Goal: Task Accomplishment & Management: Manage account settings

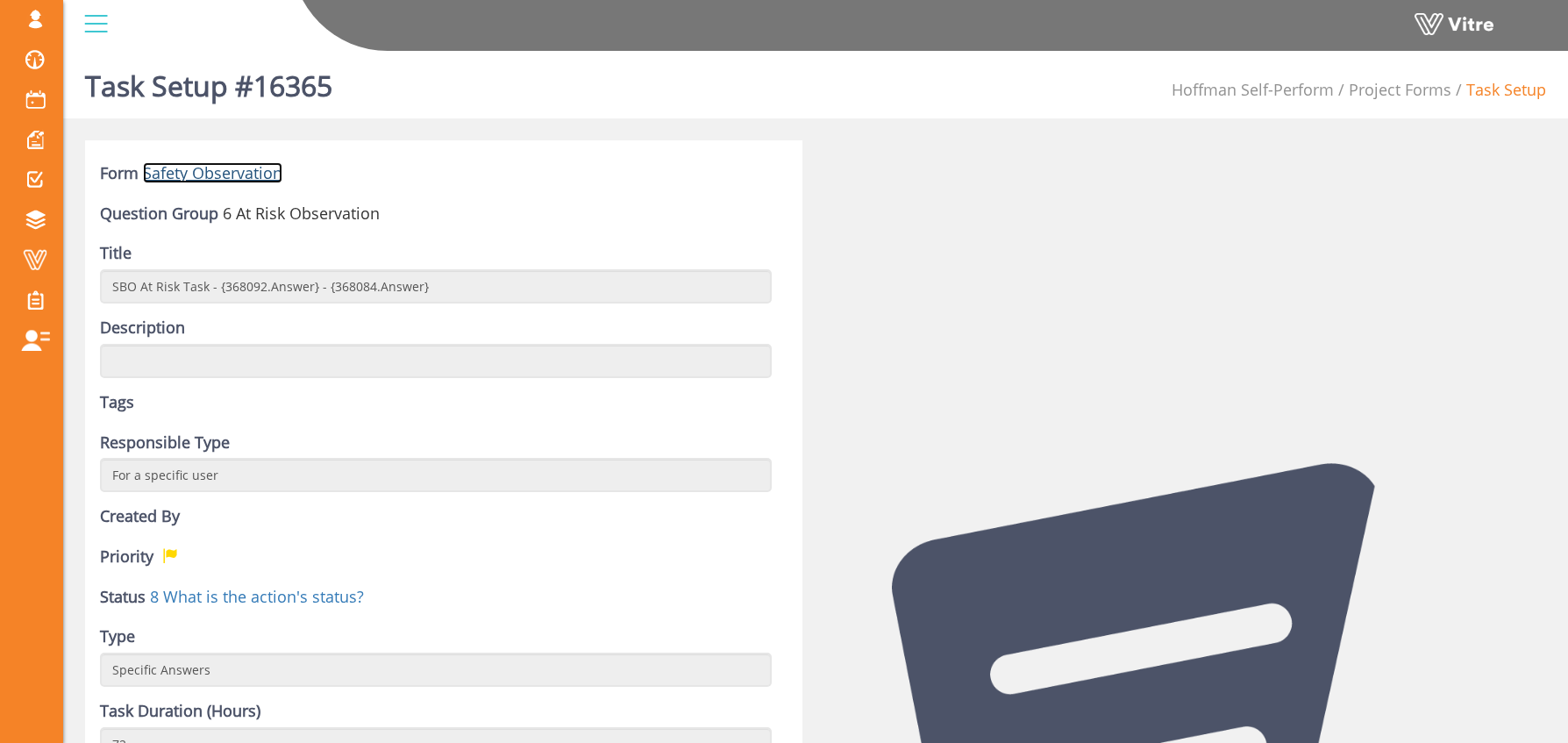
click at [228, 172] on link "Safety Observation" at bounding box center [212, 173] width 140 height 21
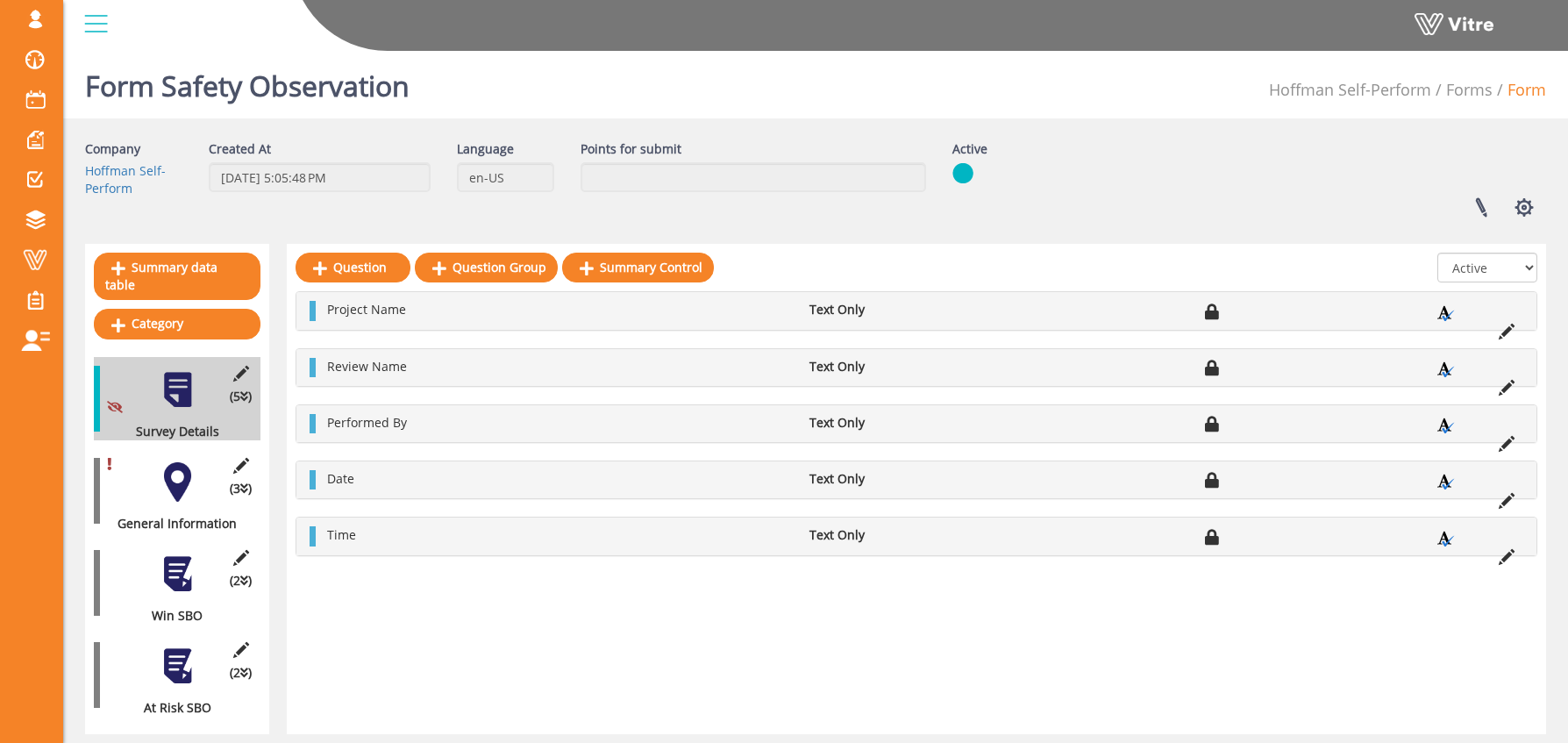
click at [181, 555] on div at bounding box center [178, 573] width 40 height 40
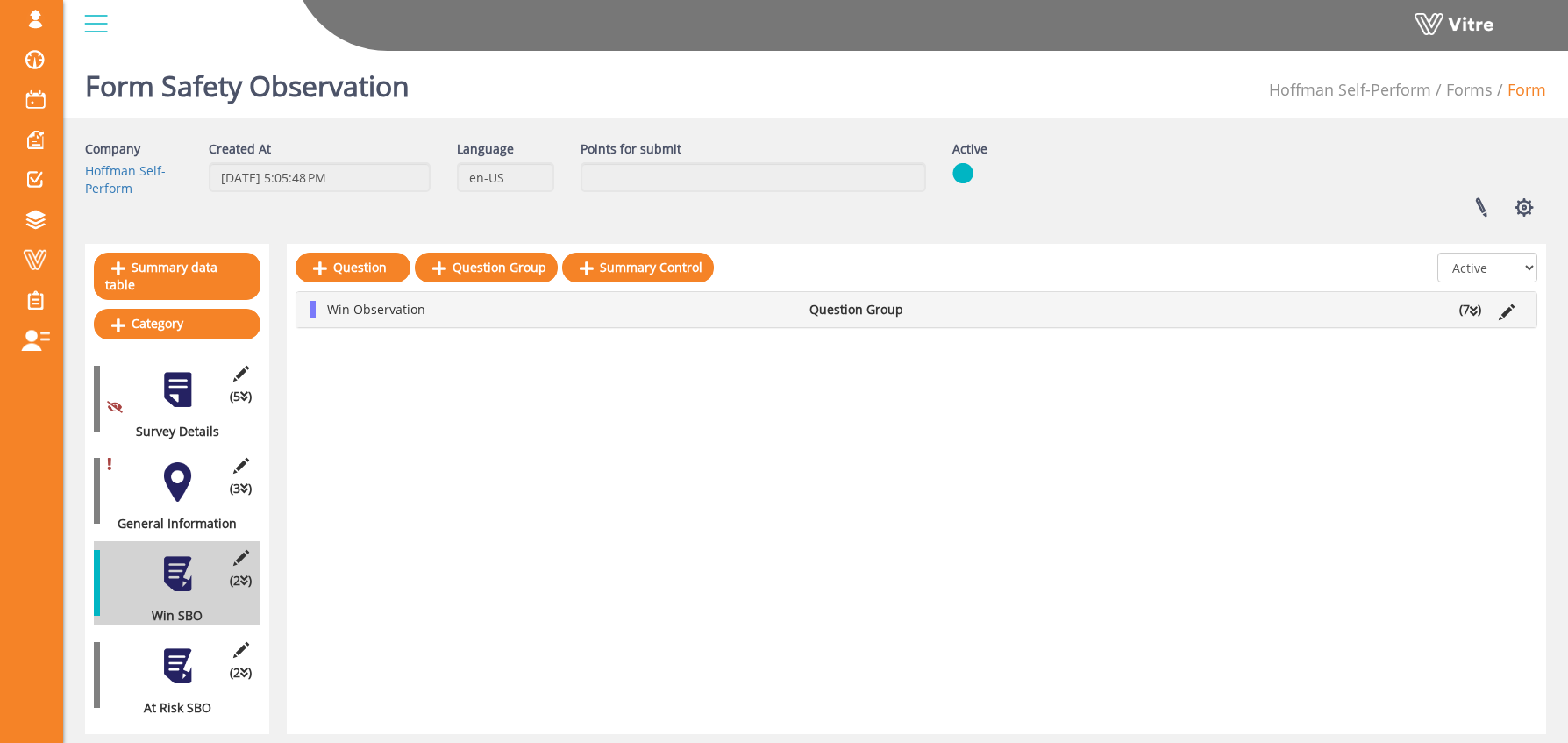
drag, startPoint x: 179, startPoint y: 648, endPoint x: 239, endPoint y: 604, distance: 74.4
click at [179, 648] on div at bounding box center [178, 666] width 40 height 40
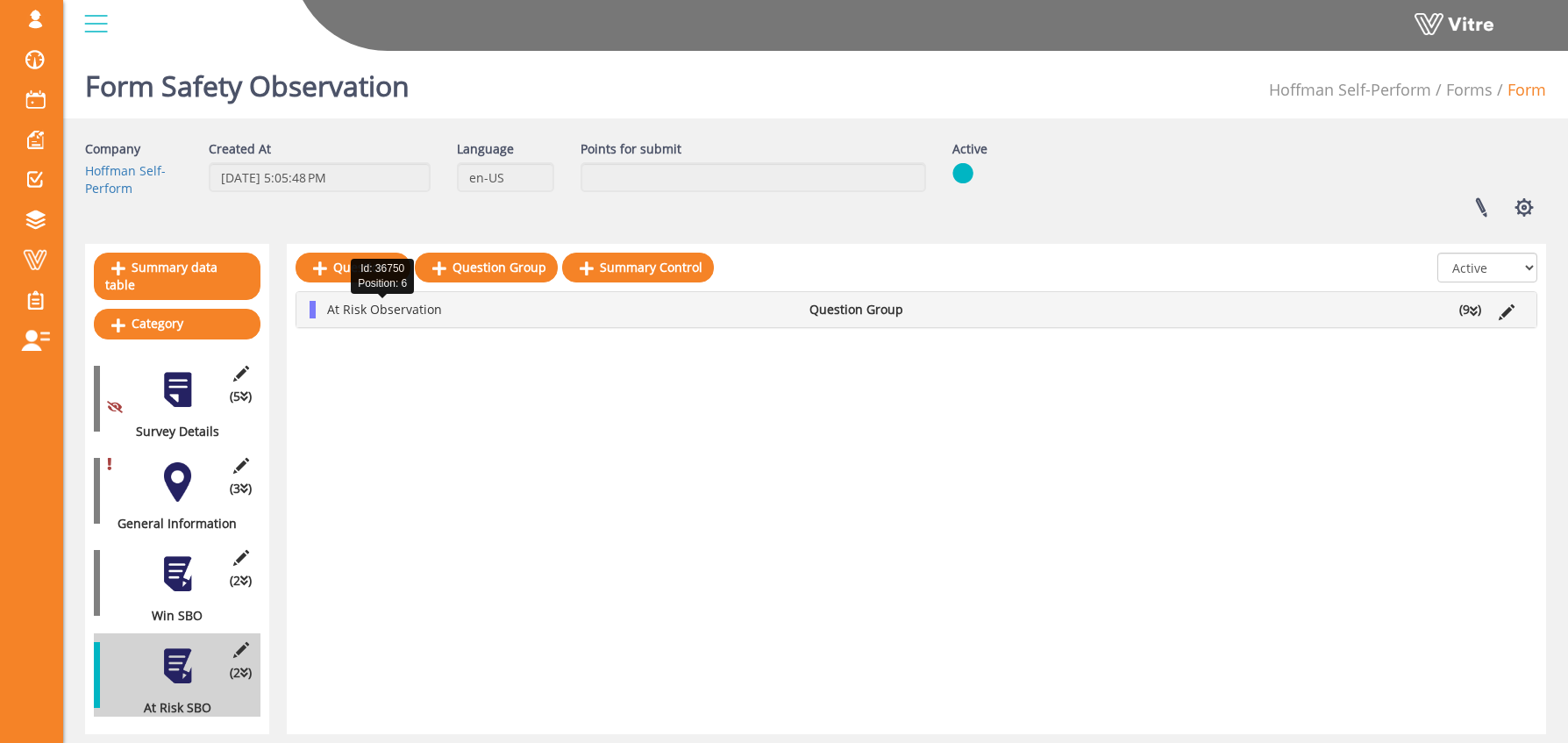
click at [361, 313] on span "At Risk Observation" at bounding box center [384, 309] width 115 height 16
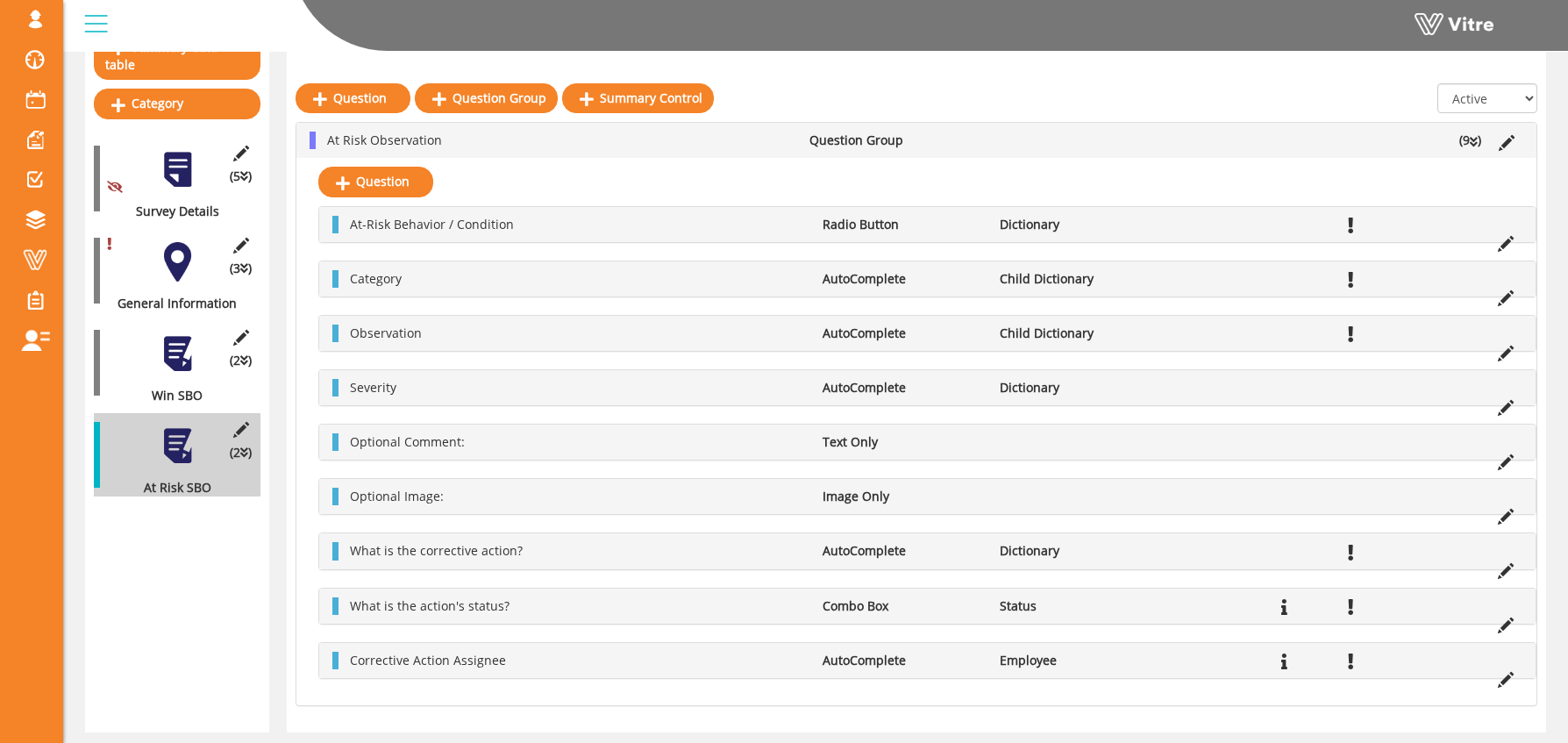
scroll to position [217, 0]
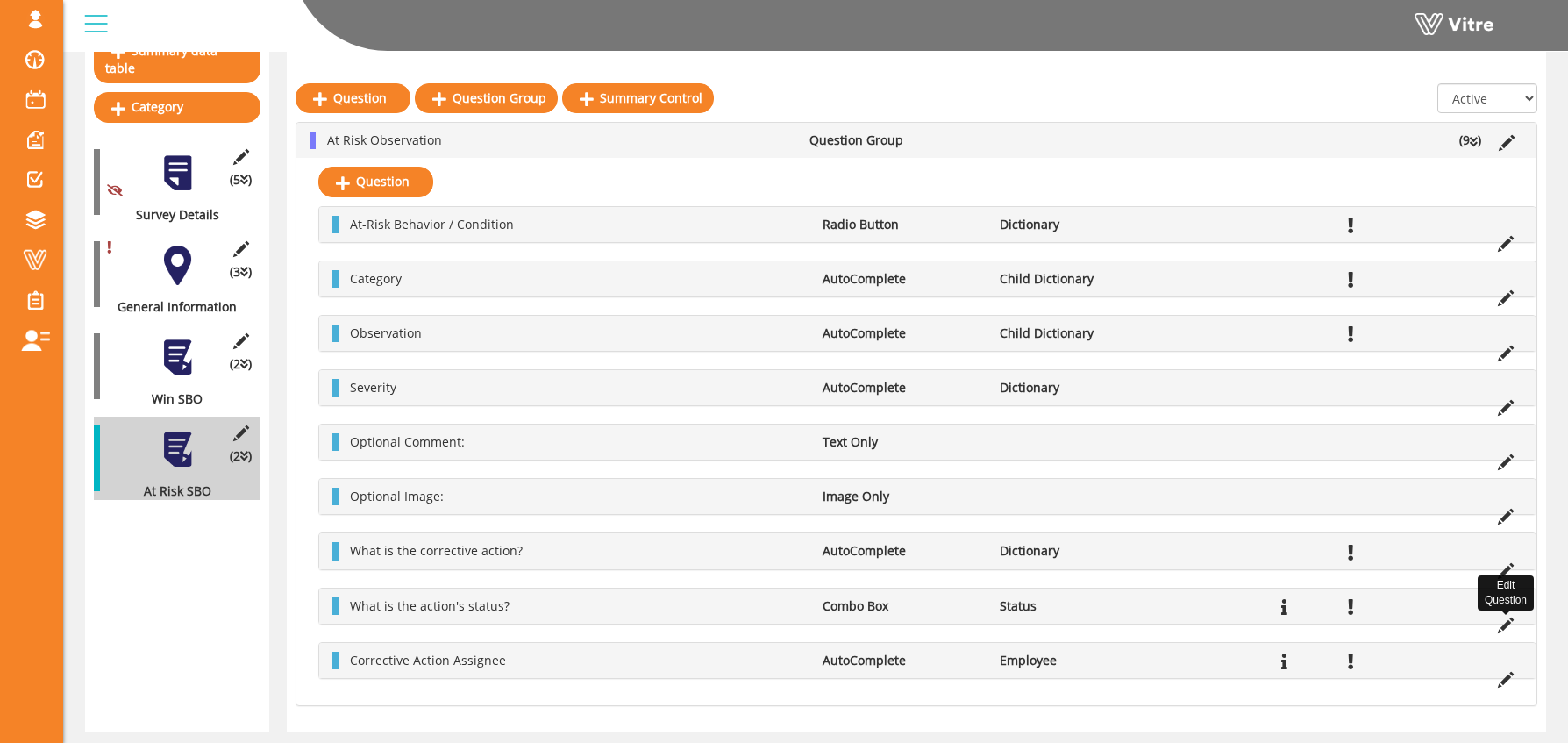
click at [1505, 623] on icon at bounding box center [1505, 625] width 15 height 15
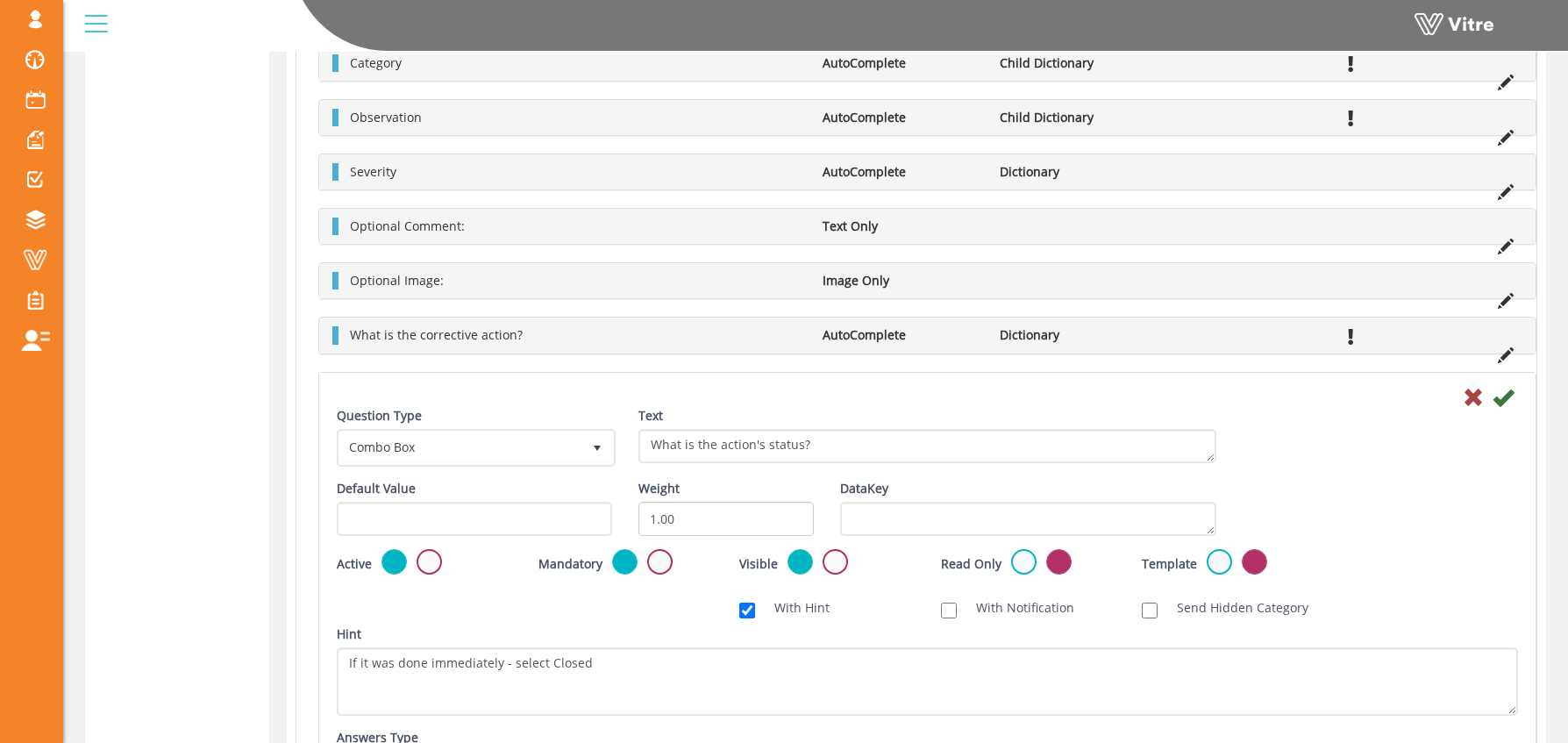
scroll to position [881, 0]
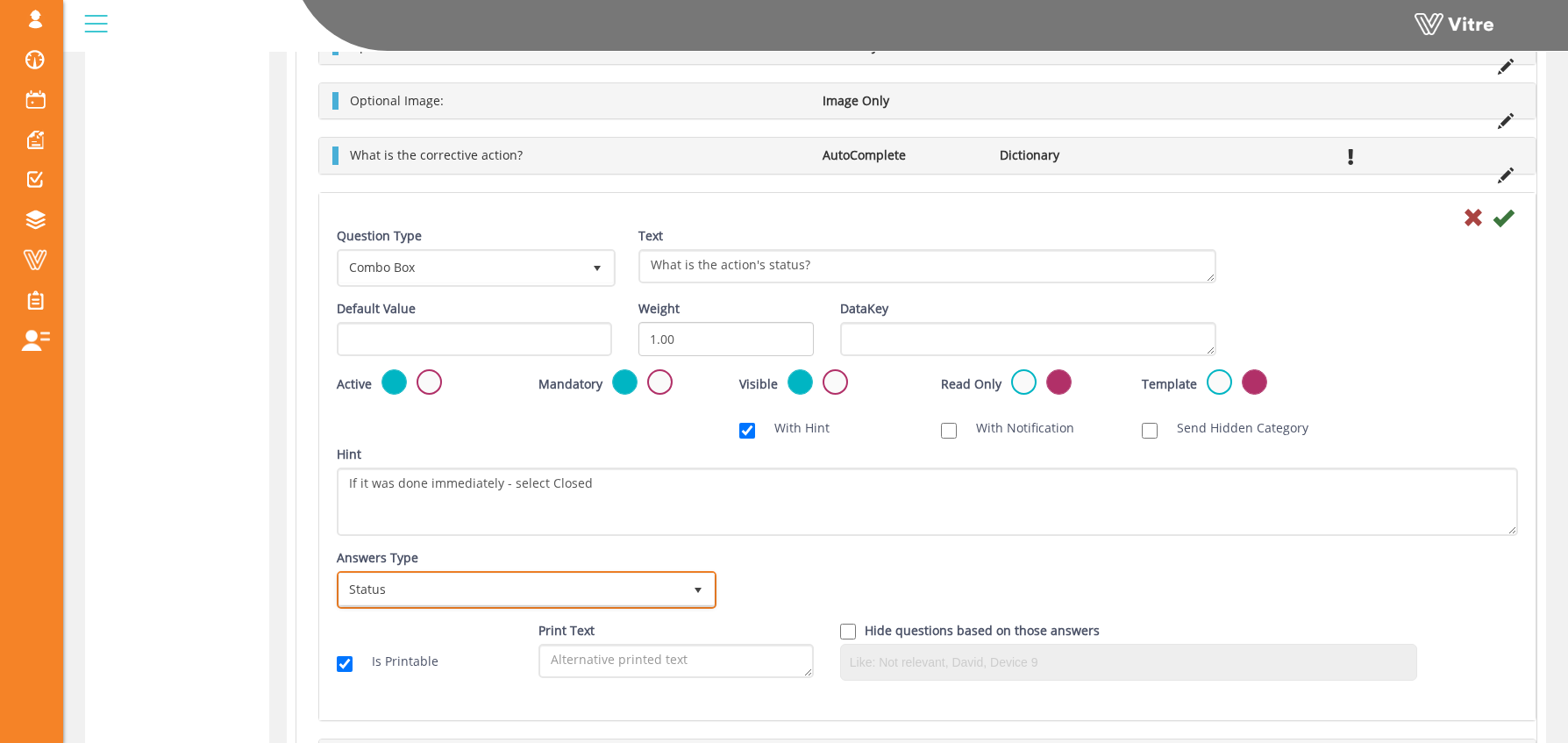
click at [701, 596] on span "select" at bounding box center [698, 590] width 14 height 14
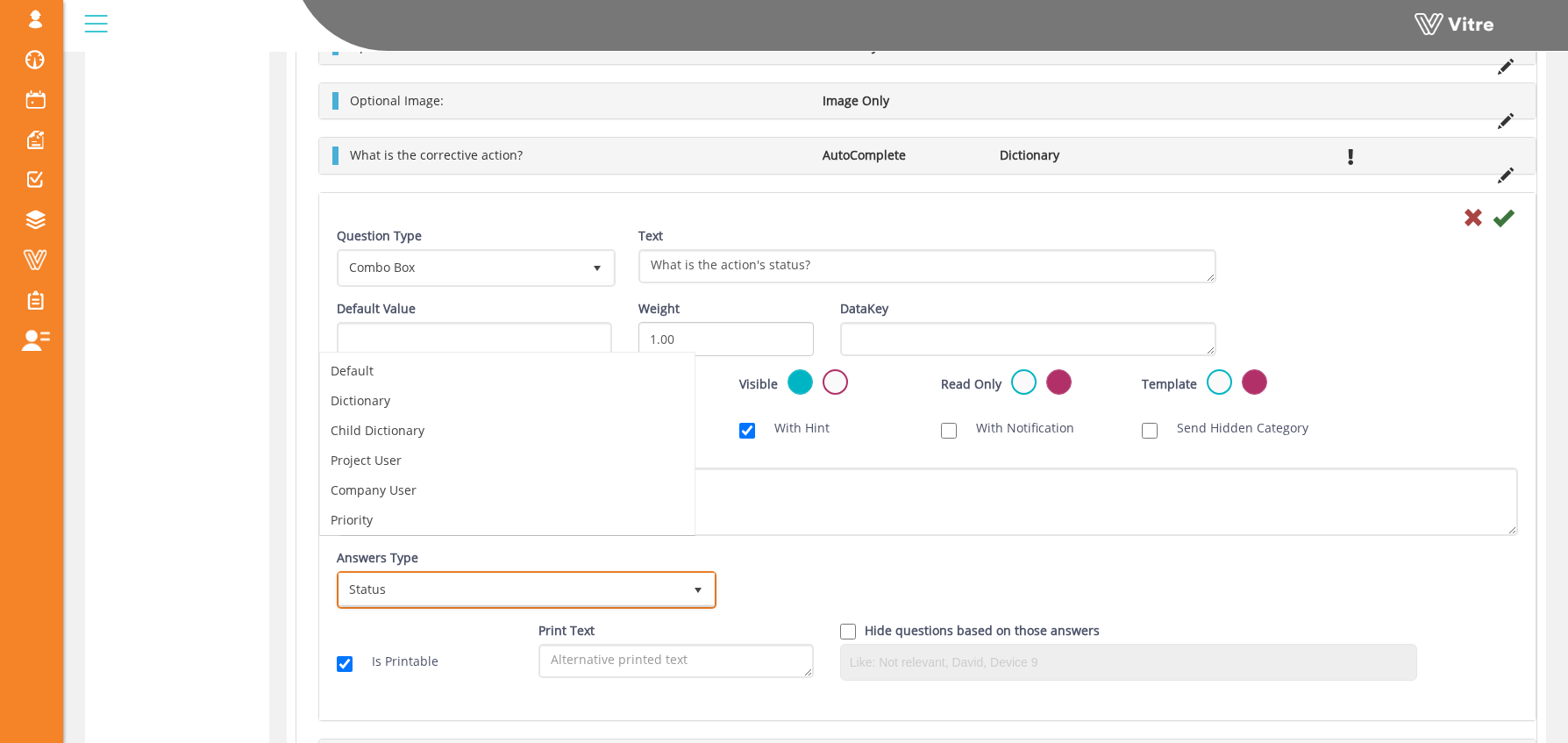
scroll to position [34, 0]
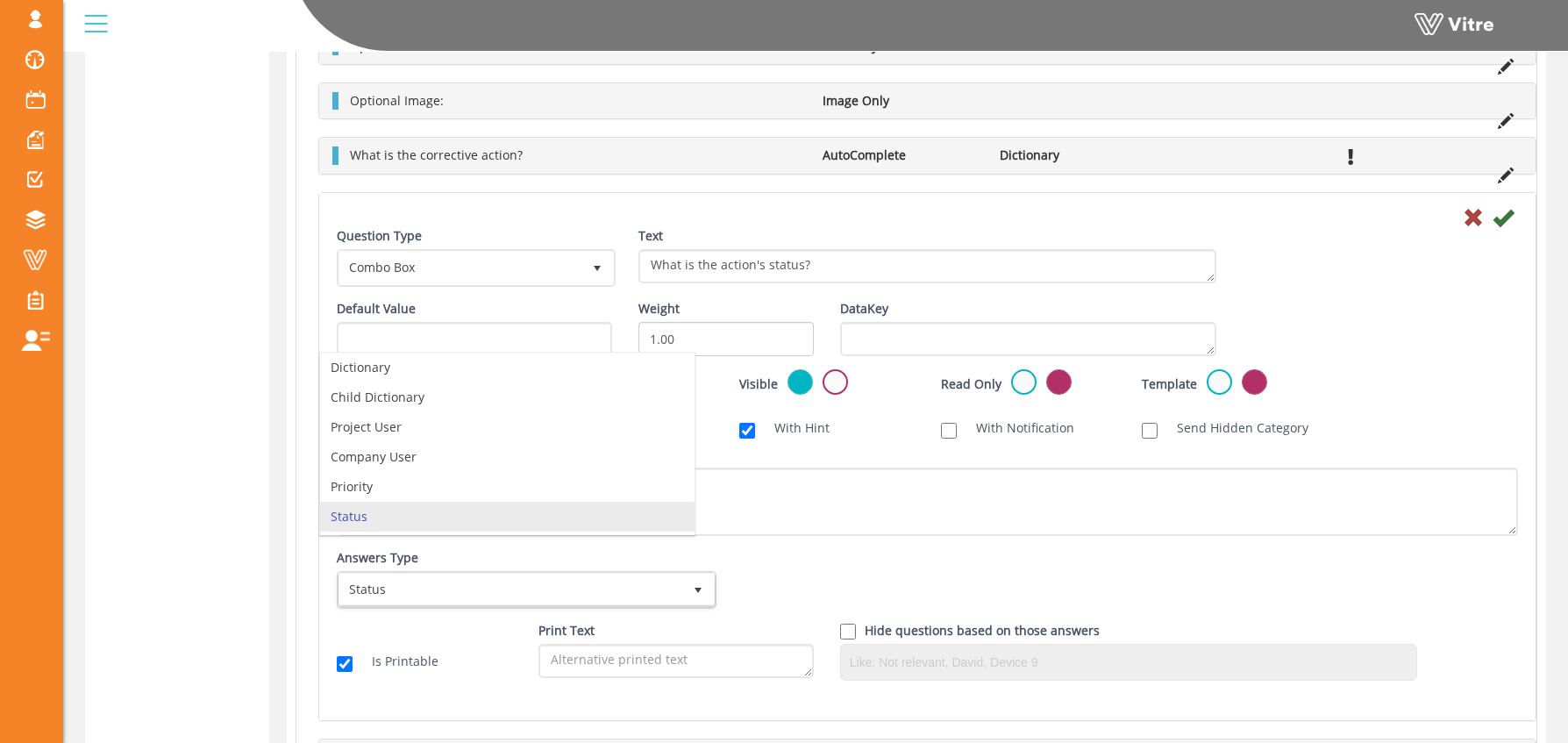
click at [795, 565] on div "Answers Type Status 30 Answers Type Status 30 Module Select Form Context (limit…" at bounding box center [927, 585] width 1208 height 72
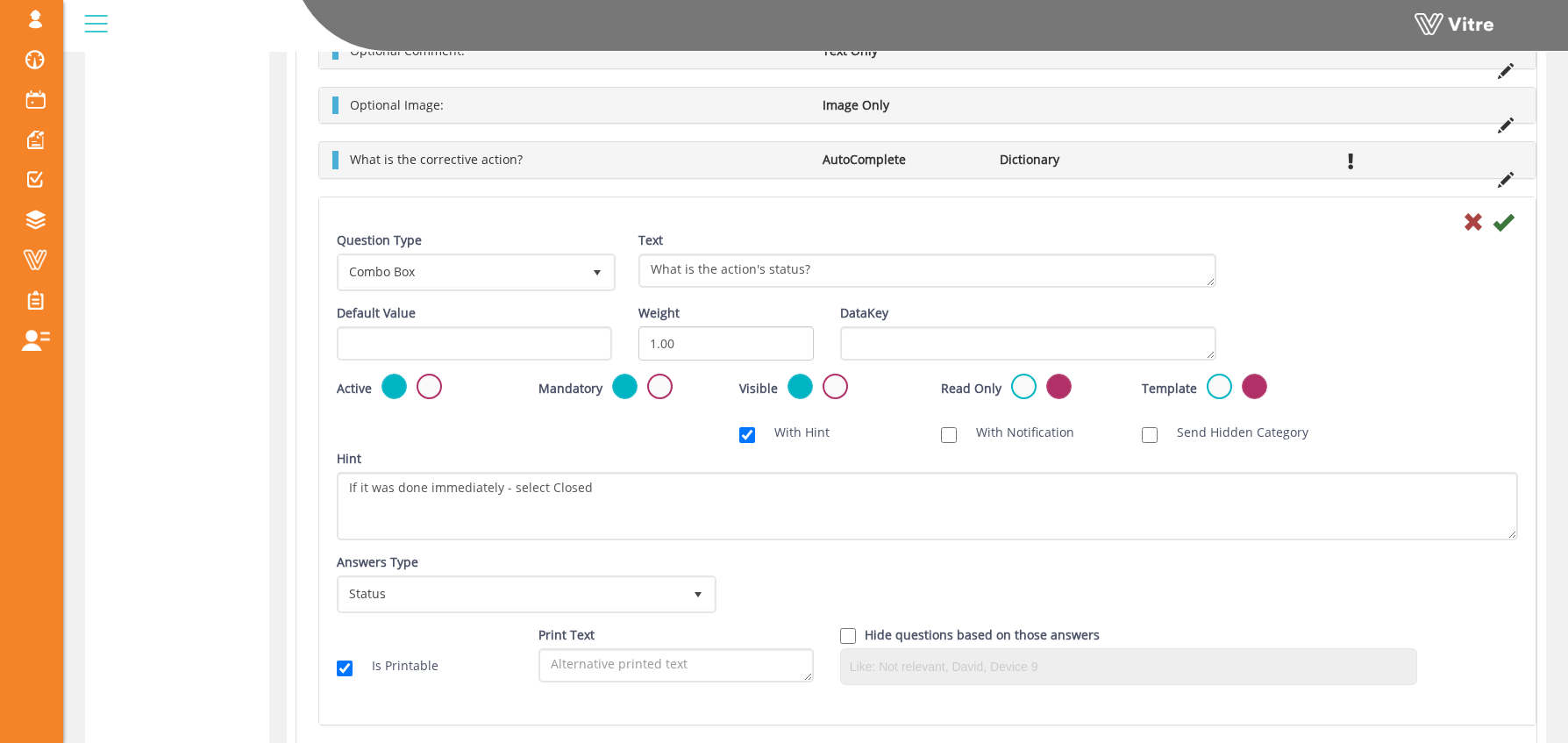
scroll to position [877, 0]
click at [1544, 226] on div "Question Question Group Summary Control All Active Not Active At Risk Observati…" at bounding box center [916, 99] width 1259 height 1466
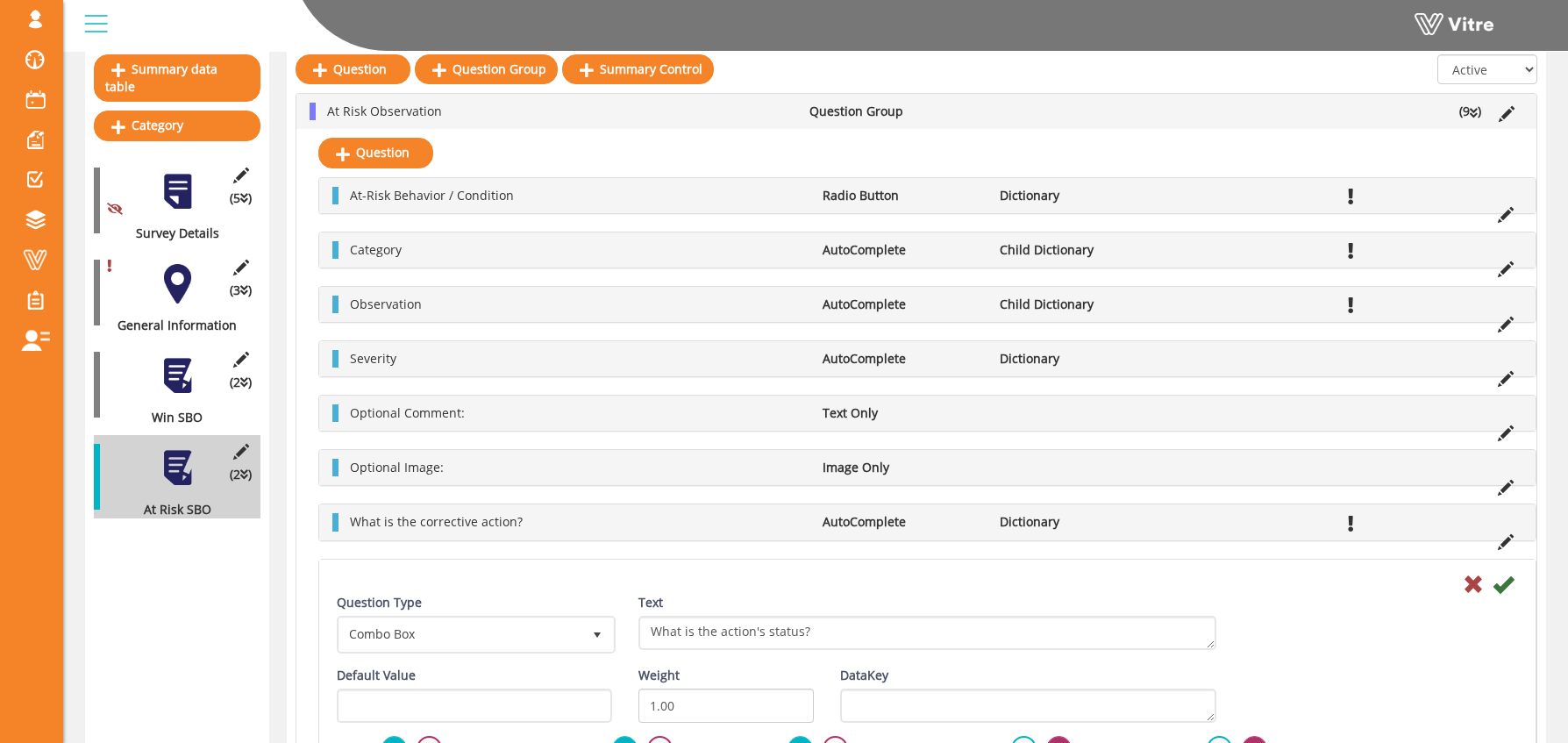
scroll to position [0, 0]
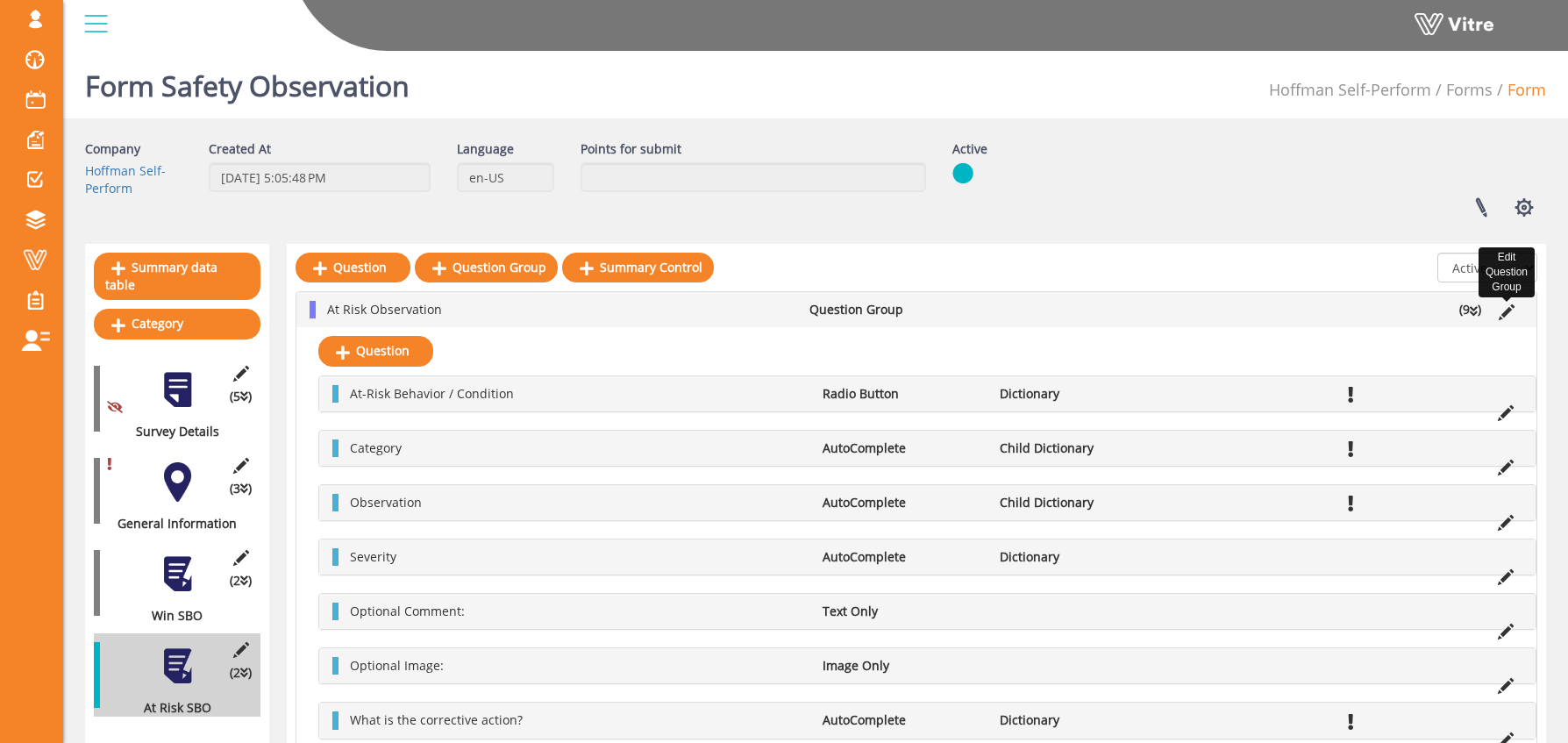
click at [1508, 310] on icon at bounding box center [1506, 312] width 15 height 15
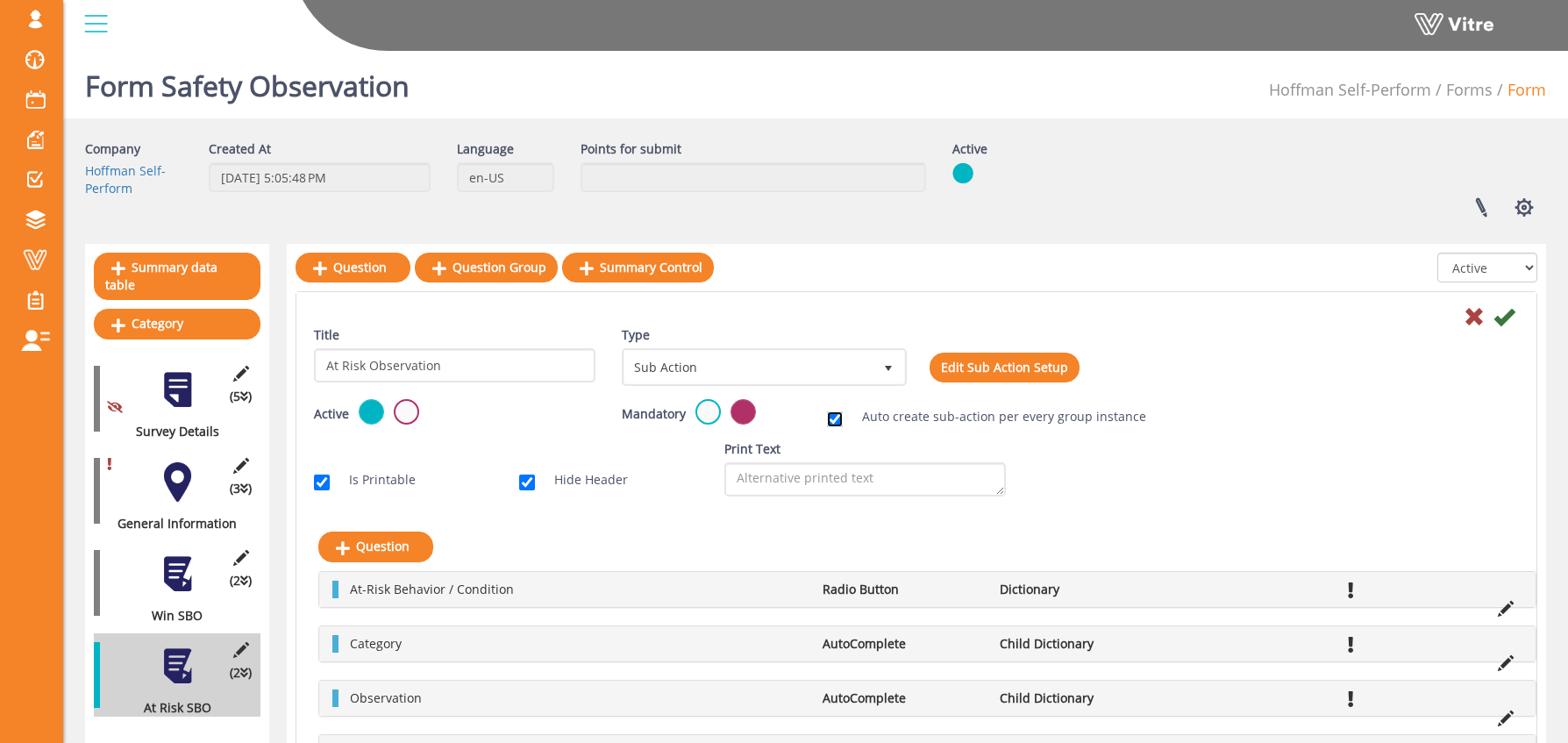
click at [840, 422] on input "Auto create sub-action per every group instance" at bounding box center [835, 419] width 15 height 15
click at [834, 422] on input "Auto create sub-action per every group instance" at bounding box center [835, 419] width 15 height 15
checkbox input "true"
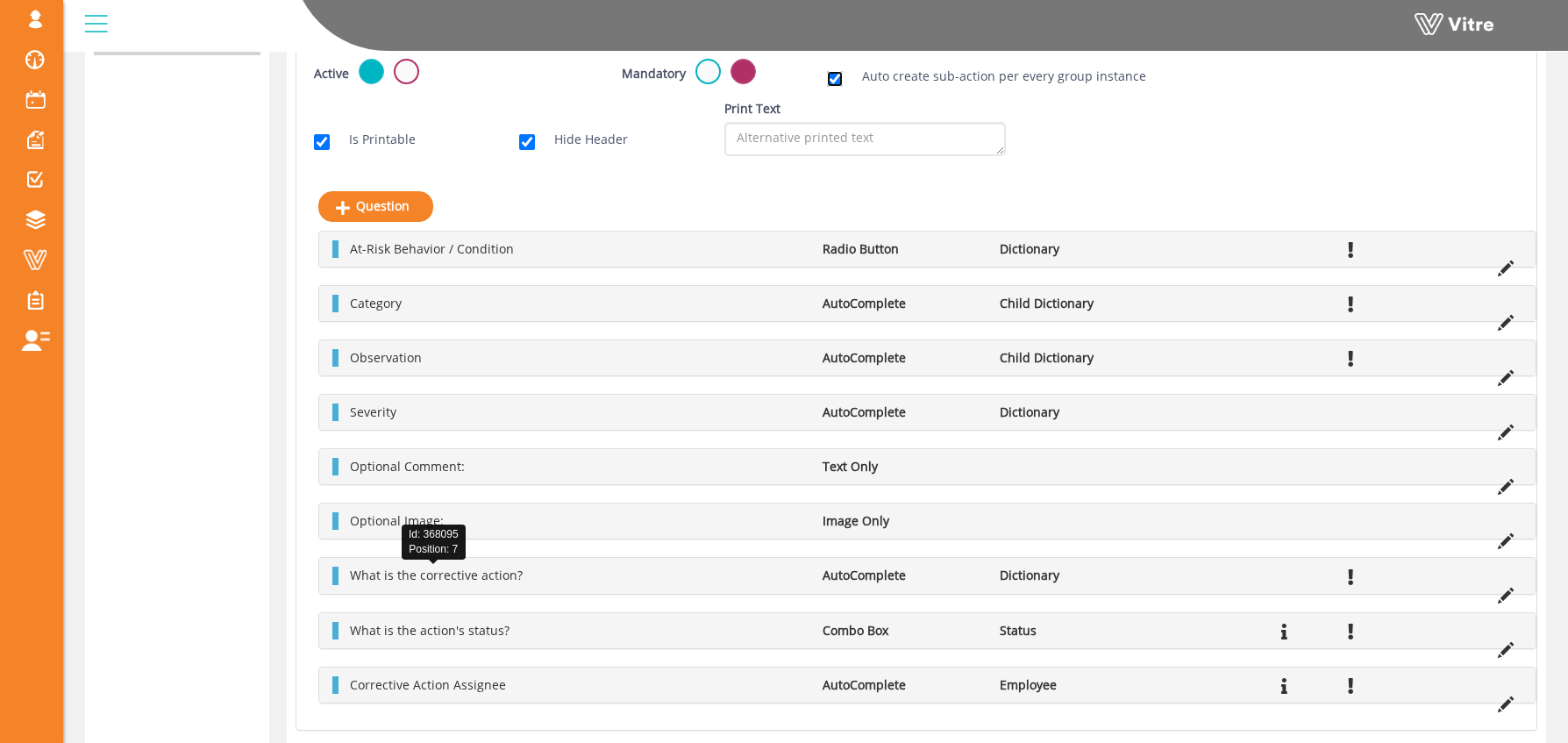
scroll to position [737, 0]
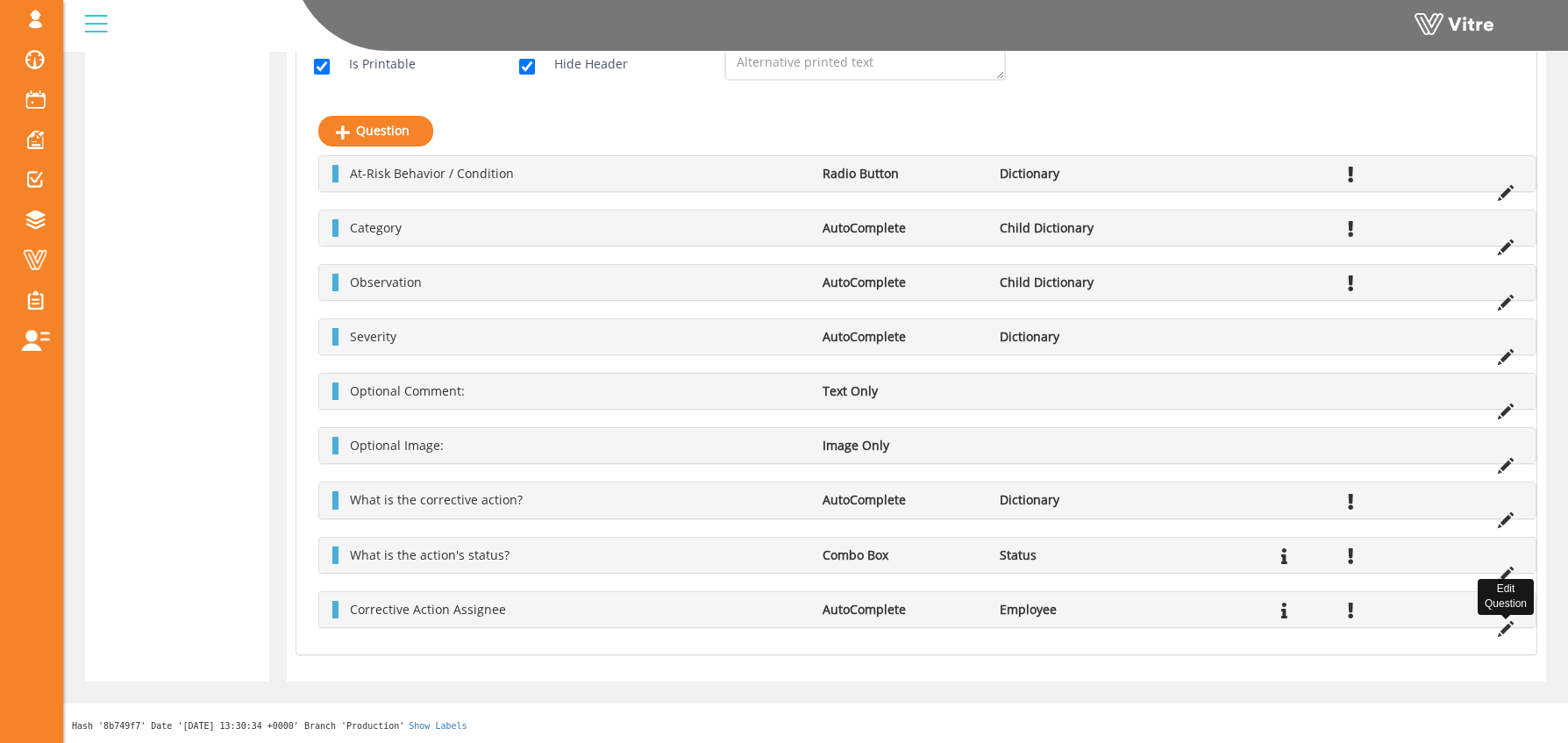
click at [1508, 629] on icon at bounding box center [1505, 629] width 15 height 15
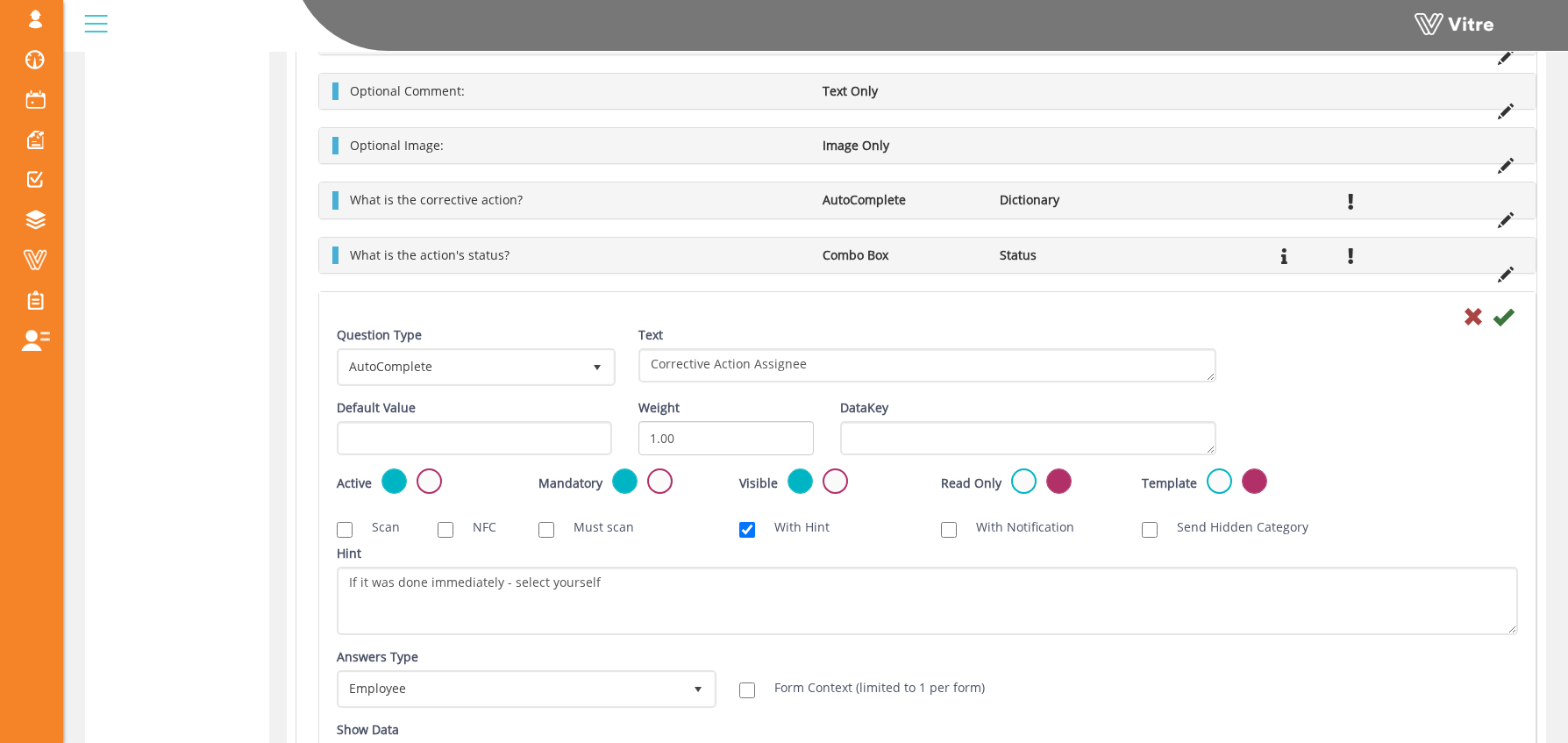
scroll to position [1114, 0]
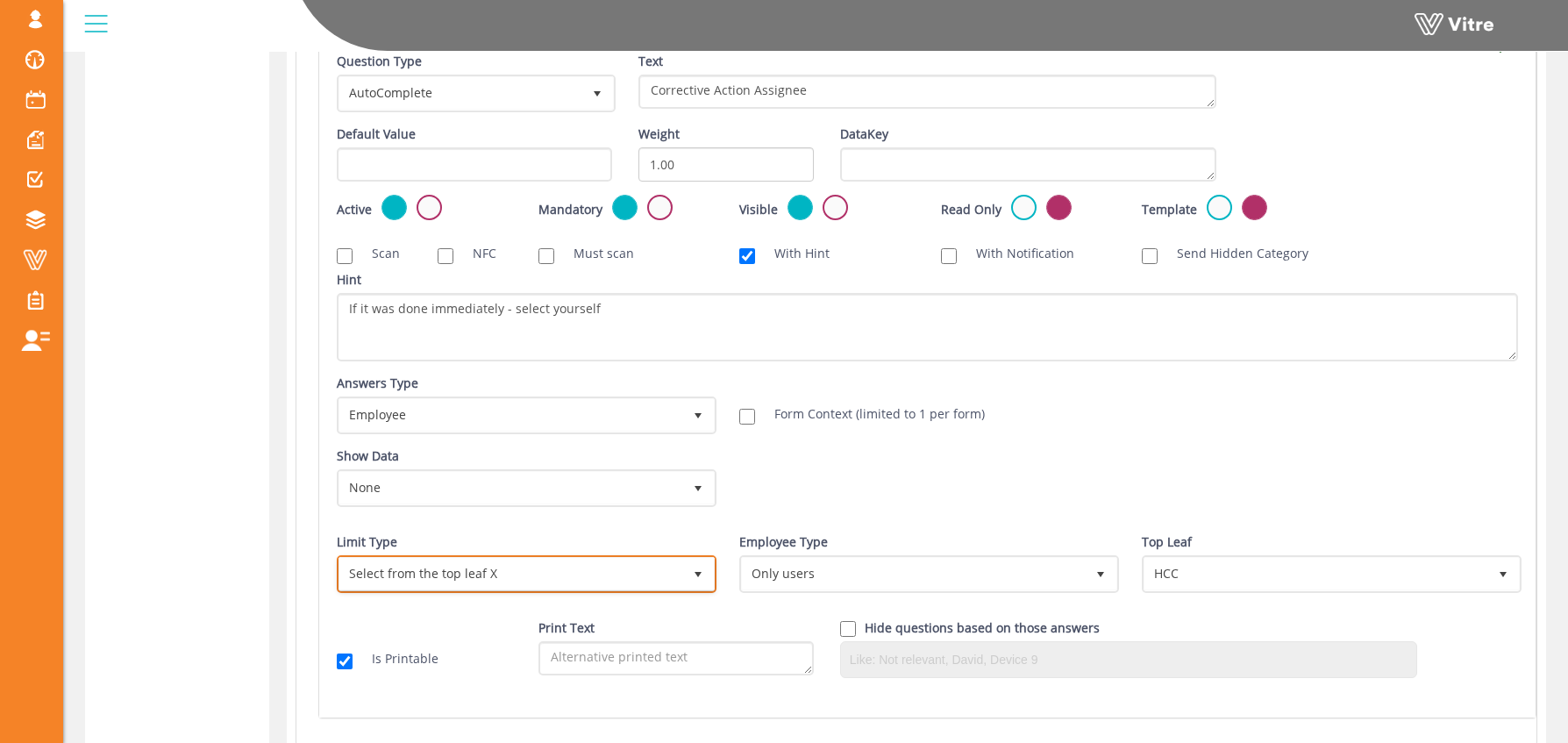
click at [535, 576] on span "Select from the top leaf X" at bounding box center [510, 573] width 343 height 32
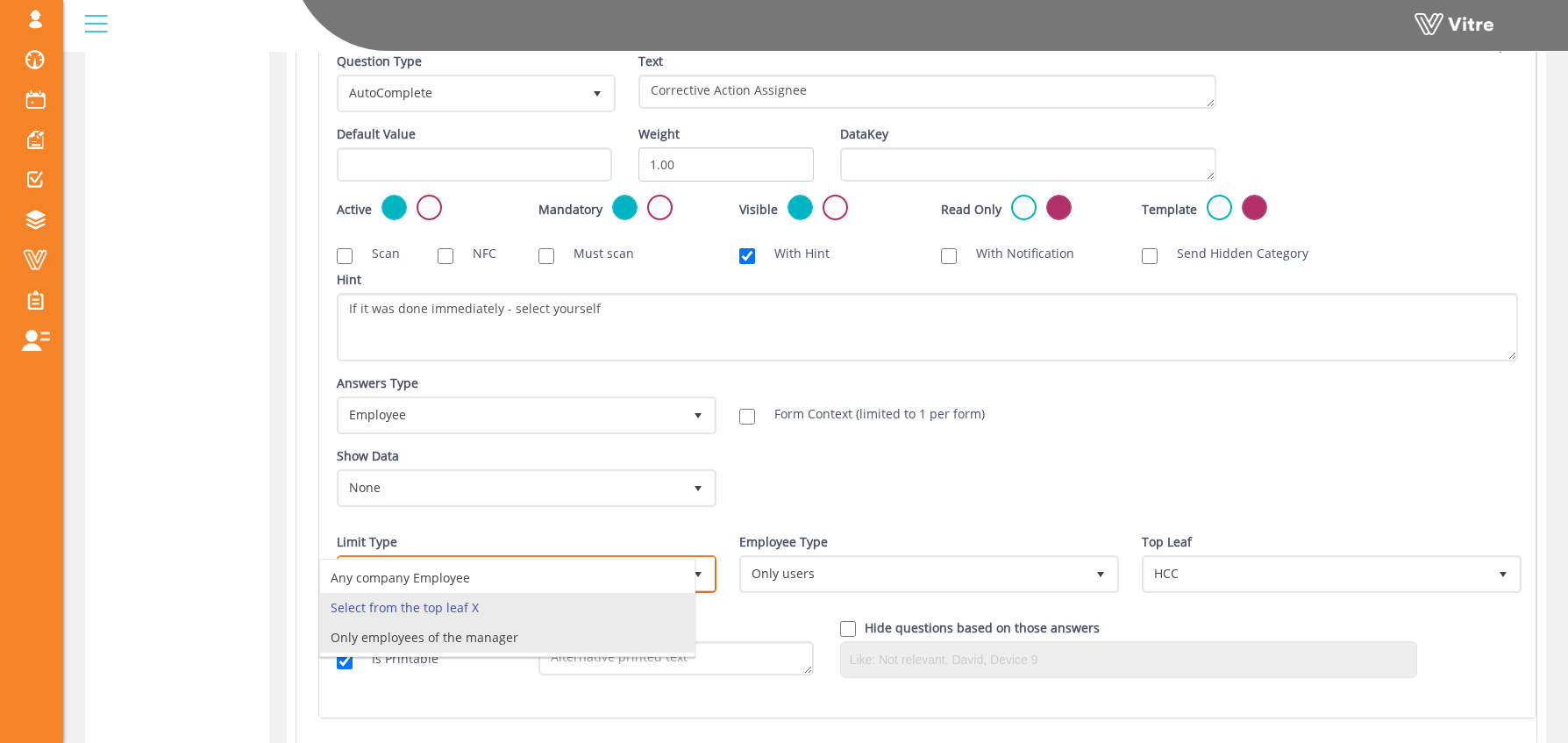
click at [522, 645] on li "Only employees of the manager" at bounding box center [508, 637] width 374 height 30
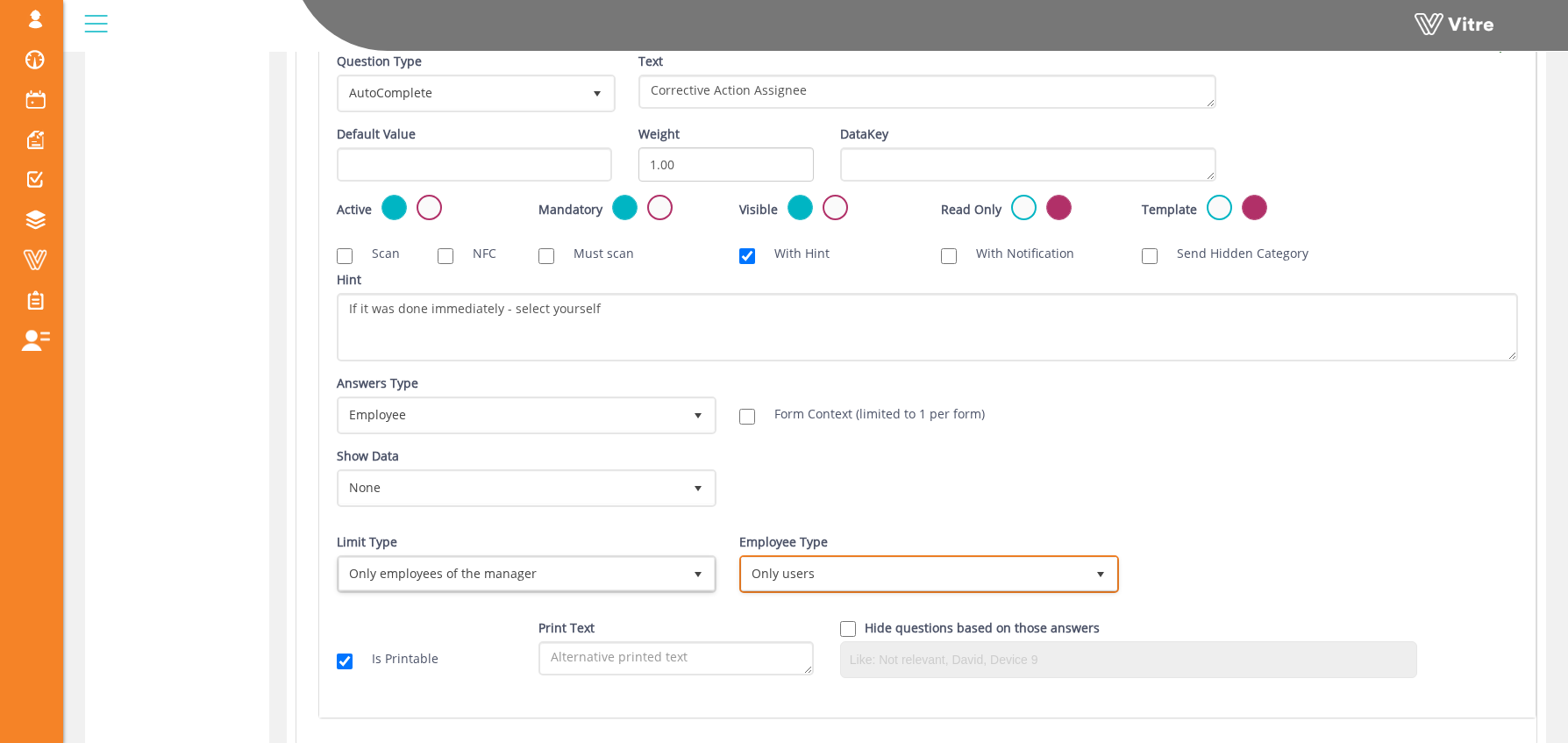
click at [777, 581] on span "Only users" at bounding box center [913, 573] width 343 height 32
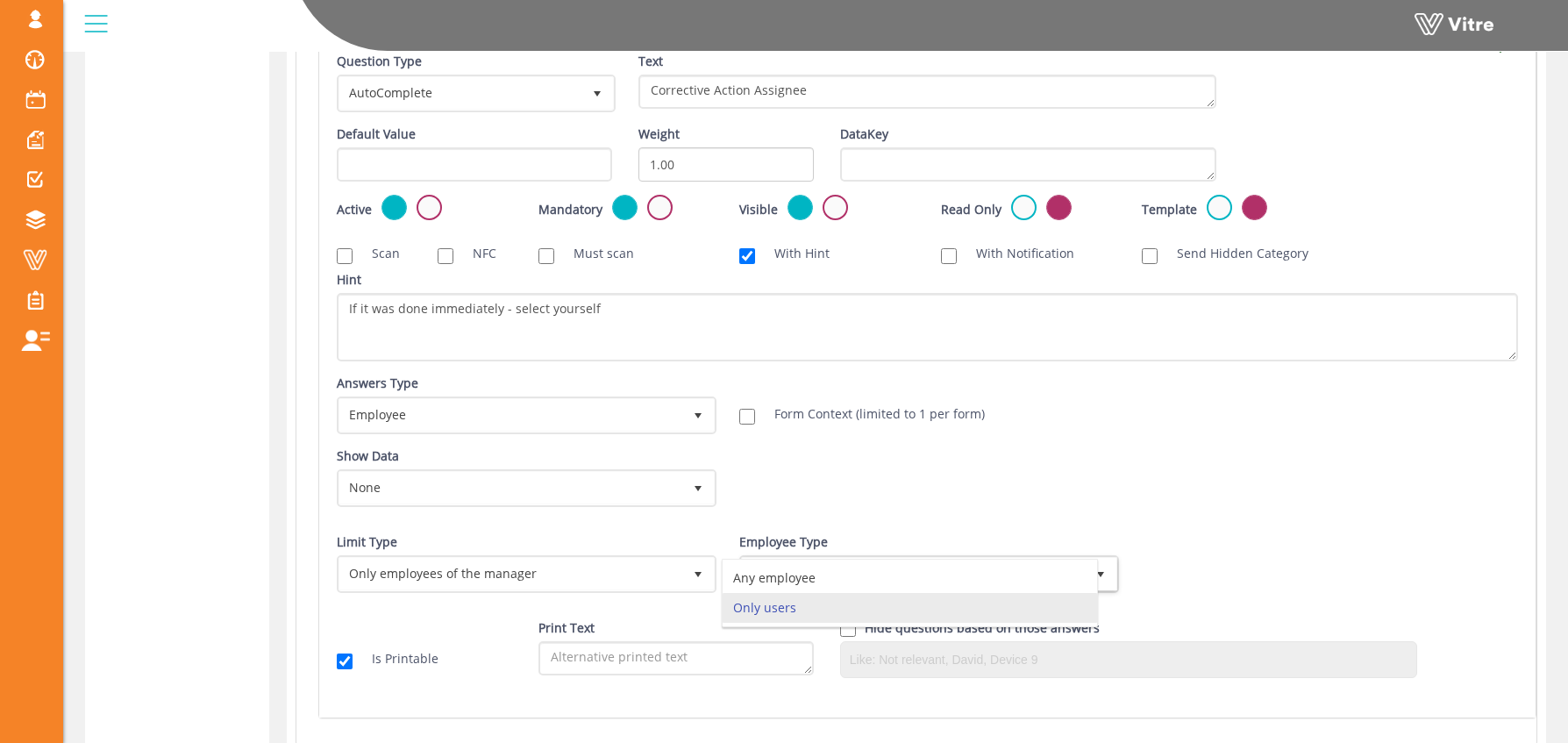
click at [927, 474] on div "Show Data None 0 Certificates Fall Protection Forklift (Warehouse) Forklift (Te…" at bounding box center [927, 483] width 1208 height 72
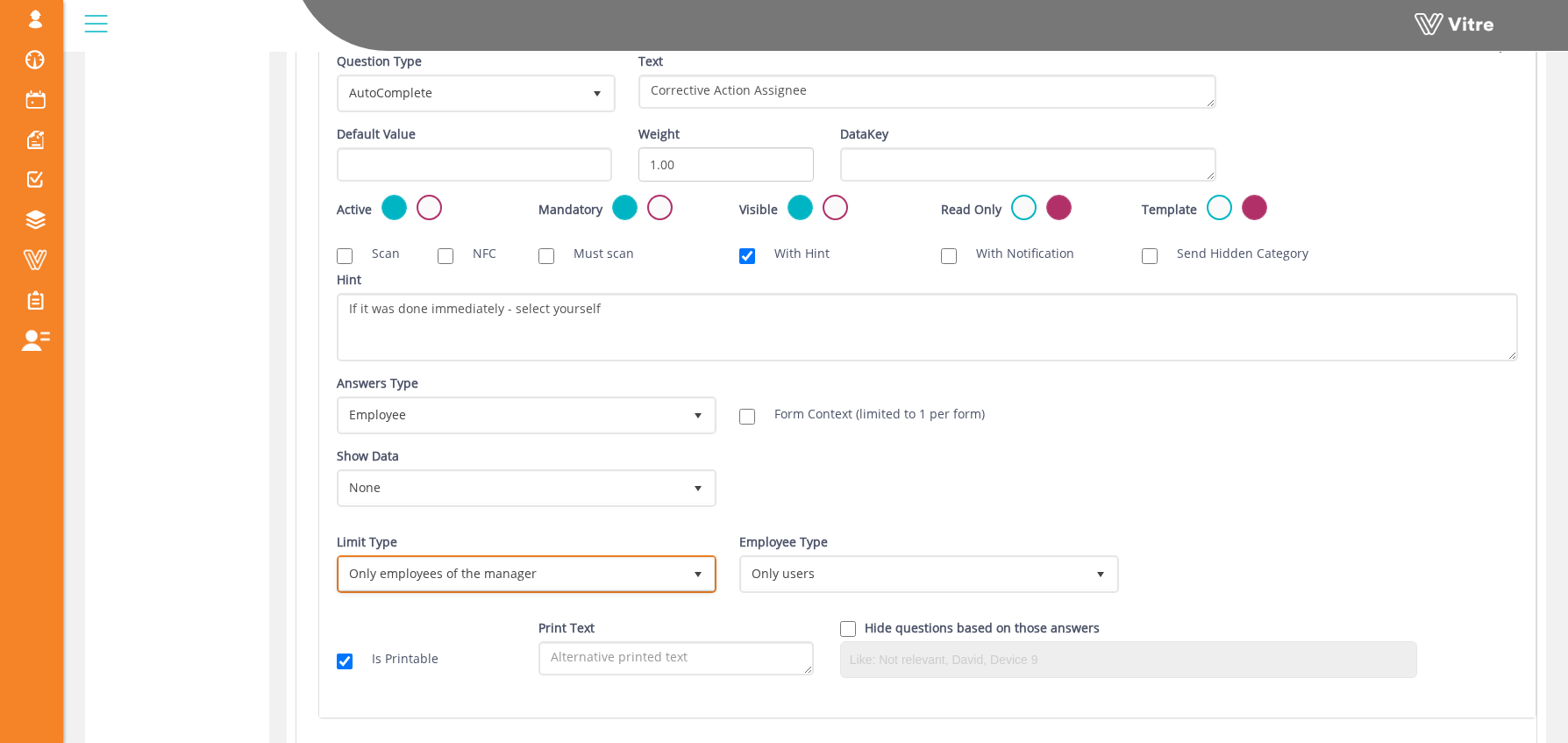
click at [500, 581] on span "Only employees of the manager" at bounding box center [510, 573] width 343 height 32
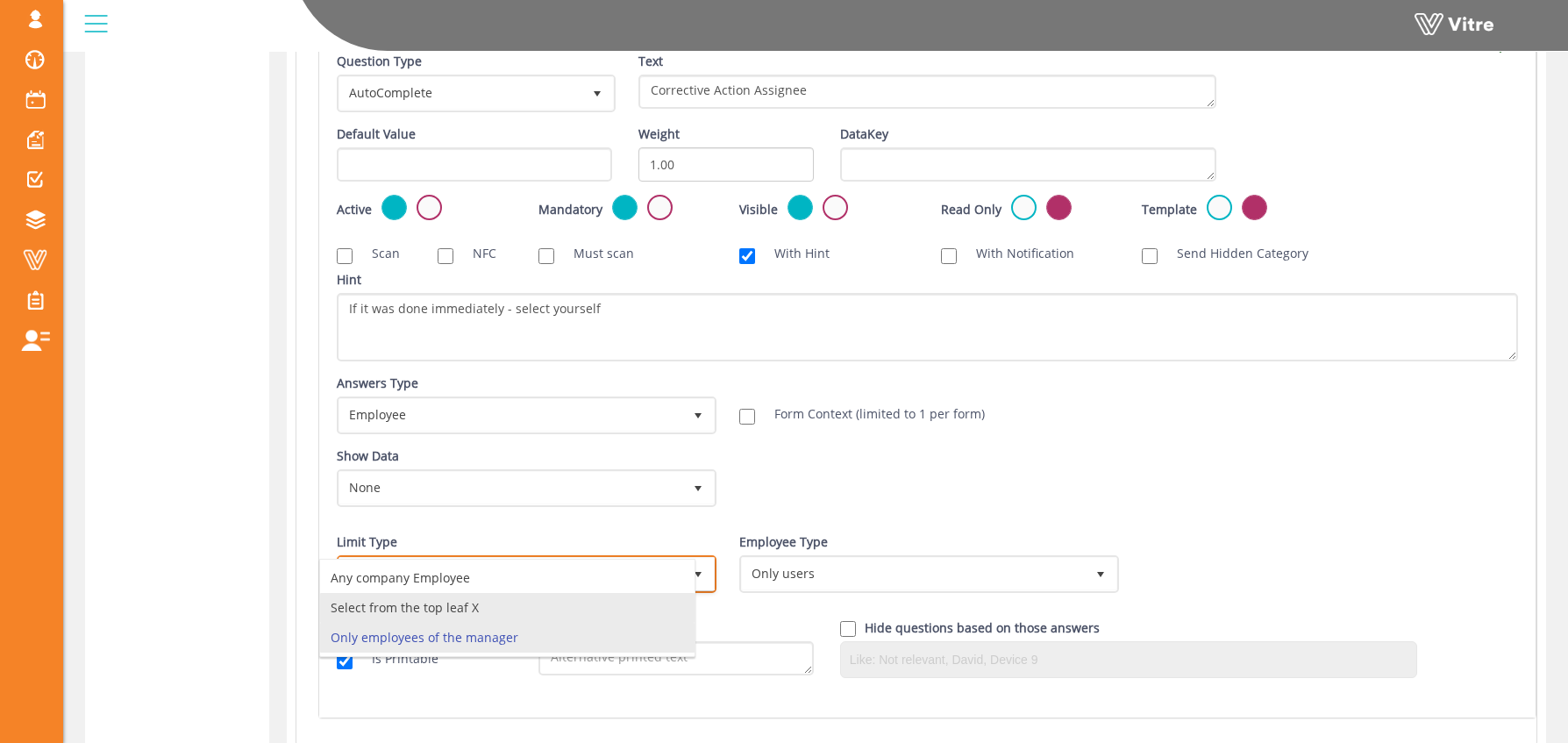
click at [499, 605] on li "Select from the top leaf X" at bounding box center [508, 607] width 374 height 30
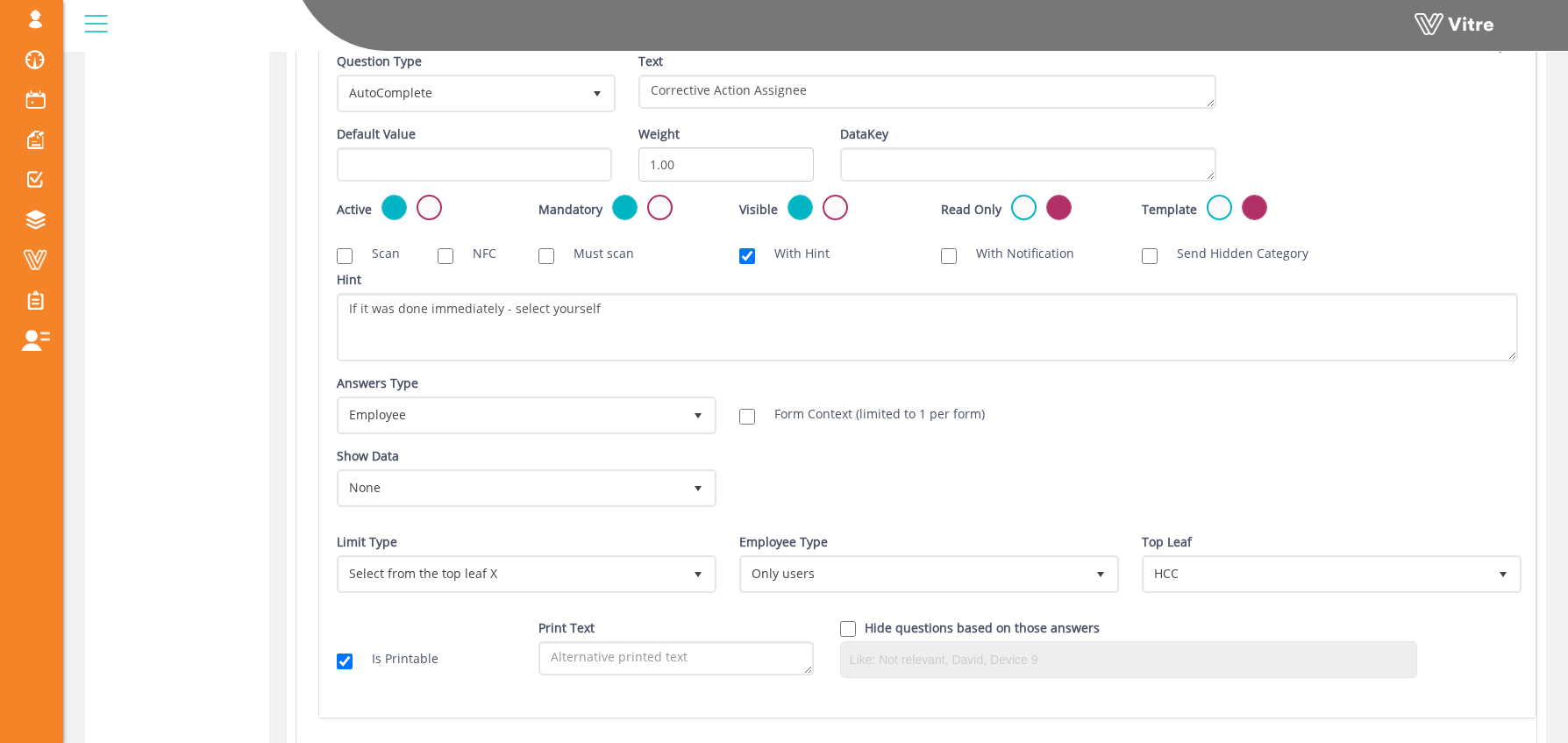
click at [1146, 489] on div "Show Data None 0 Certificates Fall Protection Forklift (Warehouse) Forklift (Te…" at bounding box center [927, 483] width 1208 height 72
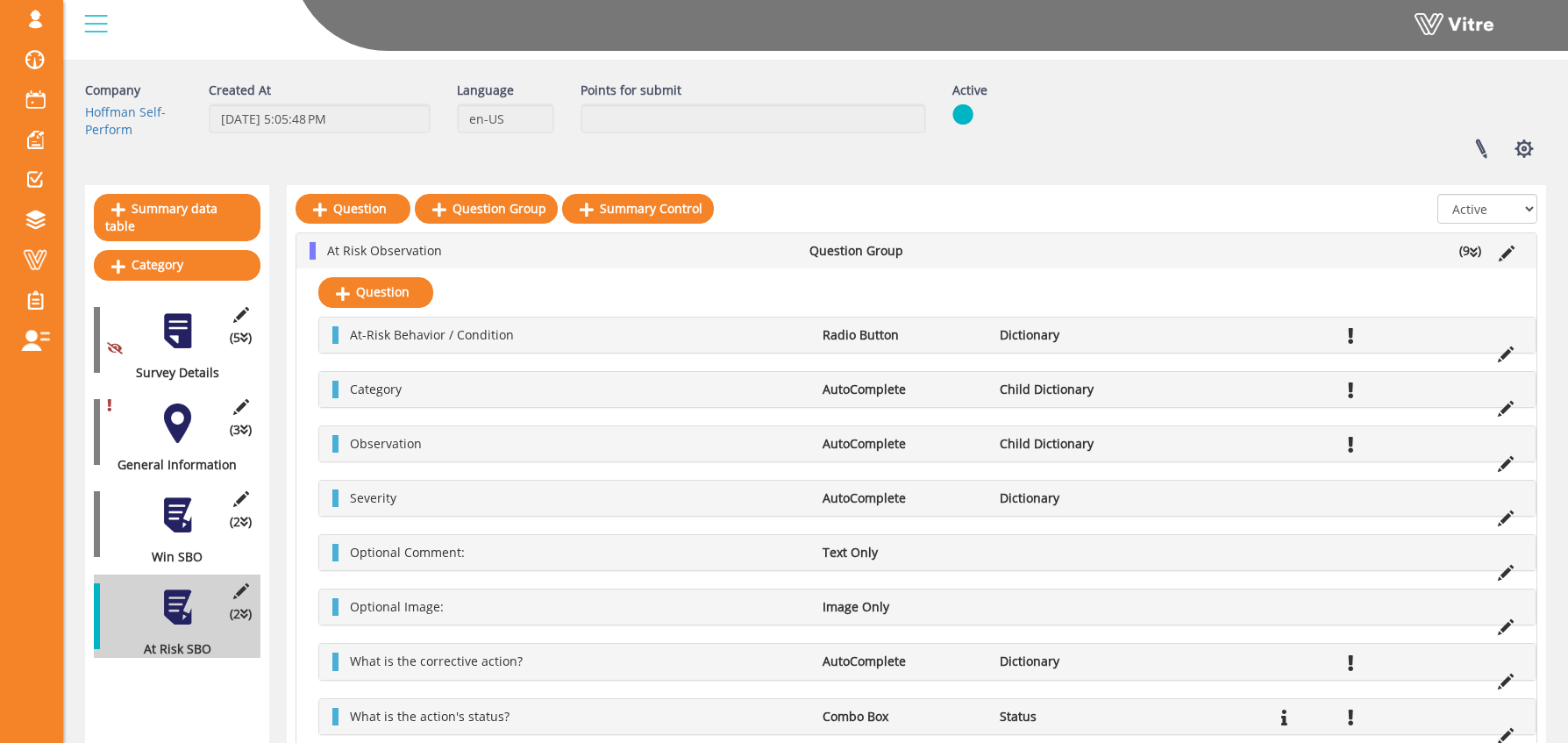
scroll to position [0, 0]
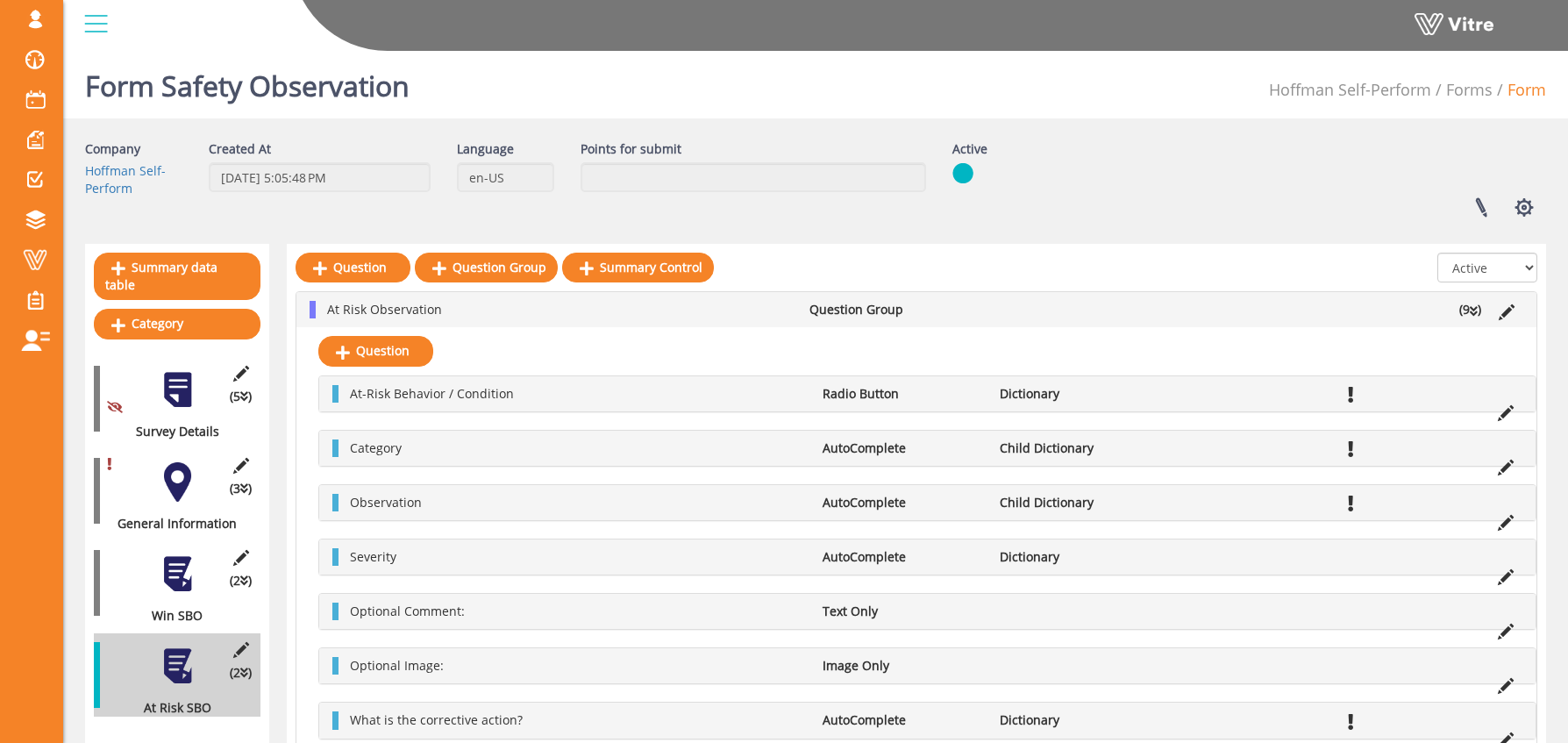
drag, startPoint x: 1008, startPoint y: 255, endPoint x: 994, endPoint y: 255, distance: 14.0
click at [1006, 254] on div at bounding box center [916, 272] width 1242 height 39
click at [818, 309] on li "Question Group" at bounding box center [891, 310] width 180 height 17
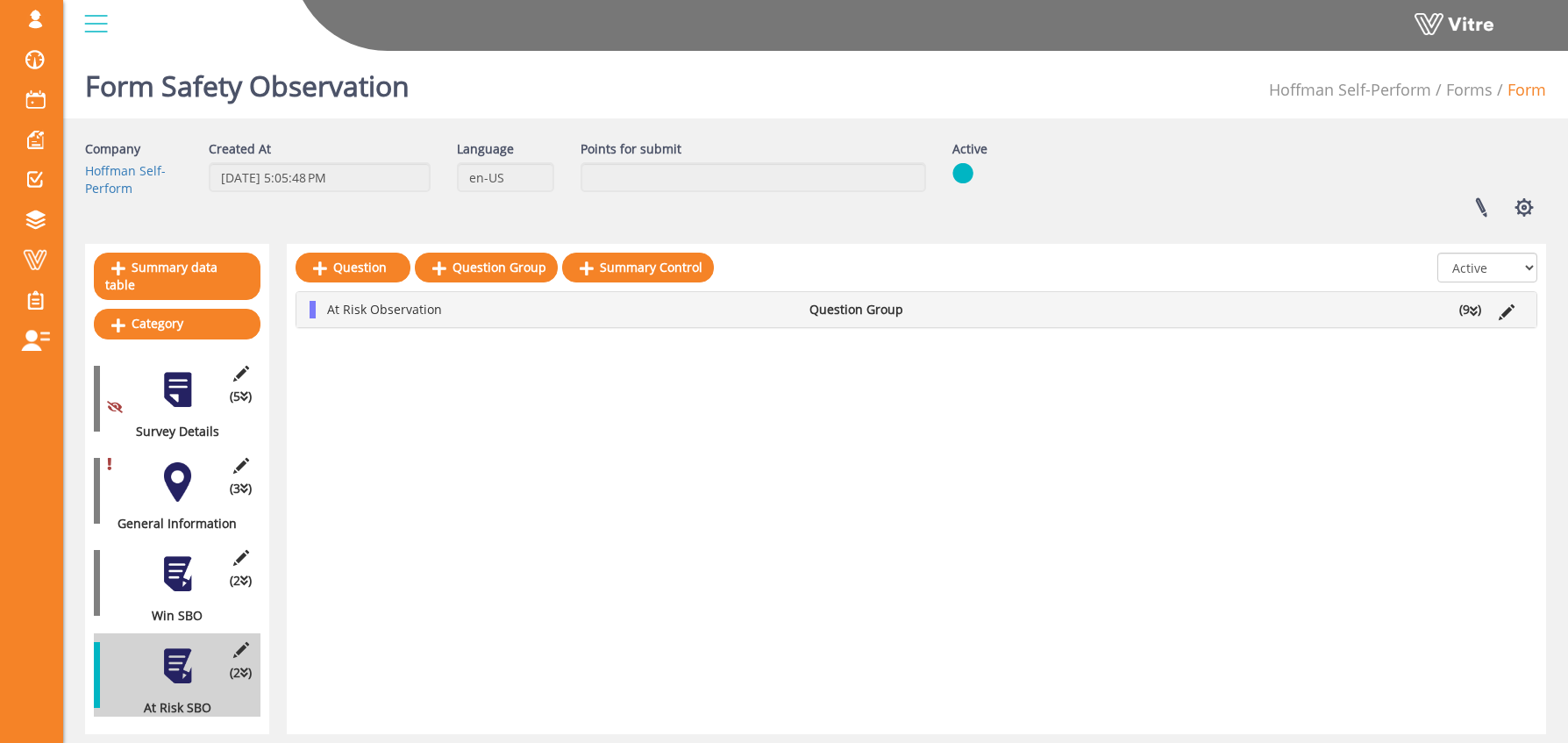
drag, startPoint x: 862, startPoint y: 317, endPoint x: 876, endPoint y: 321, distance: 14.6
click at [862, 317] on li "Question Group" at bounding box center [891, 310] width 180 height 17
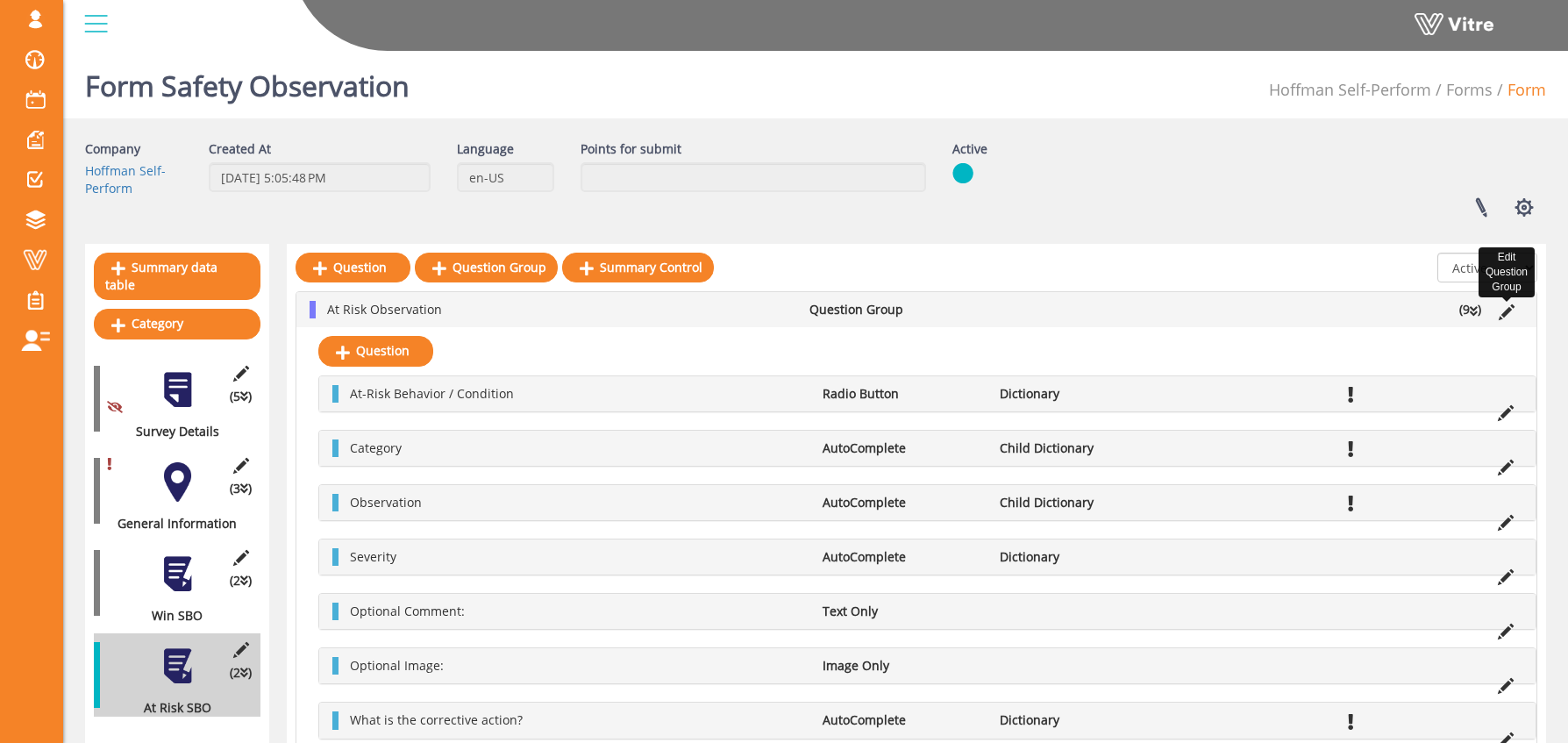
click at [1503, 308] on icon at bounding box center [1506, 312] width 15 height 15
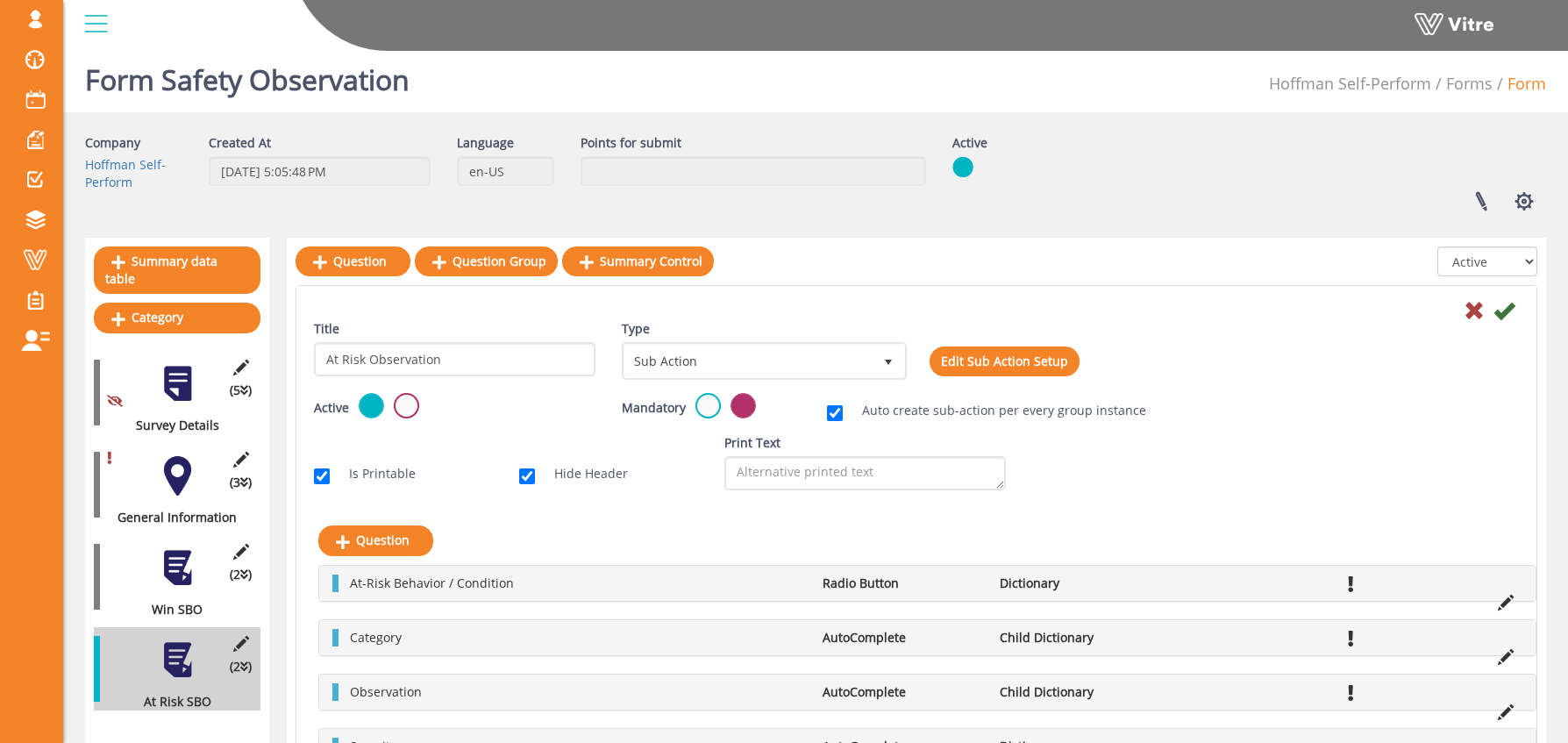
scroll to position [7, 0]
click at [836, 416] on input "Auto create sub-action per every group instance" at bounding box center [835, 412] width 15 height 15
checkbox input "false"
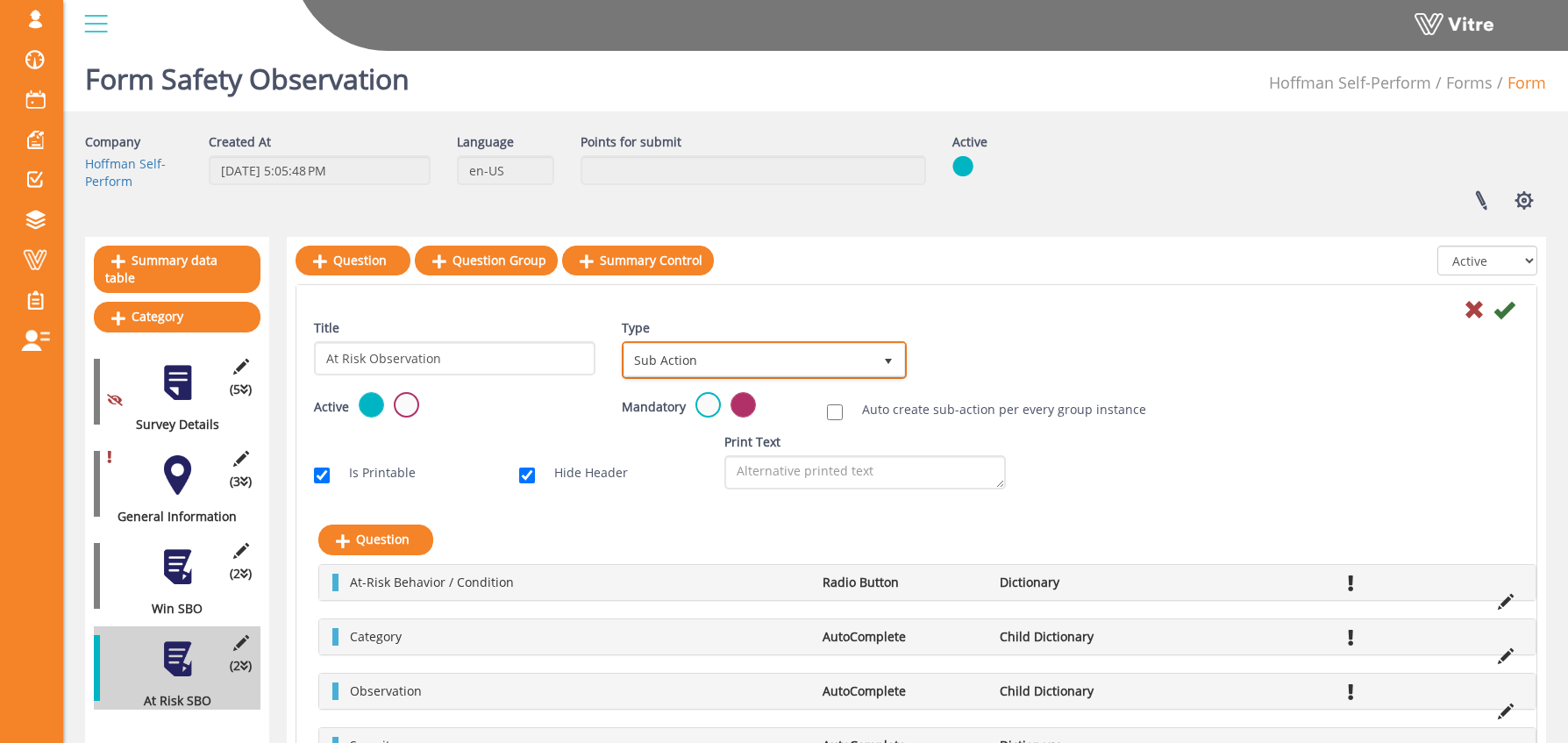
click at [673, 351] on span "Sub Action" at bounding box center [748, 359] width 248 height 32
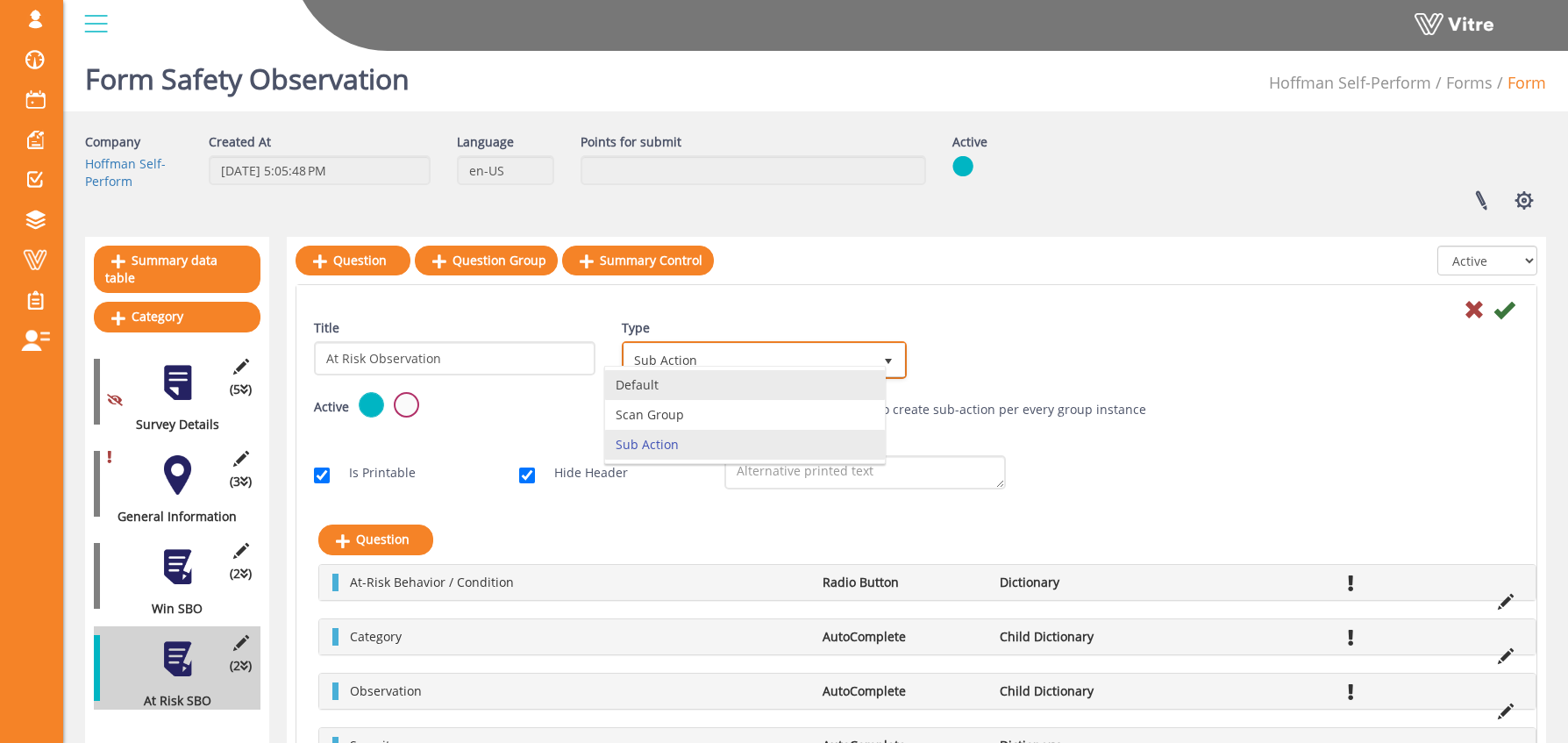
click at [686, 388] on li "Default" at bounding box center [745, 385] width 280 height 30
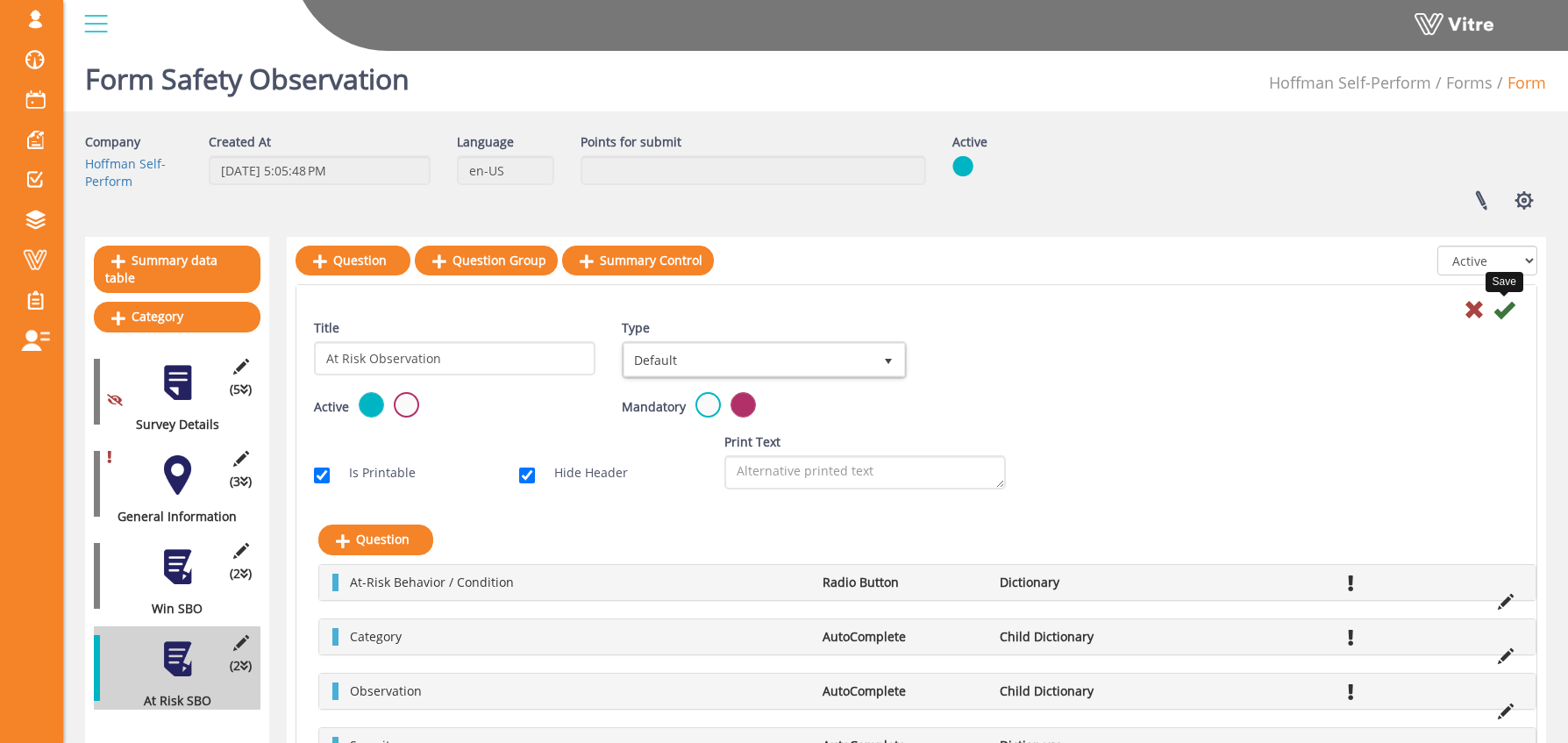
click at [1498, 315] on icon at bounding box center [1504, 310] width 21 height 21
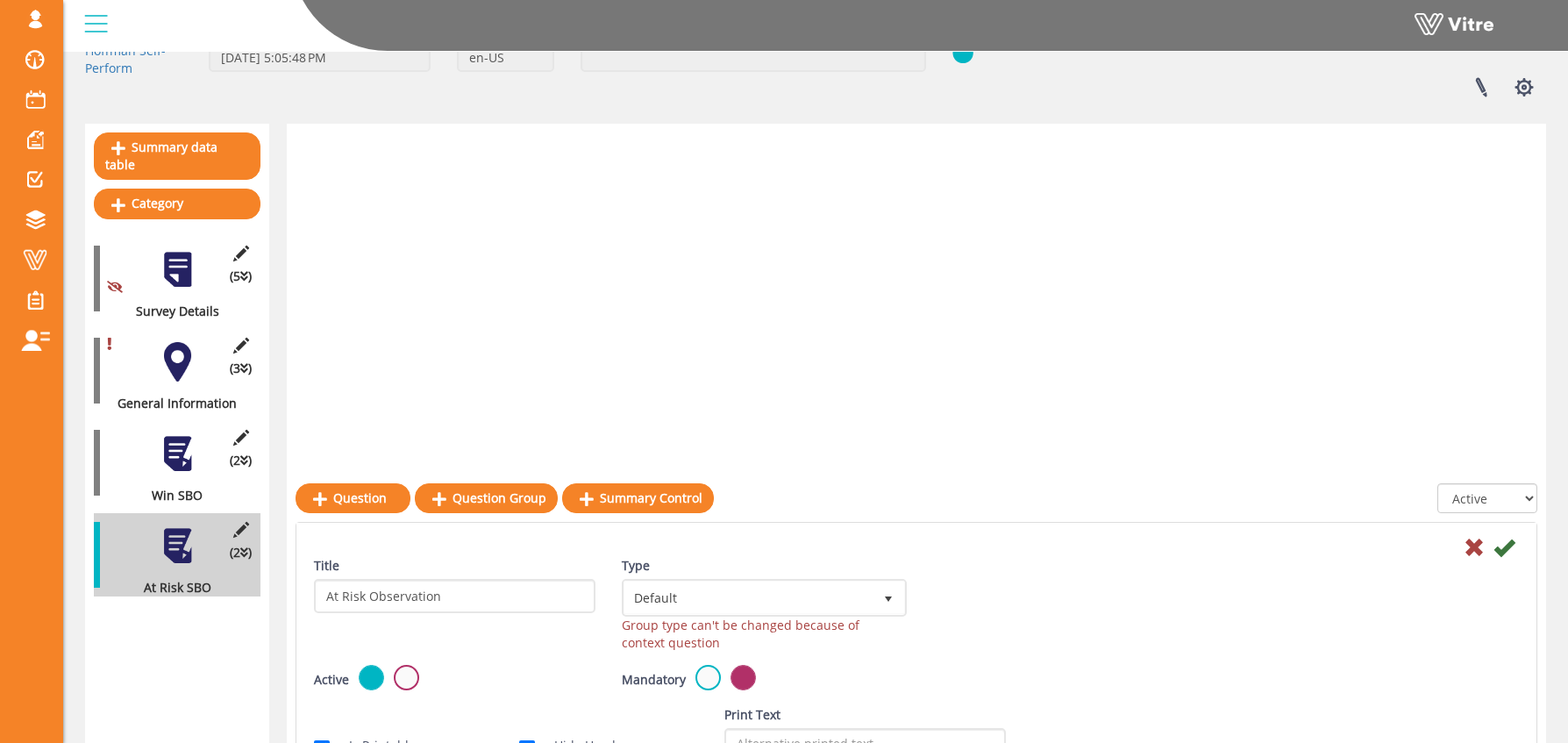
scroll to position [0, 0]
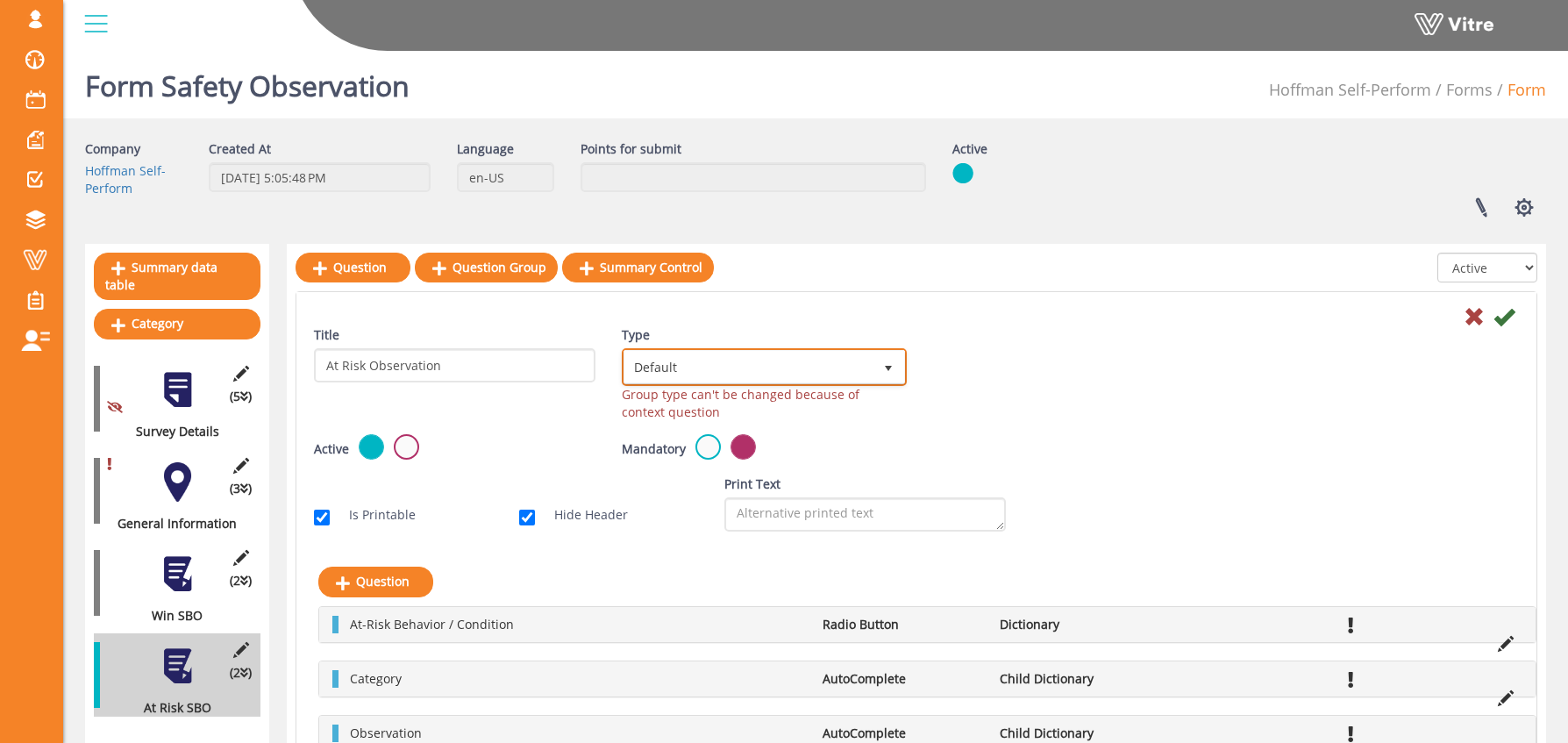
click at [764, 371] on span "Default" at bounding box center [748, 367] width 248 height 32
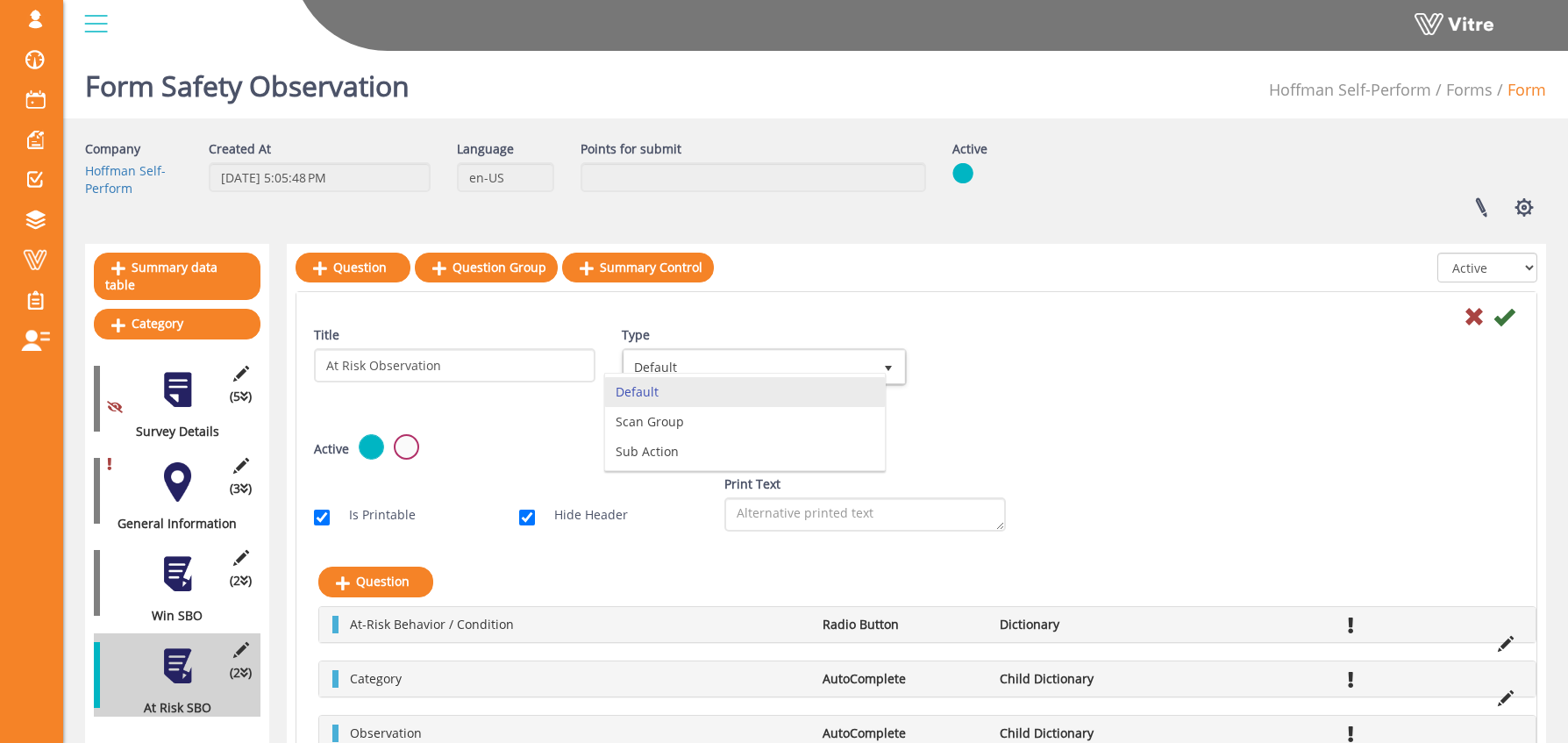
click at [1130, 369] on div "Title At Risk Observation Type Default 0 Group type can't be changed because of…" at bounding box center [917, 380] width 1231 height 108
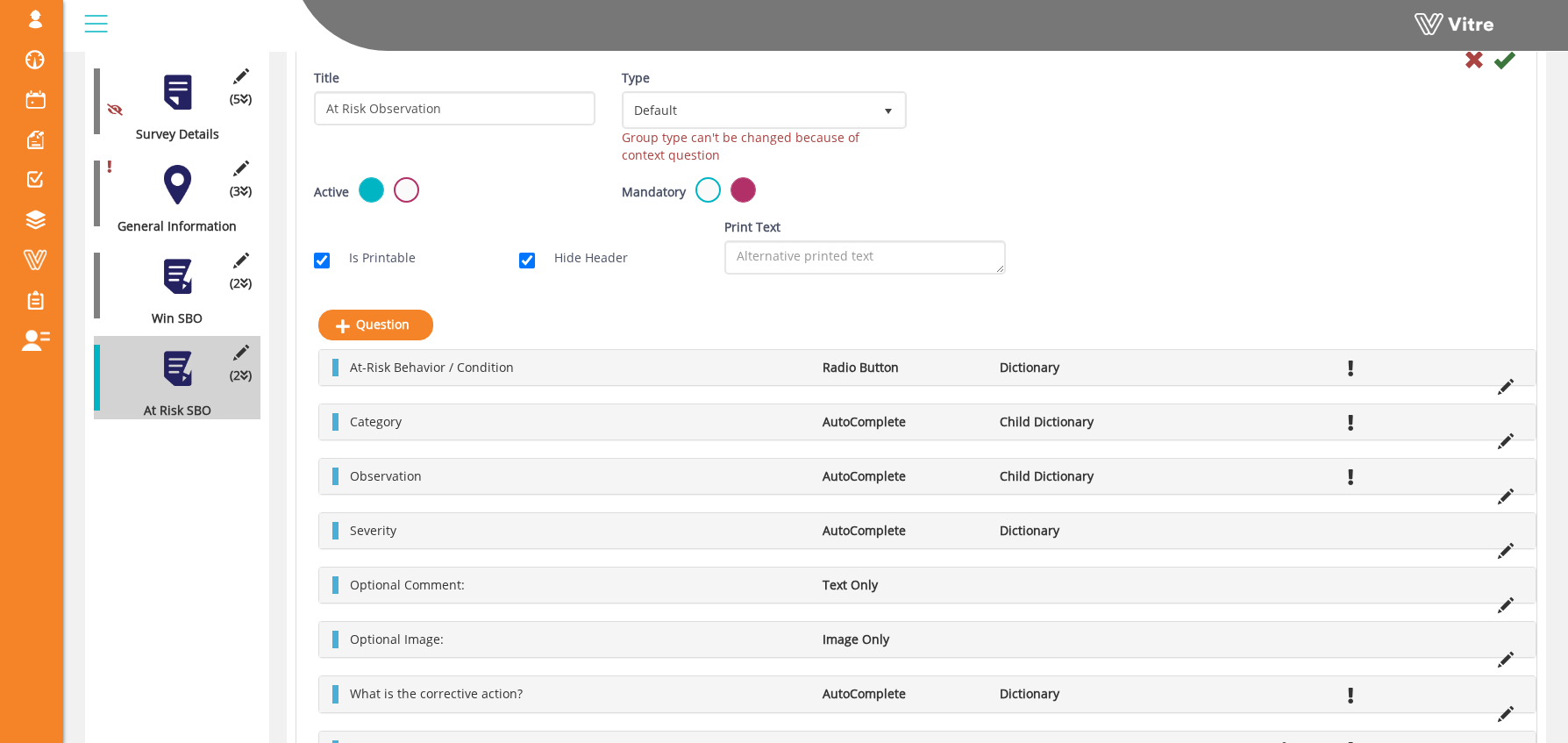
scroll to position [299, 0]
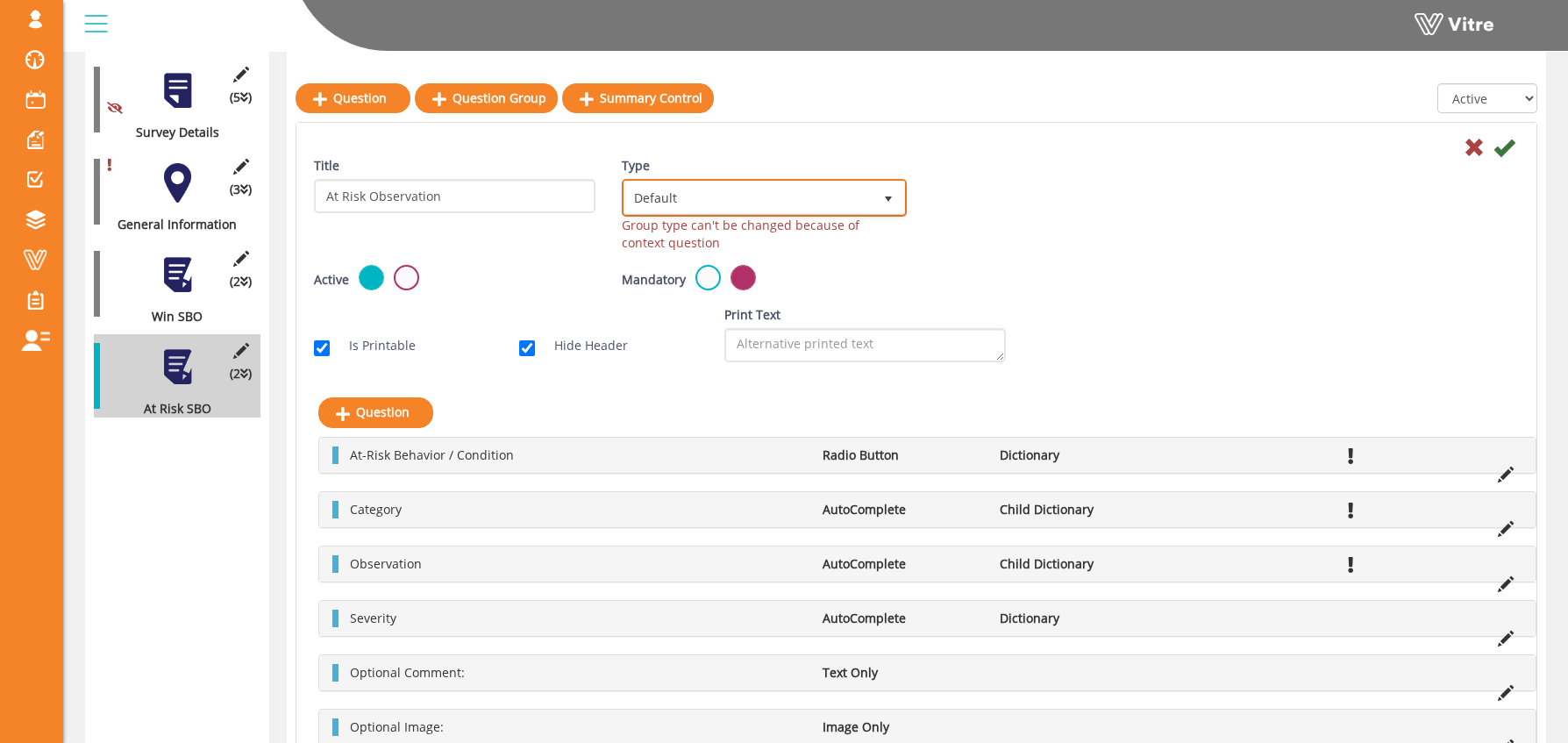
click at [789, 198] on span "Default" at bounding box center [748, 197] width 248 height 32
click at [729, 248] on li "Scan Group" at bounding box center [745, 252] width 280 height 30
click at [819, 192] on span "Scan Group" at bounding box center [748, 197] width 248 height 32
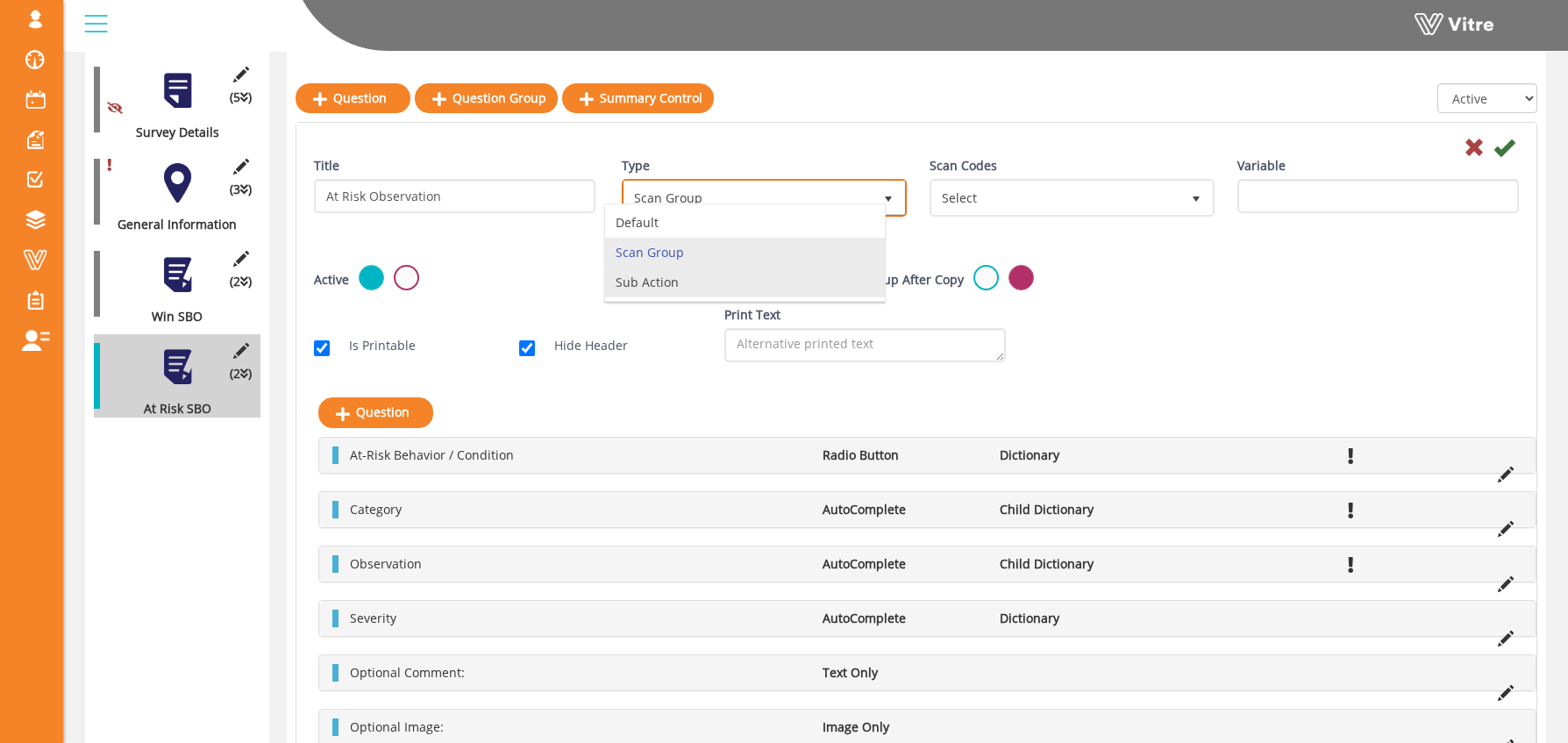
click at [730, 278] on li "Sub Action" at bounding box center [745, 282] width 280 height 30
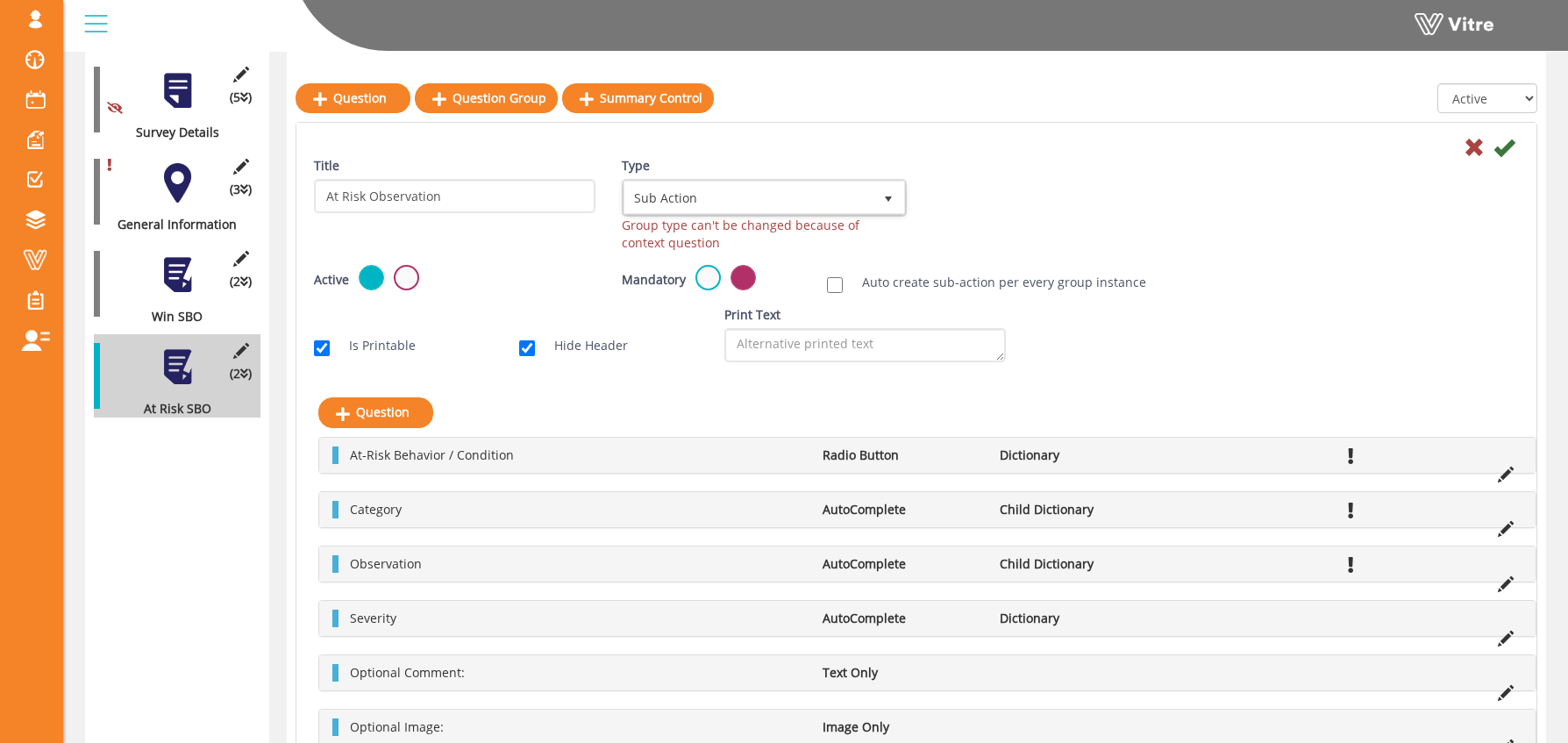
click at [1132, 217] on div "Title At Risk Observation Type Sub Action 4 Group type can't be changed because…" at bounding box center [917, 211] width 1231 height 108
click at [1500, 148] on icon at bounding box center [1504, 148] width 21 height 21
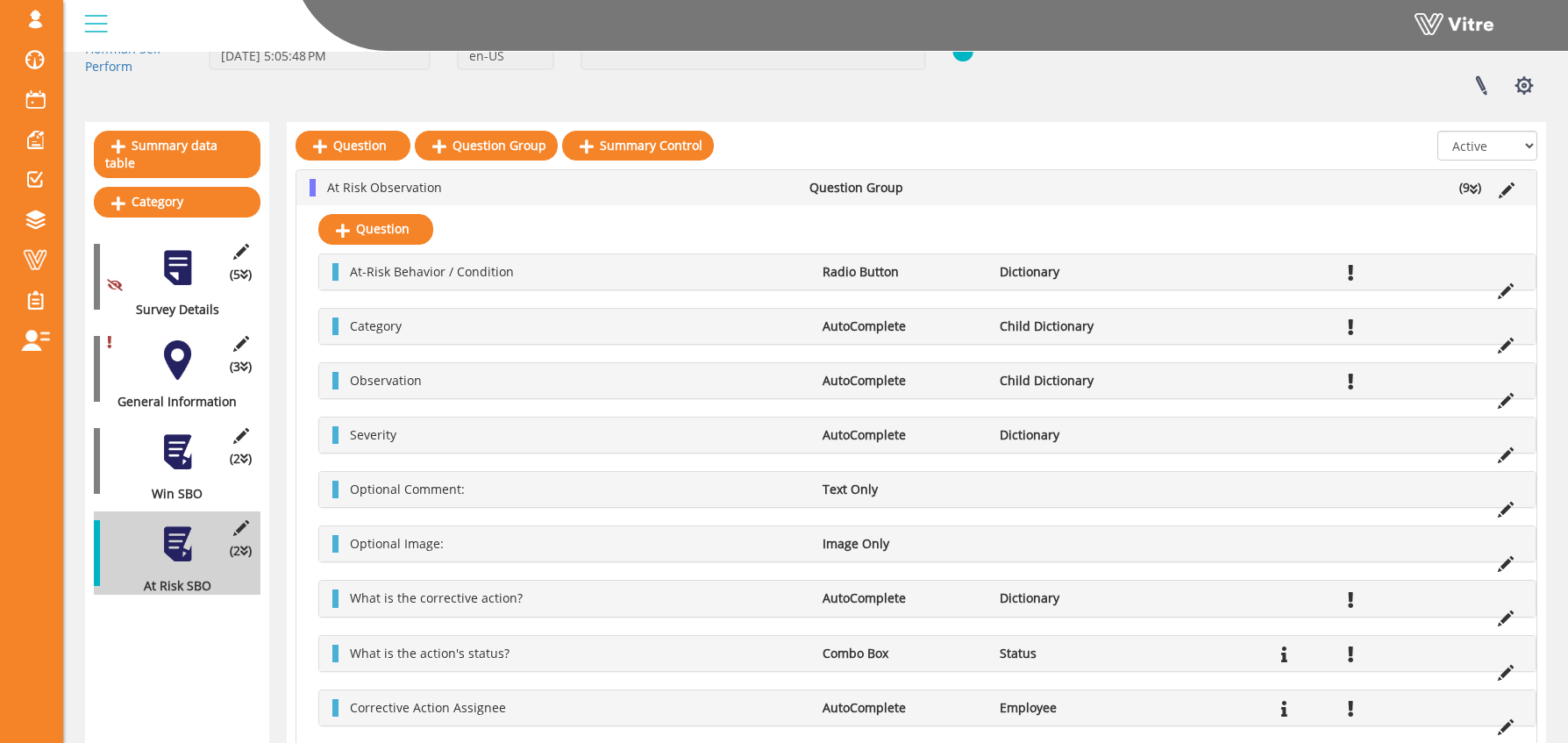
scroll to position [16, 0]
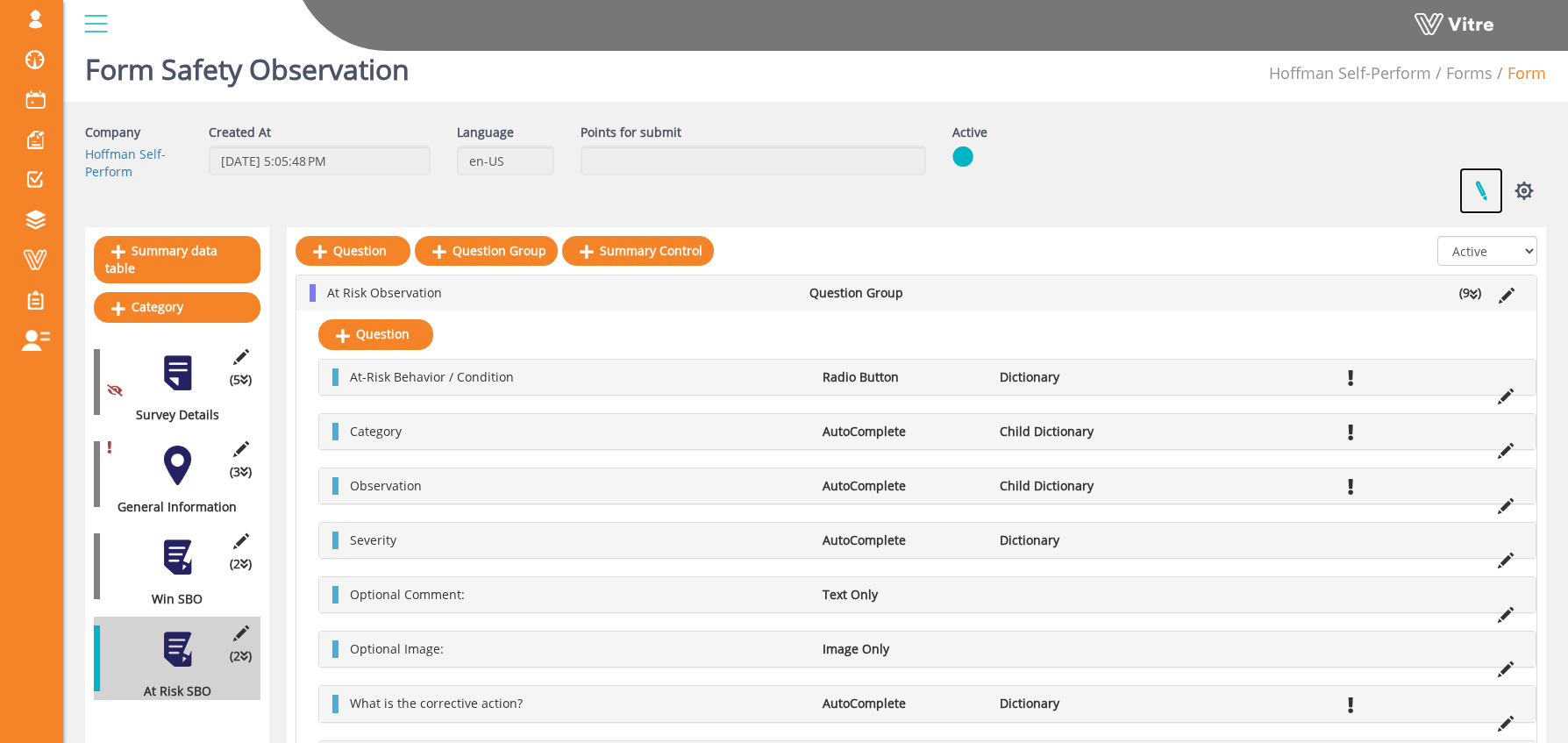
click at [1477, 190] on link at bounding box center [1480, 191] width 43 height 46
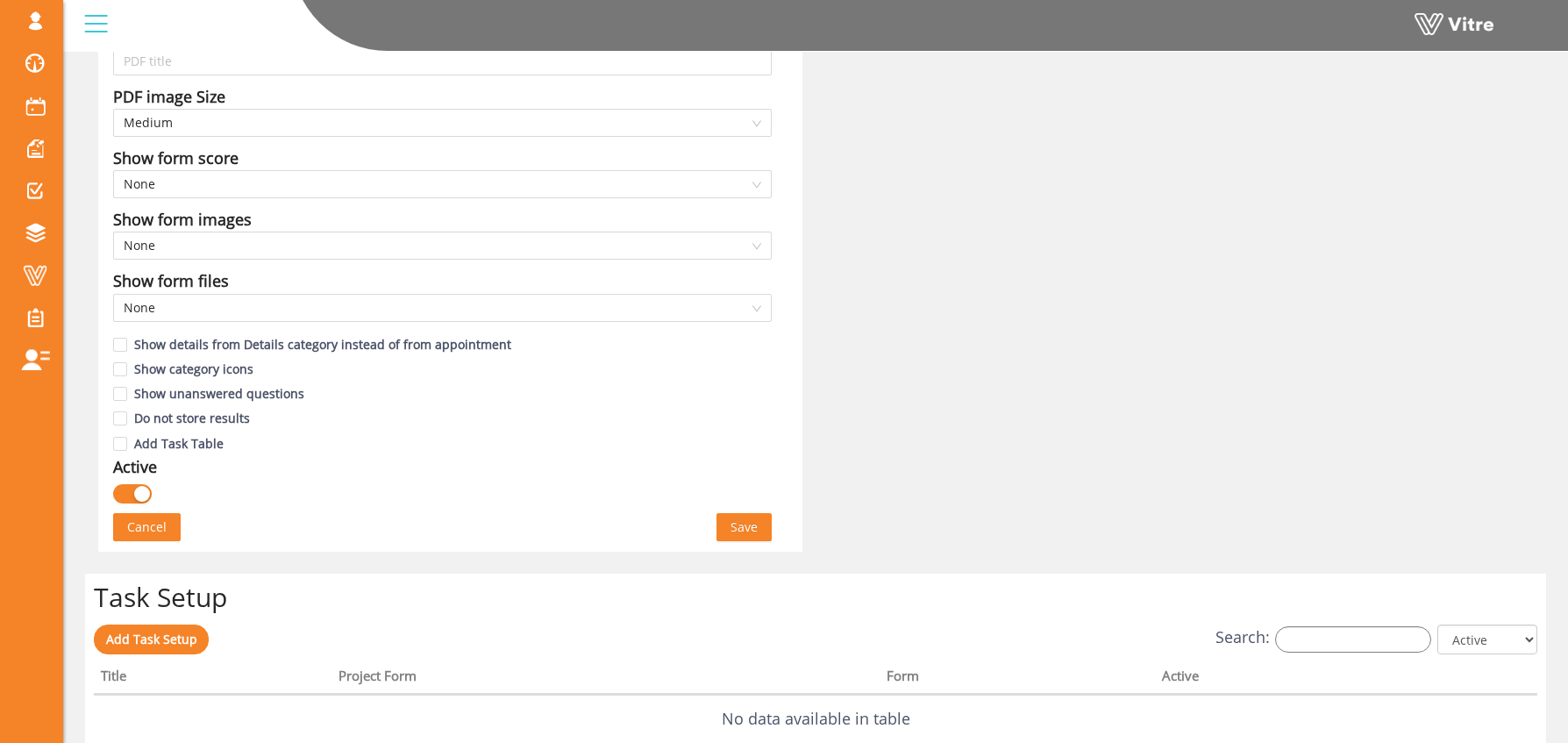
scroll to position [1166, 0]
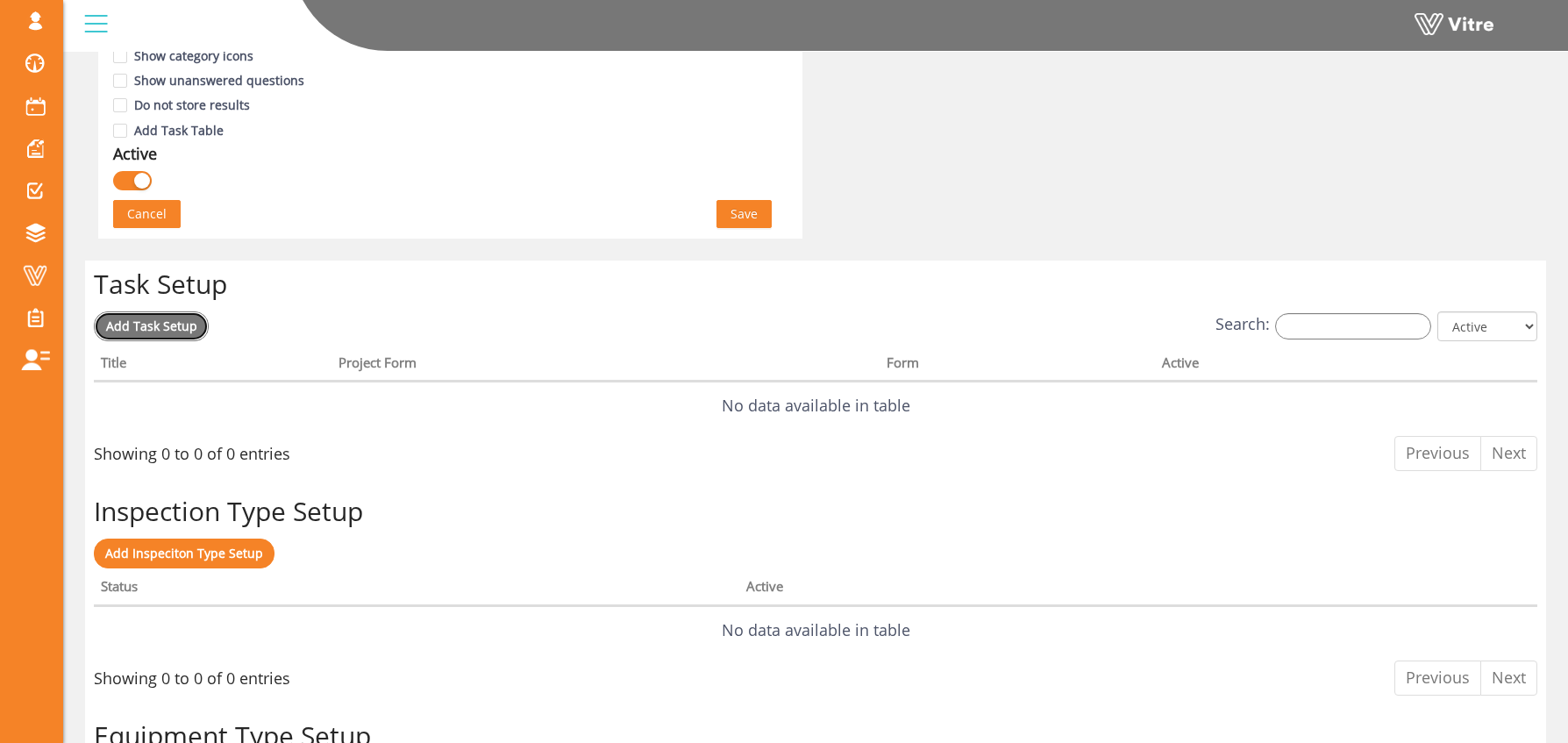
click at [161, 330] on span "Add Task Setup" at bounding box center [151, 325] width 92 height 16
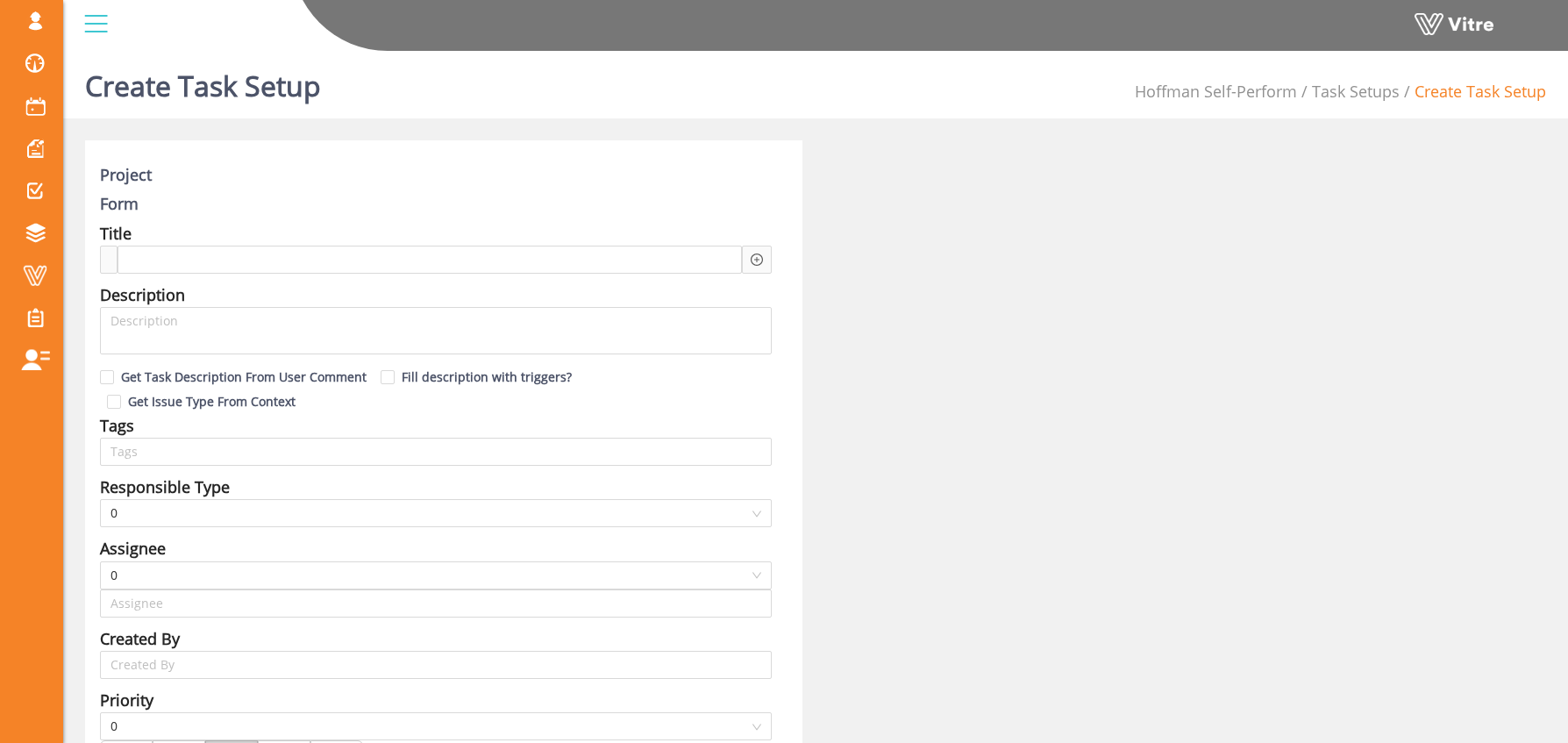
type input "Osher Faibish SU"
click at [192, 257] on span at bounding box center [191, 260] width 123 height 19
click at [176, 256] on span "SBO AT Risk Task -" at bounding box center [191, 260] width 123 height 19
click at [248, 255] on span "SBO At Risk Task -" at bounding box center [191, 260] width 123 height 19
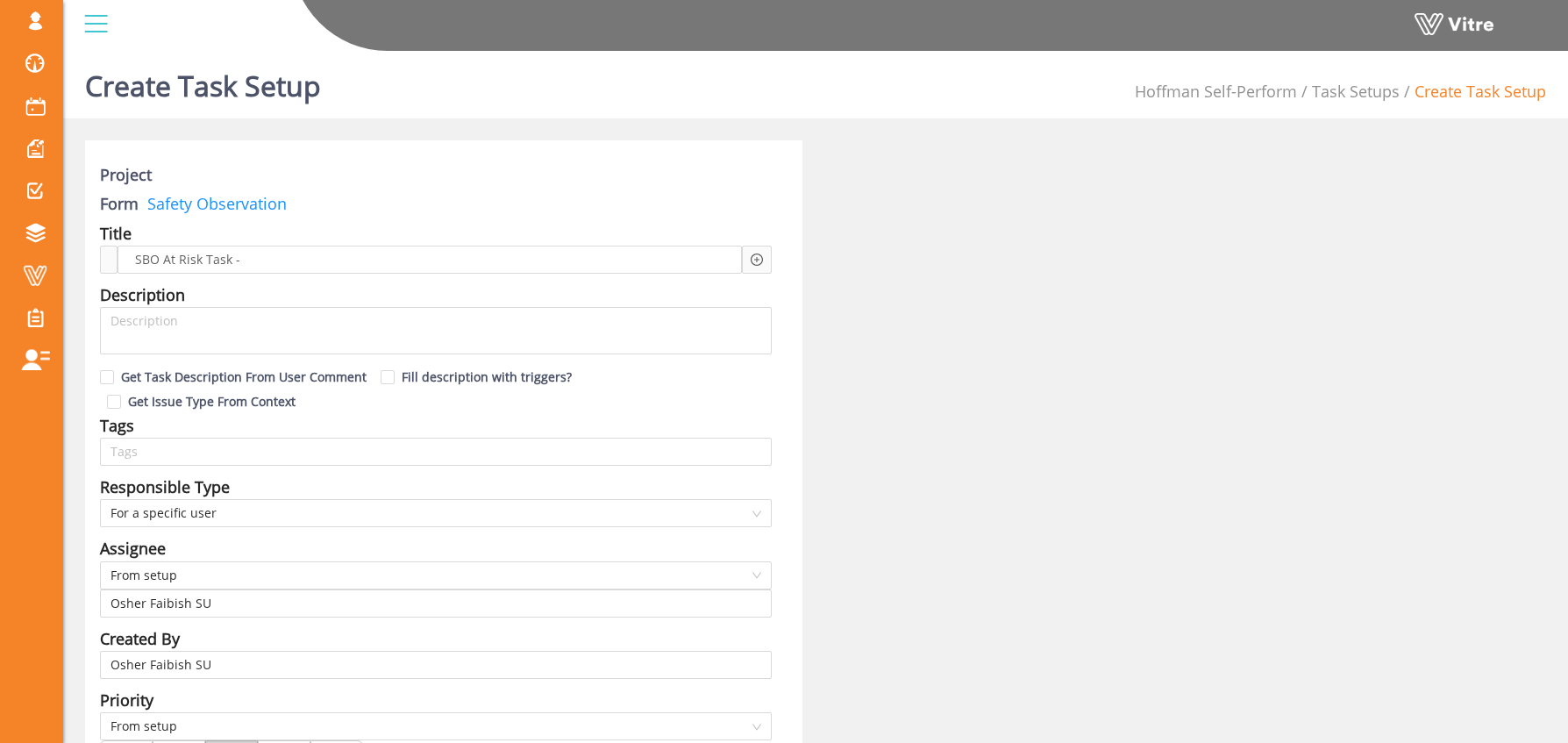
click at [752, 258] on icon "plus-circle" at bounding box center [756, 260] width 13 height 13
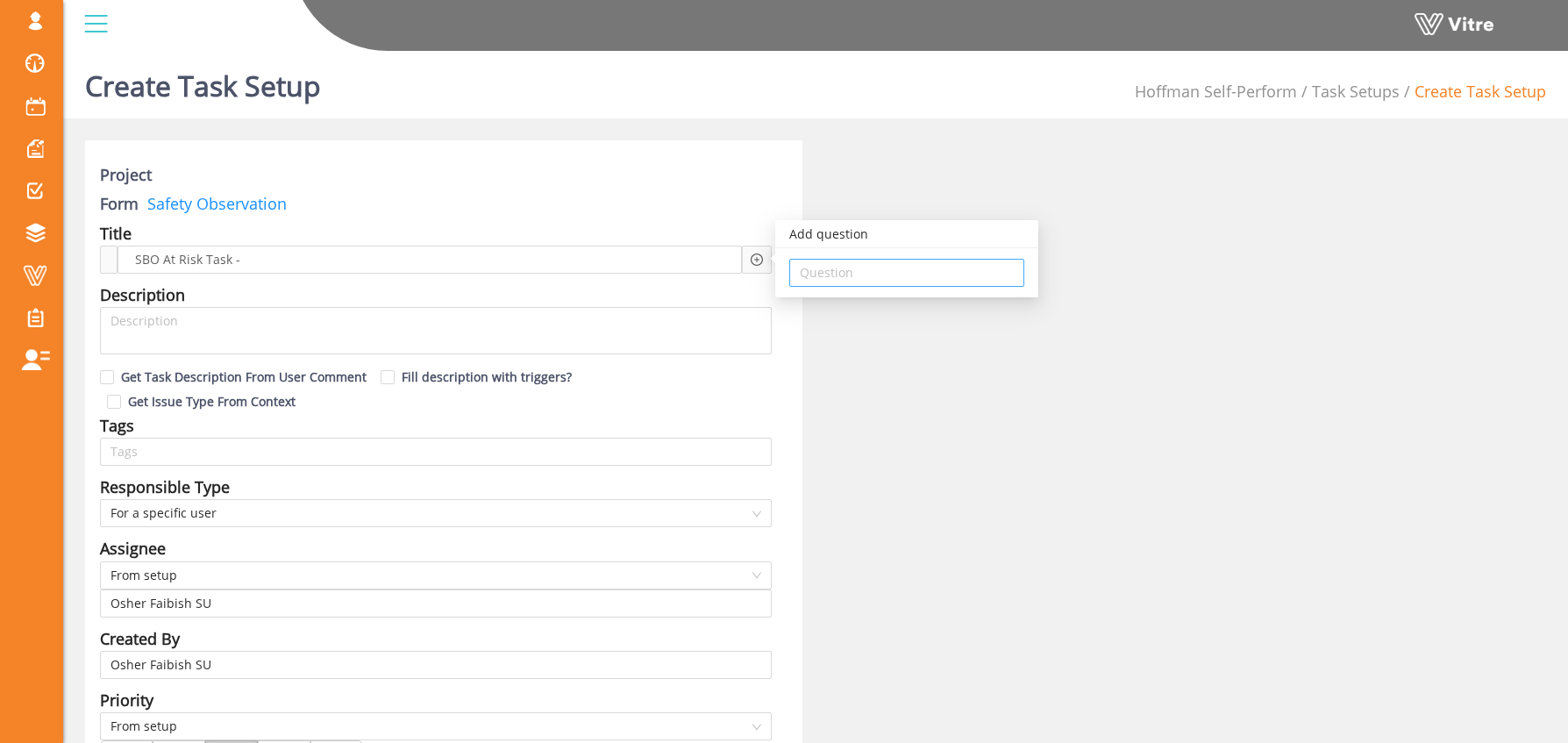
click at [826, 270] on input "search" at bounding box center [907, 272] width 214 height 26
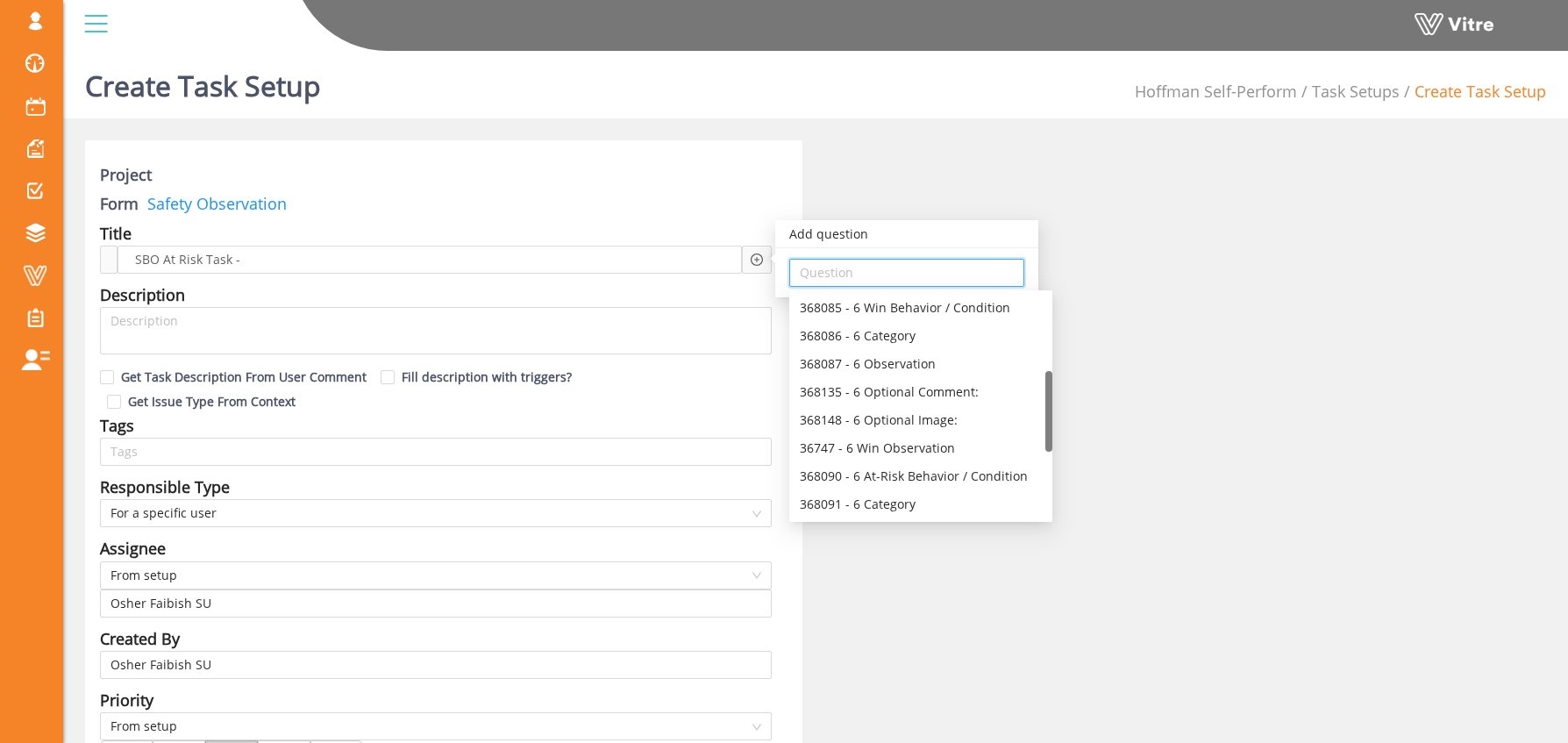
drag, startPoint x: 1052, startPoint y: 319, endPoint x: 1030, endPoint y: 400, distance: 83.9
click at [1035, 399] on div "368084 - 3 Location (Sub Area) 368085 - 6 Win Behavior / Condition 368086 - 6 C…" at bounding box center [921, 405] width 263 height 225
click at [929, 361] on div "368087 - 6 Observation" at bounding box center [921, 364] width 242 height 19
type input "368087 - 6 Observation"
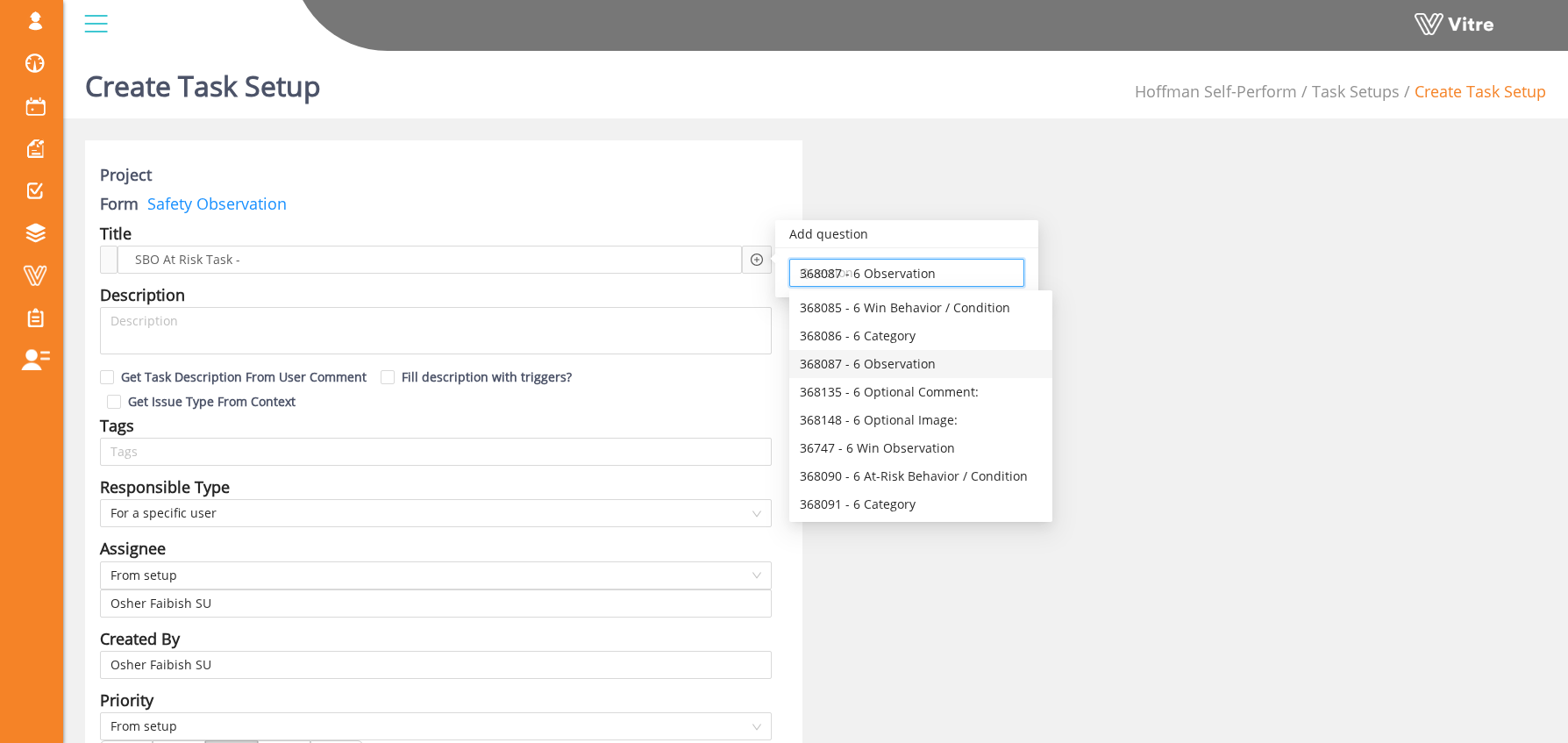
scroll to position [0, 0]
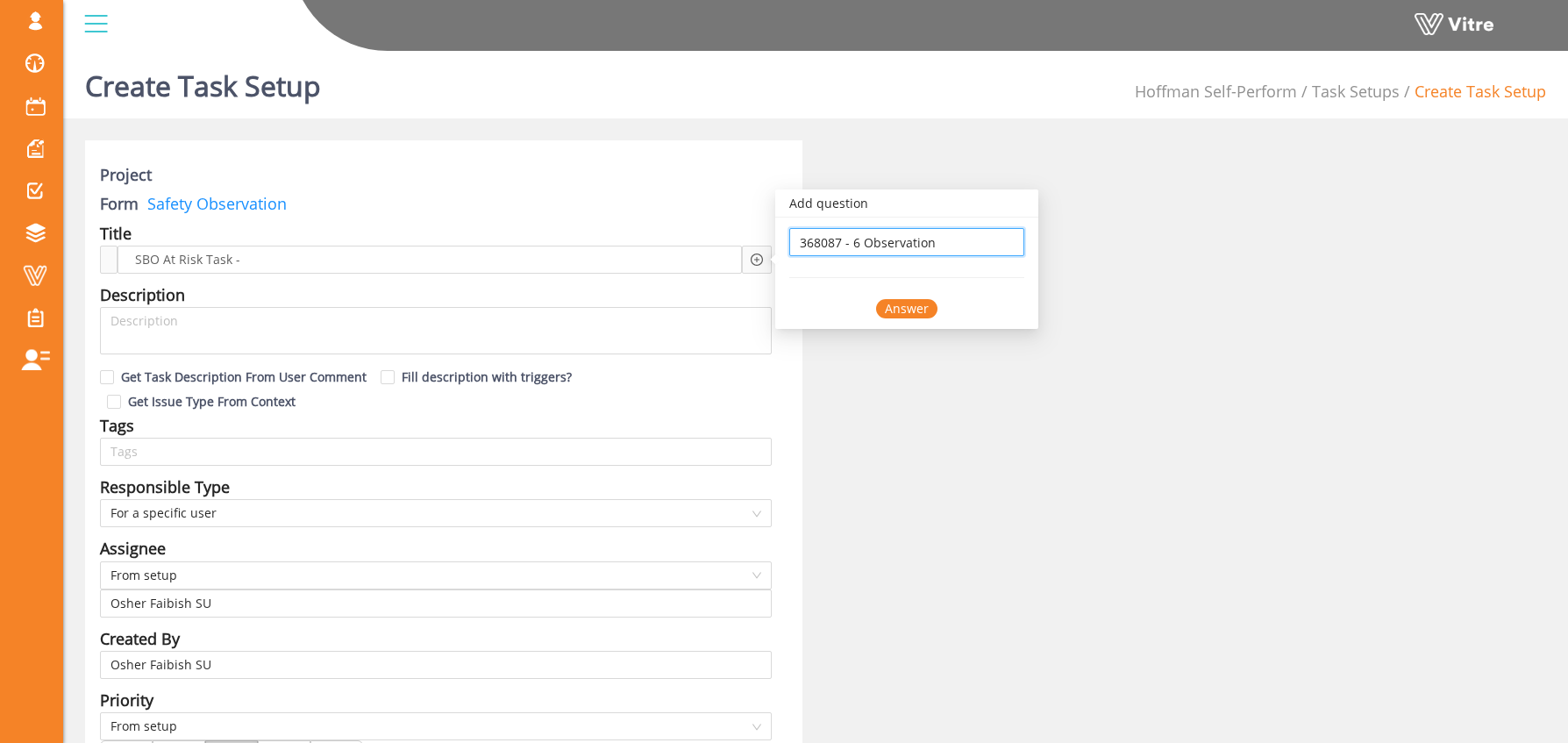
click at [914, 309] on div "Answer" at bounding box center [907, 309] width 62 height 19
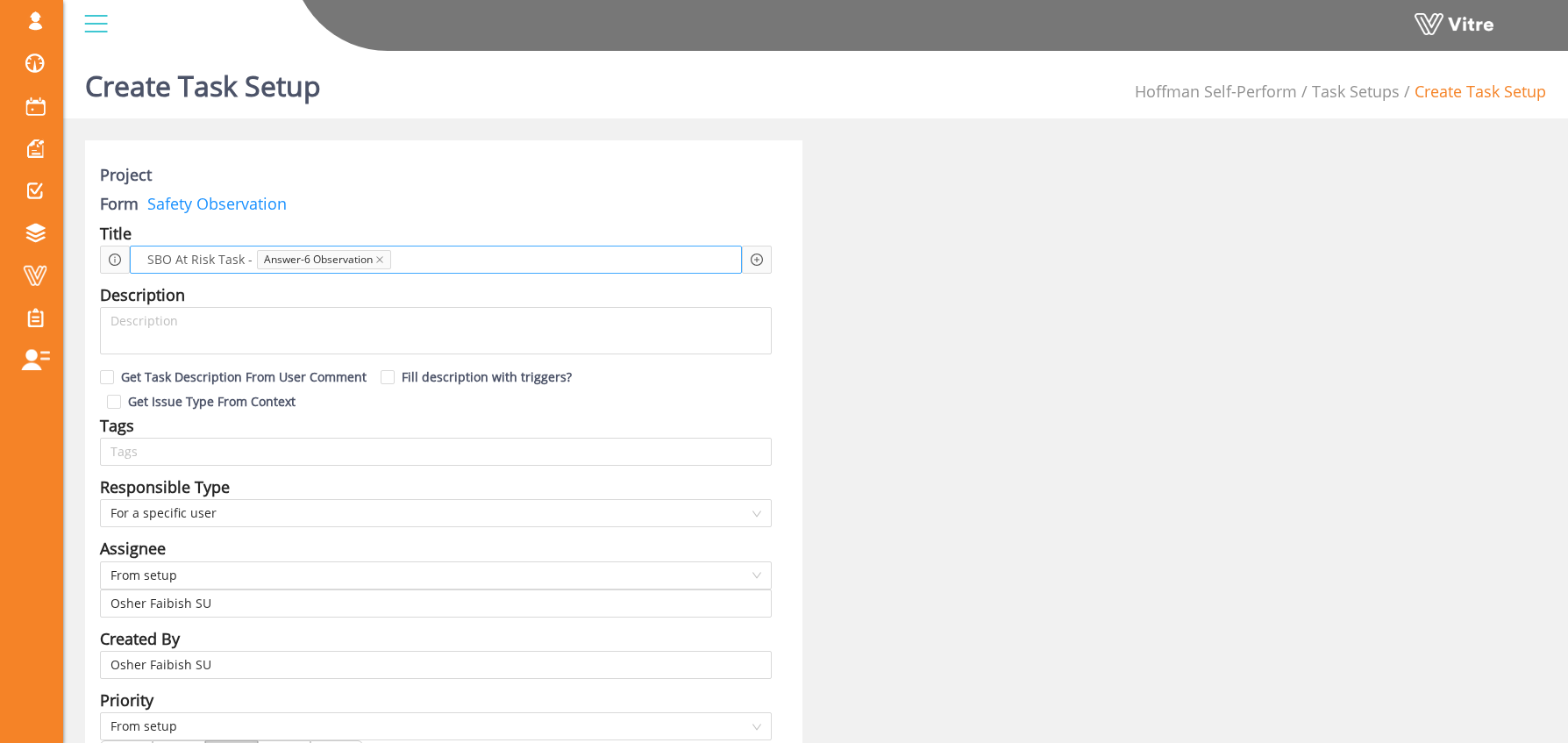
click at [425, 258] on span at bounding box center [458, 260] width 121 height 19
click at [756, 265] on div "Add question Question" at bounding box center [756, 260] width 13 height 19
click at [756, 262] on icon "plus-circle" at bounding box center [756, 260] width 13 height 13
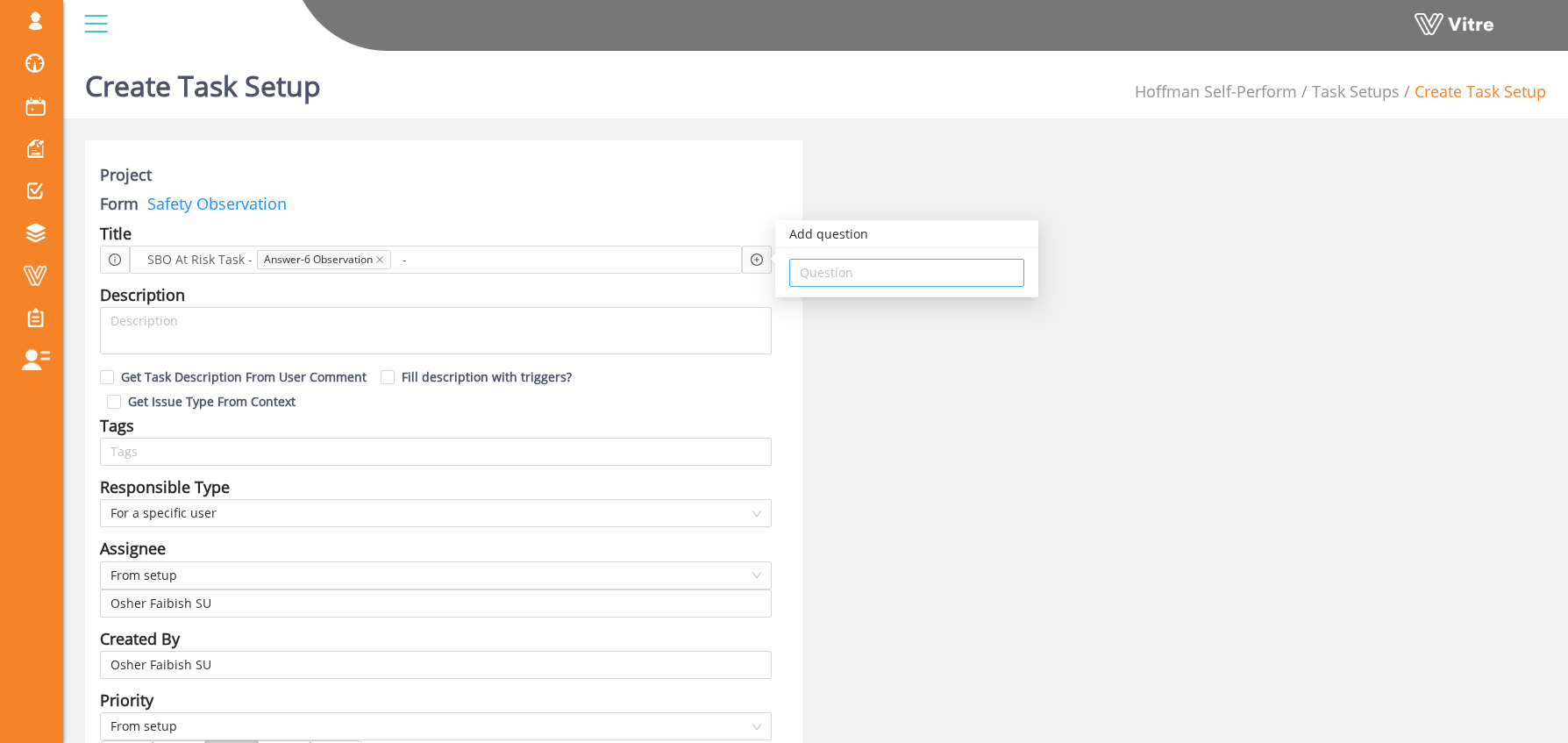
click at [874, 282] on input "search" at bounding box center [907, 272] width 214 height 26
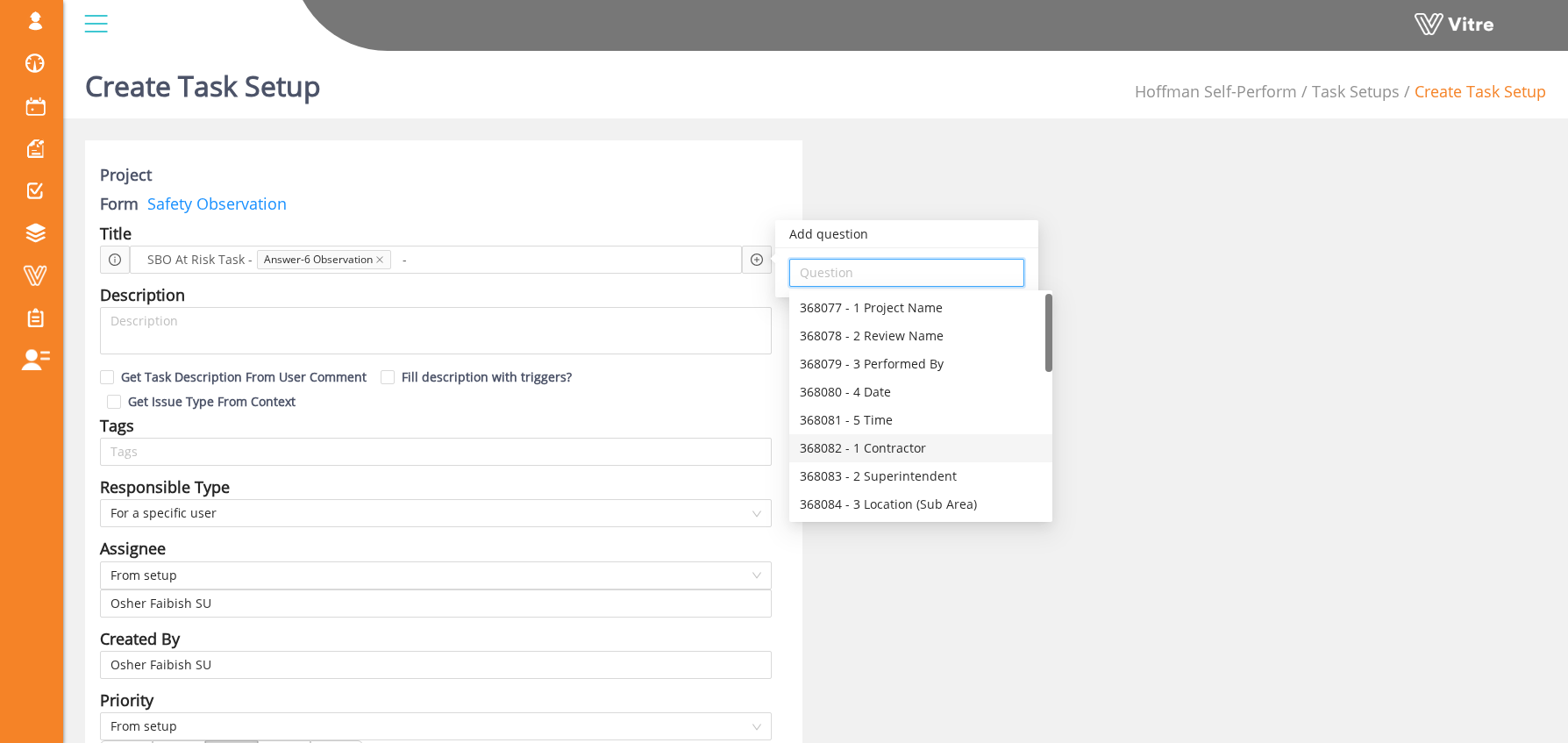
click at [912, 442] on div "368082 - 1 Contractor" at bounding box center [921, 448] width 242 height 19
type input "368082 - 1 Contractor"
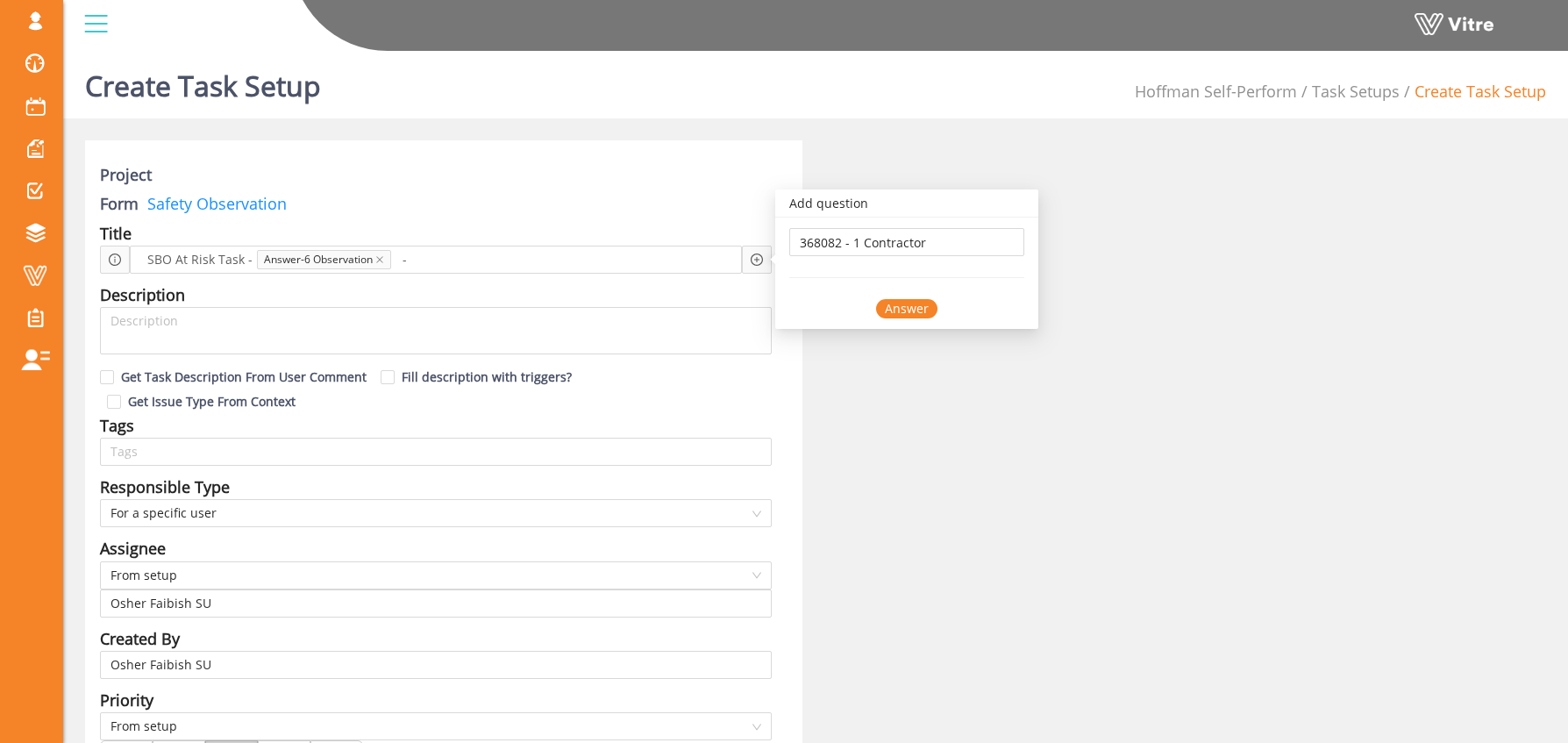
click at [900, 306] on div "Answer" at bounding box center [907, 309] width 62 height 19
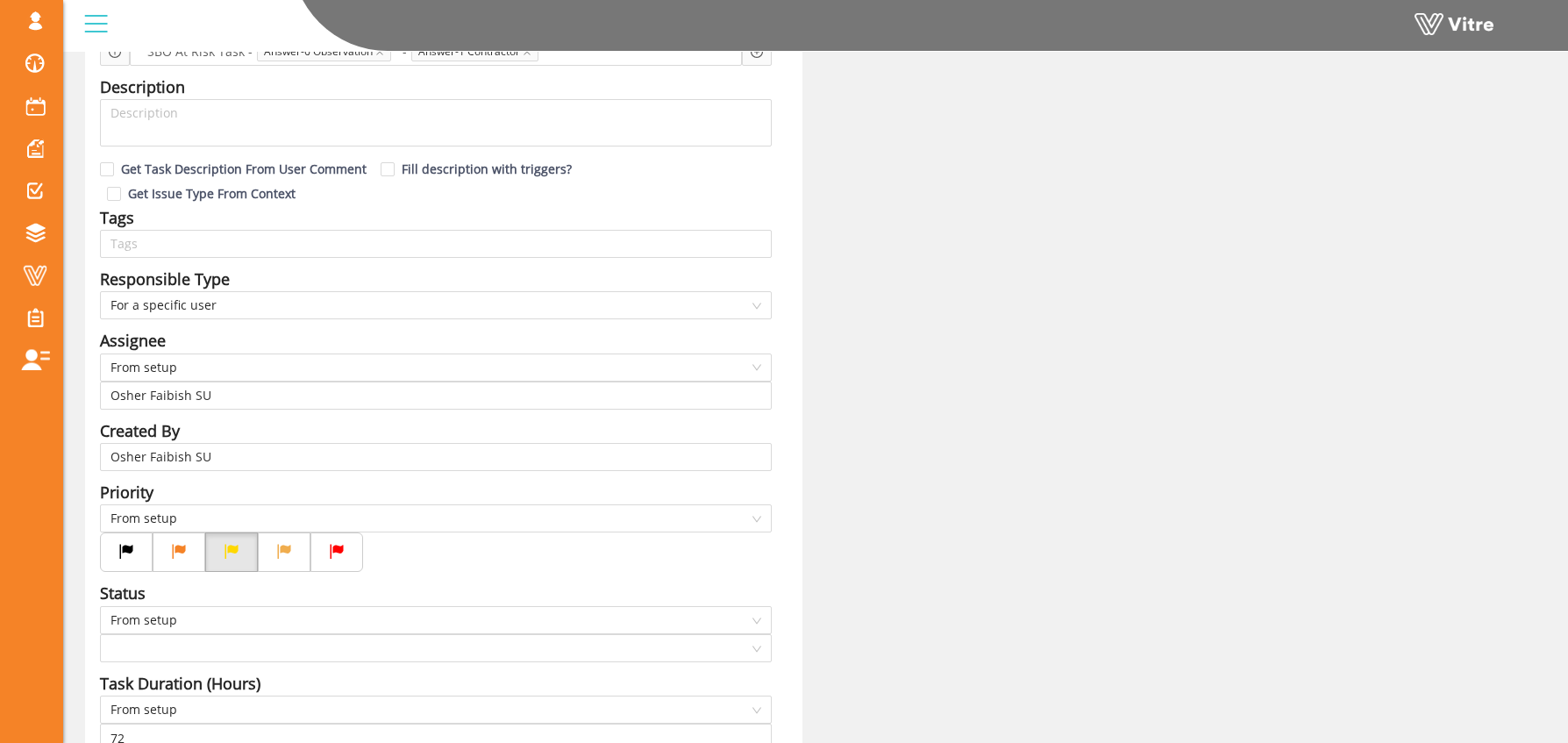
scroll to position [224, 0]
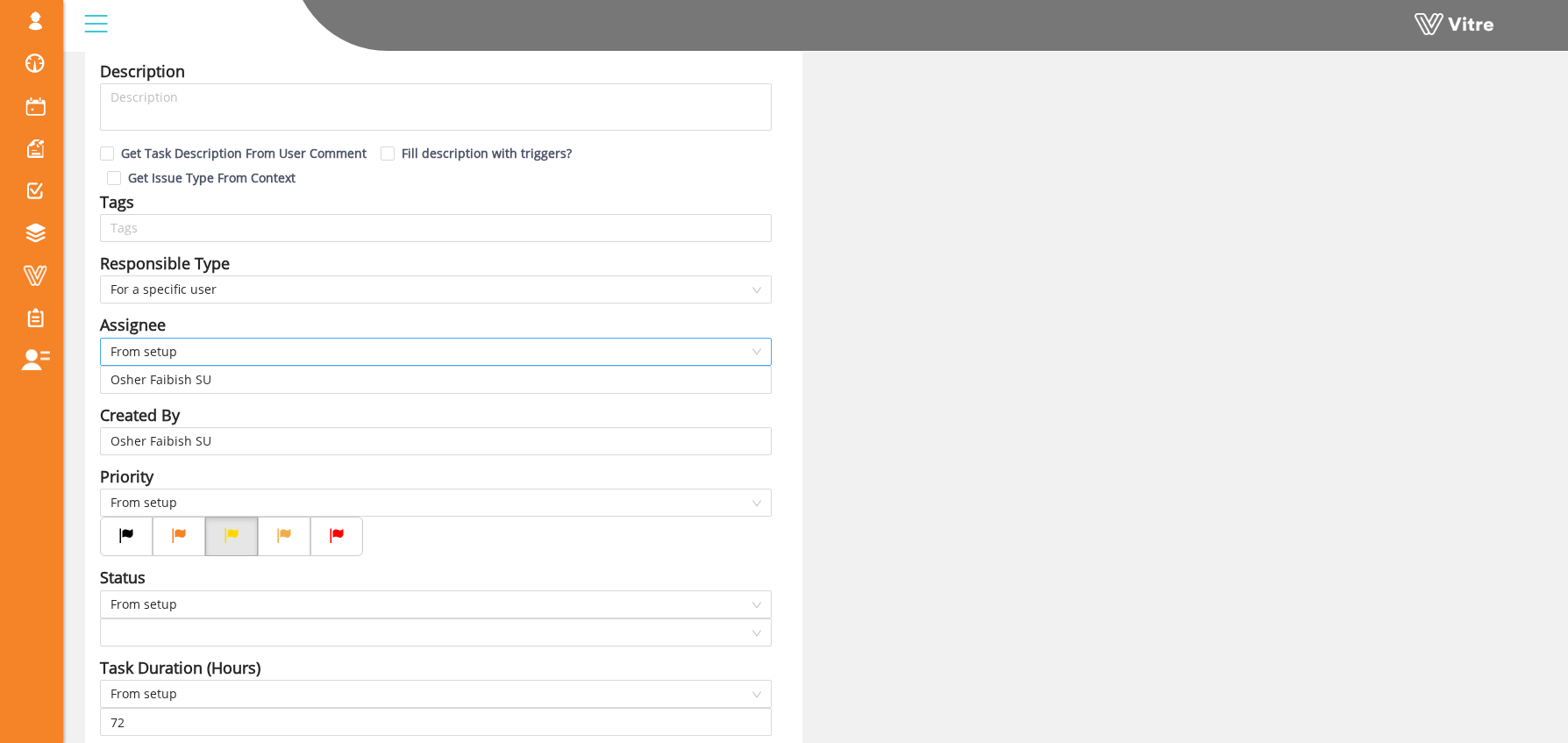
click at [178, 339] on span "From setup" at bounding box center [436, 351] width 650 height 26
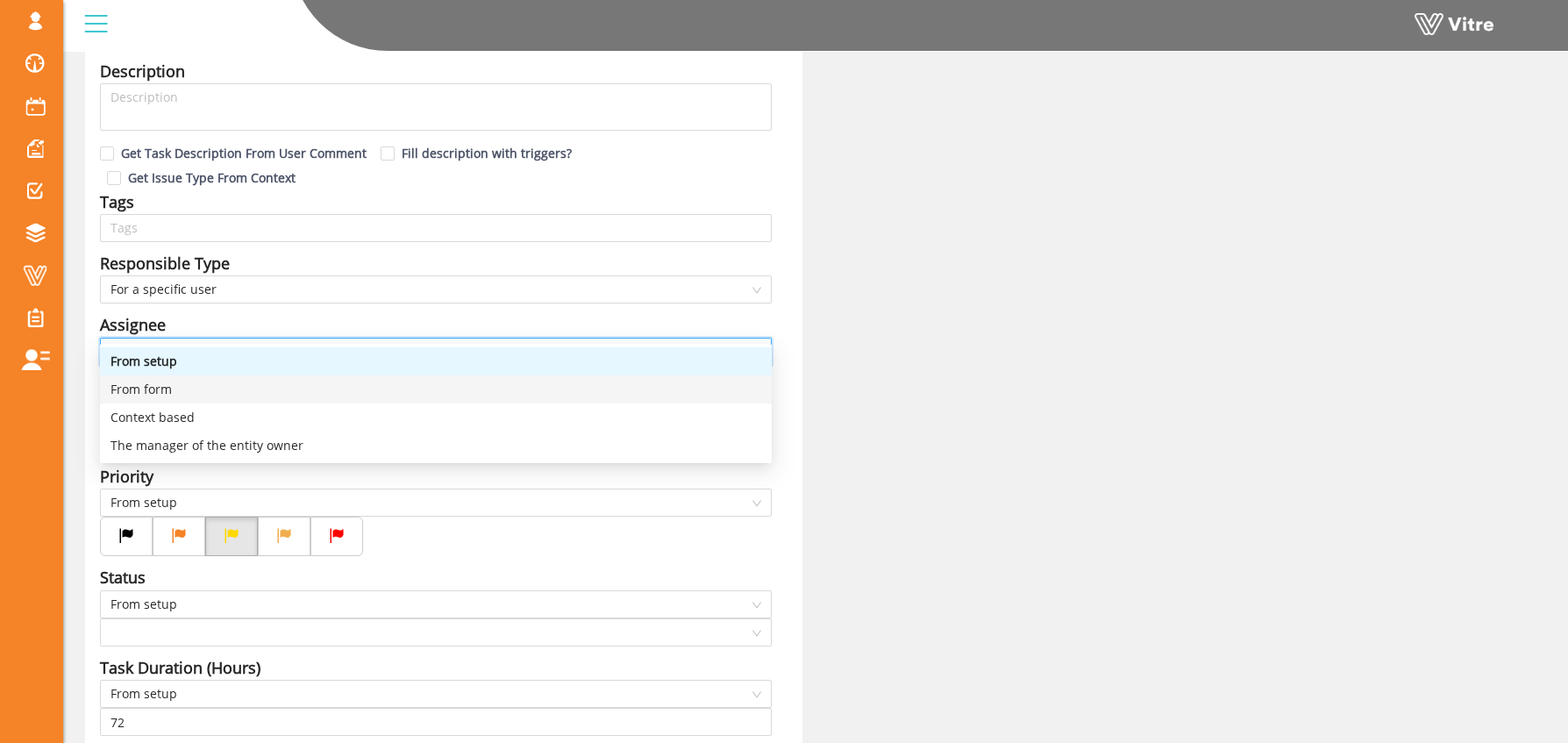
click at [173, 392] on div "From form" at bounding box center [436, 390] width 650 height 19
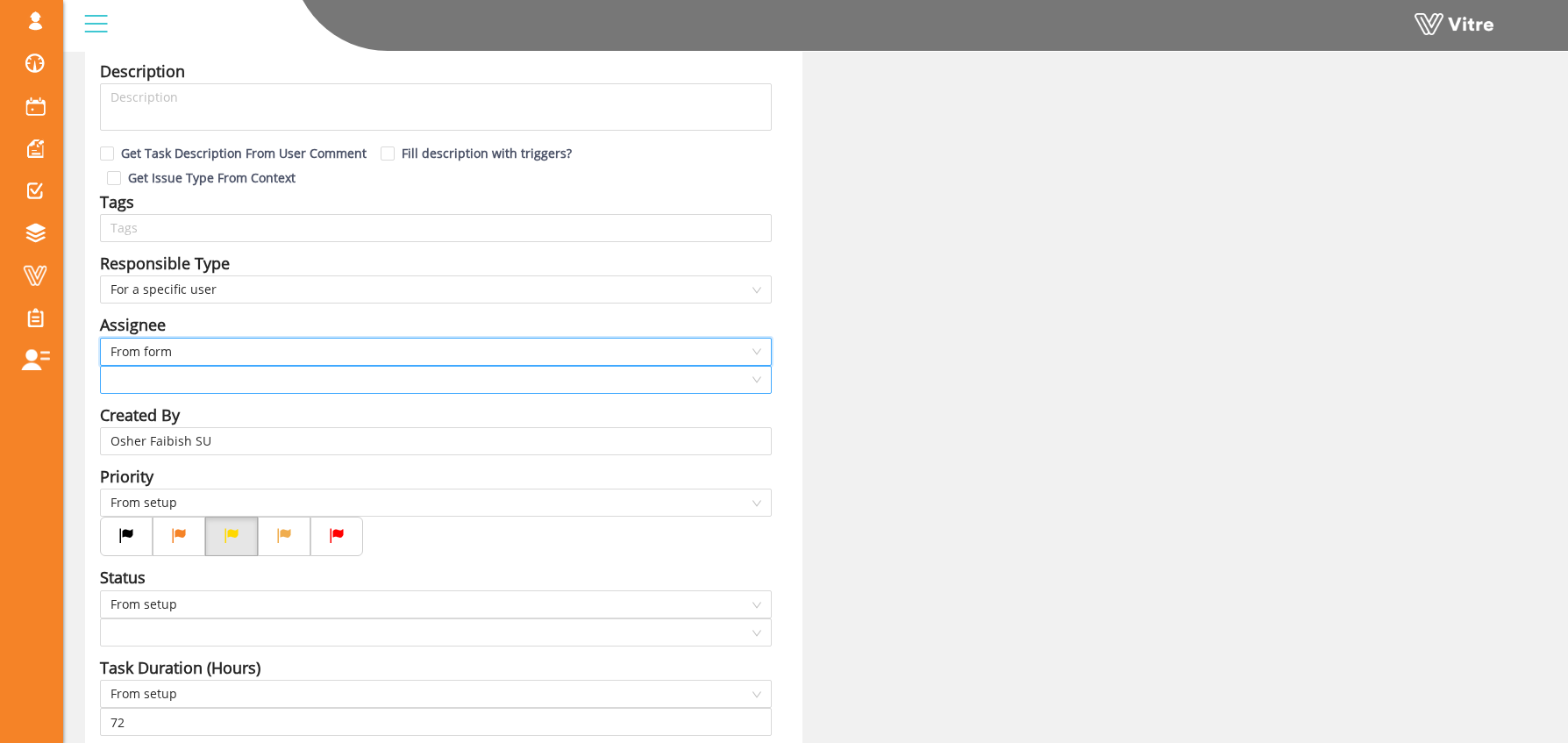
click at [155, 367] on input "search" at bounding box center [430, 379] width 639 height 26
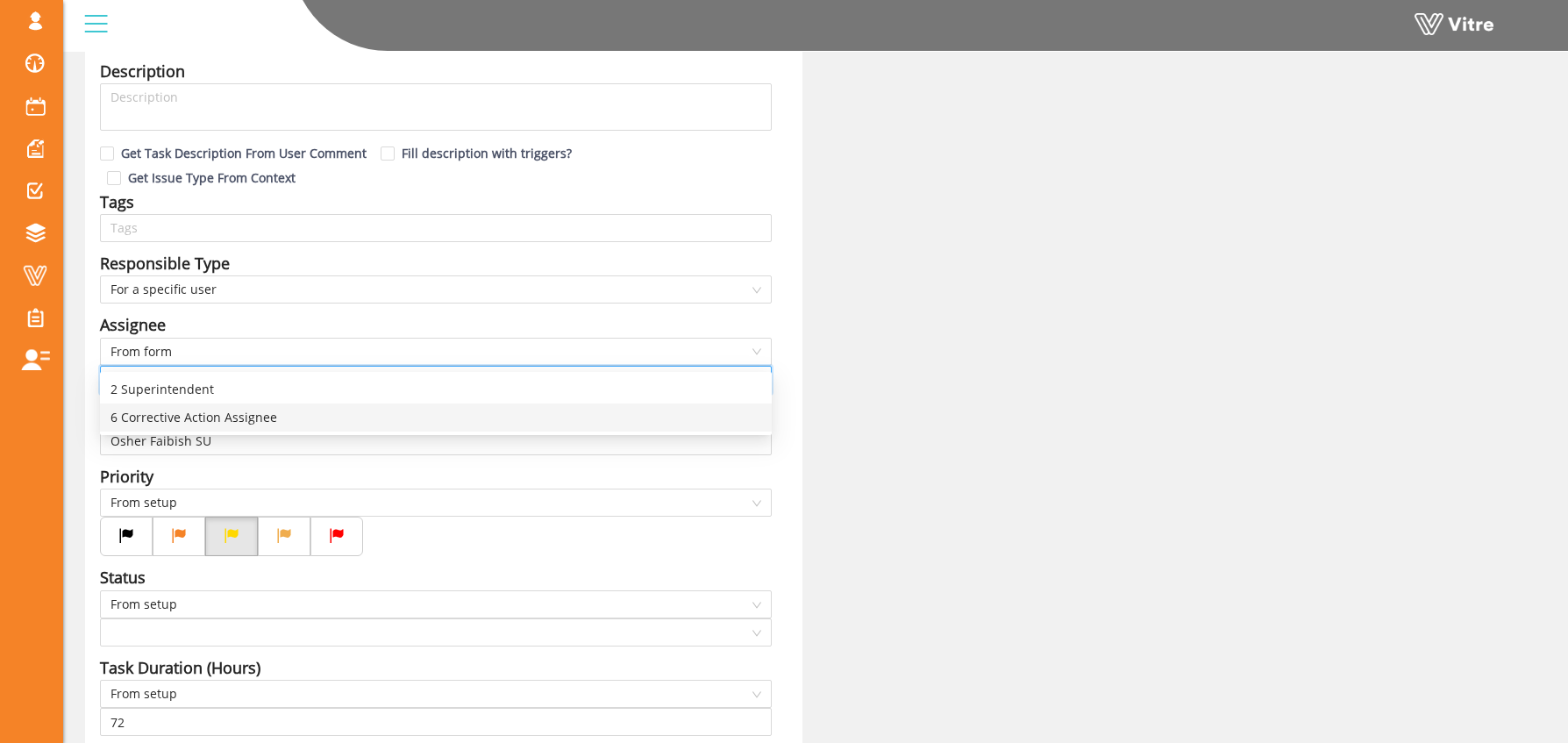
click at [179, 416] on div "6 Corrective Action Assignee" at bounding box center [436, 418] width 650 height 19
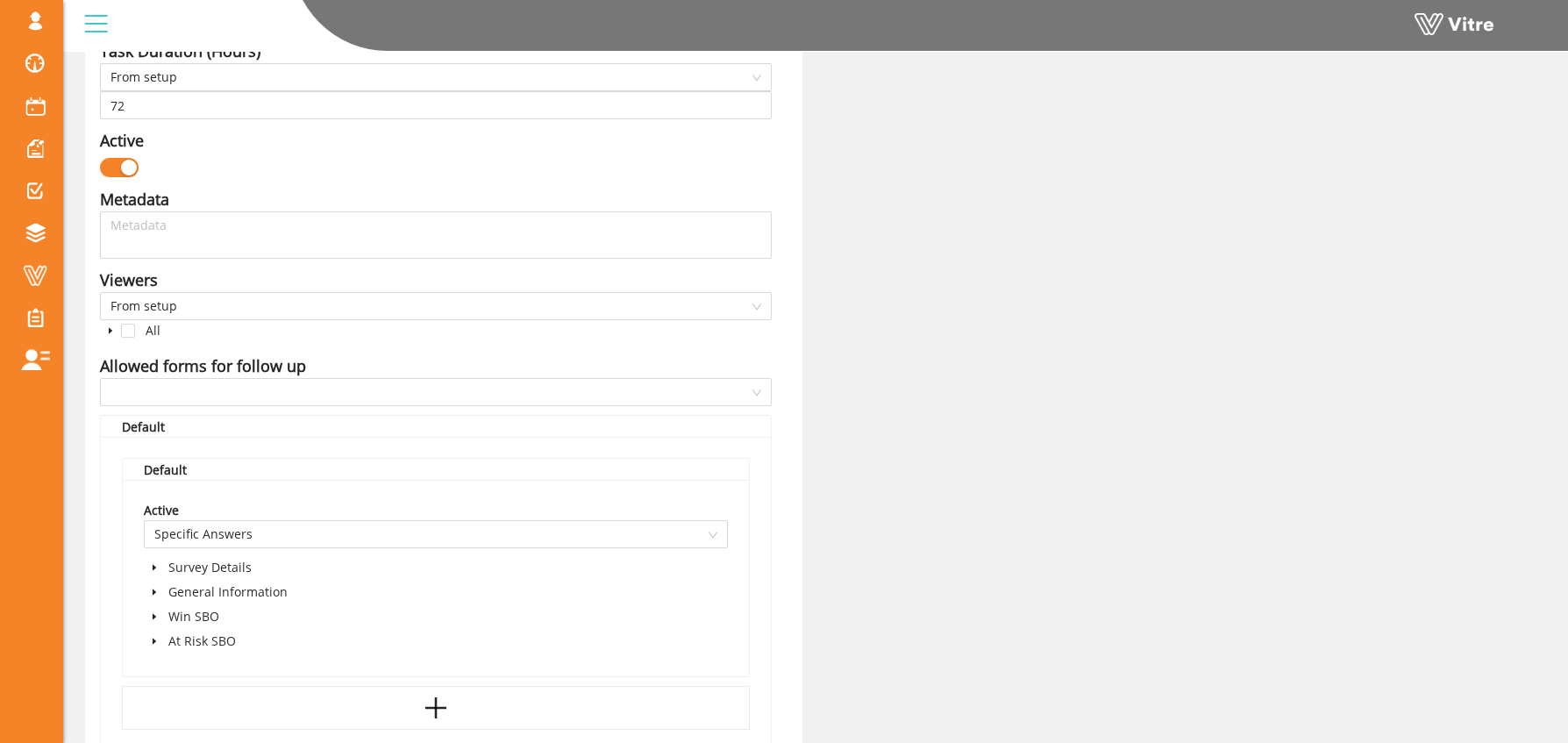
scroll to position [900, 0]
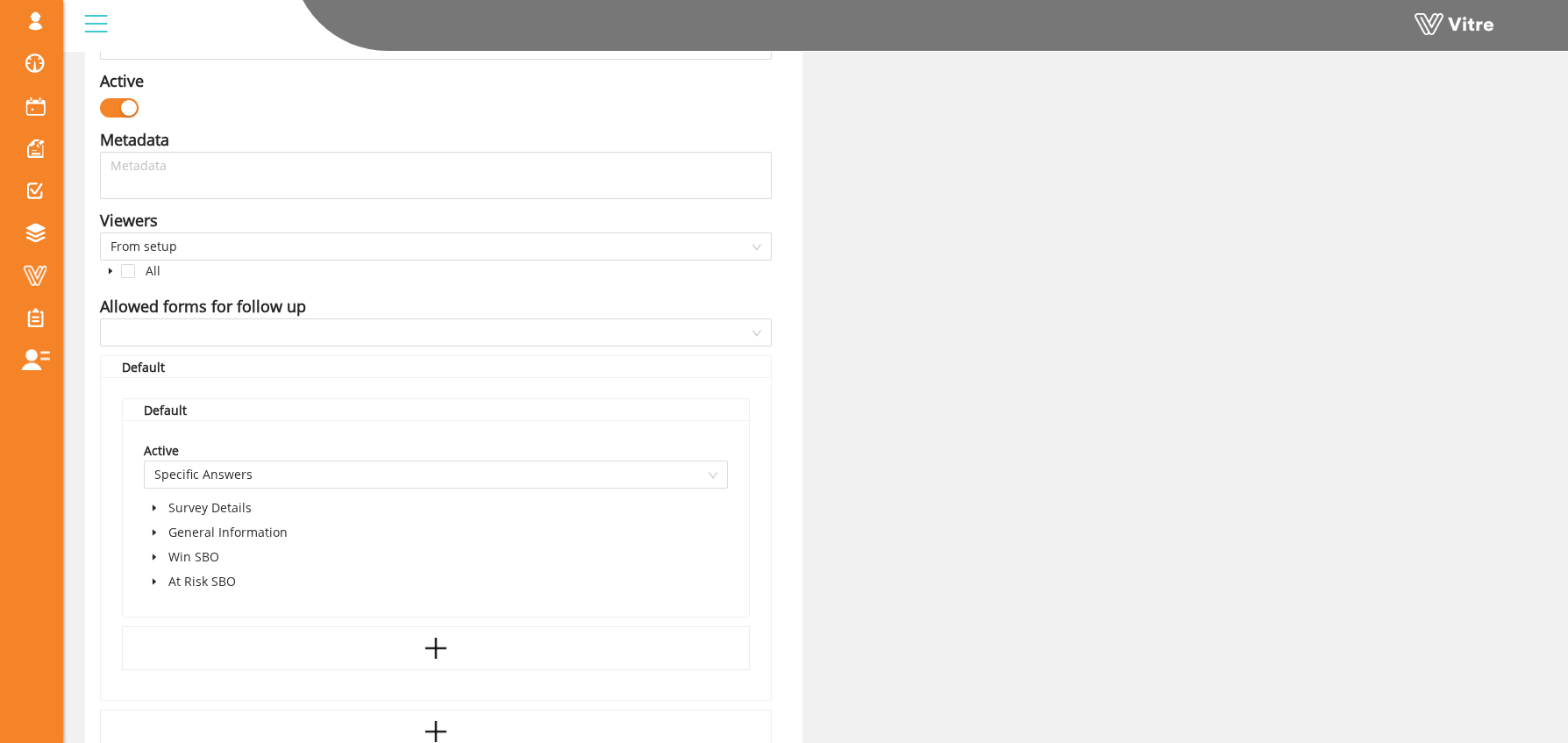
click at [151, 577] on icon "caret-down" at bounding box center [153, 581] width 9 height 9
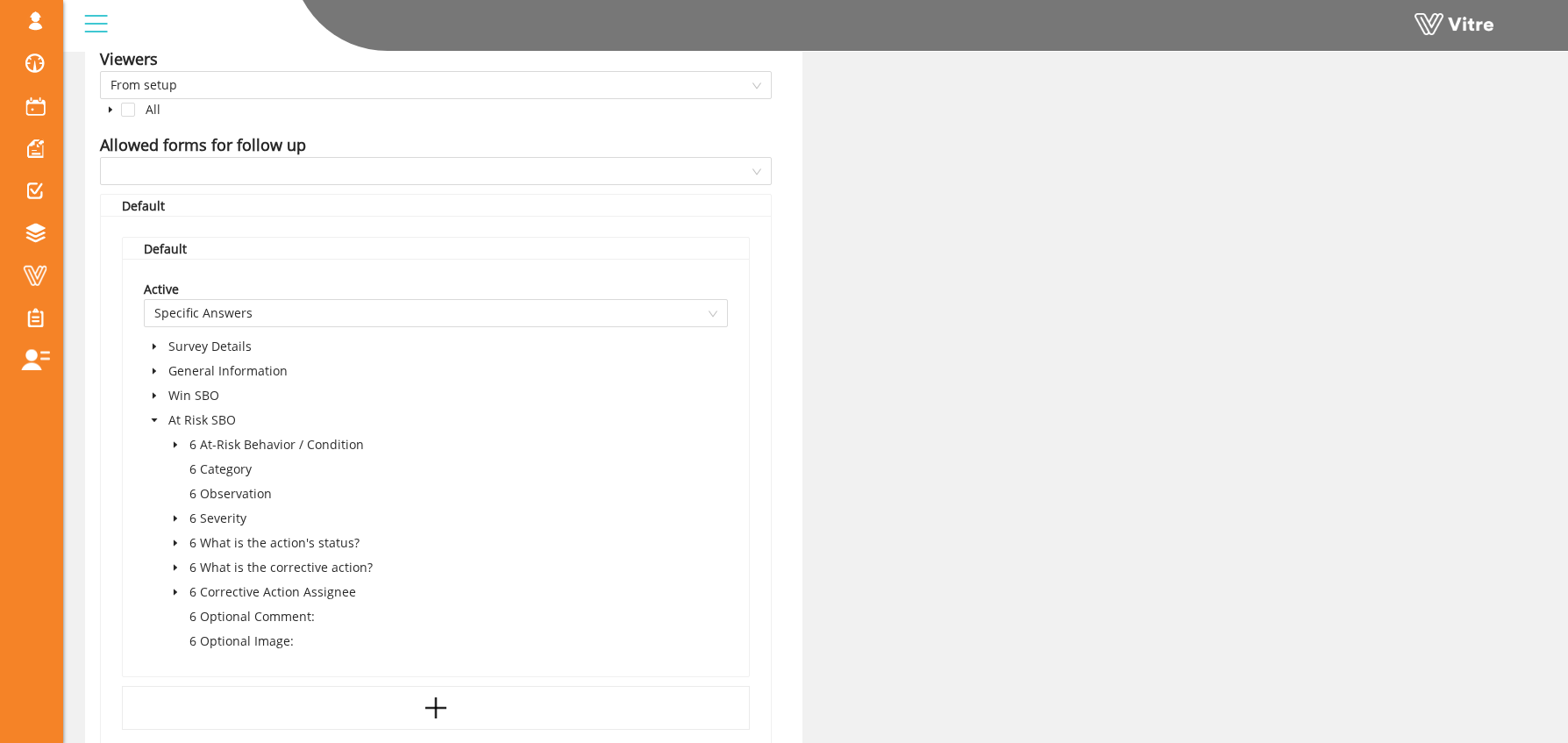
scroll to position [1075, 0]
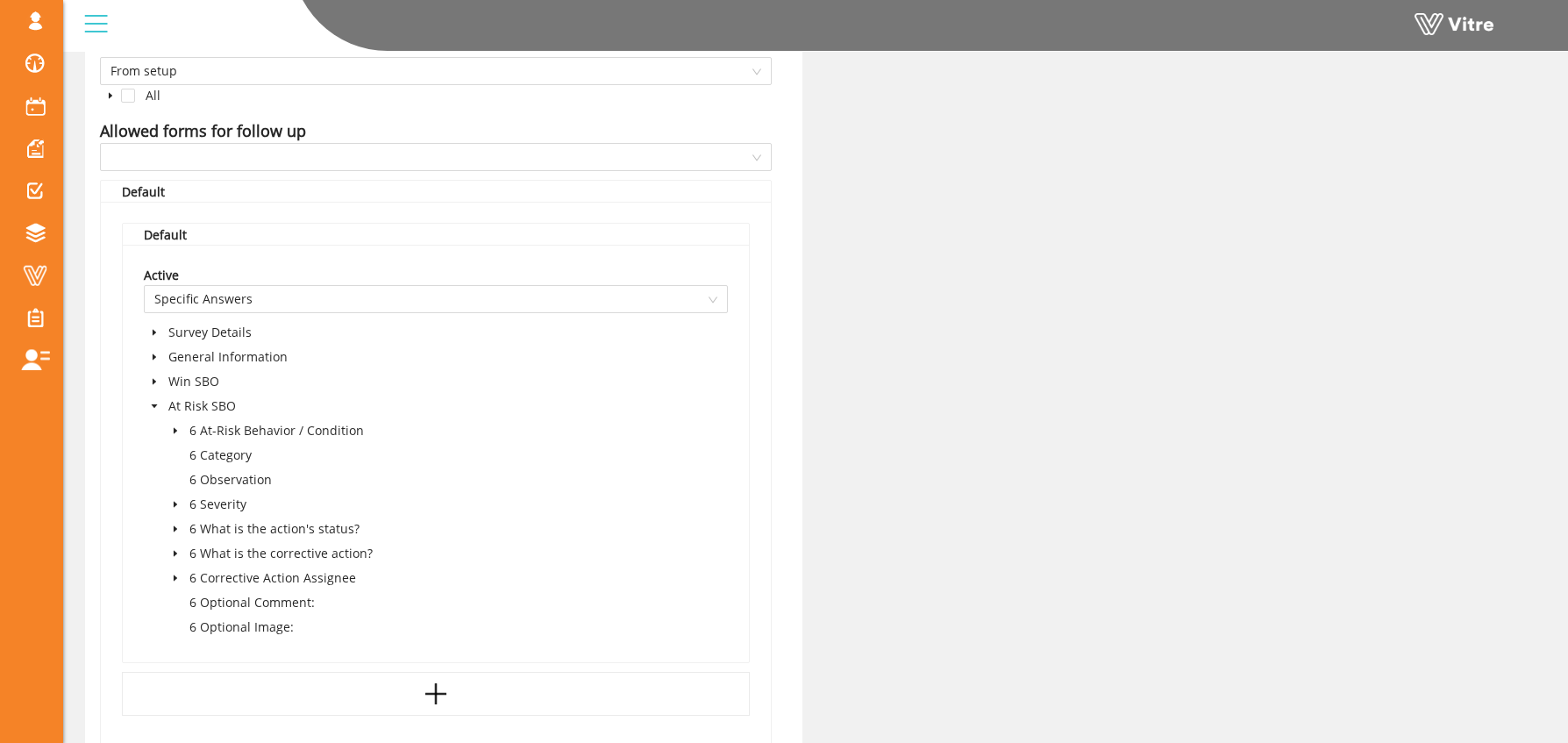
click at [177, 525] on icon "caret-down" at bounding box center [175, 529] width 9 height 9
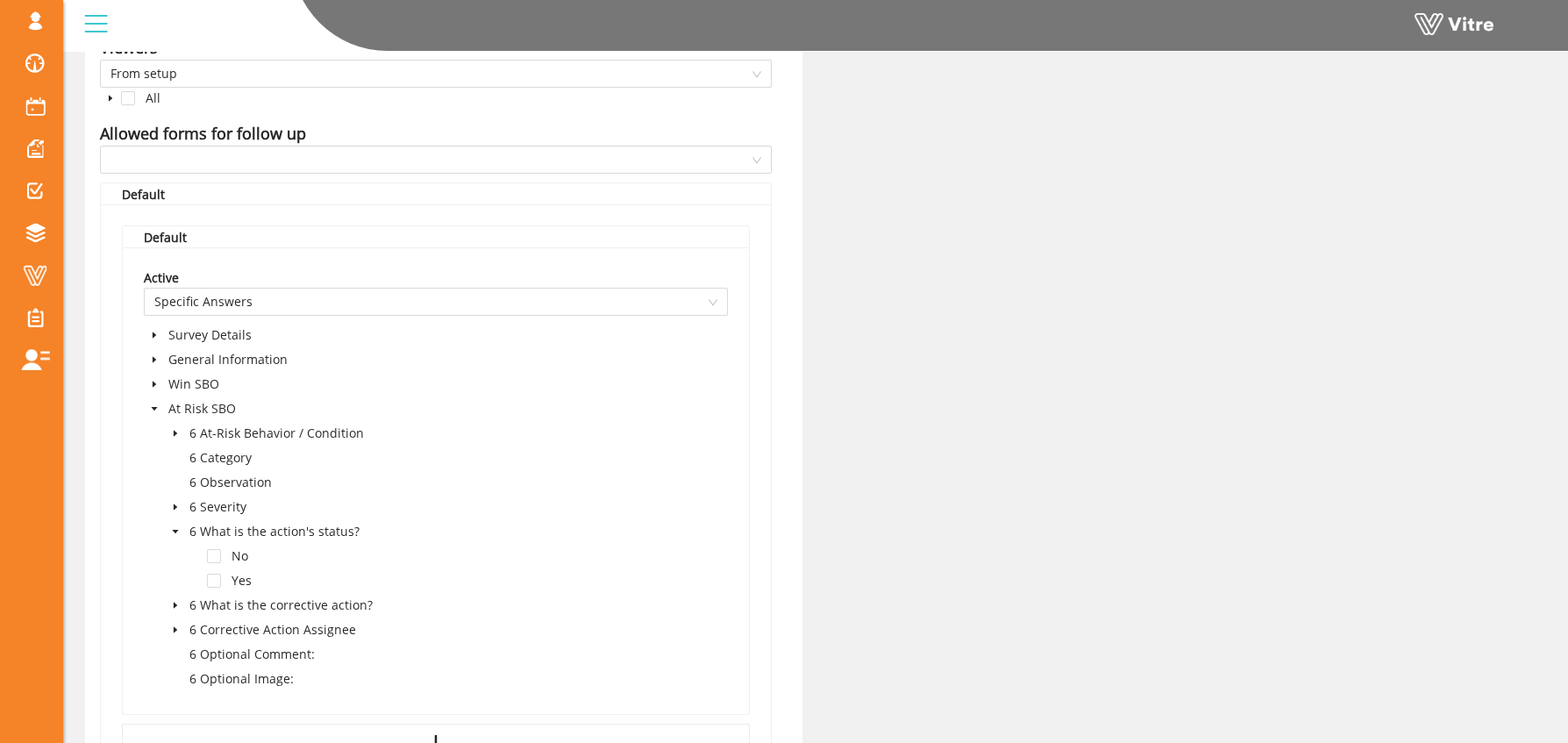
scroll to position [1072, 0]
click at [217, 550] on span at bounding box center [214, 557] width 14 height 14
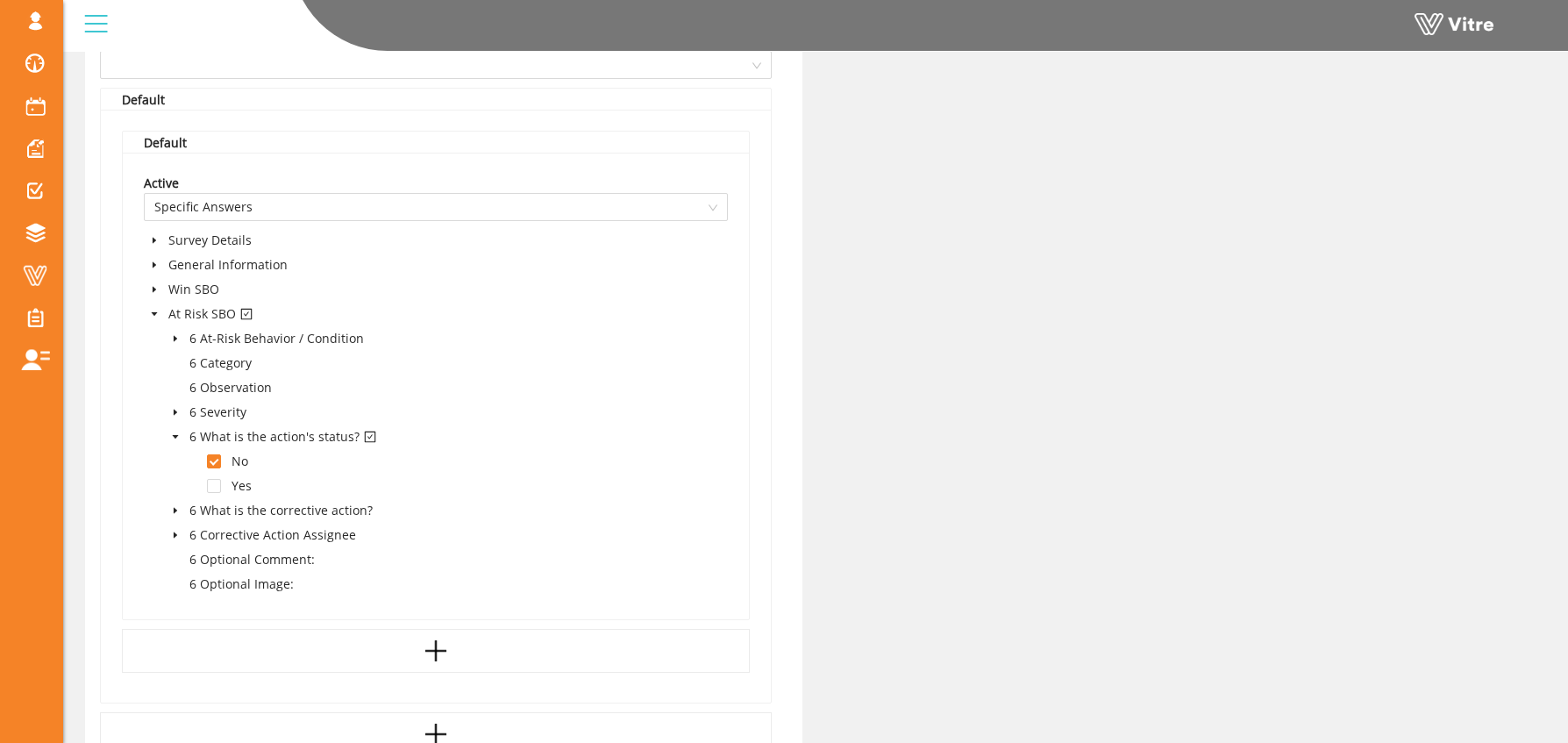
scroll to position [1466, 0]
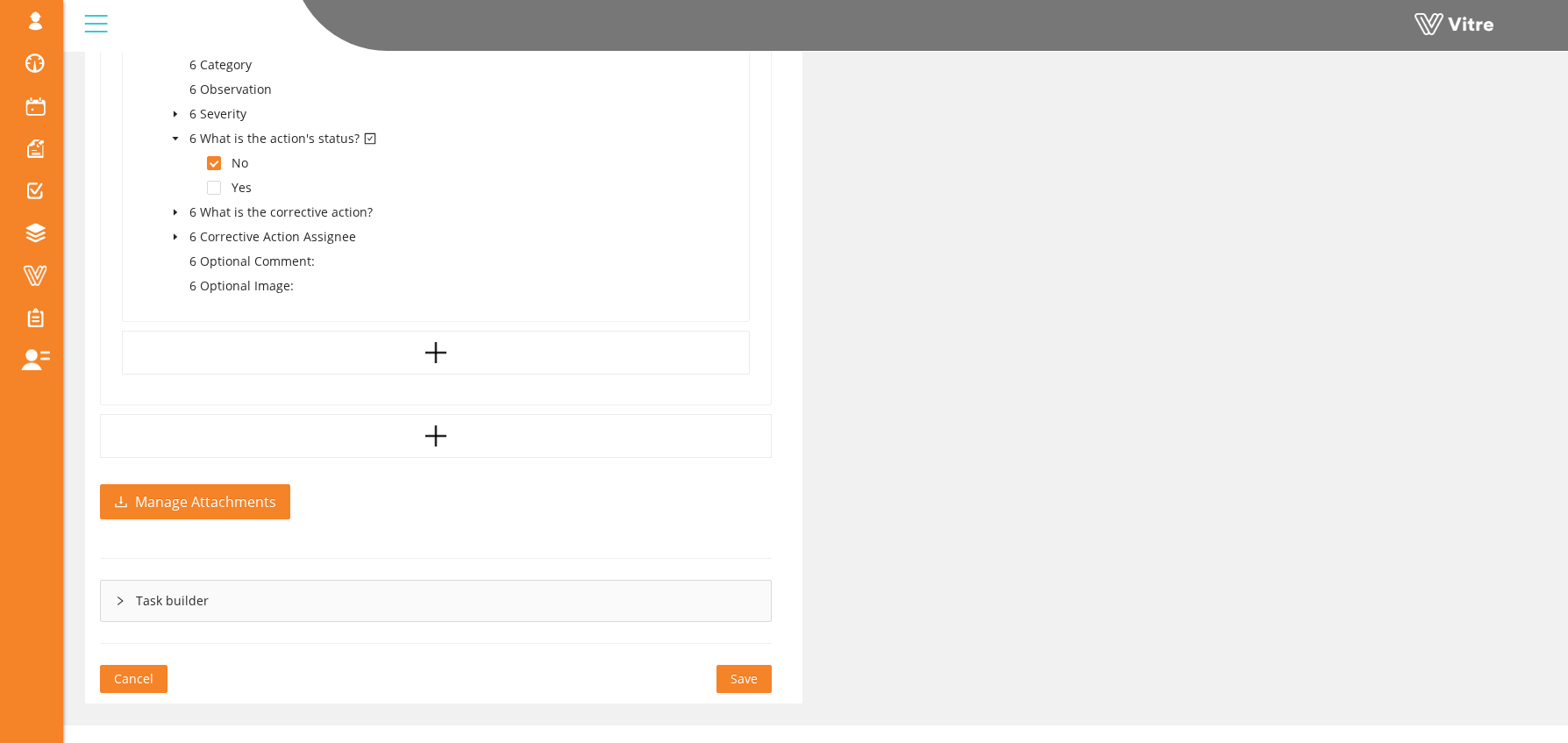
click at [737, 670] on span "Save" at bounding box center [744, 679] width 27 height 19
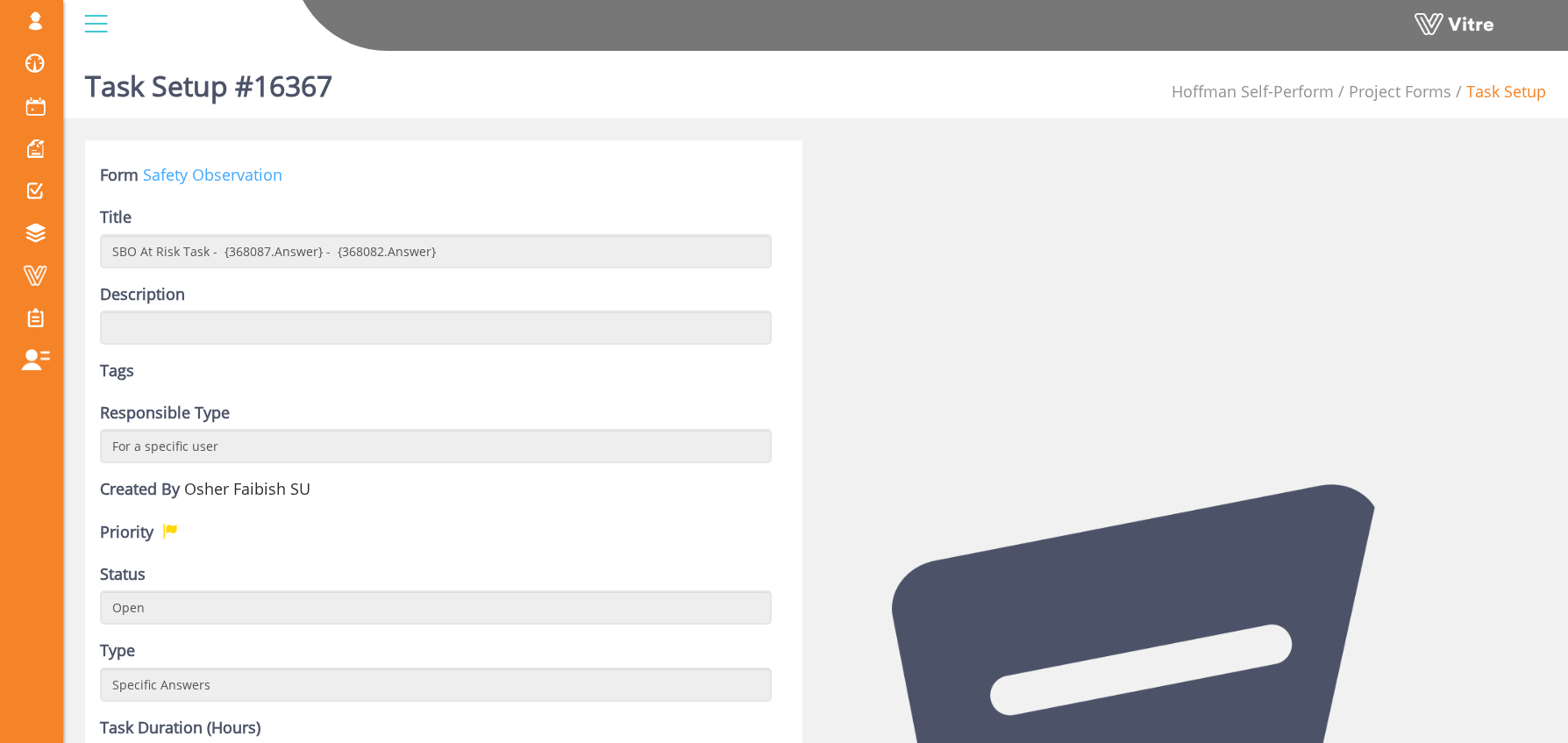
click at [179, 173] on link "Safety Observation" at bounding box center [212, 175] width 140 height 21
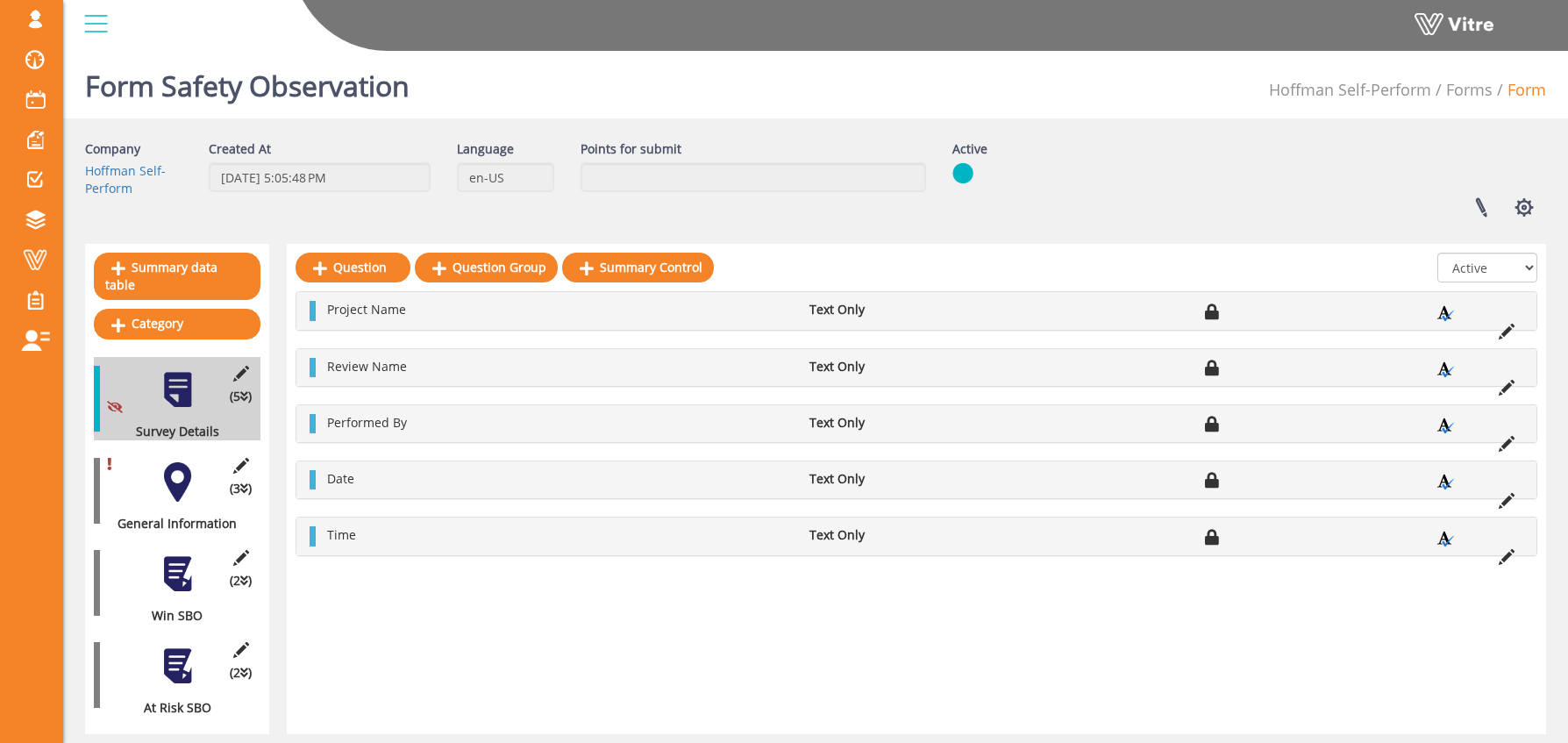
click at [171, 653] on div at bounding box center [178, 666] width 40 height 40
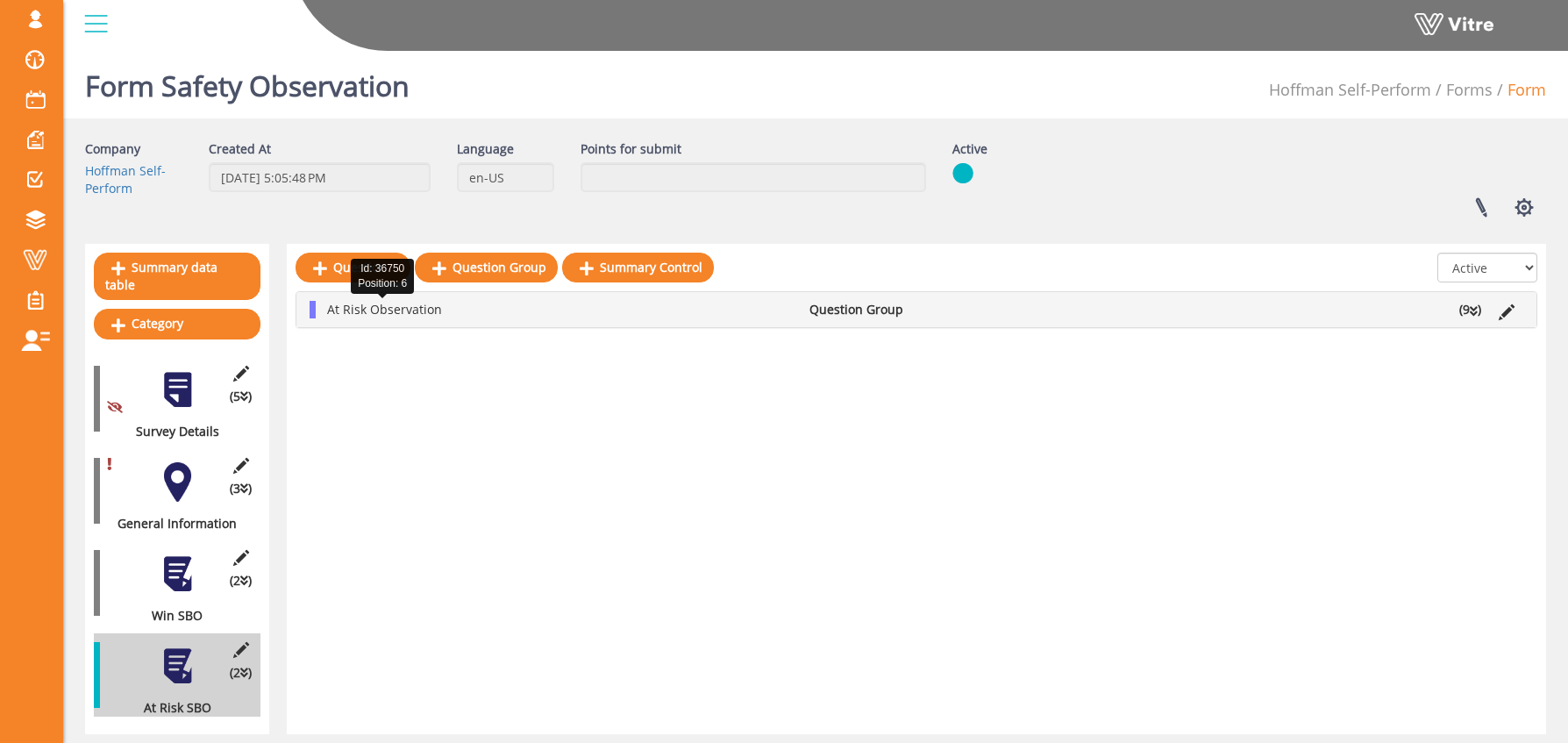
click at [363, 302] on span "At Risk Observation" at bounding box center [384, 309] width 115 height 16
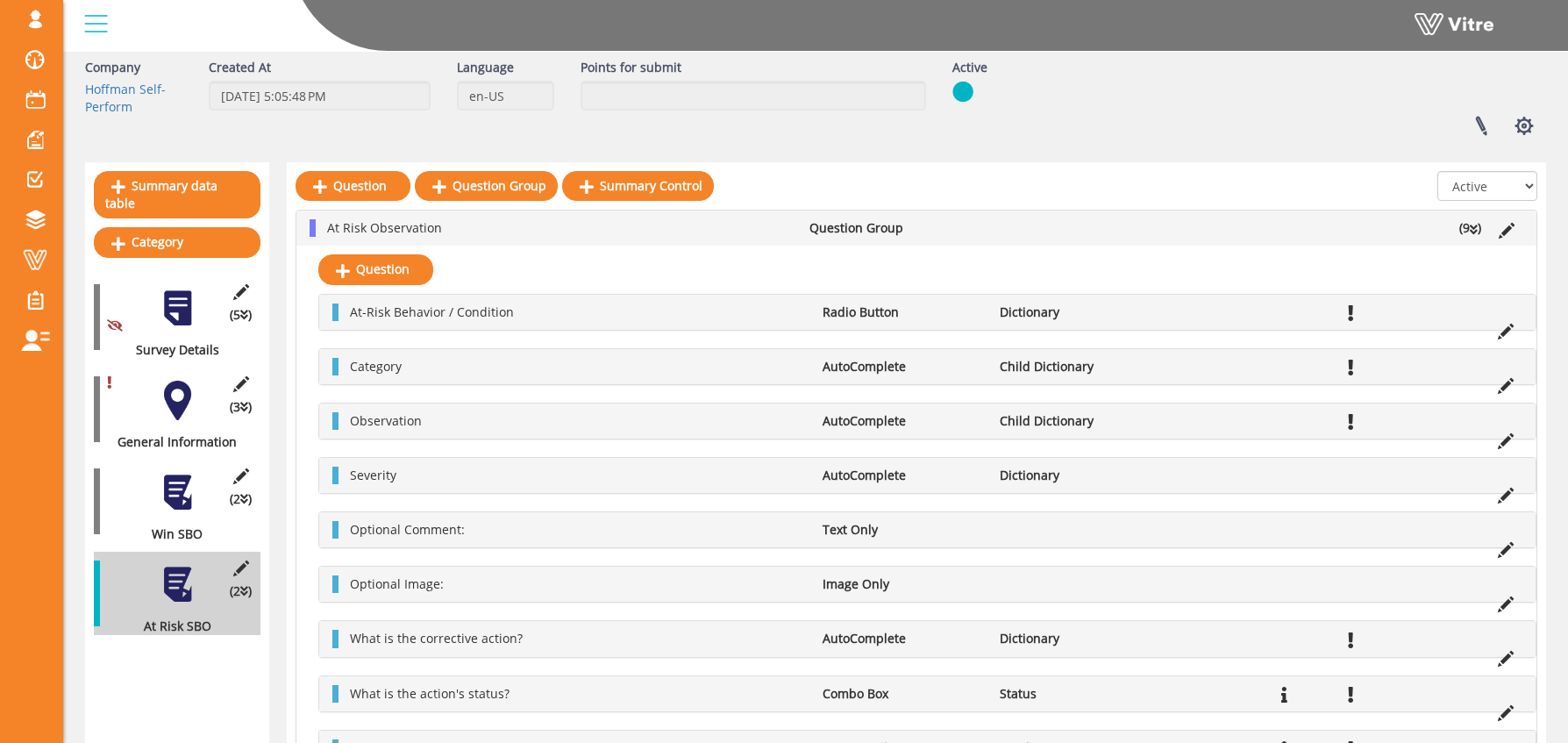
scroll to position [220, 0]
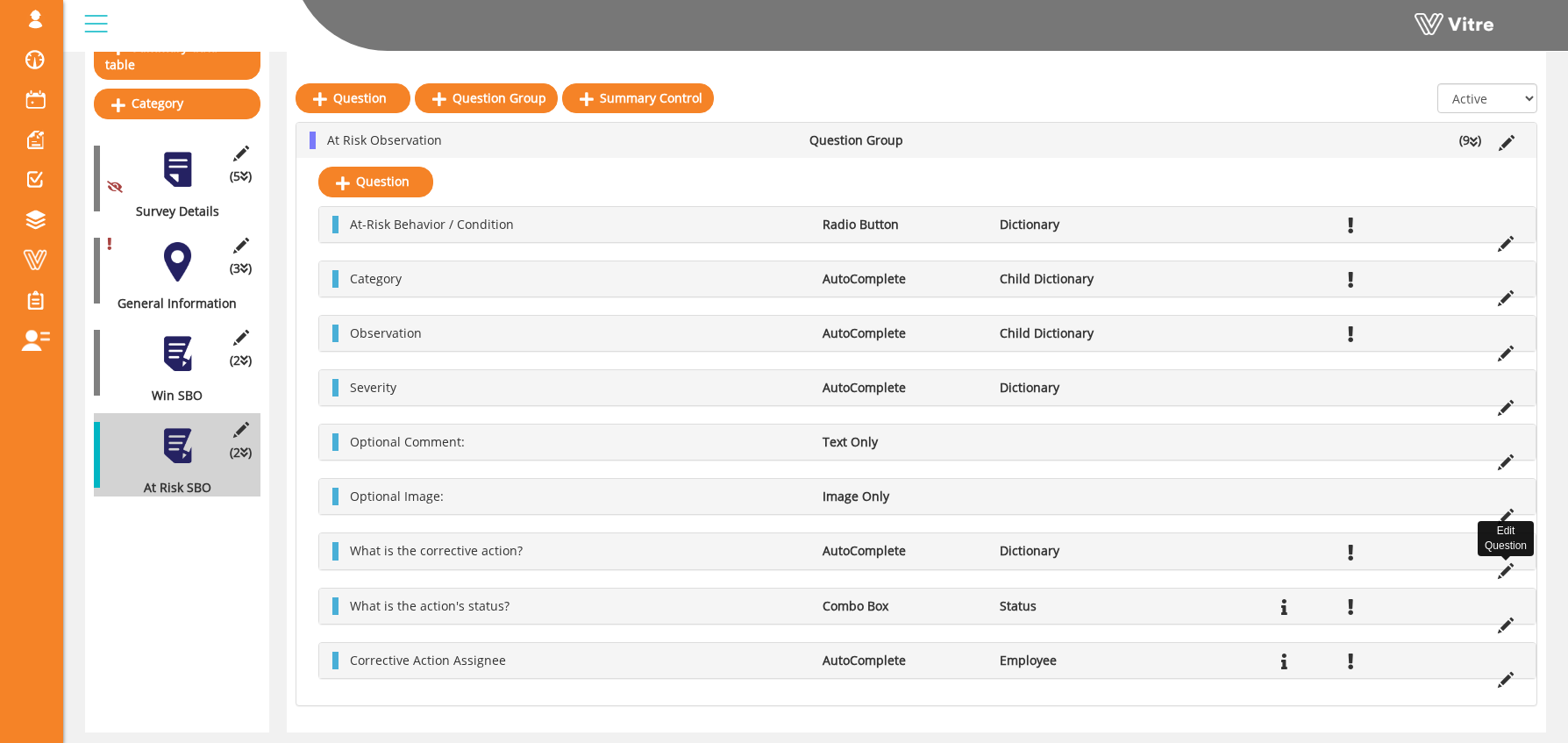
click at [1507, 568] on icon at bounding box center [1505, 571] width 15 height 15
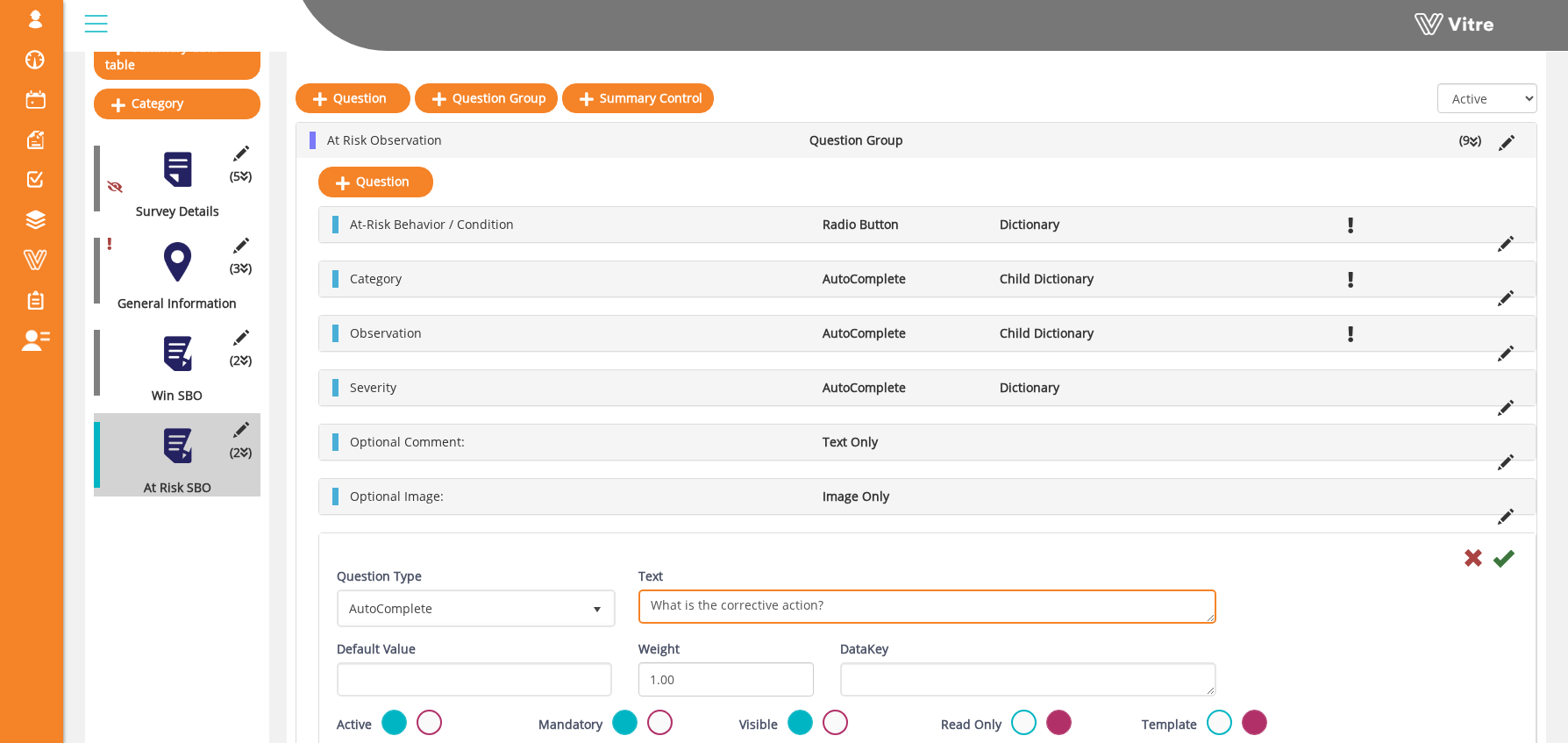
click at [693, 611] on textarea "What is the corrective action?" at bounding box center [927, 606] width 578 height 34
drag, startPoint x: 685, startPoint y: 607, endPoint x: 697, endPoint y: 604, distance: 12.4
click at [697, 604] on textarea "What is the corrective action?" at bounding box center [927, 606] width 578 height 34
click at [802, 606] on textarea "What is the corrective action?" at bounding box center [927, 606] width 578 height 34
click at [792, 602] on textarea "What is the corrective action?" at bounding box center [927, 606] width 578 height 34
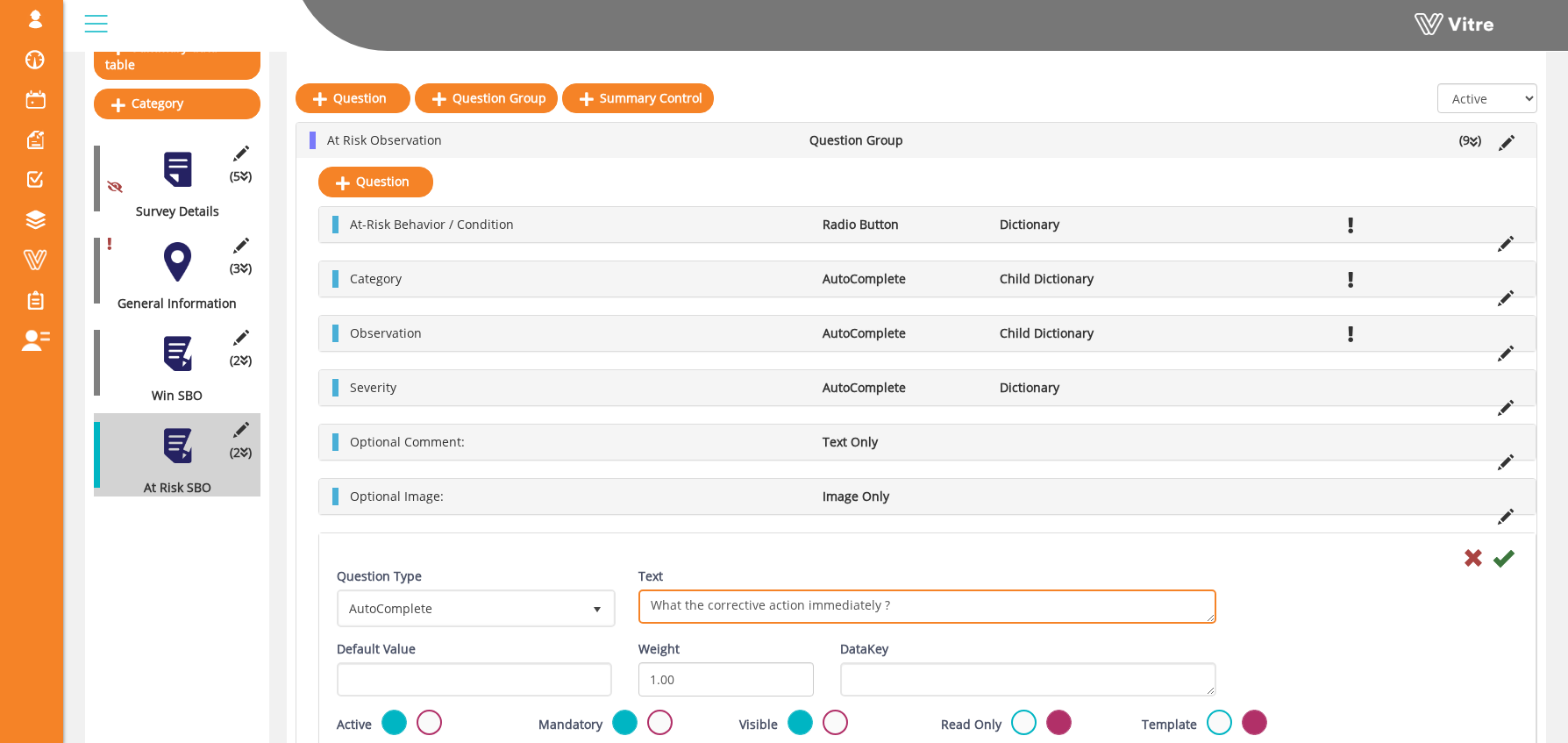
click at [792, 602] on textarea "What is the corrective action?" at bounding box center [927, 606] width 578 height 34
paste textarea "as the correction action immediate?"
paste textarea "Was the correction action immediate?"
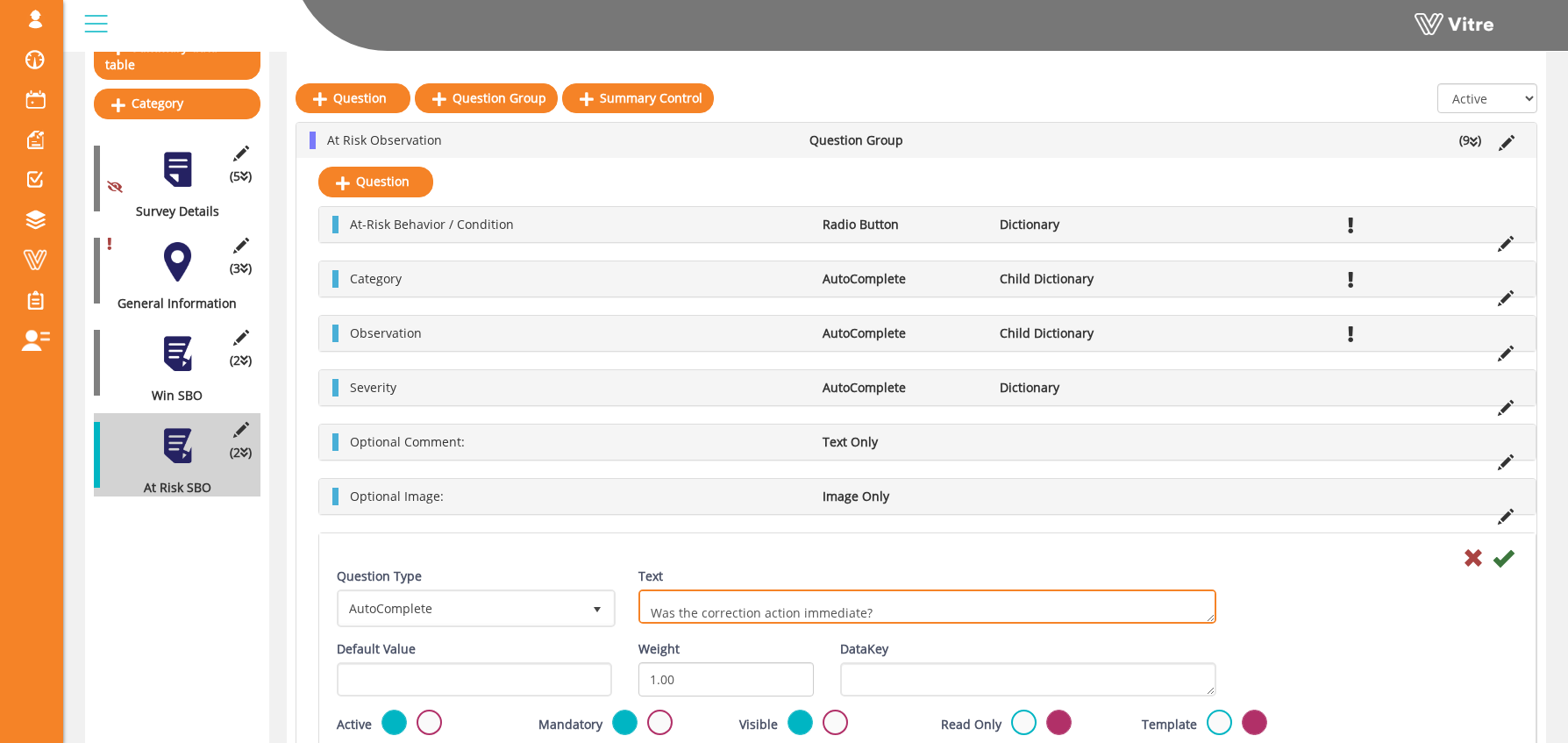
scroll to position [237, 0]
click at [834, 613] on textarea "What is the corrective action?" at bounding box center [927, 606] width 578 height 34
type textarea "Was the correction action immediate? Was the correction action immediate?"
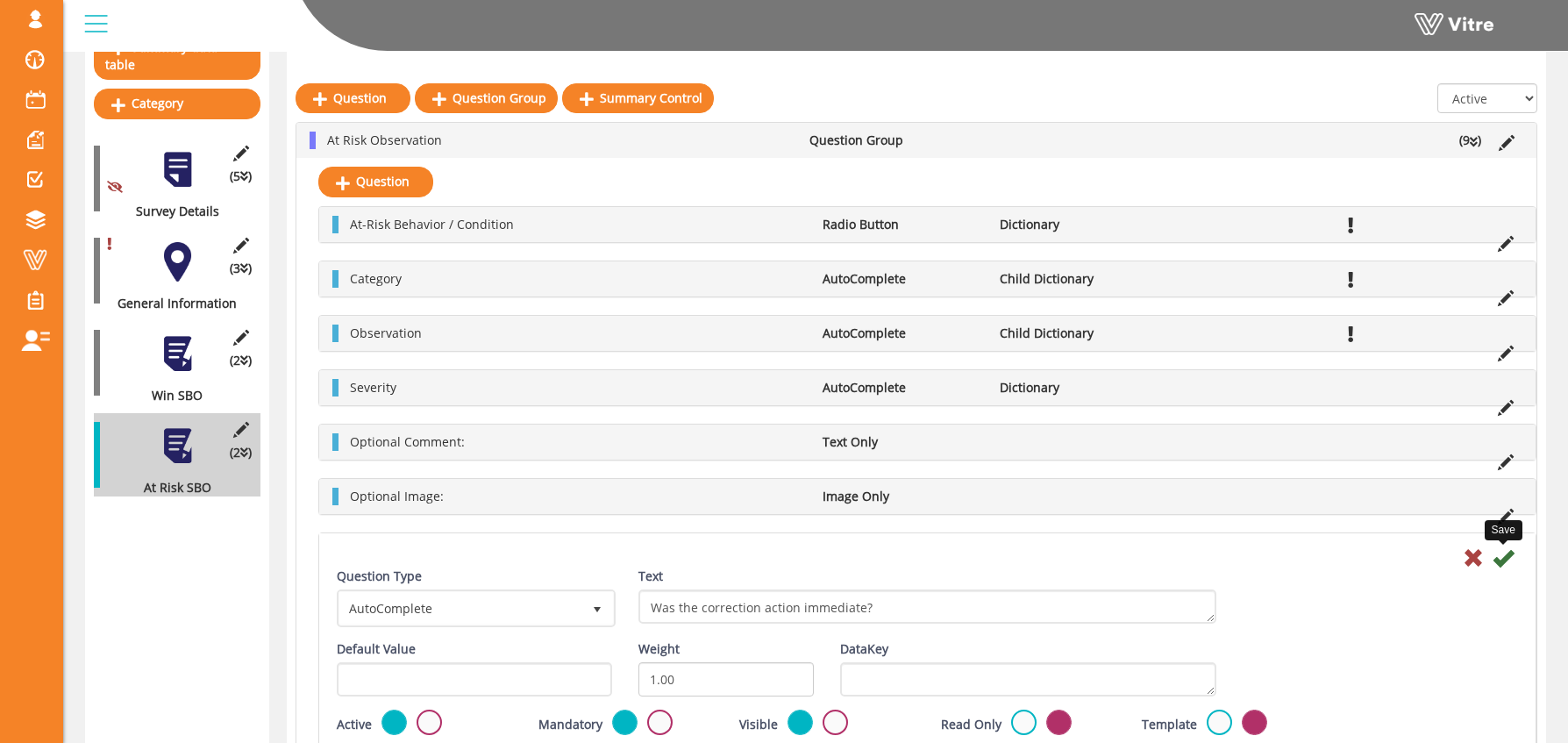
click at [1506, 558] on icon at bounding box center [1503, 558] width 21 height 21
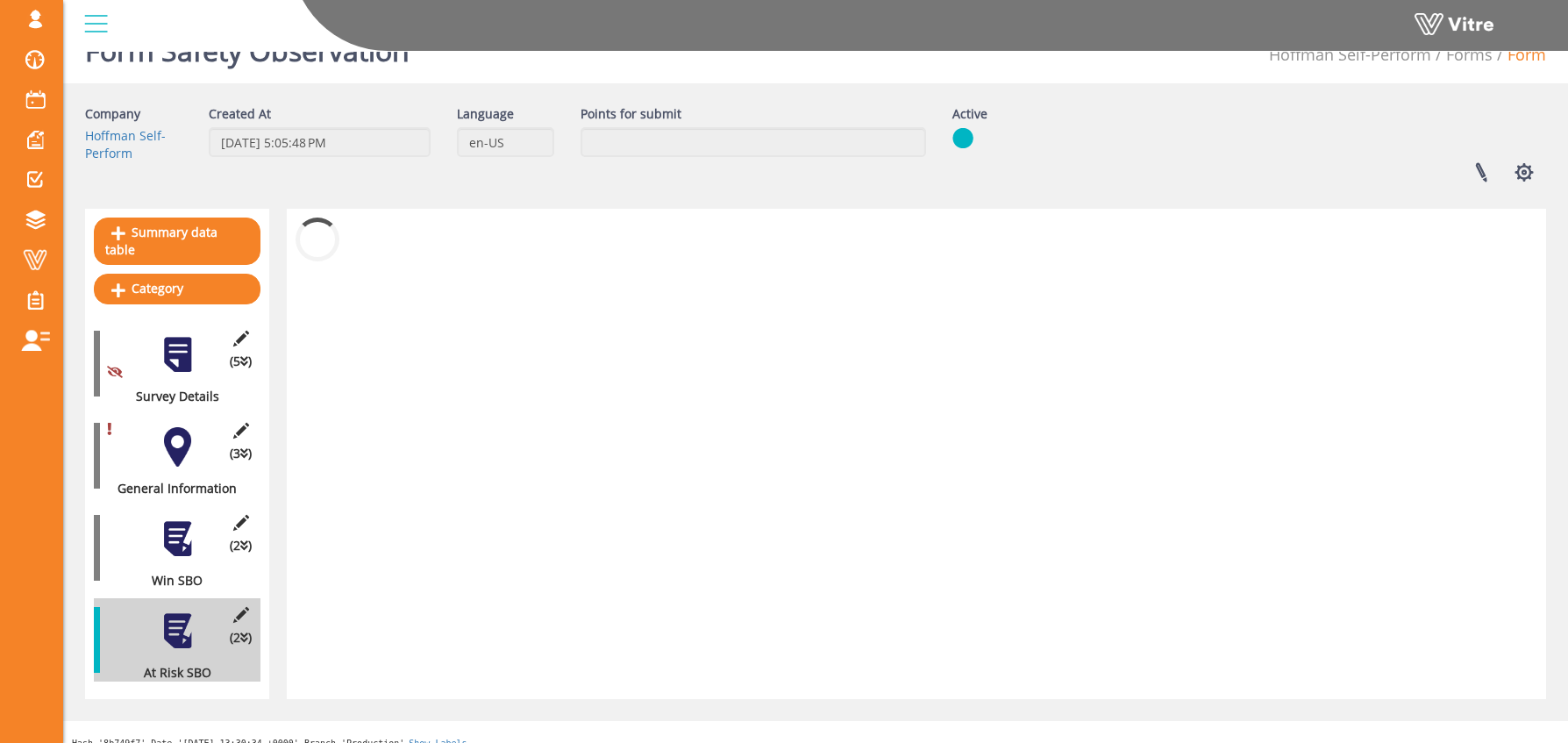
scroll to position [220, 0]
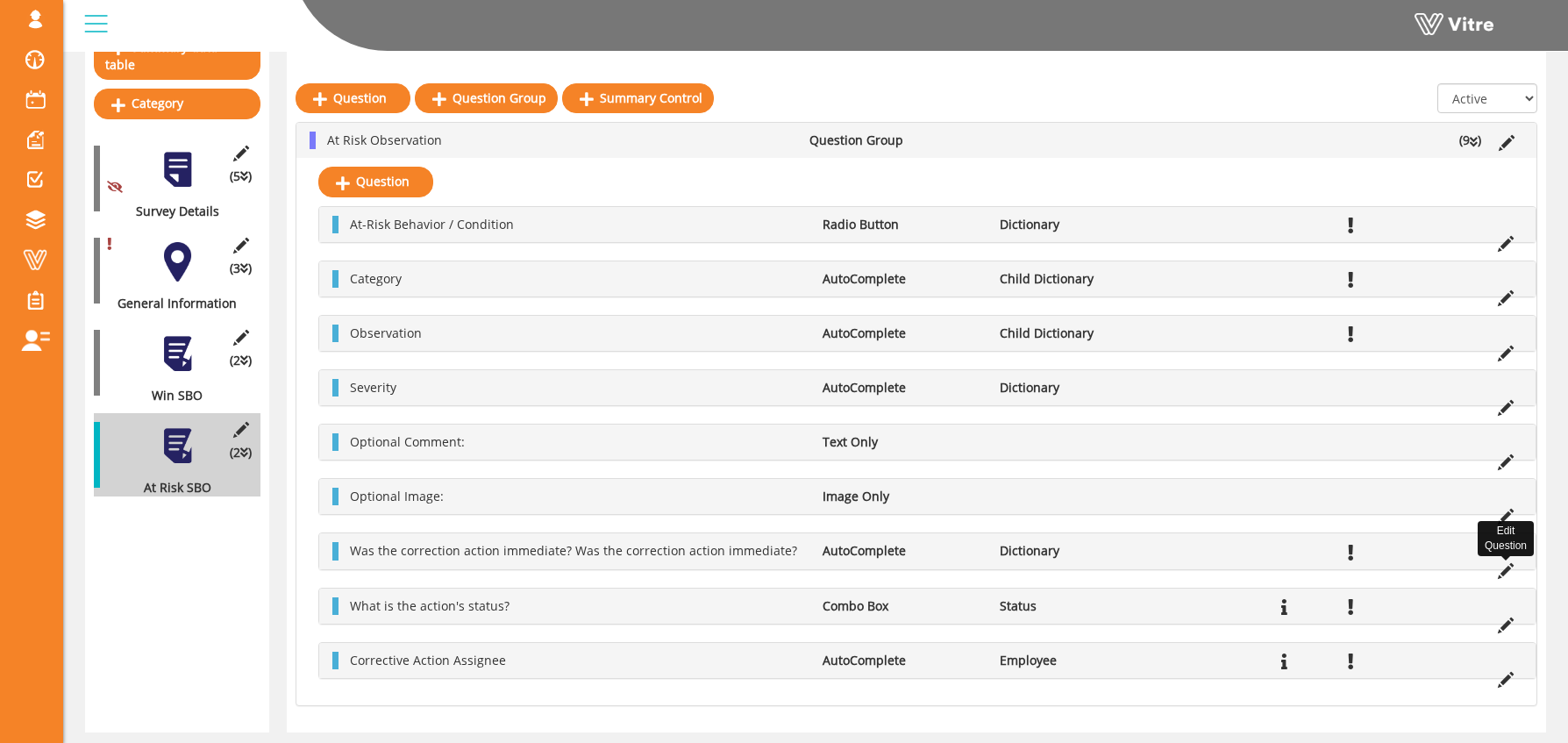
click at [1507, 569] on icon at bounding box center [1505, 571] width 15 height 15
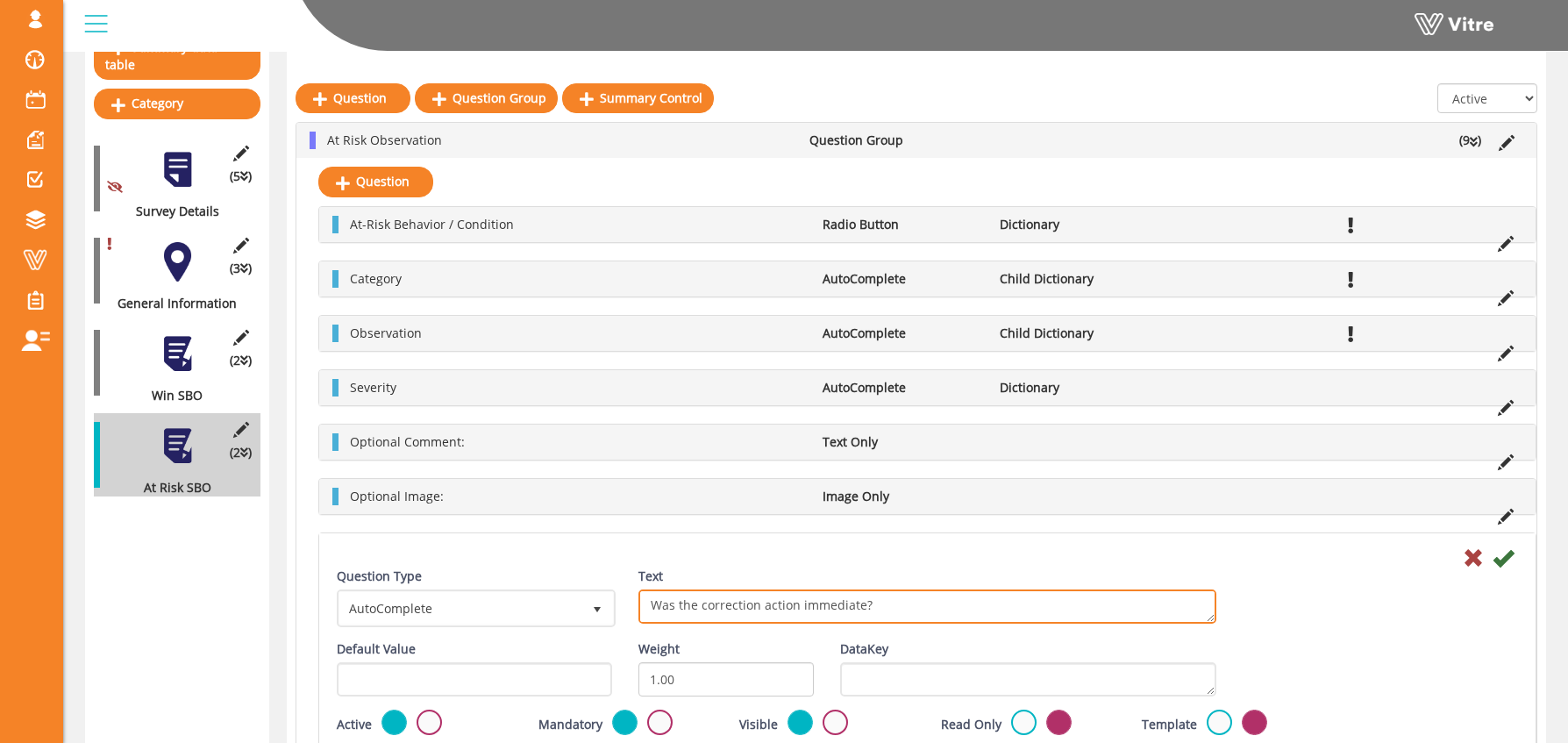
click at [718, 608] on textarea "Was the correction action immediate? Was the correction action immediate?" at bounding box center [927, 606] width 578 height 34
drag, startPoint x: 890, startPoint y: 605, endPoint x: 596, endPoint y: 596, distance: 294.1
click at [596, 596] on div "Question Type AutoComplete 11 Text Was the correction action immediate? Was the…" at bounding box center [927, 603] width 1208 height 72
click at [1211, 618] on textarea "Was the correction action immediate? Was the correction action immediate?" at bounding box center [927, 606] width 578 height 34
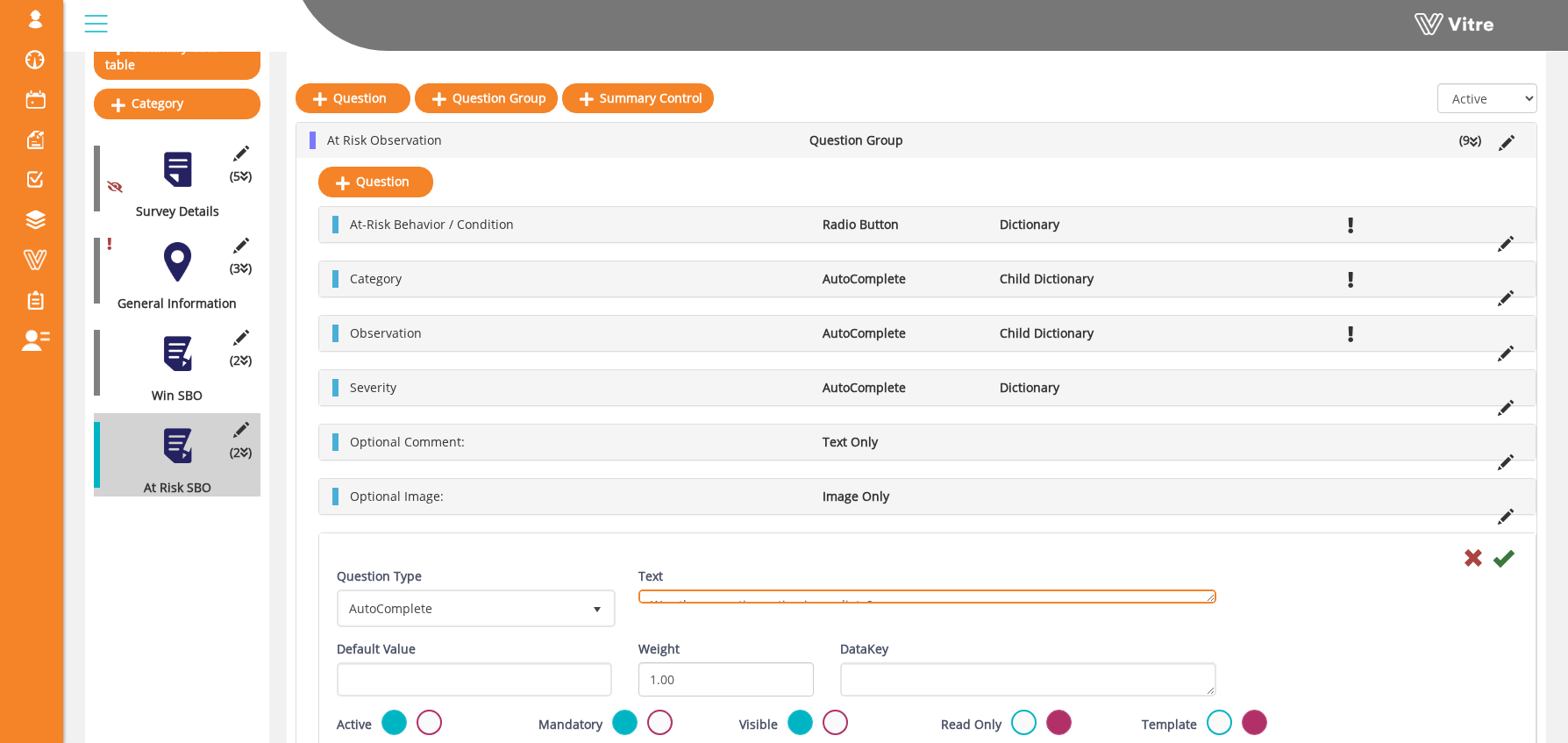
drag, startPoint x: 1210, startPoint y: 619, endPoint x: 1274, endPoint y: 578, distance: 76.0
click at [1274, 578] on div "Question Type AutoComplete 11 Text Was the correction action immediate? Was the…" at bounding box center [927, 603] width 1208 height 72
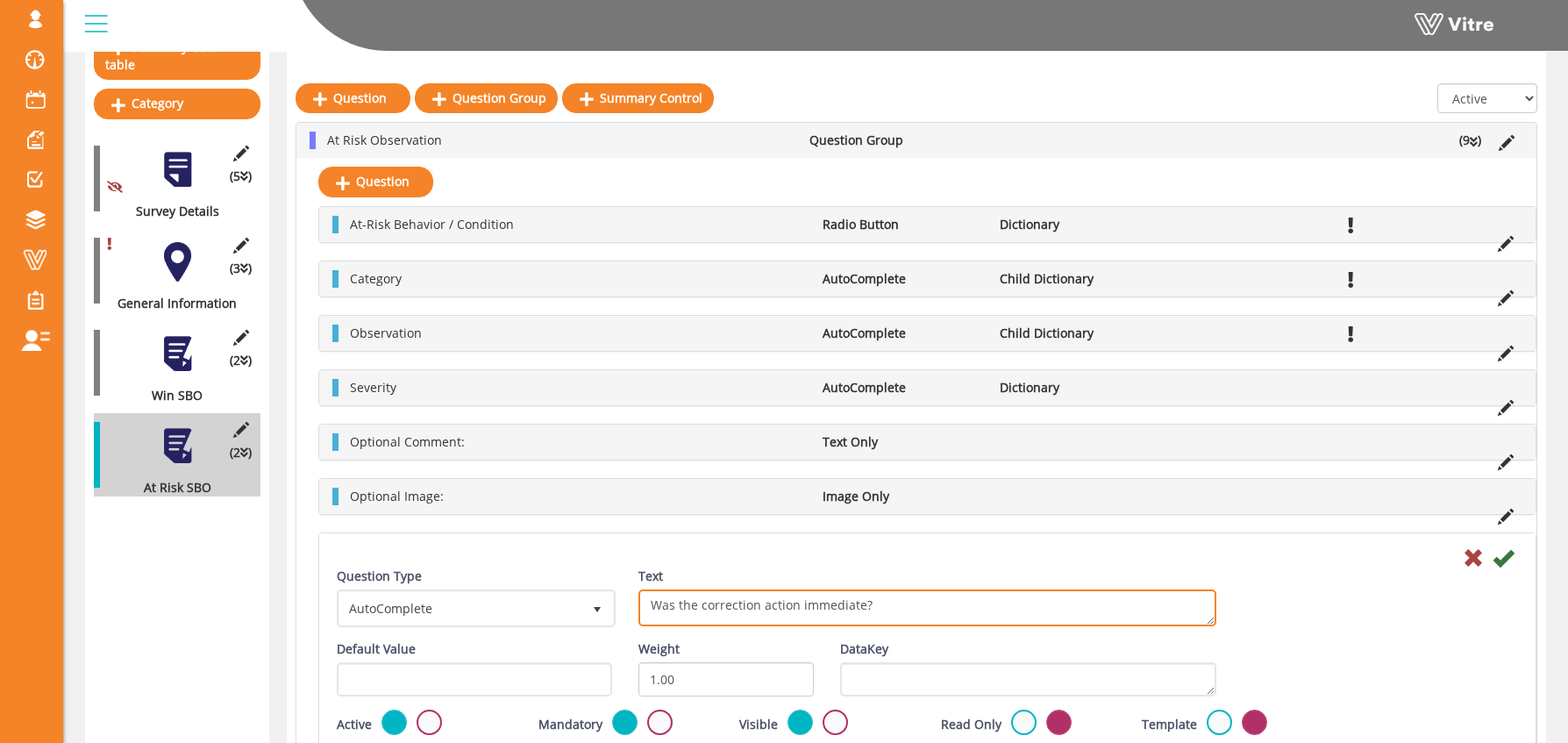
drag, startPoint x: 1214, startPoint y: 601, endPoint x: 1216, endPoint y: 623, distance: 22.1
click at [1216, 623] on div "Text Was the correction action immediate? Was the correction action immediate?" at bounding box center [927, 596] width 578 height 59
click at [1015, 611] on textarea "Was the correction action immediate? Was the correction action immediate?" at bounding box center [927, 608] width 578 height 37
paste textarea "Was the correction action immediate?"
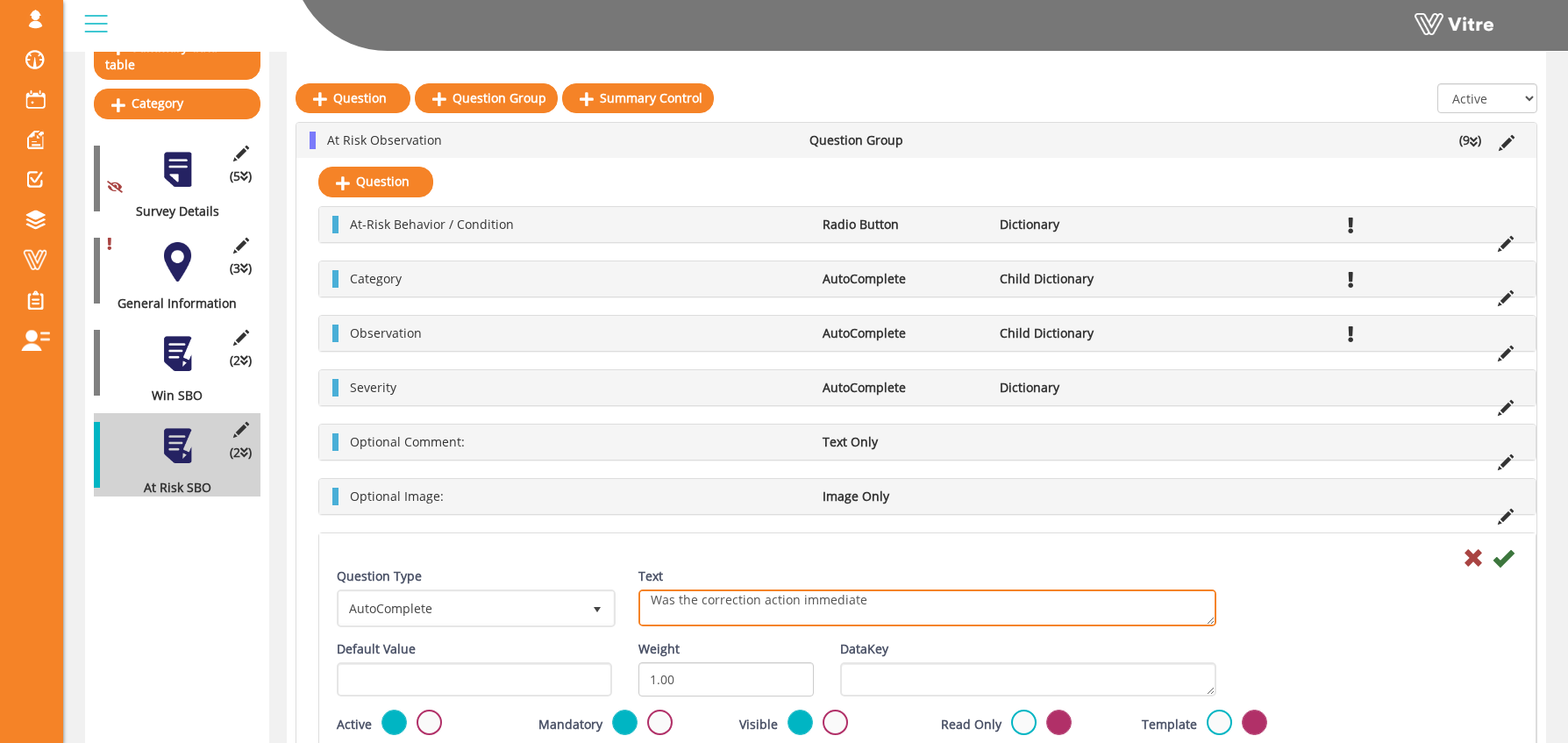
click at [756, 599] on textarea "Was the correction action immediate? Was the correction action immediate?" at bounding box center [927, 608] width 578 height 37
click at [669, 604] on textarea "Was the correction action immediate? Was the correction action immediate?" at bounding box center [927, 608] width 578 height 37
click at [877, 602] on textarea "Was the correction action immediate? Was the correction action immediate?" at bounding box center [927, 608] width 578 height 37
drag, startPoint x: 757, startPoint y: 610, endPoint x: 728, endPoint y: 626, distance: 33.1
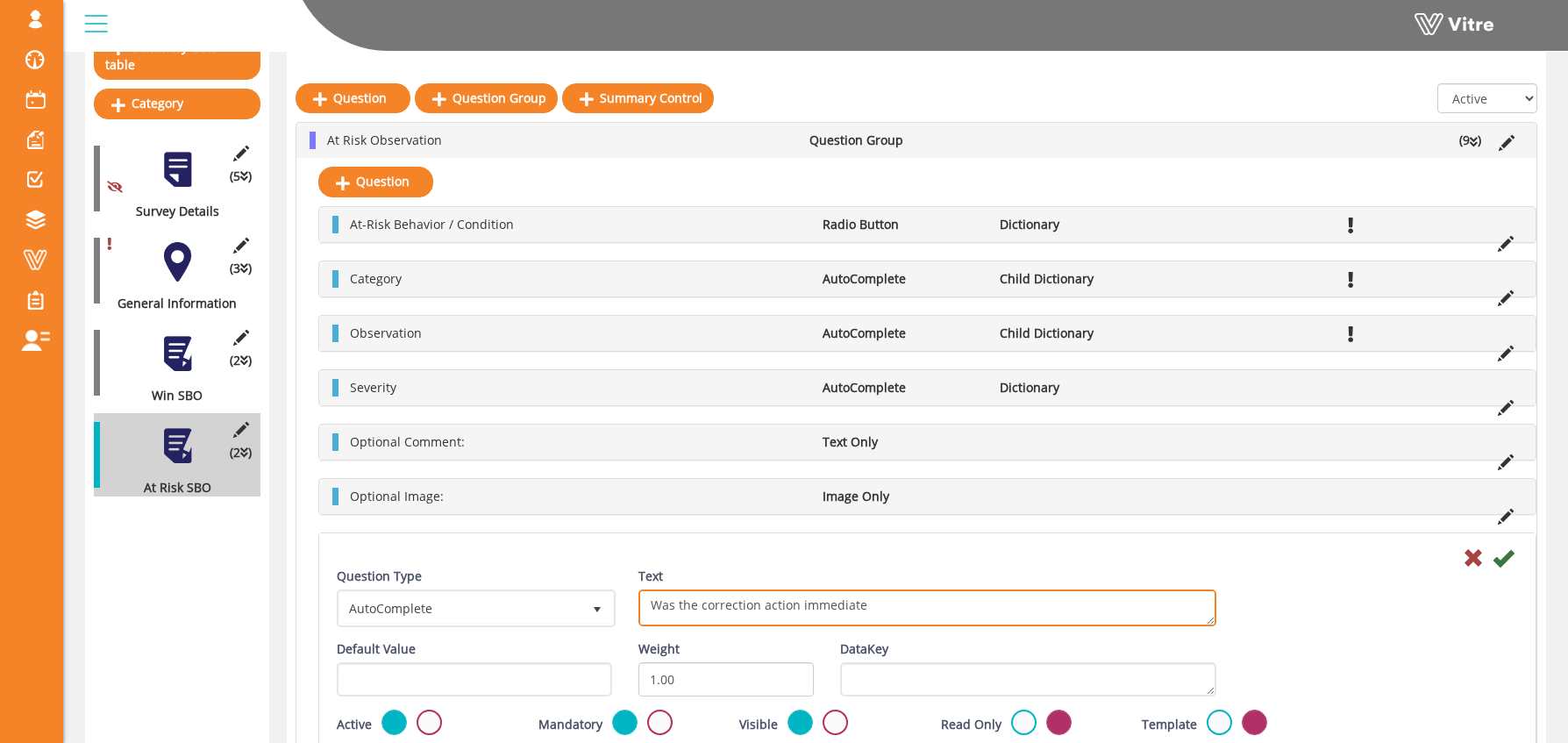
click at [756, 613] on textarea "Was the correction action immediate? Was the correction action immediate?" at bounding box center [927, 608] width 578 height 37
click at [877, 608] on textarea "Was the correction action immediate? Was the correction action immediate?" at bounding box center [927, 608] width 578 height 37
type textarea "Was the corrective action immediate? Was the correction action immediate?"
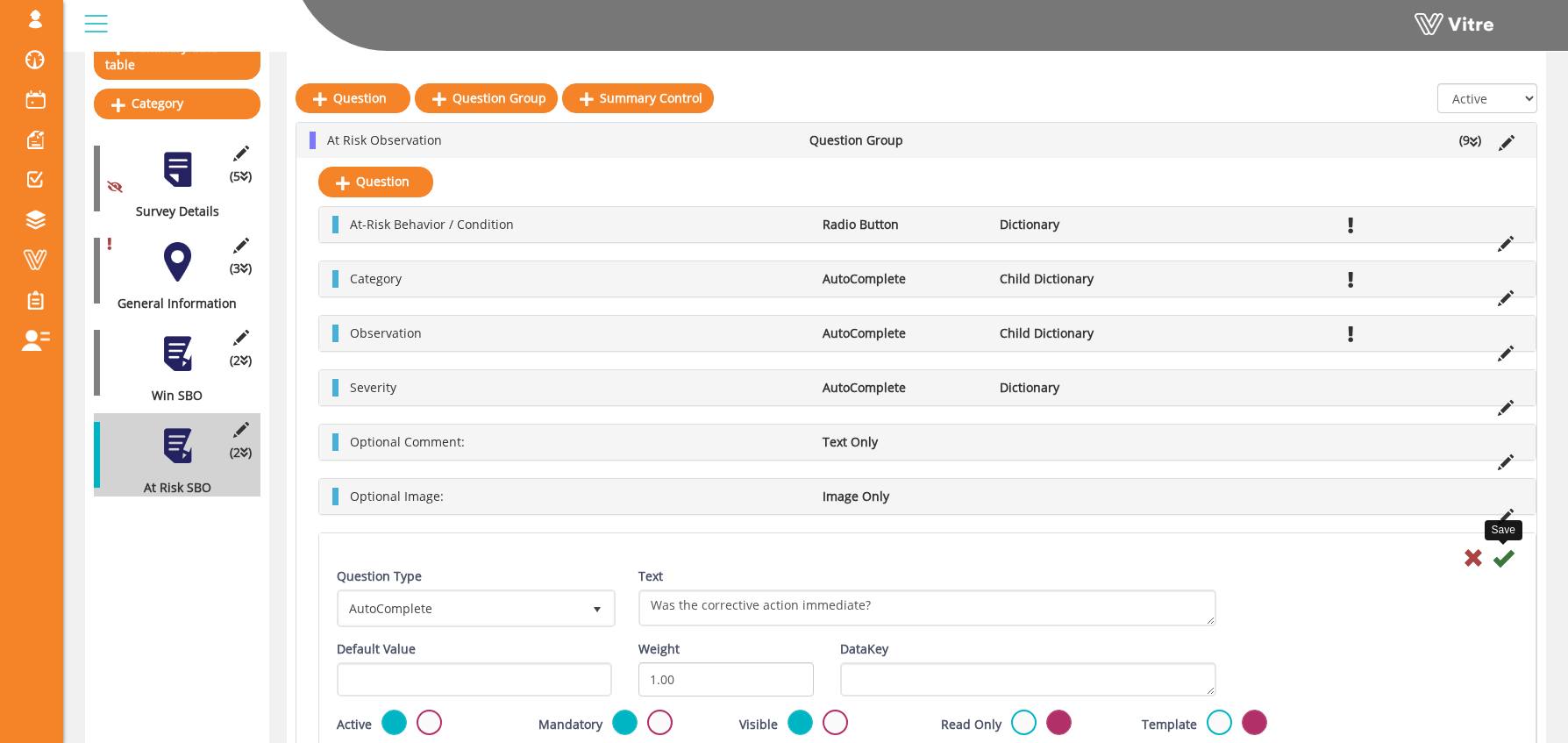
click at [1502, 562] on icon at bounding box center [1503, 558] width 21 height 21
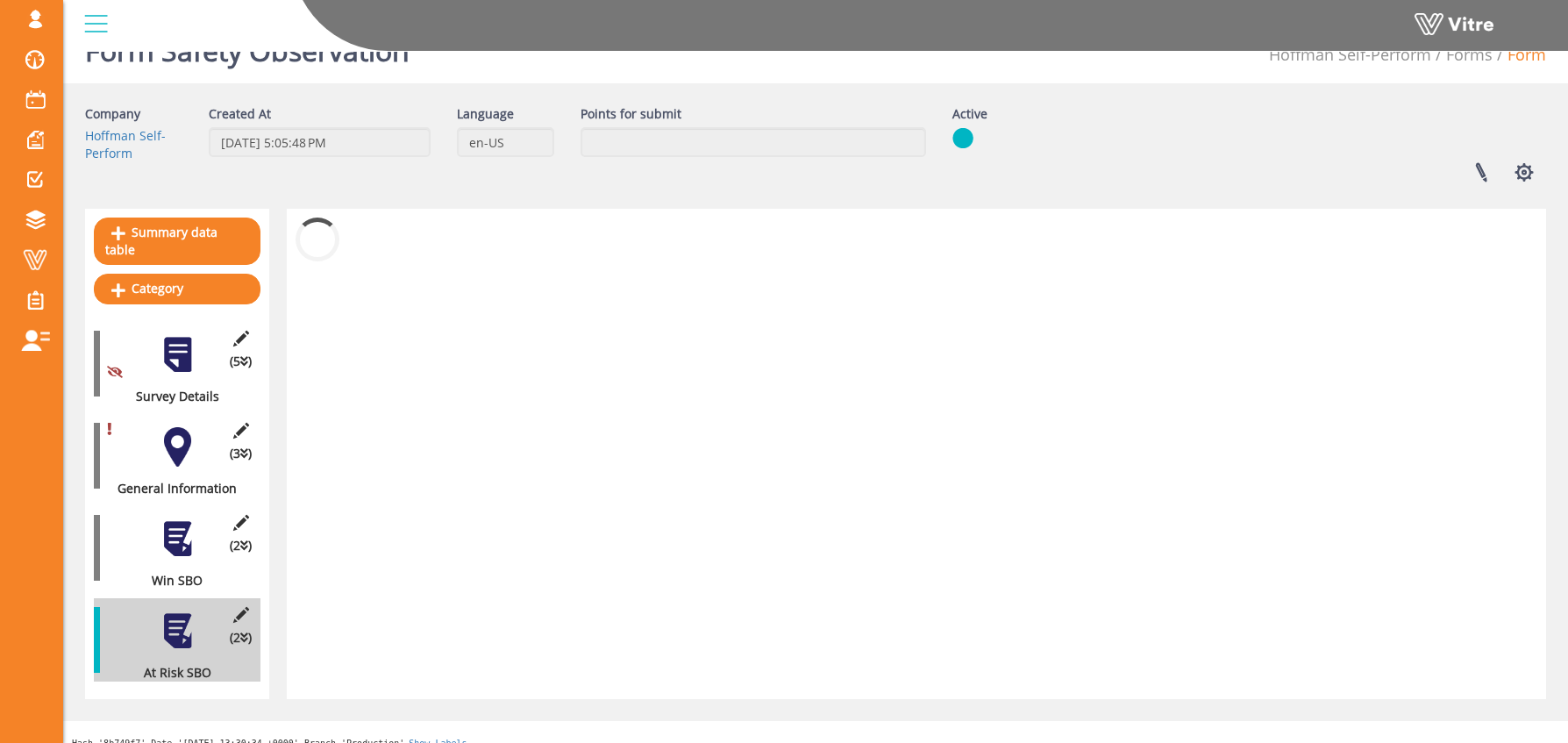
scroll to position [220, 0]
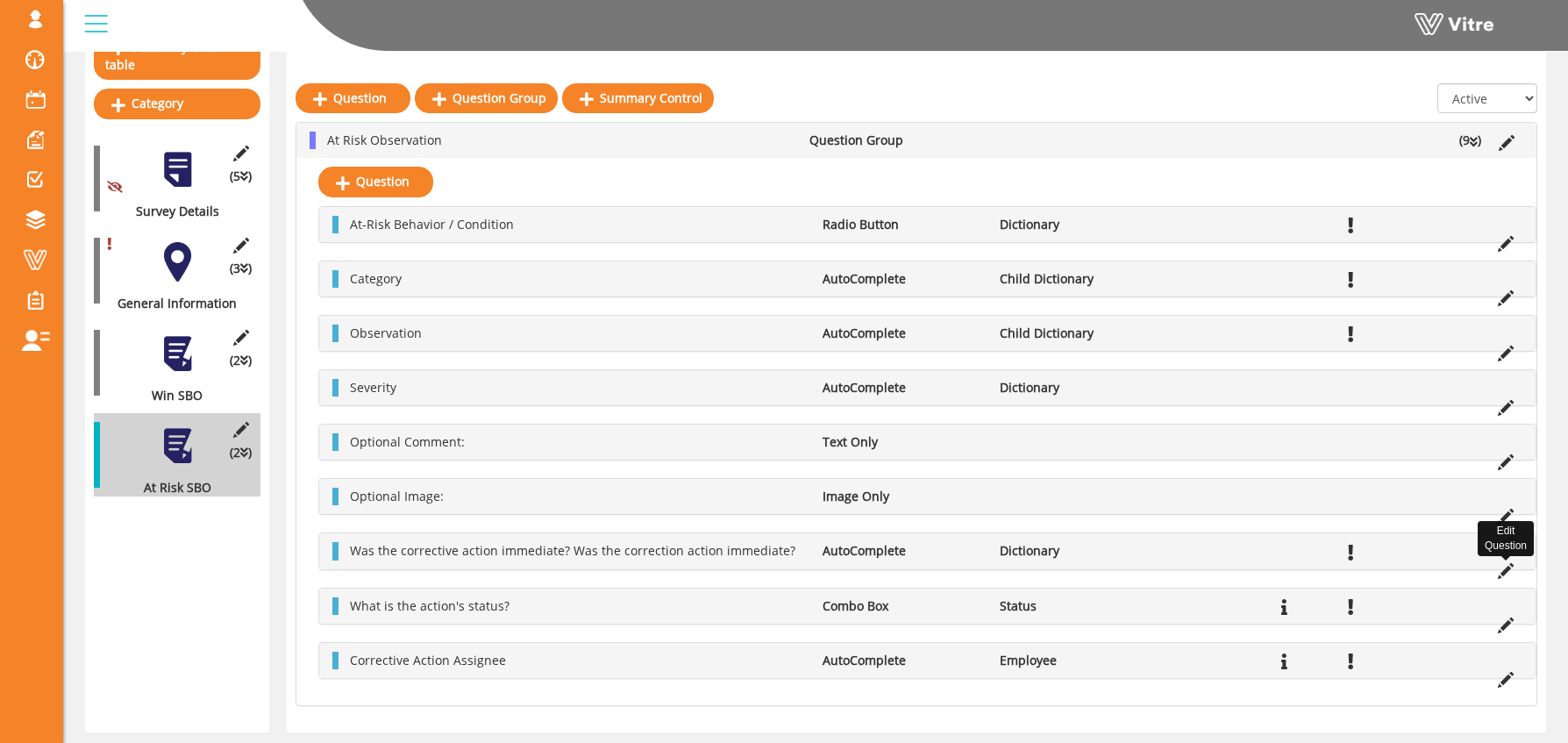
click at [1502, 568] on icon at bounding box center [1505, 571] width 15 height 15
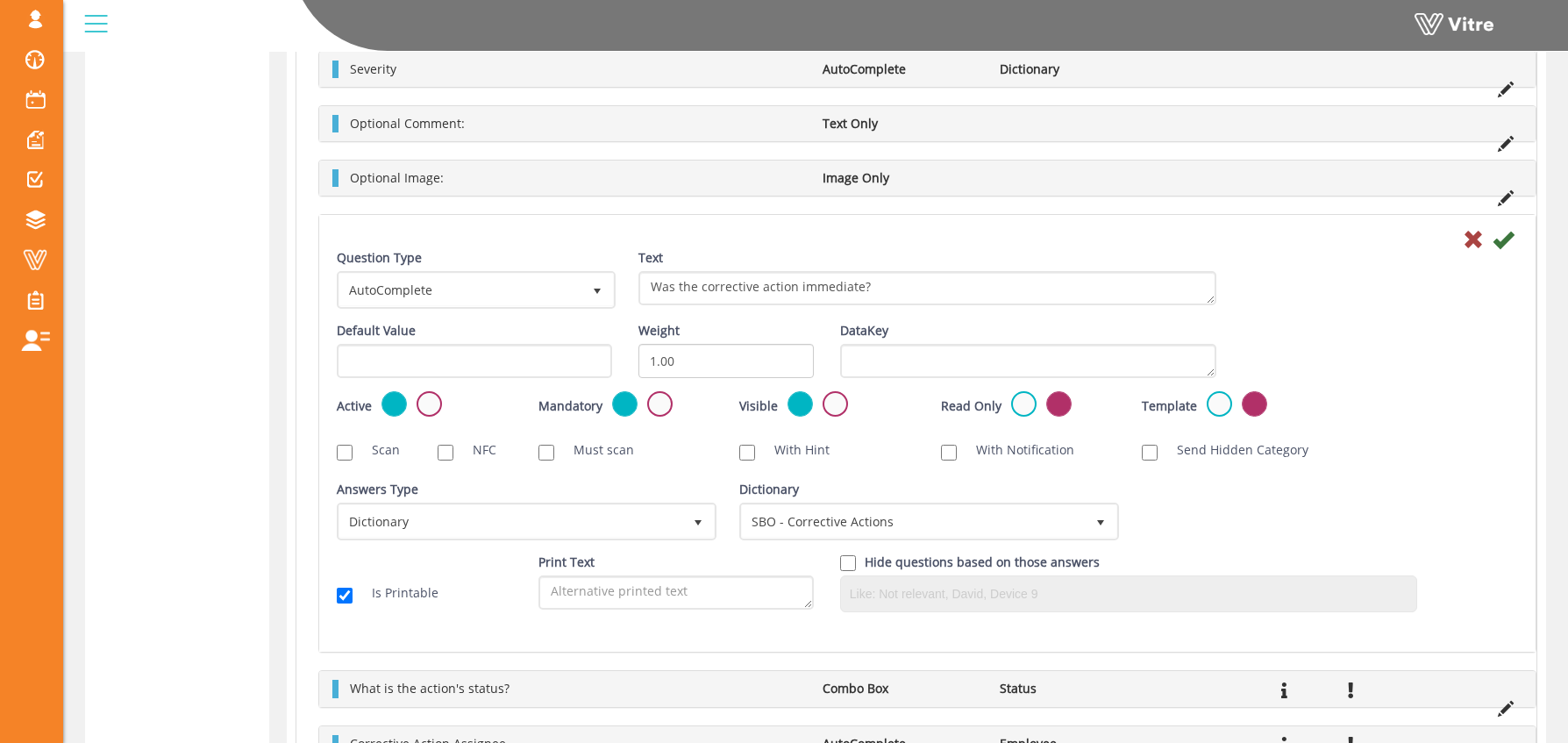
scroll to position [835, 0]
click at [1472, 241] on icon at bounding box center [1473, 240] width 21 height 21
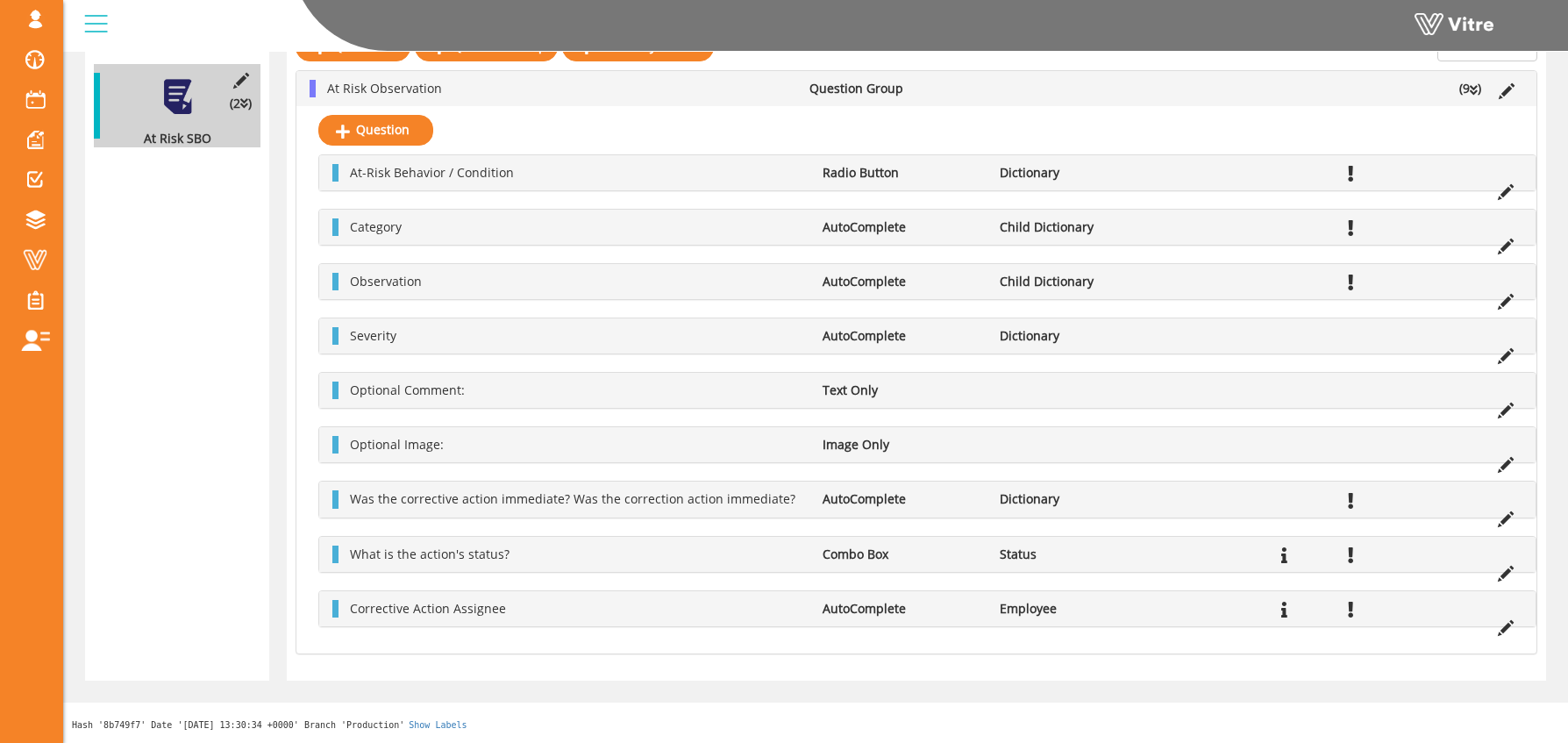
scroll to position [568, 0]
click at [453, 500] on span "Was the corrective action immediate? Was the correction action immediate?" at bounding box center [573, 499] width 446 height 16
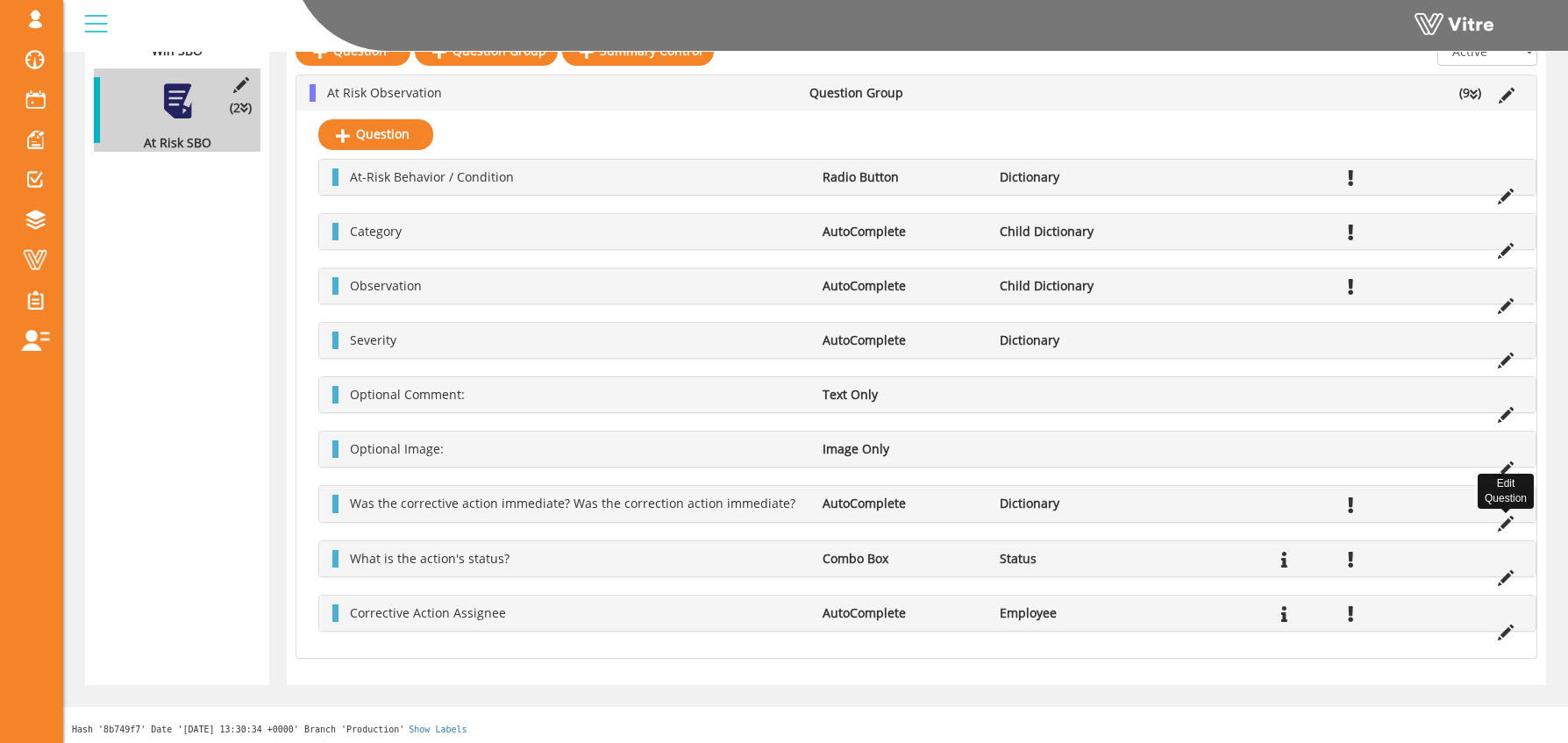
click at [1504, 516] on icon at bounding box center [1505, 523] width 15 height 15
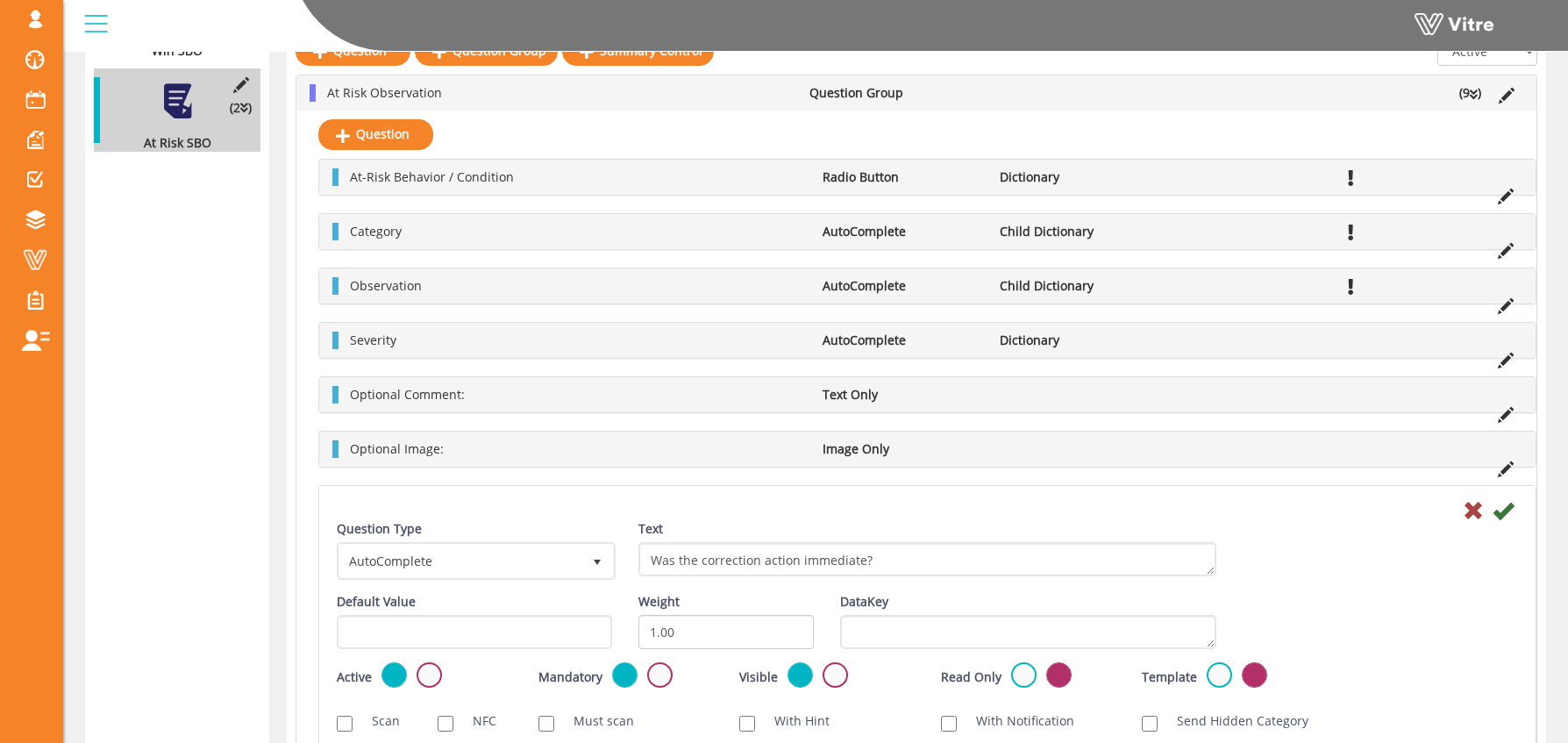
scroll to position [896, 0]
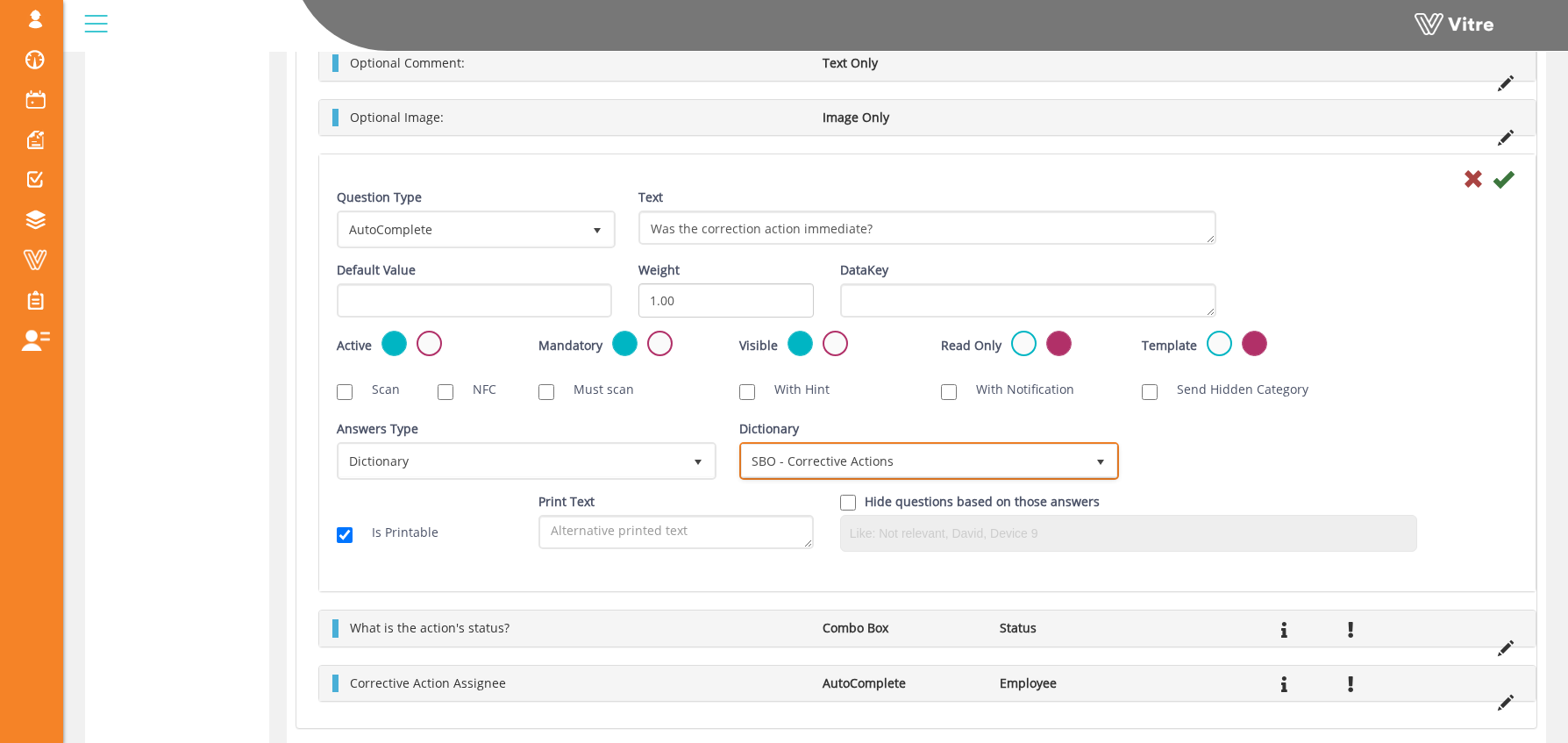
click at [776, 465] on span "SBO - Corrective Actions" at bounding box center [913, 460] width 343 height 32
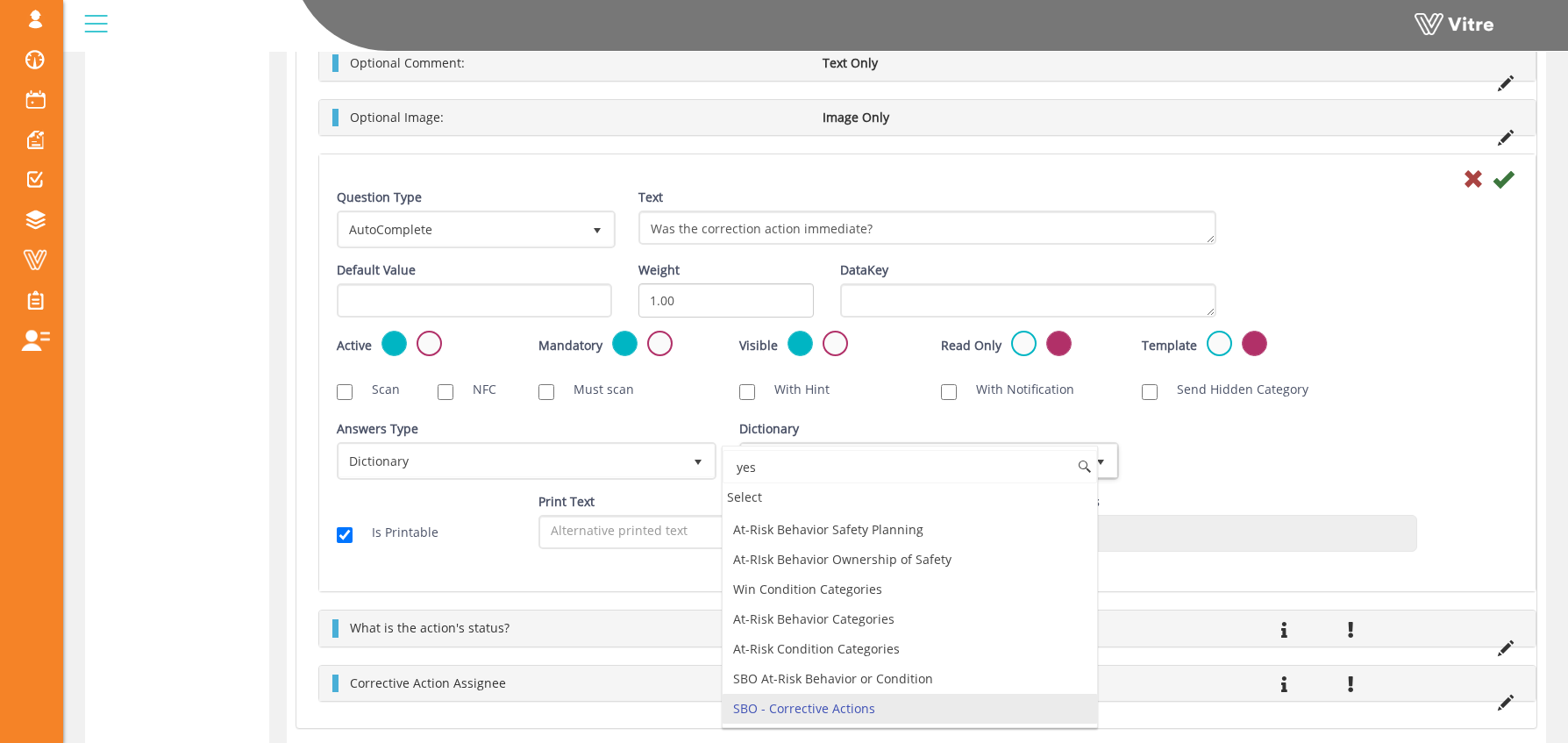
scroll to position [0, 0]
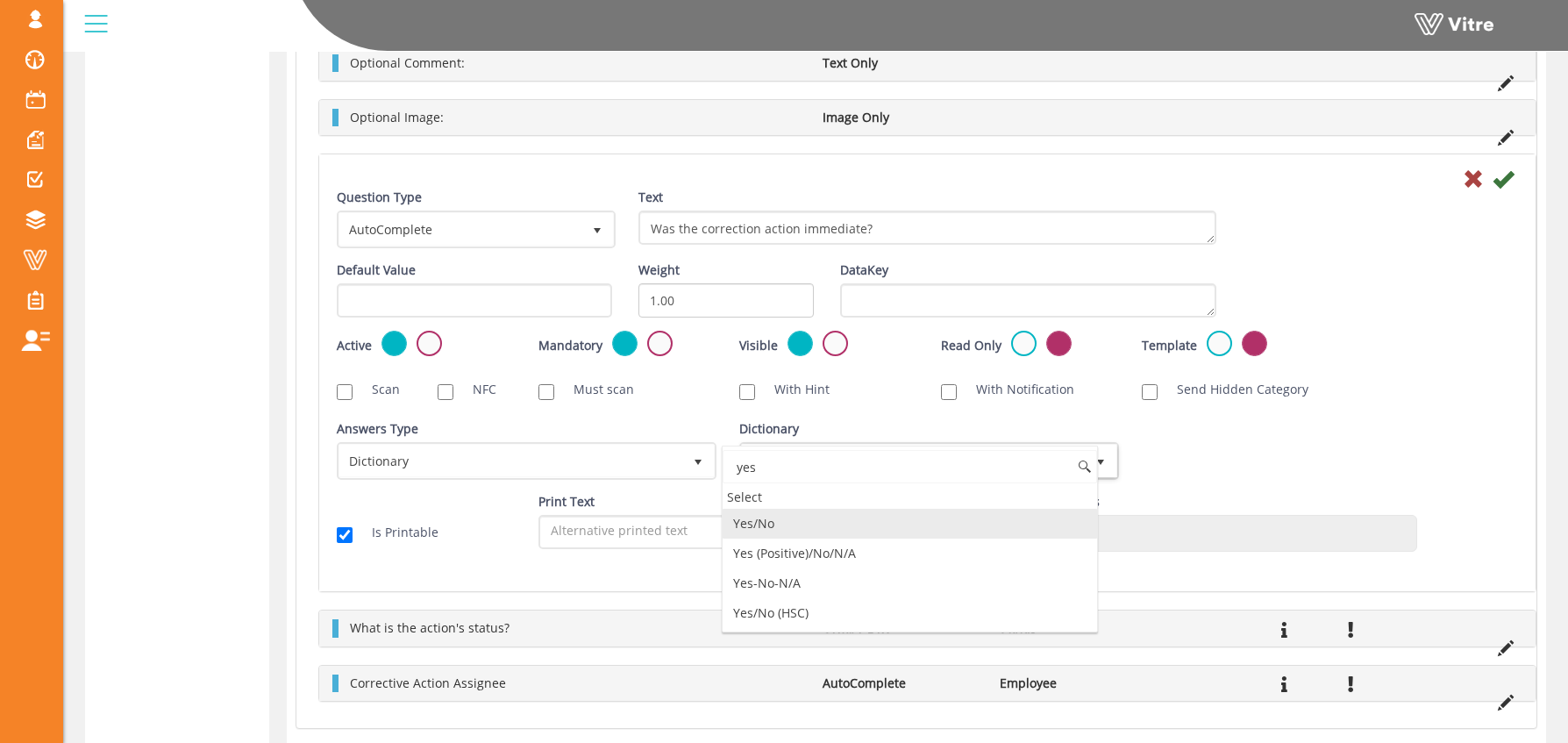
click at [785, 525] on li "Yes/No" at bounding box center [910, 523] width 374 height 30
type input "yes"
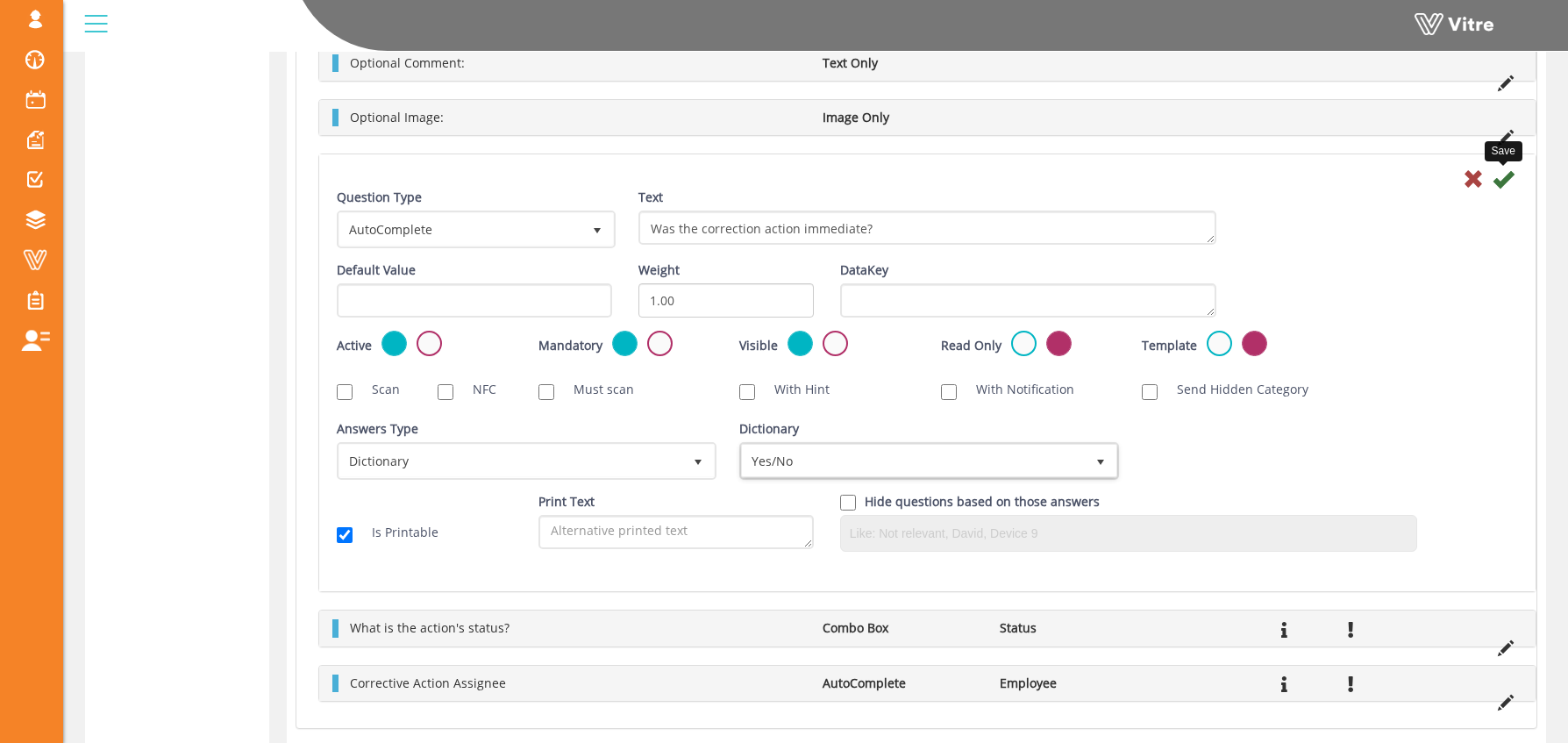
click at [1501, 180] on icon at bounding box center [1503, 179] width 21 height 21
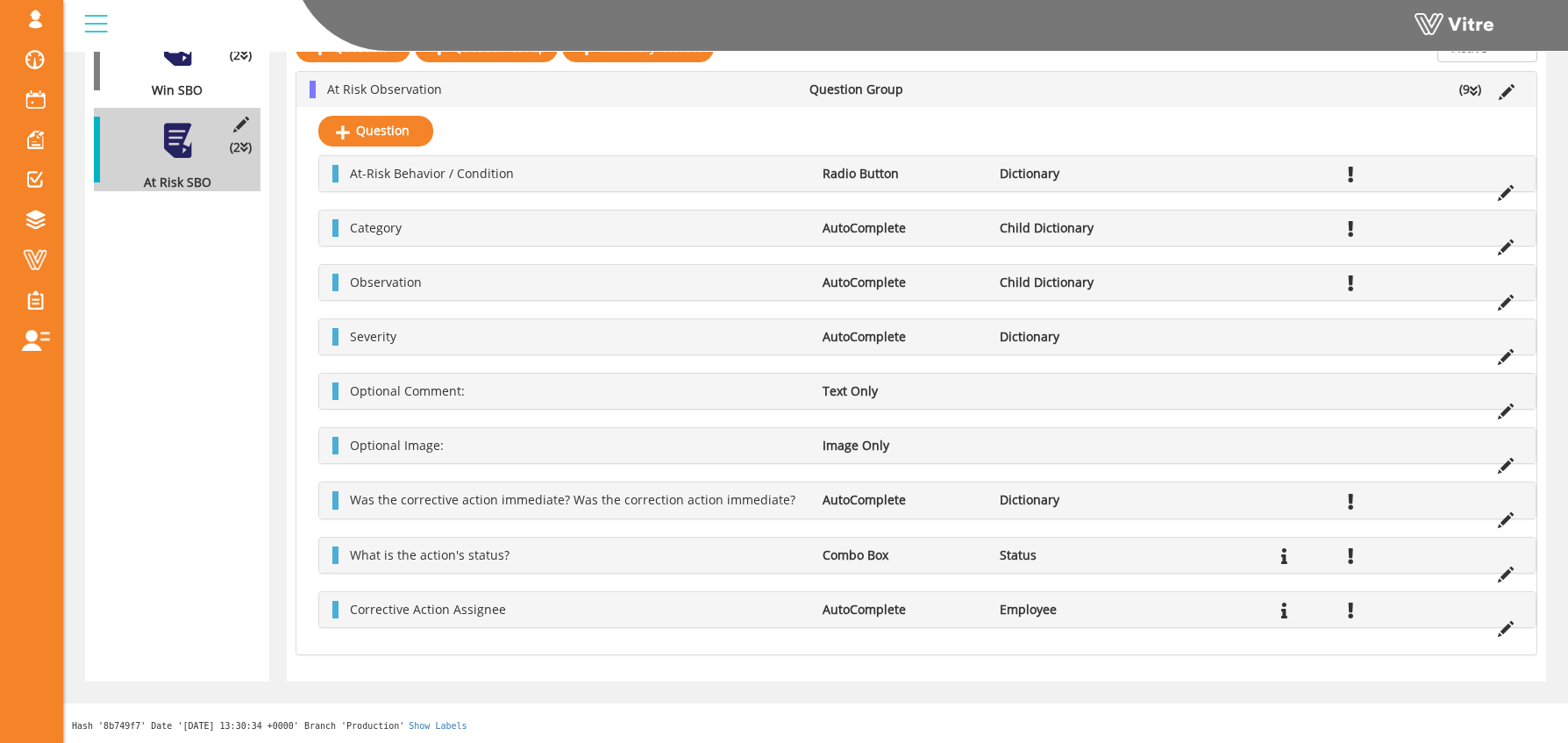
scroll to position [522, 0]
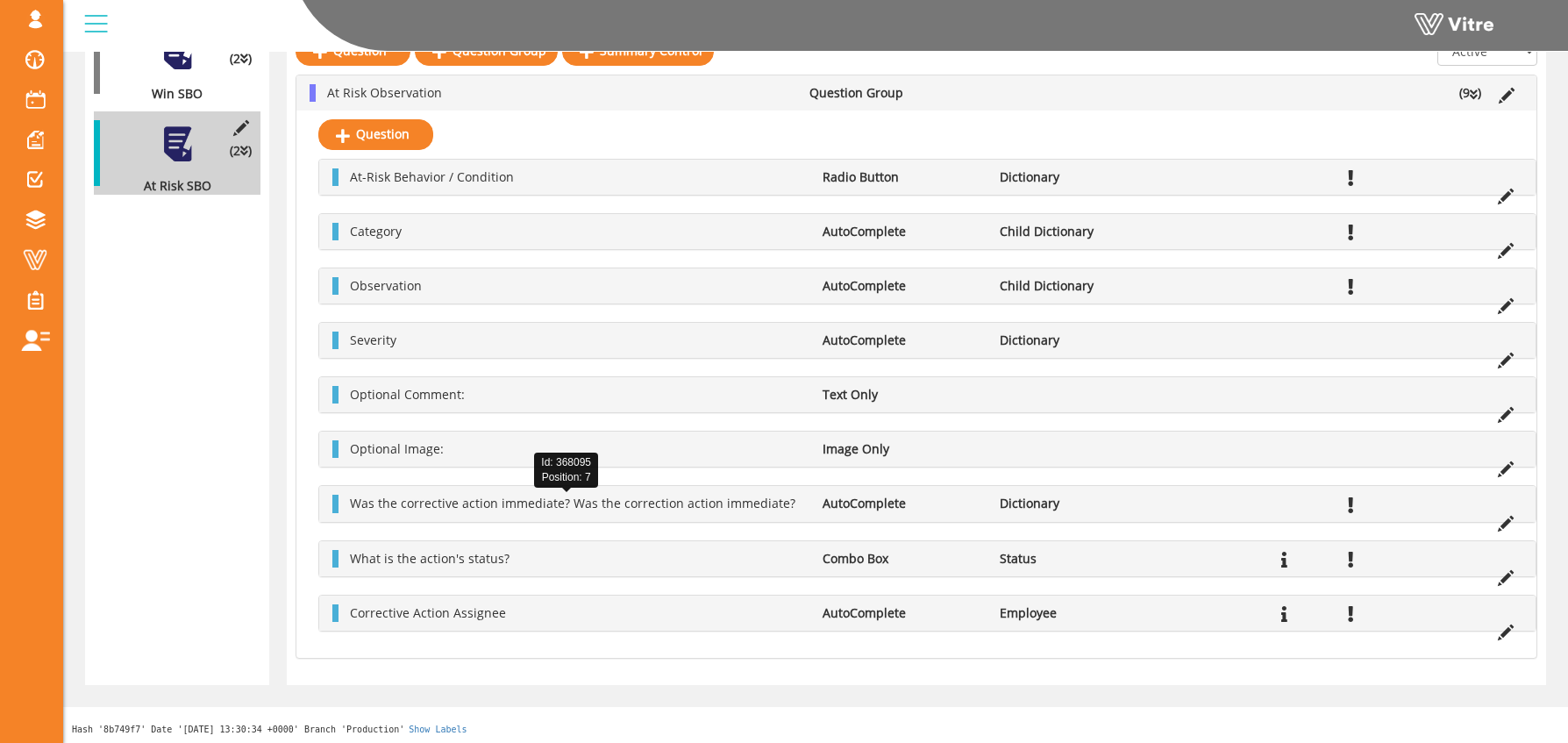
click at [449, 498] on span "Was the corrective action immediate? Was the correction action immediate?" at bounding box center [573, 503] width 446 height 16
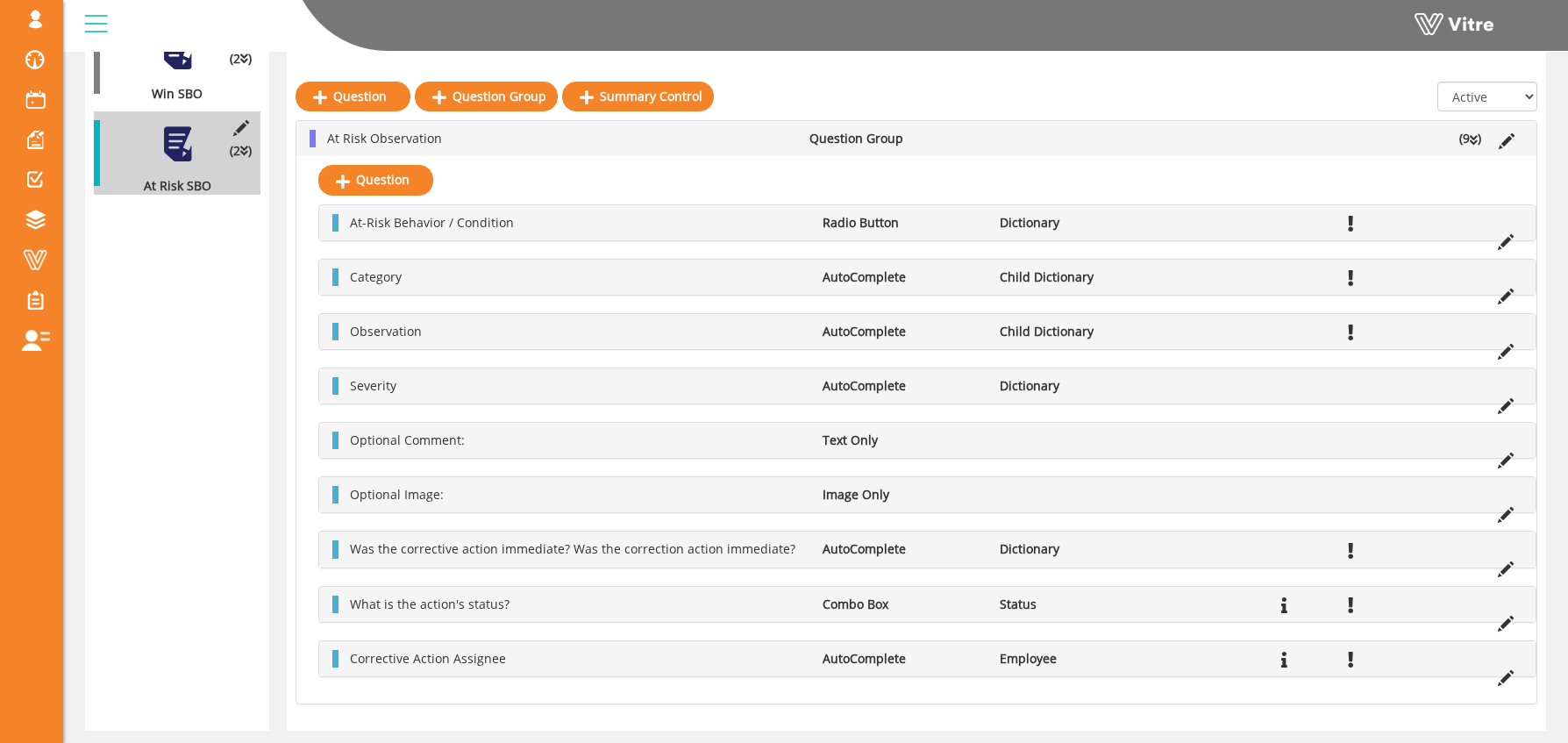
scroll to position [518, 0]
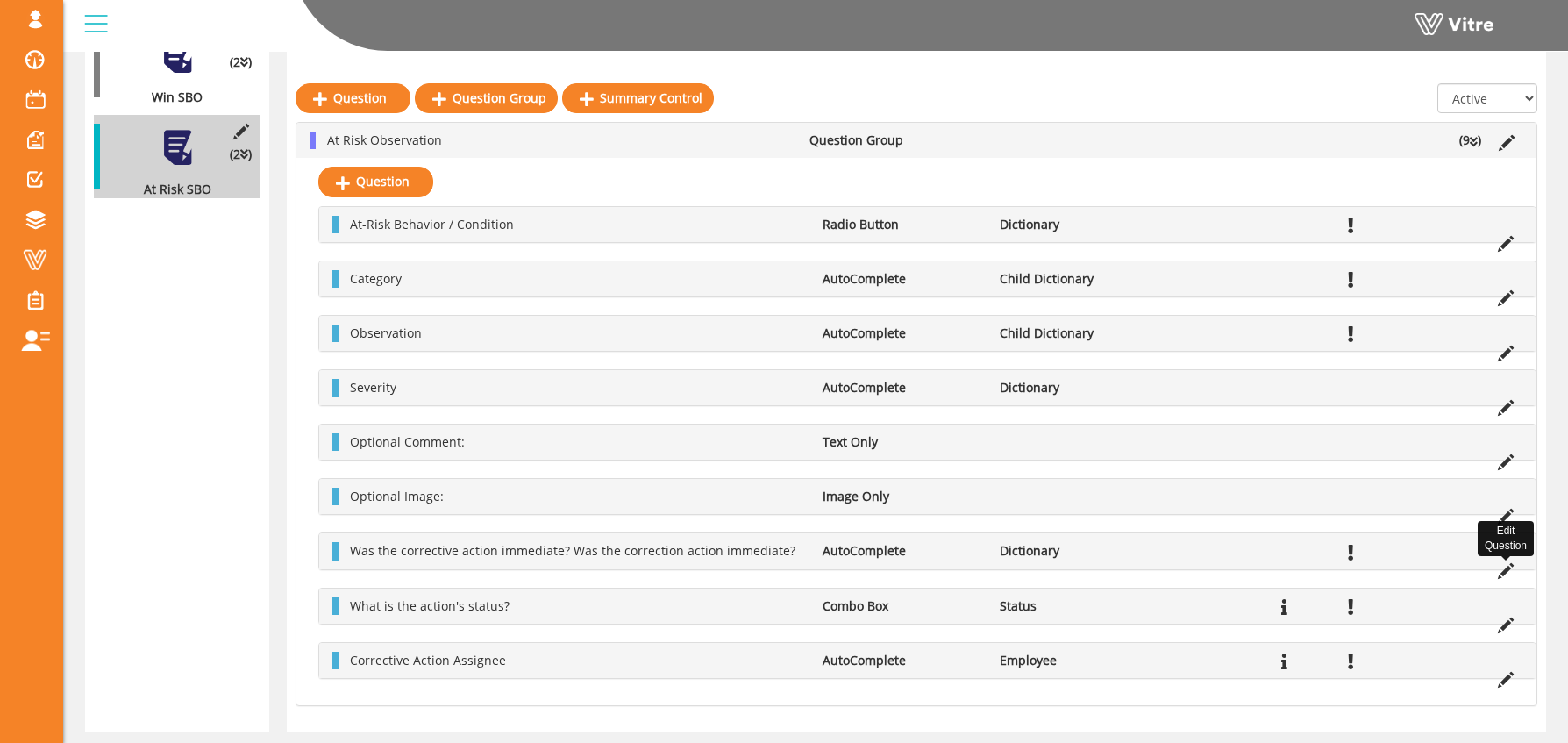
click at [1504, 566] on icon at bounding box center [1505, 571] width 15 height 15
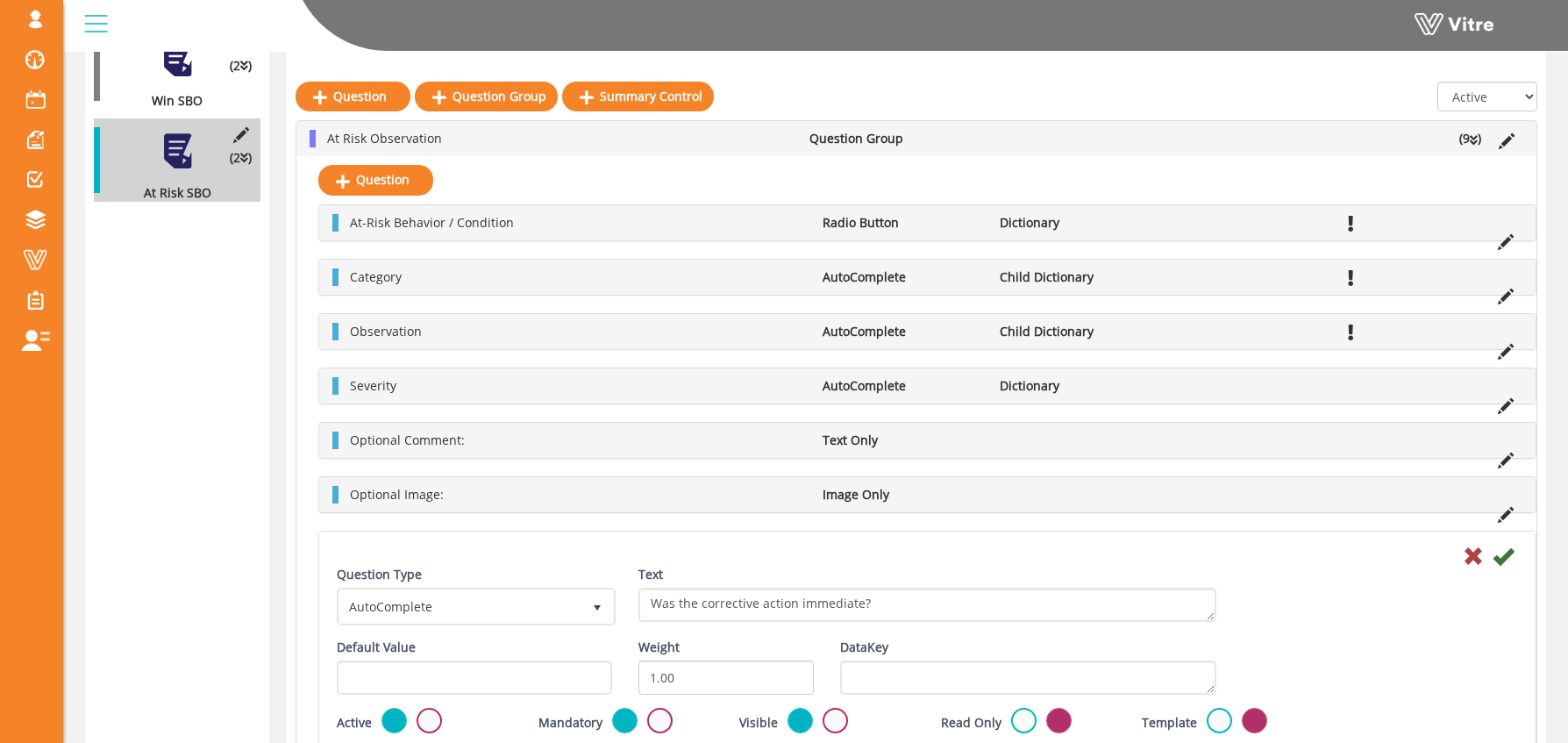
scroll to position [511, 0]
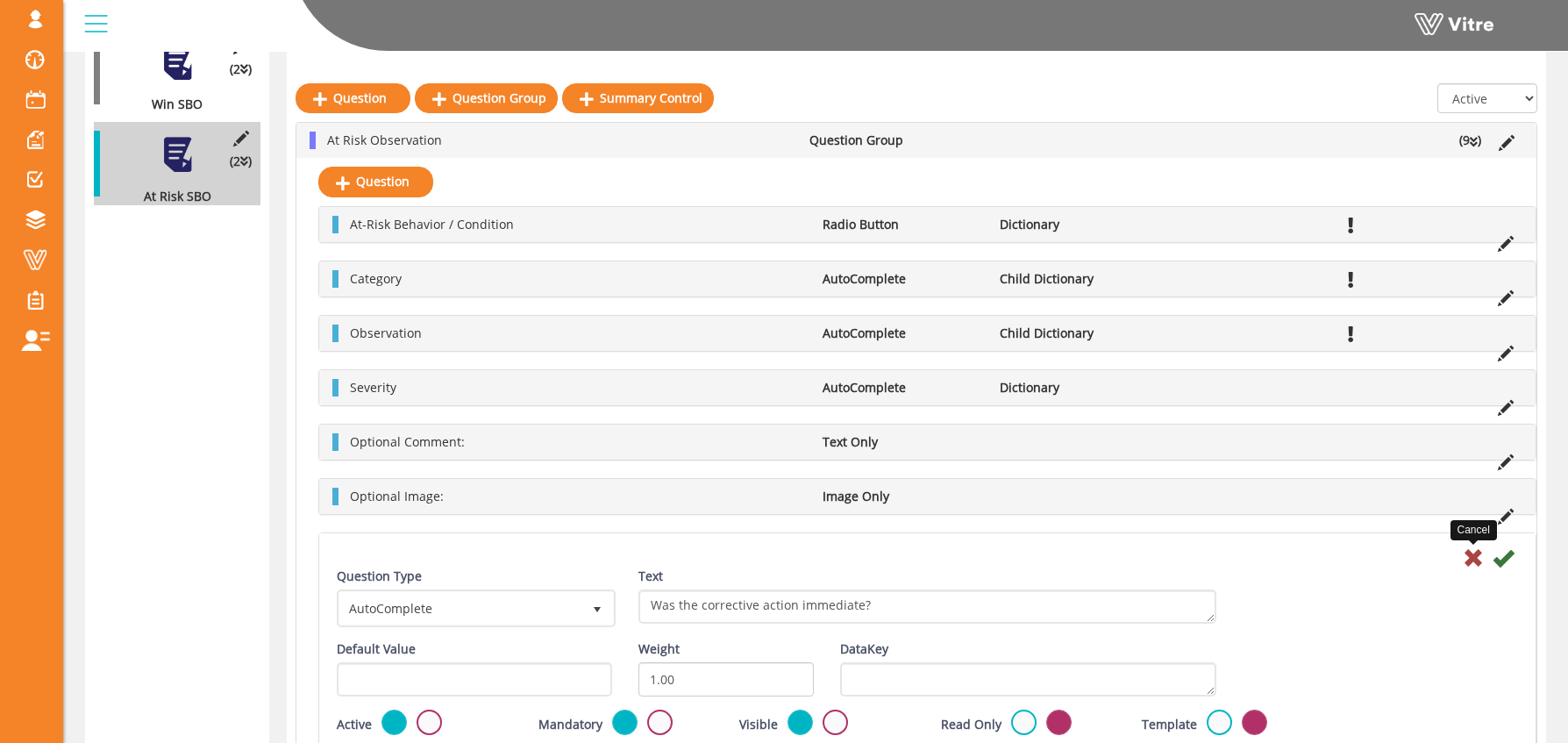
click at [1468, 557] on icon at bounding box center [1473, 558] width 21 height 21
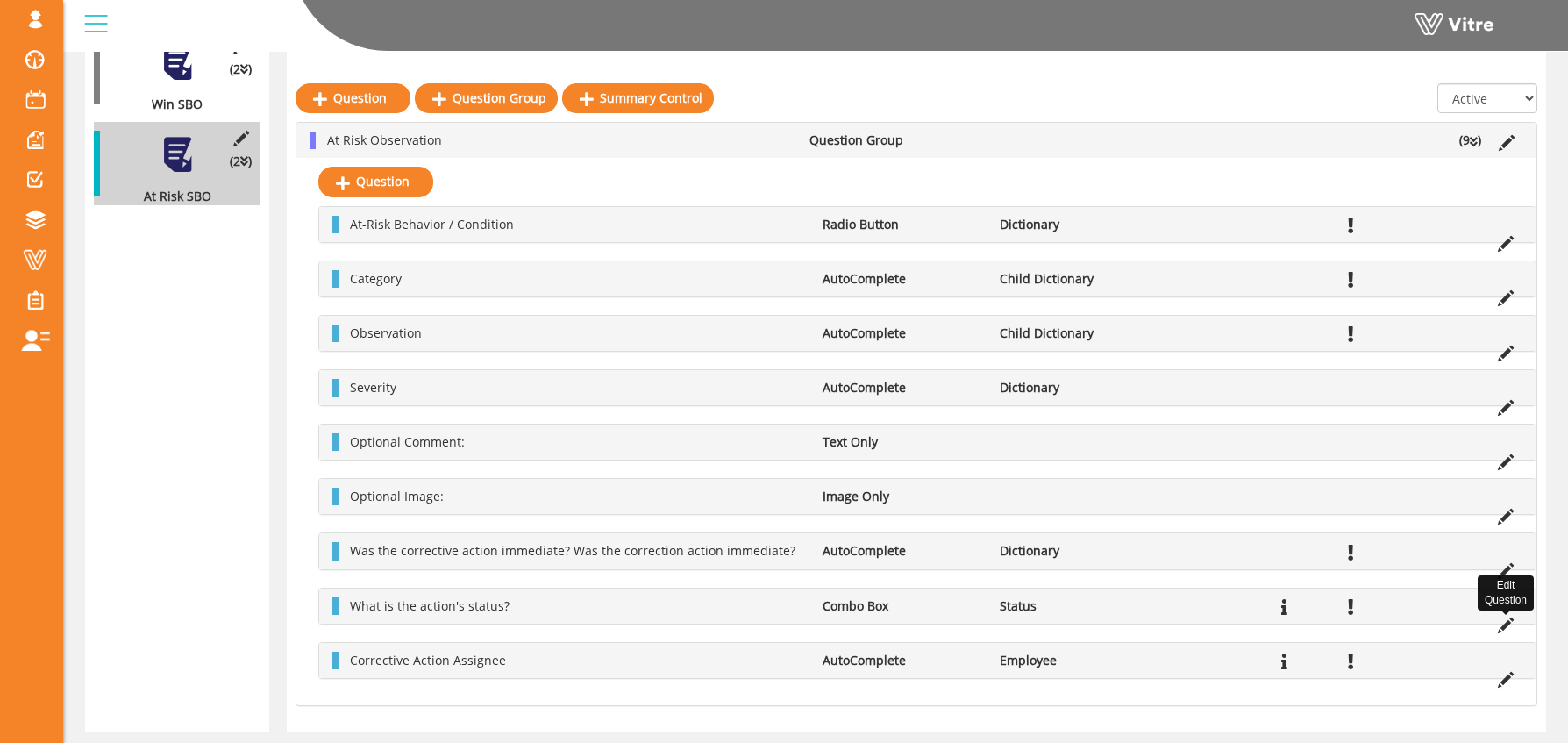
click at [1506, 624] on icon at bounding box center [1505, 625] width 15 height 15
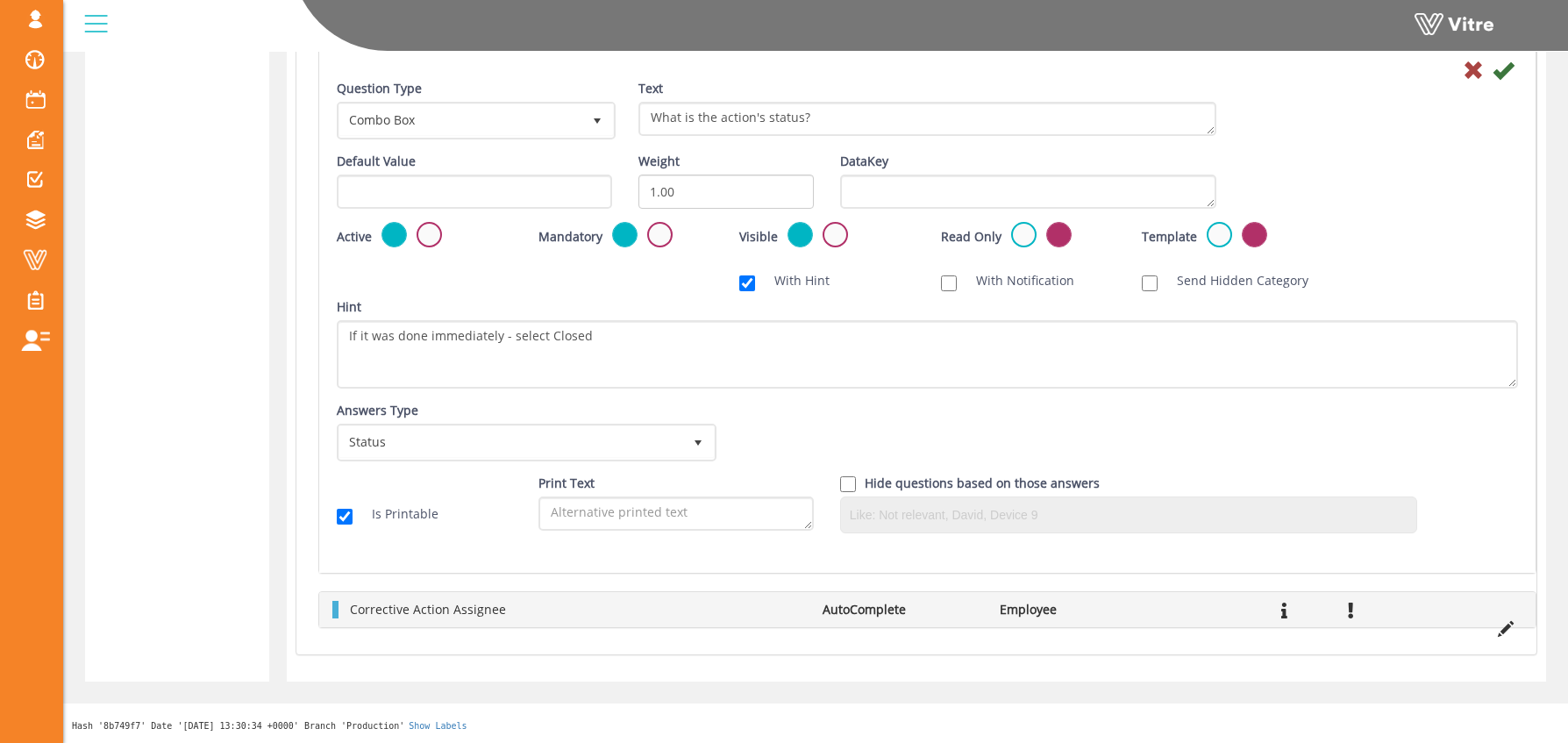
drag, startPoint x: 764, startPoint y: 393, endPoint x: 834, endPoint y: 390, distance: 70.1
click at [788, 387] on div "Question Type Combo Box 2 Text What is the action's status? Default Value Weigh…" at bounding box center [927, 314] width 1181 height 467
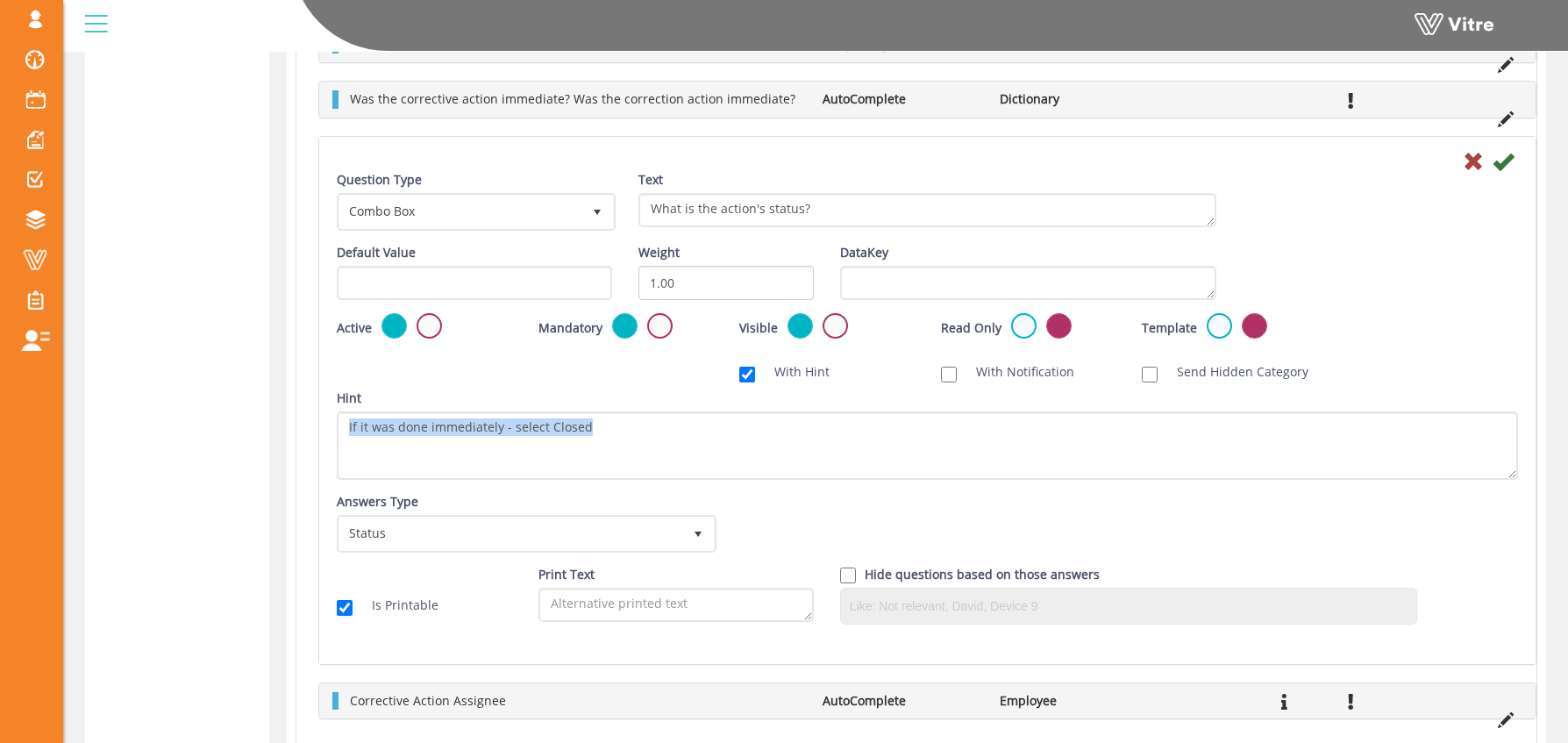
scroll to position [889, 0]
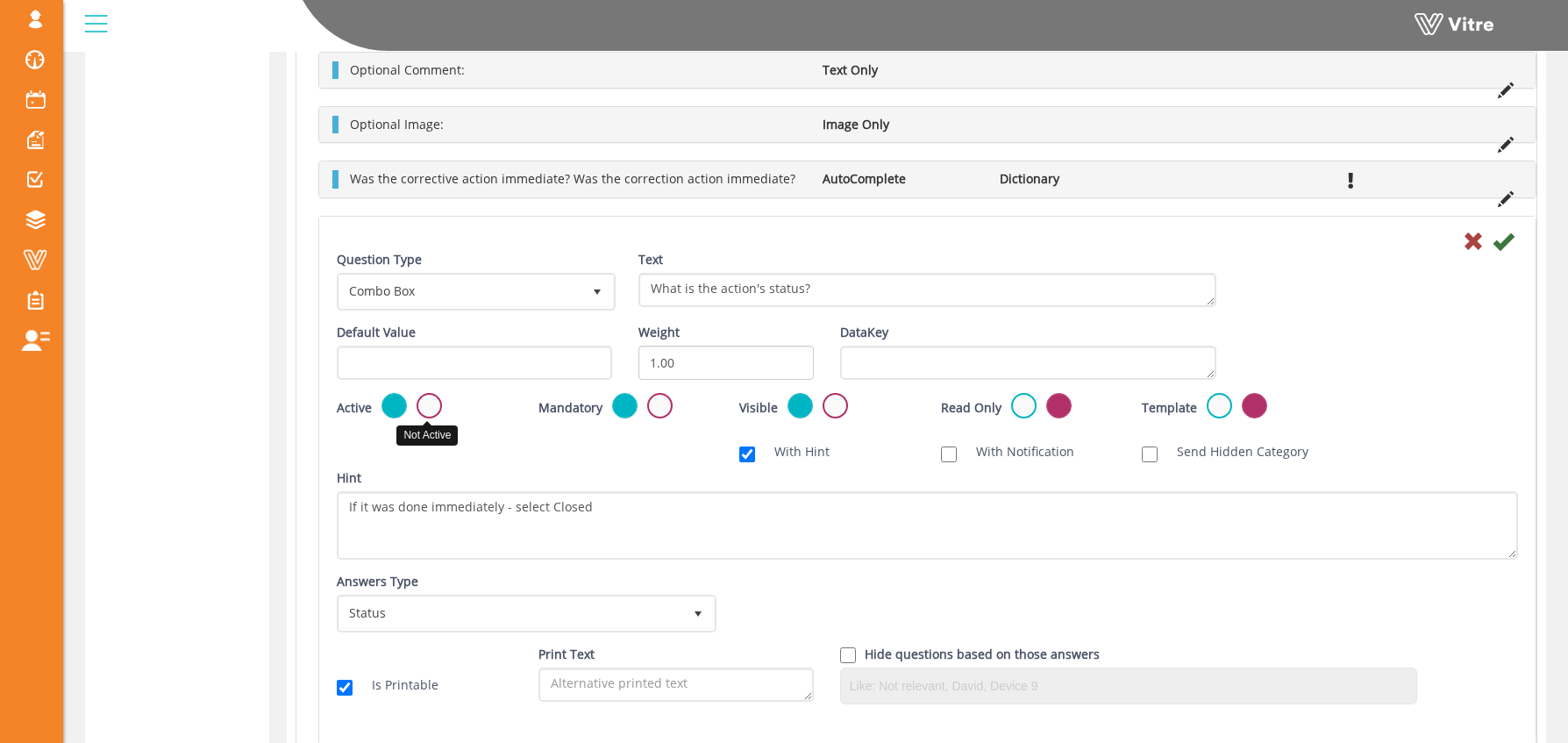
click at [429, 415] on label at bounding box center [429, 405] width 25 height 25
click at [0, 0] on input "radio" at bounding box center [0, 0] width 0 height 0
click at [1507, 240] on icon at bounding box center [1503, 241] width 21 height 21
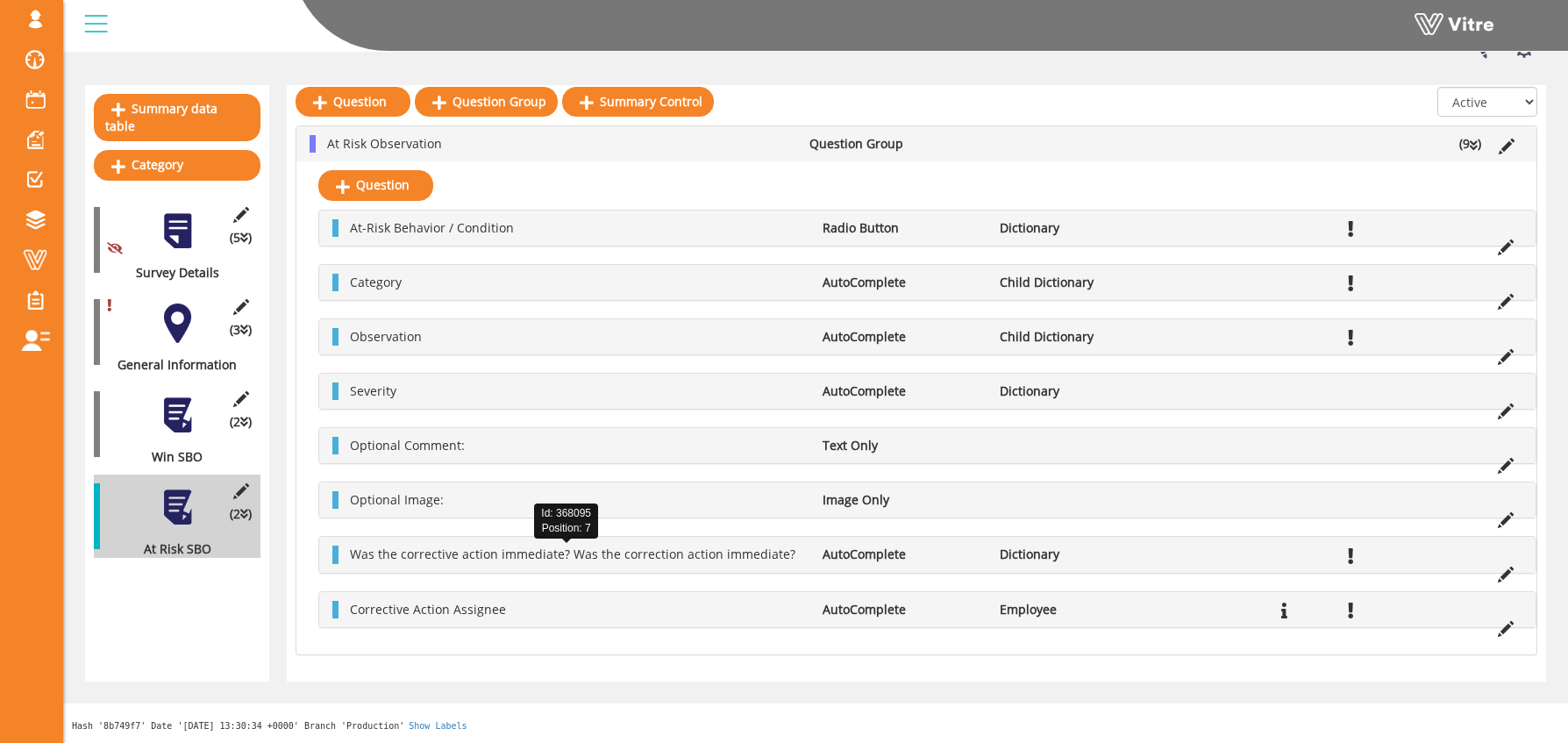
click at [564, 558] on span "Was the corrective action immediate? Was the correction action immediate?" at bounding box center [573, 553] width 446 height 16
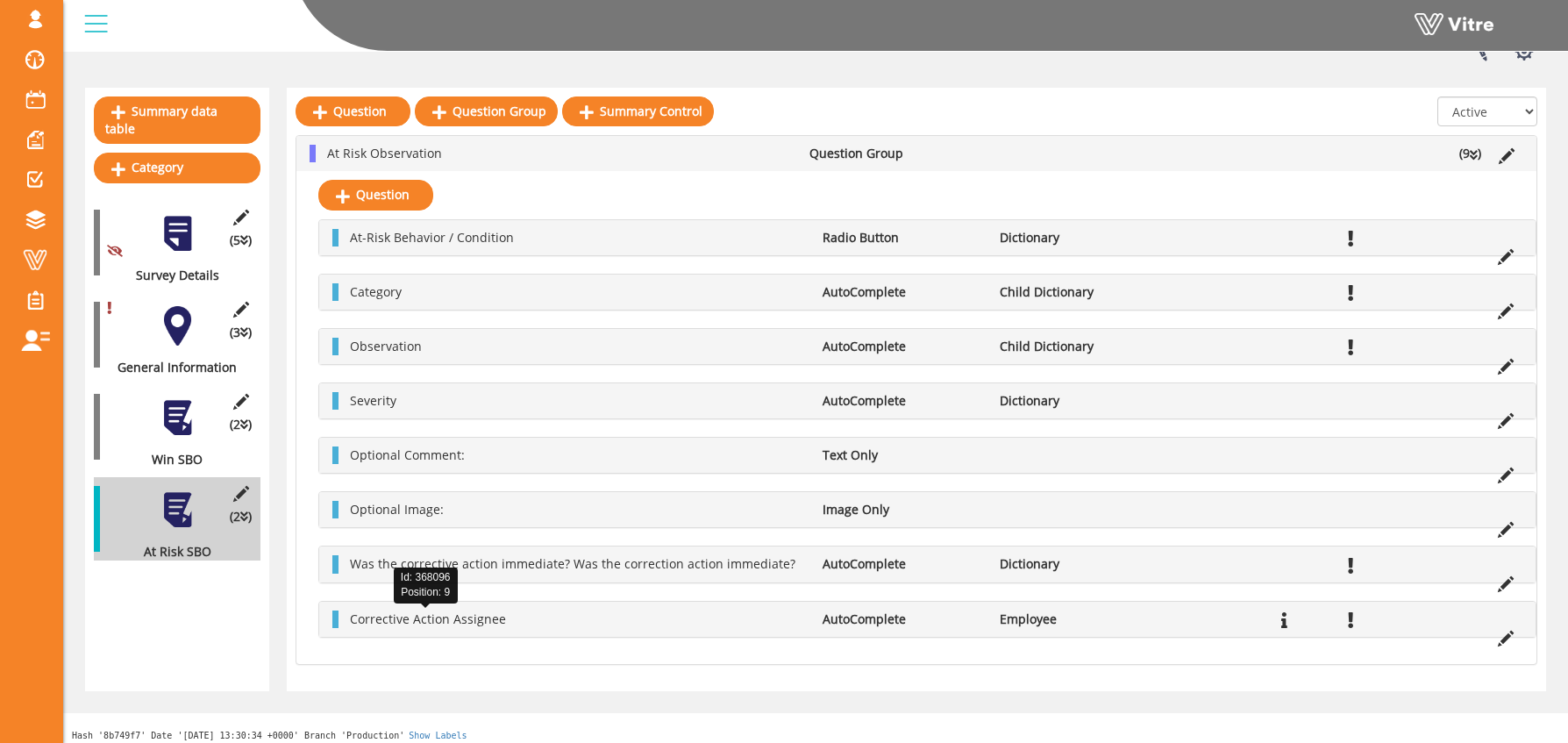
scroll to position [155, 0]
click at [401, 602] on div "Corrective Action Assignee AutoComplete Employee" at bounding box center [927, 620] width 1219 height 37
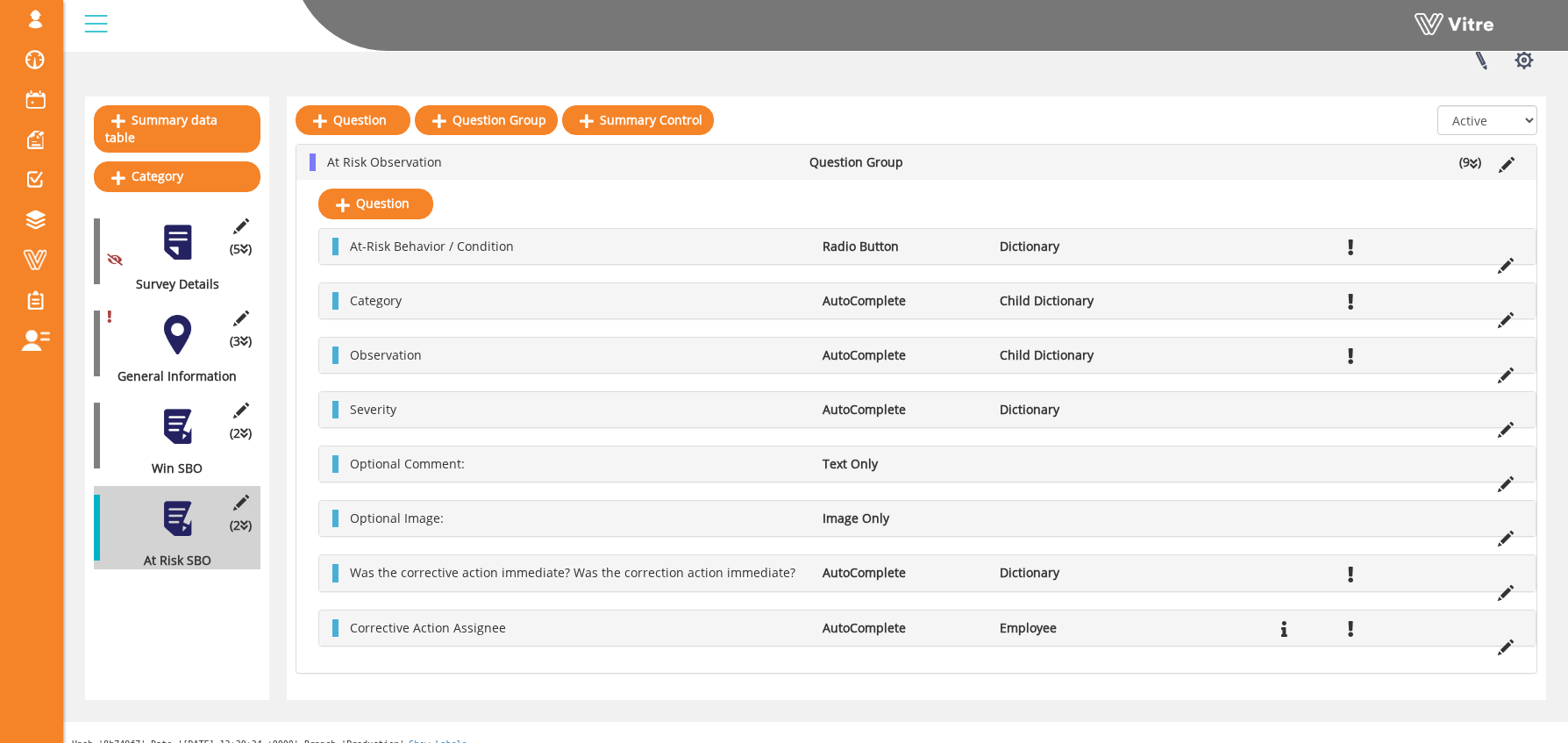
scroll to position [145, 0]
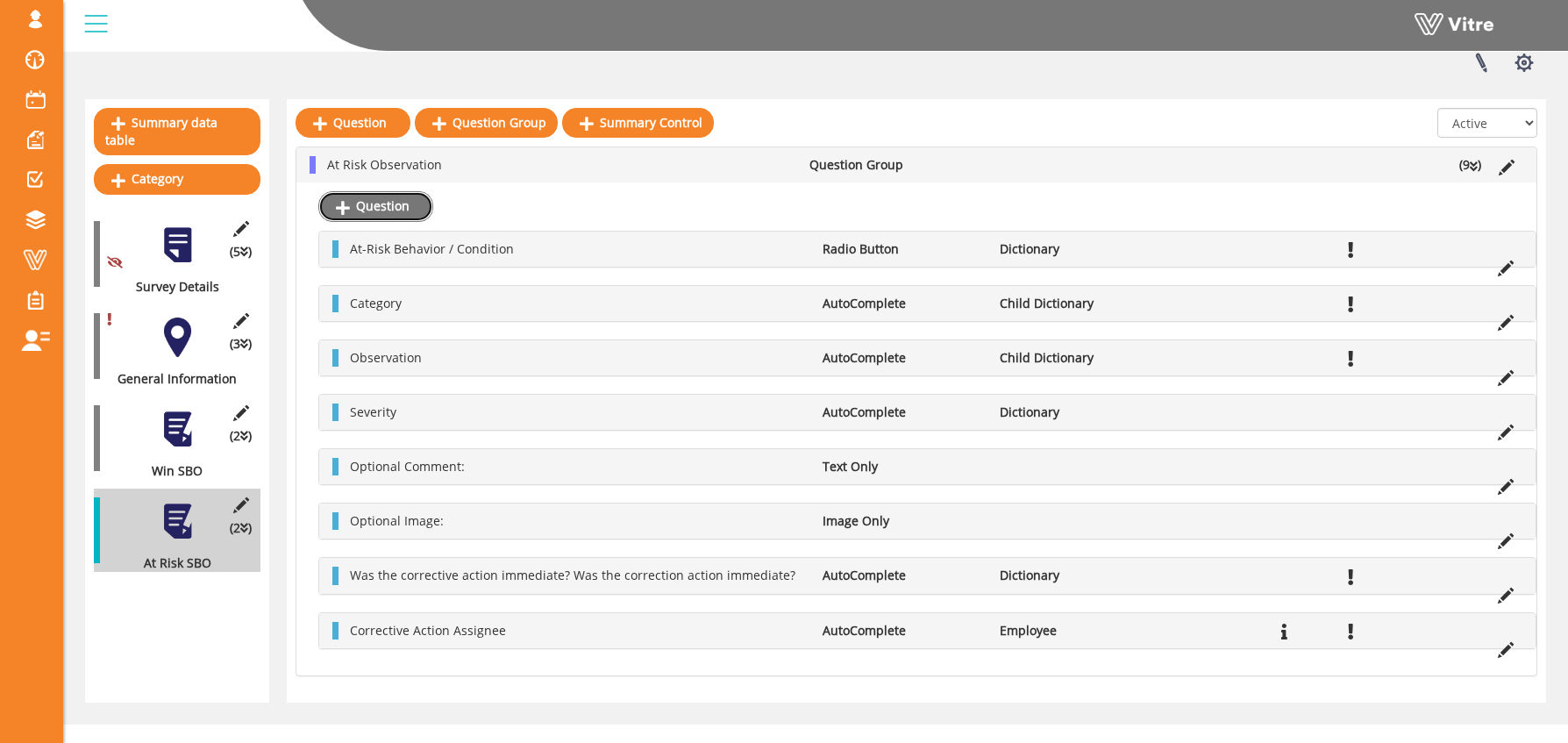
click at [371, 208] on link "Question" at bounding box center [375, 206] width 115 height 30
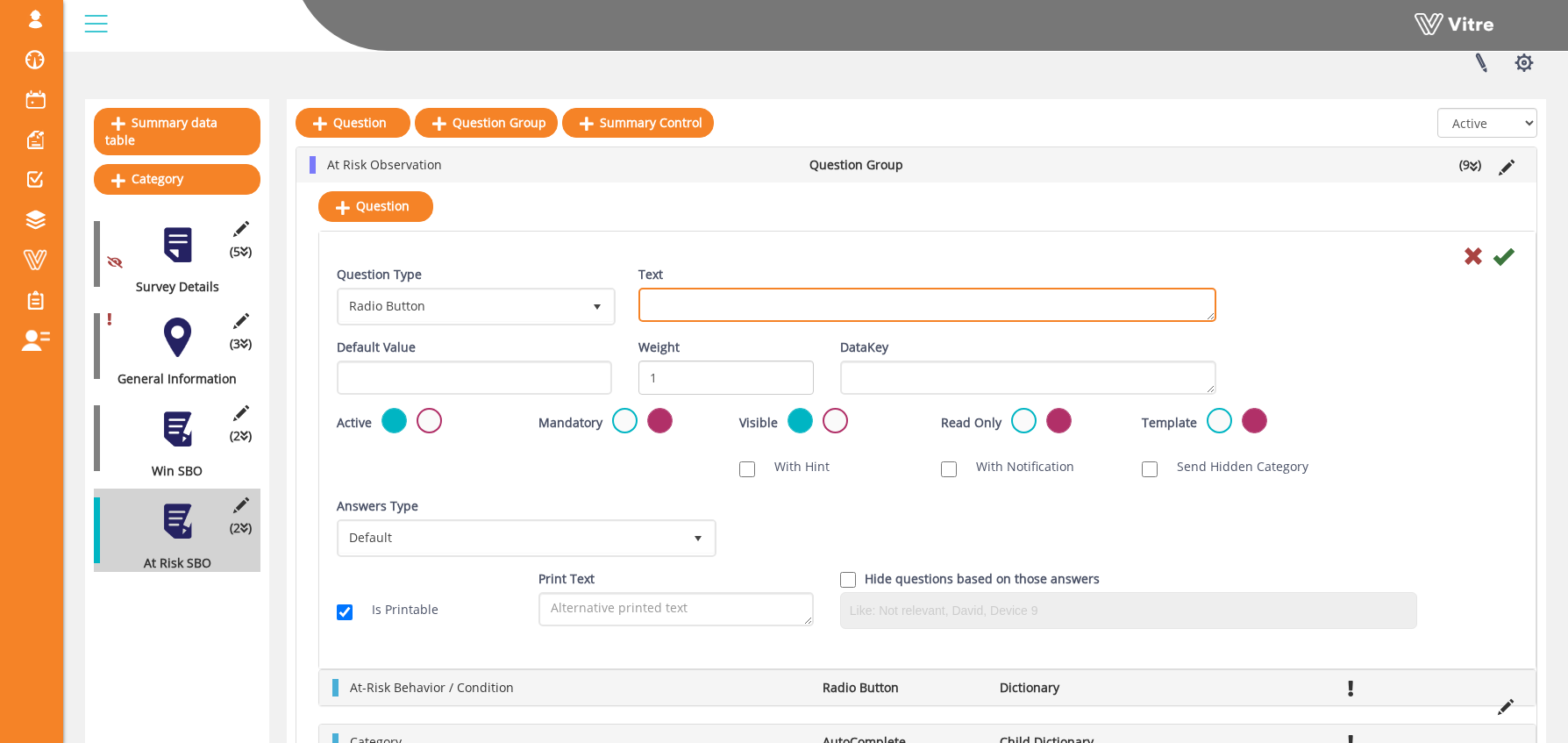
click at [682, 311] on textarea "Text" at bounding box center [927, 304] width 578 height 34
type textarea "What is the corrective action?"
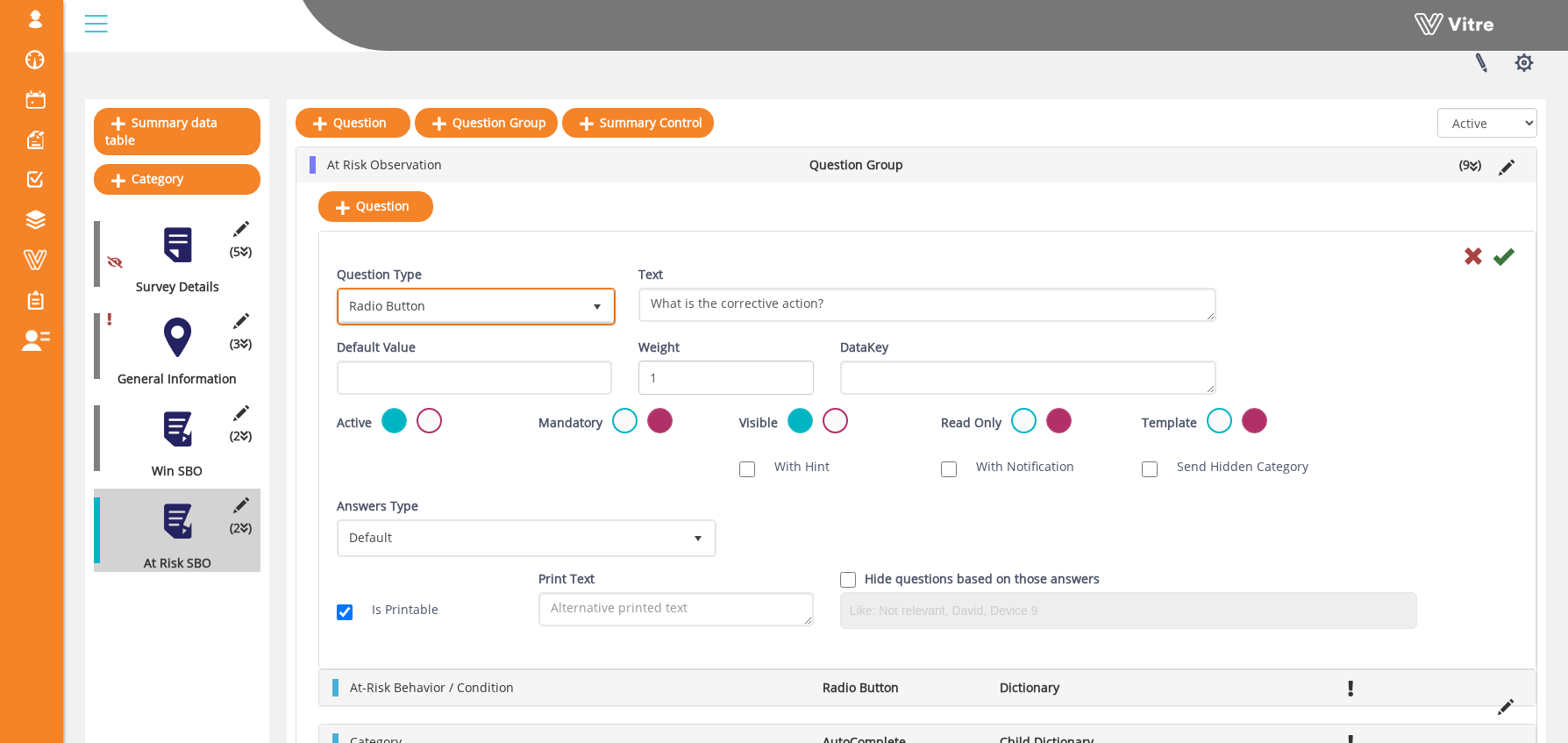
click at [488, 309] on span "Radio Button" at bounding box center [460, 306] width 242 height 32
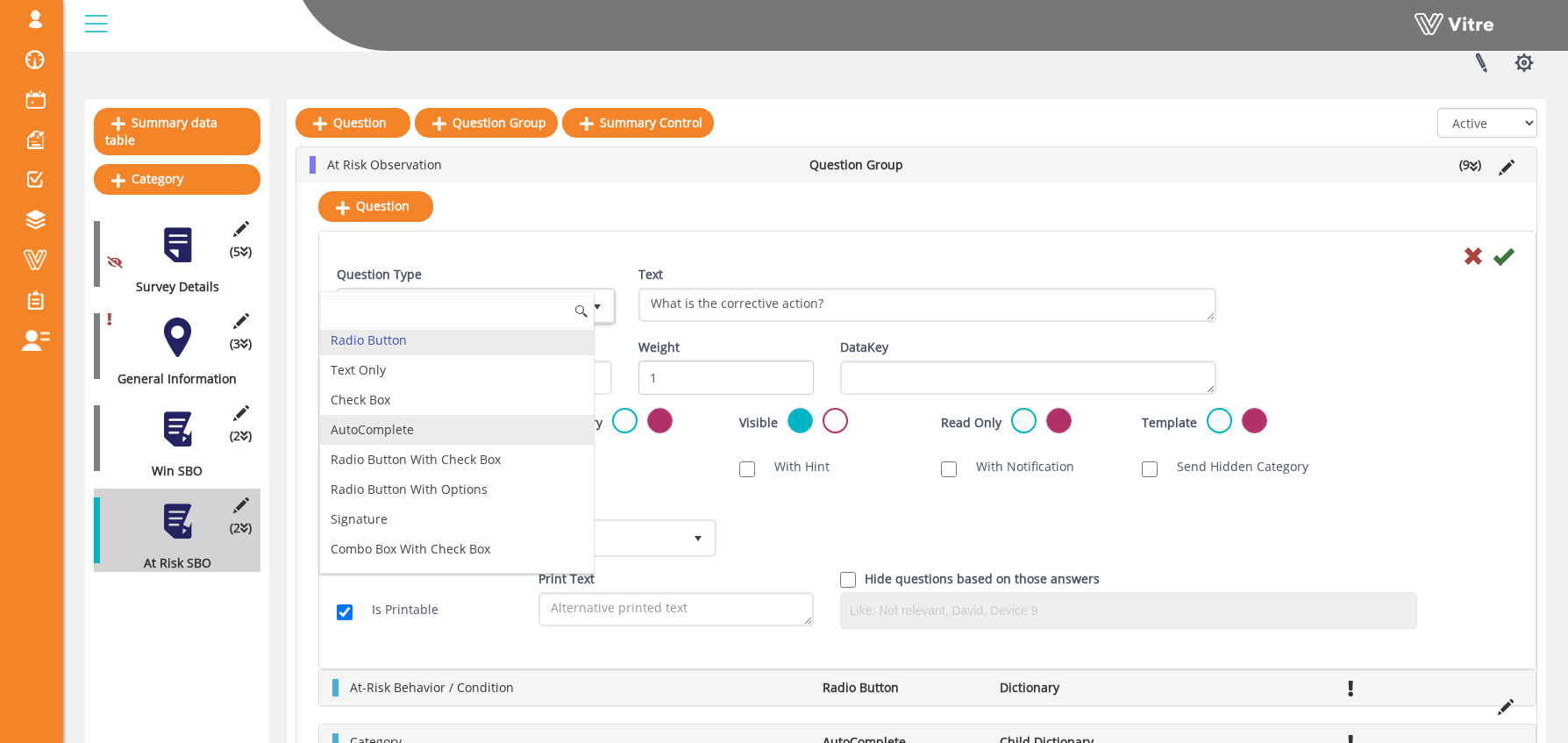
scroll to position [38, 0]
click at [437, 427] on li "AutoComplete" at bounding box center [457, 426] width 274 height 30
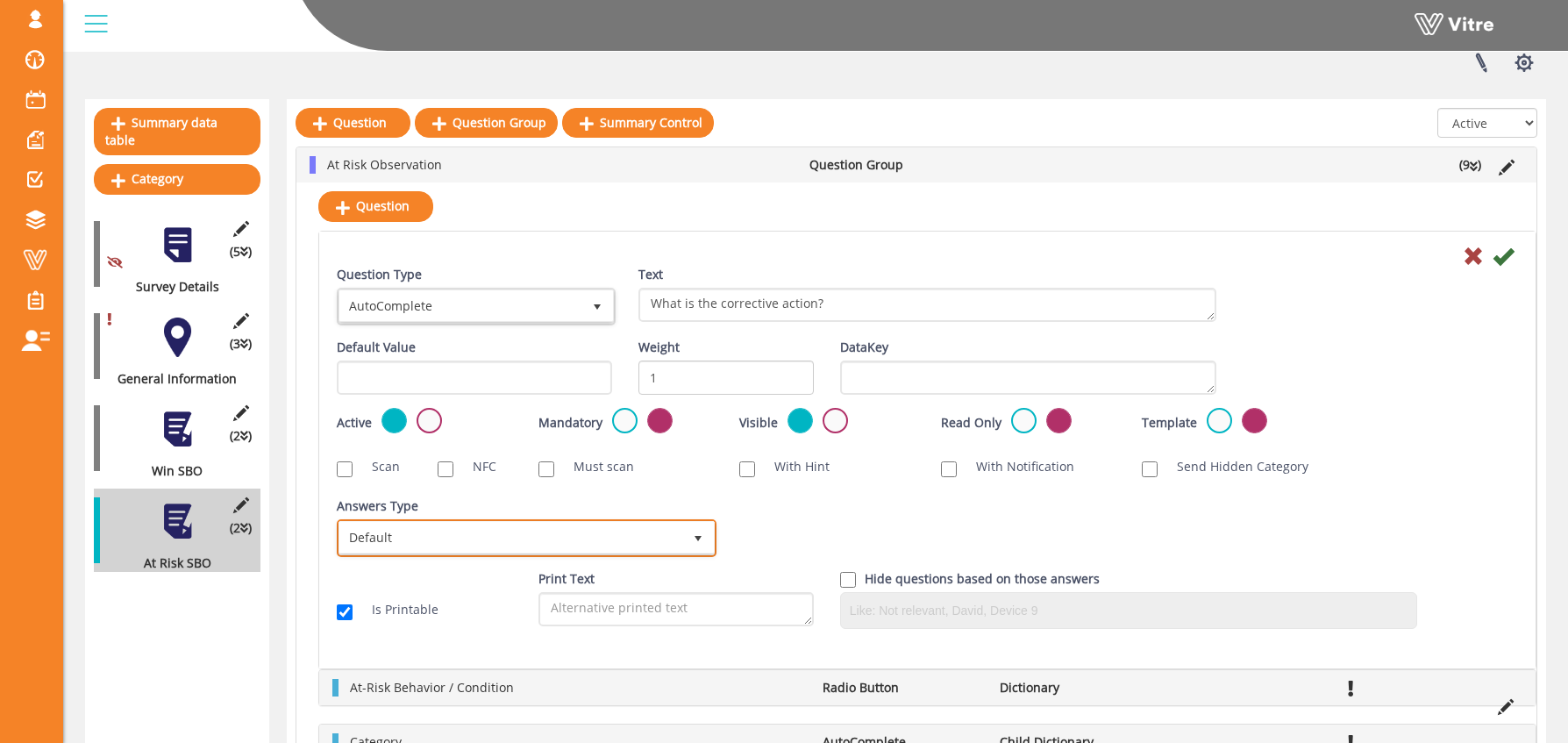
click at [415, 539] on span "Default" at bounding box center [510, 537] width 343 height 32
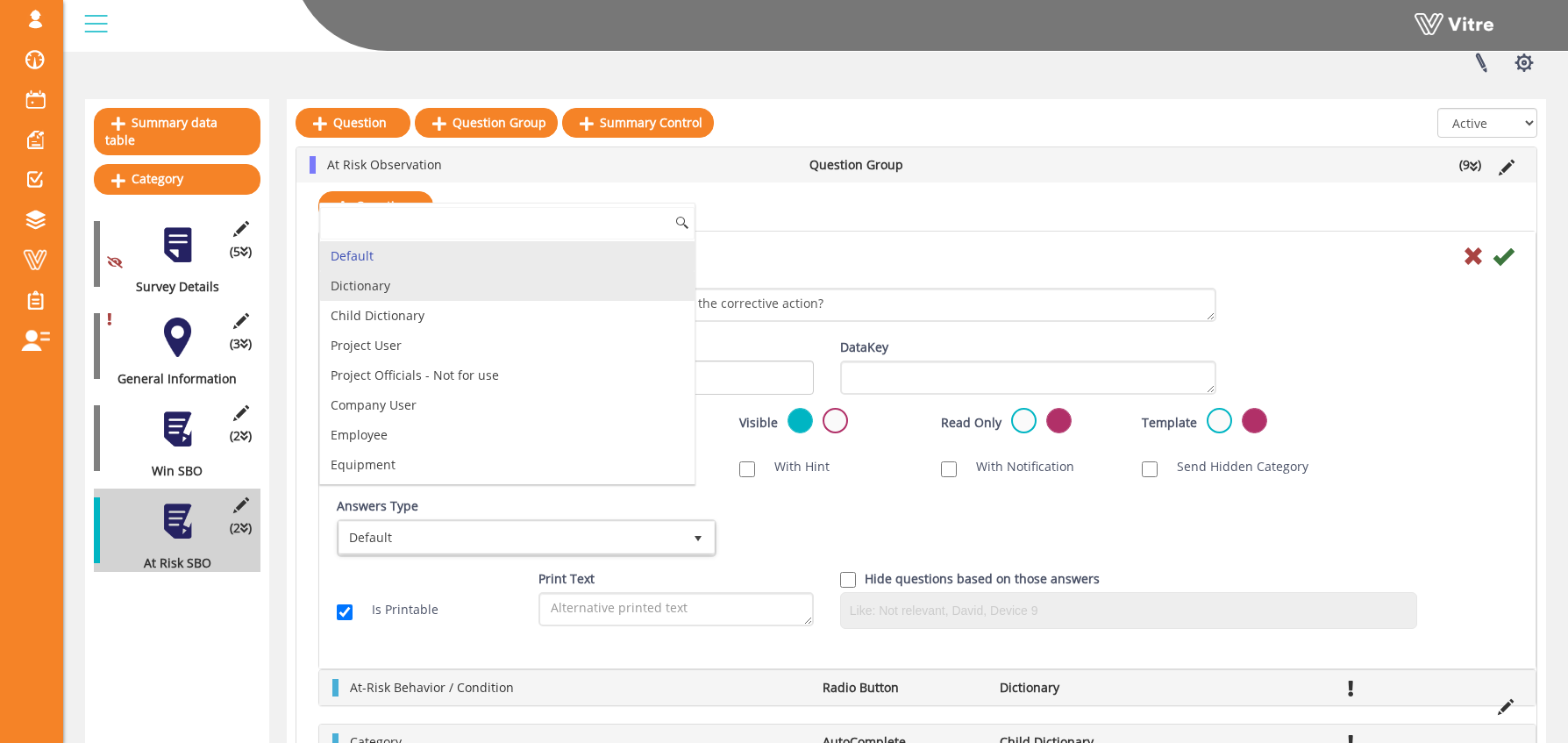
click at [424, 294] on li "Dictionary" at bounding box center [508, 286] width 374 height 30
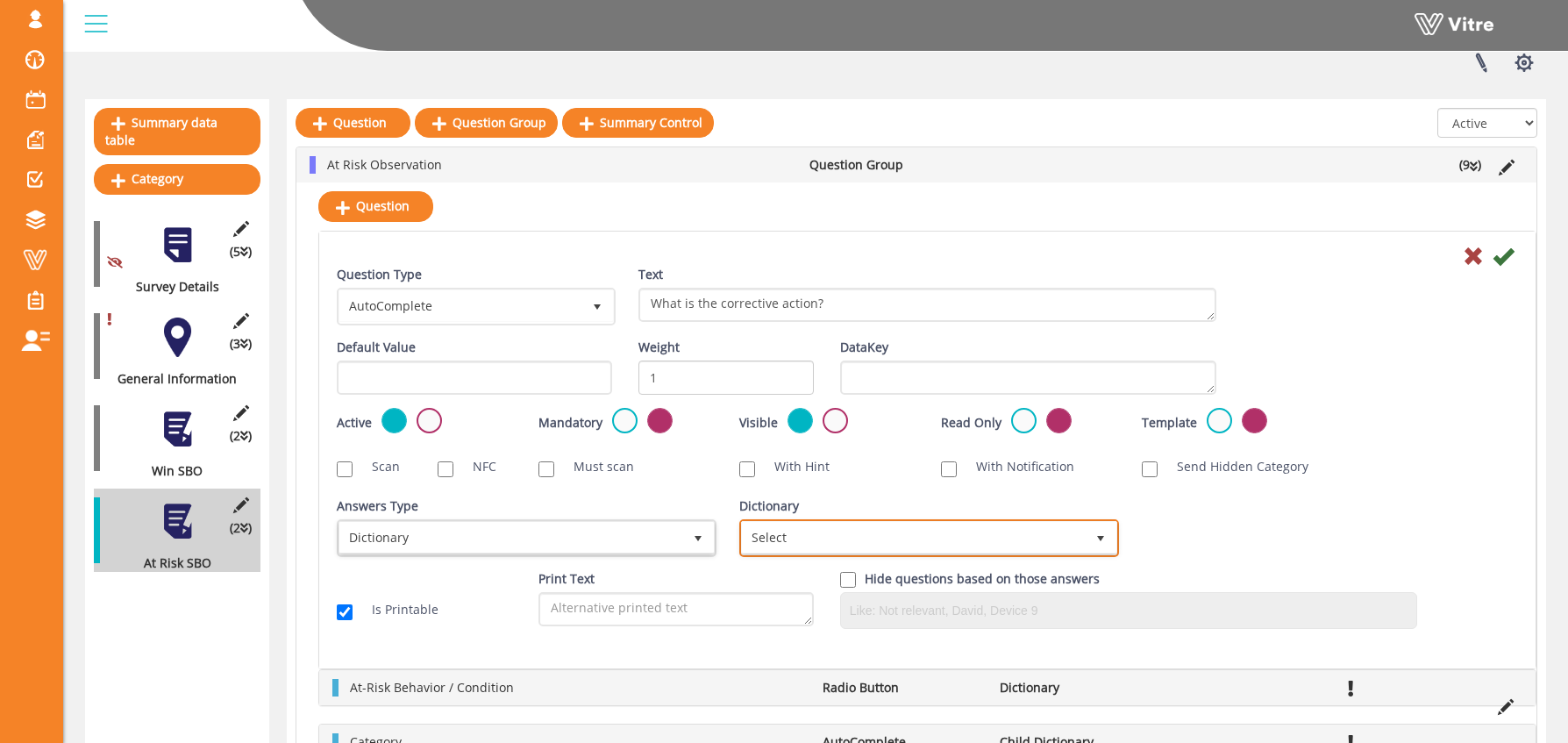
click at [789, 537] on span "Select" at bounding box center [913, 537] width 343 height 32
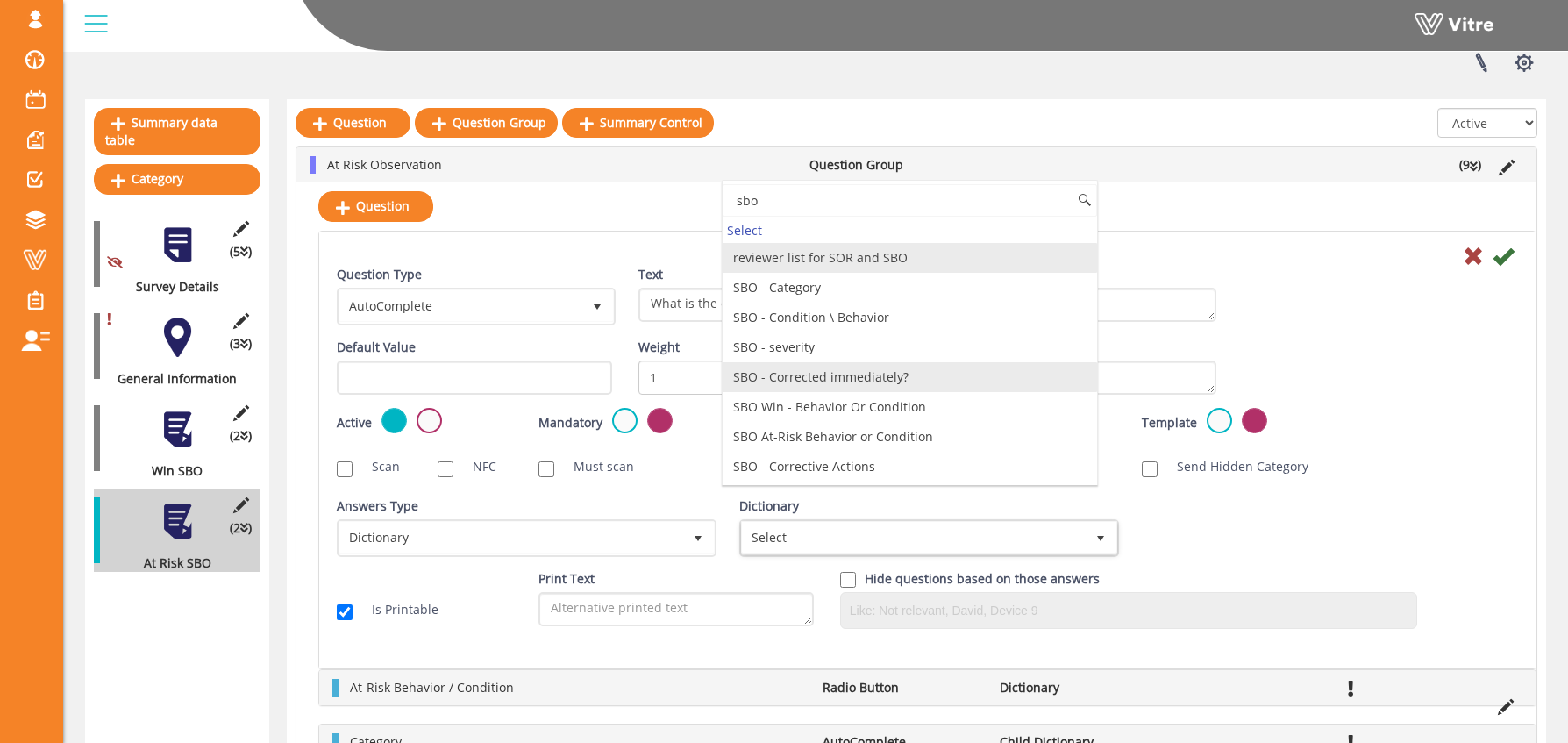
click at [805, 378] on li "SBO - Corrected immediately?" at bounding box center [910, 376] width 374 height 30
type input "sbo"
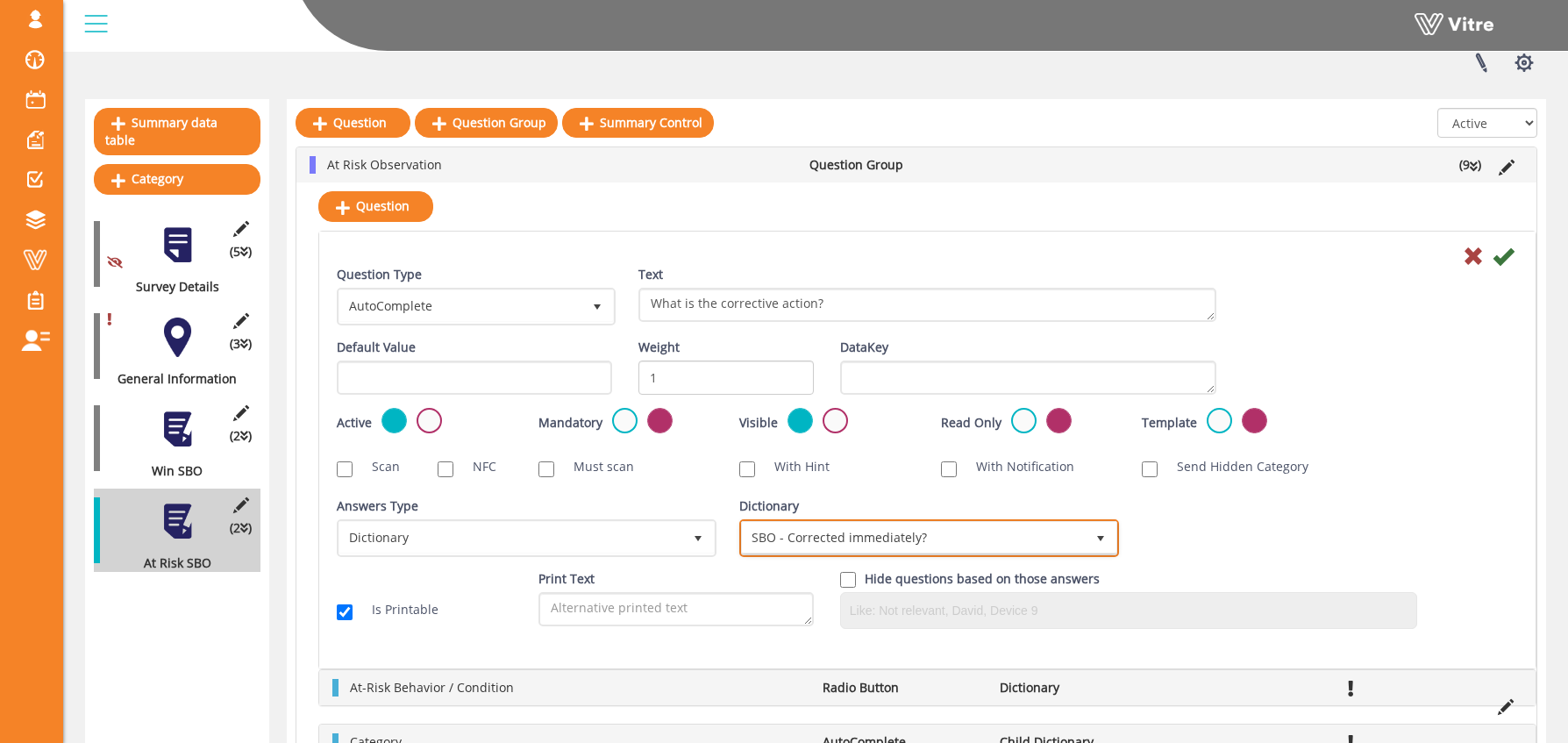
click at [859, 544] on span "SBO - Corrected immediately?" at bounding box center [913, 537] width 343 height 32
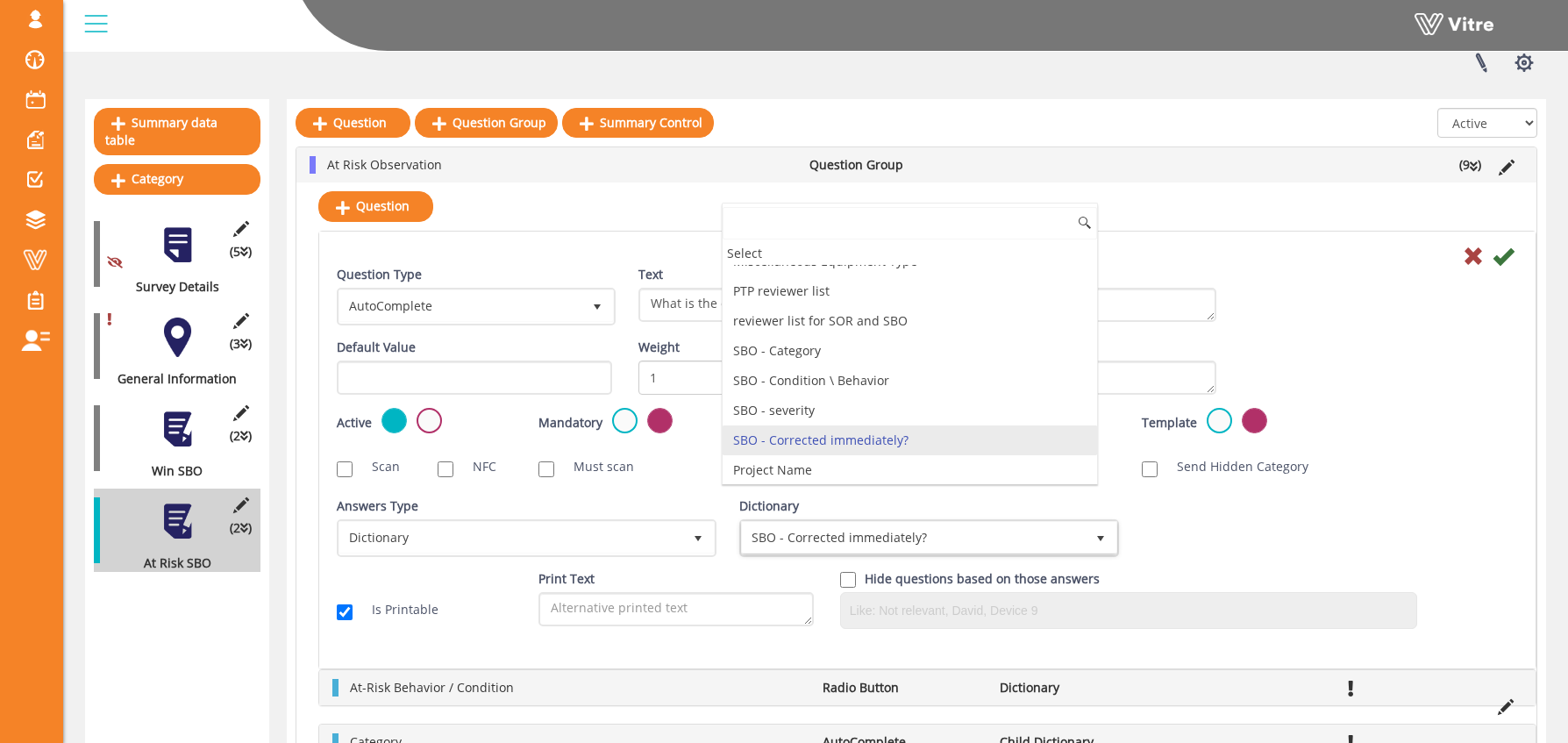
scroll to position [203, 0]
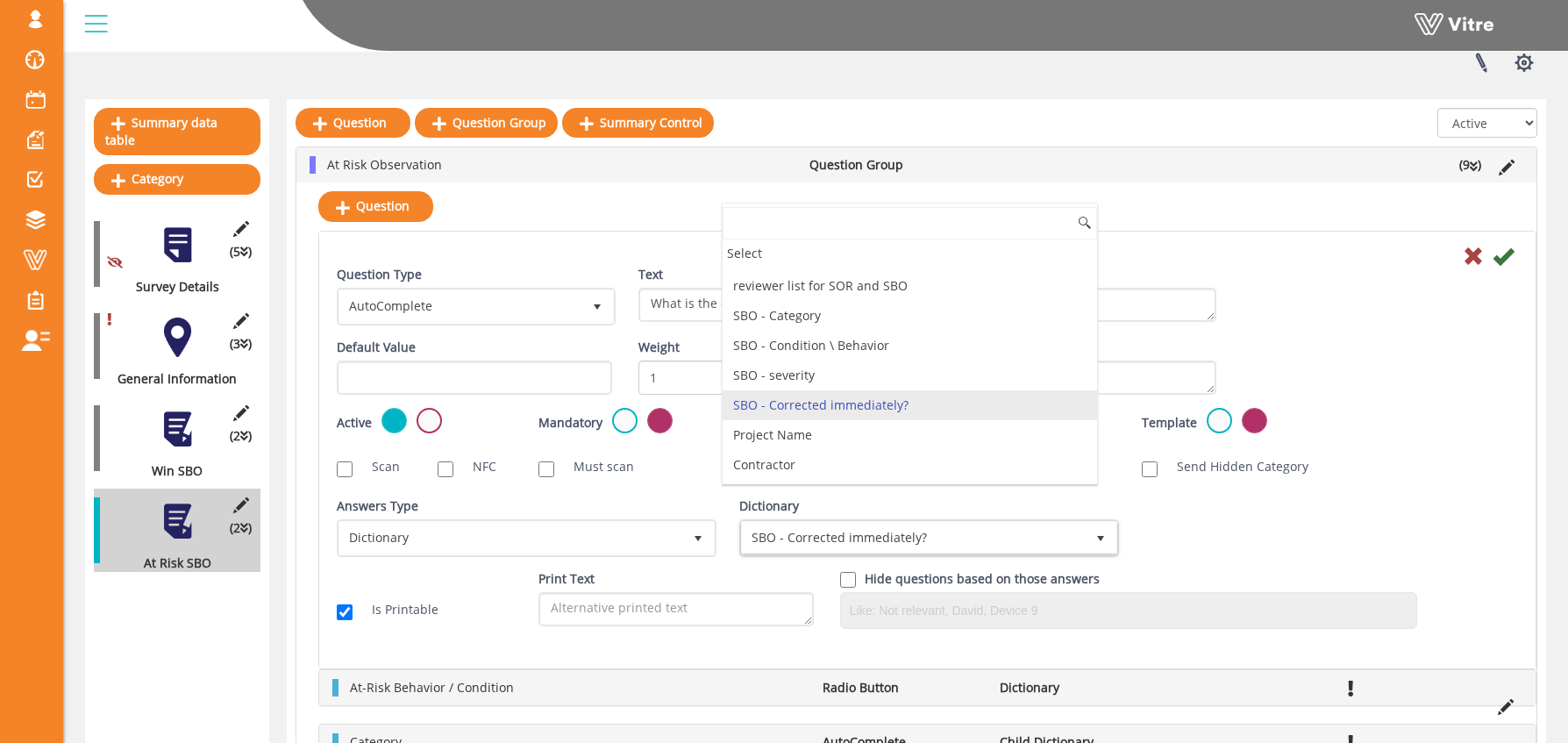
click at [1342, 421] on div "Active Mandatory Visible Read Only Template Draft Name" at bounding box center [927, 428] width 1208 height 41
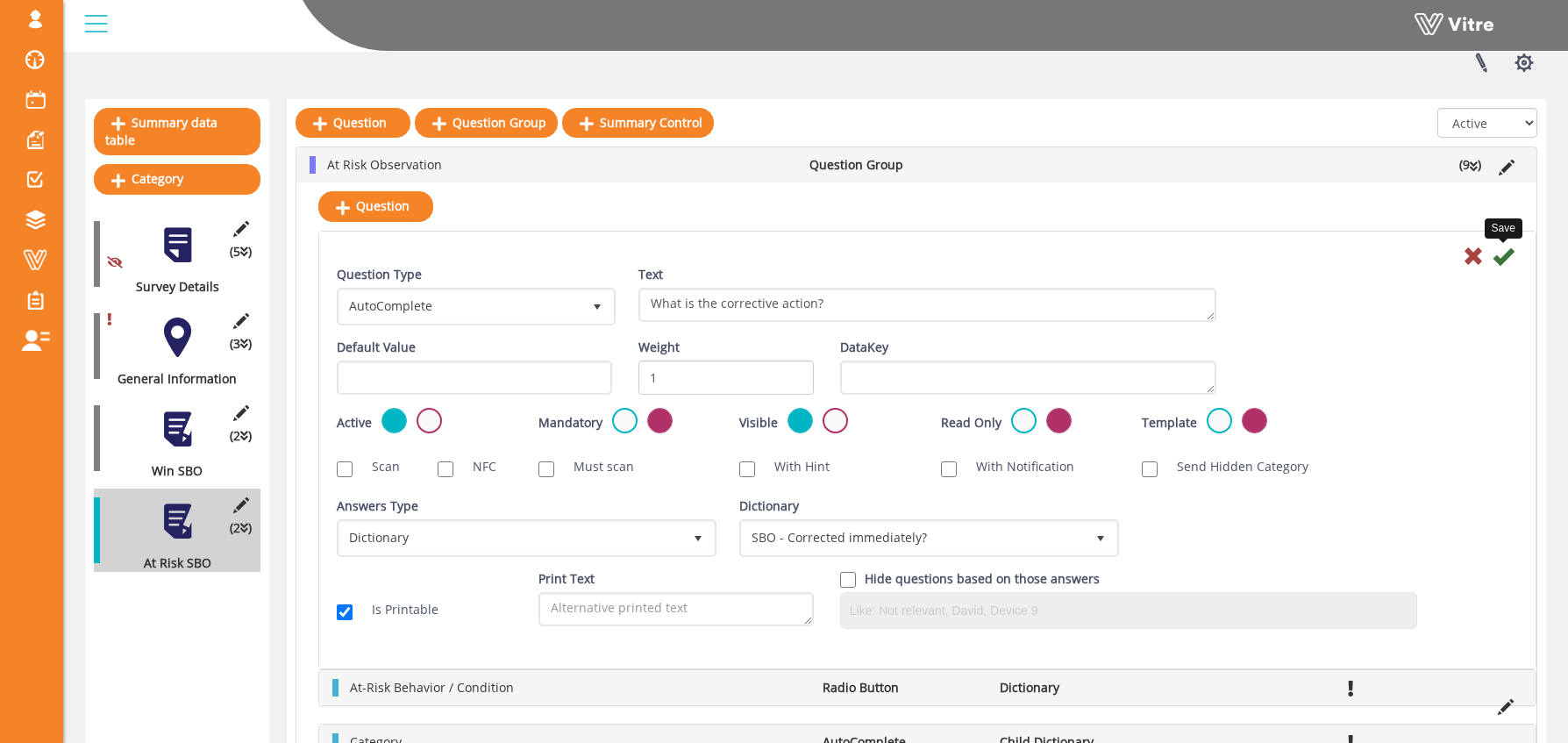
click at [1500, 255] on icon at bounding box center [1503, 257] width 21 height 21
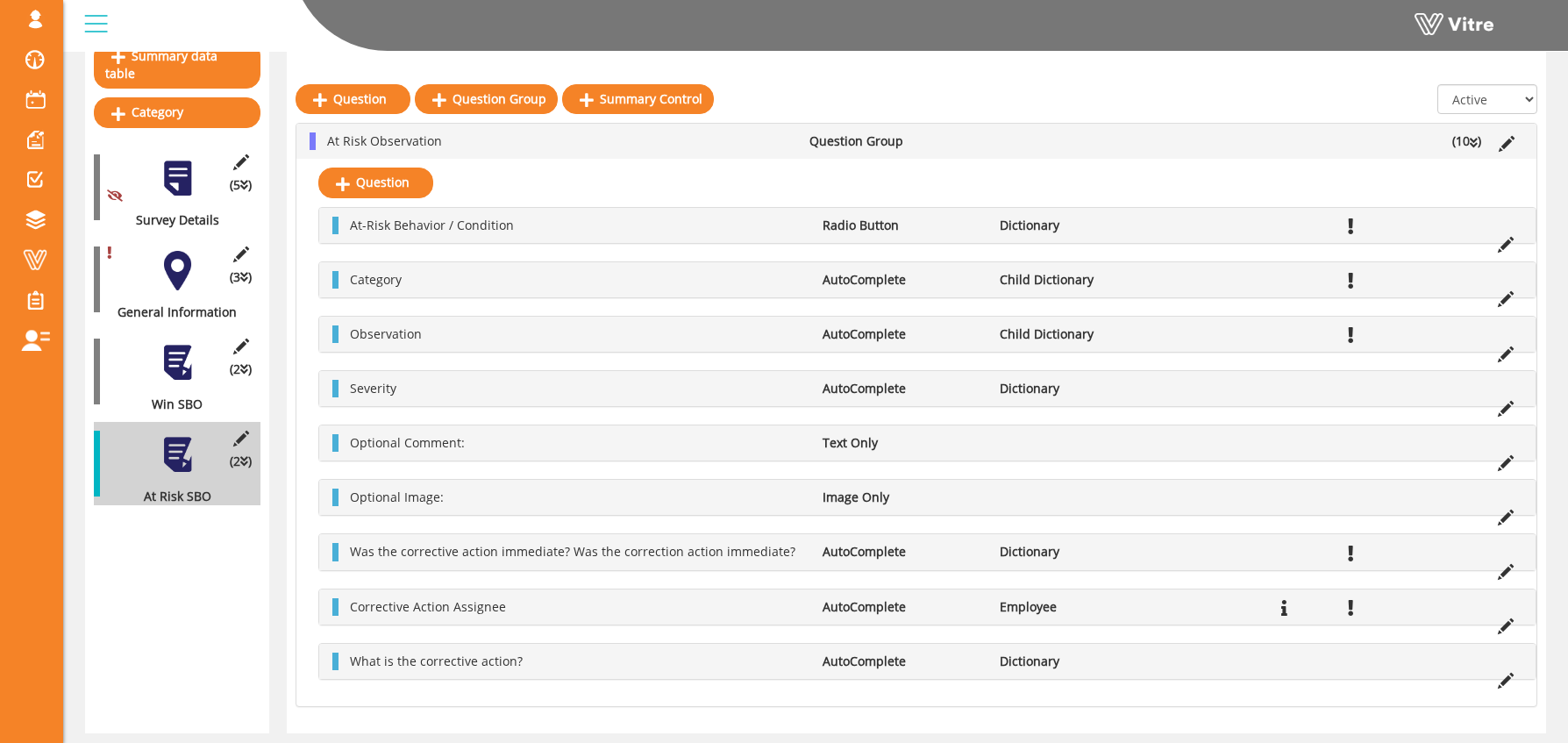
scroll to position [208, 0]
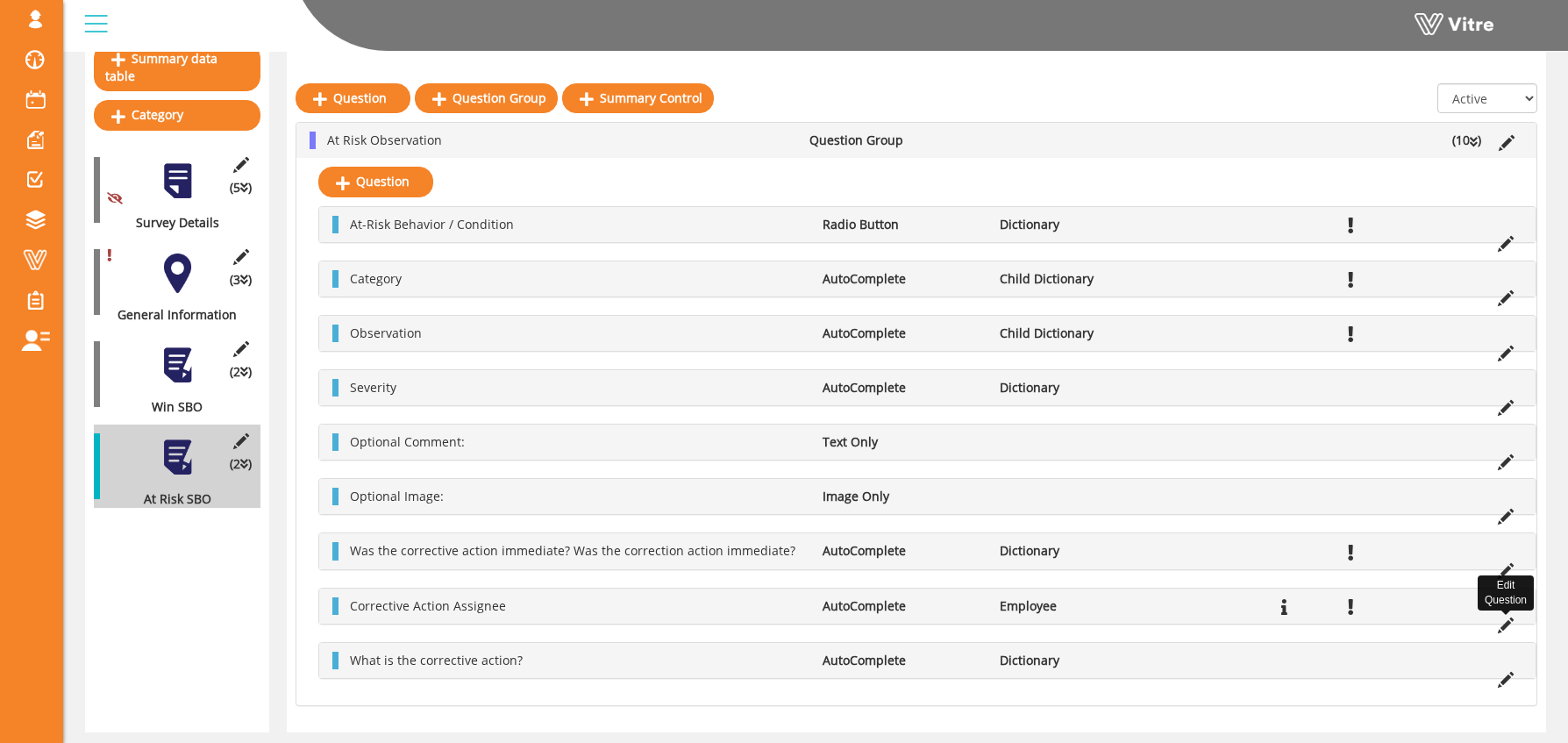
click at [1508, 621] on icon at bounding box center [1505, 625] width 15 height 15
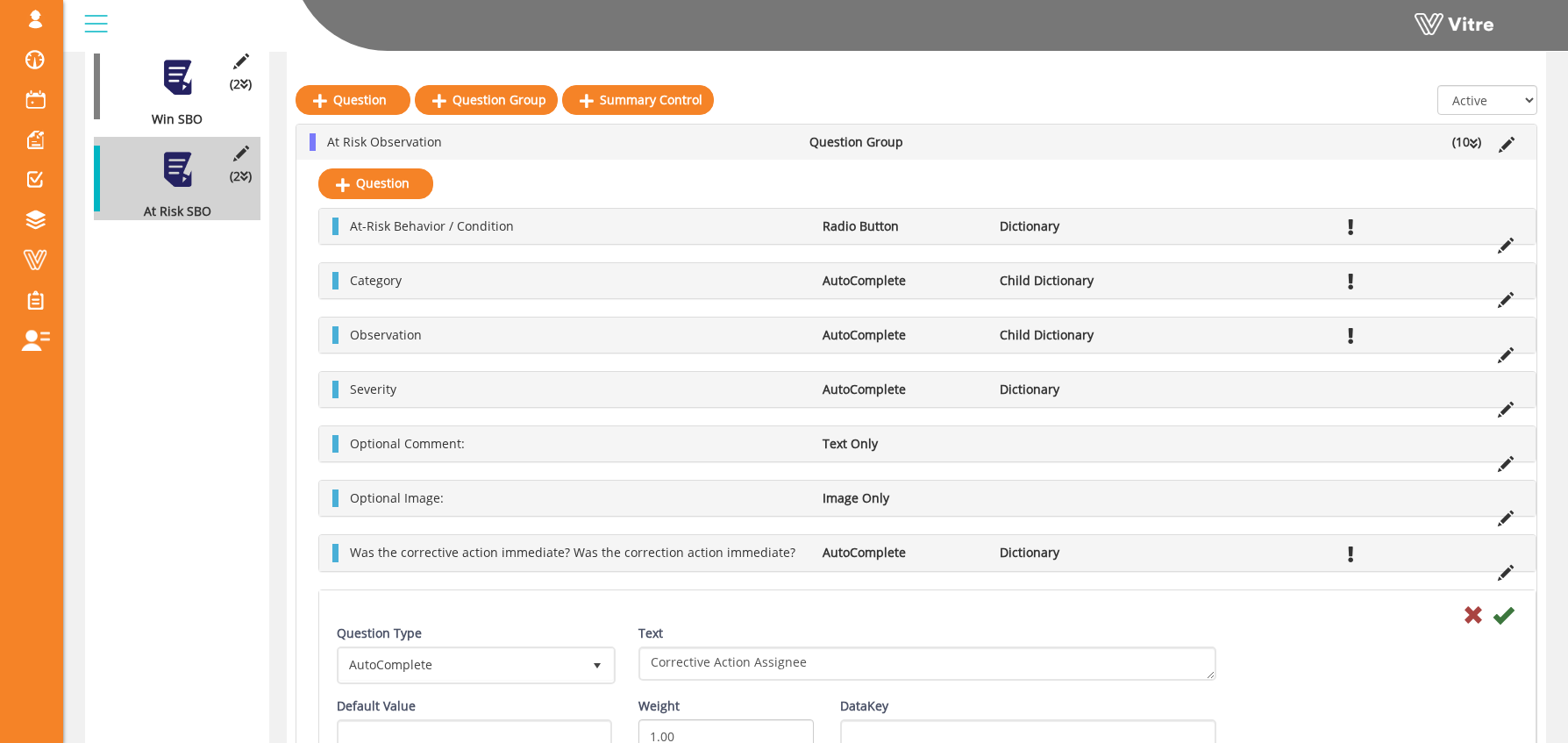
scroll to position [1005, 0]
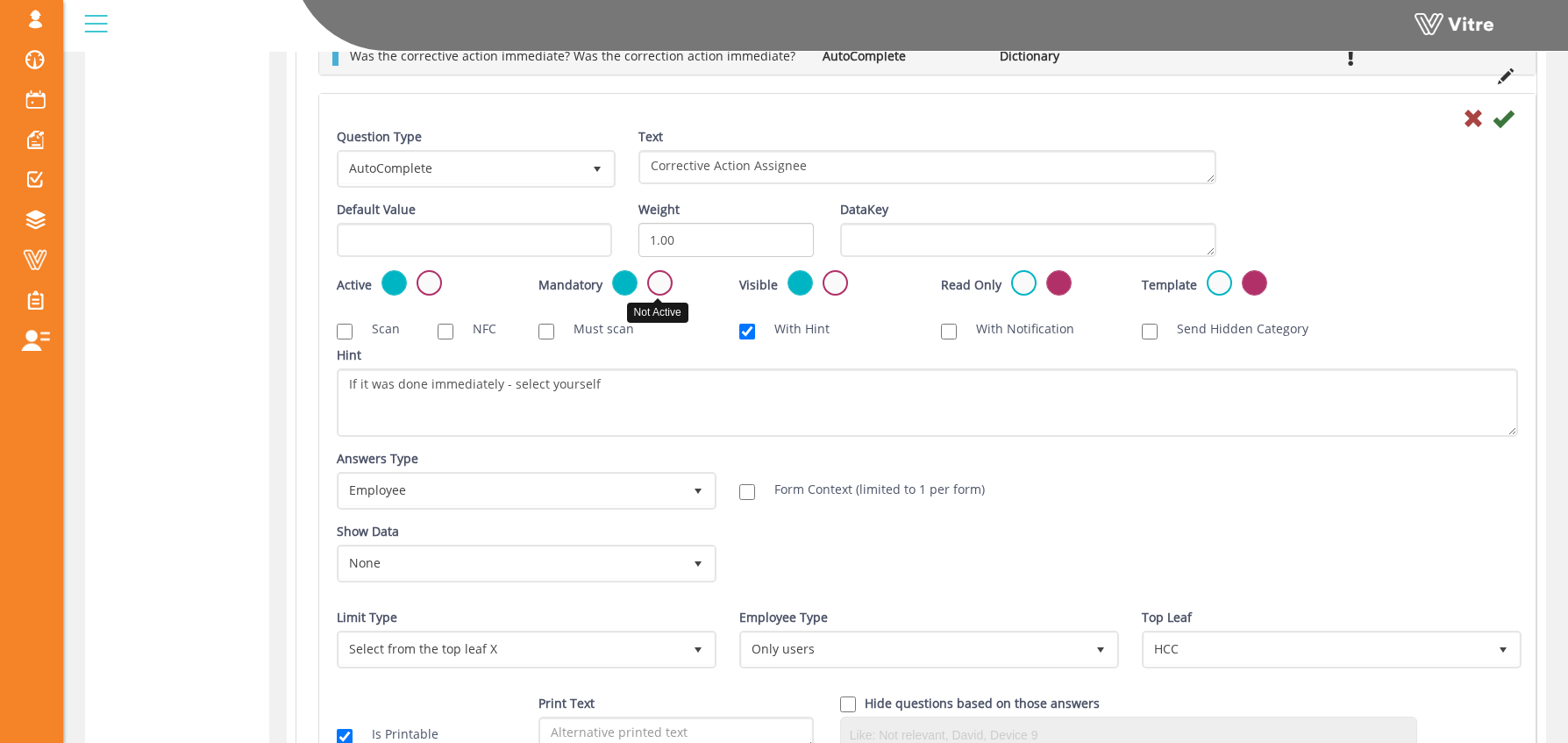
click at [660, 281] on label at bounding box center [660, 283] width 25 height 25
click at [0, 0] on input "radio" at bounding box center [0, 0] width 0 height 0
click at [612, 278] on label at bounding box center [624, 283] width 25 height 25
click at [0, 0] on input "radio" at bounding box center [0, 0] width 0 height 0
click at [669, 275] on label at bounding box center [660, 283] width 25 height 25
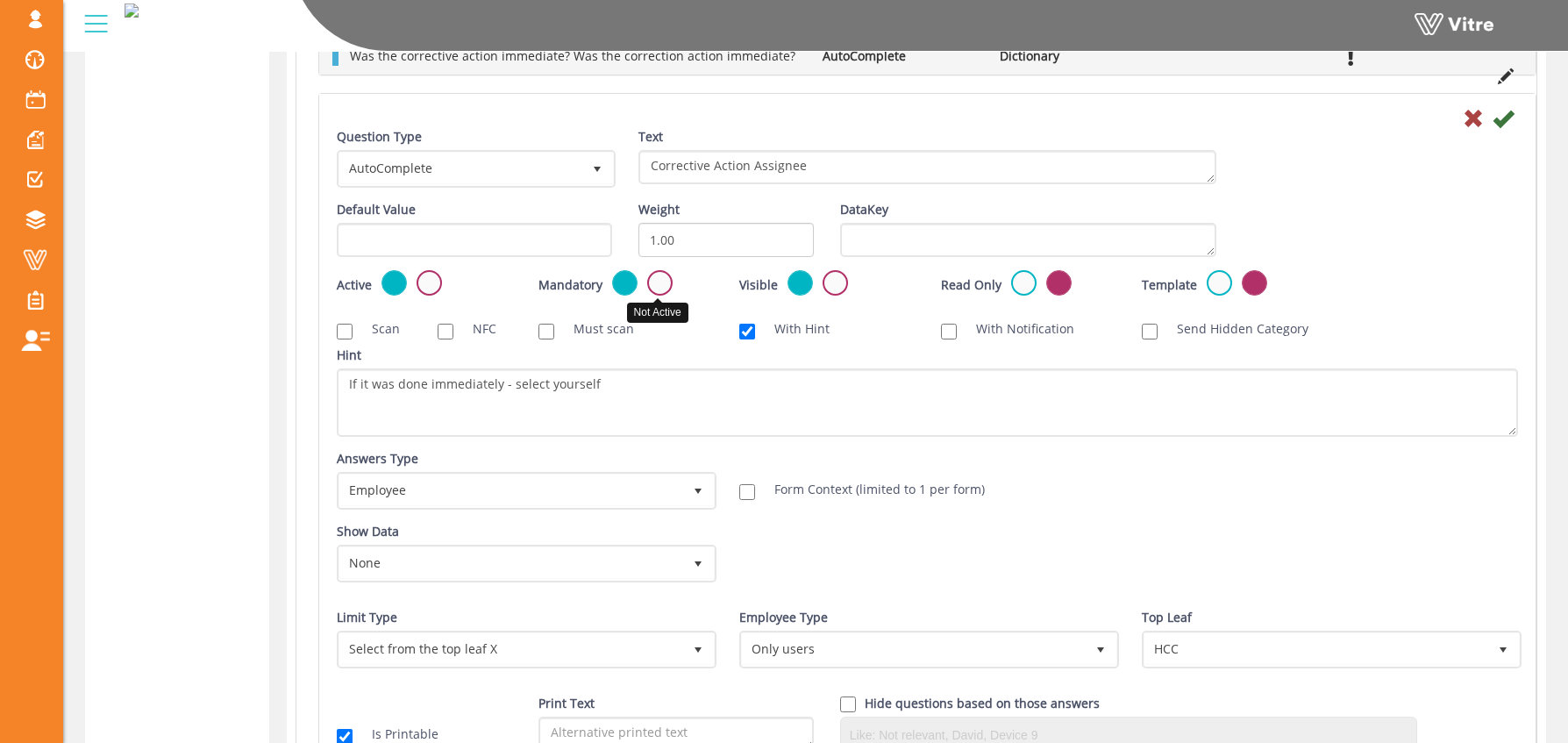
click at [0, 0] on input "radio" at bounding box center [0, 0] width 0 height 0
click at [1504, 116] on icon at bounding box center [1503, 119] width 21 height 21
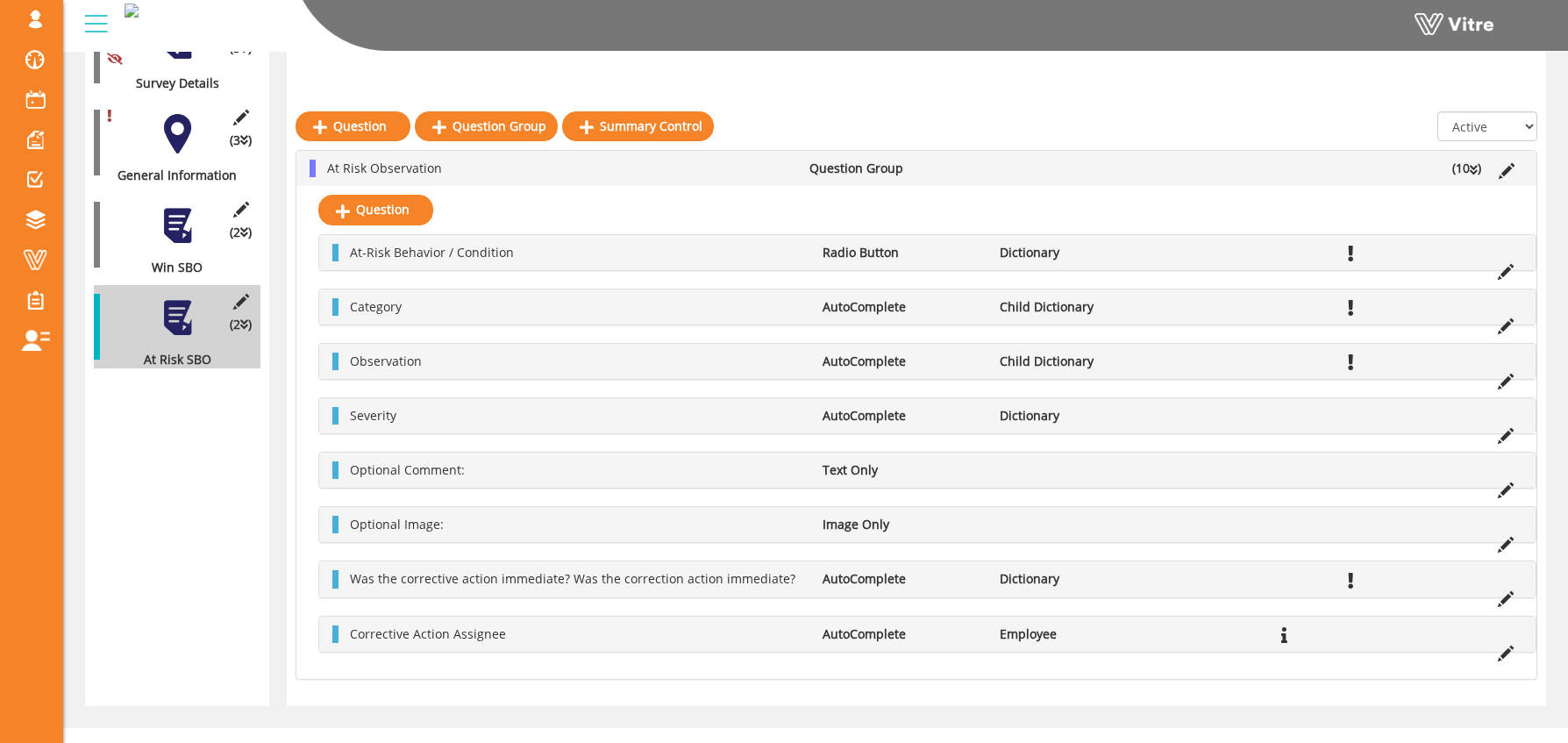
scroll to position [541, 0]
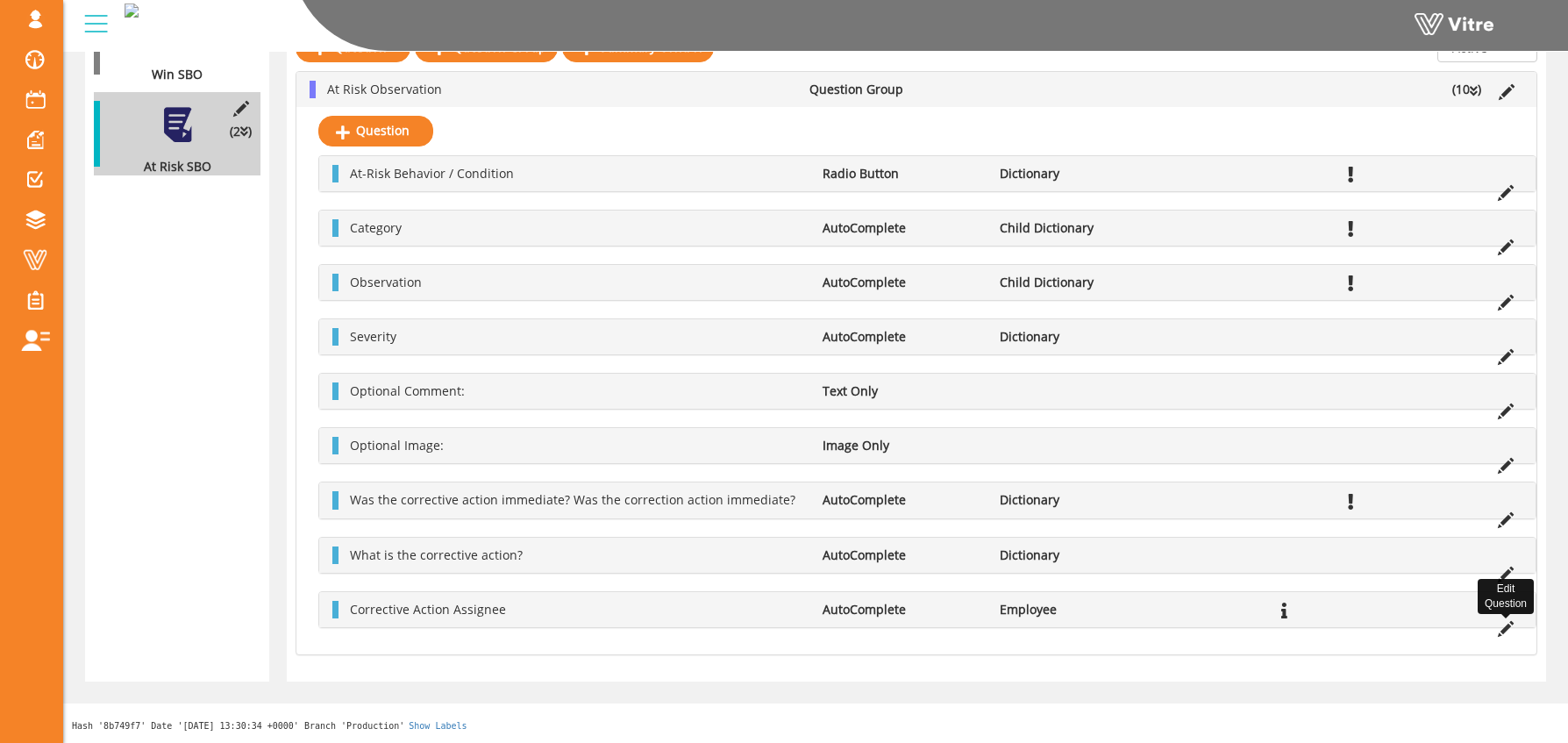
click at [1506, 626] on icon at bounding box center [1505, 629] width 15 height 15
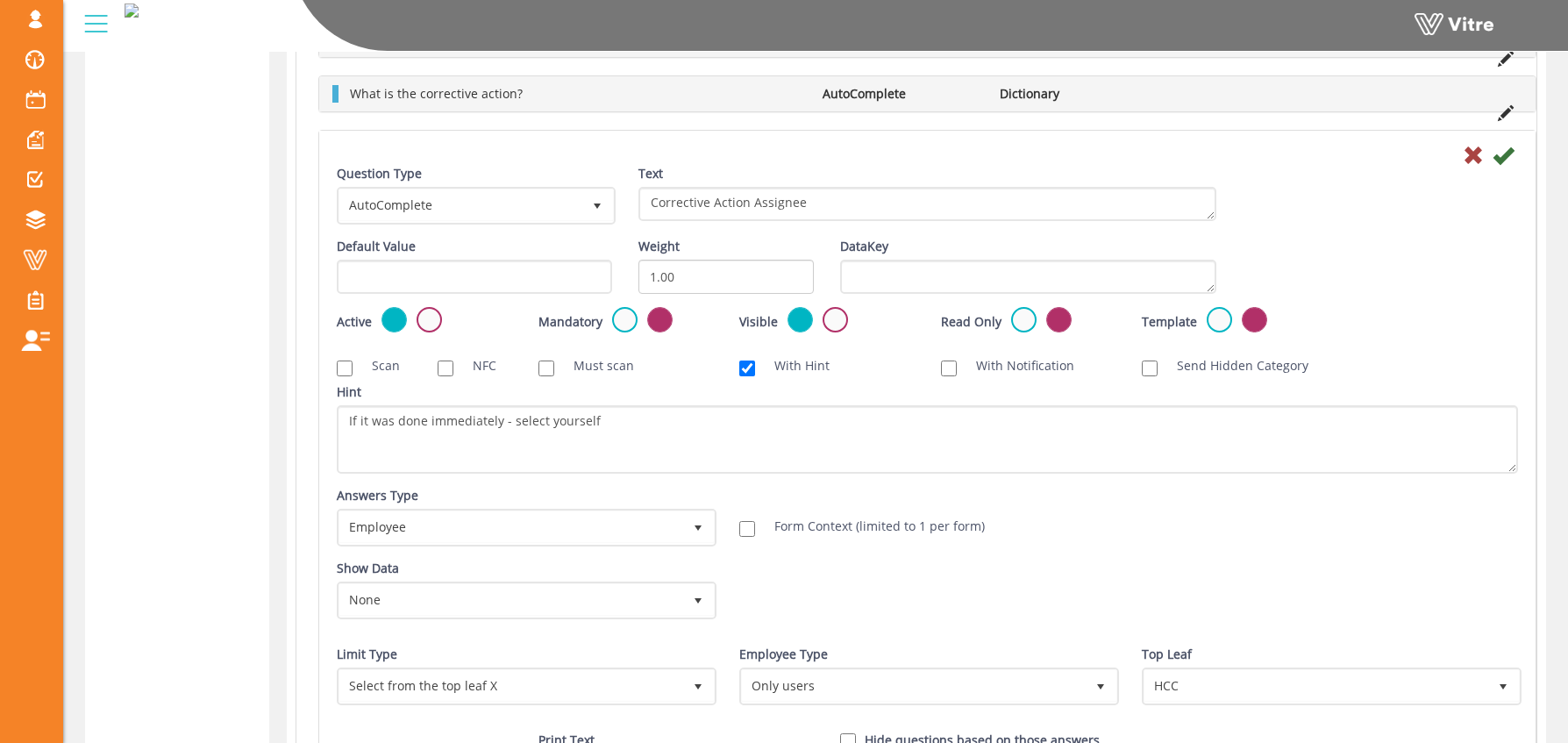
scroll to position [1002, 0]
click at [621, 321] on label at bounding box center [624, 320] width 25 height 25
click at [0, 0] on input "radio" at bounding box center [0, 0] width 0 height 0
click at [664, 320] on label at bounding box center [660, 320] width 25 height 25
click at [0, 0] on input "radio" at bounding box center [0, 0] width 0 height 0
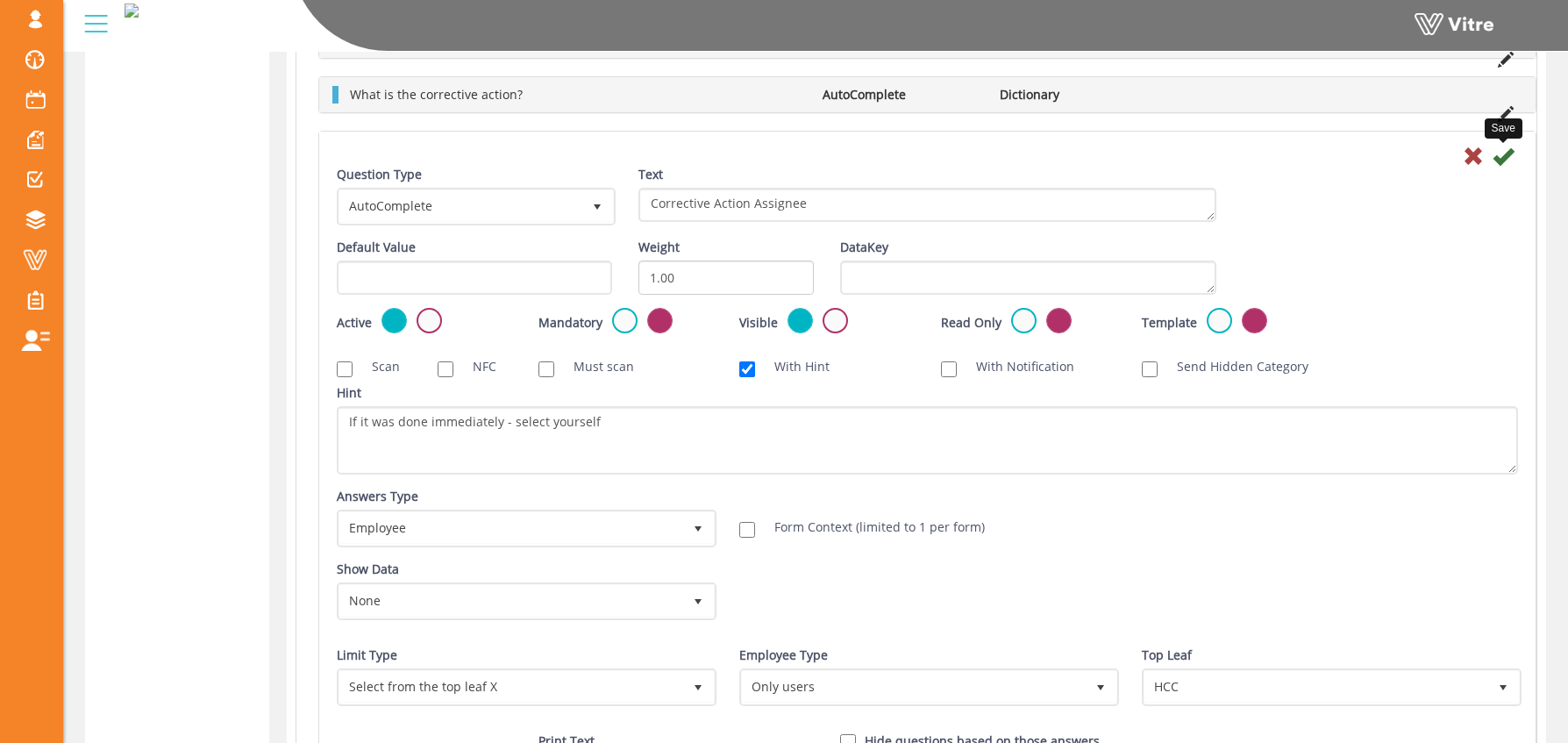
click at [1505, 153] on icon at bounding box center [1503, 156] width 21 height 21
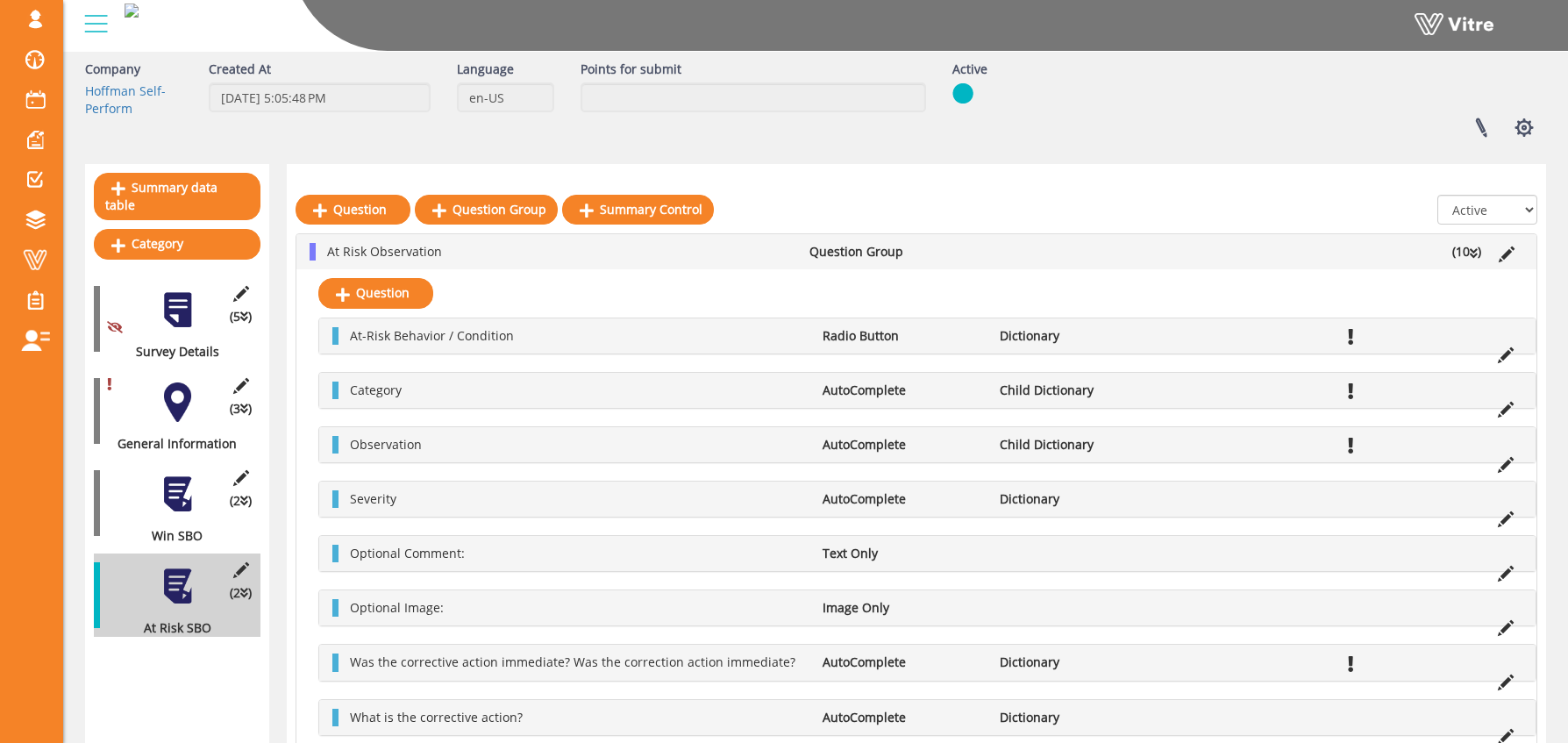
scroll to position [220, 0]
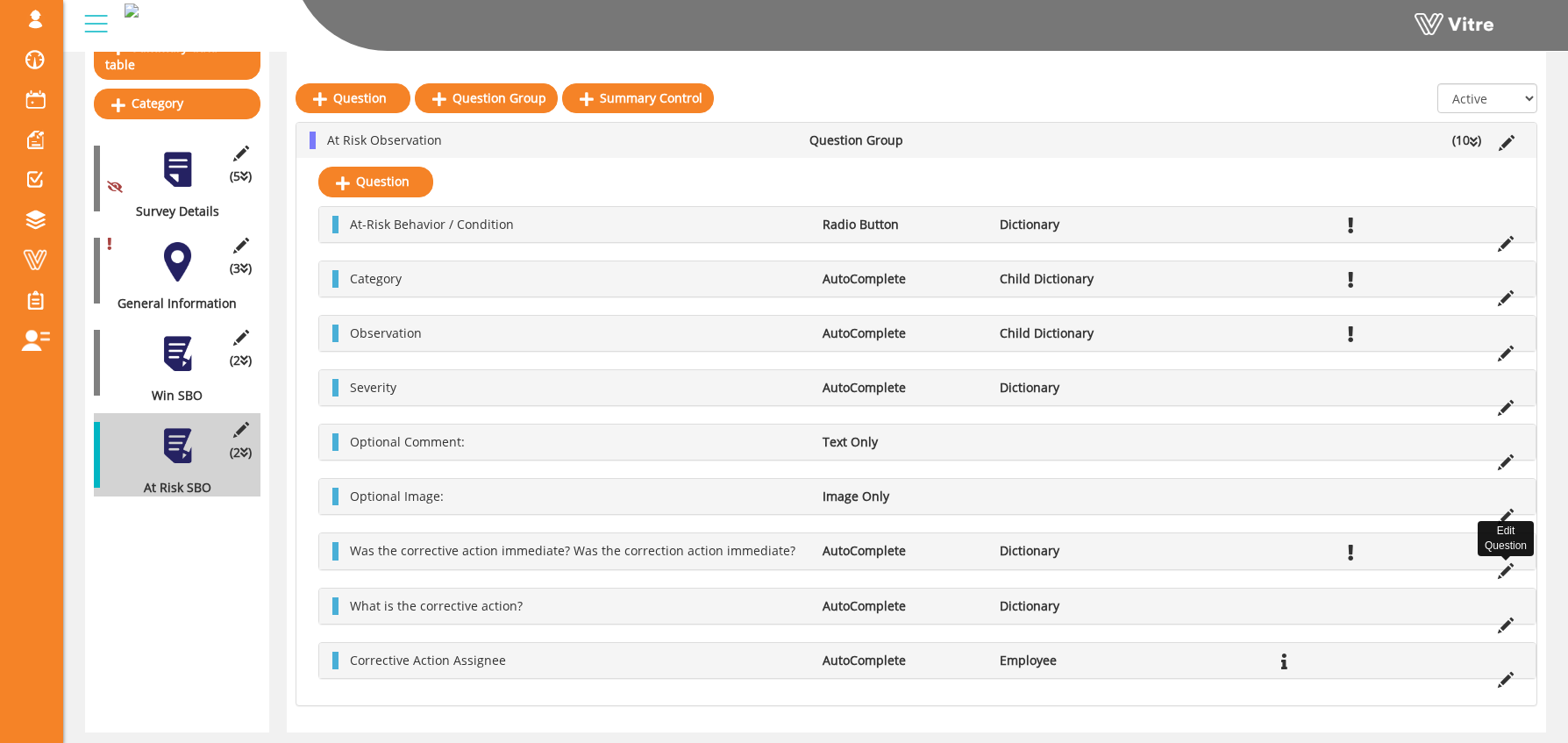
click at [1507, 572] on icon at bounding box center [1505, 571] width 15 height 15
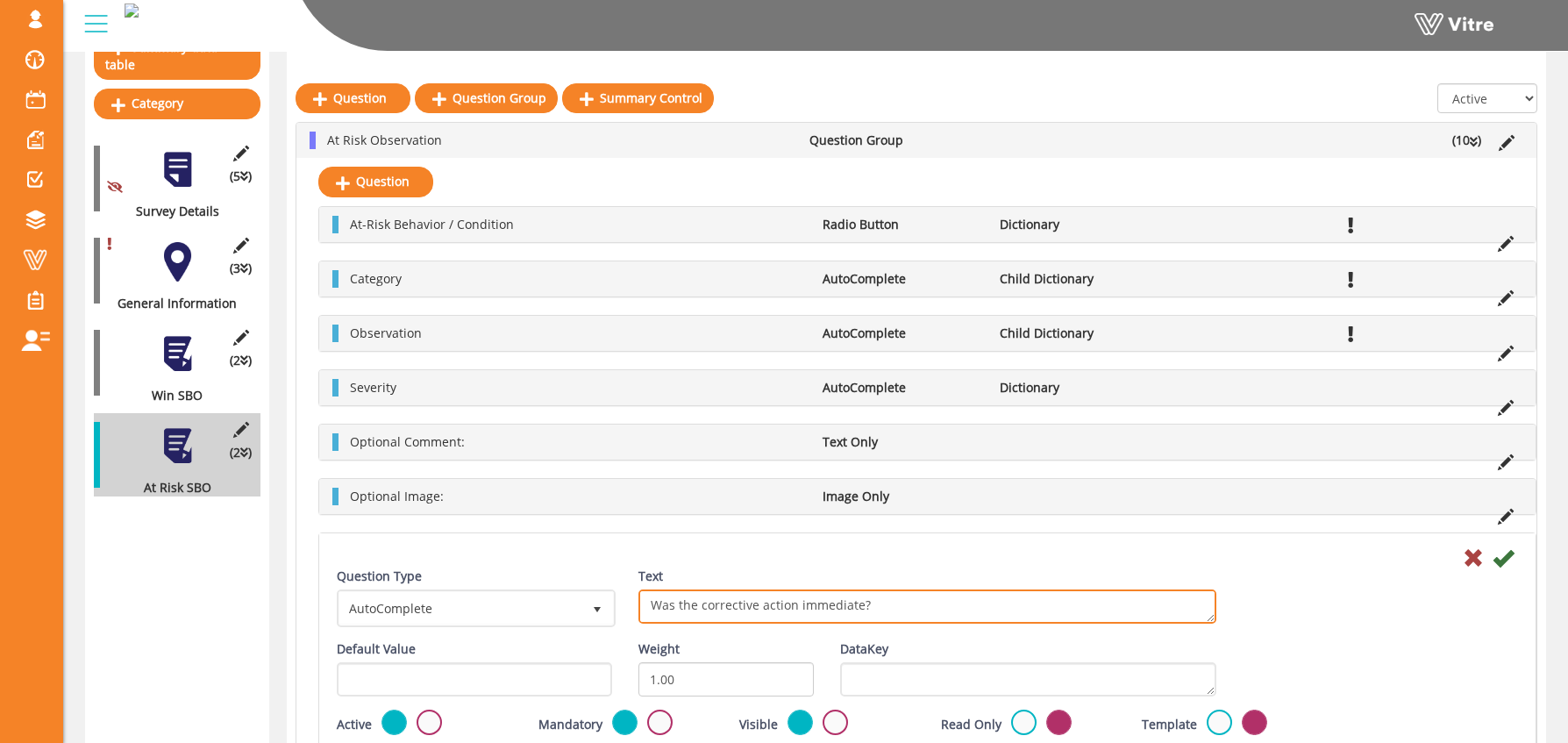
click at [652, 603] on textarea "Was the corrective action immediate? Was the correction action immediate?" at bounding box center [927, 606] width 578 height 34
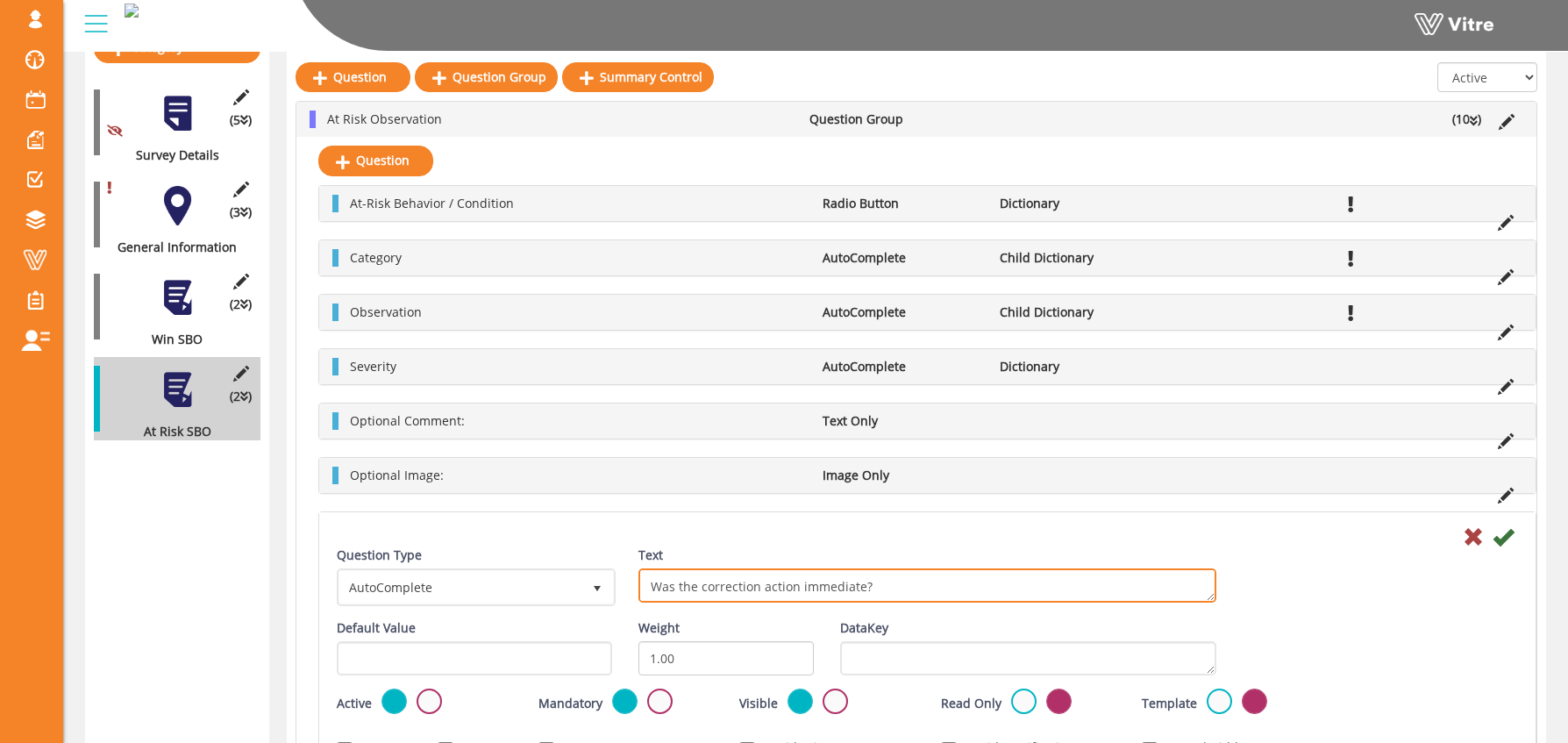
drag, startPoint x: 883, startPoint y: 608, endPoint x: 907, endPoint y: 731, distance: 125.3
click at [907, 731] on div "Question Type AutoComplete 11 Text Was the corrective action immediate? Was the…" at bounding box center [927, 734] width 1181 height 376
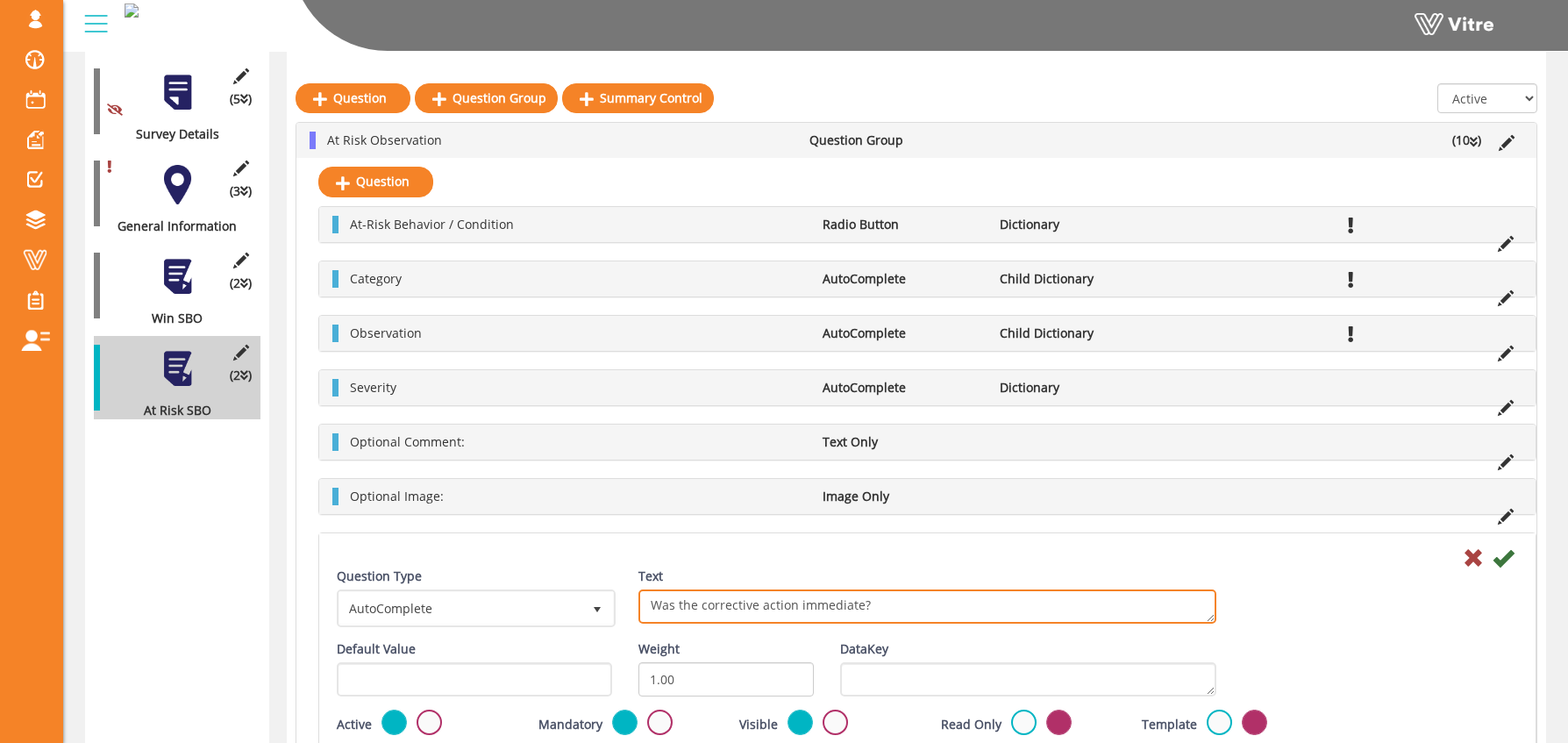
scroll to position [0, 0]
type textarea "Was the corrective action immediate?"
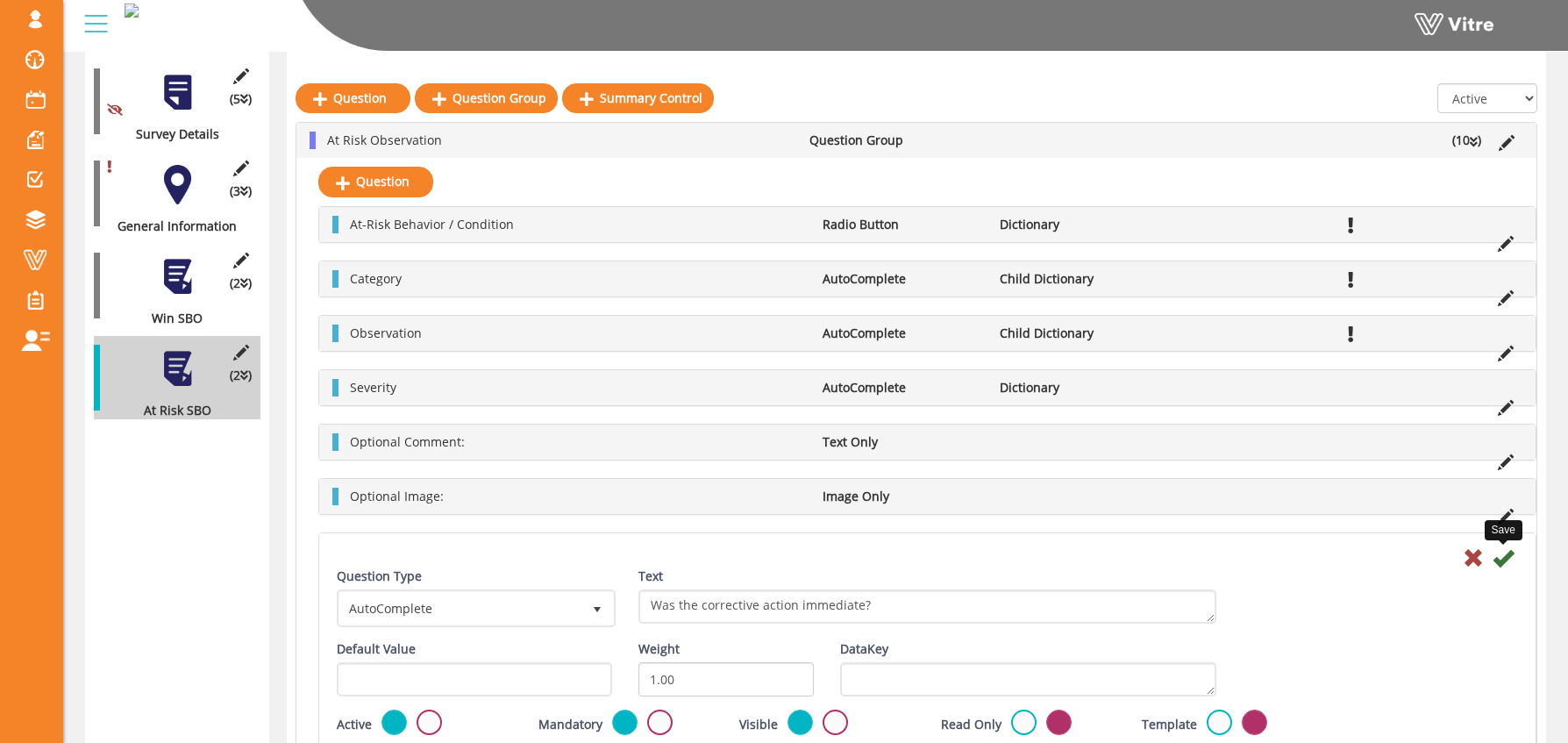
click at [1503, 559] on icon at bounding box center [1503, 558] width 21 height 21
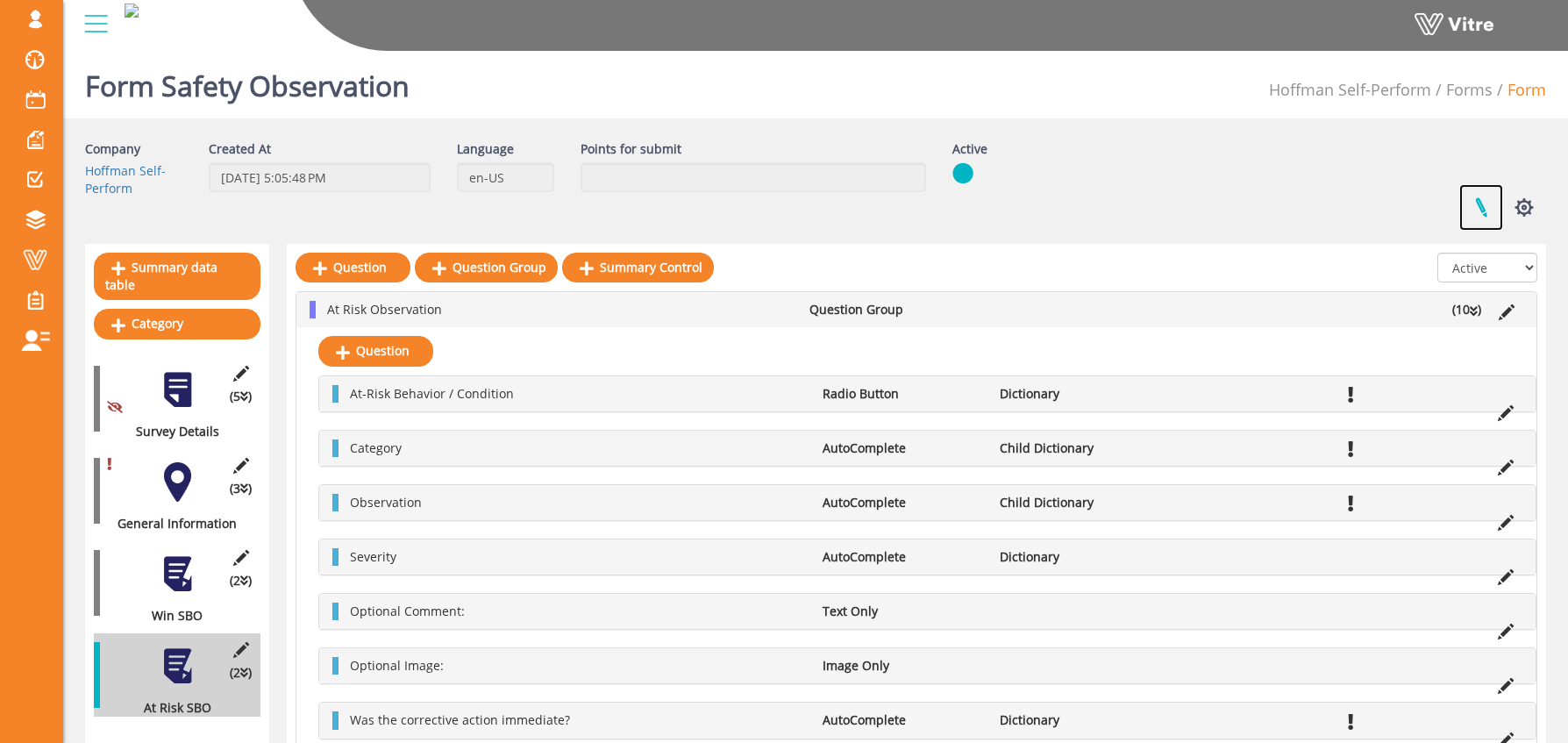
click at [1477, 208] on link at bounding box center [1480, 207] width 43 height 46
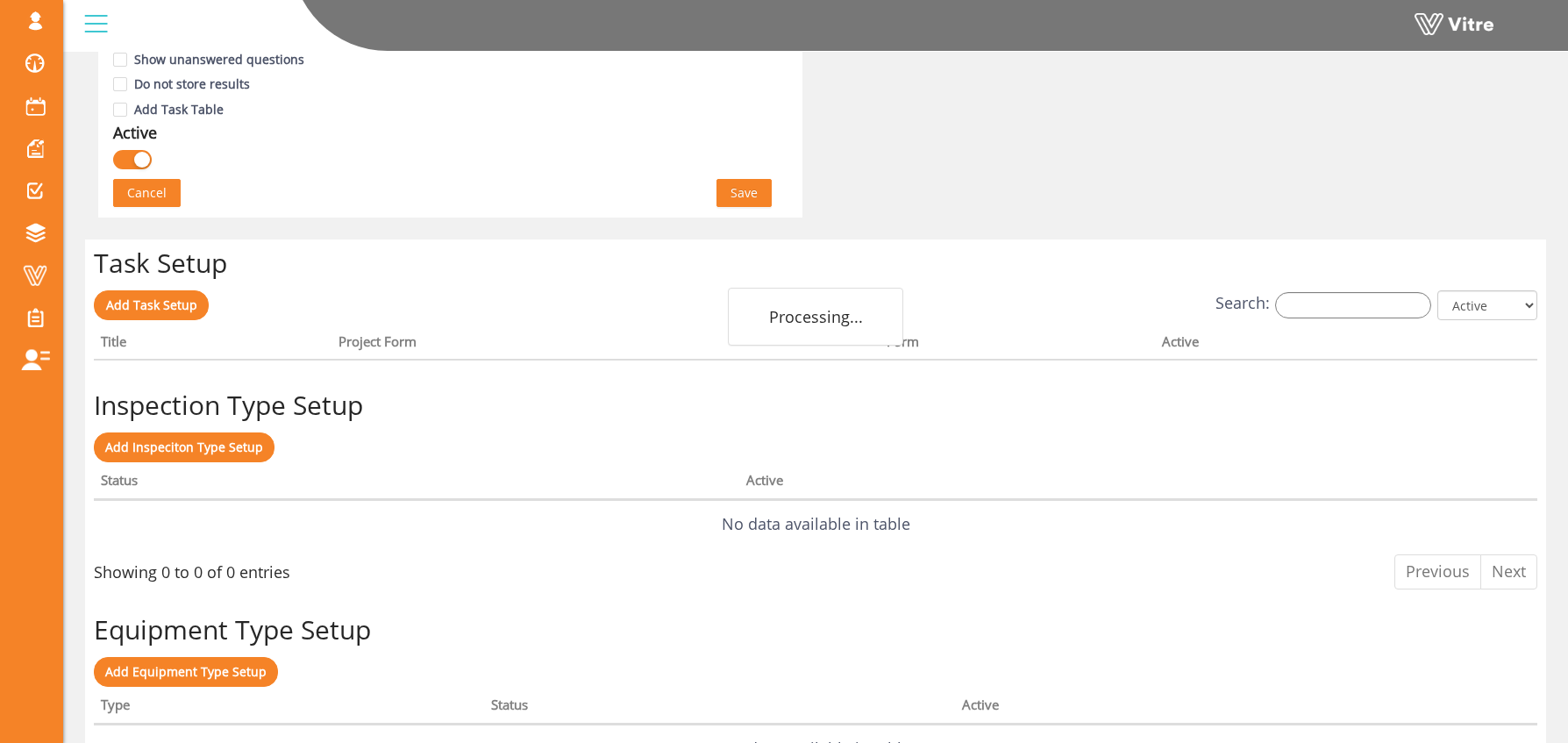
scroll to position [1190, 0]
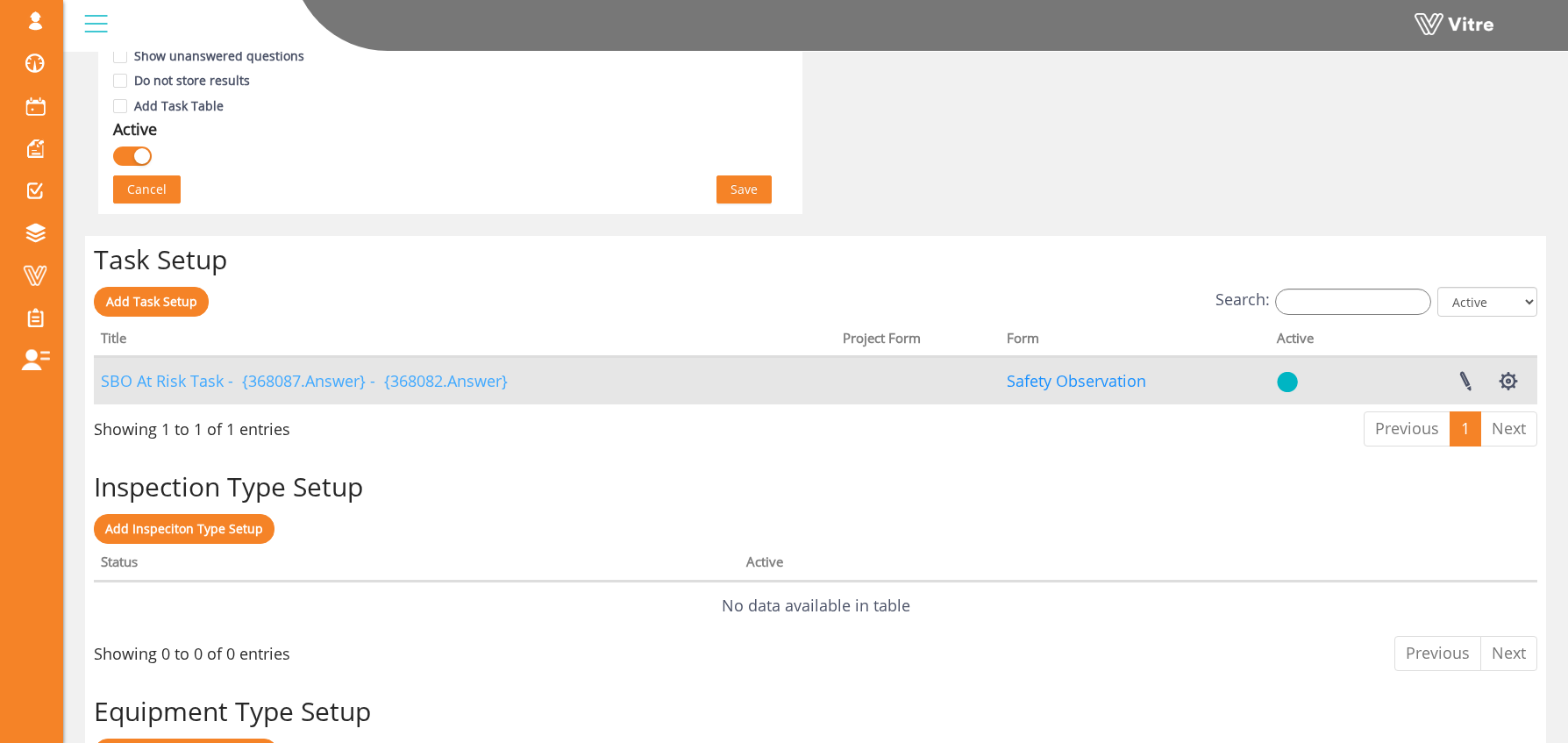
click at [457, 383] on link "SBO At Risk Task - {368087.Answer} - {368082.Answer}" at bounding box center [305, 381] width 407 height 21
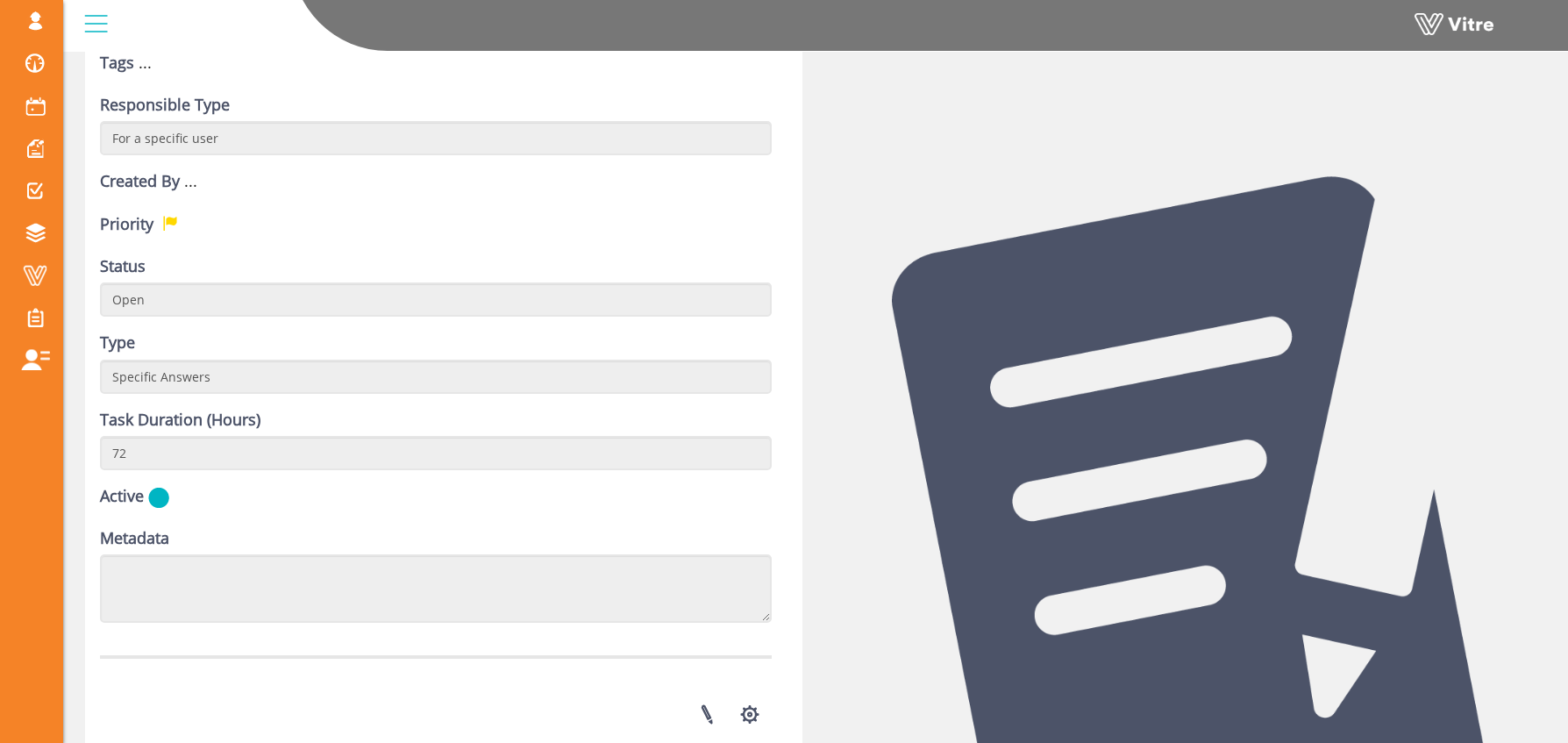
scroll to position [567, 0]
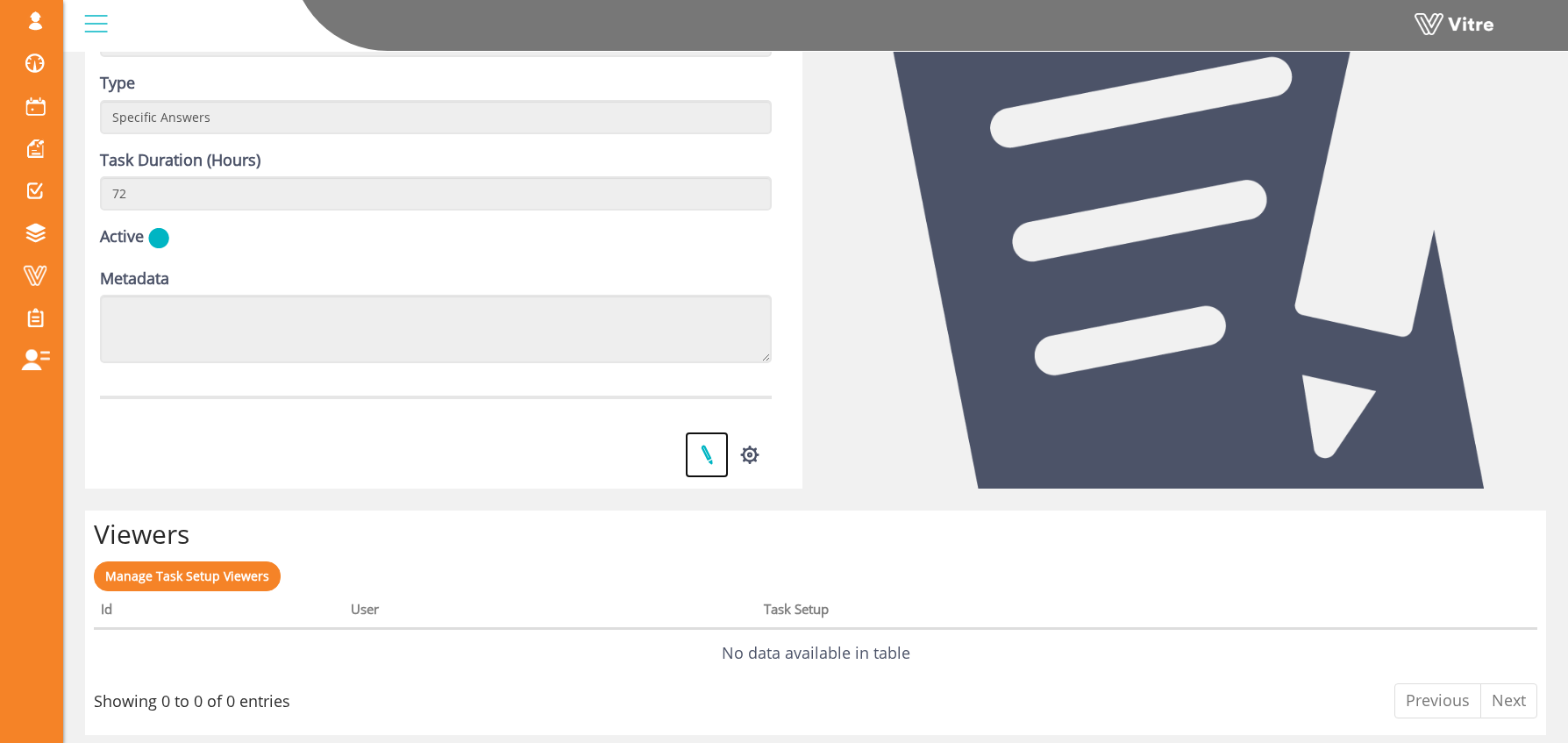
click at [711, 457] on link at bounding box center [706, 454] width 43 height 46
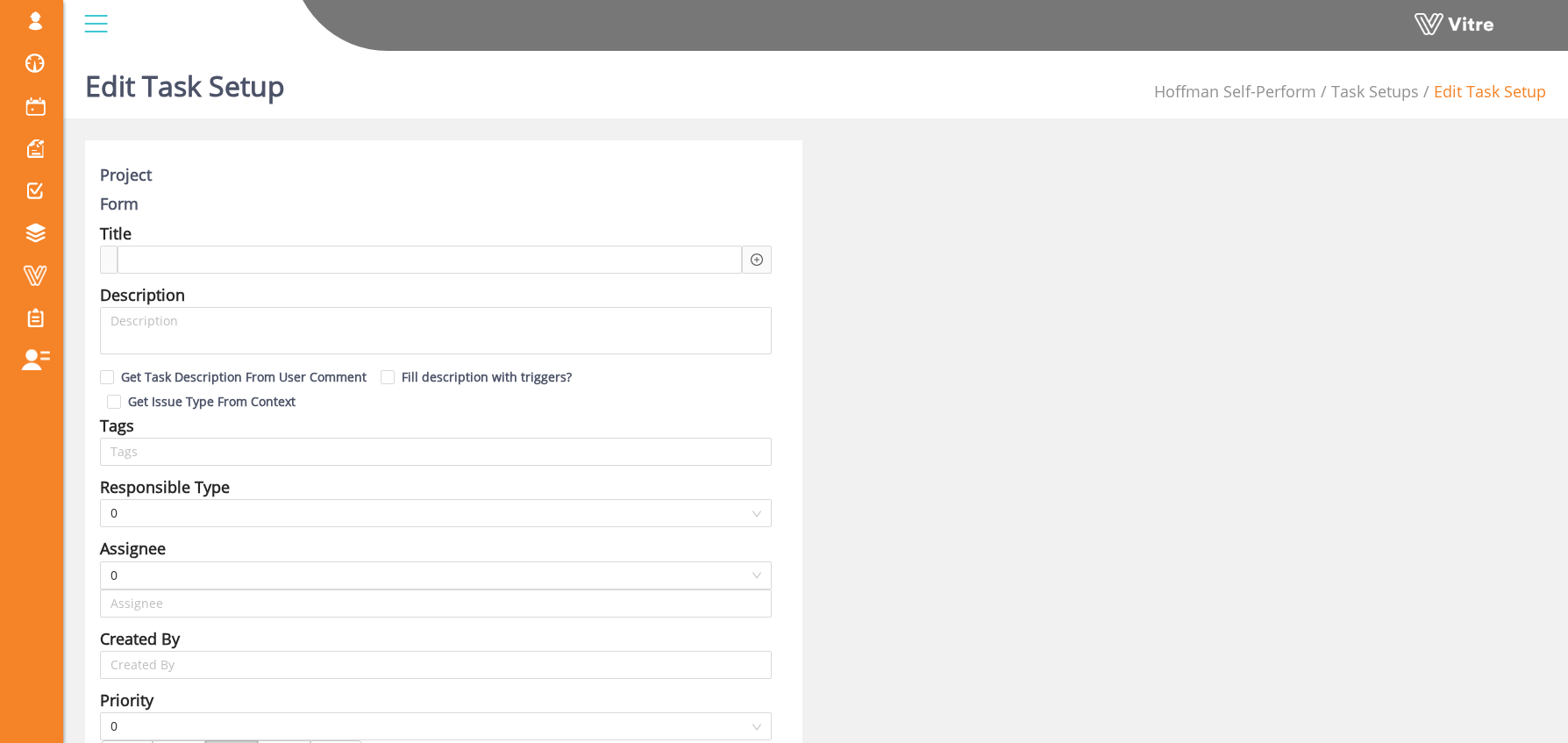
type input "Osher Faibish SU"
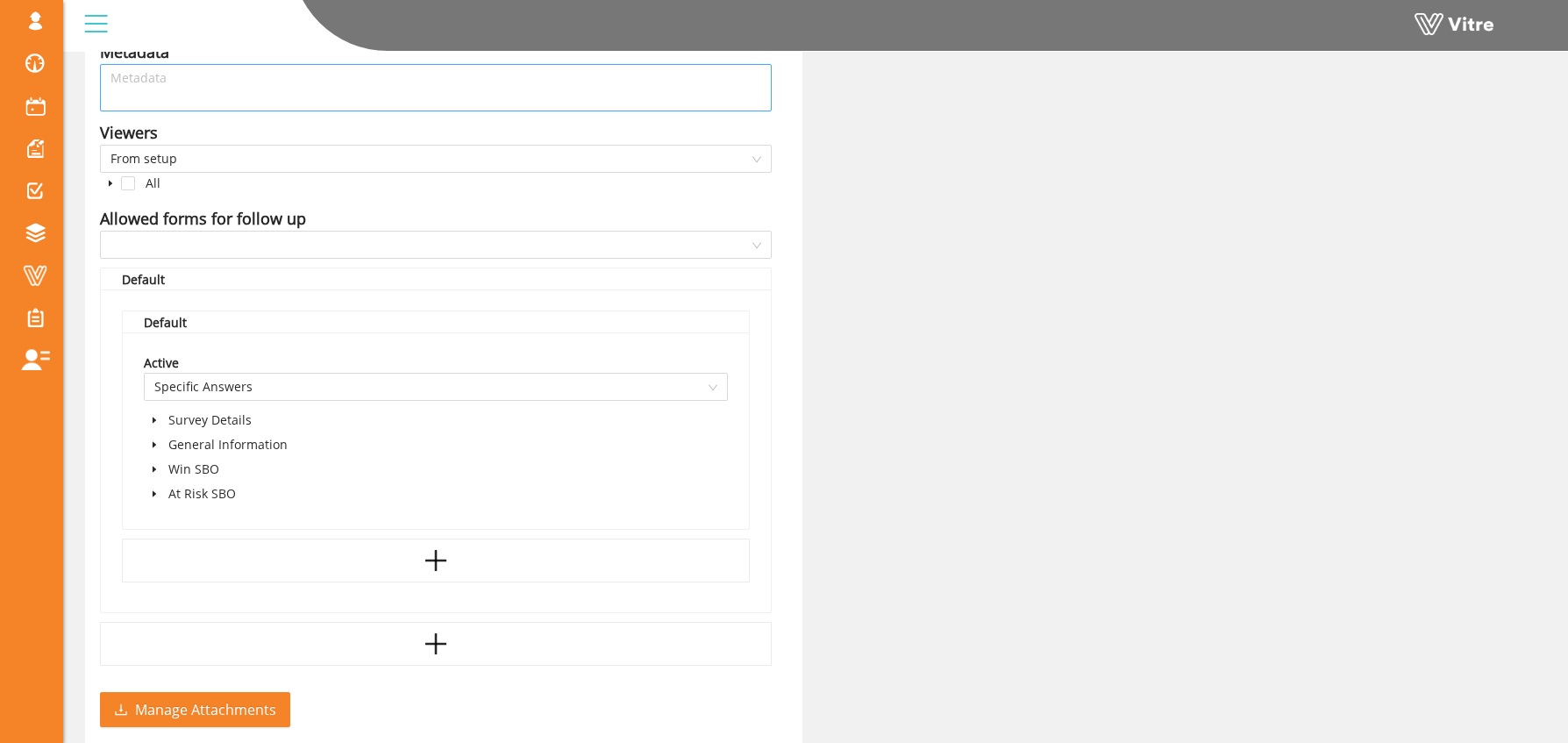
scroll to position [996, 0]
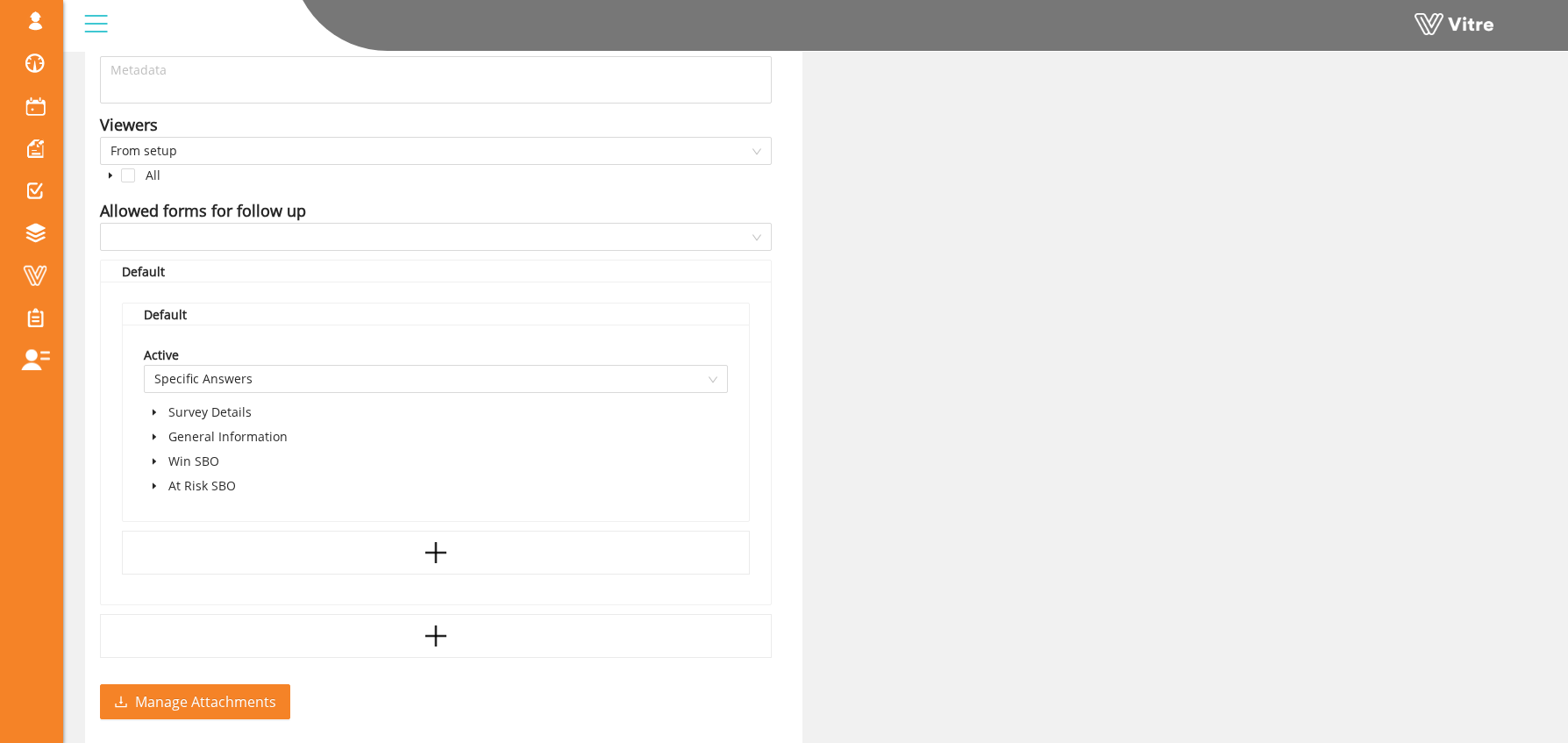
click at [152, 458] on icon "caret-down" at bounding box center [154, 461] width 4 height 6
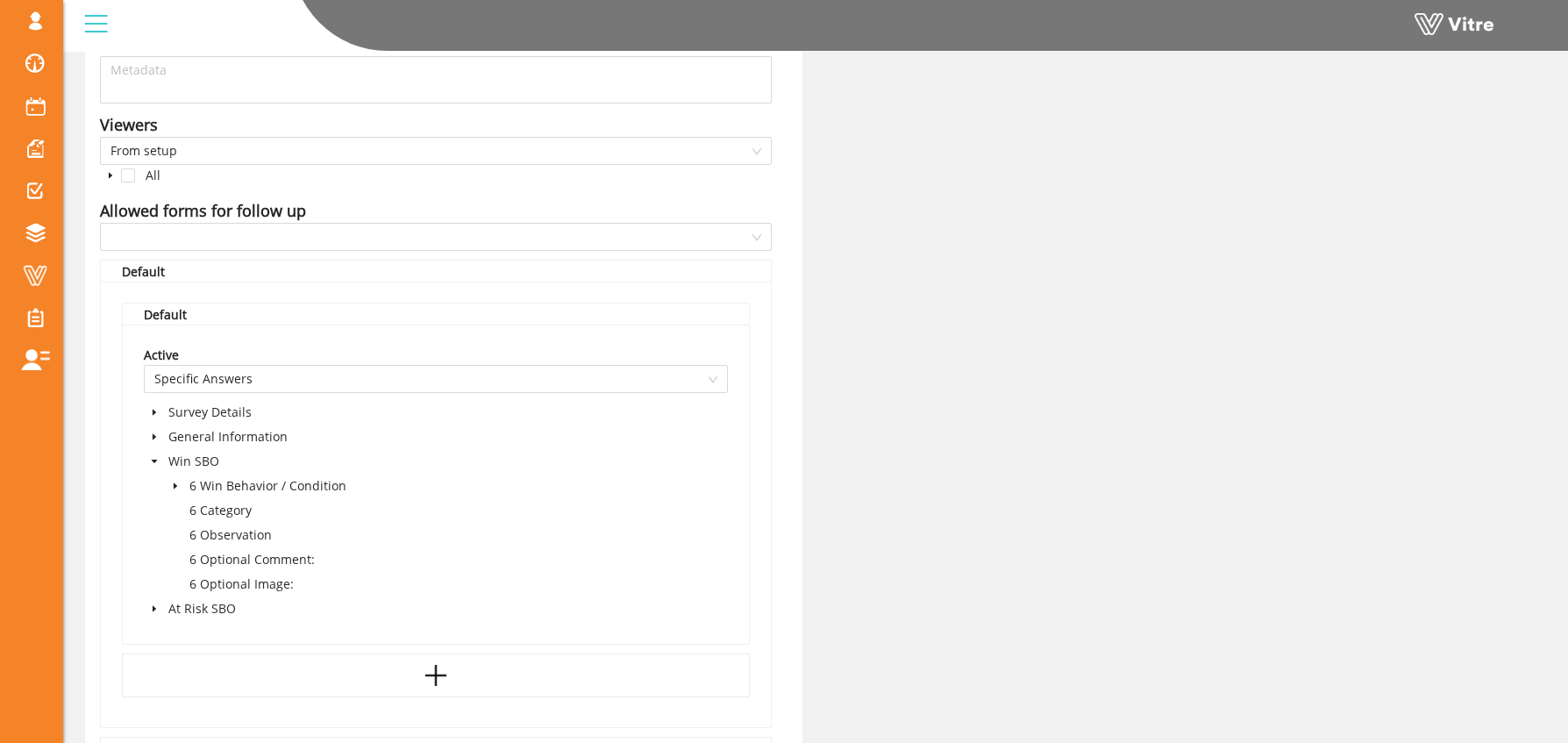
click at [154, 604] on icon "caret-down" at bounding box center [153, 608] width 9 height 9
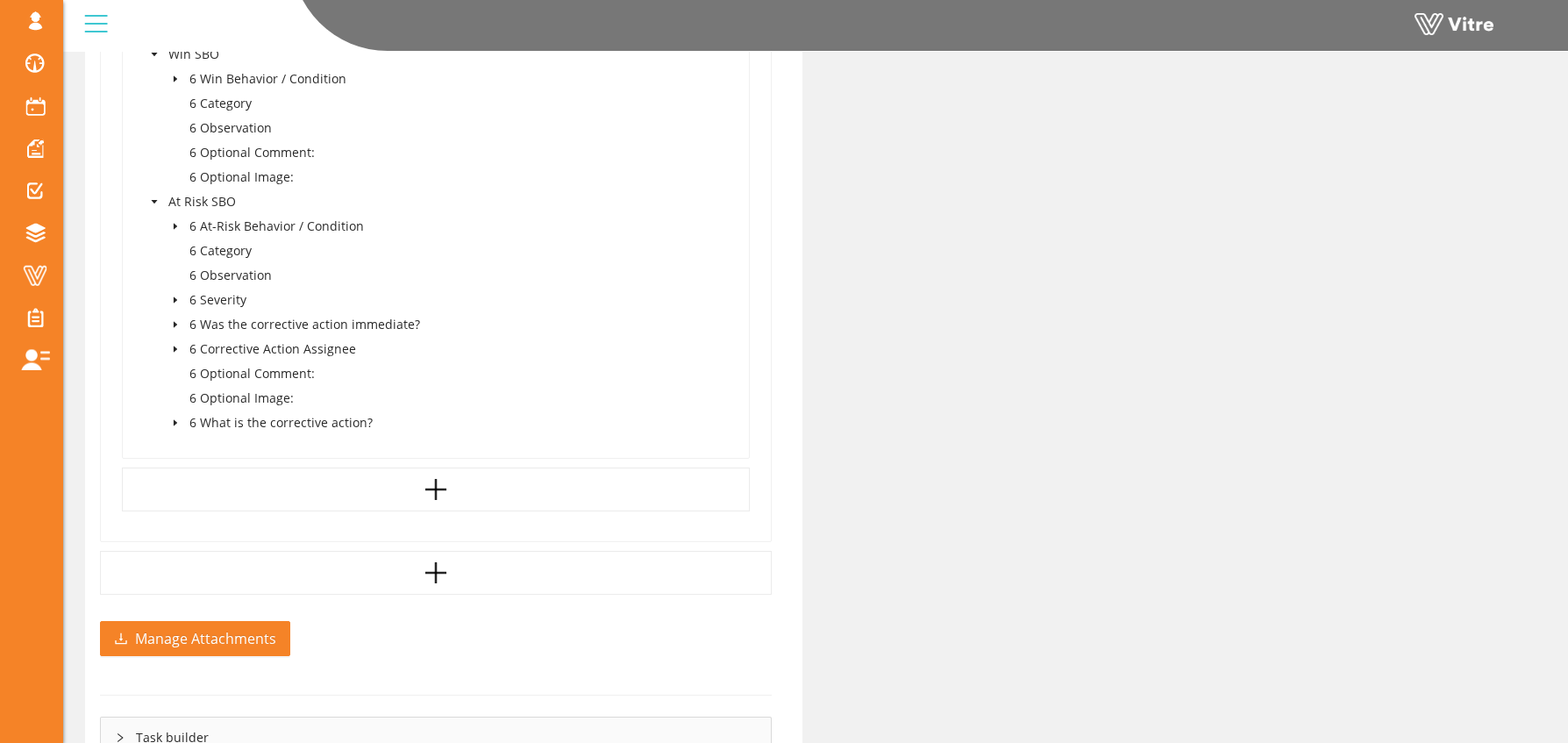
scroll to position [1412, 0]
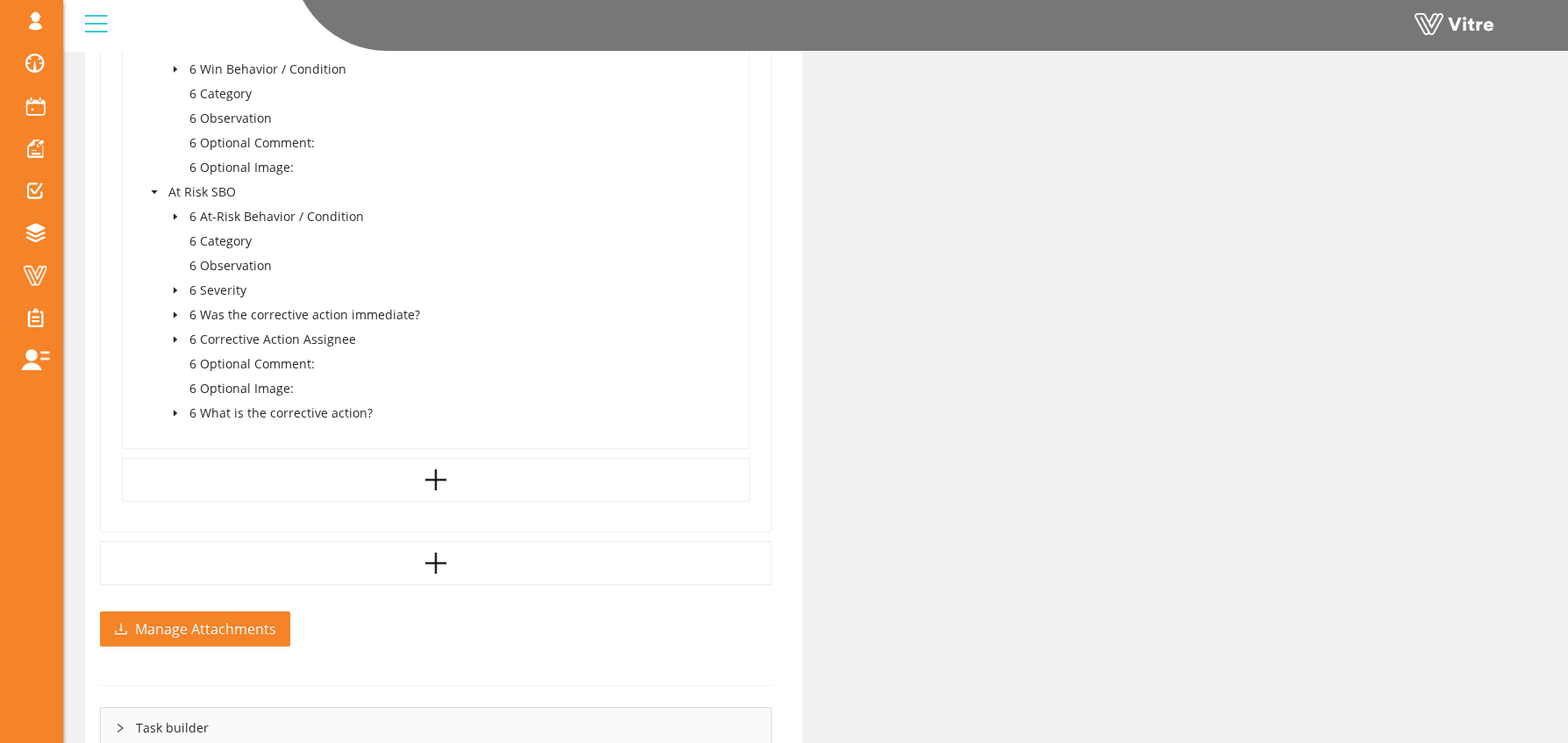
click at [175, 313] on icon "caret-down" at bounding box center [176, 316] width 4 height 6
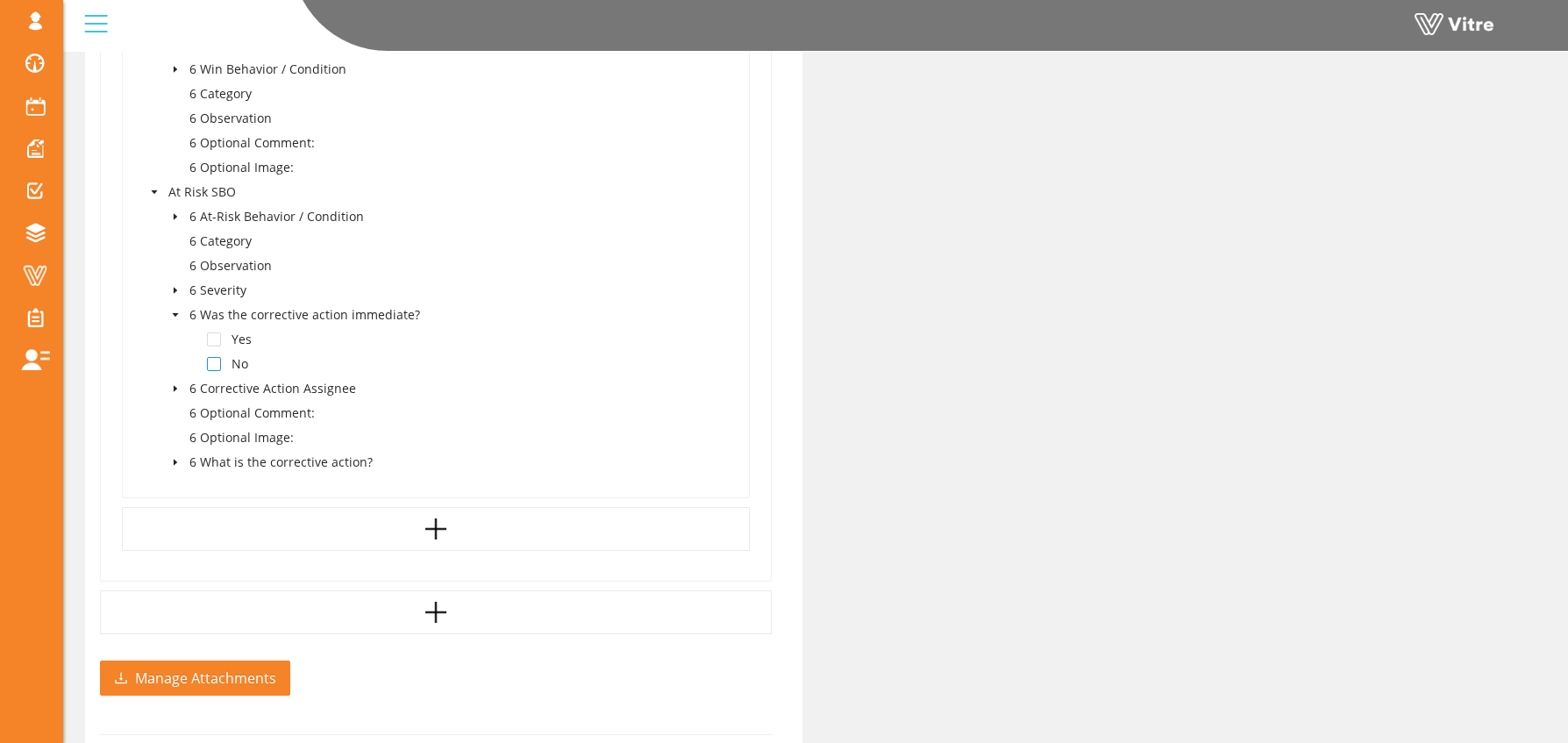
click at [215, 357] on span at bounding box center [214, 364] width 14 height 14
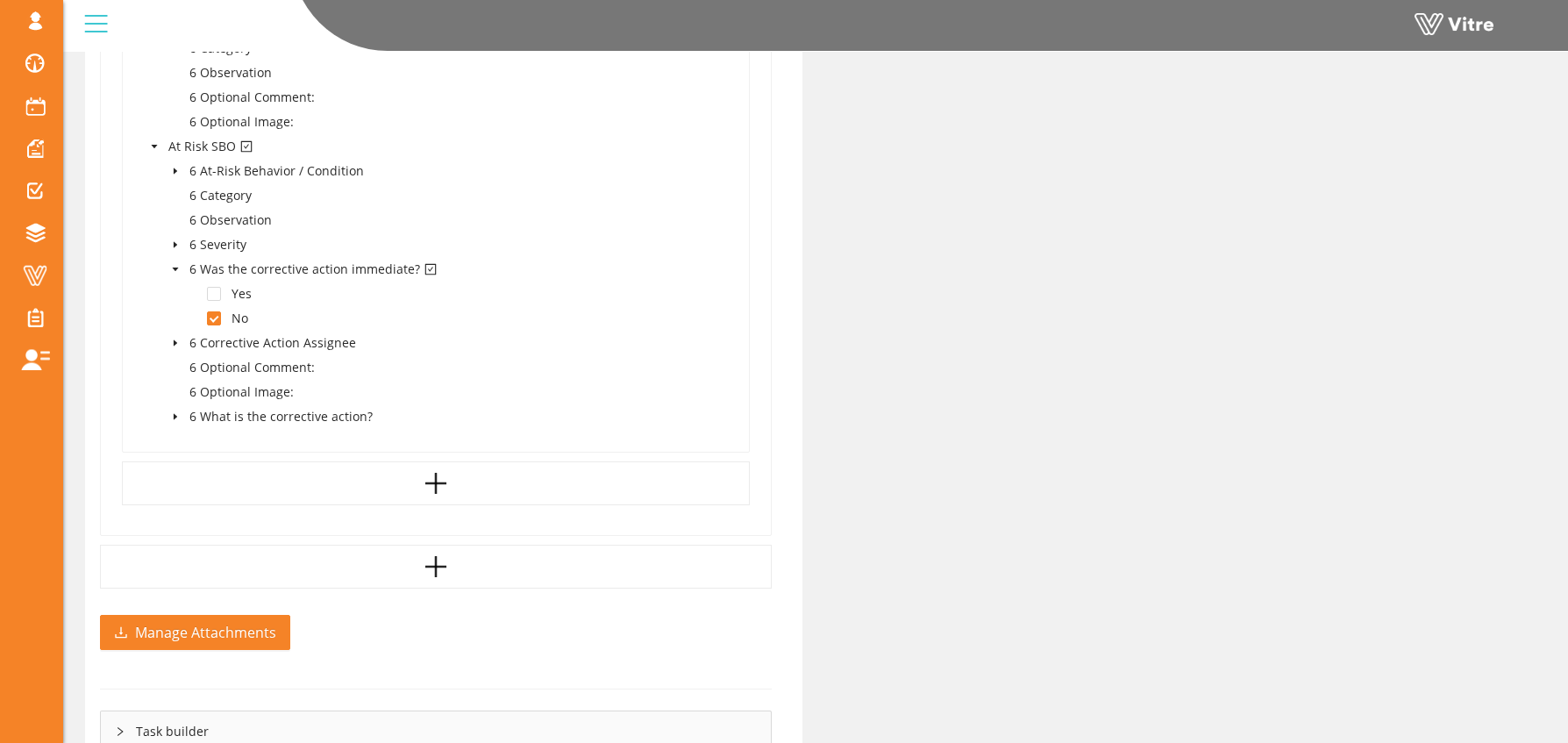
scroll to position [1588, 0]
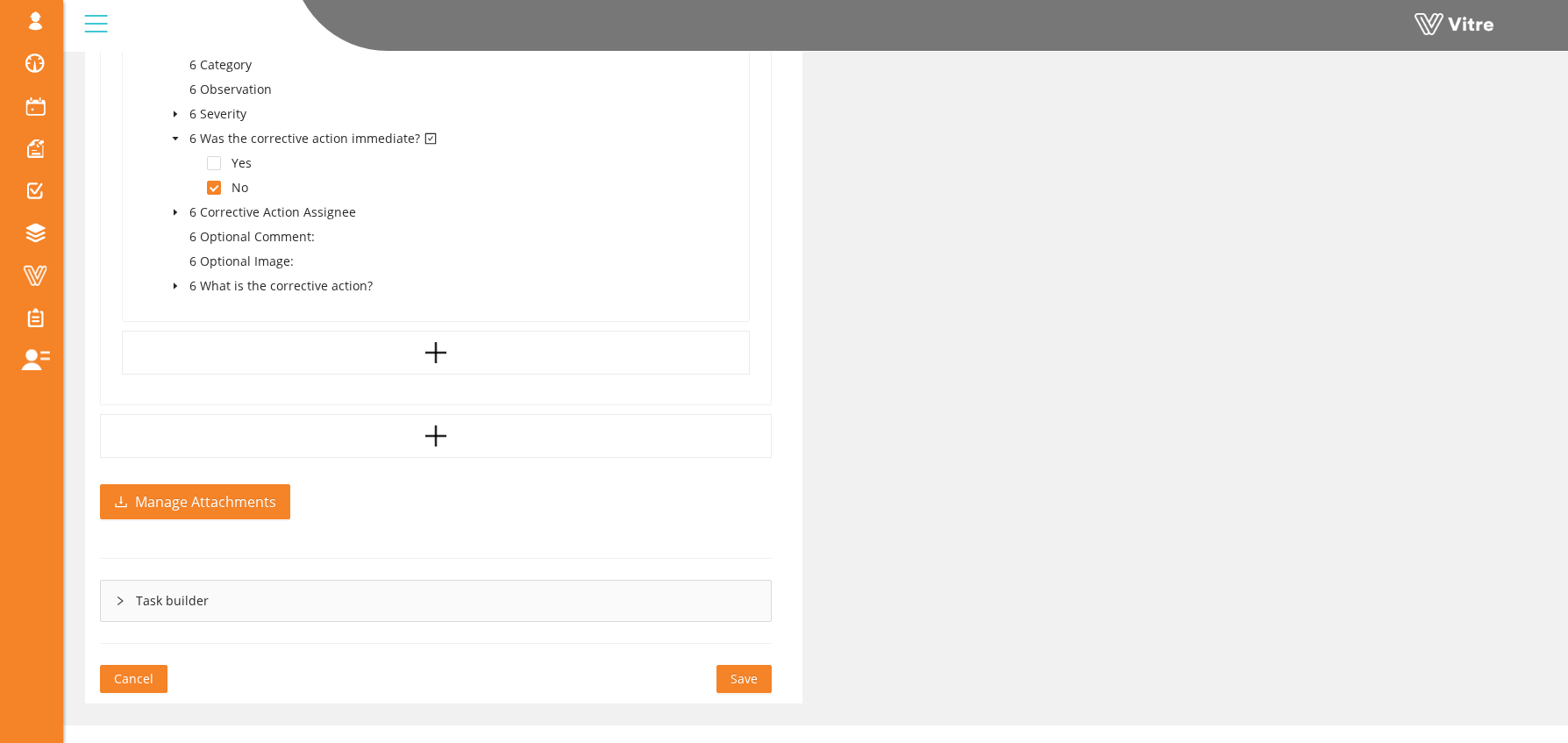
click at [755, 670] on span "Save" at bounding box center [744, 679] width 27 height 19
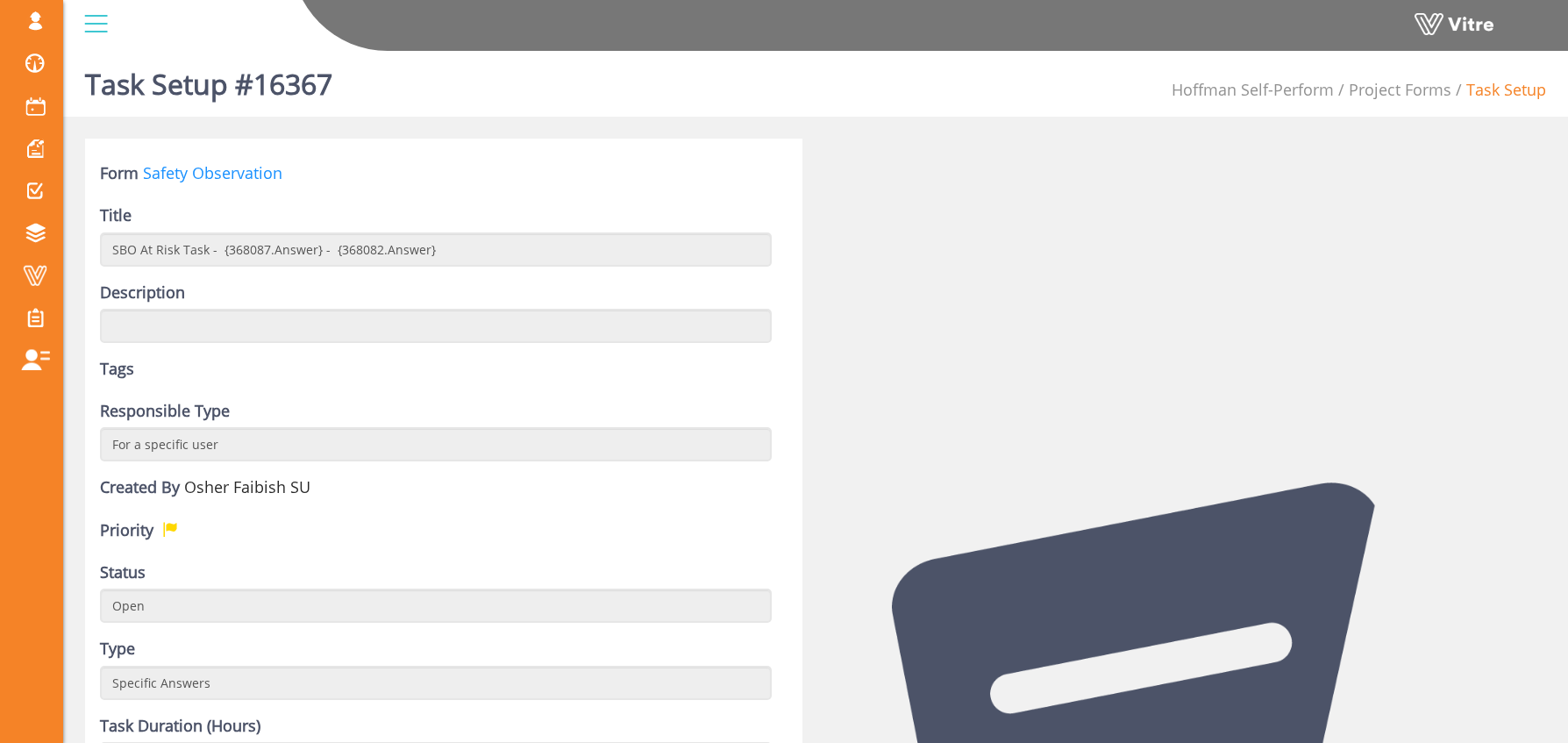
scroll to position [4, 0]
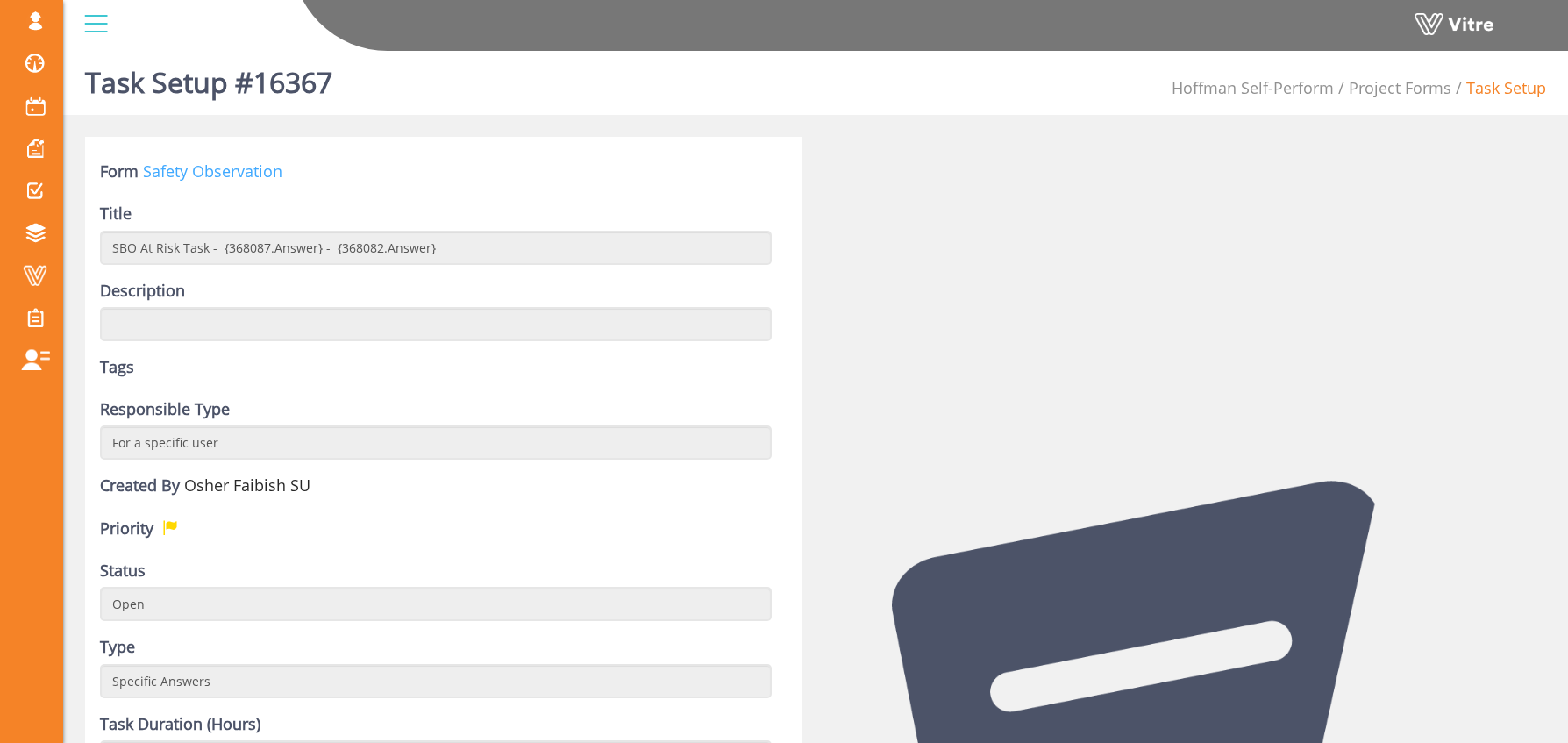
click at [218, 171] on link "Safety Observation" at bounding box center [212, 171] width 140 height 21
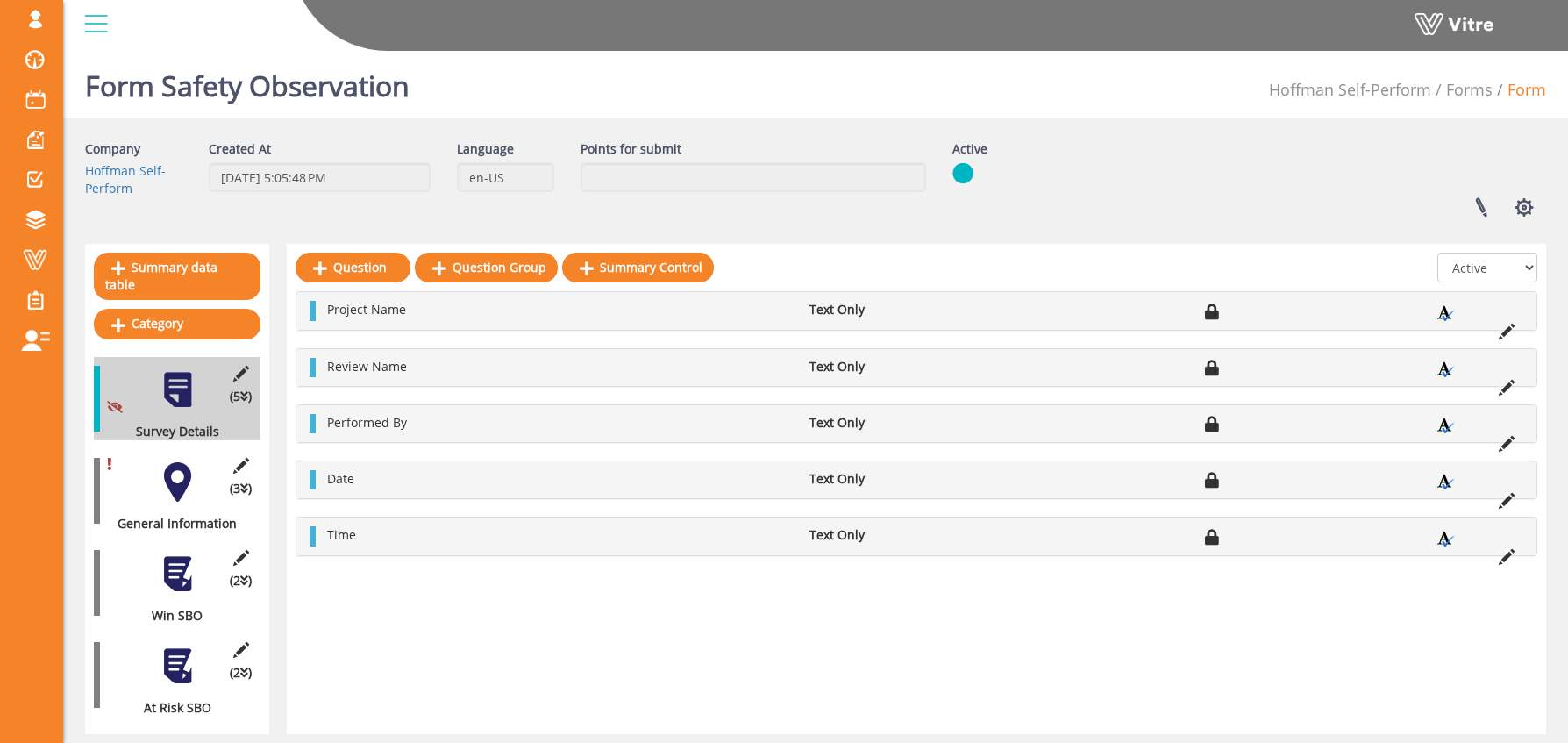
click at [174, 647] on div at bounding box center [178, 666] width 40 height 40
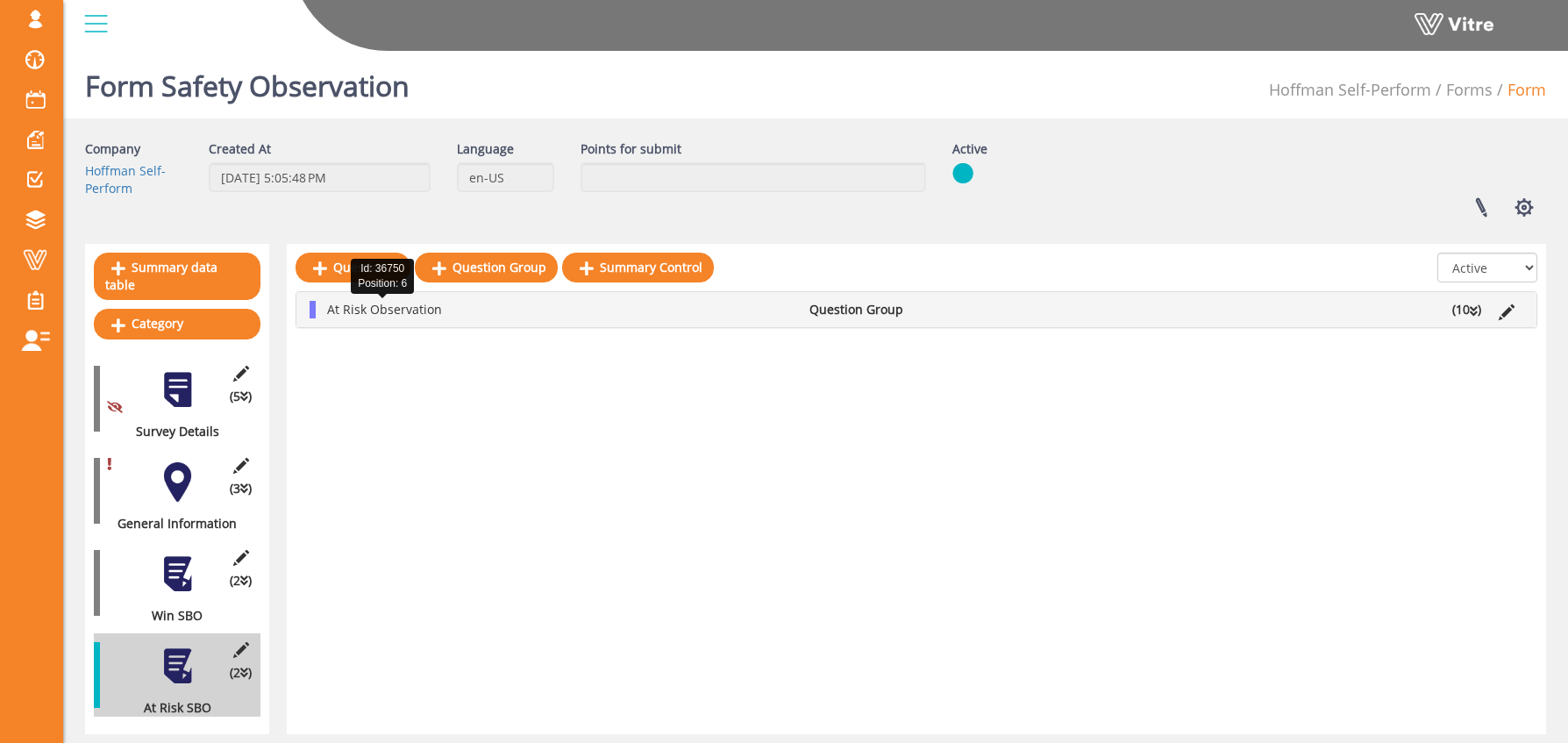
click at [404, 305] on span "At Risk Observation" at bounding box center [384, 309] width 115 height 16
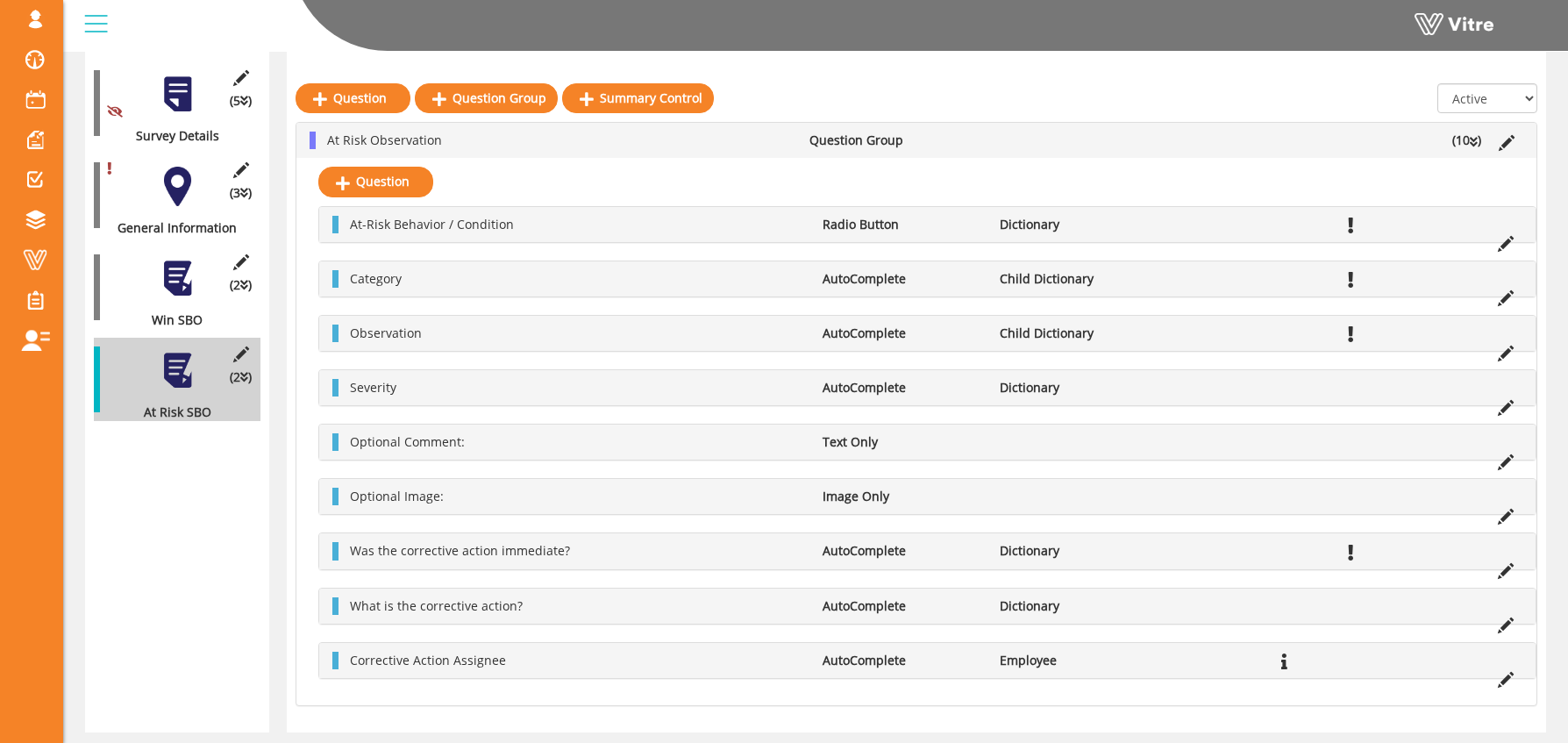
scroll to position [299, 0]
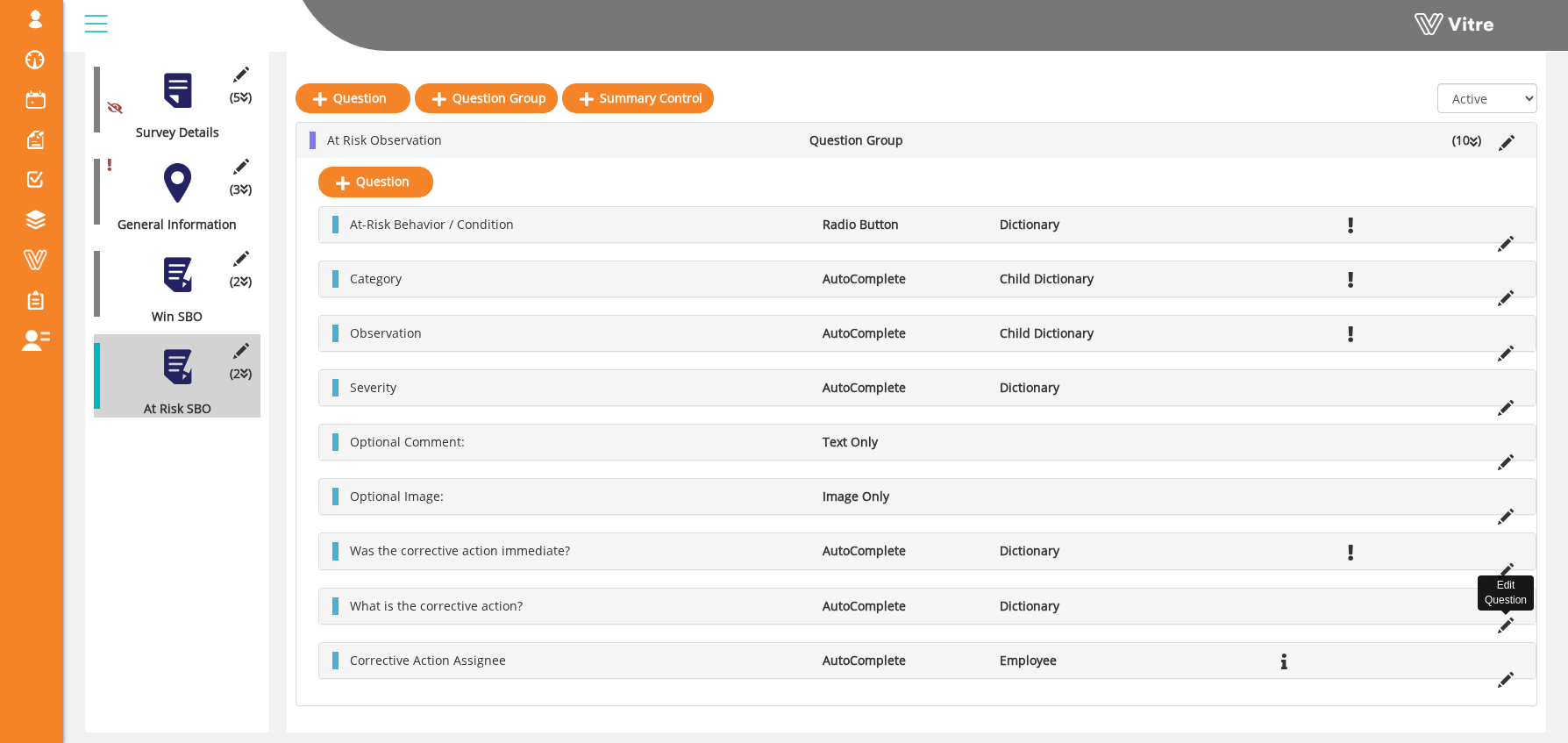
click at [1501, 623] on icon at bounding box center [1505, 625] width 15 height 15
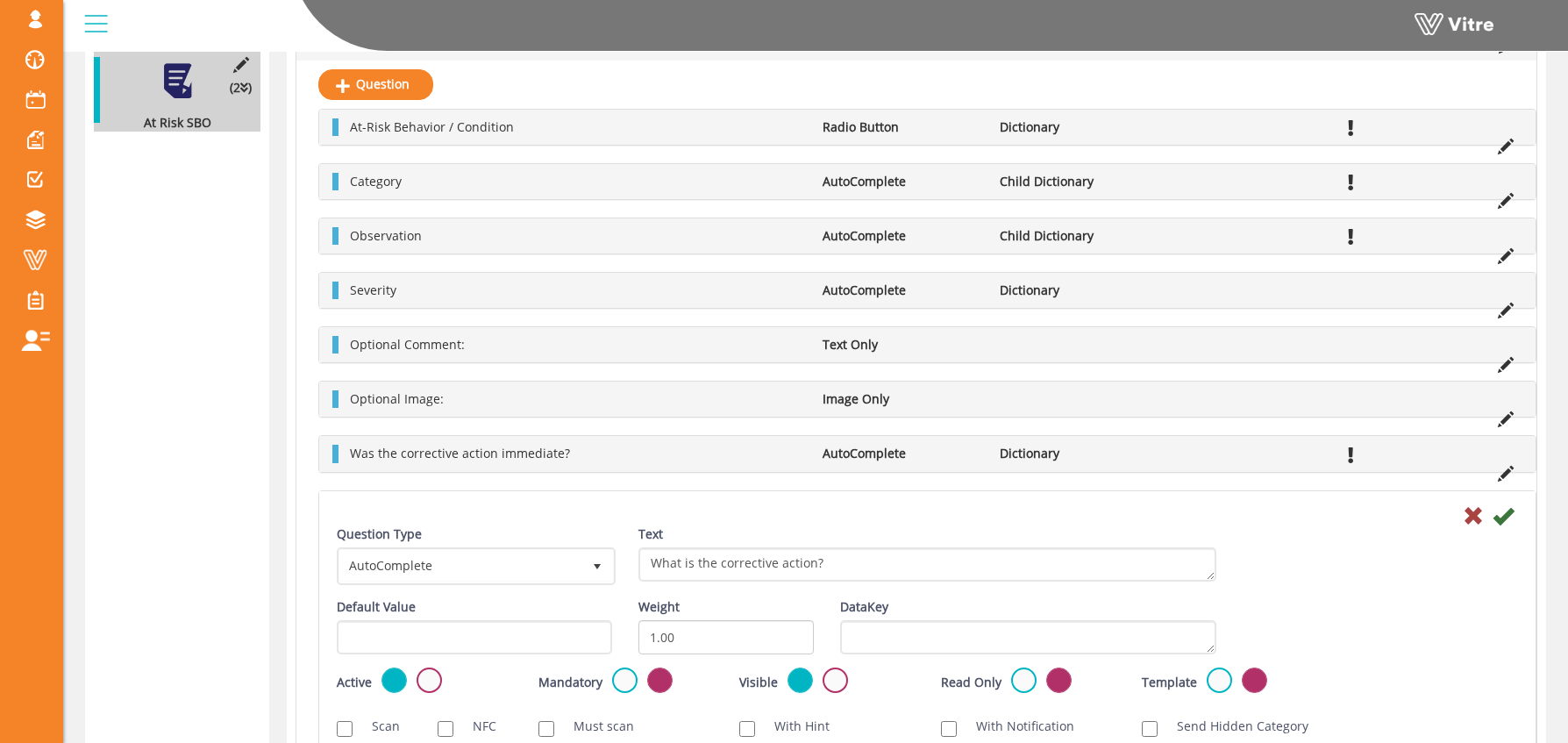
scroll to position [940, 0]
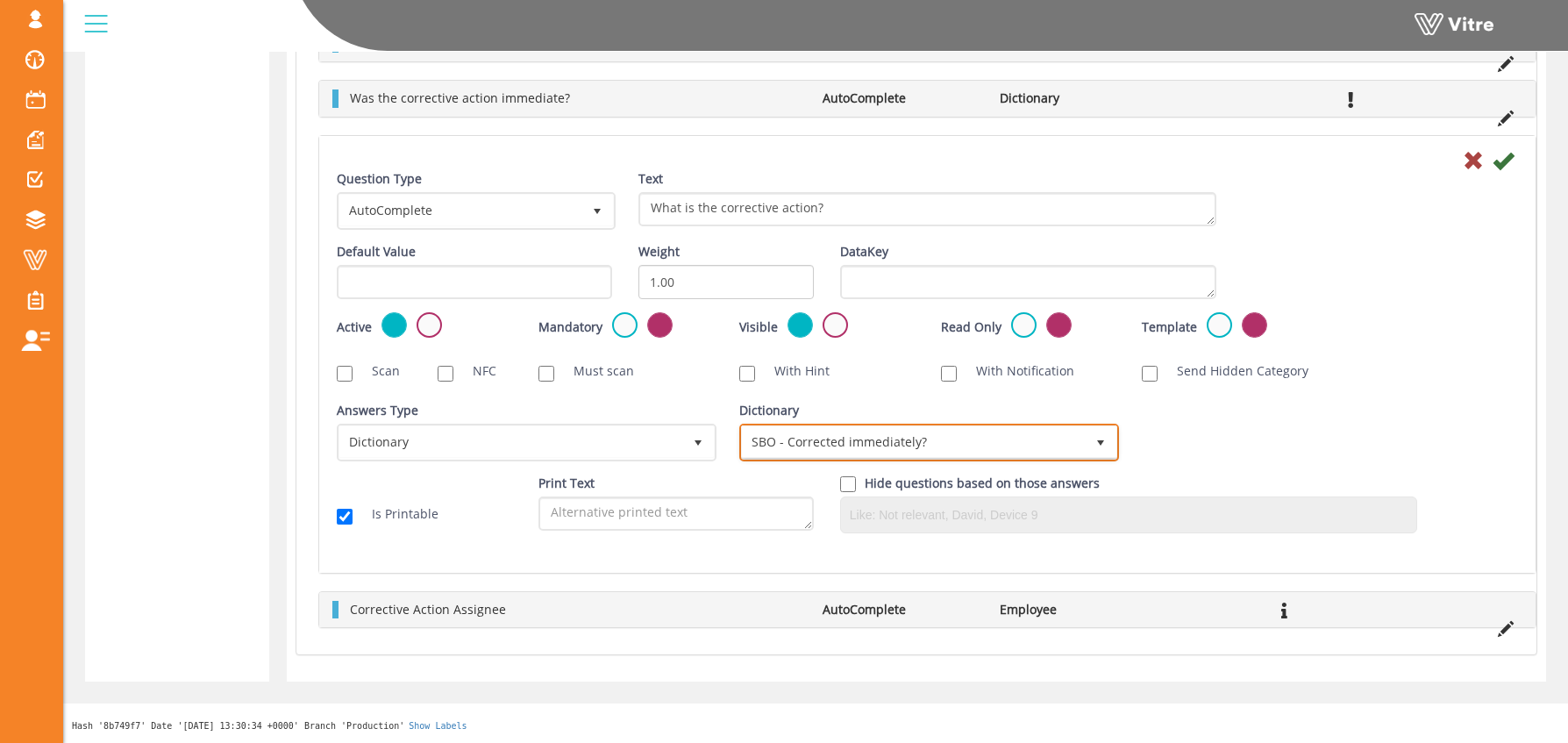
click at [880, 440] on span "SBO - Corrected immediately?" at bounding box center [913, 442] width 343 height 32
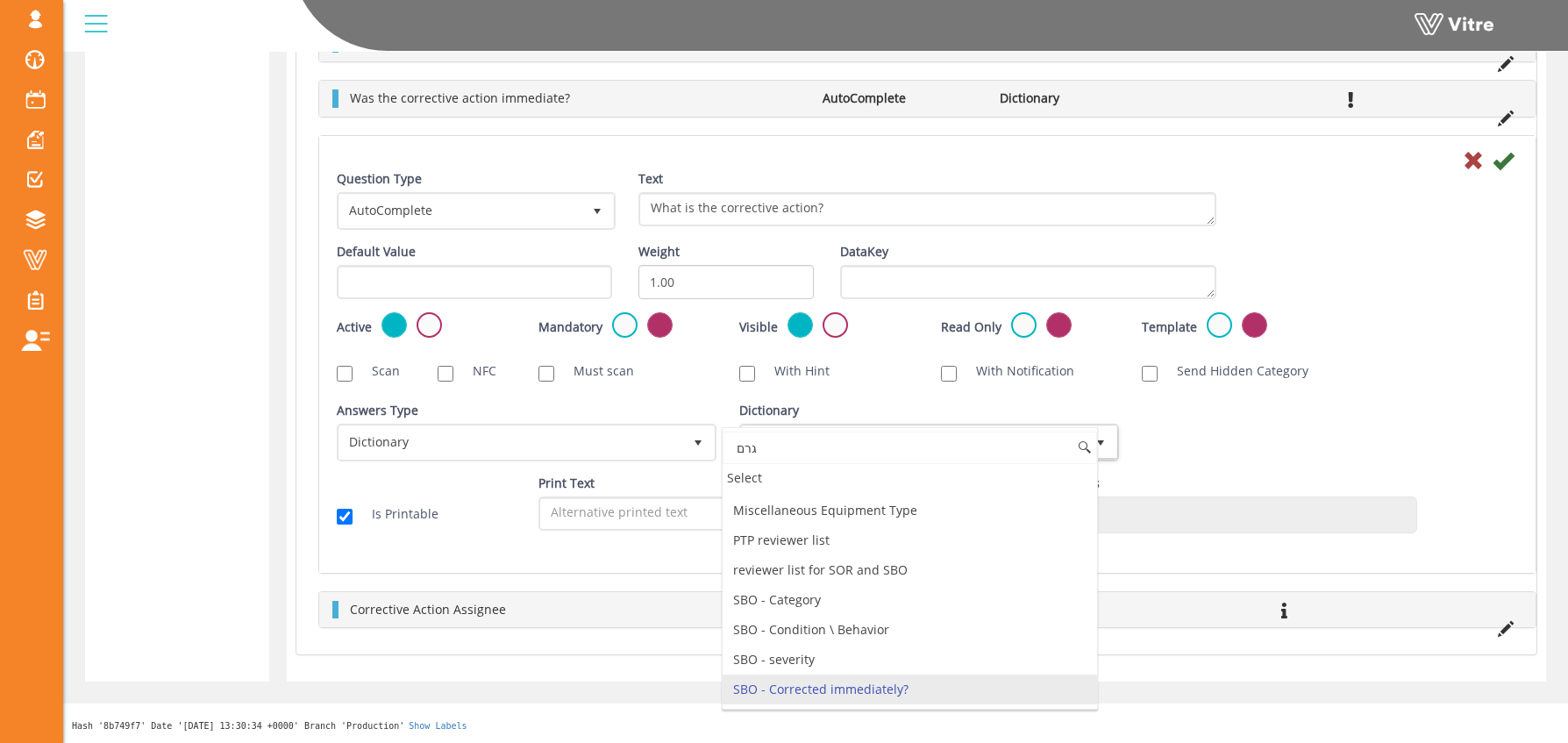
scroll to position [0, 0]
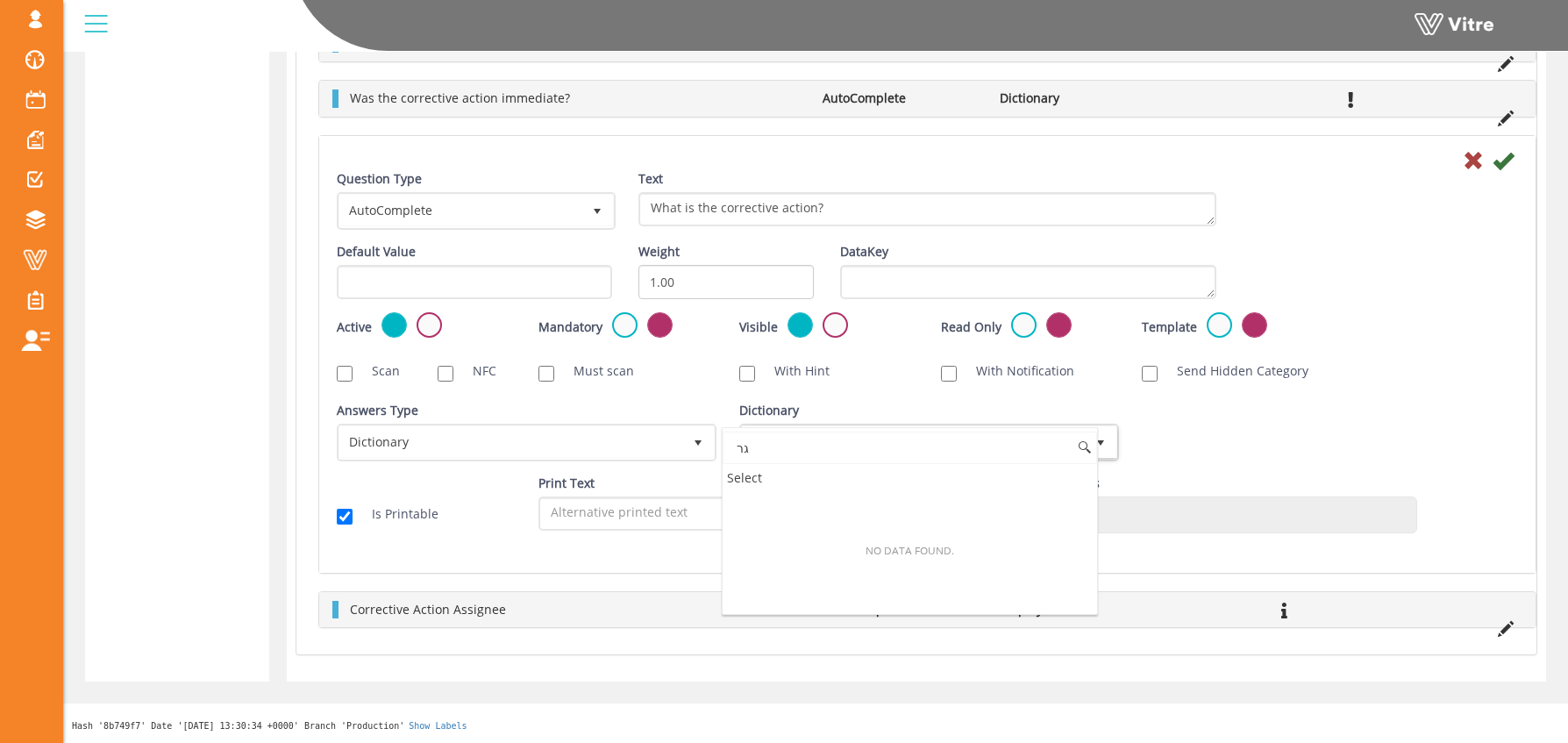
type input "ג"
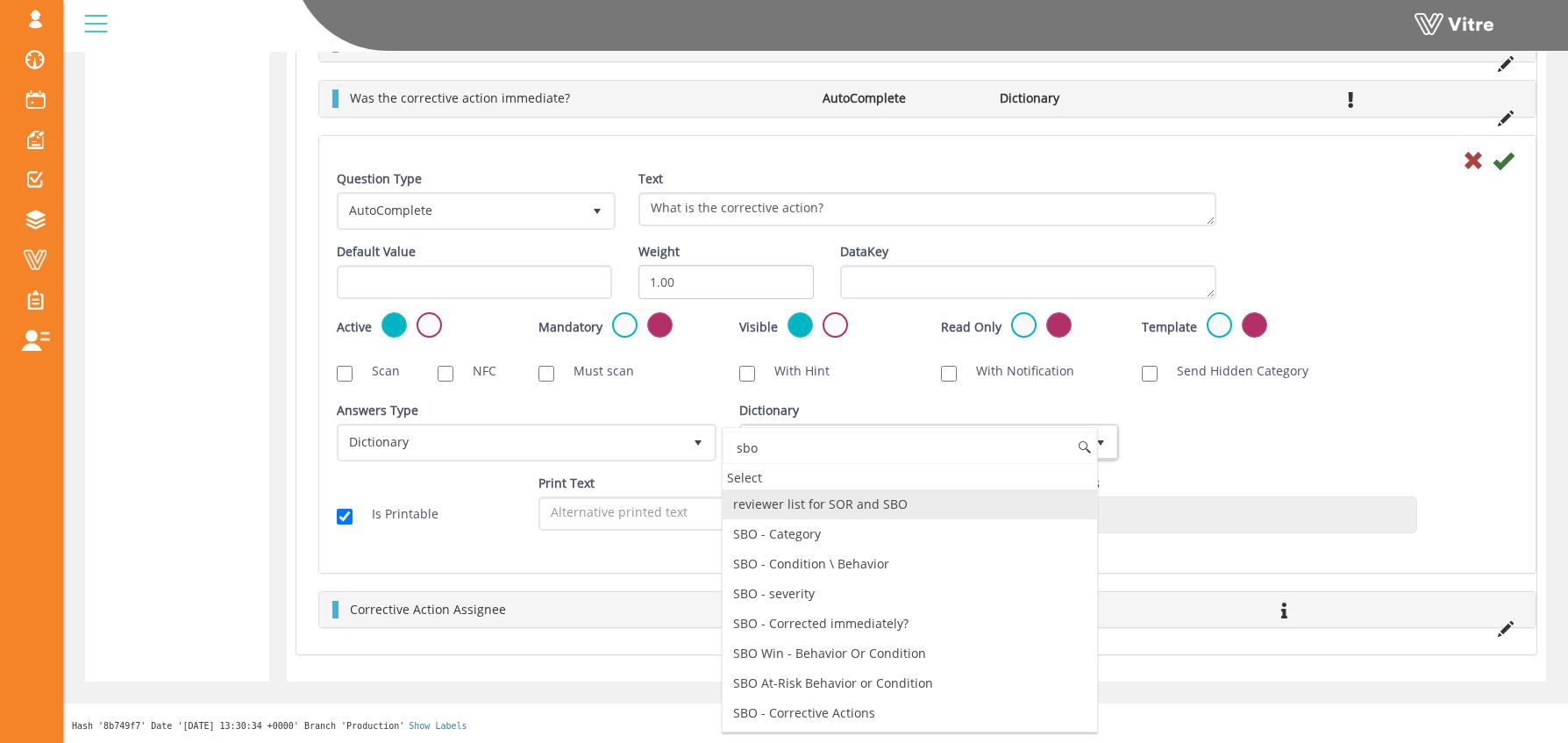
type input "sbo"
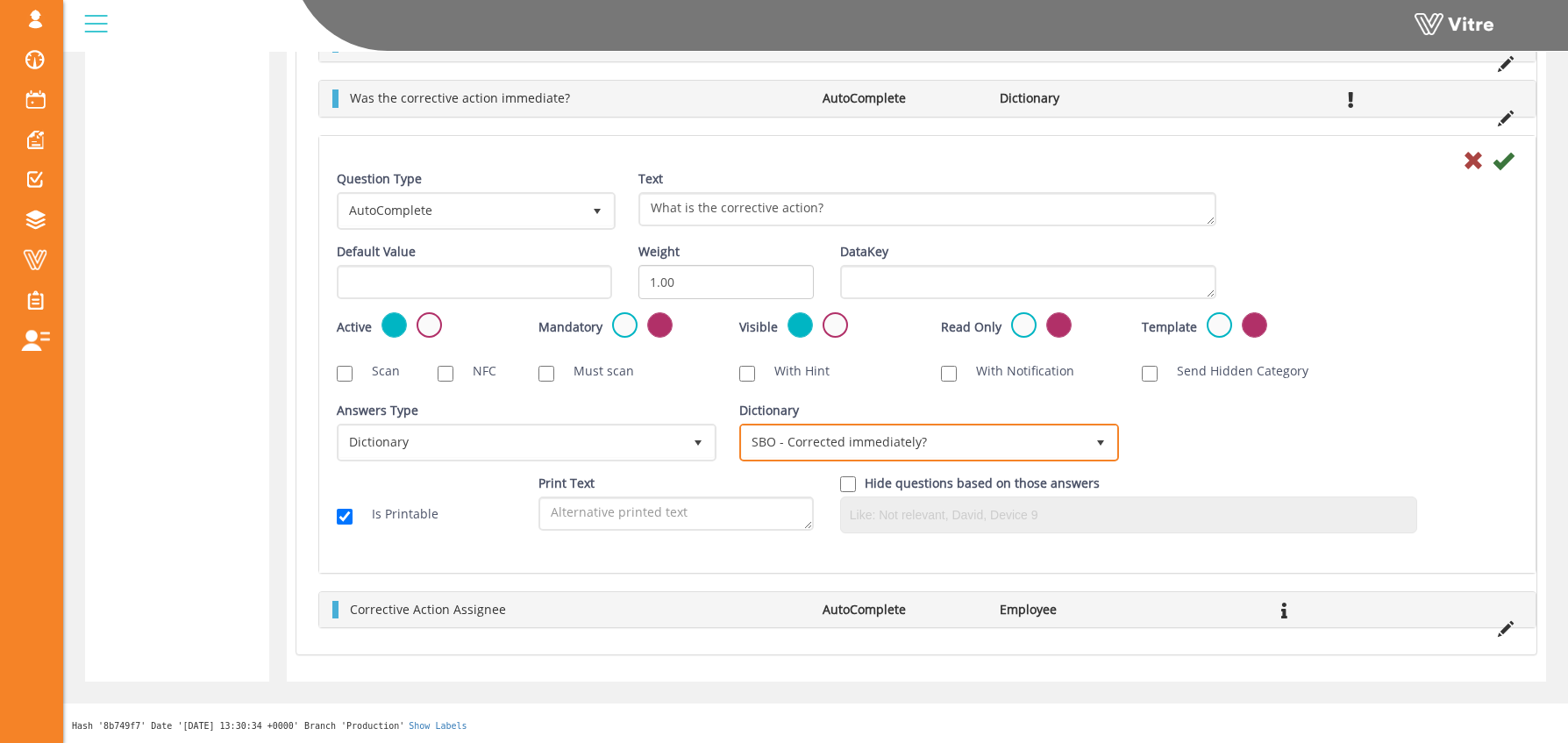
click at [943, 450] on span "SBO - Corrected immediately?" at bounding box center [913, 442] width 343 height 32
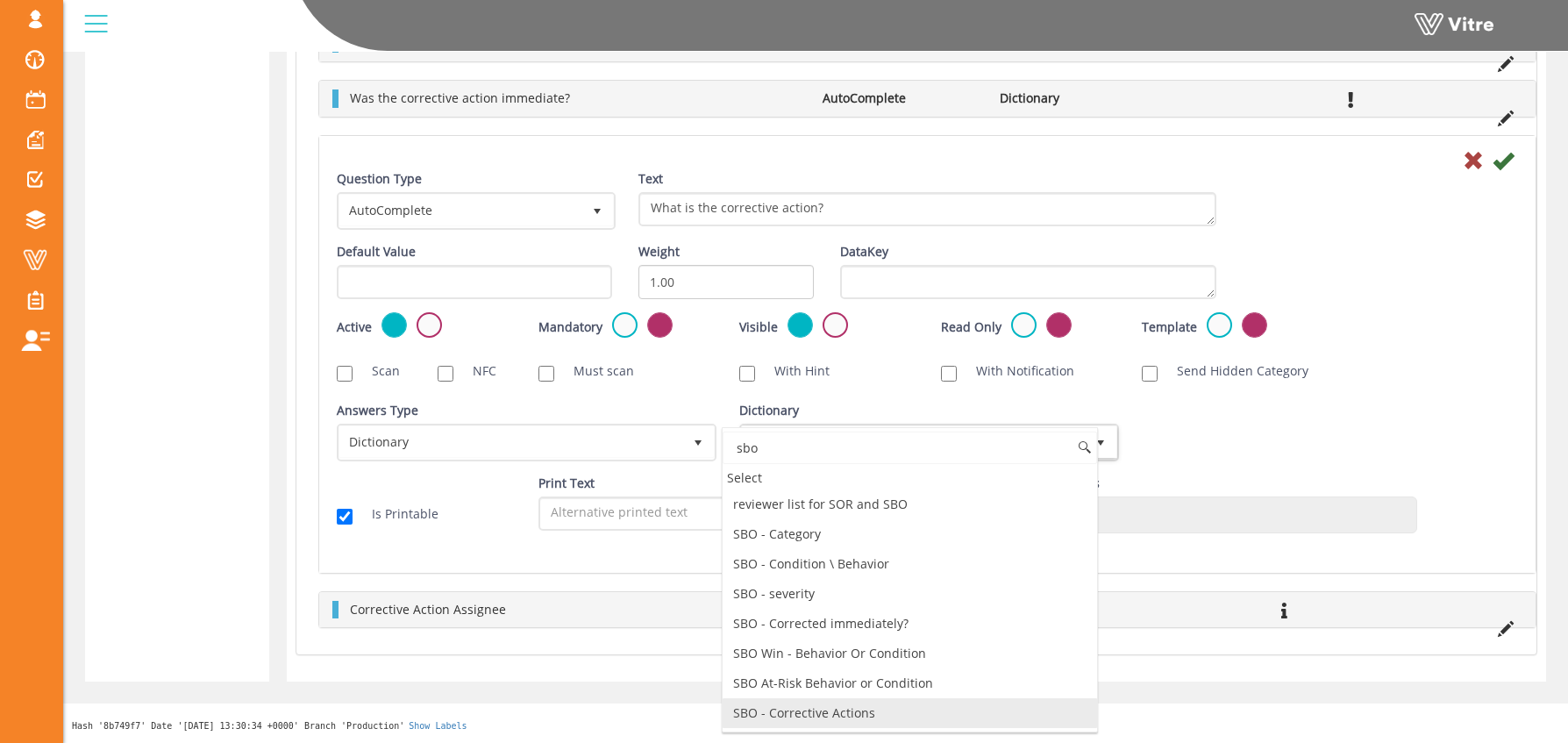
click at [819, 713] on li "SBO - Corrective Actions" at bounding box center [910, 713] width 374 height 30
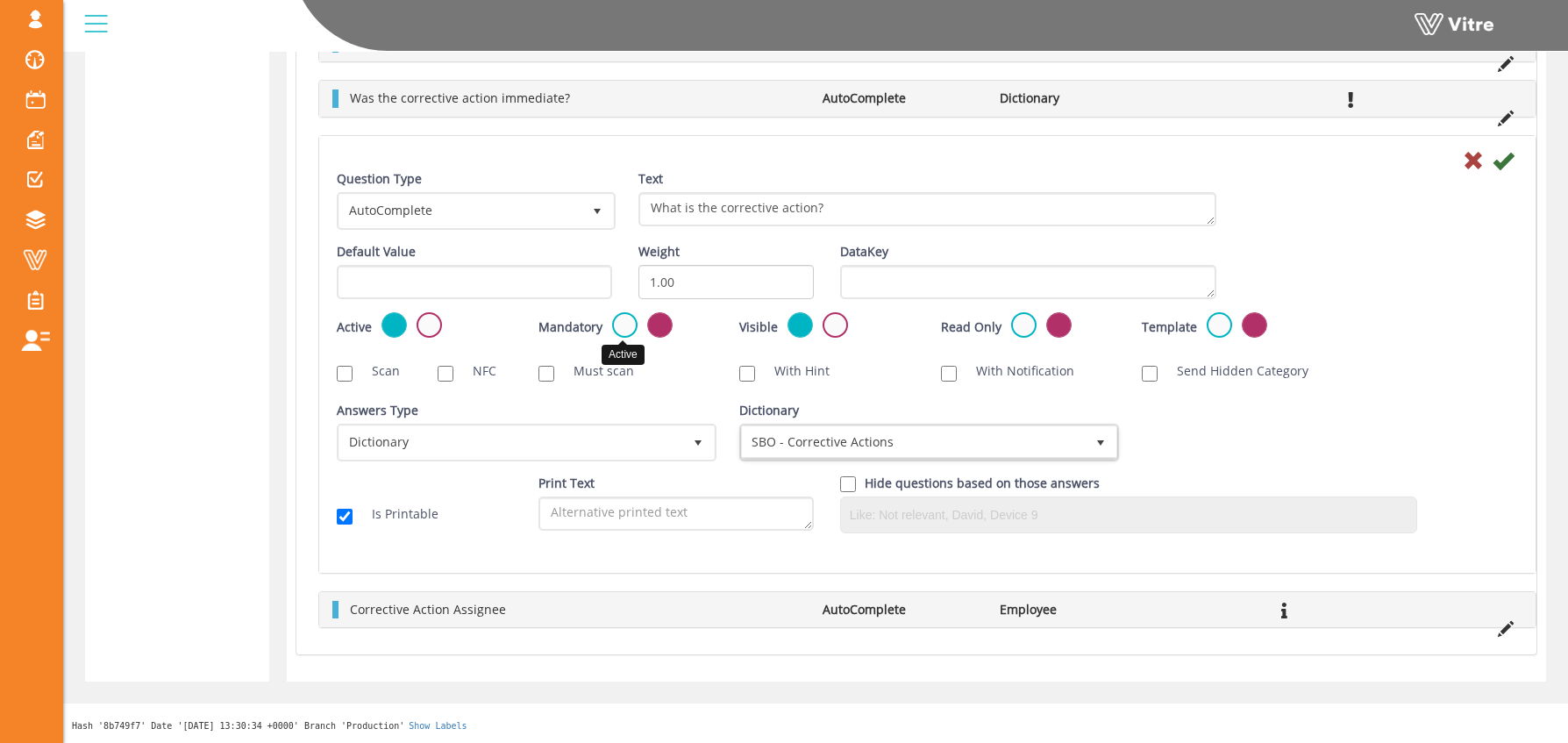
click at [620, 324] on label at bounding box center [624, 325] width 25 height 25
click at [0, 0] on input "radio" at bounding box center [0, 0] width 0 height 0
click at [1506, 160] on icon at bounding box center [1503, 160] width 21 height 21
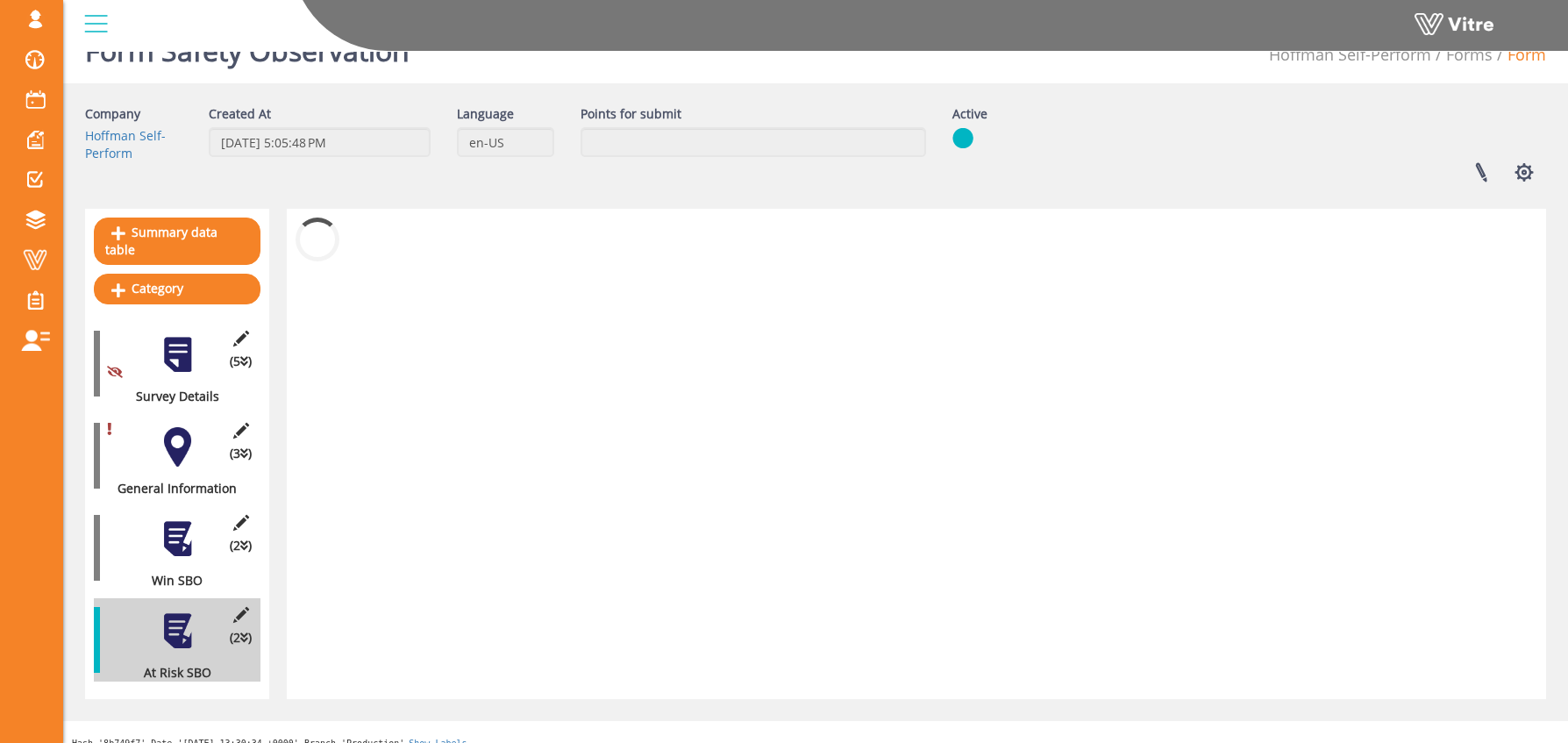
scroll to position [525, 0]
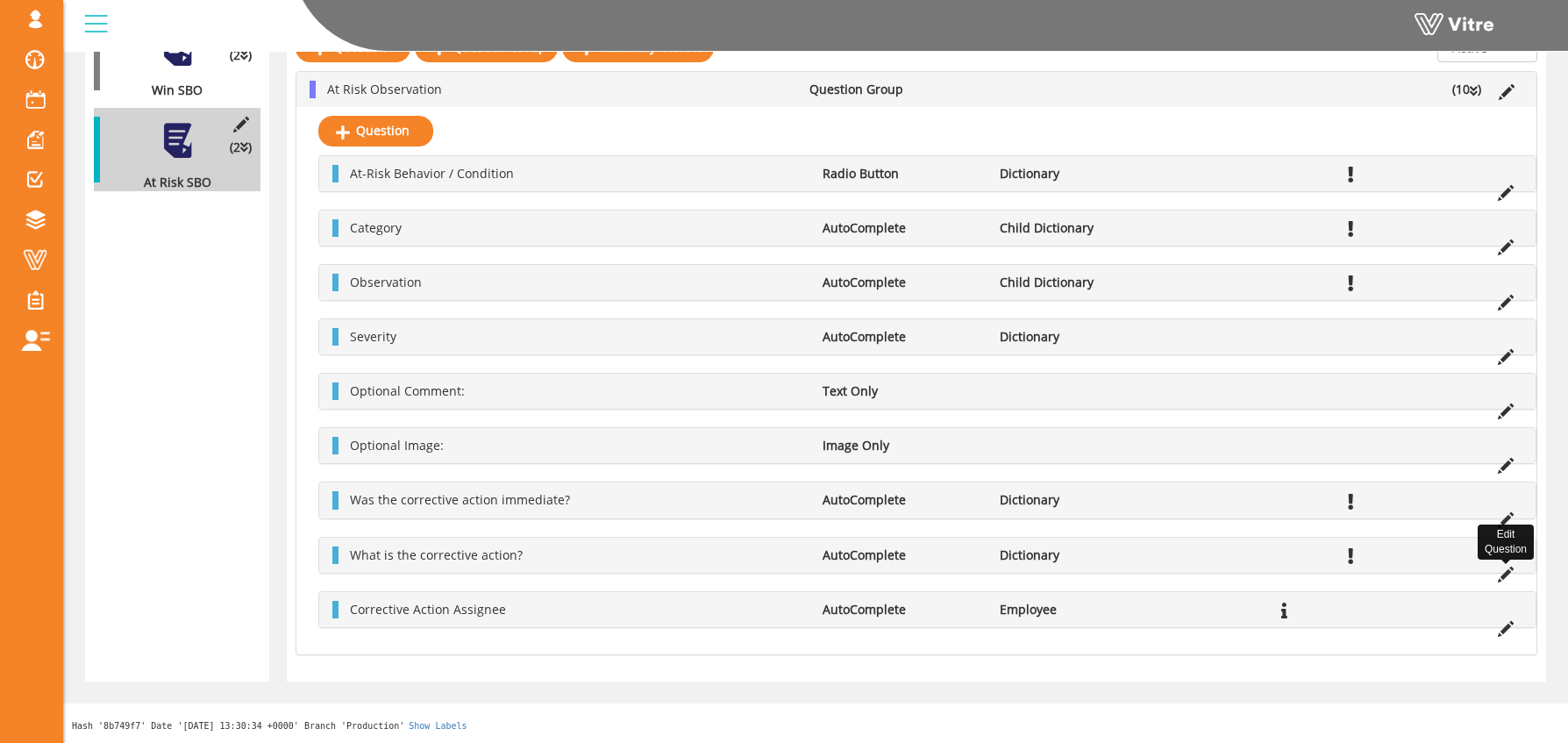
click at [1505, 568] on icon at bounding box center [1505, 574] width 15 height 15
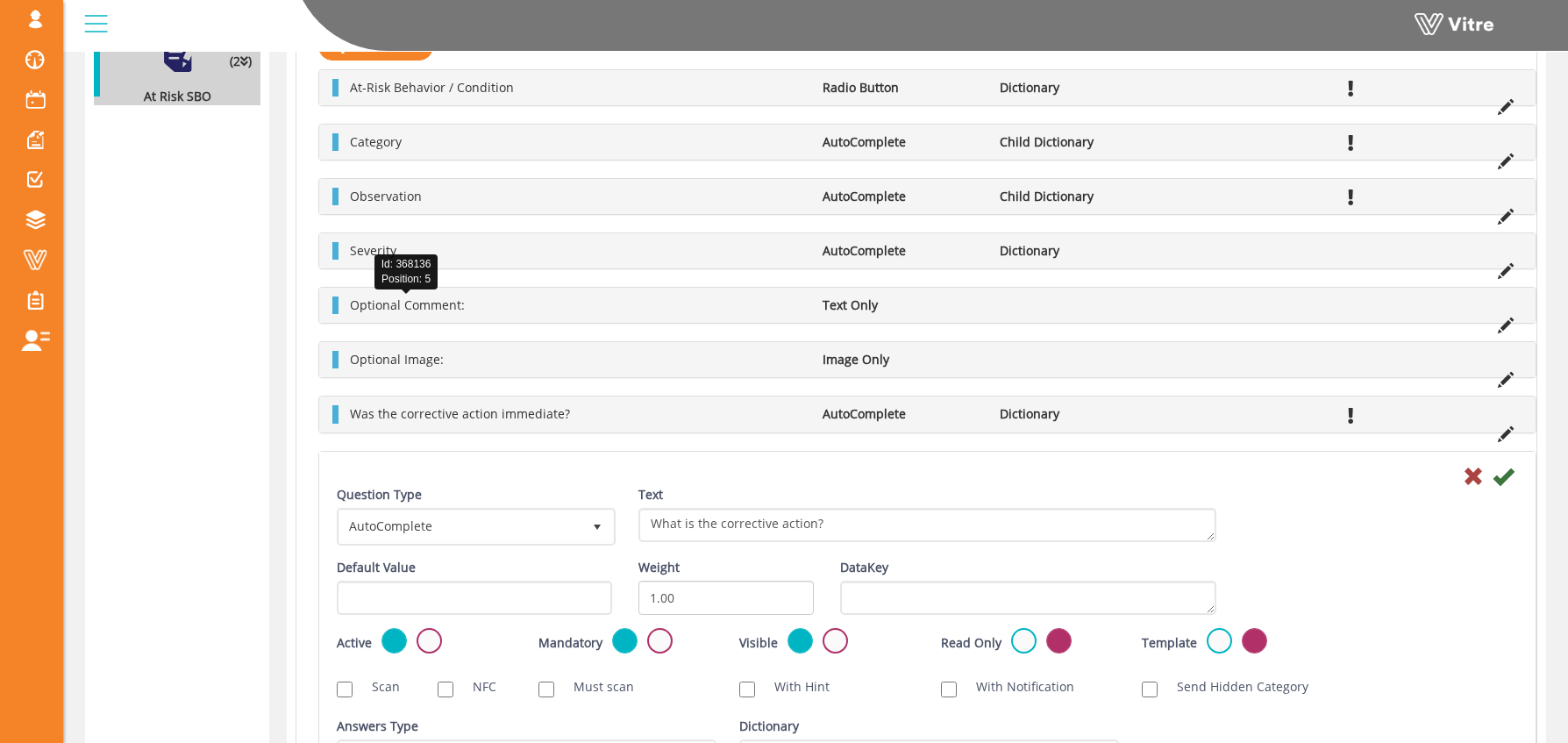
scroll to position [0, 0]
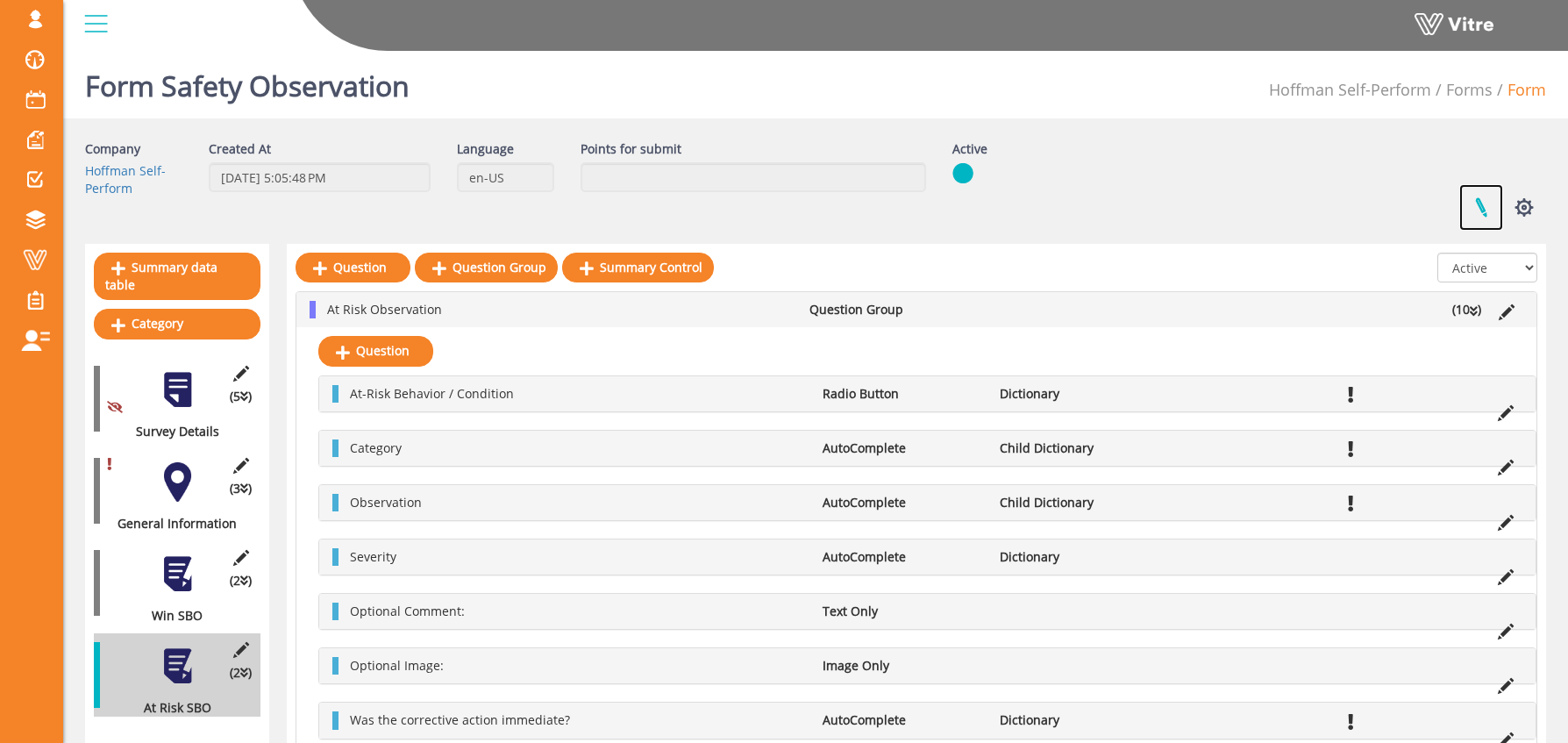
click at [1480, 205] on link at bounding box center [1480, 207] width 43 height 46
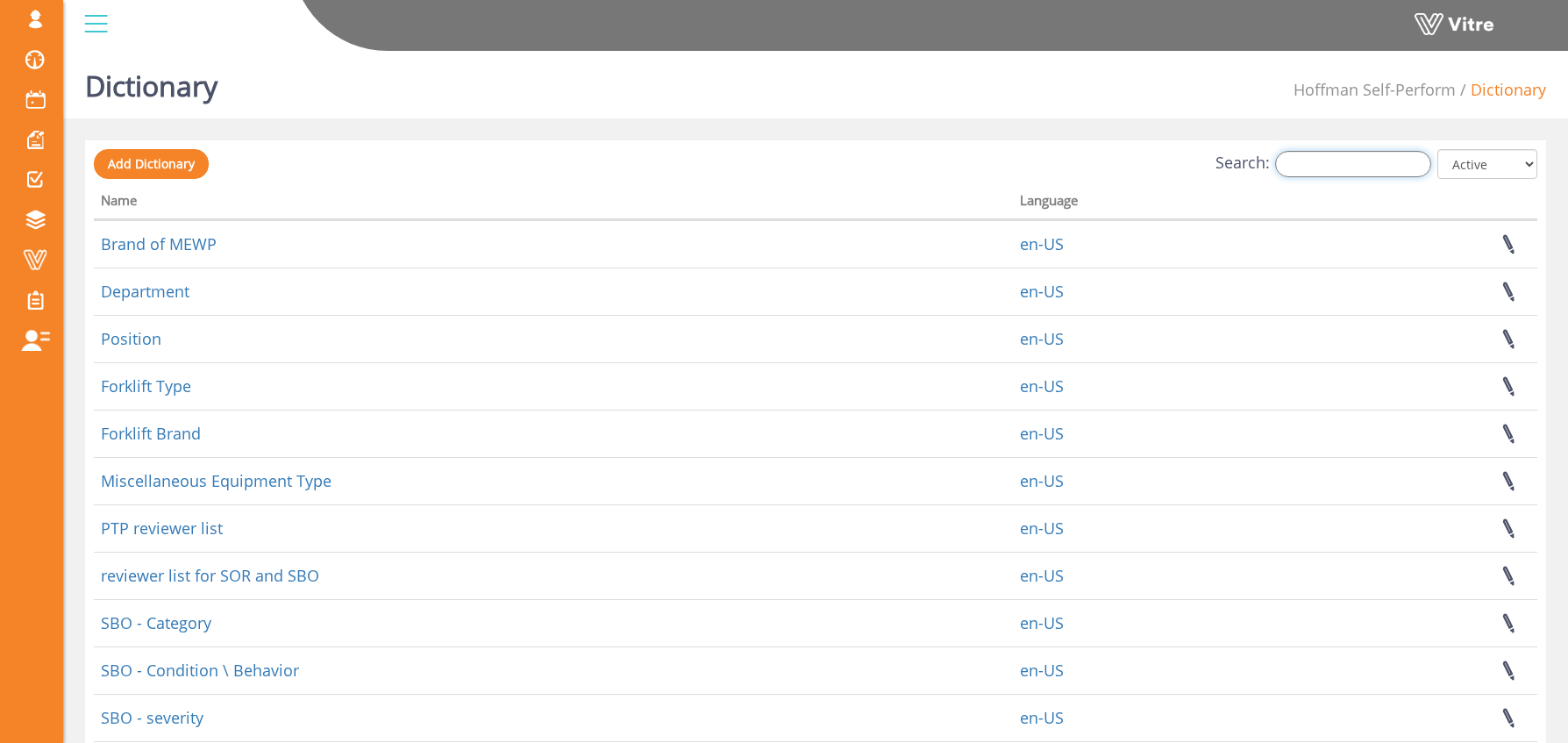
click at [1319, 158] on input "Search:" at bounding box center [1354, 163] width 156 height 26
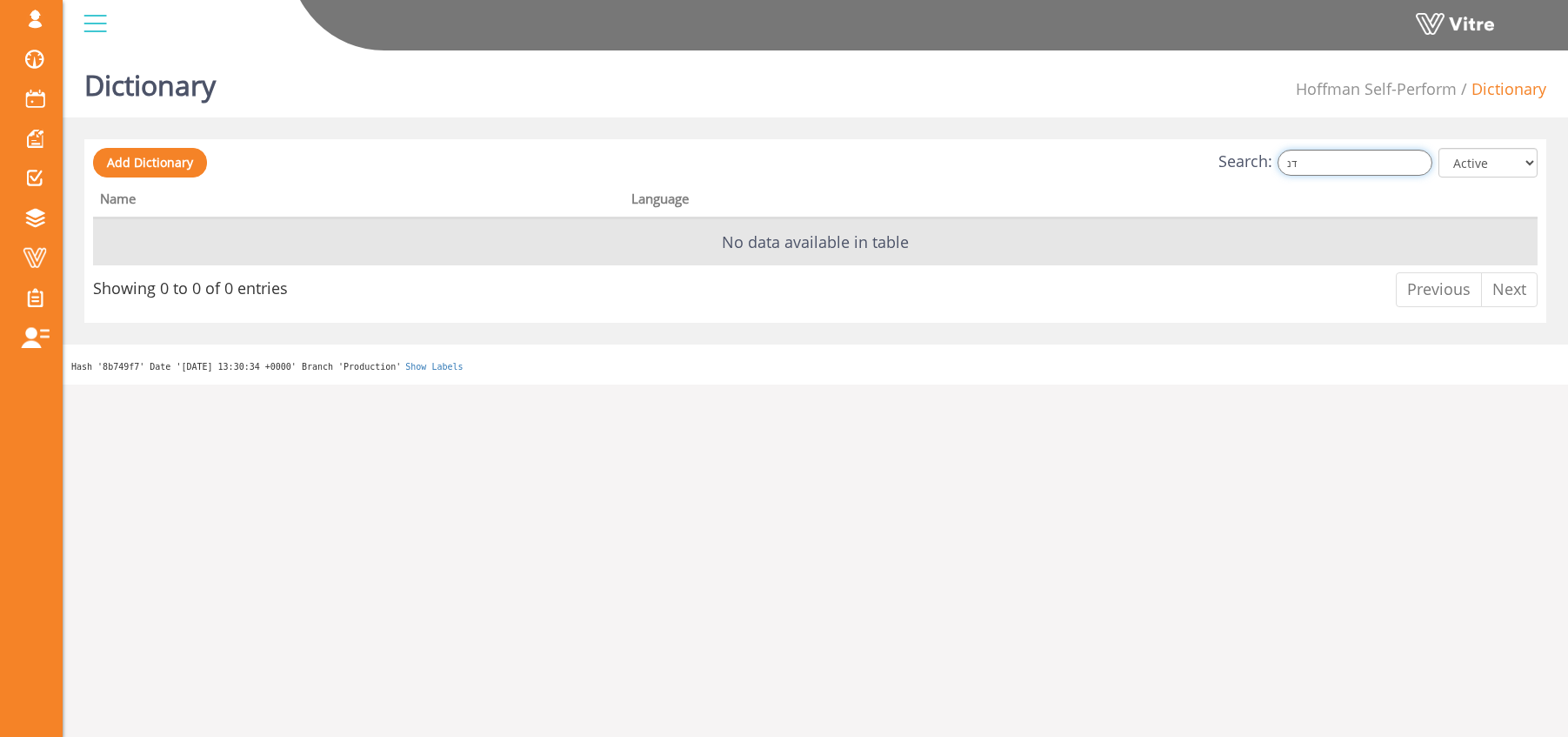
type input "ד"
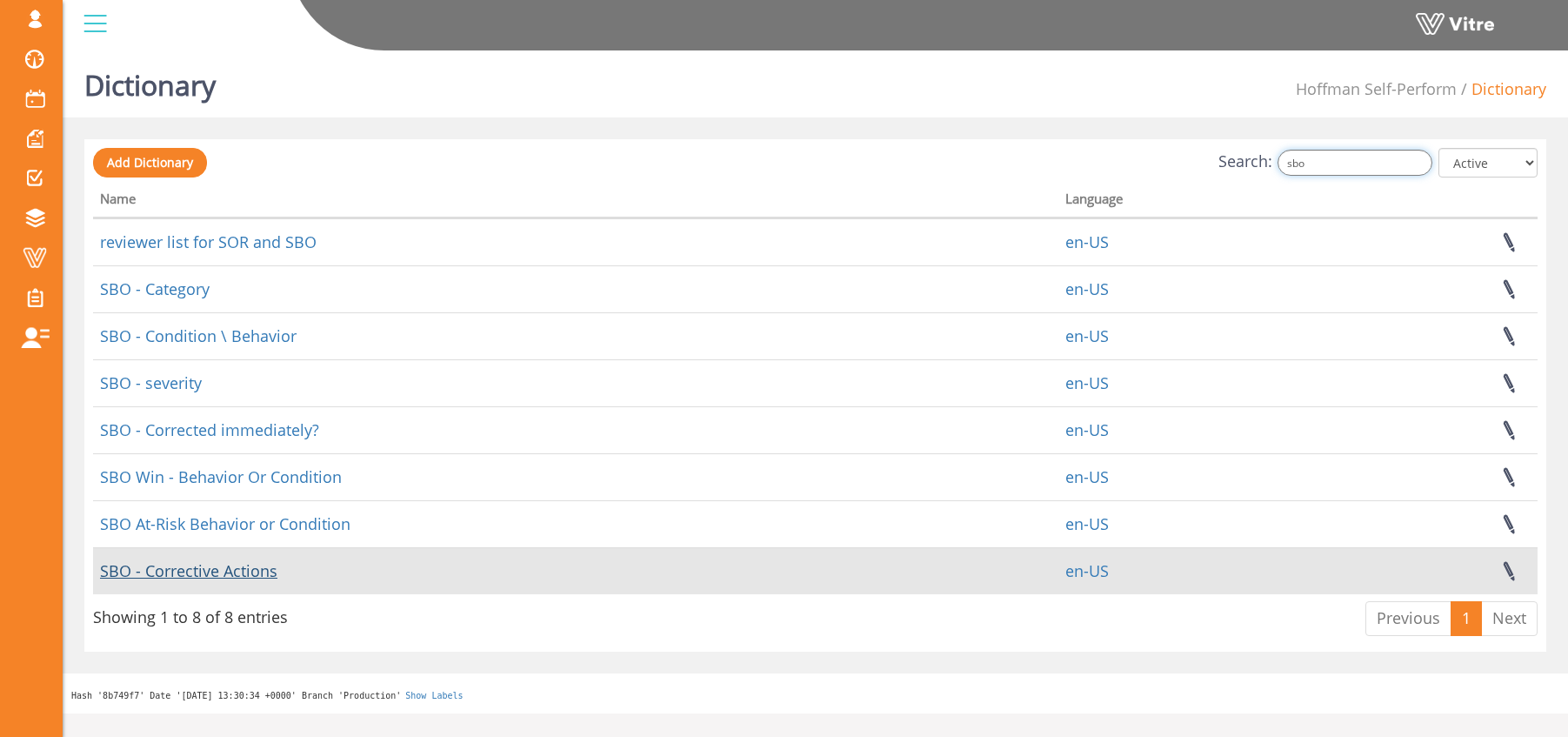
type input "sbo"
click at [206, 569] on link "SBO - Corrective Actions" at bounding box center [188, 570] width 177 height 21
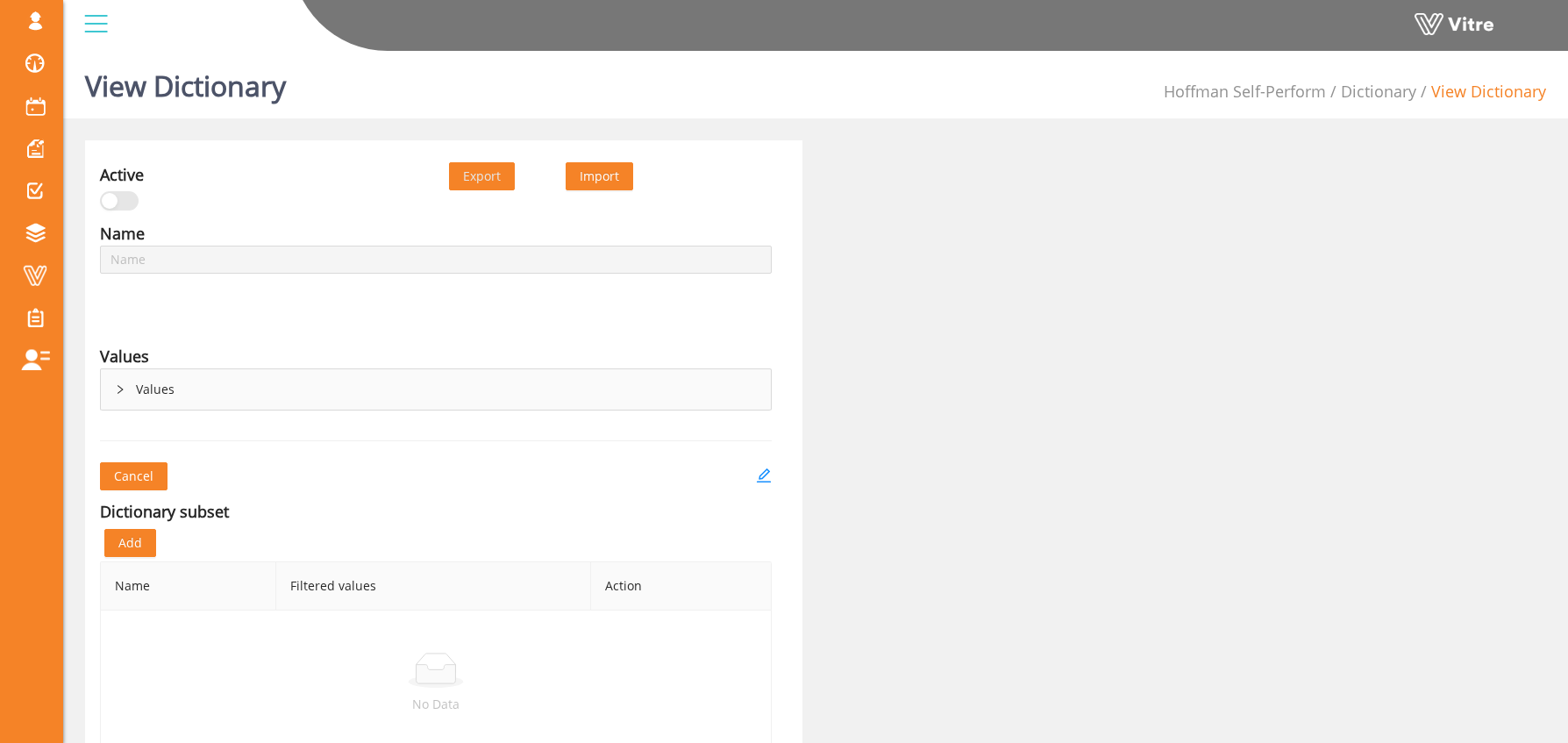
type input "SBO - Corrective Actions"
click at [763, 474] on icon "edit" at bounding box center [764, 475] width 15 height 15
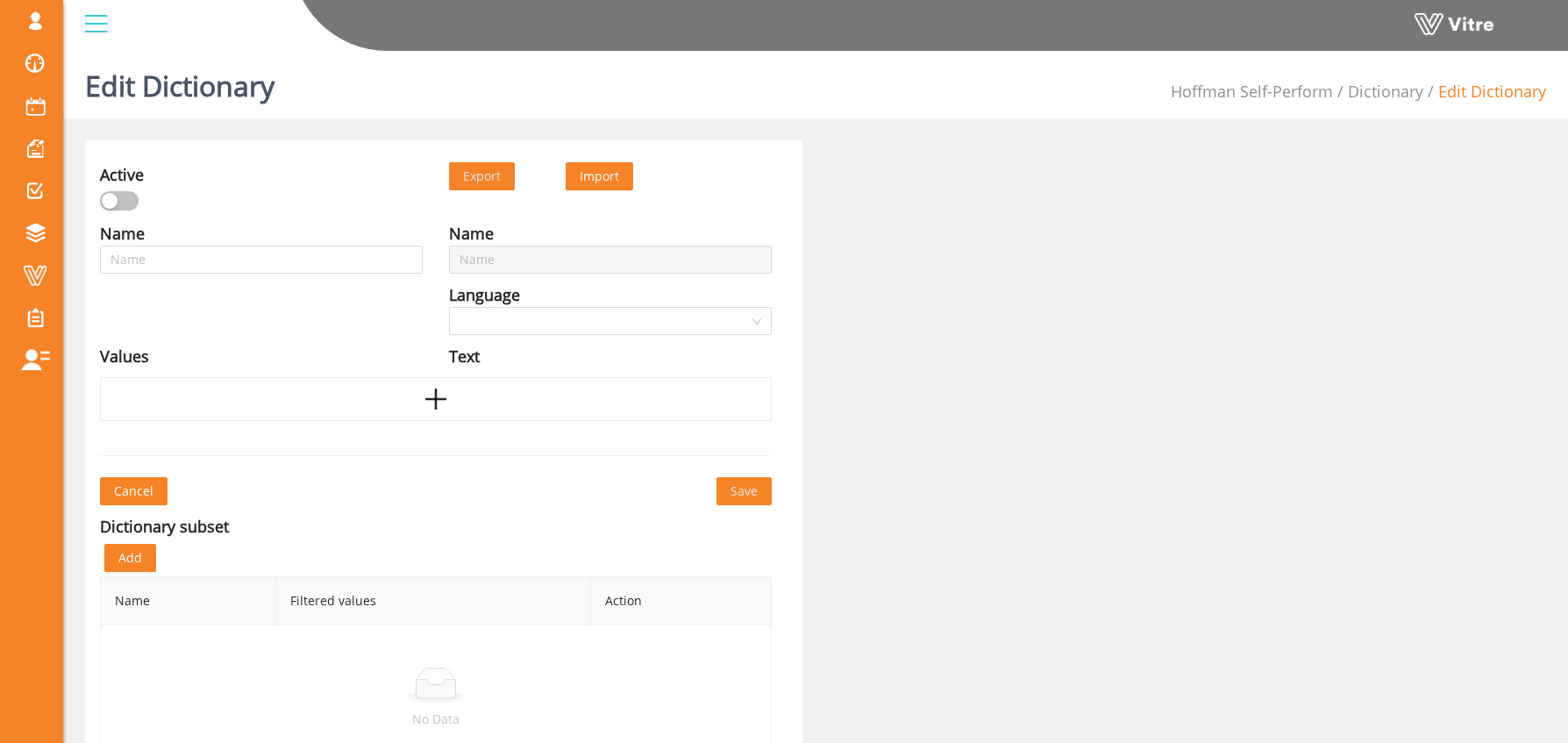
type input "SBO - Corrective Actions"
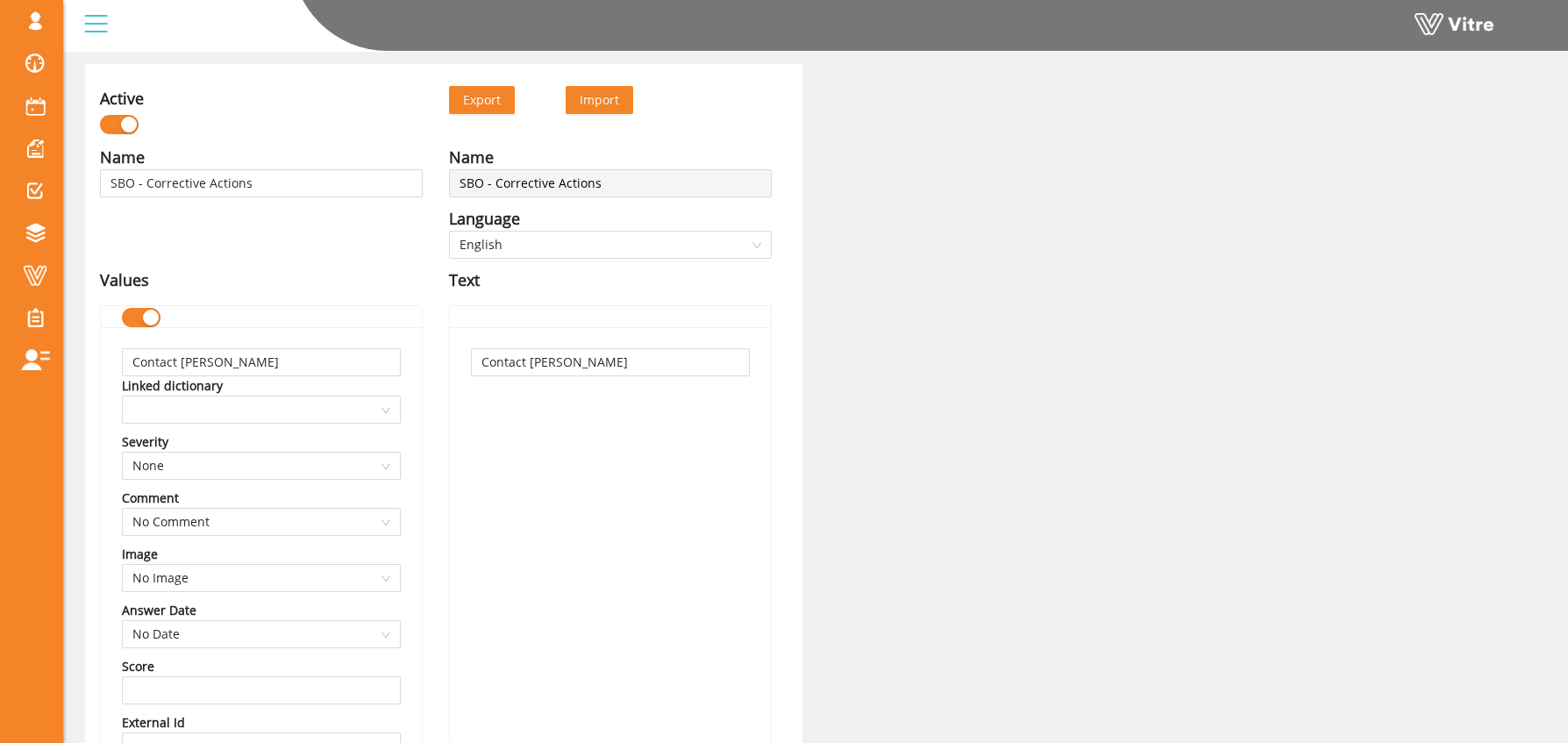
scroll to position [316, 0]
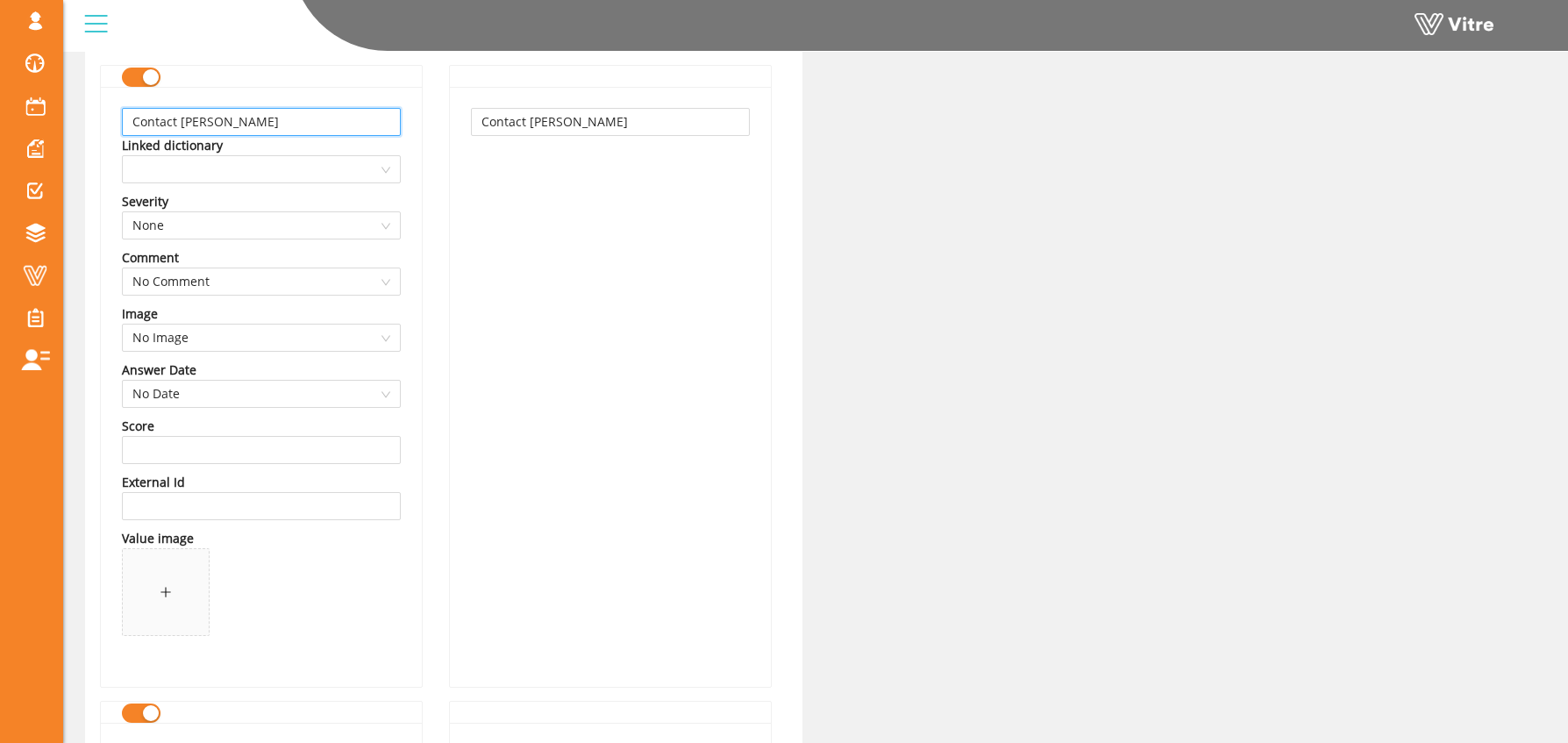
drag, startPoint x: 235, startPoint y: 118, endPoint x: 126, endPoint y: 111, distance: 109.2
click at [126, 111] on input "Contact [PERSON_NAME]" at bounding box center [261, 122] width 279 height 28
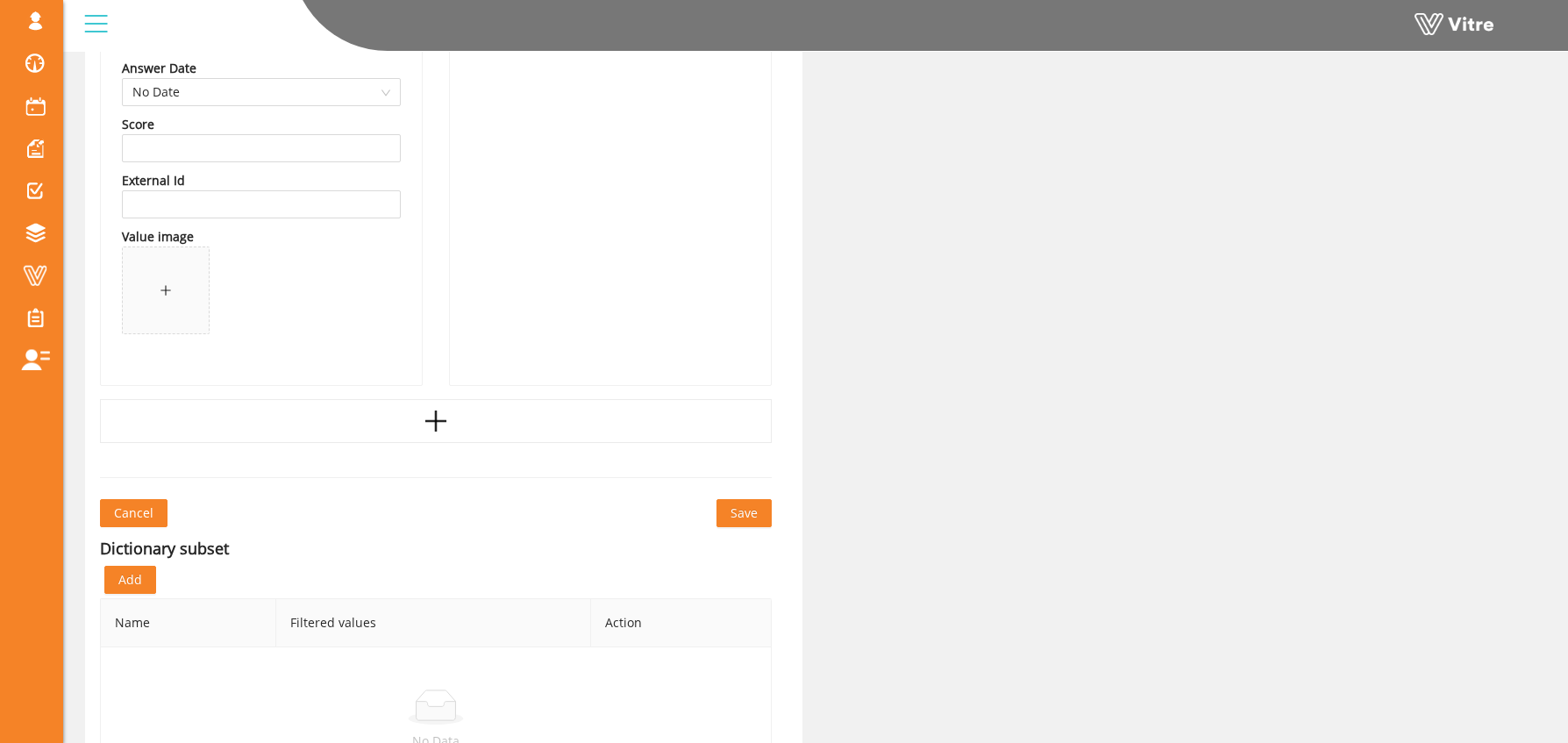
scroll to position [1891, 0]
click at [429, 414] on icon "plus" at bounding box center [435, 420] width 26 height 26
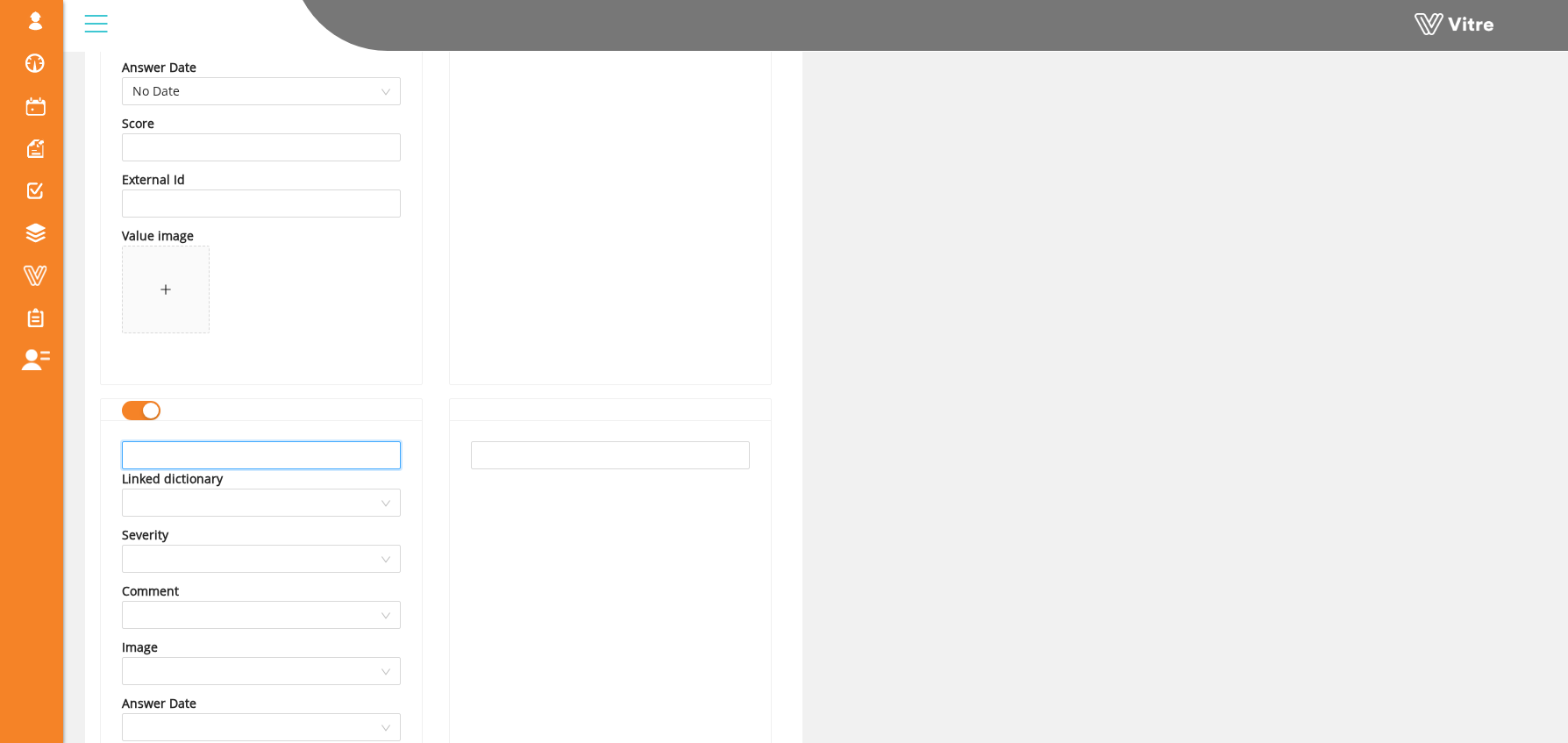
click at [172, 453] on input "text" at bounding box center [261, 454] width 279 height 28
type input "Assigned to the contractor"
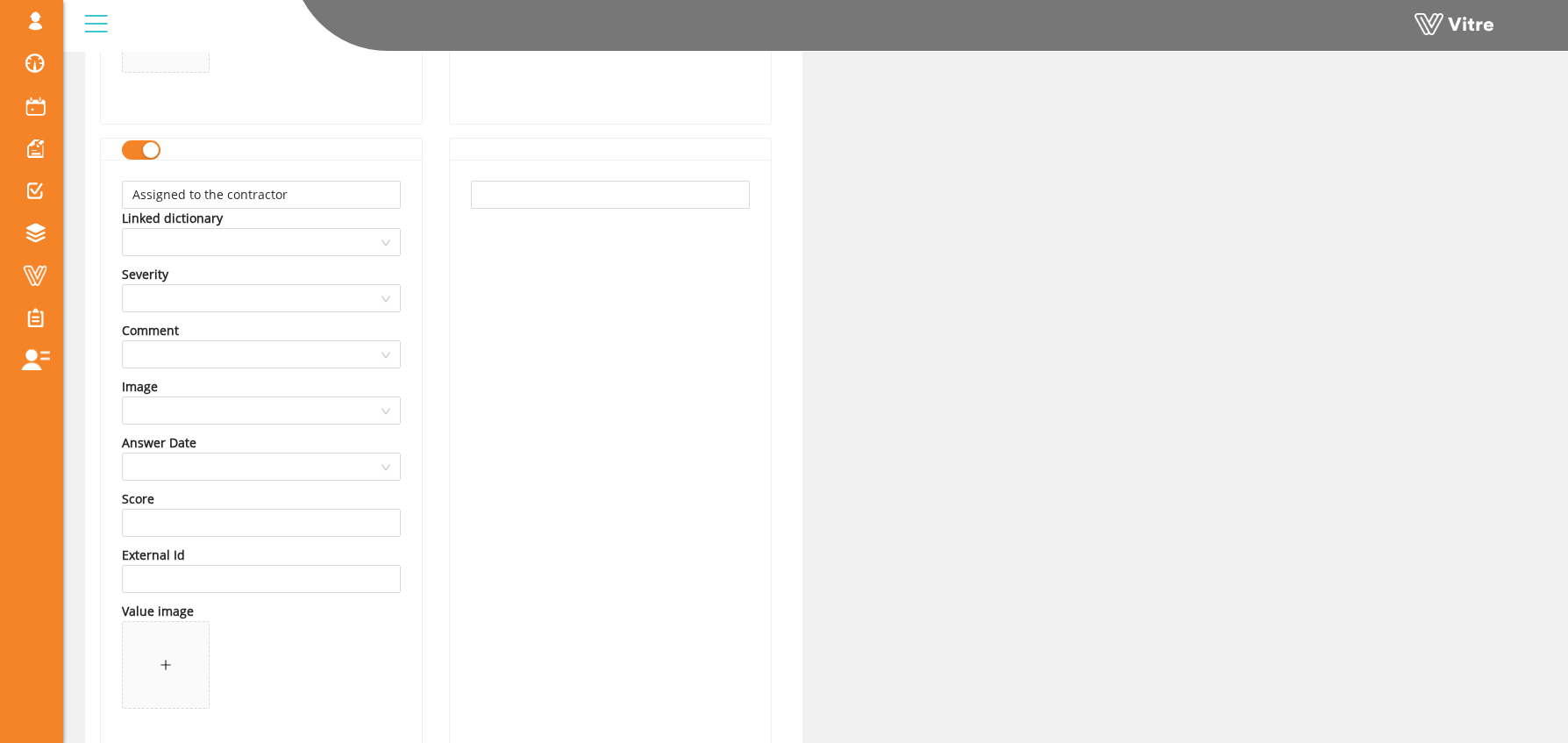
scroll to position [2375, 0]
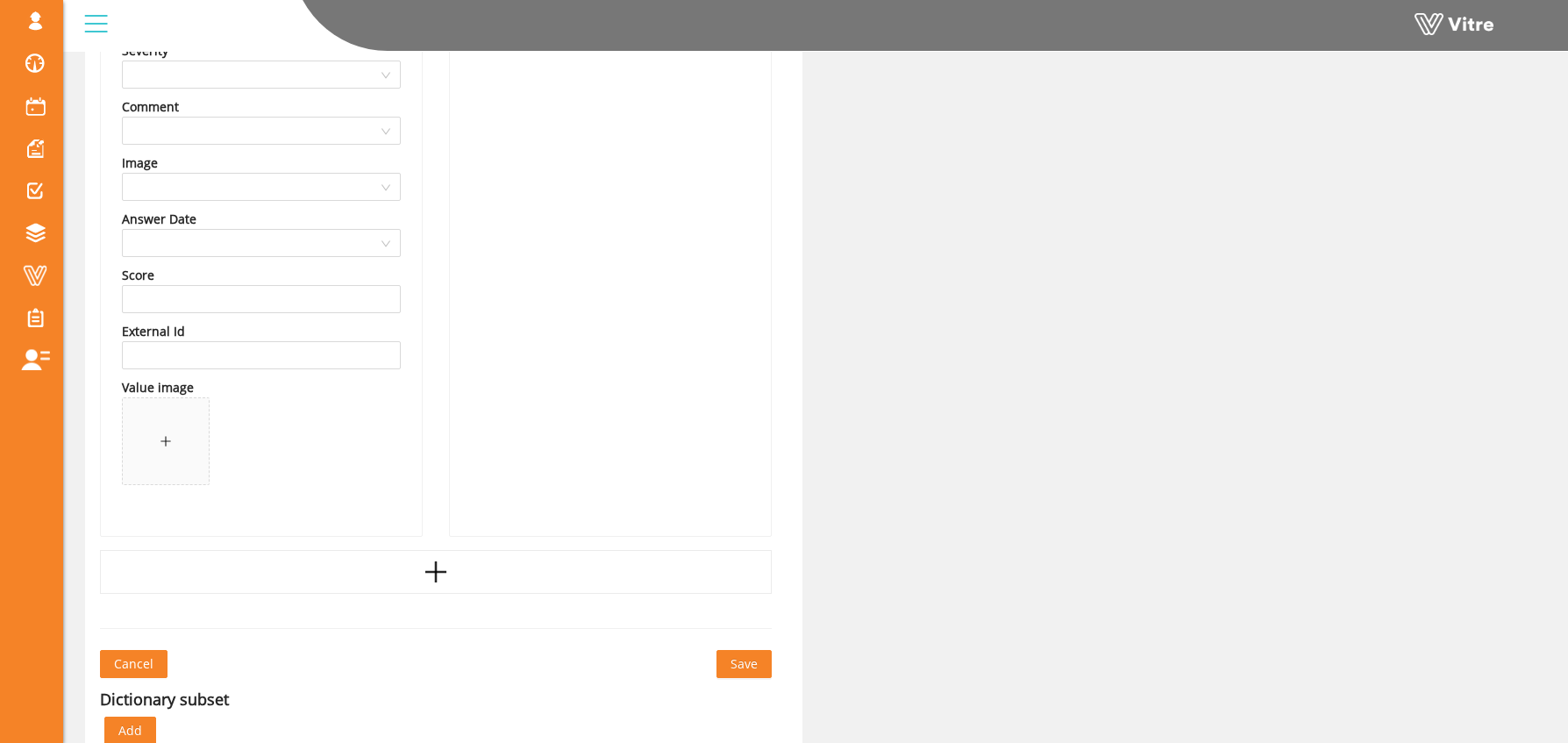
click at [743, 659] on span "Save" at bounding box center [744, 664] width 27 height 19
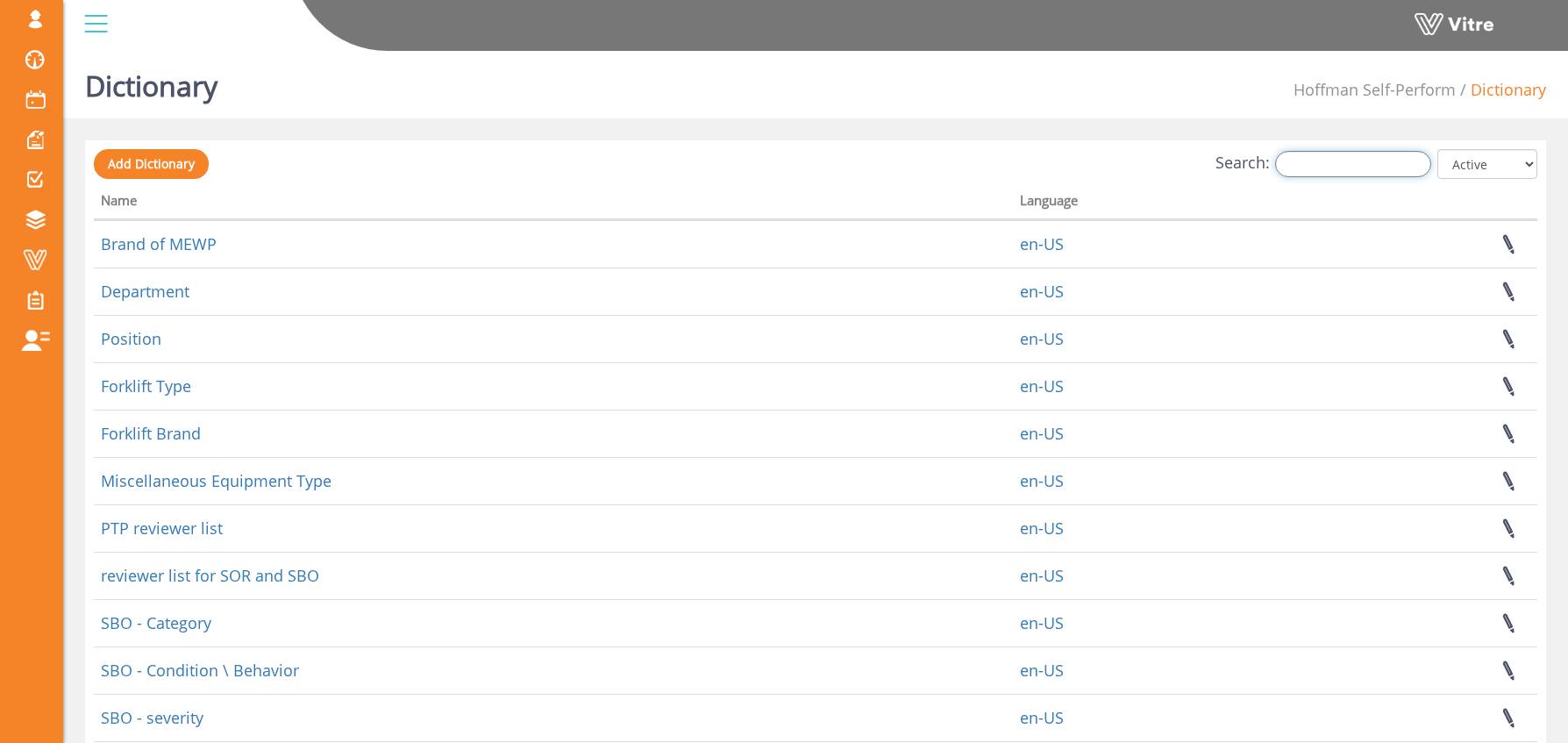
click at [1325, 169] on input "Search:" at bounding box center [1354, 163] width 156 height 26
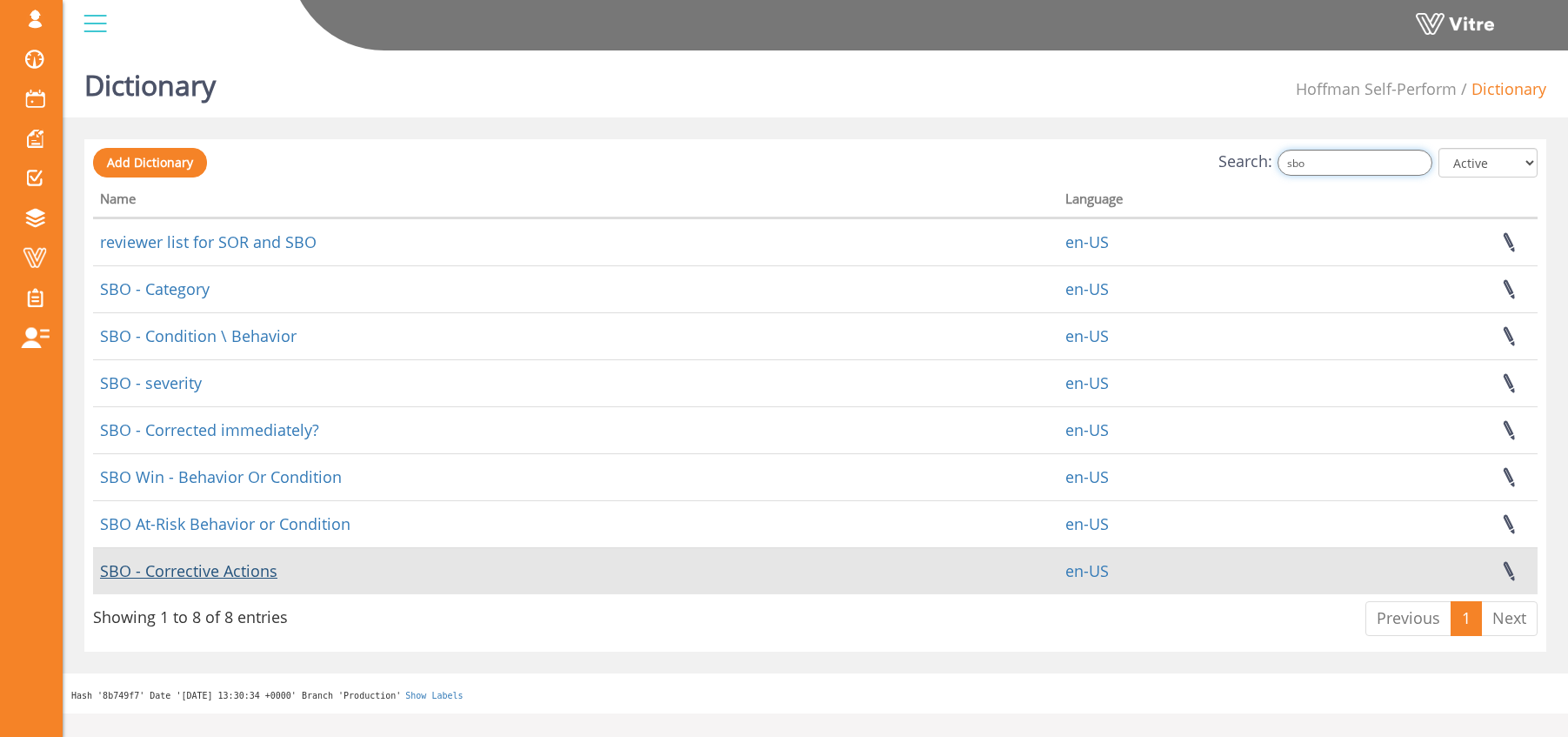
type input "sbo"
click at [255, 571] on link "SBO - Corrective Actions" at bounding box center [188, 570] width 177 height 21
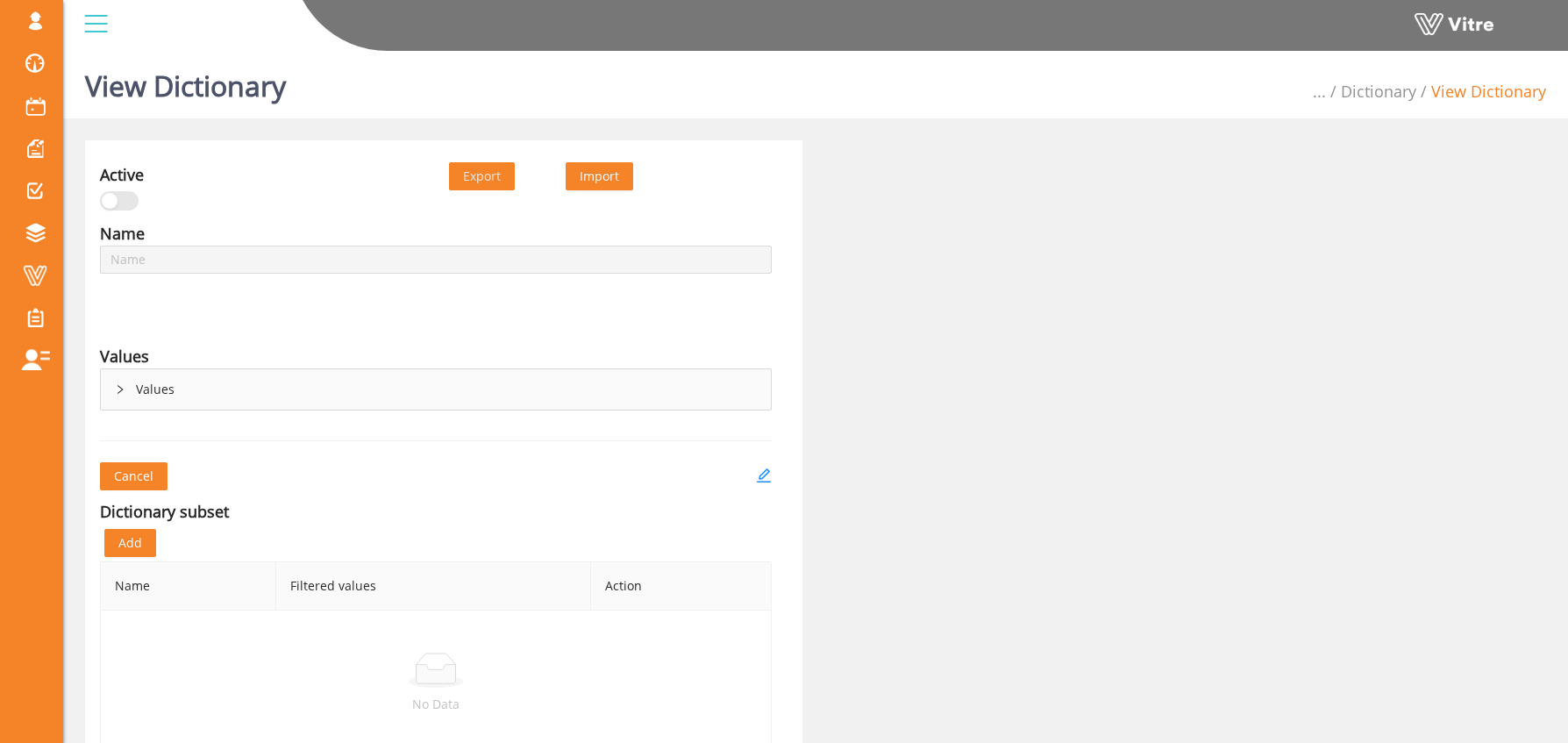
type input "SBO - Corrective Actions"
click at [764, 476] on icon "edit" at bounding box center [763, 475] width 14 height 14
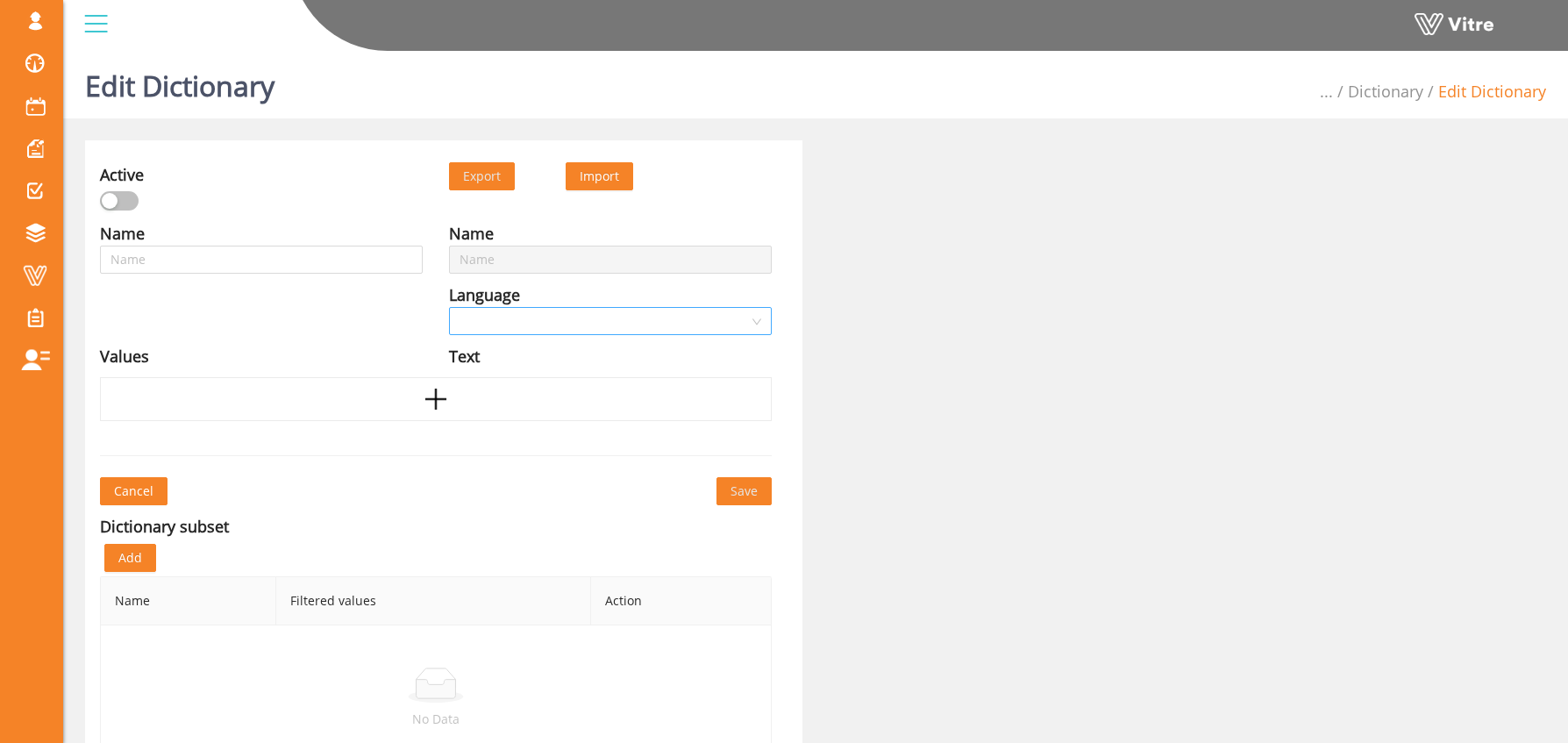
type input "SBO - Corrective Actions"
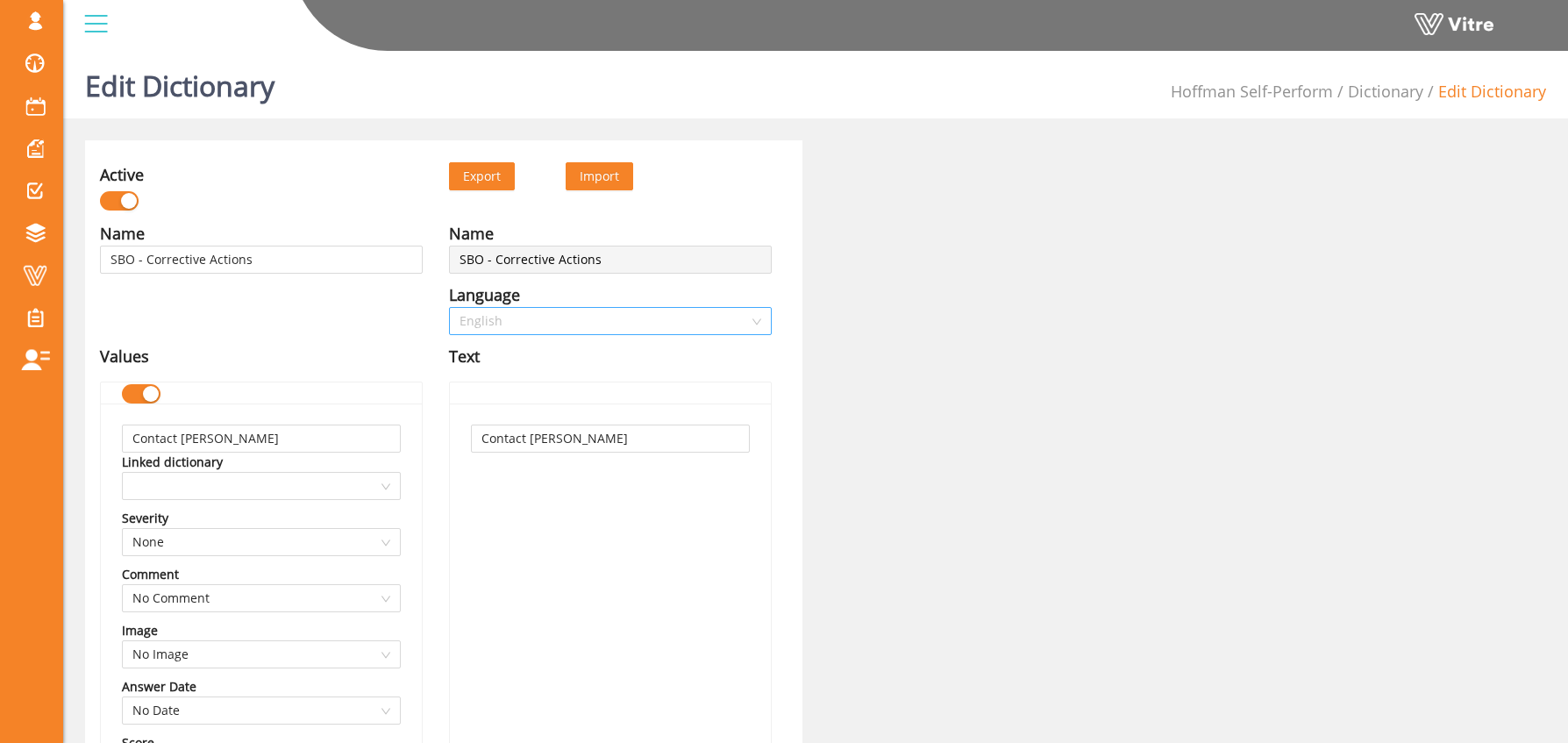
click at [511, 327] on span "English" at bounding box center [610, 320] width 302 height 26
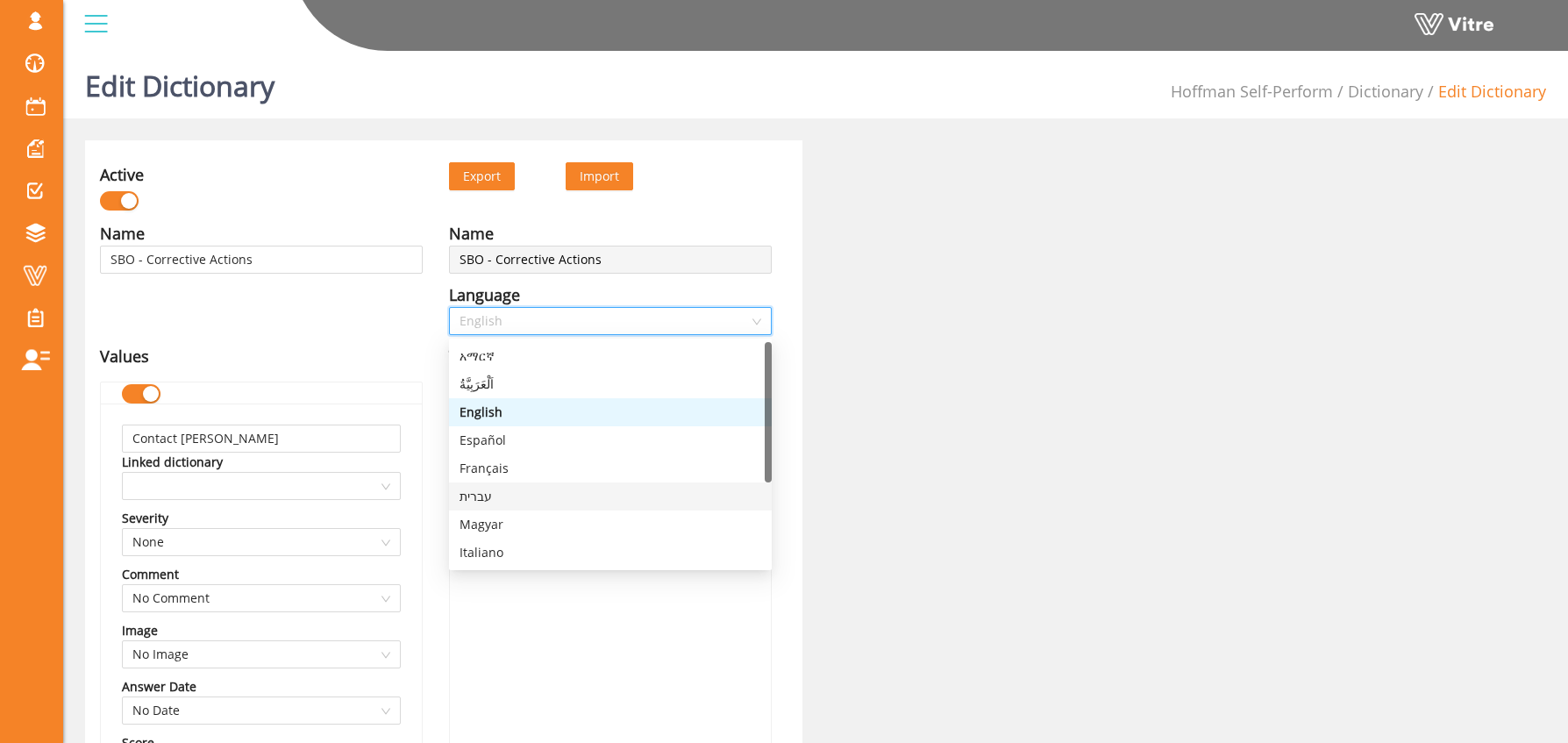
click at [507, 498] on div "עברית" at bounding box center [610, 496] width 302 height 19
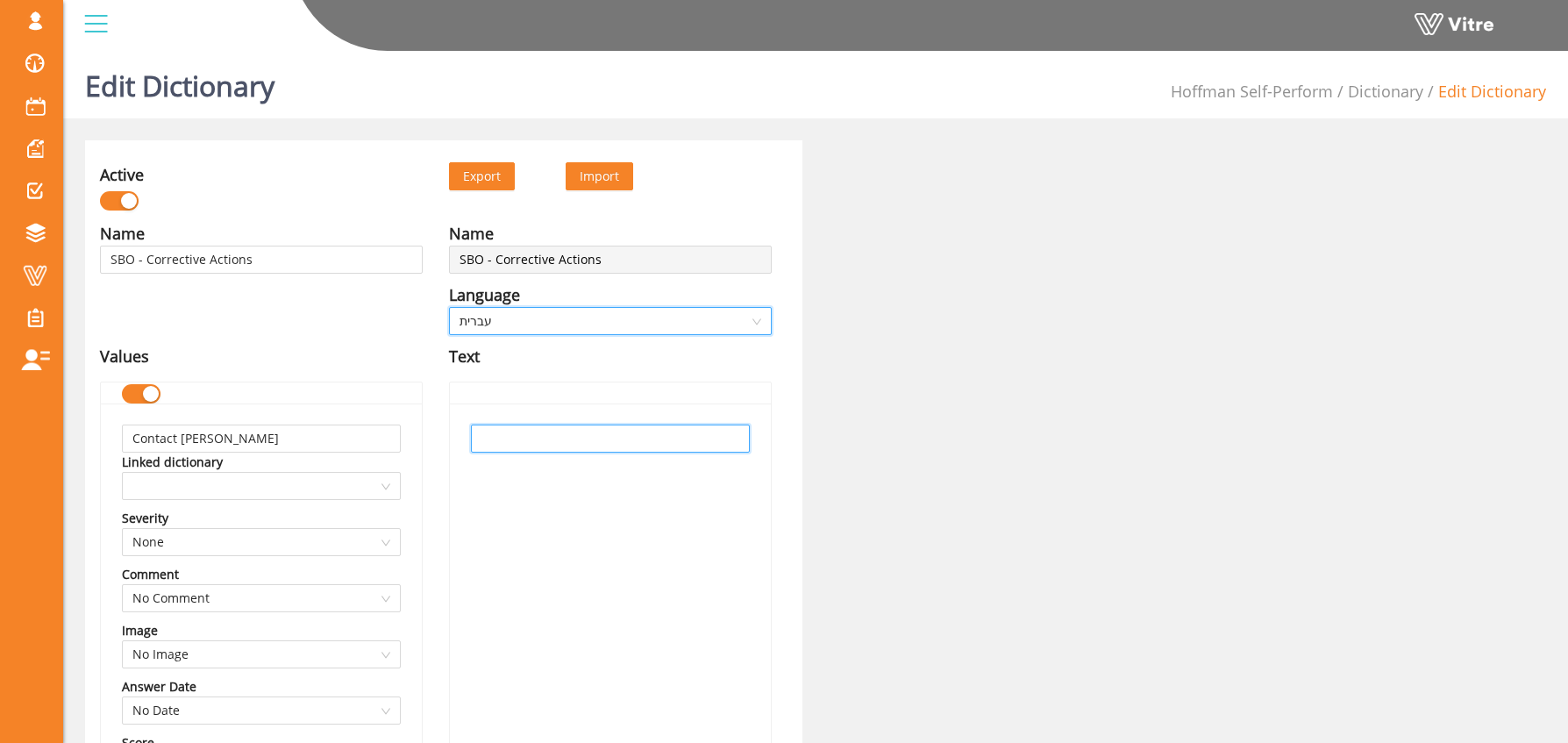
click at [509, 440] on input "text" at bounding box center [610, 438] width 279 height 28
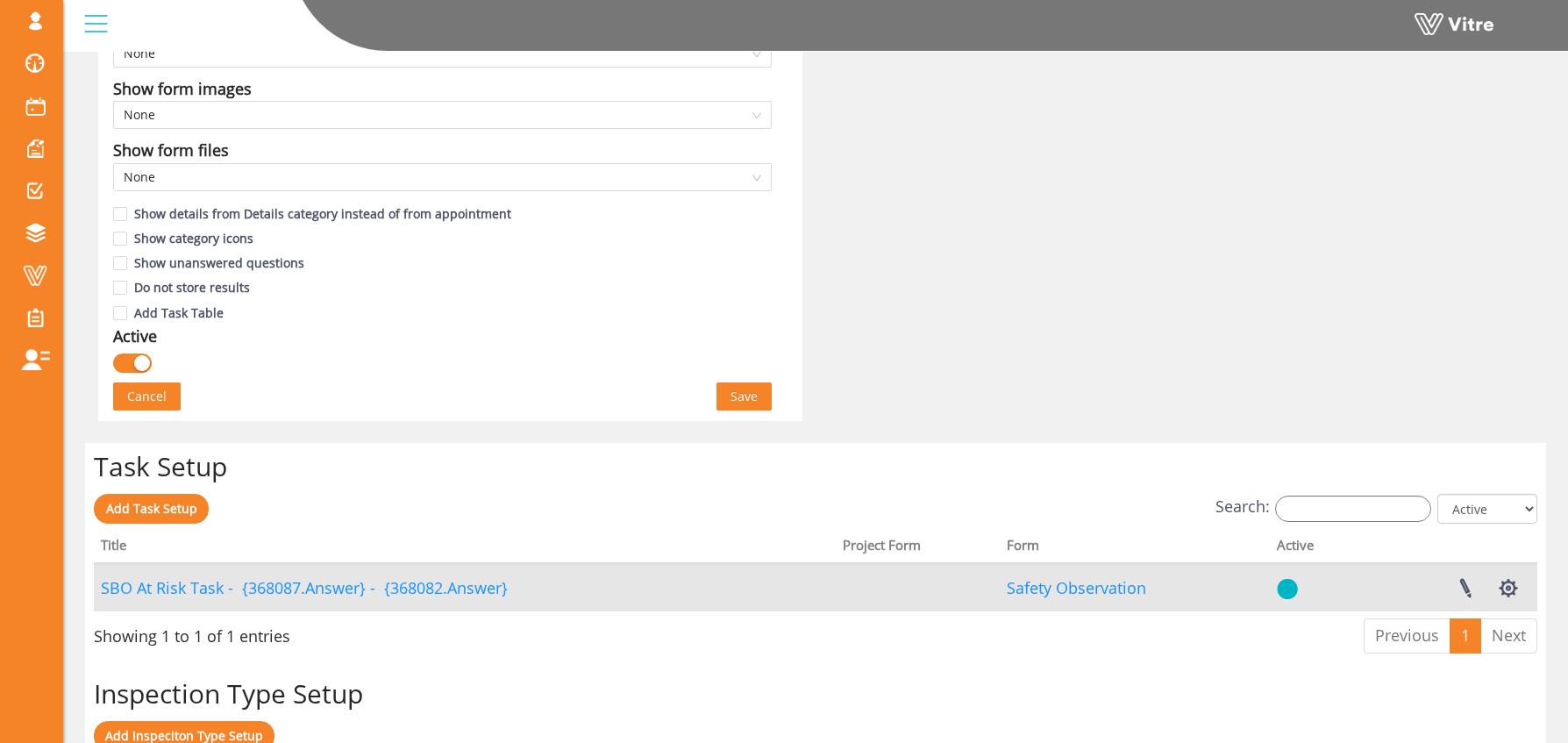
scroll to position [986, 0]
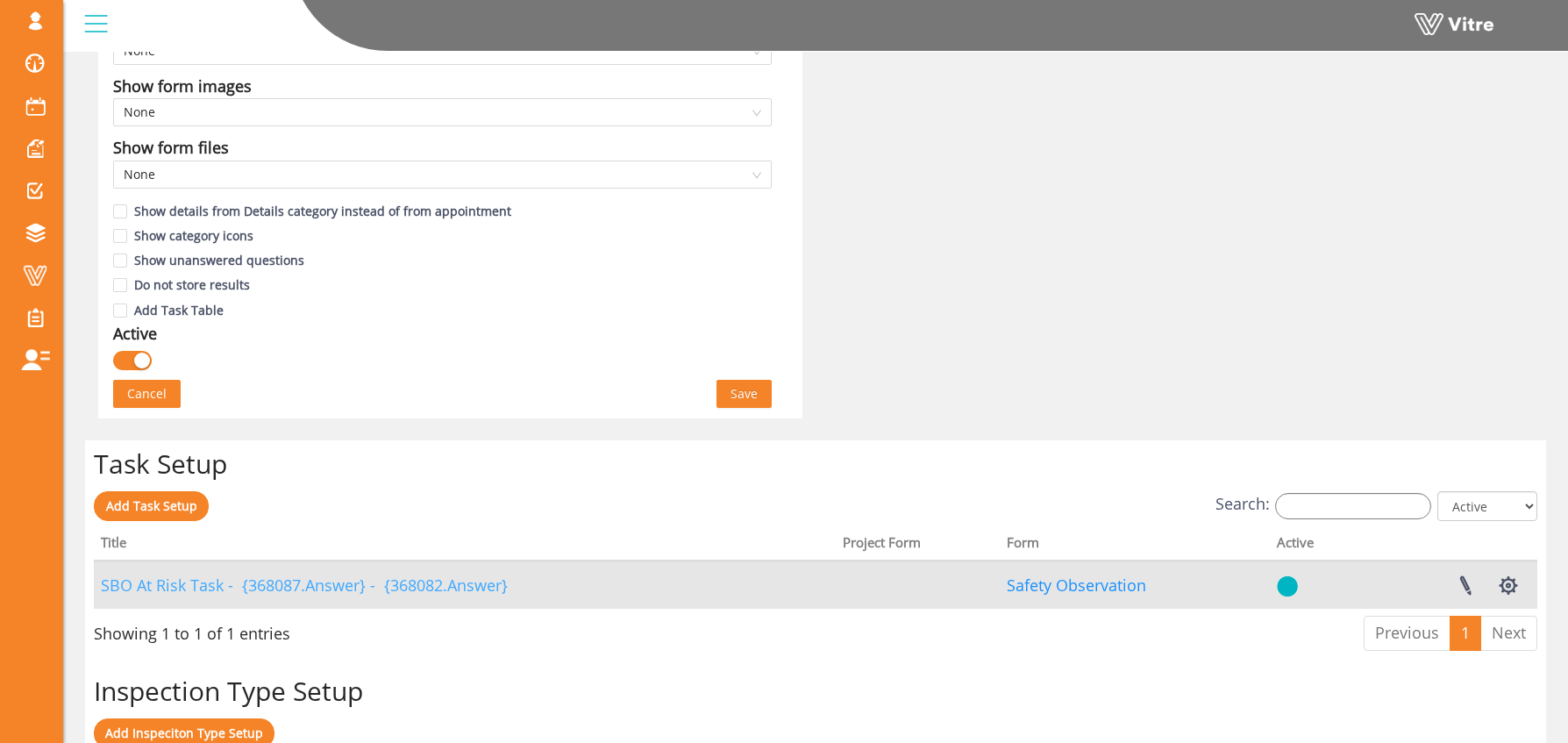
click at [413, 578] on link "SBO At Risk Task - {368087.Answer} - {368082.Answer}" at bounding box center [305, 585] width 407 height 21
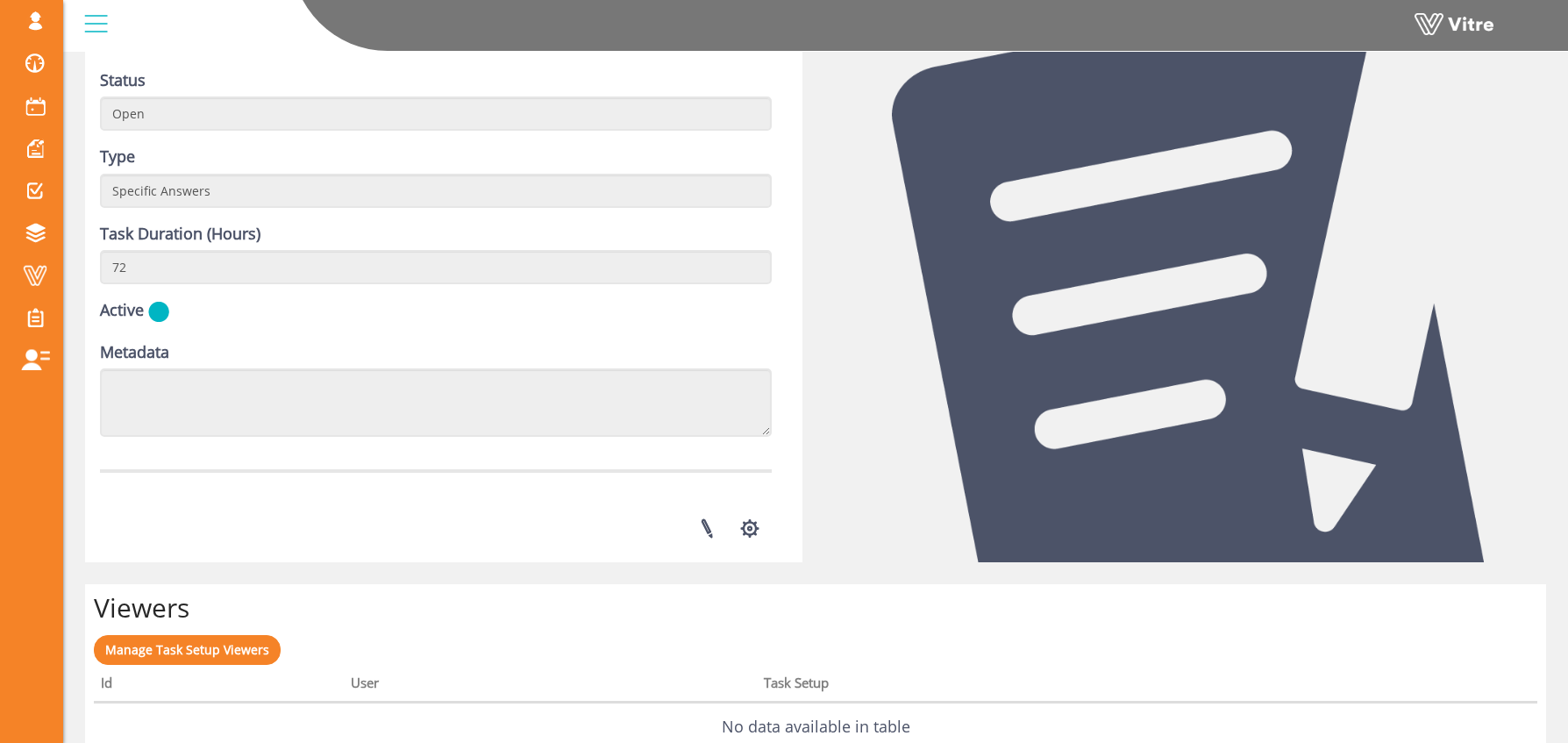
scroll to position [511, 0]
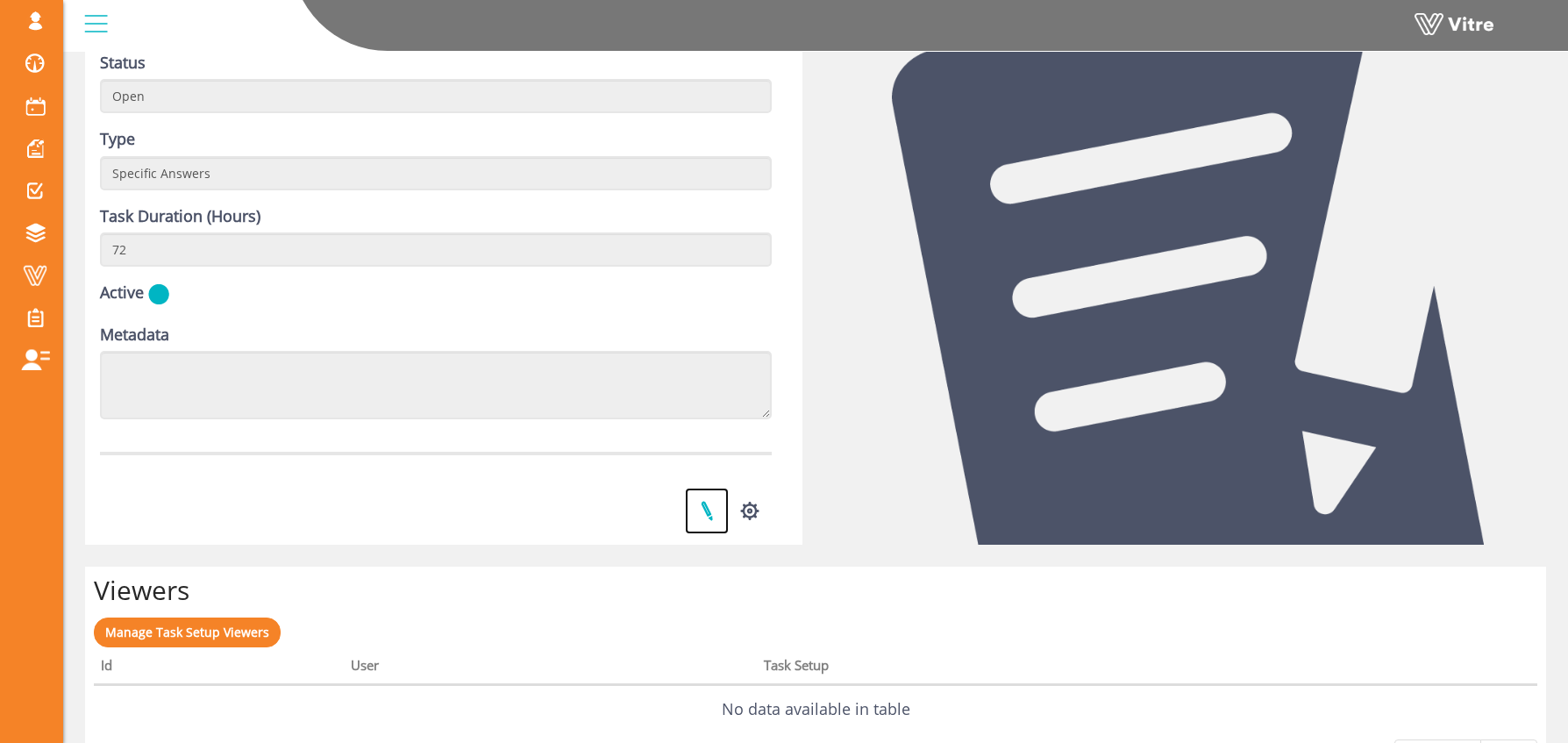
click at [699, 498] on link at bounding box center [706, 510] width 43 height 46
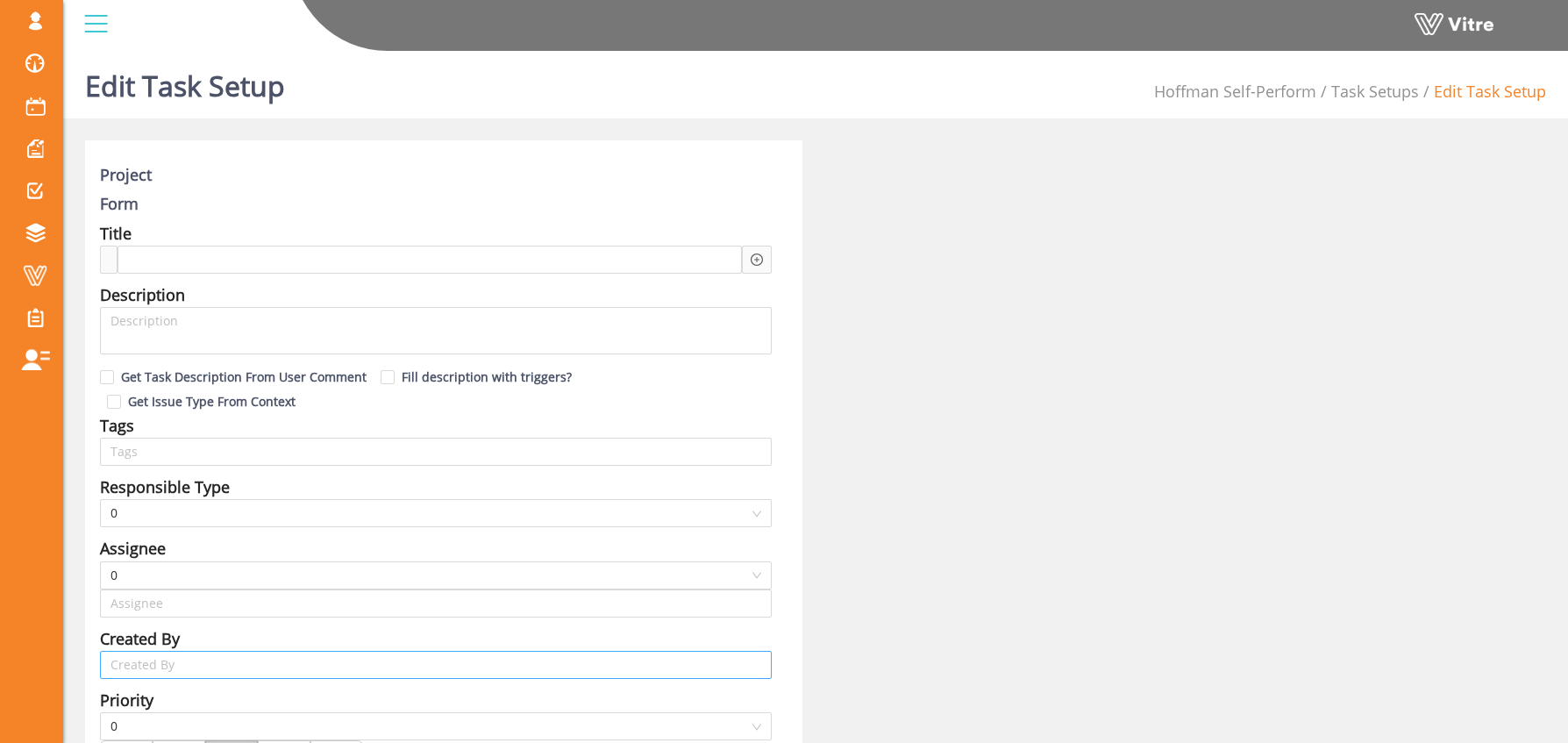
type input "Osher Faibish SU"
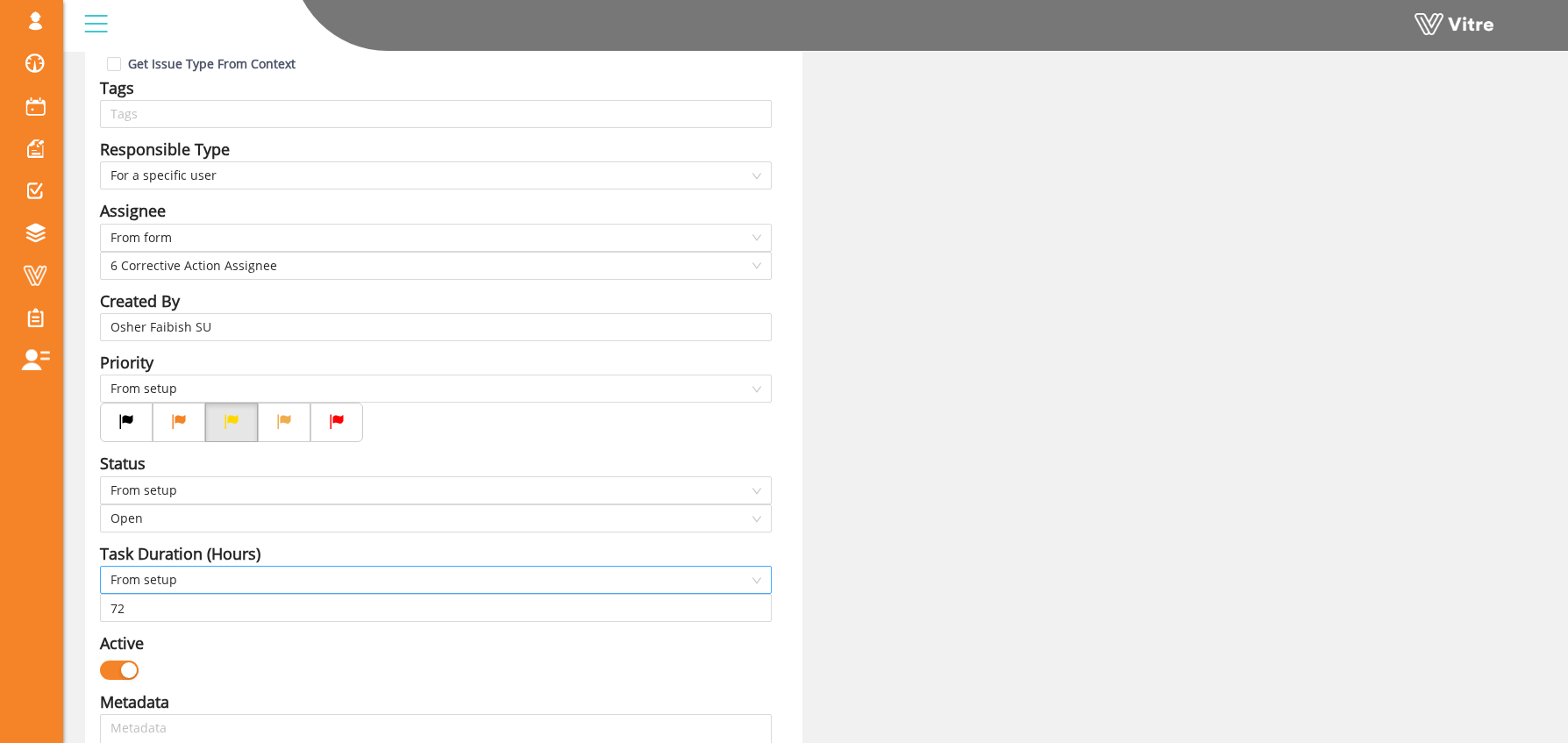
scroll to position [339, 0]
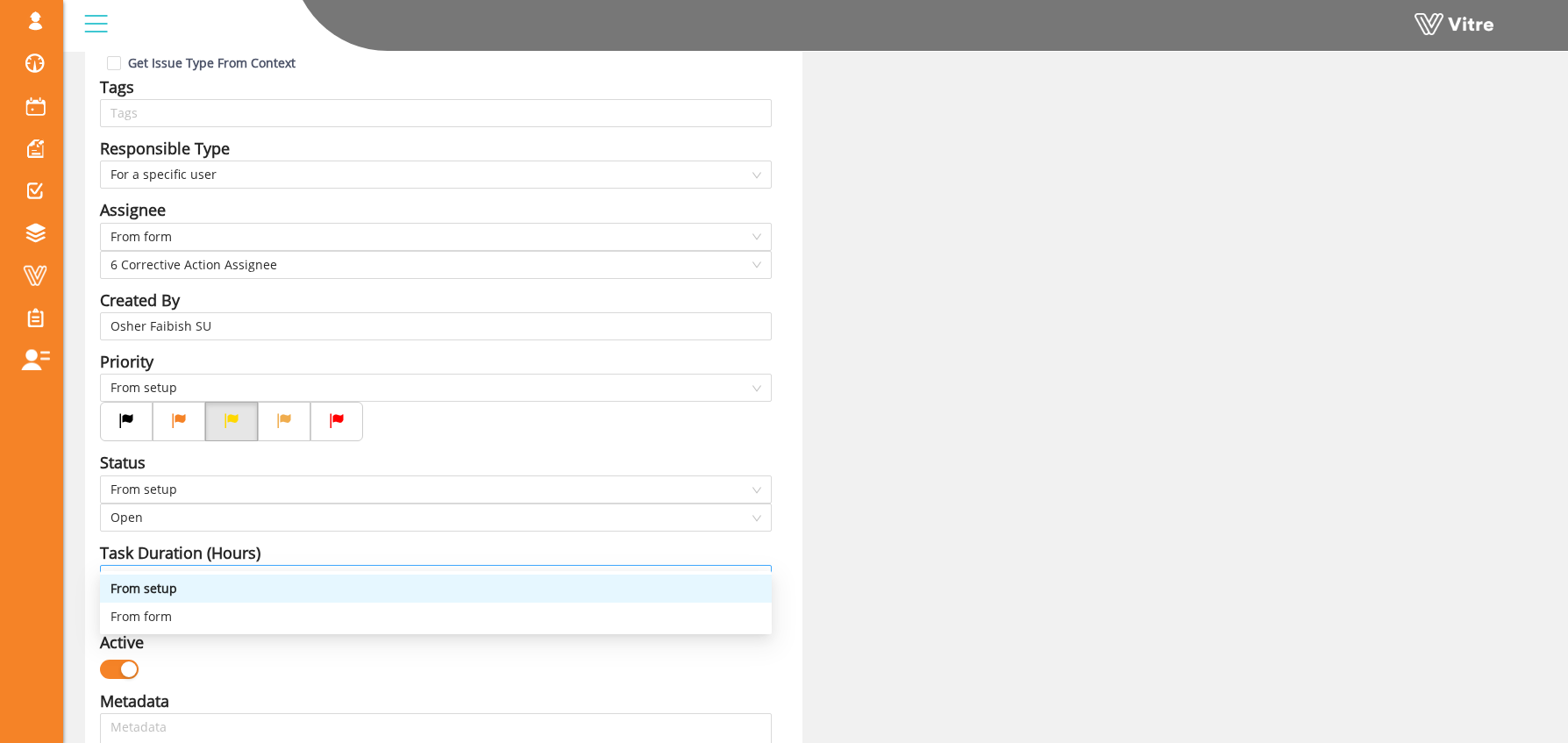
click at [156, 565] on span "From setup" at bounding box center [436, 578] width 650 height 26
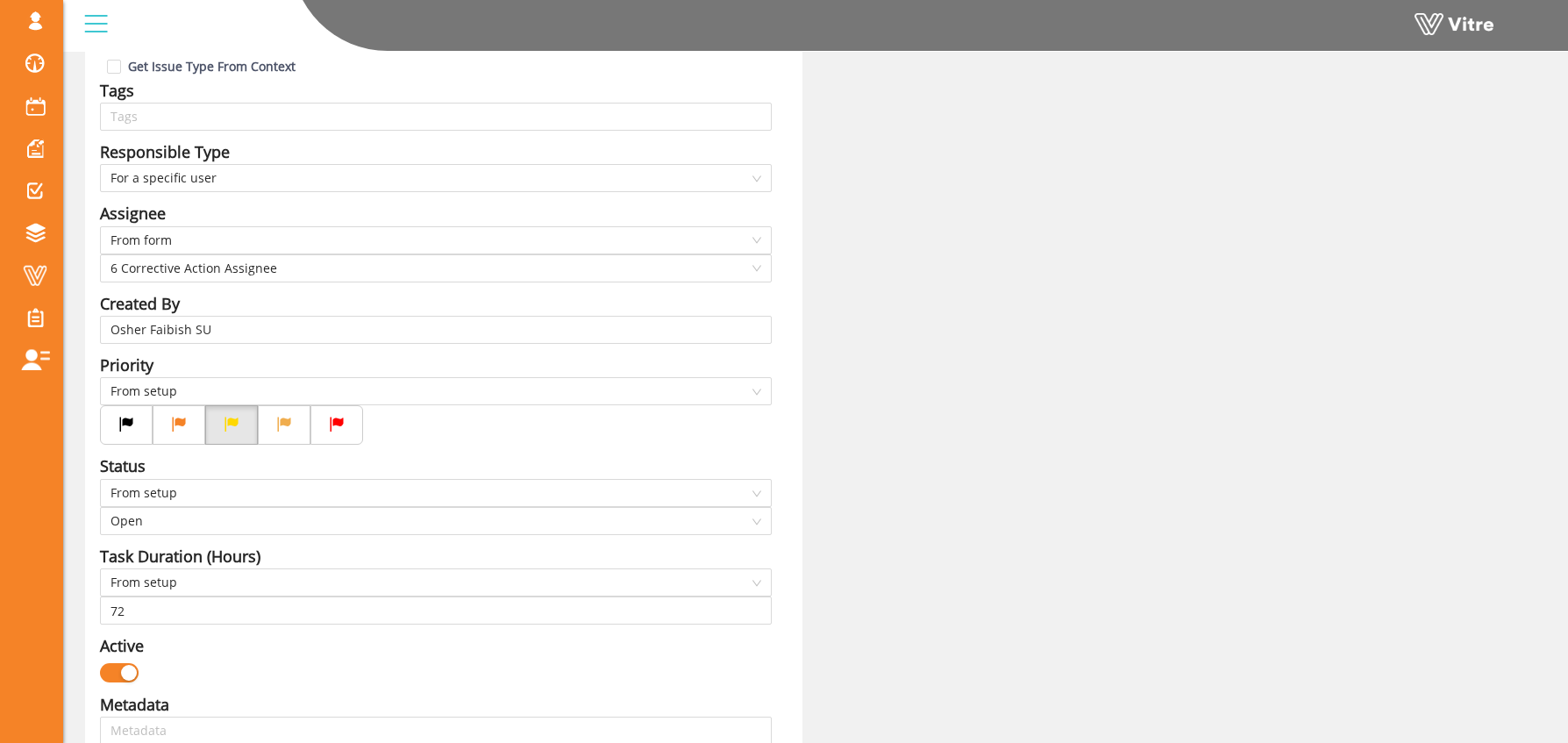
click at [785, 581] on div "Project Form Safety Observation Title SBO At Risk Task - Answer-6 Observation -…" at bounding box center [444, 684] width 718 height 1758
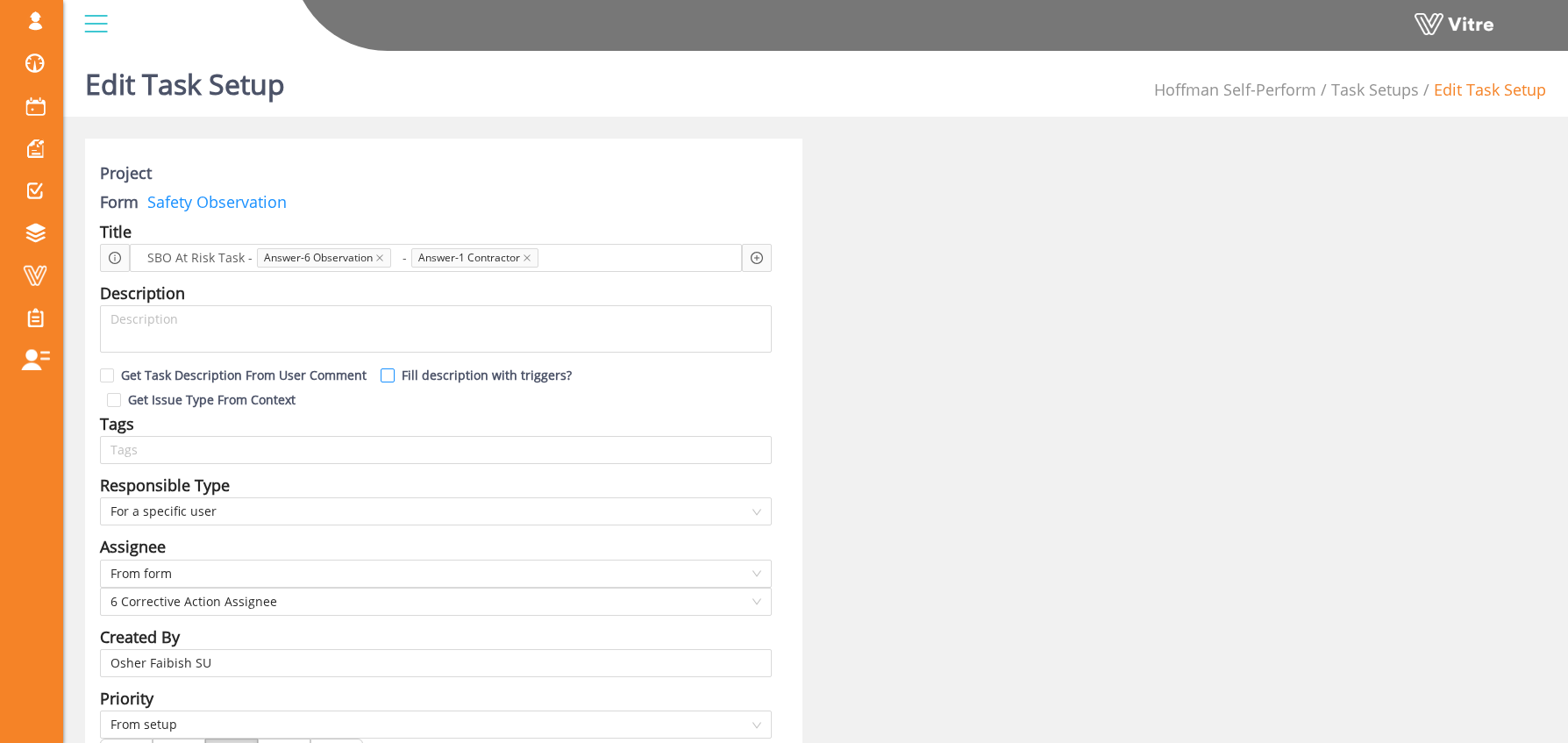
scroll to position [0, 0]
drag, startPoint x: 236, startPoint y: 203, endPoint x: 265, endPoint y: 208, distance: 29.4
click at [236, 202] on link "Safety Observation" at bounding box center [213, 204] width 149 height 21
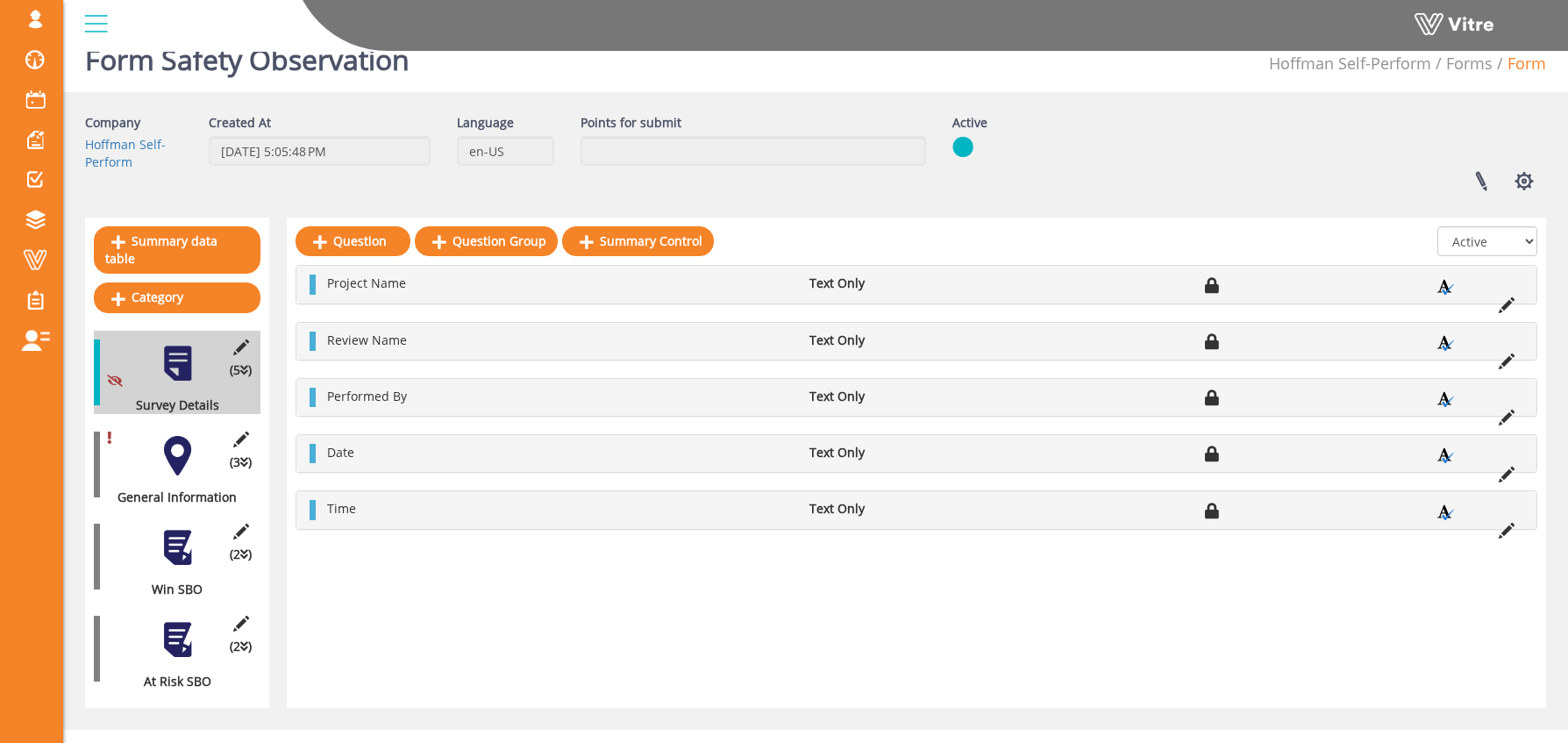
scroll to position [35, 0]
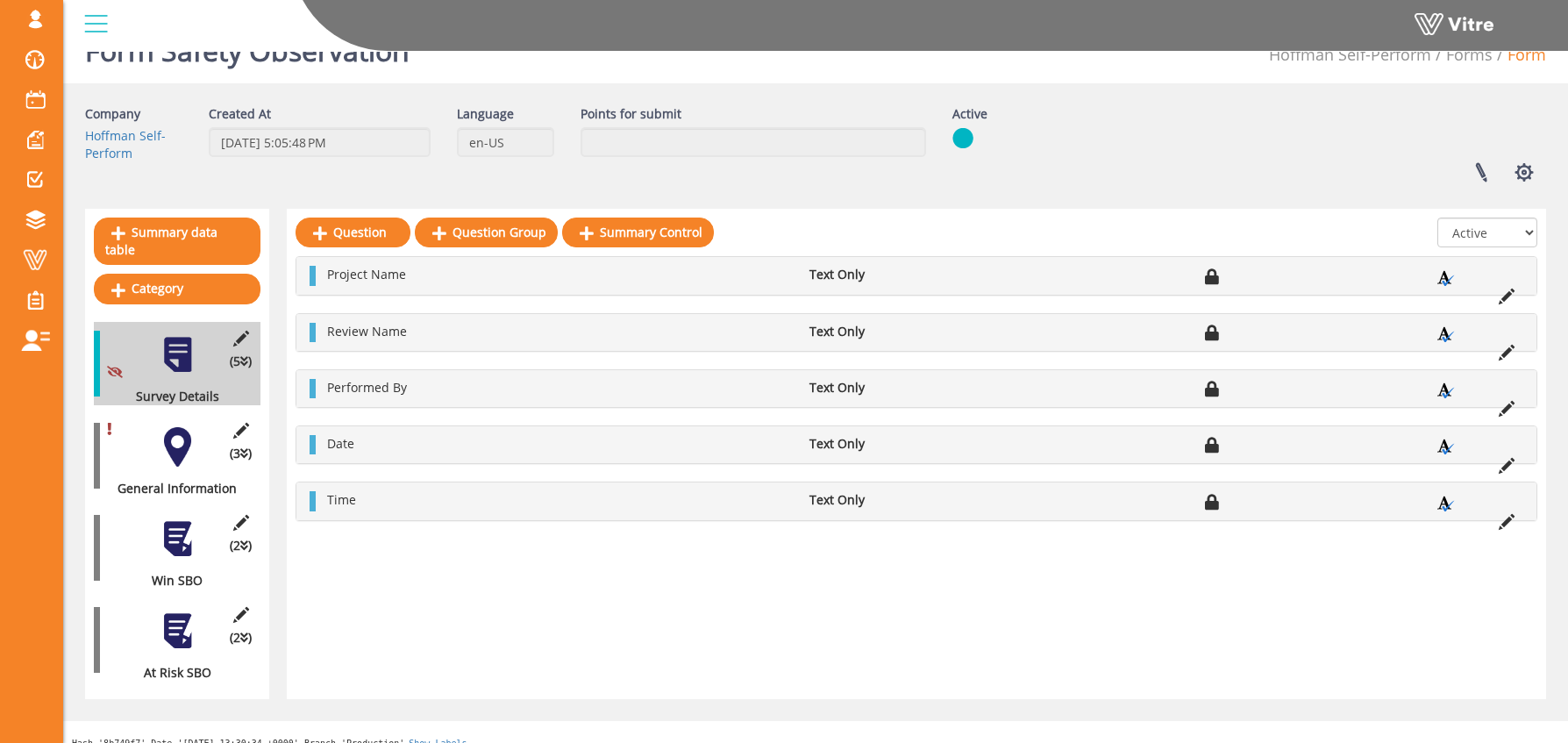
click at [180, 612] on div at bounding box center [178, 631] width 40 height 40
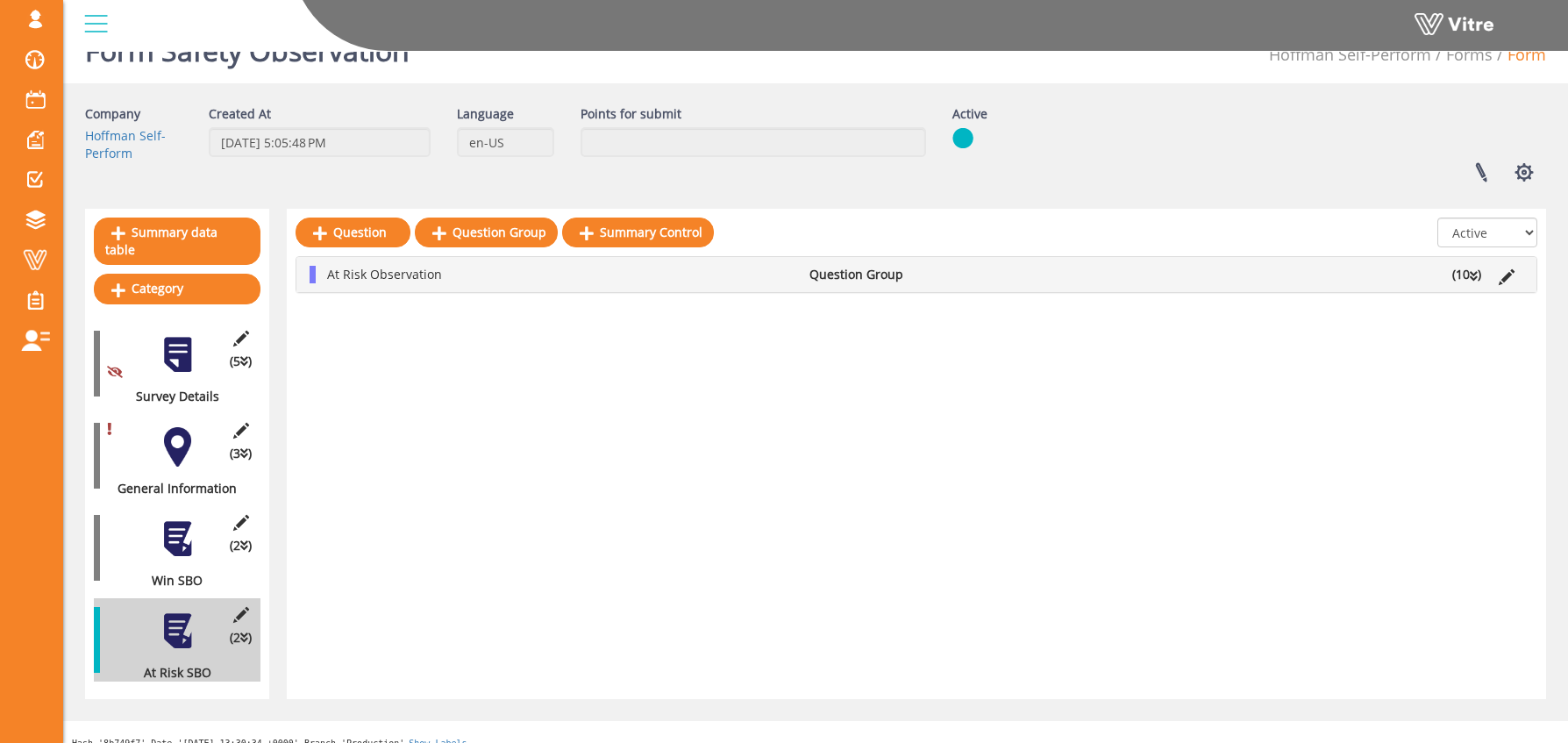
click at [318, 276] on li "At Risk Observation" at bounding box center [560, 274] width 482 height 17
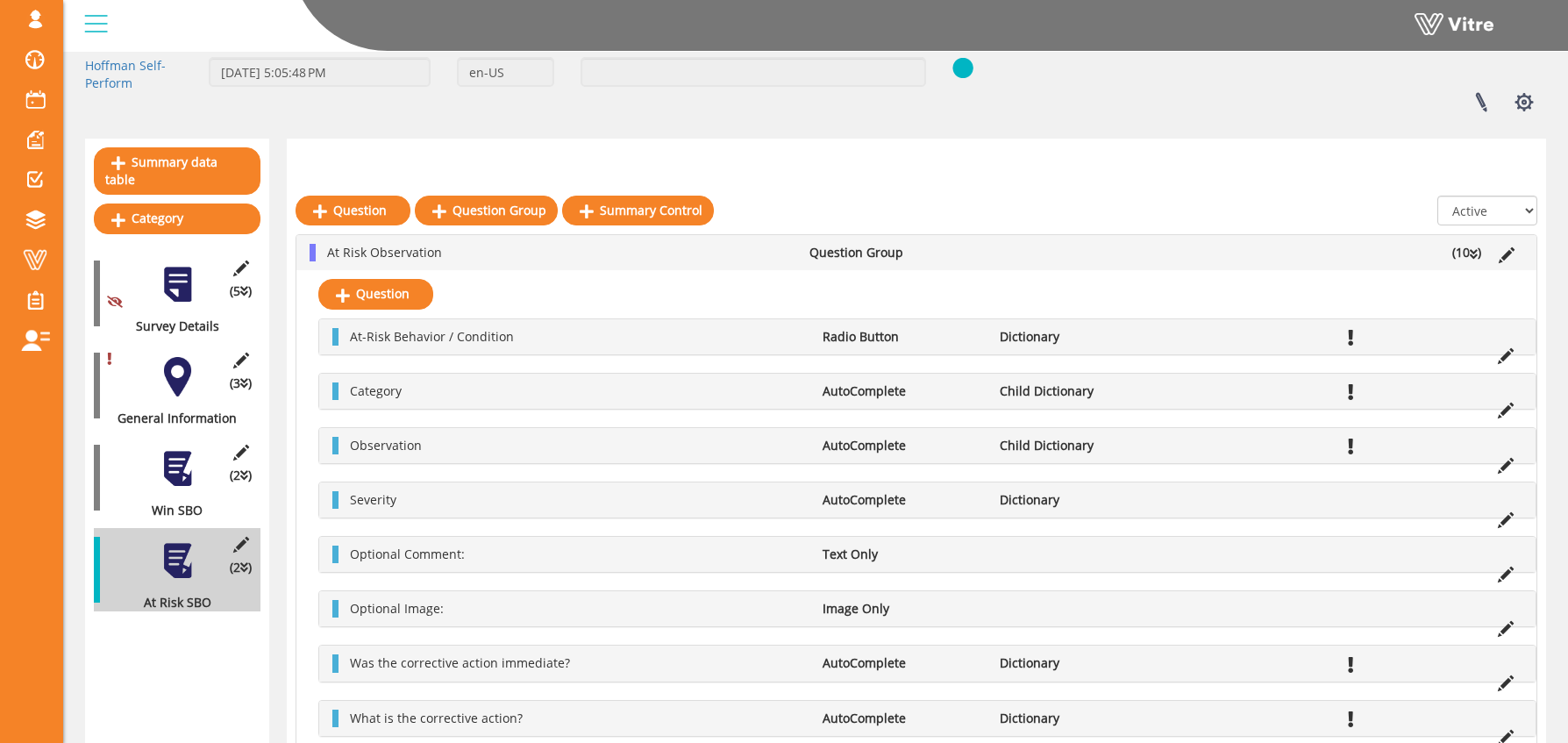
scroll to position [220, 0]
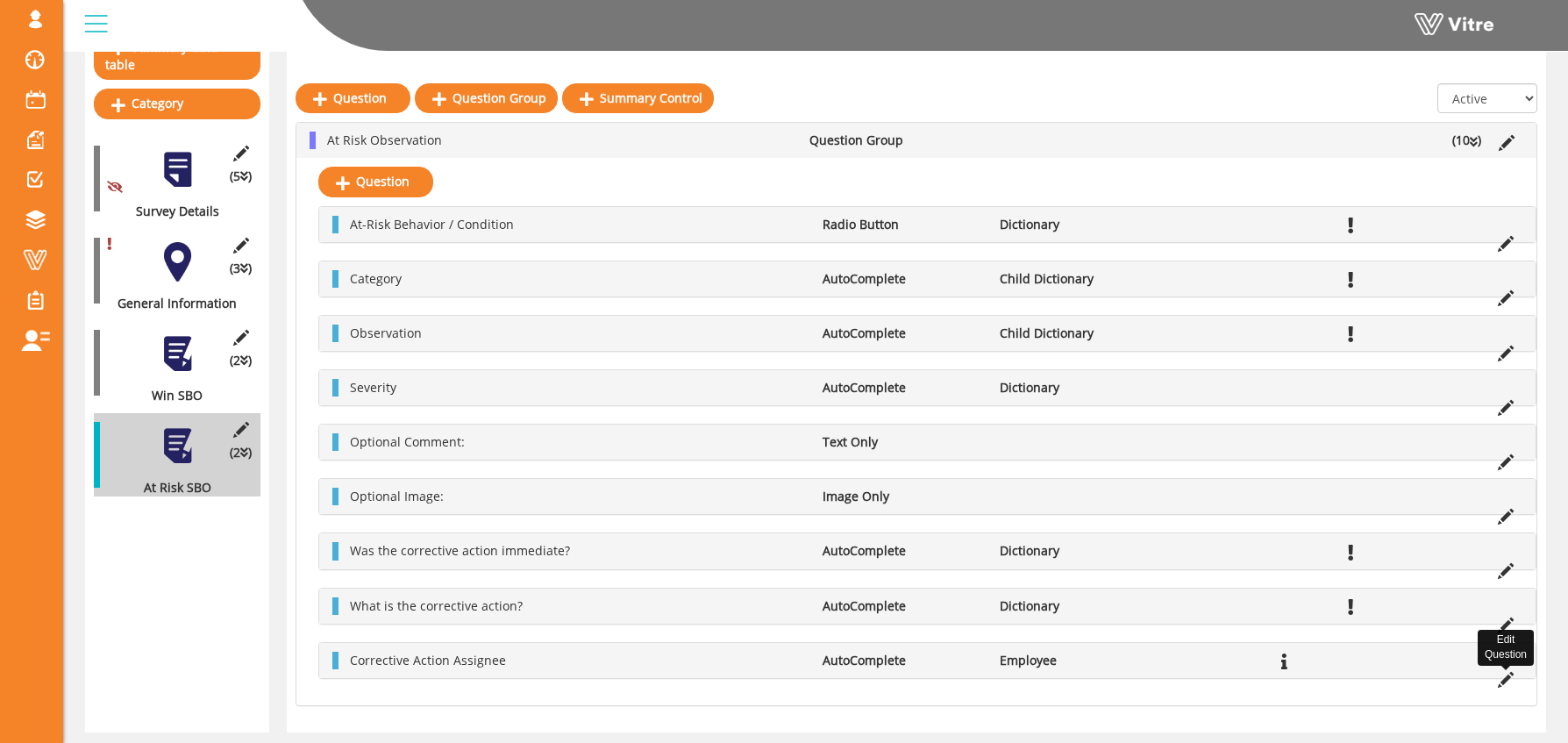
click at [1505, 681] on icon at bounding box center [1505, 679] width 15 height 15
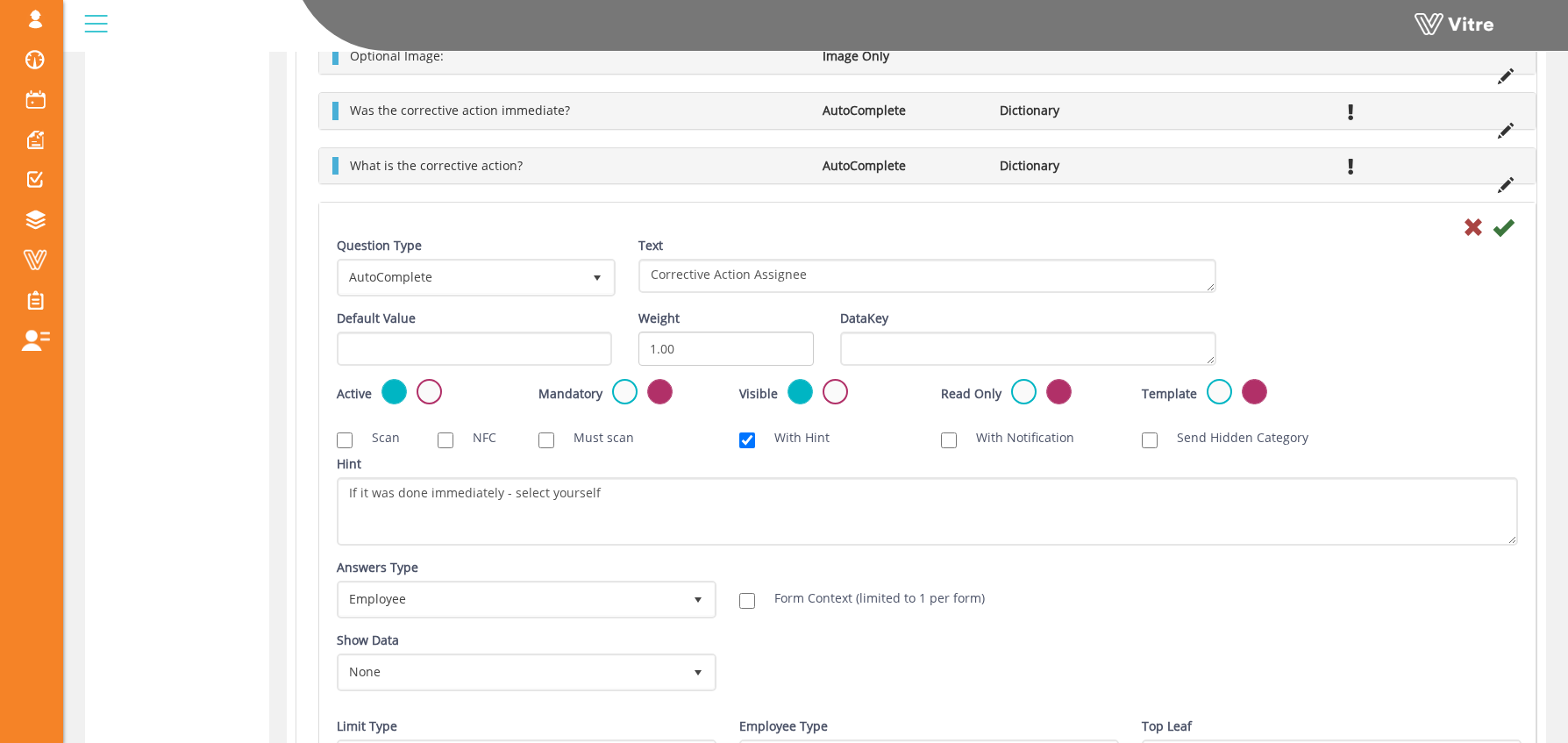
scroll to position [909, 0]
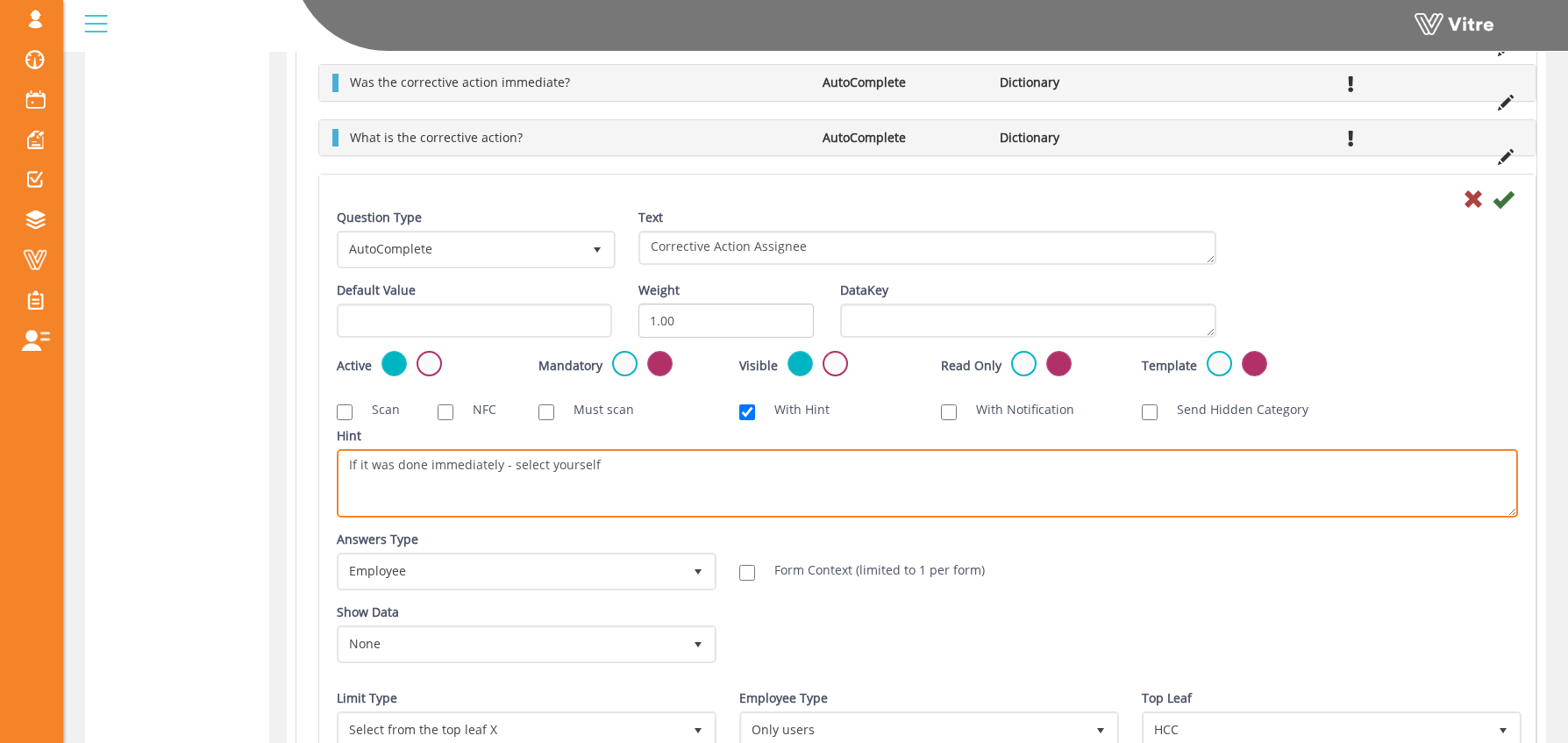
click at [355, 462] on textarea "If it was done immediately - select yourself" at bounding box center [927, 482] width 1181 height 69
click at [391, 462] on textarea "If it was done immediately - select yourself" at bounding box center [927, 482] width 1181 height 69
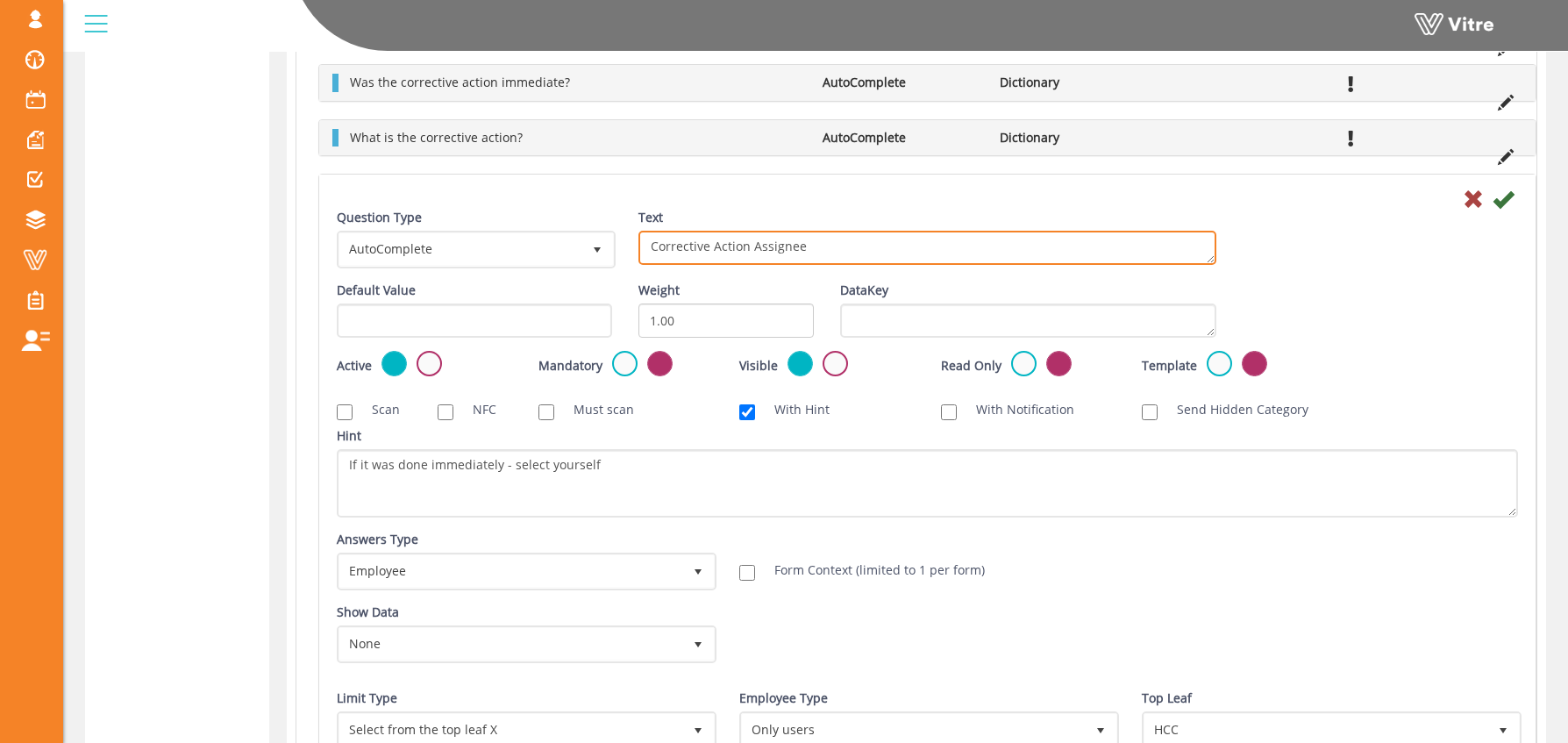
drag, startPoint x: 648, startPoint y: 245, endPoint x: 852, endPoint y: 248, distance: 204.0
click at [852, 248] on textarea "Corrective Action Assignee" at bounding box center [927, 247] width 578 height 34
drag, startPoint x: 749, startPoint y: 248, endPoint x: 636, endPoint y: 248, distance: 113.0
click at [636, 248] on div "Text Corrective Action Assignee" at bounding box center [927, 243] width 604 height 69
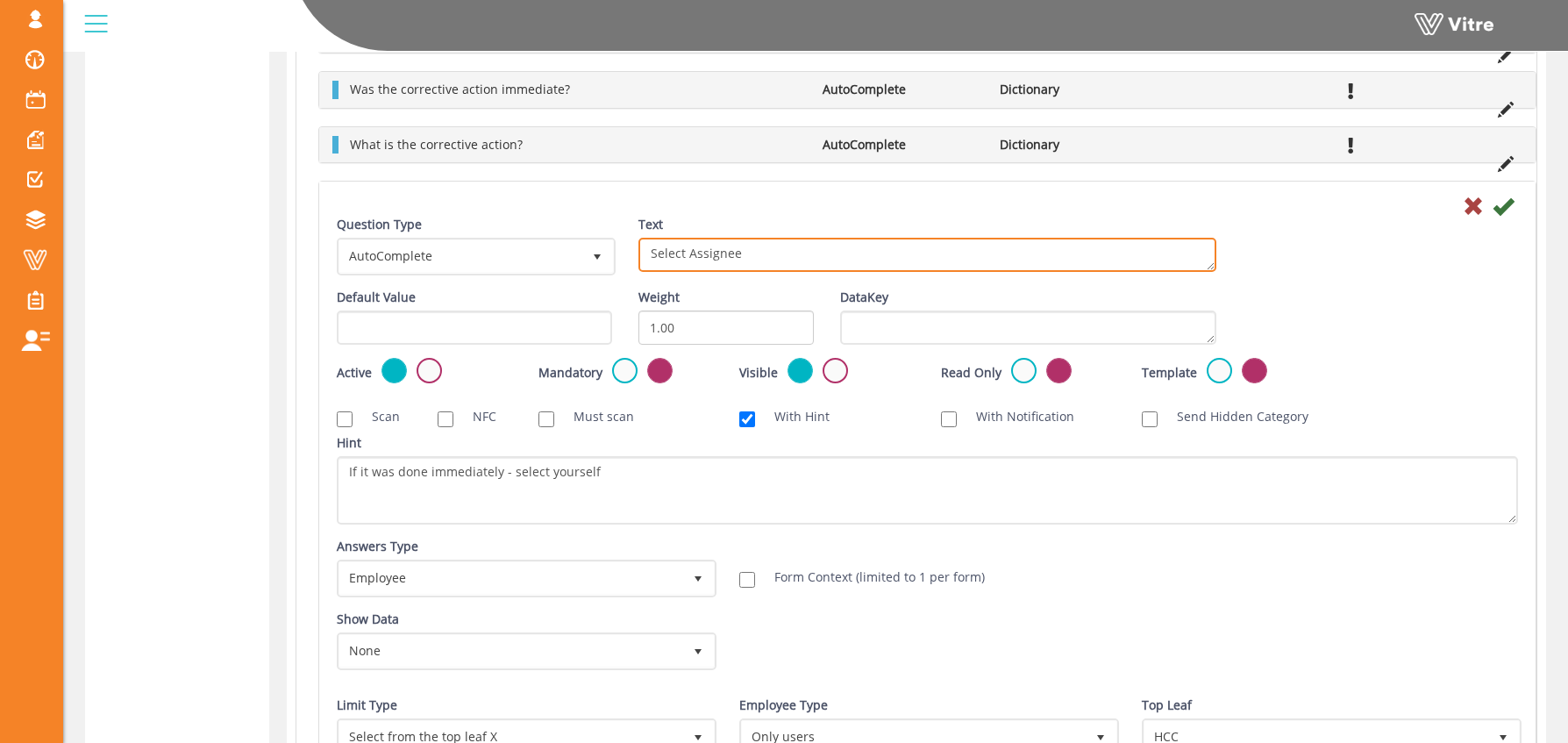
scroll to position [898, 0]
click at [699, 256] on textarea "Corrective Action Assignee" at bounding box center [927, 258] width 578 height 34
click at [978, 255] on textarea "Corrective Action Assignee" at bounding box center [927, 258] width 578 height 34
click at [695, 264] on textarea "Corrective Action Assignee" at bounding box center [927, 258] width 578 height 34
type textarea "Select Assignee - only if it wasn't done immediately"
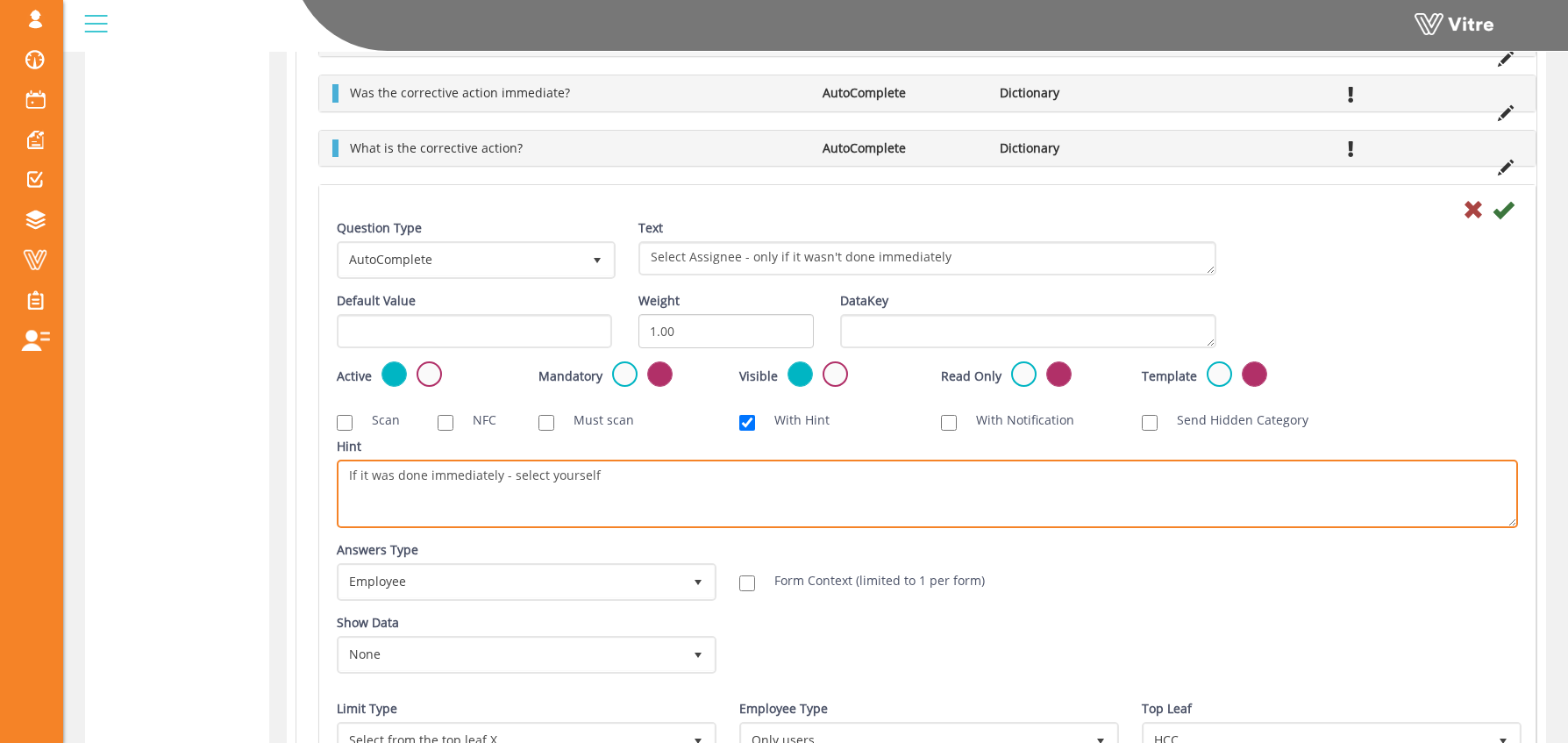
drag, startPoint x: 623, startPoint y: 478, endPoint x: 293, endPoint y: 482, distance: 330.0
click at [298, 482] on div "Question At-Risk Behavior / Condition Radio Button Dictionary Category AutoComp…" at bounding box center [916, 305] width 1240 height 1211
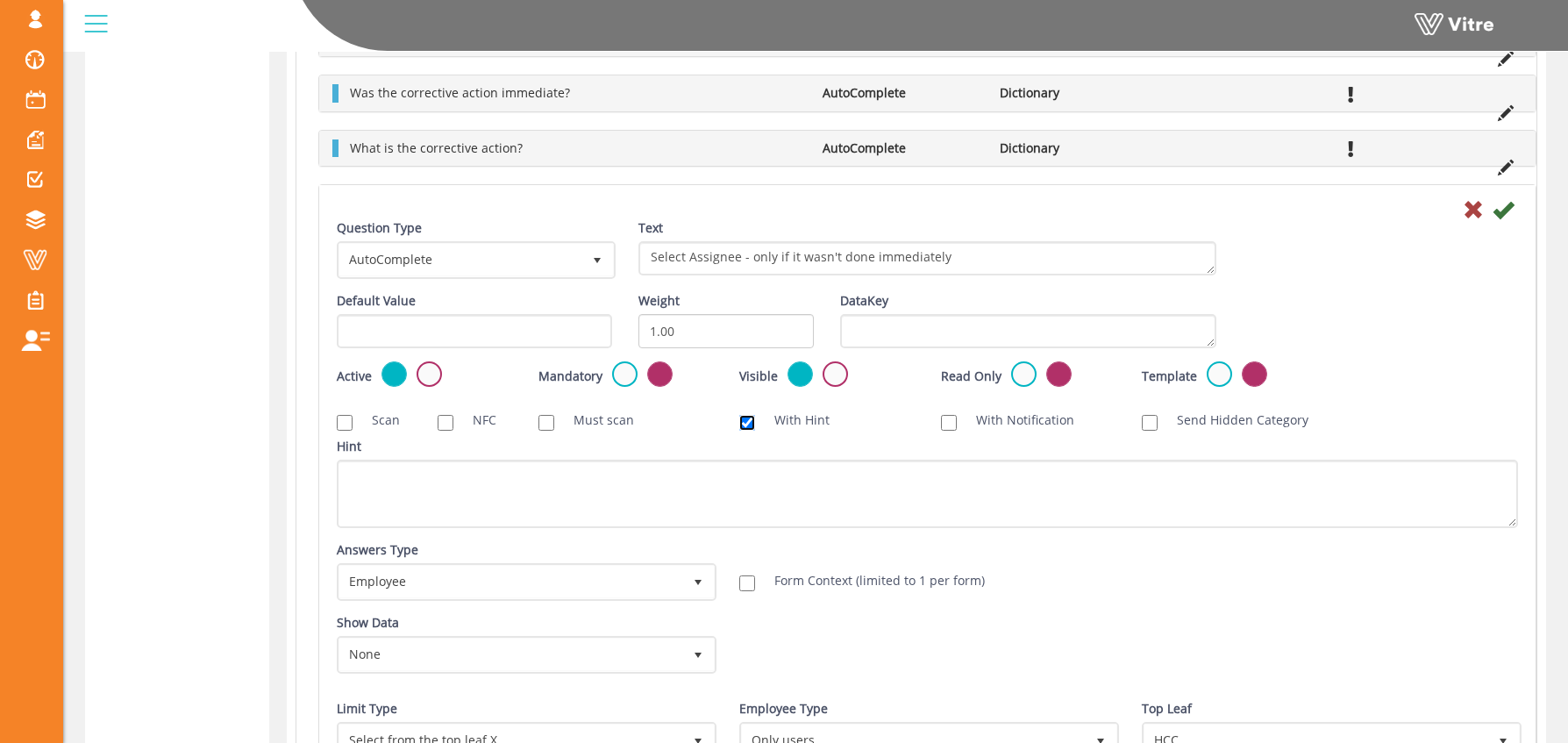
click at [755, 428] on input "With Hint" at bounding box center [747, 423] width 15 height 15
checkbox input "false"
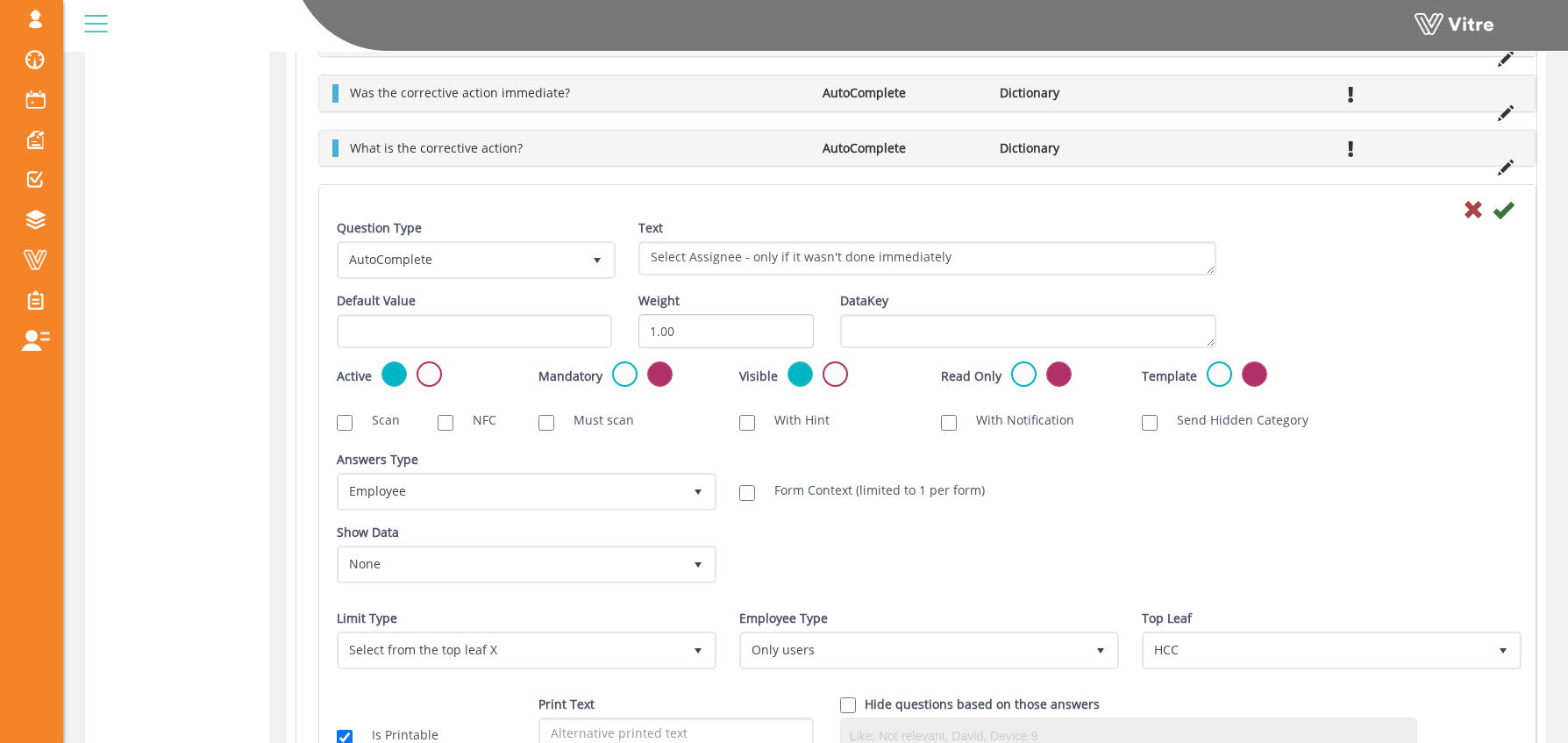
click at [1039, 419] on label "With Notification" at bounding box center [1016, 420] width 116 height 17
click at [957, 419] on input "With Notification" at bounding box center [949, 423] width 15 height 15
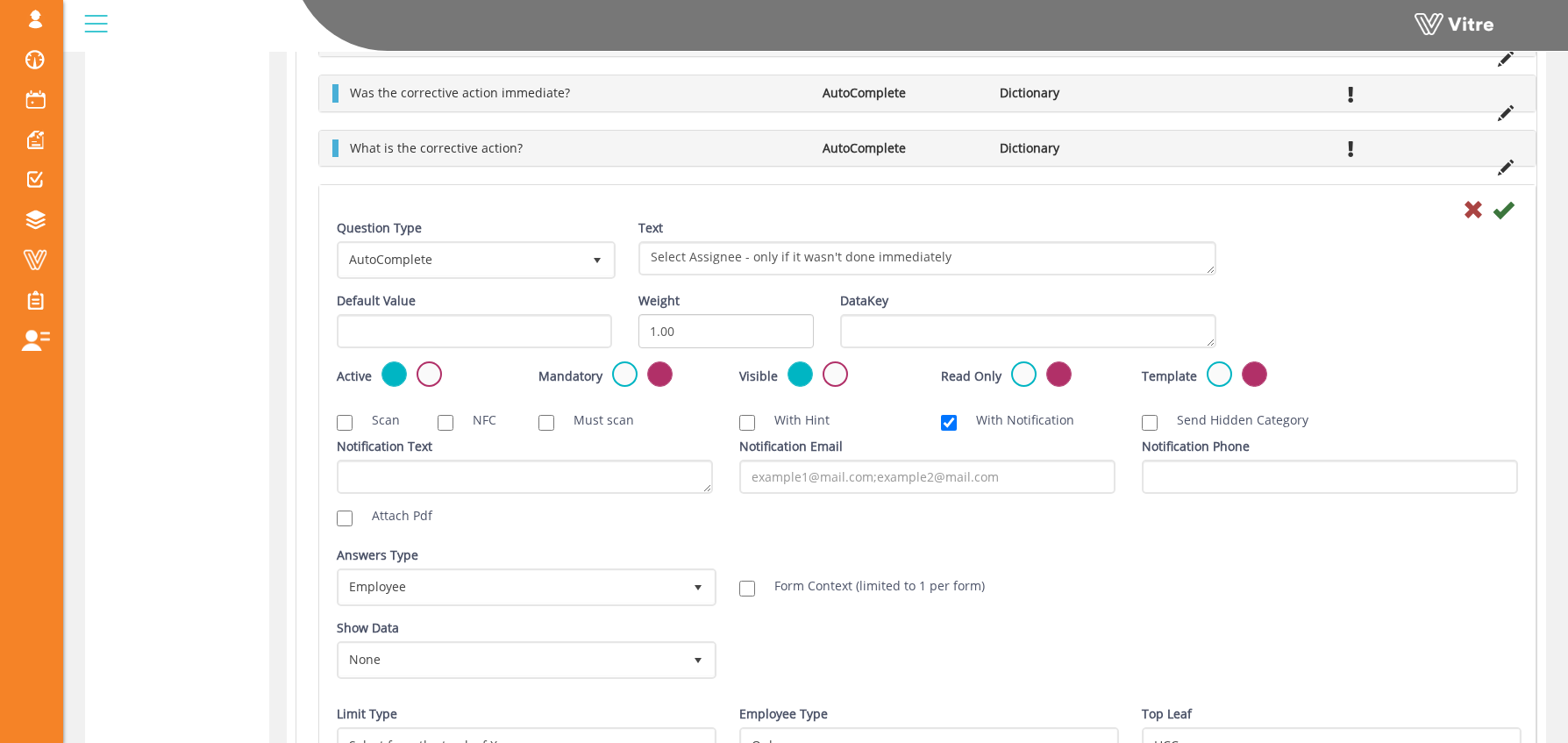
click at [980, 421] on label "With Notification" at bounding box center [1016, 420] width 116 height 17
click at [957, 421] on input "With Notification" at bounding box center [949, 423] width 15 height 15
checkbox input "false"
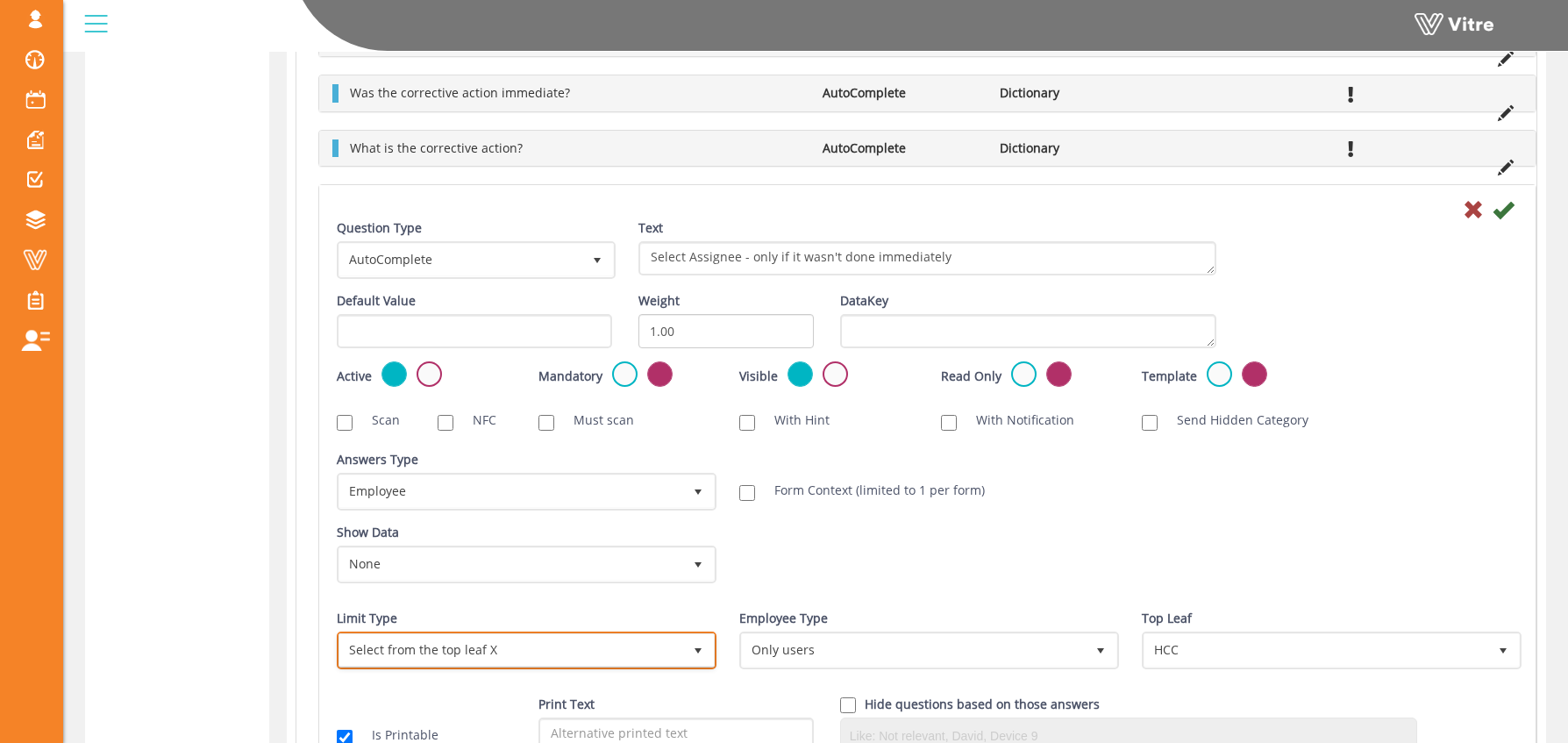
click at [398, 650] on span "Select from the top leaf X" at bounding box center [510, 649] width 343 height 32
click at [1142, 504] on div "Answers Type Default 0 Answers Type Employee 6 Module Select Form Context (limi…" at bounding box center [927, 486] width 1208 height 72
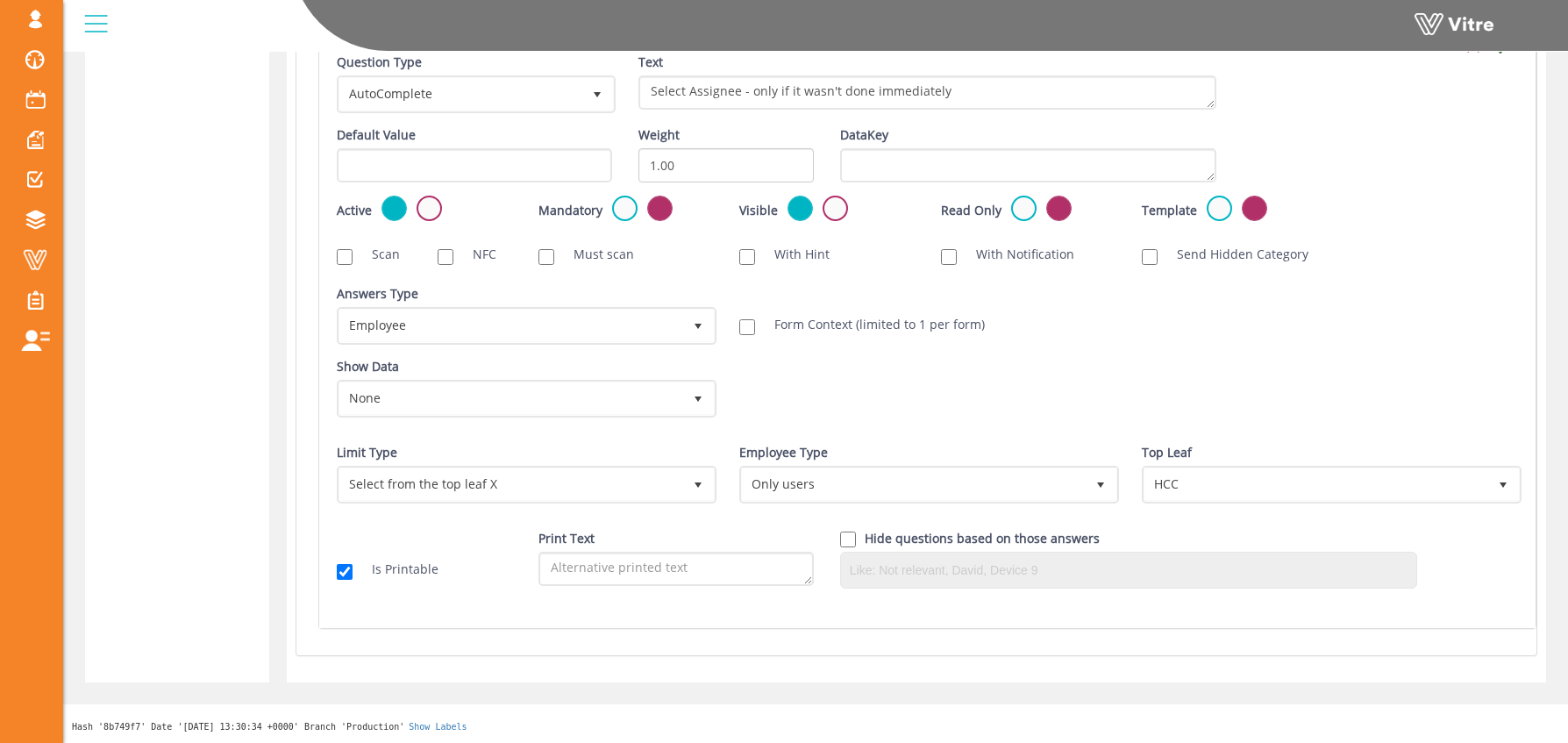
scroll to position [1064, 0]
click at [848, 537] on input "checkbox" at bounding box center [848, 538] width 15 height 15
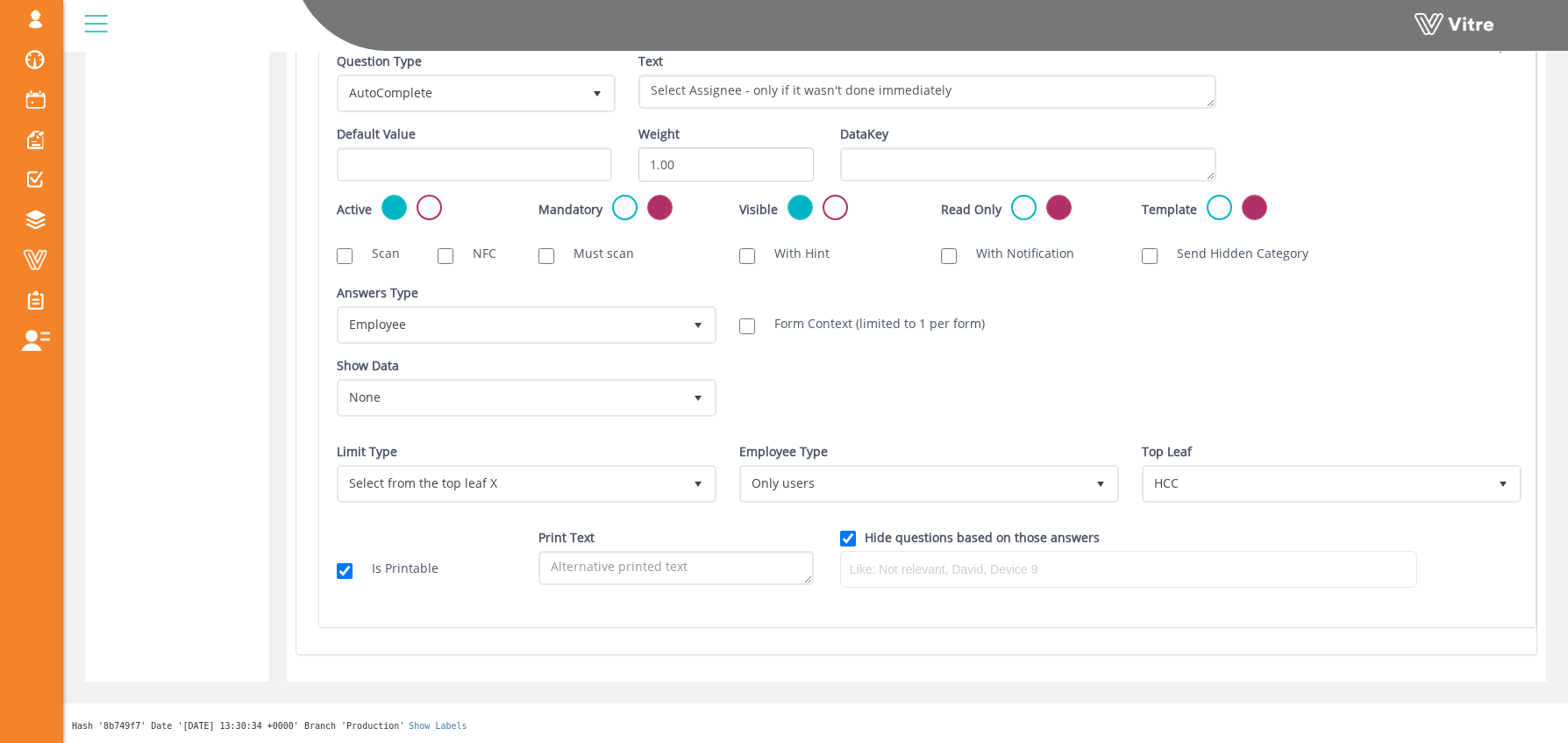
click at [851, 570] on input at bounding box center [1129, 568] width 567 height 26
click at [848, 537] on input "checkbox" at bounding box center [848, 538] width 15 height 15
checkbox input "false"
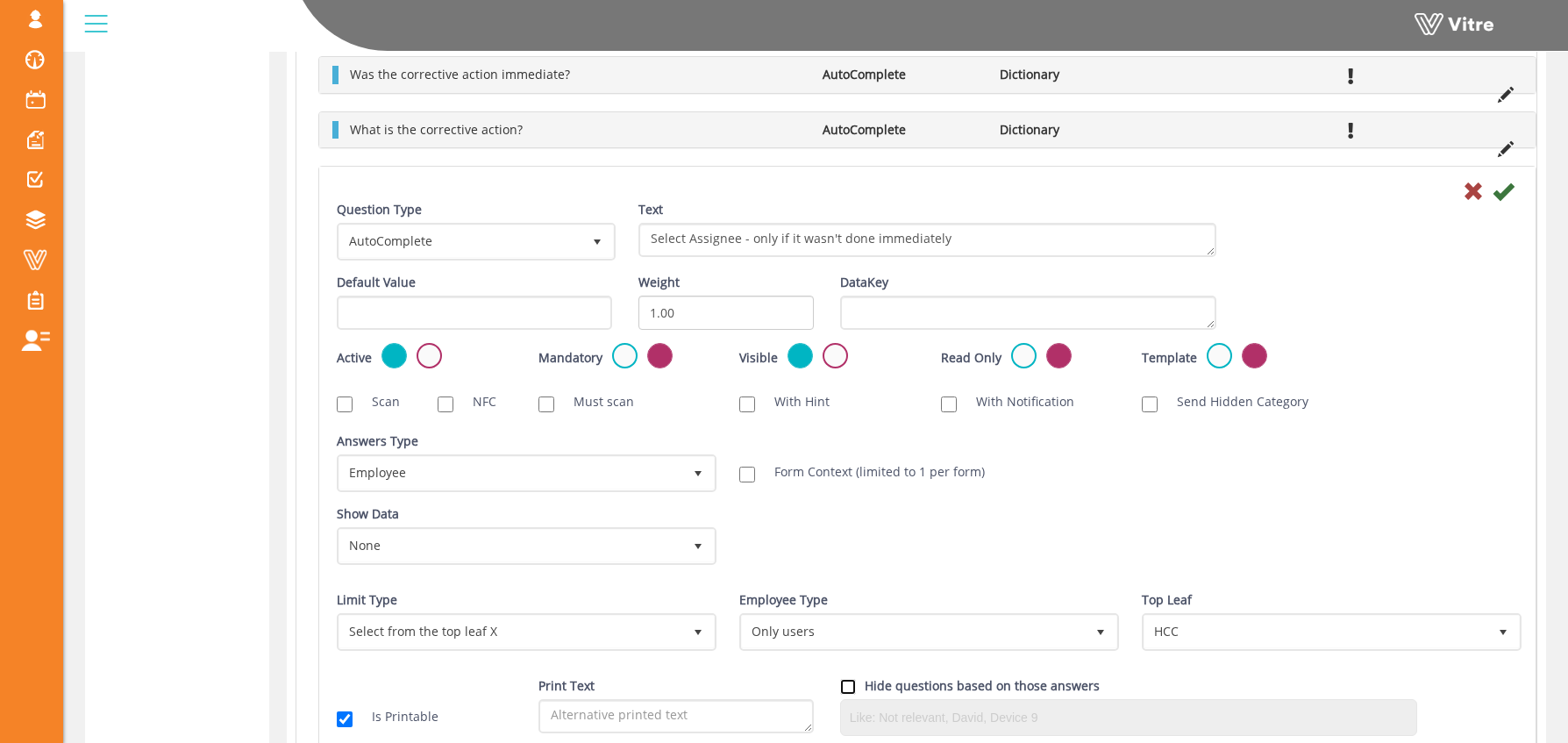
scroll to position [904, 0]
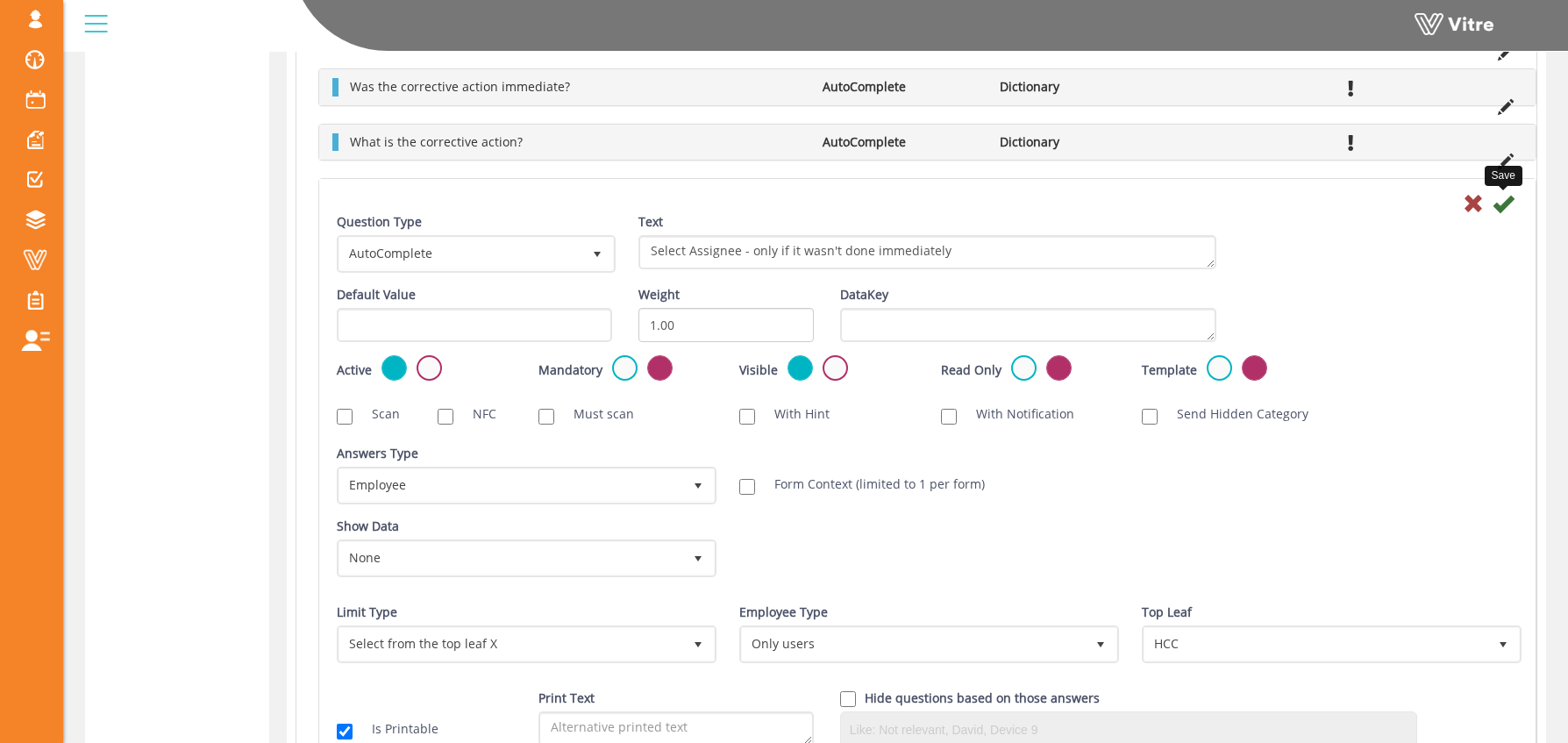
click at [1502, 202] on icon at bounding box center [1503, 204] width 21 height 21
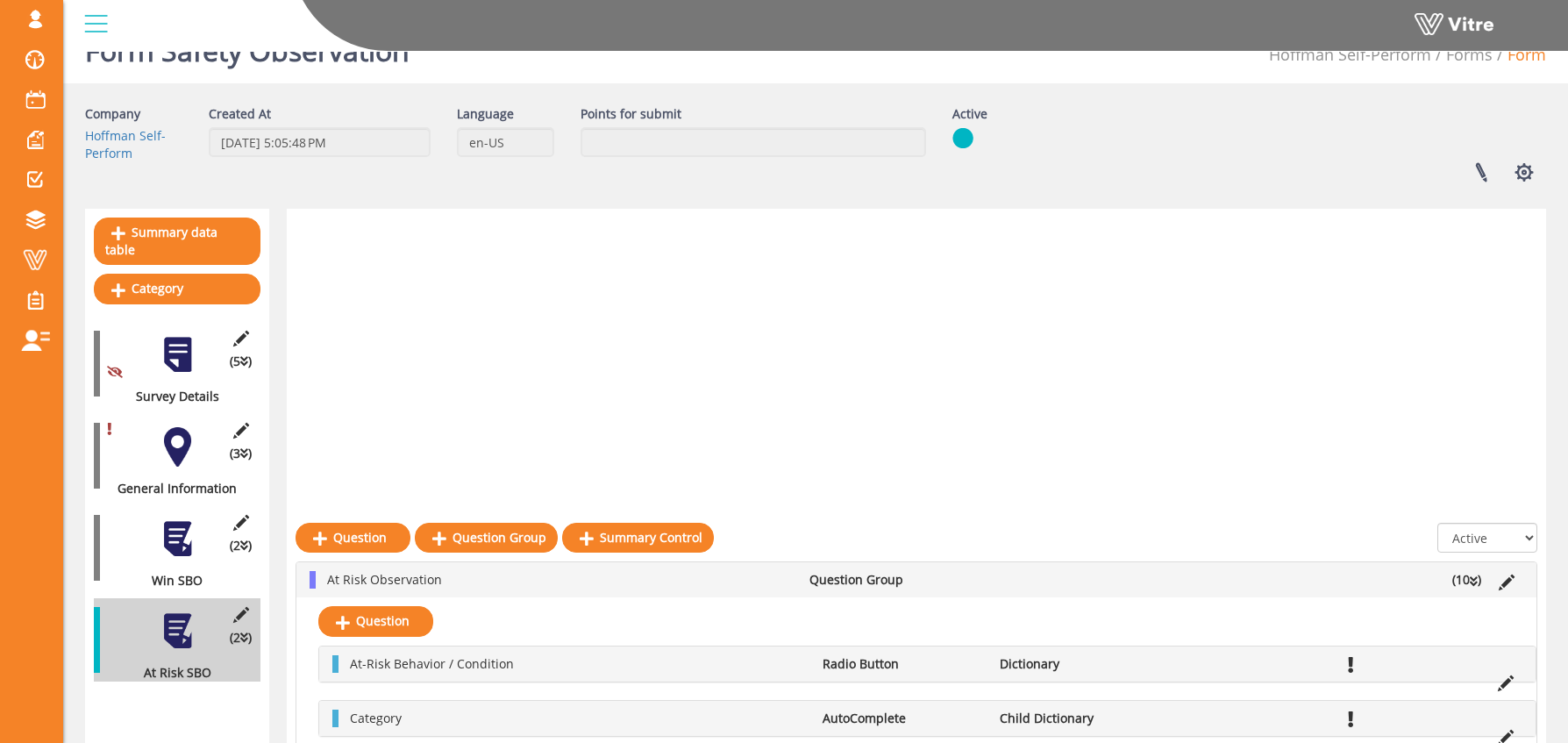
scroll to position [525, 0]
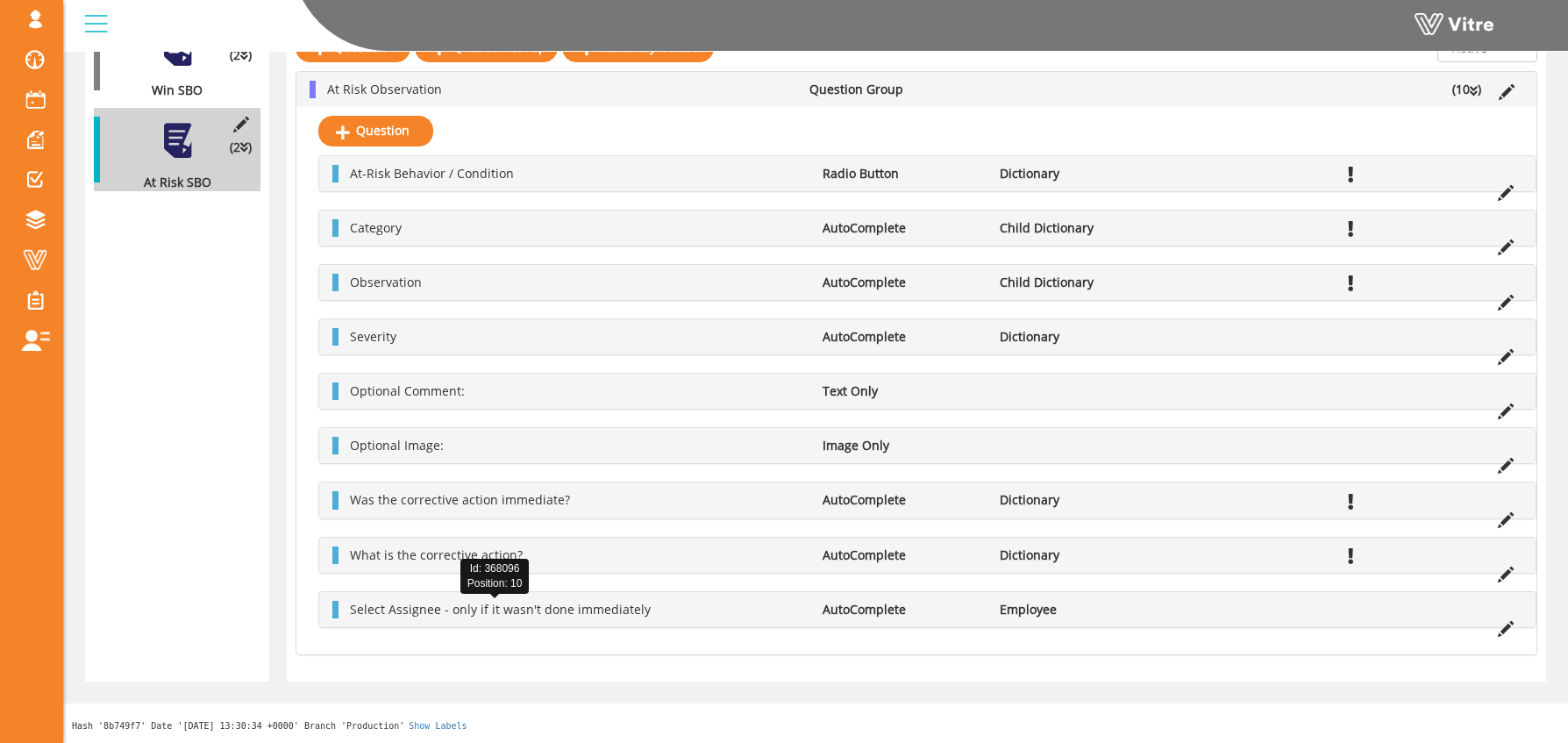
click at [443, 611] on span "Select Assignee - only if it wasn't done immediately" at bounding box center [501, 609] width 301 height 16
click at [1502, 627] on icon at bounding box center [1505, 629] width 15 height 15
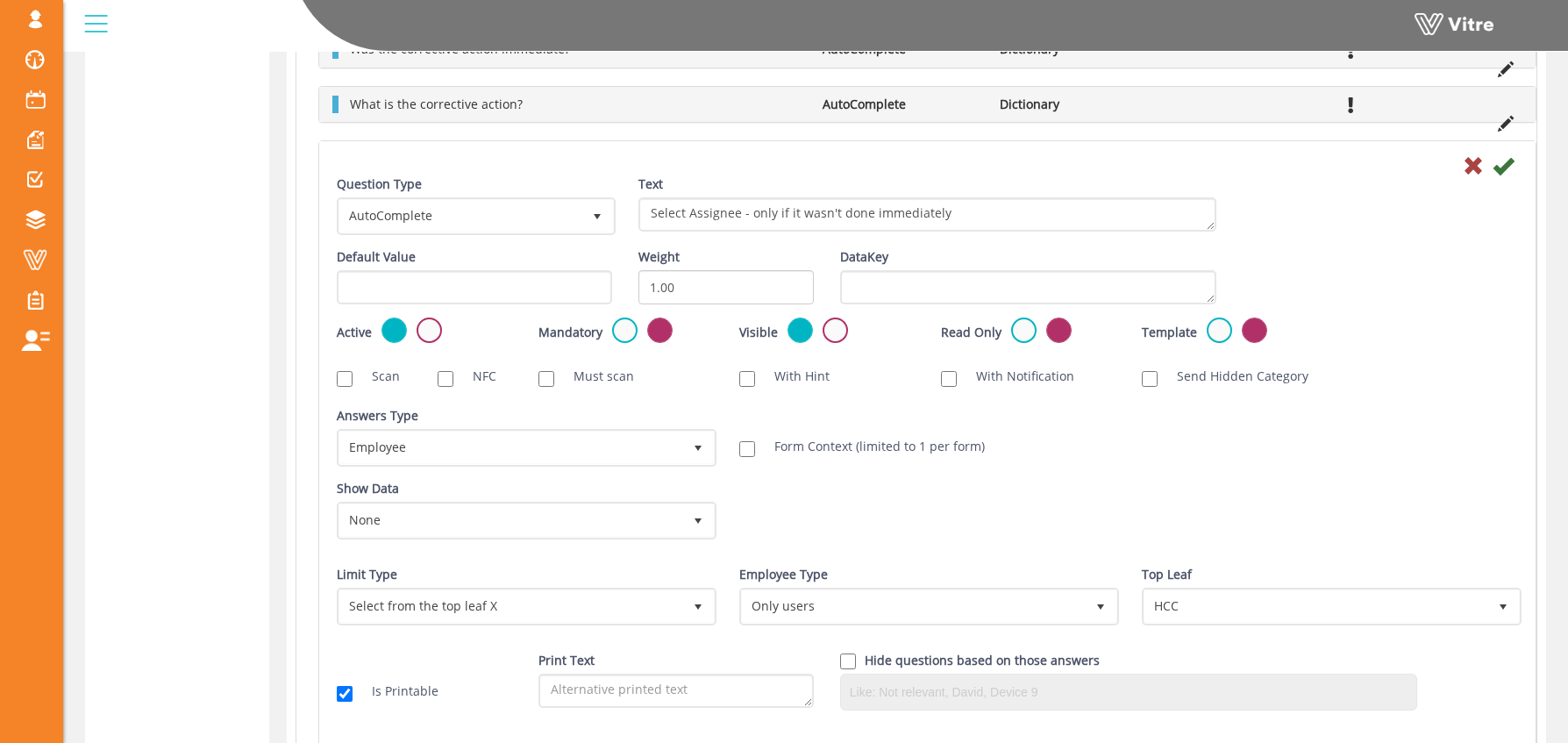
scroll to position [1099, 0]
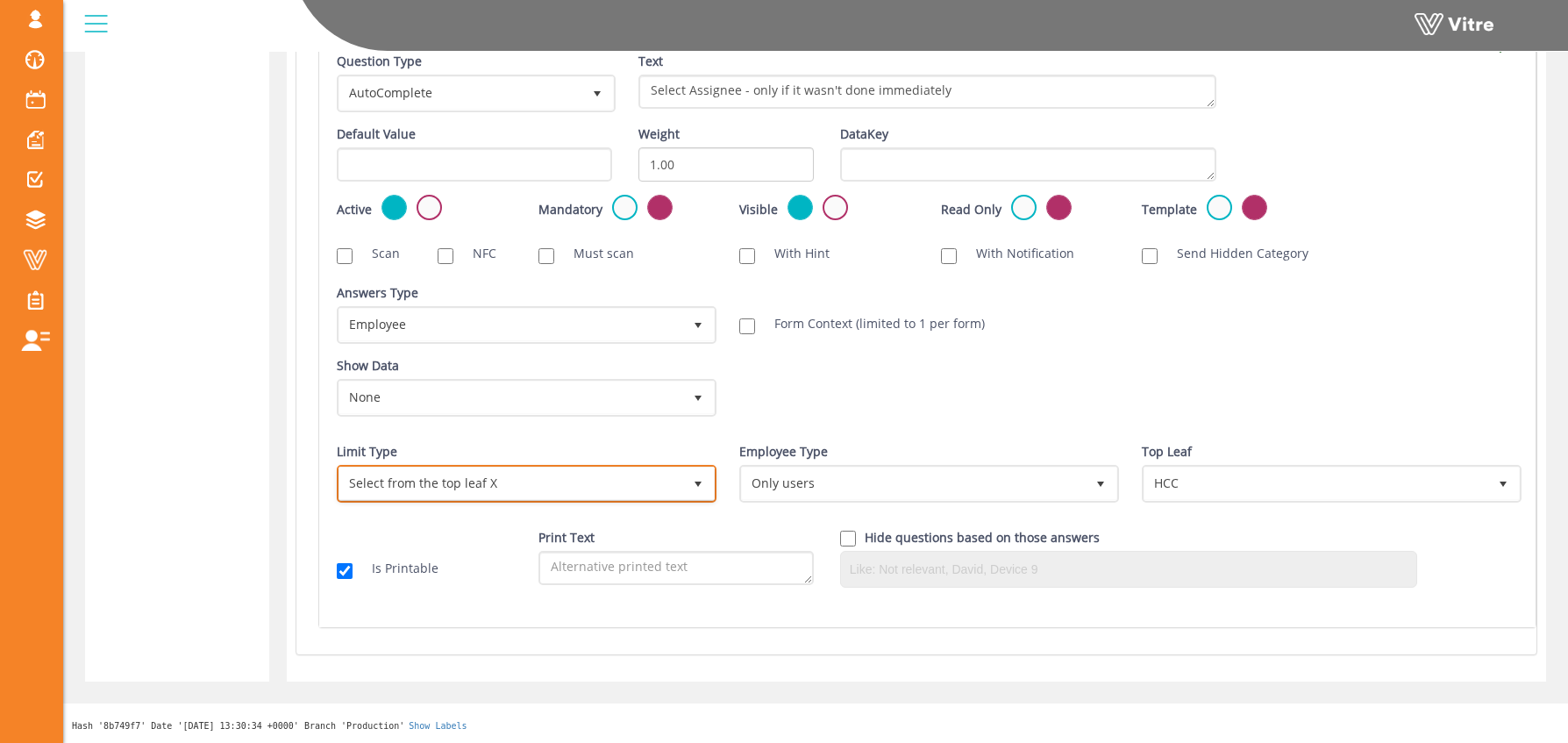
click at [476, 488] on span "Select from the top leaf X" at bounding box center [510, 482] width 343 height 32
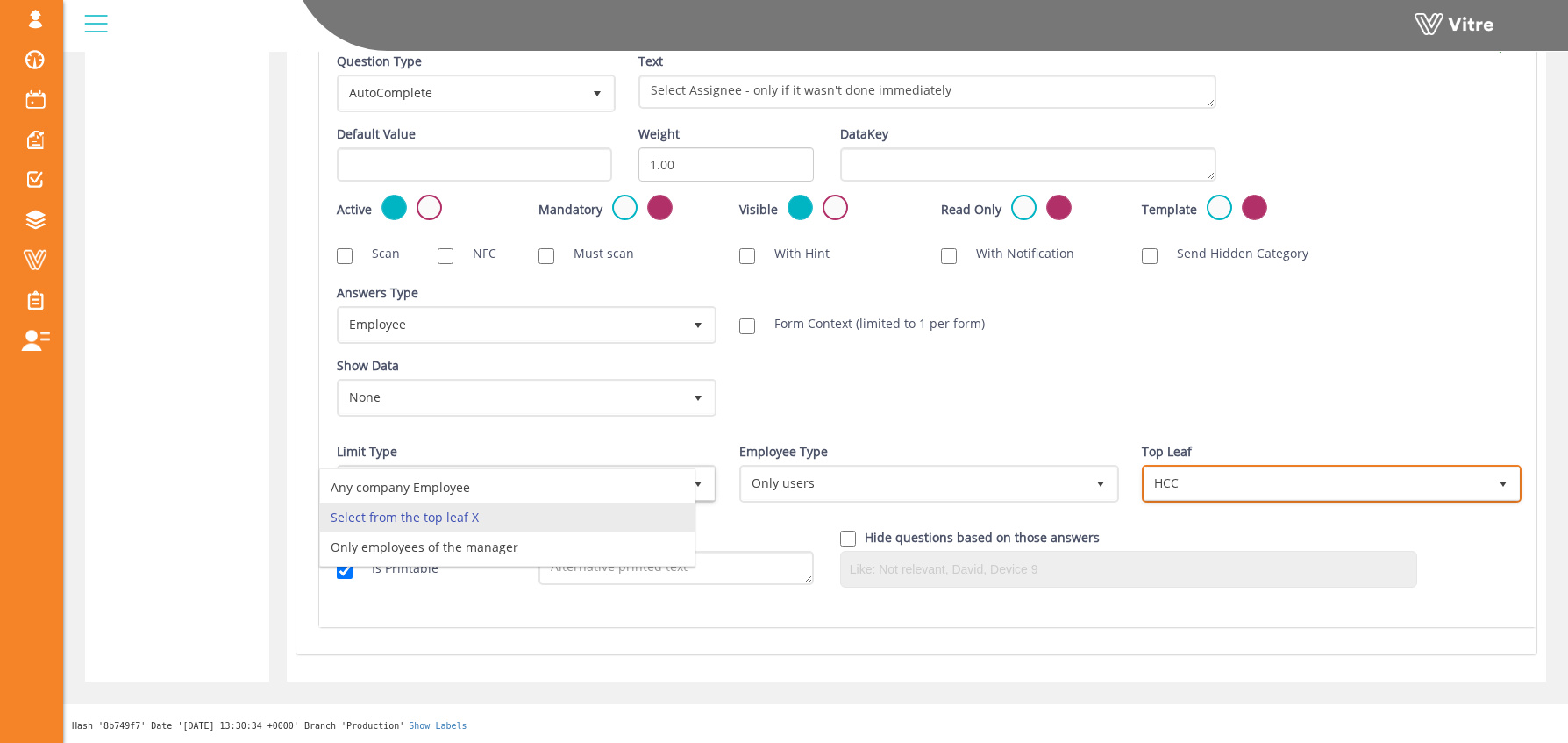
click at [1190, 488] on span "HCC" at bounding box center [1315, 482] width 343 height 32
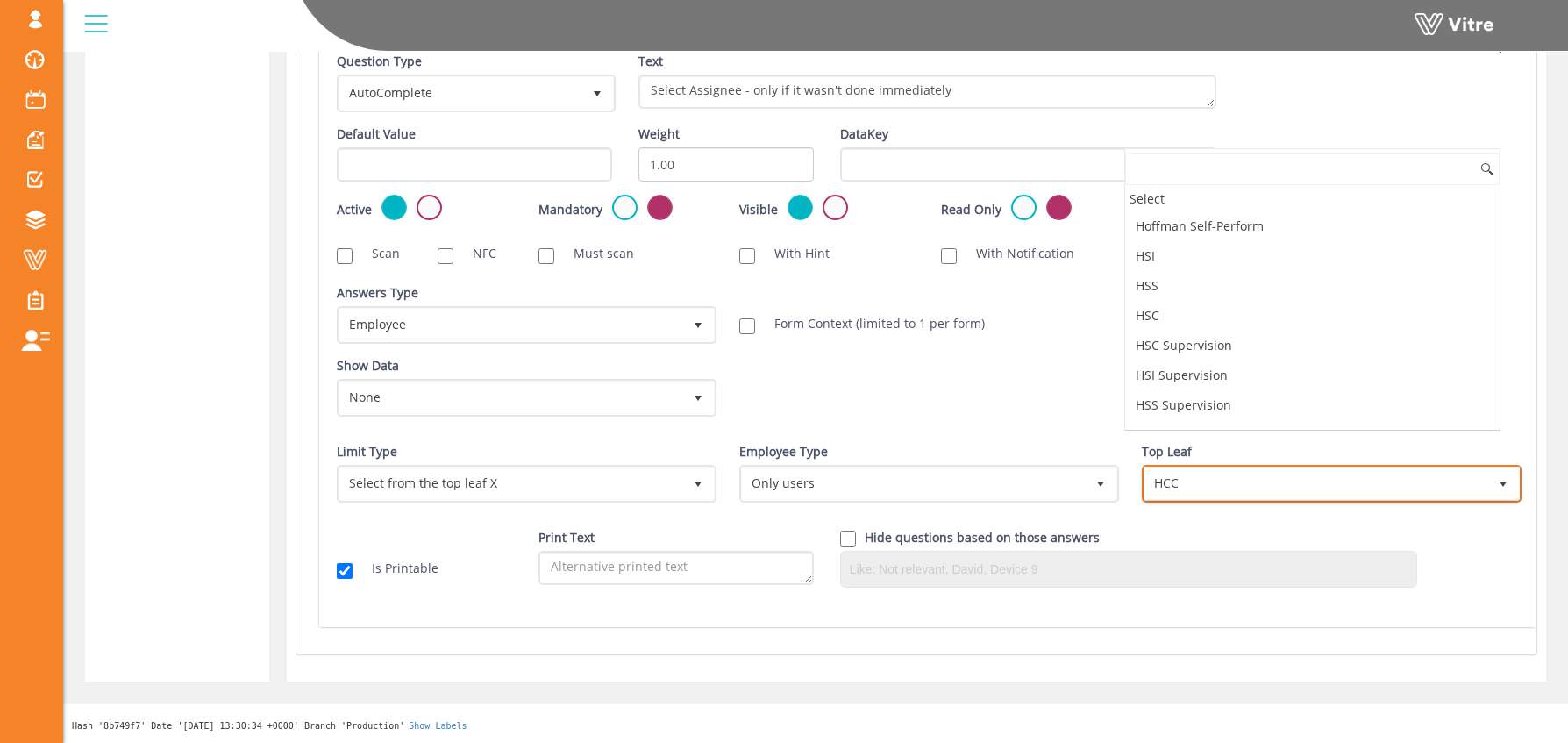
scroll to position [53, 0]
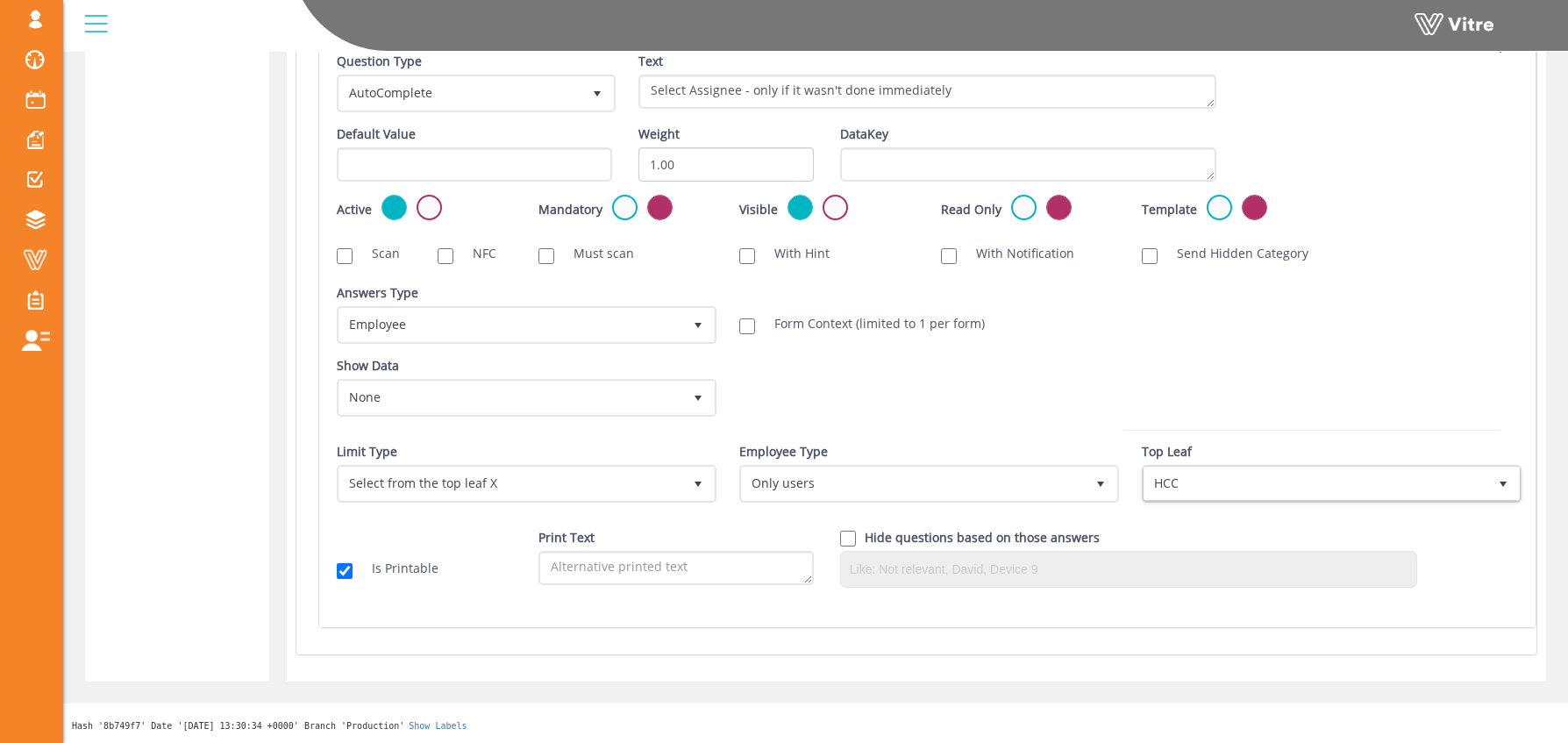
click at [1130, 535] on div "Hide questions based on those answers" at bounding box center [1129, 558] width 578 height 59
click at [484, 503] on div "Limit Type Any company location 0 Limit Type Any company EQ 0 Limit Type Select…" at bounding box center [524, 479] width 402 height 72
click at [497, 491] on span "Select from the top leaf X" at bounding box center [510, 482] width 343 height 32
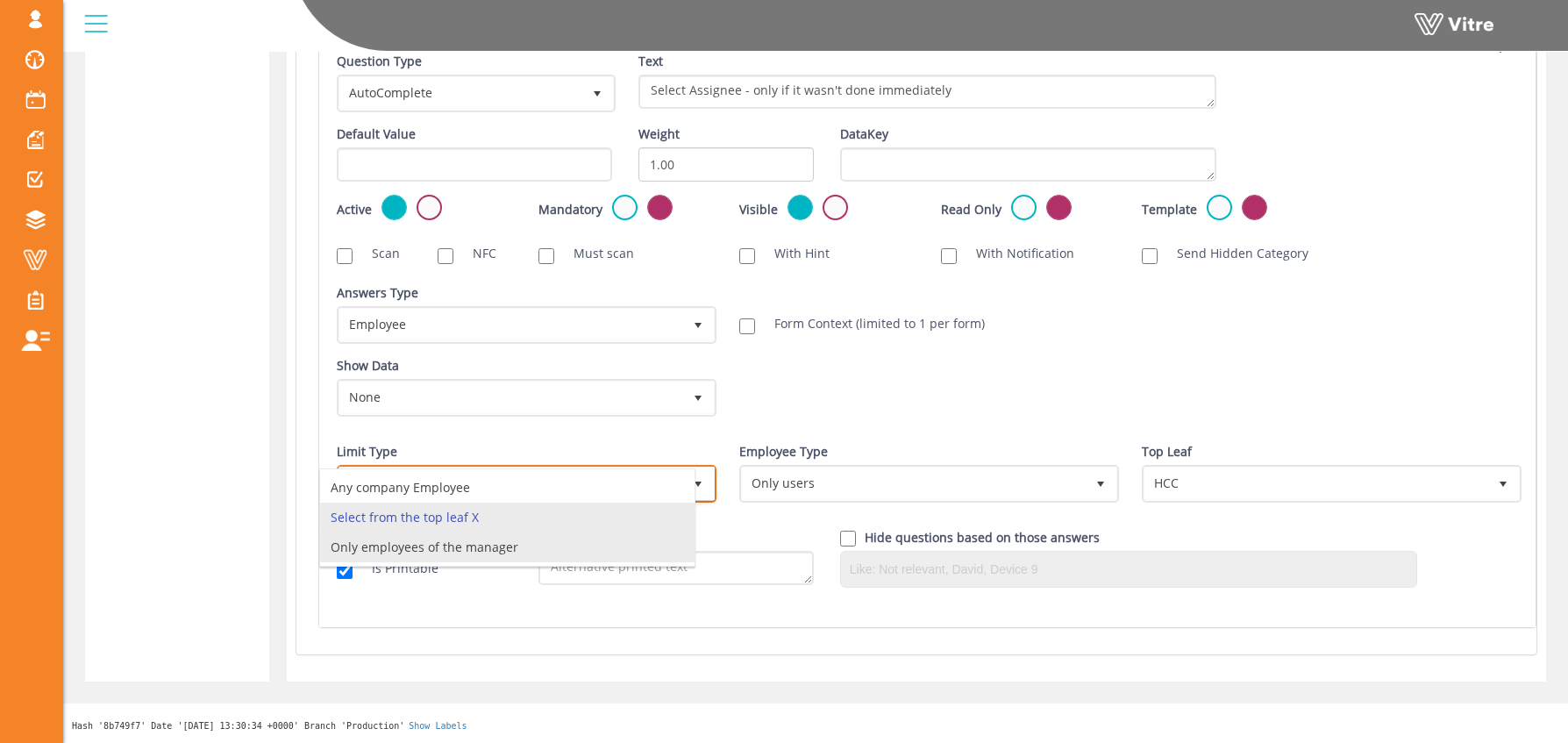
click at [536, 548] on li "Only employees of the manager" at bounding box center [508, 547] width 374 height 30
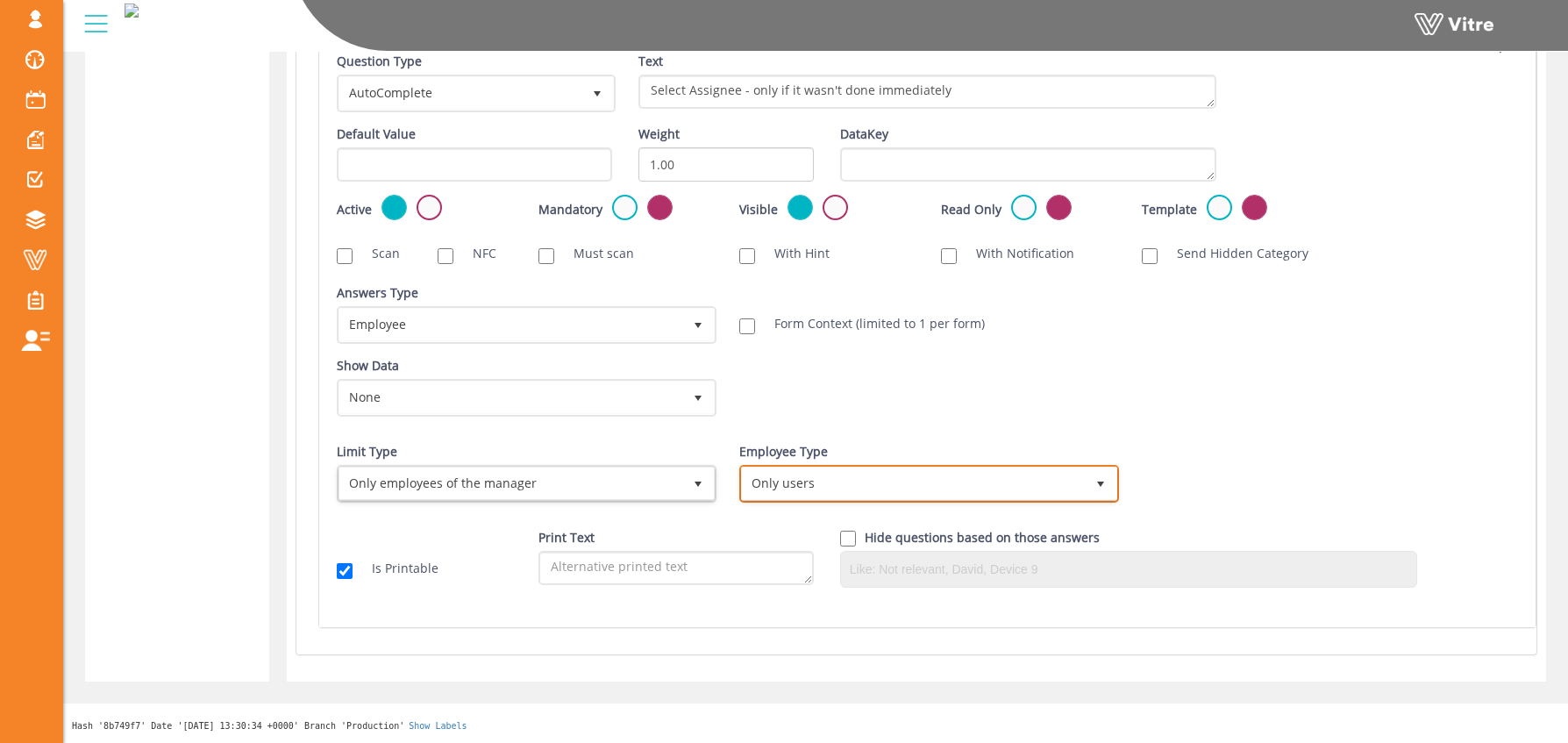
click at [852, 489] on span "Only users" at bounding box center [913, 482] width 343 height 32
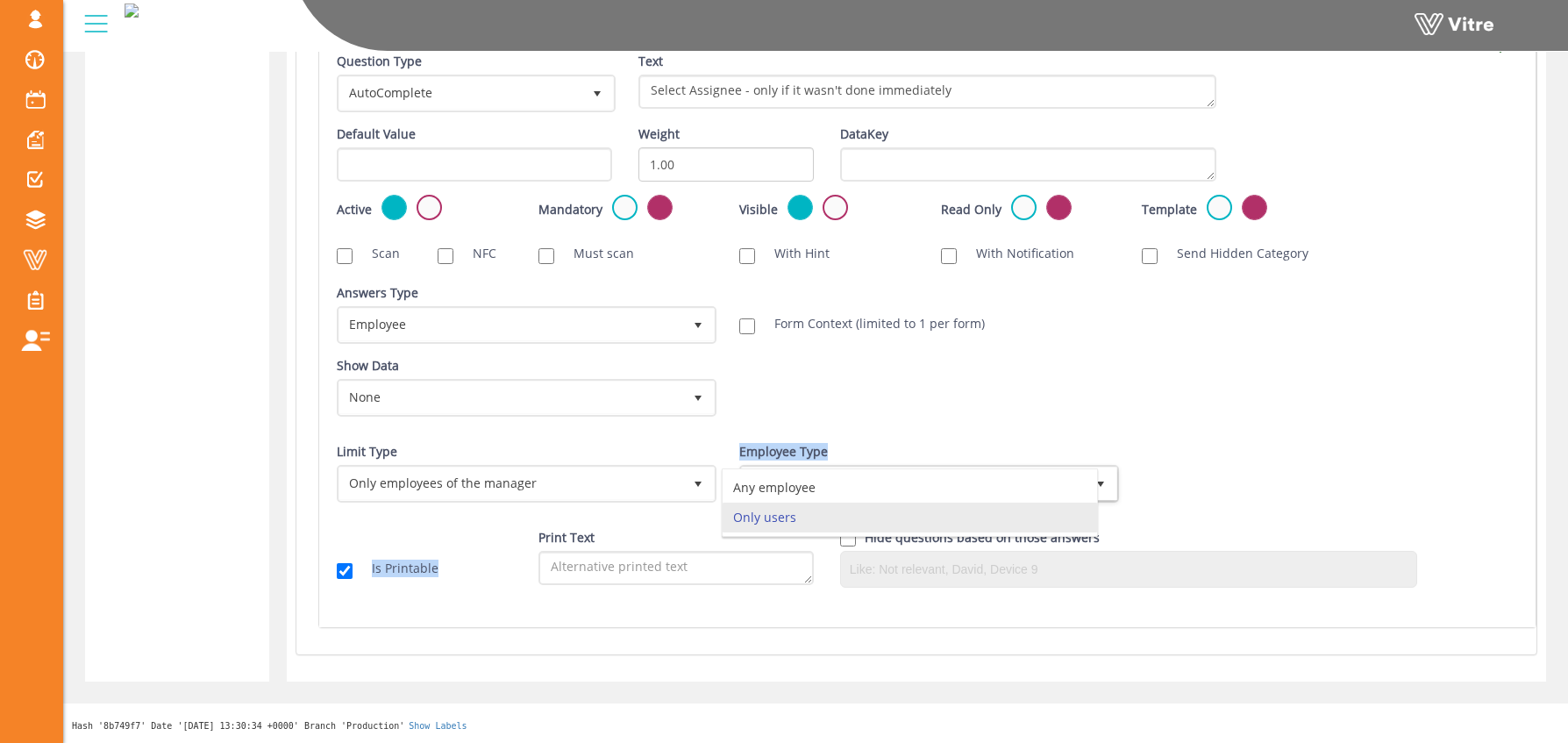
click at [631, 515] on div "Question Type AutoComplete 11 Text Select Assignee - only if it wasn't done imm…" at bounding box center [927, 327] width 1181 height 548
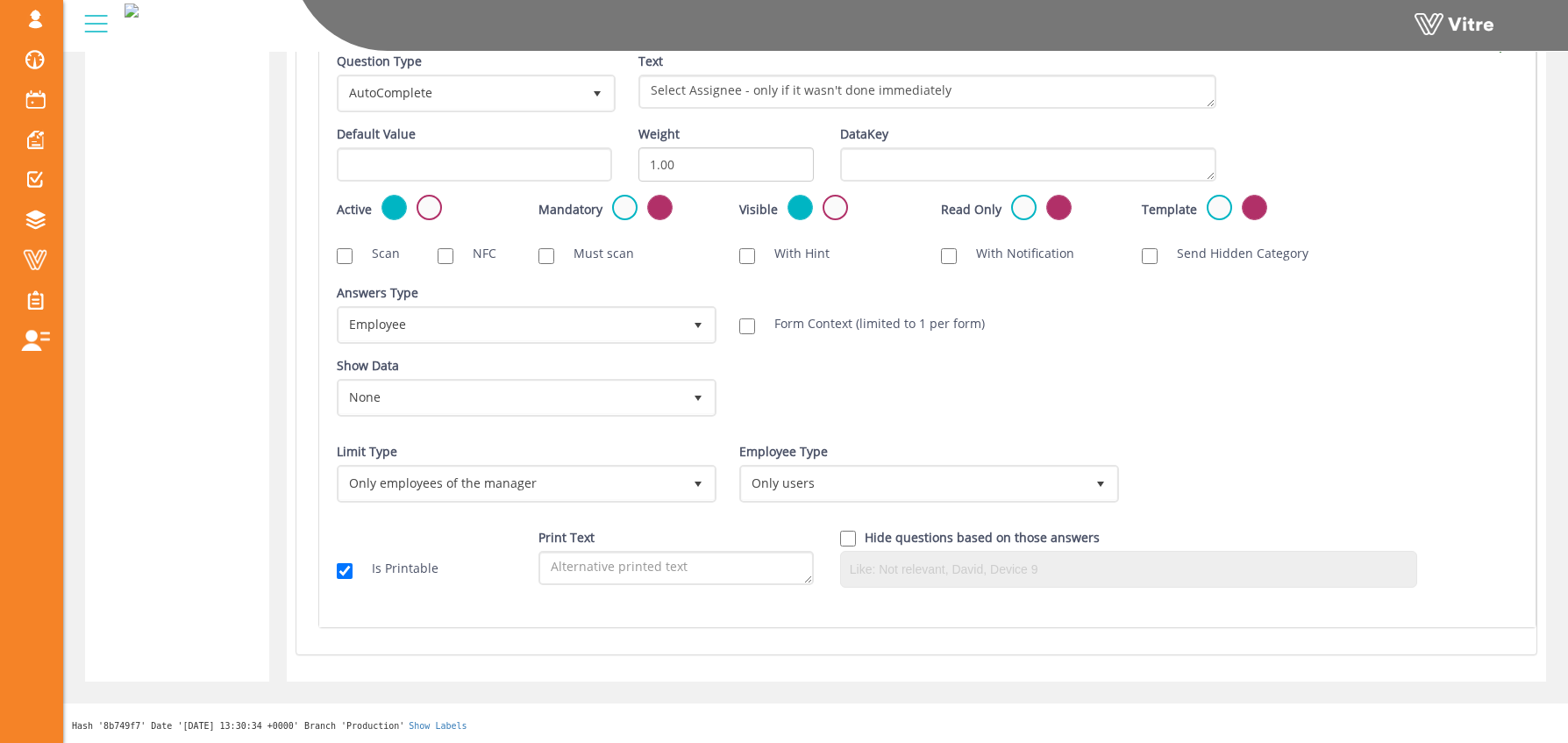
click at [812, 421] on div "Show Data None 0 Certificates Fall Protection Forklift (Warehouse) Forklift (Te…" at bounding box center [927, 393] width 1208 height 72
click at [486, 477] on span "Only employees of the manager" at bounding box center [510, 482] width 343 height 32
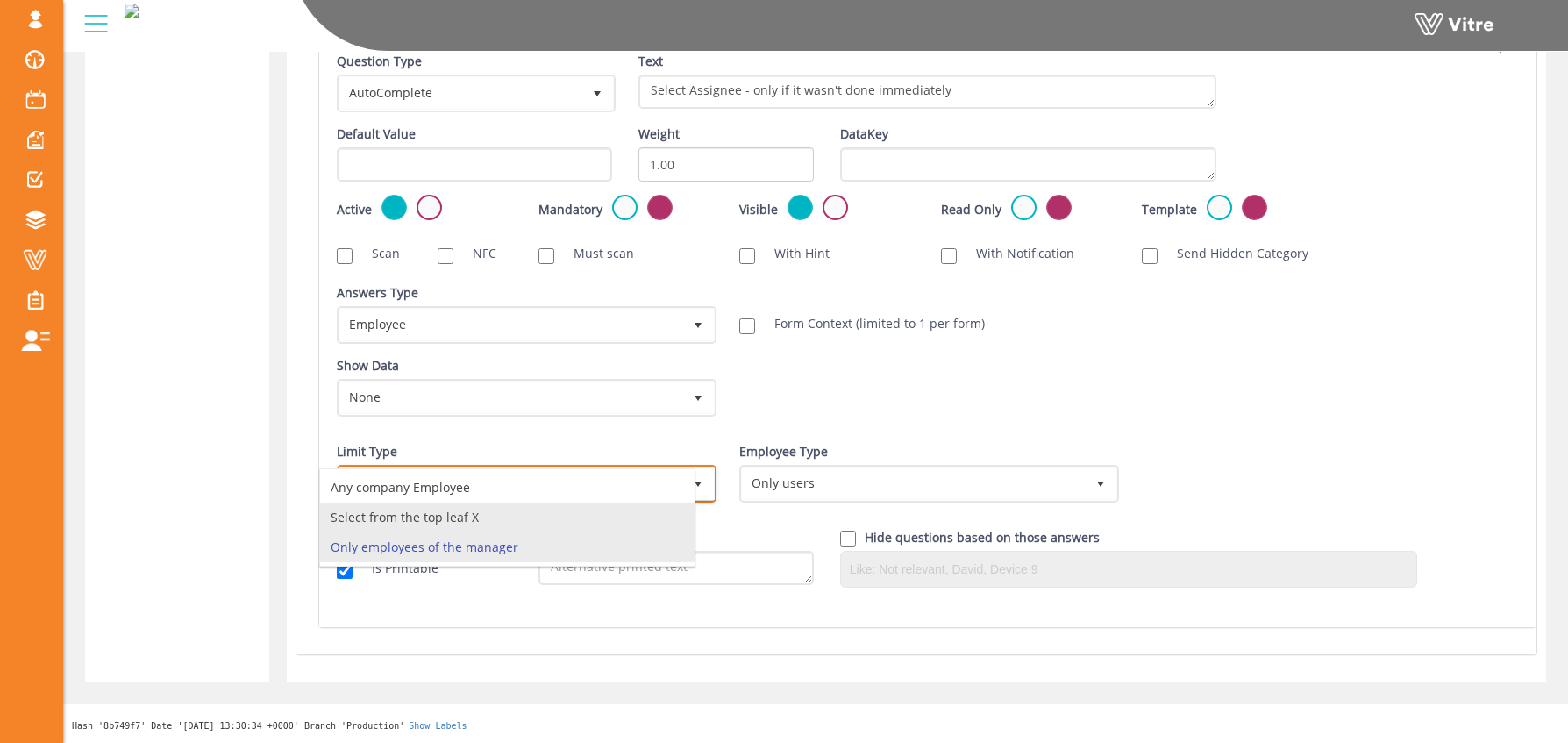
click at [418, 515] on li "Select from the top leaf X" at bounding box center [508, 517] width 374 height 30
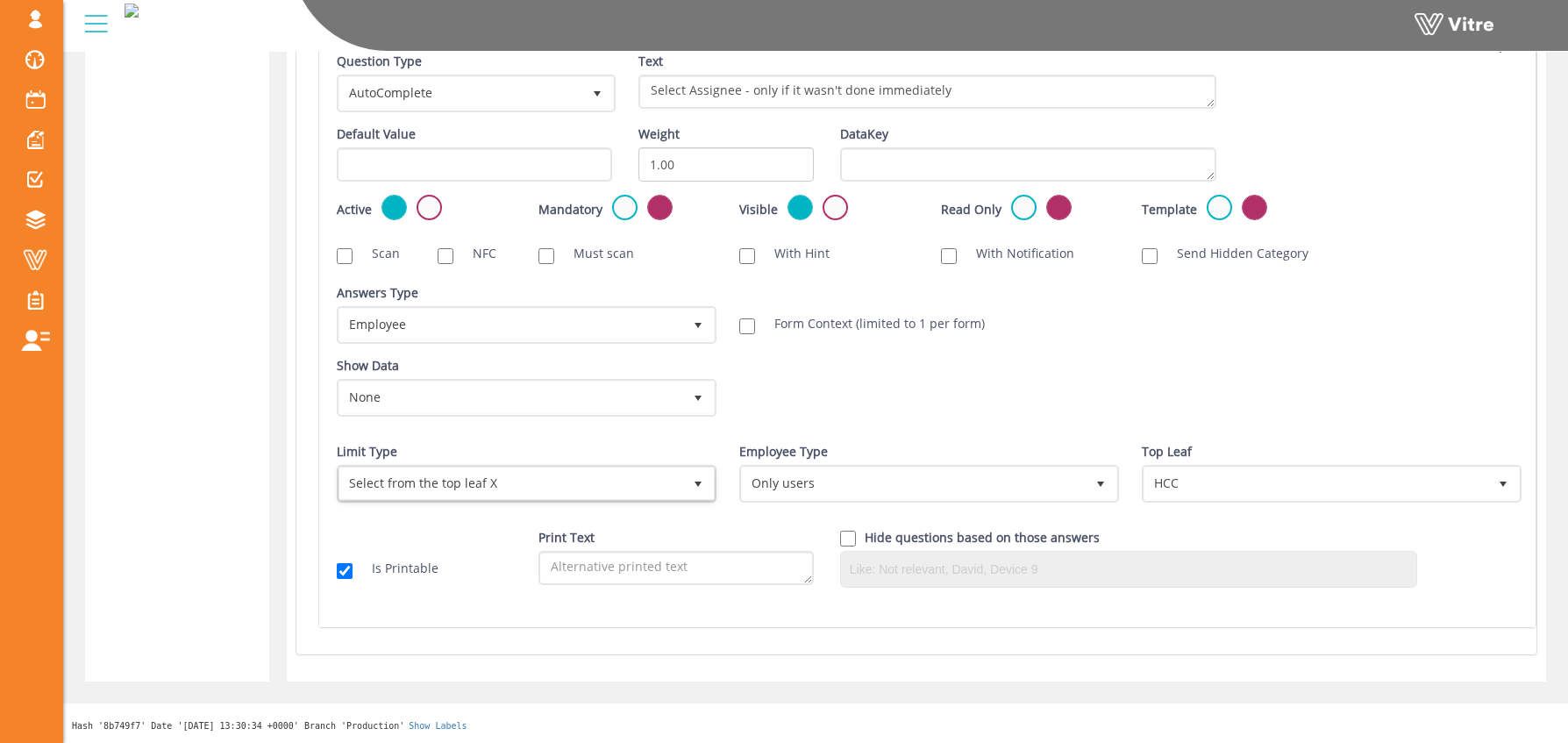
click at [1227, 414] on div "Show Data None 0 Certificates Fall Protection Forklift (Warehouse) Forklift (Te…" at bounding box center [927, 393] width 1208 height 72
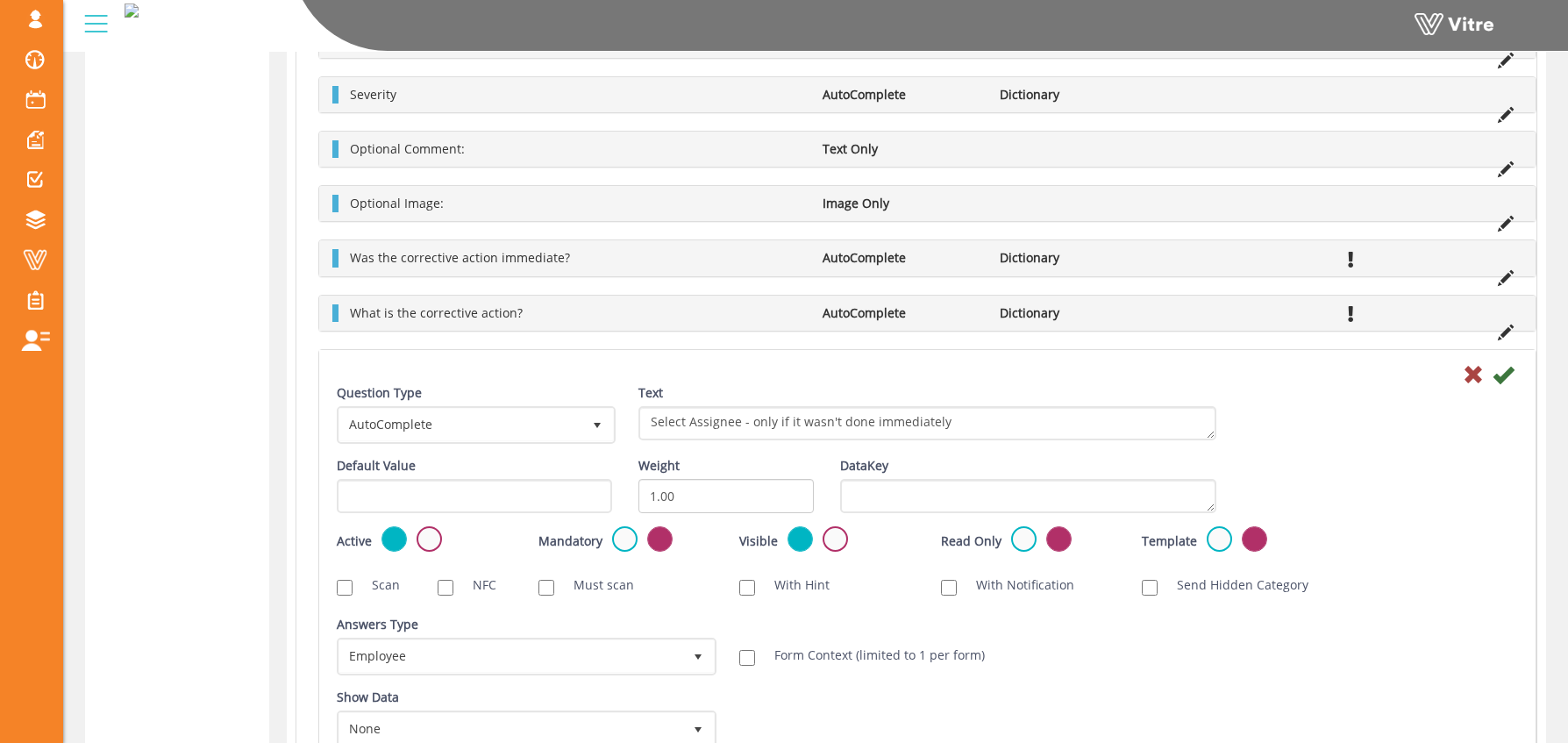
scroll to position [749, 0]
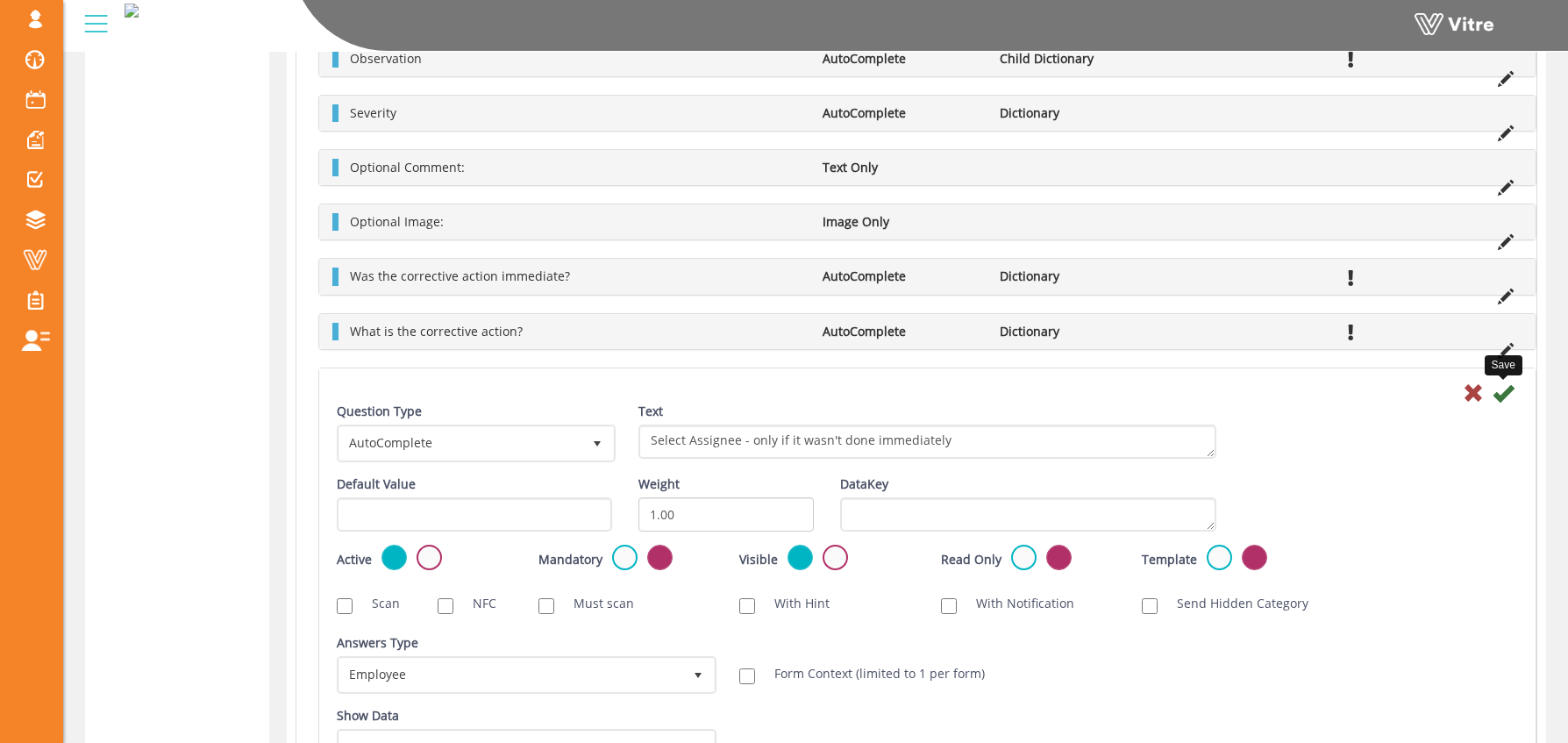
click at [1502, 389] on icon at bounding box center [1503, 393] width 21 height 21
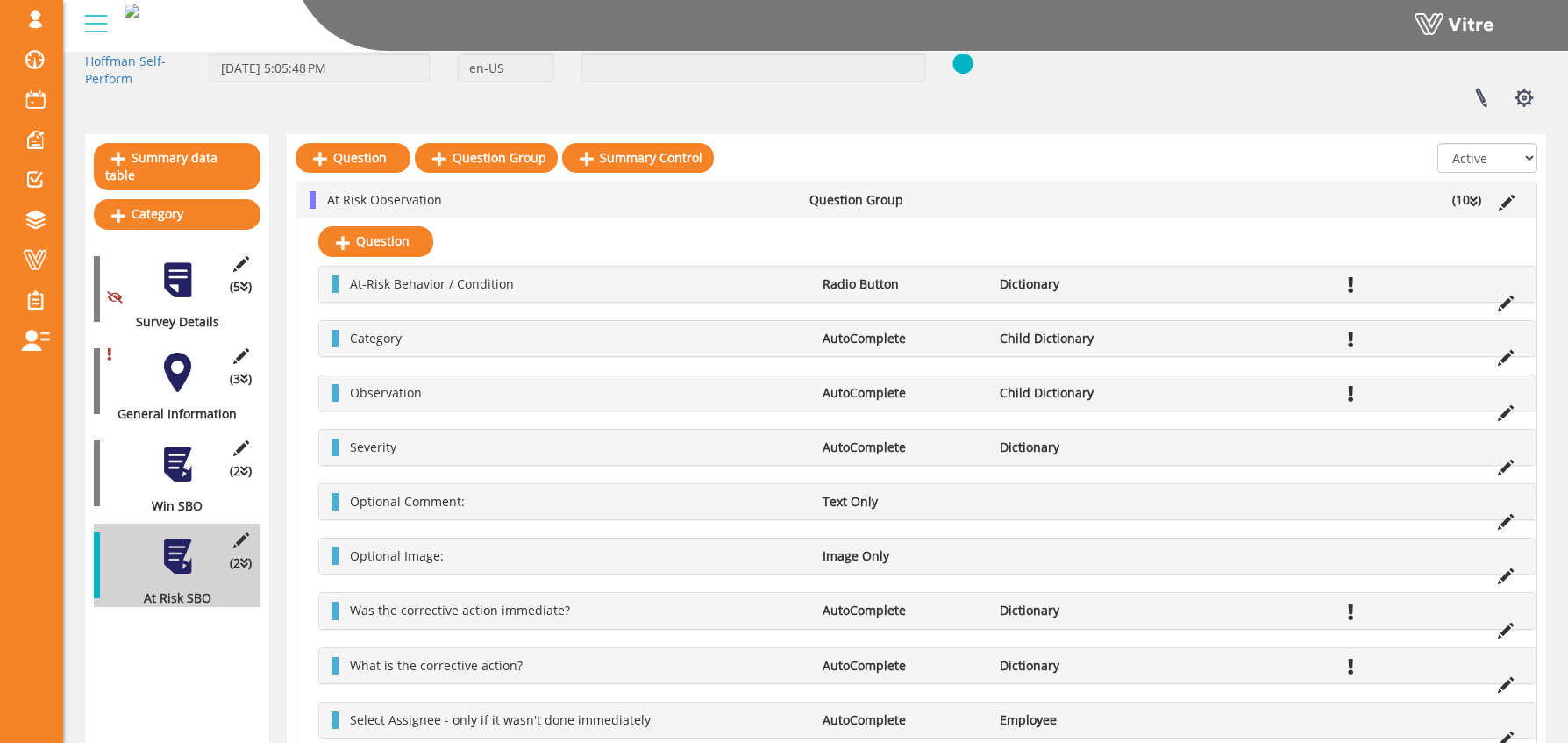
scroll to position [0, 0]
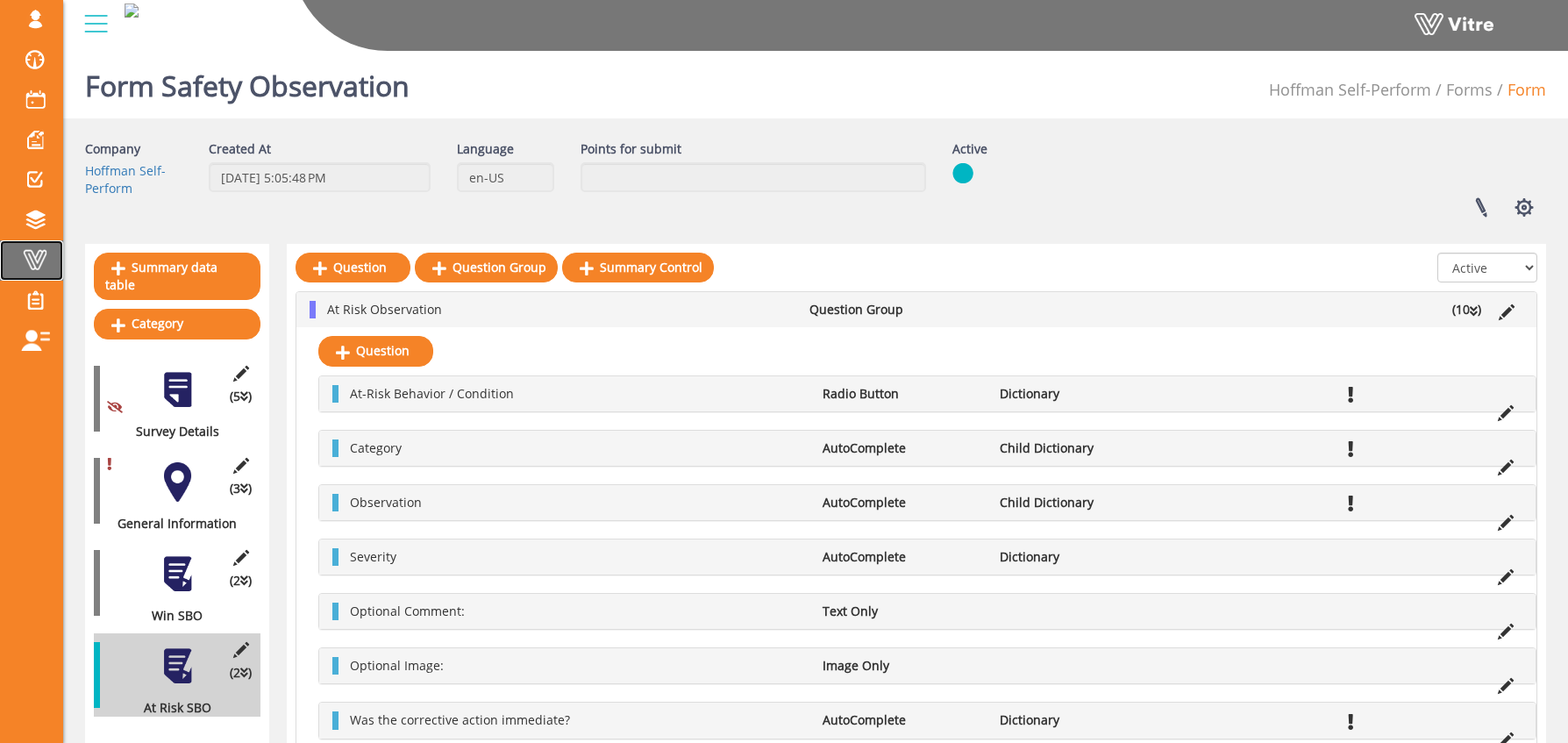
click at [36, 259] on span at bounding box center [35, 260] width 43 height 21
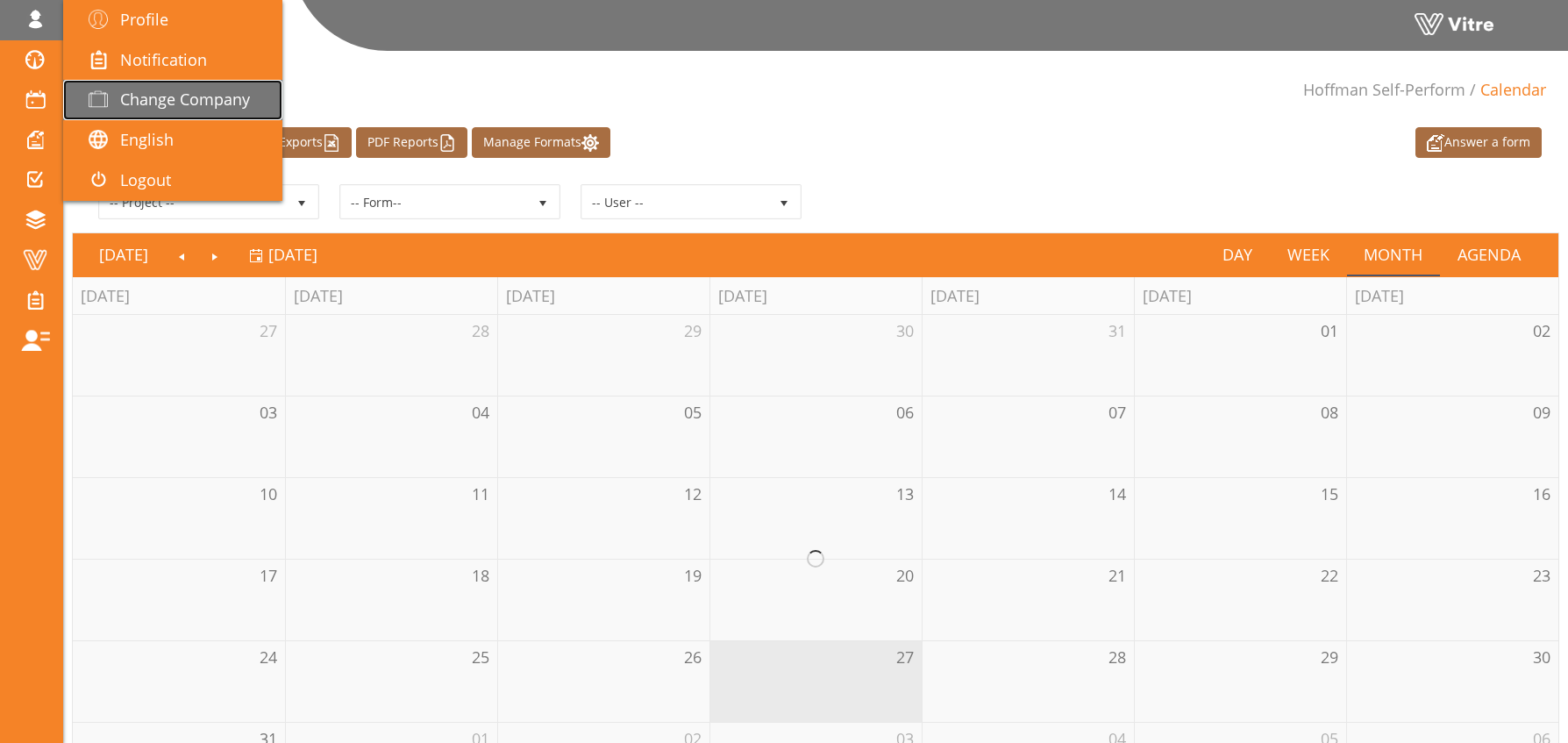
click at [141, 98] on span "Change Company" at bounding box center [185, 99] width 130 height 21
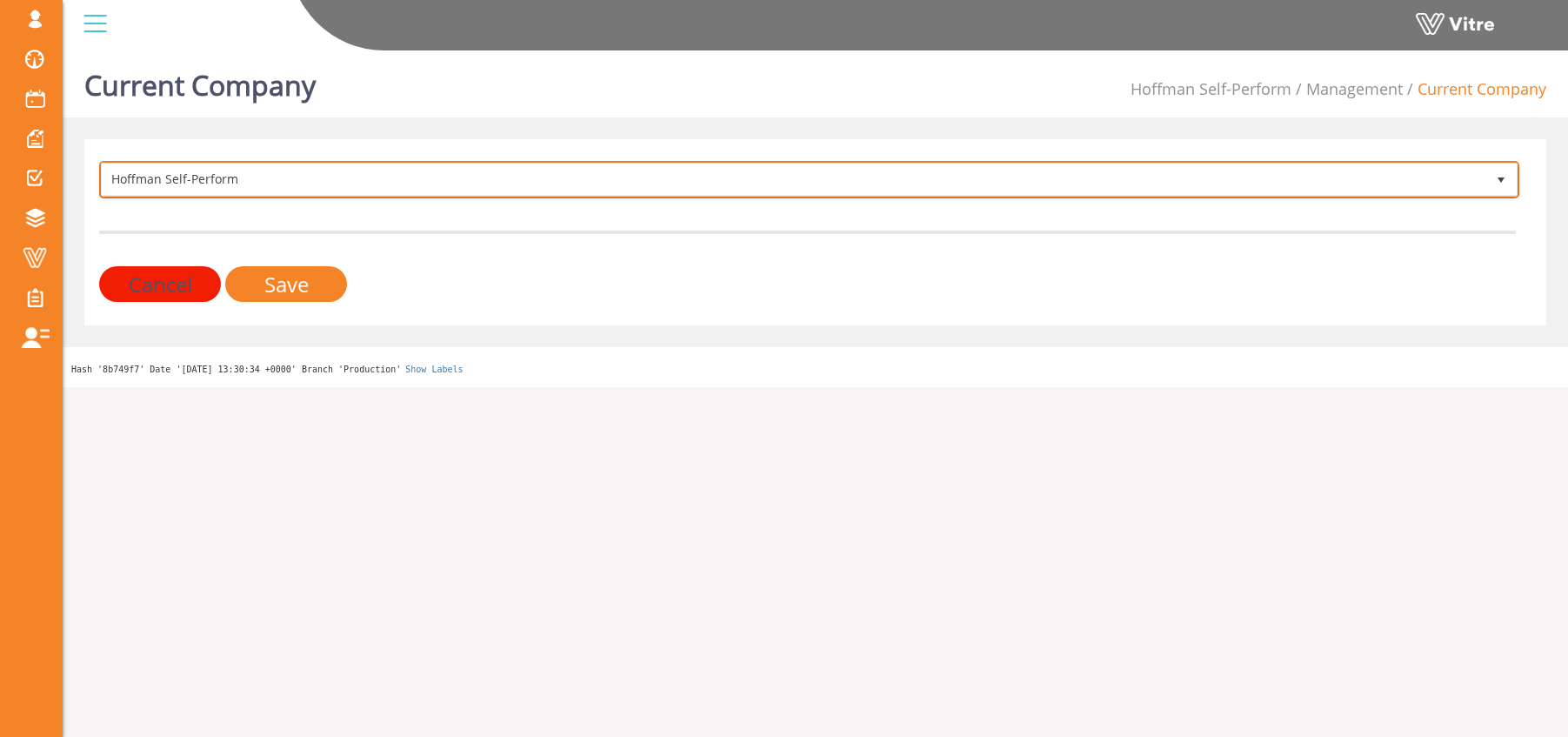
click at [181, 174] on span "Hoffman Self-Perform" at bounding box center [793, 179] width 1383 height 32
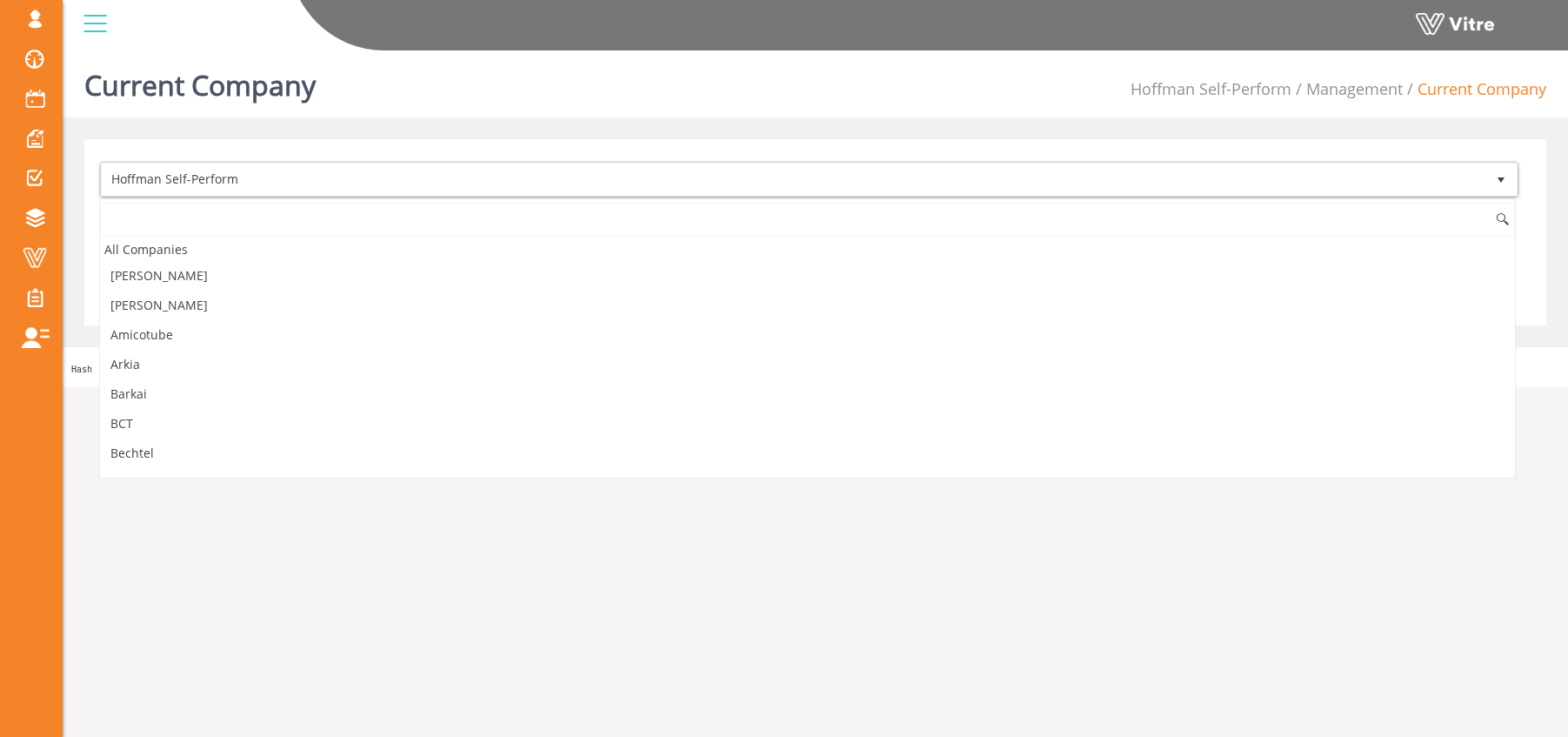
scroll to position [733, 0]
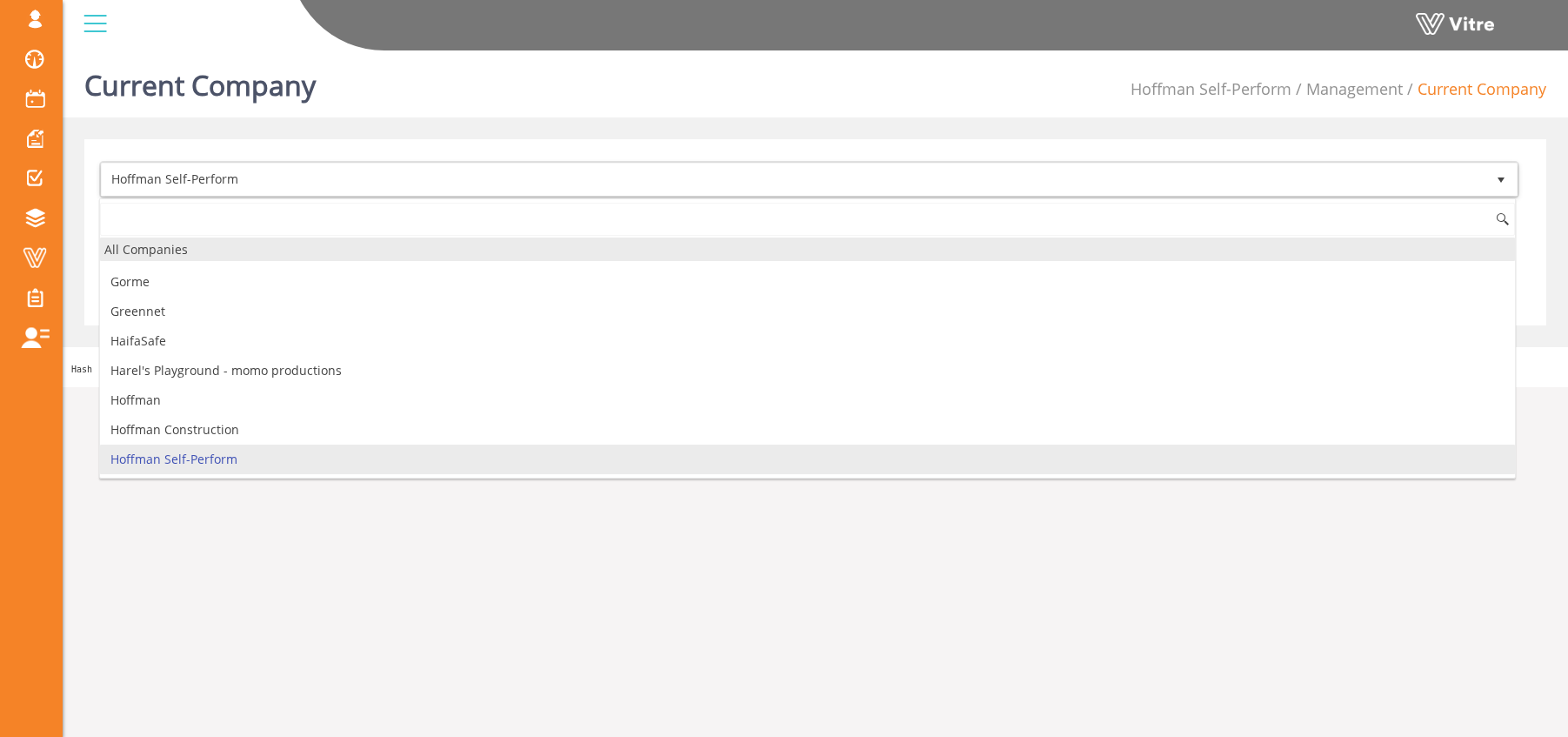
click at [187, 240] on div "All Companies" at bounding box center [807, 249] width 1415 height 24
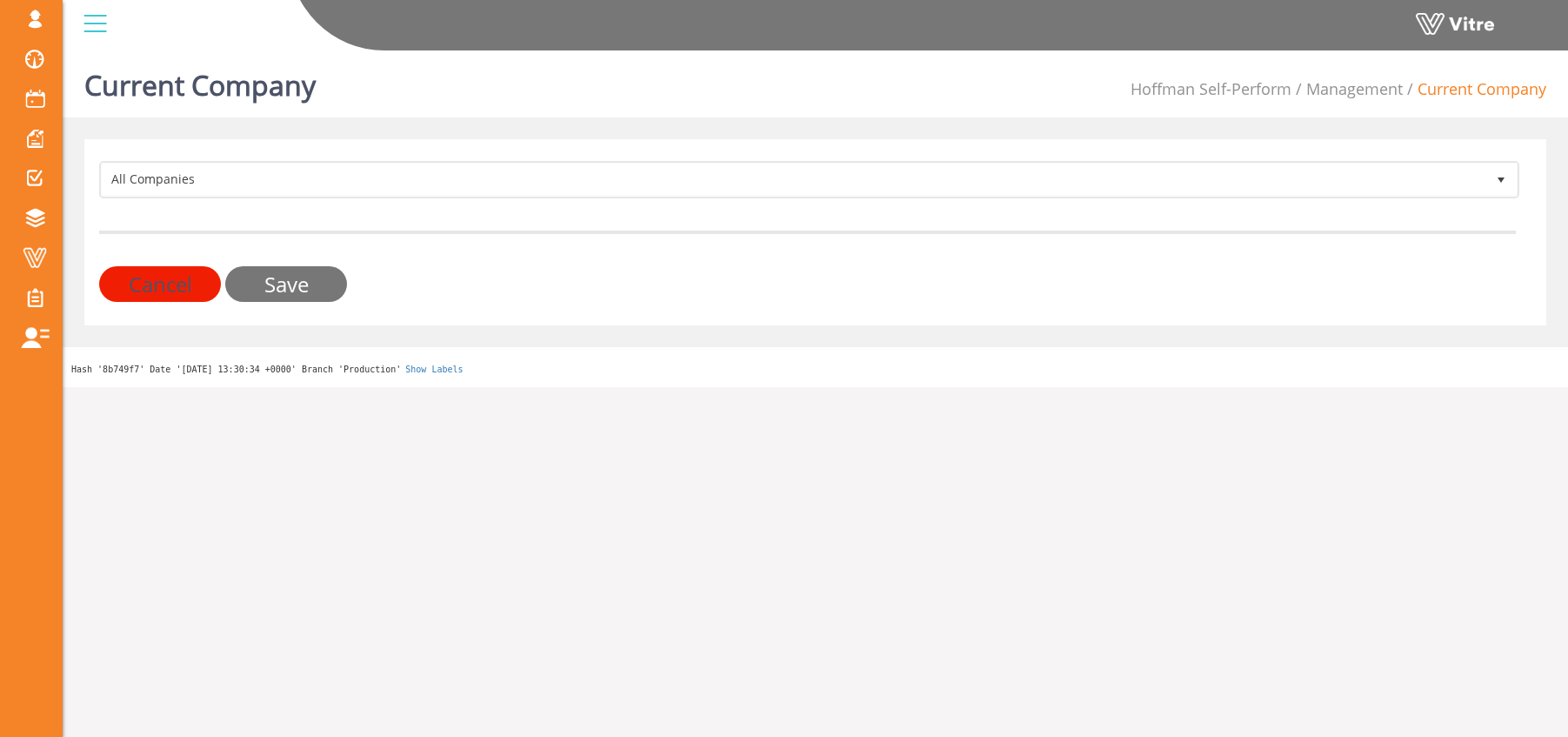
click at [271, 288] on input "Save" at bounding box center [285, 283] width 121 height 35
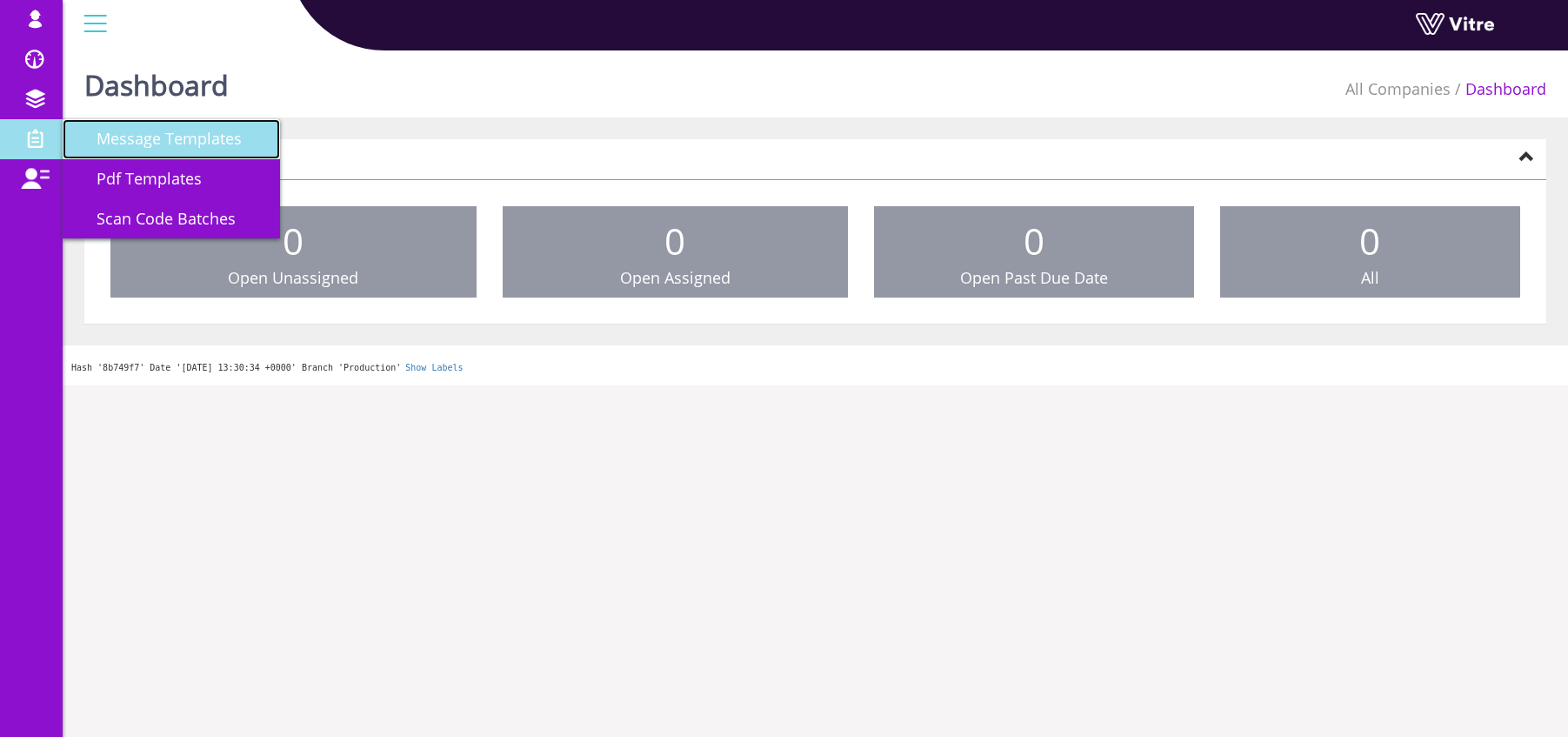
click at [140, 148] on link "Message Templates" at bounding box center [170, 140] width 217 height 40
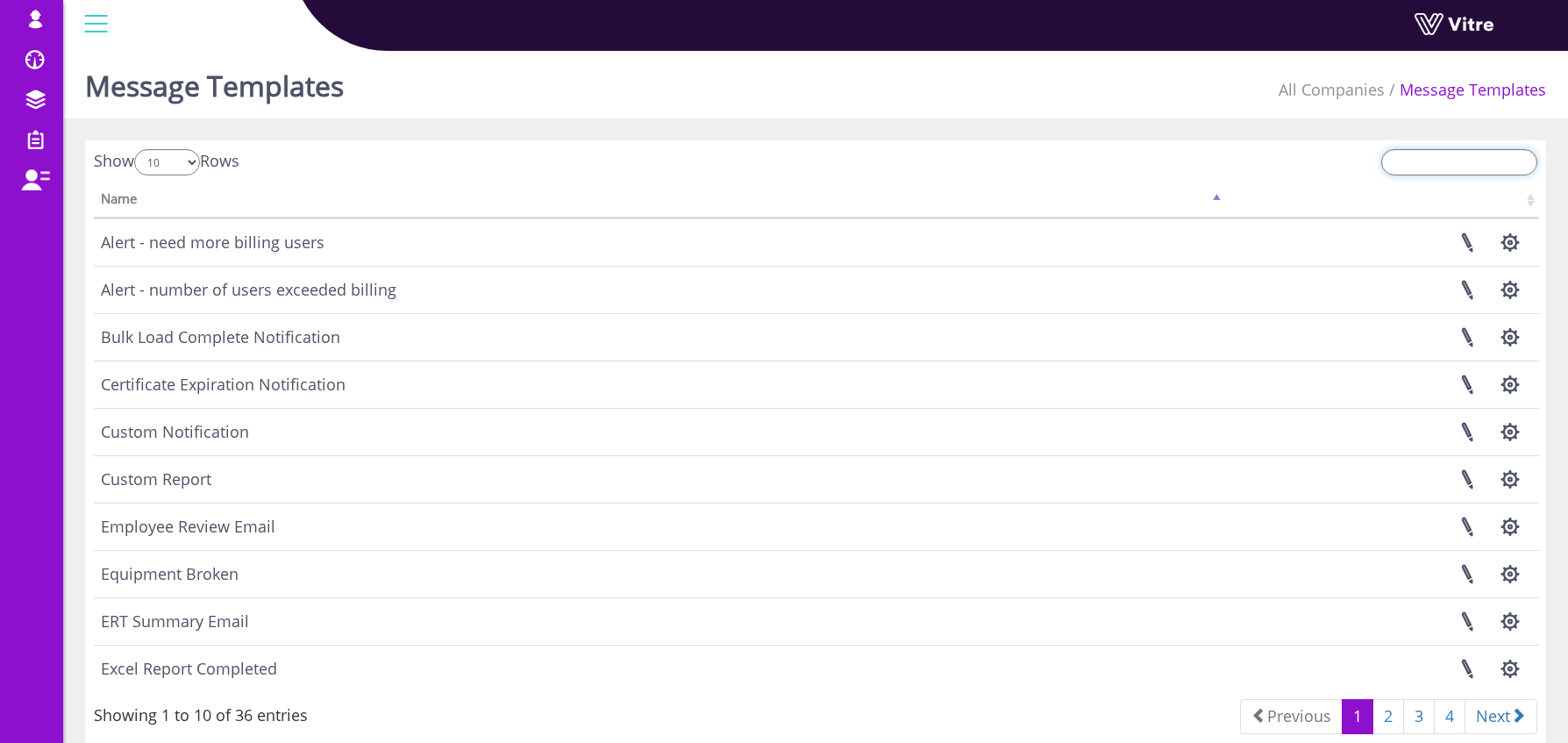
click at [1444, 165] on input "search" at bounding box center [1460, 162] width 156 height 26
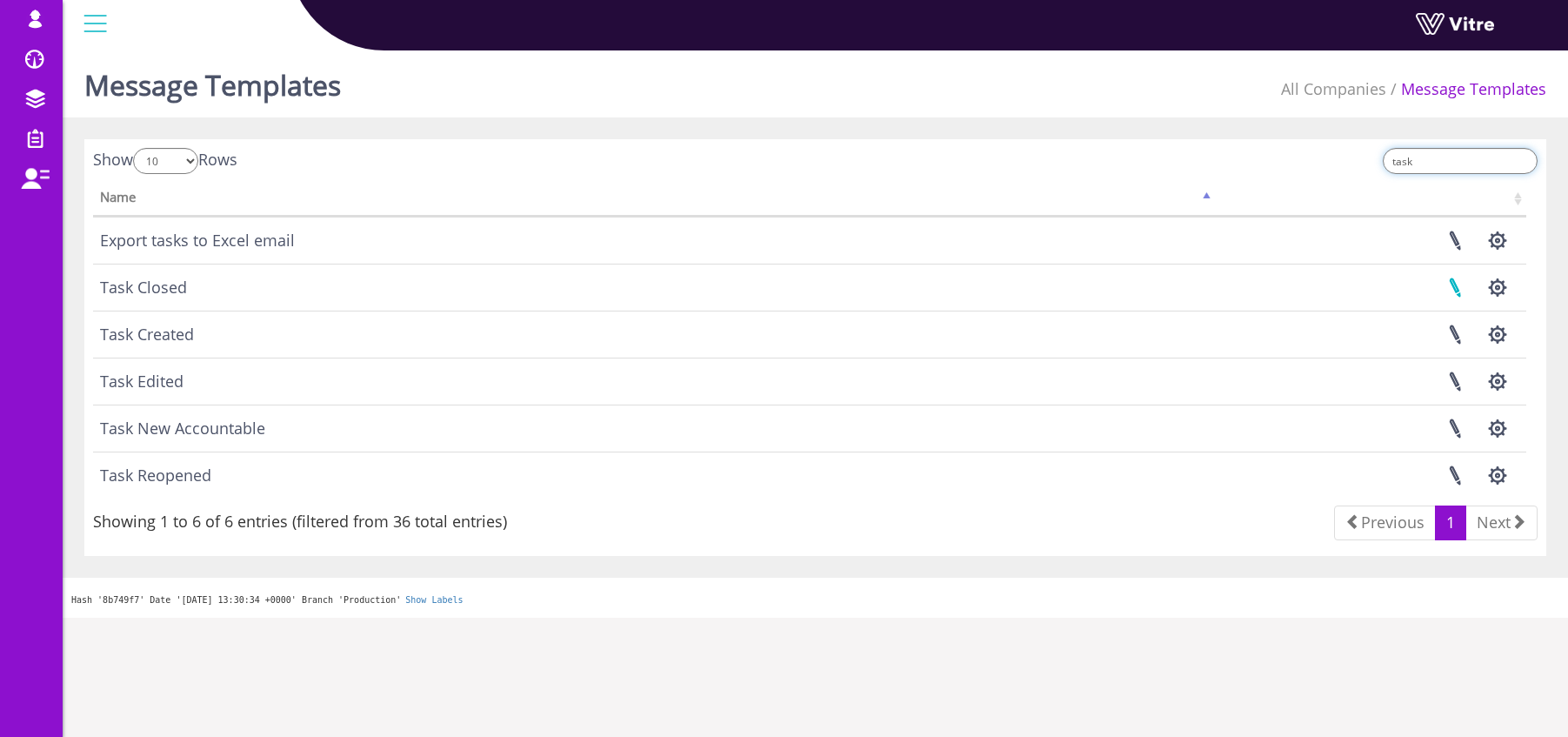
type input "task"
click at [1457, 284] on link at bounding box center [1454, 287] width 43 height 46
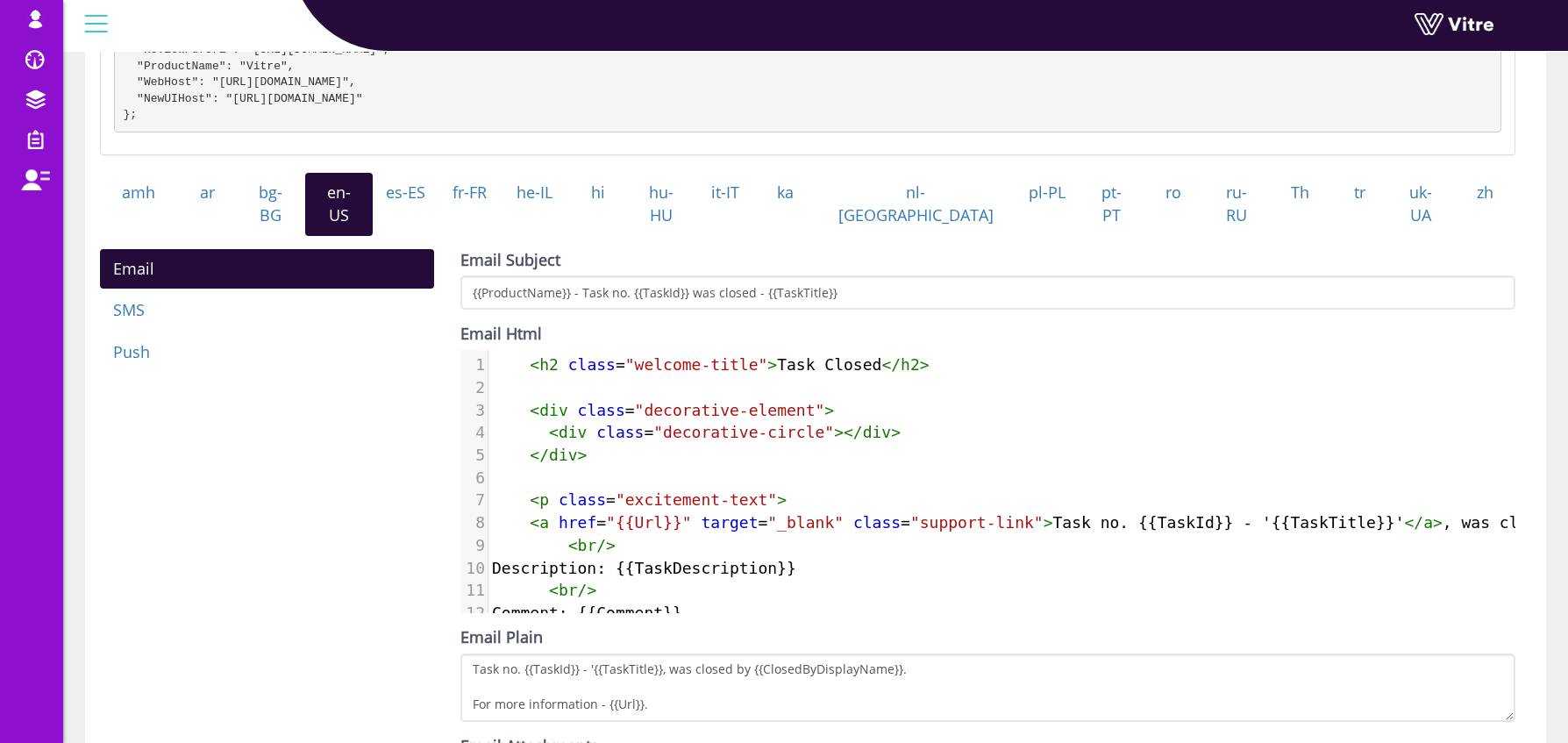
scroll to position [8, 0]
type textarea "Task Closed"
click at [829, 513] on span ""_blank"" at bounding box center [805, 522] width 76 height 18
type textarea "Task Closed"
drag, startPoint x: 777, startPoint y: 360, endPoint x: 880, endPoint y: 361, distance: 103.0
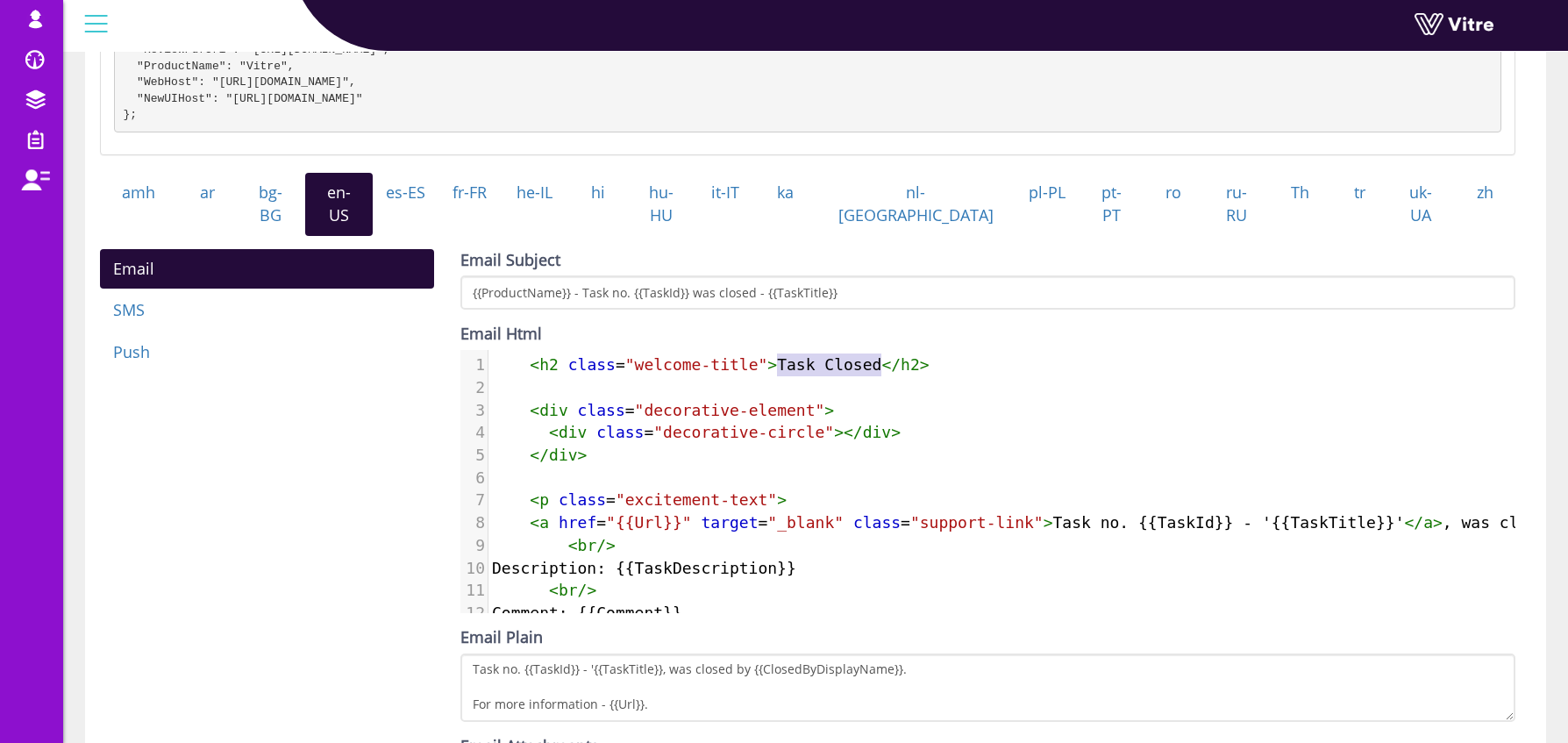
click at [880, 361] on span "< h2 class = "welcome-title" > Task Closed </ h2 >" at bounding box center [711, 364] width 438 height 18
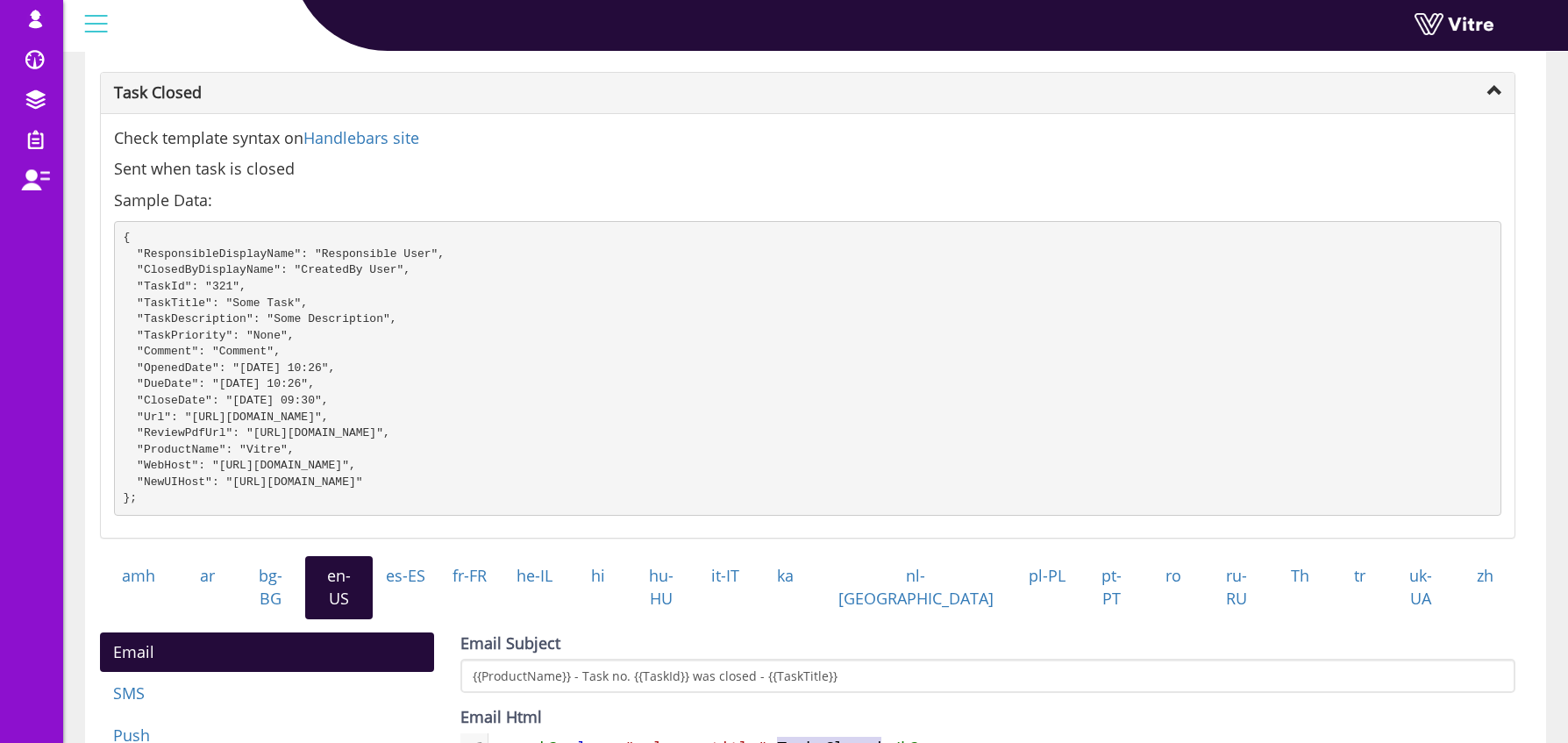
scroll to position [0, 0]
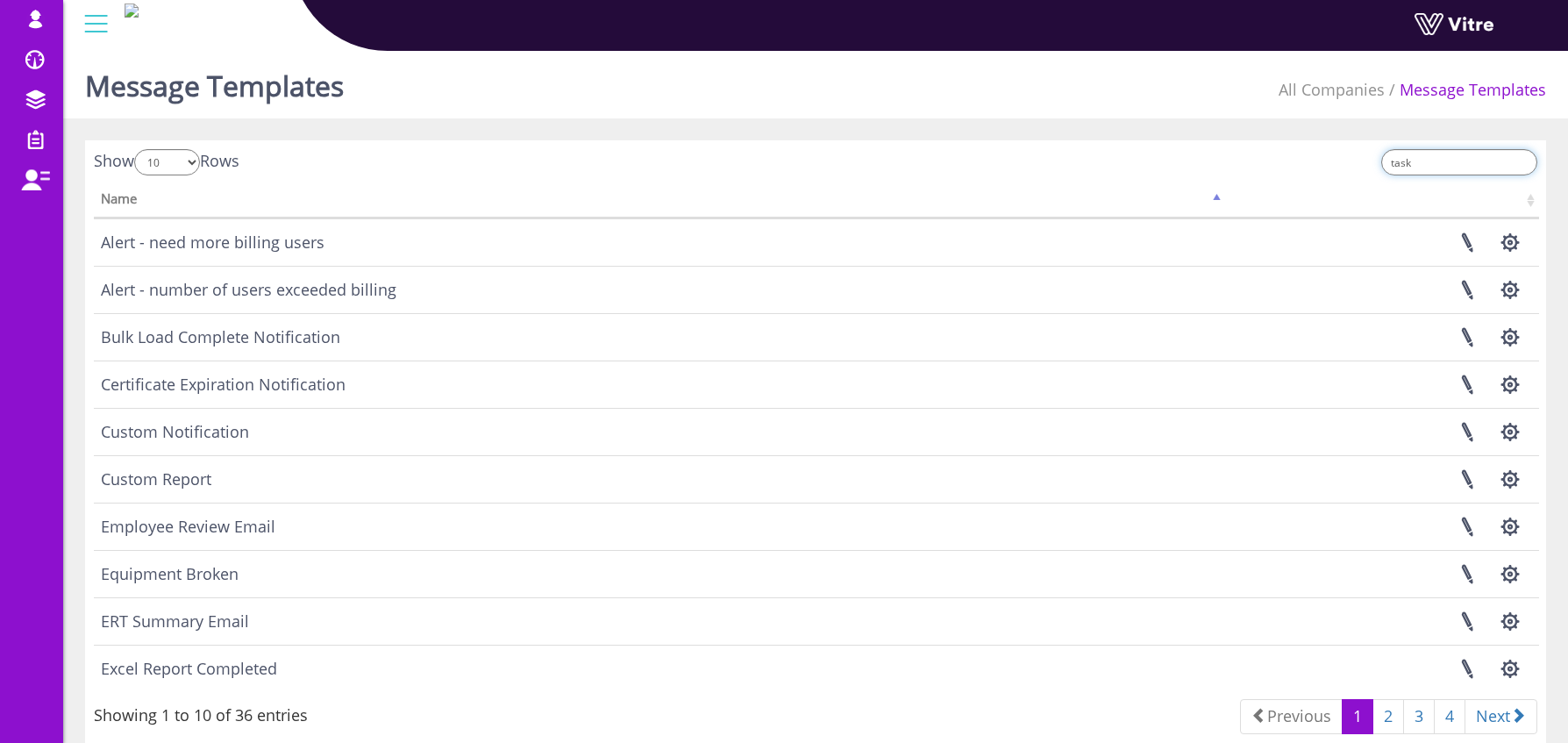
drag, startPoint x: 1432, startPoint y: 161, endPoint x: 1370, endPoint y: 169, distance: 62.5
click at [1372, 168] on div "task" at bounding box center [1183, 165] width 708 height 31
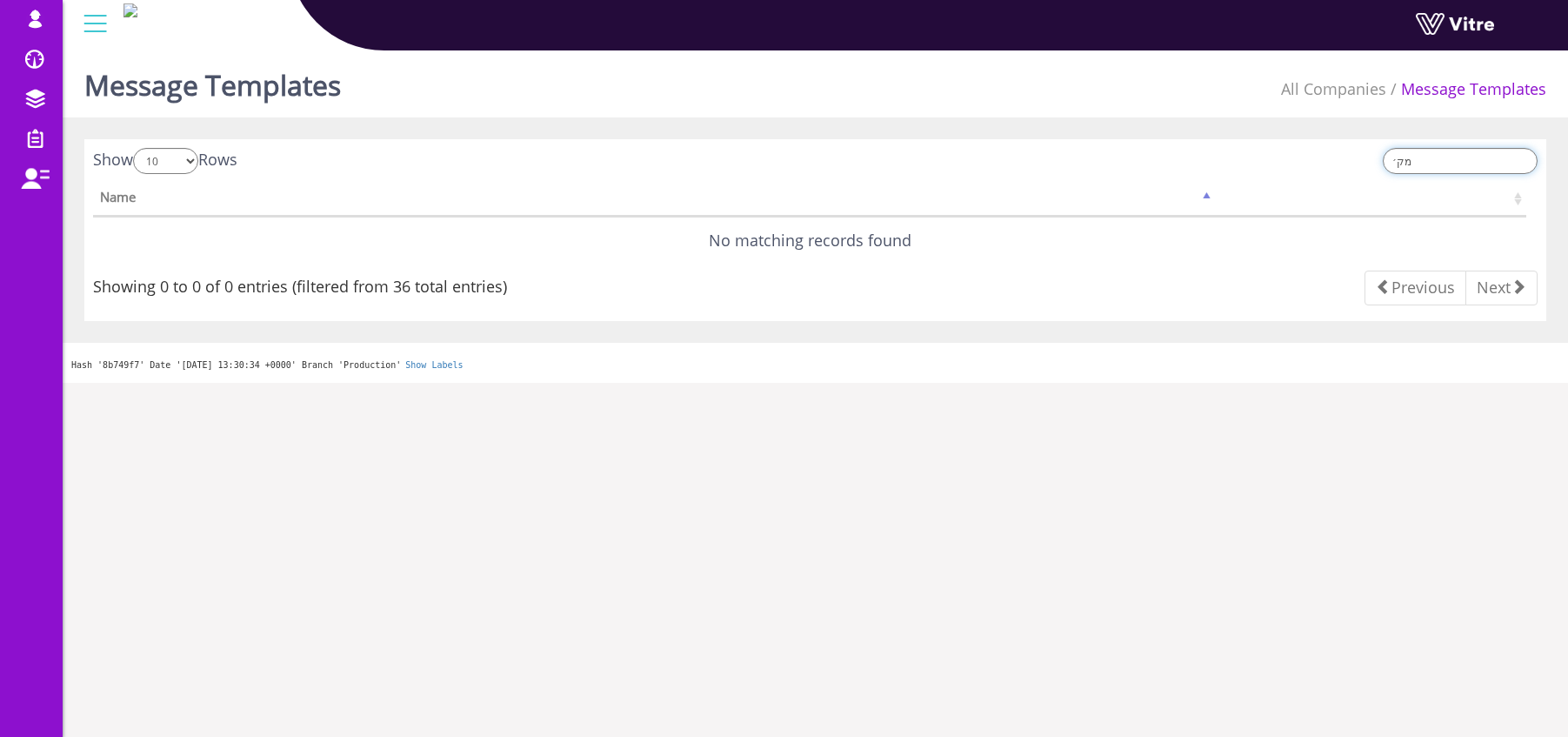
drag, startPoint x: 1449, startPoint y: 168, endPoint x: 1337, endPoint y: 159, distance: 112.4
click at [1337, 159] on div "מק׳" at bounding box center [1183, 164] width 710 height 31
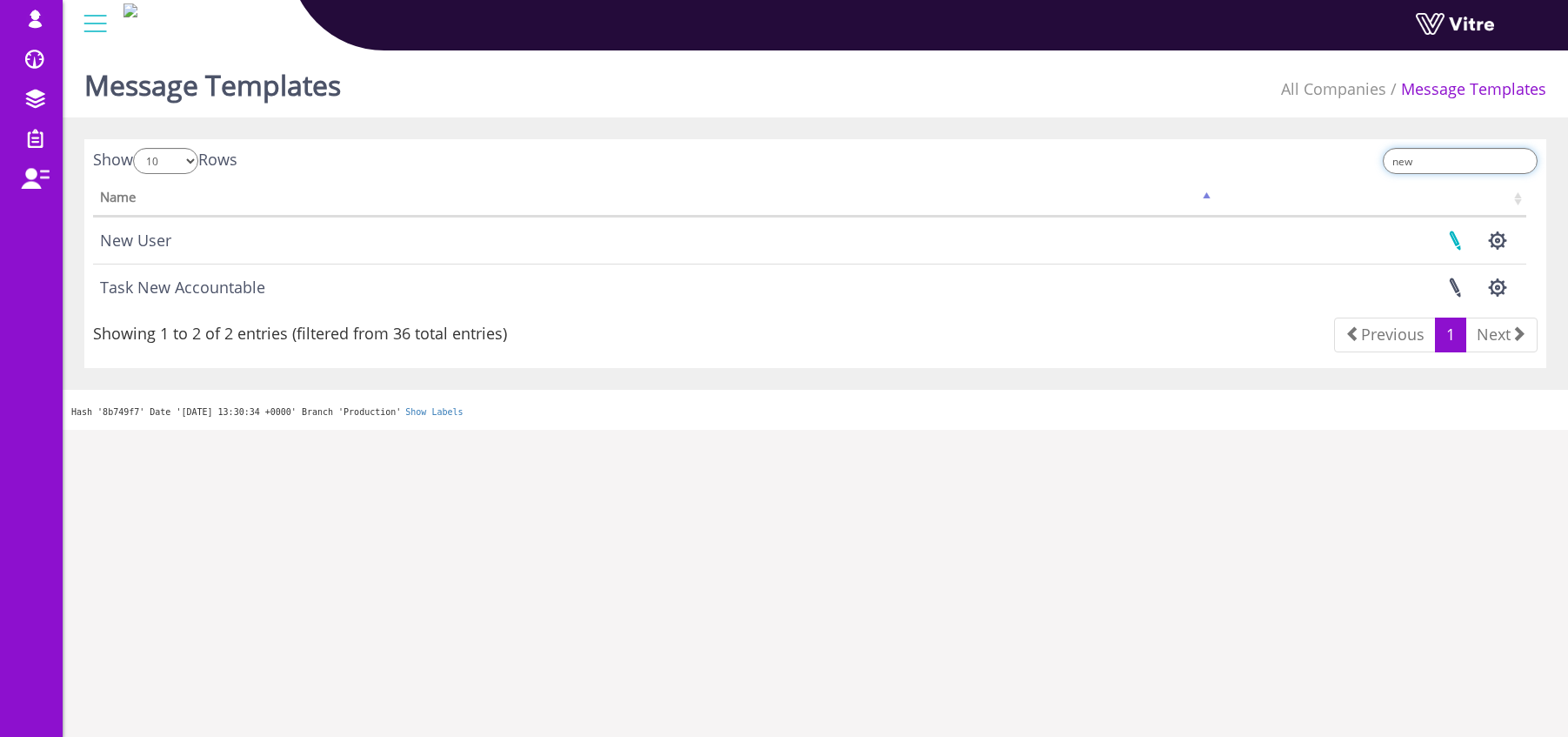
type input "new"
click at [1451, 241] on link at bounding box center [1454, 240] width 43 height 46
click at [124, 246] on td "New User" at bounding box center [653, 239] width 1122 height 47
click at [1453, 244] on link at bounding box center [1454, 240] width 43 height 46
click at [1461, 235] on link at bounding box center [1454, 240] width 43 height 46
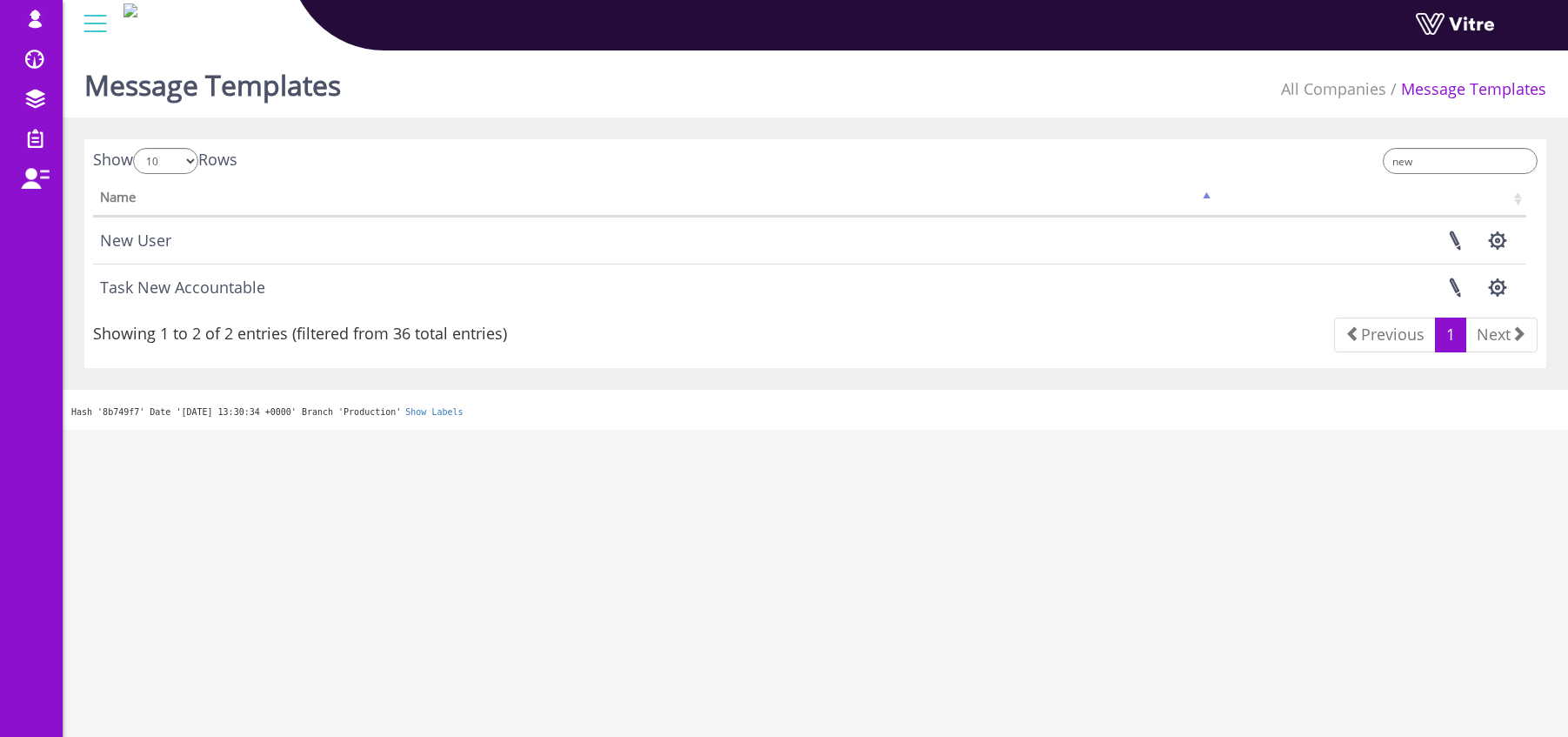
drag, startPoint x: 1199, startPoint y: 182, endPoint x: 1226, endPoint y: 194, distance: 29.5
click at [1201, 183] on div "Name" at bounding box center [815, 247] width 1470 height 138
drag, startPoint x: 1200, startPoint y: 196, endPoint x: 1211, endPoint y: 157, distance: 40.5
click at [1211, 157] on div "Show 10 25 50 100 Rows new Name ar" at bounding box center [815, 254] width 1445 height 212
click at [1205, 162] on div "new" at bounding box center [1183, 164] width 710 height 31
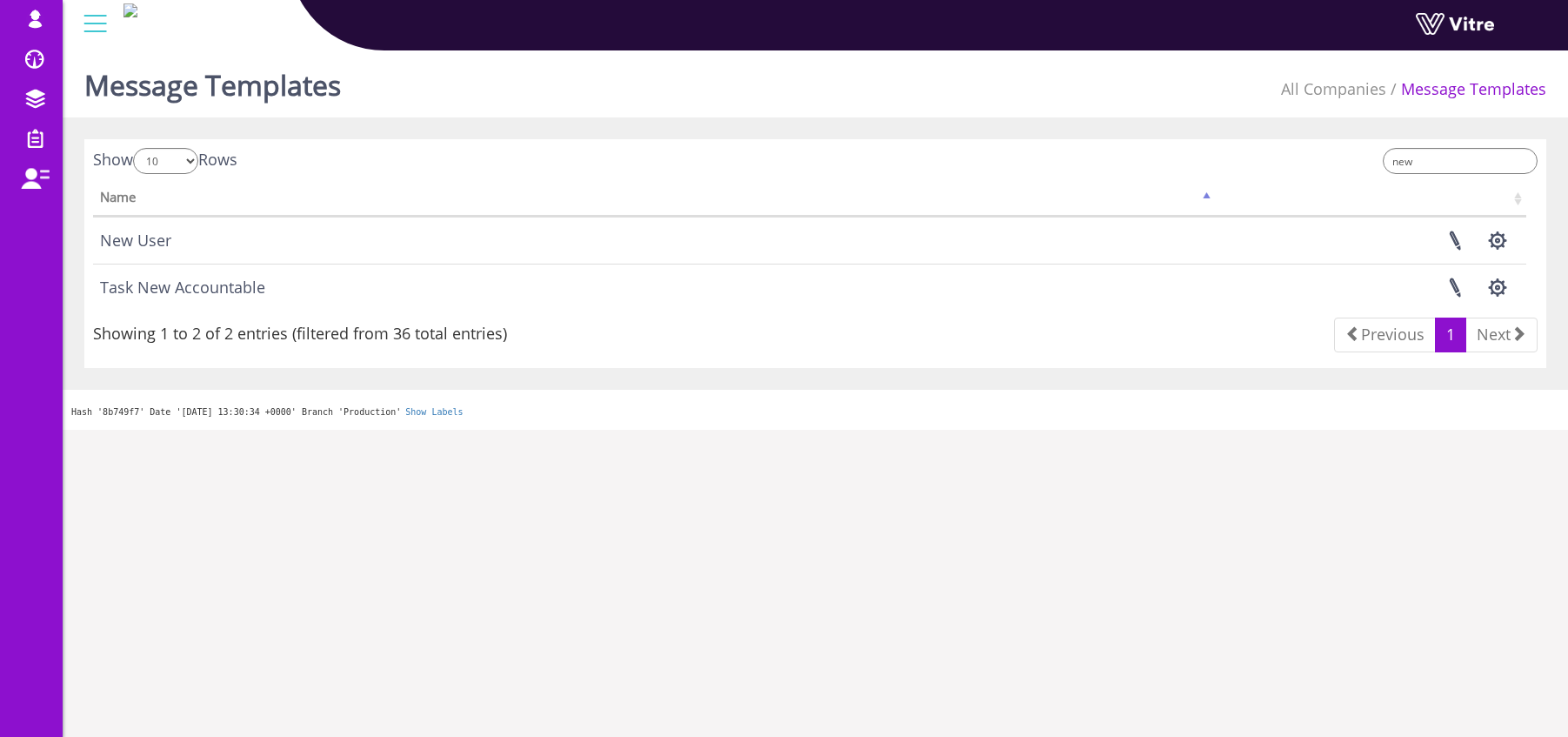
click at [769, 175] on div "Show 10 25 50 100 Rows" at bounding box center [448, 164] width 710 height 31
click at [988, 166] on div "new" at bounding box center [1183, 164] width 710 height 31
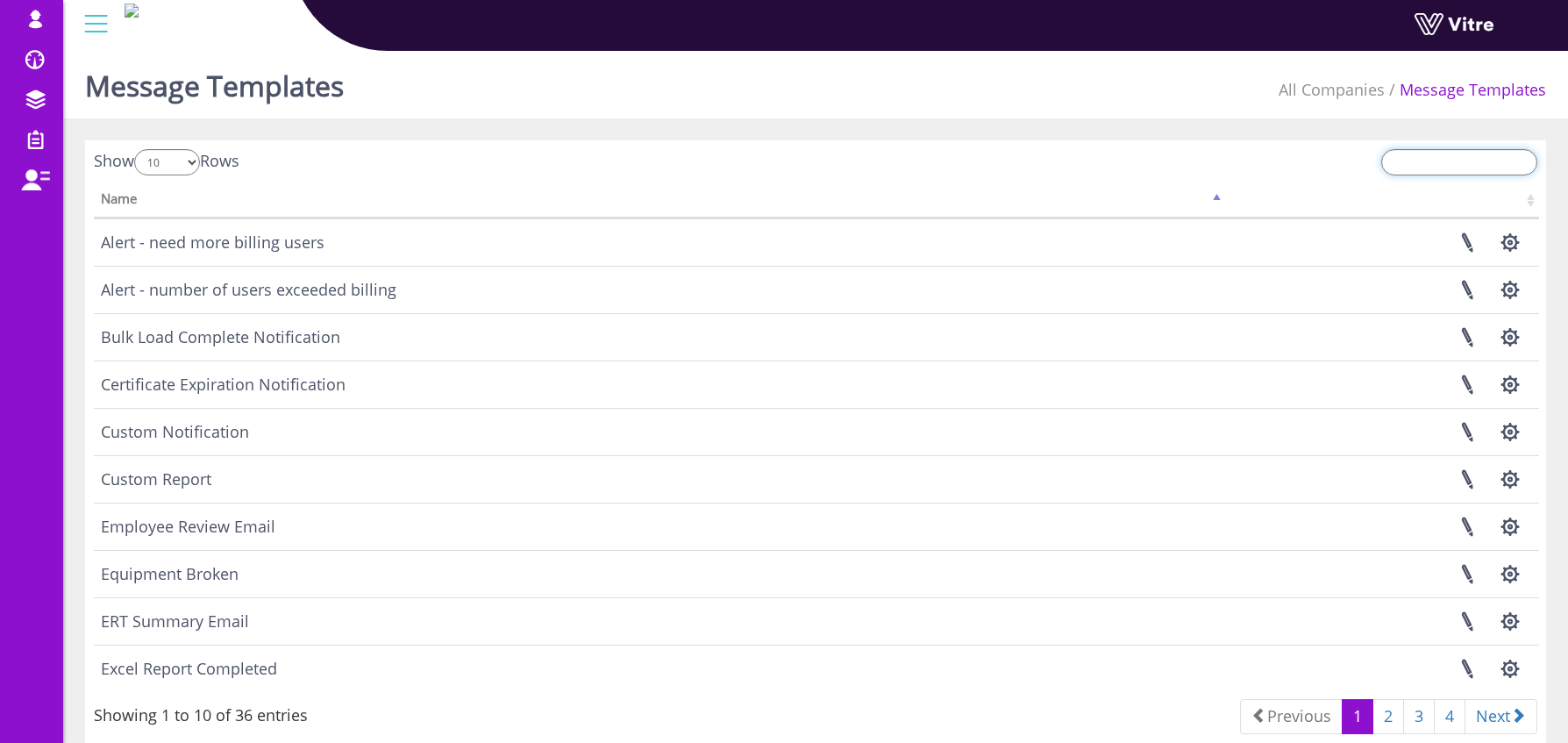
click at [1429, 165] on input "search" at bounding box center [1460, 162] width 156 height 26
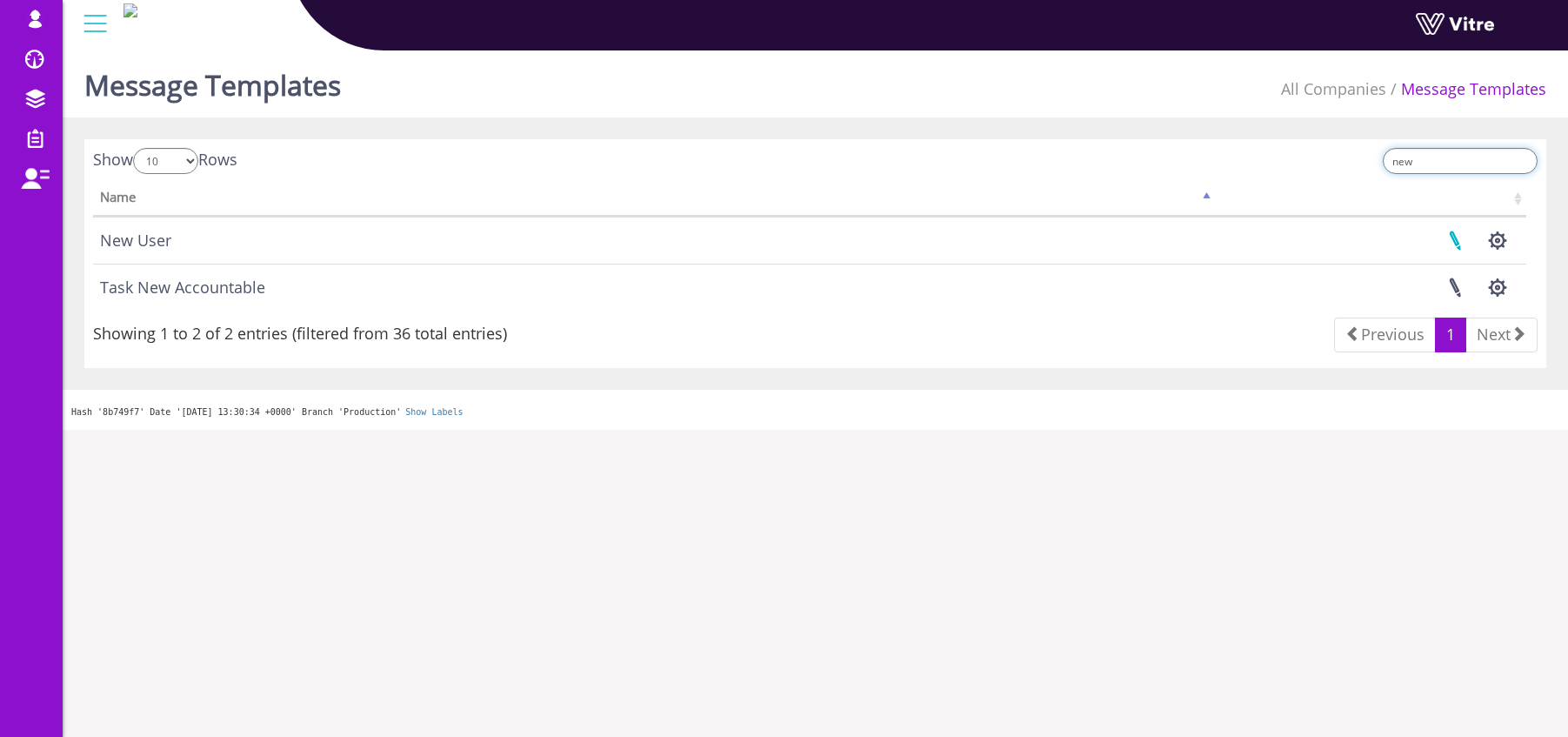
type input "new"
click at [1458, 238] on link at bounding box center [1454, 240] width 43 height 46
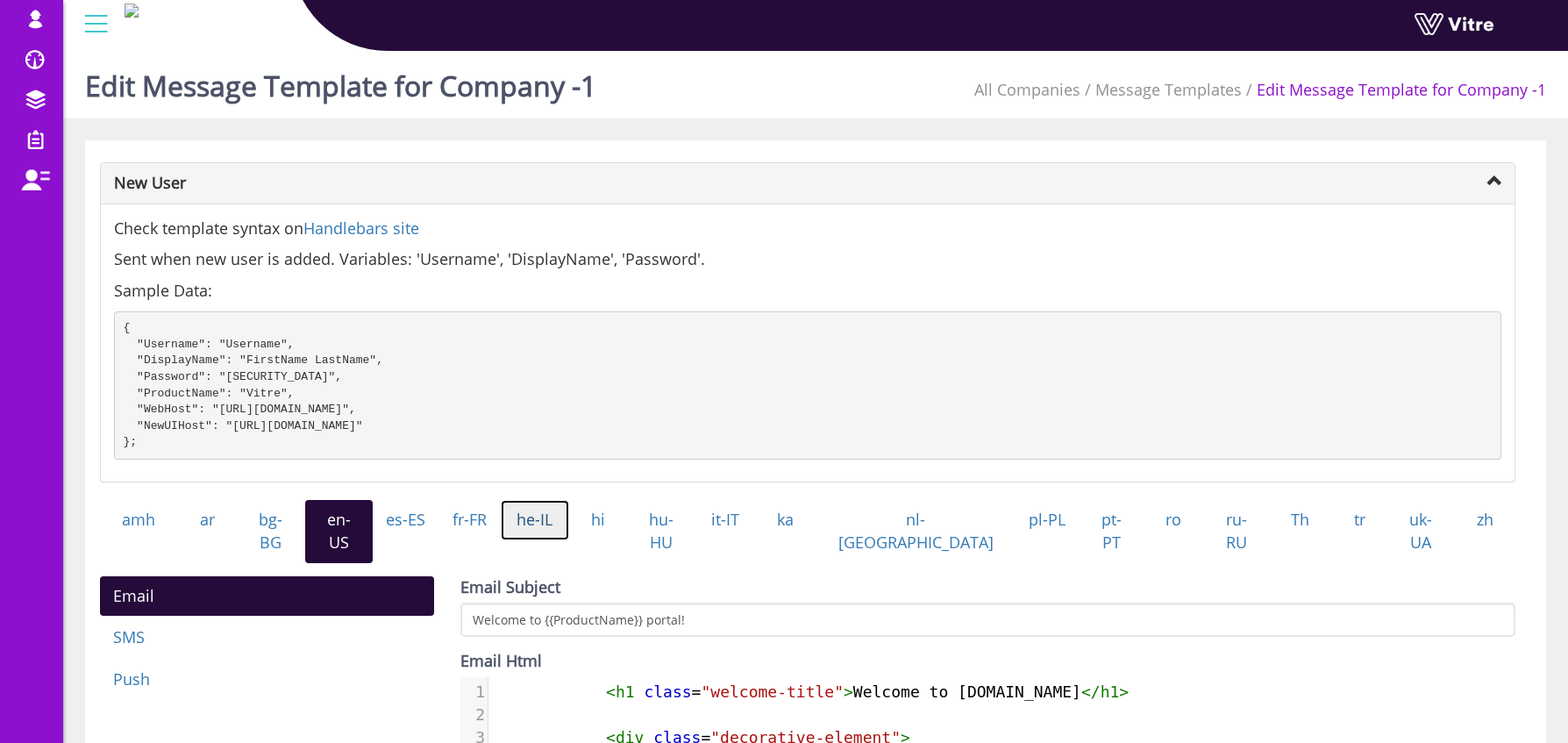
click at [569, 540] on link "he-IL" at bounding box center [535, 520] width 69 height 41
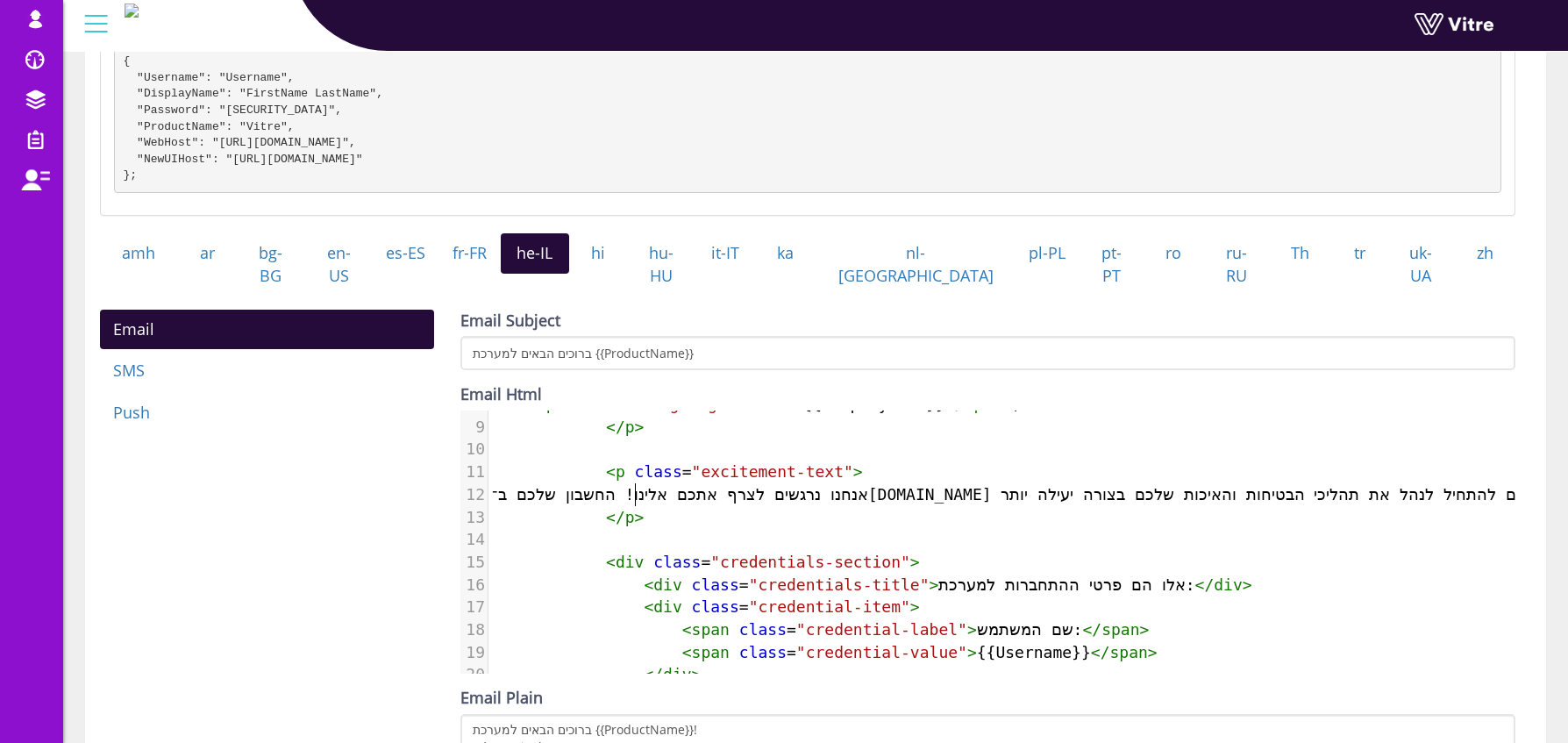
scroll to position [8, 0]
type textarea "א"
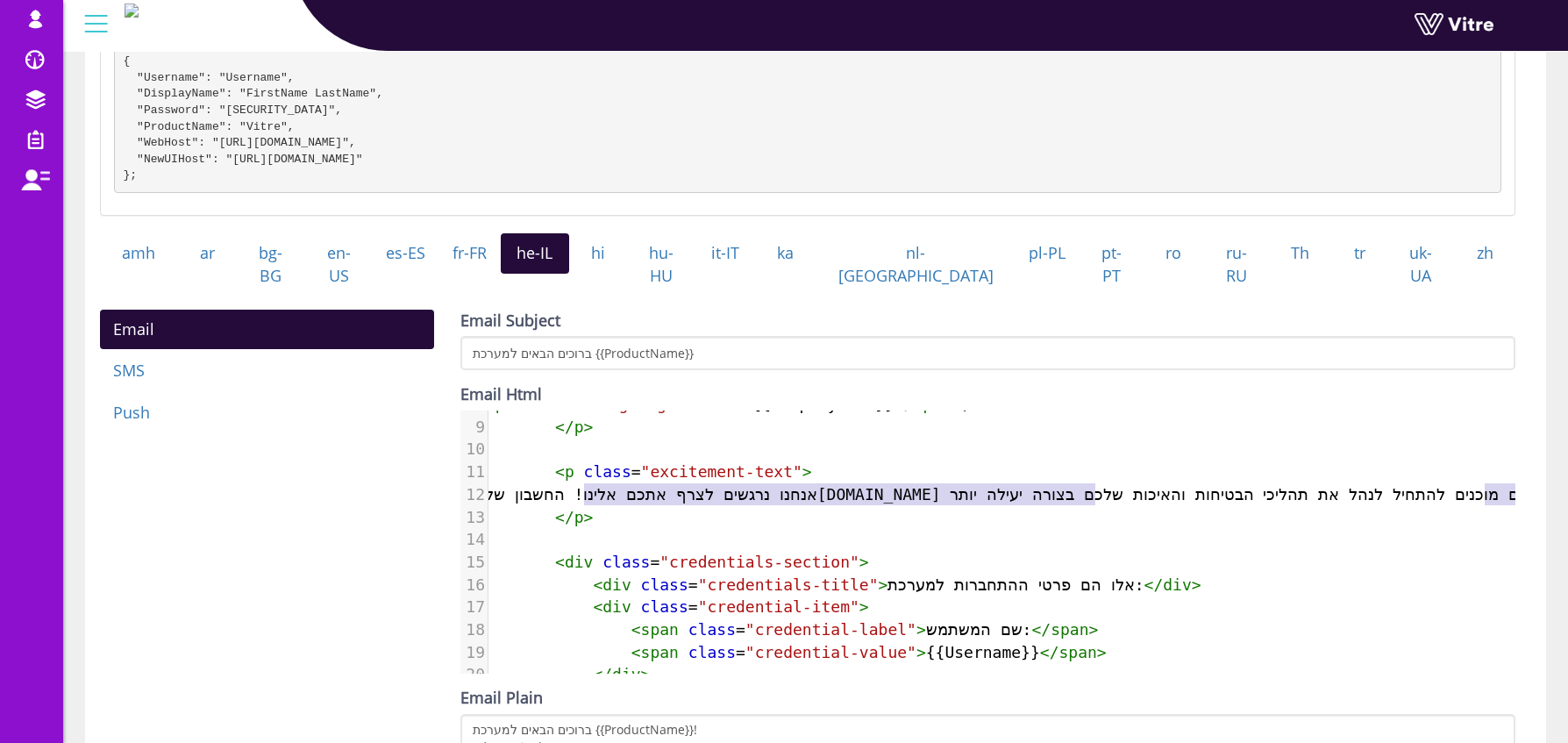
scroll to position [0, 232]
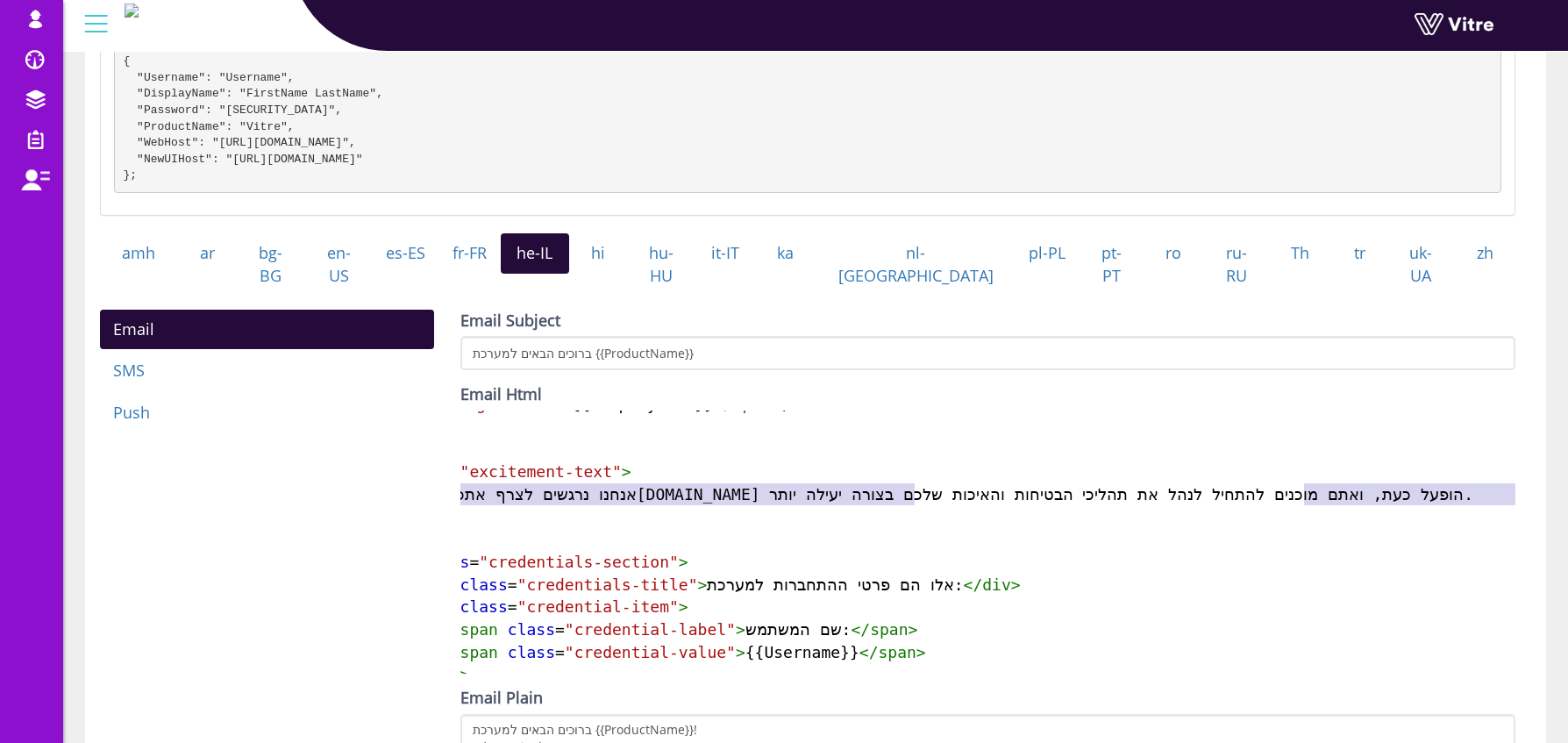
type textarea "אנחנו נרגשים לצרף אתכם אלינו! החשבון שלכם ב־Vitre.io הופעל כעת, ואתם מוכנים להת…"
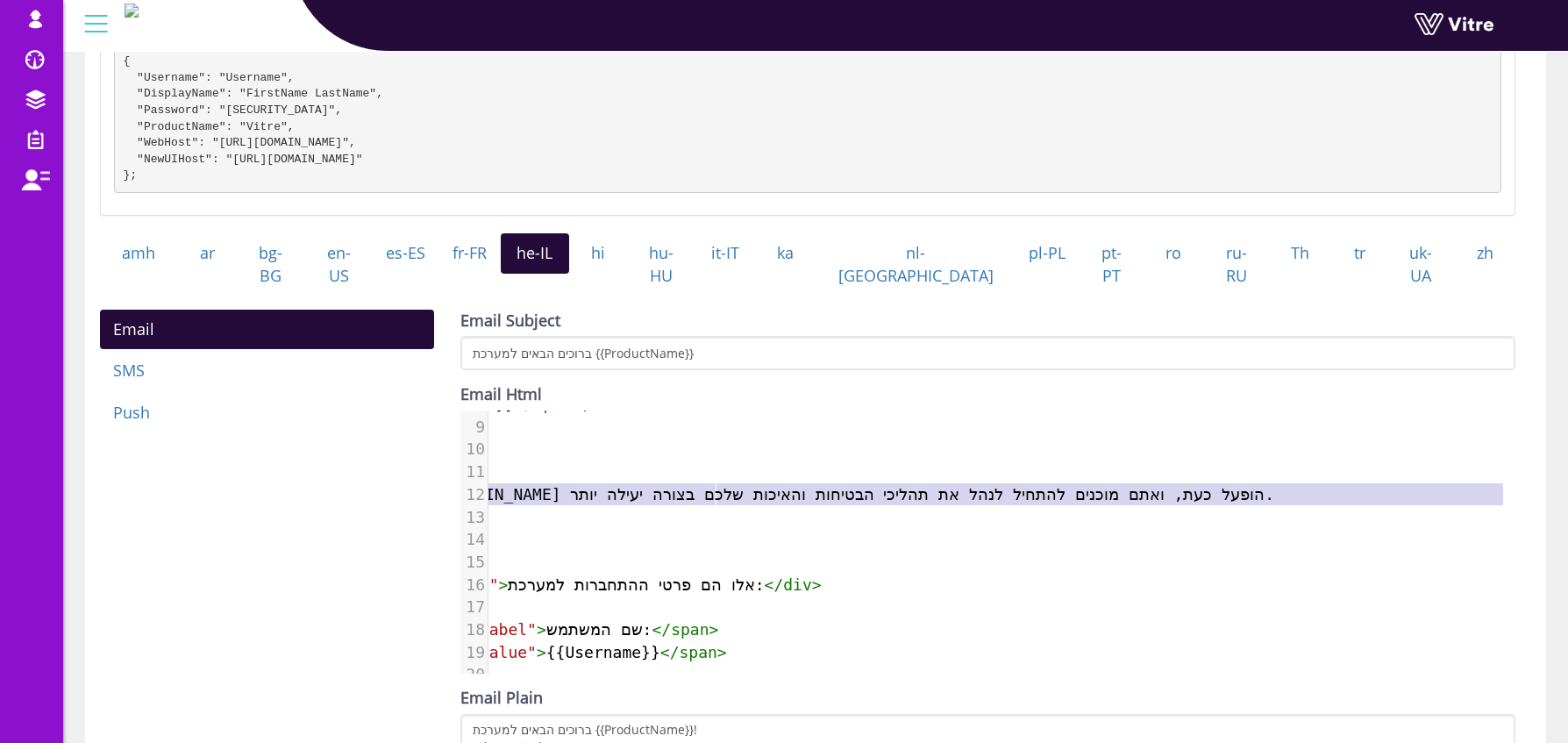
drag, startPoint x: 631, startPoint y: 492, endPoint x: 1640, endPoint y: 491, distance: 1009.0
click at [1567, 491] on html "osher@hbinov.com Profile Notification Change Company English English Español Fr…" at bounding box center [784, 397] width 1568 height 1326
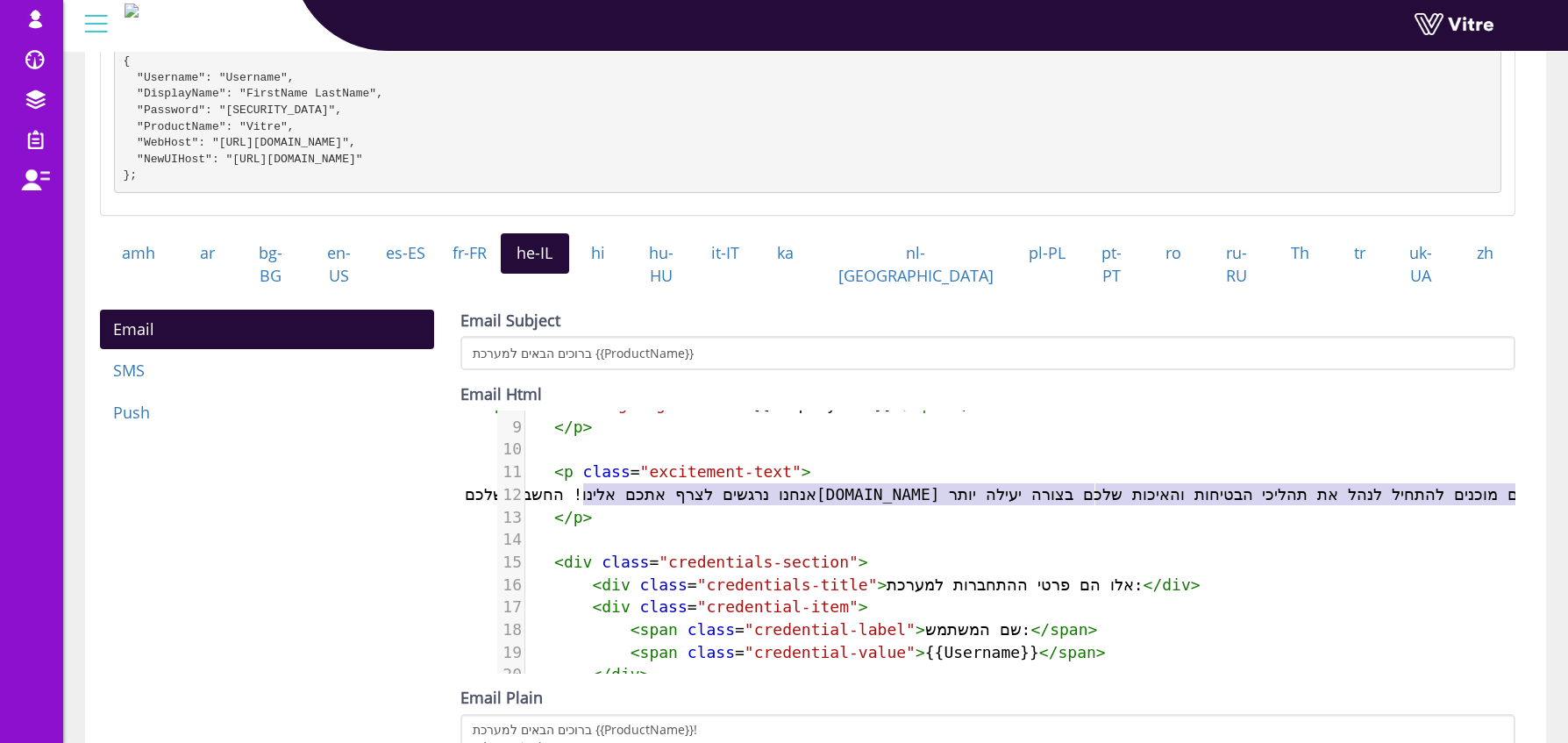
scroll to position [179, 0]
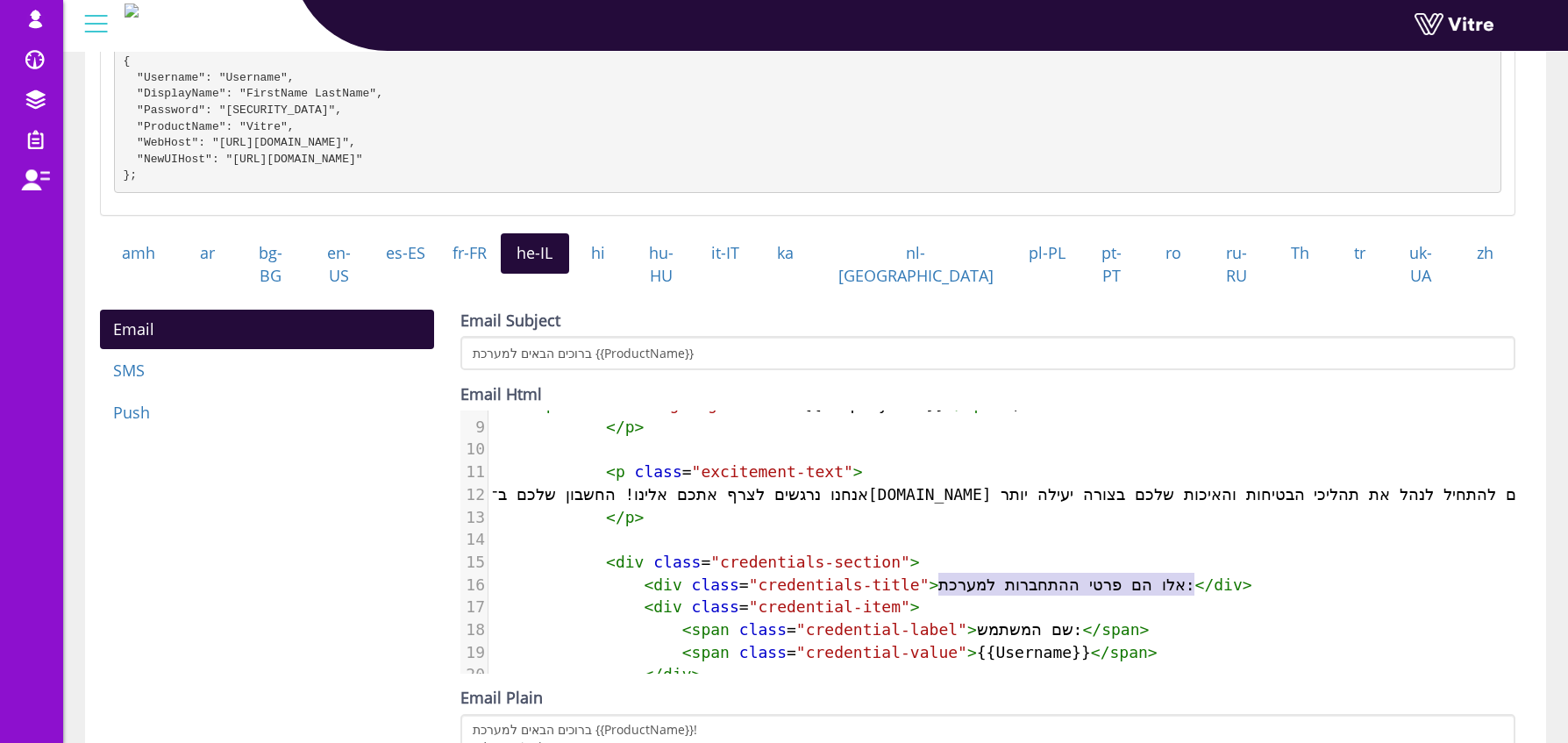
type textarea "אלו הם פרטי ההתחברות למערכת:"
drag, startPoint x: 939, startPoint y: 579, endPoint x: 1201, endPoint y: 587, distance: 262.1
click at [1201, 587] on span "< div class = "credentials-title" > אלו הם פרטי ההתחברות למערכת: </ div >" at bounding box center [872, 584] width 760 height 18
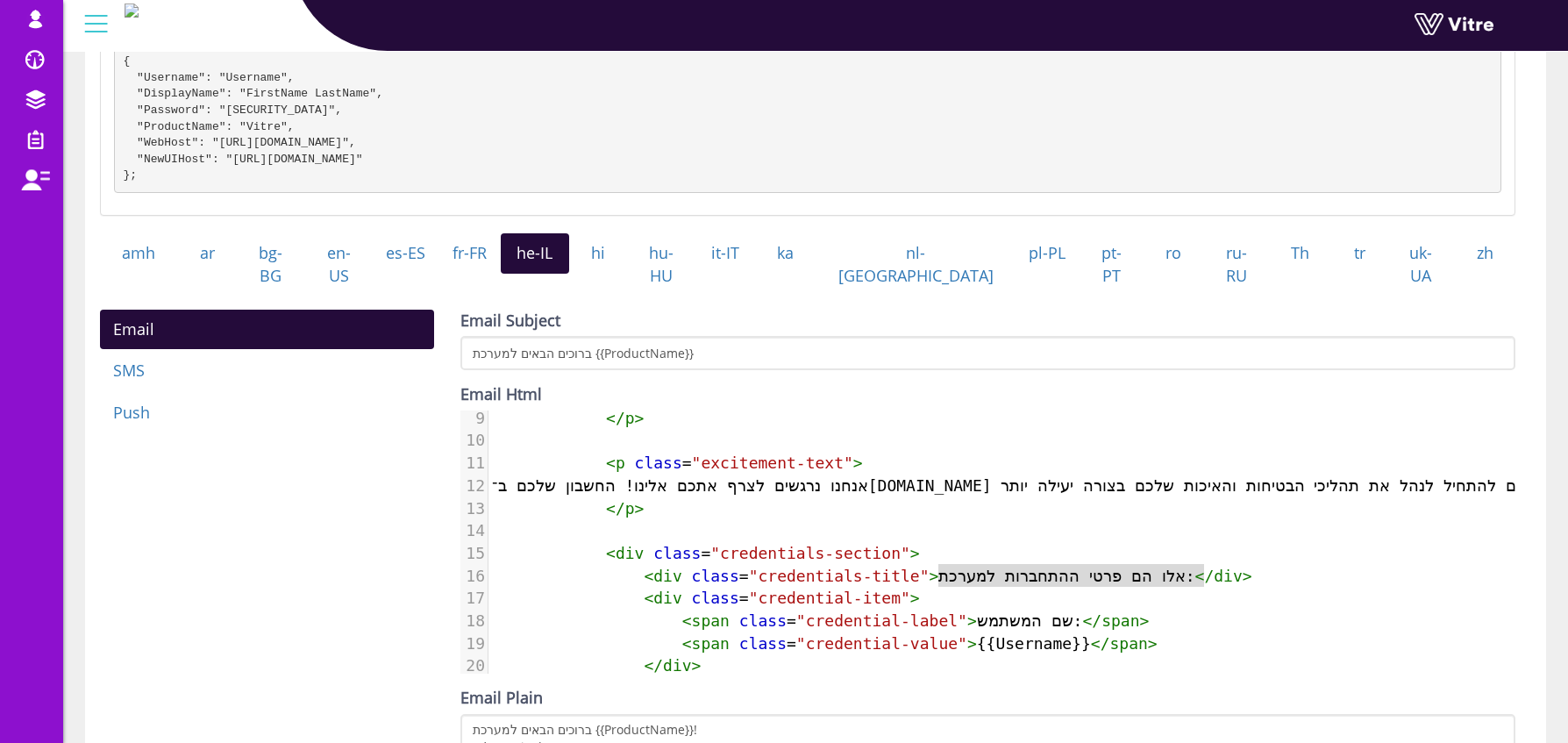
scroll to position [0, 0]
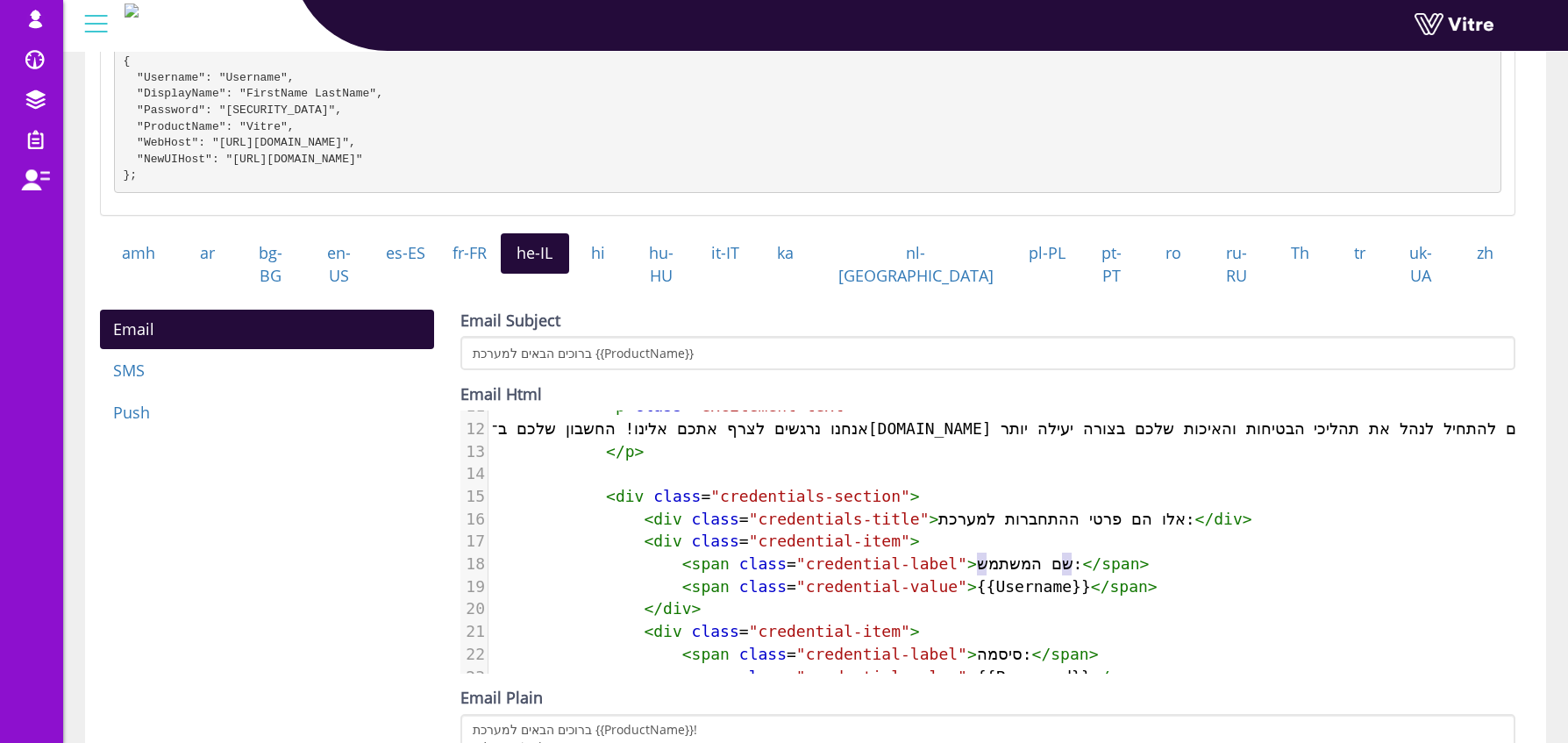
type textarea "שם המשתמש:"
drag, startPoint x: 1071, startPoint y: 560, endPoint x: 975, endPoint y: 563, distance: 96.0
click at [975, 563] on span "< span class = "credential-label" > שם המשתמש: </ span >" at bounding box center [820, 563] width 657 height 18
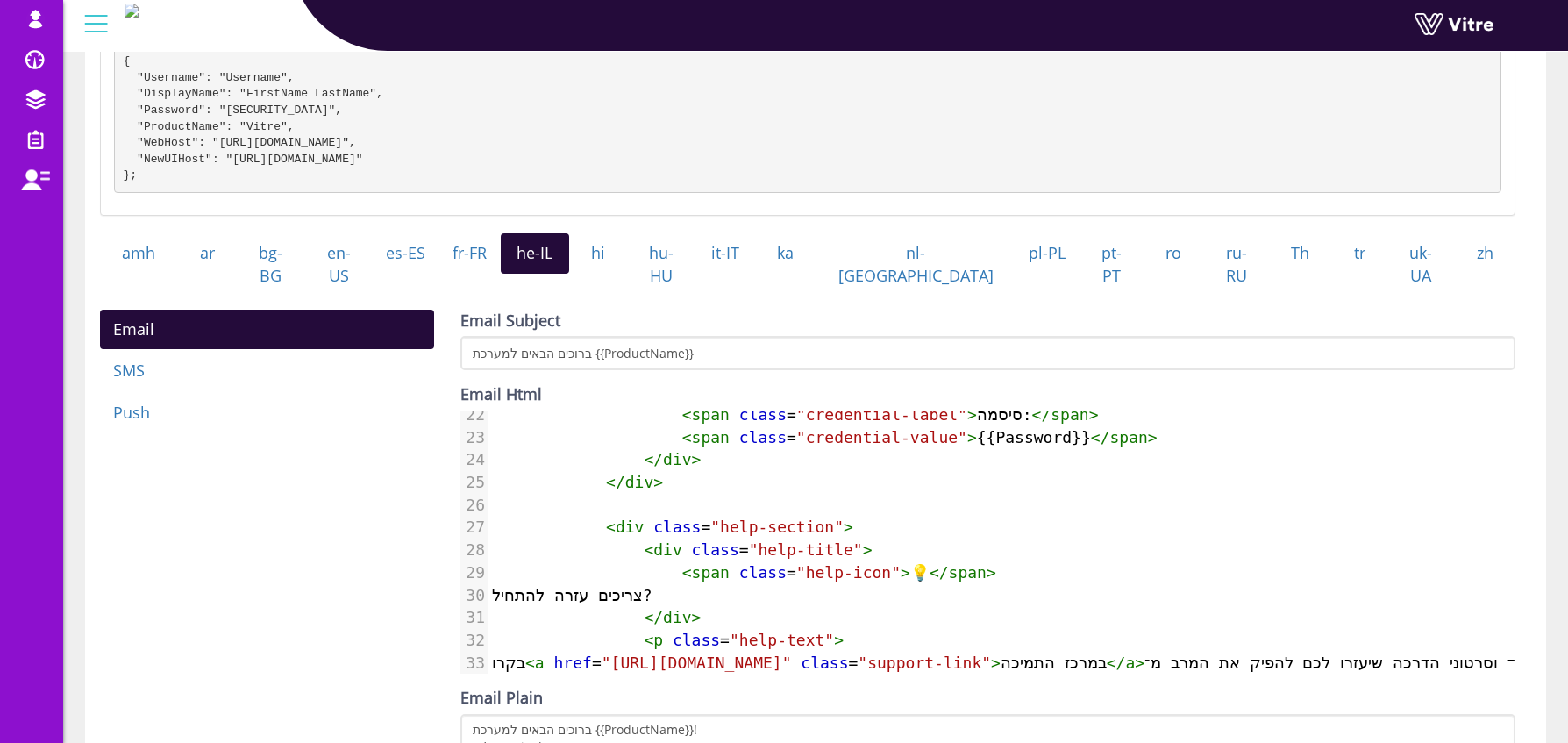
scroll to position [499, 0]
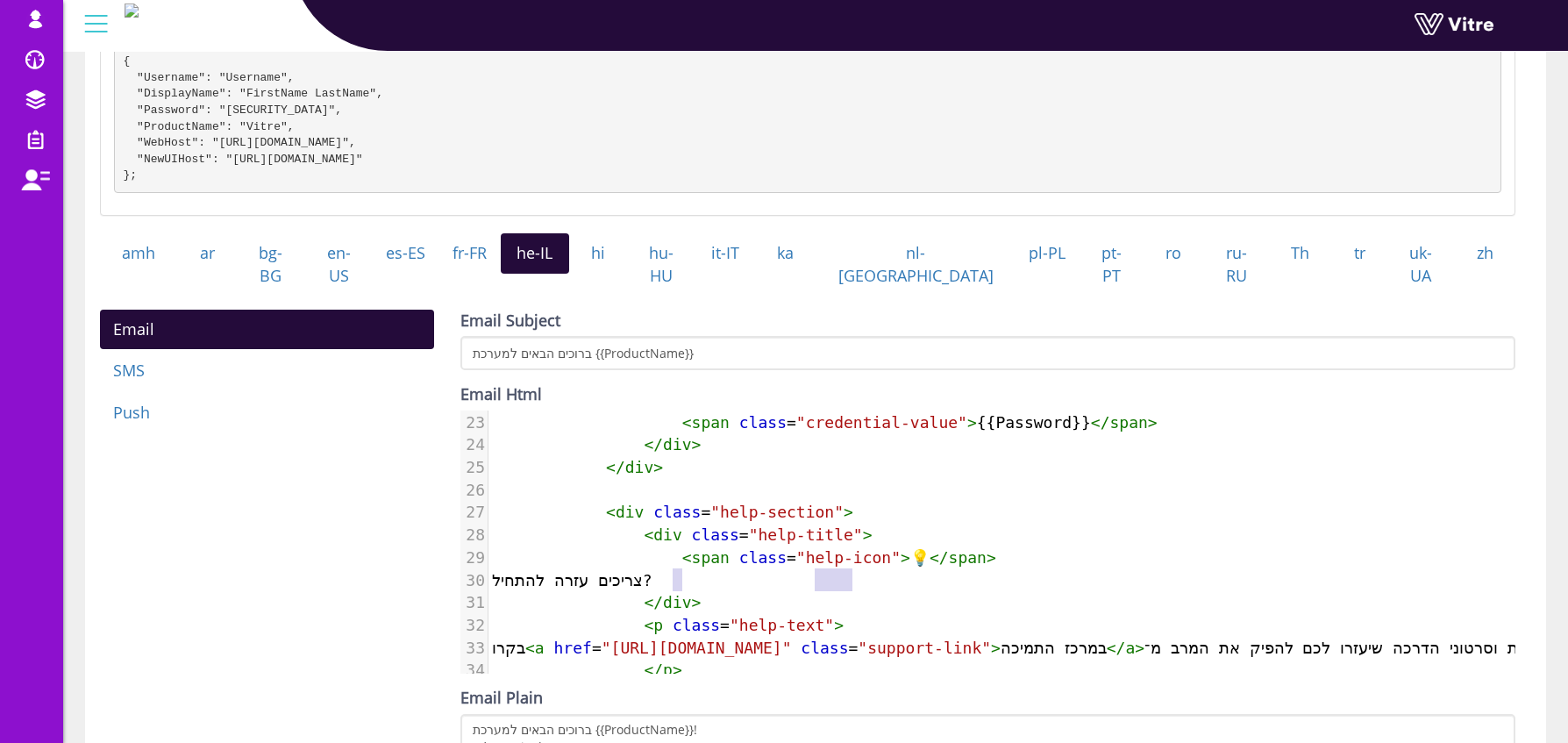
type textarea "צ"
drag, startPoint x: 676, startPoint y: 574, endPoint x: 865, endPoint y: 573, distance: 189.0
click at [865, 573] on pre "צריכים עזרה להתחיל?" at bounding box center [1369, 581] width 1762 height 23
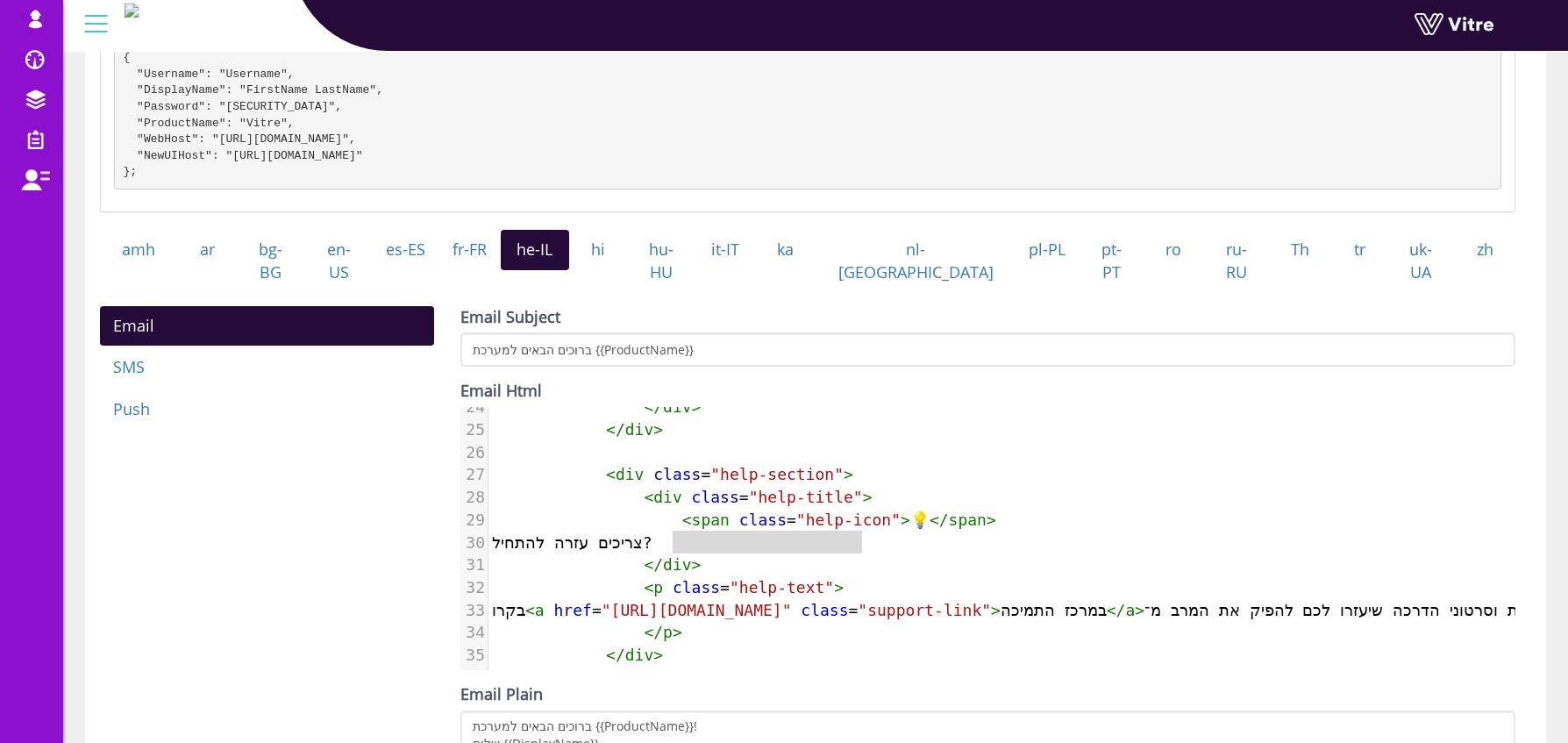
scroll to position [546, 0]
click at [701, 601] on span "בקרו < a href = "https://support.vitre.io" class = "support-link" > במרכז התמיכ…" at bounding box center [1222, 610] width 1459 height 18
type textarea "בקרו"
click at [701, 601] on span "בקרו < a href = "https://support.vitre.io" class = "support-link" > במרכז התמיכ…" at bounding box center [1222, 610] width 1459 height 18
type textarea "במרכז התמיכה"
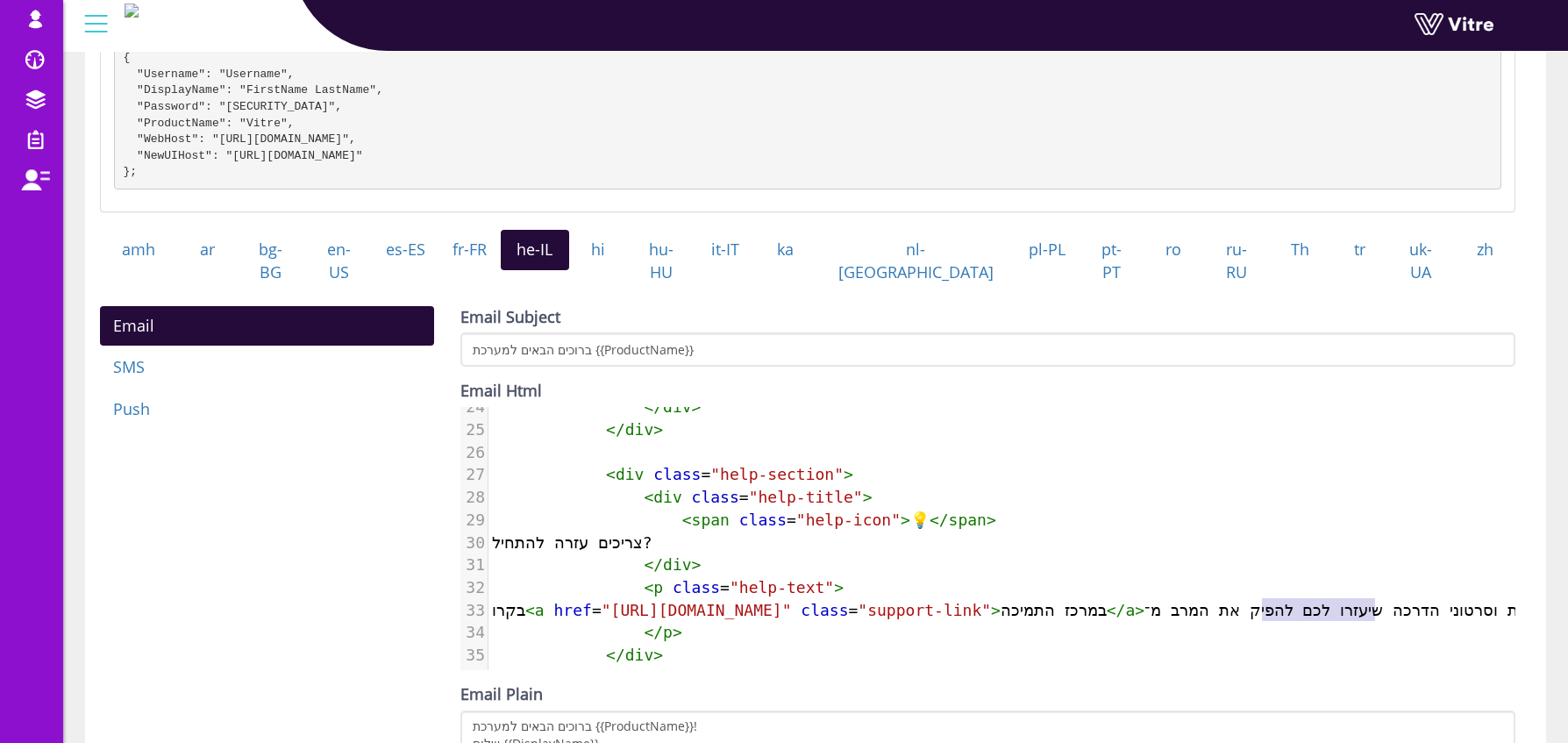
drag, startPoint x: 1262, startPoint y: 596, endPoint x: 1374, endPoint y: 598, distance: 112.0
click at [1374, 601] on span "בקרו < a href = "https://support.vitre.io" class = "support-link" > במרכז התמיכ…" at bounding box center [1222, 610] width 1459 height 18
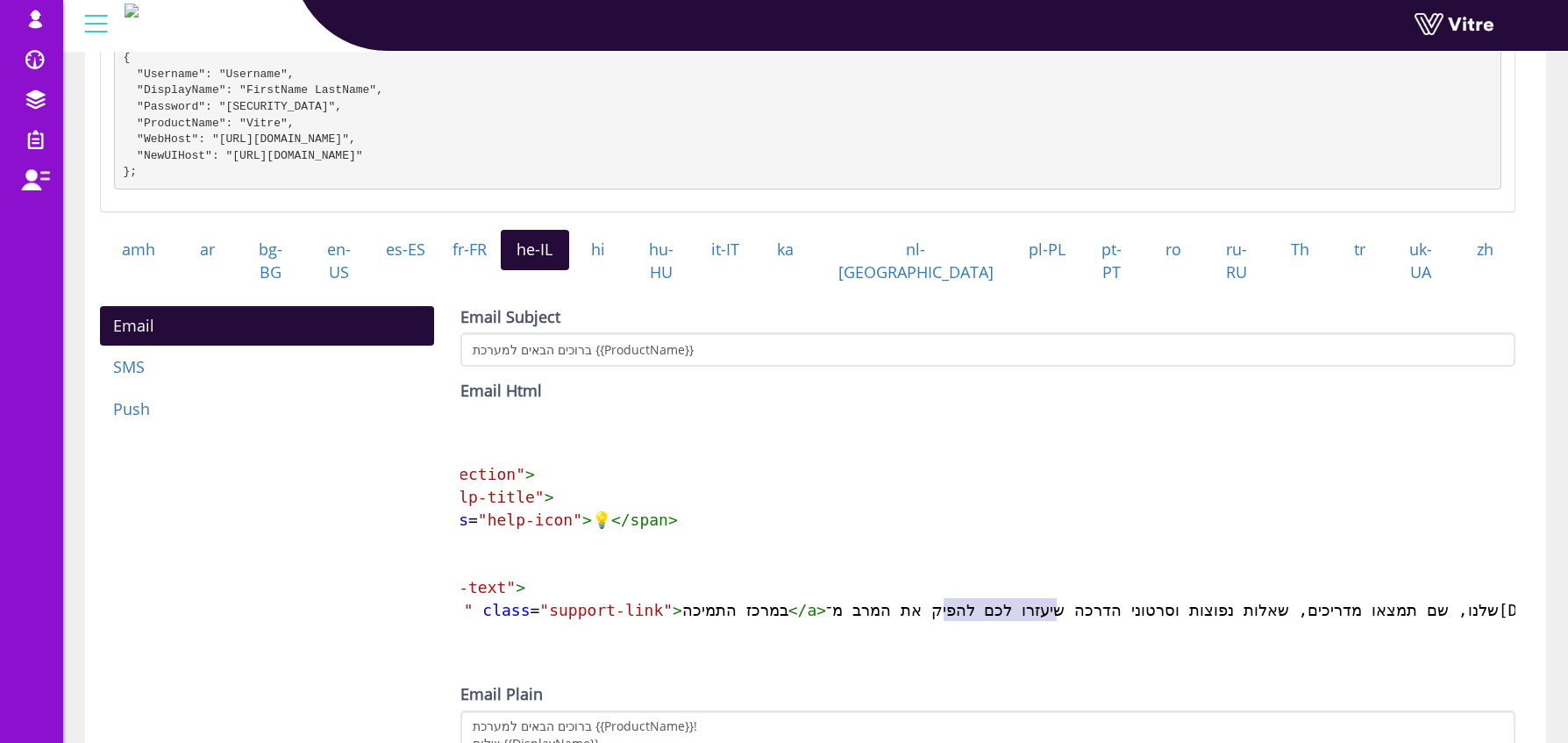
scroll to position [546, 415]
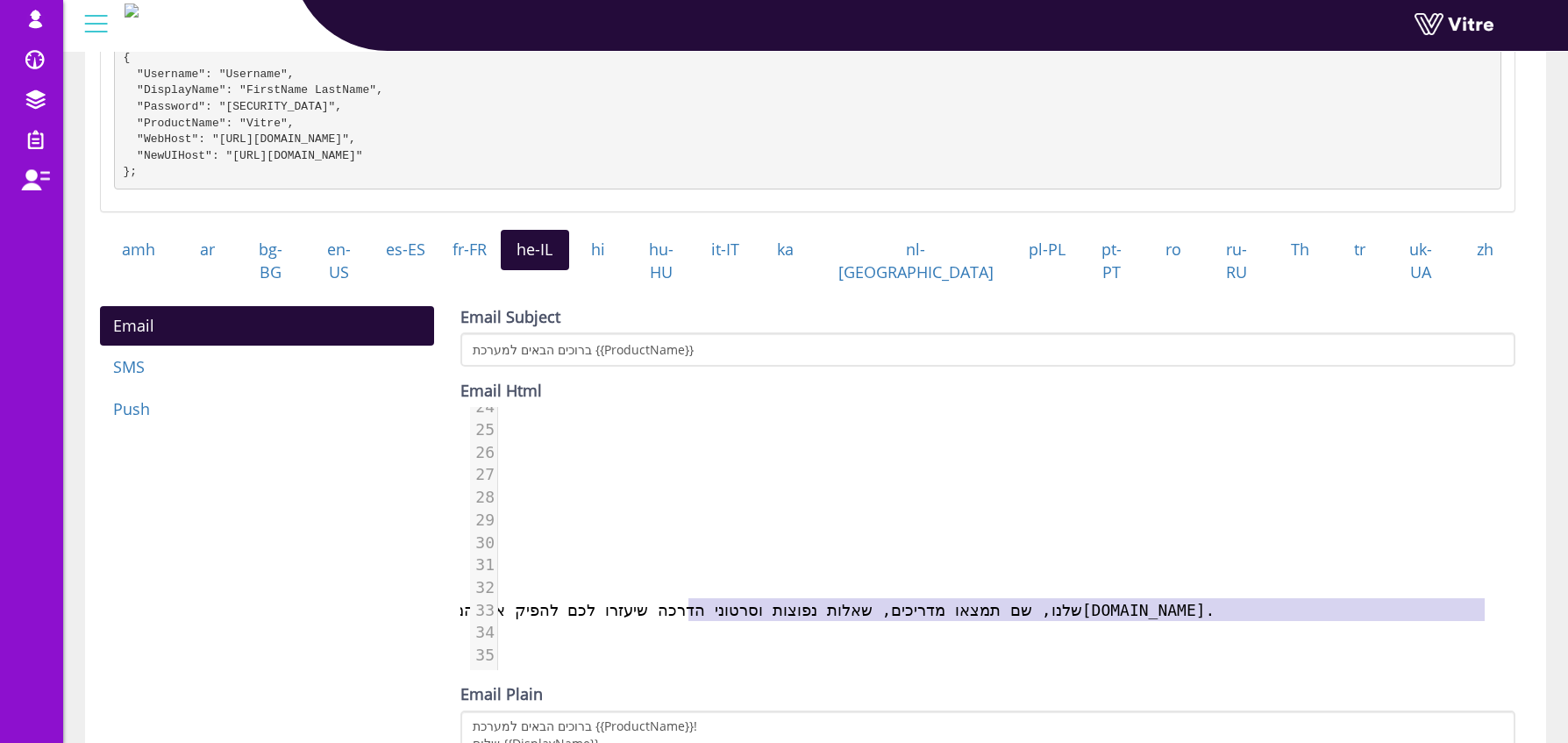
type textarea "שלנו, שם תמצאו מדריכים, שאלות נפוצות וסרטוני הדרכה שיעזרו לכם להפיק את המרב מ־V…"
drag, startPoint x: 694, startPoint y: 589, endPoint x: 1501, endPoint y: 594, distance: 807.0
click at [1501, 594] on div "שלנו, שם תמצאו מדריכים, שאלות נפוצות וסרטוני הדרכה שיעזרו לכם להפיק את המרב מ־V…" at bounding box center [987, 538] width 1055 height 263
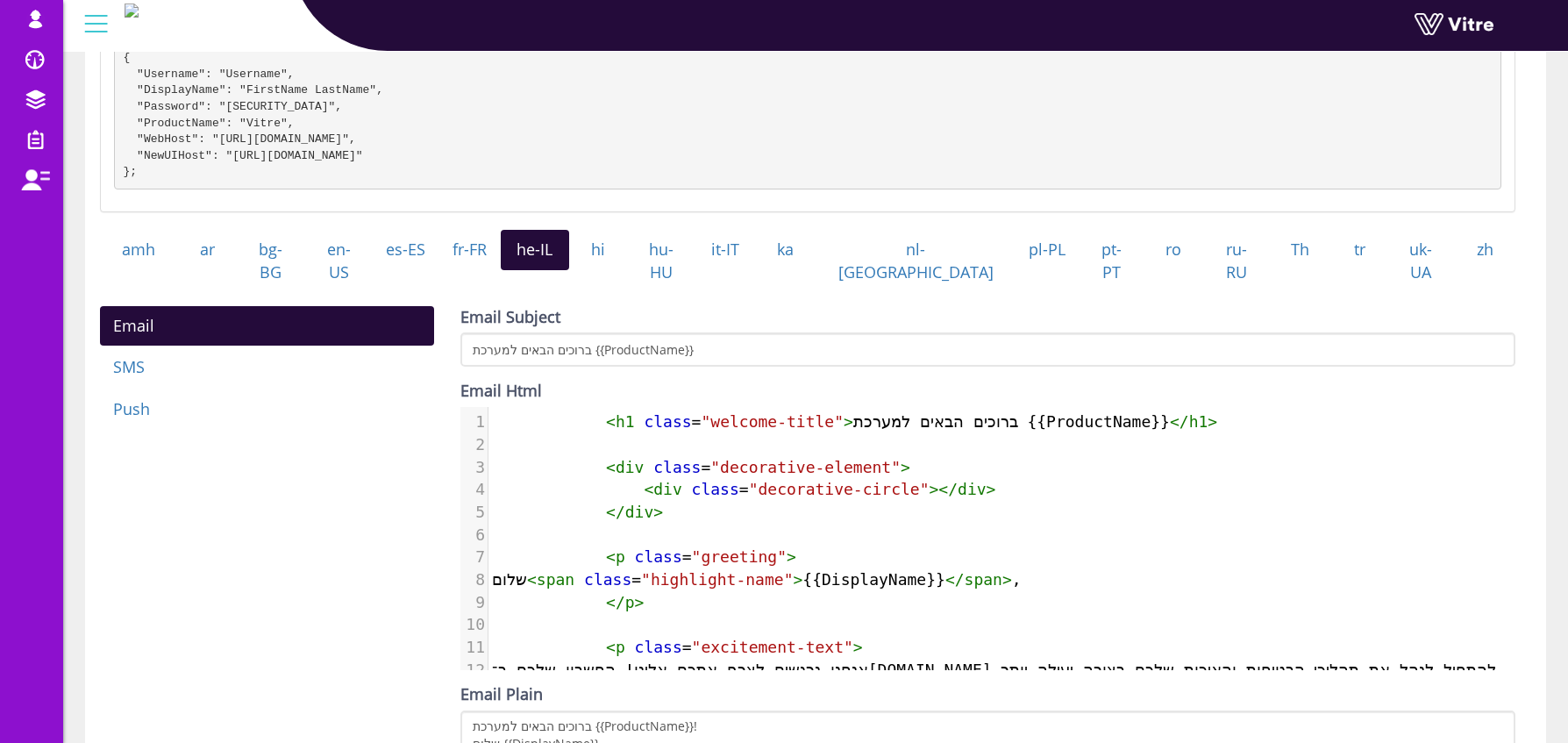
scroll to position [288, 0]
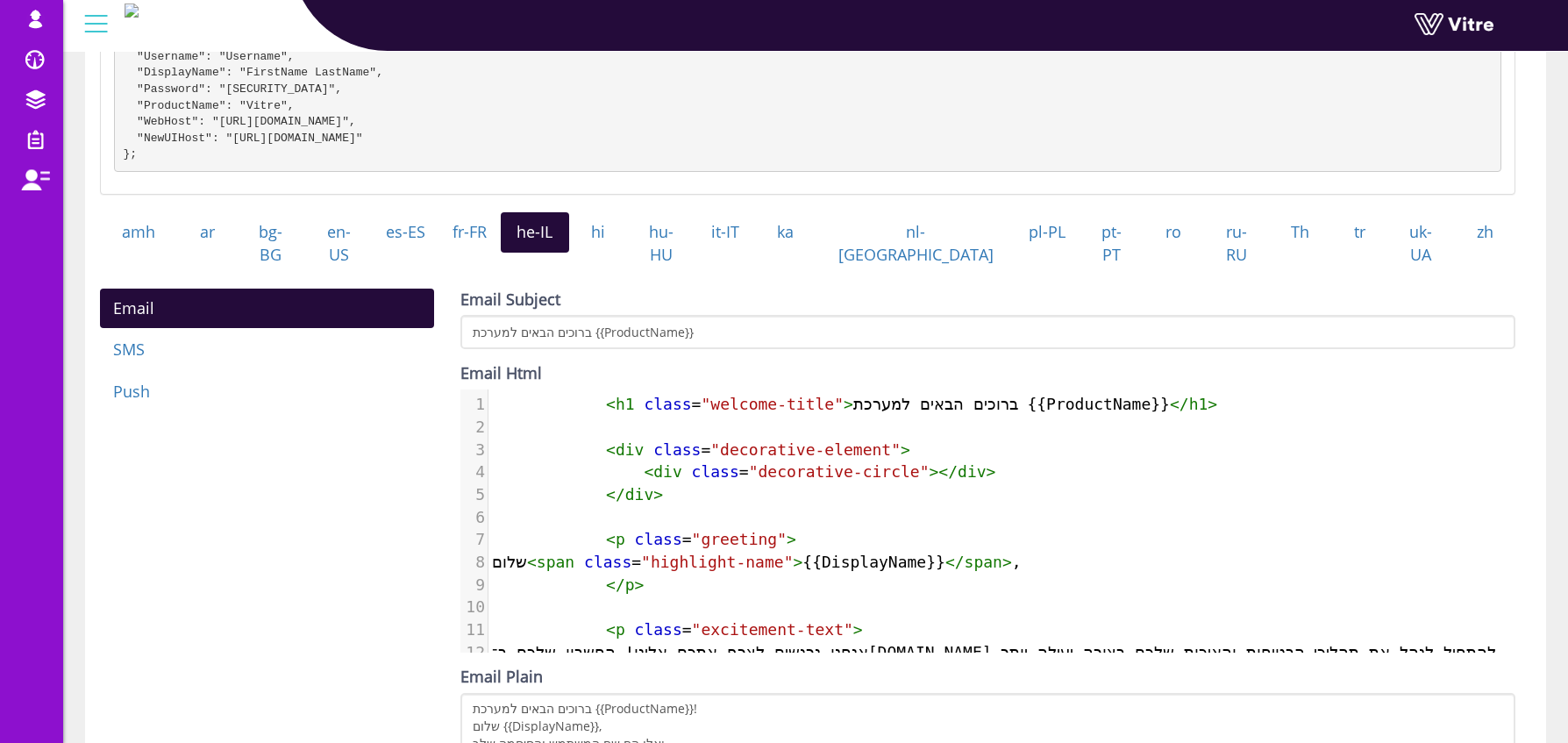
click at [758, 483] on pre "</ div >" at bounding box center [1369, 495] width 1762 height 23
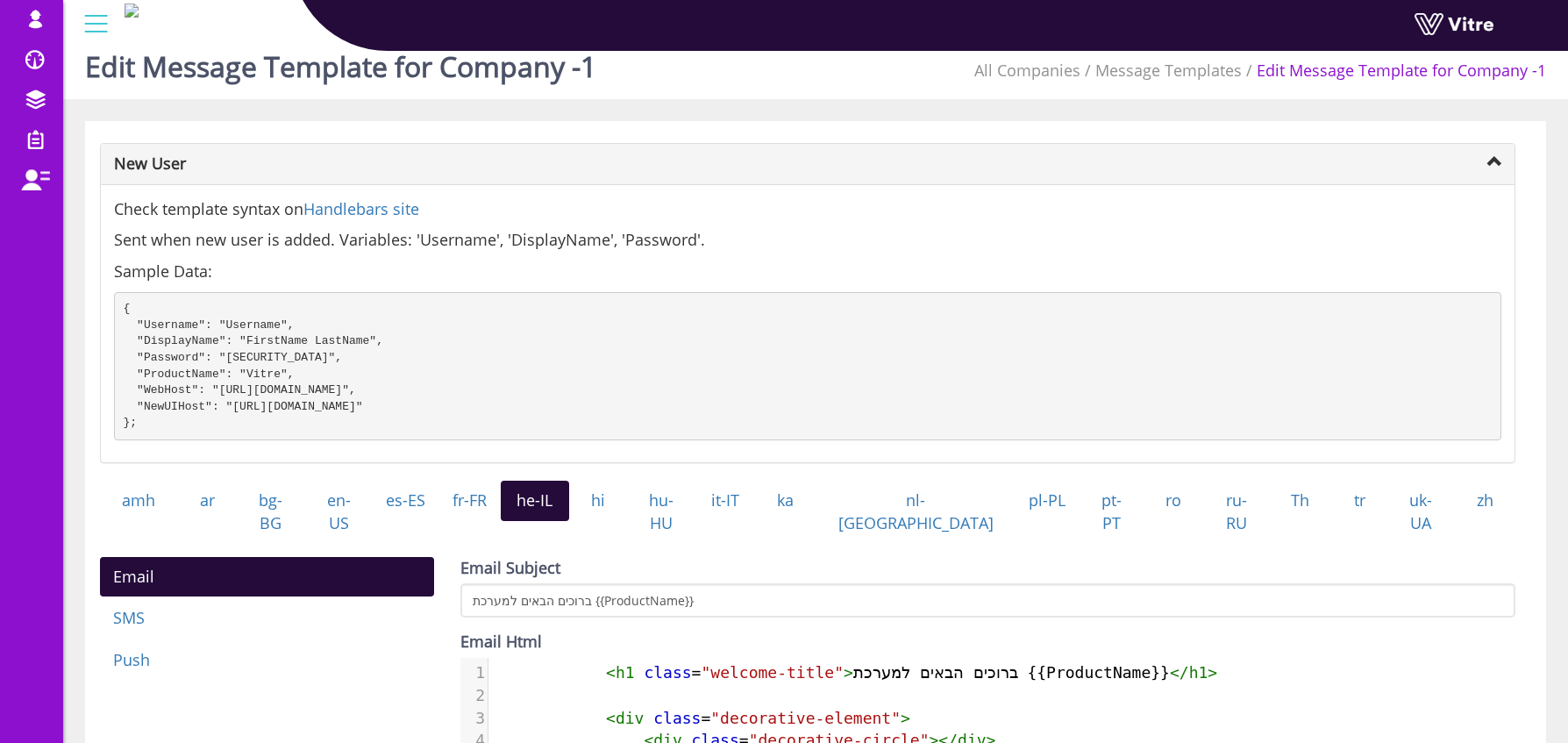
scroll to position [23, 0]
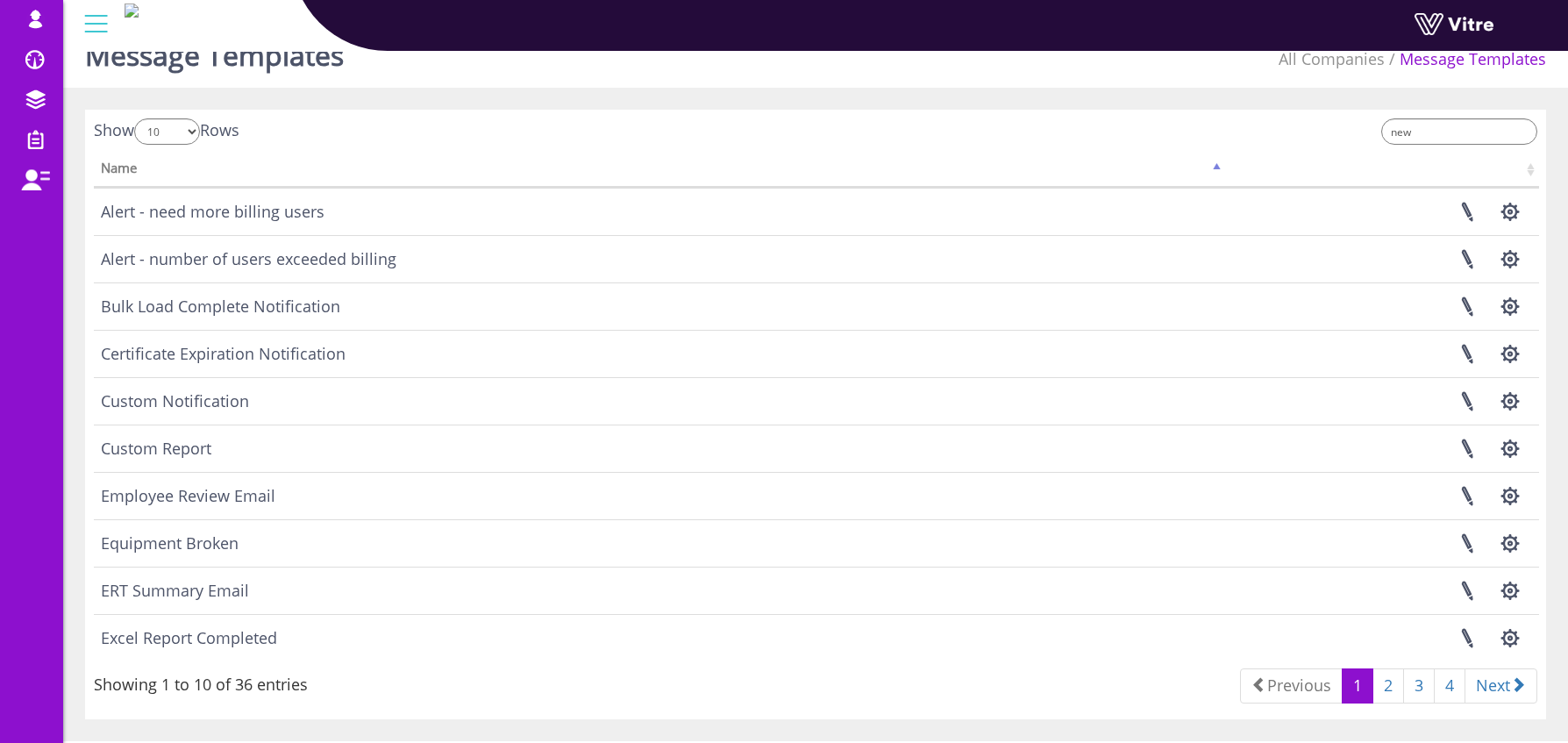
scroll to position [69, 0]
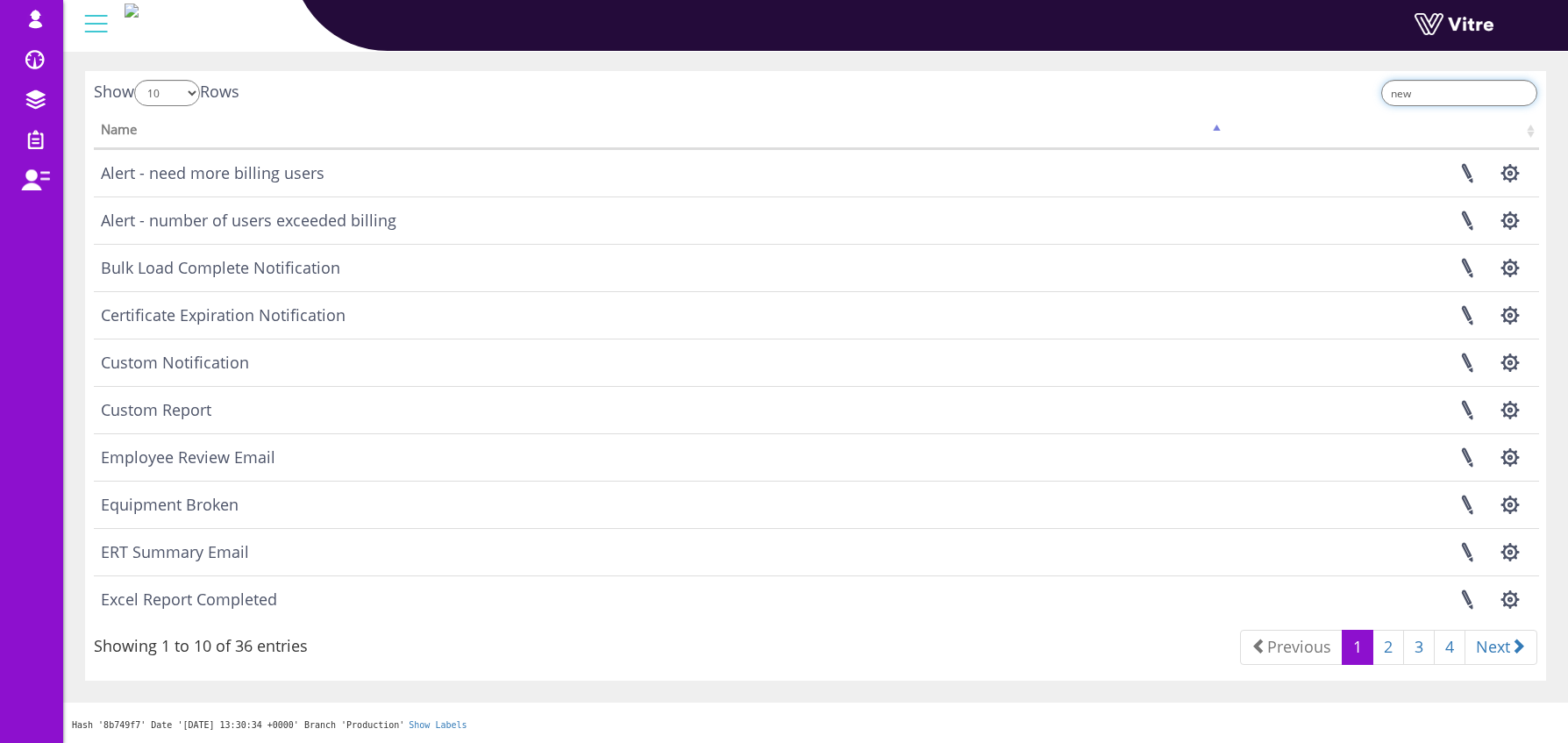
drag, startPoint x: 1449, startPoint y: 92, endPoint x: 1354, endPoint y: 90, distance: 95.0
click at [1354, 90] on div "new" at bounding box center [1183, 96] width 708 height 31
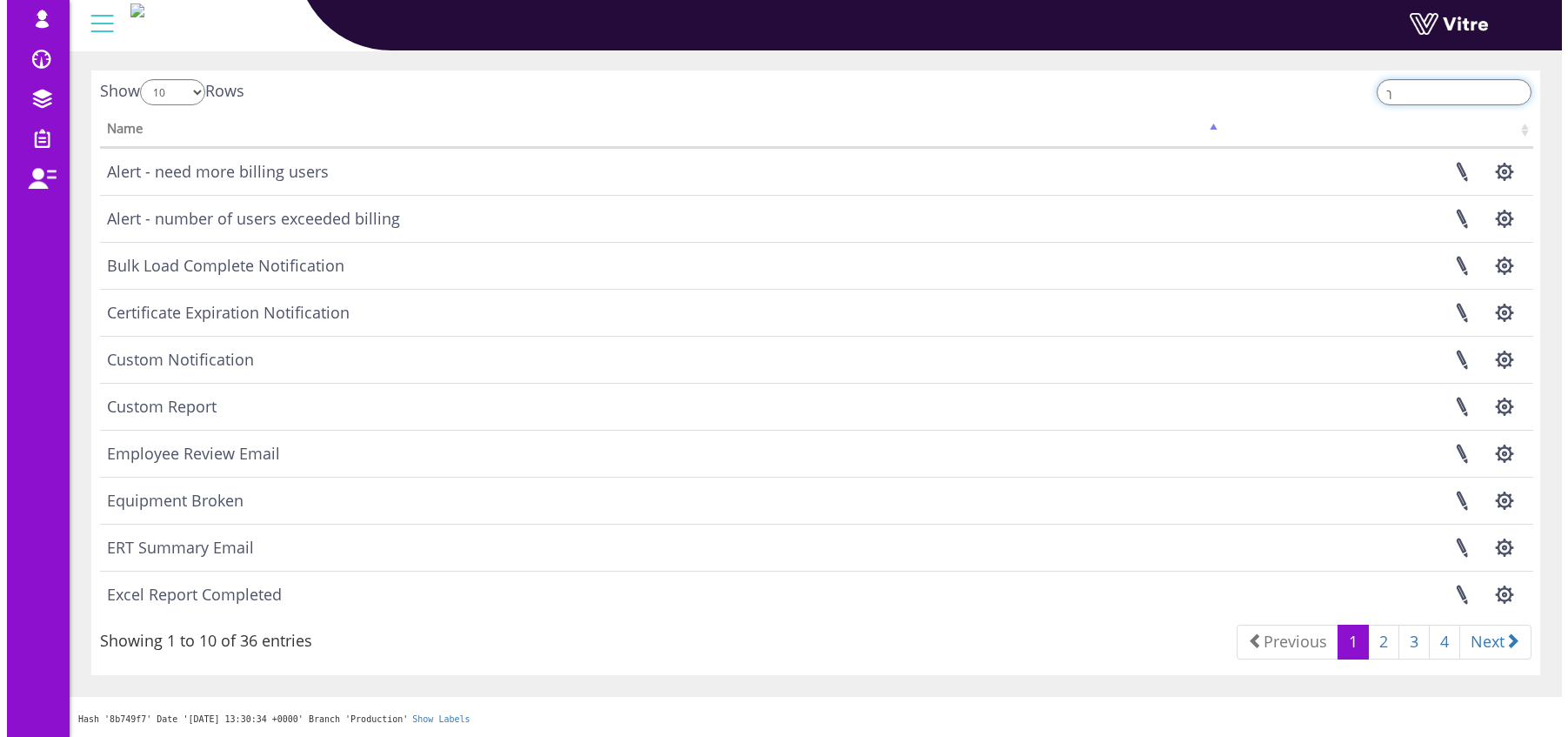
scroll to position [0, 0]
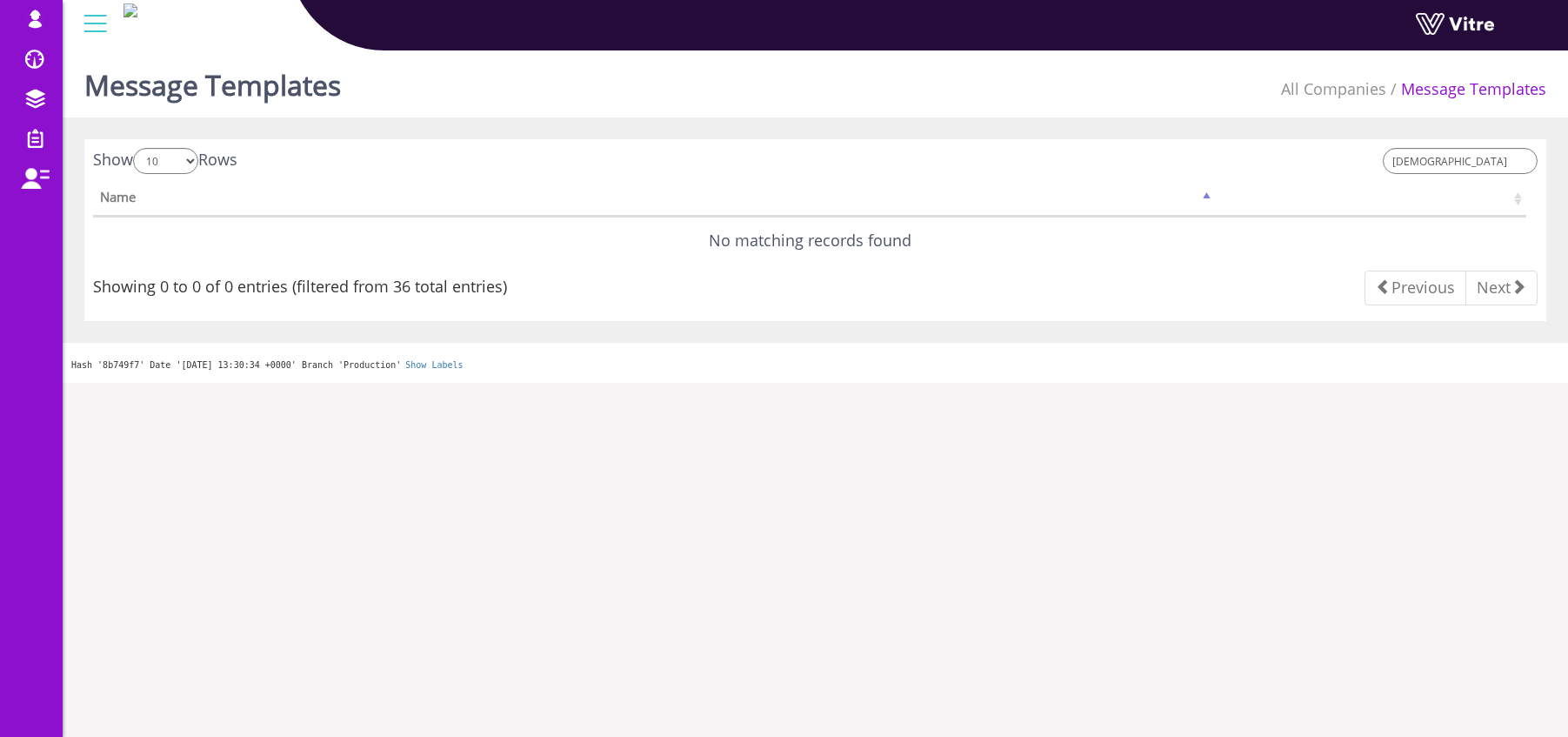
drag, startPoint x: 1479, startPoint y: 173, endPoint x: 1382, endPoint y: 148, distance: 100.2
click at [1383, 148] on div "[DEMOGRAPHIC_DATA]" at bounding box center [1183, 164] width 710 height 31
click at [1424, 160] on input "[DEMOGRAPHIC_DATA]" at bounding box center [1460, 161] width 155 height 26
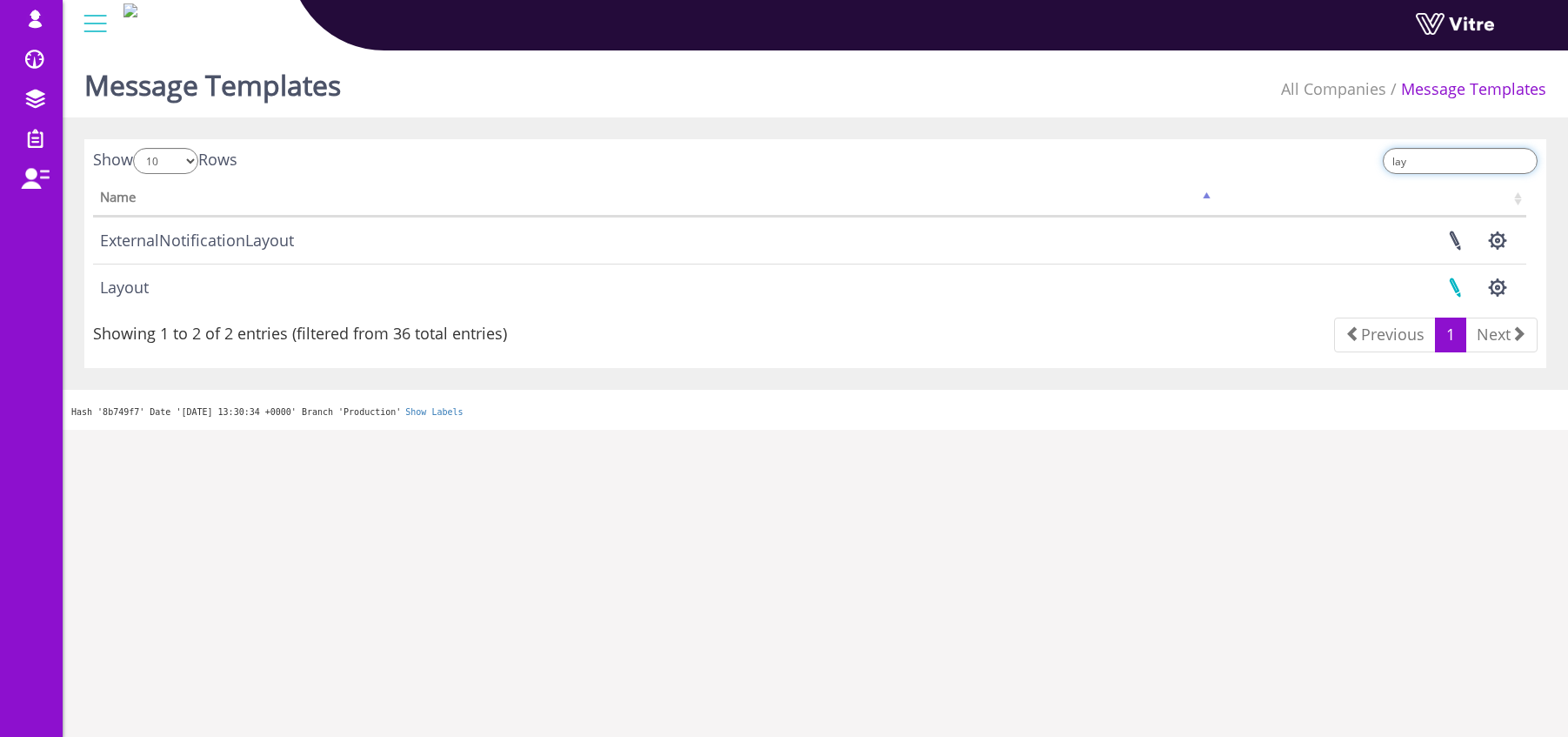
type input "lay"
click at [1456, 290] on link at bounding box center [1454, 287] width 43 height 46
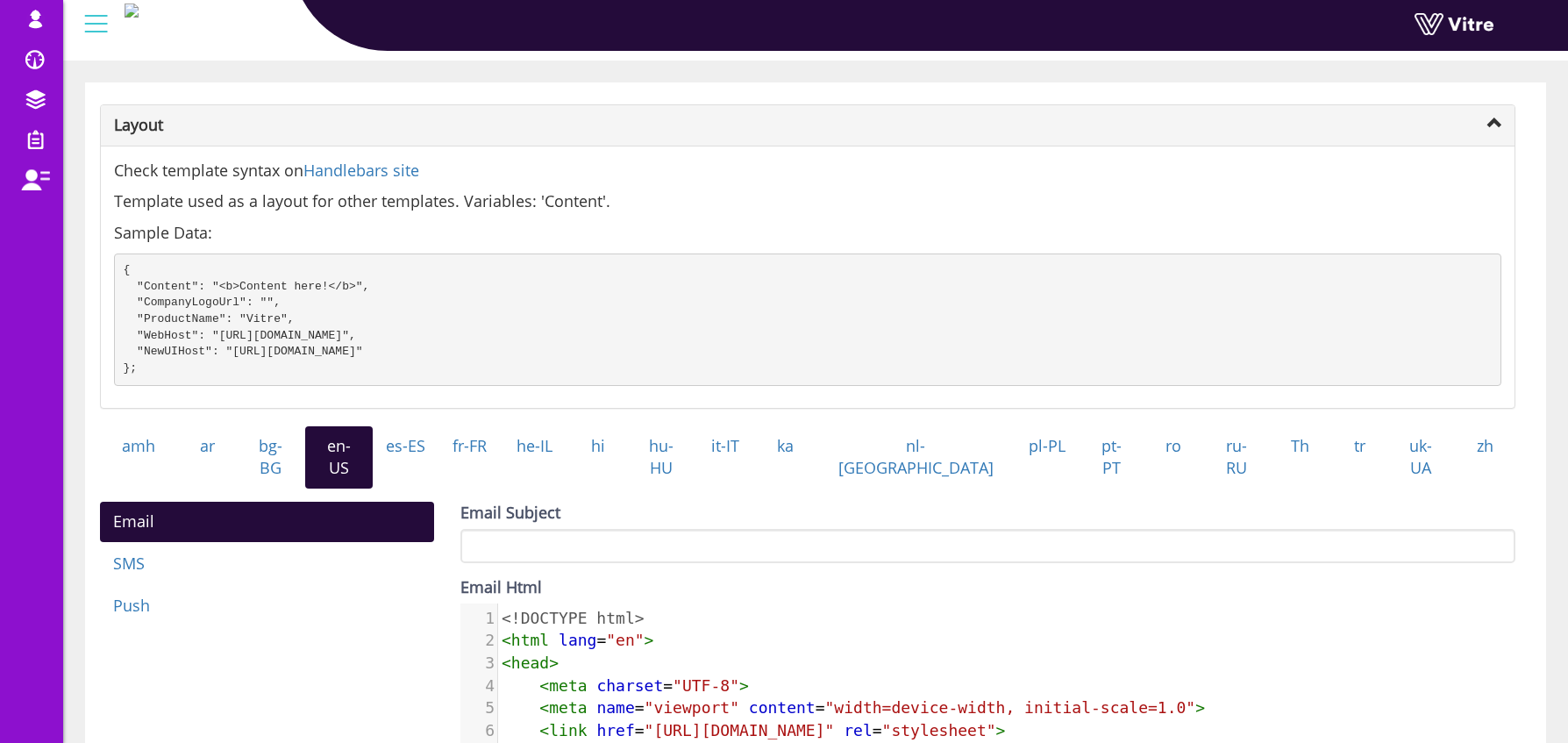
scroll to position [198, 0]
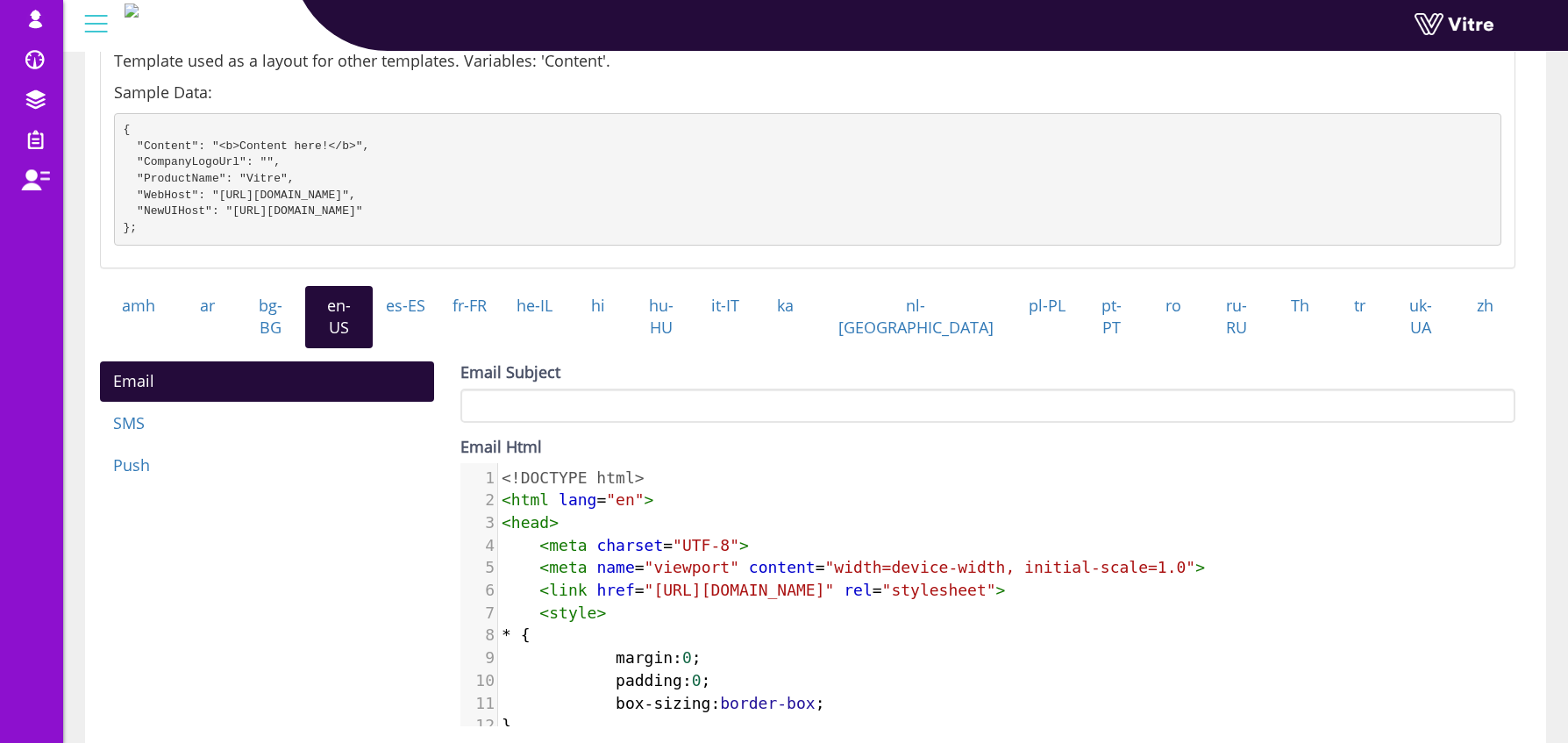
drag, startPoint x: 710, startPoint y: 584, endPoint x: 721, endPoint y: 589, distance: 12.1
click at [710, 584] on span ""[URL][DOMAIN_NAME]"" at bounding box center [739, 590] width 190 height 18
type textarea "<!DOCTYPE html> <html lang="en"> <head> <meta charset="UTF-8"> <meta name="view…"
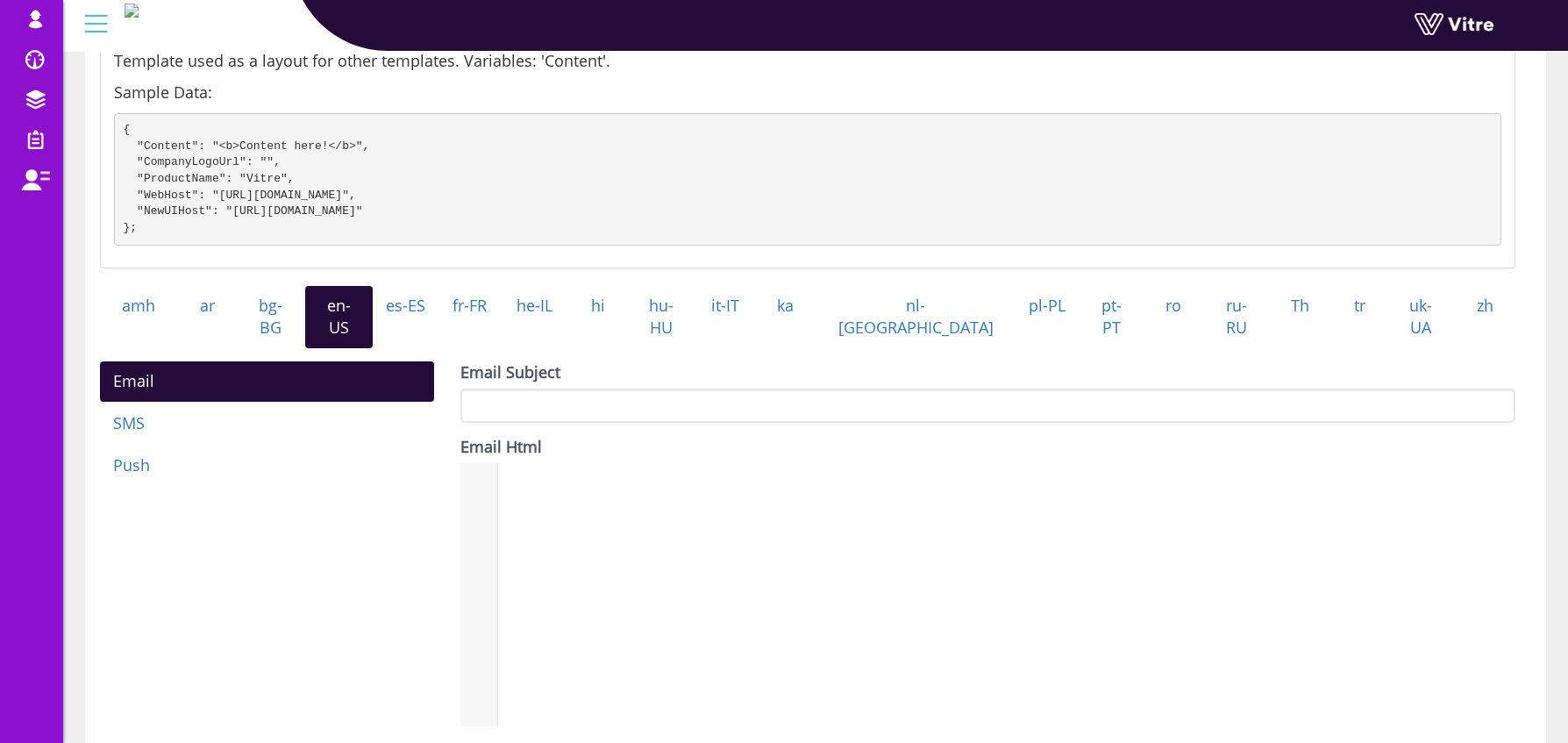
scroll to position [2034, 0]
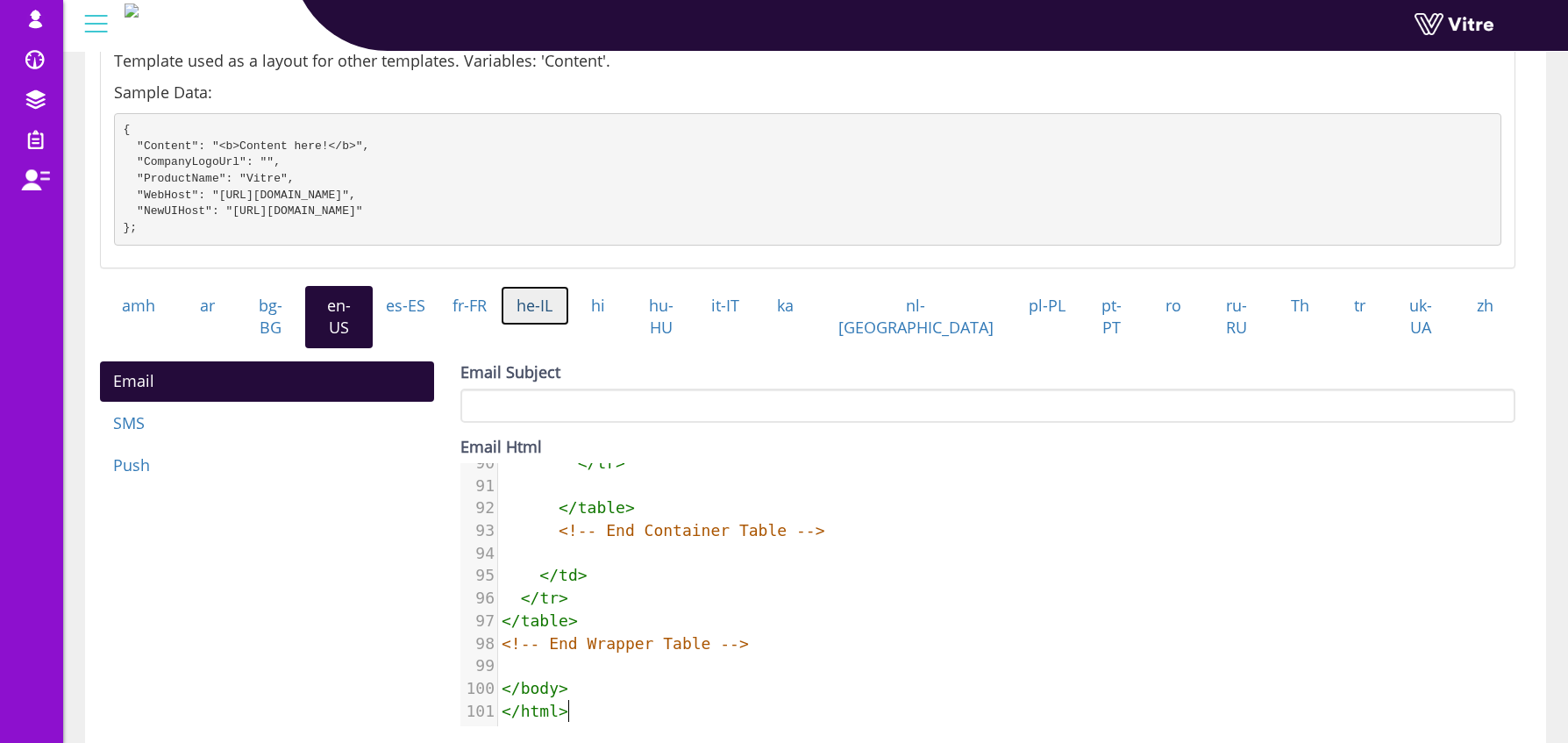
click at [569, 318] on link "he-IL" at bounding box center [535, 306] width 69 height 41
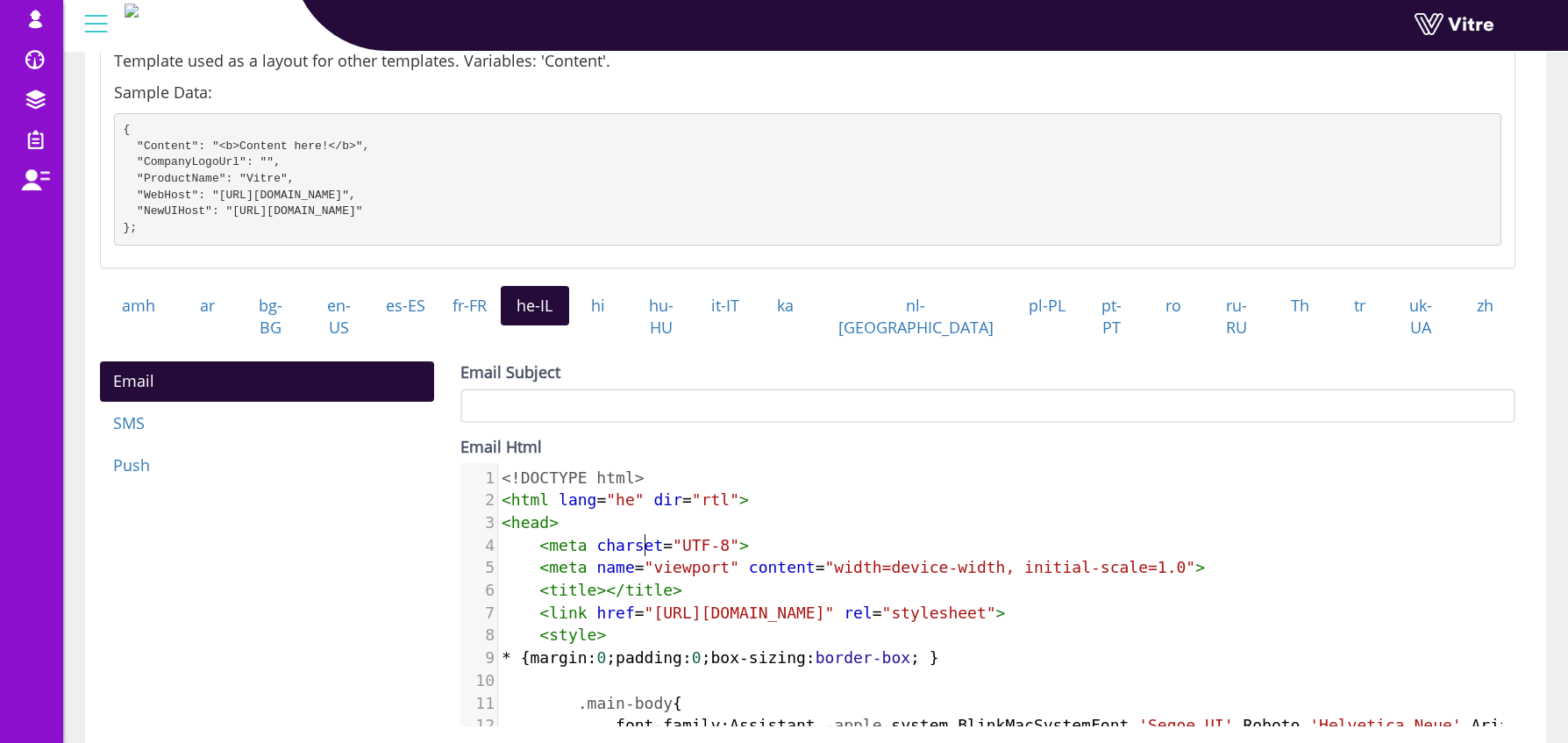
scroll to position [8, 0]
click at [647, 549] on pre "< meta charset = "UTF-8" >" at bounding box center [1142, 546] width 1288 height 23
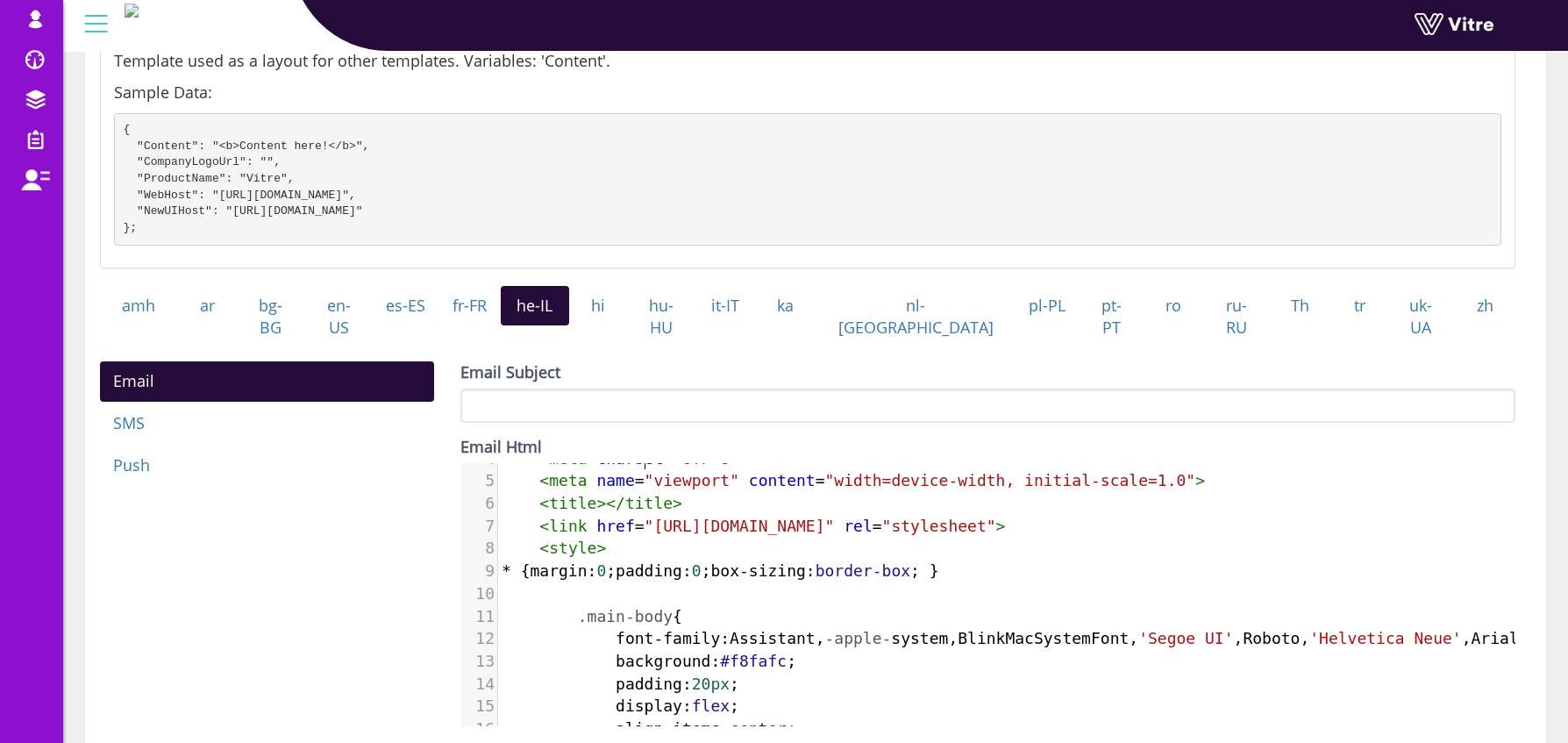
scroll to position [103, 0]
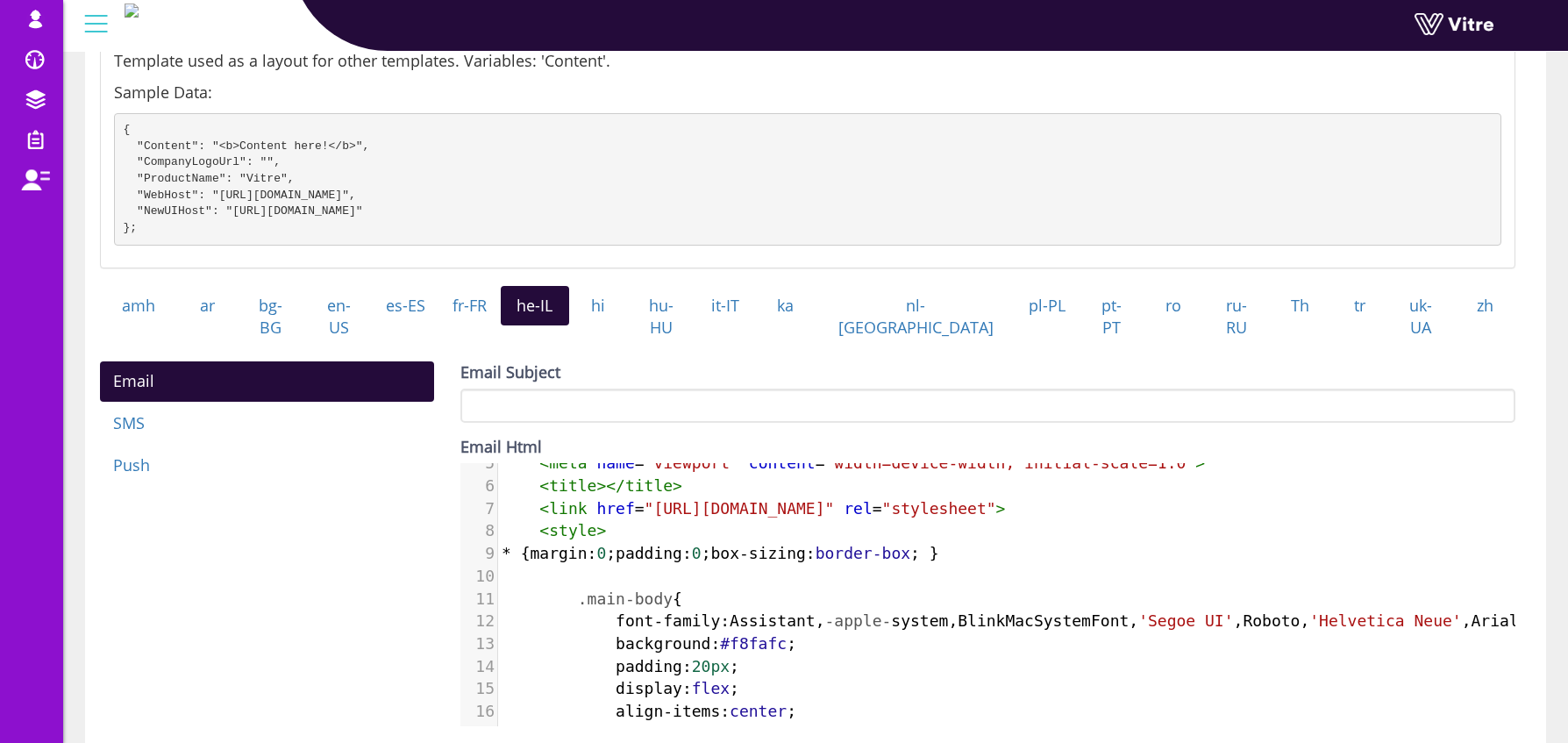
type textarea "<!DOCTYPE html> <html lang="he" dir="rtl"> <head> <meta charset="UTF-8"> <meta …"
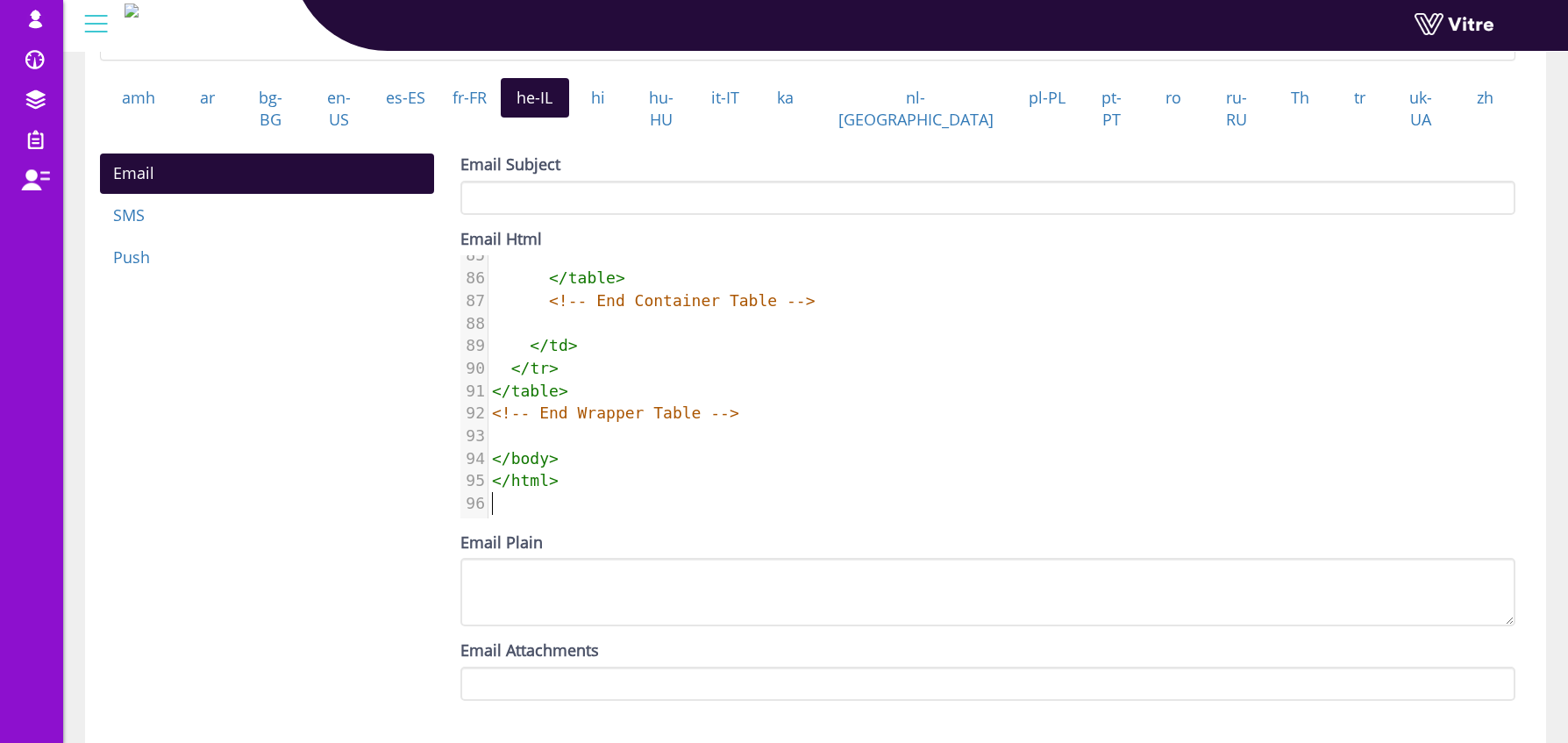
scroll to position [562, 0]
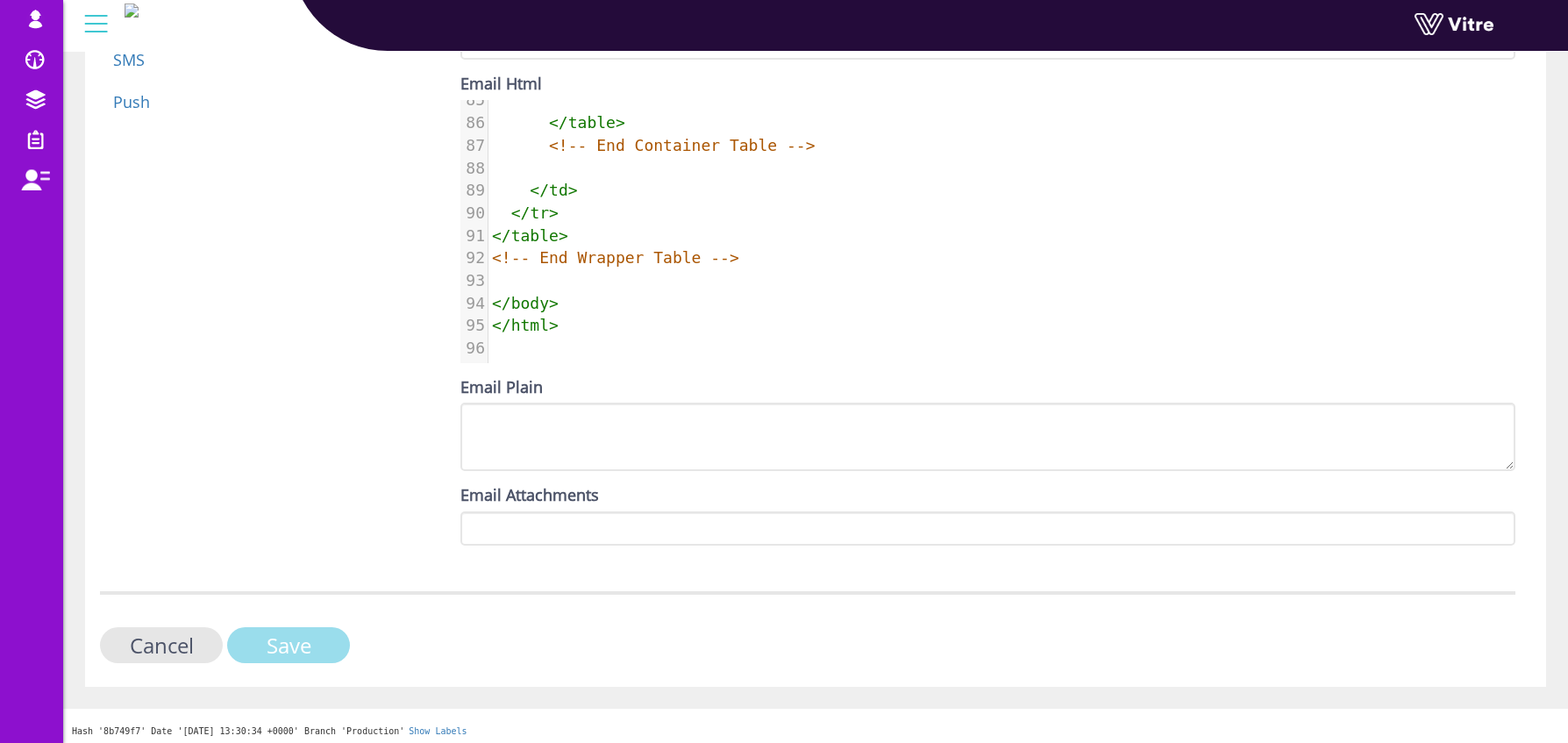
click at [301, 643] on input "Save" at bounding box center [288, 645] width 123 height 36
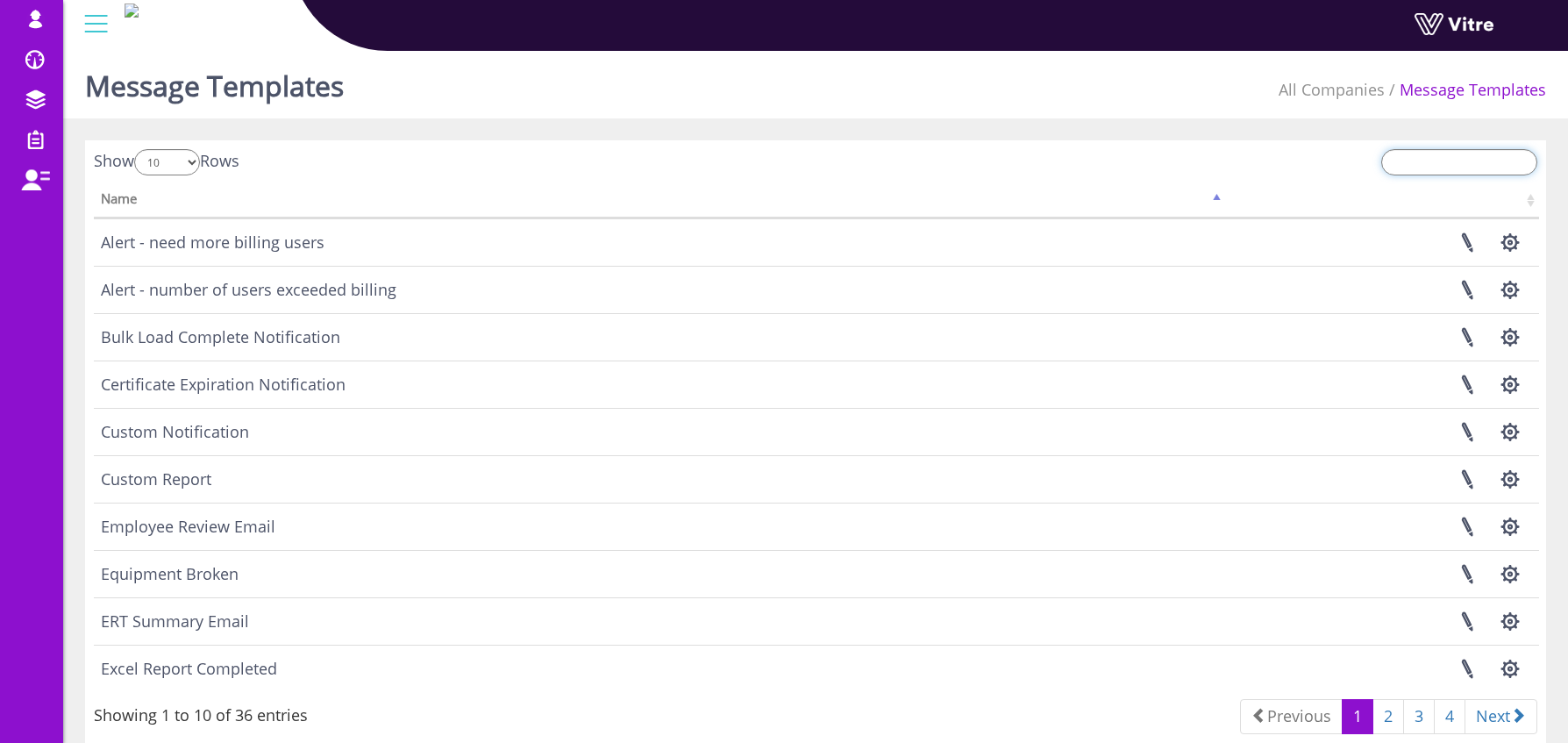
click at [1454, 158] on input "search" at bounding box center [1460, 162] width 156 height 26
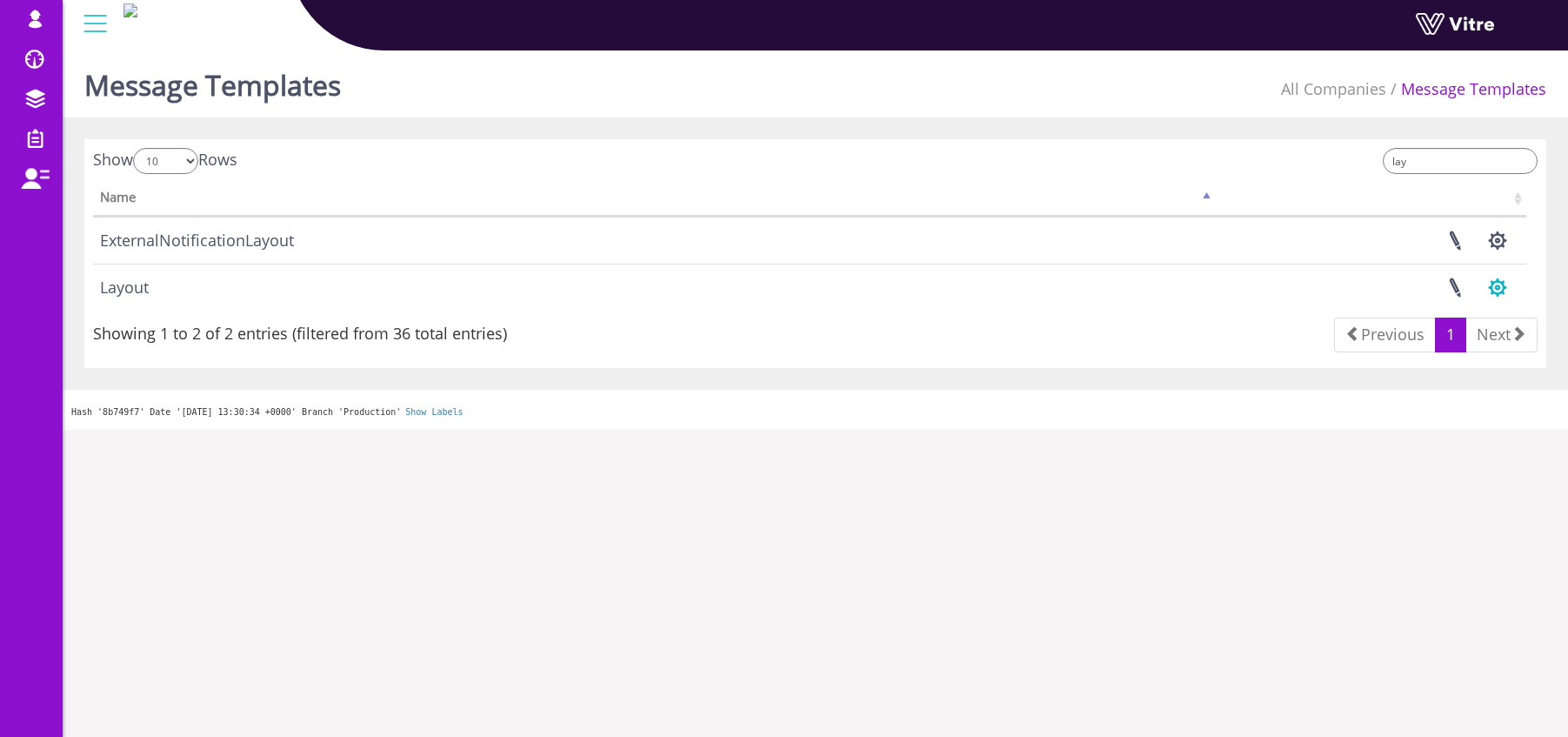
click at [1503, 290] on button "button" at bounding box center [1496, 287] width 43 height 46
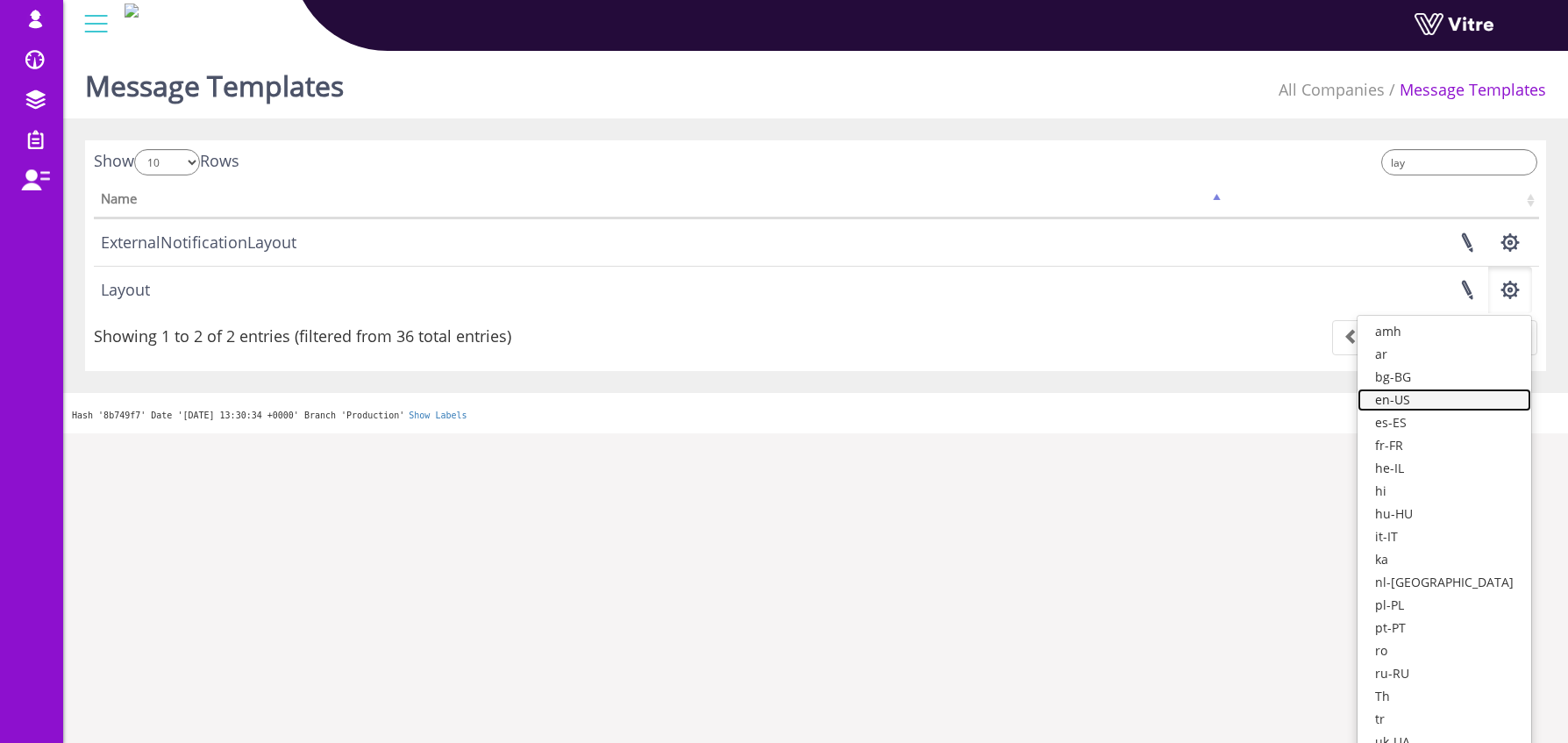
click at [1467, 399] on link "en-US" at bounding box center [1444, 400] width 174 height 23
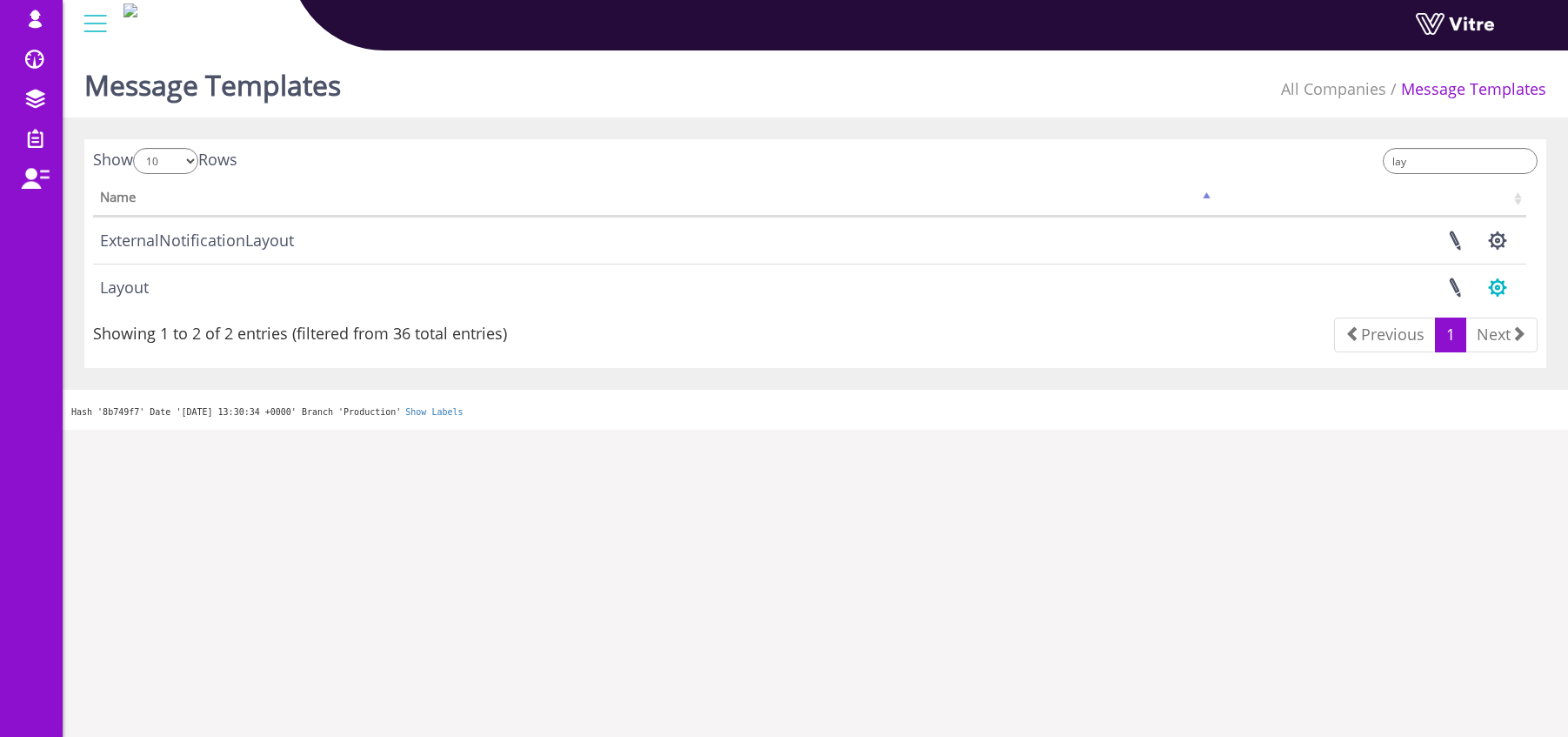
click at [1502, 287] on button "button" at bounding box center [1496, 287] width 43 height 46
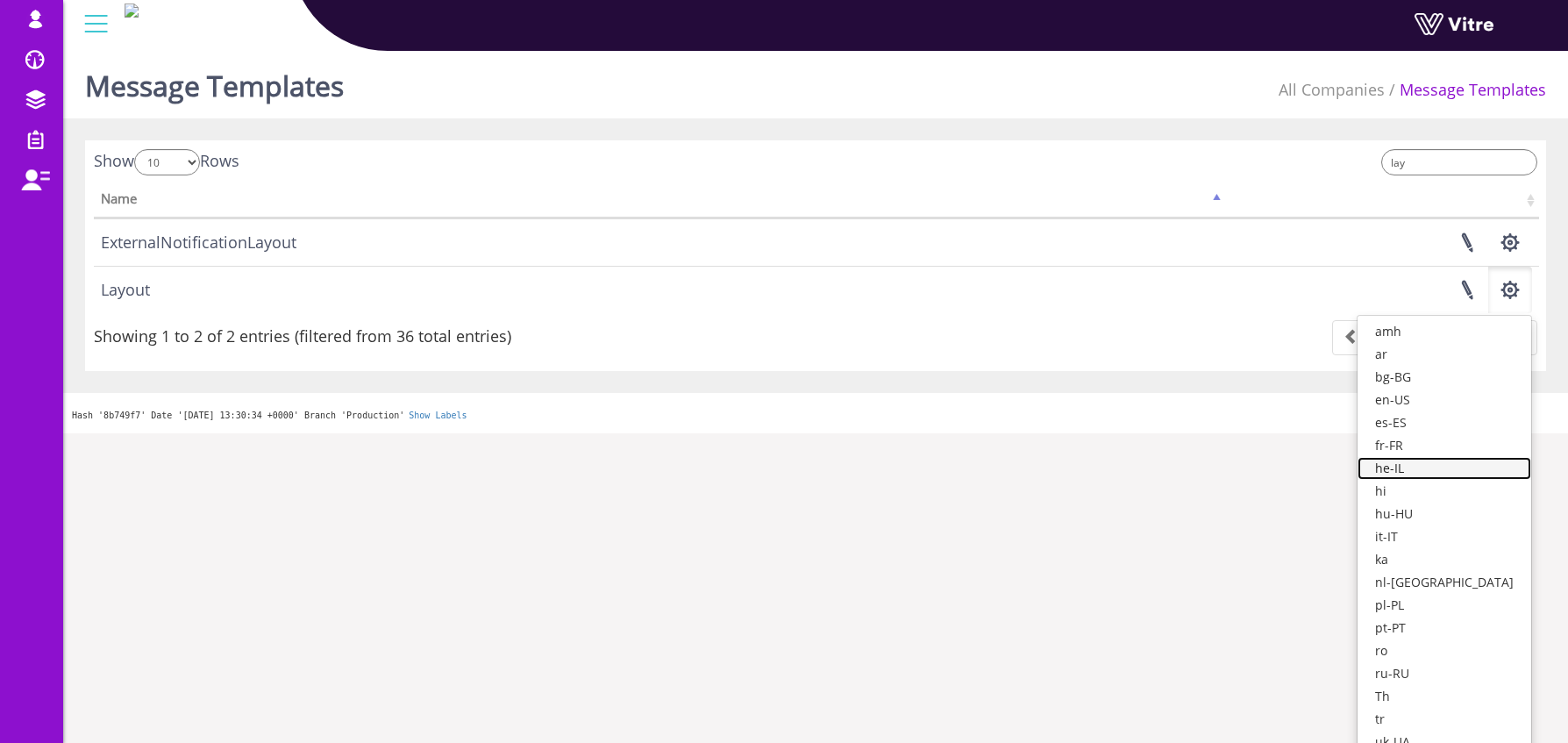
click at [1481, 467] on link "he-IL" at bounding box center [1444, 469] width 174 height 23
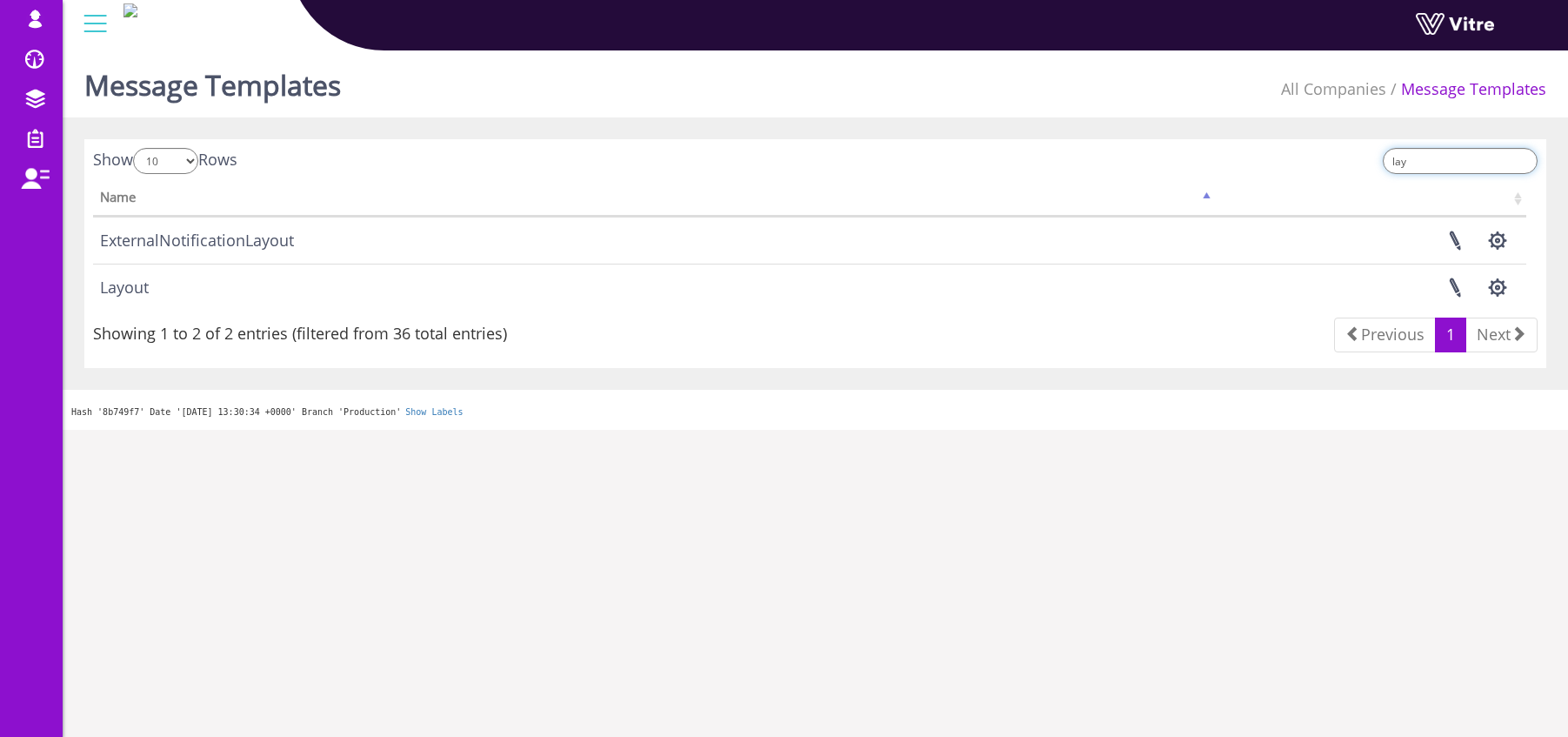
click at [1436, 165] on input "lay" at bounding box center [1460, 161] width 155 height 26
drag, startPoint x: 1448, startPoint y: 161, endPoint x: 1361, endPoint y: 157, distance: 87.1
click at [1371, 158] on div "lay" at bounding box center [1183, 164] width 710 height 31
type input "new"
click at [1517, 235] on button "button" at bounding box center [1496, 240] width 43 height 46
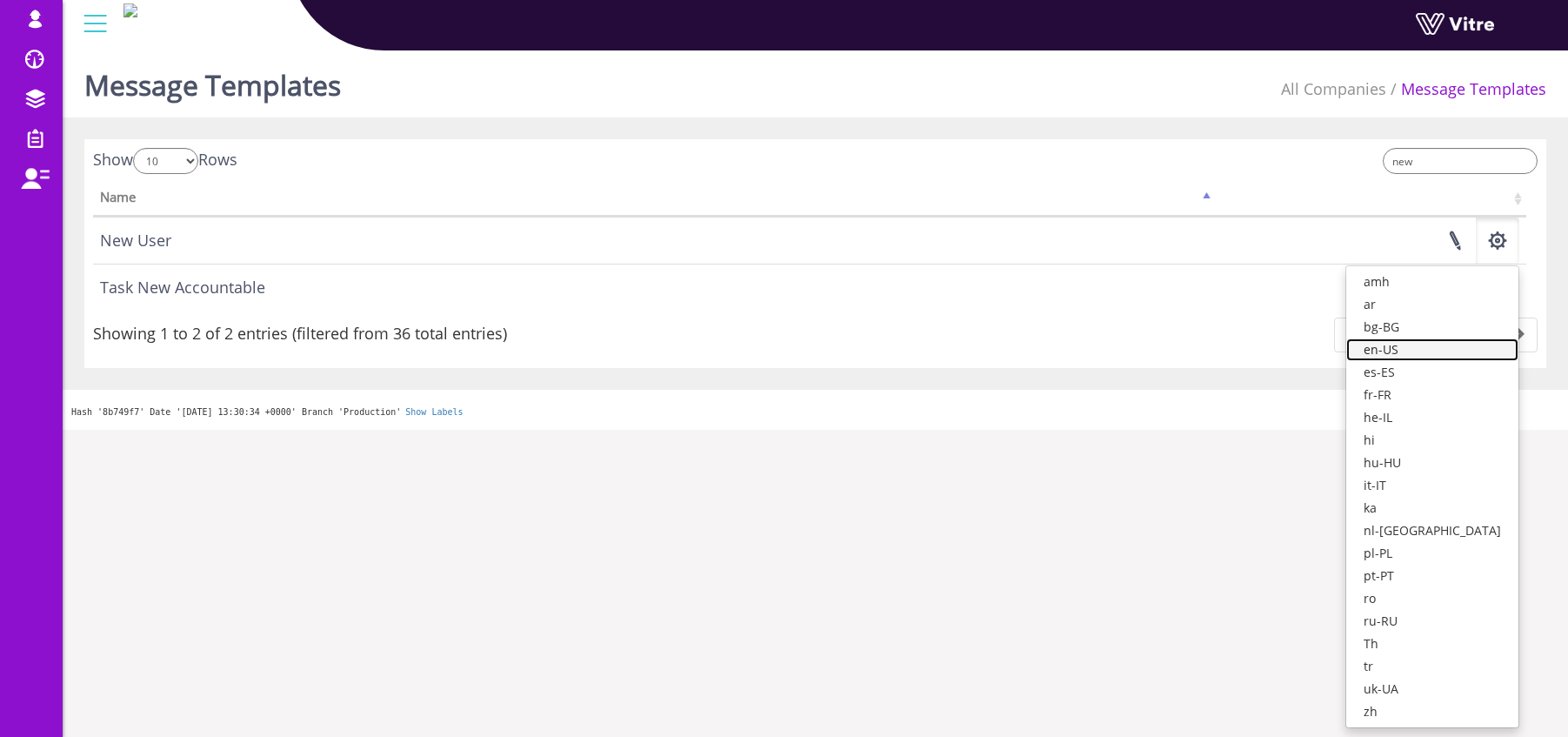
click at [1453, 348] on link "en-US" at bounding box center [1432, 350] width 172 height 23
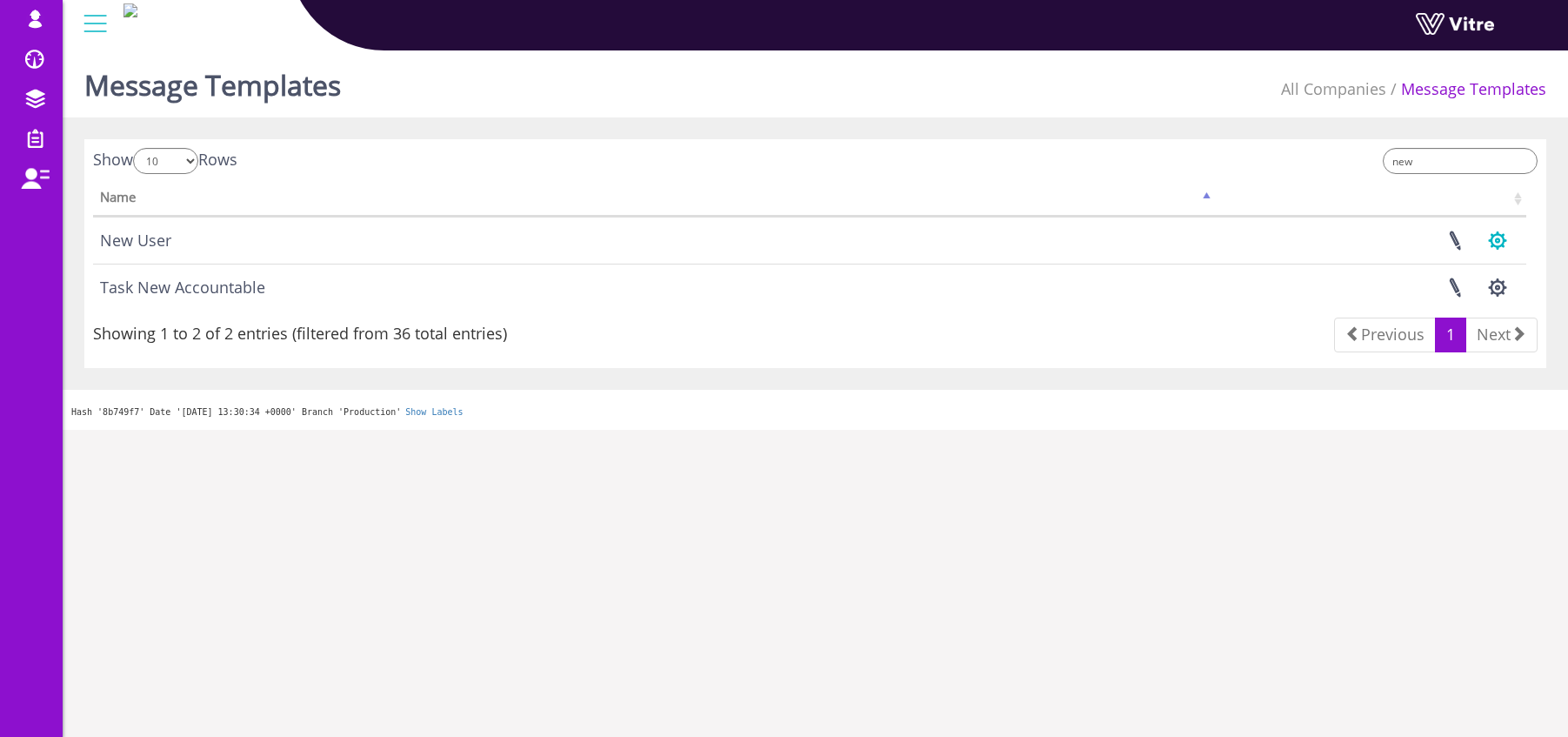
click at [1502, 239] on button "button" at bounding box center [1496, 240] width 43 height 46
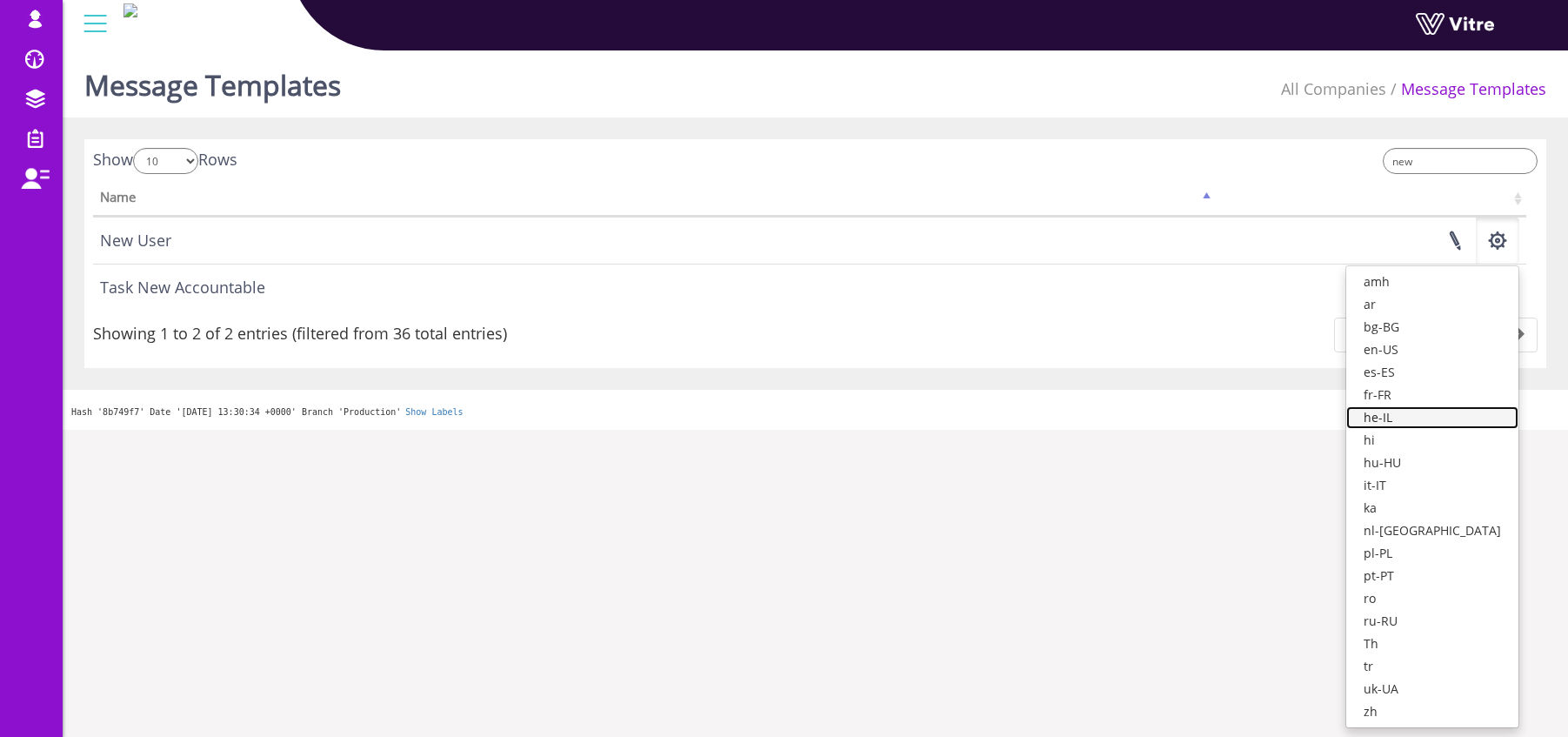
click at [1437, 412] on link "he-IL" at bounding box center [1432, 417] width 172 height 23
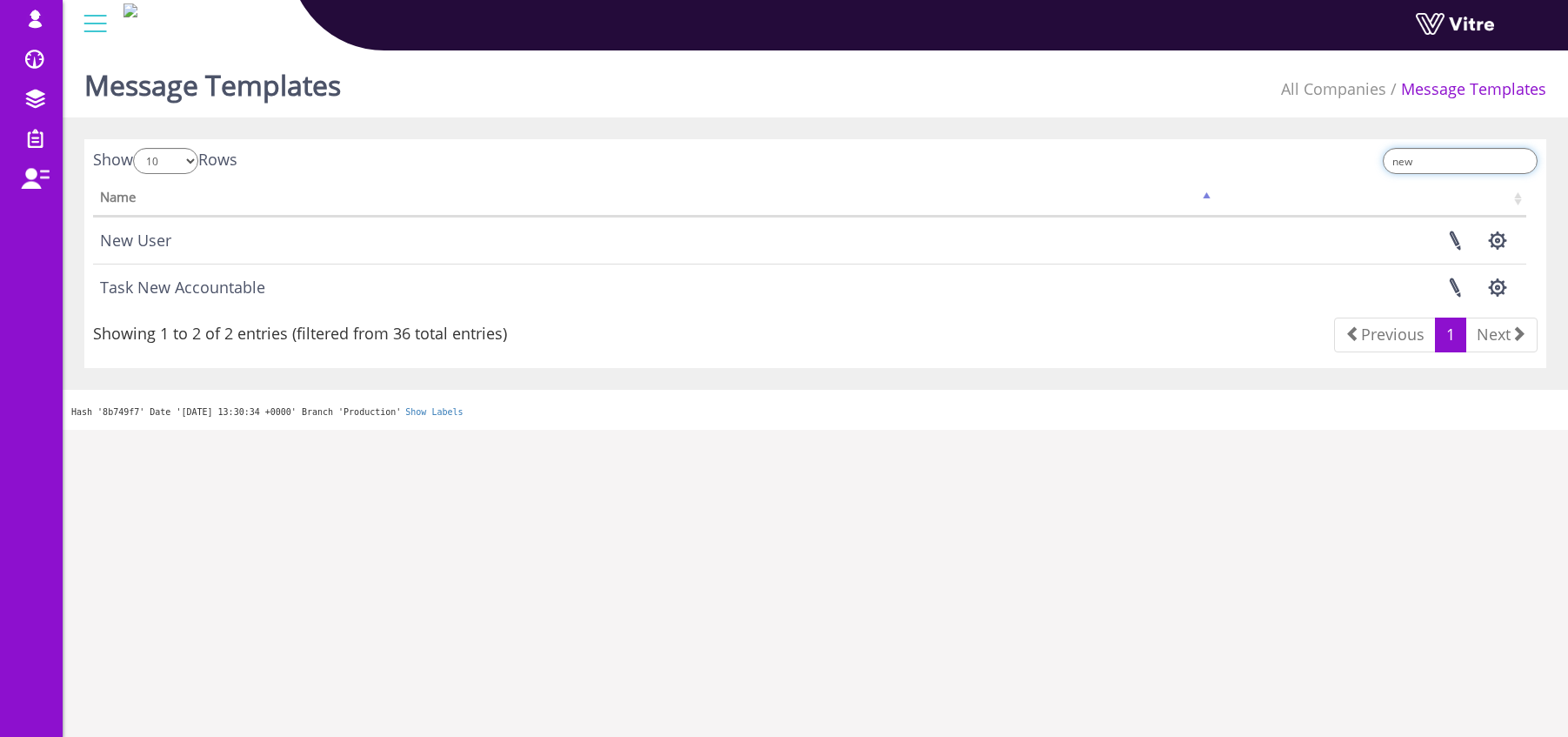
drag, startPoint x: 1441, startPoint y: 160, endPoint x: 1361, endPoint y: 161, distance: 80.0
click at [1398, 160] on label "new" at bounding box center [1457, 161] width 160 height 26
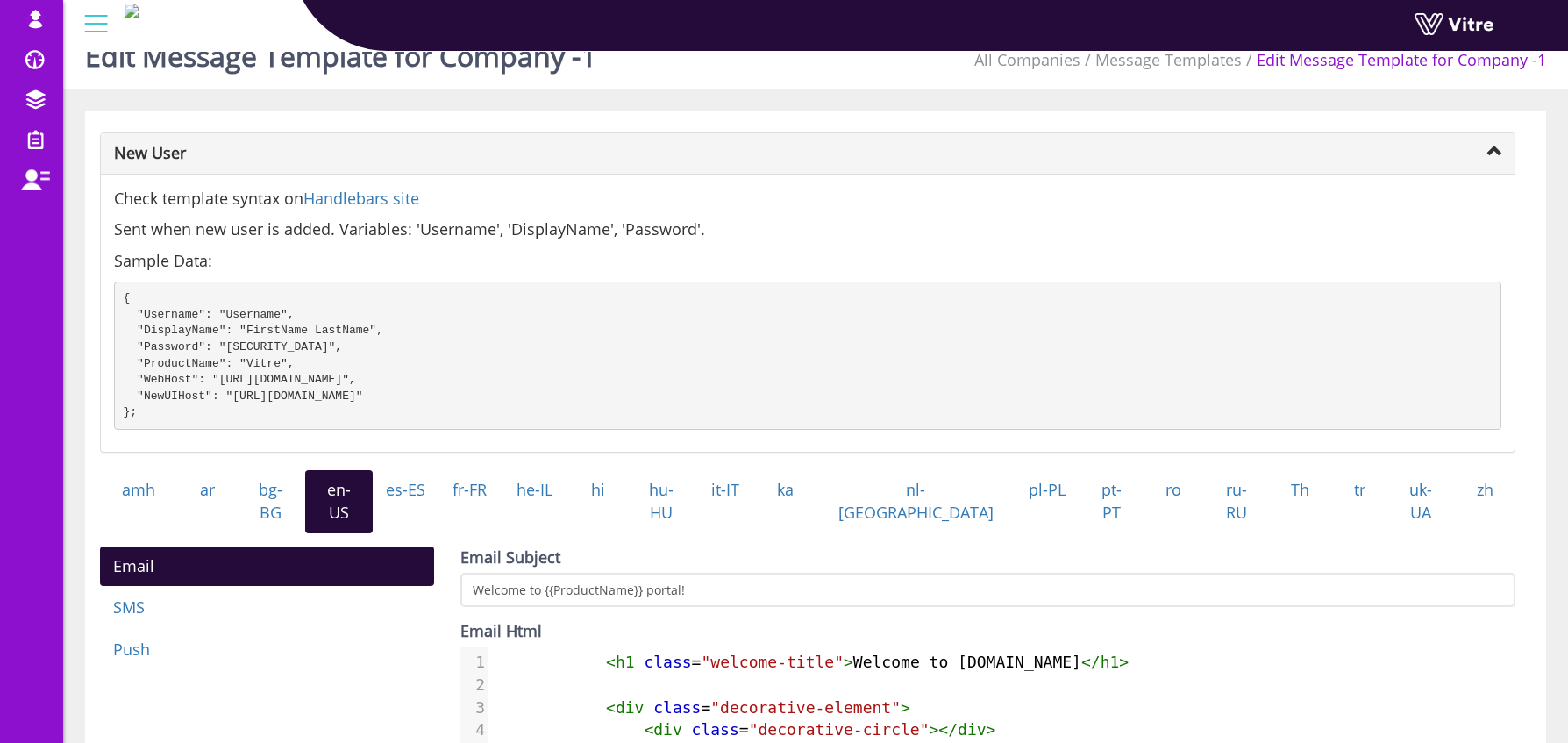
scroll to position [70, 0]
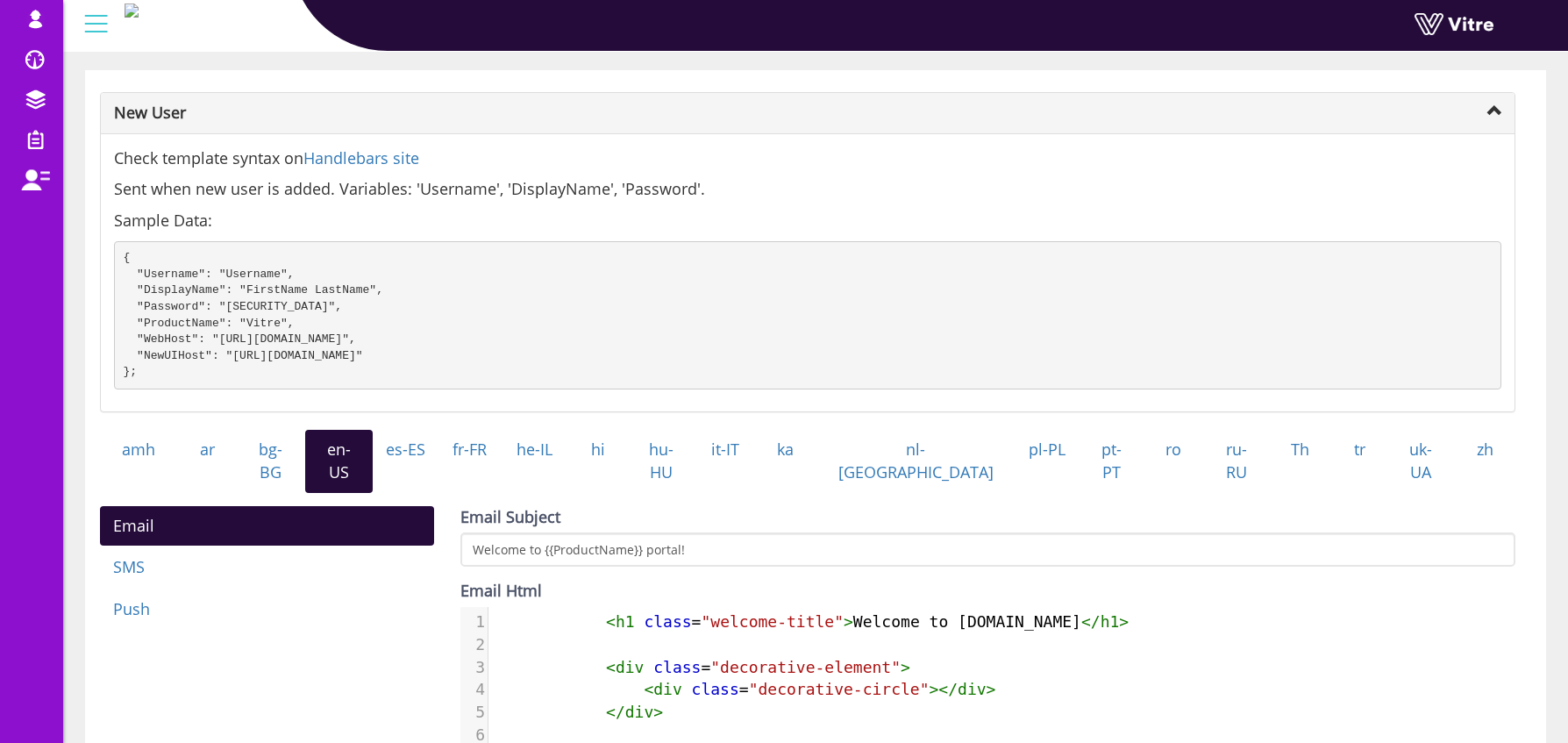
click at [864, 667] on span ""decorative-element"" at bounding box center [805, 667] width 190 height 18
type textarea "<h1 class="welcome-title">Welcome to Vitre.io</h1> <div class="decorative-eleme…"
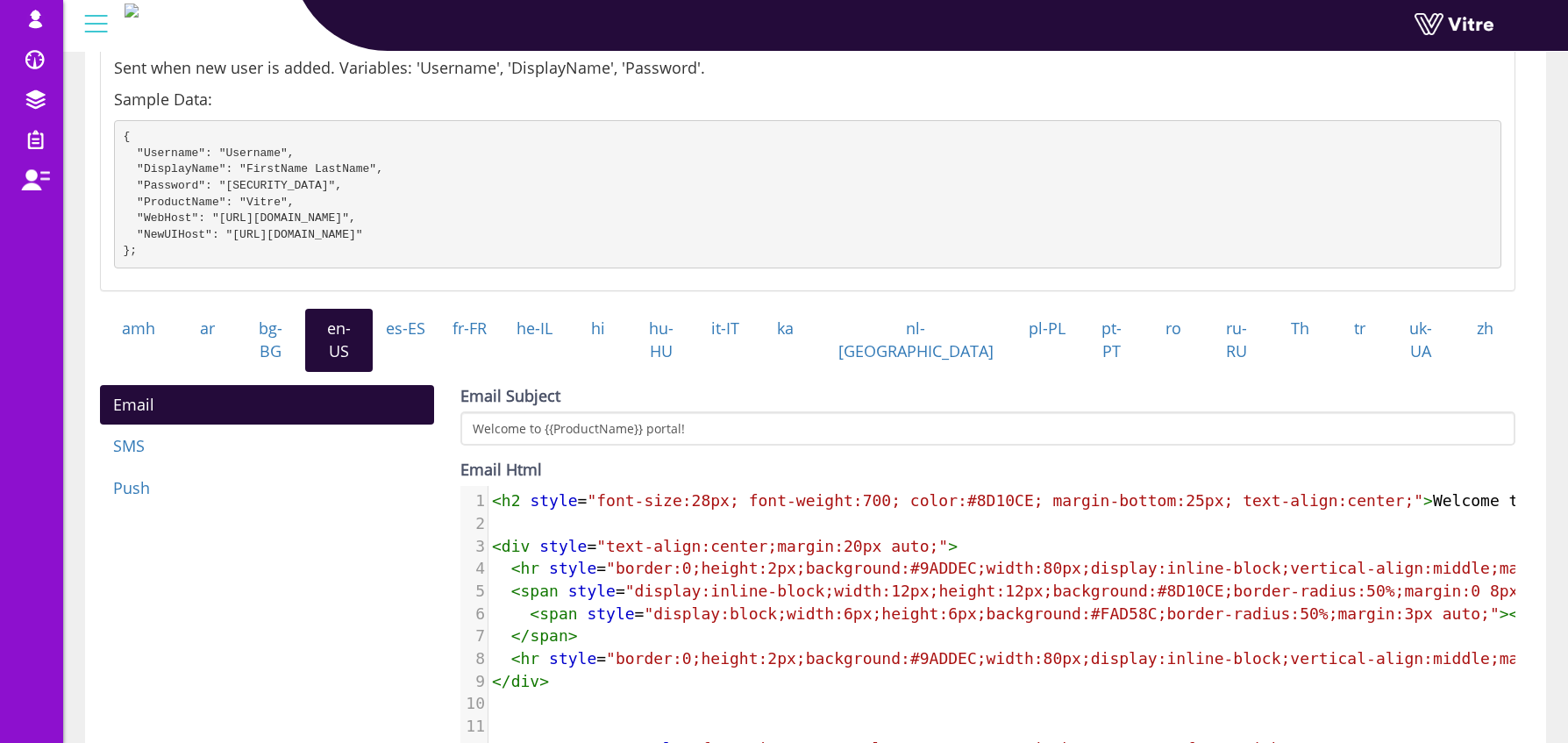
scroll to position [0, 0]
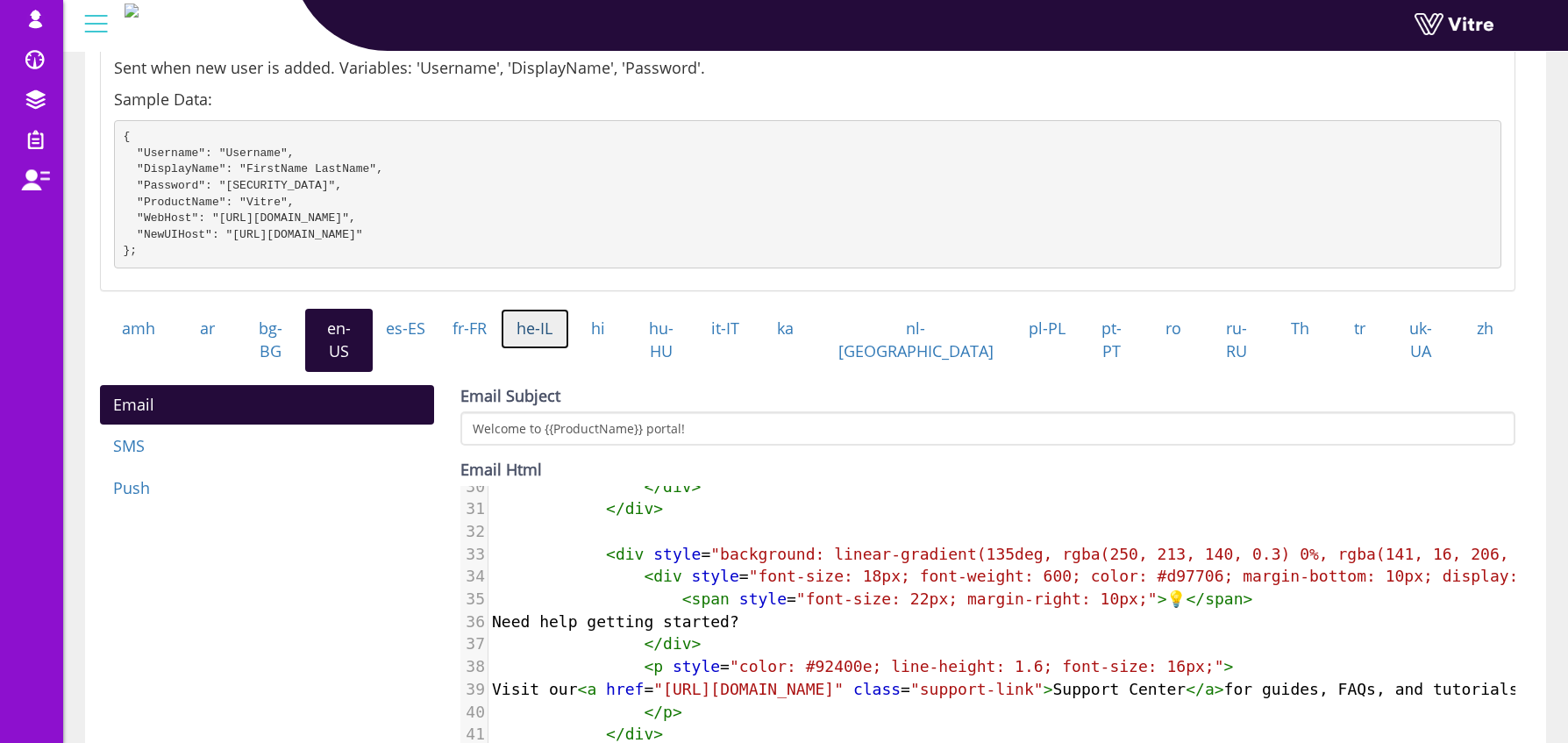
click at [569, 346] on link "he-IL" at bounding box center [535, 329] width 69 height 41
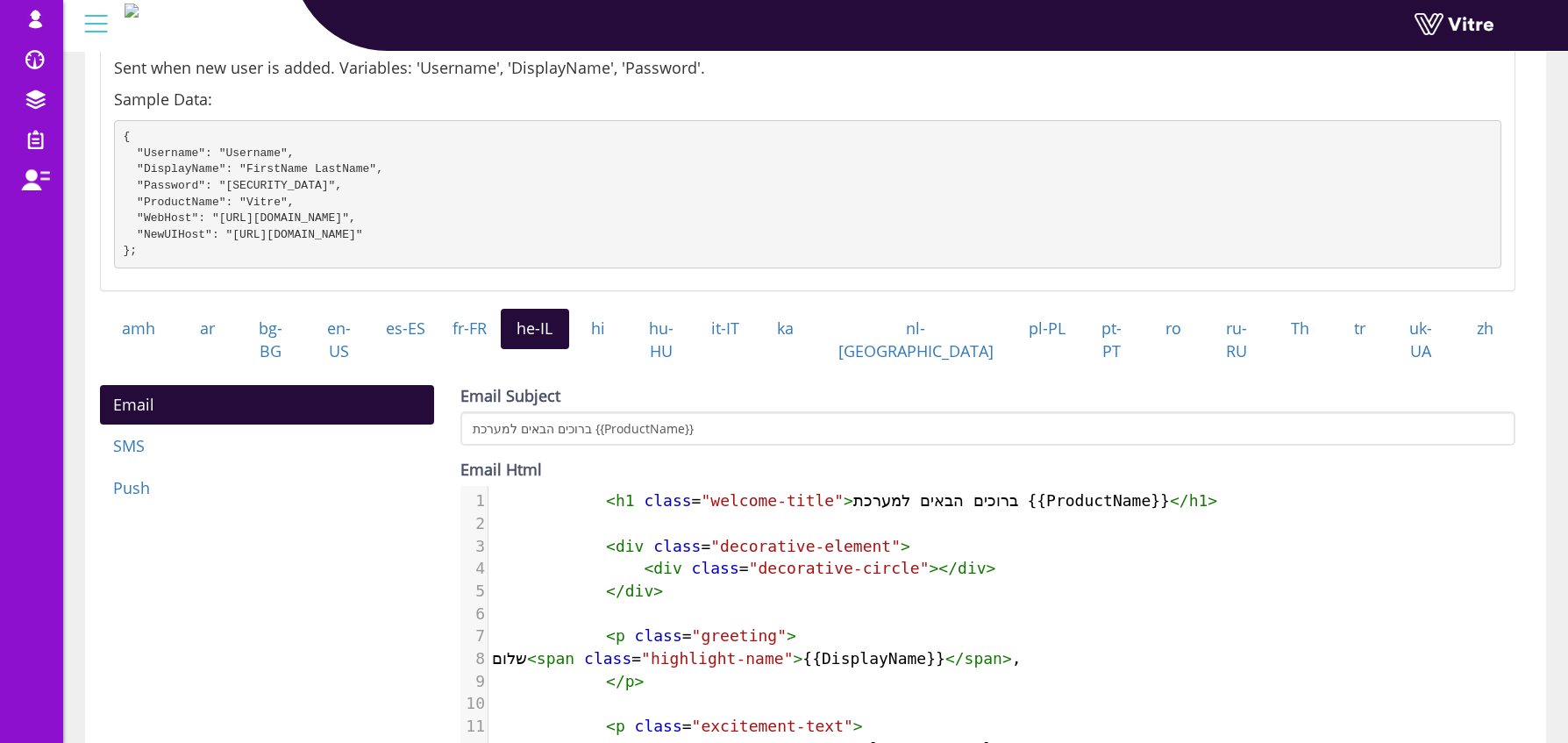
click at [878, 566] on span ""decorative-circle"" at bounding box center [839, 567] width 180 height 18
type textarea "<h1 class="welcome-title">ברוכים הבאים למערכת {{ProductName}}</h1> <div class="…"
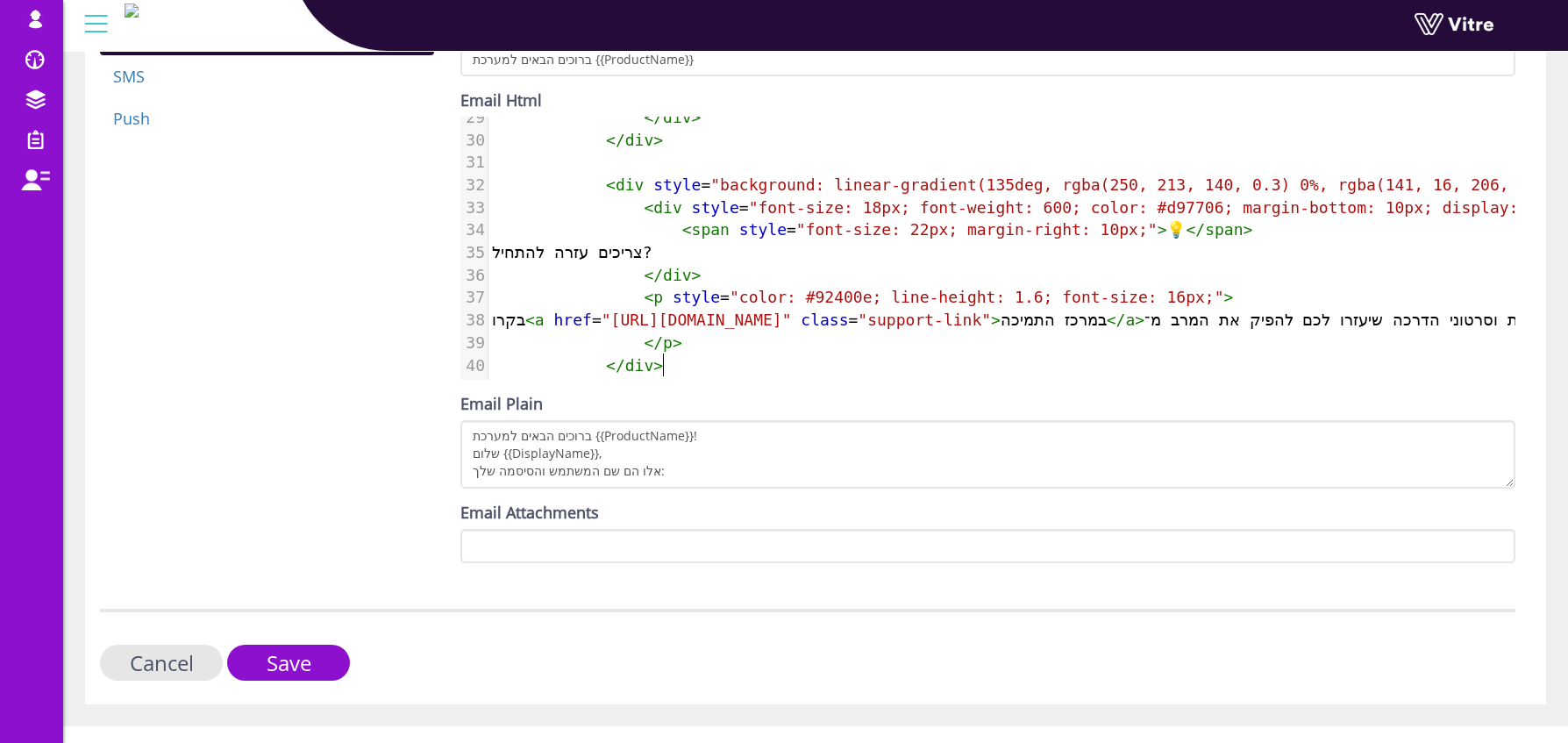
scroll to position [577, 0]
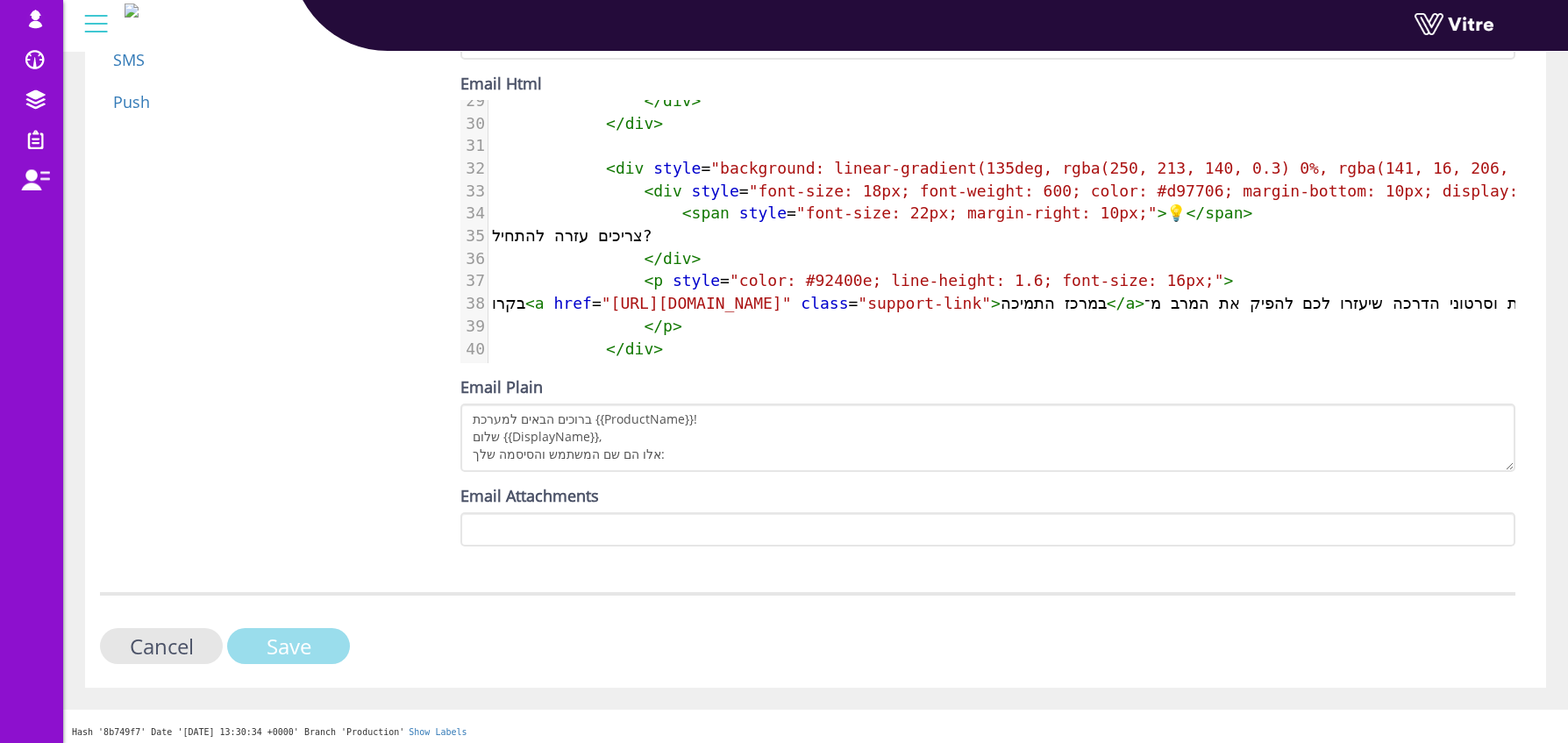
click at [316, 631] on input "Save" at bounding box center [288, 646] width 123 height 36
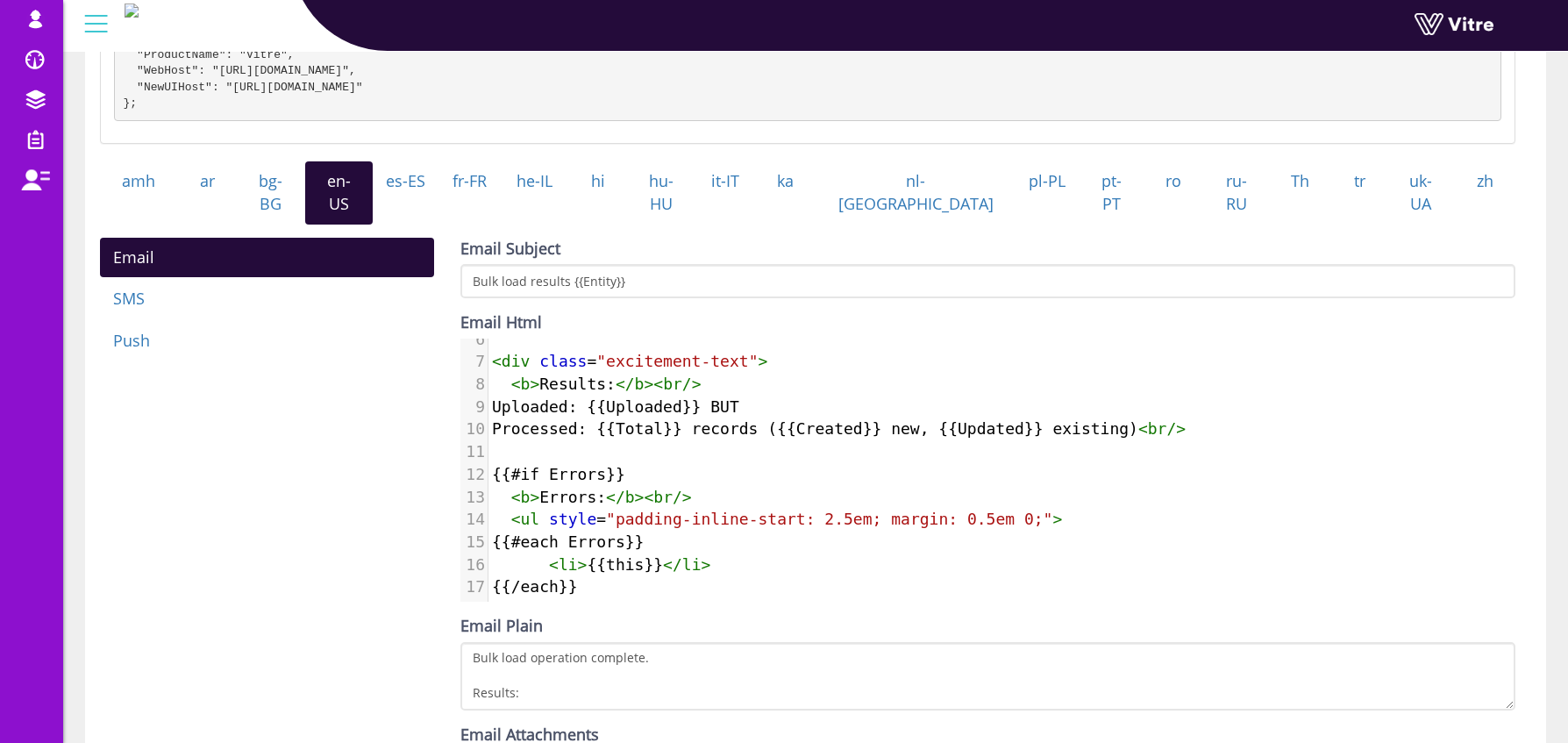
scroll to position [583, 0]
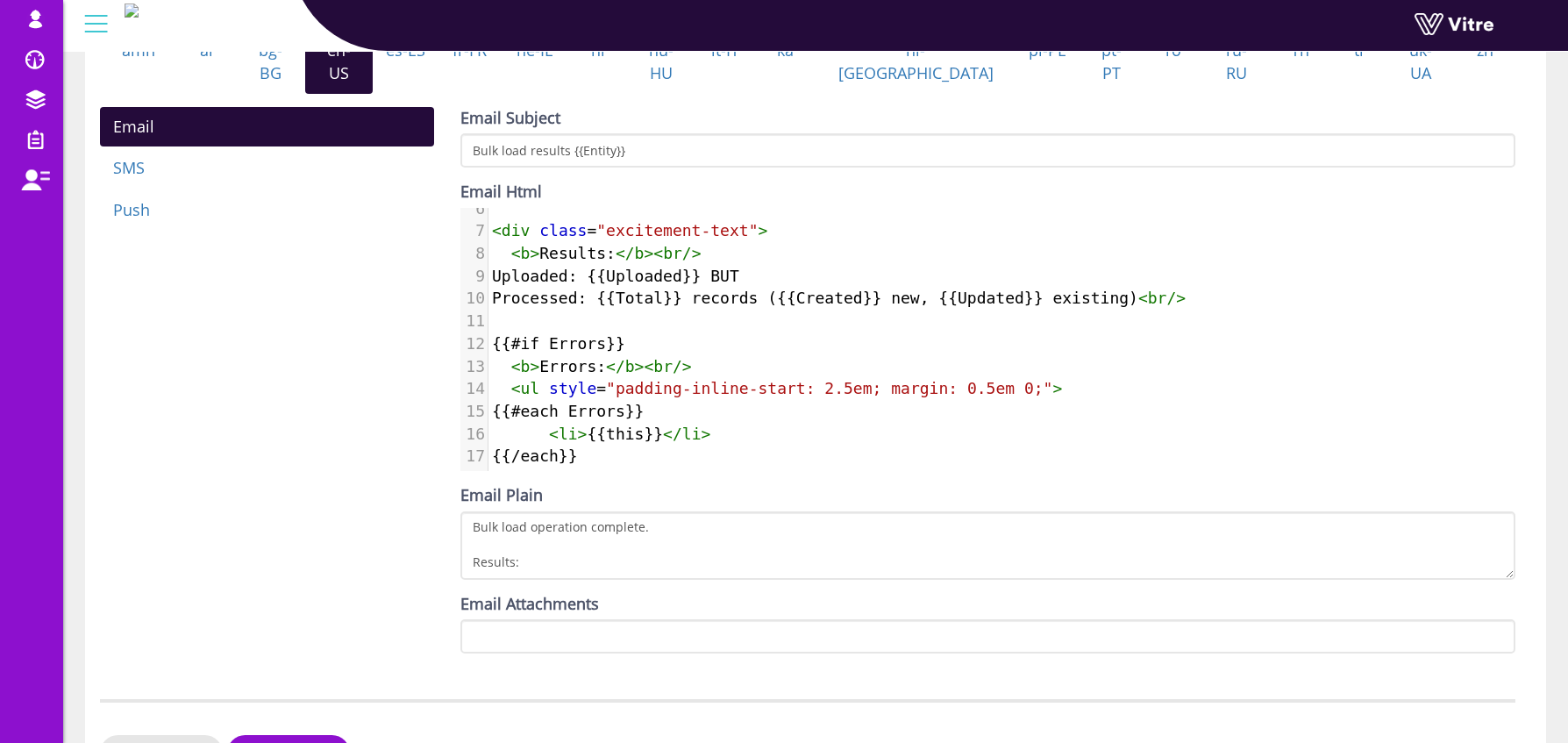
click at [690, 402] on pre "{{#each Errors}}" at bounding box center [1002, 411] width 1027 height 23
type textarea "<h2 class="welcome-title">Bulk load operation of {{Entity}} is done</h2> <div c…"
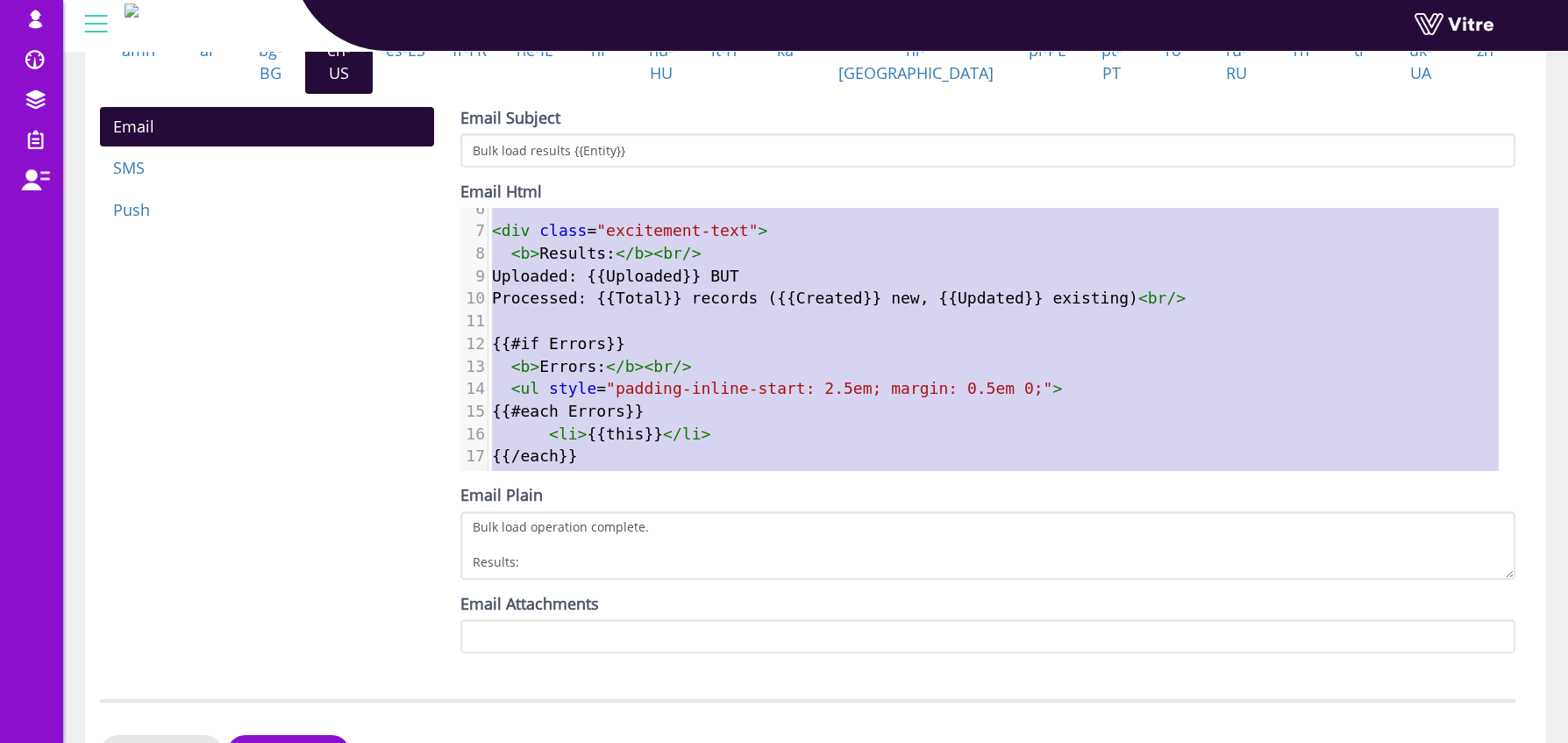
scroll to position [343, 0]
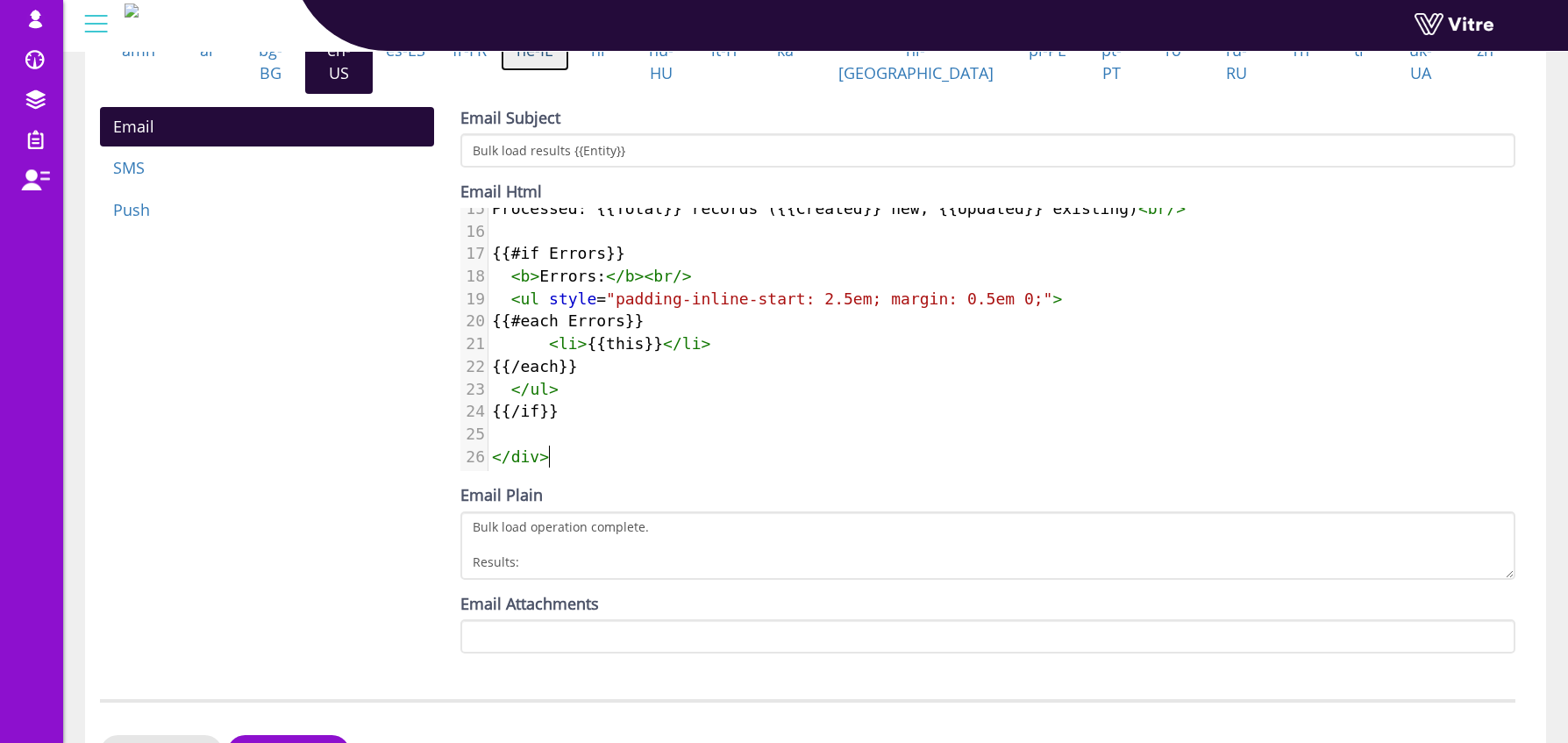
click at [569, 71] on link "he-IL" at bounding box center [535, 51] width 69 height 41
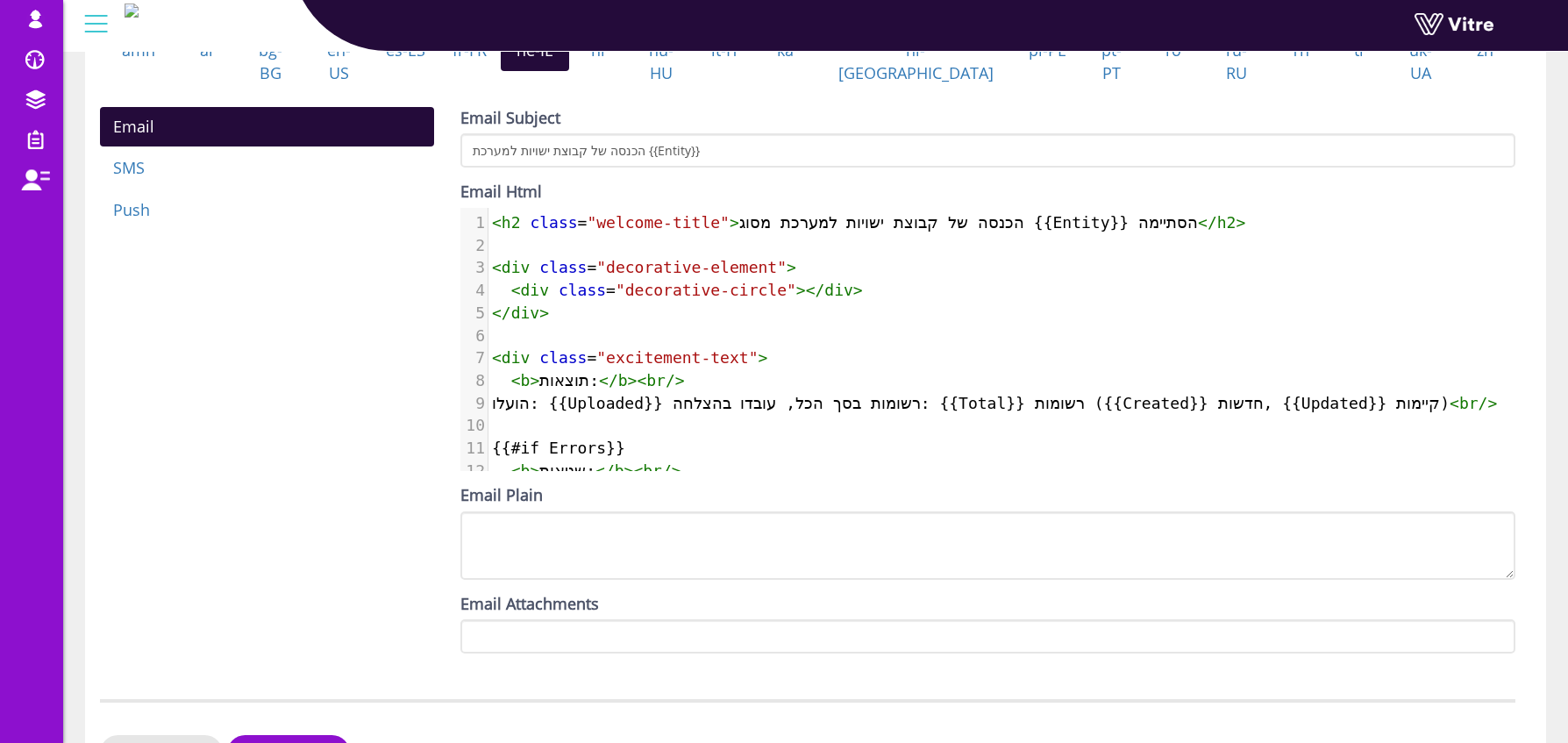
click at [712, 338] on pre "​" at bounding box center [1023, 336] width 1069 height 23
type textarea "<h2 class="welcome-title">הכנסה של קבוצת ישויות למערכת מסוג {{Entity}} הסתיימה<…"
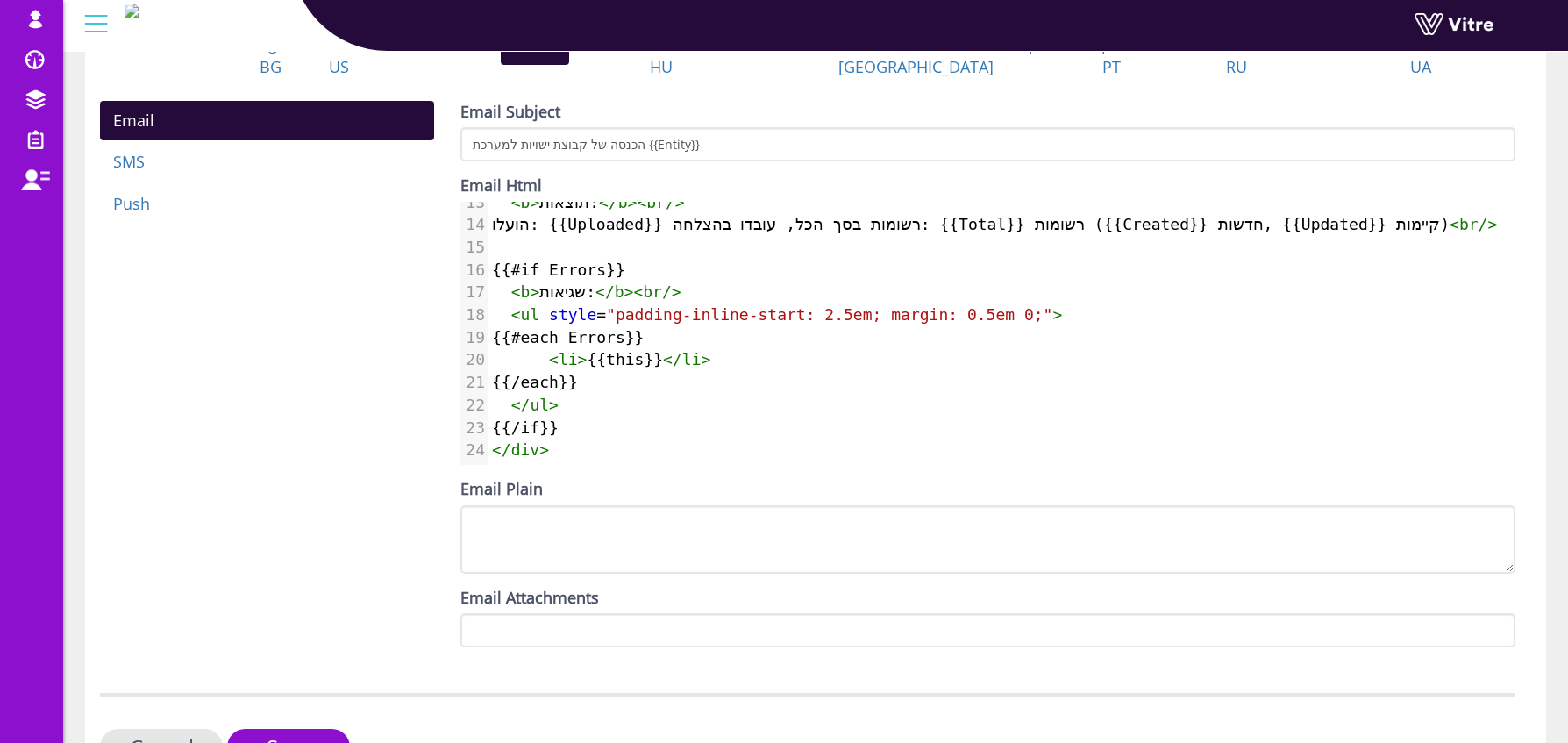
scroll to position [691, 0]
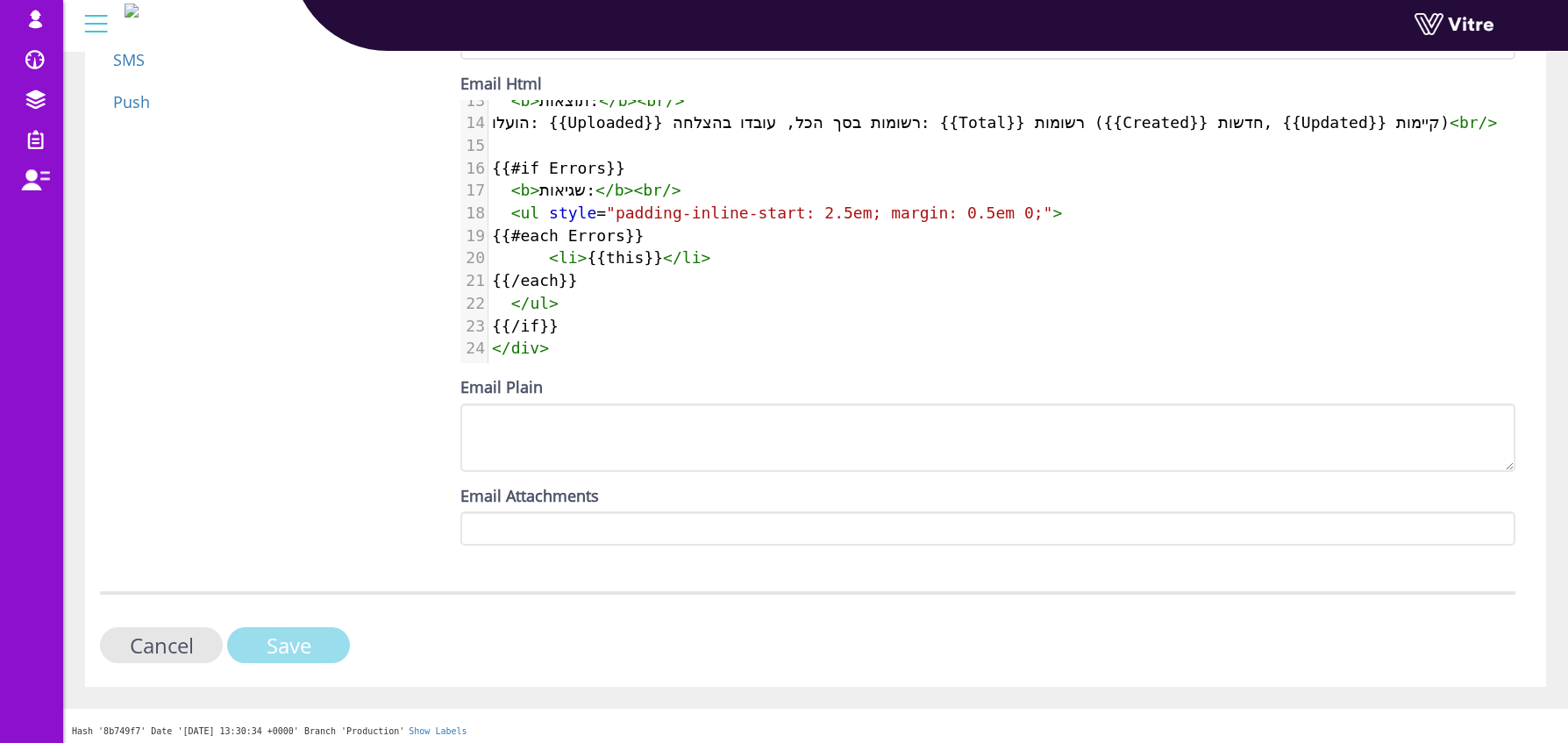
click at [286, 648] on input "Save" at bounding box center [288, 645] width 123 height 36
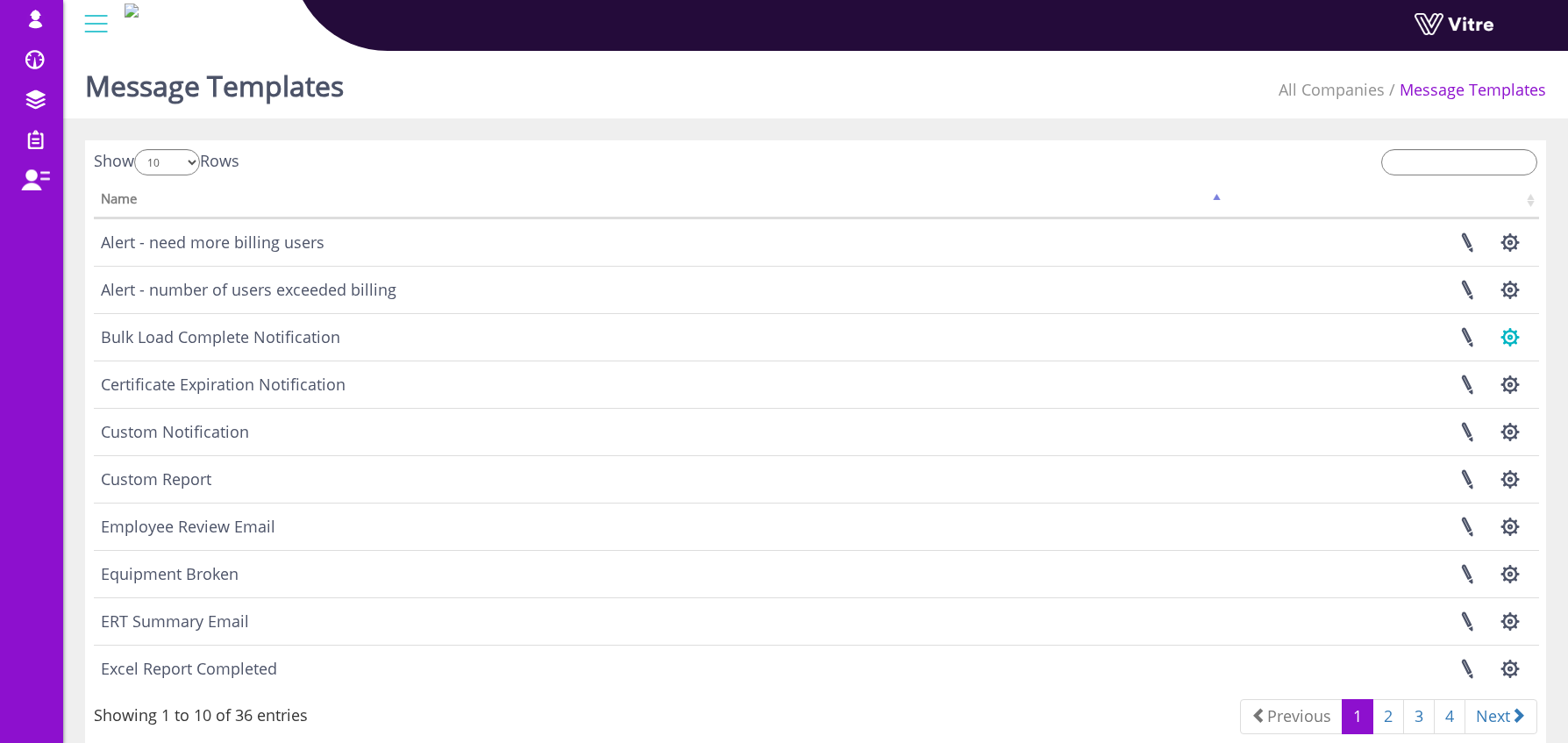
click at [1504, 333] on button "button" at bounding box center [1509, 337] width 43 height 46
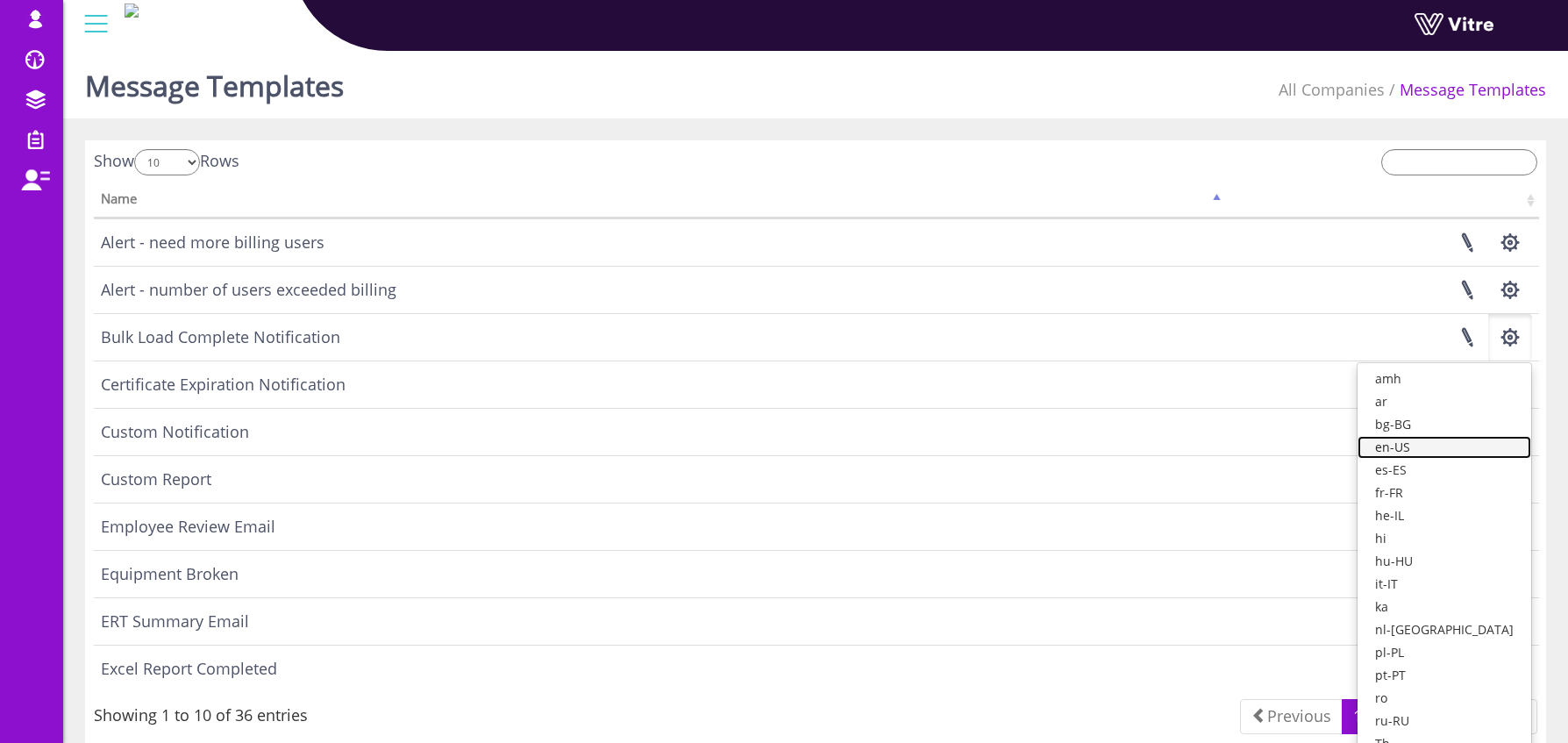
click at [1452, 450] on link "en-US" at bounding box center [1444, 448] width 174 height 23
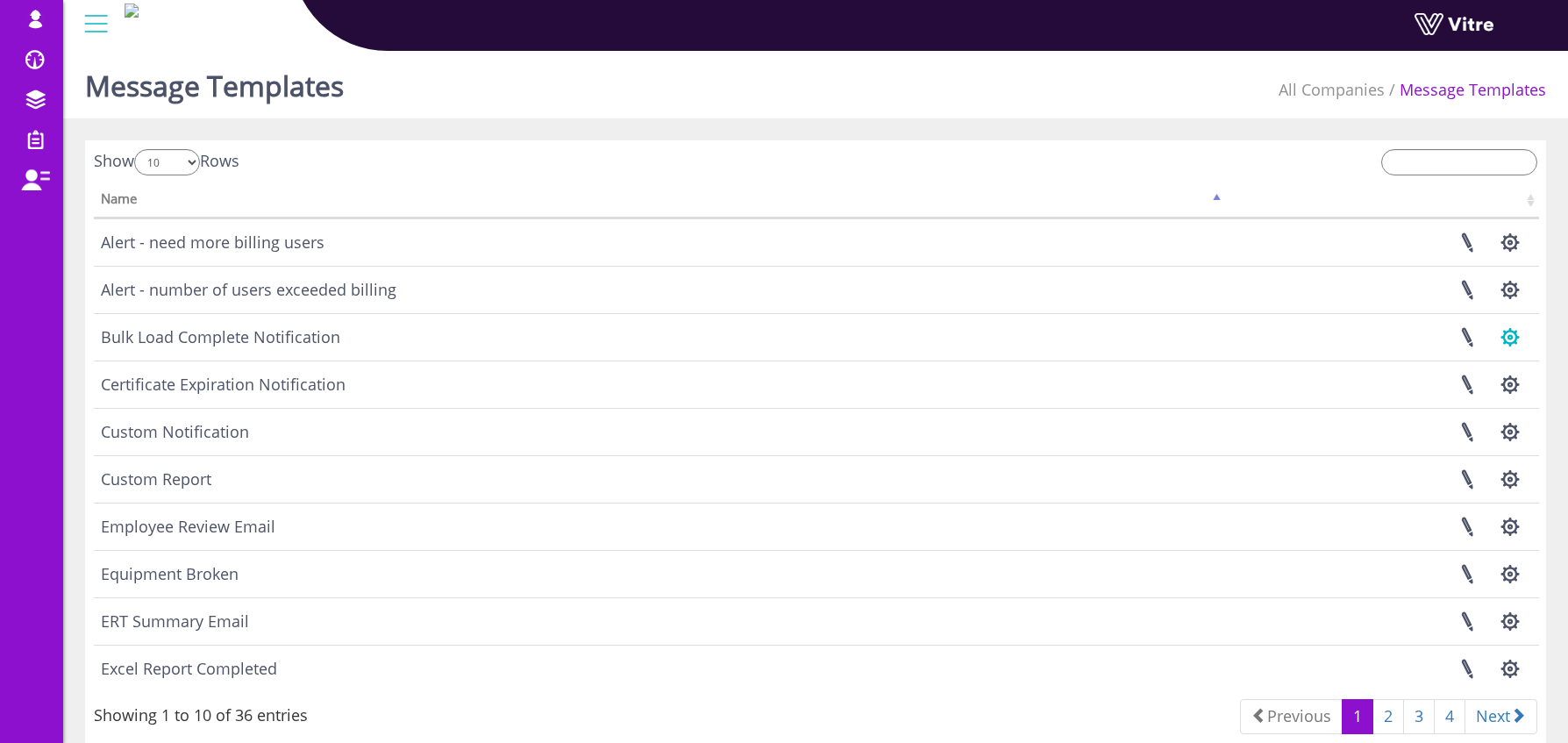
click at [1506, 341] on button "button" at bounding box center [1509, 337] width 43 height 46
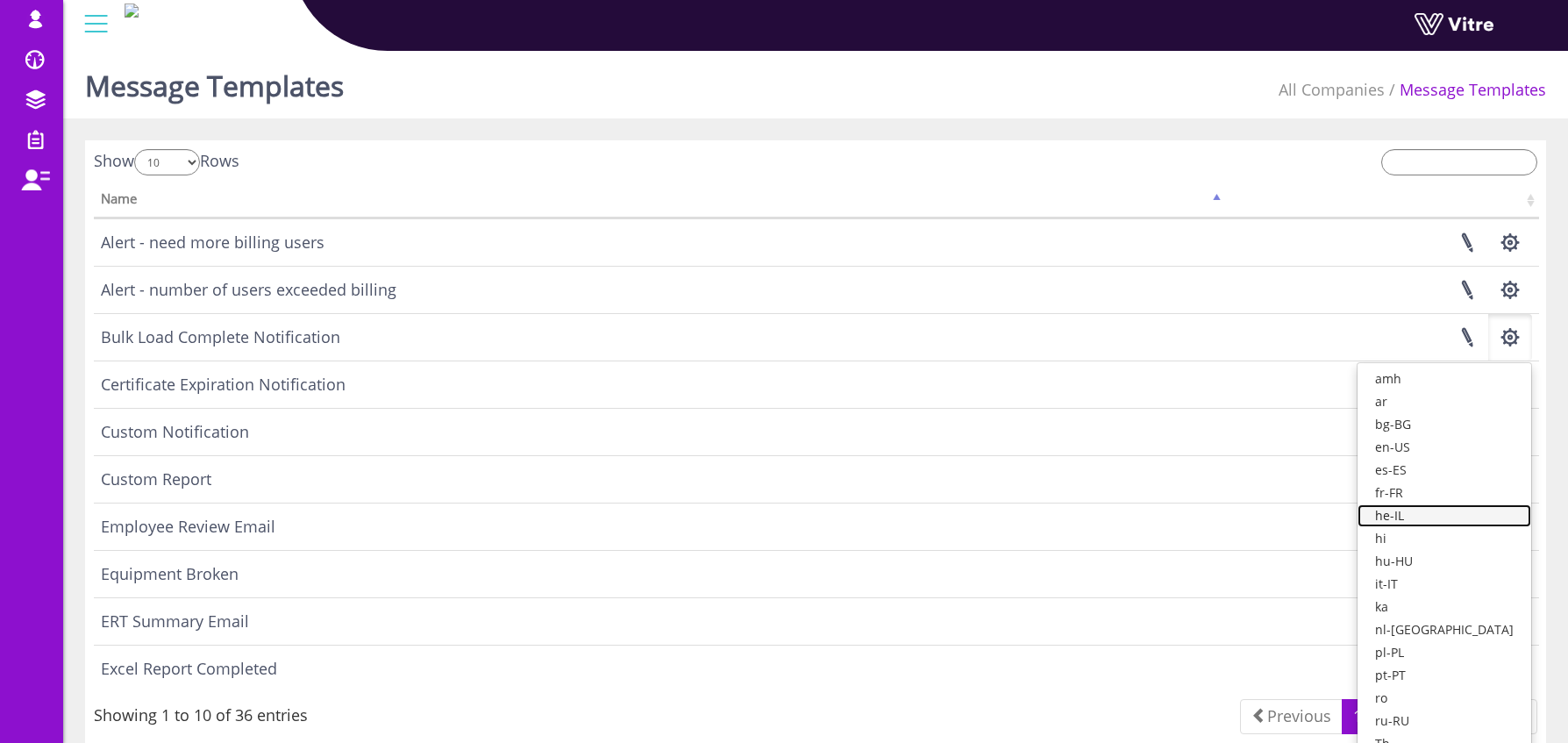
click at [1434, 515] on link "he-IL" at bounding box center [1444, 516] width 174 height 23
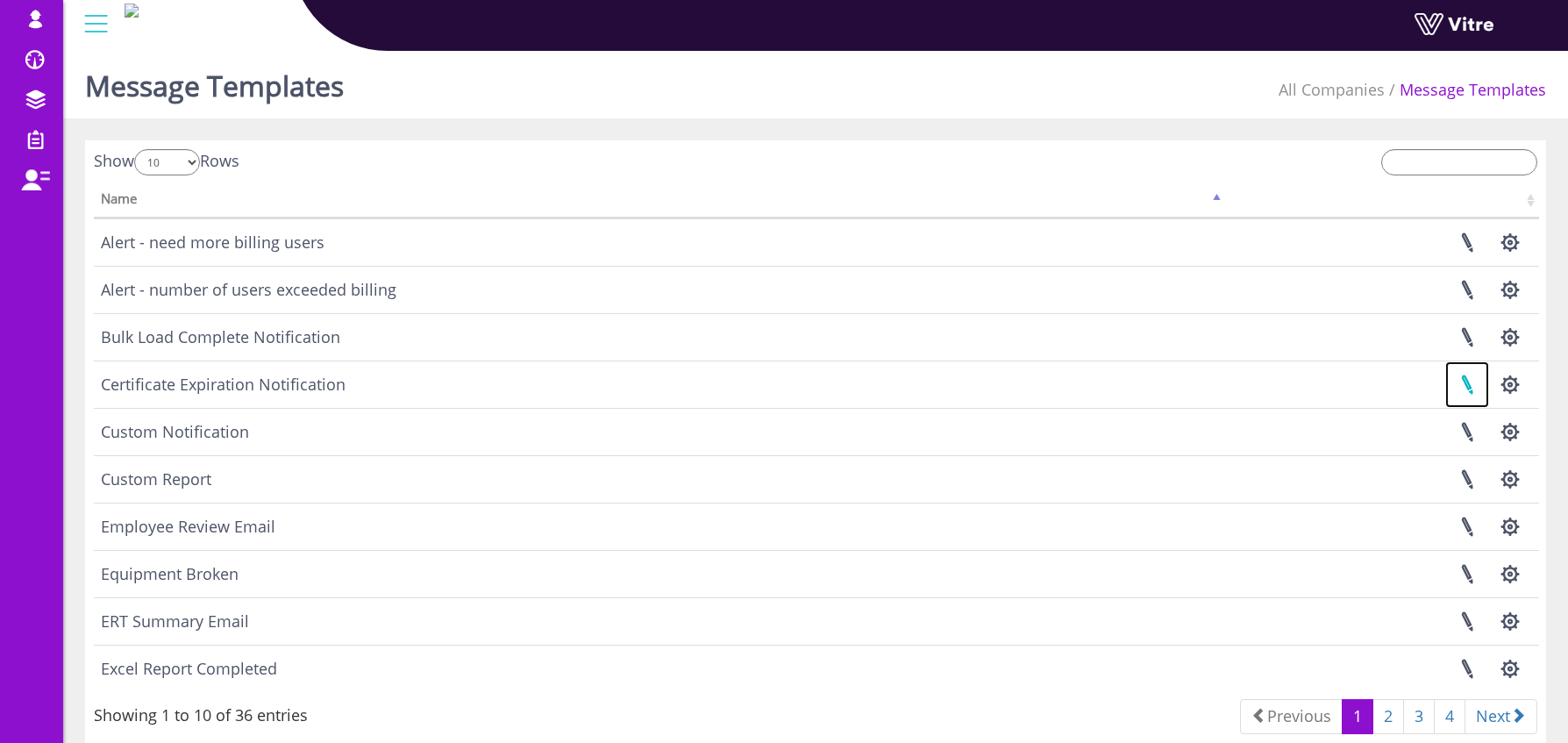
click at [1466, 385] on link at bounding box center [1467, 384] width 43 height 46
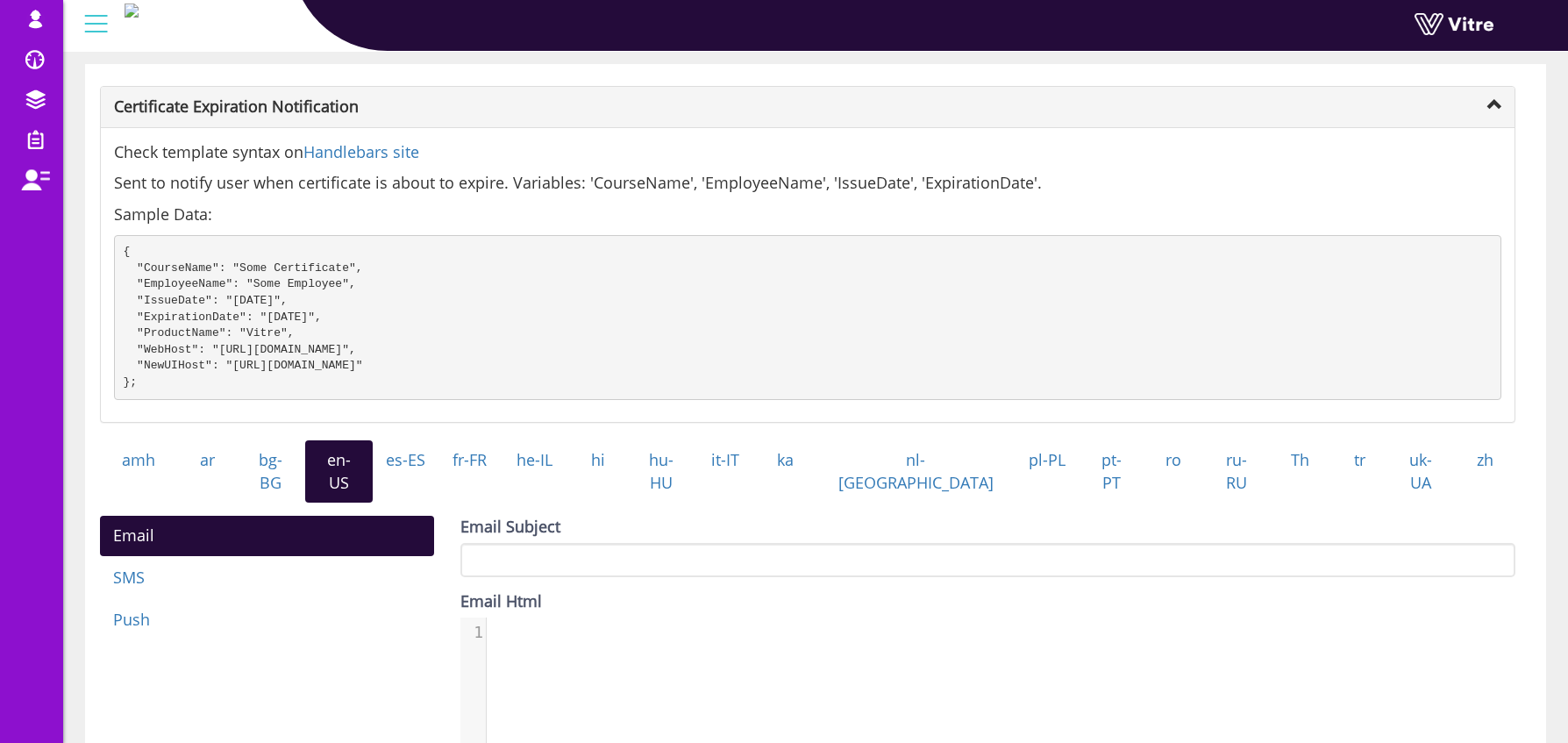
scroll to position [151, 0]
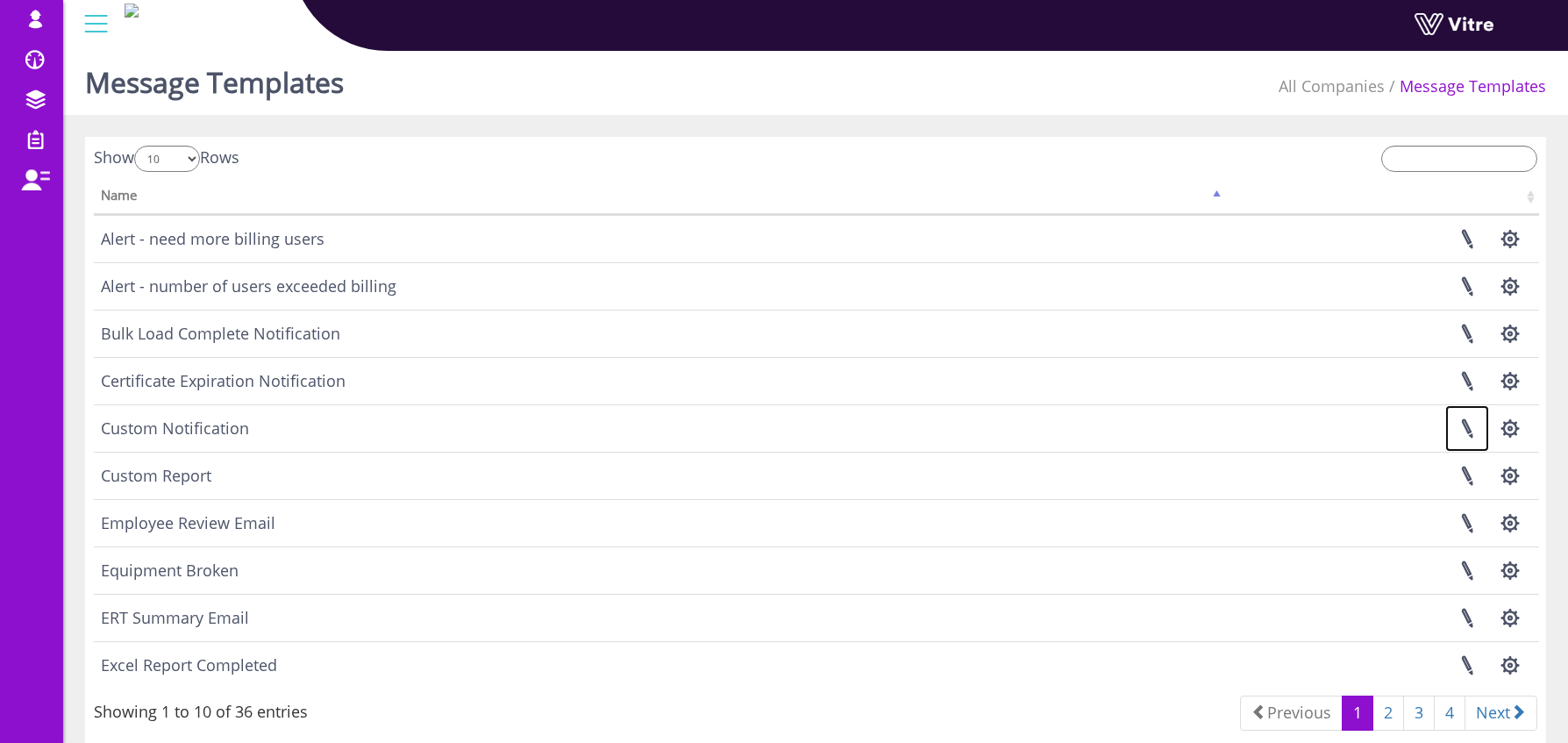
scroll to position [7, 0]
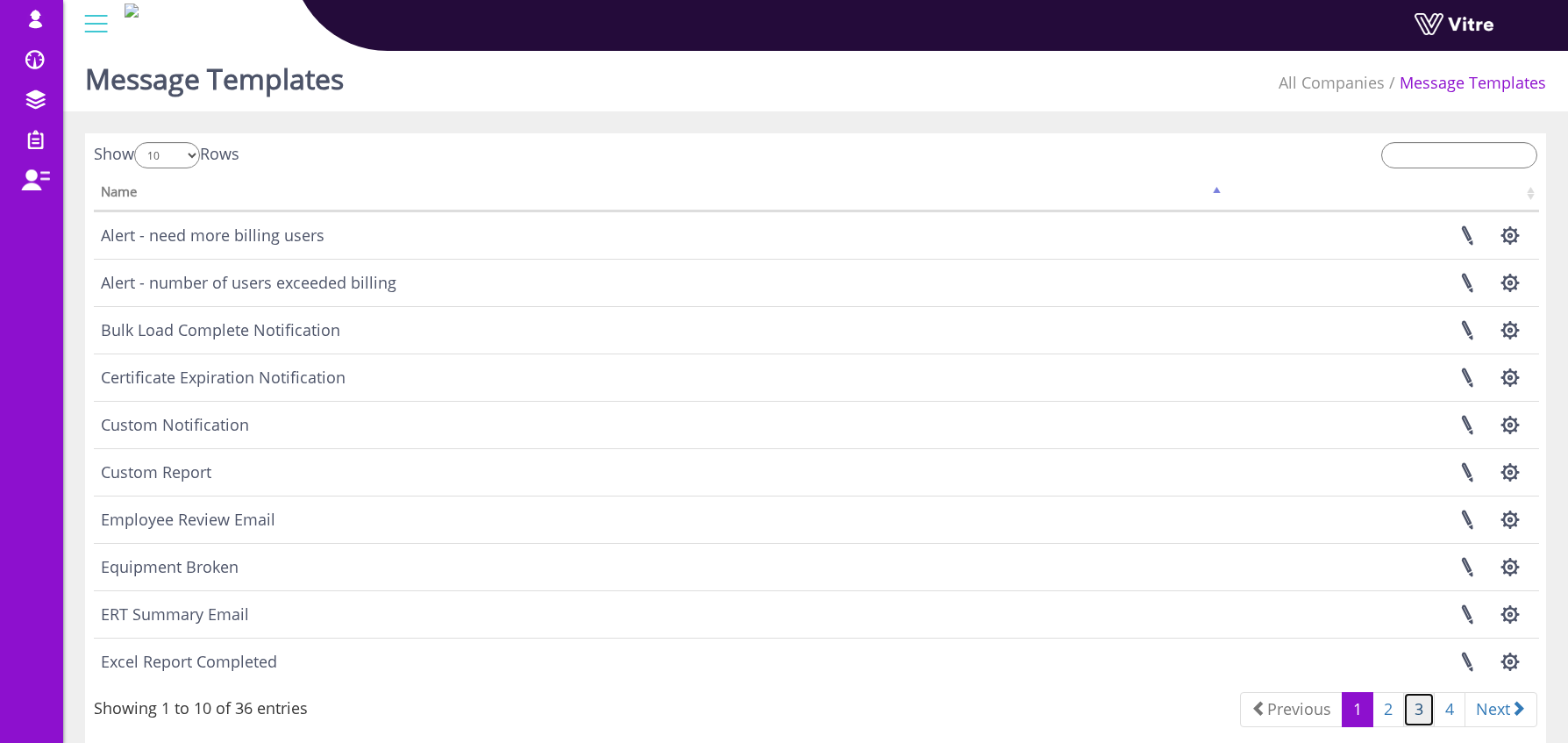
click at [1409, 711] on link "3" at bounding box center [1418, 709] width 32 height 35
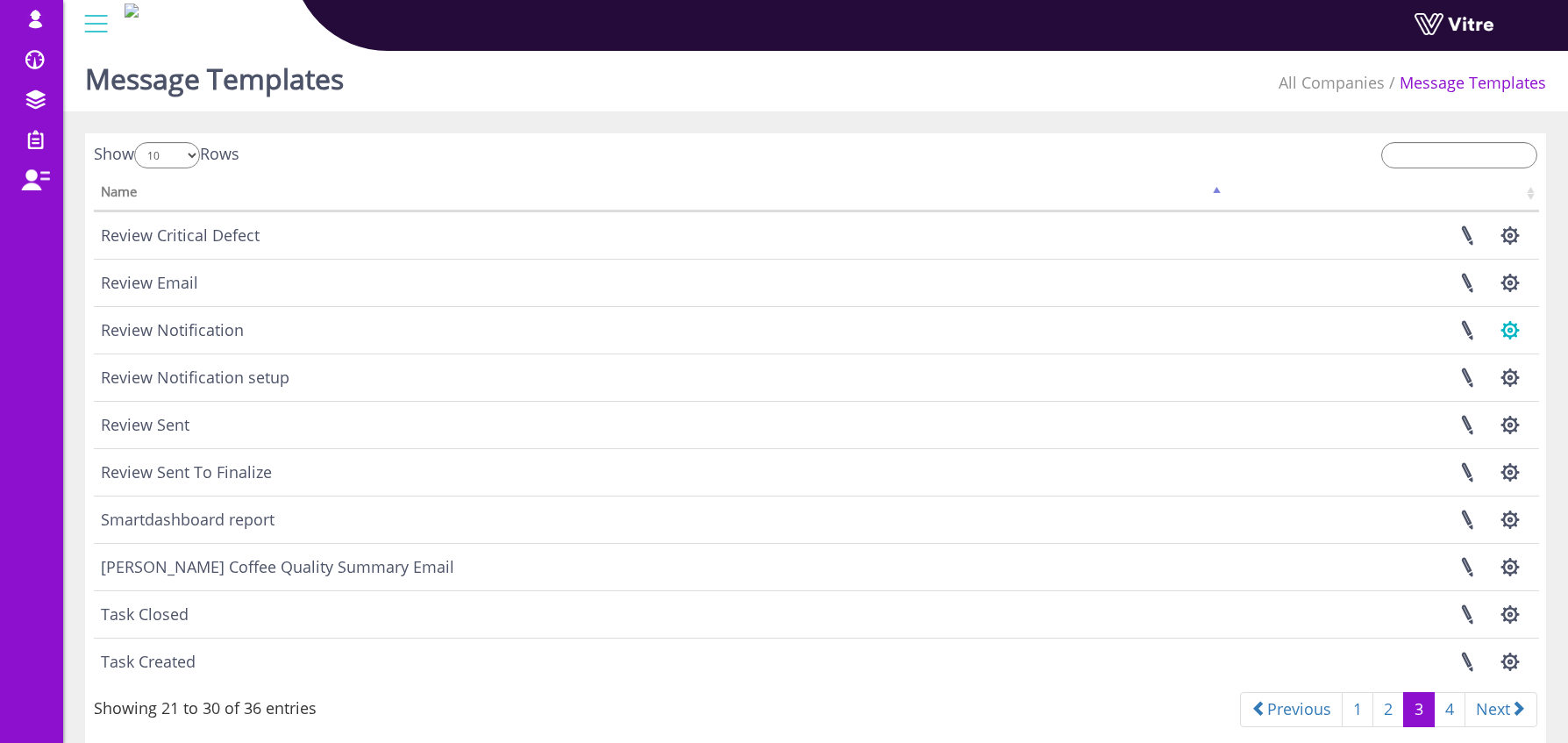
click at [1502, 322] on button "button" at bounding box center [1509, 330] width 43 height 46
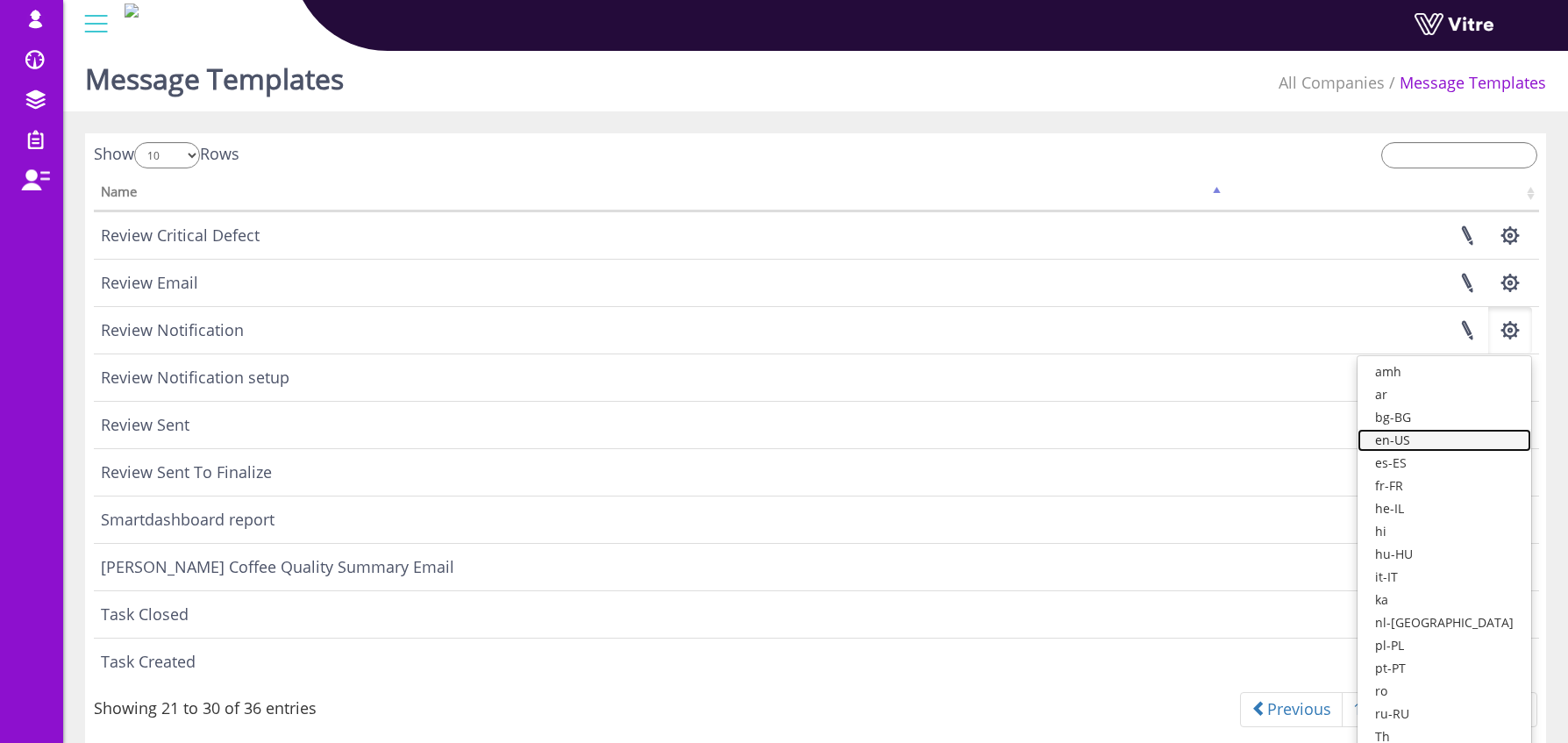
click at [1465, 440] on link "en-US" at bounding box center [1444, 440] width 174 height 23
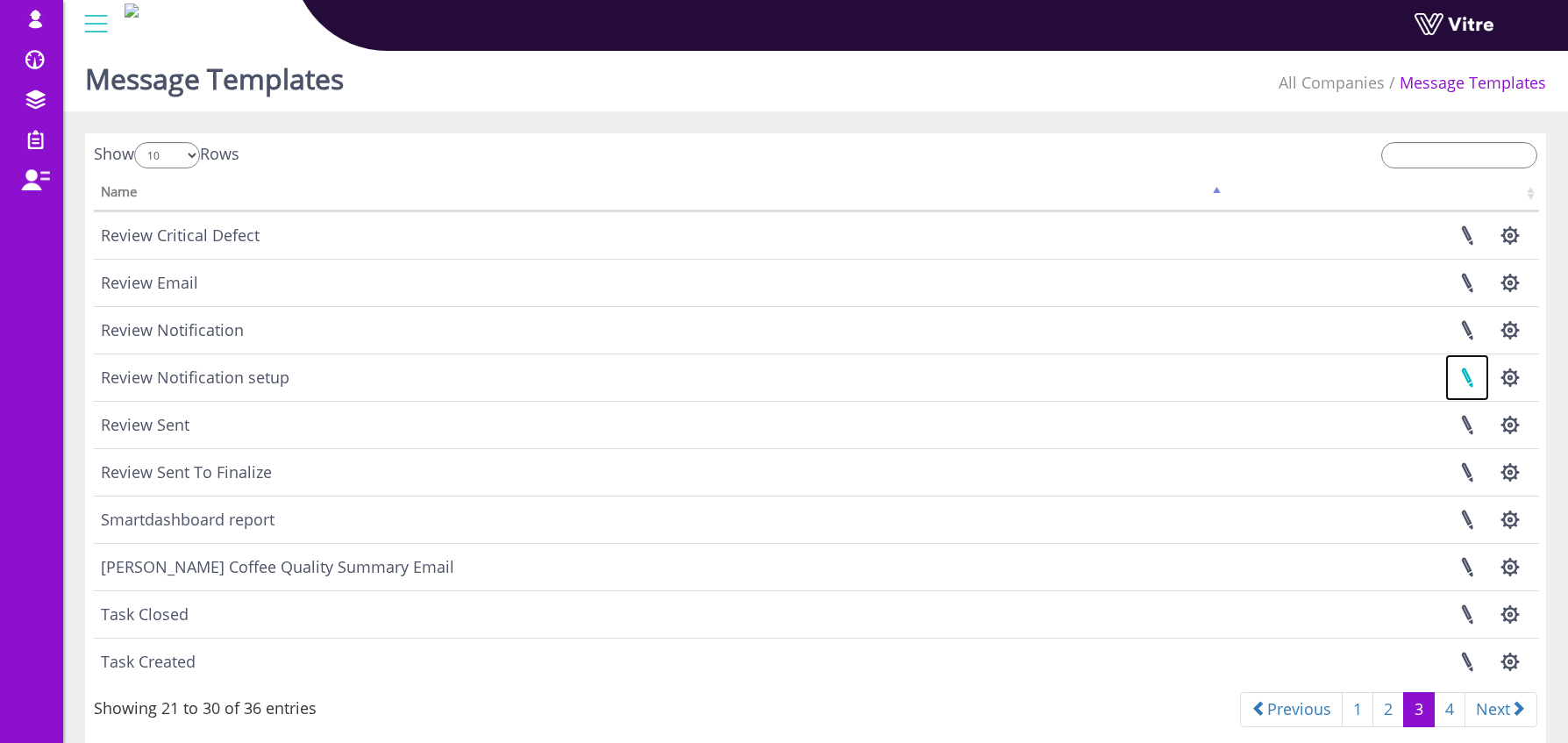
click at [1469, 375] on link at bounding box center [1467, 377] width 43 height 46
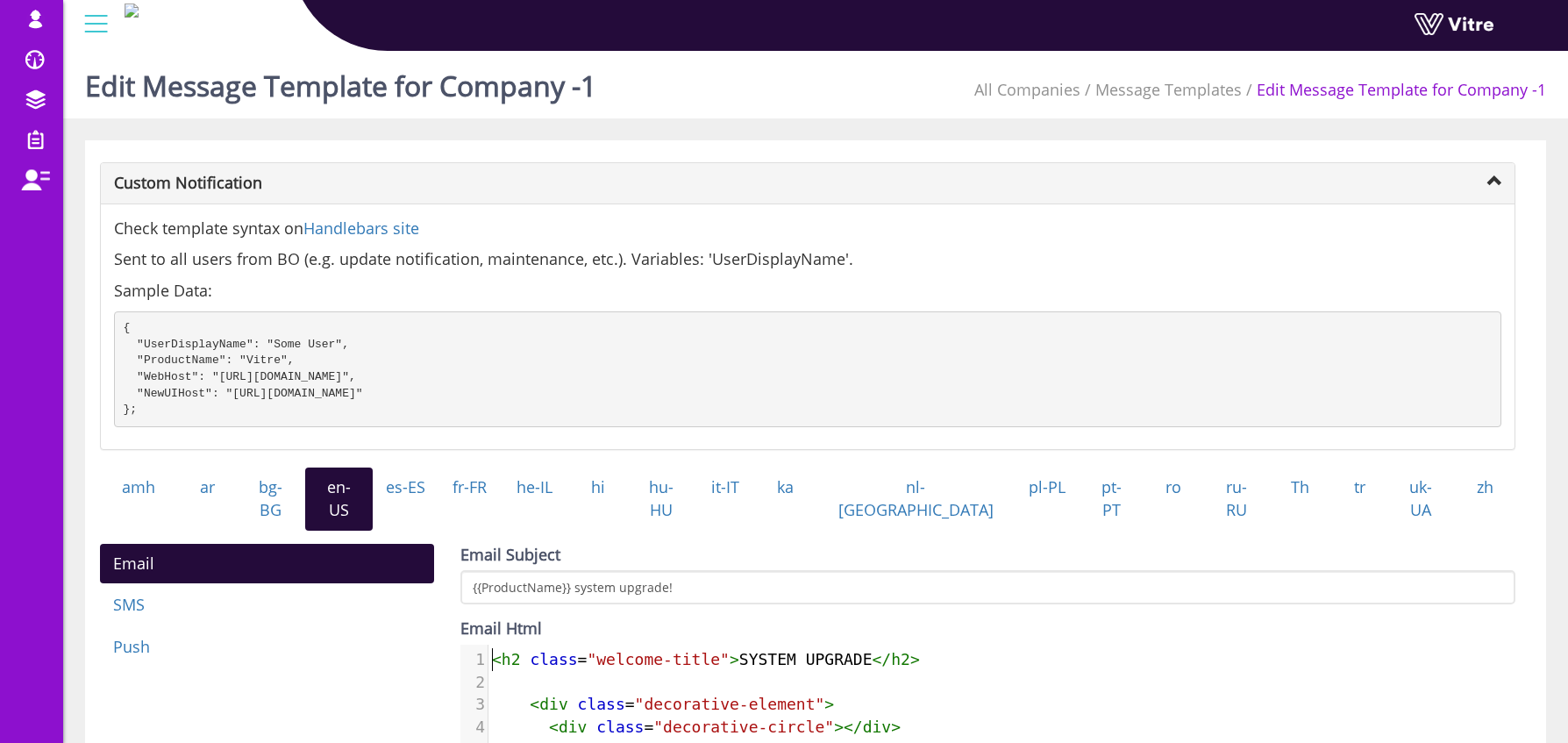
click at [494, 656] on span "<" at bounding box center [497, 659] width 10 height 18
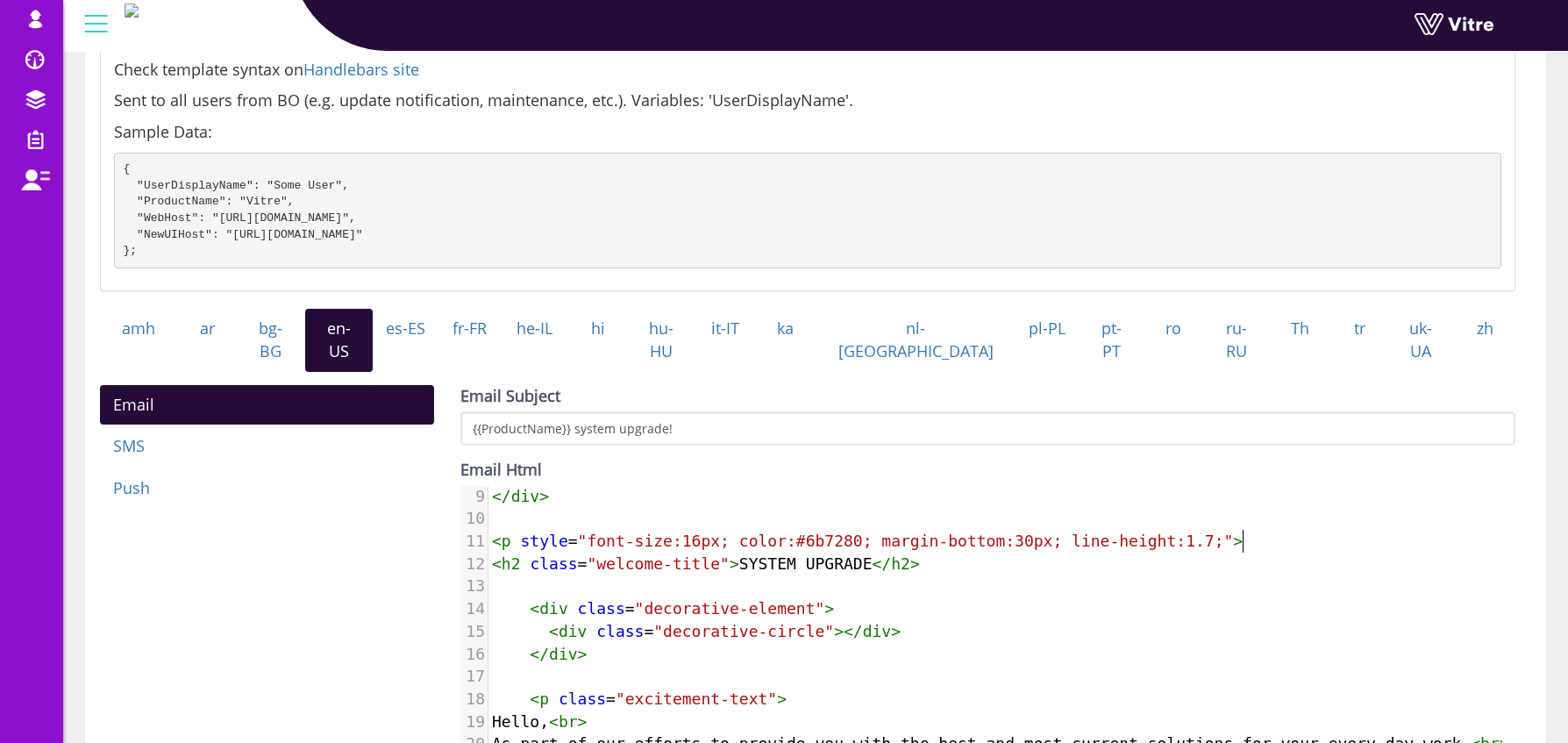
scroll to position [200, 0]
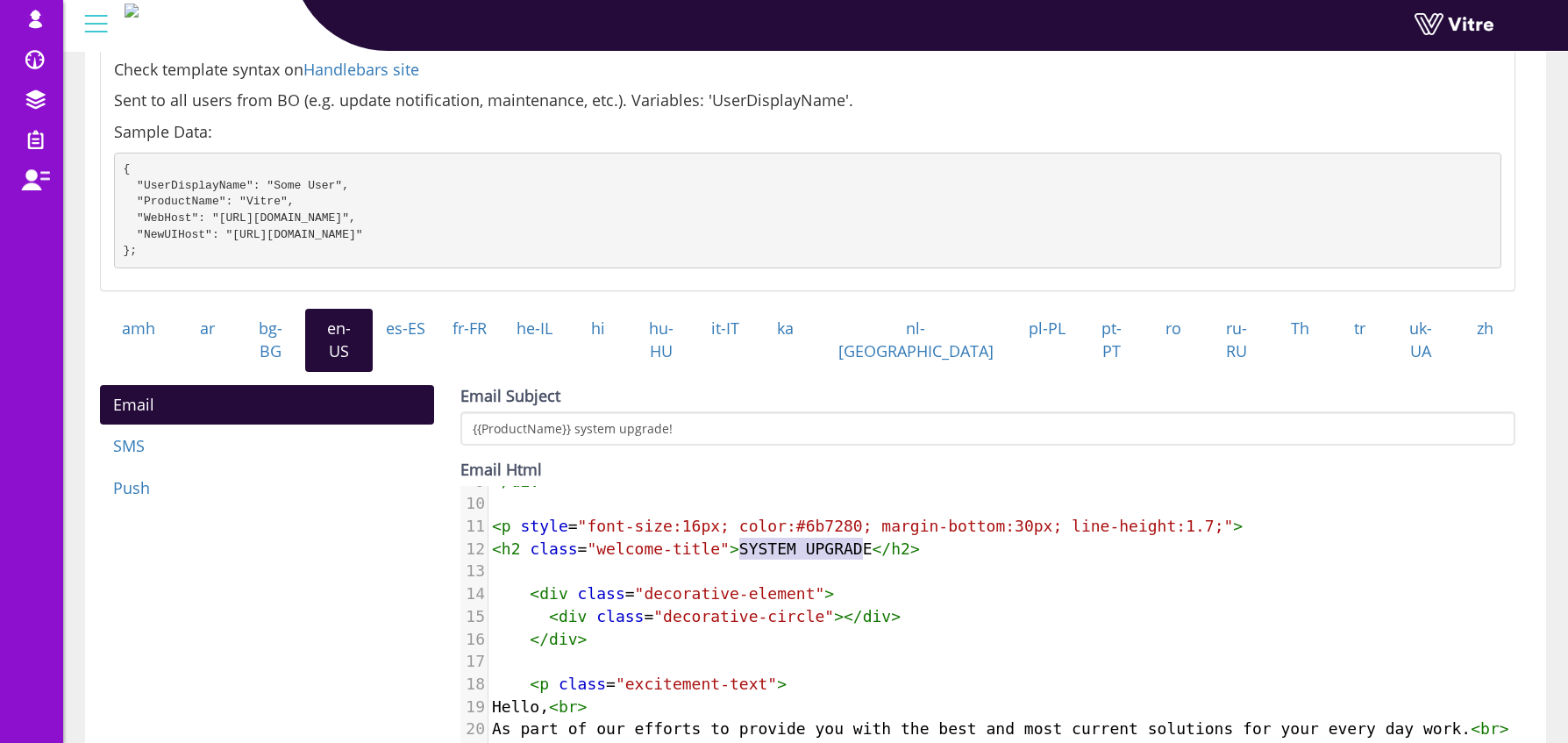
type textarea "SYSTEM UPGRADE"
drag, startPoint x: 743, startPoint y: 547, endPoint x: 871, endPoint y: 540, distance: 128.2
click at [871, 540] on span "< h2 class = "welcome-title" > SYSTEM UPGRADE </ h2 >" at bounding box center [706, 548] width 428 height 18
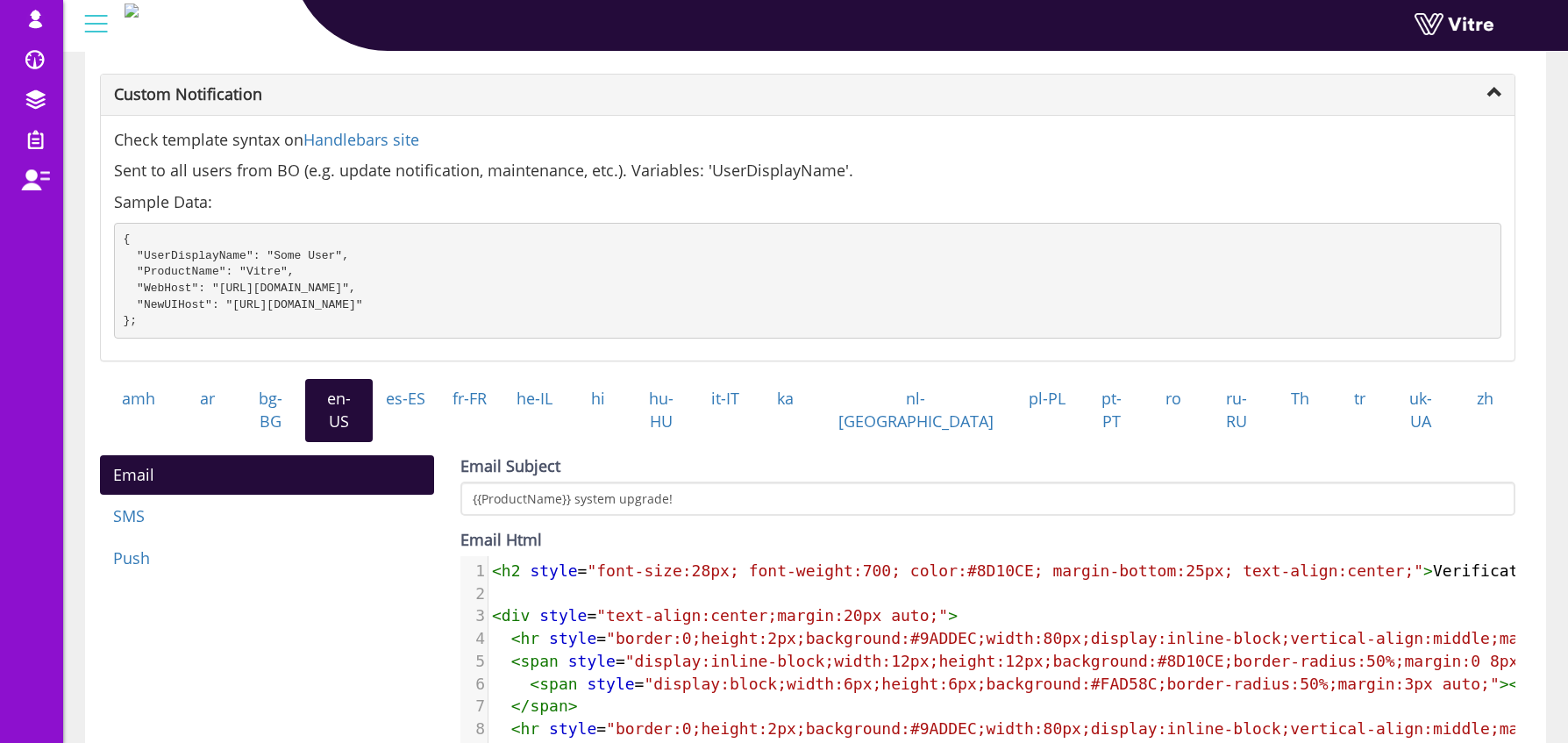
scroll to position [0, 0]
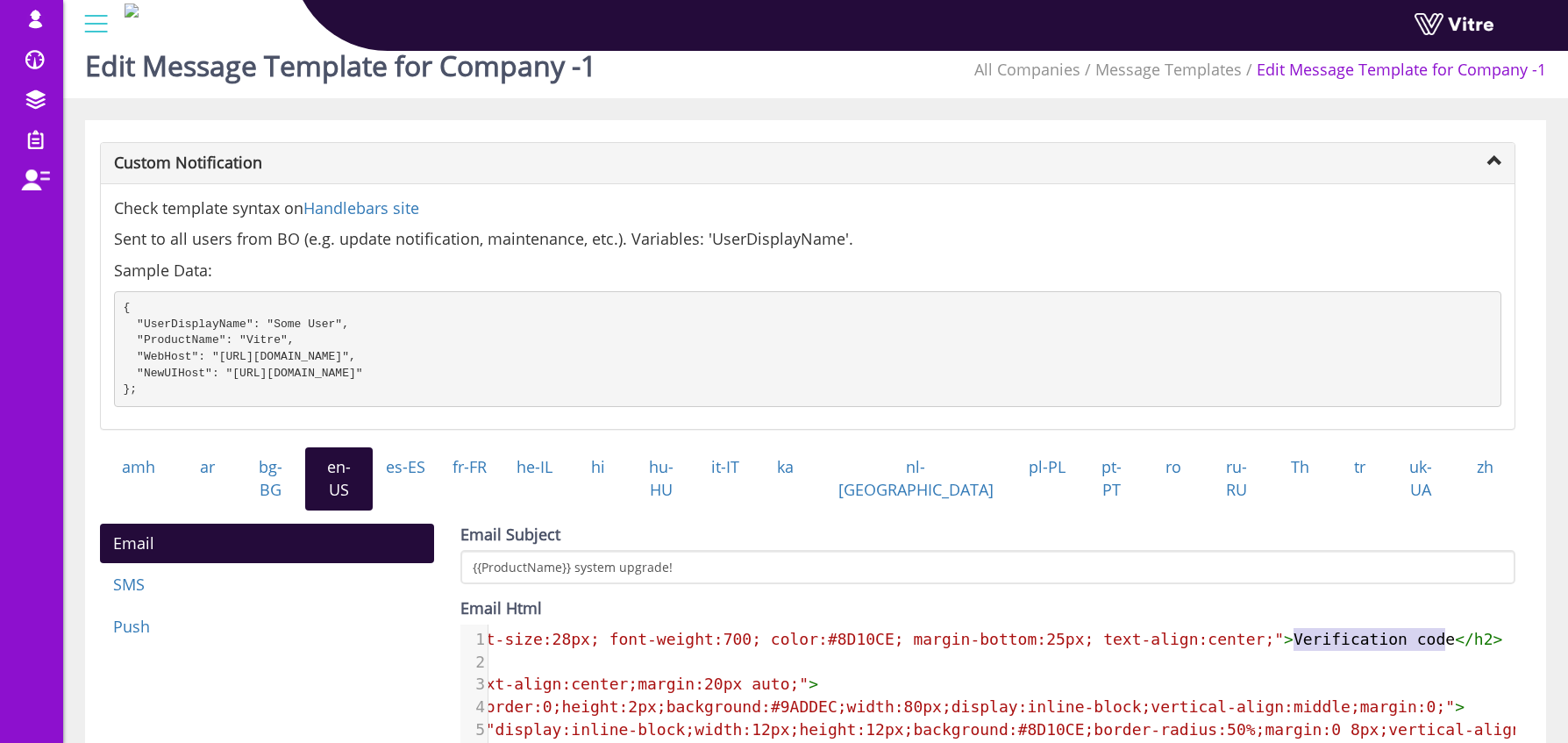
type textarea "Verification code"
drag, startPoint x: 1436, startPoint y: 634, endPoint x: 1455, endPoint y: 634, distance: 19.0
click at [1455, 634] on span "< h2 style = "font-size:28px; font-weight:700; color:#8D10CE; margin-bottom:25p…" at bounding box center [927, 639] width 1150 height 18
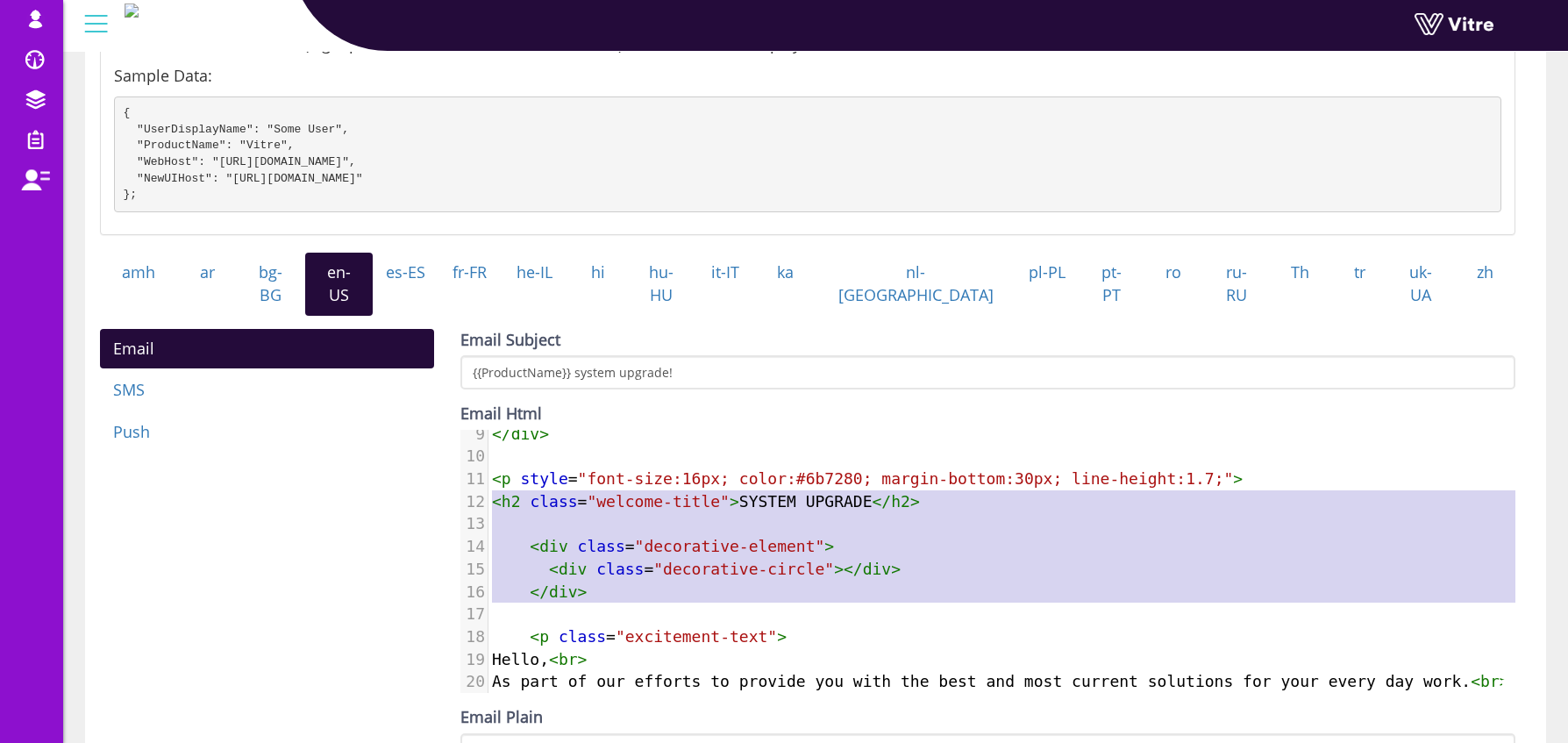
type textarea "<h2 class="welcome-title">SYSTEM UPGRADE</h2> <div class="decorative-element"> …"
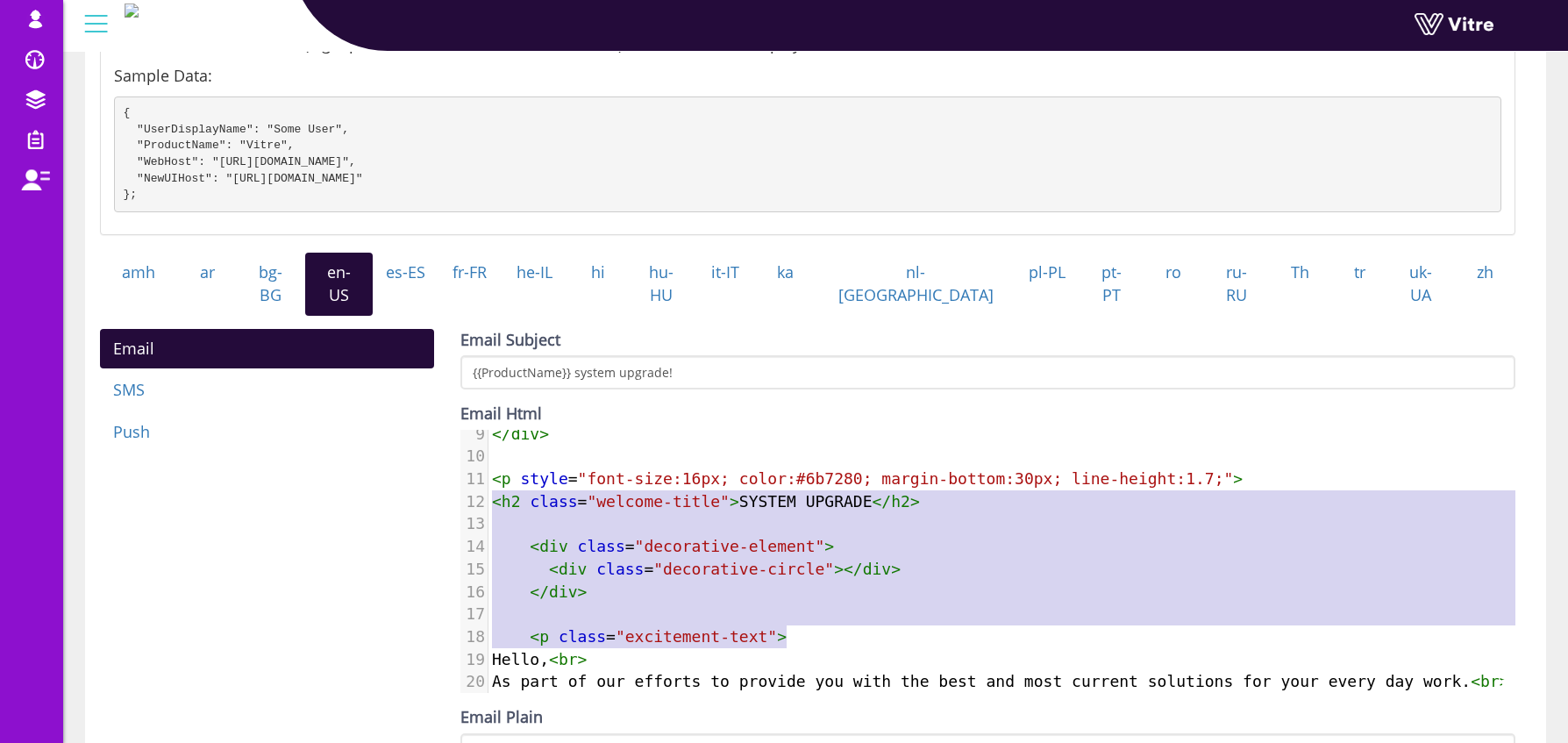
drag, startPoint x: 491, startPoint y: 498, endPoint x: 939, endPoint y: 628, distance: 466.5
click at [939, 628] on div "1 < h2 style = "font-size:28px; font-weight:700; color:#8D10CE; margin-bottom:2…" at bounding box center [1123, 501] width 1270 height 518
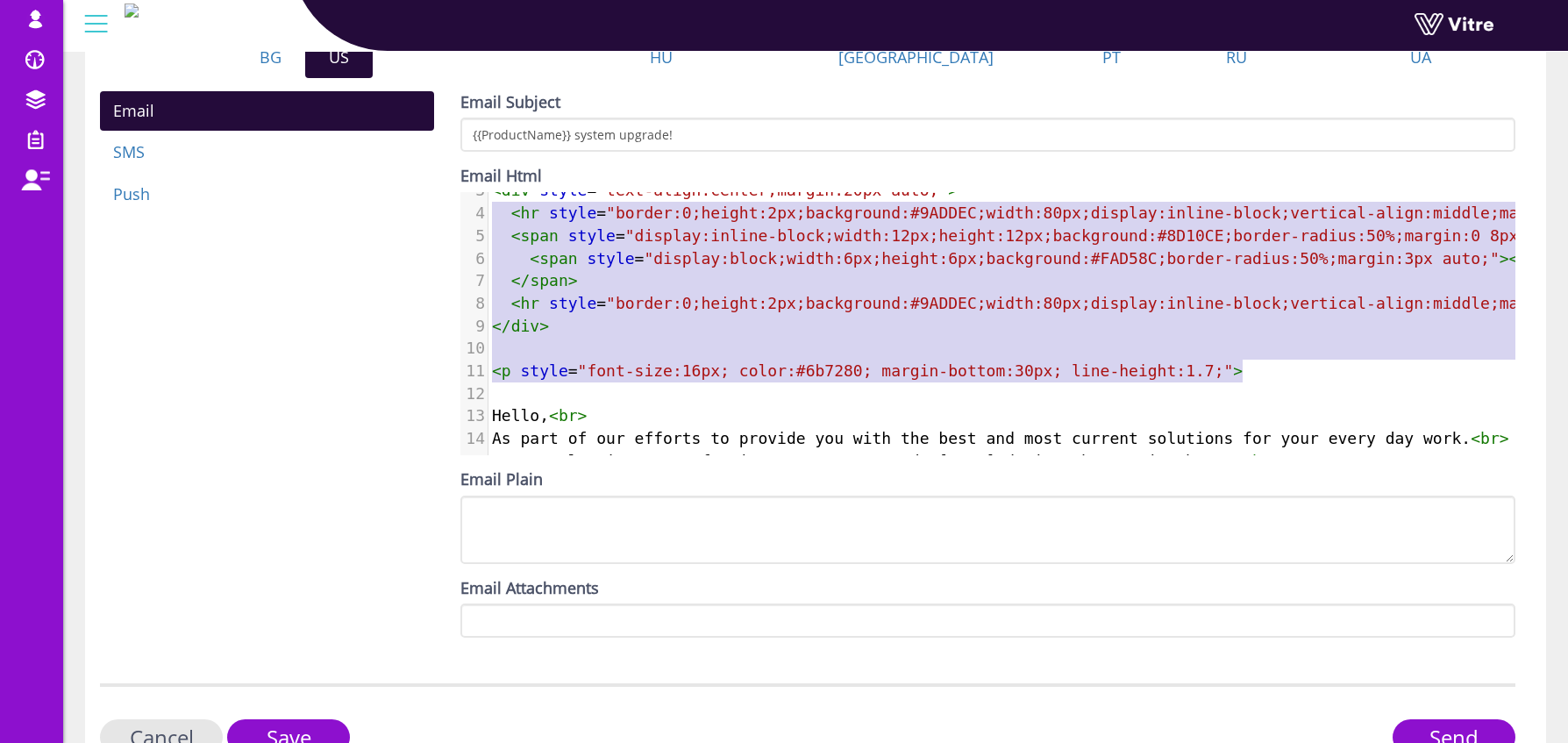
type textarea "<h2 style="font-size:28px; font-weight:700; color:#8D10CE; margin-bottom:25px; …"
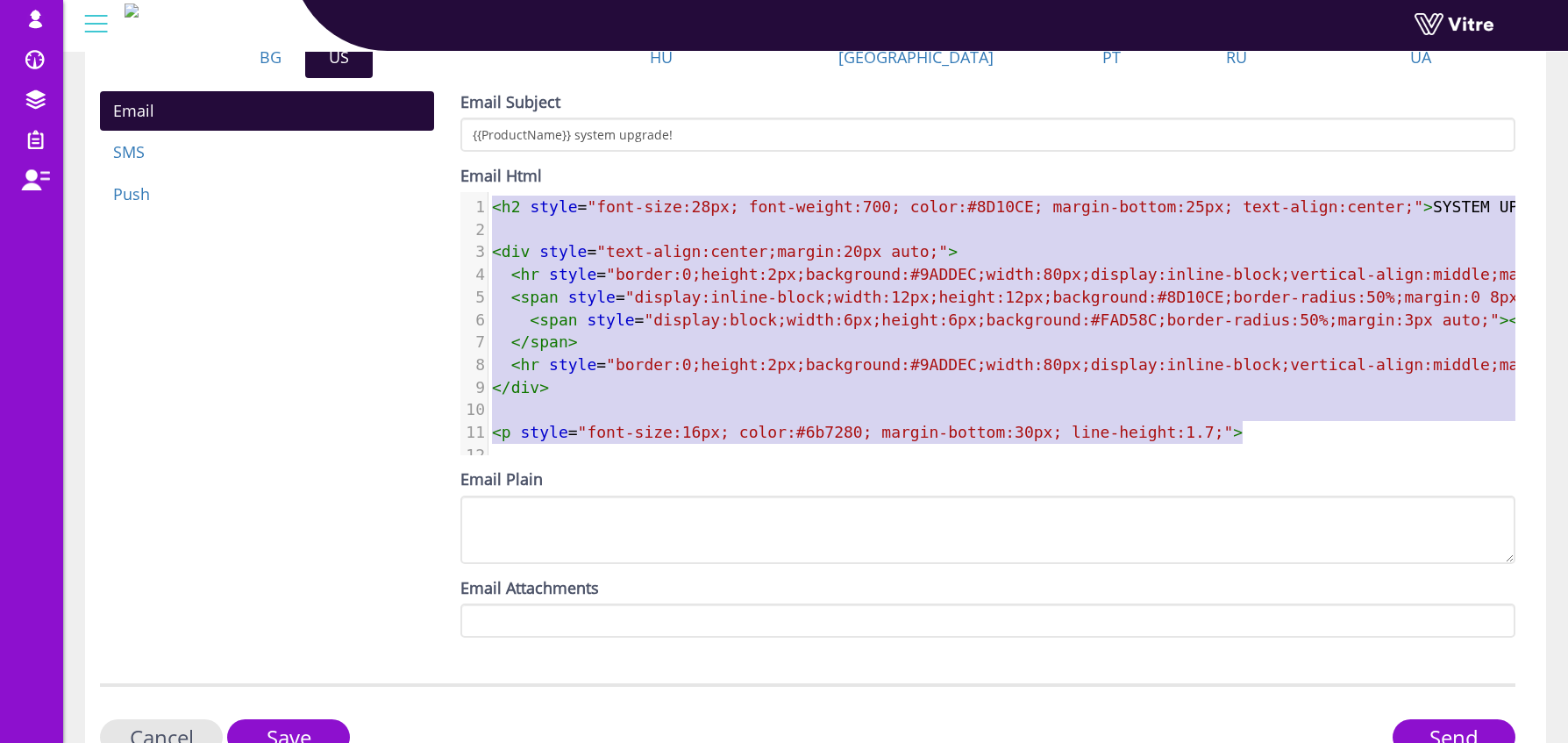
drag, startPoint x: 1263, startPoint y: 363, endPoint x: 474, endPoint y: 129, distance: 823.0
click at [474, 129] on div "Email Subject {{ProductName}} system upgrade! Email Html <h2 class="welcome-tit…" at bounding box center [987, 365] width 1055 height 547
click at [580, 51] on div "osher@hbinov.com Profile Notification Change Company English English Español Fr…" at bounding box center [815, 26] width 1505 height 52
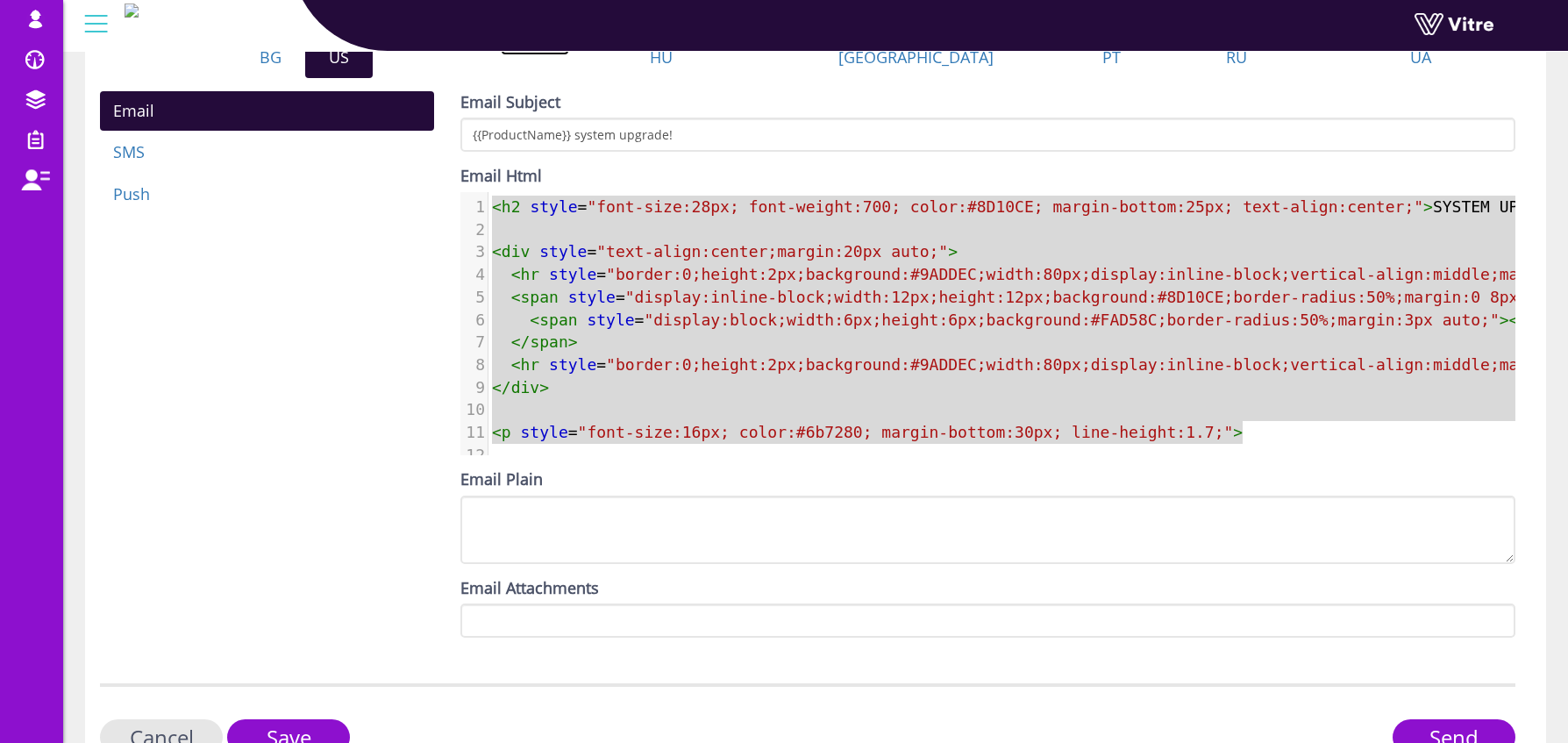
click at [569, 55] on link "he-IL" at bounding box center [535, 35] width 69 height 41
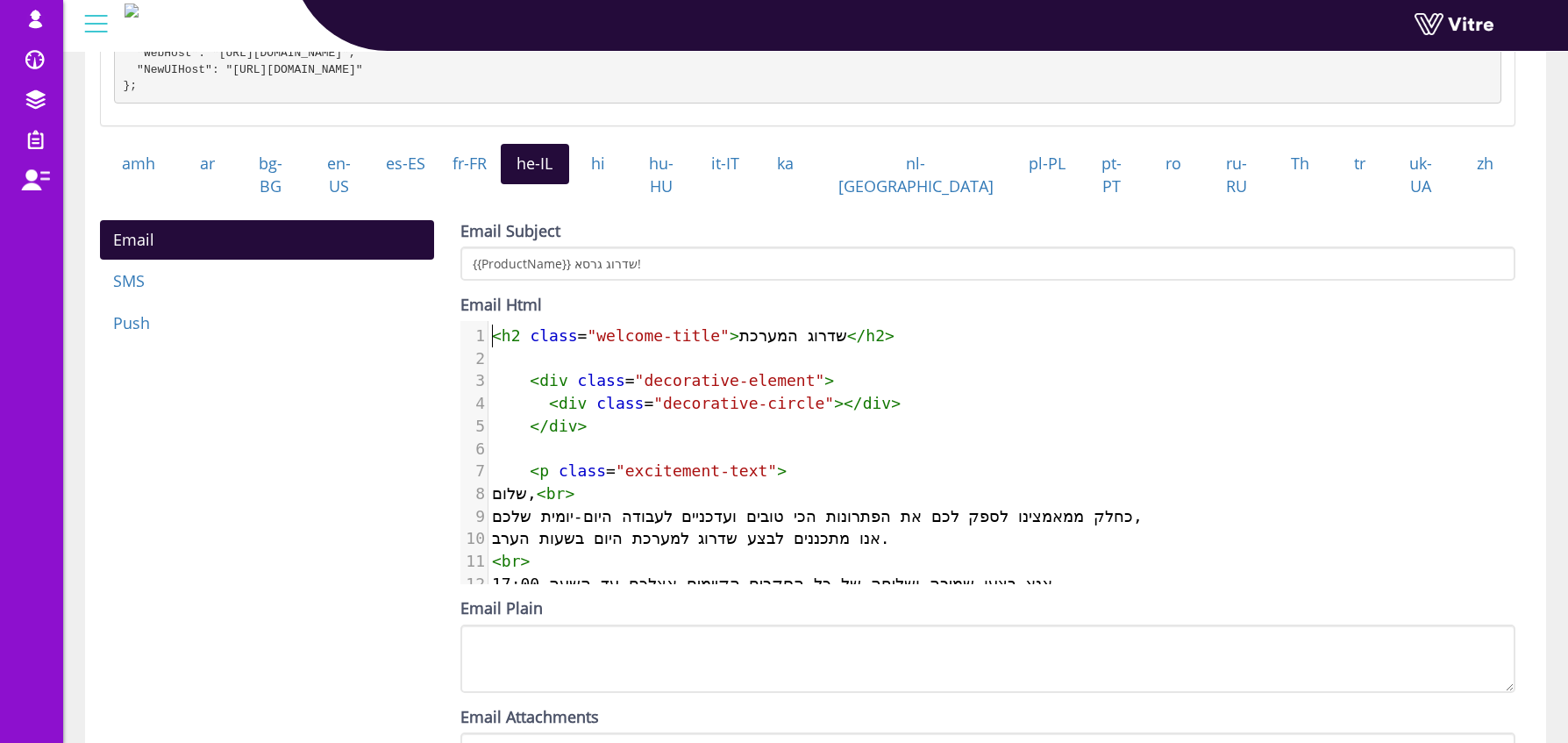
click at [493, 332] on span "<" at bounding box center [497, 335] width 10 height 18
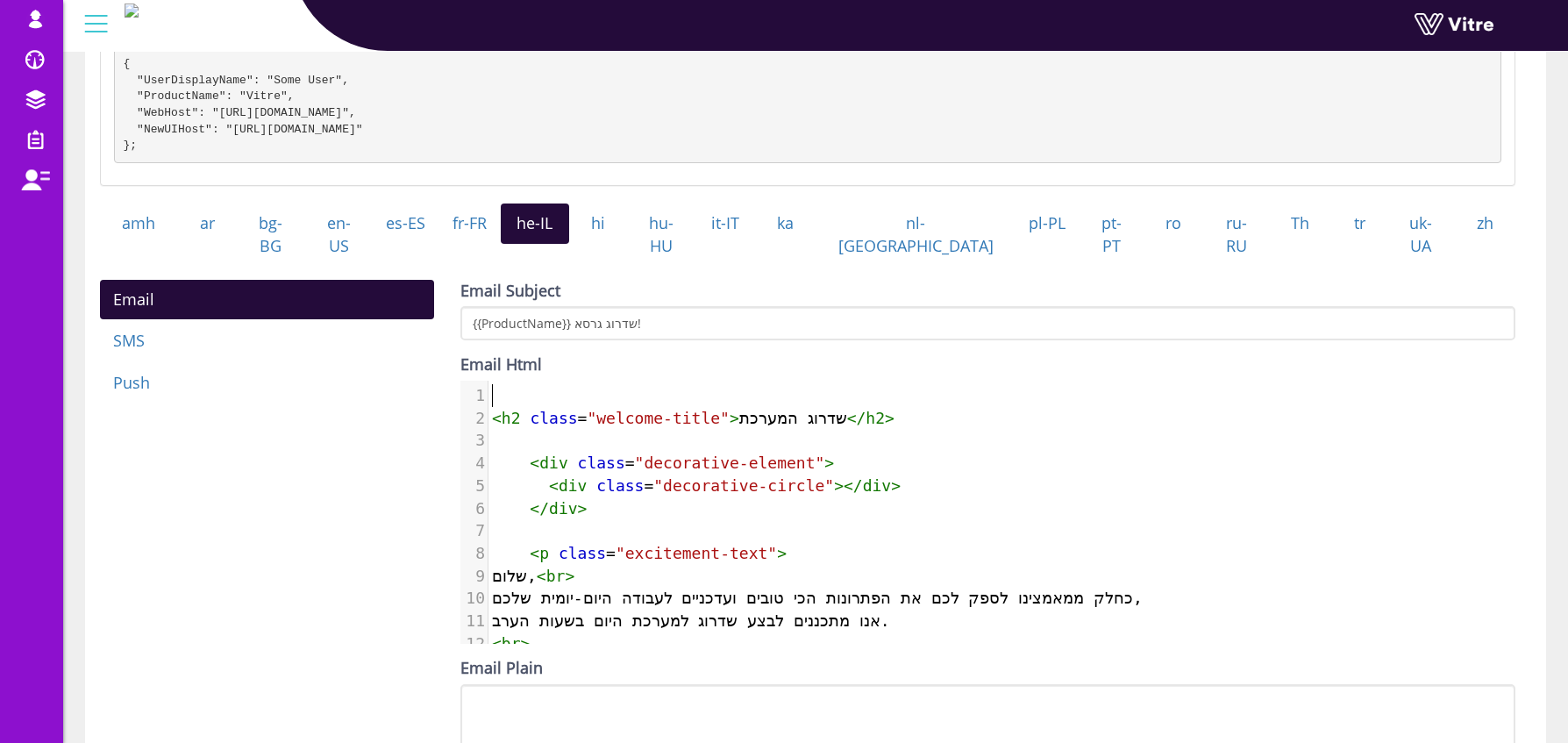
paste textarea "ת"
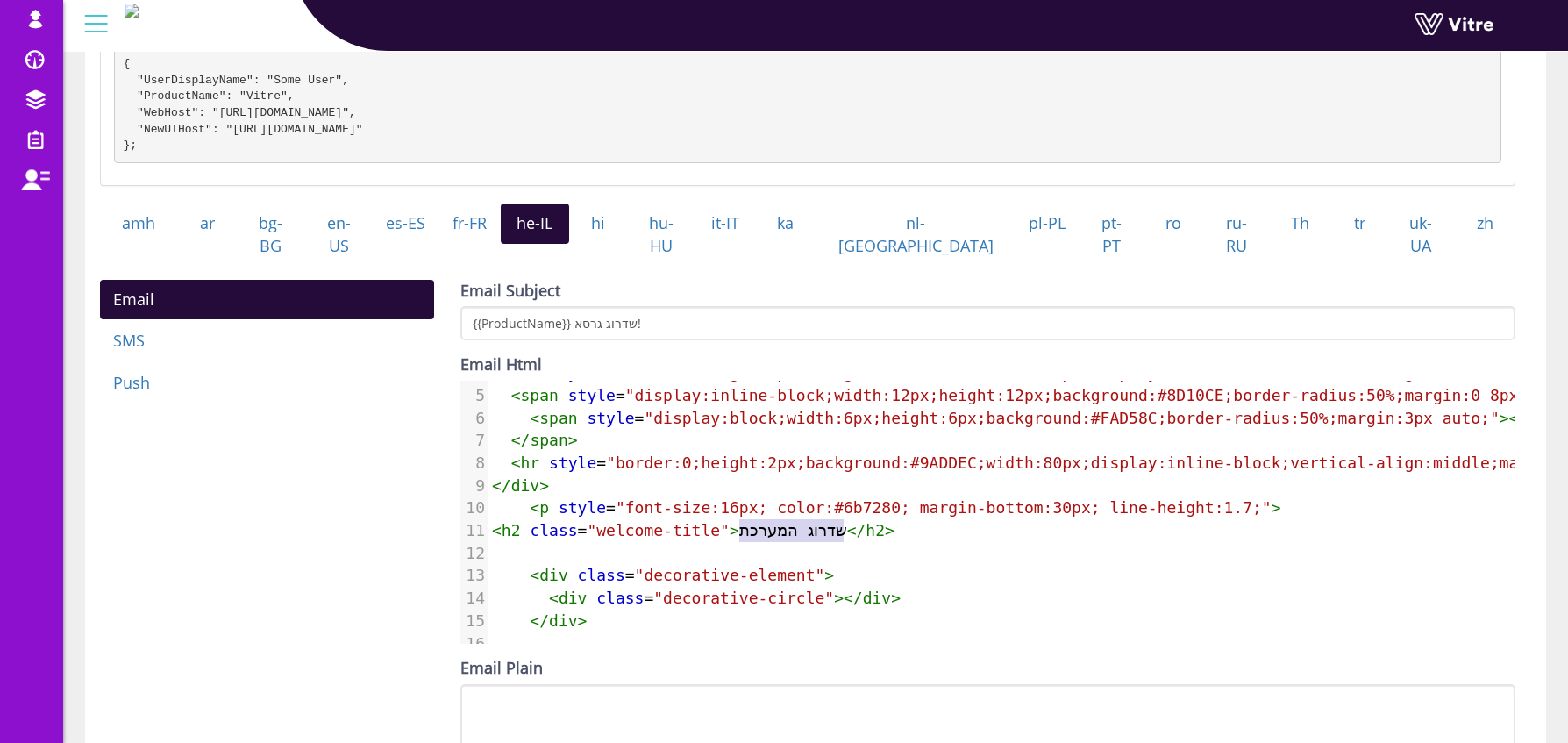
type textarea "שדרוג המערכת"
drag, startPoint x: 737, startPoint y: 520, endPoint x: 852, endPoint y: 522, distance: 115.0
click at [852, 522] on span "< h2 class = "welcome-title" > שדרוג המערכת </ h2 >" at bounding box center [693, 530] width 402 height 18
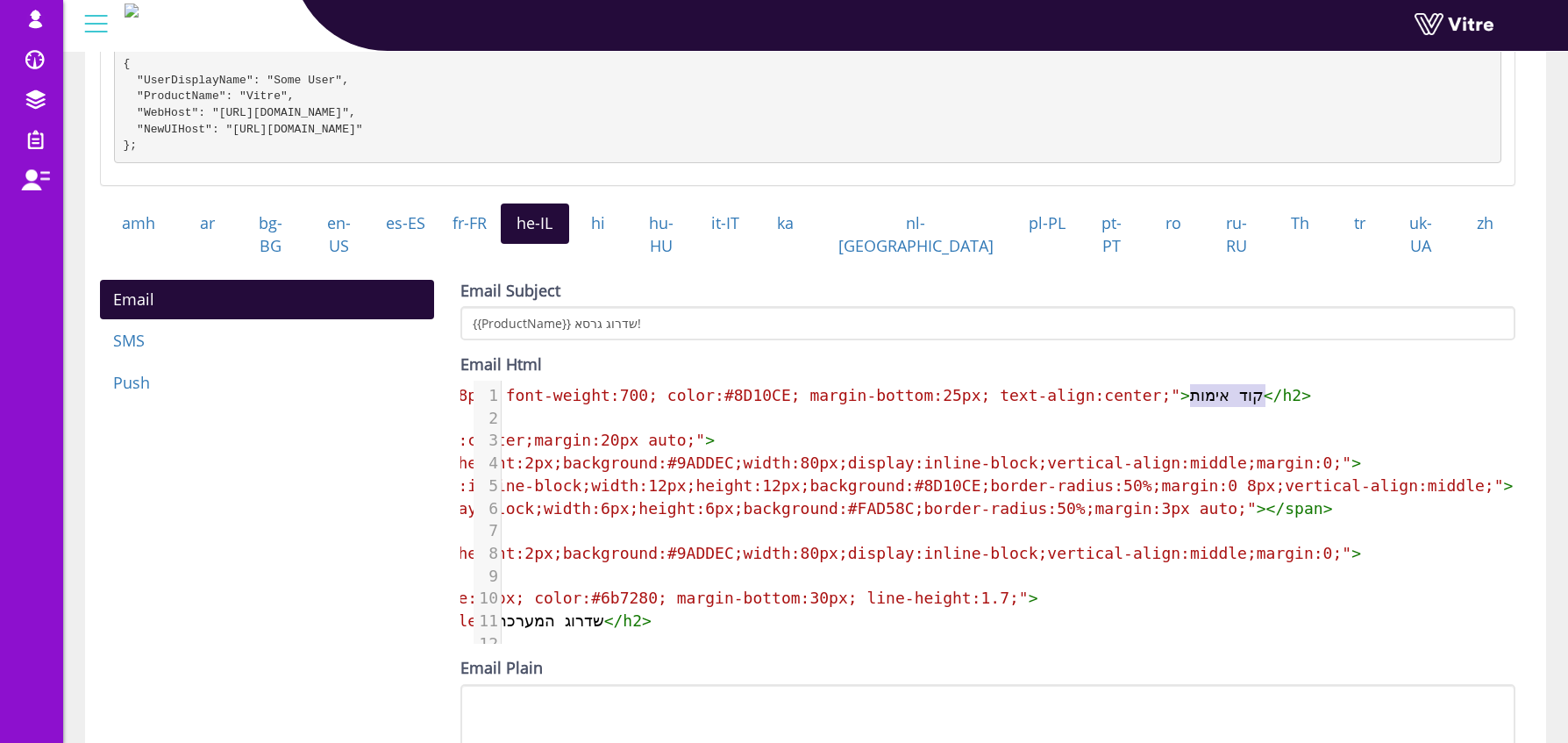
type textarea "קוד אימות"
drag, startPoint x: 1176, startPoint y: 387, endPoint x: 1260, endPoint y: 398, distance: 84.7
click at [1260, 398] on span "< h2 style = "font-size:28px; font-weight:700; color:#8D10CE; margin-bottom:25p…" at bounding box center [780, 395] width 1062 height 18
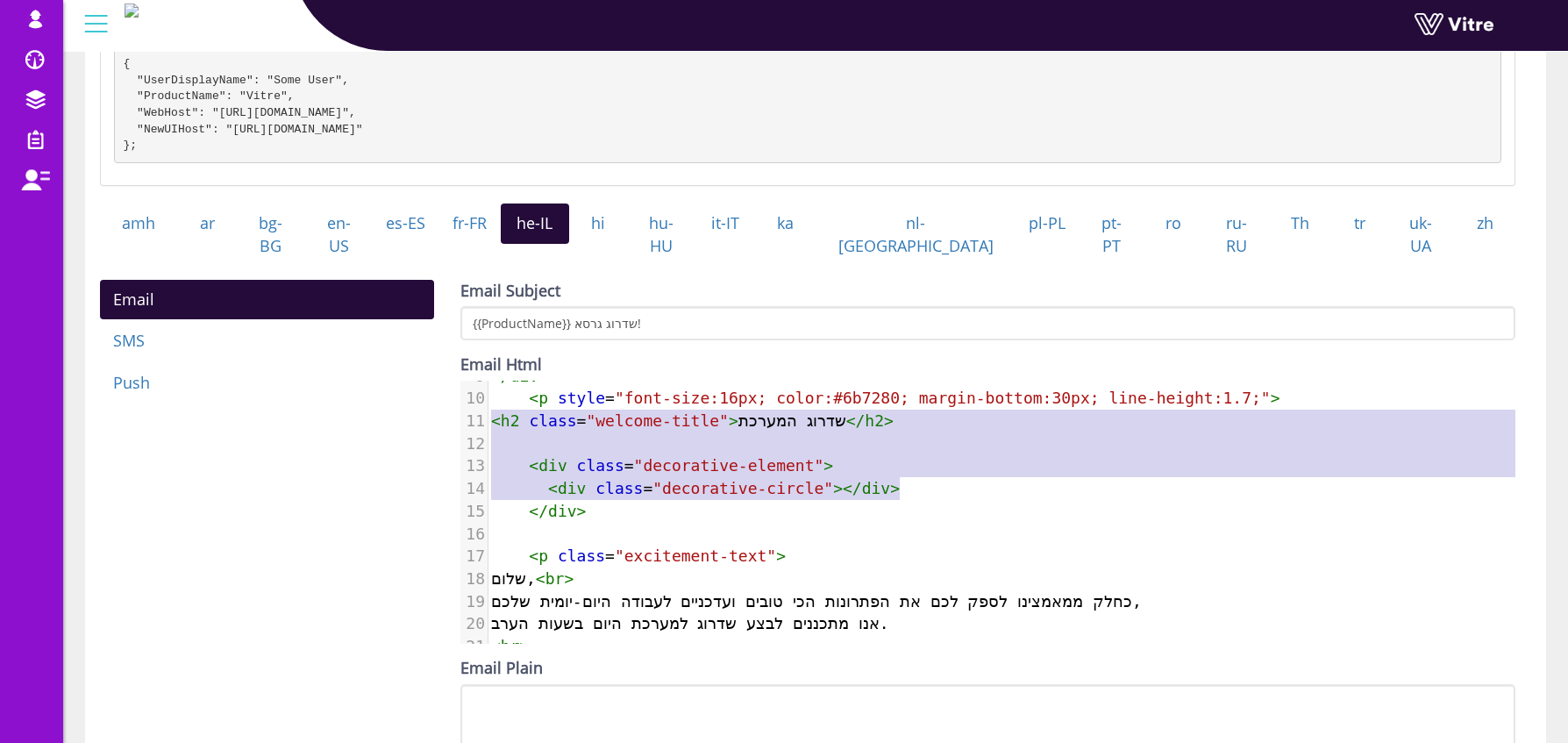
type textarea "<h2 class="welcome-title">שדרוג המערכת</h2> <div class="decorative-element"> <d…"
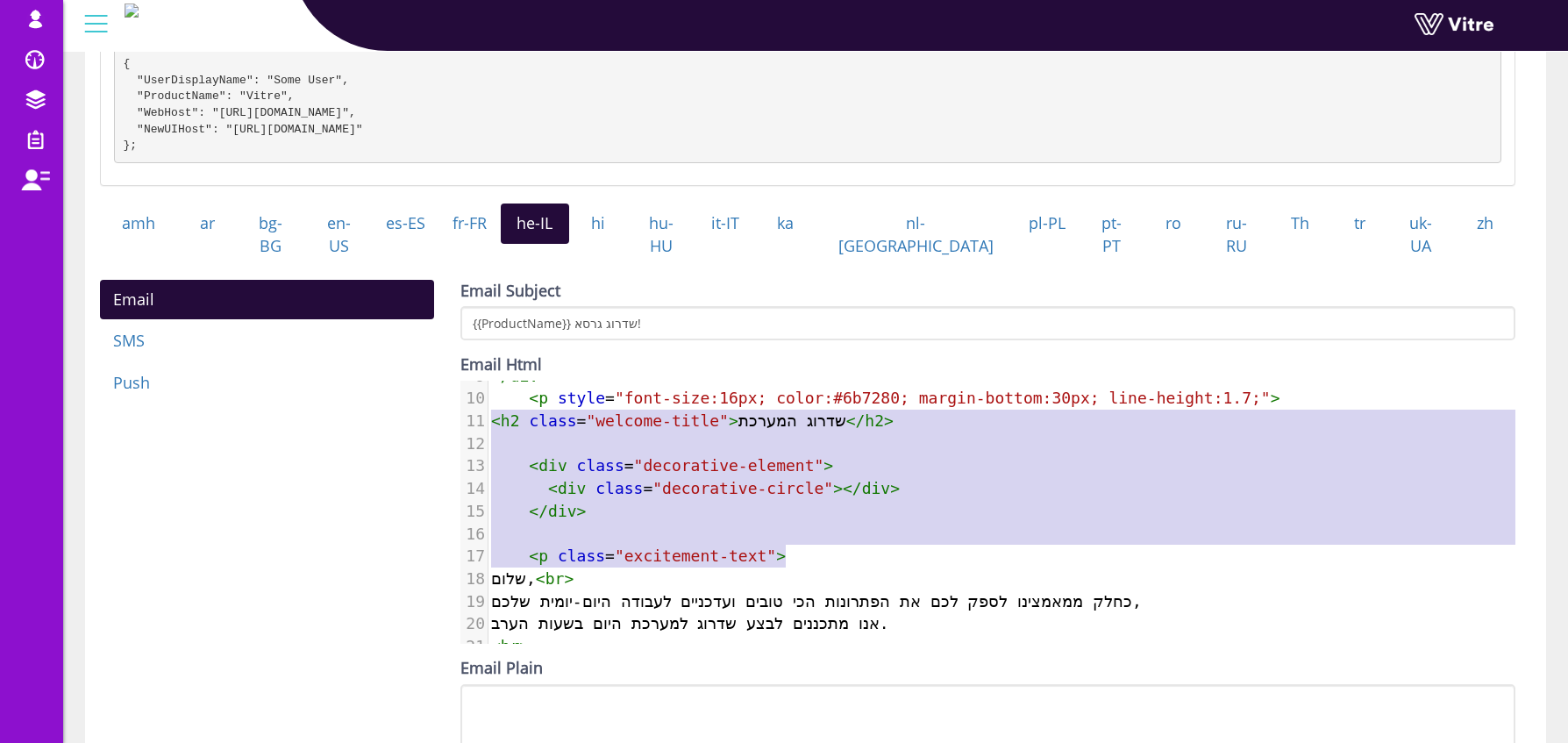
drag, startPoint x: 492, startPoint y: 418, endPoint x: 939, endPoint y: 558, distance: 468.4
click at [939, 558] on div "1 < h2 style = "font-size:28px; font-weight:700; color:#8D10CE; margin-bottom:2…" at bounding box center [1122, 466] width 1270 height 564
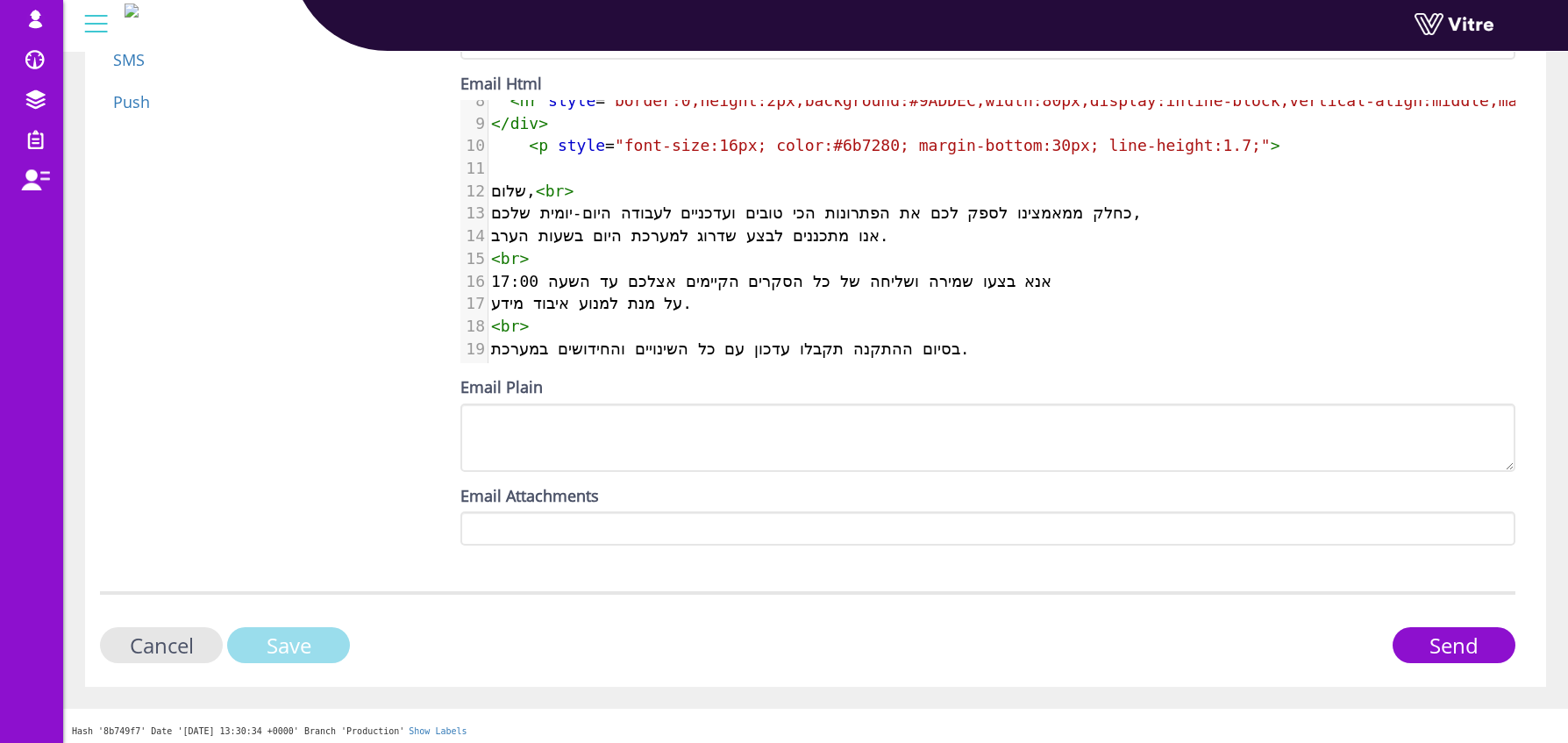
click at [308, 642] on input "Save" at bounding box center [288, 645] width 123 height 36
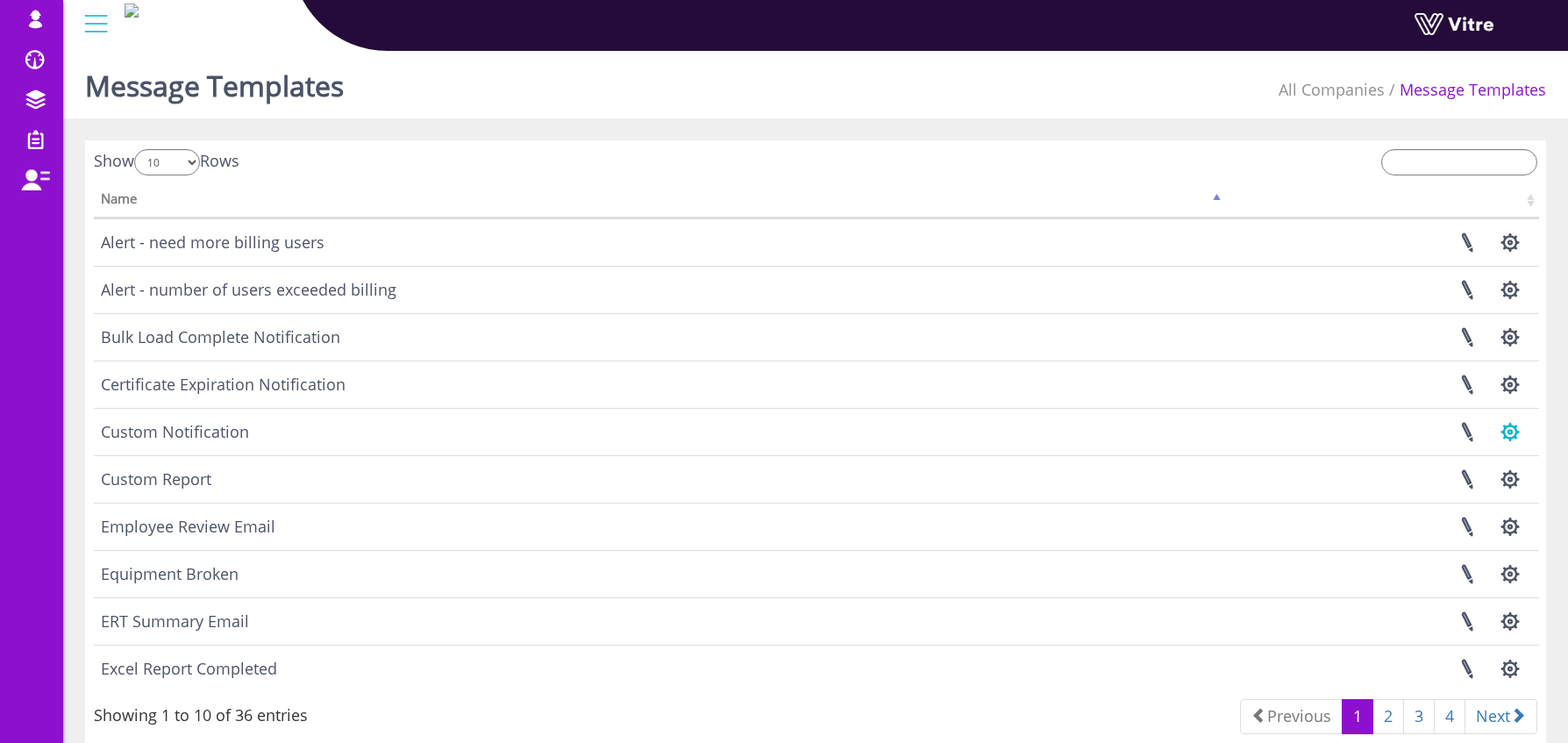
click at [1504, 432] on button "button" at bounding box center [1509, 432] width 43 height 46
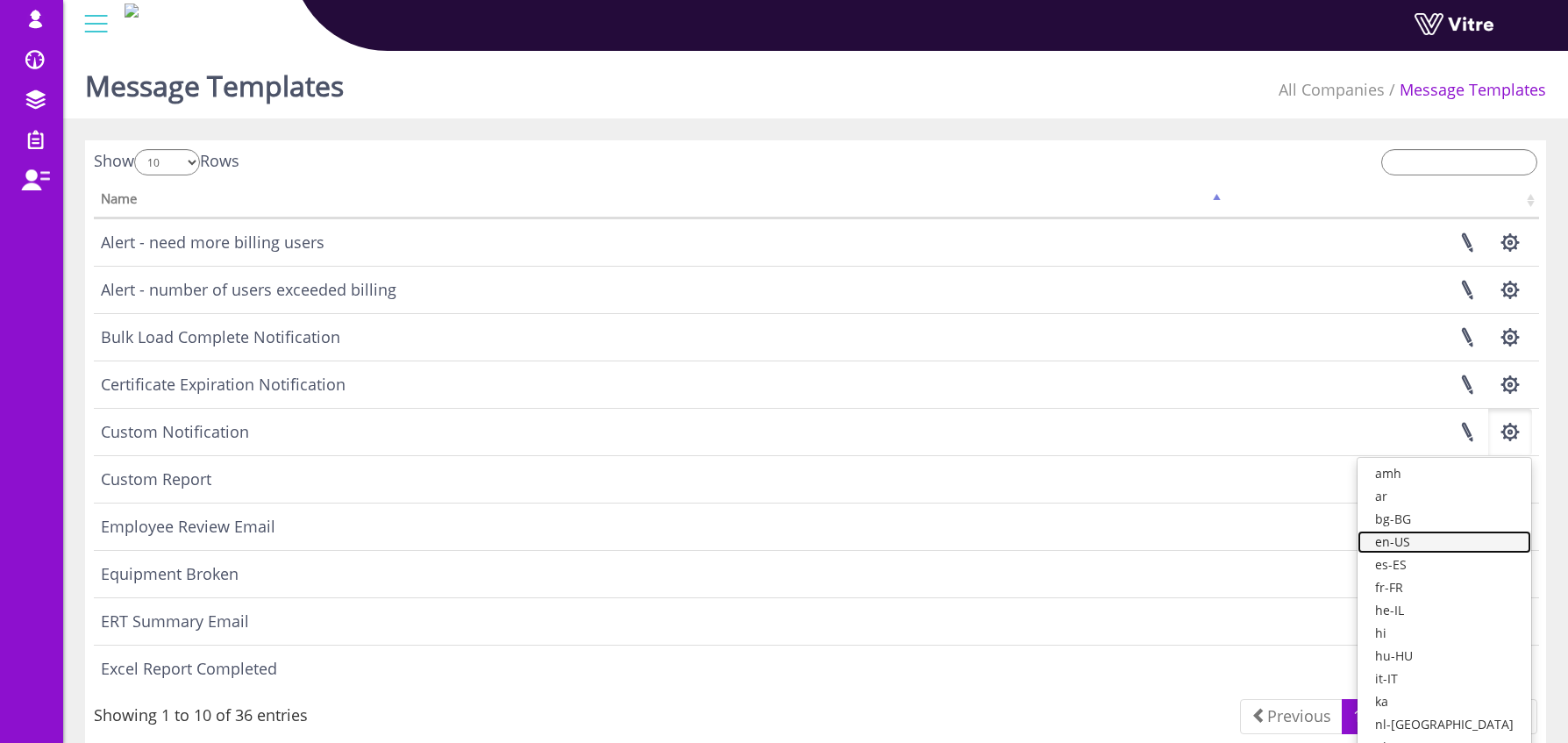
click at [1454, 537] on link "en-US" at bounding box center [1444, 542] width 174 height 23
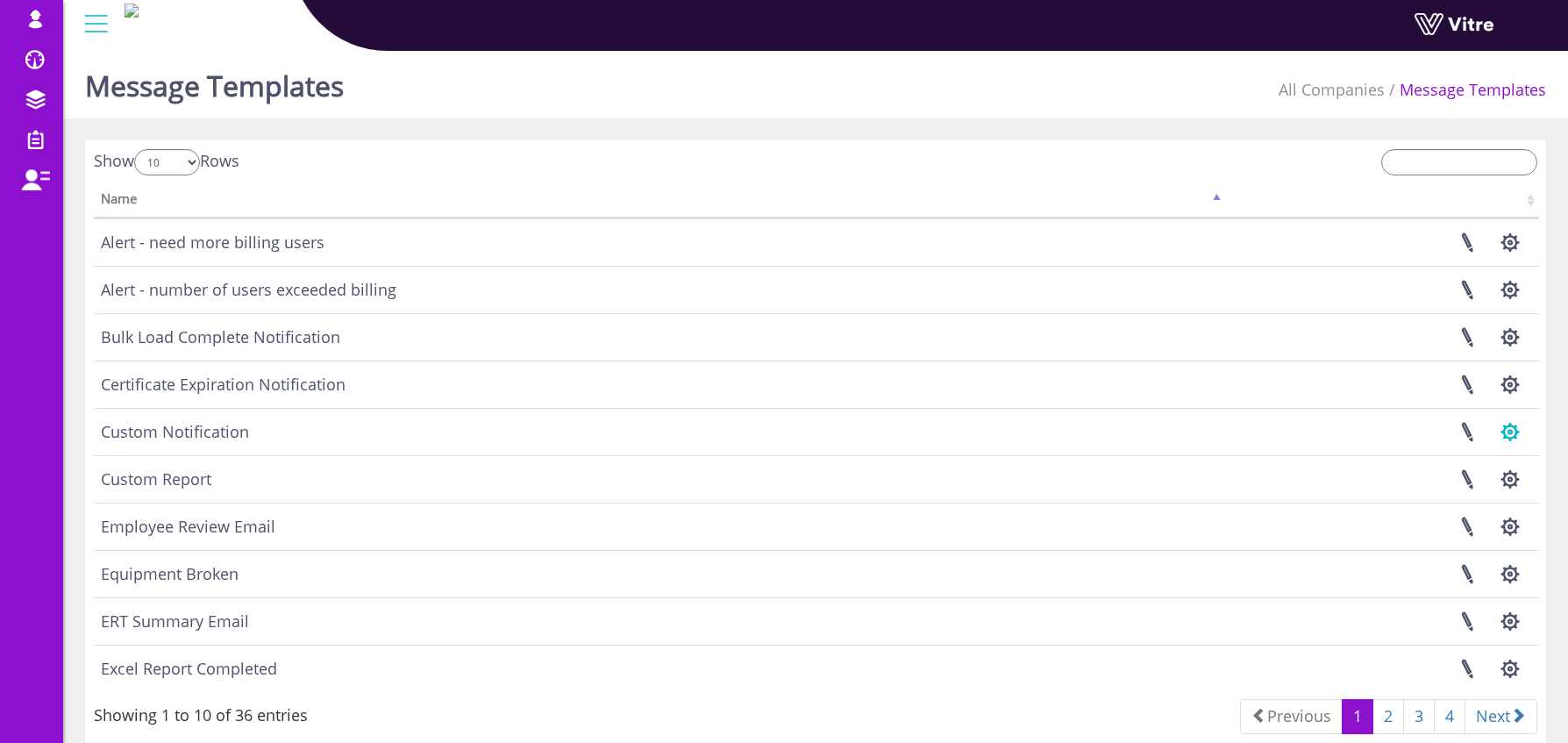
click at [1517, 437] on button "button" at bounding box center [1509, 432] width 43 height 46
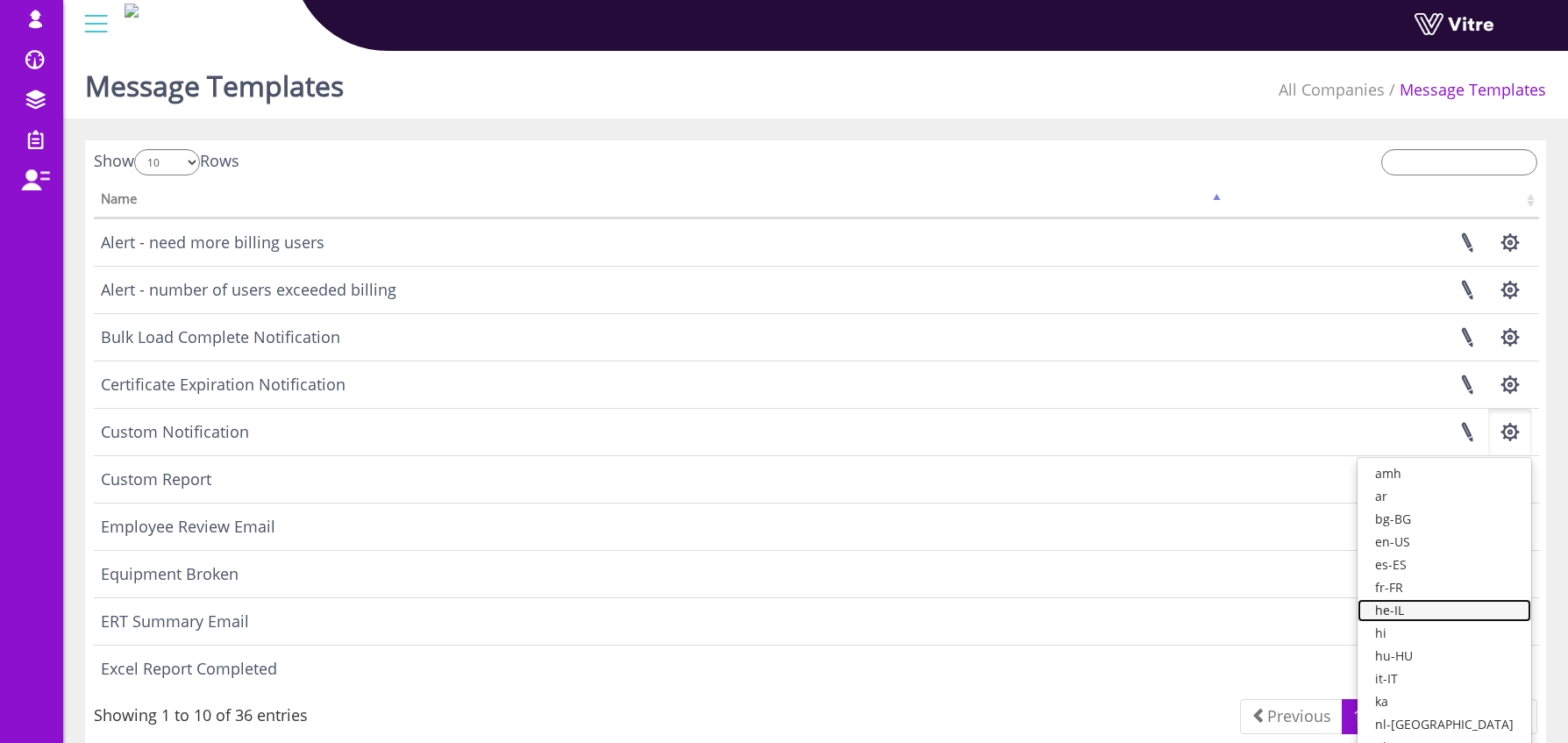
click at [1447, 602] on link "he-IL" at bounding box center [1444, 611] width 174 height 23
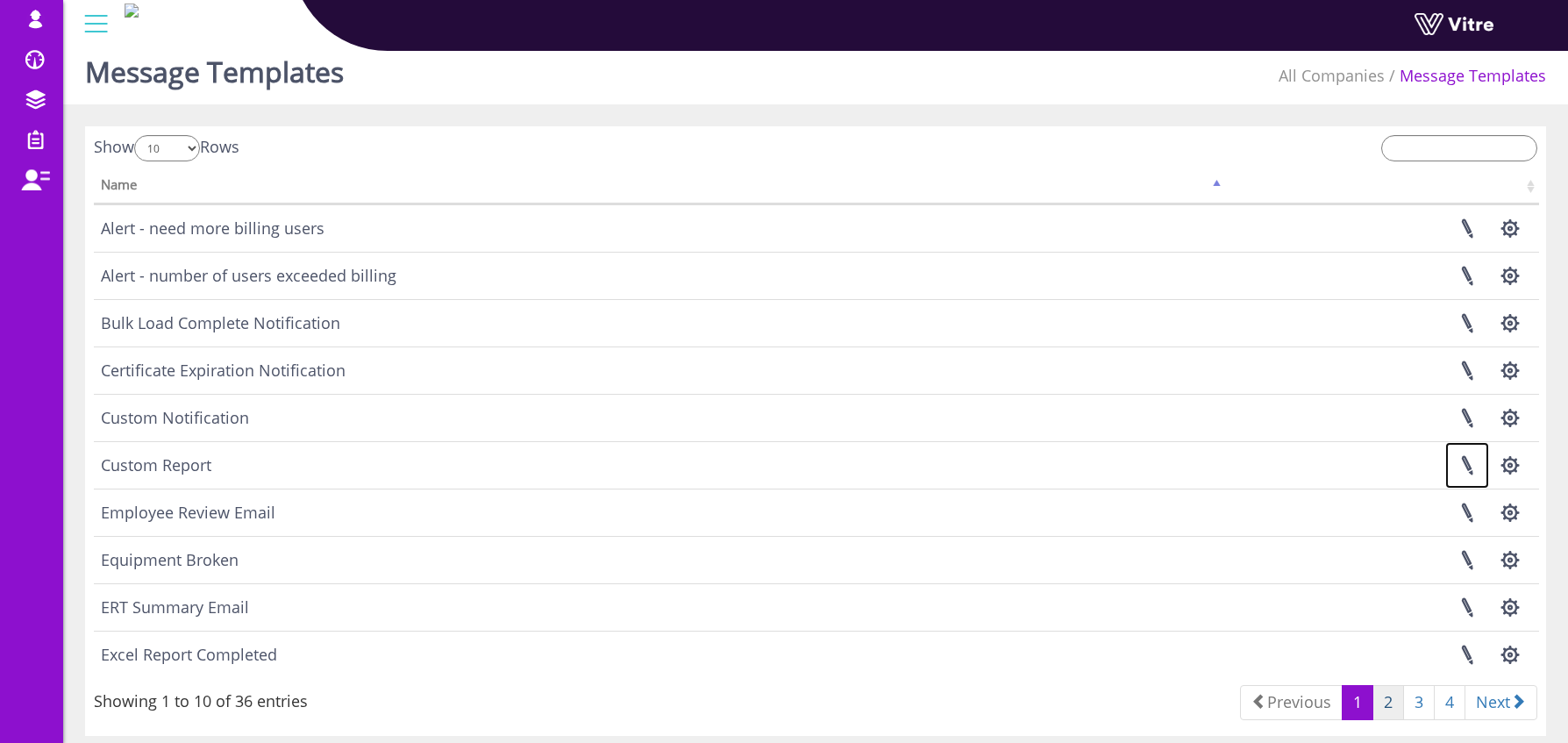
scroll to position [17, 0]
click at [1392, 702] on link "2" at bounding box center [1389, 699] width 32 height 35
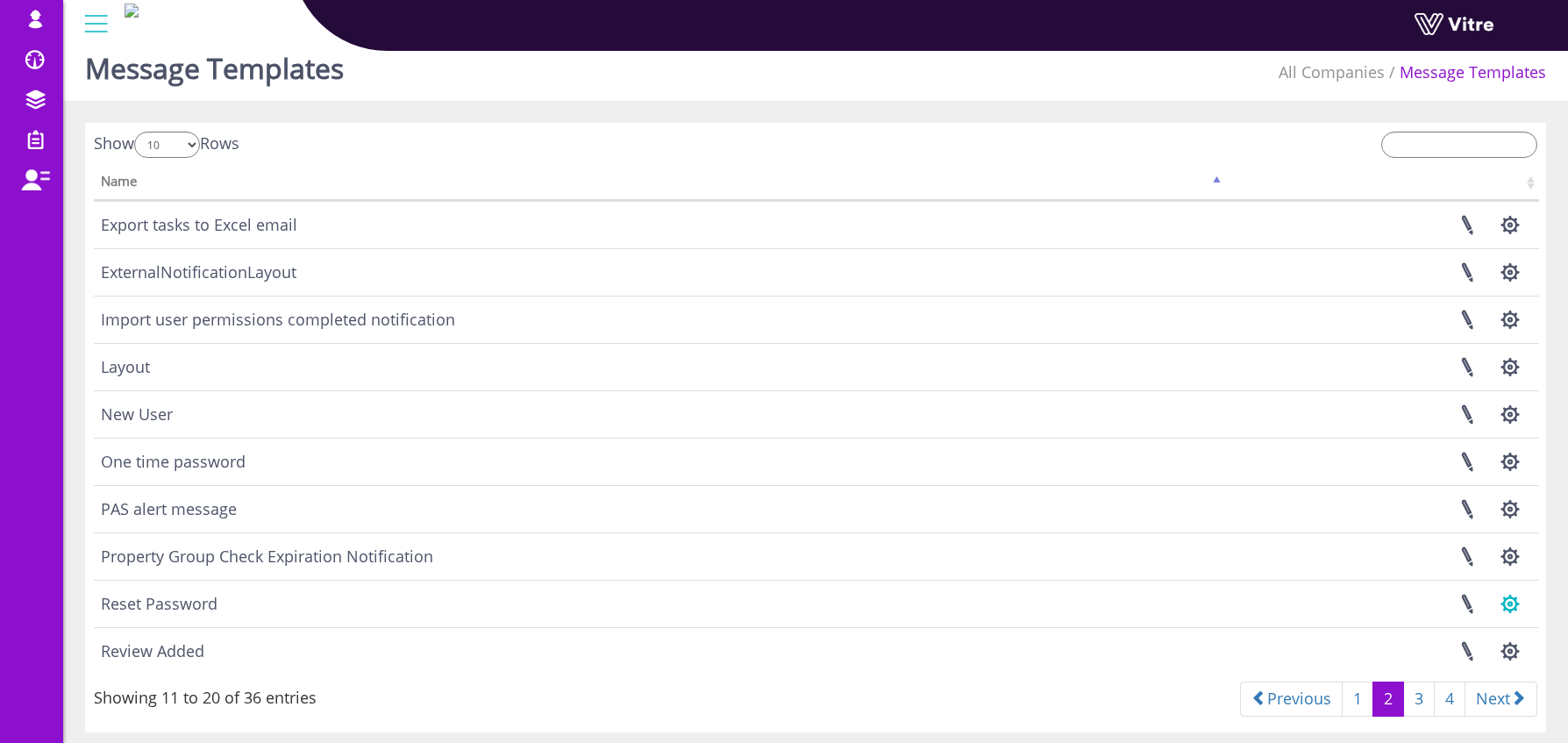
click at [1507, 606] on button "button" at bounding box center [1509, 604] width 43 height 46
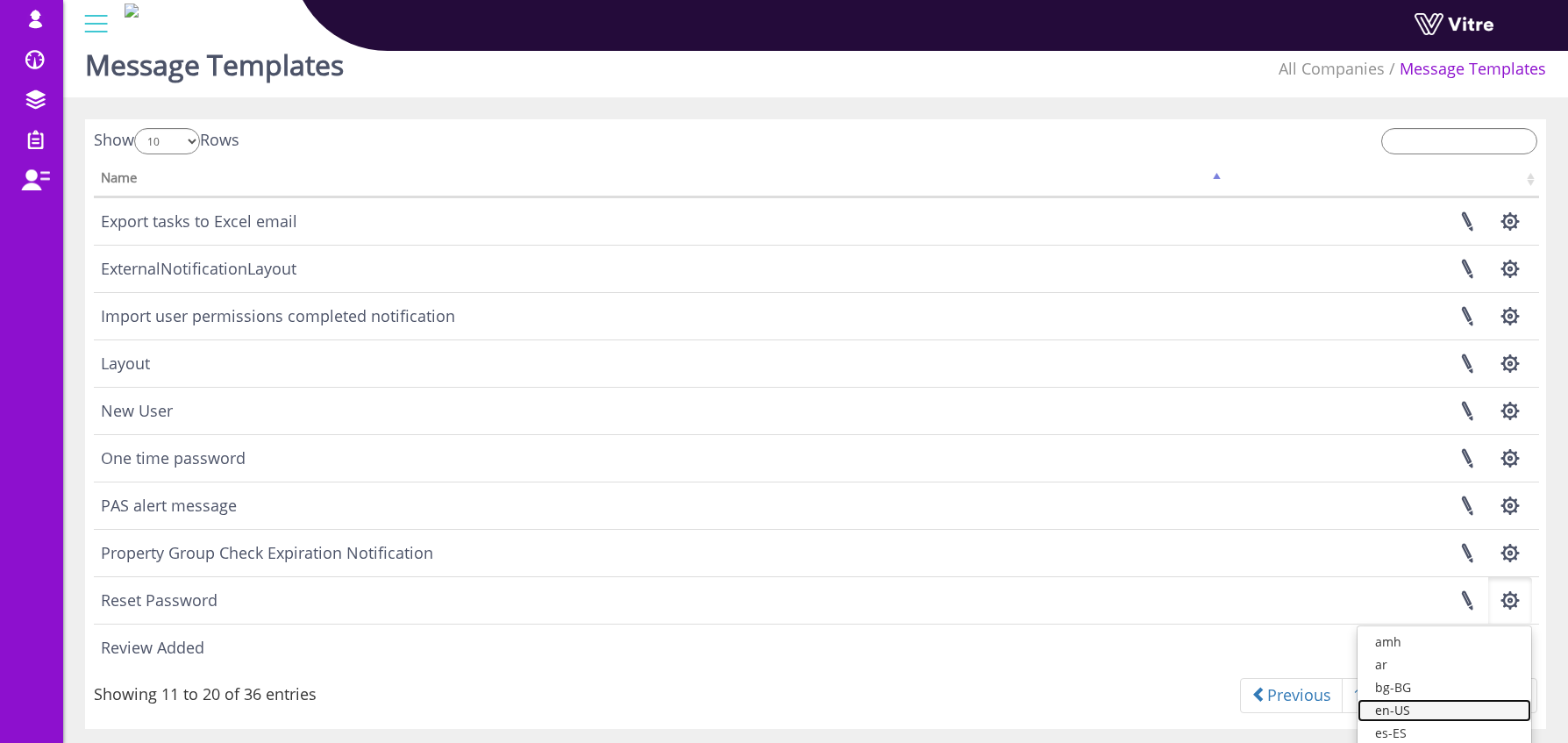
click at [1446, 708] on link "en-US" at bounding box center [1444, 710] width 174 height 23
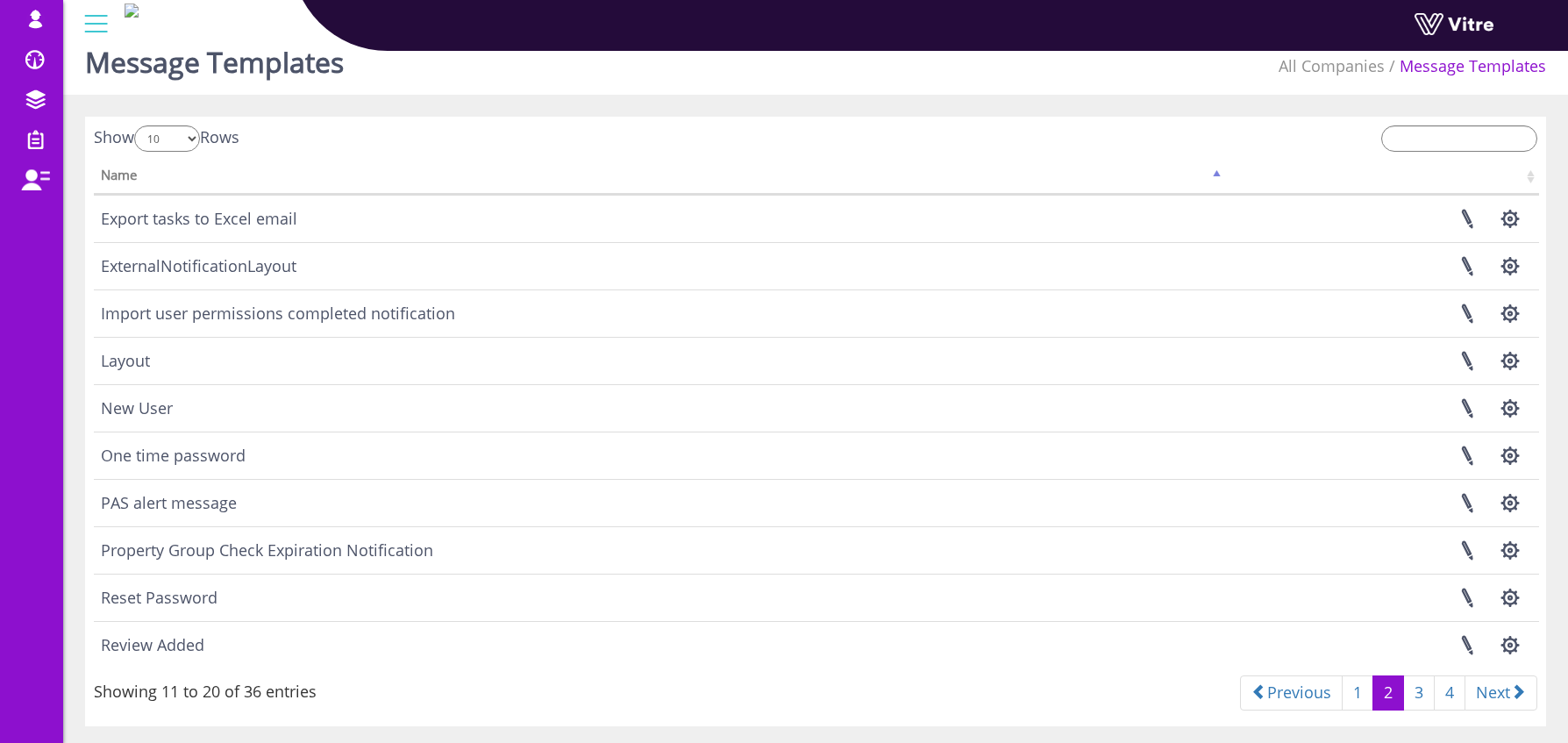
scroll to position [24, 0]
click at [1472, 650] on link at bounding box center [1467, 645] width 43 height 46
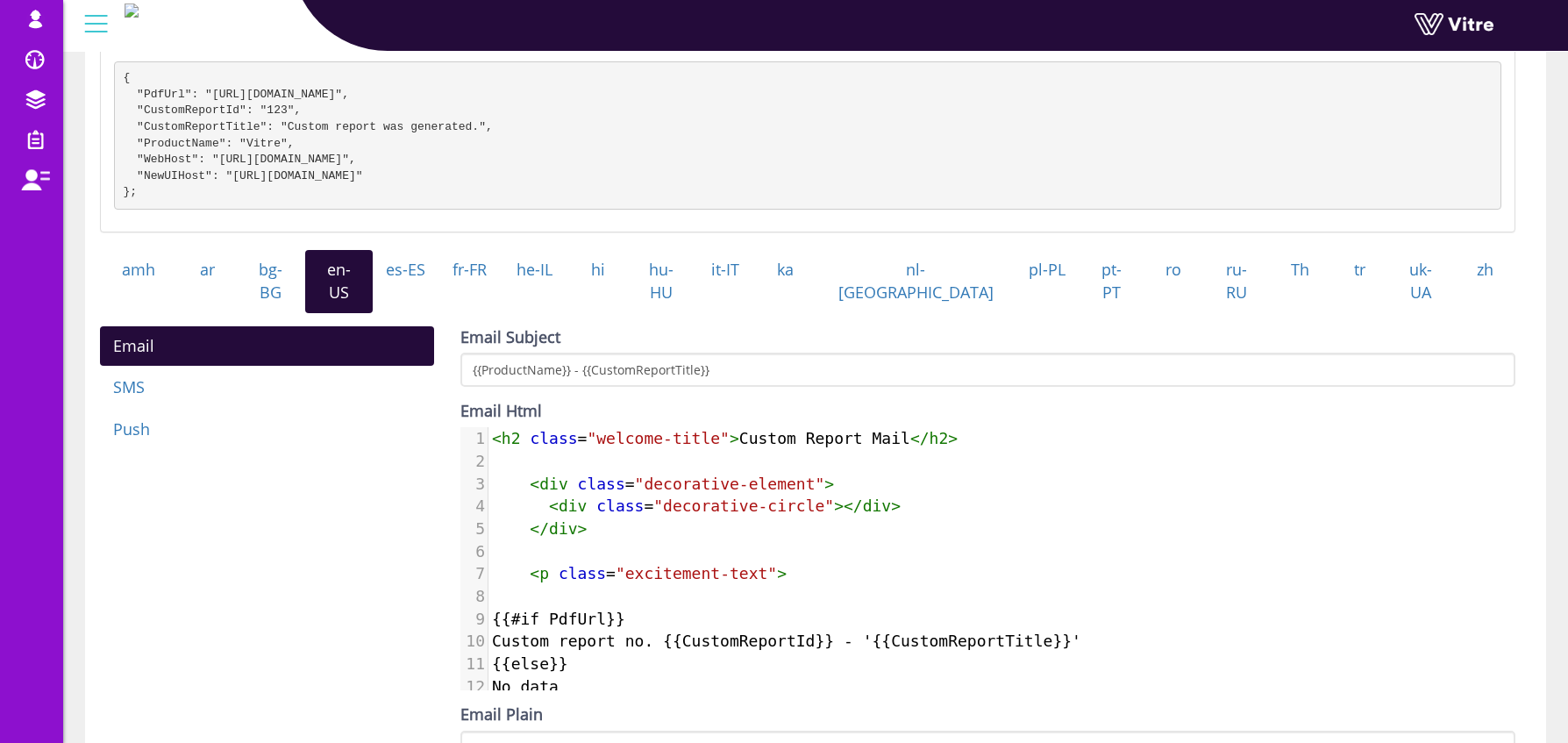
scroll to position [8, 0]
click at [492, 433] on span "<" at bounding box center [497, 437] width 10 height 18
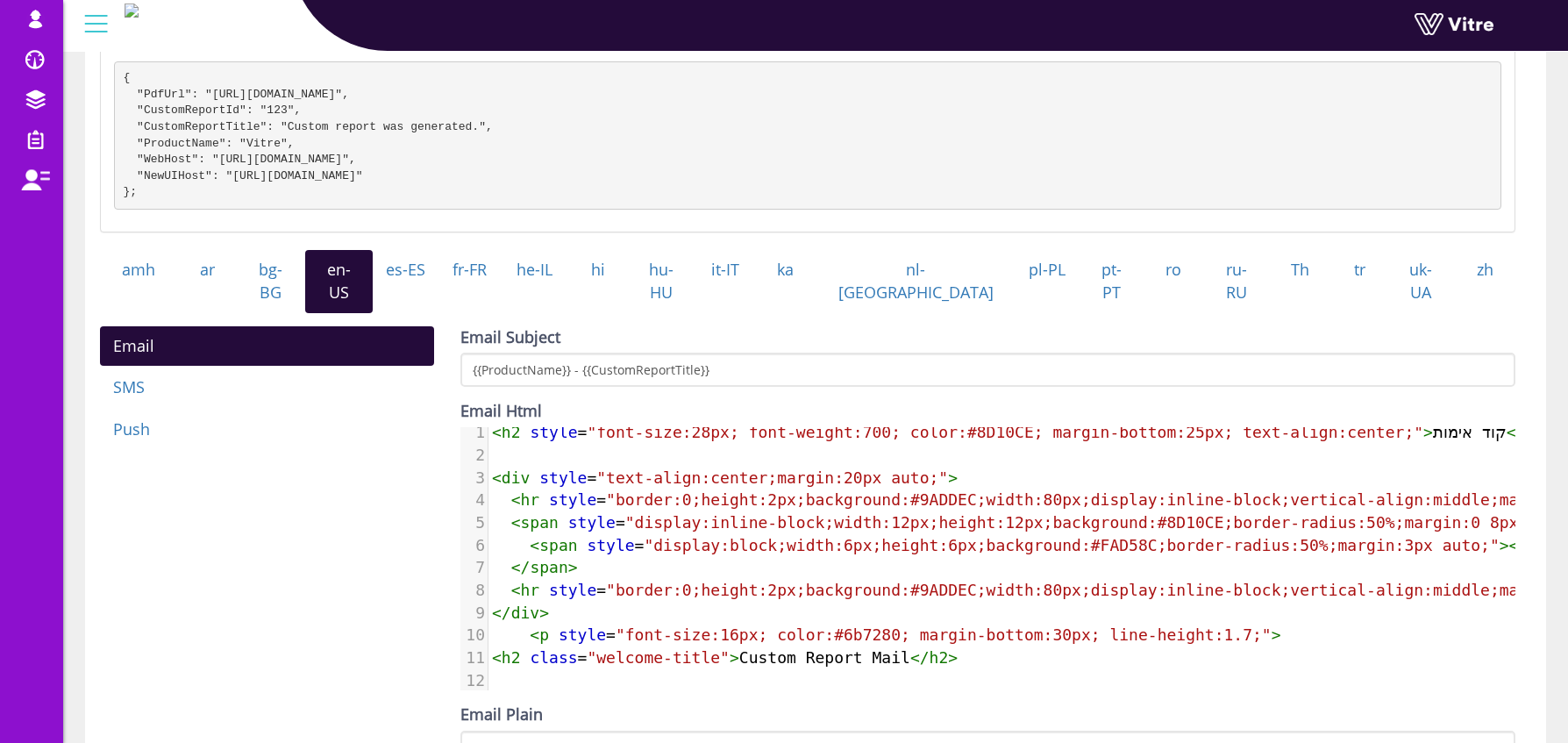
scroll to position [18, 0]
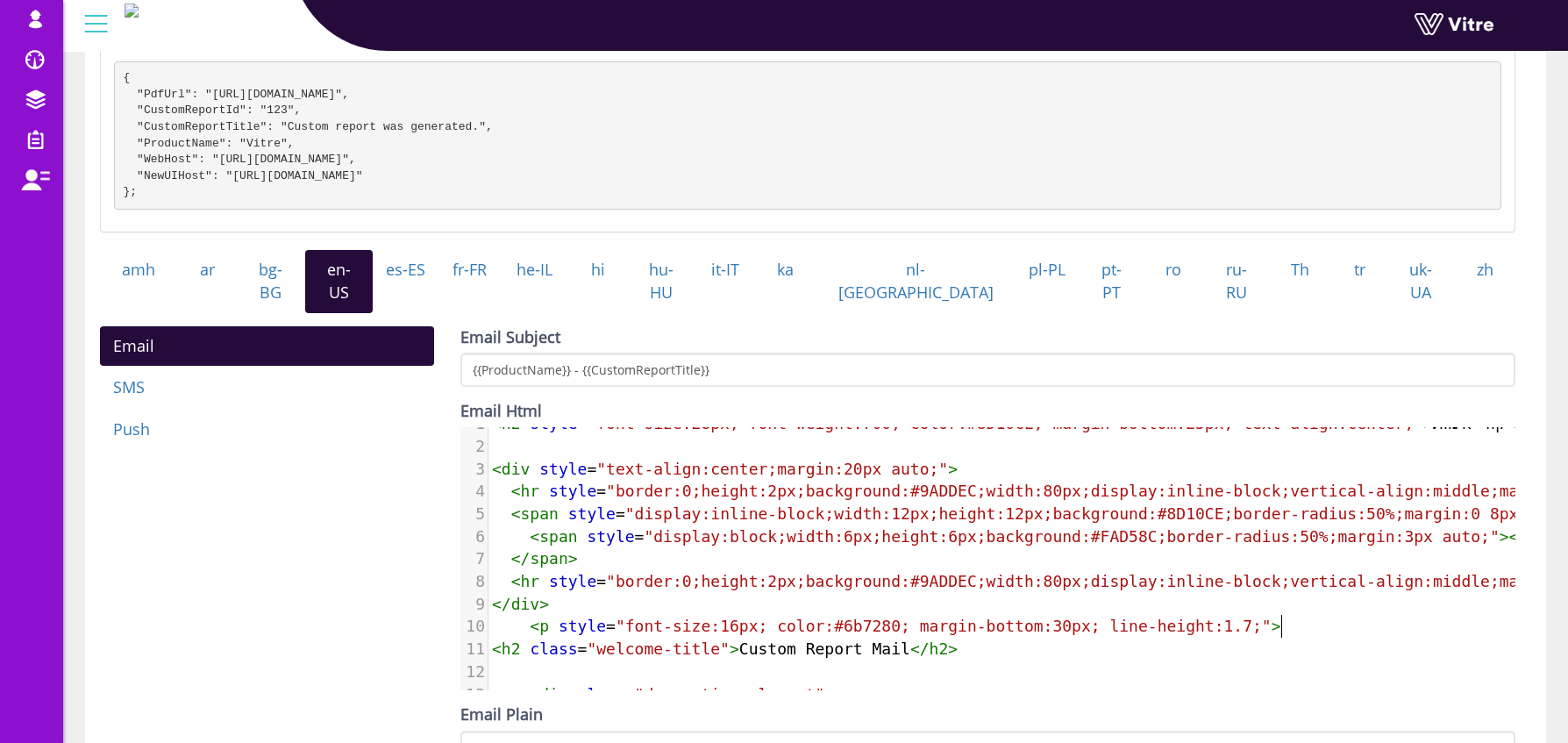
click at [739, 647] on span "< h2 class = "welcome-title" > Custom Report Mail </ h2 >" at bounding box center [725, 648] width 466 height 18
type textarea "Custom Report Mail"
drag, startPoint x: 909, startPoint y: 643, endPoint x: 738, endPoint y: 645, distance: 171.0
click at [738, 645] on span "< h2 class = "welcome-title" > Custom Report Mail </ h2 >" at bounding box center [725, 648] width 466 height 18
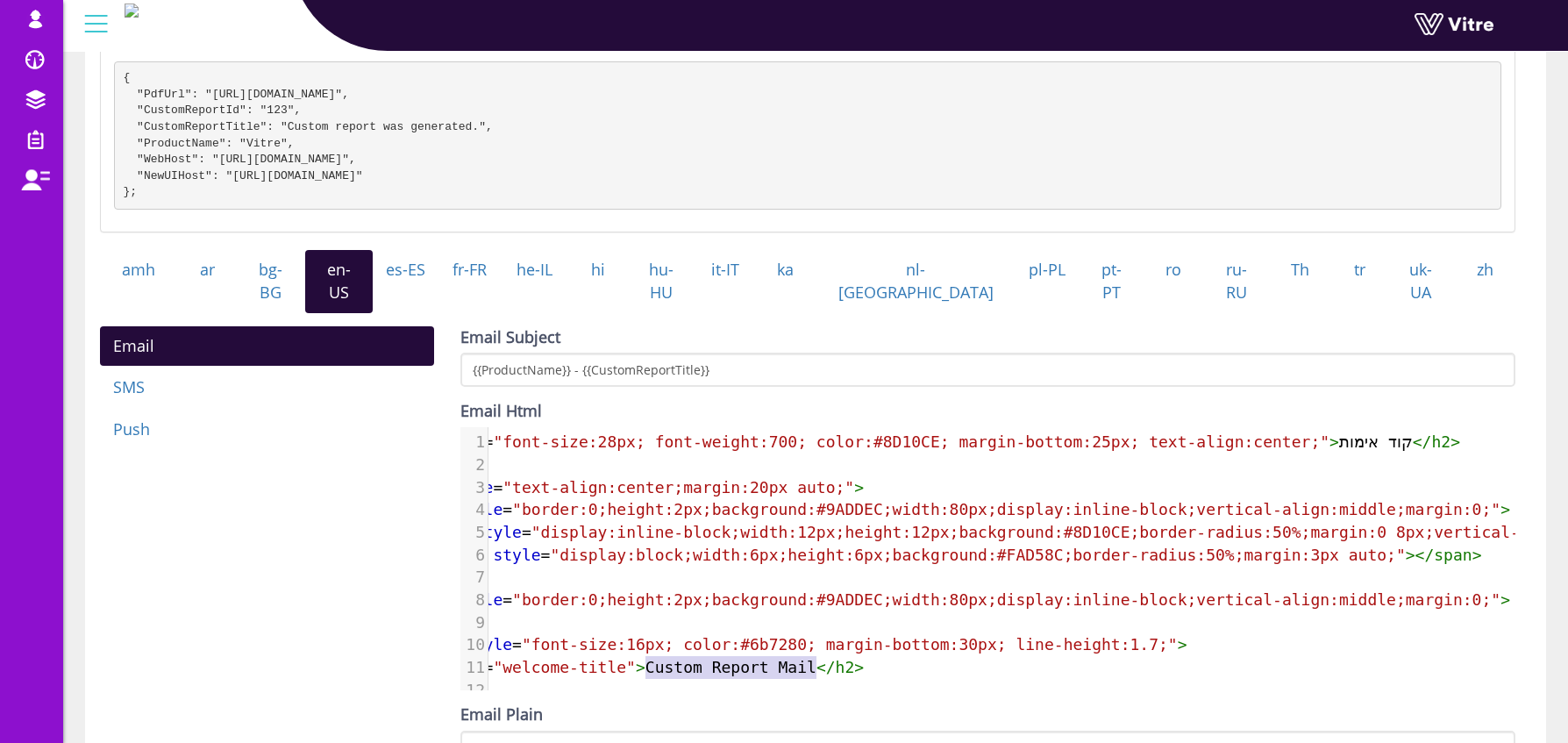
scroll to position [0, 131]
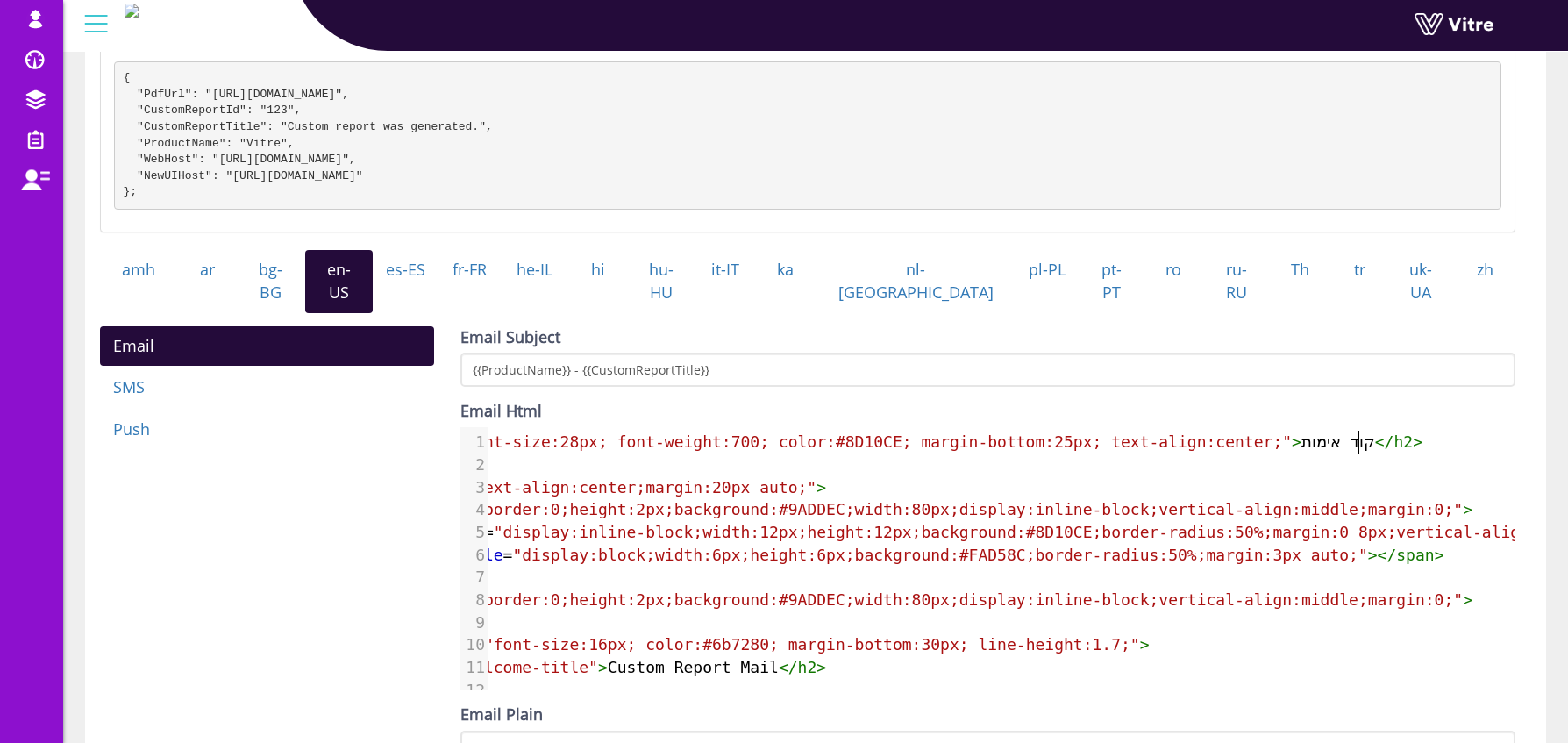
click at [1357, 444] on pre "< h2 style = "font-size:28px; font-weight:700; color:#8D10CE; margin-bottom:25p…" at bounding box center [992, 442] width 1270 height 23
type textarea "קוד אימות"
drag, startPoint x: 1384, startPoint y: 437, endPoint x: 1302, endPoint y: 443, distance: 82.2
click at [1302, 443] on span "< h2 style = "font-size:28px; font-weight:700; color:#8D10CE; margin-bottom:25p…" at bounding box center [892, 441] width 1062 height 18
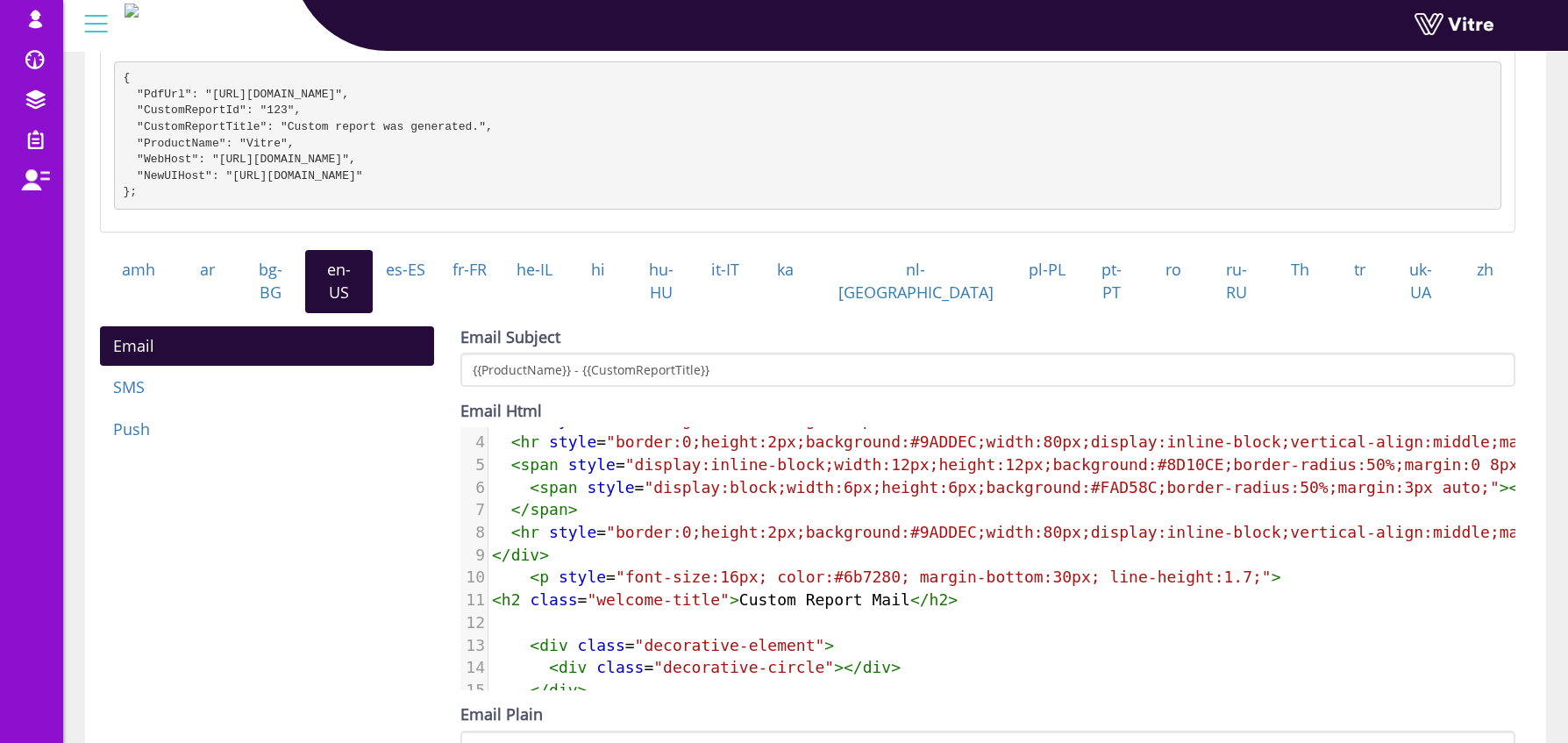
scroll to position [82, 0]
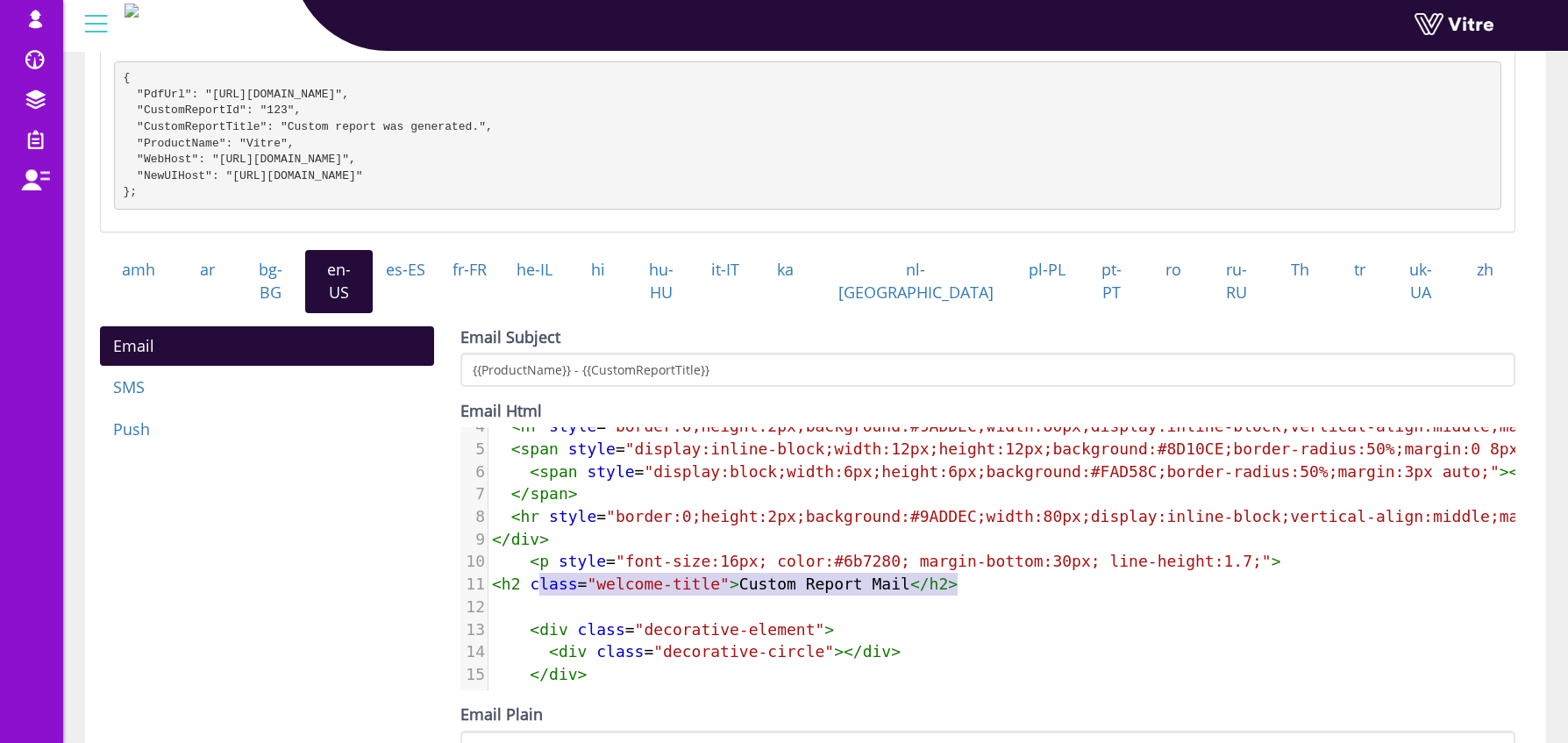
type textarea "<h2 class="welcome-title">Custom Report Mail</h2>"
drag, startPoint x: 962, startPoint y: 577, endPoint x: 473, endPoint y: 578, distance: 489.0
click at [488, 578] on div "11 < h2 class = "welcome-title" > Custom Report Mail </ h2 >" at bounding box center [1123, 585] width 1270 height 23
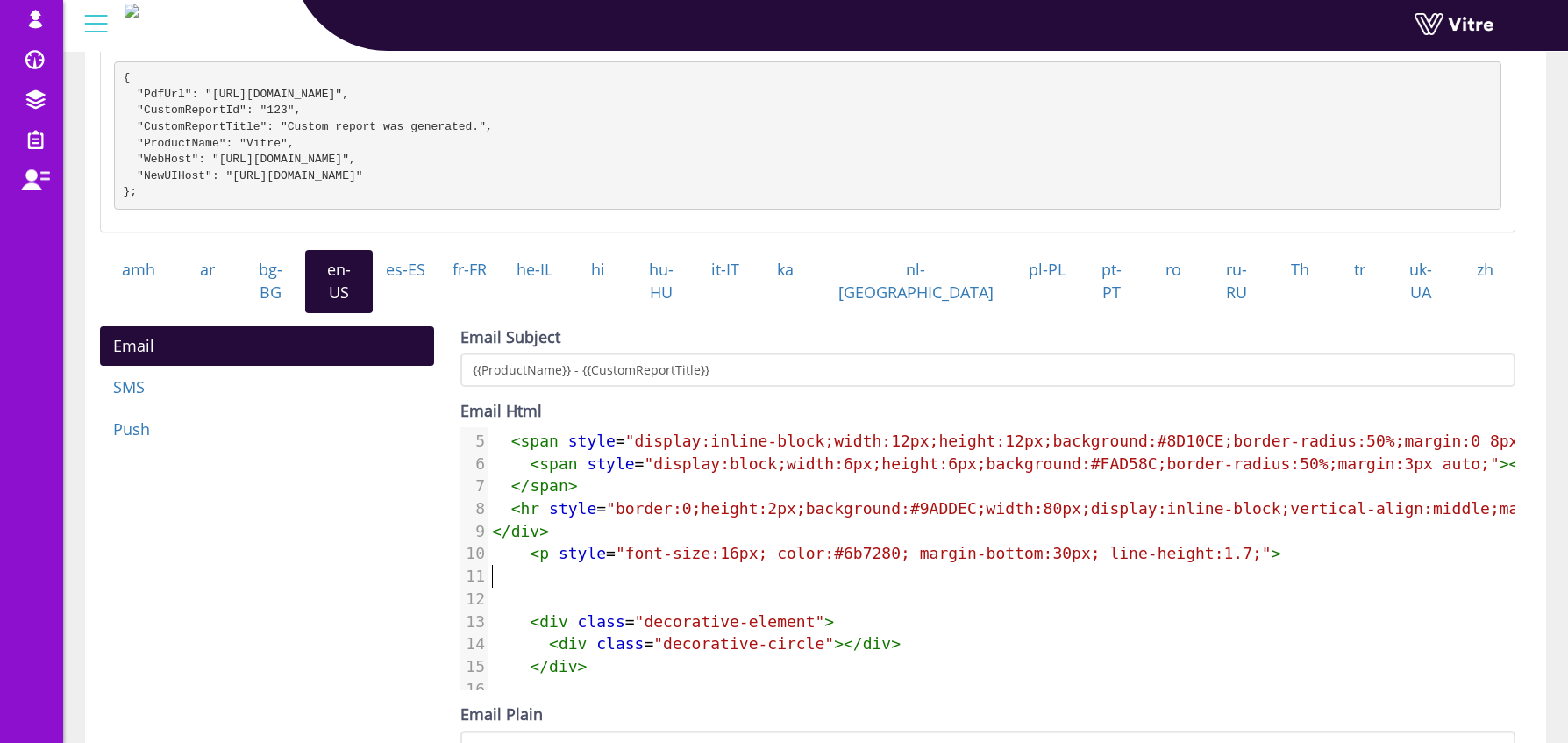
scroll to position [0, 0]
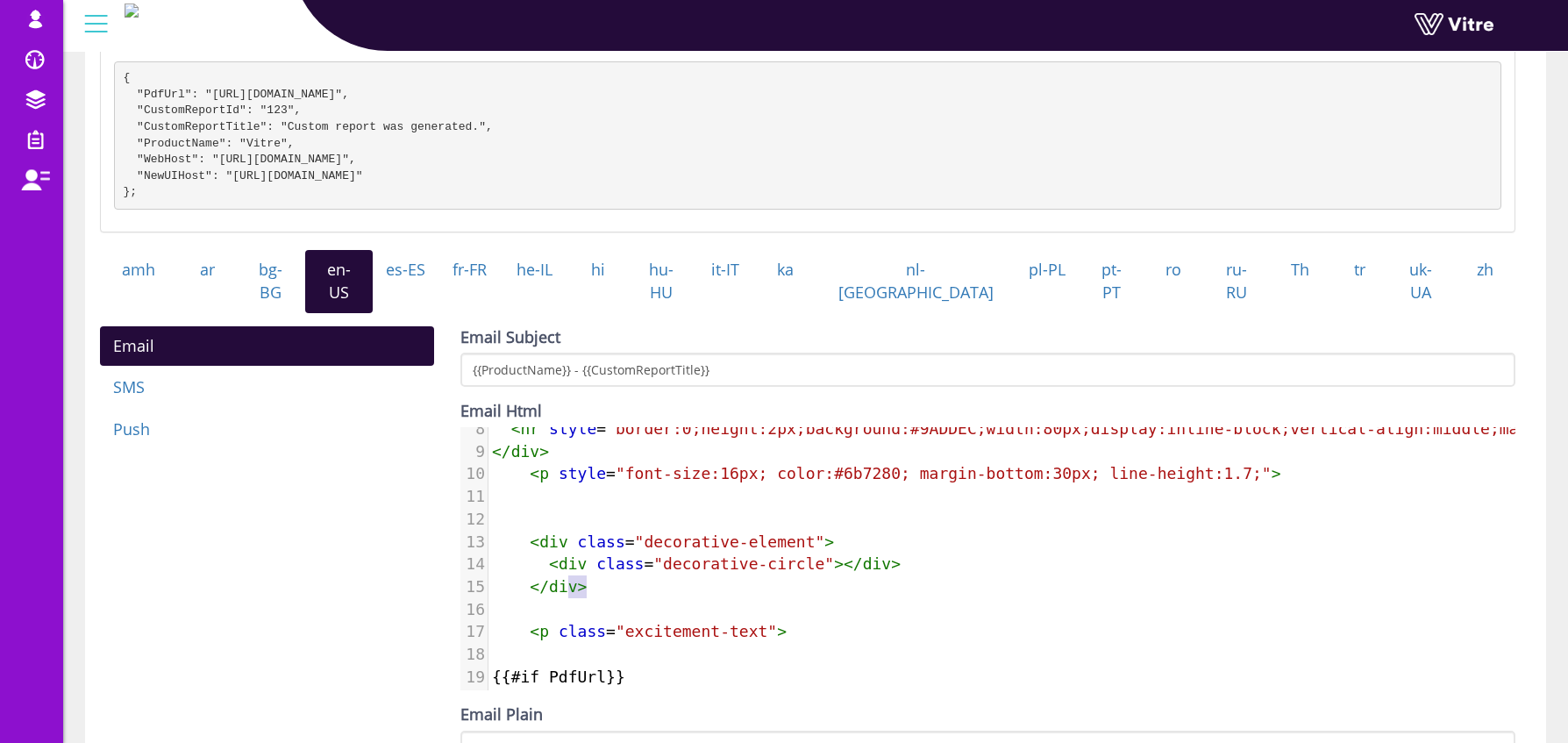
type textarea "</div>"
drag, startPoint x: 604, startPoint y: 583, endPoint x: 523, endPoint y: 578, distance: 81.2
click at [523, 578] on pre "</ div >" at bounding box center [1123, 587] width 1270 height 23
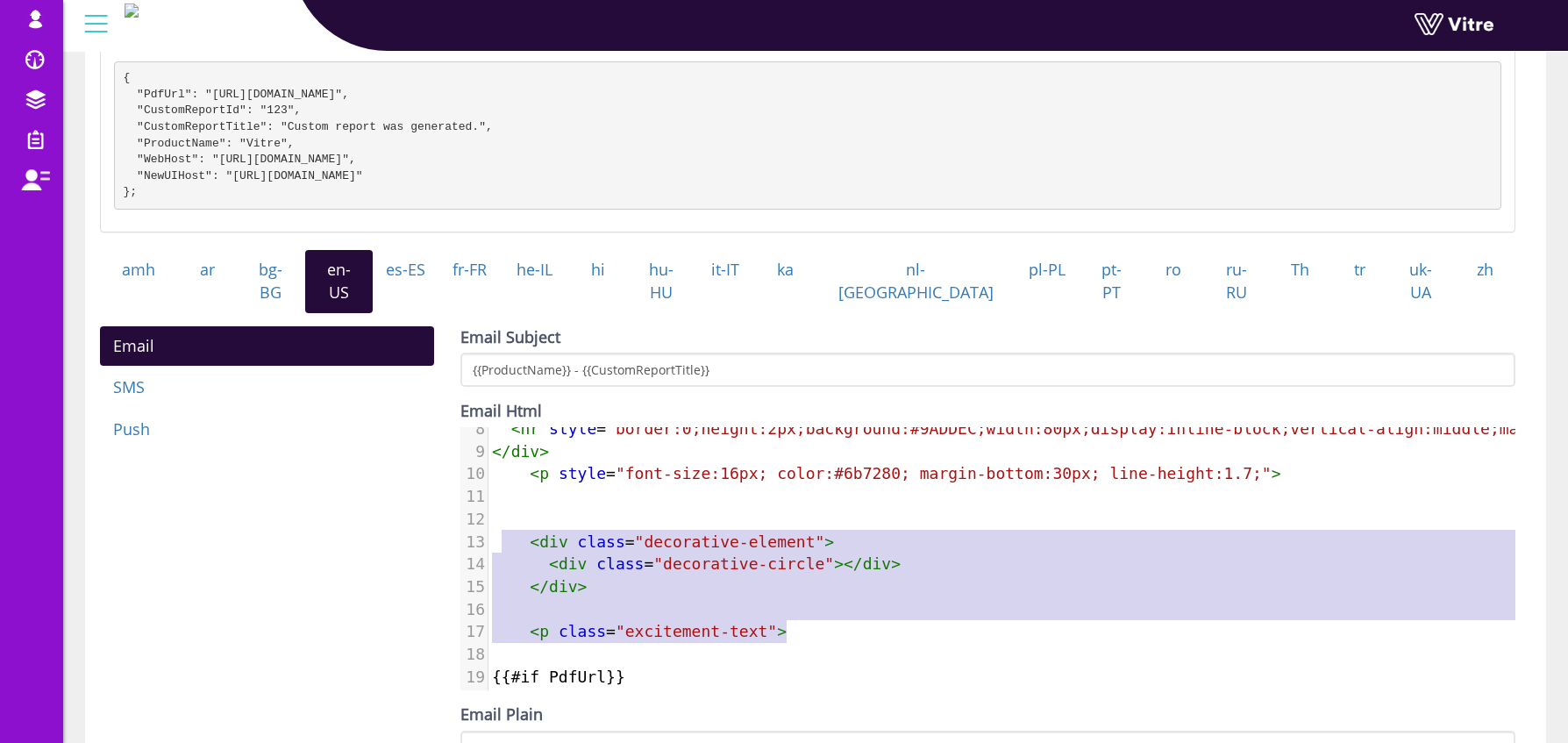
type textarea "<div class="decorative-element"> <div class="decorative-circle"></div> </div> <…"
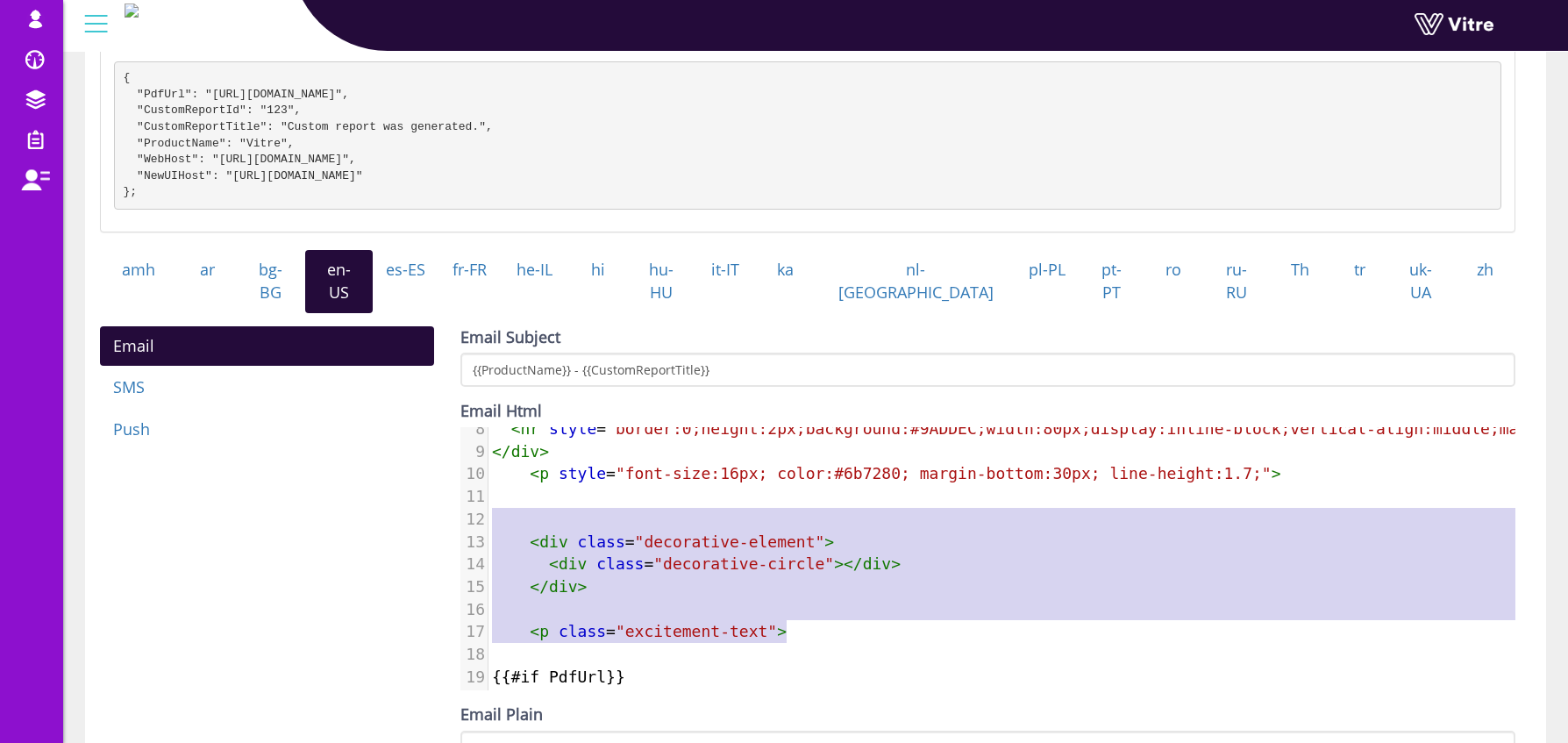
drag, startPoint x: 835, startPoint y: 634, endPoint x: 502, endPoint y: 509, distance: 355.7
click at [502, 509] on div "1 < h2 style = "font-size:28px; font-weight:700; color:#8D10CE; margin-bottom:2…" at bounding box center [1123, 541] width 1270 height 564
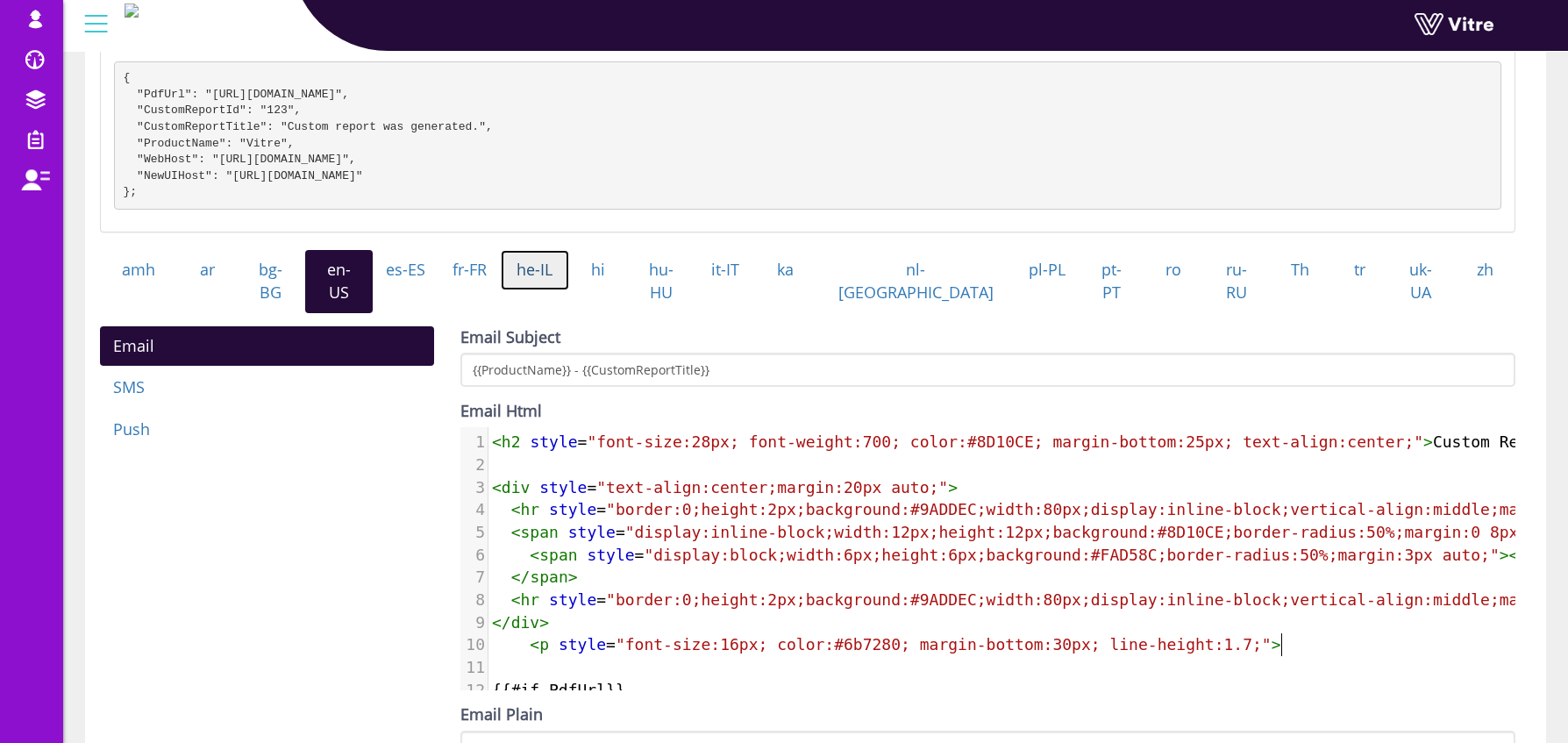
click at [569, 289] on link "he-IL" at bounding box center [535, 270] width 69 height 41
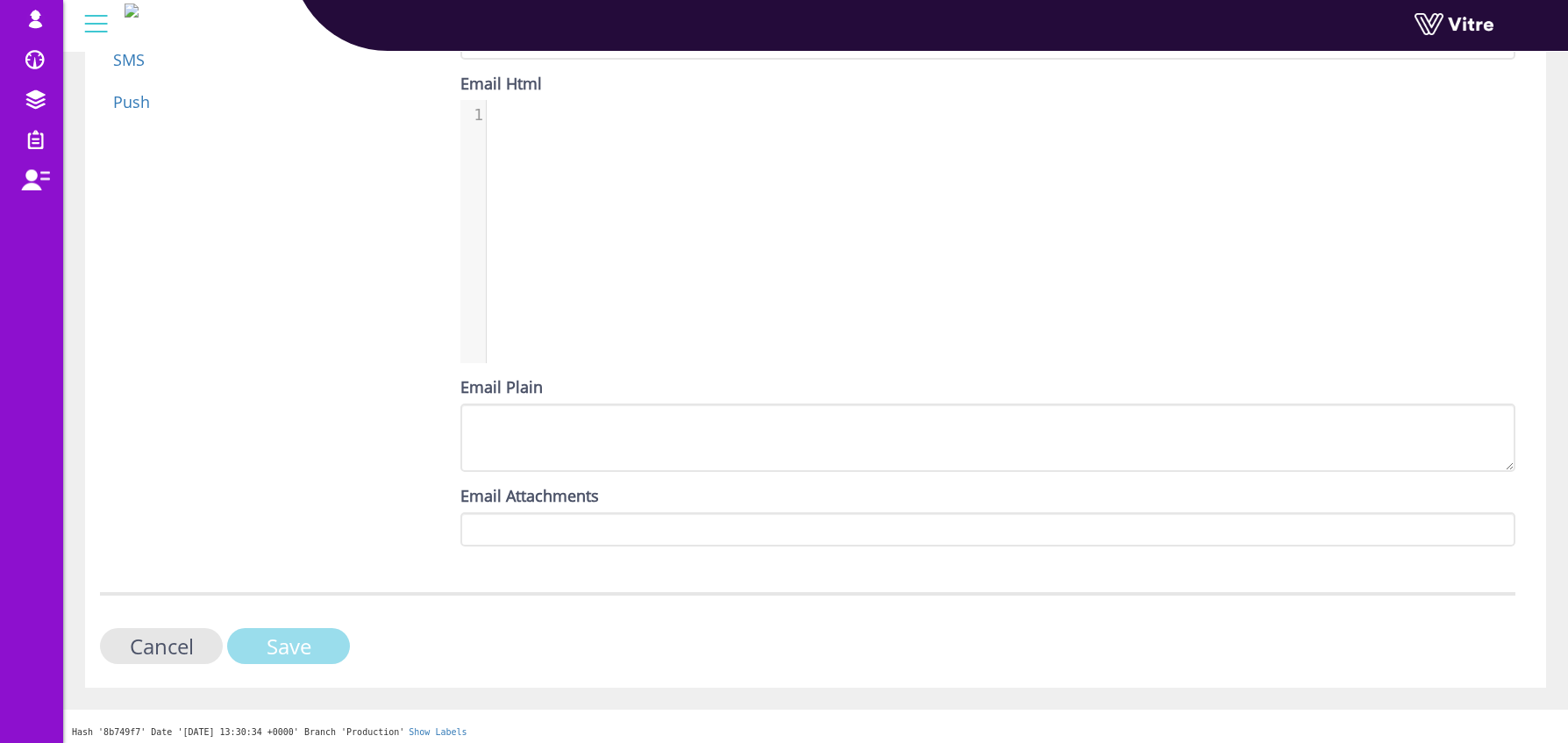
click at [307, 643] on input "Save" at bounding box center [288, 646] width 123 height 36
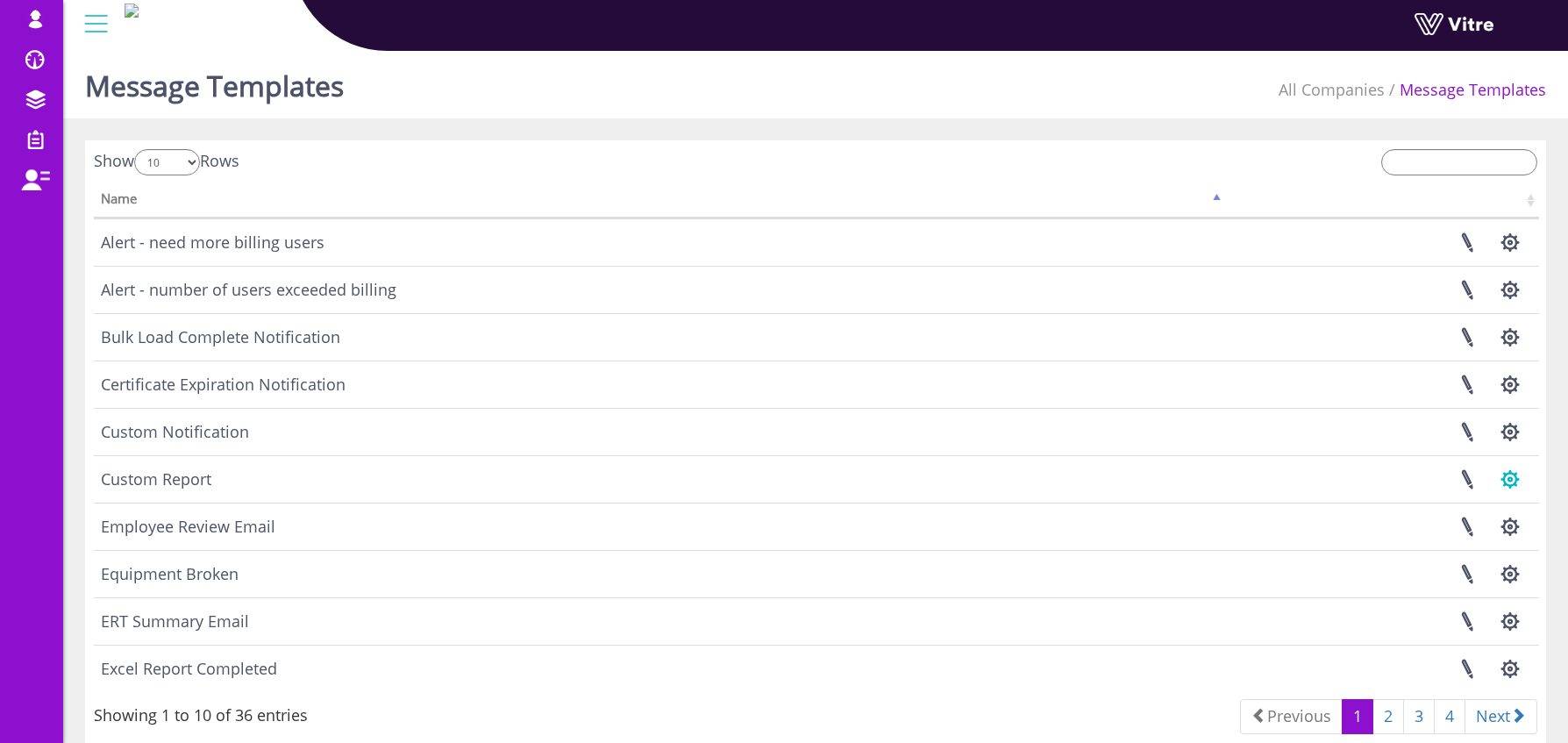
click at [1506, 482] on button "button" at bounding box center [1509, 480] width 43 height 46
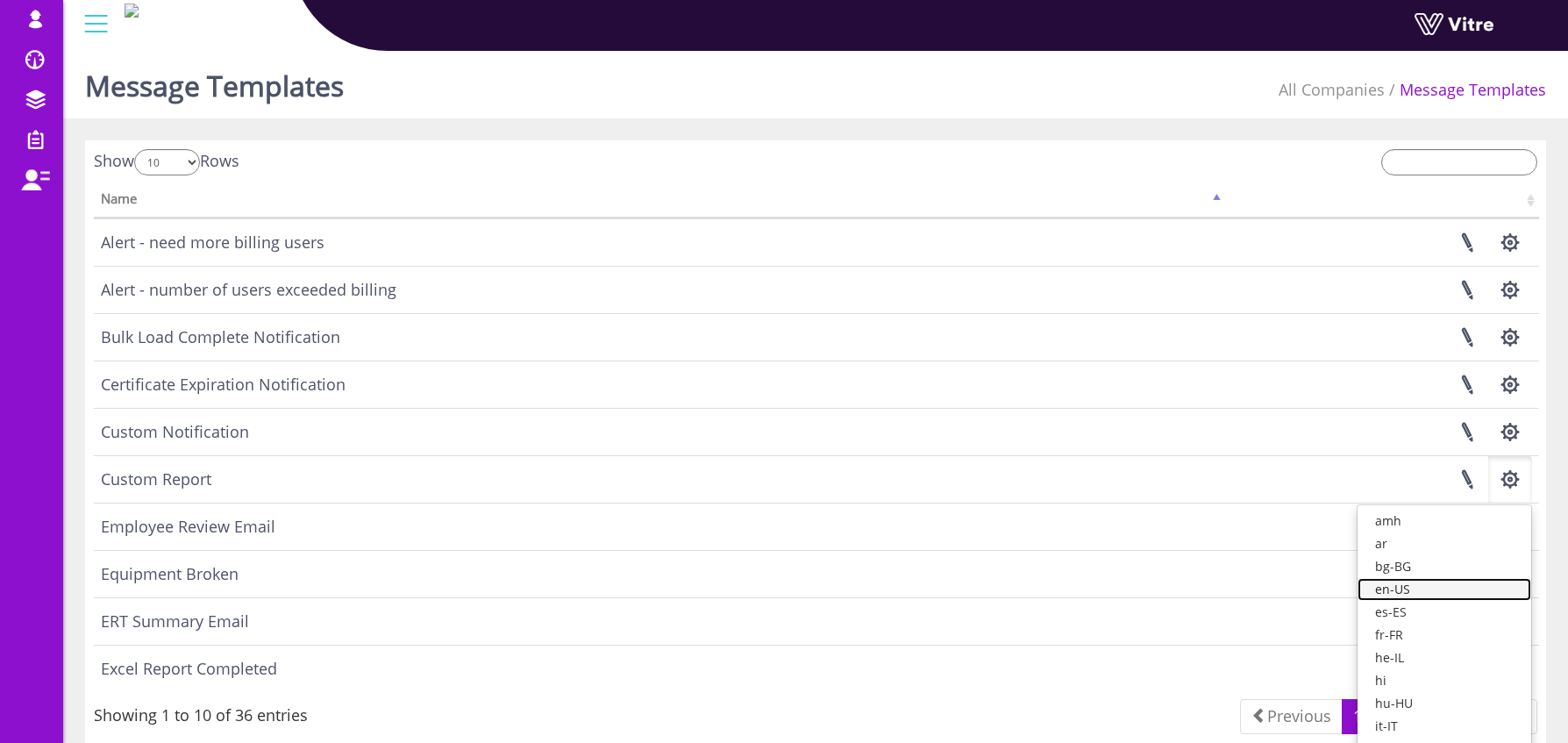
click at [1458, 595] on link "en-US" at bounding box center [1444, 590] width 174 height 23
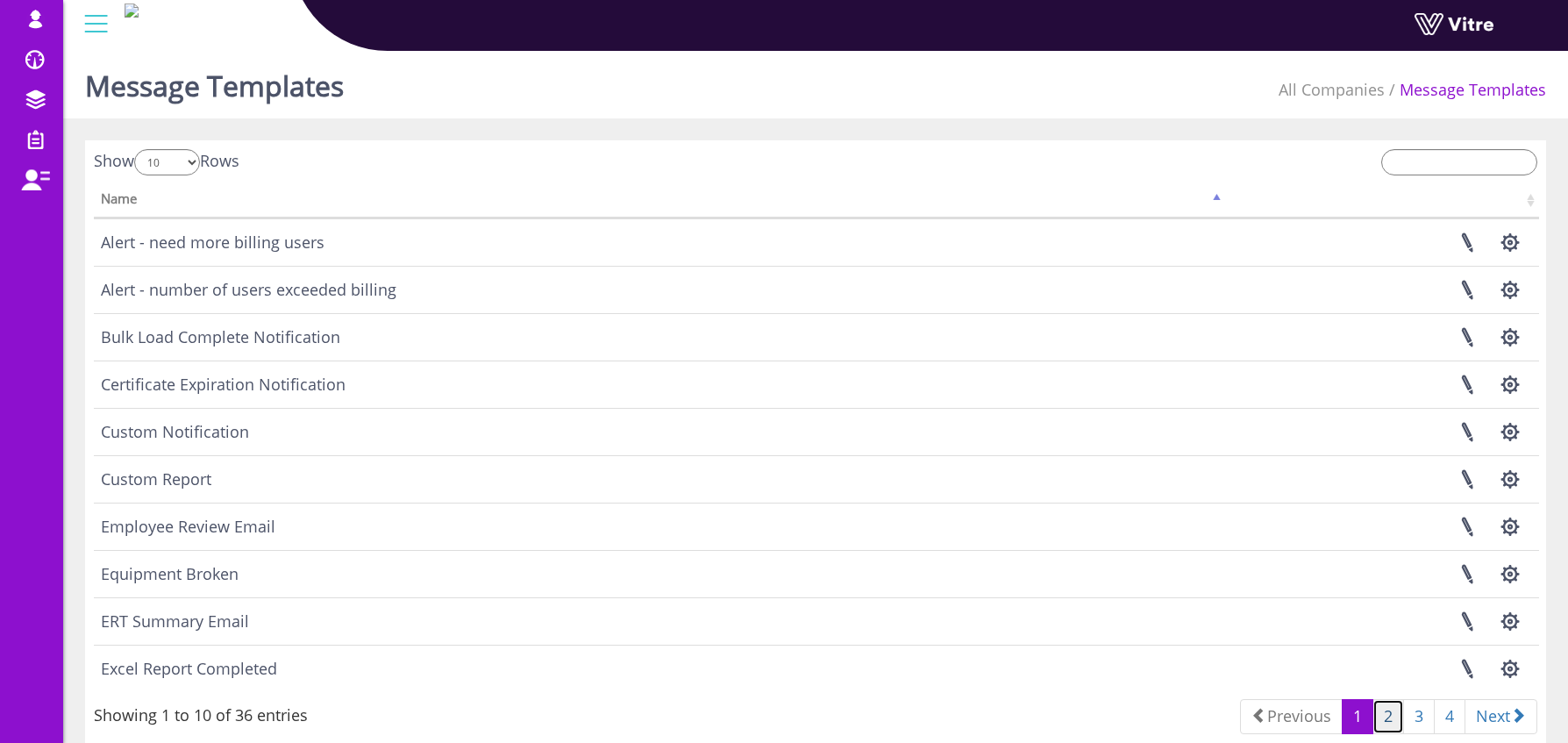
click at [1383, 723] on link "2" at bounding box center [1389, 716] width 32 height 35
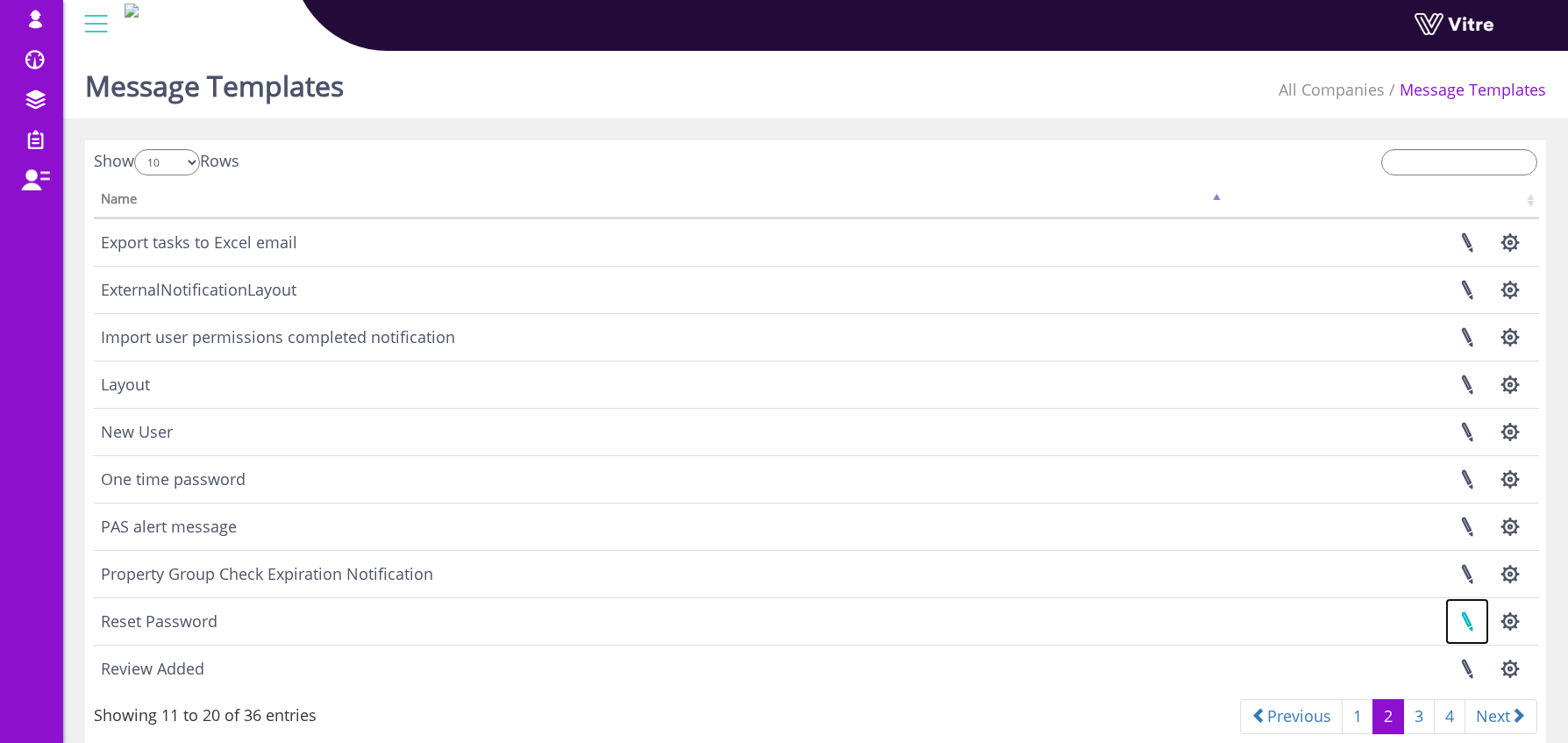
click at [1468, 618] on link at bounding box center [1467, 621] width 43 height 46
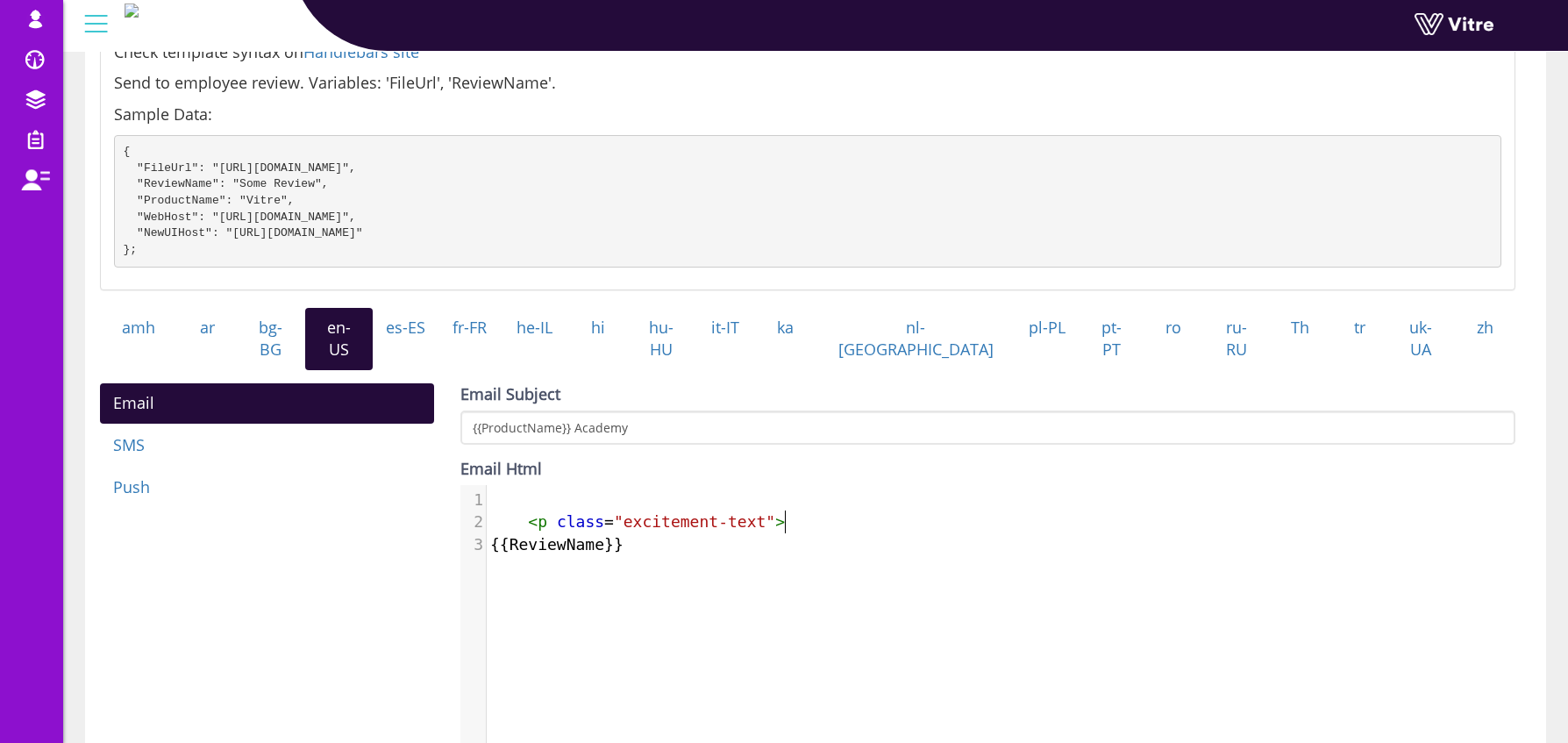
scroll to position [8, 0]
drag, startPoint x: 795, startPoint y: 518, endPoint x: 461, endPoint y: 508, distance: 334.1
click at [486, 510] on div "2 < p class = "excitement-text" >" at bounding box center [1007, 522] width 1042 height 23
click at [709, 512] on span ""excitement-text"" at bounding box center [694, 521] width 161 height 18
type textarea "excitement"
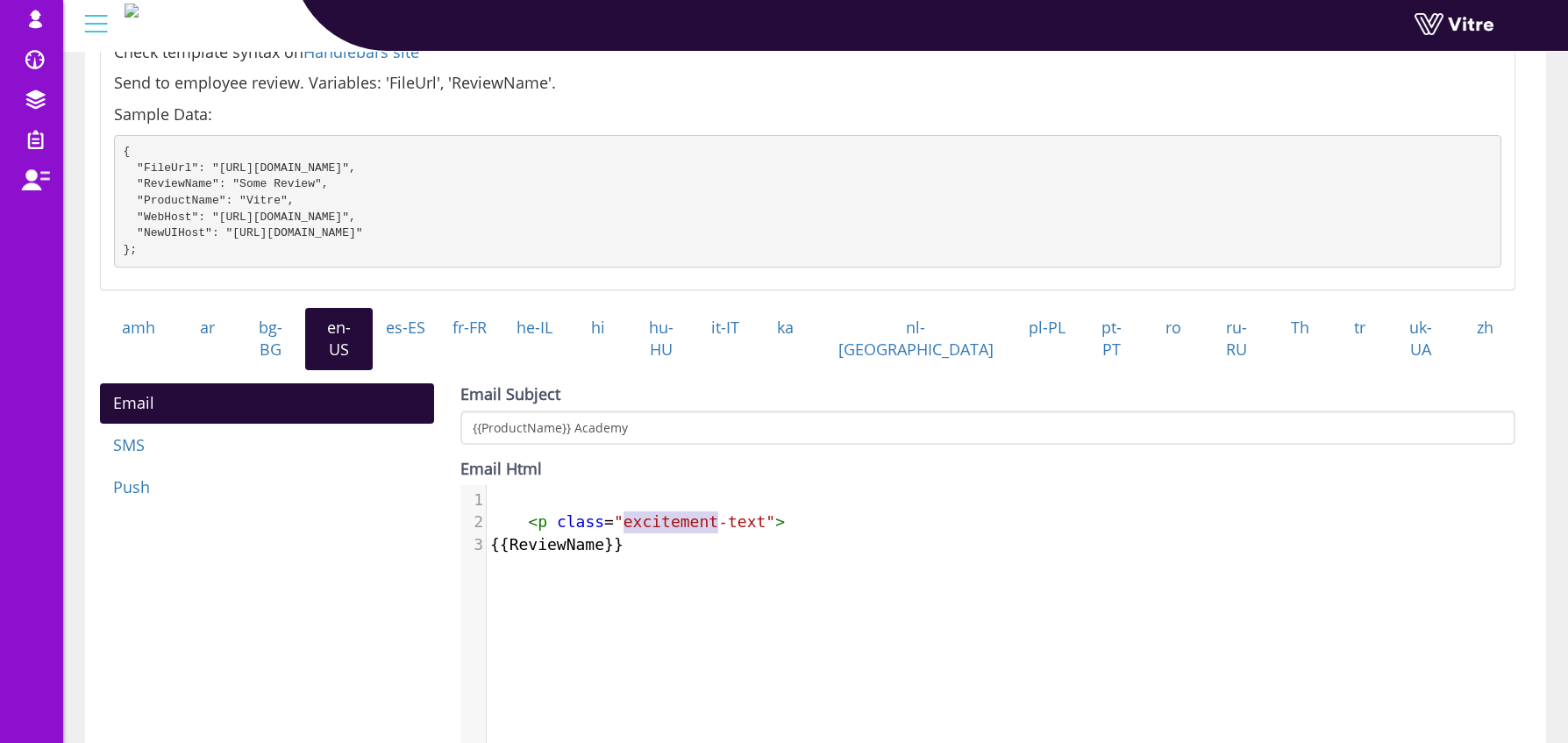
click at [709, 512] on span ""excitement-text"" at bounding box center [694, 521] width 161 height 18
type textarea "excitement"
click at [709, 512] on span ""excitement-text"" at bounding box center [694, 521] width 161 height 18
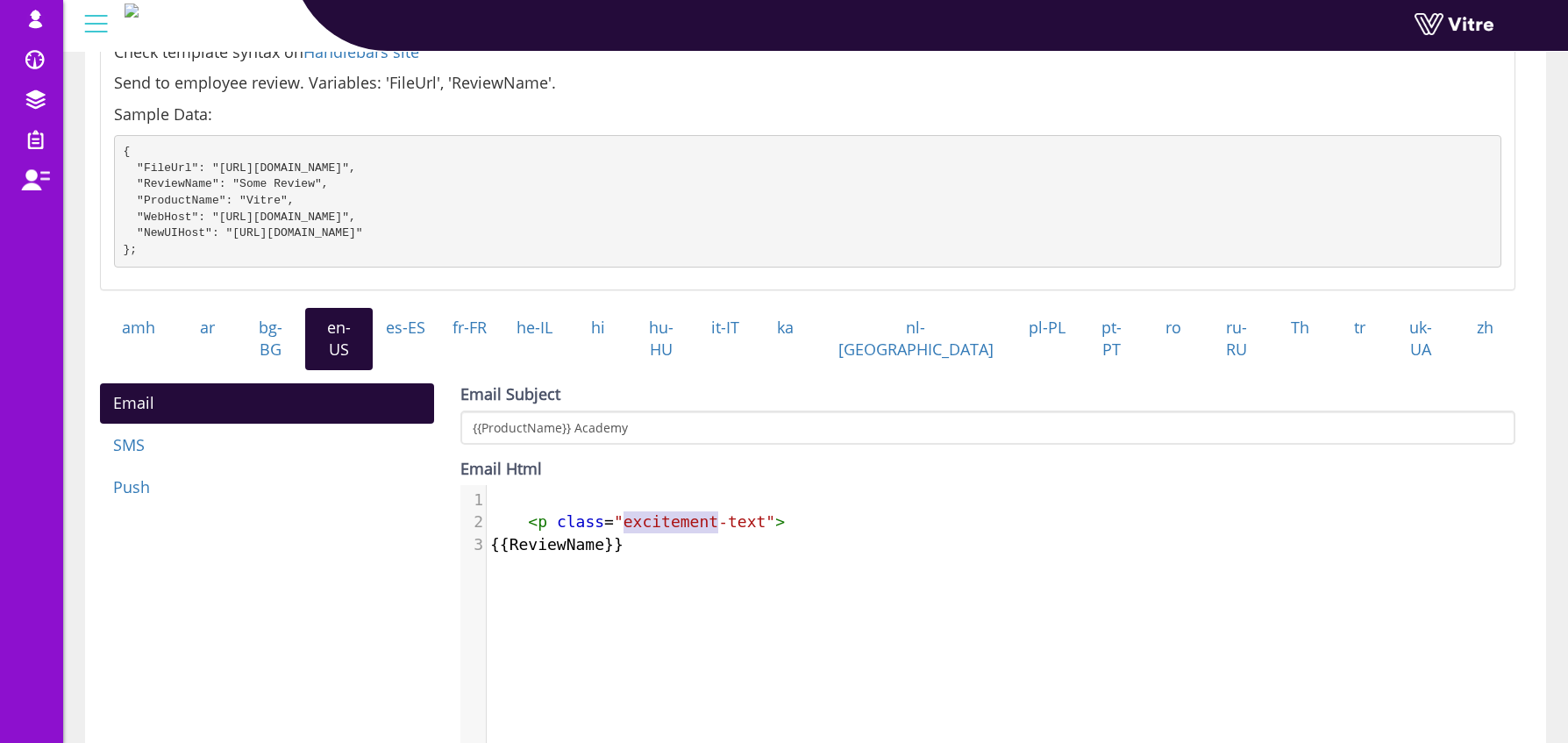
type textarea "excitement"
click at [709, 512] on span ""excitement-text"" at bounding box center [694, 521] width 161 height 18
type textarea "<p class="excitement-text">"
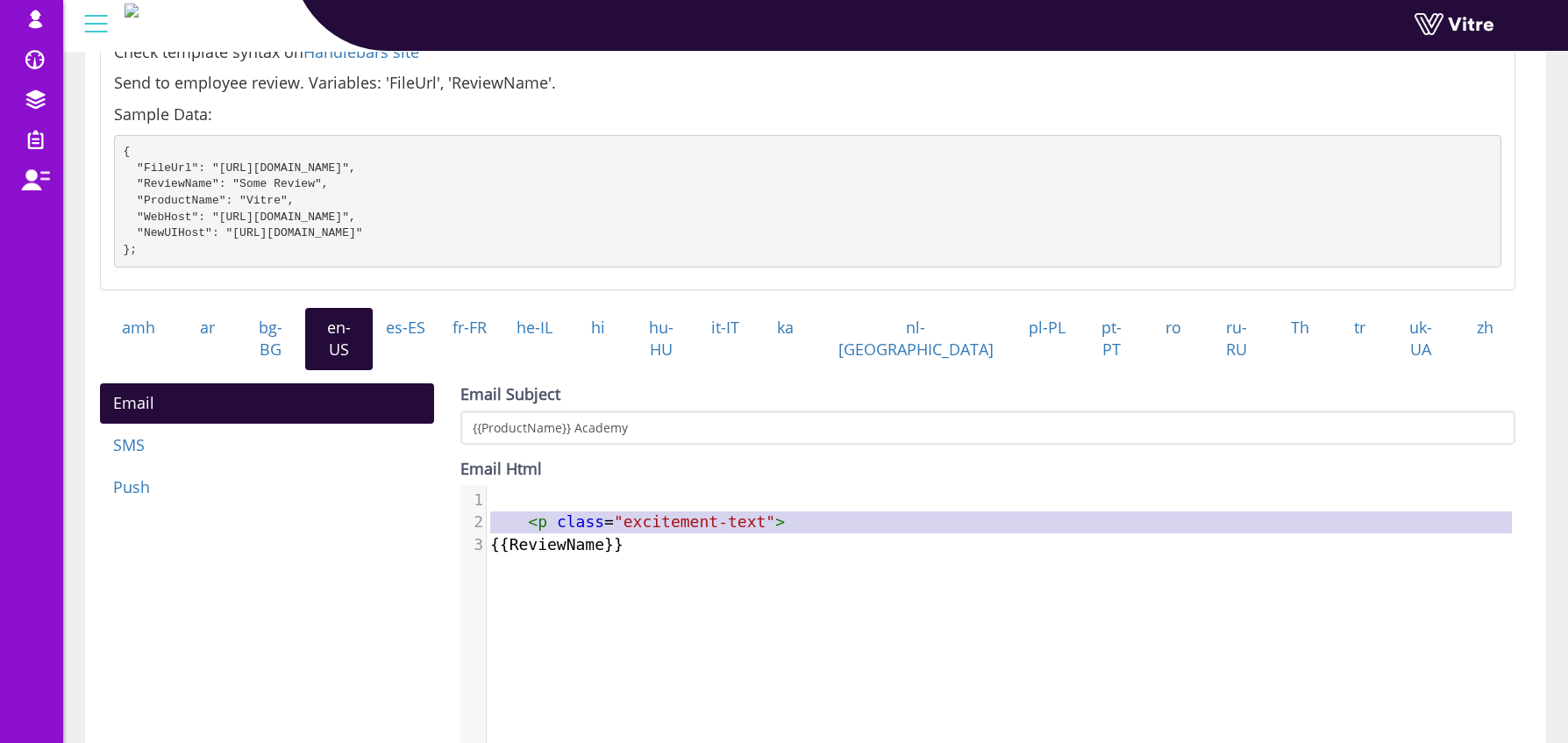
click at [709, 512] on span ""excitement-text"" at bounding box center [694, 521] width 161 height 18
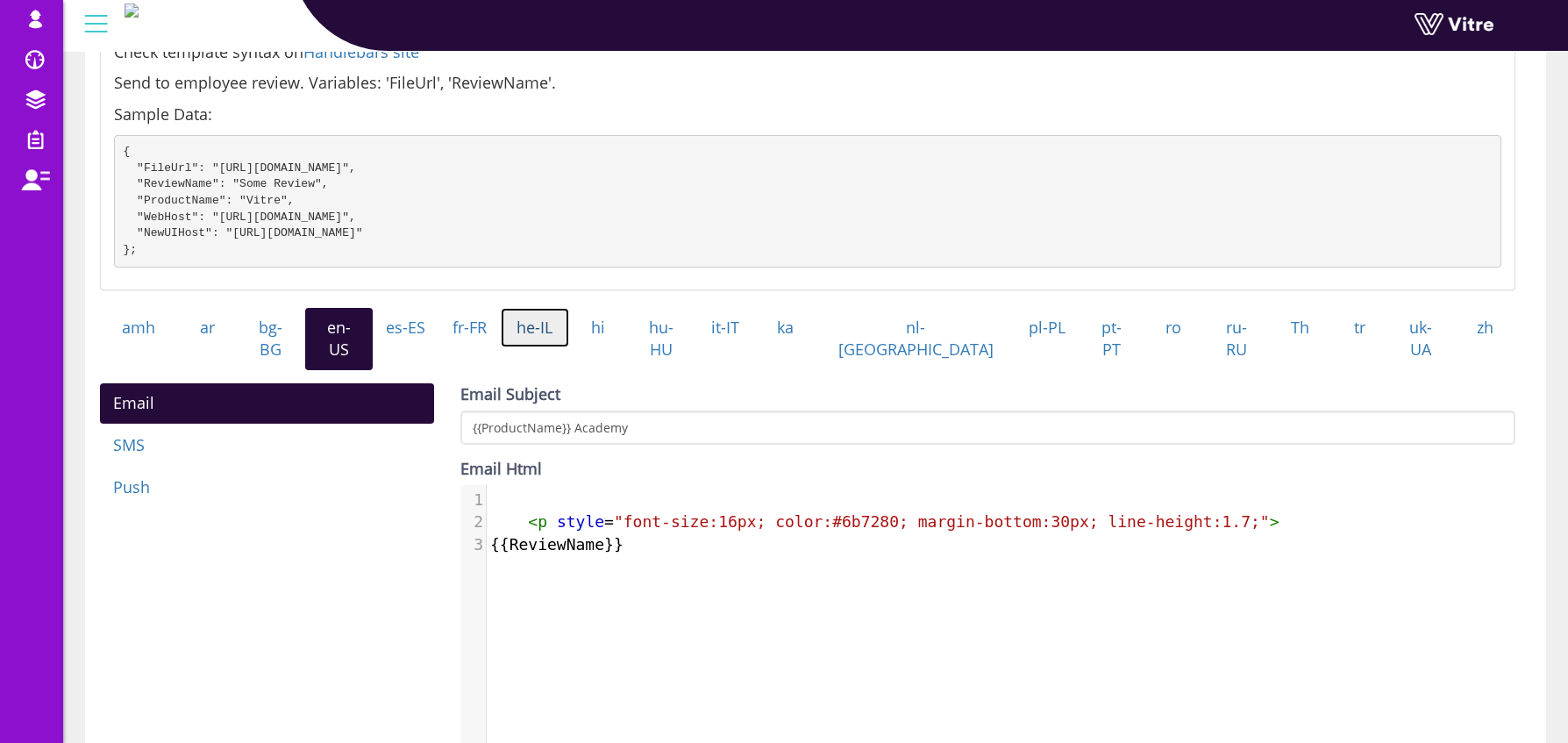
click at [569, 348] on link "he-IL" at bounding box center [535, 328] width 69 height 41
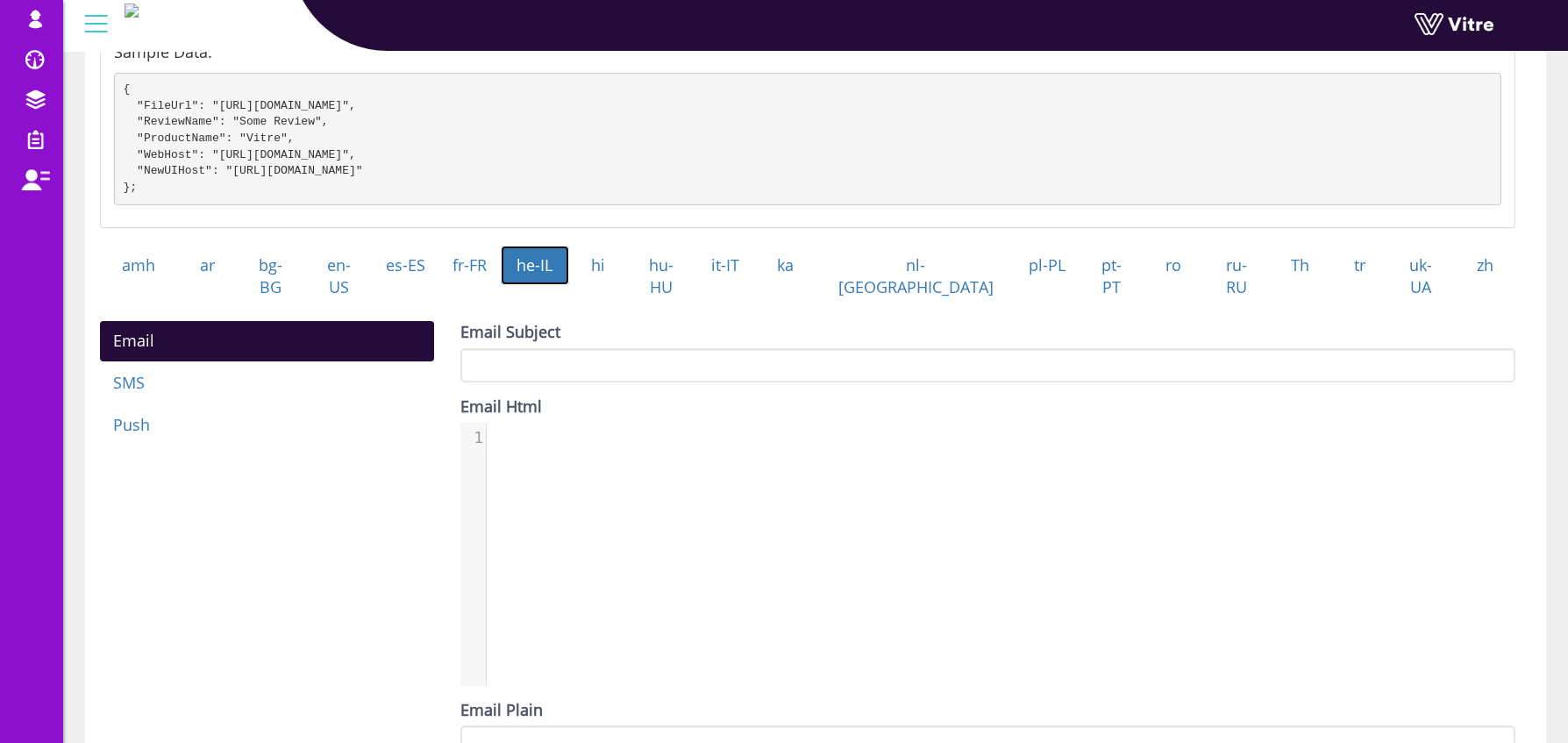
scroll to position [509, 0]
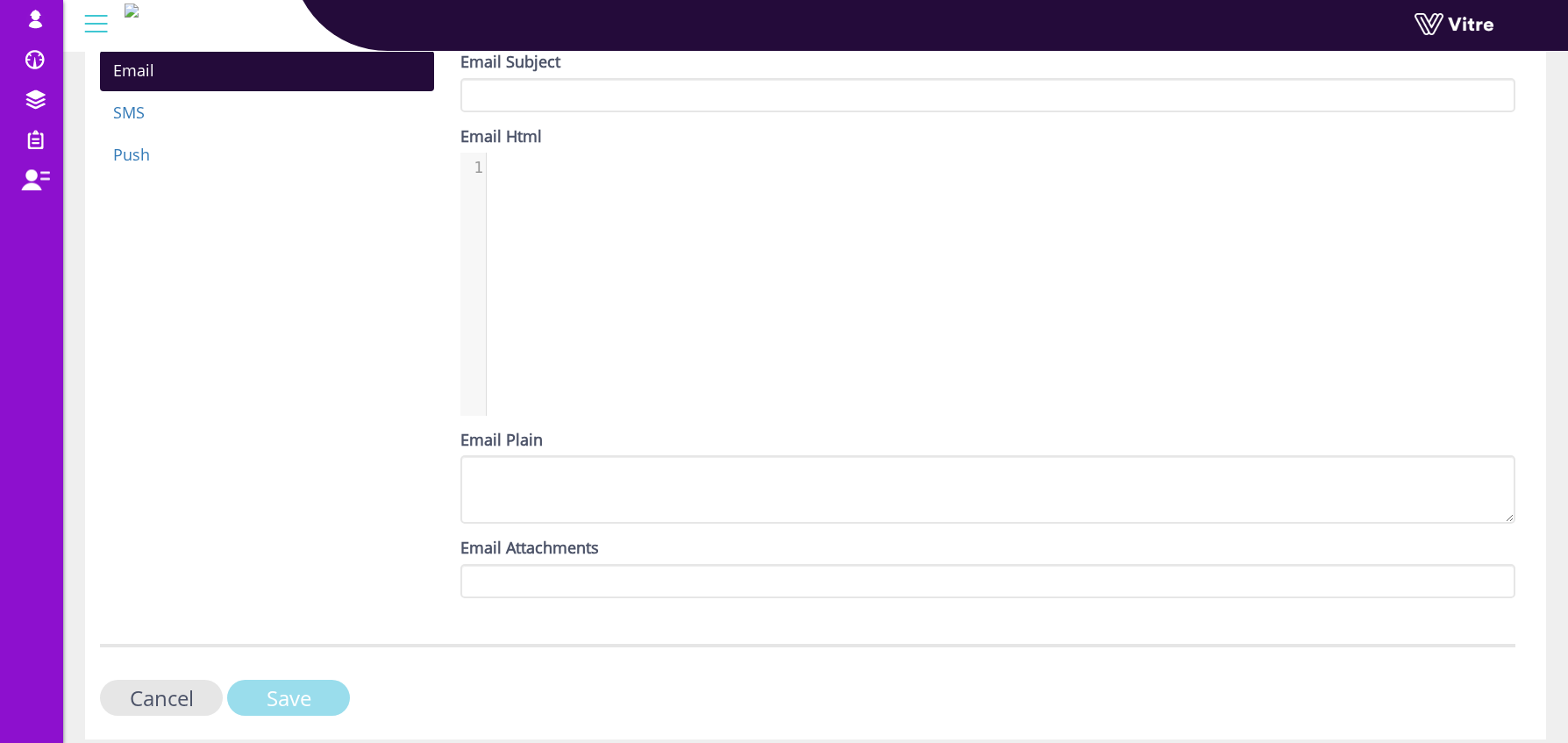
click at [292, 692] on input "Save" at bounding box center [288, 697] width 123 height 36
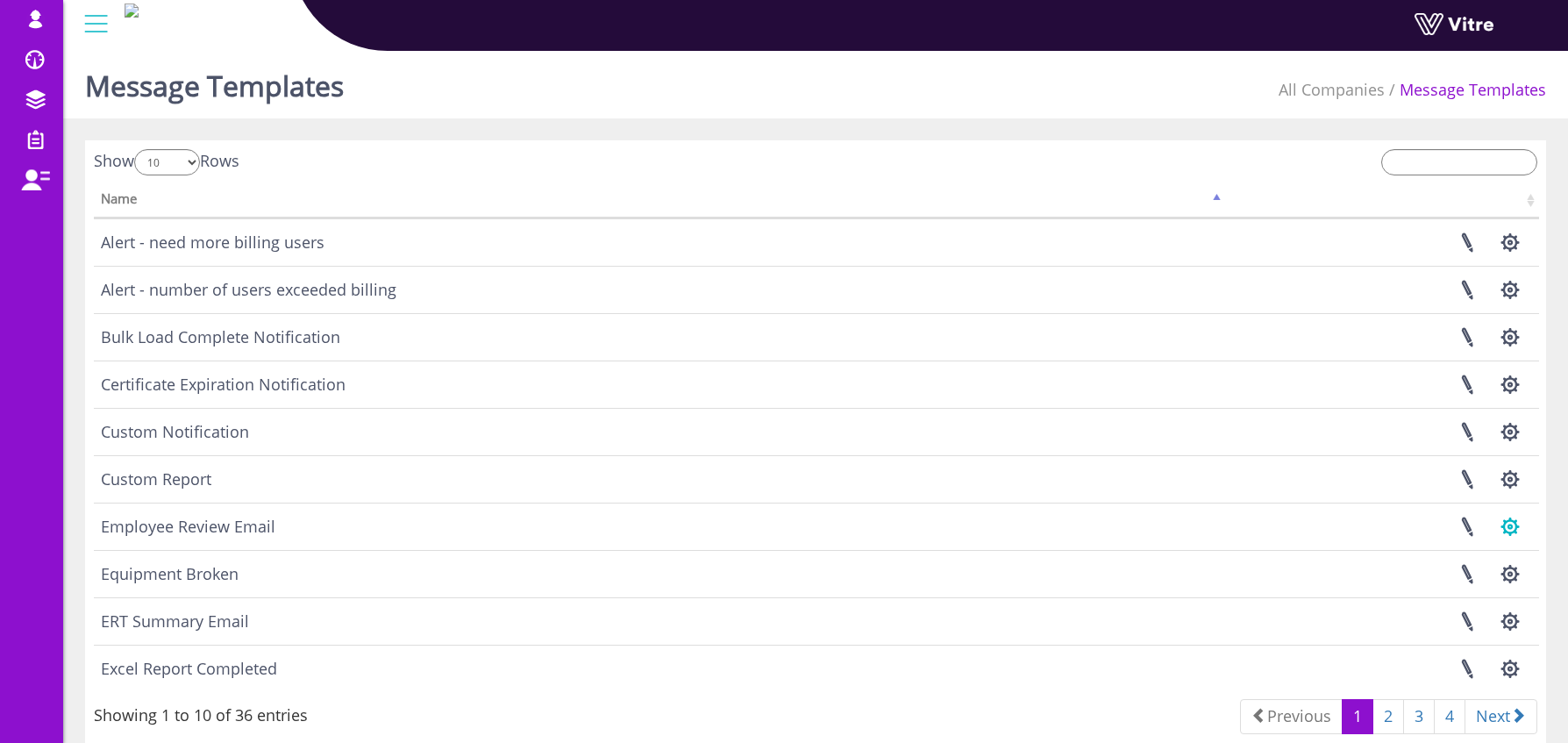
click at [1518, 525] on button "button" at bounding box center [1509, 527] width 43 height 46
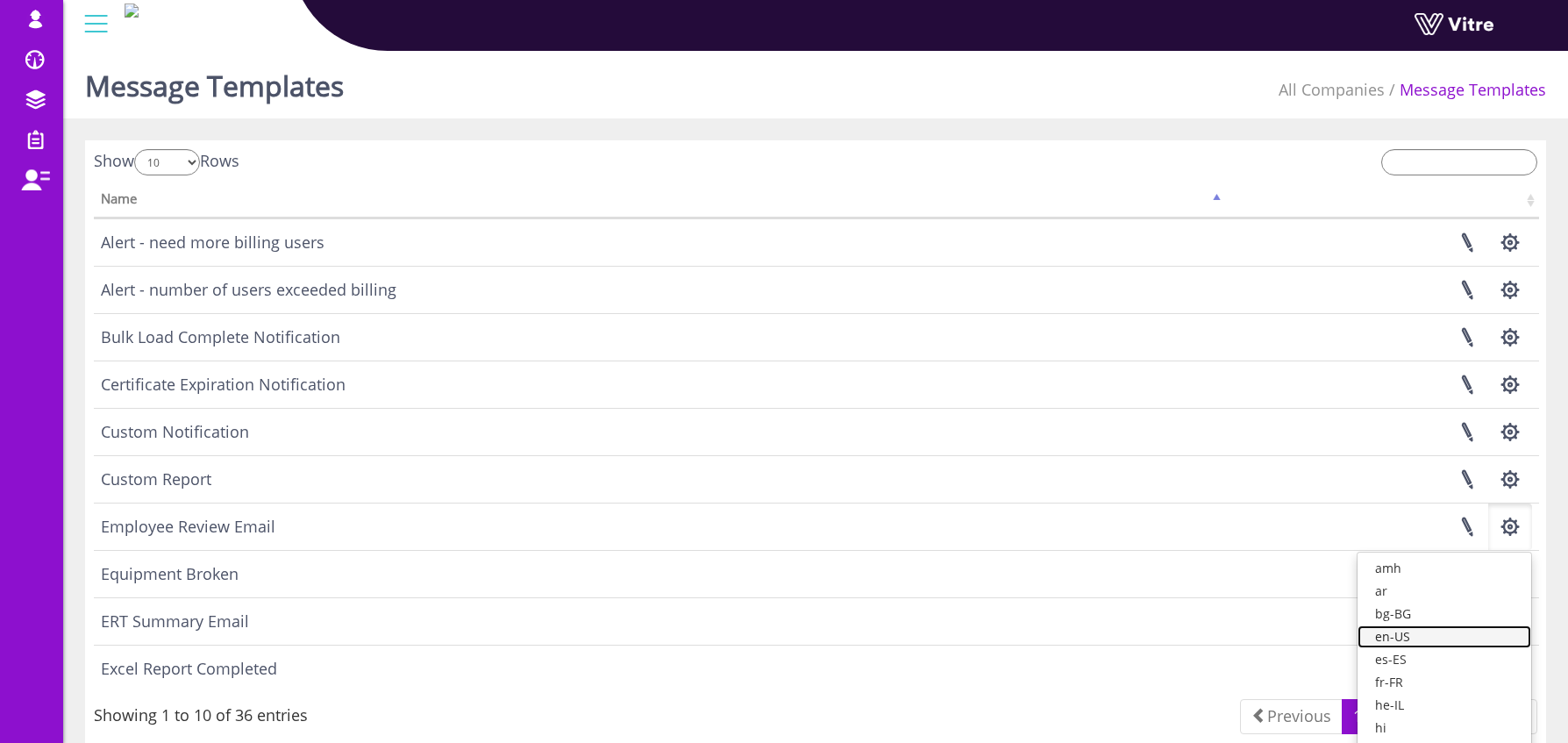
click at [1460, 638] on link "en-US" at bounding box center [1444, 637] width 174 height 23
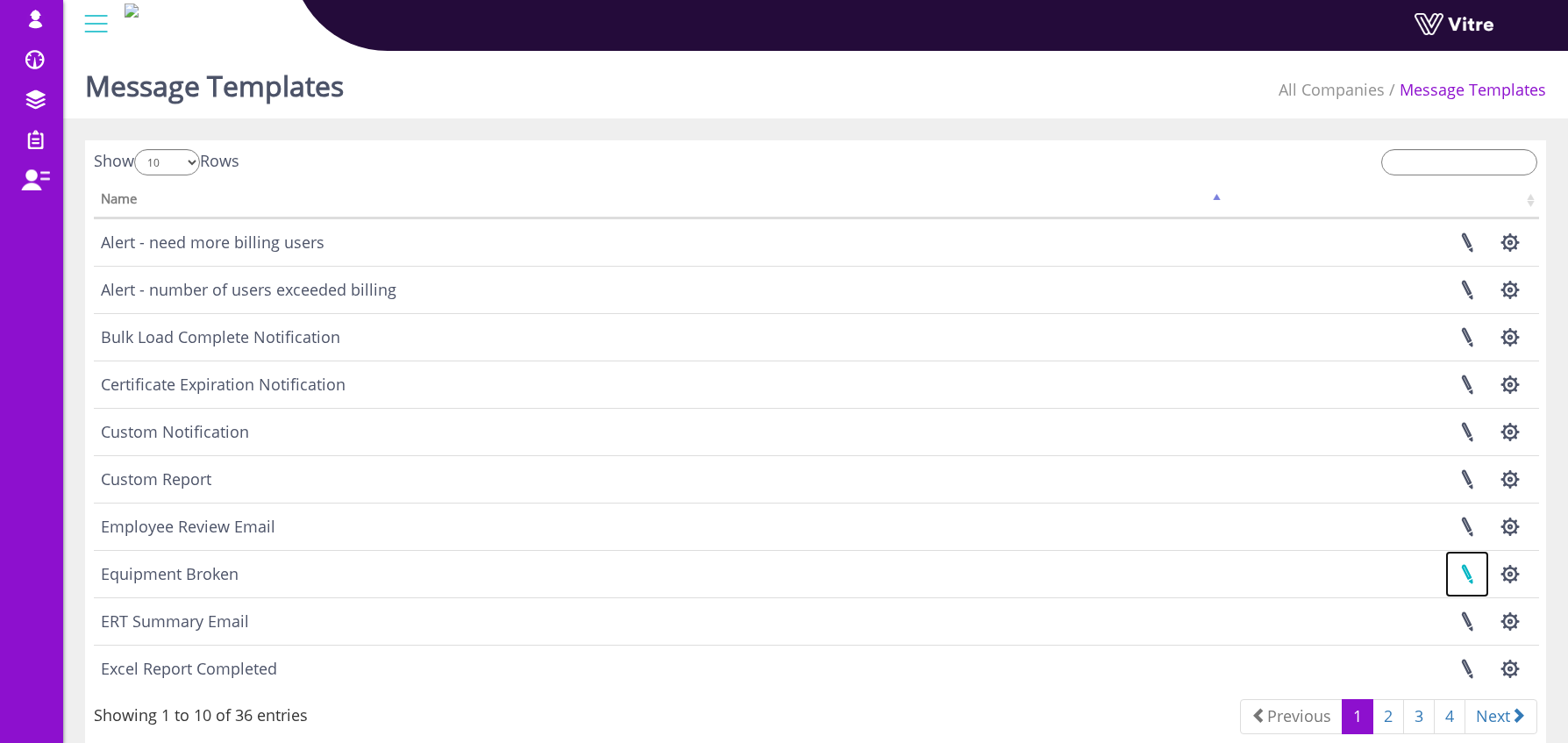
click at [1467, 573] on link at bounding box center [1467, 574] width 43 height 46
click at [1470, 621] on link at bounding box center [1467, 621] width 43 height 46
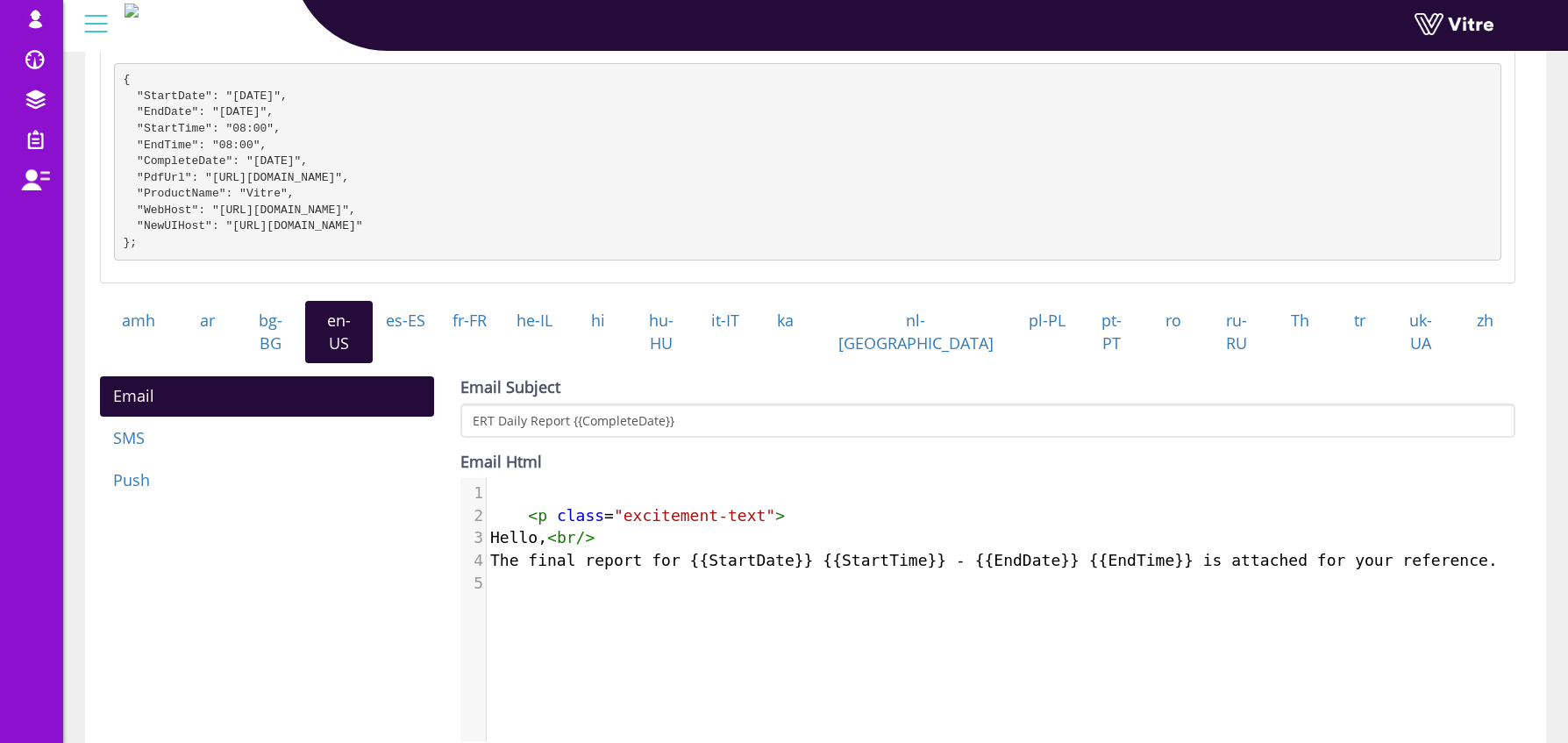
scroll to position [274, 0]
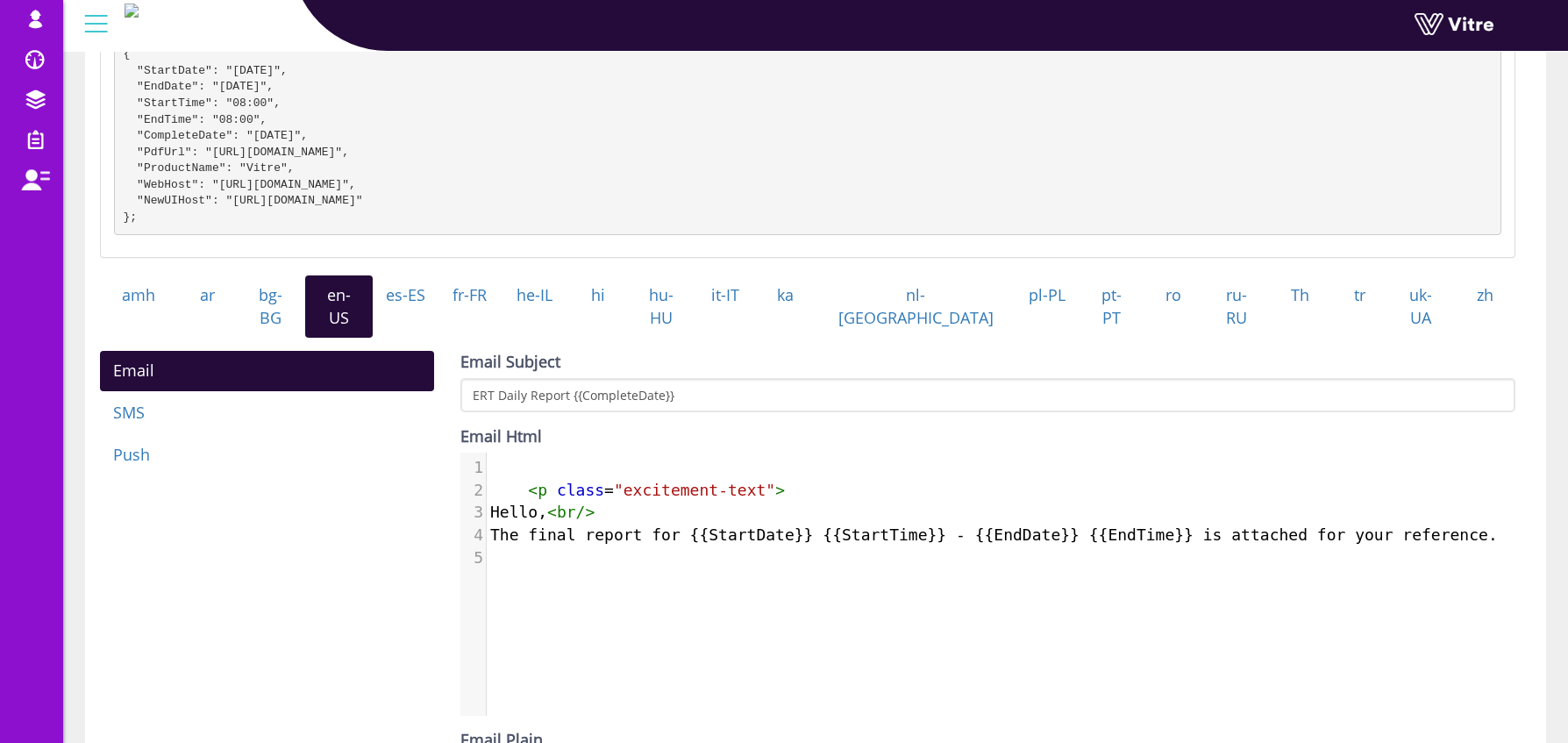
click at [562, 482] on span "class" at bounding box center [580, 489] width 47 height 18
type textarea "<p class="excitement-text">"
click at [562, 482] on span "class" at bounding box center [580, 489] width 47 height 18
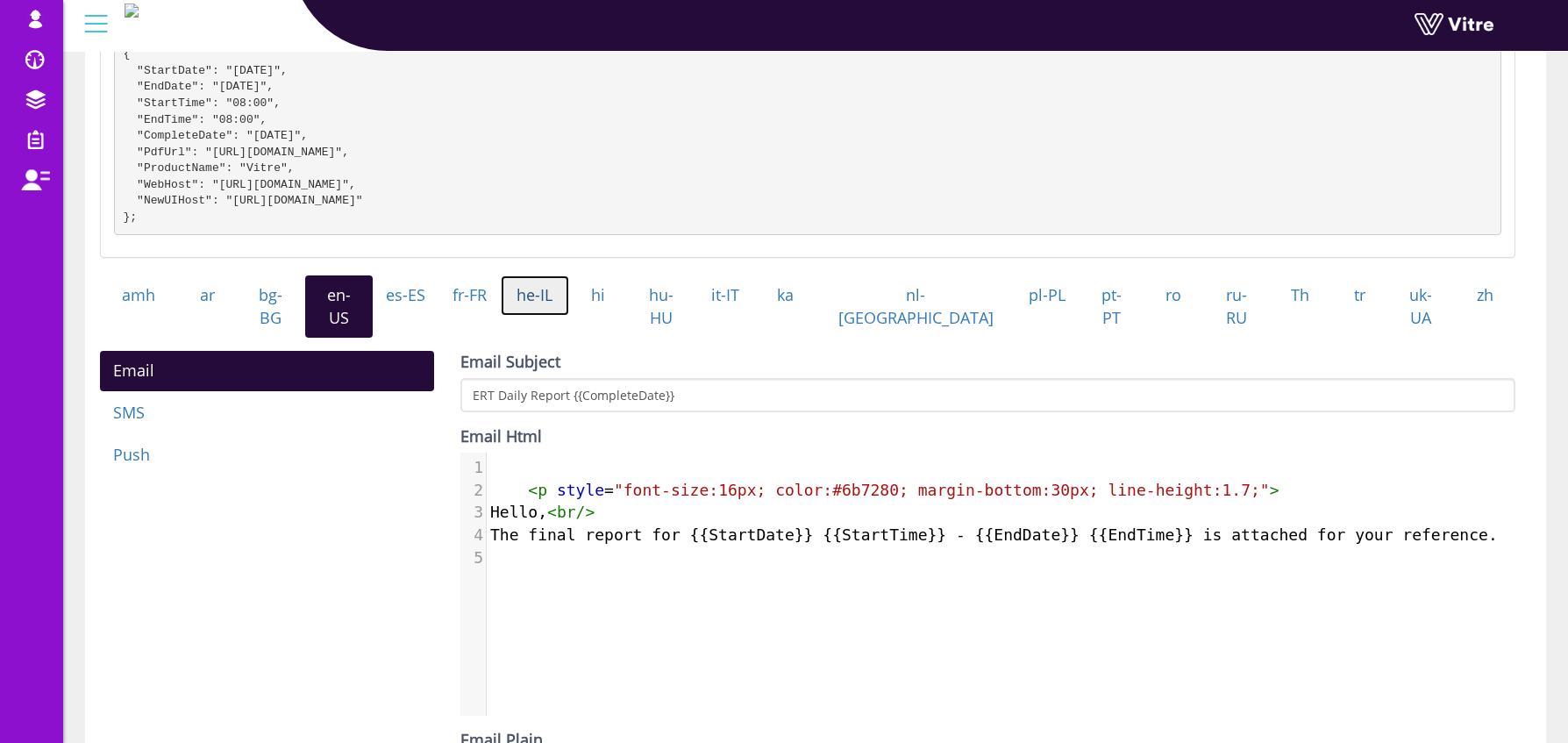
click at [569, 313] on link "he-IL" at bounding box center [535, 295] width 69 height 41
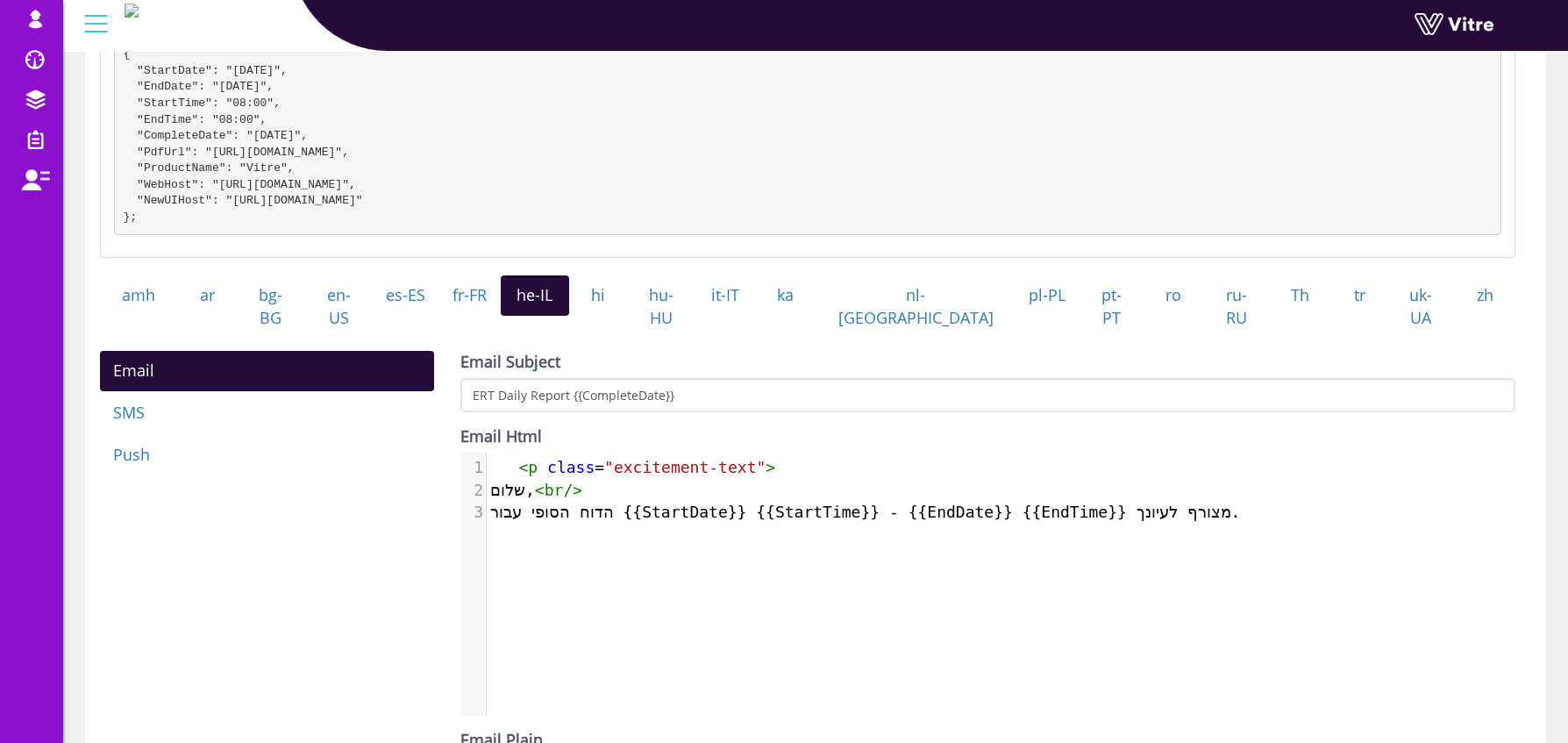
click at [633, 457] on span ""excitement-text"" at bounding box center [684, 466] width 161 height 18
type textarea "<p class="excitement-text">"
click at [633, 457] on span ""excitement-text"" at bounding box center [684, 466] width 161 height 18
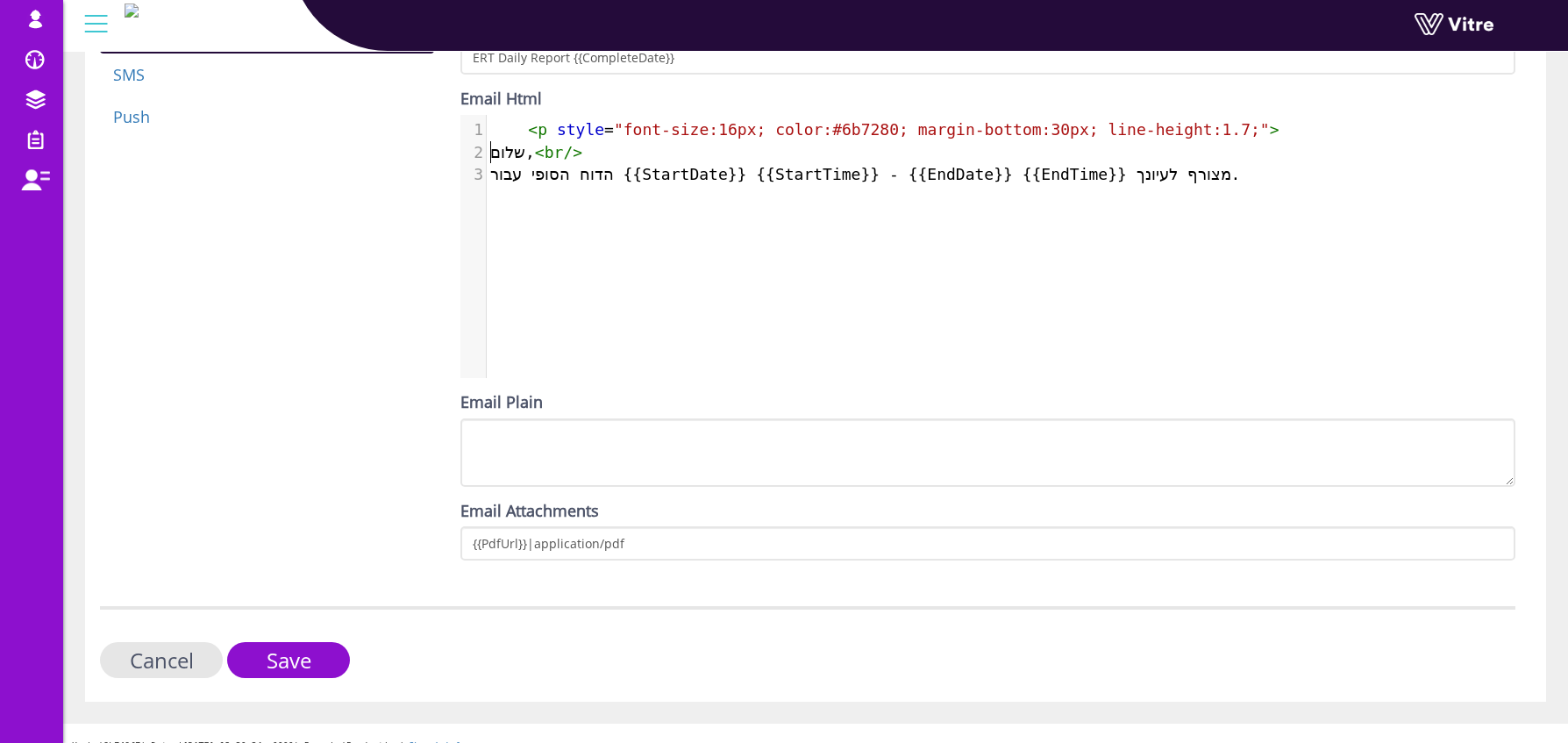
scroll to position [626, 0]
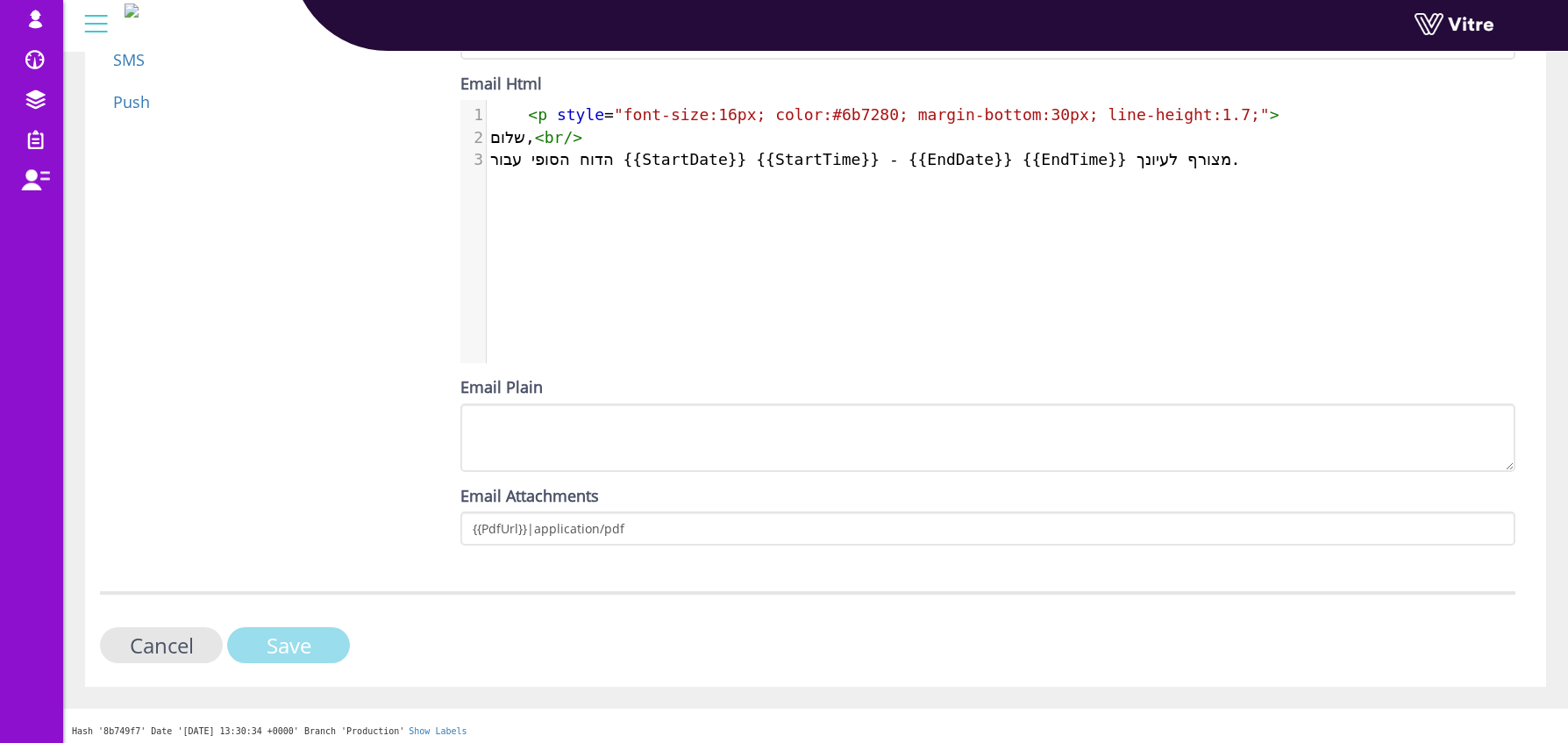
click at [319, 629] on input "Save" at bounding box center [288, 645] width 123 height 36
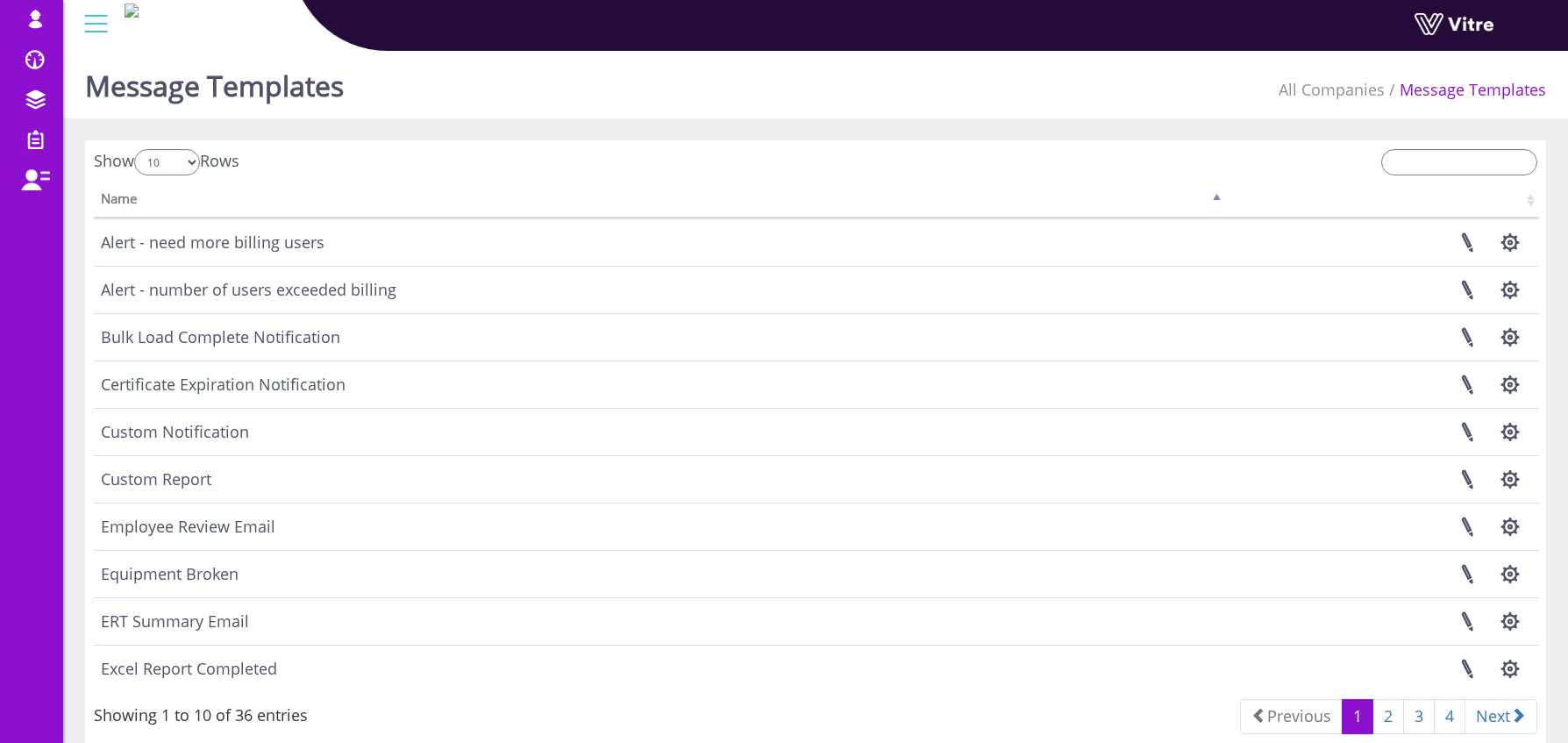
scroll to position [4, 0]
click at [1508, 621] on button "button" at bounding box center [1509, 618] width 43 height 46
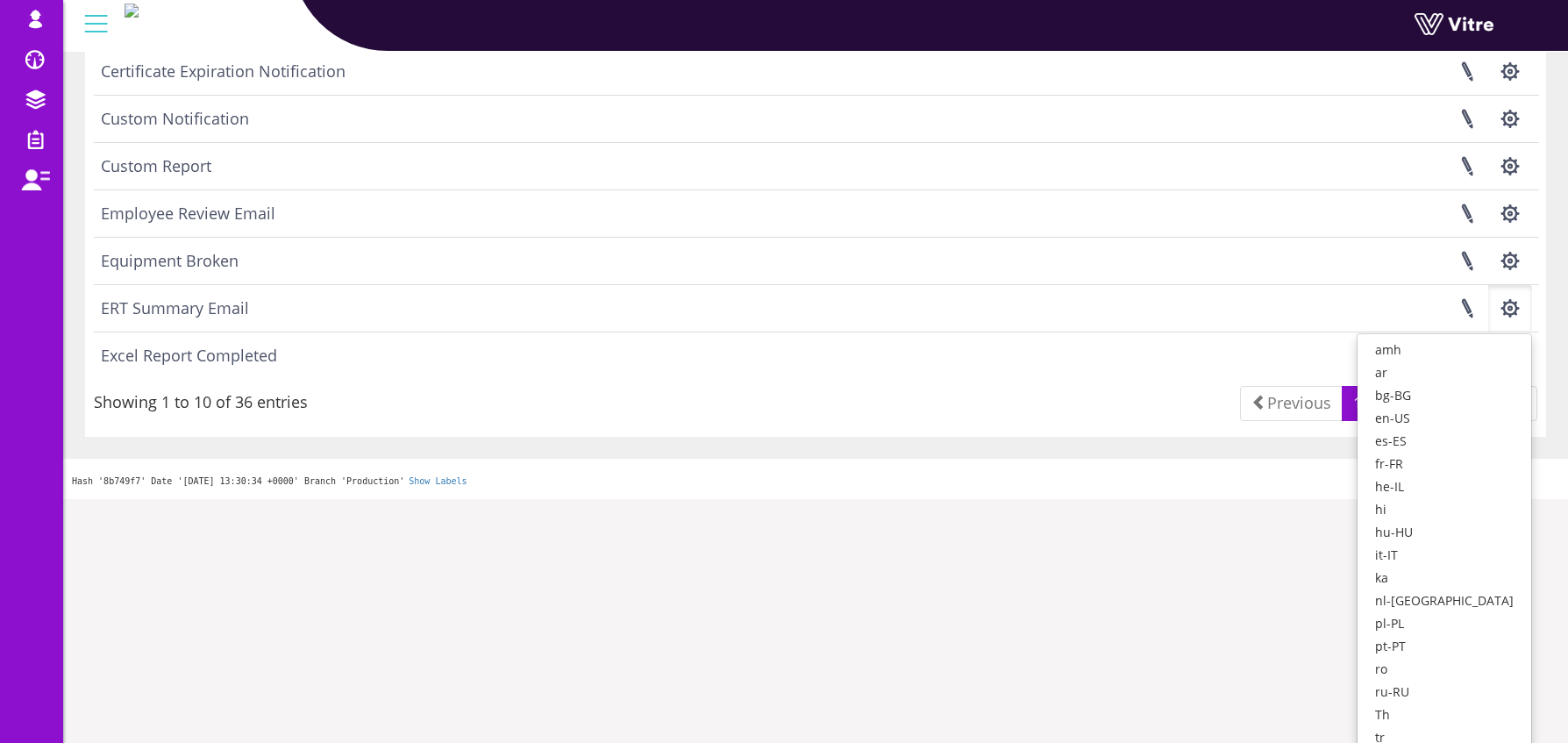
scroll to position [318, 0]
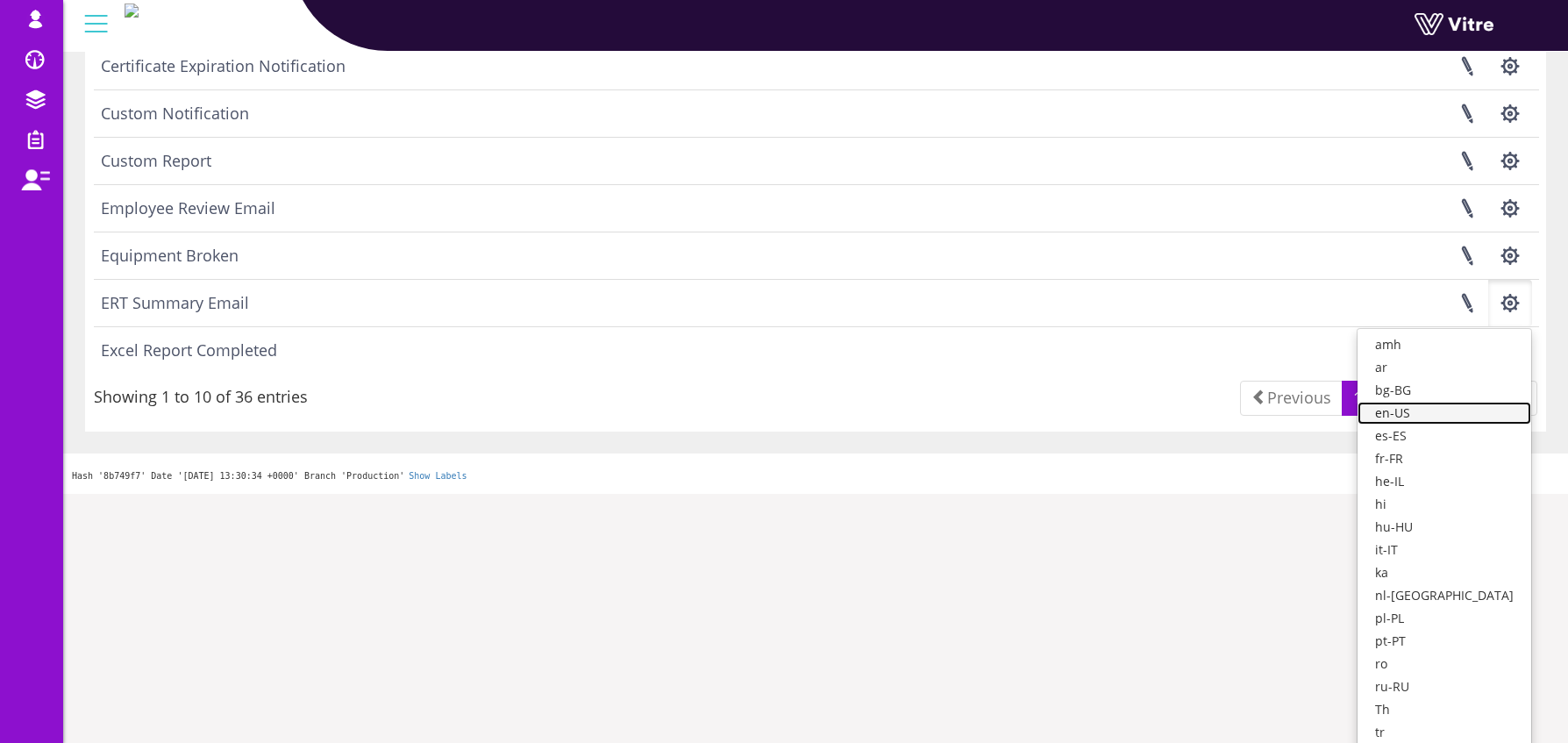
click at [1457, 411] on link "en-US" at bounding box center [1444, 413] width 174 height 23
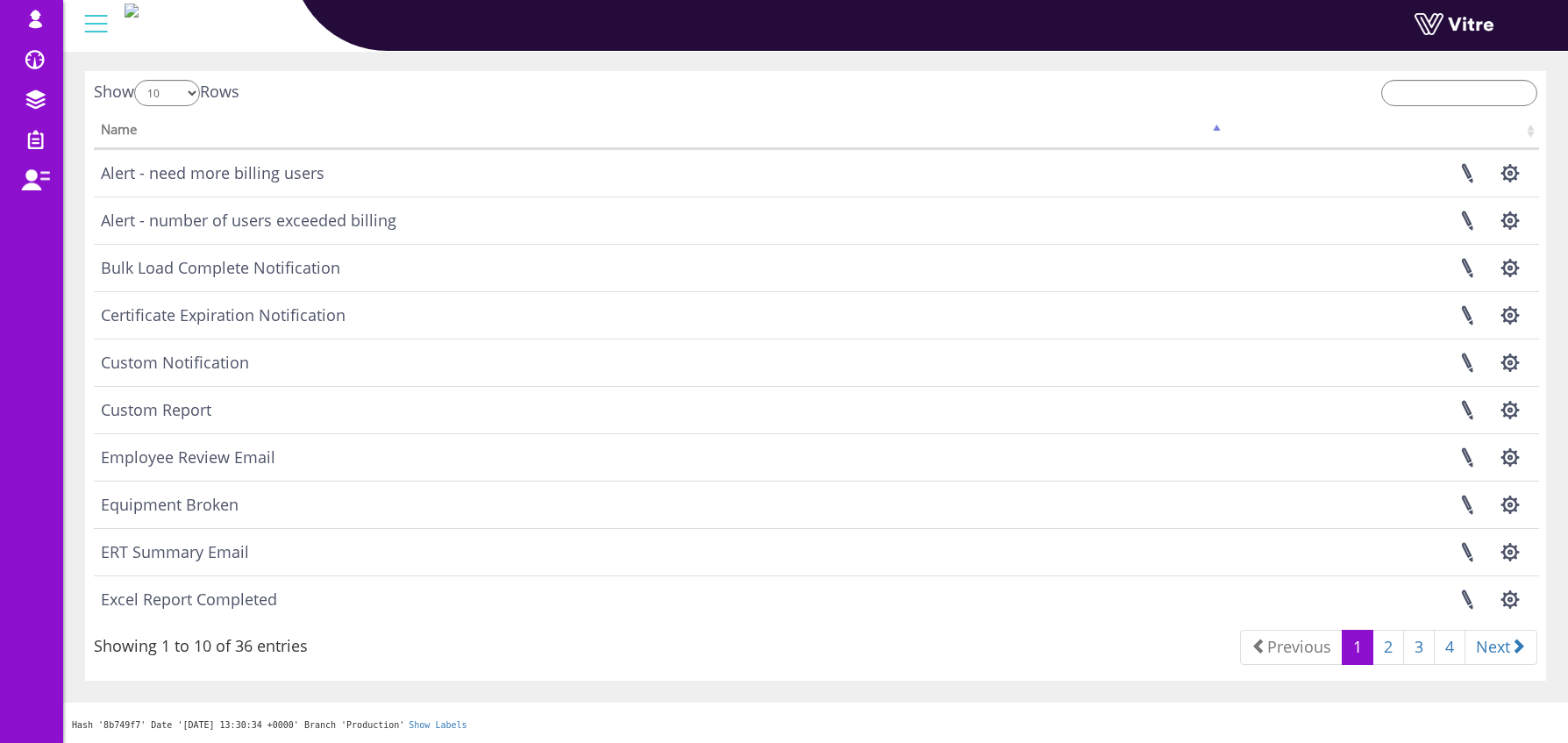
scroll to position [69, 0]
click at [1466, 600] on link at bounding box center [1467, 599] width 43 height 46
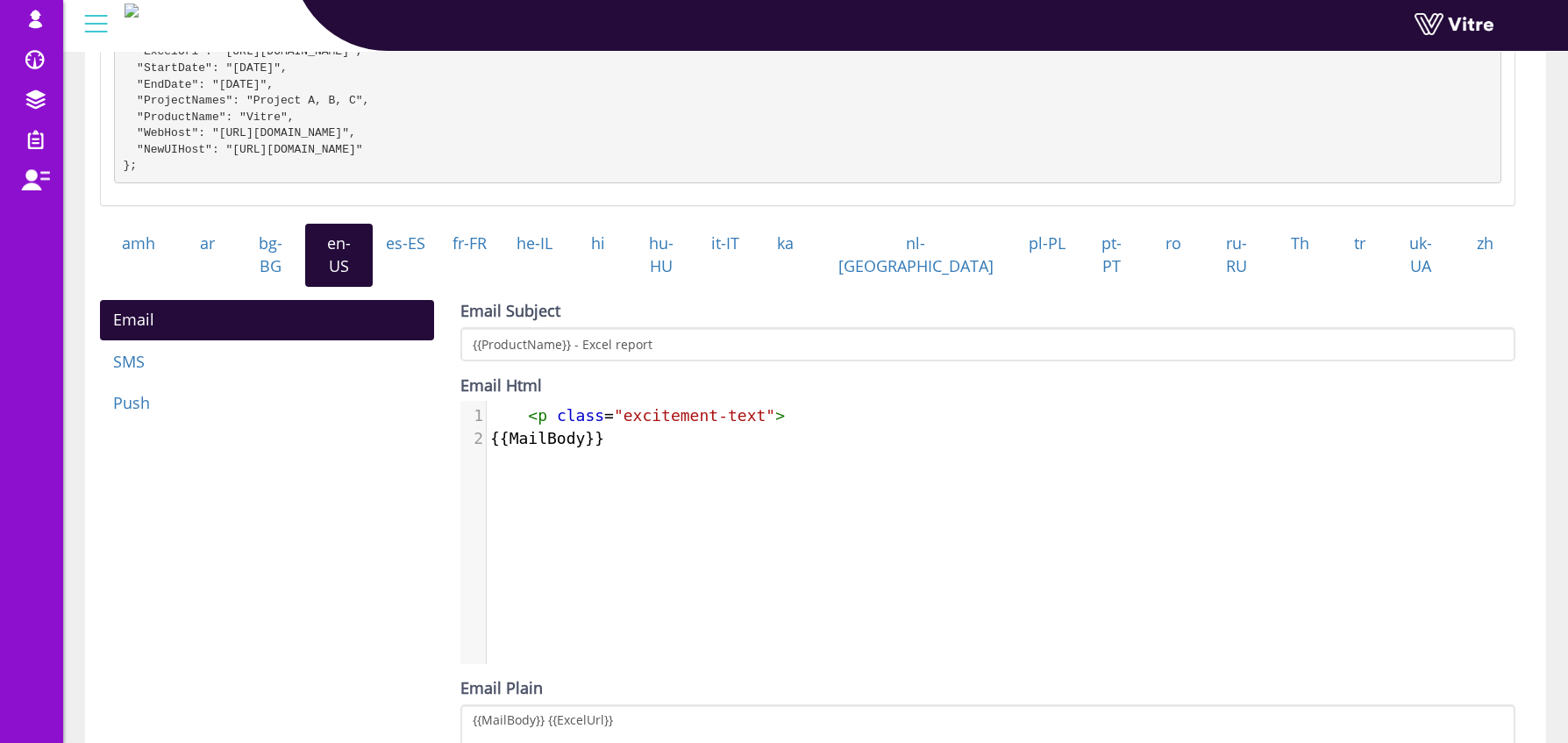
scroll to position [305, 0]
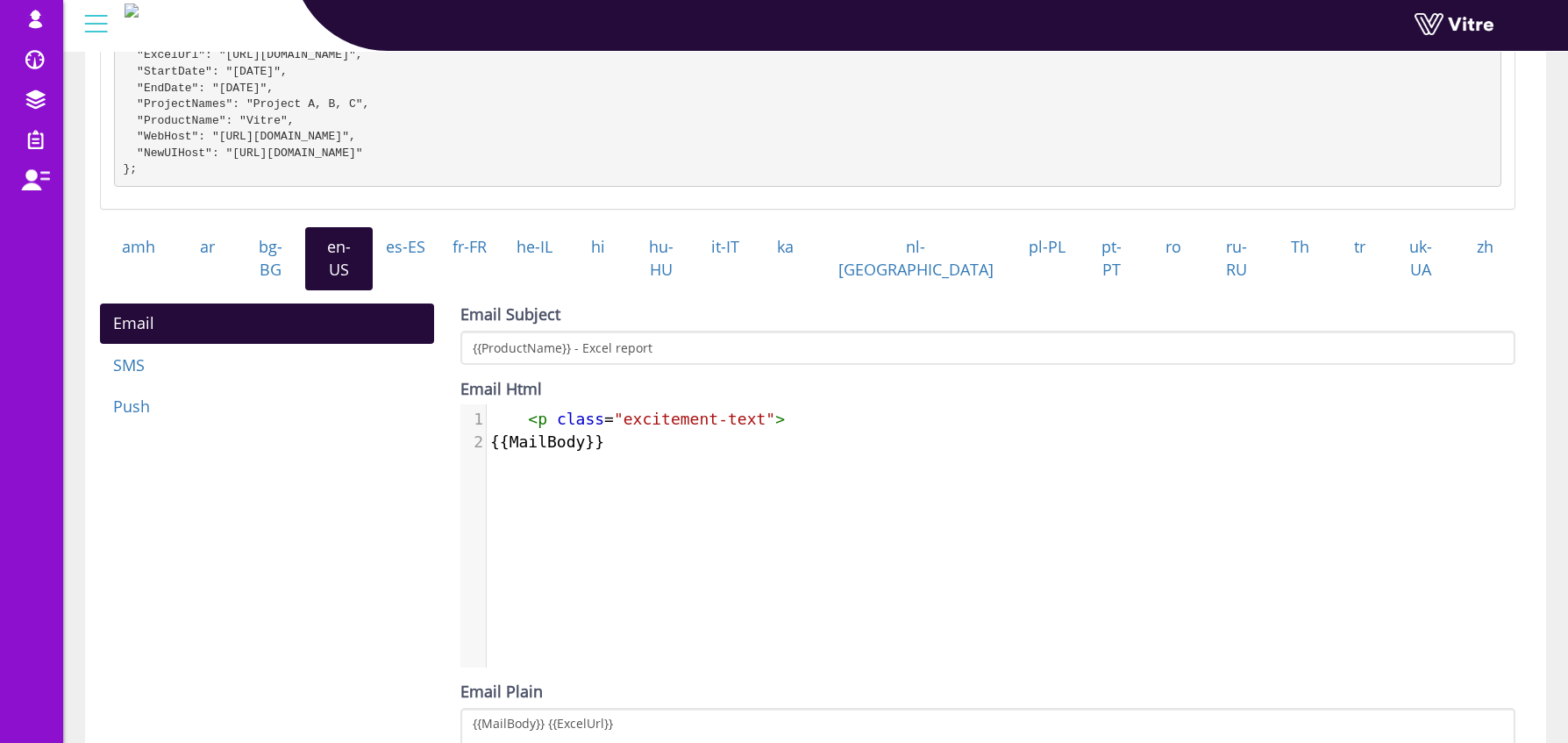
click at [644, 409] on span ""excitement-text"" at bounding box center [694, 418] width 161 height 18
type textarea "<p class="excitement-text">"
click at [644, 409] on span ""excitement-text"" at bounding box center [694, 418] width 161 height 18
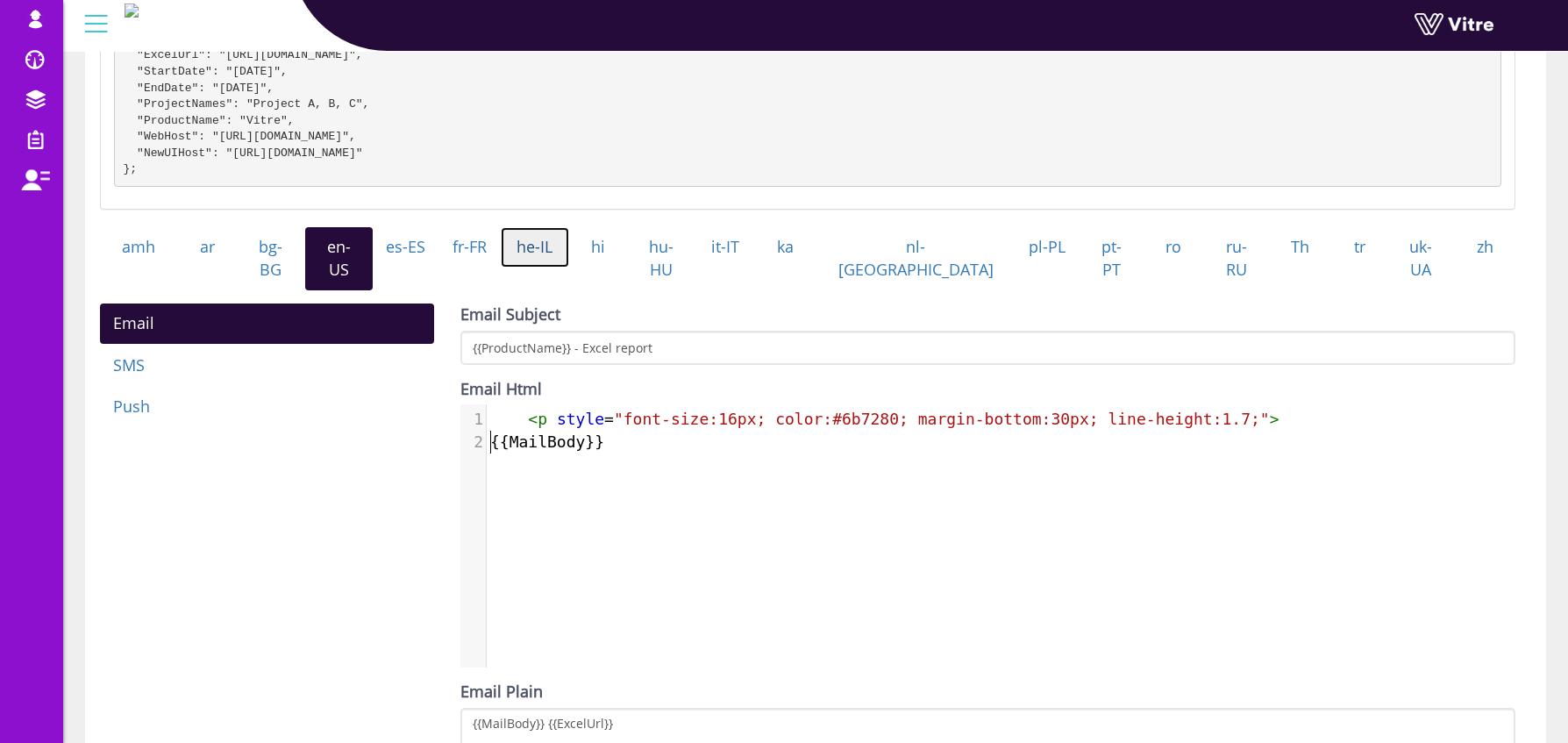
click at [569, 267] on link "he-IL" at bounding box center [535, 247] width 69 height 41
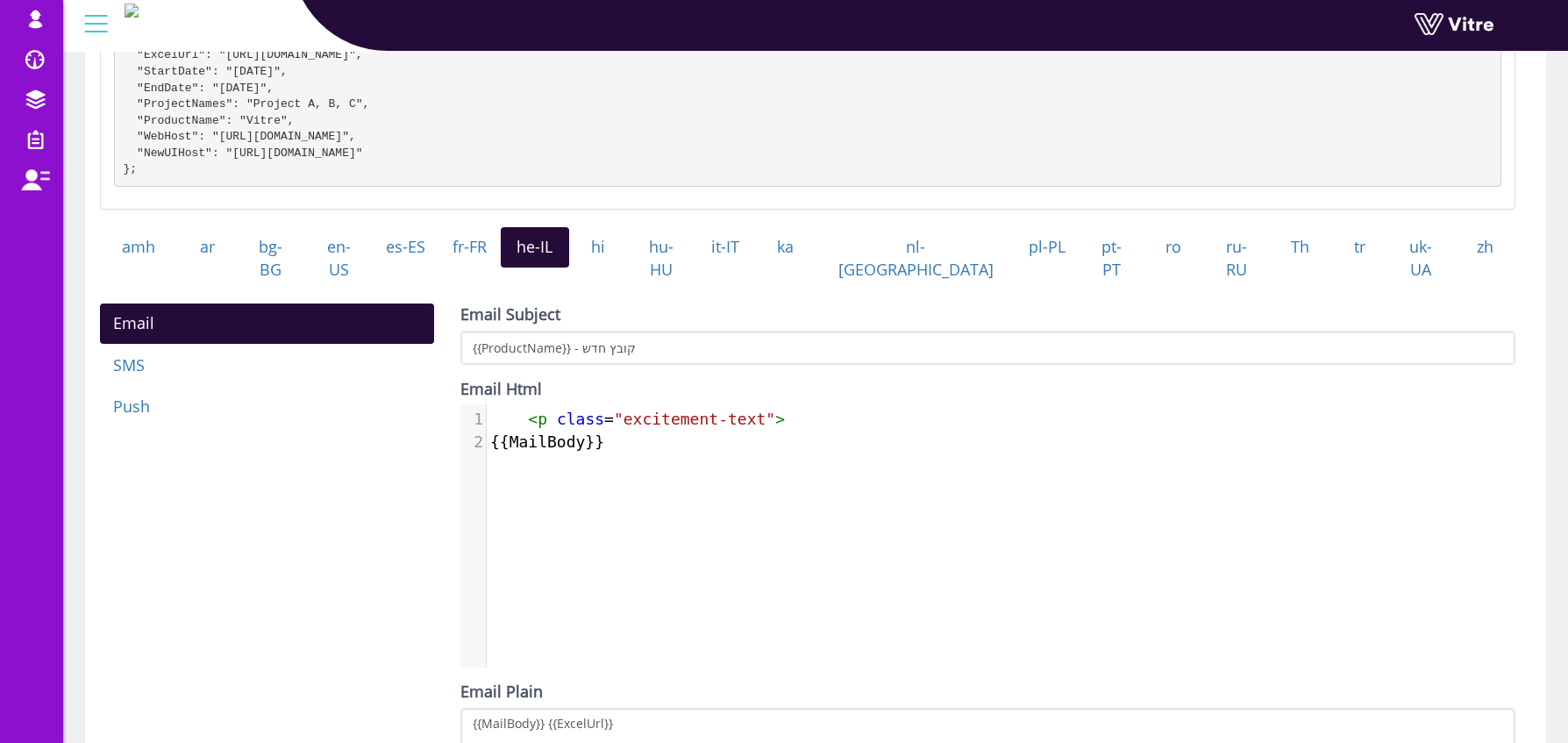
click at [655, 414] on span ""excitement-text"" at bounding box center [694, 418] width 161 height 18
type textarea "<p class="excitement-text">"
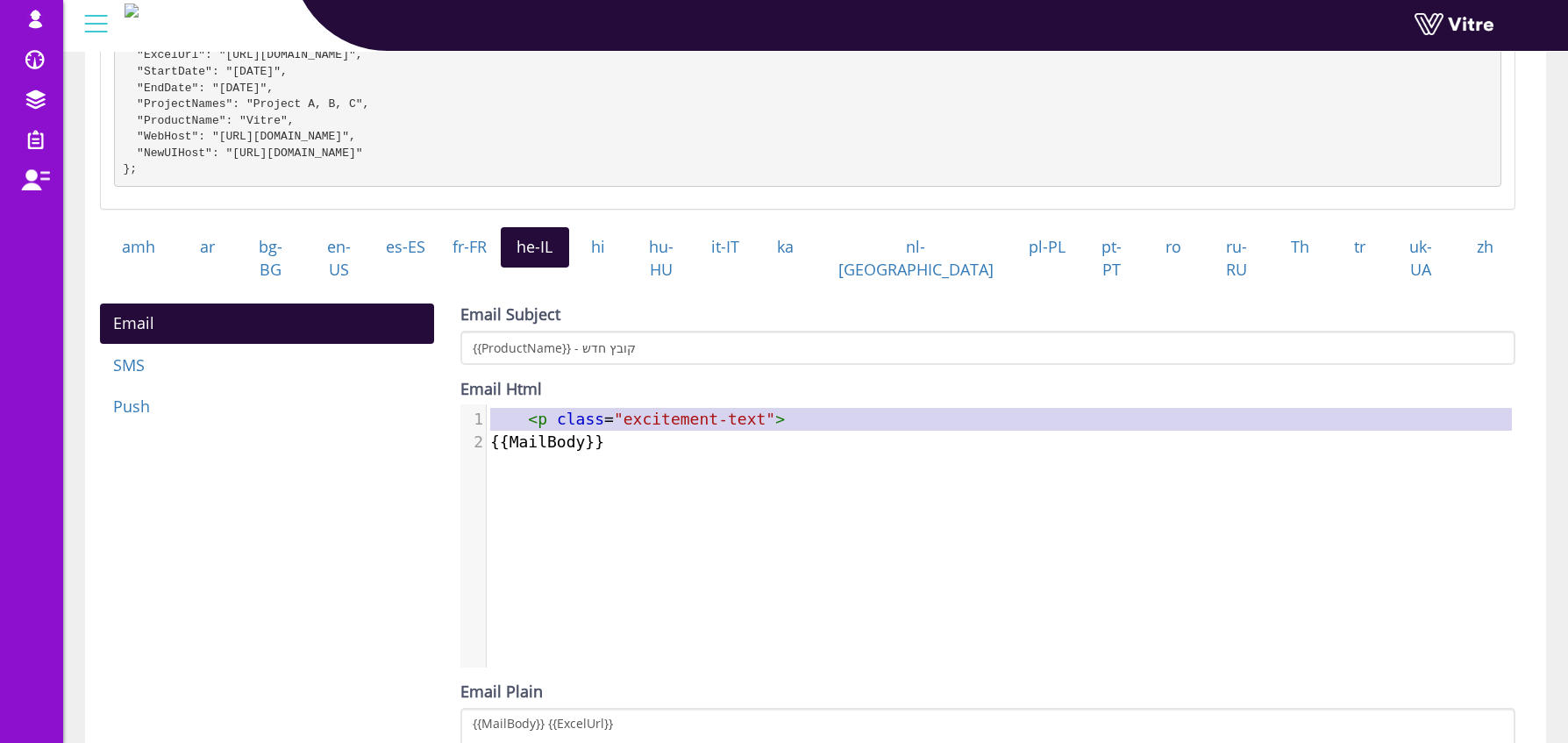
click at [655, 414] on span ""excitement-text"" at bounding box center [694, 418] width 161 height 18
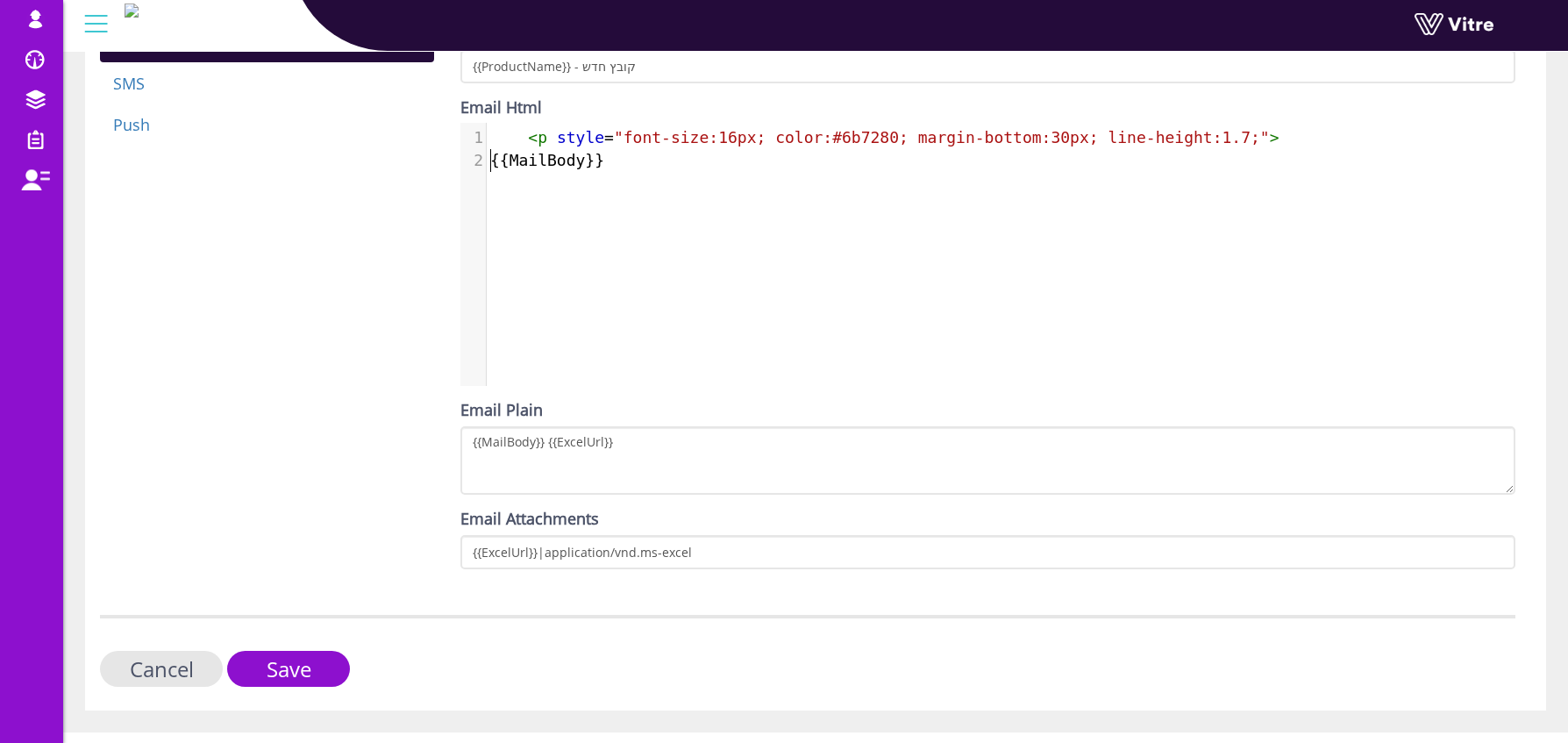
scroll to position [588, 0]
click at [307, 666] on input "Save" at bounding box center [288, 668] width 123 height 36
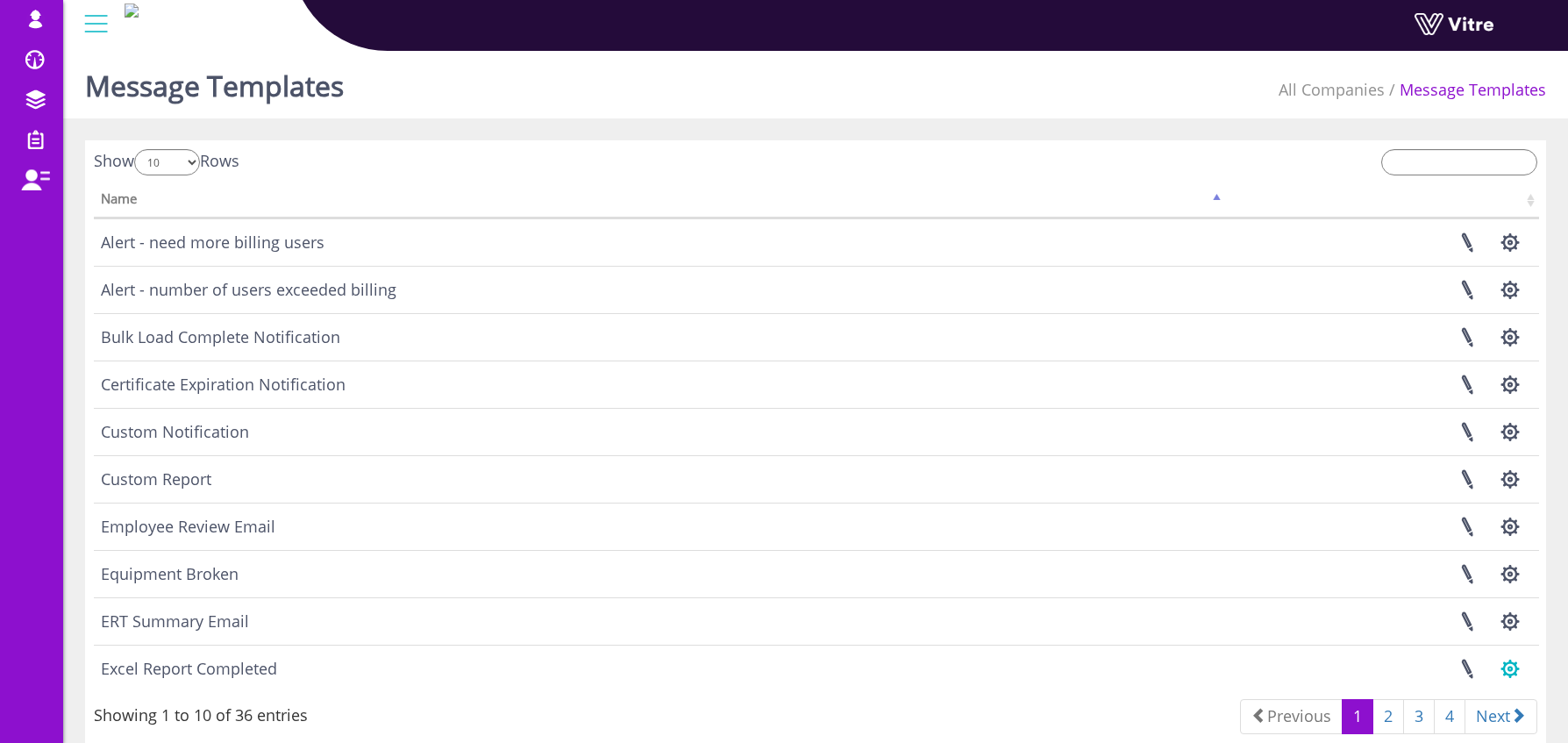
click at [1518, 672] on button "button" at bounding box center [1509, 669] width 43 height 46
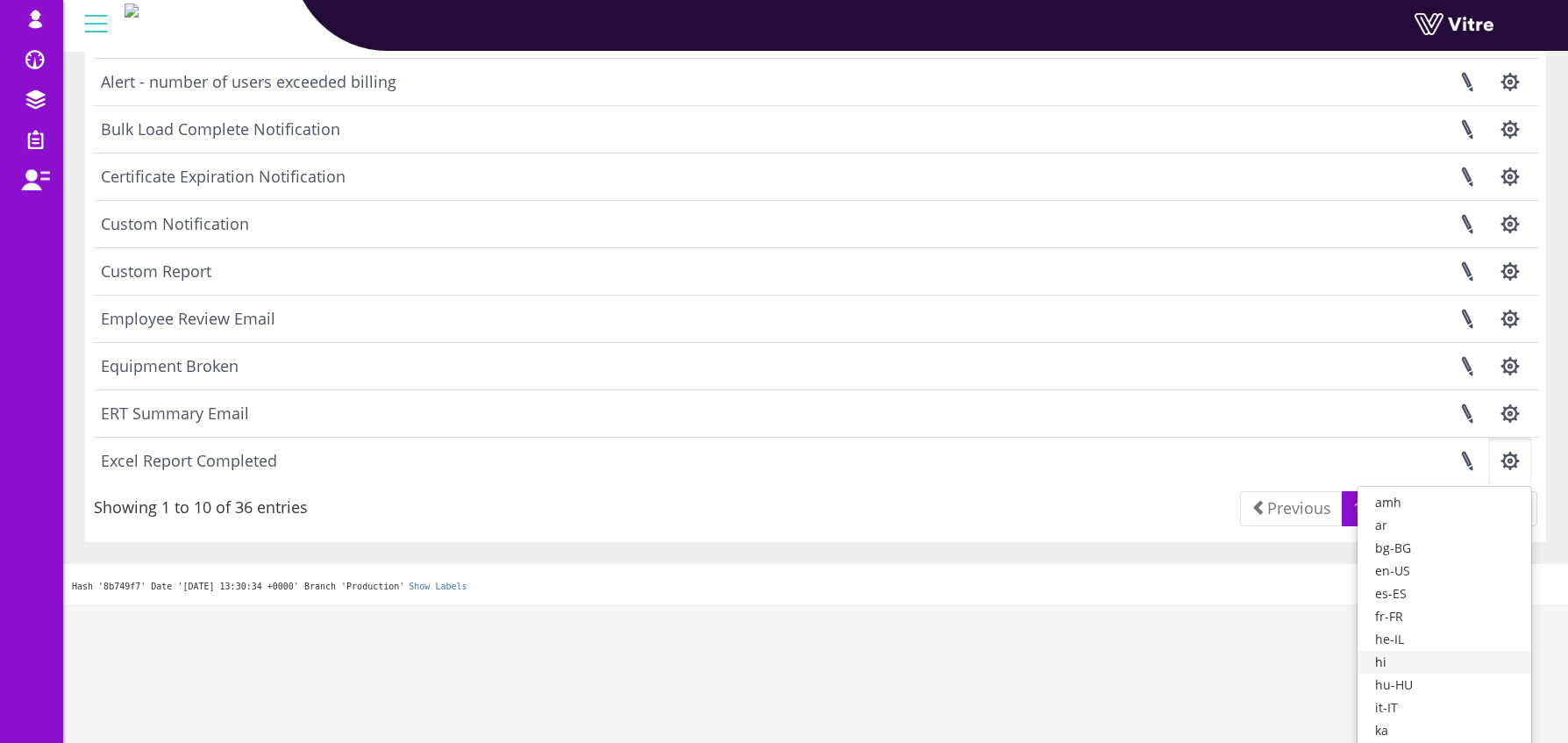
scroll to position [256, 0]
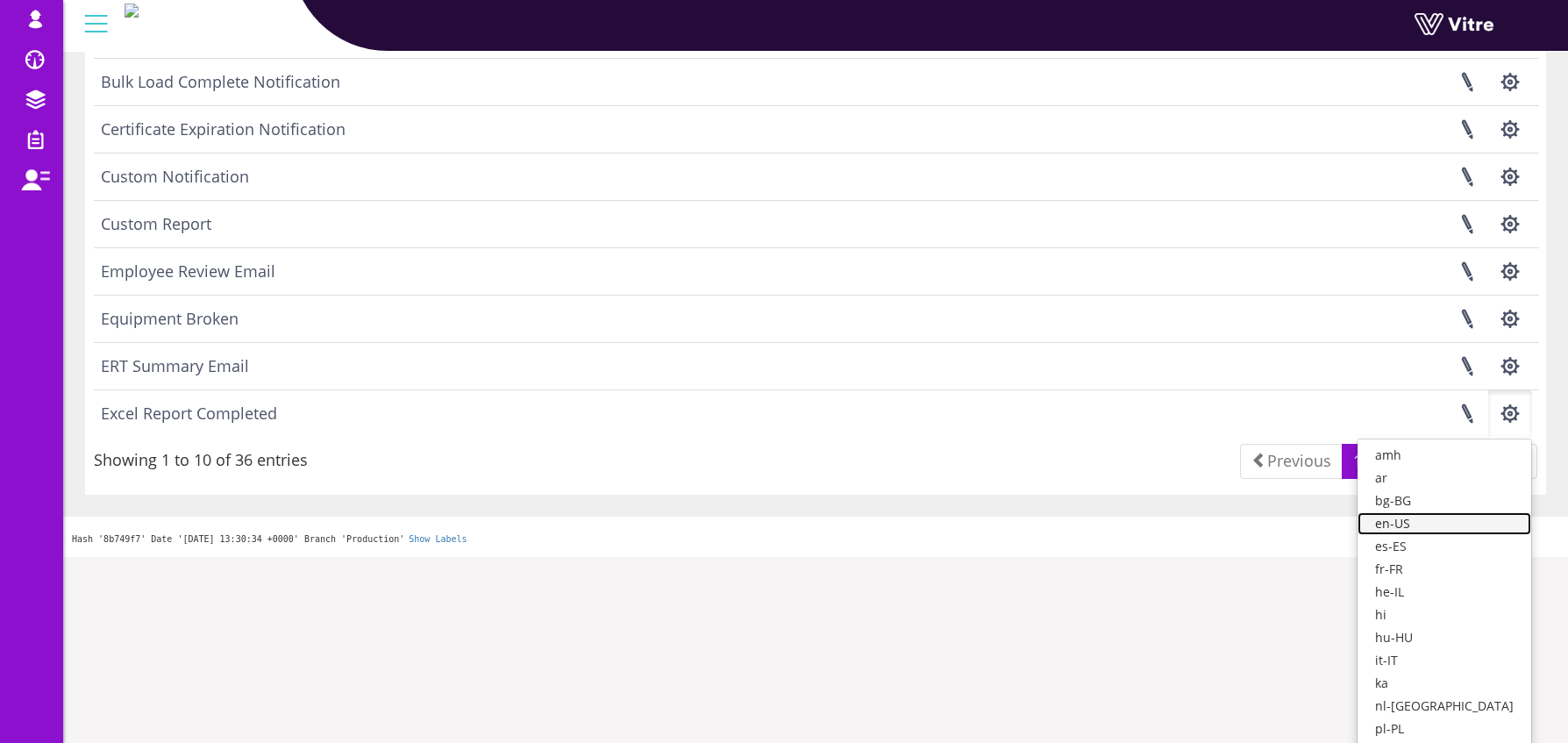
click at [1445, 518] on link "en-US" at bounding box center [1444, 524] width 174 height 23
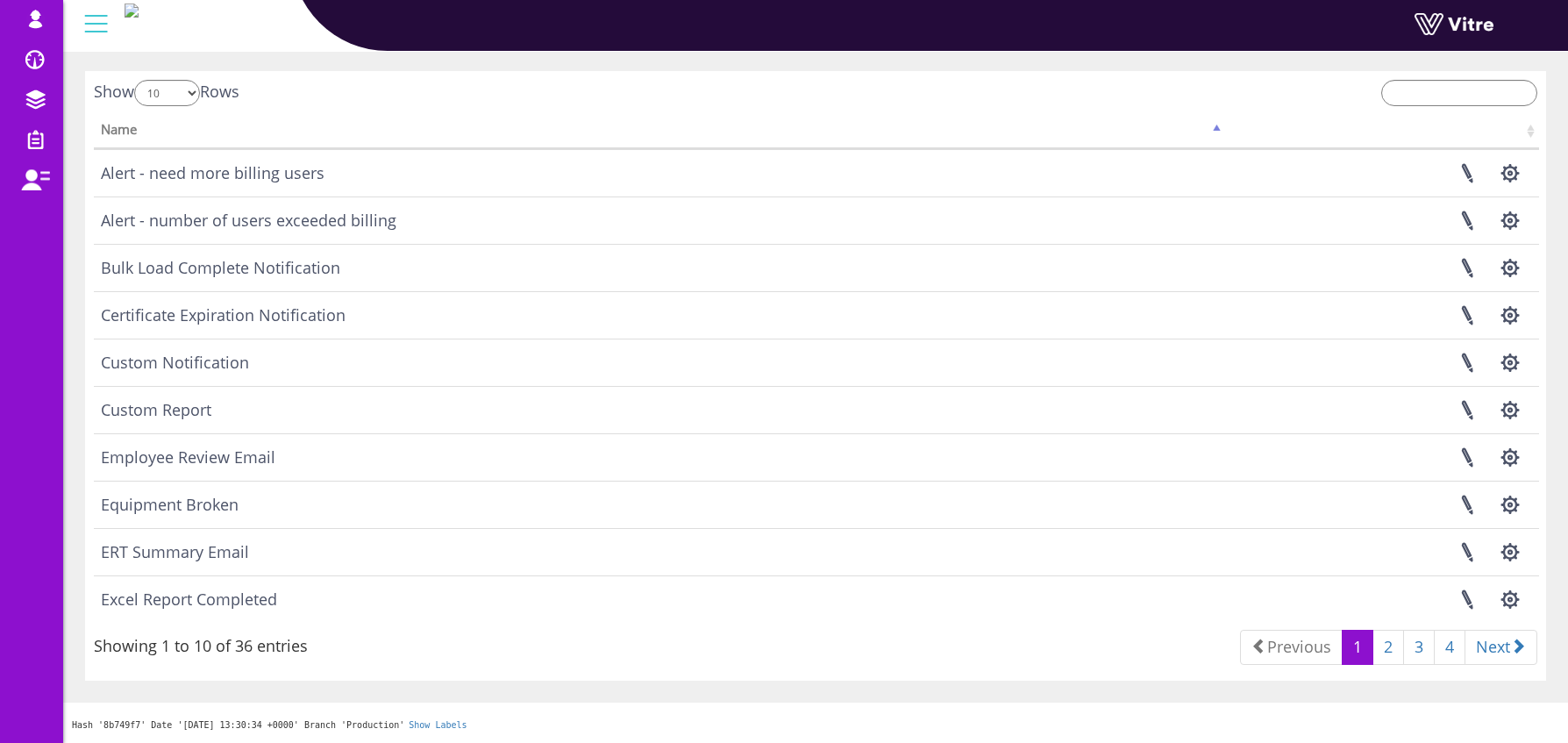
scroll to position [69, 0]
click at [1373, 645] on link "2" at bounding box center [1389, 647] width 32 height 35
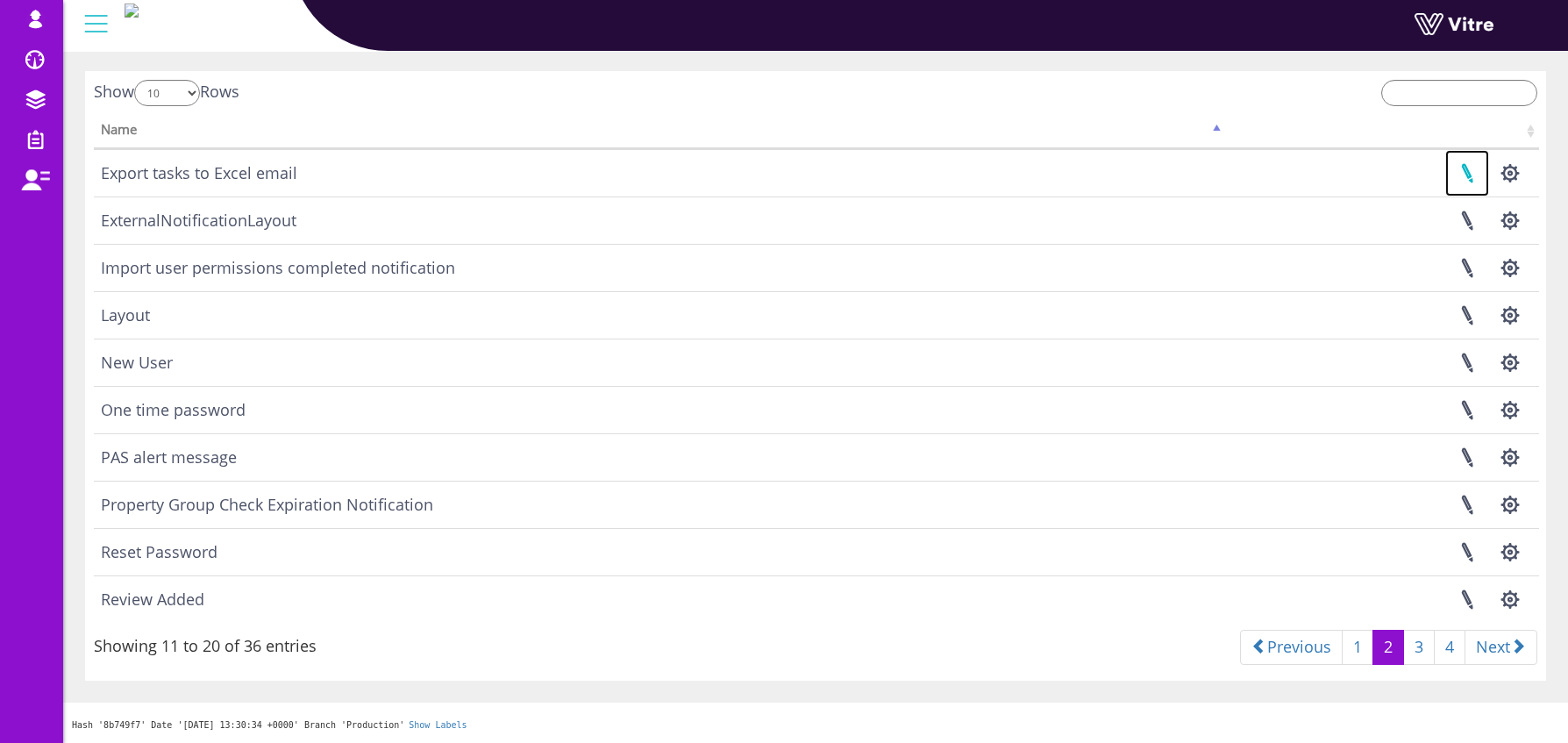
click at [1465, 171] on link at bounding box center [1467, 173] width 43 height 46
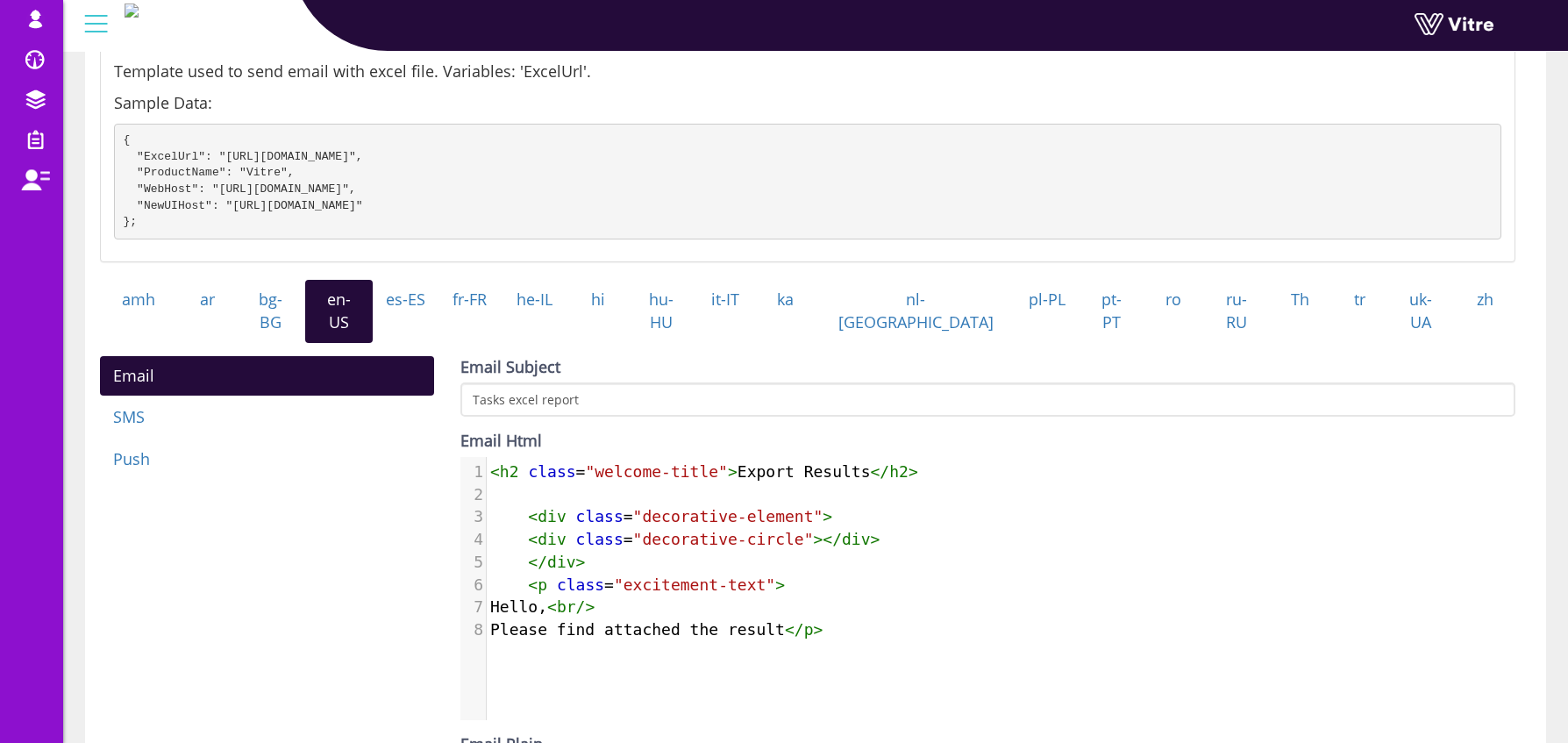
scroll to position [188, 0]
click at [491, 463] on span "<" at bounding box center [495, 470] width 10 height 18
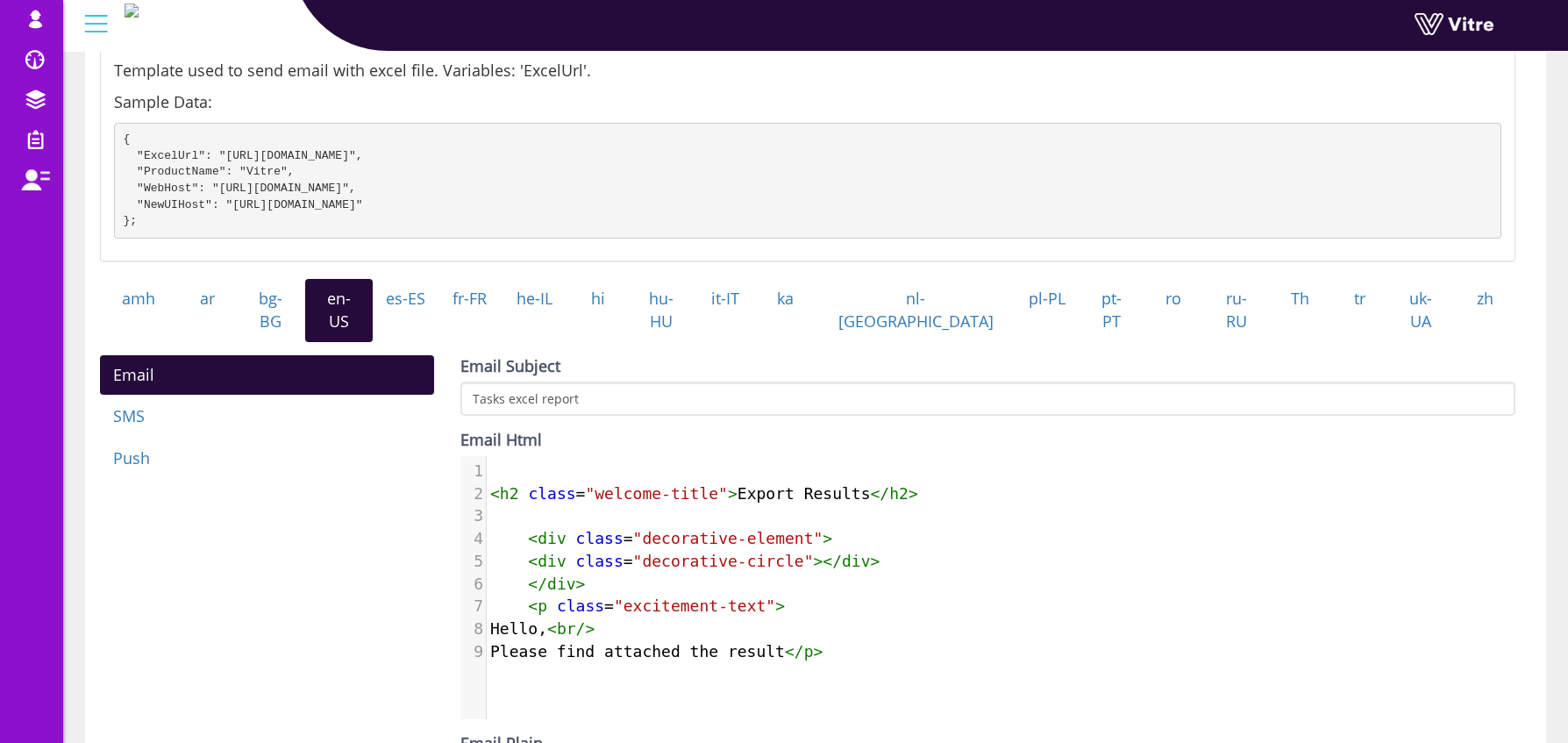
paste textarea "E"
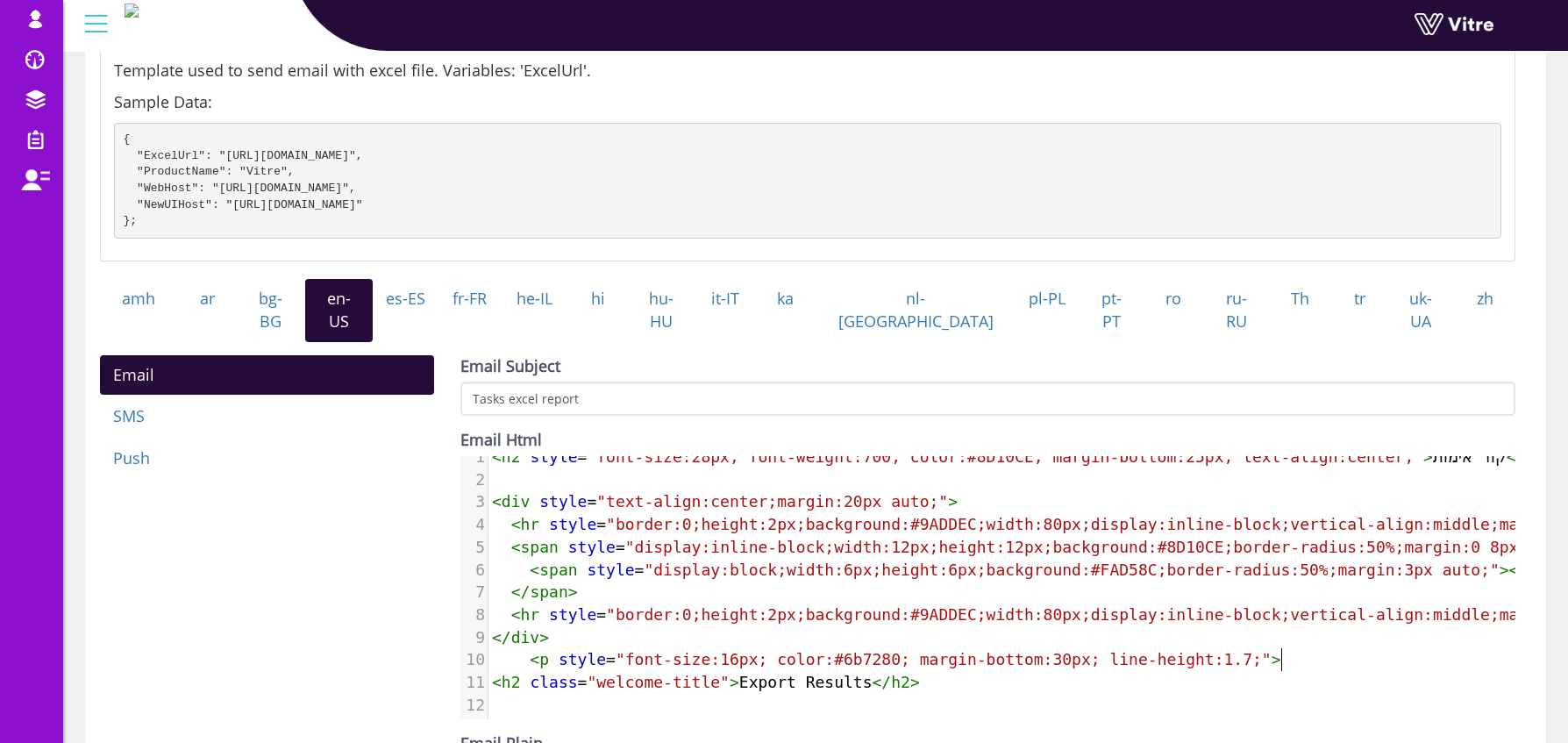
scroll to position [29, 0]
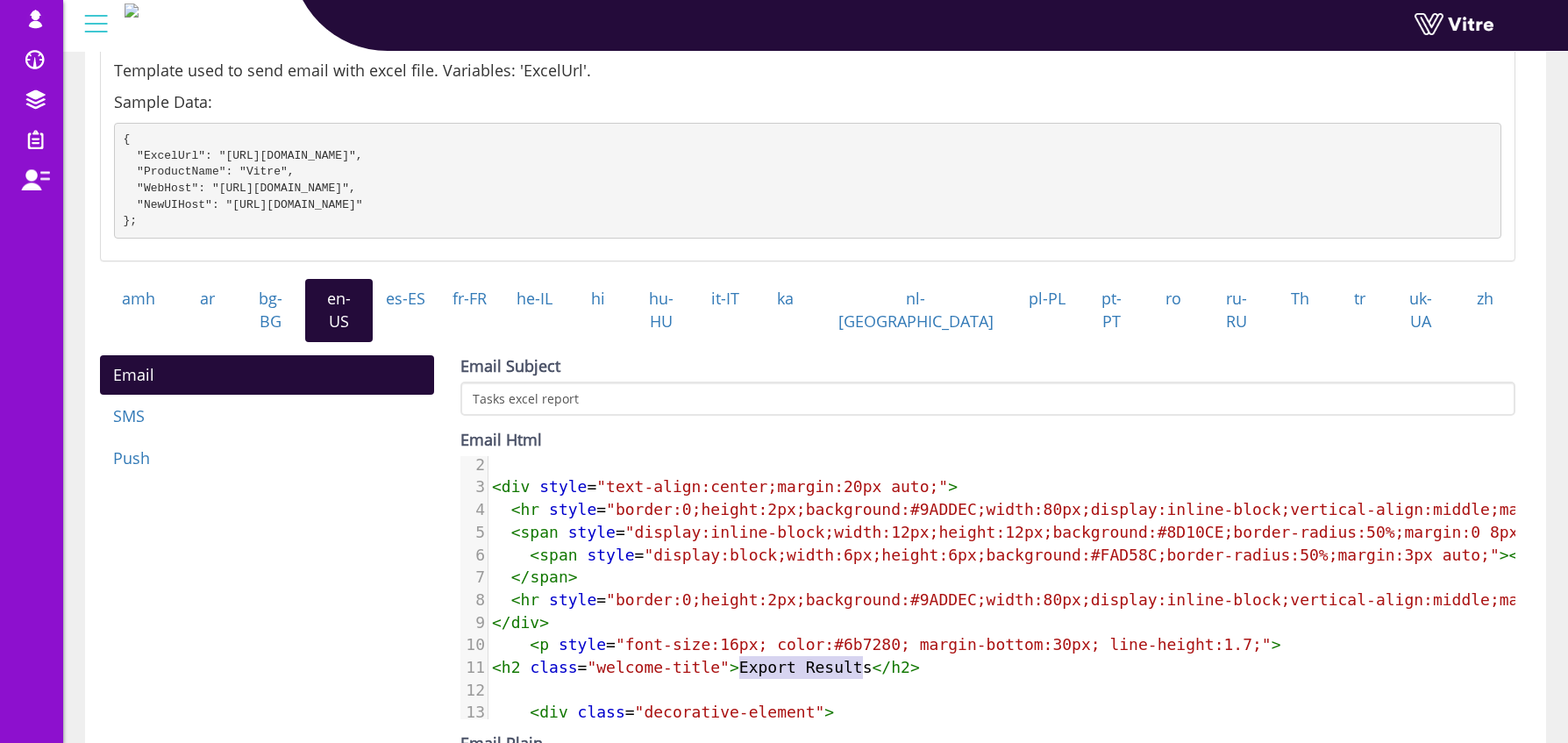
type textarea "Export Results"
drag, startPoint x: 740, startPoint y: 660, endPoint x: 871, endPoint y: 662, distance: 131.0
click at [871, 662] on span "< h2 class = "welcome-title" > Export Results </ h2 >" at bounding box center [706, 667] width 428 height 18
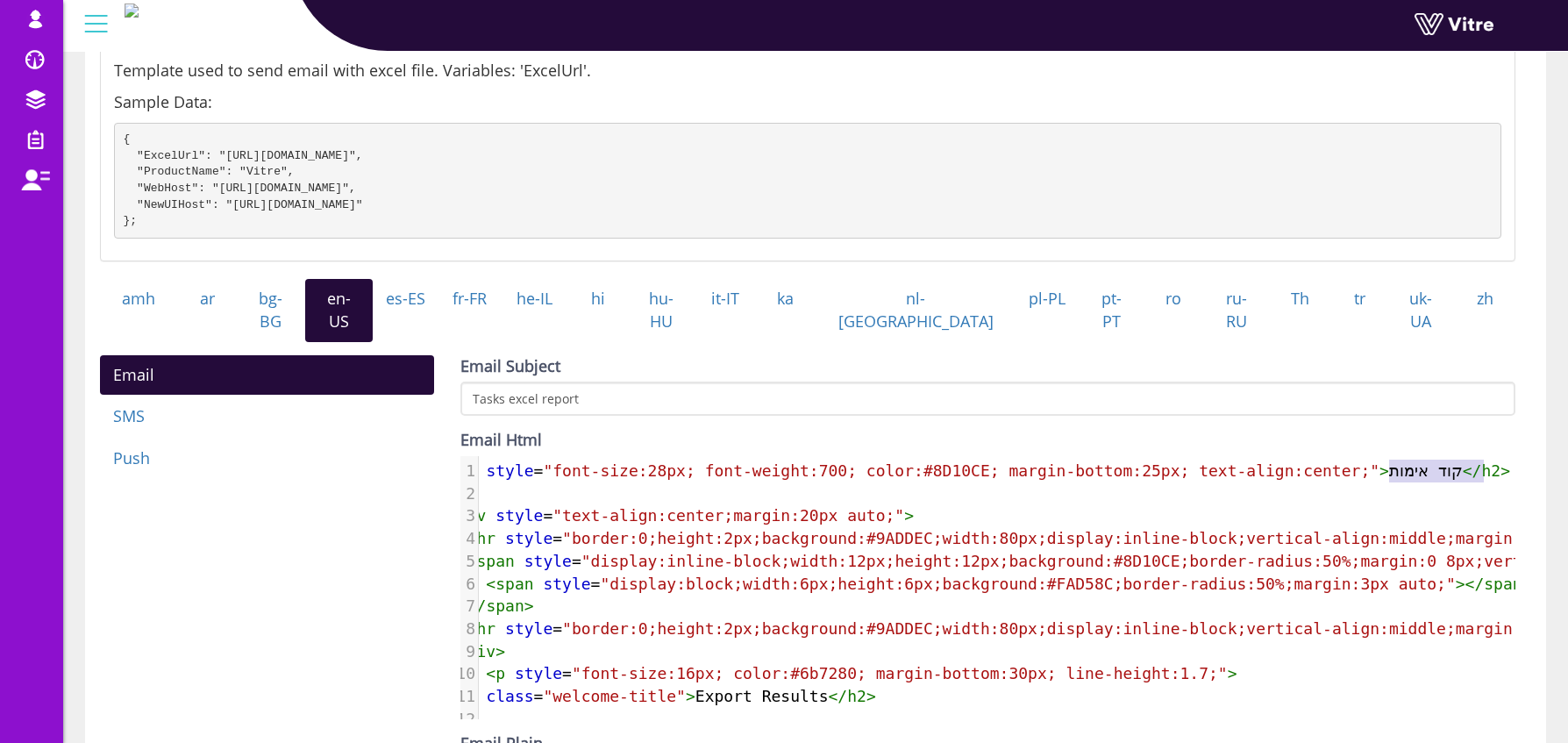
scroll to position [0, 63]
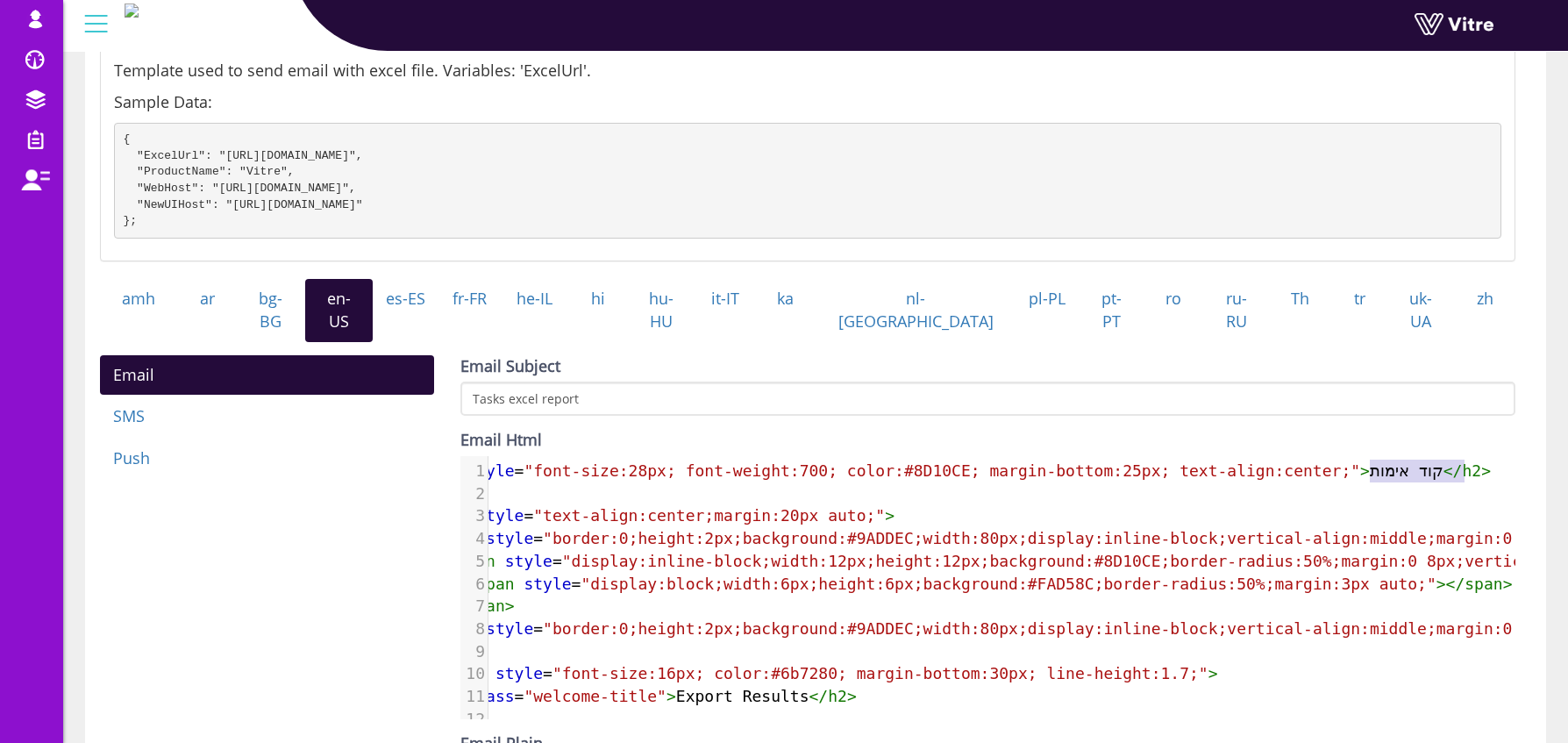
type textarea "קוד אימות"
drag, startPoint x: 1437, startPoint y: 468, endPoint x: 1459, endPoint y: 468, distance: 22.0
click at [1459, 468] on span "< h2 style = "font-size:28px; font-weight:700; color:#8D10CE; margin-bottom:25p…" at bounding box center [959, 470] width 1062 height 18
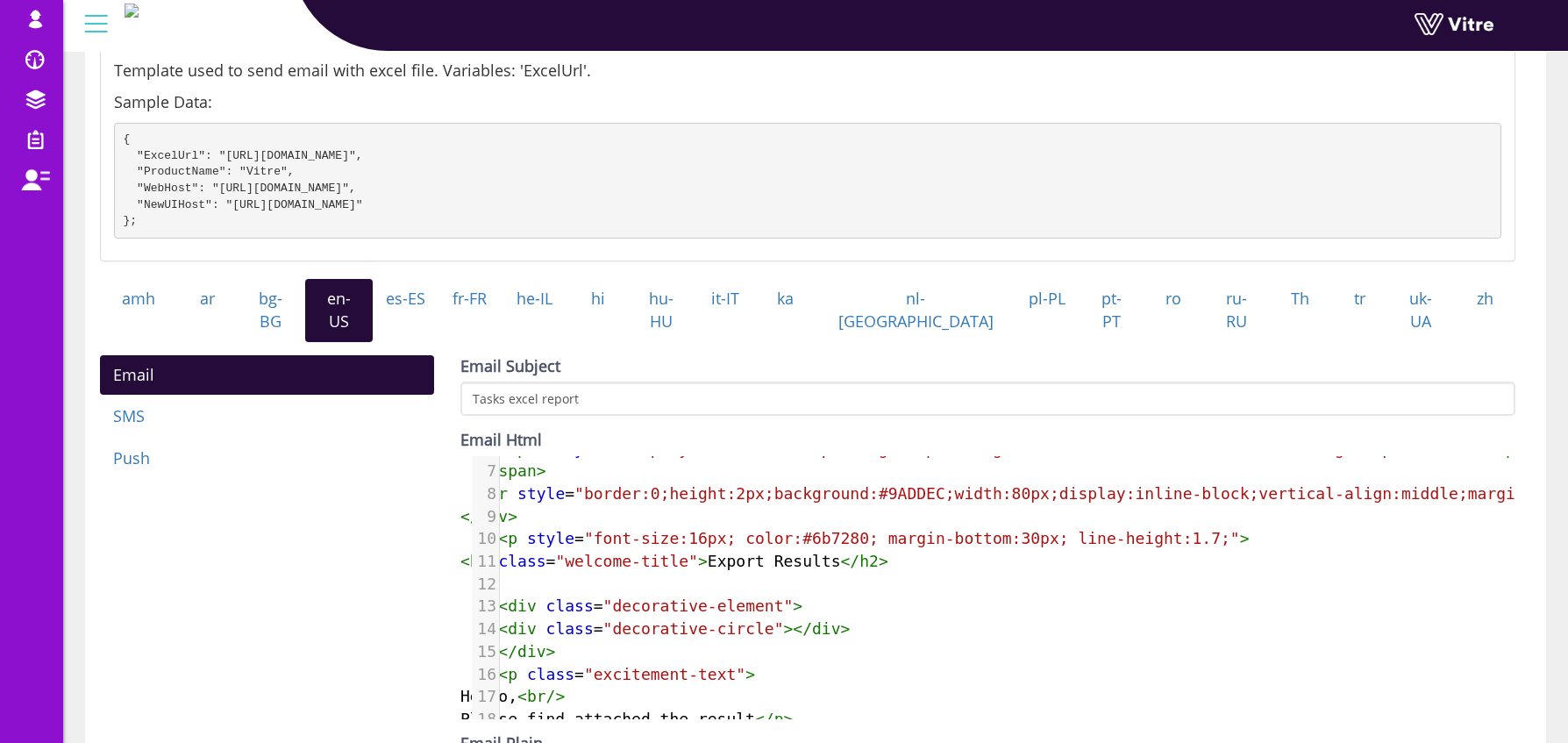
scroll to position [135, 0]
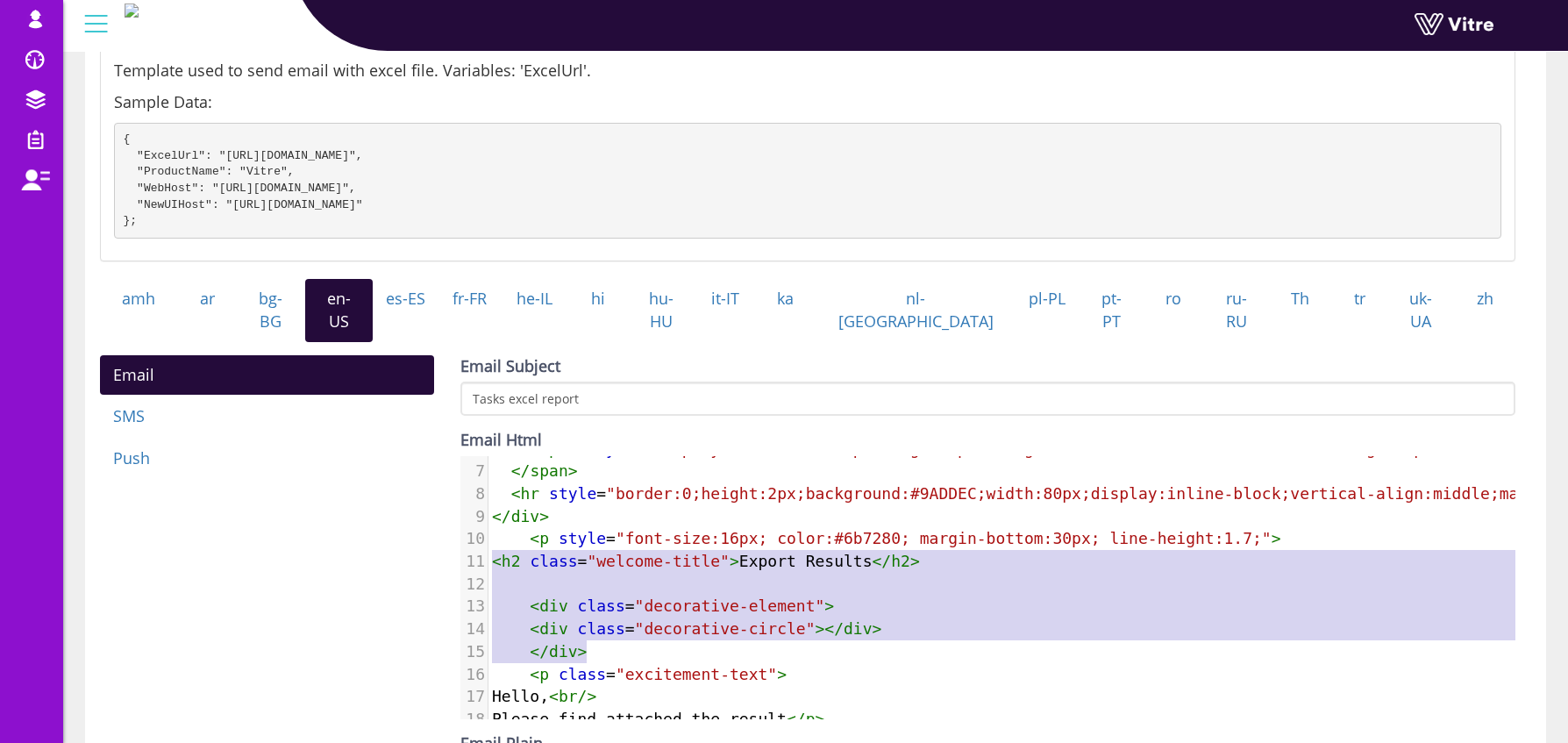
type textarea "<h2 class="welcome-title">Export Results</h2> <div class="decorative-element"> …"
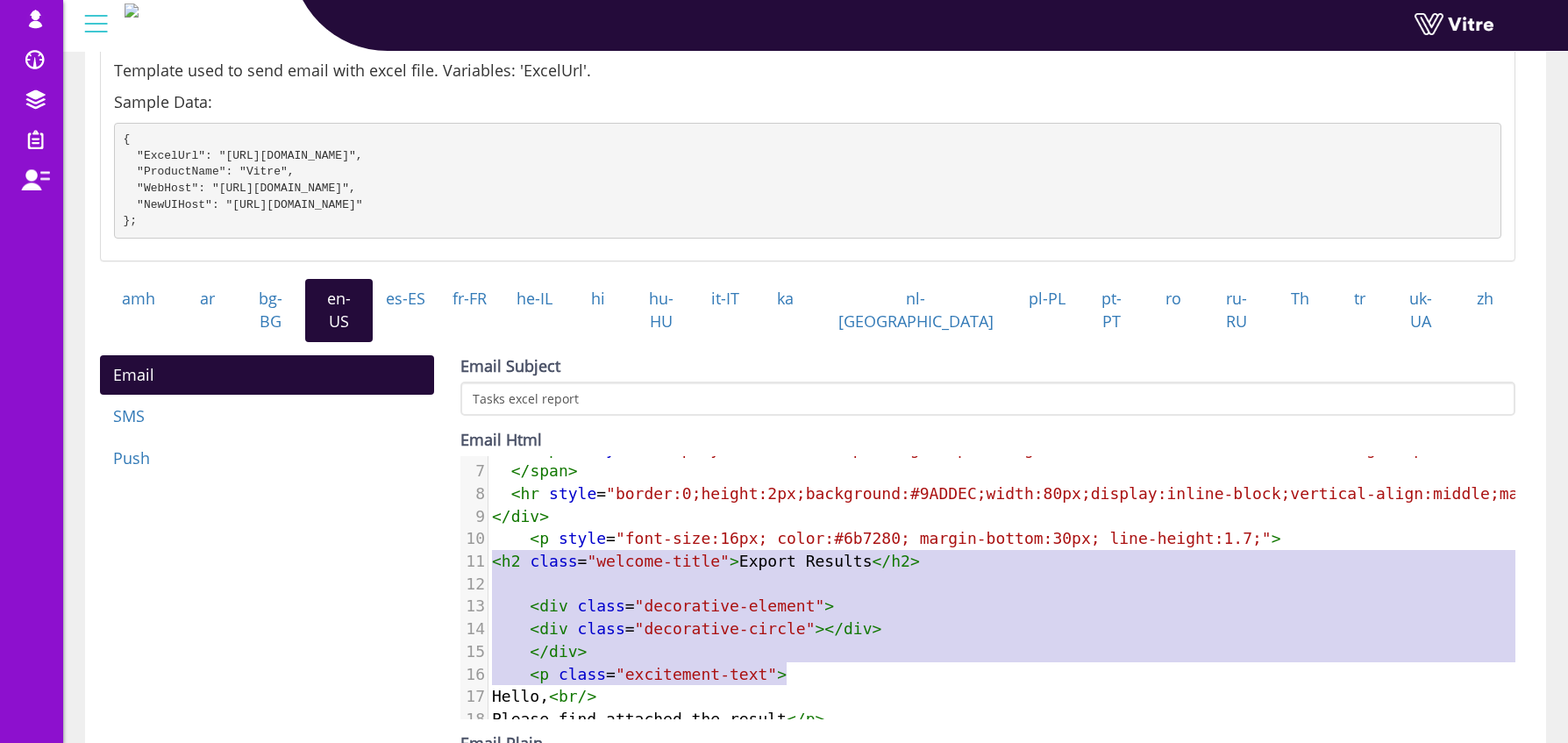
drag, startPoint x: 493, startPoint y: 557, endPoint x: 923, endPoint y: 667, distance: 443.8
click at [923, 667] on div "1 < h2 style = "font-size:28px; font-weight:700; color:#8D10CE; margin-bottom:2…" at bounding box center [1123, 527] width 1270 height 406
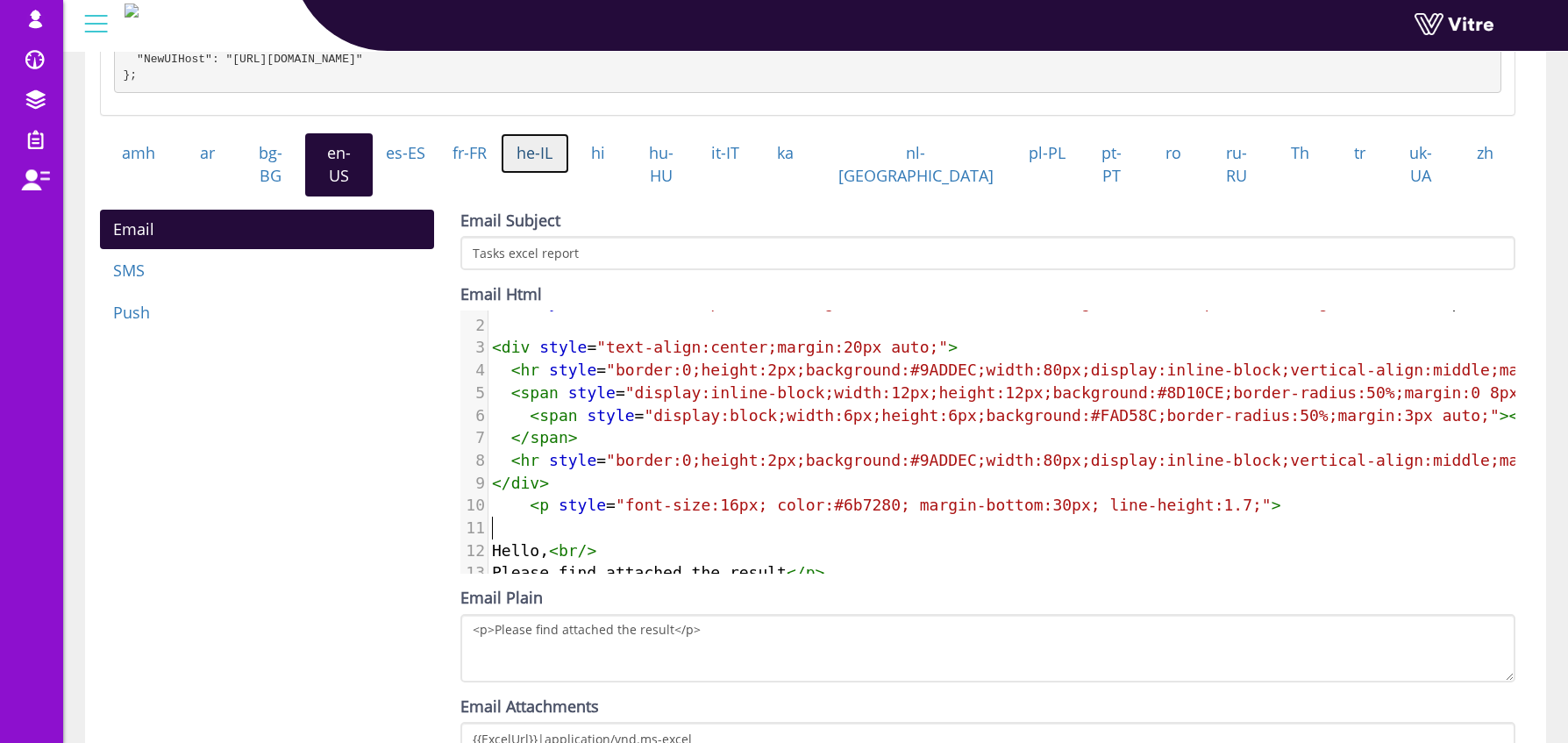
click at [569, 169] on link "he-IL" at bounding box center [535, 153] width 69 height 41
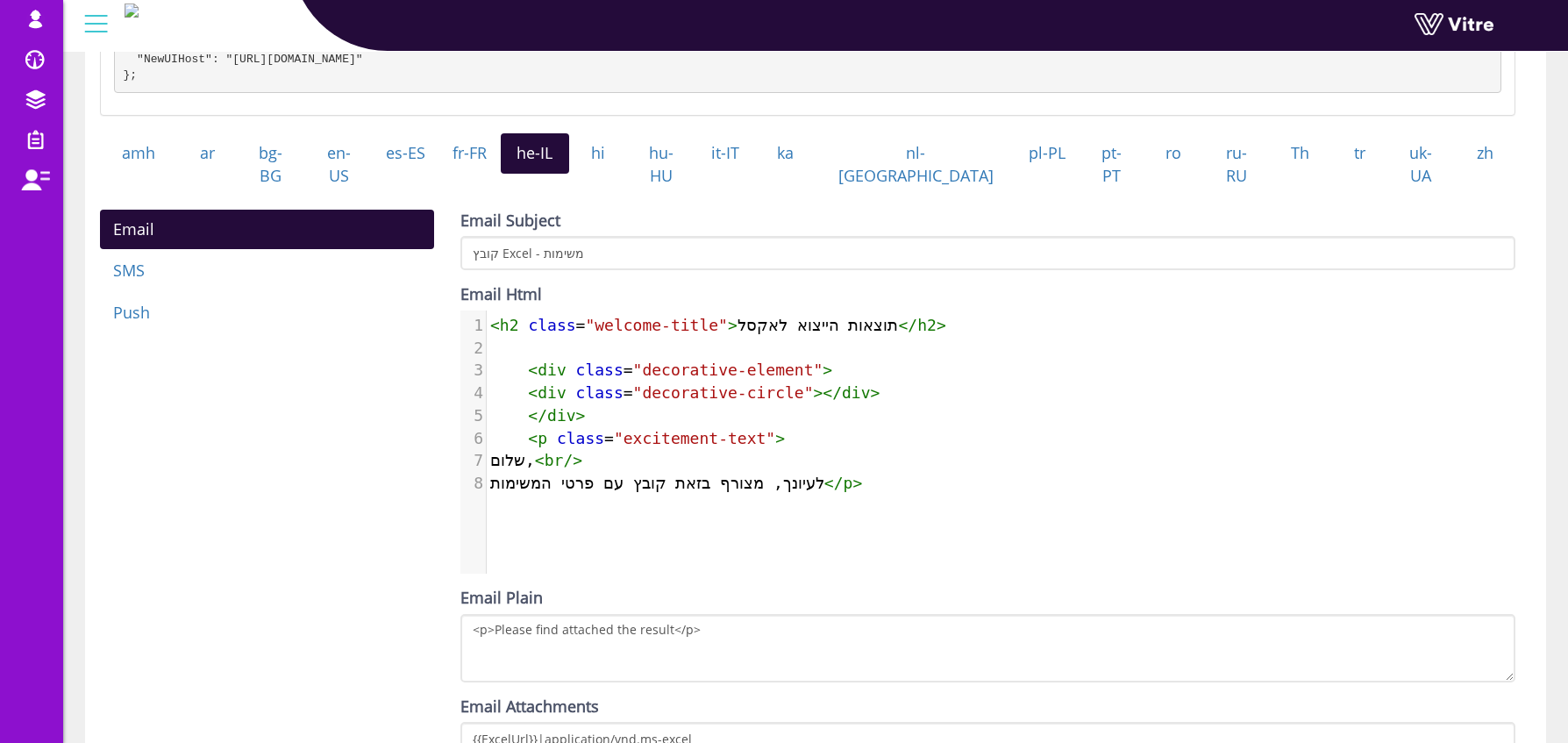
click at [493, 322] on span "<" at bounding box center [495, 324] width 10 height 18
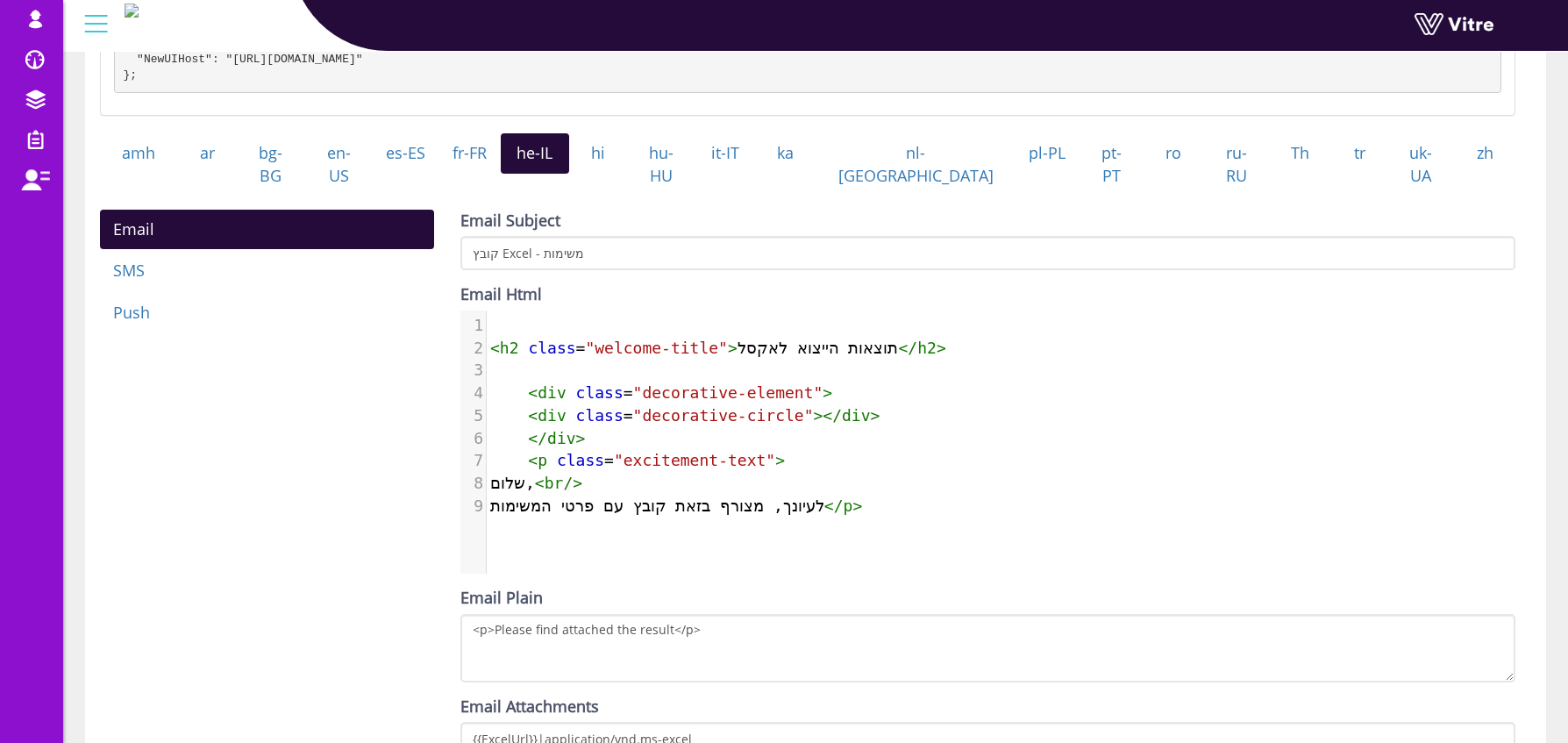
paste textarea "ל"
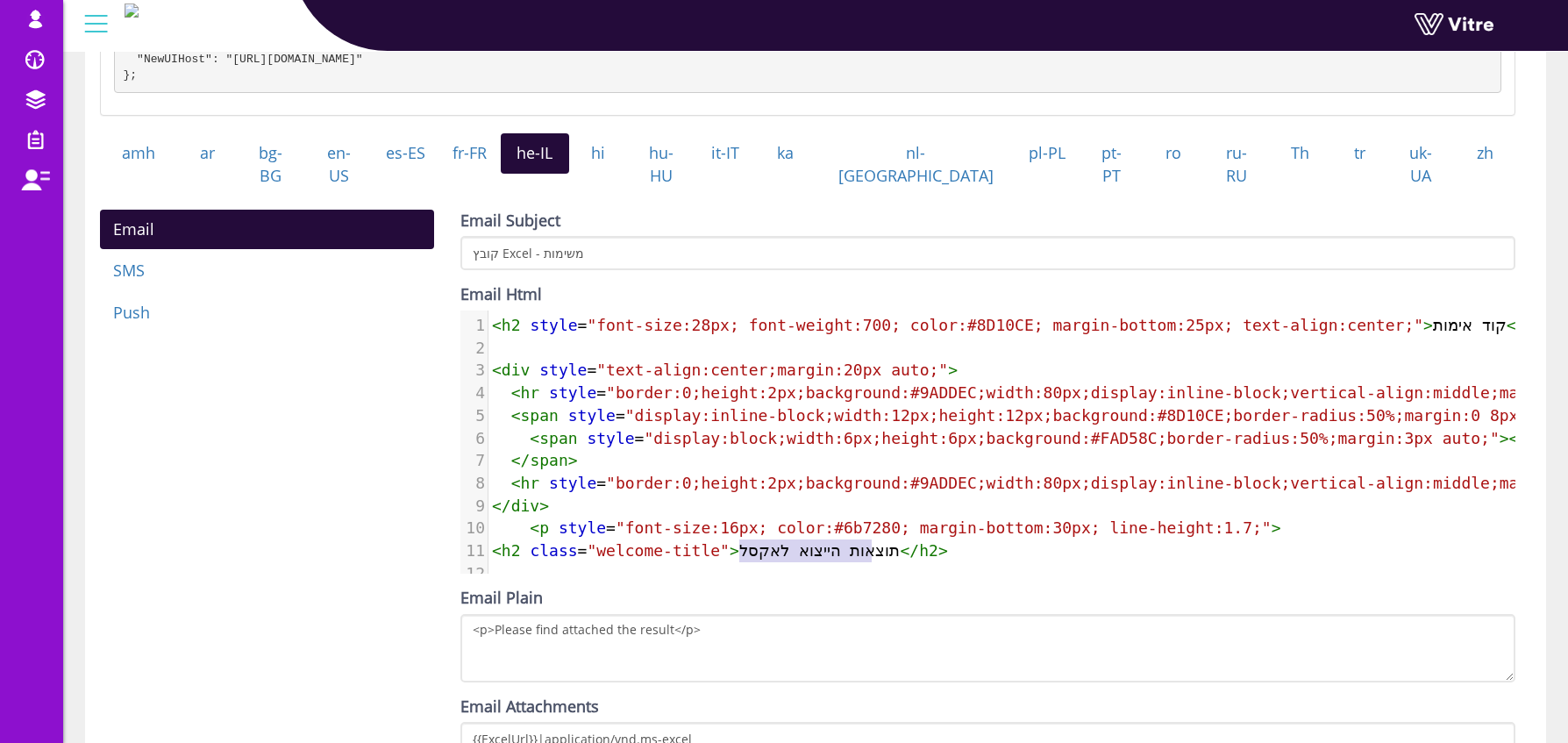
type textarea "תוצאות הייצוא לאקסל"
drag, startPoint x: 741, startPoint y: 542, endPoint x: 923, endPoint y: 540, distance: 182.0
click at [923, 541] on span "< h2 class = "welcome-title" > תוצאות הייצוא לאקסל </ h2 >" at bounding box center [720, 550] width 456 height 18
type textarea "אימו"
drag, startPoint x: 1439, startPoint y: 321, endPoint x: 1481, endPoint y: 318, distance: 42.1
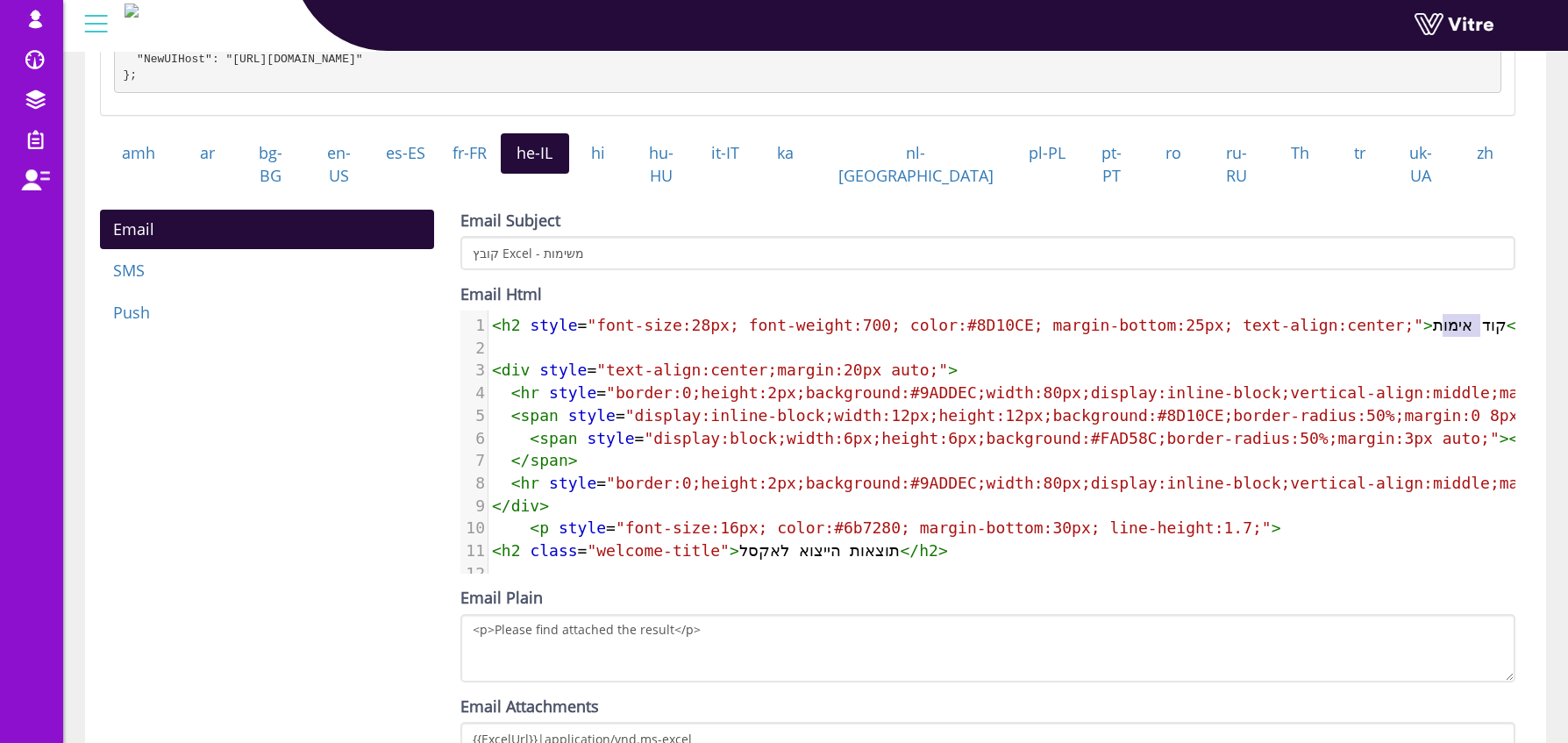
click at [1481, 318] on span "< h2 style = "font-size:28px; font-weight:700; color:#8D10CE; margin-bottom:25p…" at bounding box center [1023, 324] width 1062 height 18
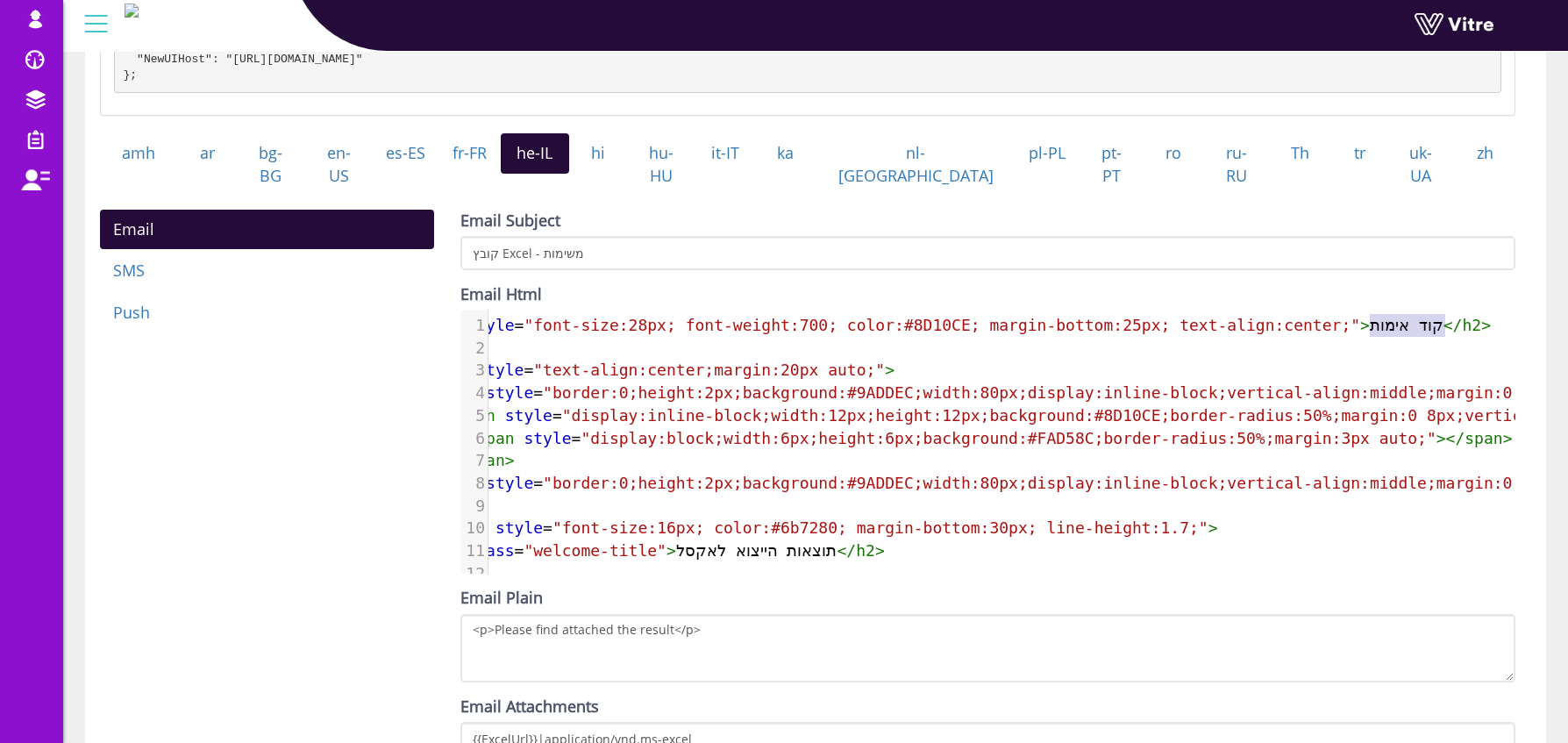
type textarea "קוד אימות"
drag, startPoint x: 1442, startPoint y: 322, endPoint x: 1455, endPoint y: 322, distance: 13.0
click at [1455, 322] on span "< h2 style = "font-size:28px; font-weight:700; color:#8D10CE; margin-bottom:25p…" at bounding box center [959, 324] width 1062 height 18
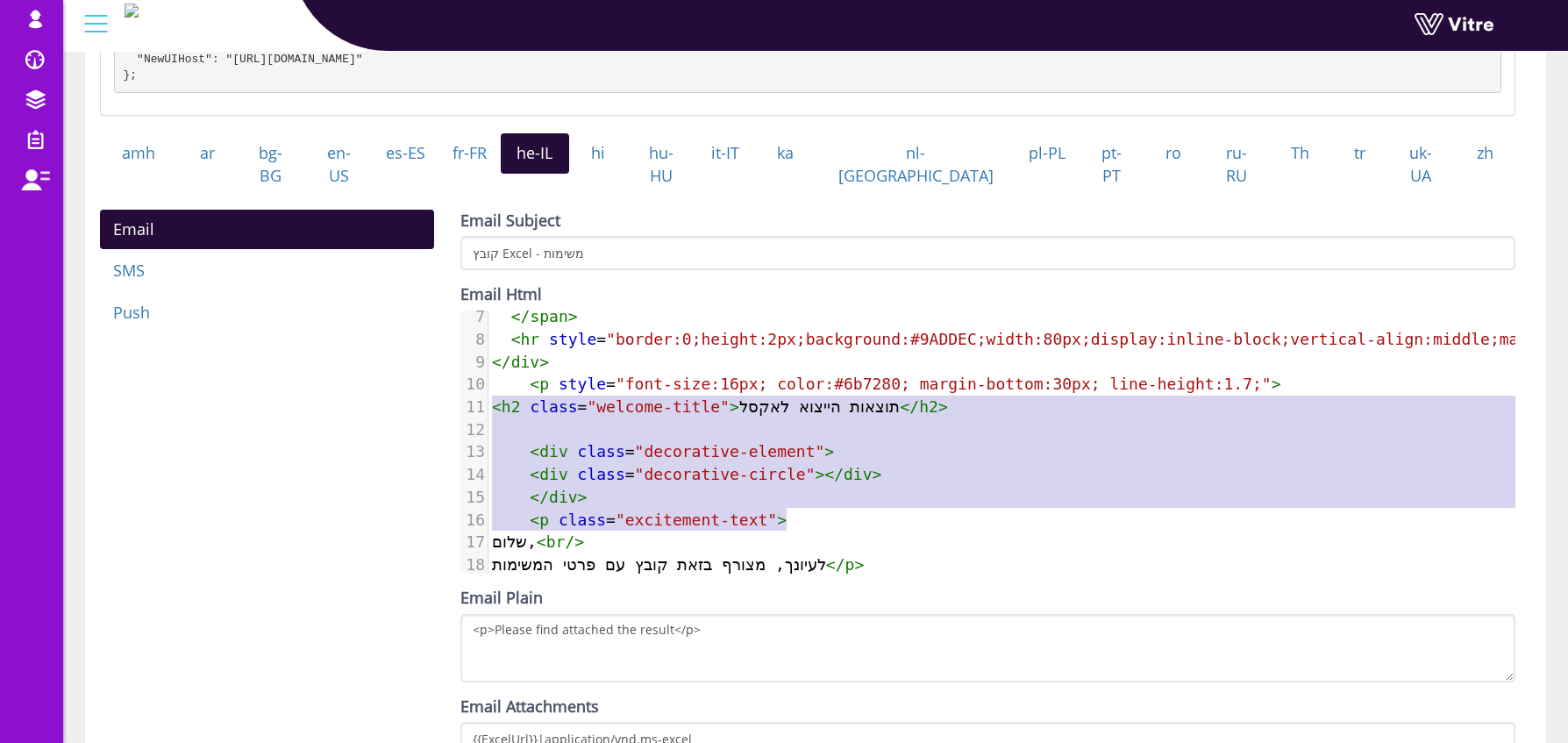
type textarea "<h2 class="welcome-title">תוצאות הייצוא לאקסל</h2> <div class="decorative-eleme…"
drag, startPoint x: 491, startPoint y: 398, endPoint x: 883, endPoint y: 510, distance: 407.7
click at [883, 510] on div "1 < h2 style = "font-size:28px; font-weight:700; color:#8D10CE; margin-bottom:2…" at bounding box center [1123, 372] width 1270 height 406
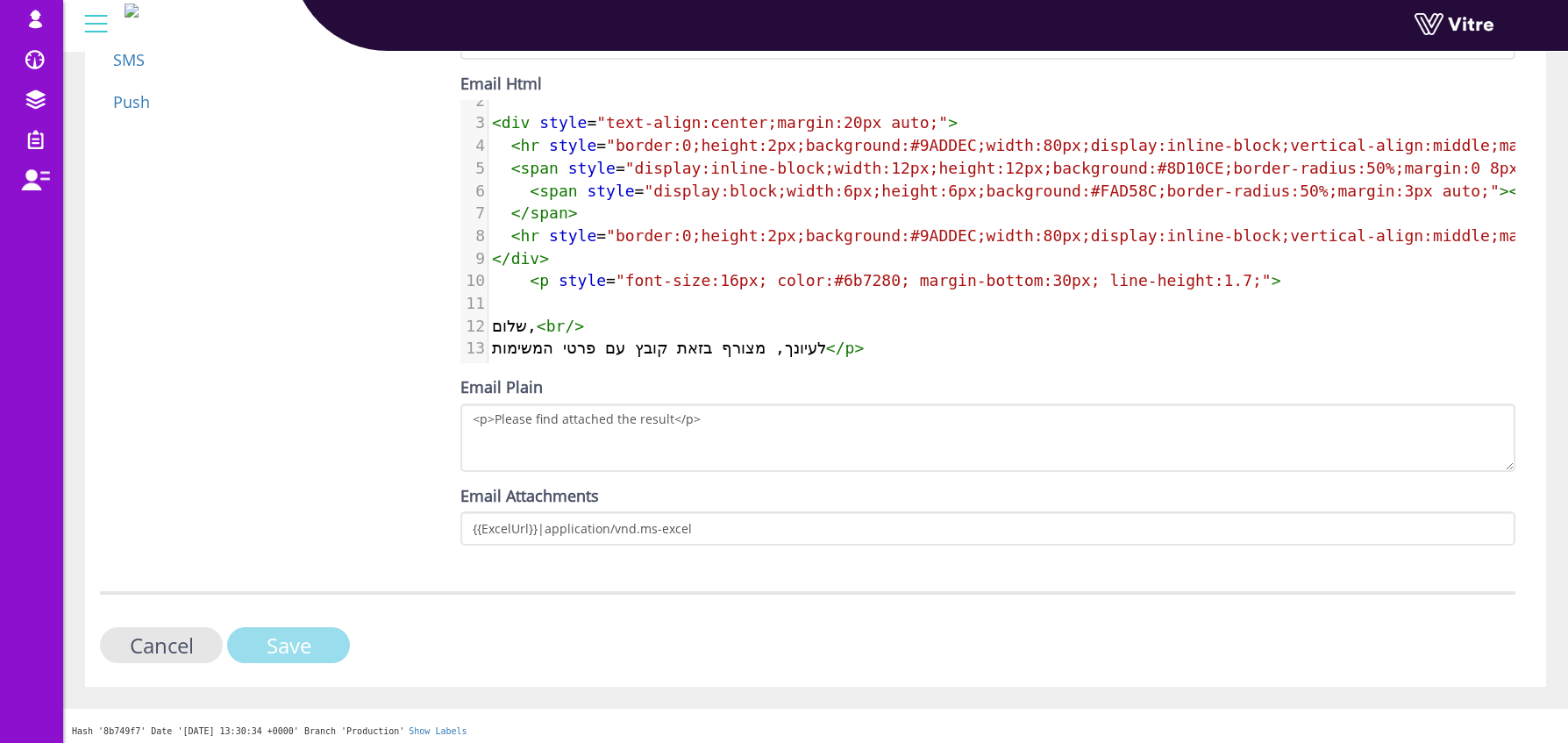
click at [301, 640] on input "Save" at bounding box center [288, 645] width 123 height 36
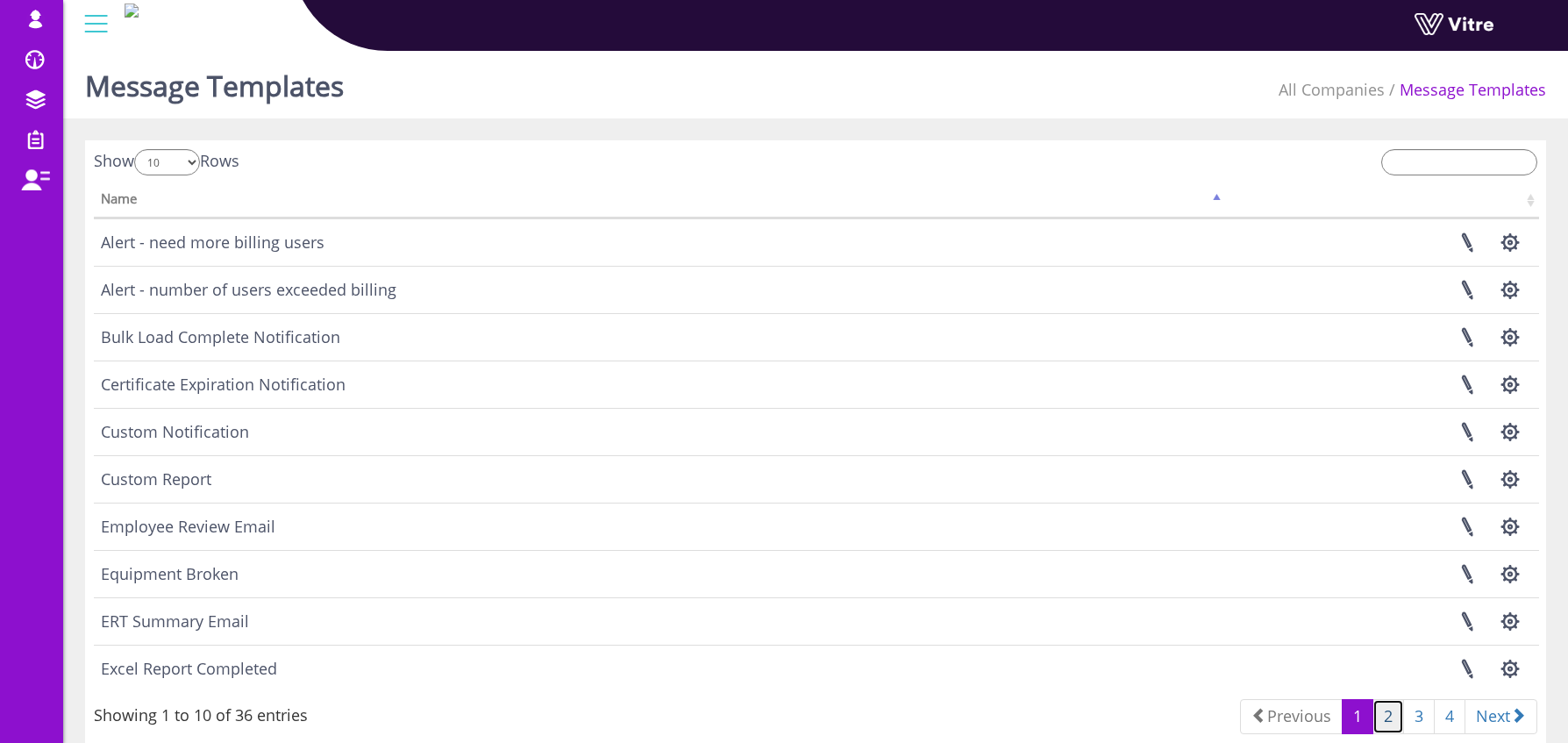
click at [1381, 719] on link "2" at bounding box center [1389, 716] width 32 height 35
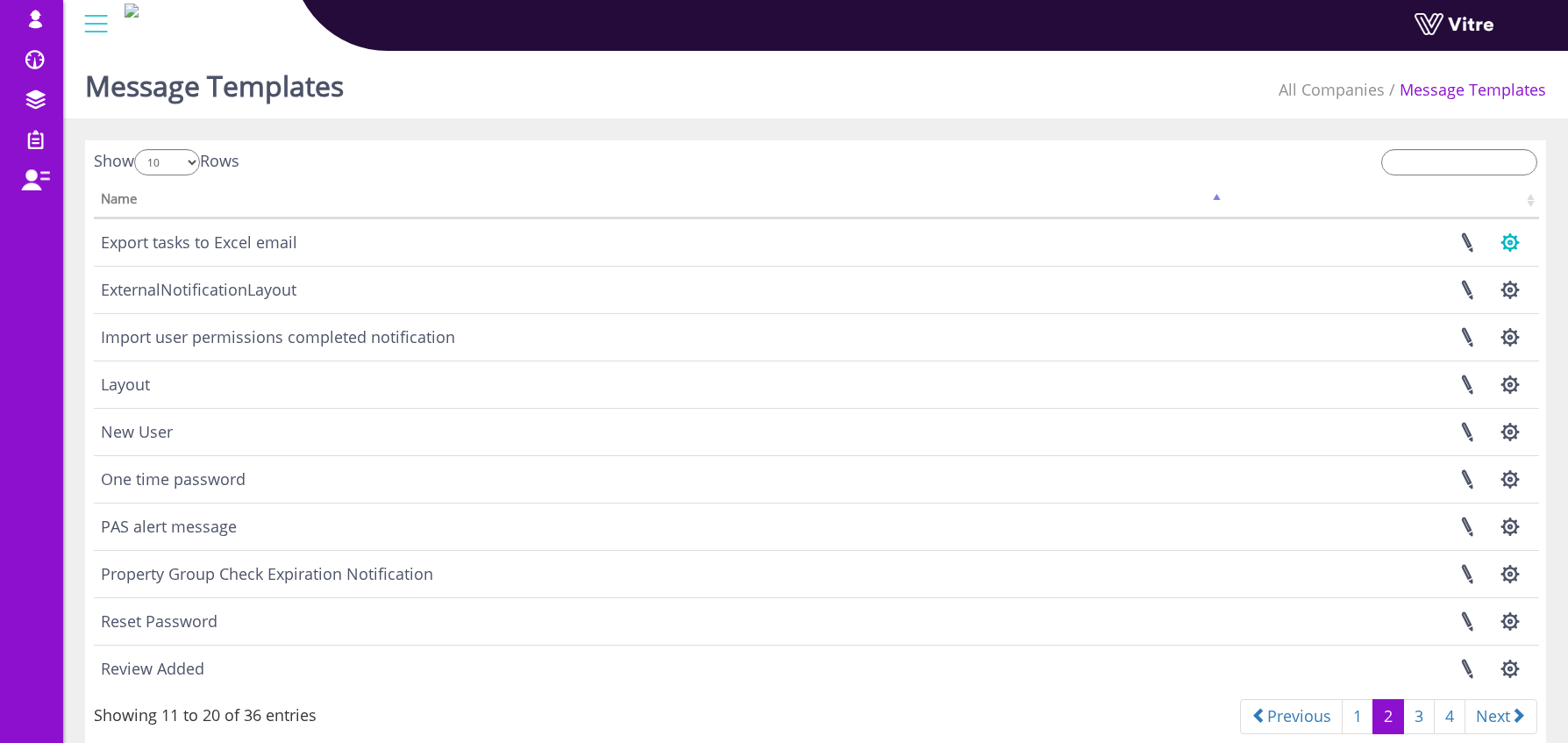
click at [1499, 238] on button "button" at bounding box center [1509, 242] width 43 height 46
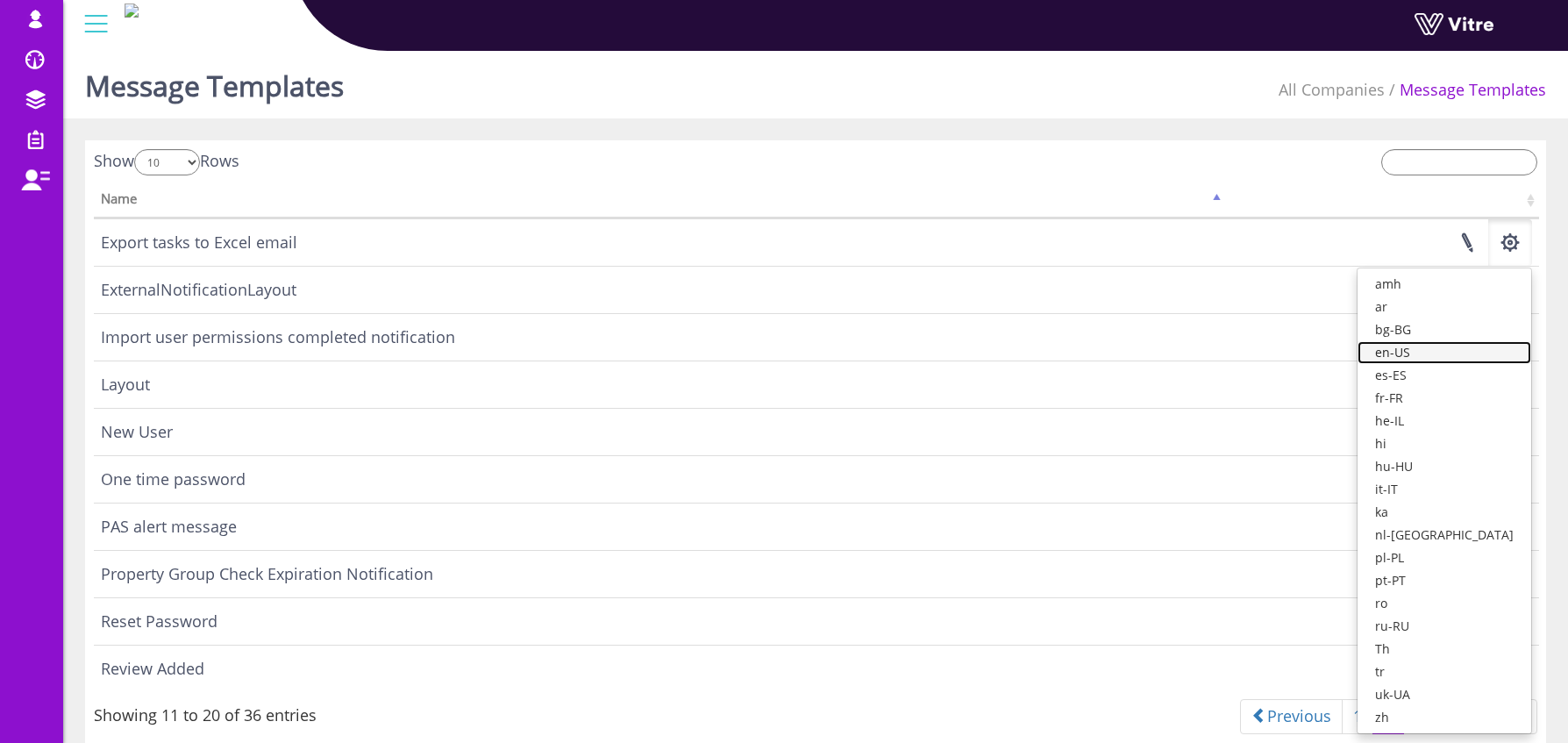
click at [1474, 358] on link "en-US" at bounding box center [1444, 353] width 174 height 23
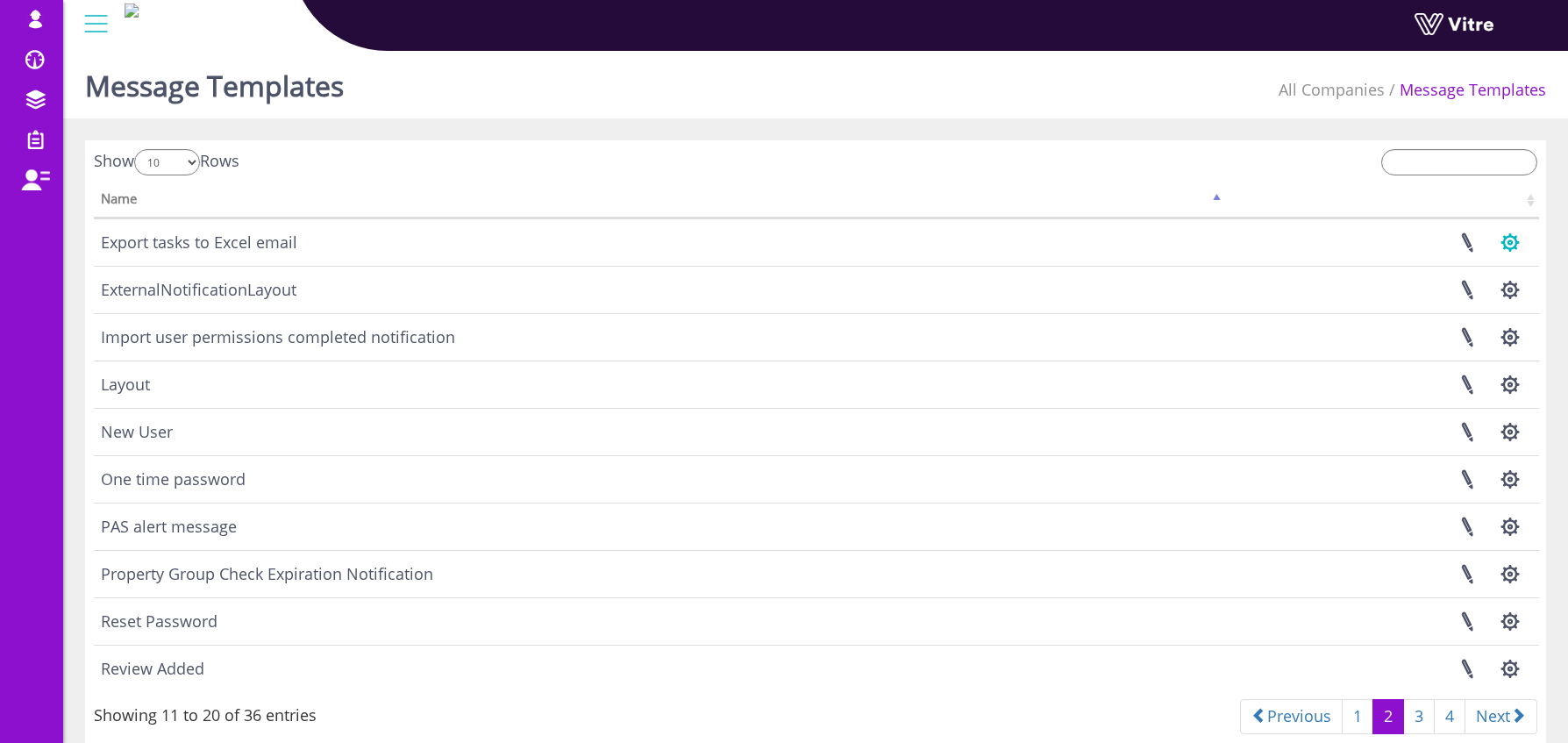
click at [1509, 237] on button "button" at bounding box center [1509, 242] width 43 height 46
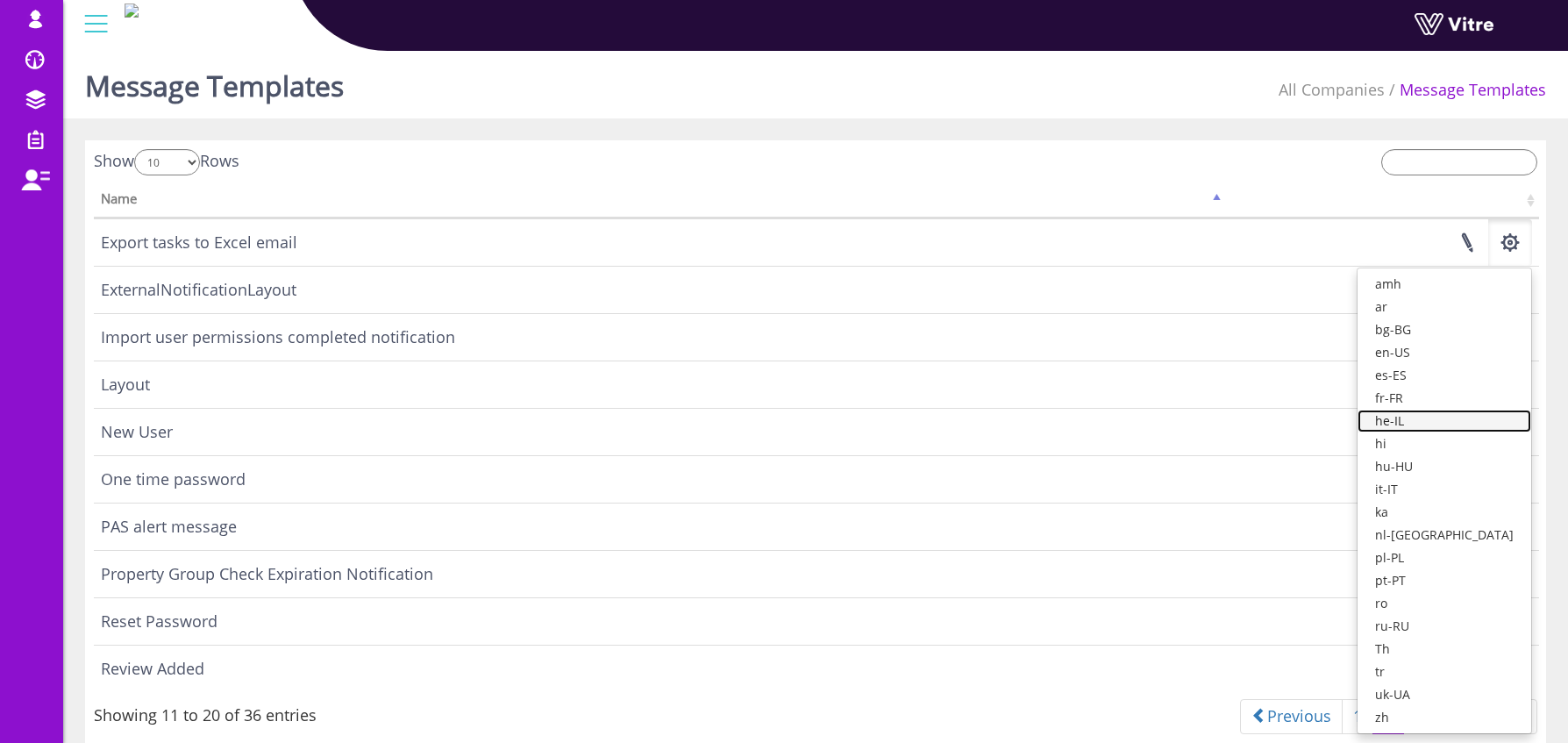
click at [1451, 415] on link "he-IL" at bounding box center [1444, 421] width 174 height 23
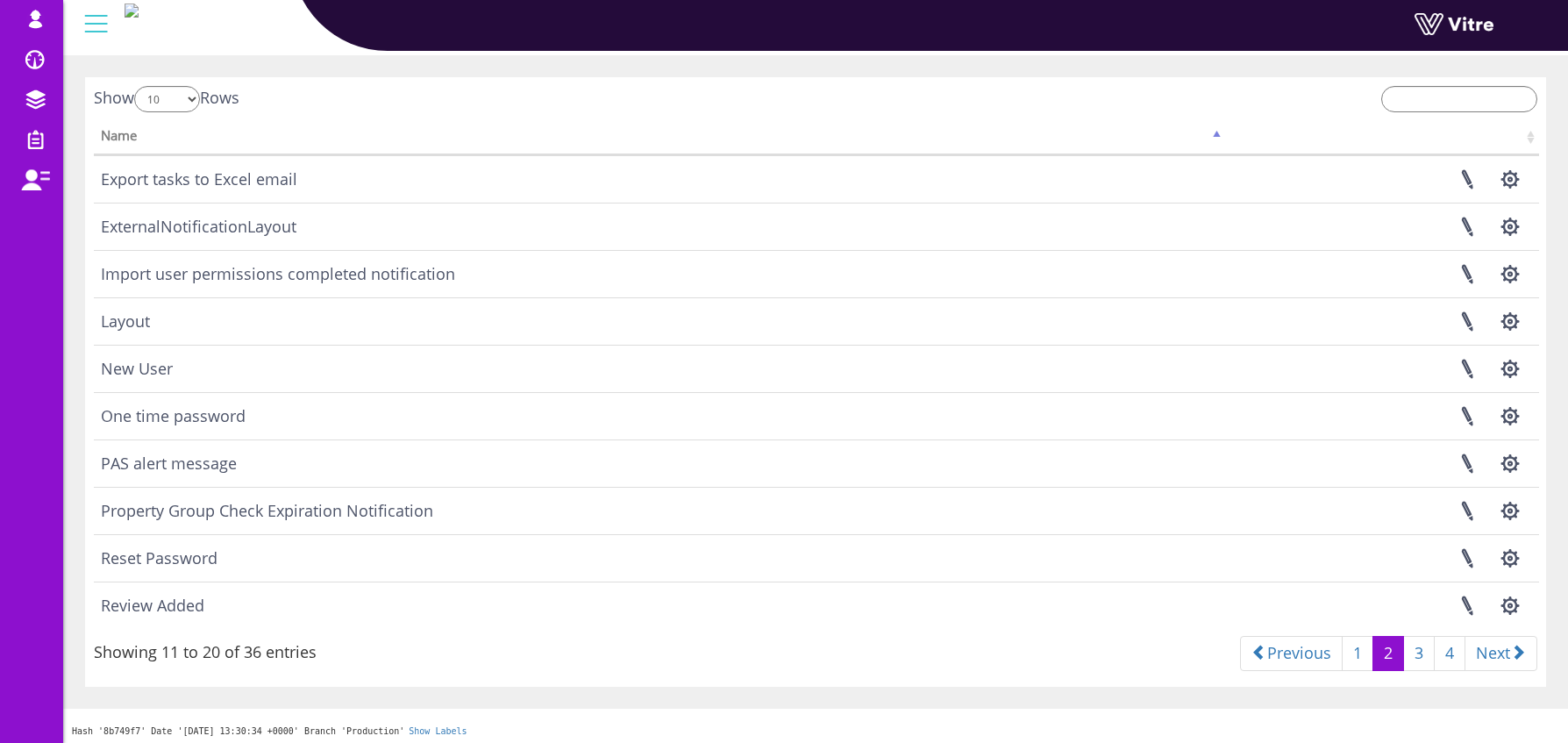
scroll to position [69, 0]
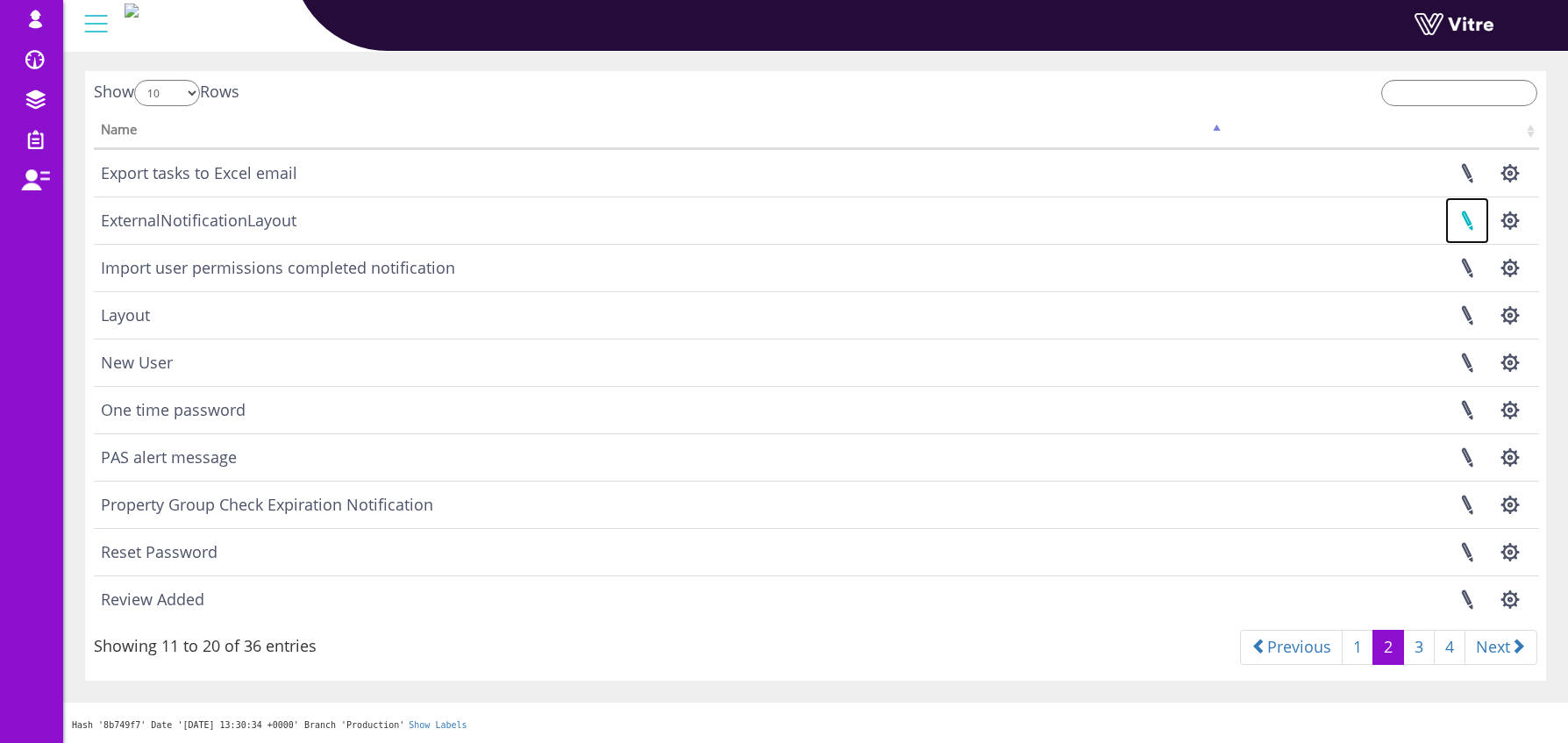
click at [1472, 216] on link at bounding box center [1467, 221] width 43 height 46
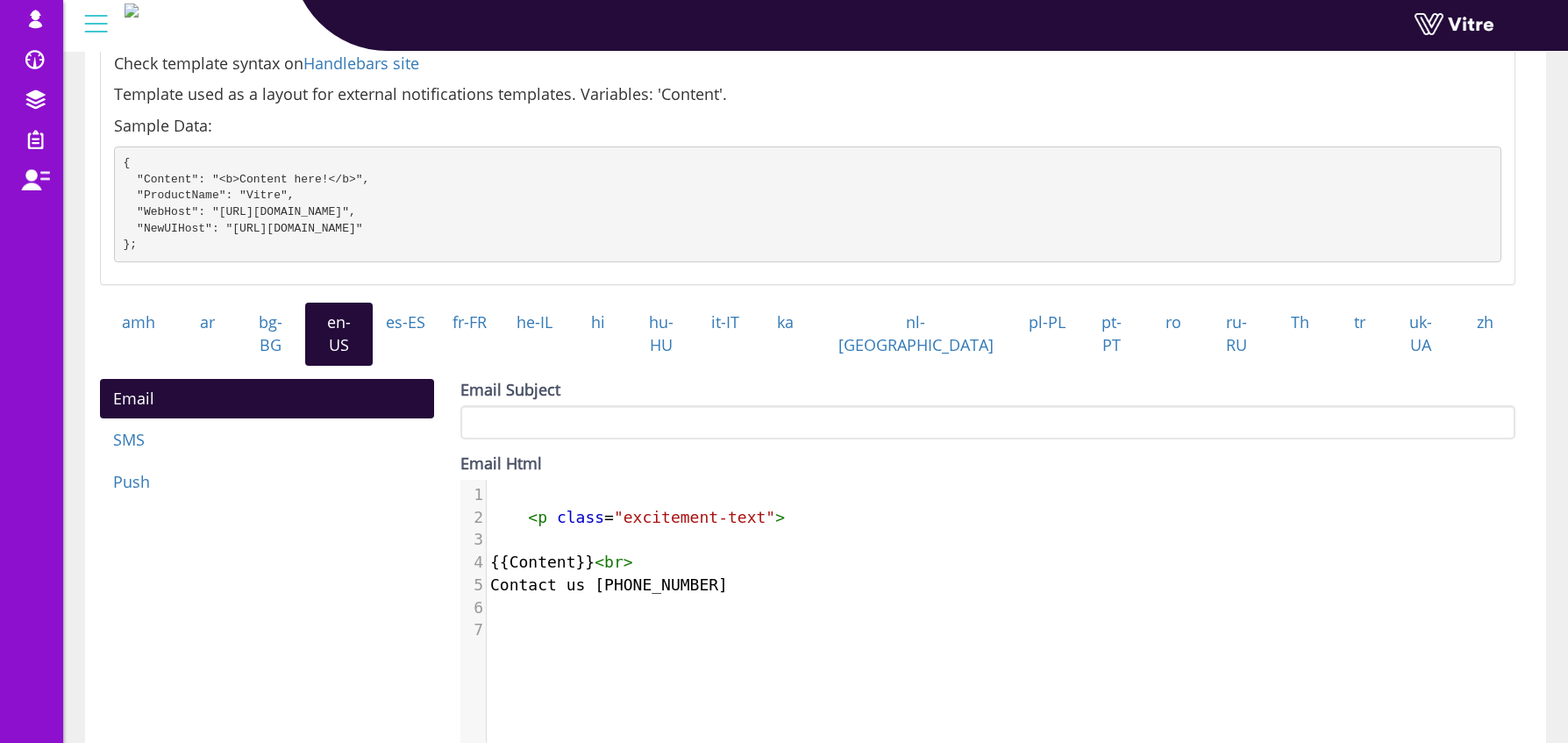
scroll to position [232, 0]
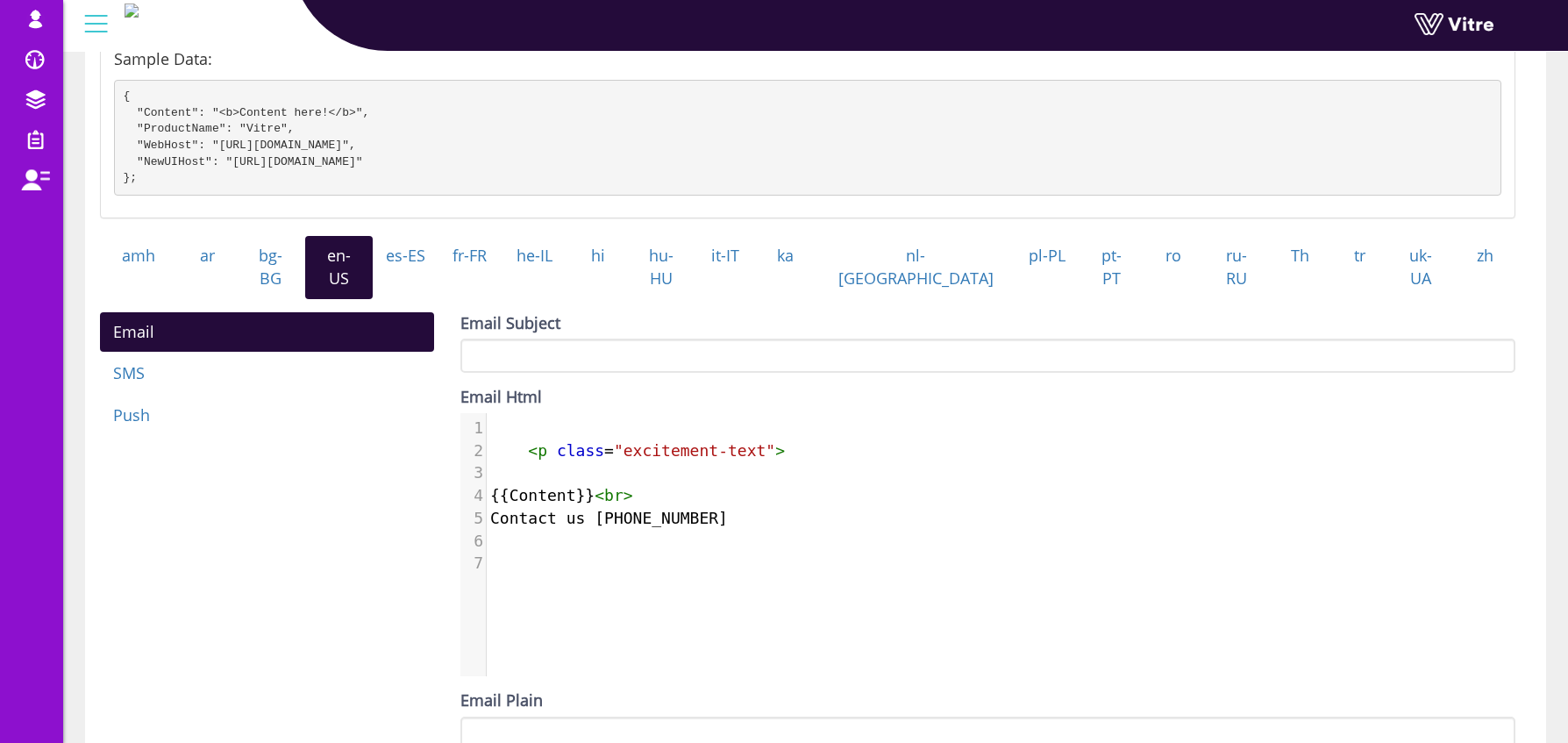
click at [689, 450] on span ""excitement-text"" at bounding box center [694, 450] width 161 height 18
click at [689, 451] on span ""excitement-text"" at bounding box center [694, 450] width 161 height 18
type textarea "<p class="excitement-text">"
click at [689, 451] on span ""excitement-text"" at bounding box center [694, 450] width 161 height 18
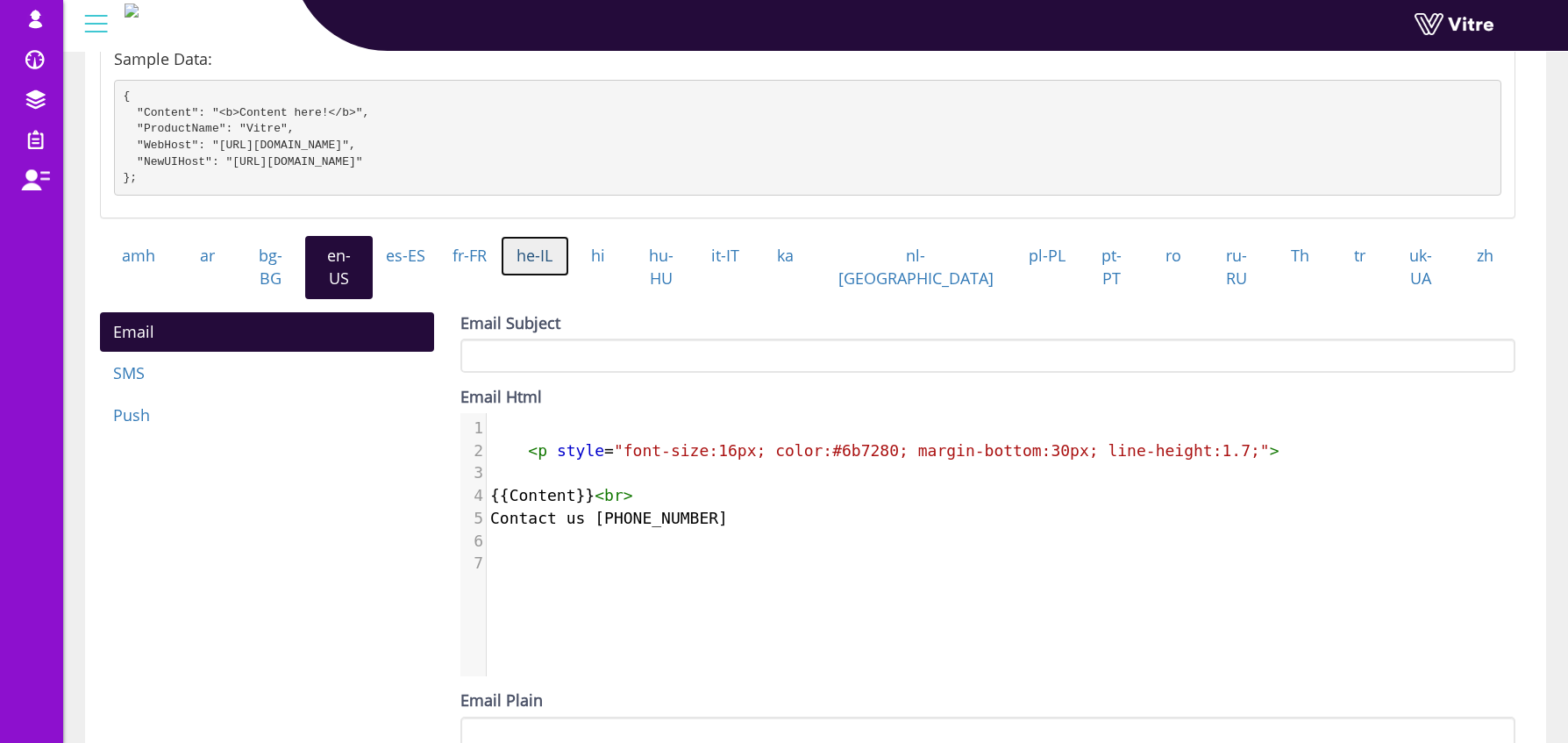
click at [569, 276] on link "he-IL" at bounding box center [535, 257] width 69 height 41
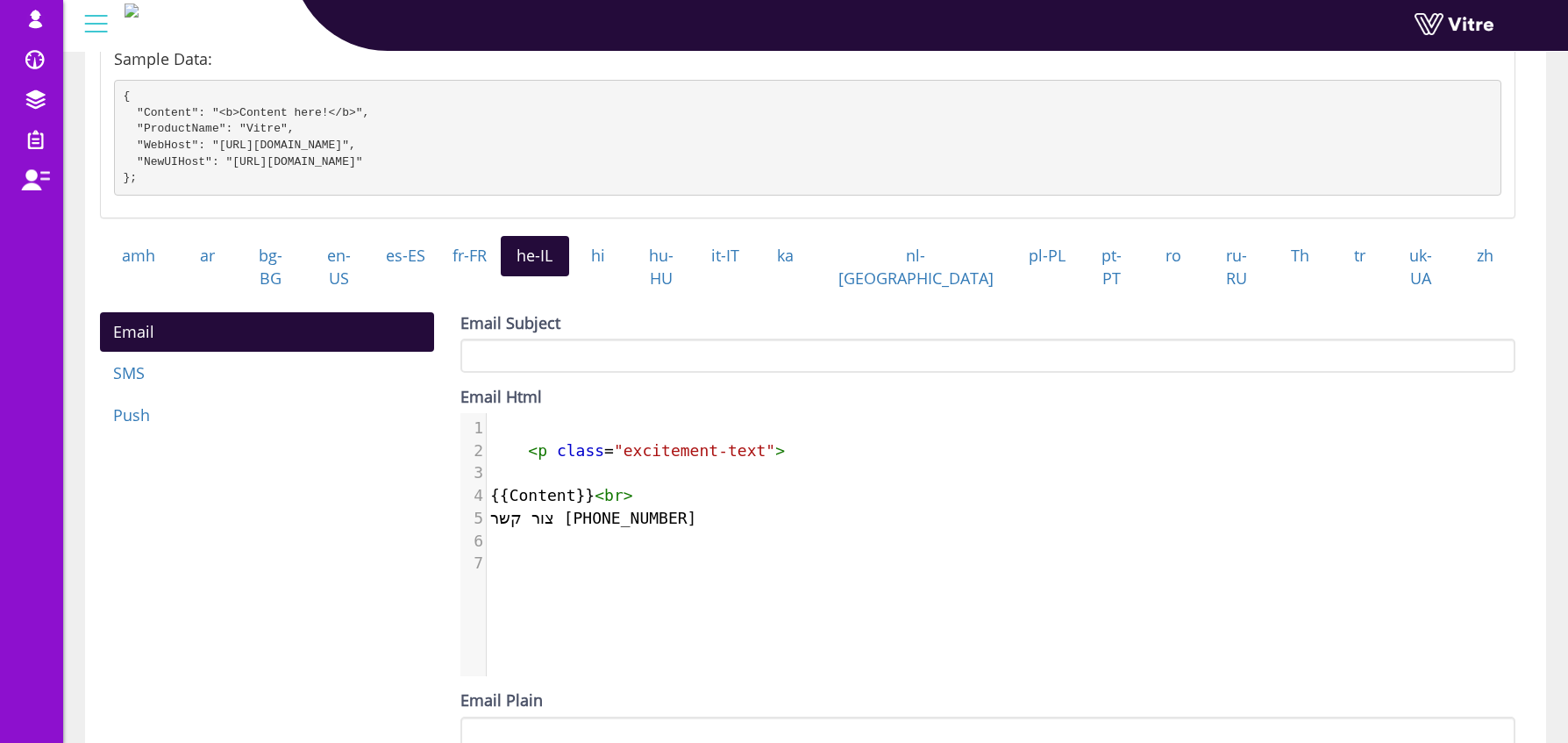
click at [617, 444] on span ""excitement-text"" at bounding box center [694, 450] width 161 height 18
type textarea "<p class="excitement-text">"
click at [617, 444] on span ""excitement-text"" at bounding box center [694, 450] width 161 height 18
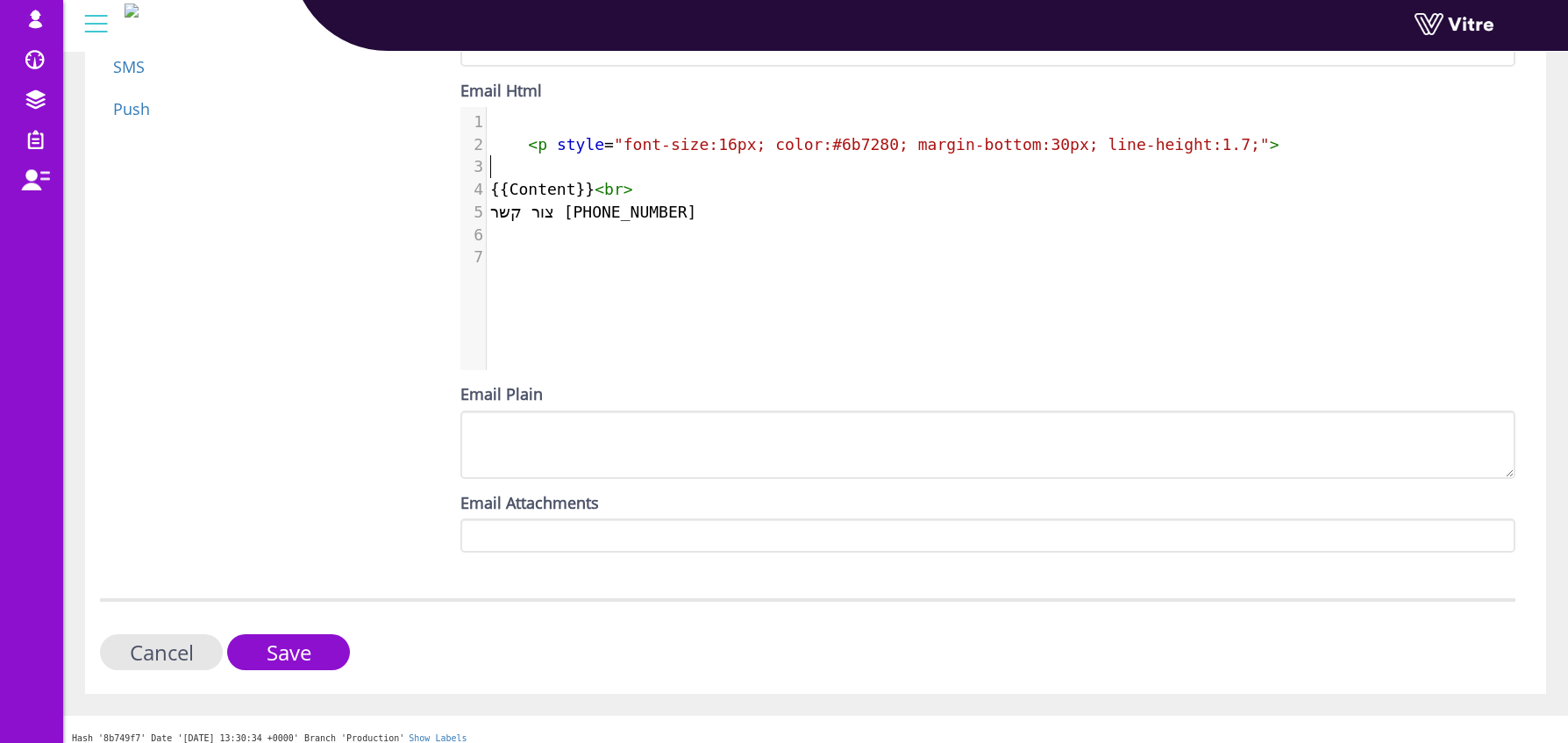
scroll to position [544, 0]
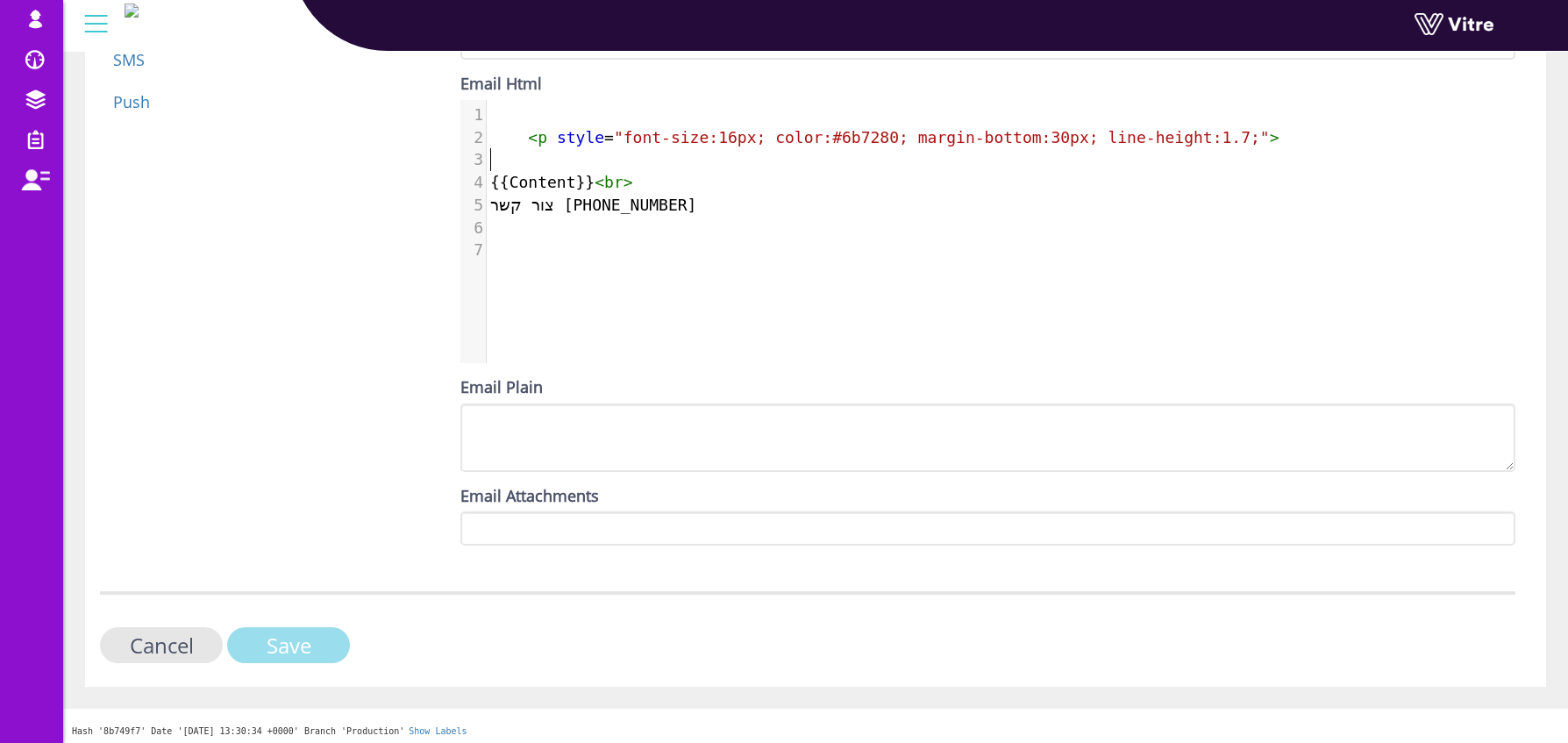
click at [317, 639] on input "Save" at bounding box center [288, 645] width 123 height 36
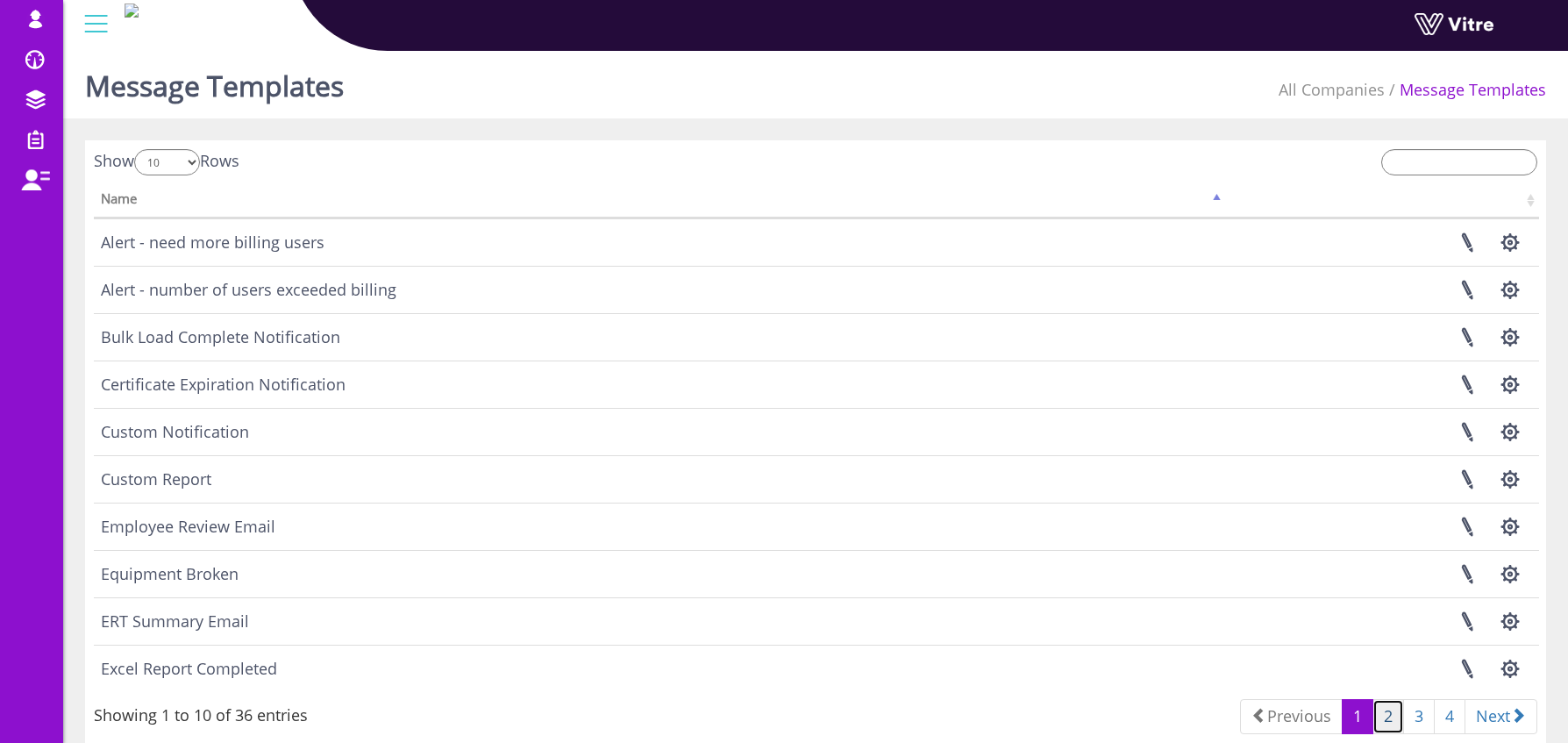
click at [1384, 719] on link "2" at bounding box center [1389, 716] width 32 height 35
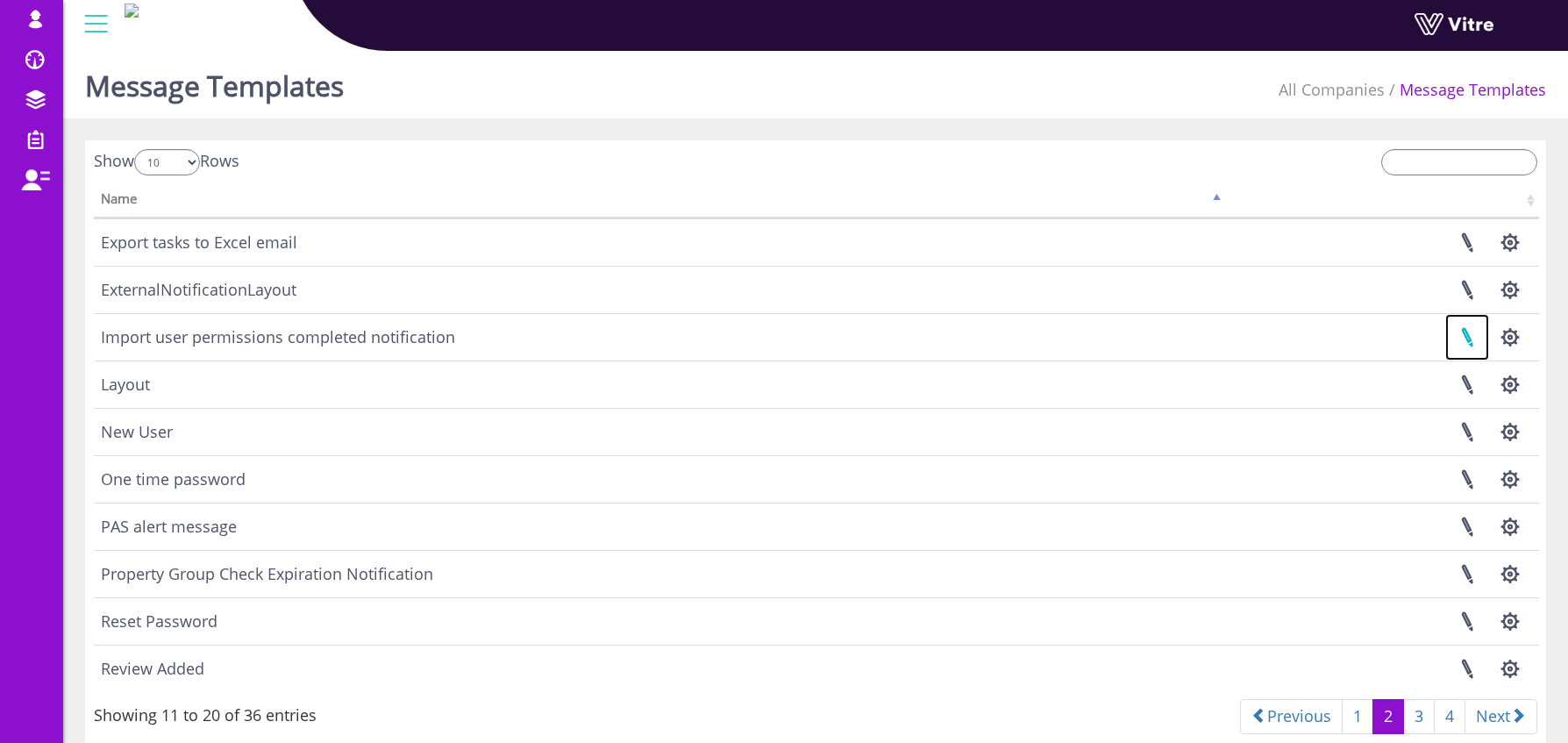
click at [1472, 336] on link at bounding box center [1467, 337] width 43 height 46
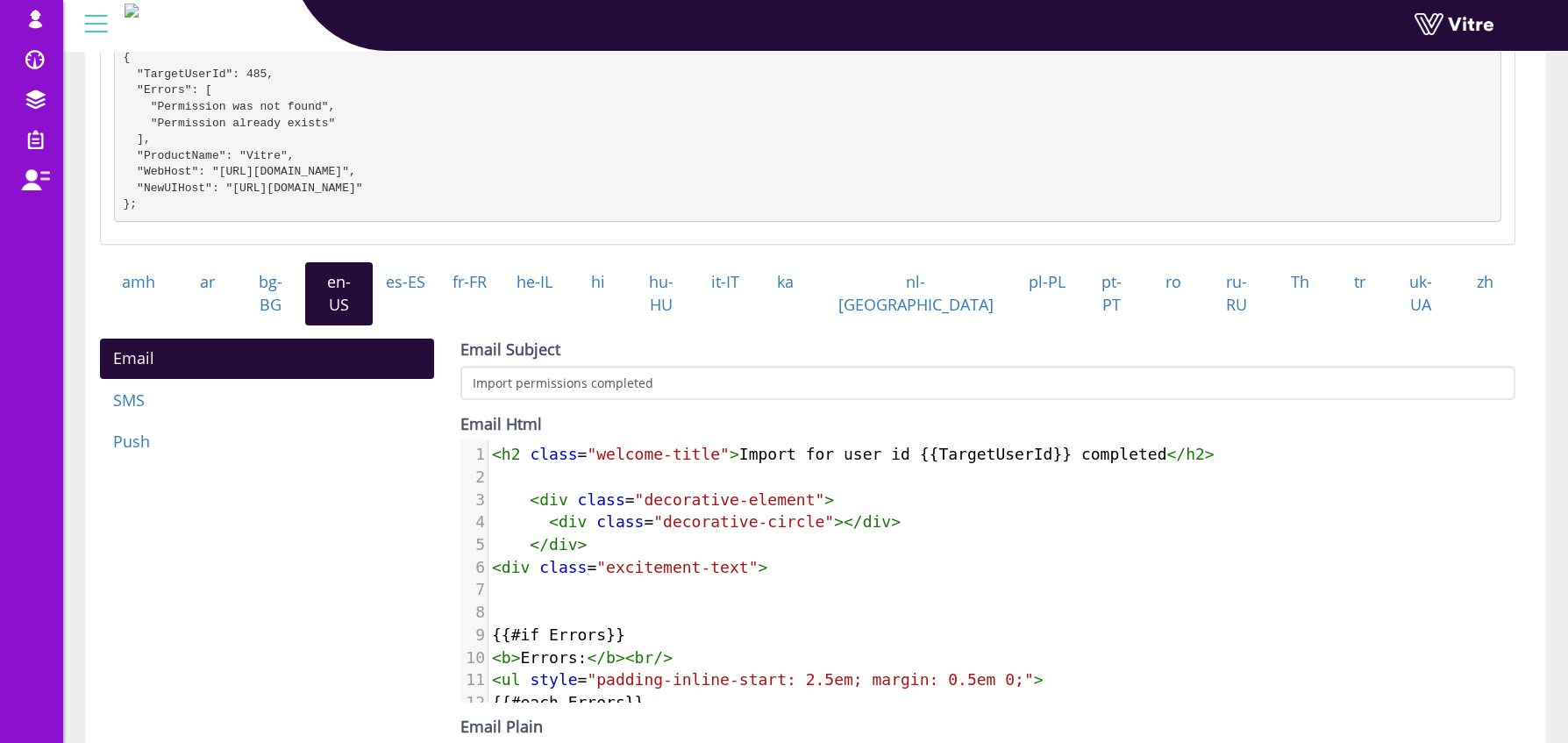
click at [499, 448] on span "<" at bounding box center [497, 454] width 10 height 18
click at [494, 448] on span "<" at bounding box center [497, 454] width 10 height 18
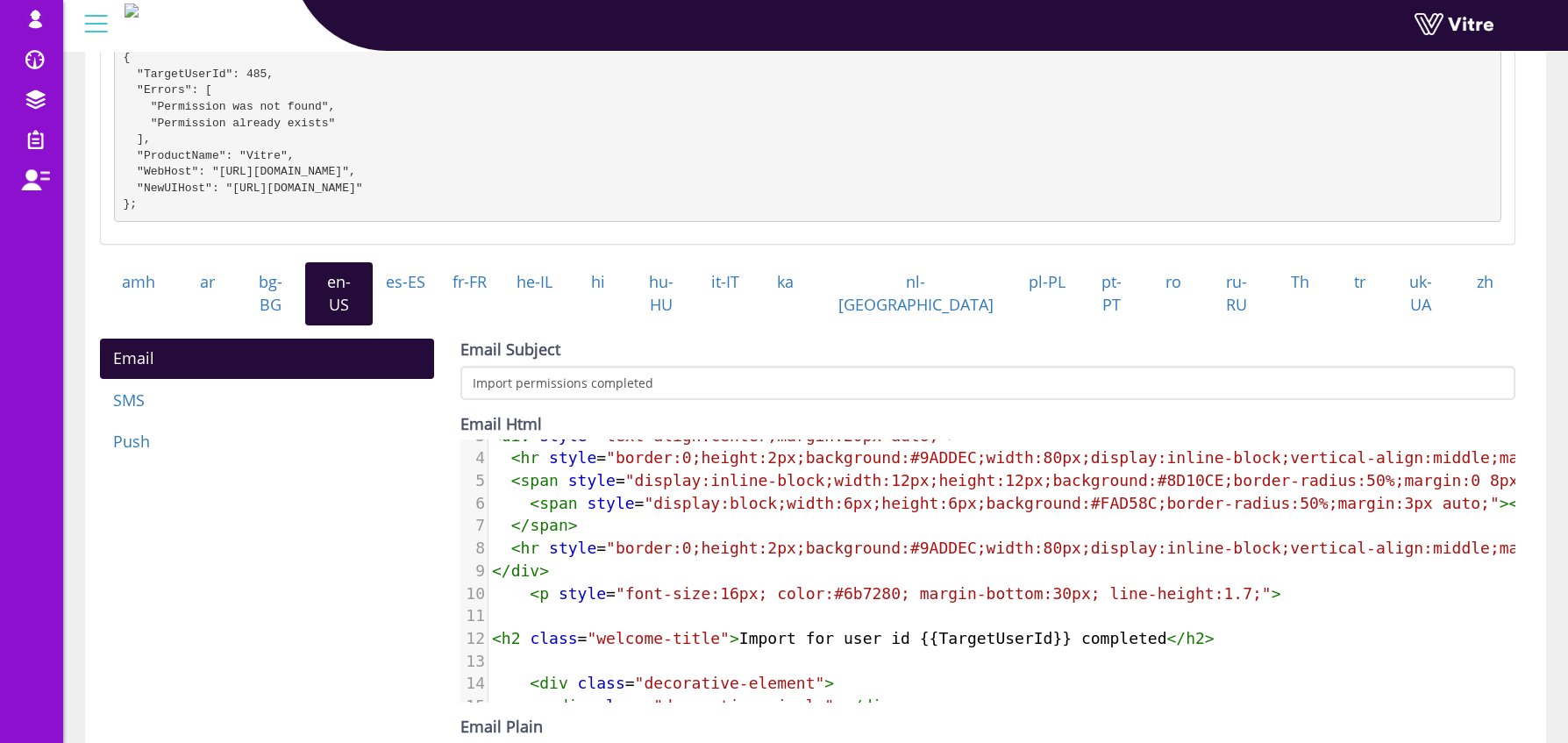
scroll to position [82, 0]
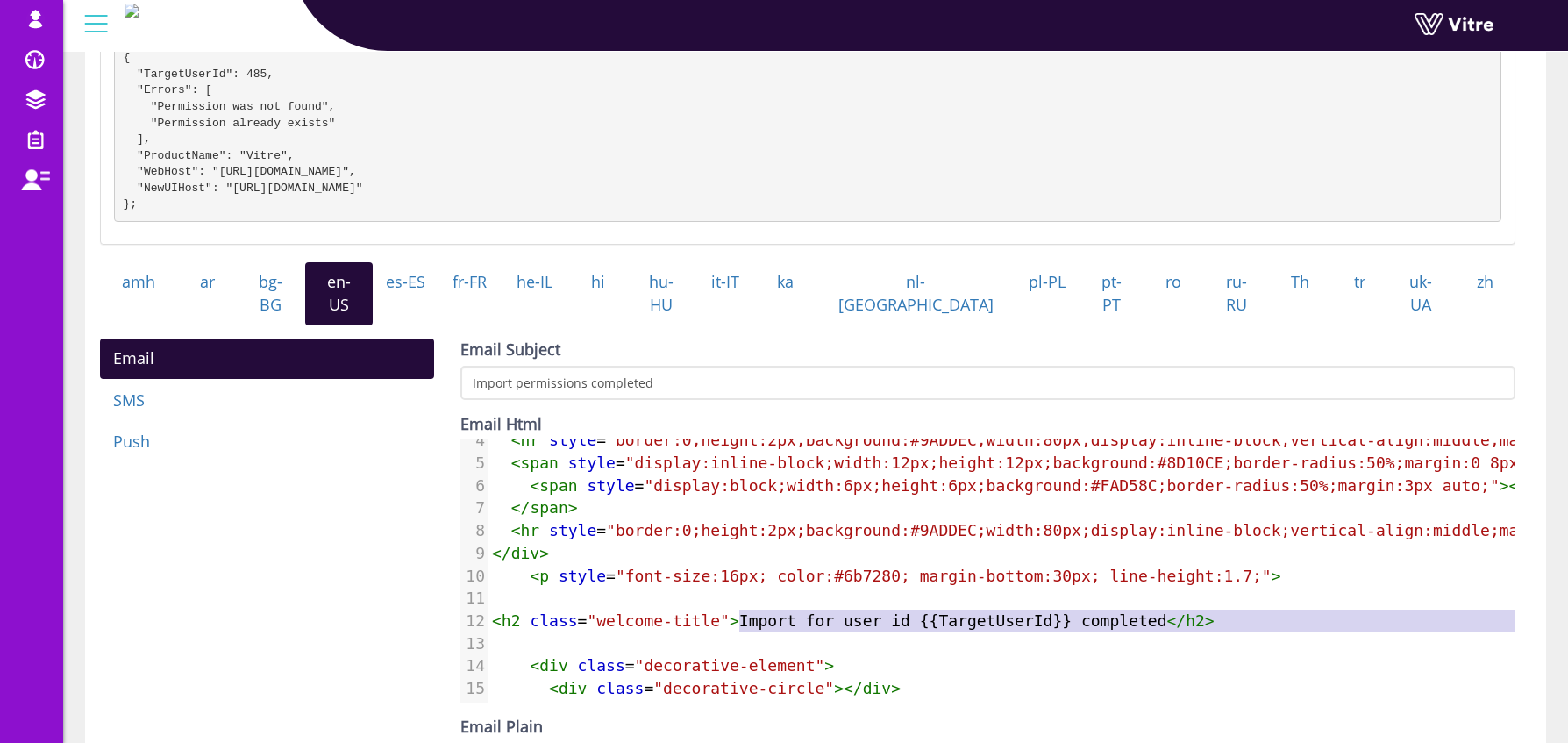
type textarea "Import"
drag, startPoint x: 737, startPoint y: 621, endPoint x: 806, endPoint y: 625, distance: 69.1
click at [806, 625] on div "1 < h2 style = "font-size:28px; font-weight:700; color:#8D10CE; margin-bottom:2…" at bounding box center [1123, 699] width 1270 height 676
click at [805, 632] on pre "​" at bounding box center [1123, 644] width 1270 height 23
type textarea "Import for user id {{TargetUserId}} completed"
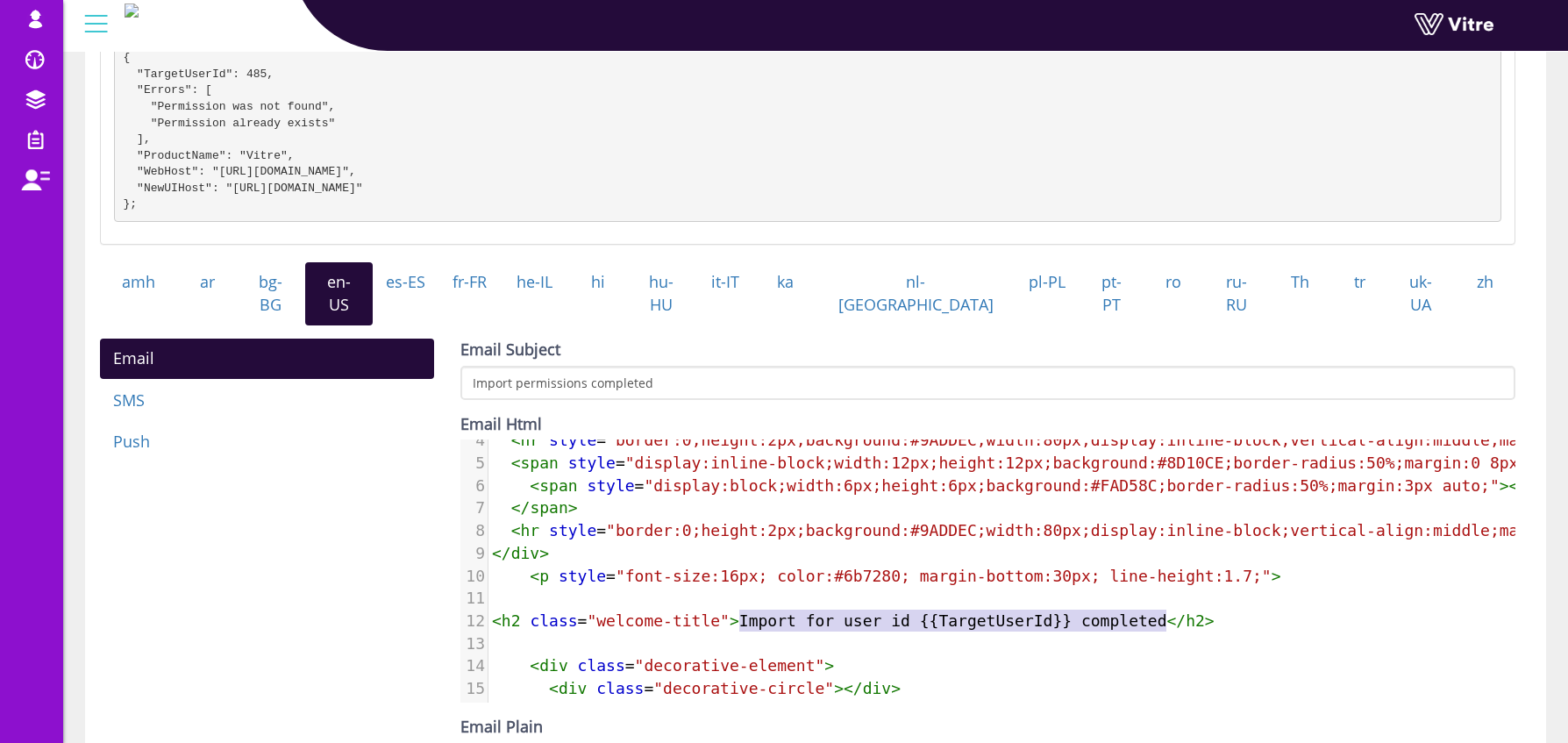
drag, startPoint x: 1166, startPoint y: 614, endPoint x: 738, endPoint y: 615, distance: 428.0
click at [738, 615] on span "< h2 class = "welcome-title" > Import for user id {{TargetUserId}} completed </…" at bounding box center [853, 620] width 723 height 18
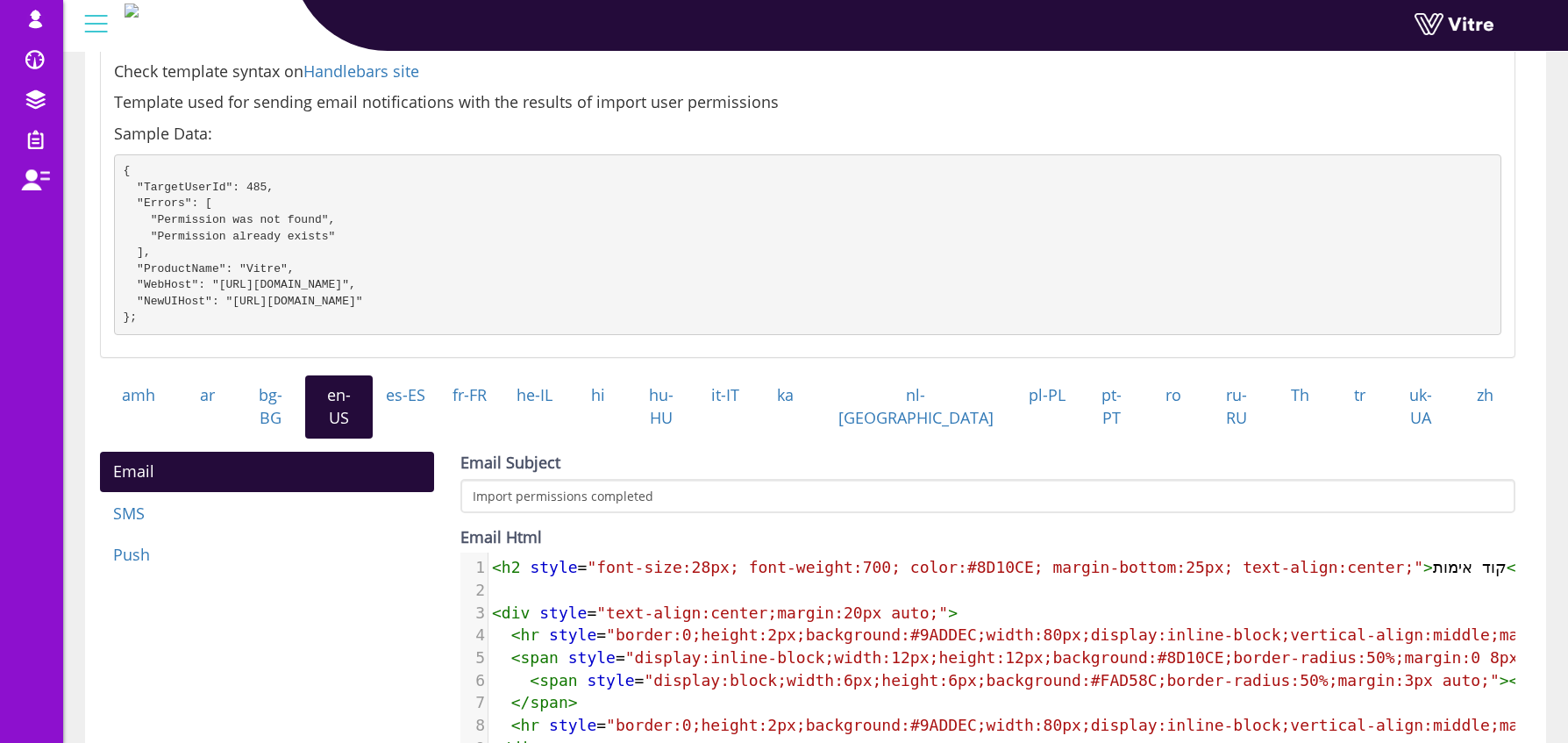
scroll to position [390, 0]
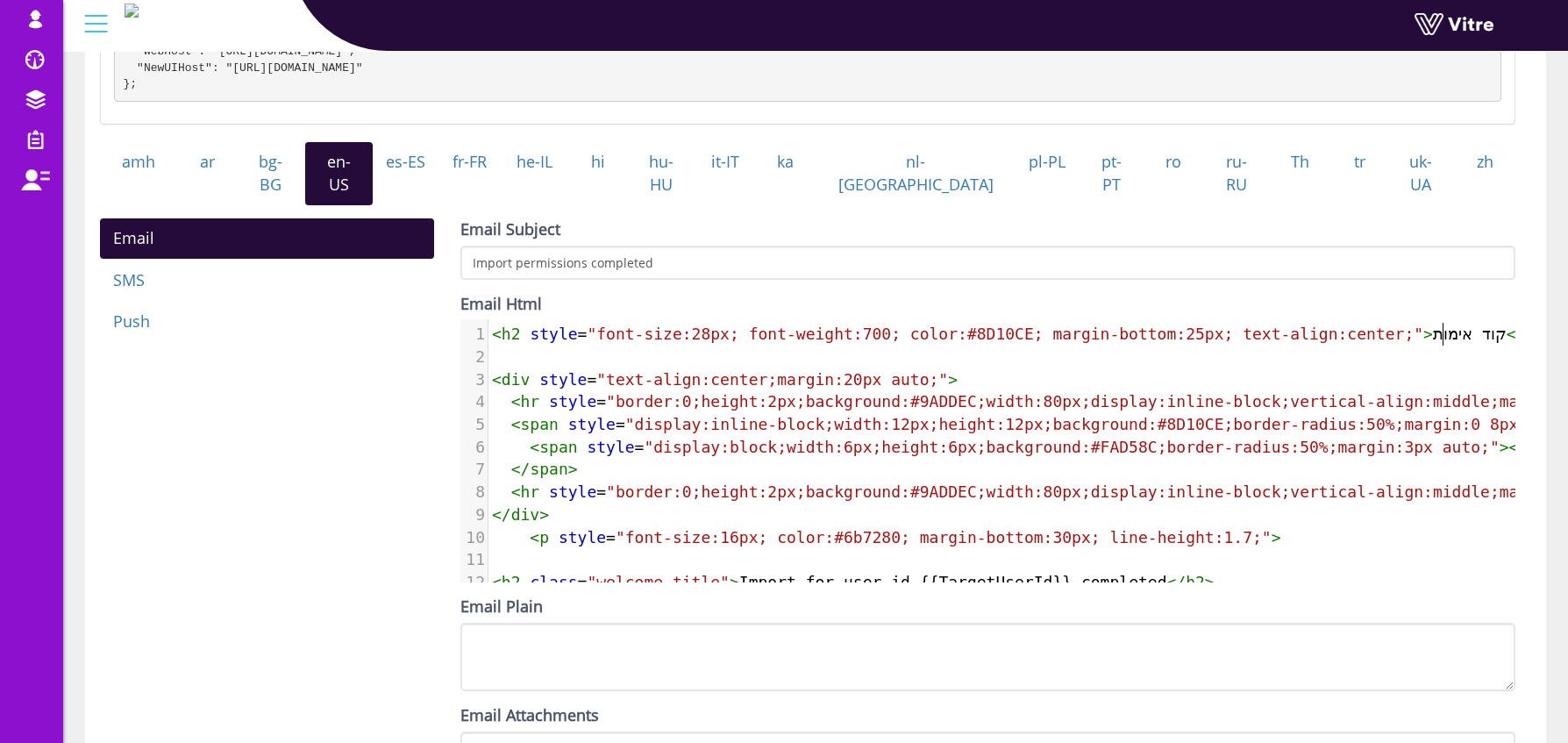
click at [1441, 332] on span "< h2 style = "font-size:28px; font-weight:700; color:#8D10CE; margin-bottom:25p…" at bounding box center [1023, 333] width 1062 height 18
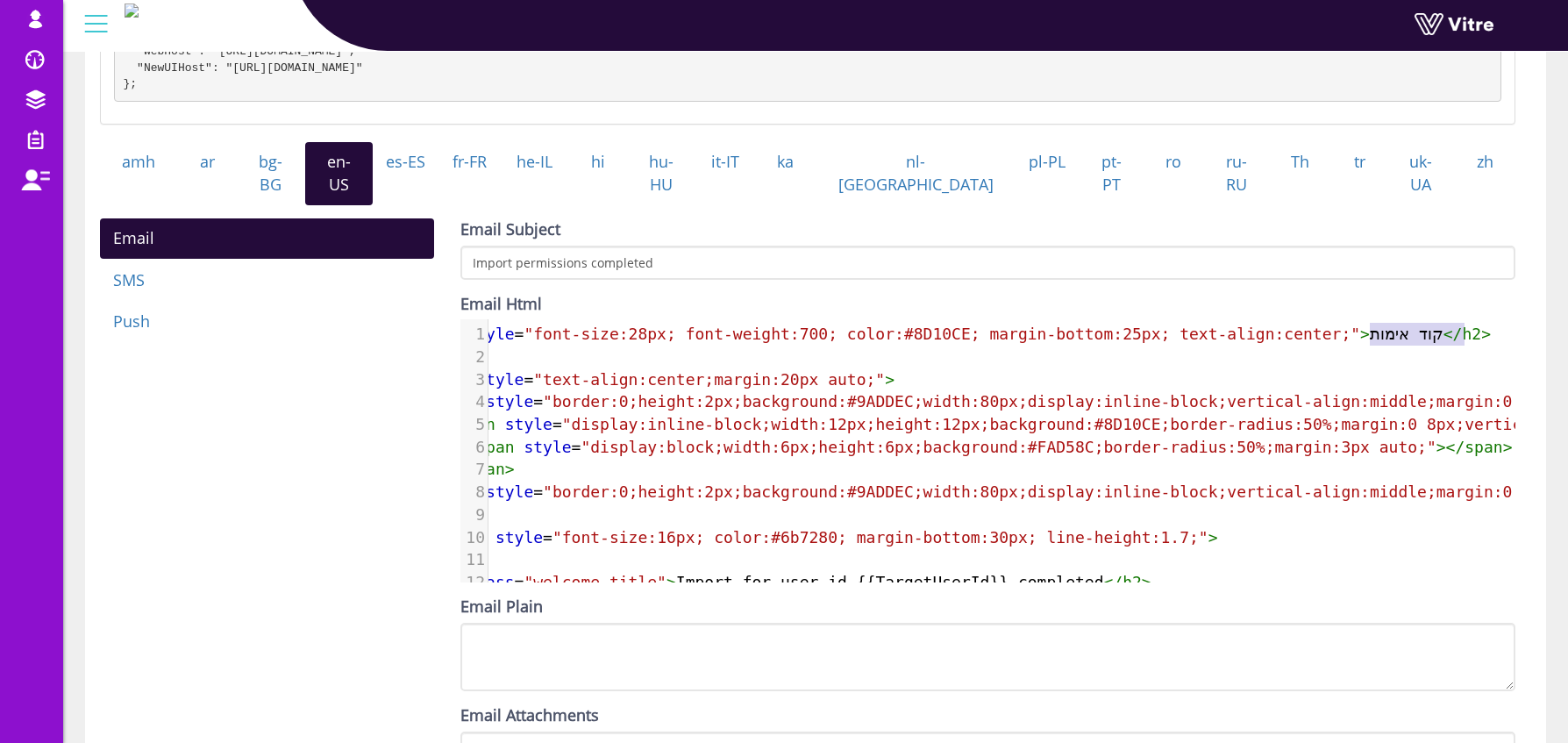
type textarea "קוד אימות"
drag, startPoint x: 1436, startPoint y: 328, endPoint x: 1454, endPoint y: 333, distance: 18.7
click at [1454, 333] on span "< h2 style = "font-size:28px; font-weight:700; color:#8D10CE; margin-bottom:25p…" at bounding box center [959, 333] width 1062 height 18
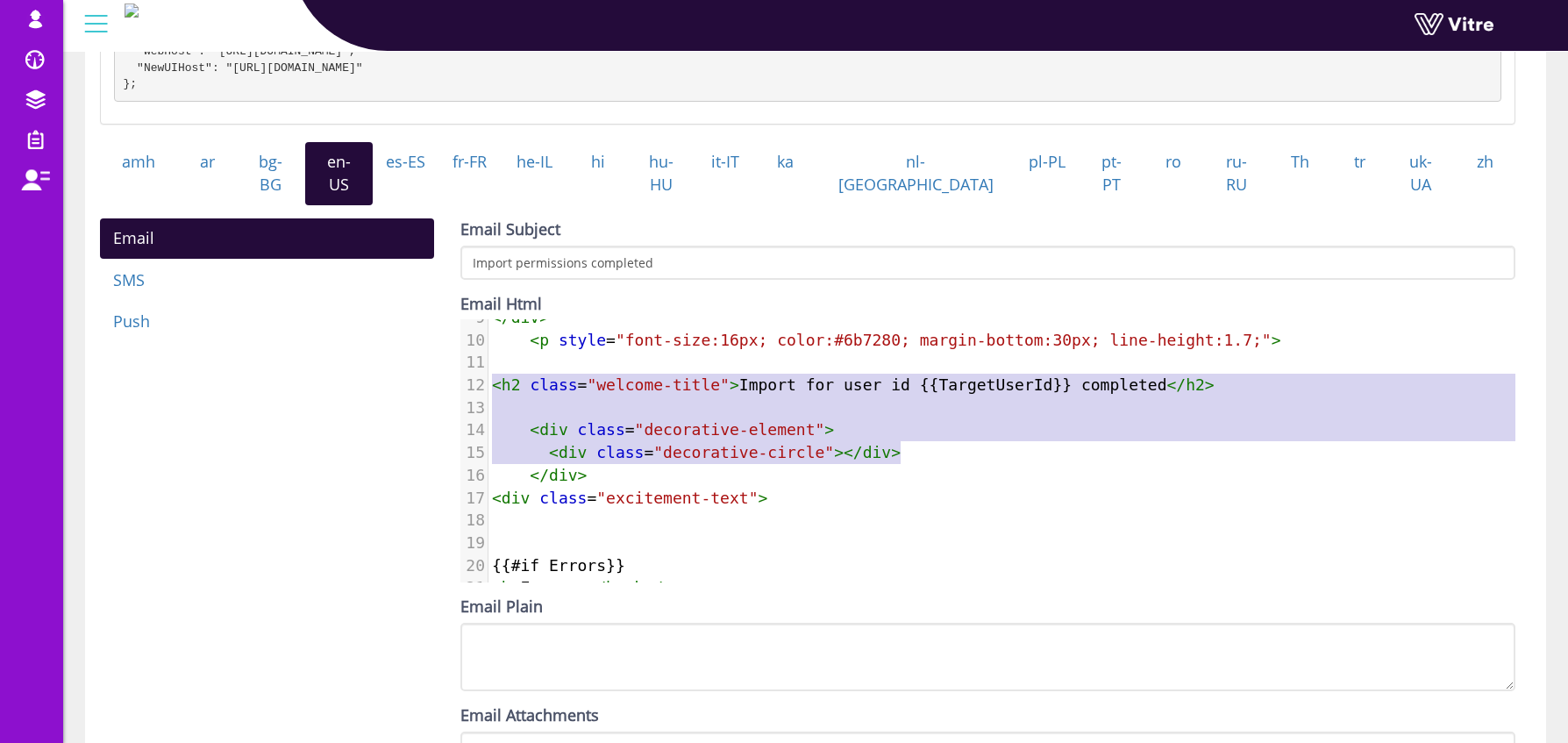
type textarea "<h2 class="welcome-title">Import for user id {{TargetUserId}} completed</h2> <d…"
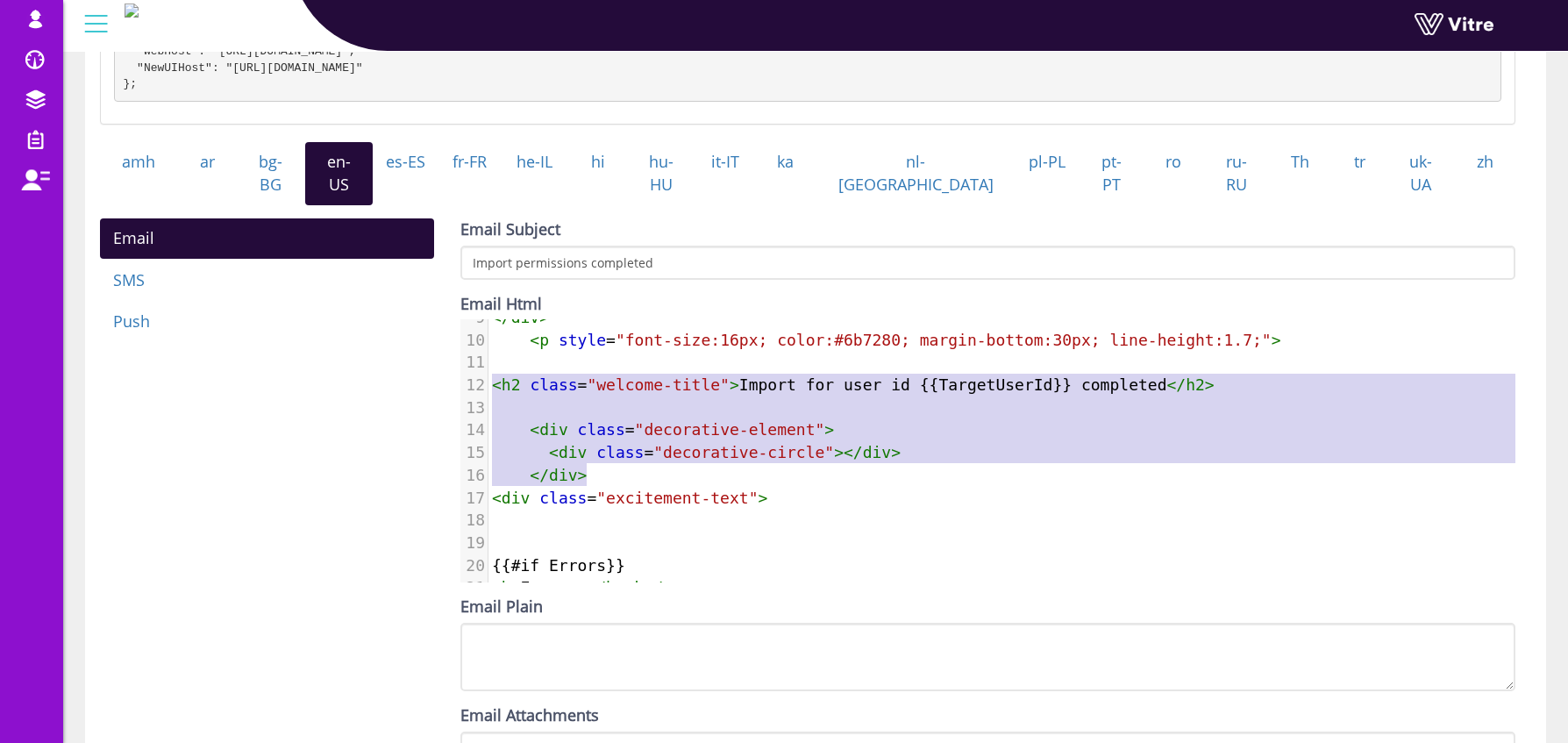
drag, startPoint x: 494, startPoint y: 380, endPoint x: 1200, endPoint y: 465, distance: 711.1
click at [1200, 465] on div "1 < h2 style = "font-size:28px; font-weight:700; color:#8D10CE; margin-bottom:2…" at bounding box center [1199, 463] width 1422 height 676
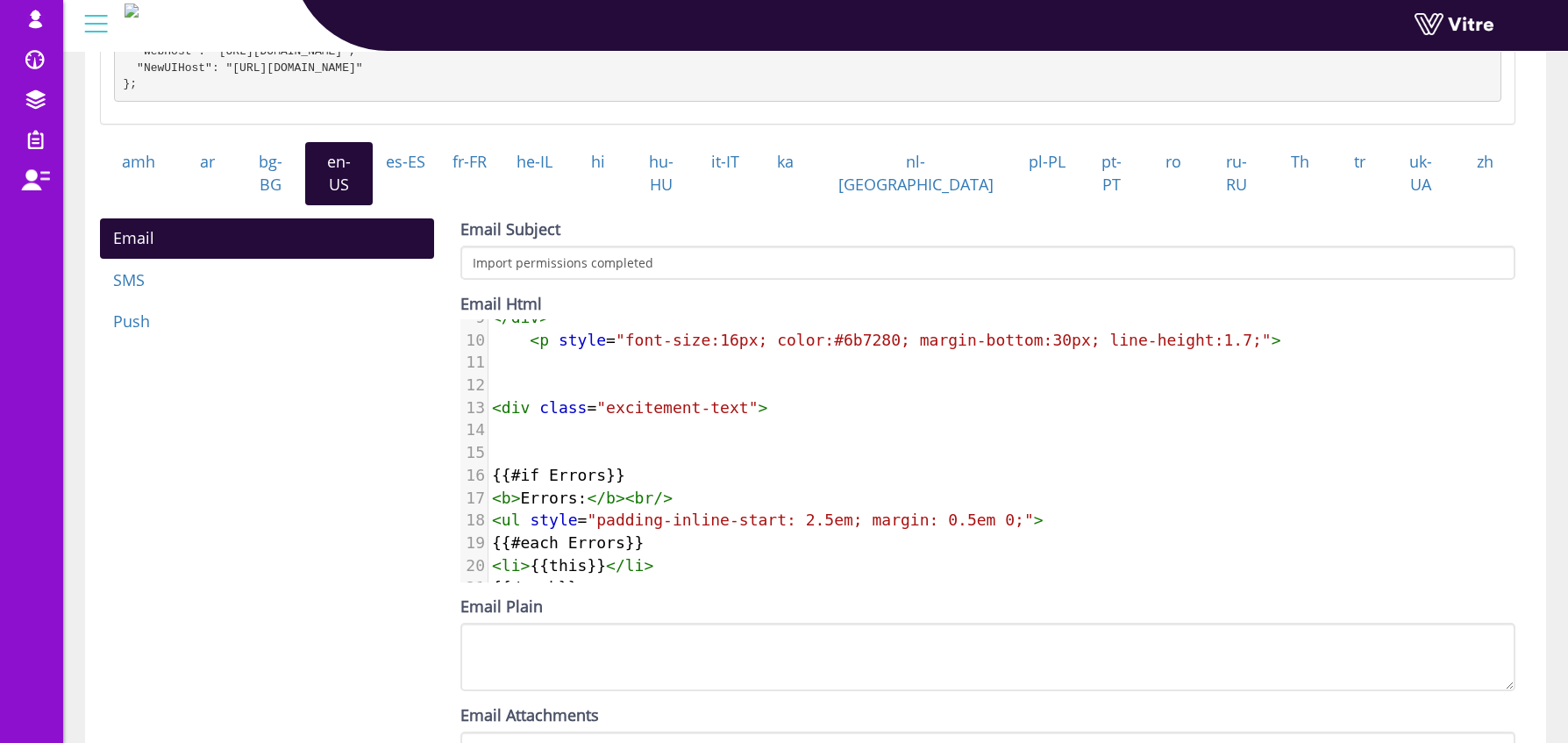
type textarea "<div"
drag, startPoint x: 528, startPoint y: 401, endPoint x: 484, endPoint y: 408, distance: 44.6
click at [488, 408] on div "13 < div class = "excitement-text" >" at bounding box center [1199, 408] width 1422 height 23
type textarea "<p"
drag, startPoint x: 546, startPoint y: 337, endPoint x: 530, endPoint y: 338, distance: 16.0
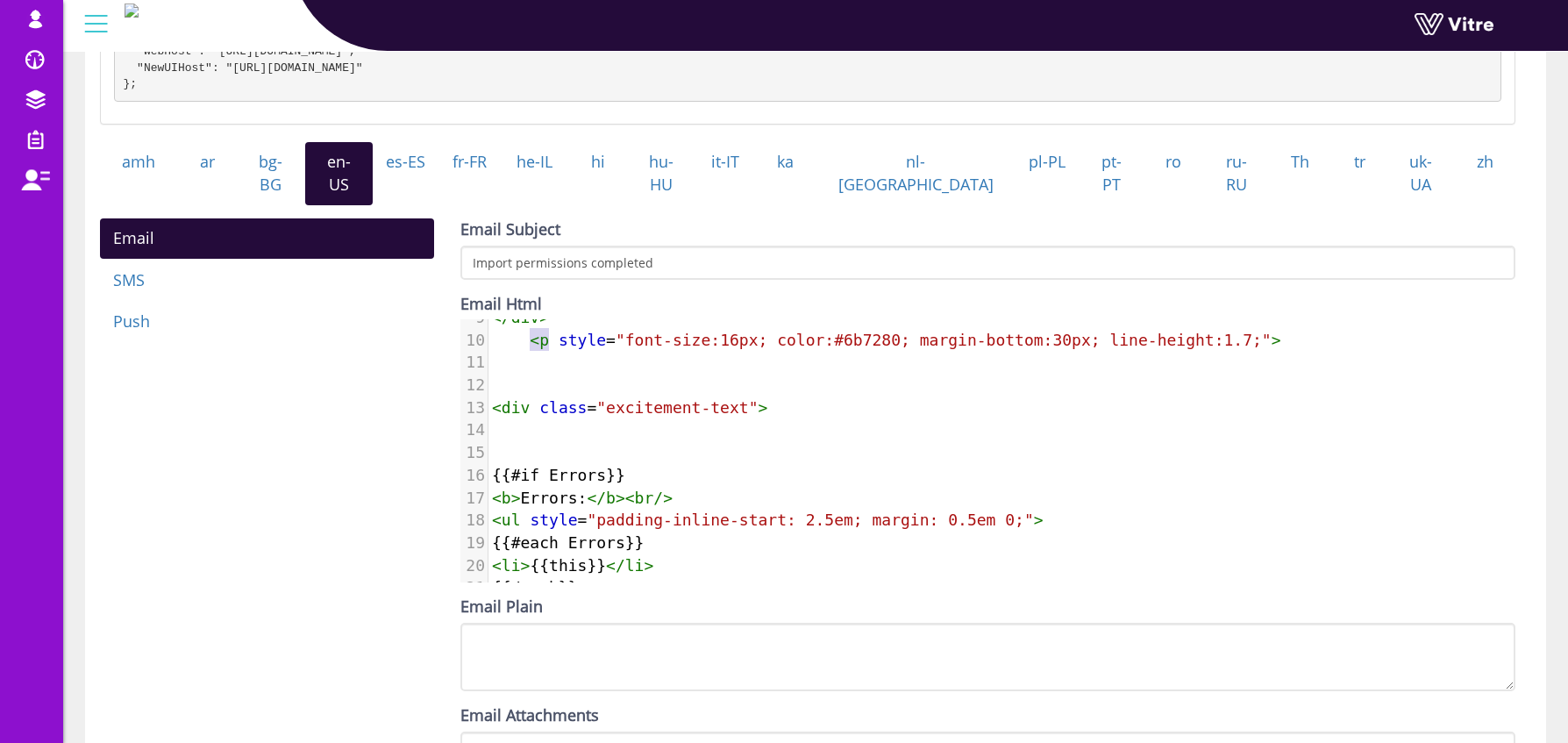
click at [530, 338] on span "< p style = "font-size:16px; color:#6b7280; margin-bottom:30px; line-height:1.7…" at bounding box center [887, 340] width 789 height 18
paste textarea
click at [718, 399] on span ""excitement-text"" at bounding box center [676, 407] width 161 height 18
type textarea "<div class="excitement-text">"
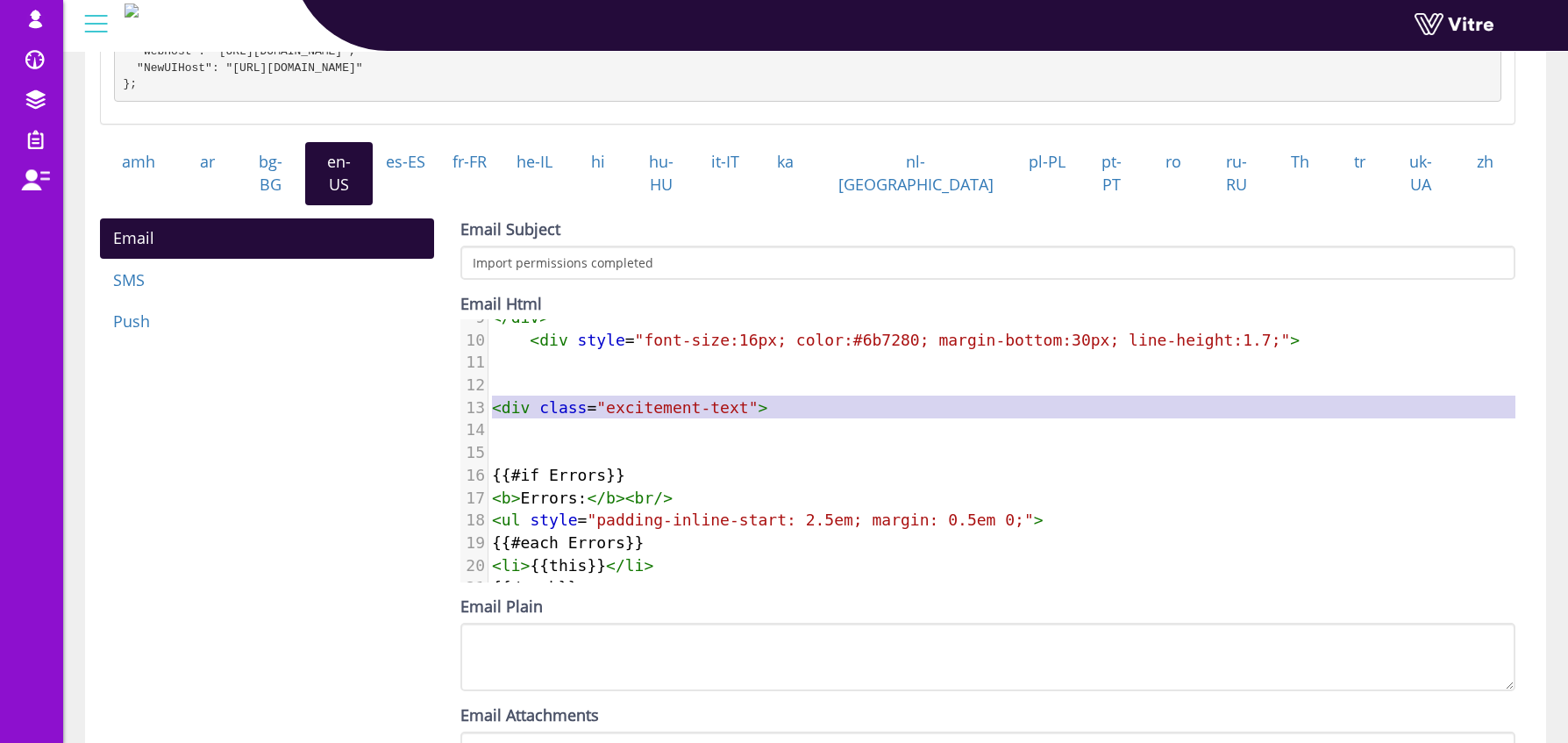
click at [718, 399] on span ""excitement-text"" at bounding box center [676, 407] width 161 height 18
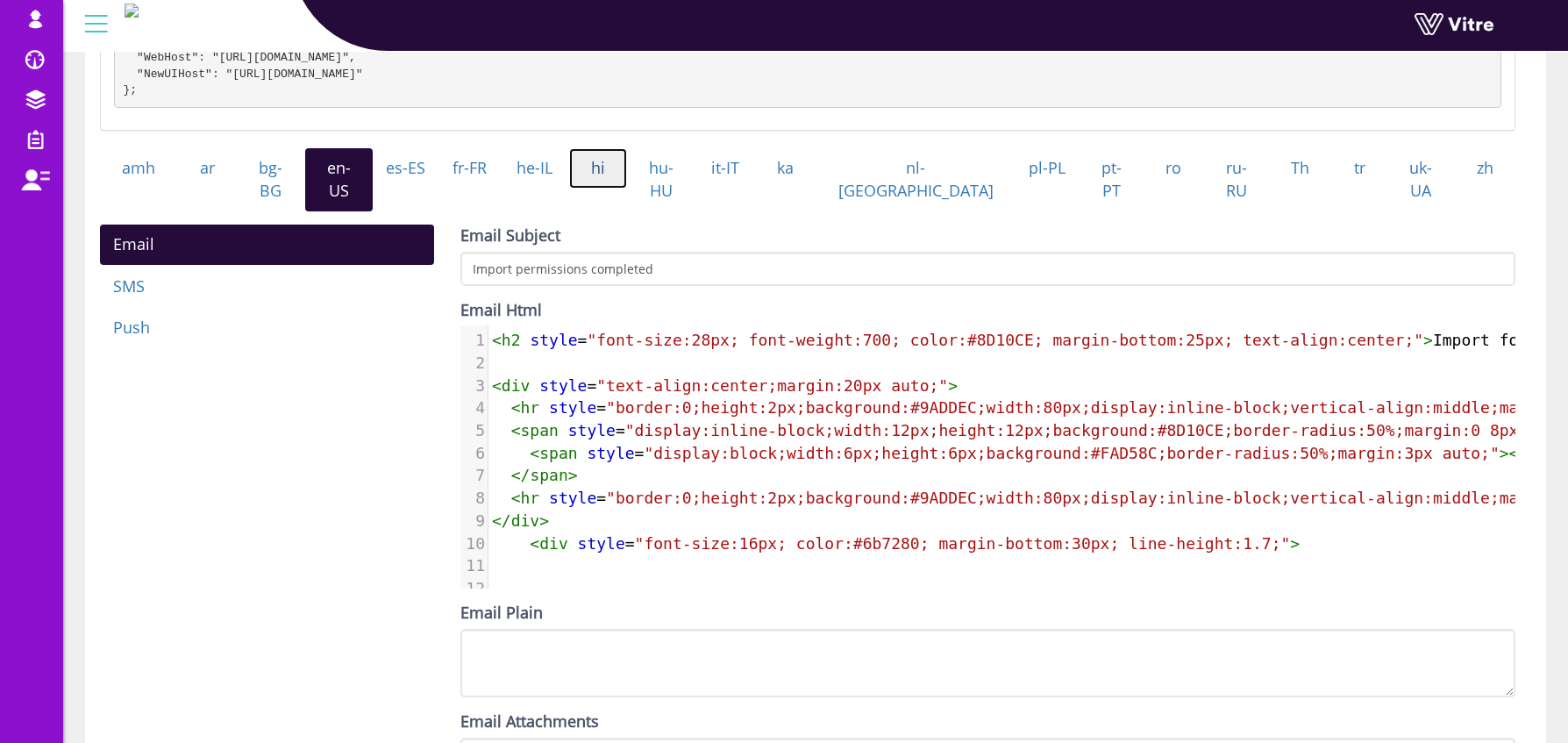
click at [628, 188] on link "hi" at bounding box center [598, 169] width 59 height 41
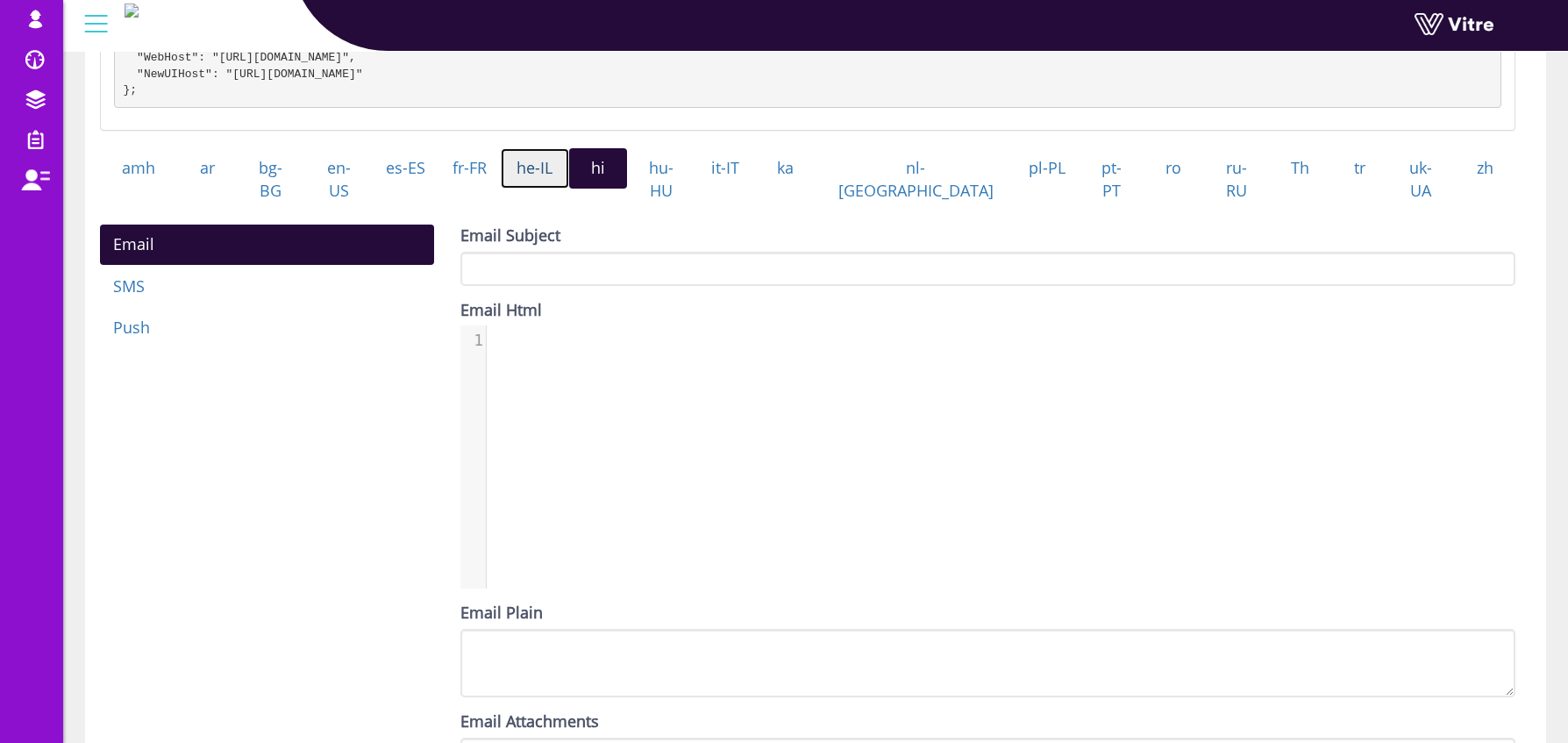
click at [569, 187] on link "he-IL" at bounding box center [535, 169] width 69 height 41
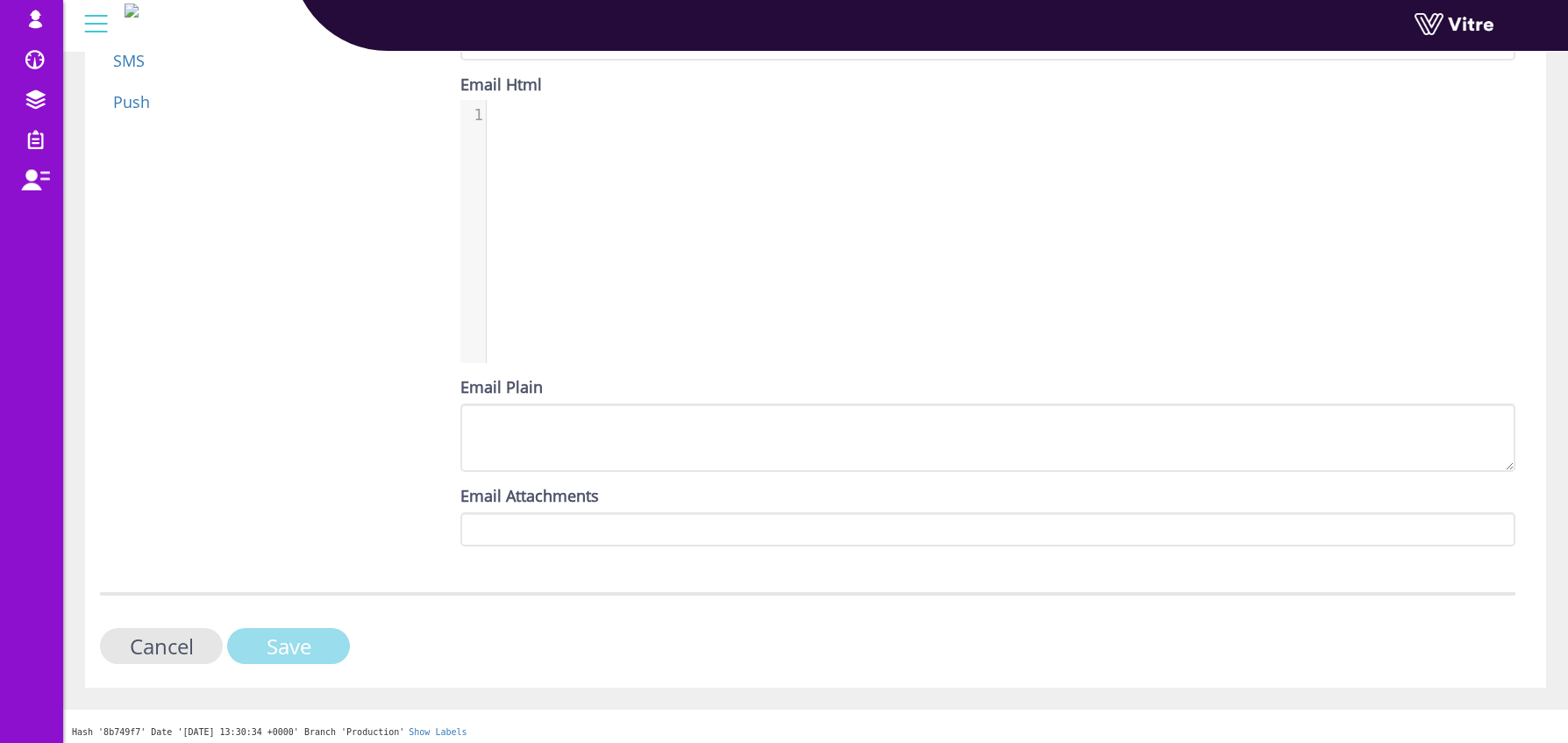
click at [306, 656] on input "Save" at bounding box center [288, 646] width 123 height 36
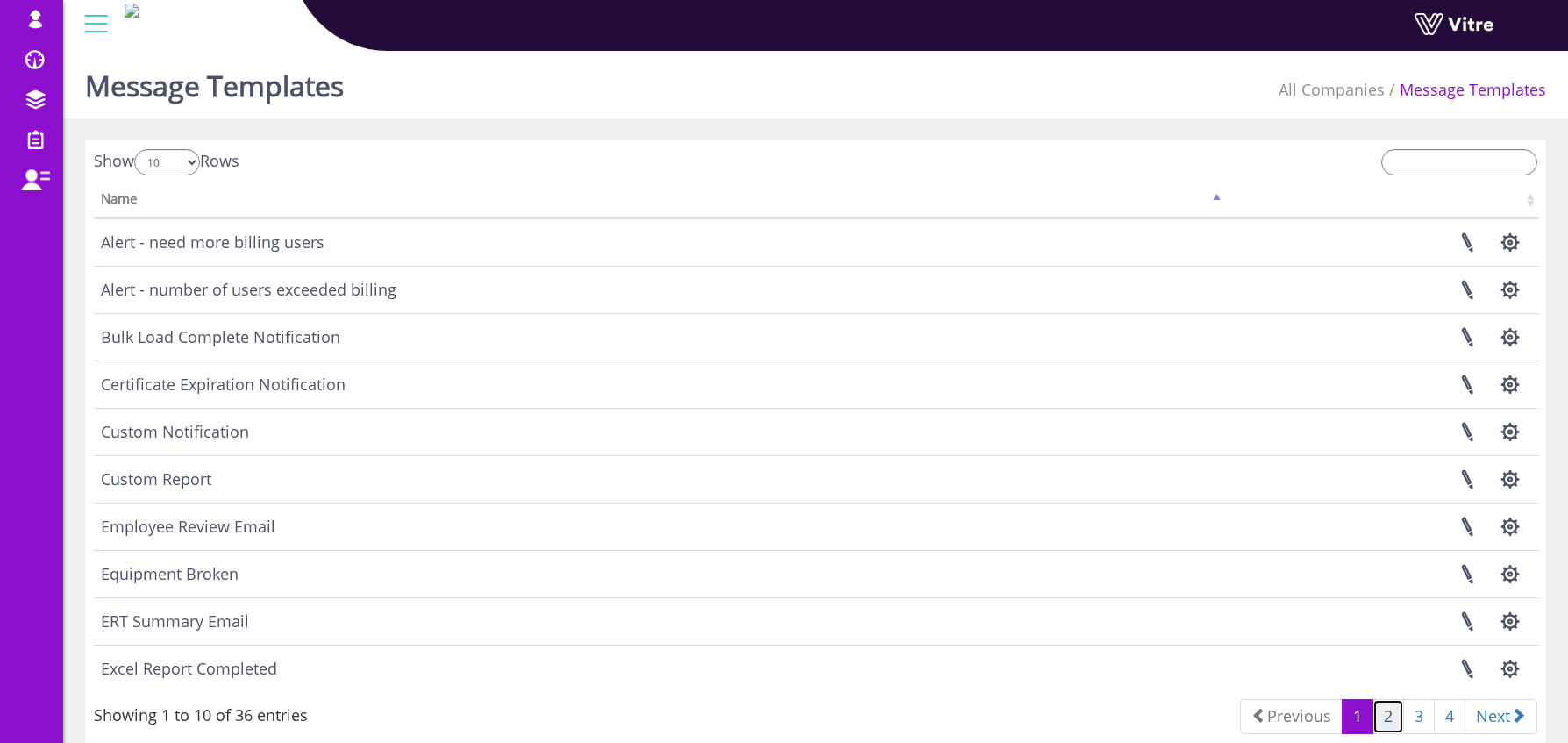
click at [1381, 719] on link "2" at bounding box center [1389, 716] width 32 height 35
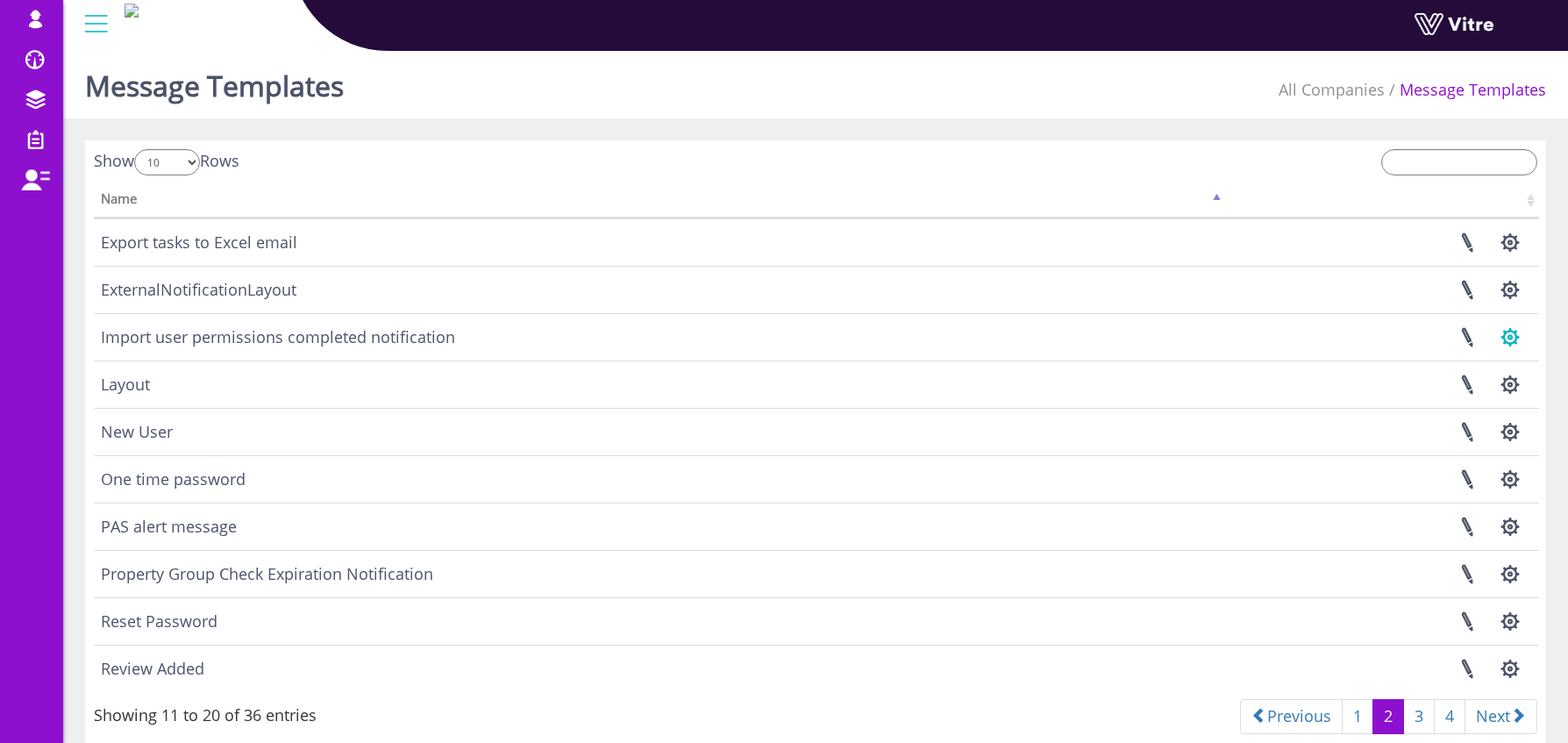
click at [1499, 339] on button "button" at bounding box center [1509, 337] width 43 height 46
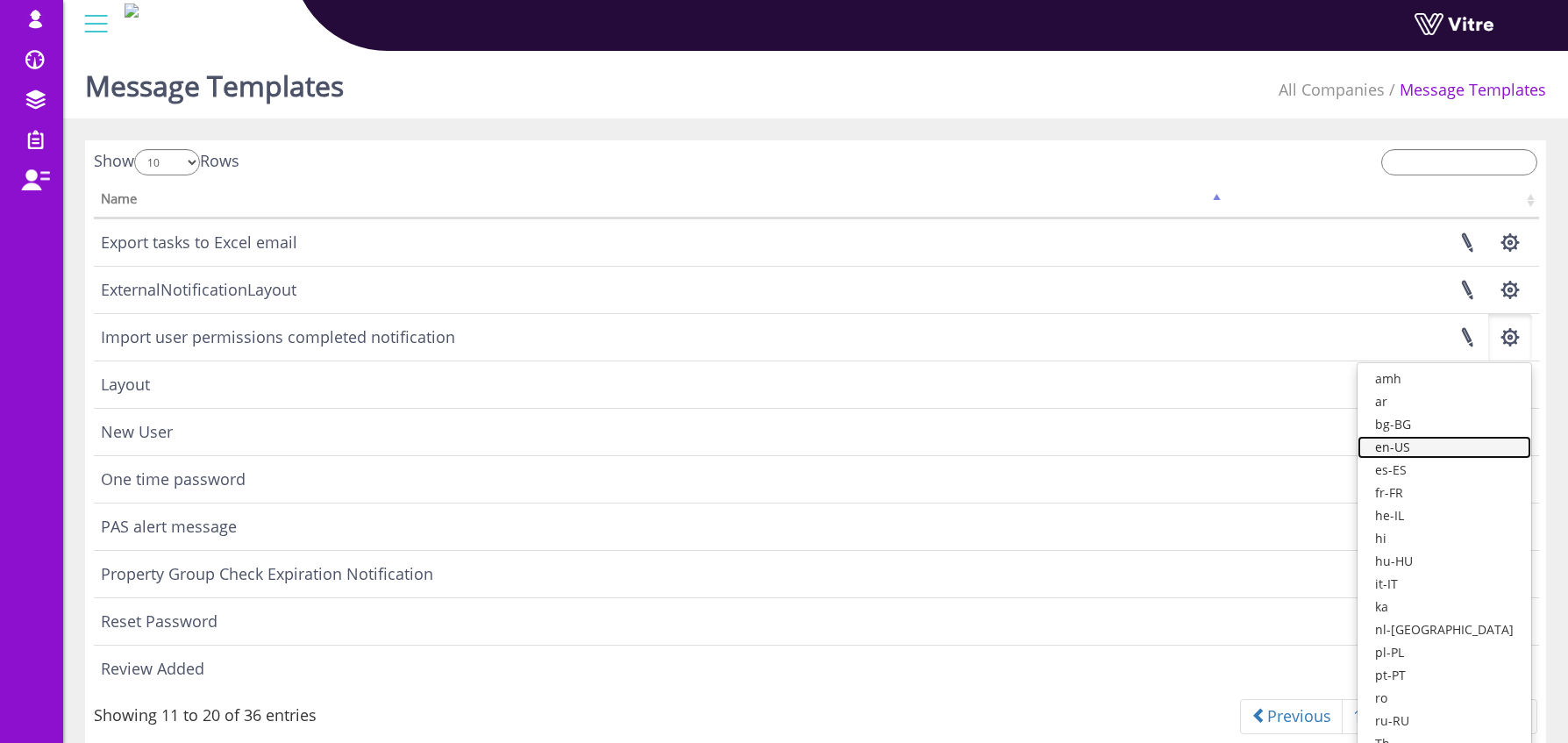
click at [1458, 447] on link "en-US" at bounding box center [1444, 448] width 174 height 23
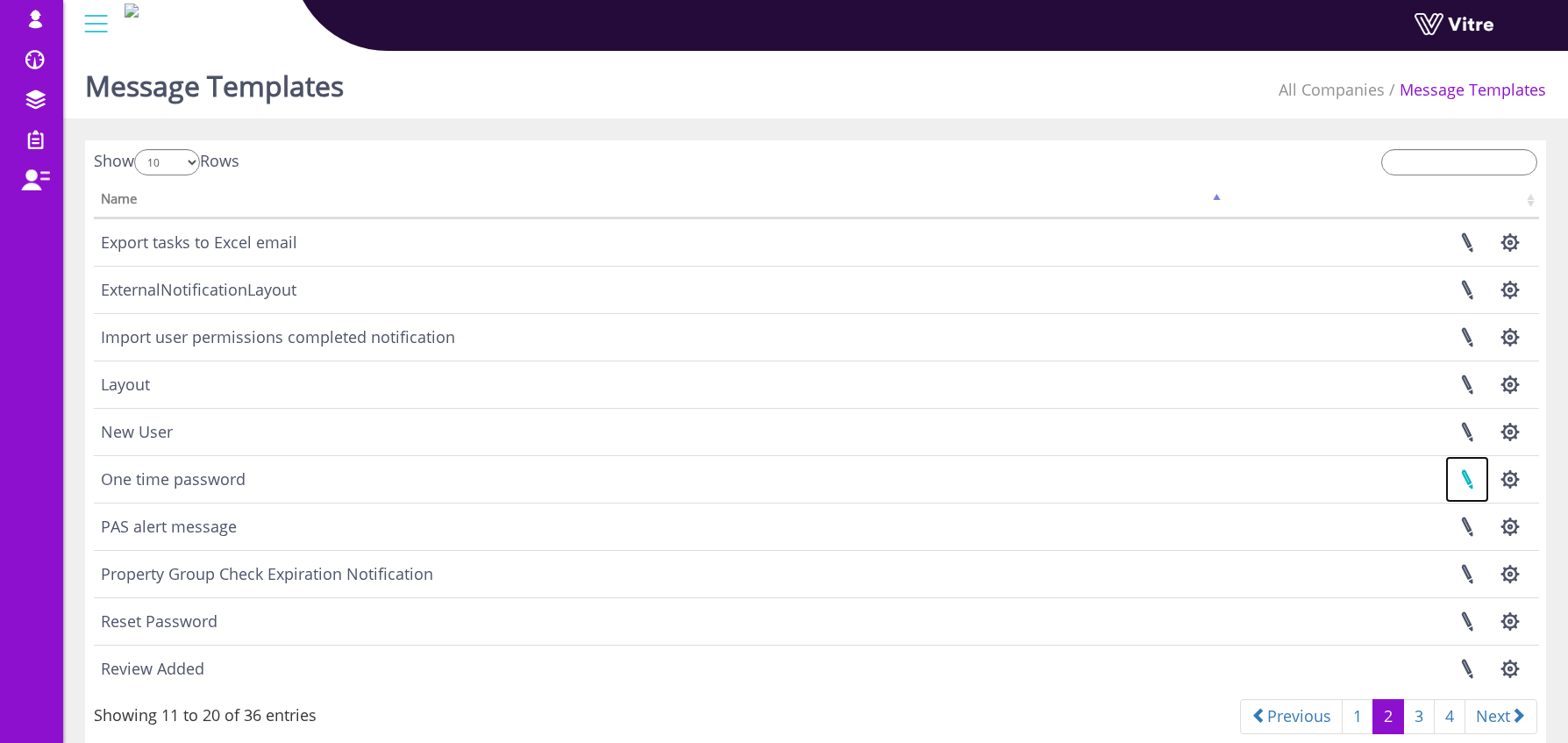
click at [1471, 482] on link at bounding box center [1467, 480] width 43 height 46
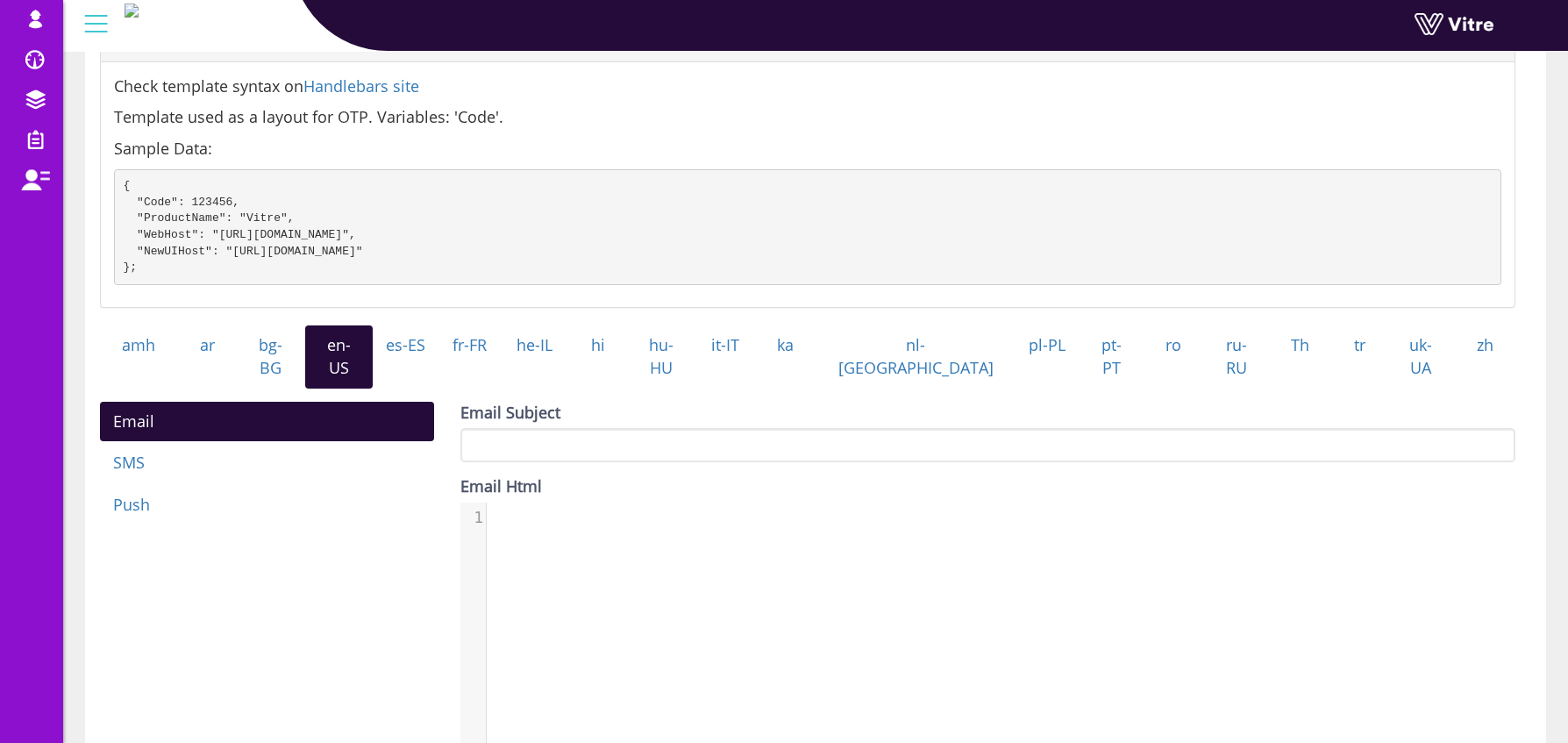
scroll to position [238, 0]
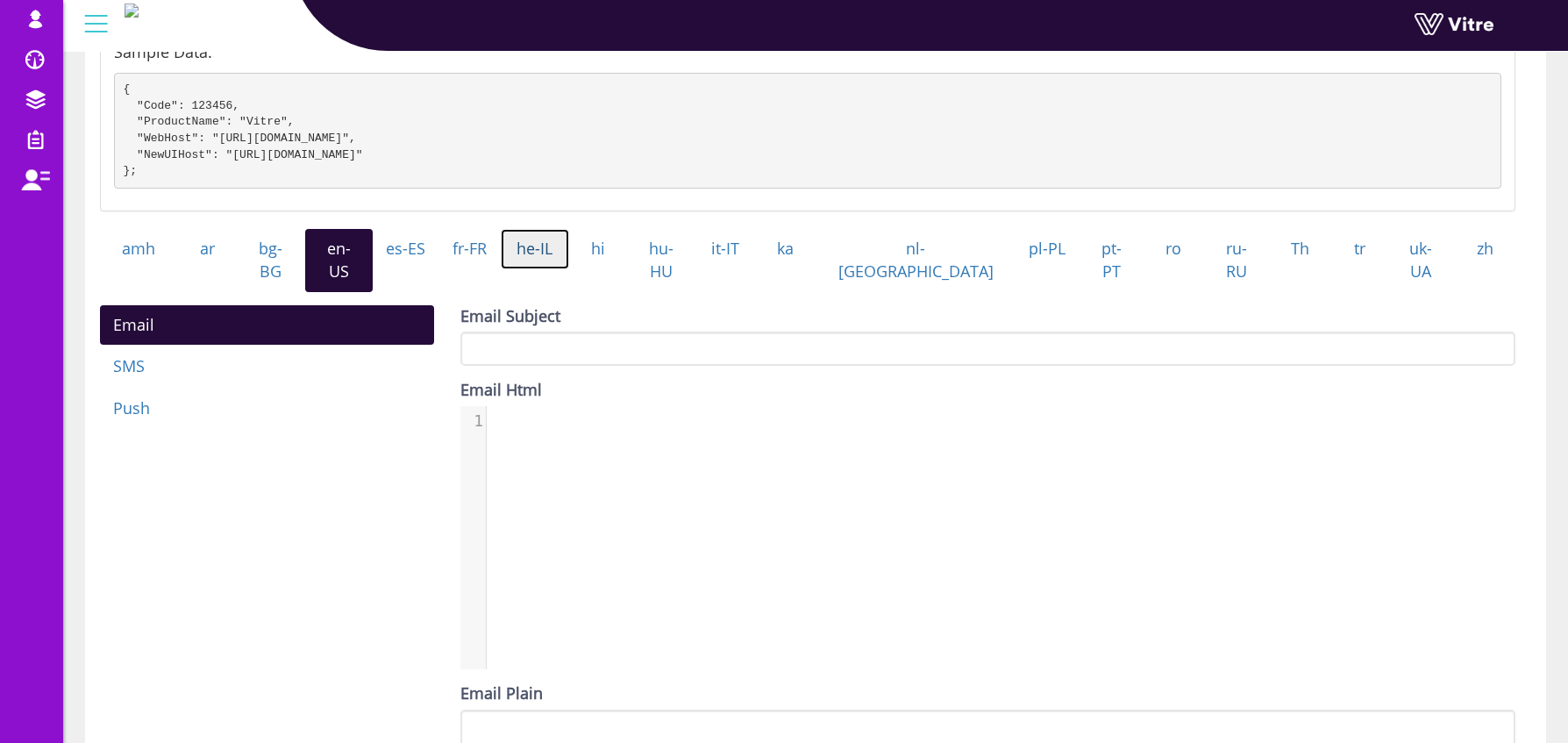
click at [569, 269] on link "he-IL" at bounding box center [535, 249] width 69 height 41
click at [502, 268] on link "fr-FR" at bounding box center [470, 249] width 63 height 41
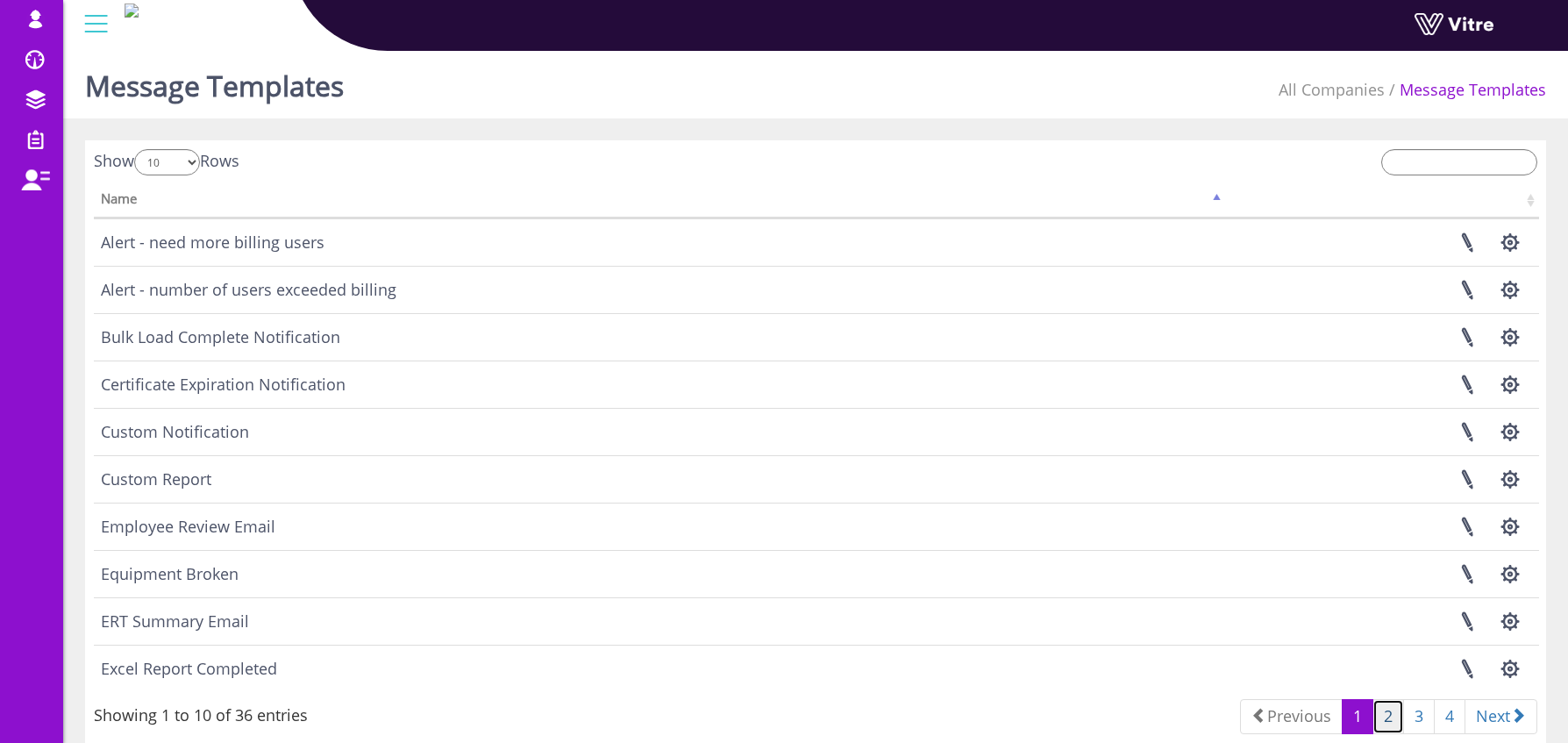
click at [1385, 718] on link "2" at bounding box center [1389, 716] width 32 height 35
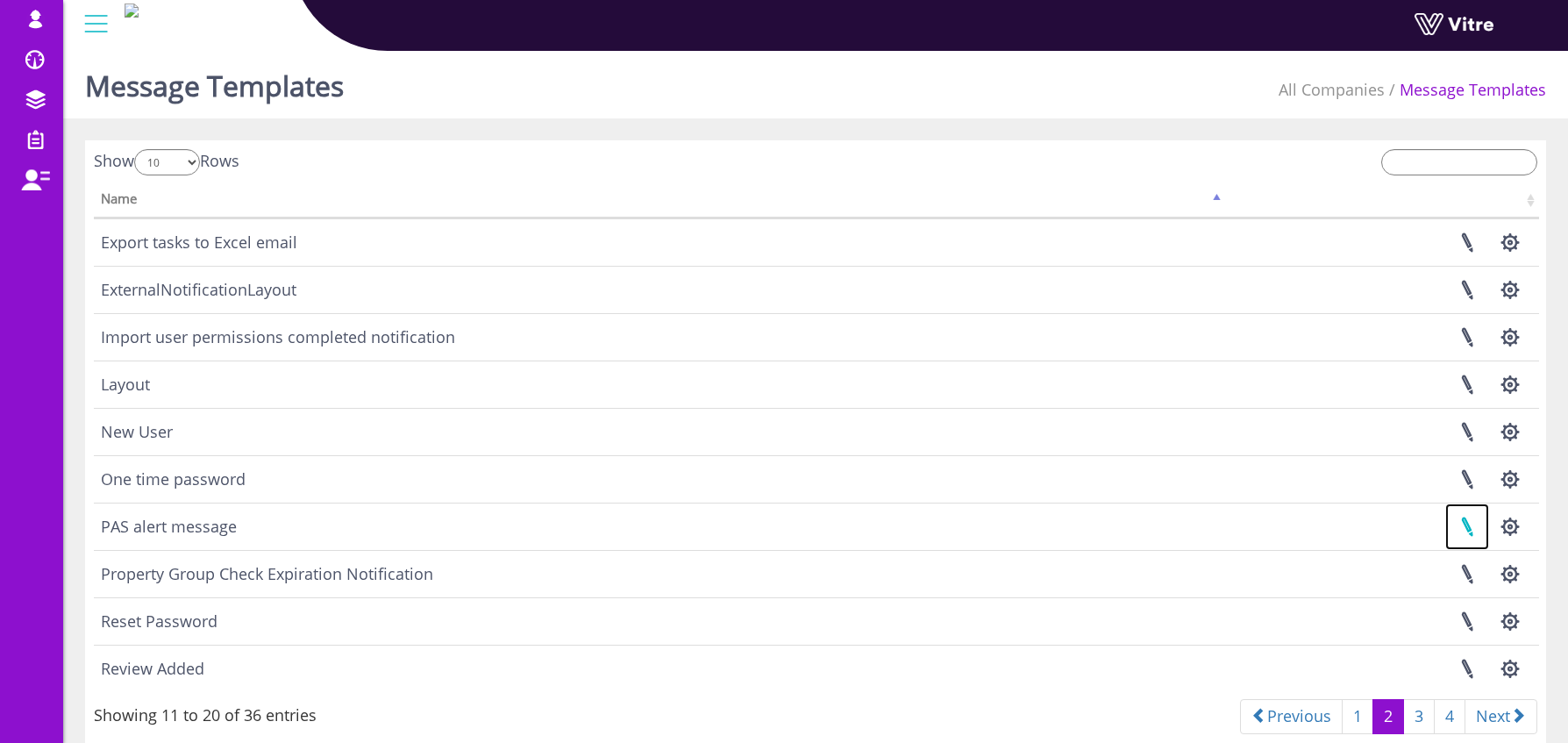
click at [1475, 523] on link at bounding box center [1467, 527] width 43 height 46
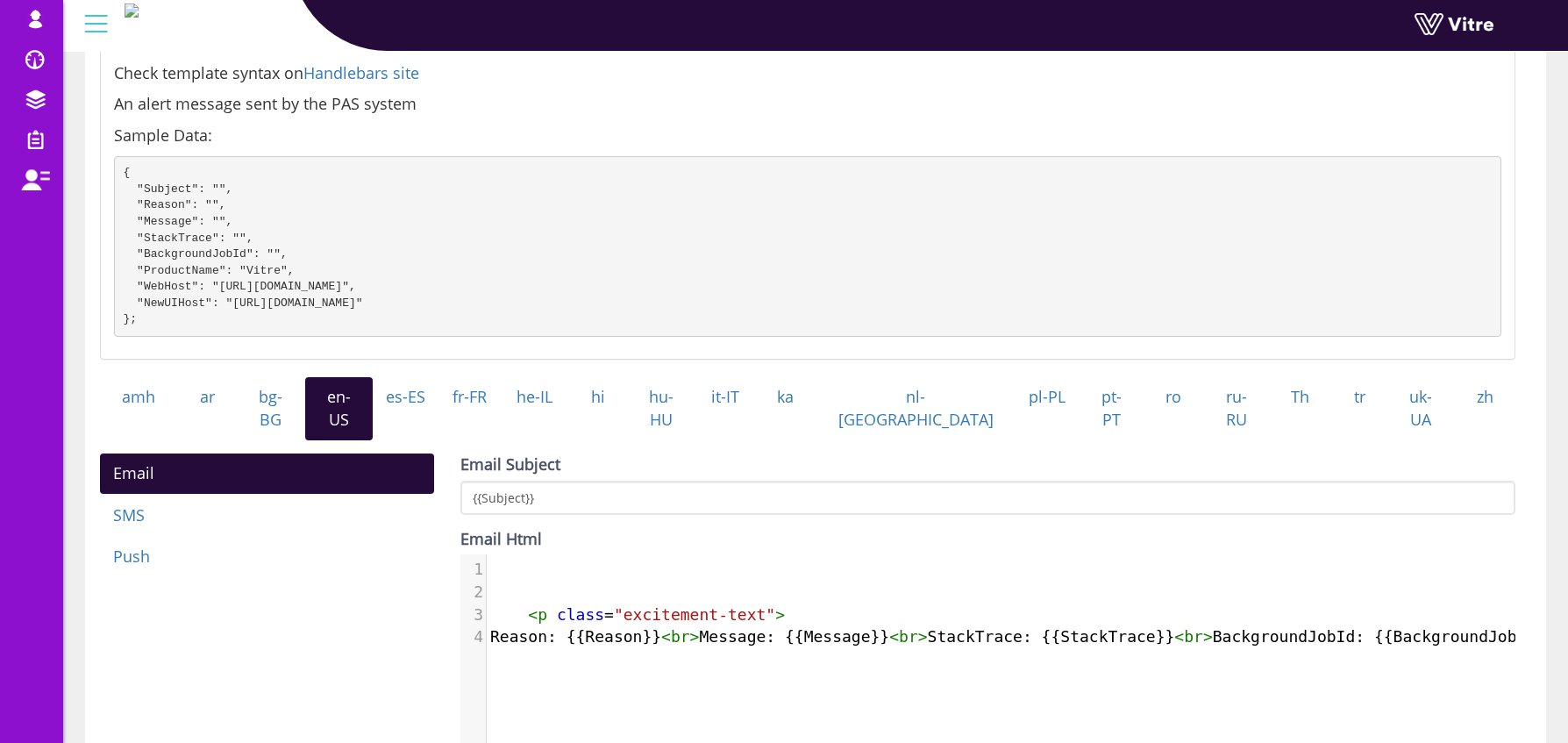
scroll to position [156, 0]
click at [660, 604] on span ""excitement-text"" at bounding box center [694, 613] width 161 height 18
type textarea "<p class="excitement-text">"
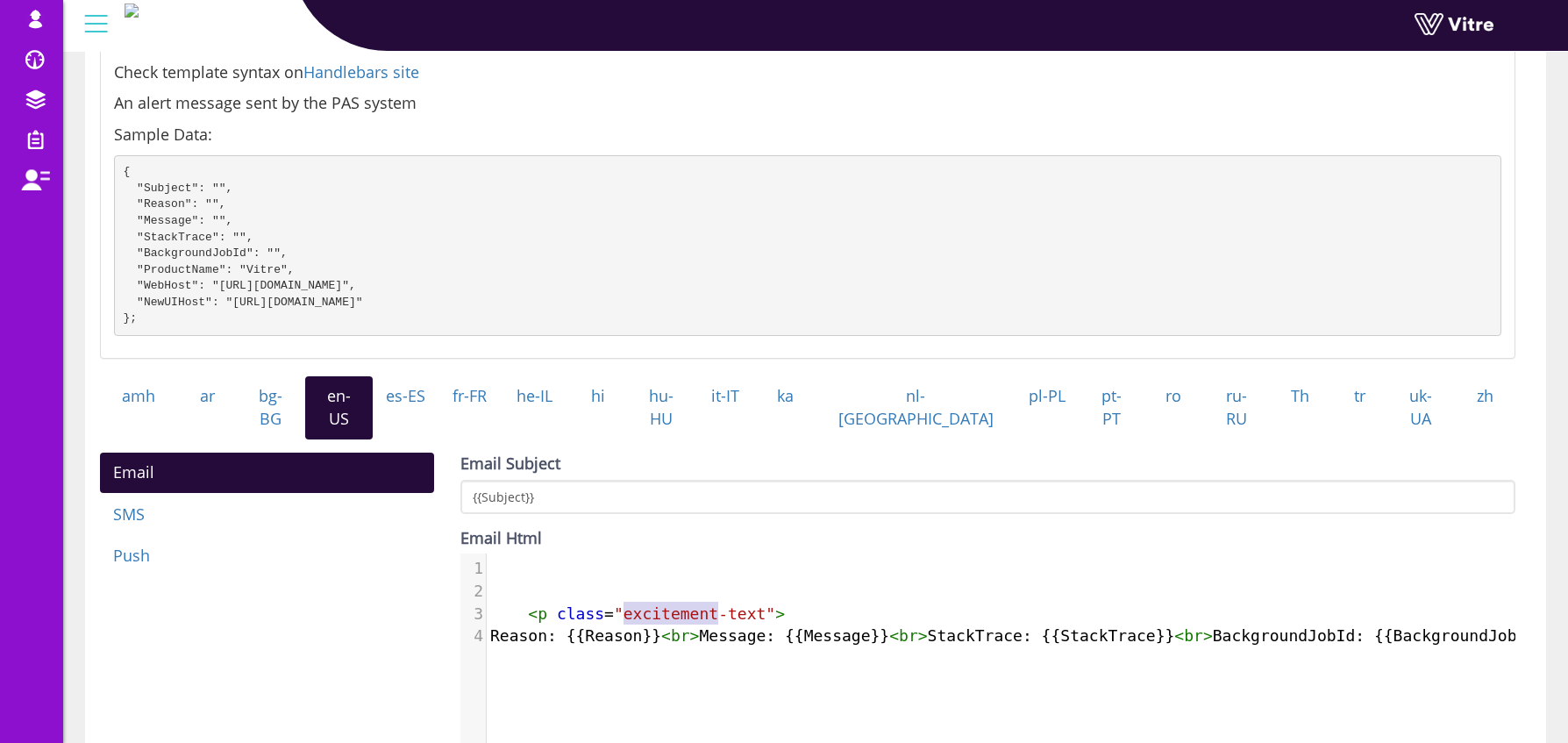
click at [660, 604] on span ""excitement-text"" at bounding box center [694, 613] width 161 height 18
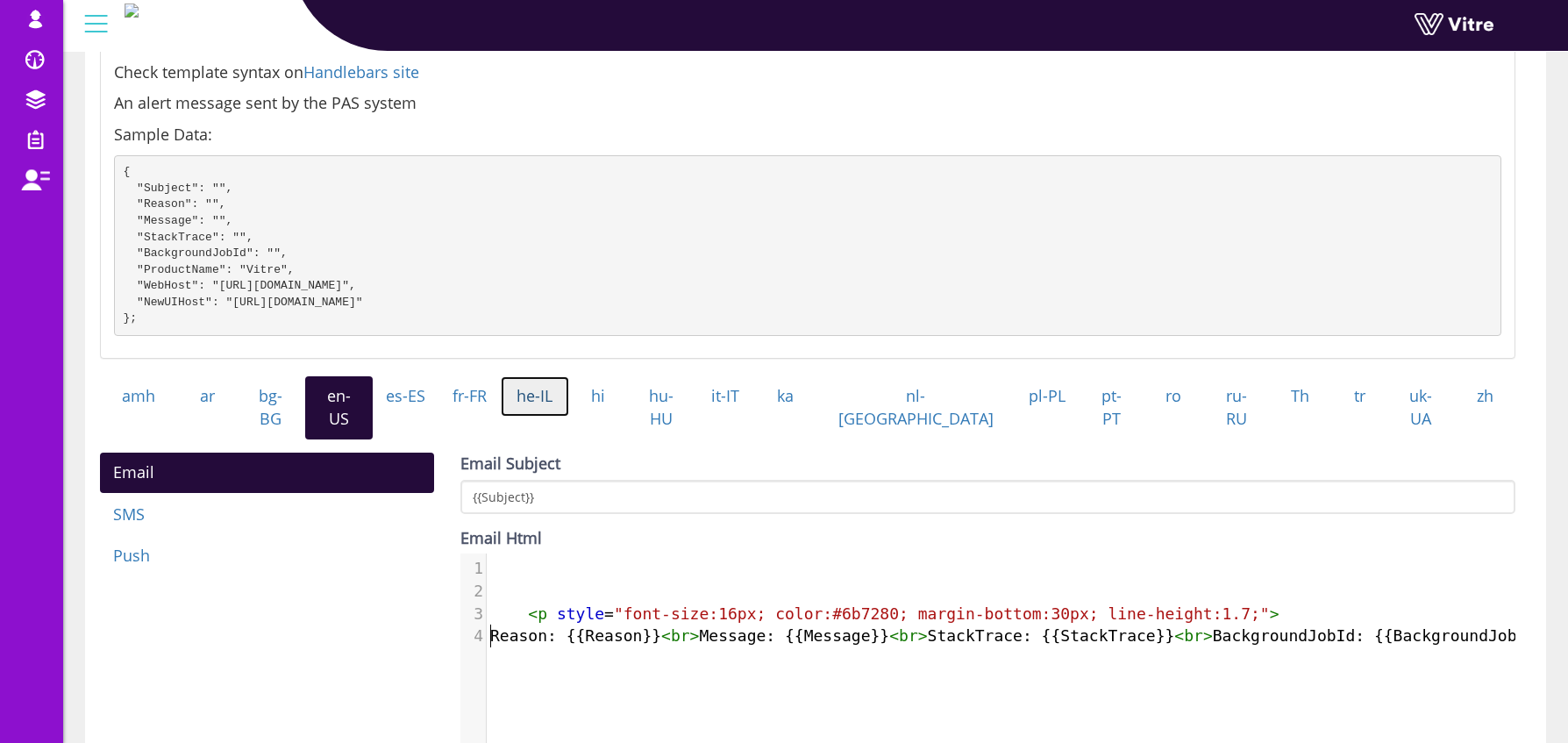
click at [569, 409] on link "he-IL" at bounding box center [535, 397] width 69 height 41
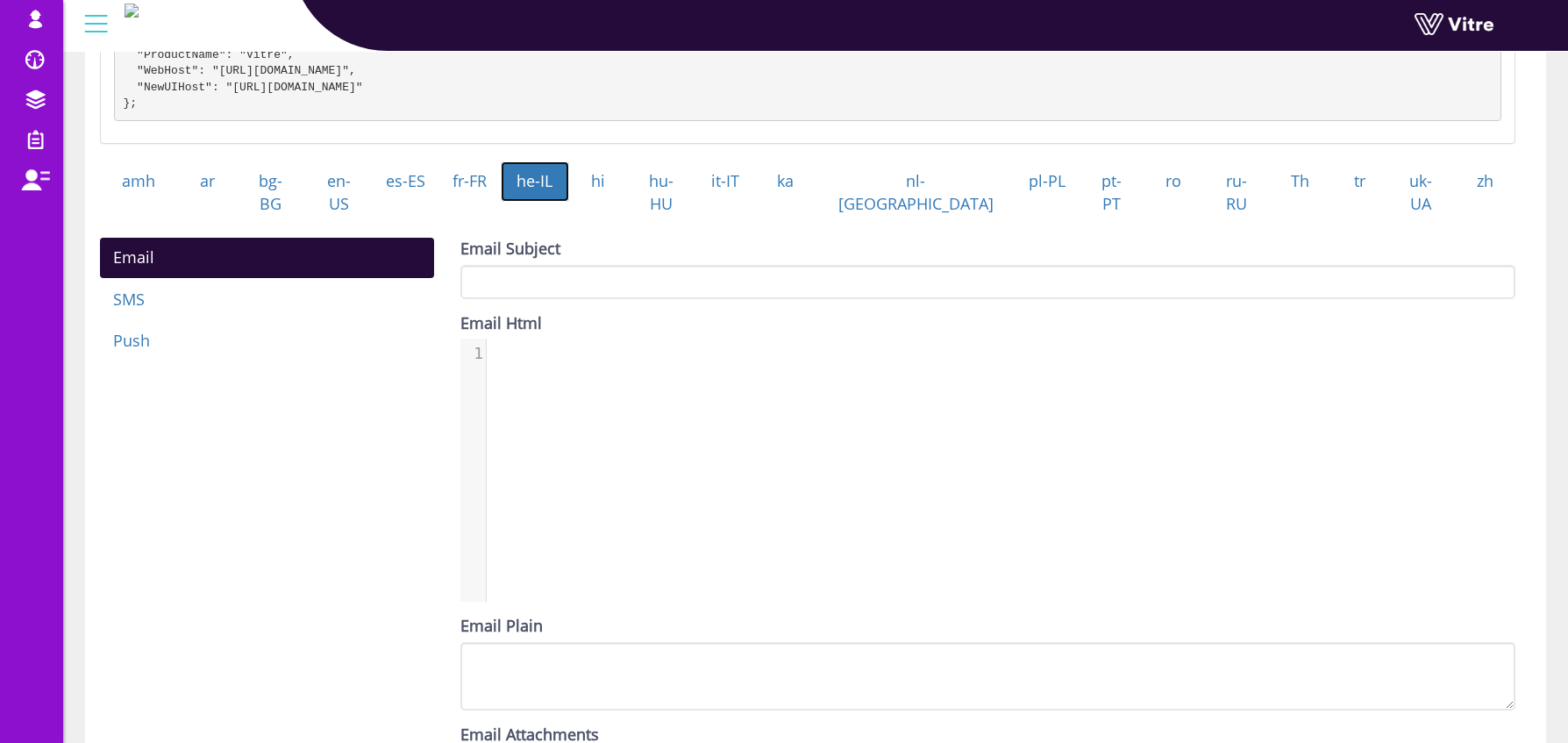
scroll to position [610, 0]
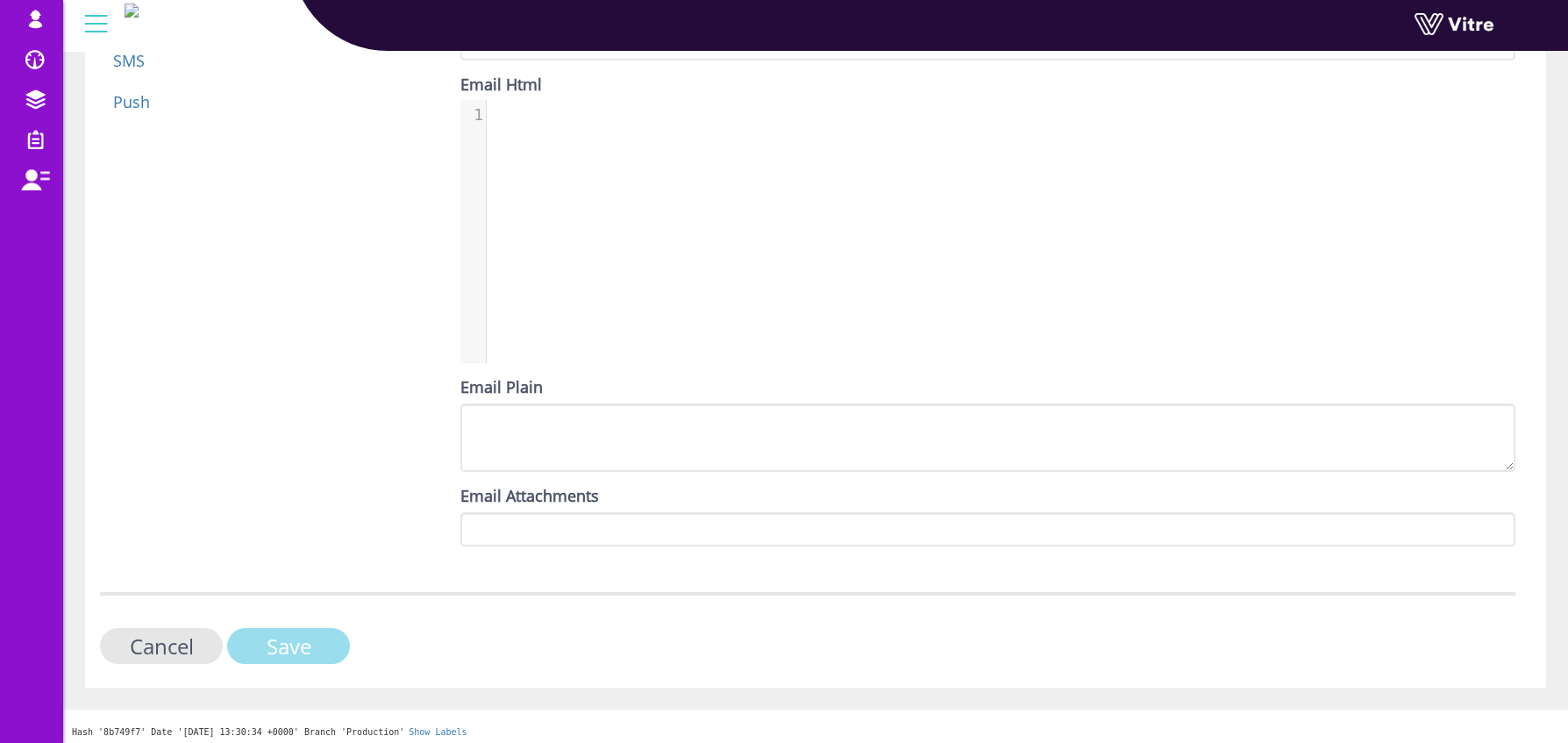
click at [307, 638] on input "Save" at bounding box center [288, 646] width 123 height 36
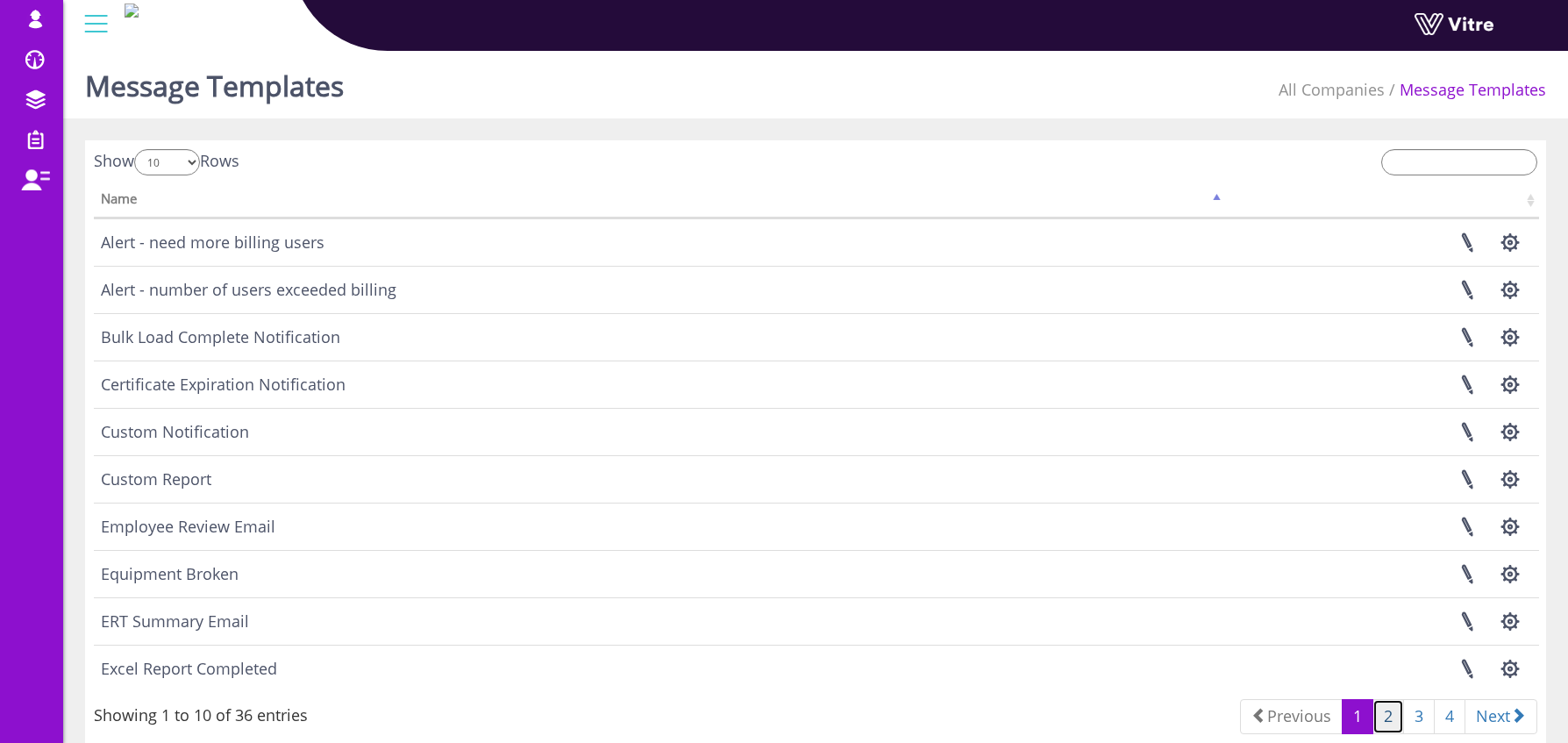
click at [1382, 712] on link "2" at bounding box center [1389, 716] width 32 height 35
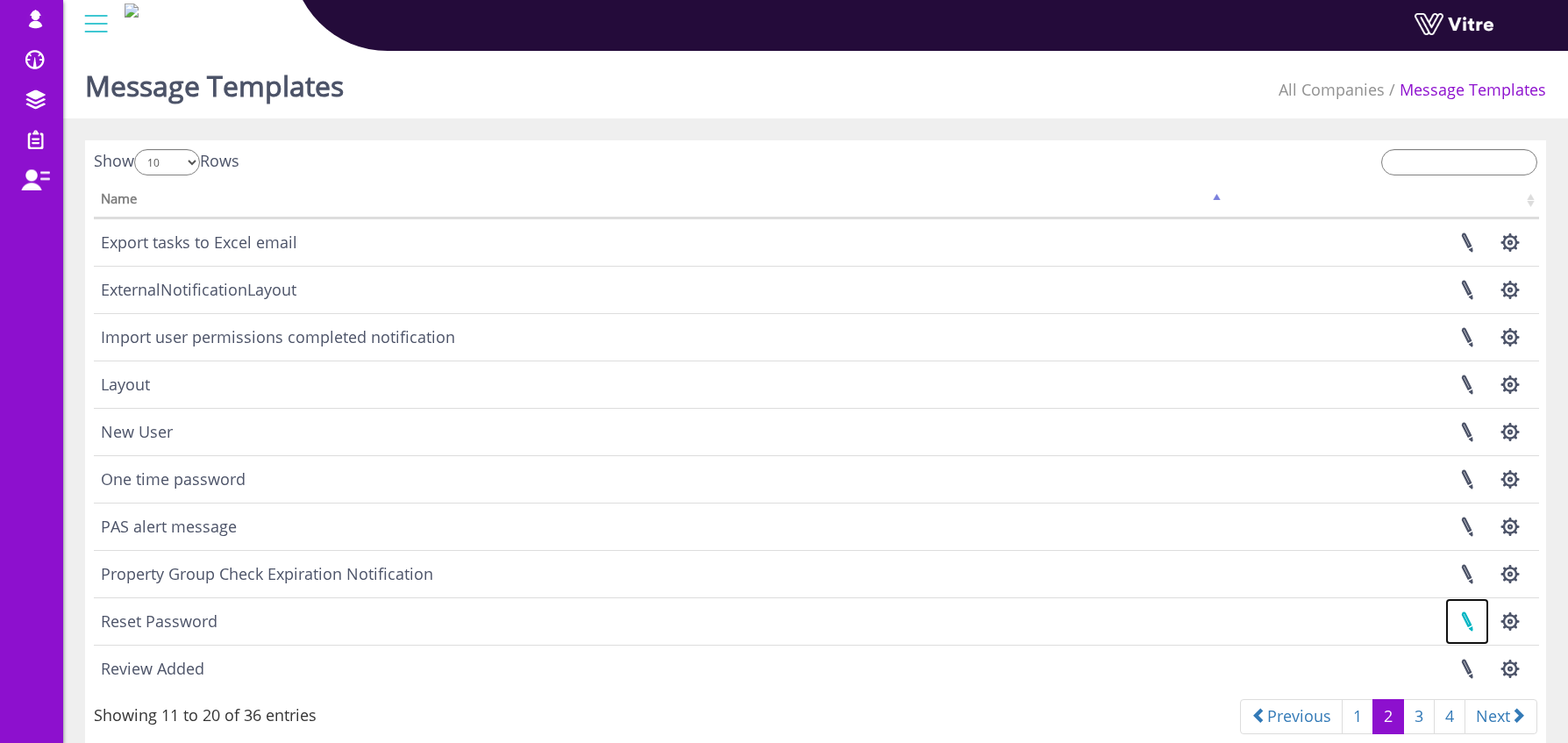
click at [1468, 621] on link at bounding box center [1467, 621] width 43 height 46
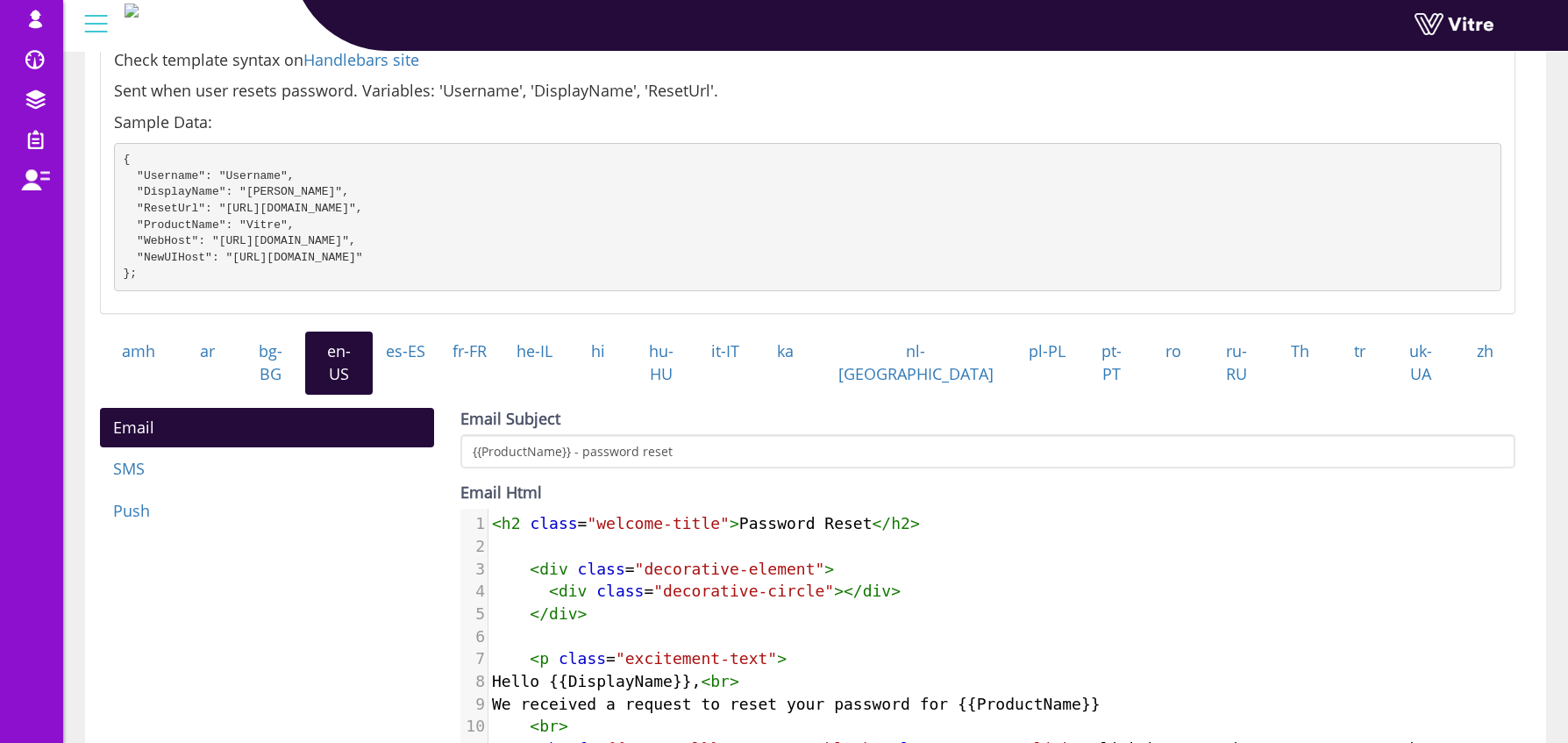
scroll to position [231, 0]
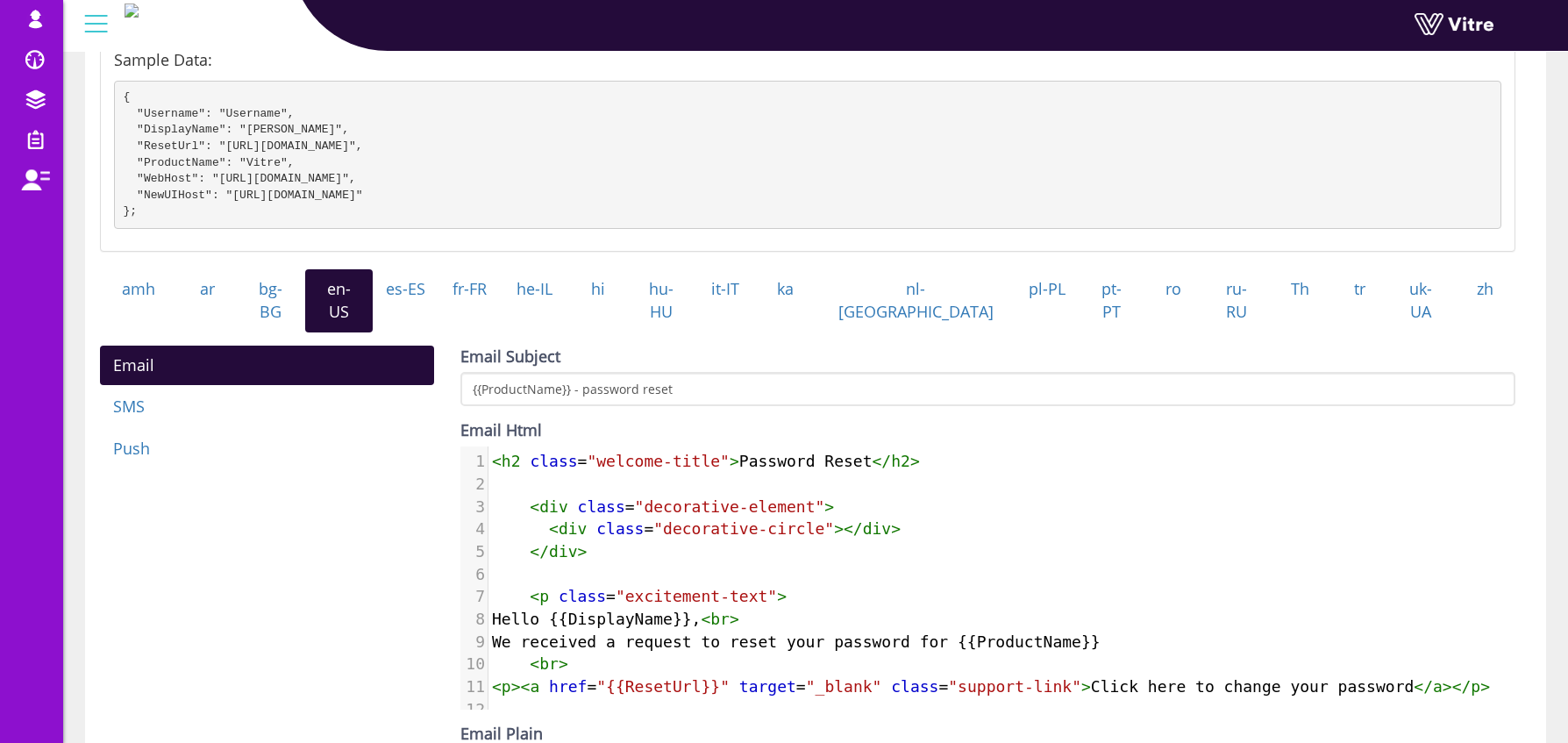
click at [495, 456] on span "<" at bounding box center [497, 460] width 10 height 18
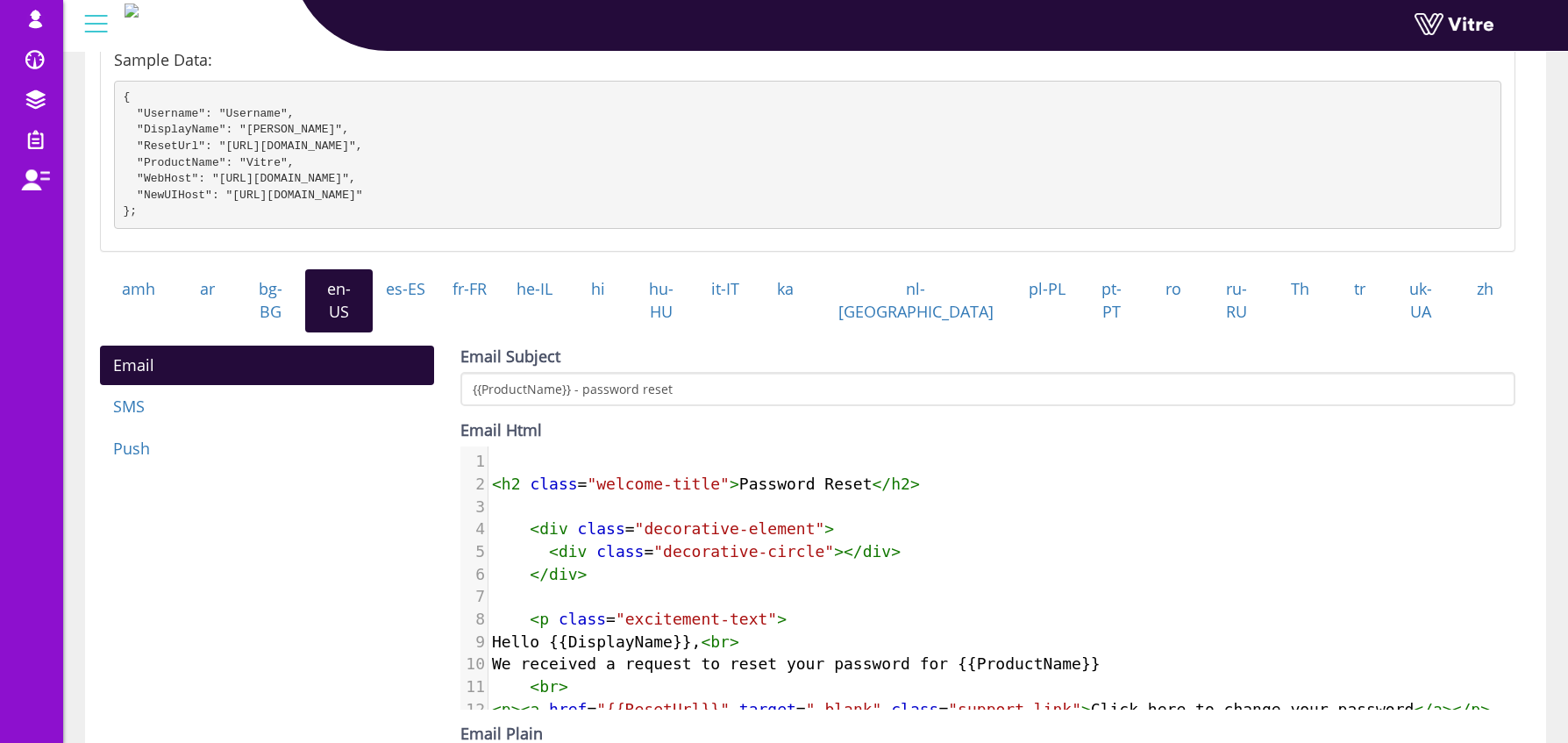
paste textarea "P"
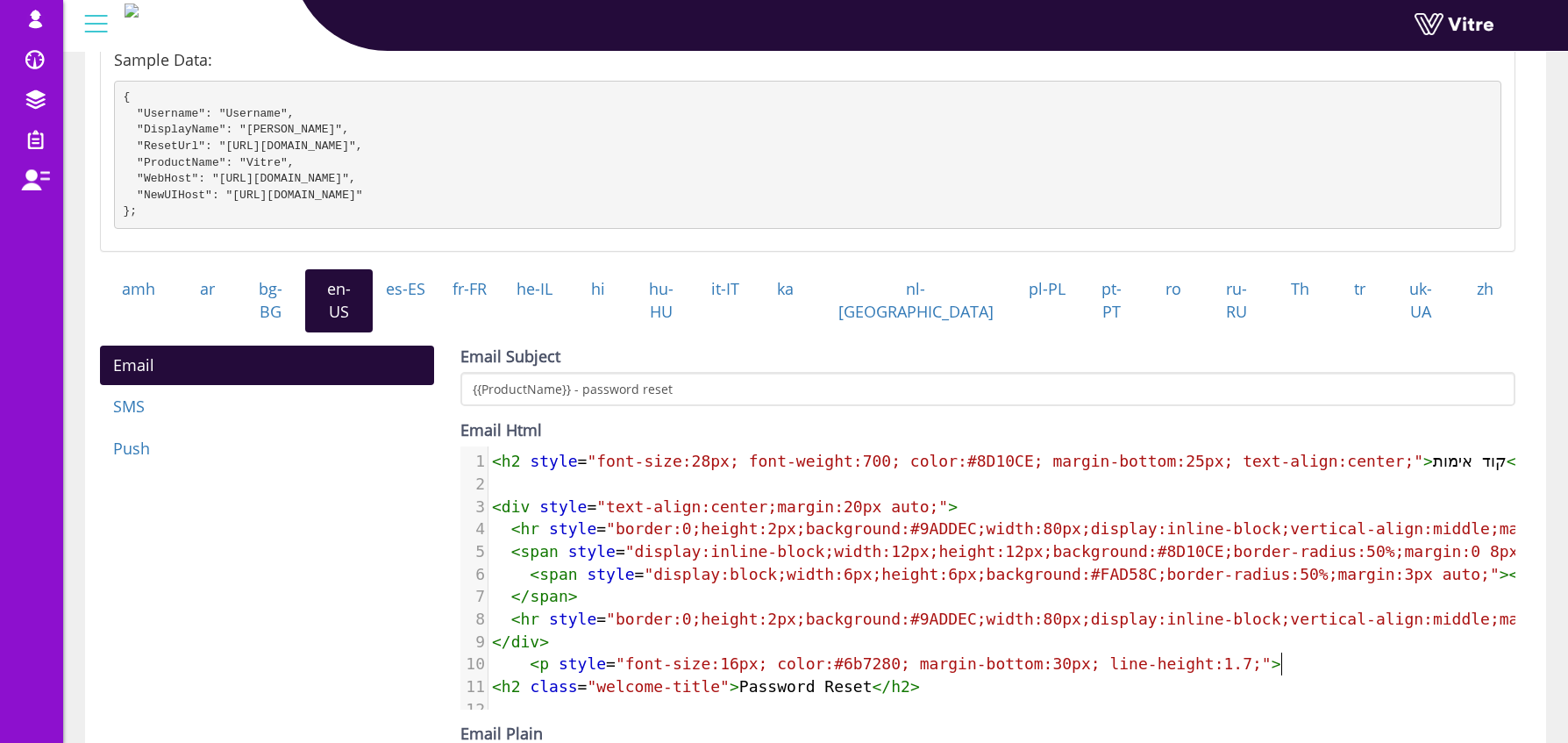
click at [764, 677] on span "< h2 class = "welcome-title" > Password Reset </ h2 >" at bounding box center [706, 686] width 428 height 18
type textarea "Password Reset"
drag, startPoint x: 737, startPoint y: 679, endPoint x: 874, endPoint y: 679, distance: 137.0
click at [874, 679] on span "< h2 class = "welcome-title" > Password Reset </ h2 >" at bounding box center [706, 686] width 428 height 18
click at [1389, 452] on span ""font-size:28px; font-weight:700; color:#8D10CE; margin-bottom:25px; text-align…" at bounding box center [1004, 460] width 837 height 18
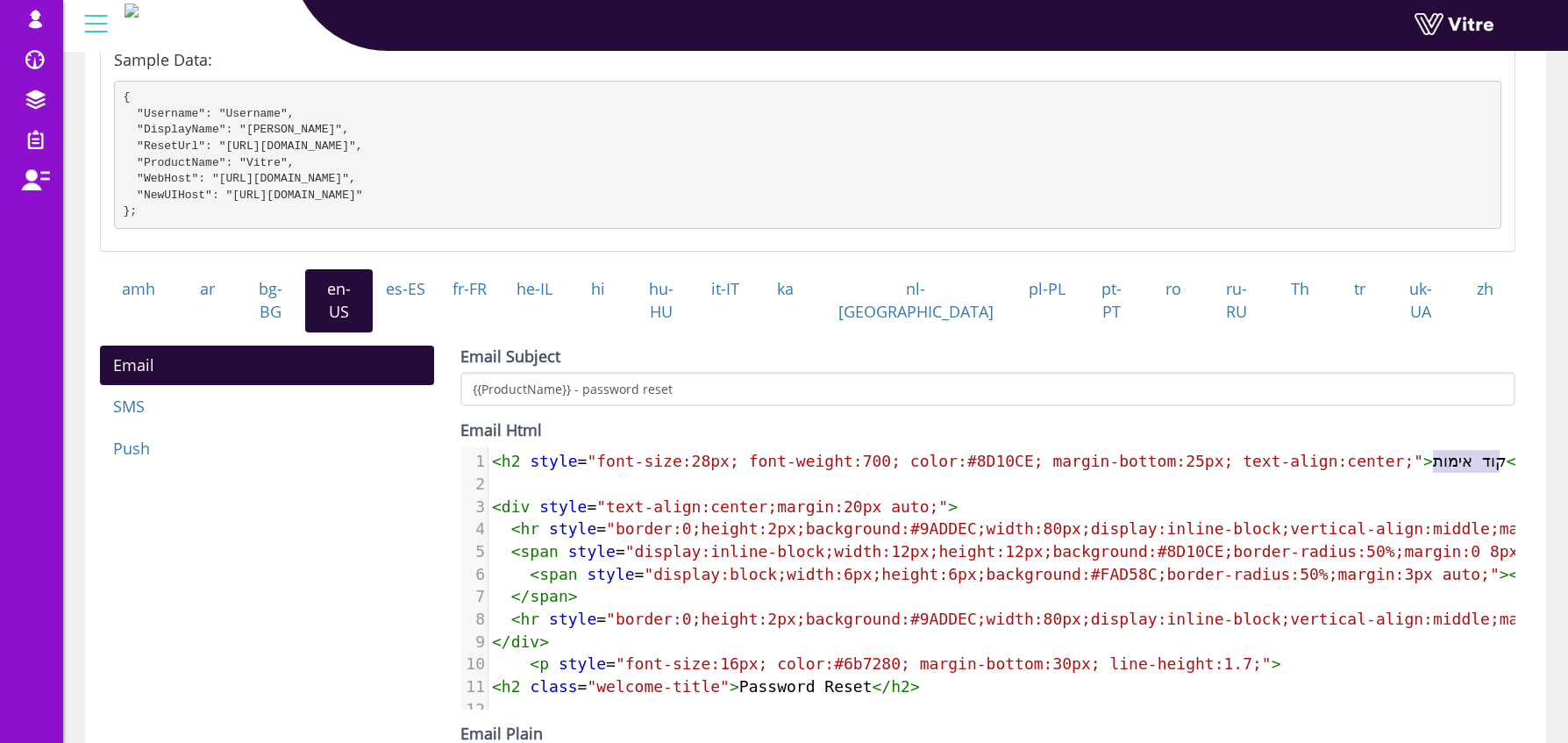
scroll to position [0, 63]
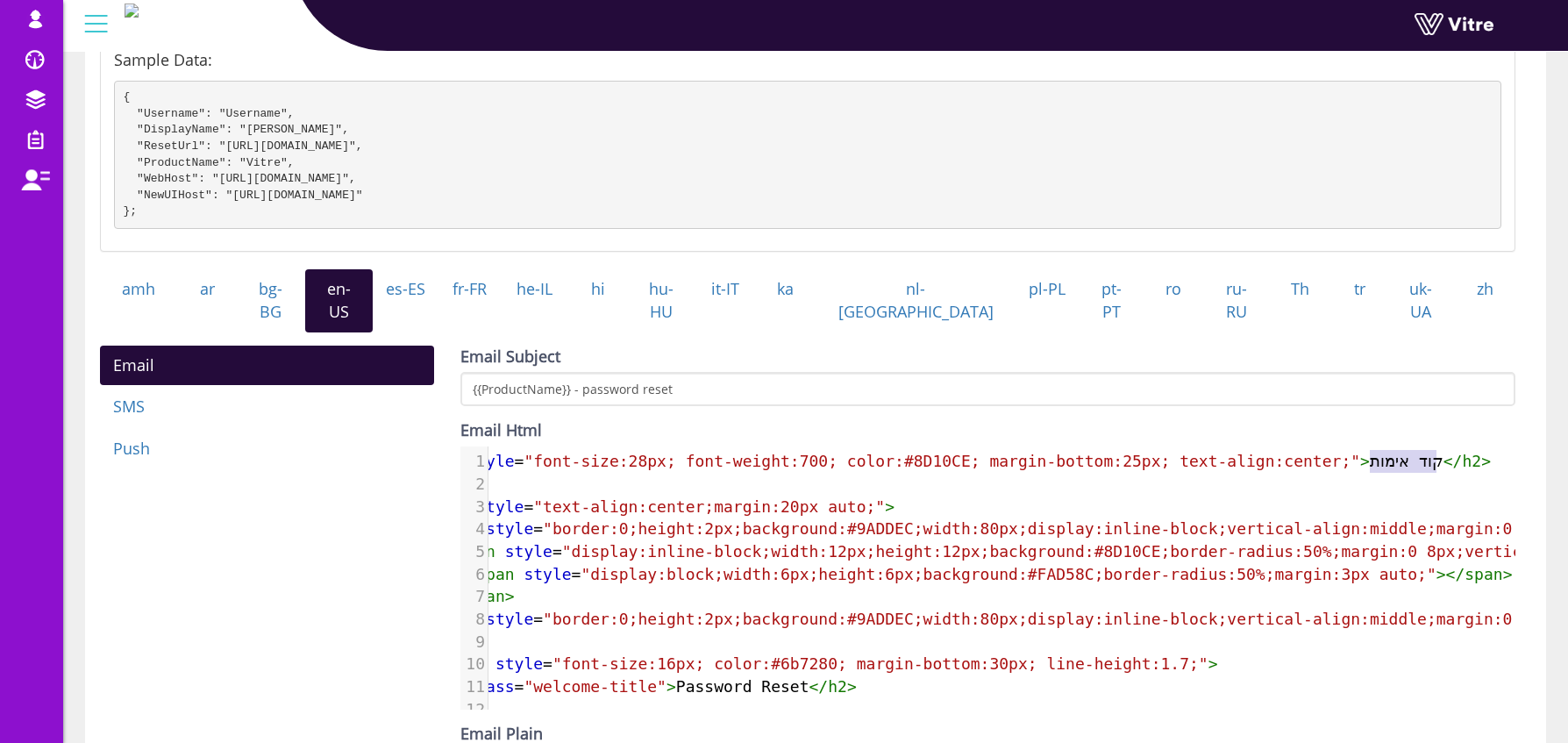
type textarea "קוד אימות"
drag, startPoint x: 1434, startPoint y: 459, endPoint x: 1453, endPoint y: 460, distance: 19.0
click at [1453, 460] on span "< h2 style = "font-size:28px; font-weight:700; color:#8D10CE; margin-bottom:25p…" at bounding box center [959, 460] width 1062 height 18
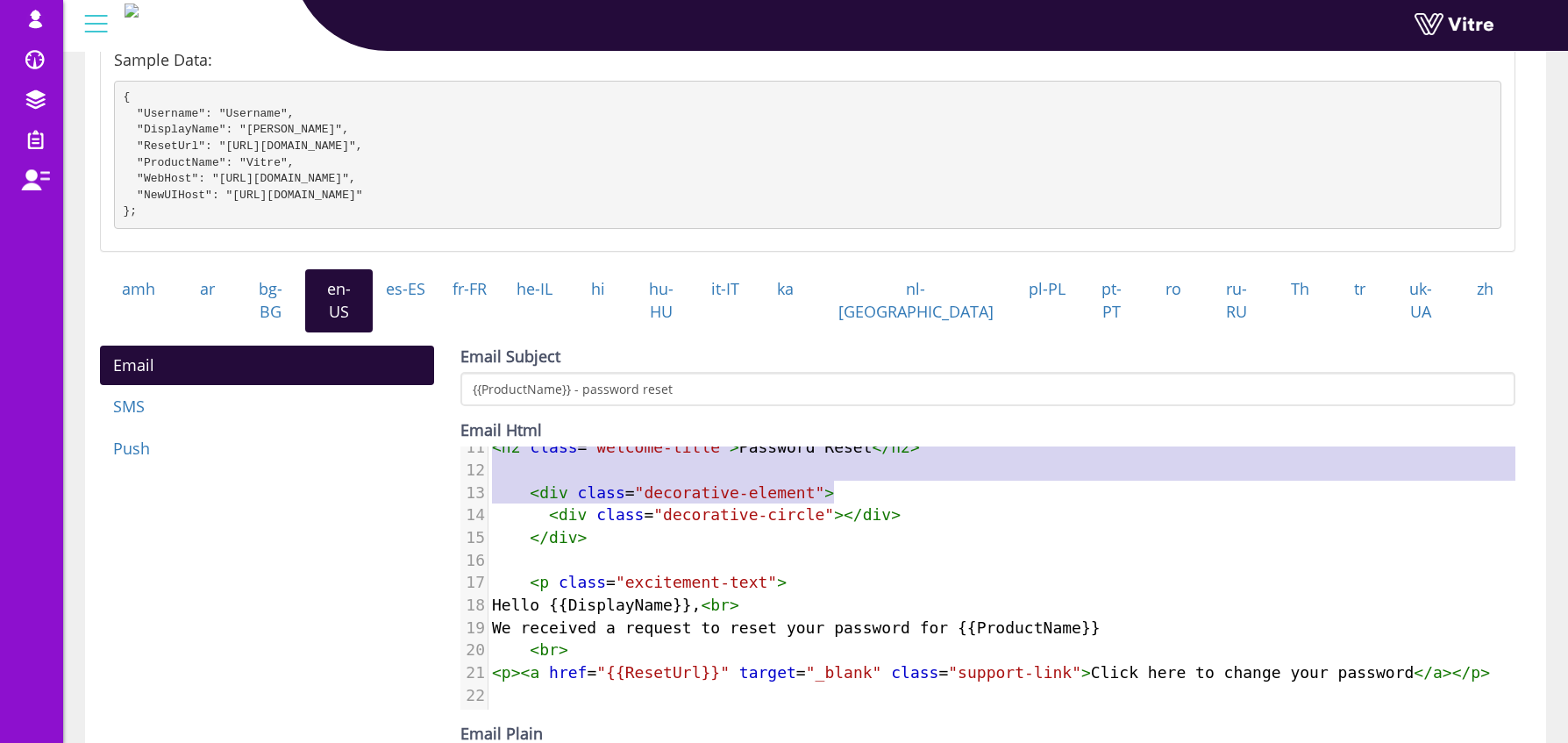
scroll to position [265, 0]
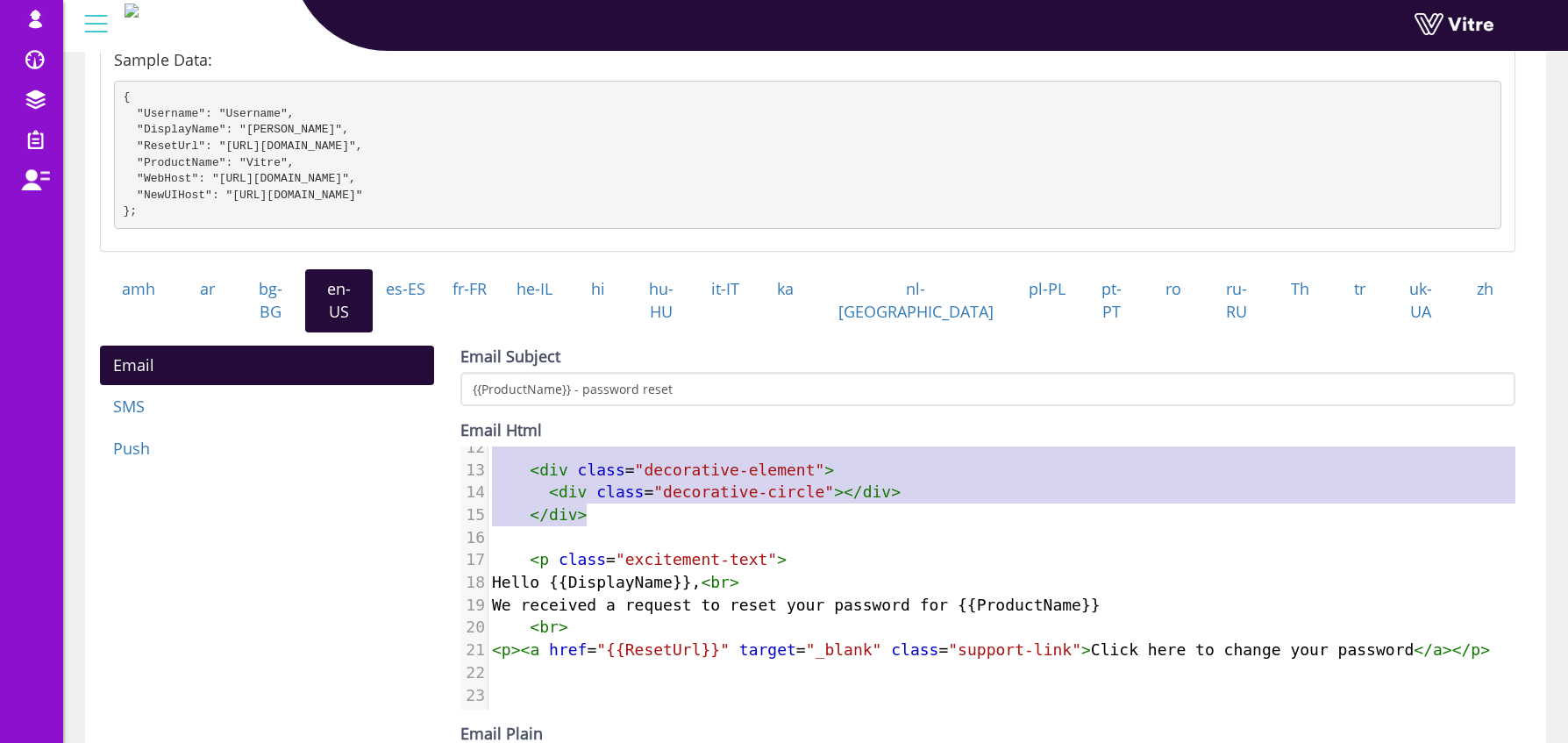
type textarea "<h2 class="welcome-title">Password Reset</h2> <div class="decorative-element"> …"
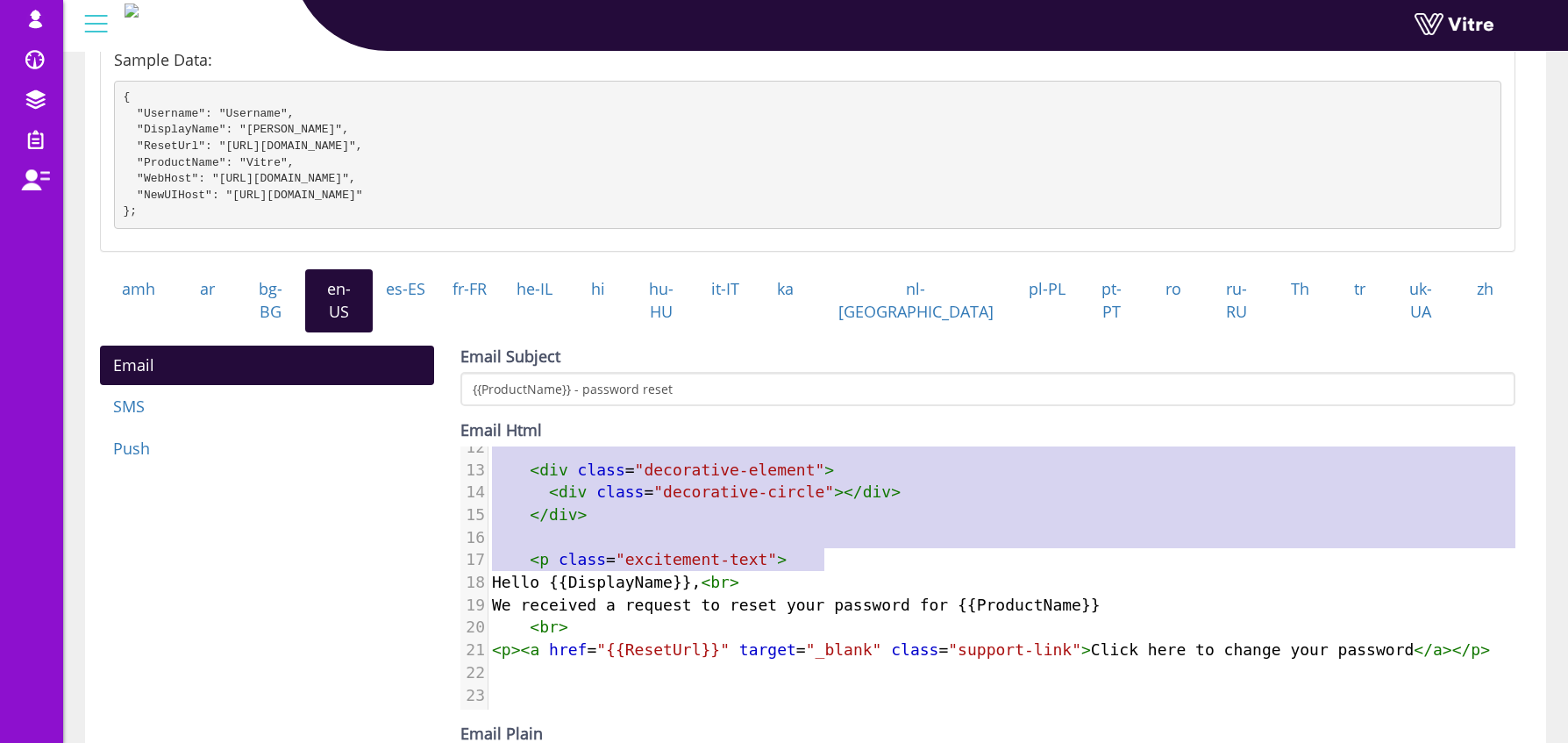
drag, startPoint x: 491, startPoint y: 595, endPoint x: 895, endPoint y: 549, distance: 406.6
click at [895, 549] on div "1 < h2 style = "font-size:28px; font-weight:700; color:#8D10CE; margin-bottom:2…" at bounding box center [1123, 447] width 1270 height 518
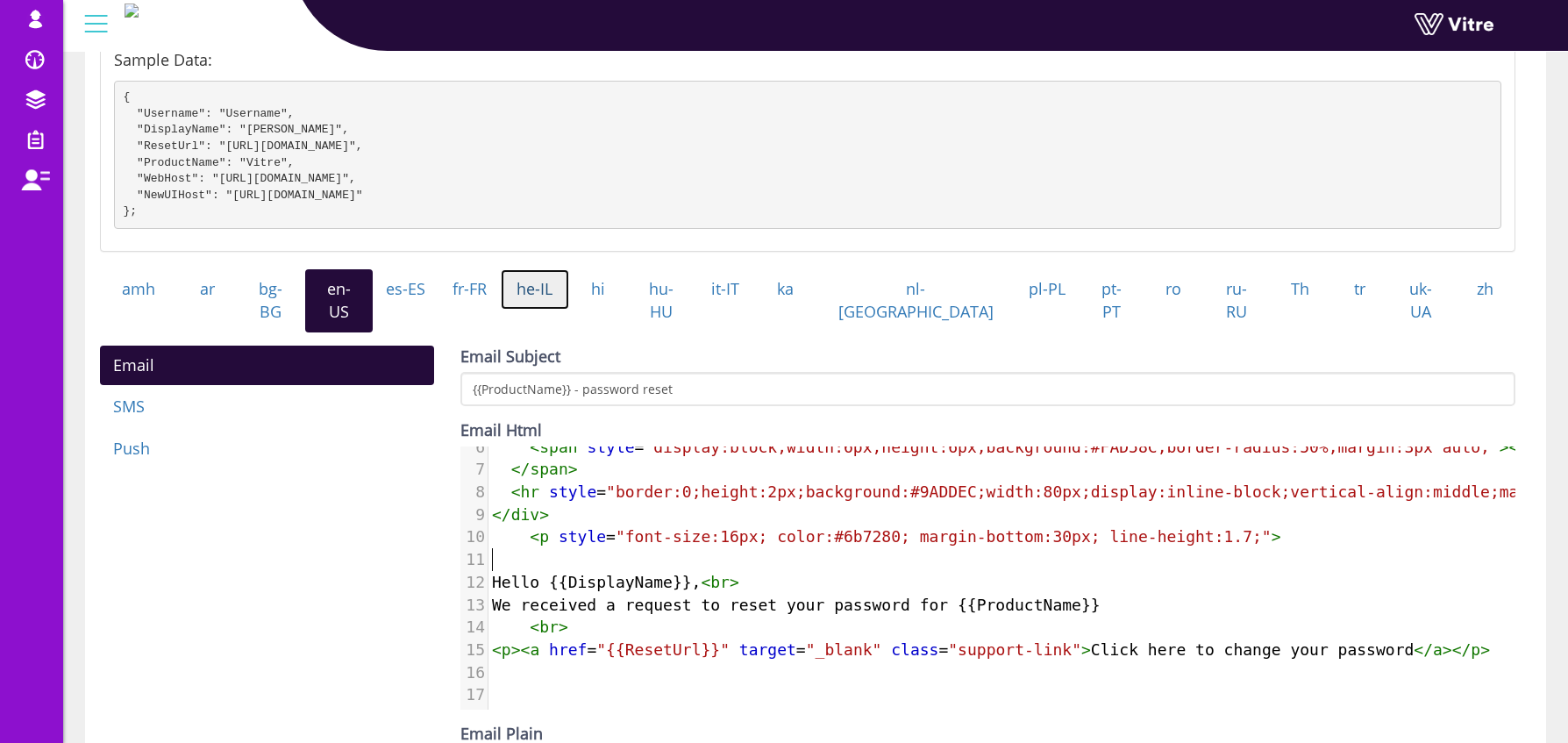
click at [569, 307] on link "he-IL" at bounding box center [535, 289] width 69 height 41
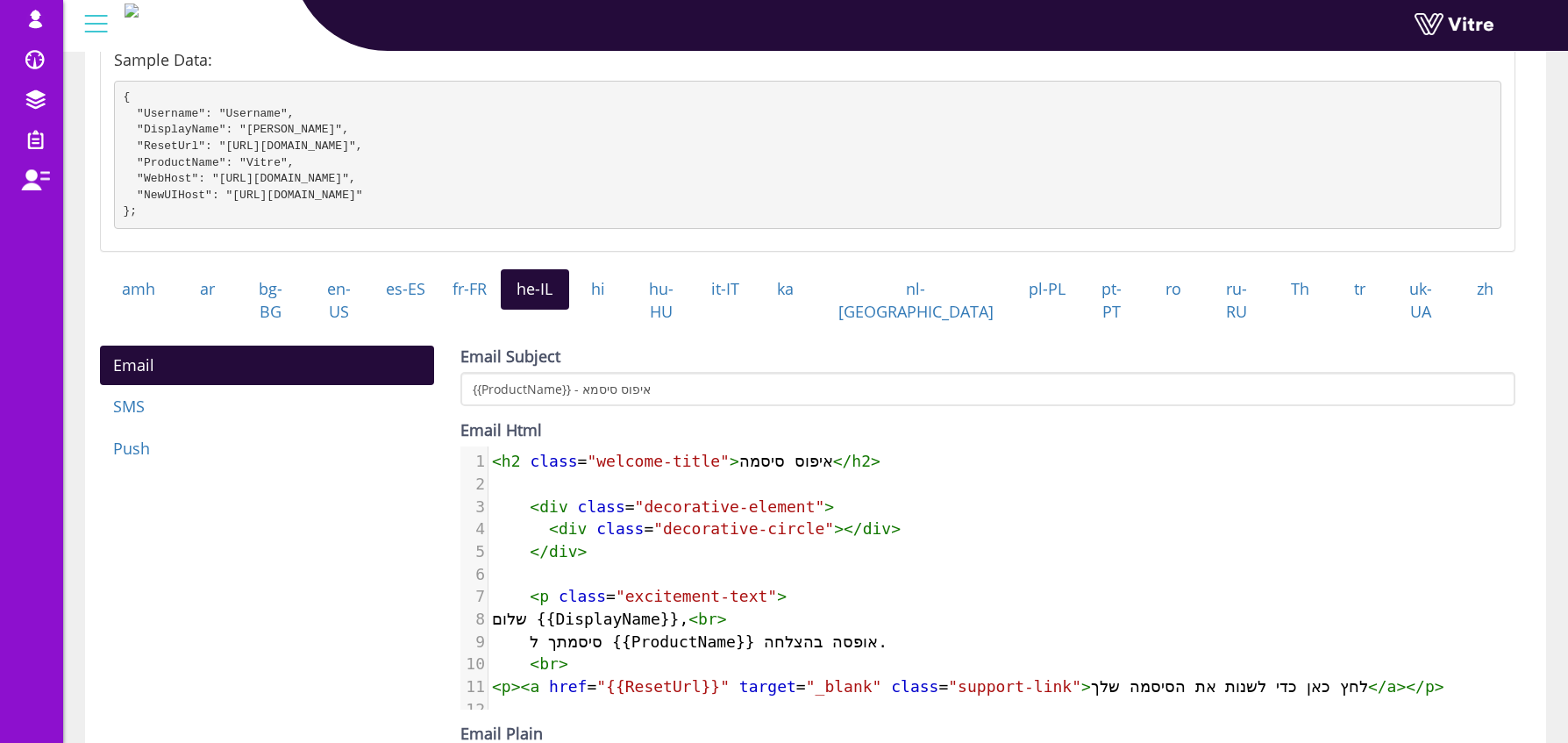
click at [699, 473] on pre "​" at bounding box center [1002, 484] width 1027 height 23
drag, startPoint x: 499, startPoint y: 455, endPoint x: 493, endPoint y: 466, distance: 12.5
click at [498, 455] on span "<" at bounding box center [497, 460] width 10 height 18
click at [492, 457] on span "<" at bounding box center [497, 460] width 10 height 18
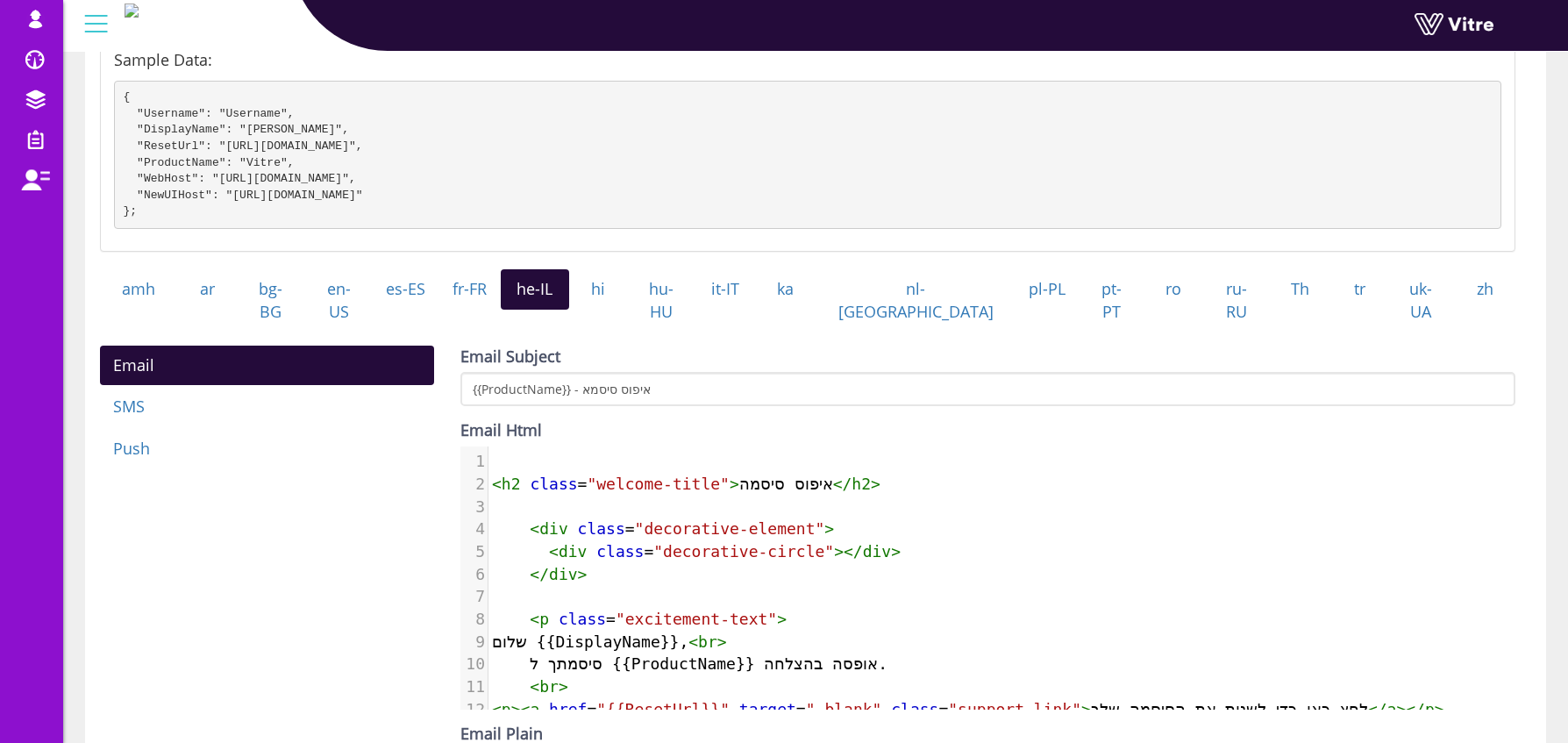
paste textarea "ה"
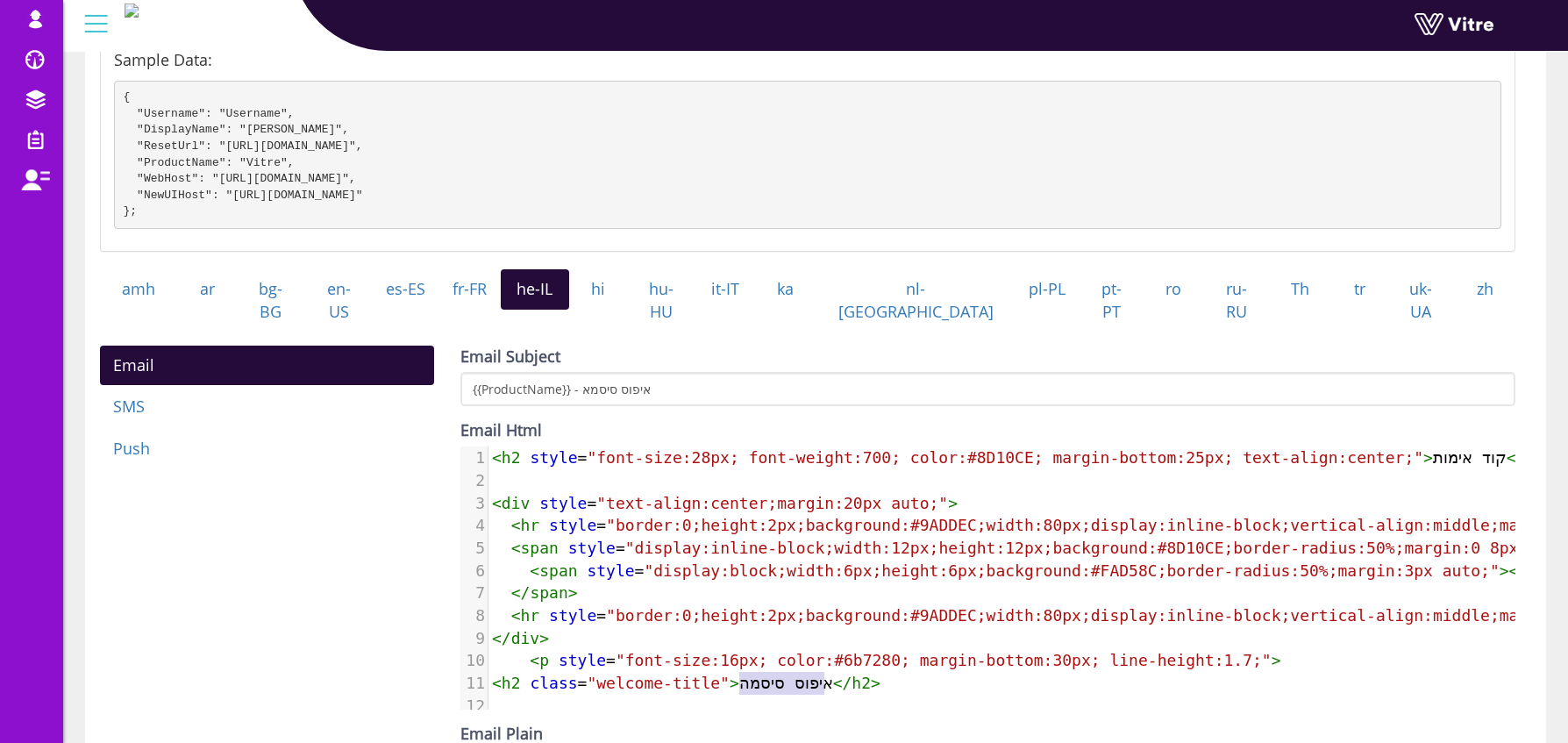
type textarea "איפוס סיסמה"
drag, startPoint x: 741, startPoint y: 680, endPoint x: 847, endPoint y: 686, distance: 106.2
click at [847, 686] on pre "< h2 class = "welcome-title" > איפוס סיסמה </ h2 >" at bounding box center [1123, 683] width 1270 height 23
click at [1448, 454] on span "< h2 style = "font-size:28px; font-weight:700; color:#8D10CE; margin-bottom:25p…" at bounding box center [1023, 456] width 1062 height 18
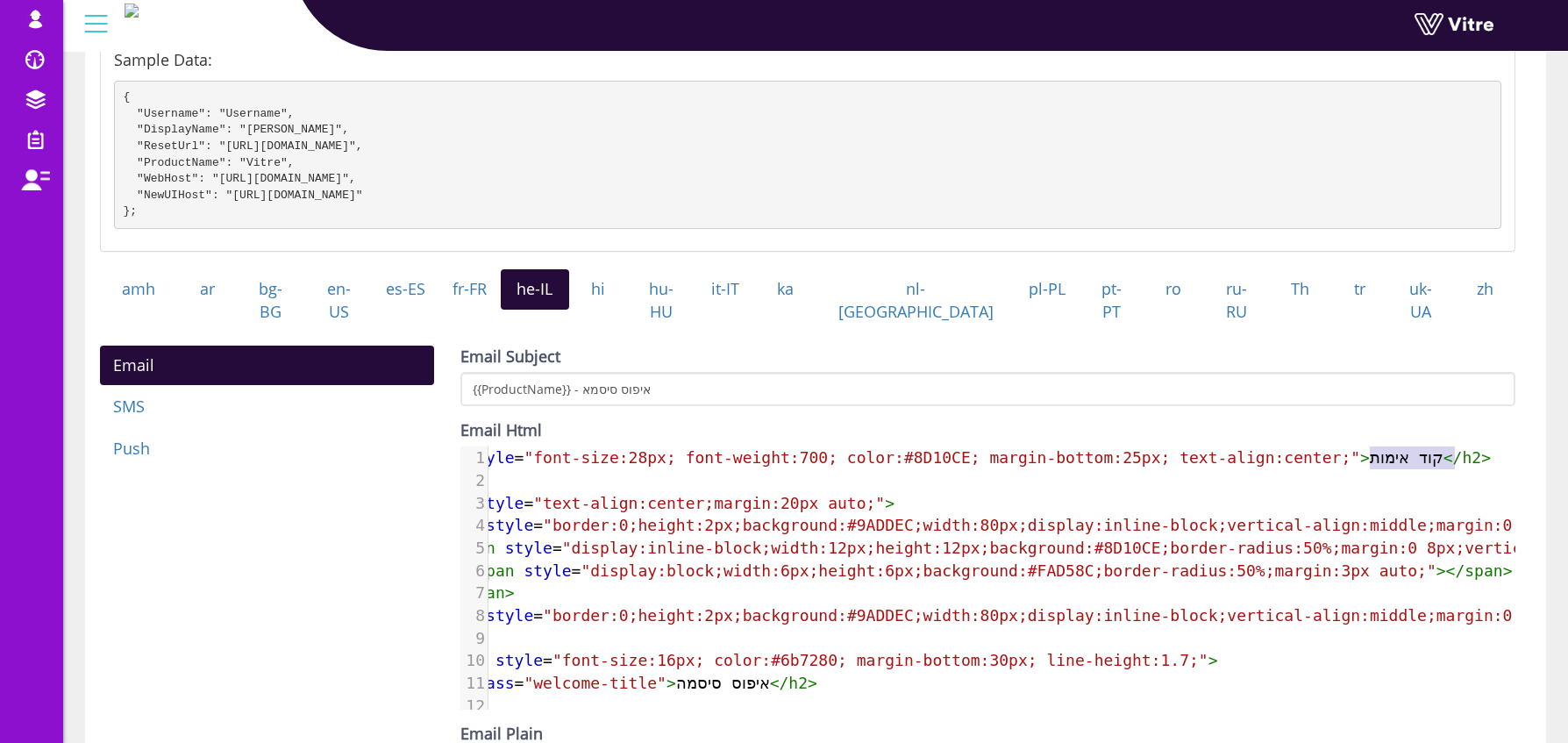
type textarea "קוד אימות"
drag, startPoint x: 1434, startPoint y: 456, endPoint x: 1453, endPoint y: 462, distance: 19.9
click at [1453, 462] on div "1 < h2 style = "font-size:28px; font-weight:700; color:#8D10CE; margin-bottom:2…" at bounding box center [1060, 705] width 1270 height 518
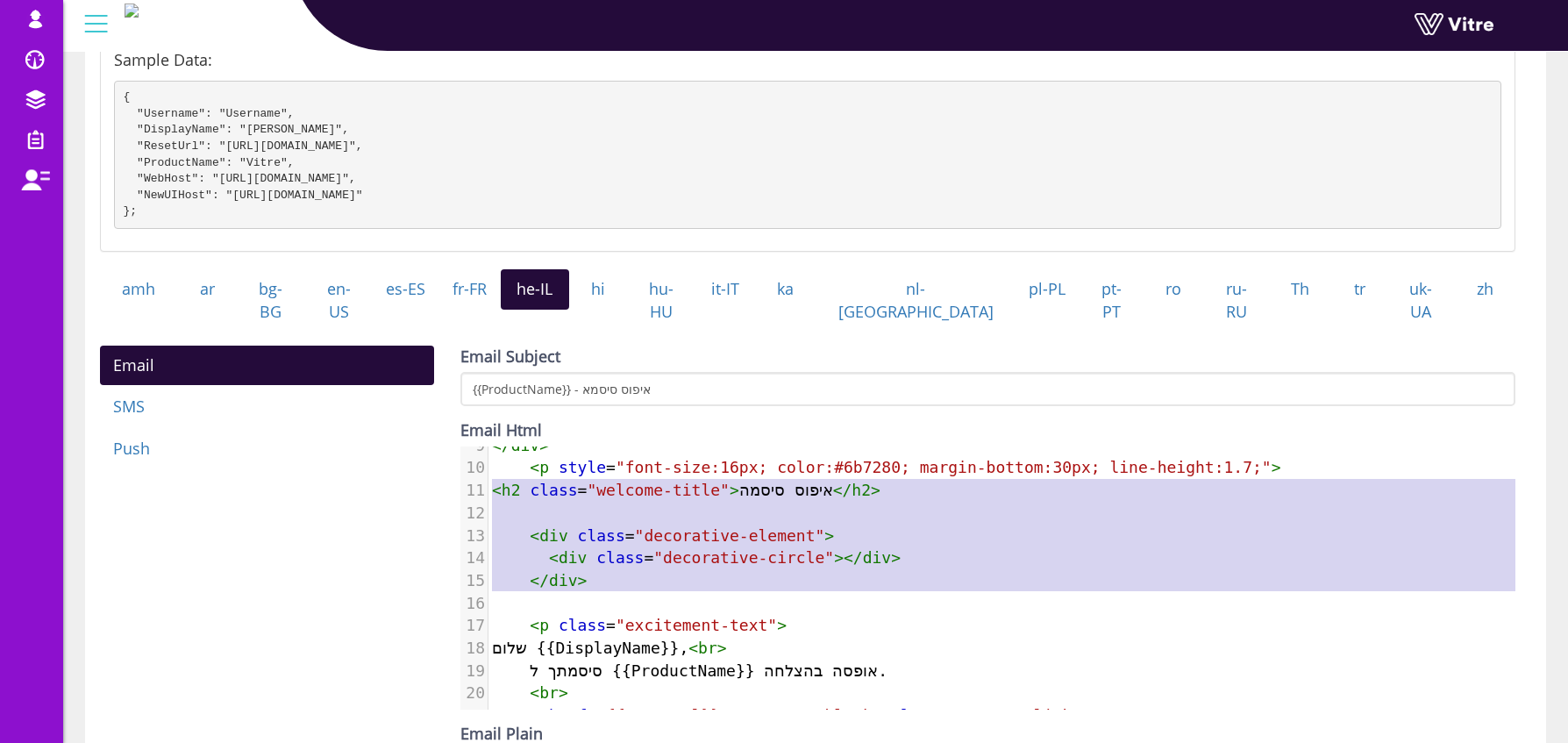
type textarea "<h2 class="welcome-title">איפוס סיסמה</h2> <div class="decorative-element"> <di…"
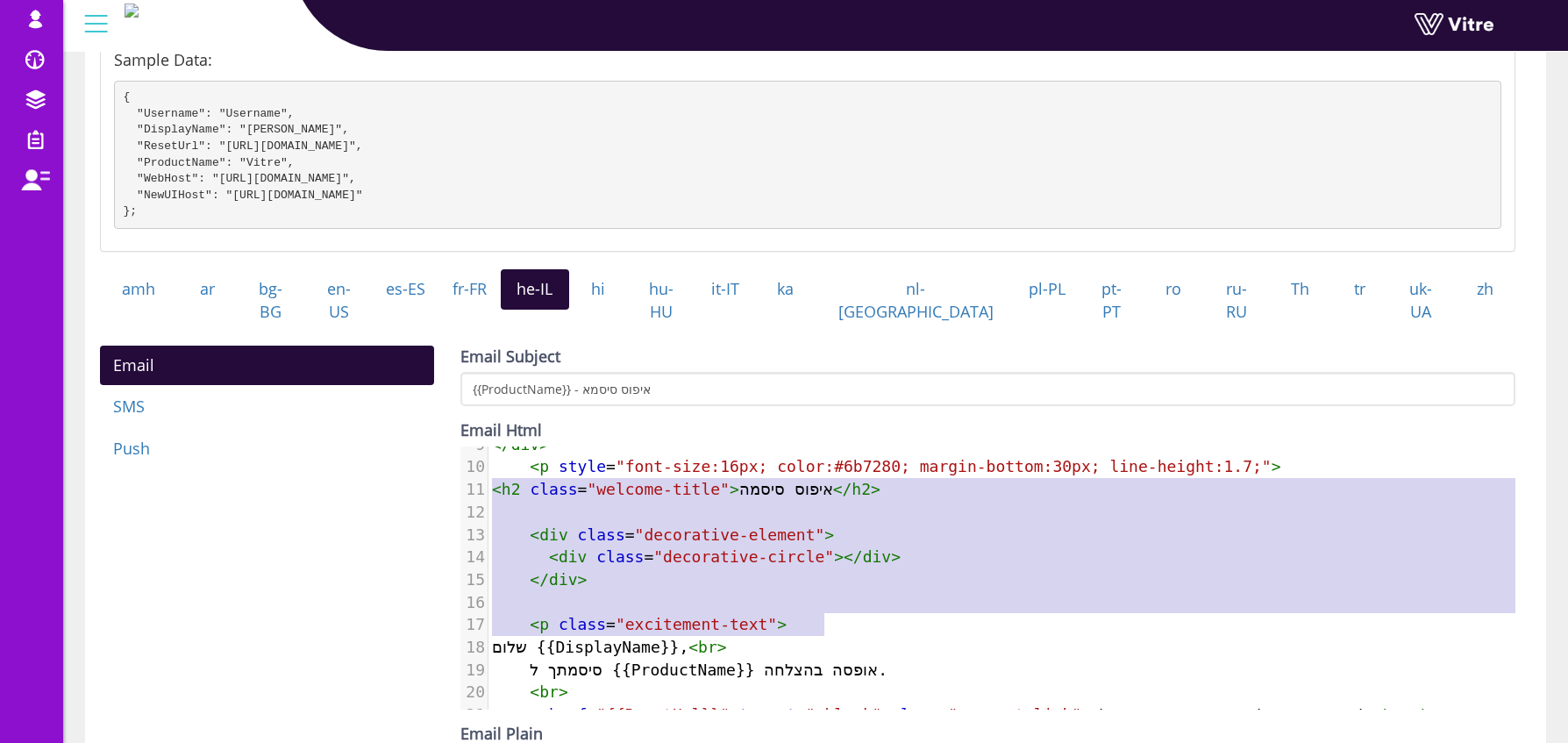
drag, startPoint x: 493, startPoint y: 549, endPoint x: 858, endPoint y: 617, distance: 371.3
click at [858, 617] on div "1 < h2 style = "font-size:28px; font-weight:700; color:#8D10CE; margin-bottom:2…" at bounding box center [1123, 511] width 1270 height 518
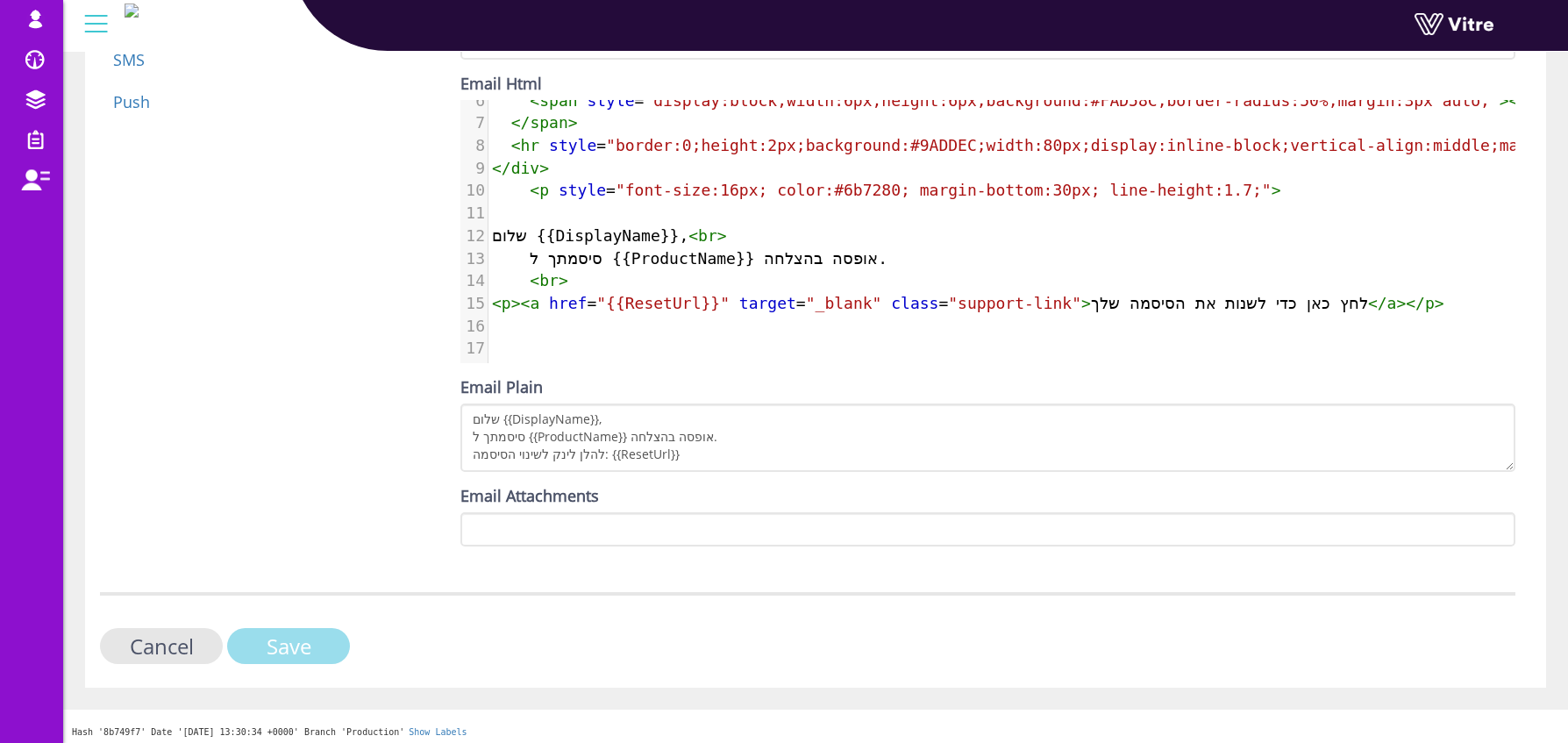
click at [319, 647] on input "Save" at bounding box center [288, 646] width 123 height 36
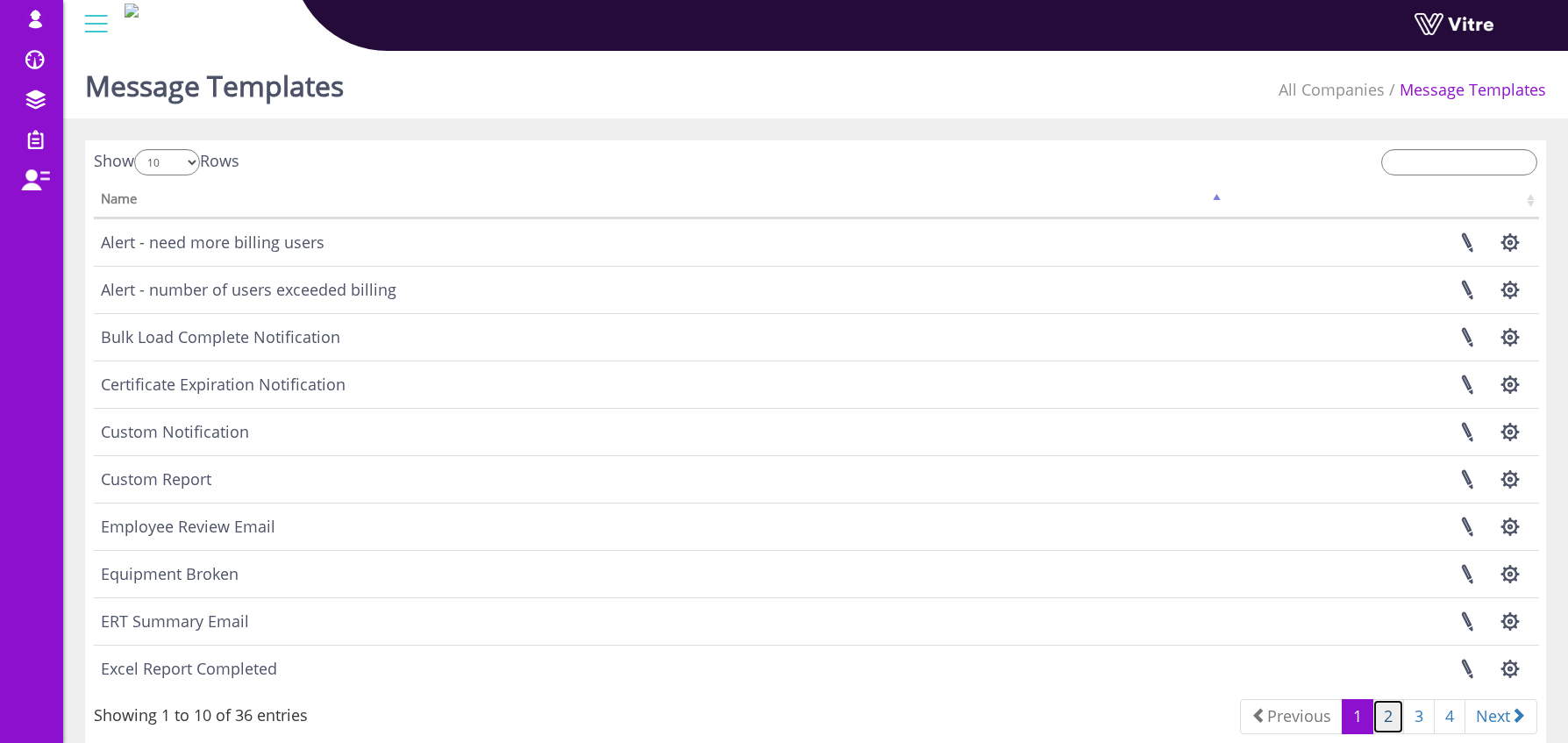
click at [1384, 717] on link "2" at bounding box center [1389, 716] width 32 height 35
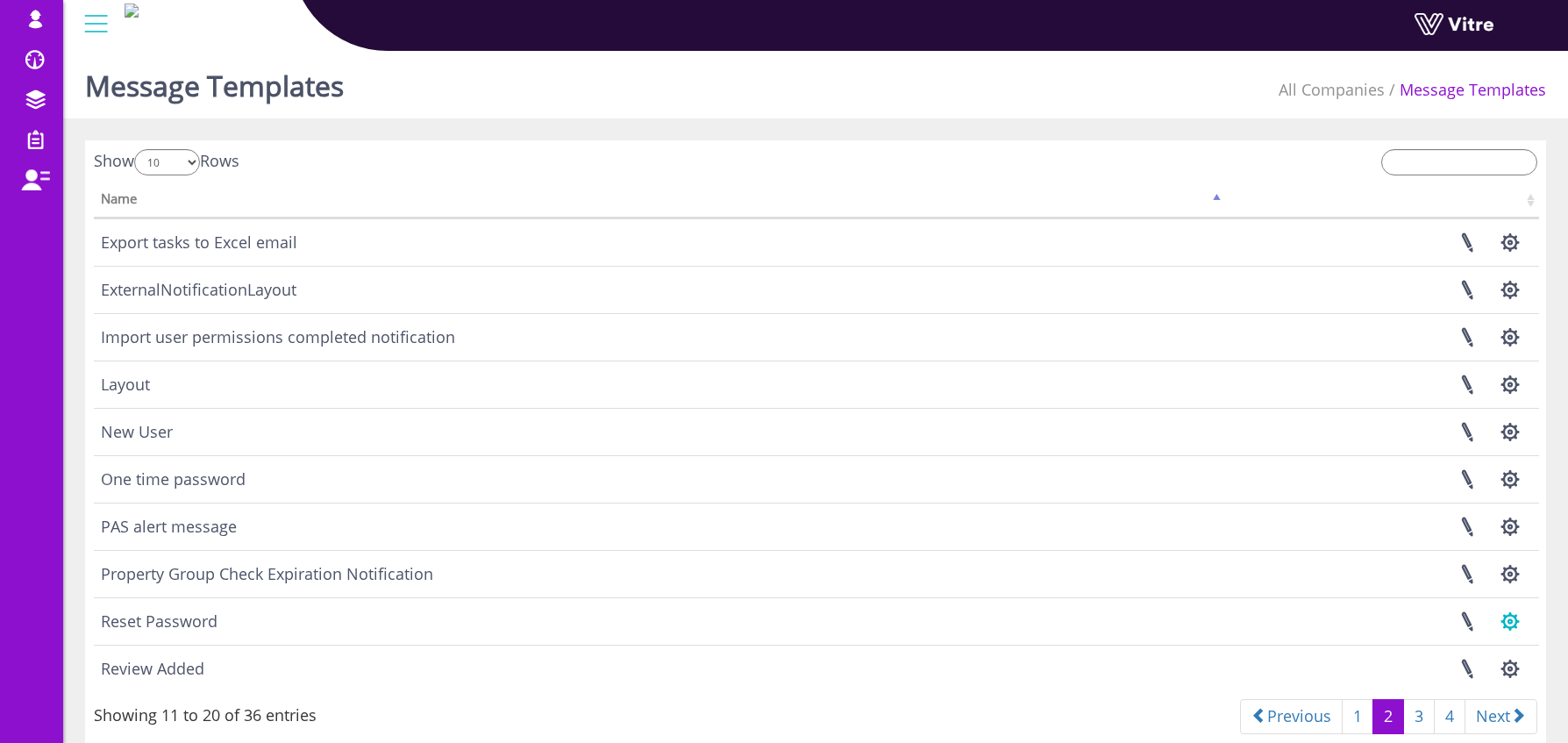
click at [1516, 622] on button "button" at bounding box center [1509, 621] width 43 height 46
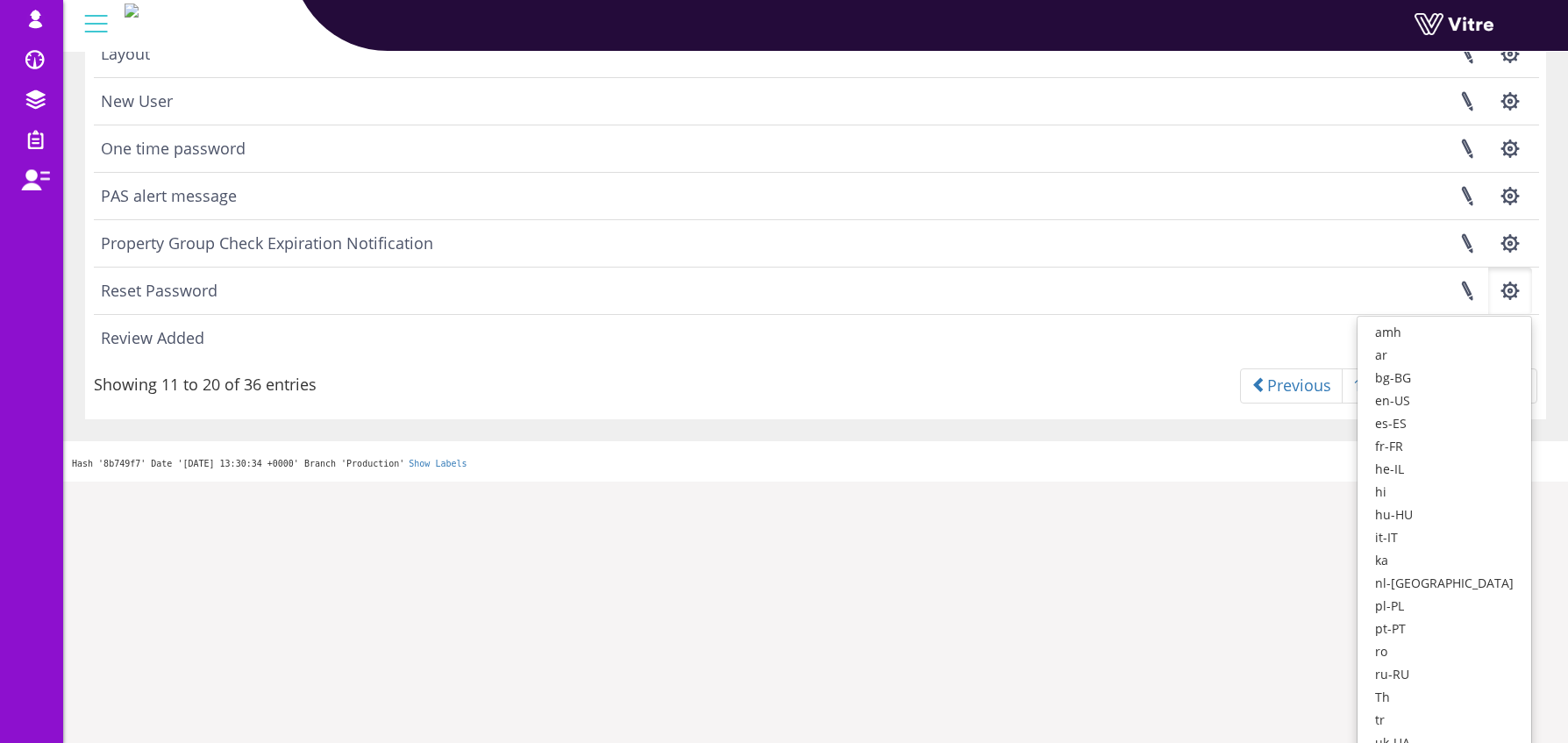
scroll to position [371, 0]
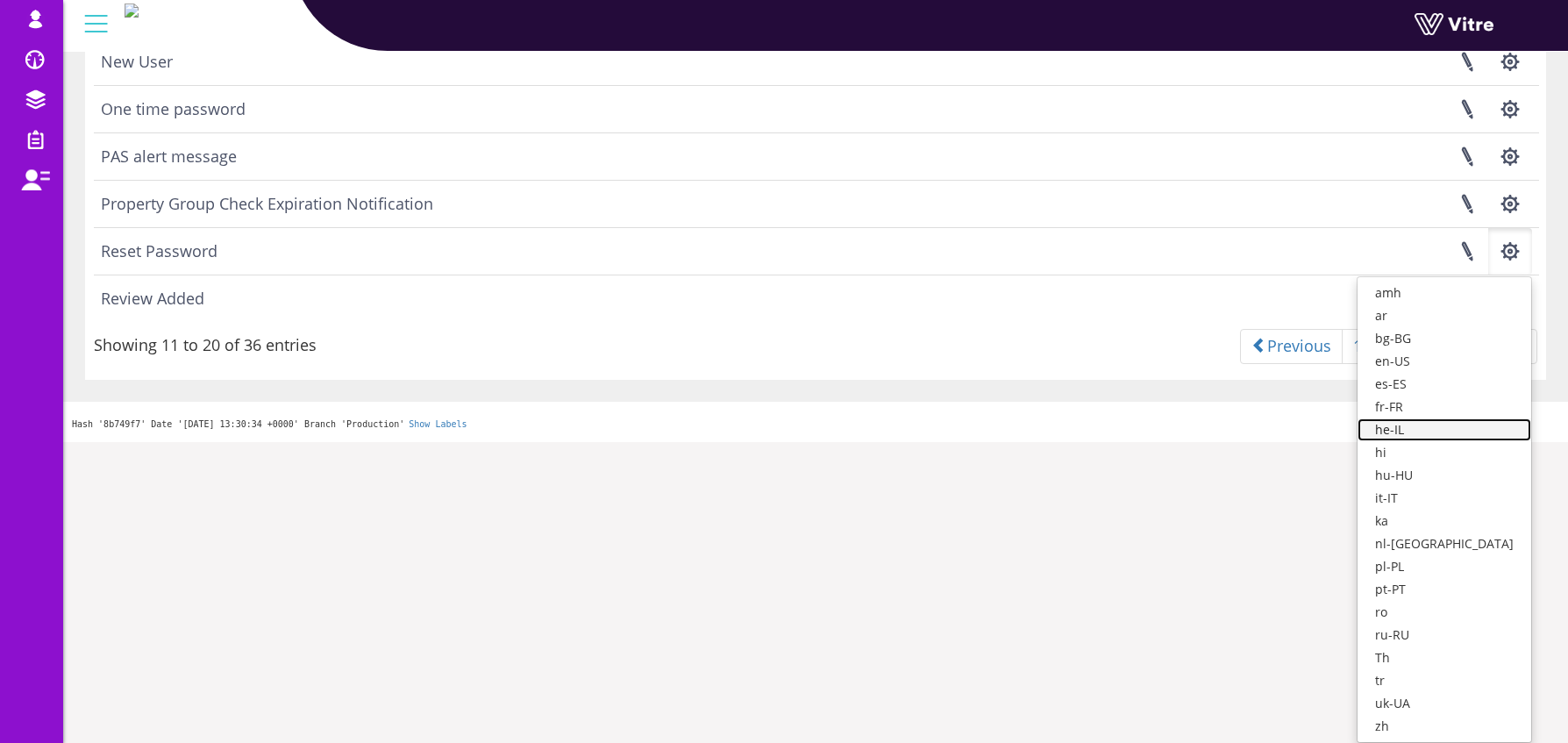
click at [1444, 433] on link "he-IL" at bounding box center [1444, 430] width 174 height 23
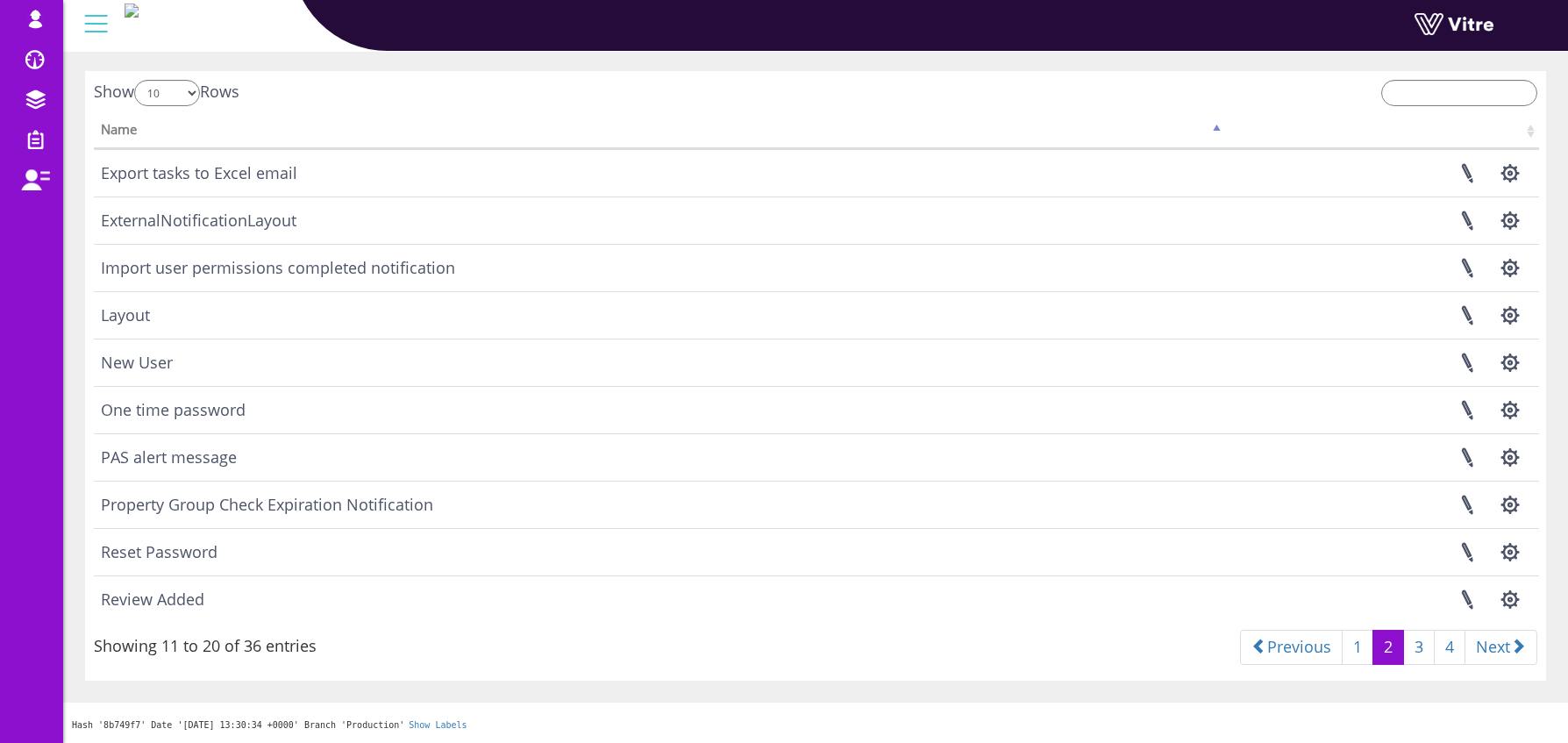
scroll to position [69, 0]
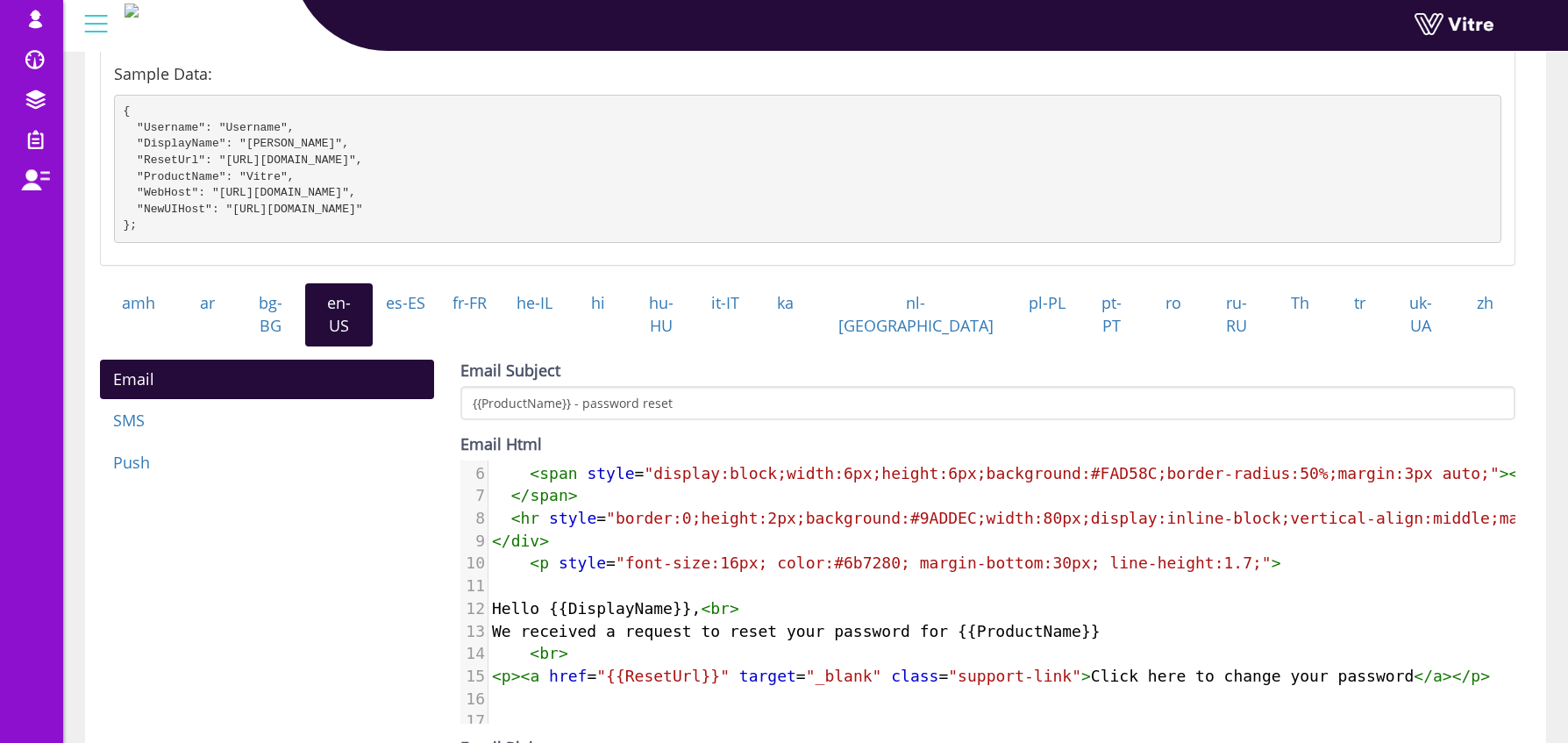
scroll to position [133, 0]
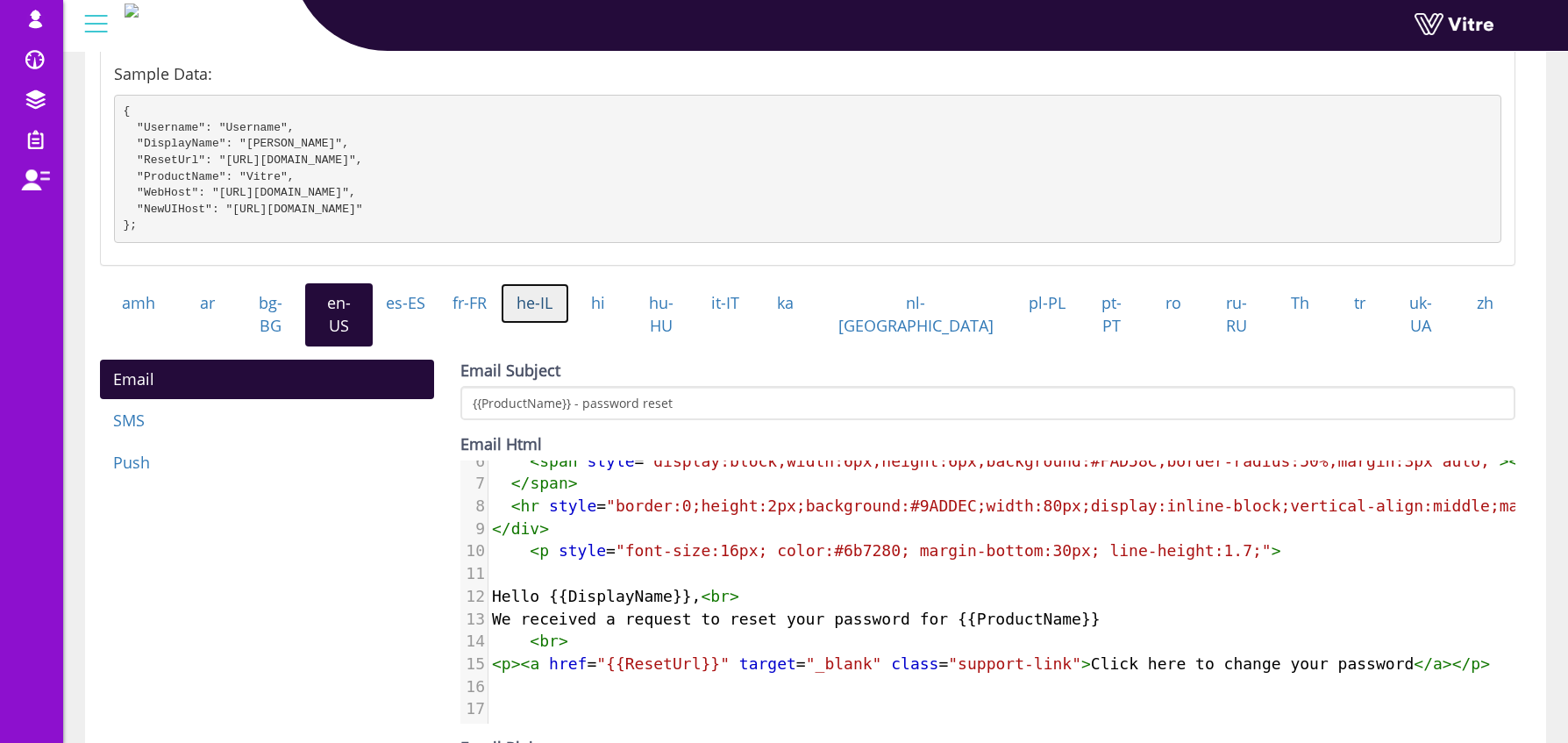
click at [569, 322] on link "he-IL" at bounding box center [535, 304] width 69 height 41
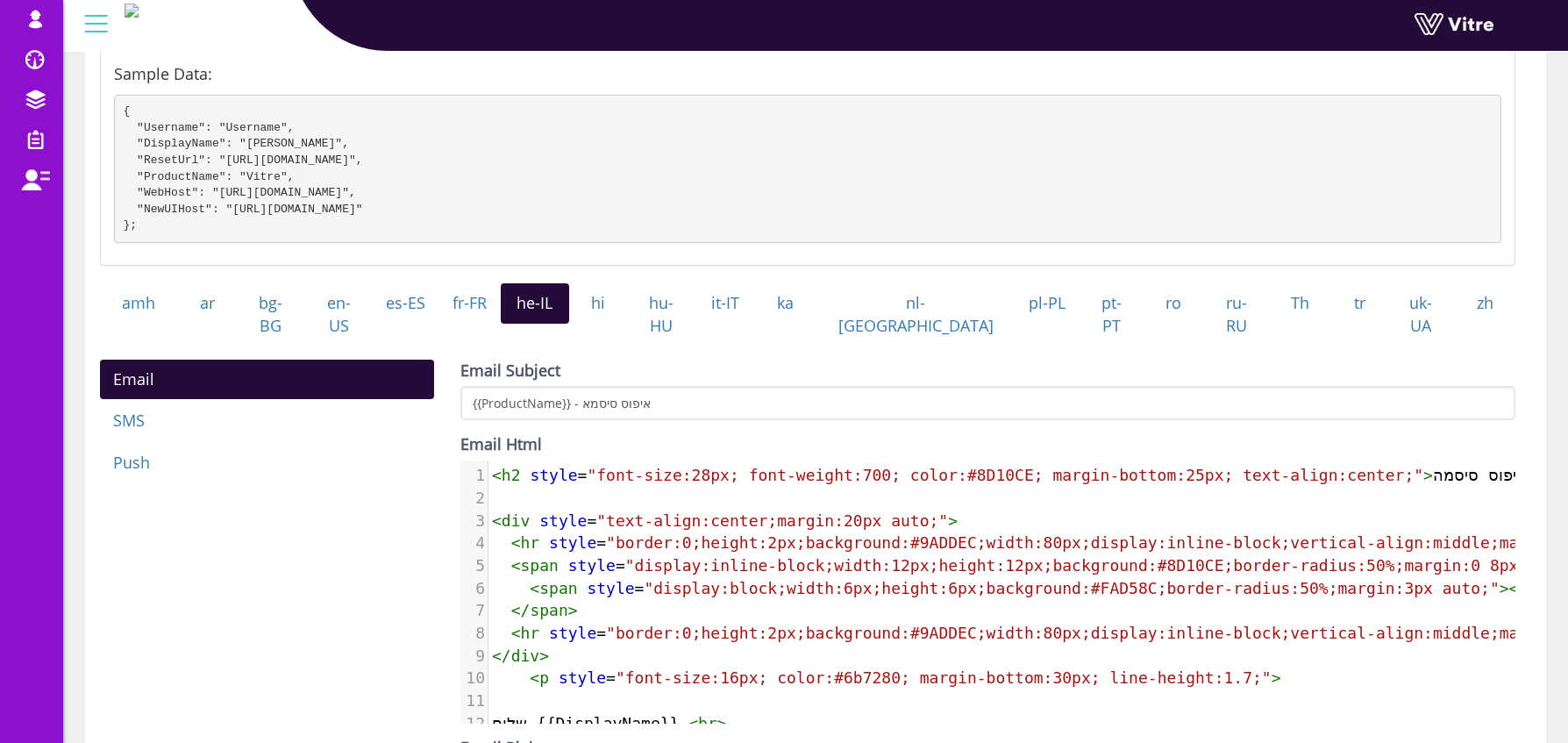
drag, startPoint x: 792, startPoint y: 637, endPoint x: 871, endPoint y: 664, distance: 83.5
click at [792, 645] on pre "</ div >" at bounding box center [1123, 656] width 1270 height 23
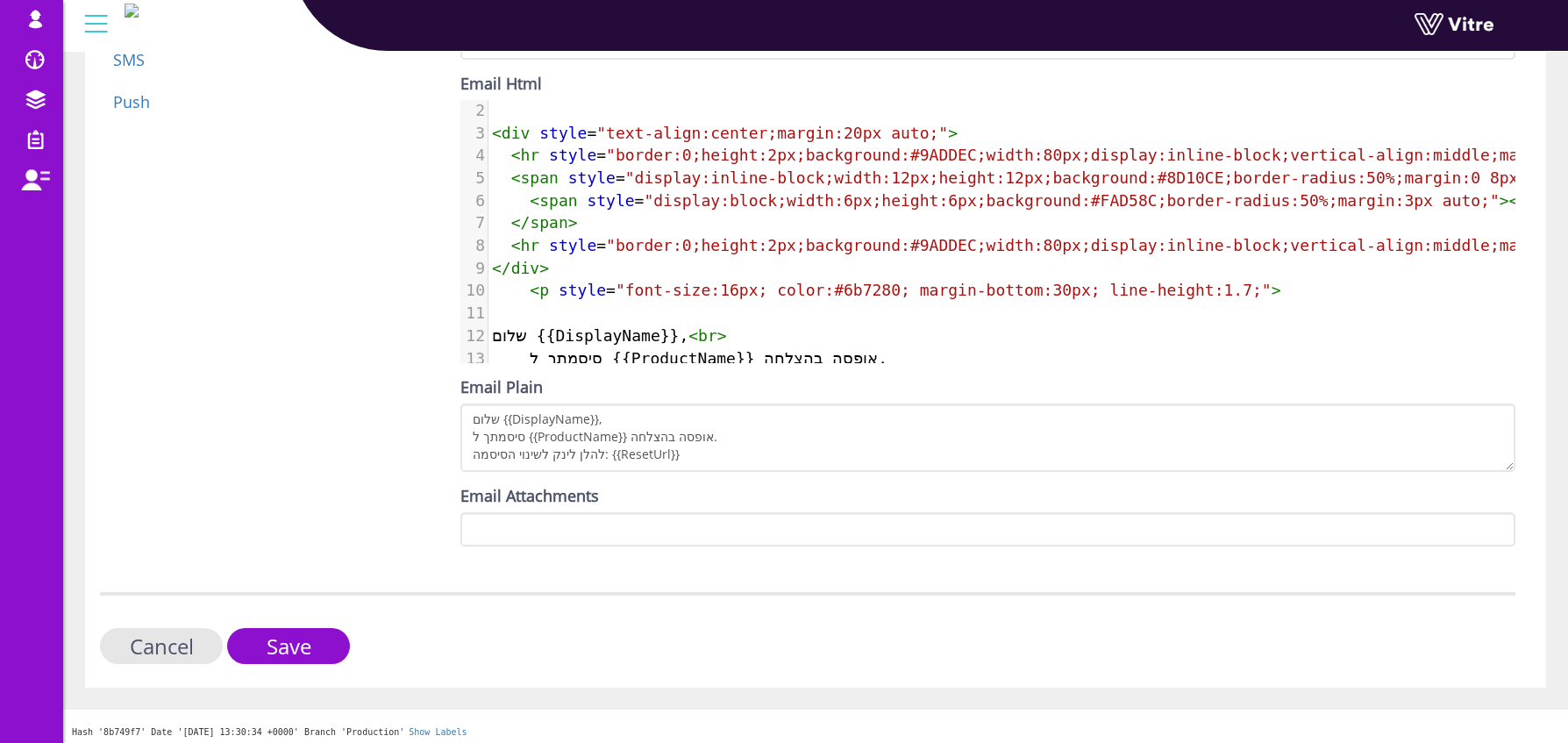
scroll to position [31, 0]
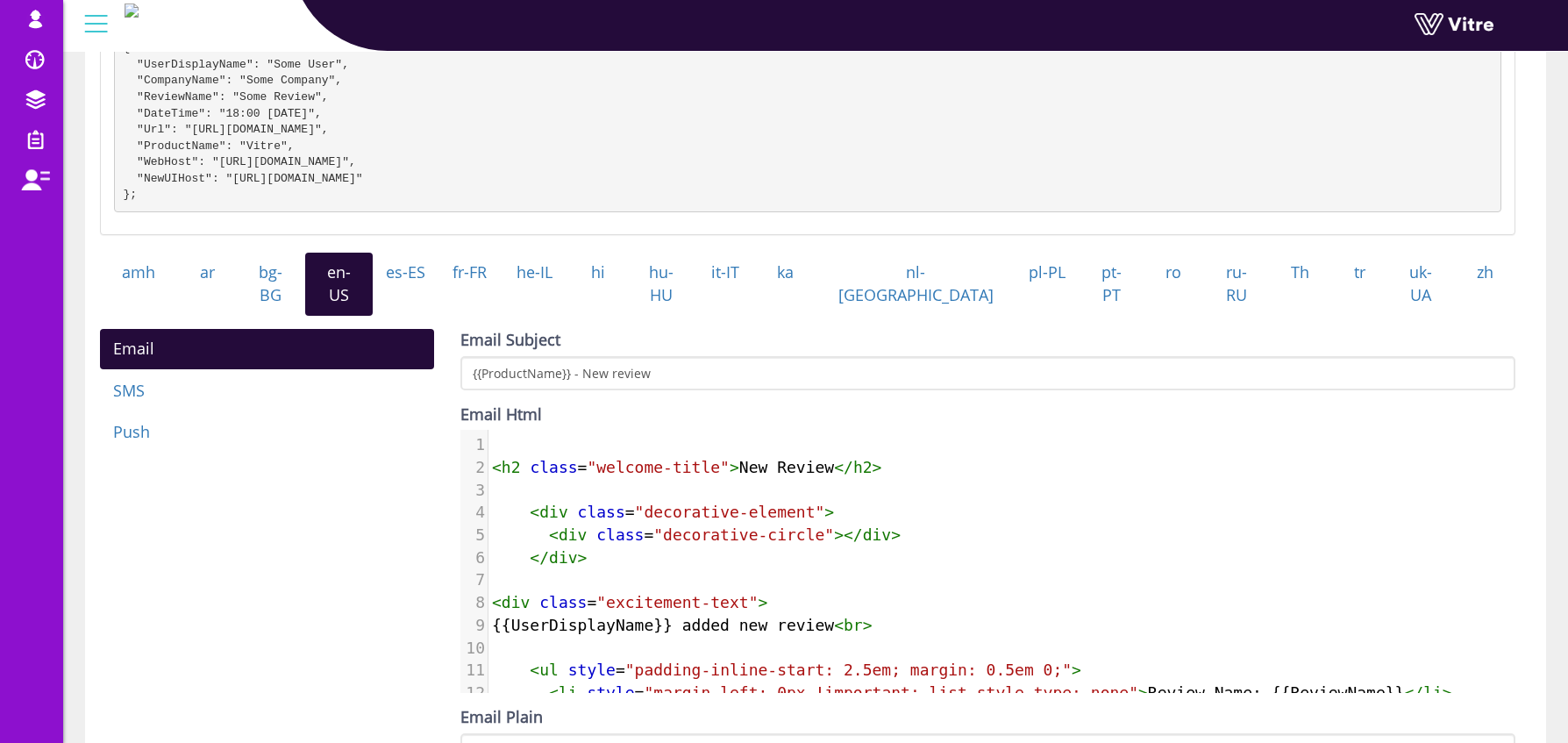
click at [499, 444] on pre "​" at bounding box center [1002, 445] width 1027 height 23
paste textarea "N"
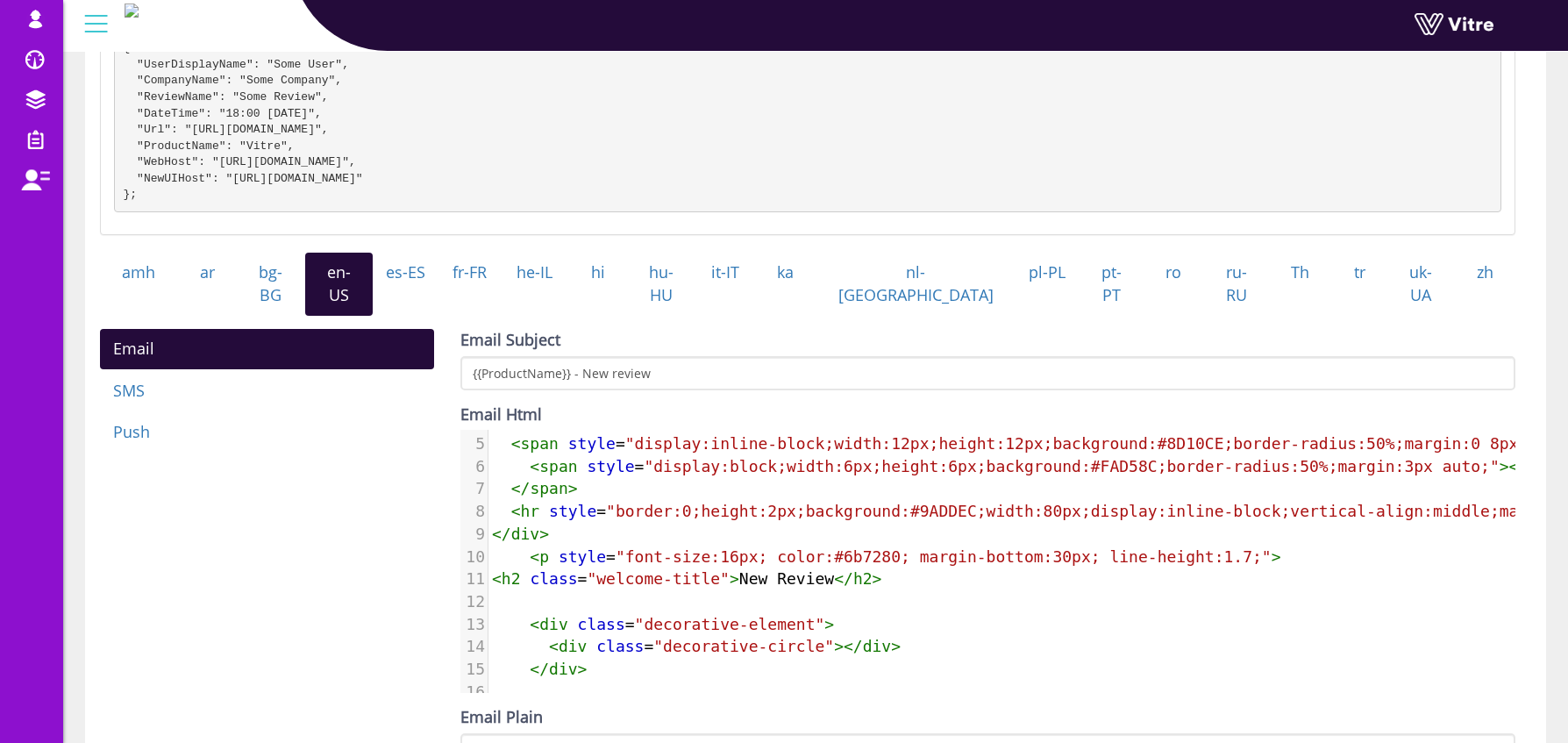
scroll to position [94, 0]
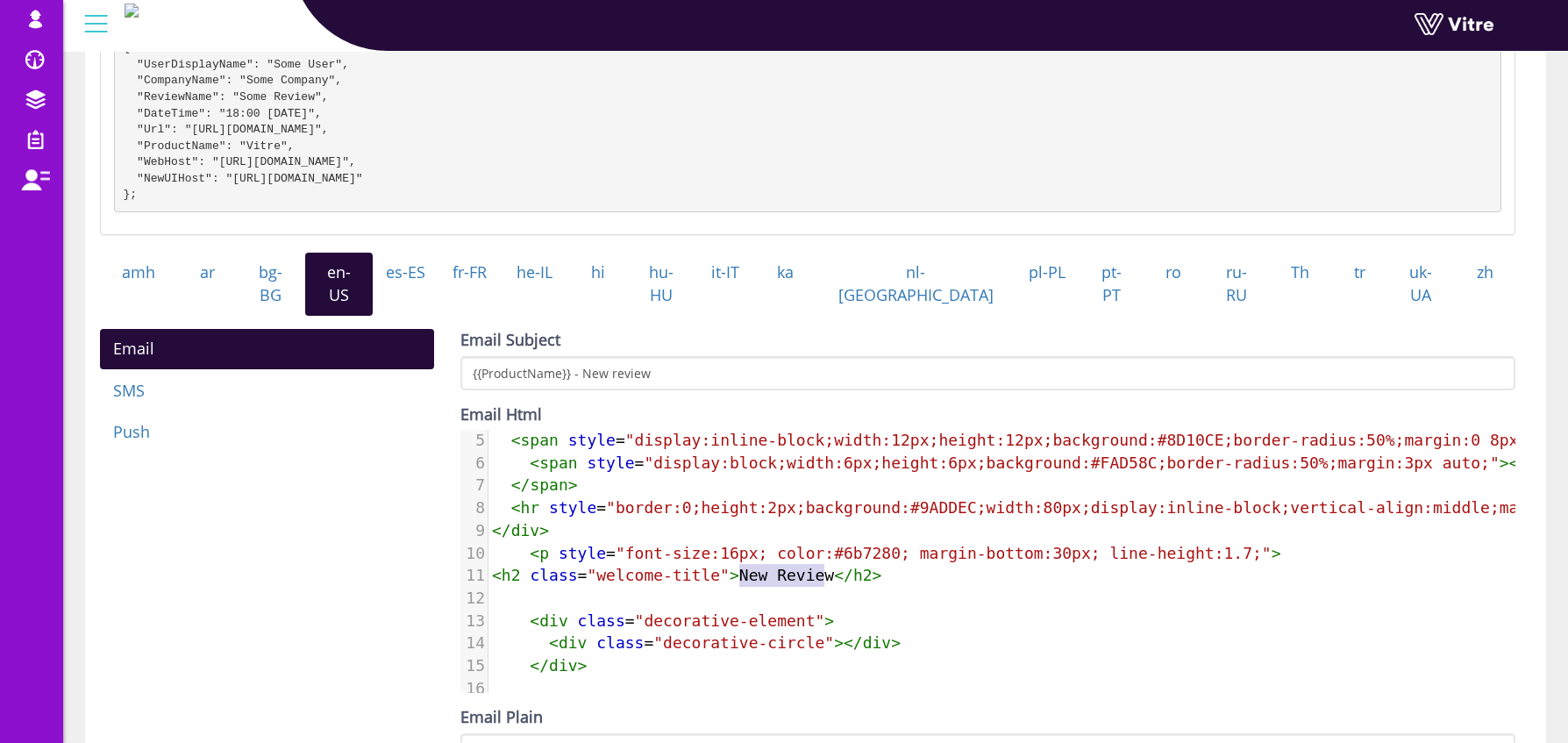
type textarea "New Review"
drag, startPoint x: 741, startPoint y: 568, endPoint x: 834, endPoint y: 569, distance: 93.0
click at [834, 569] on span "< h2 class = "welcome-title" > New Review </ h2 >" at bounding box center [687, 574] width 390 height 18
drag, startPoint x: 1345, startPoint y: 447, endPoint x: 1358, endPoint y: 449, distance: 13.2
click at [1345, 454] on span ""display:block;width:6px;height:6px;background:#FAD58C;border-radius:50%;margin…" at bounding box center [1071, 462] width 855 height 18
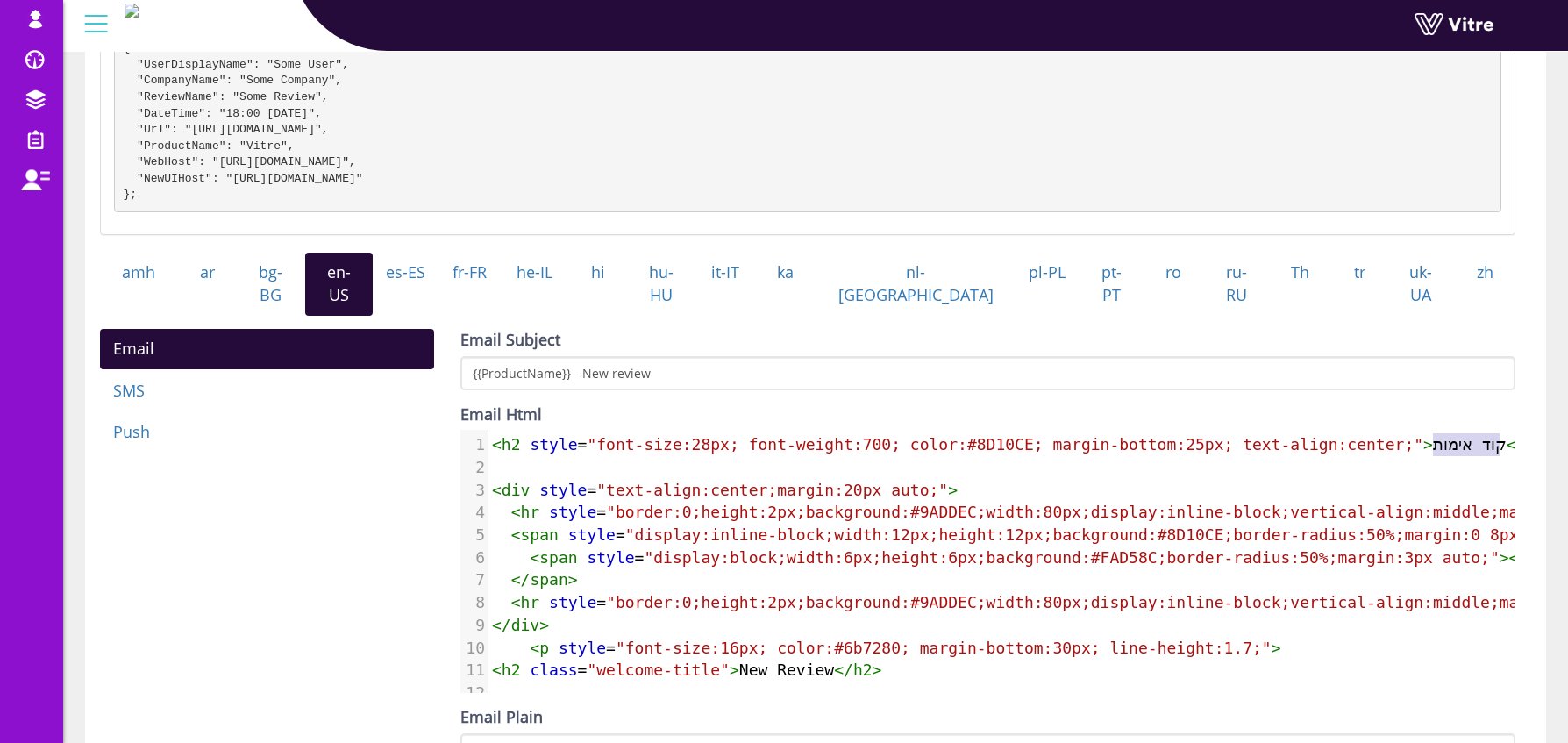
scroll to position [0, 63]
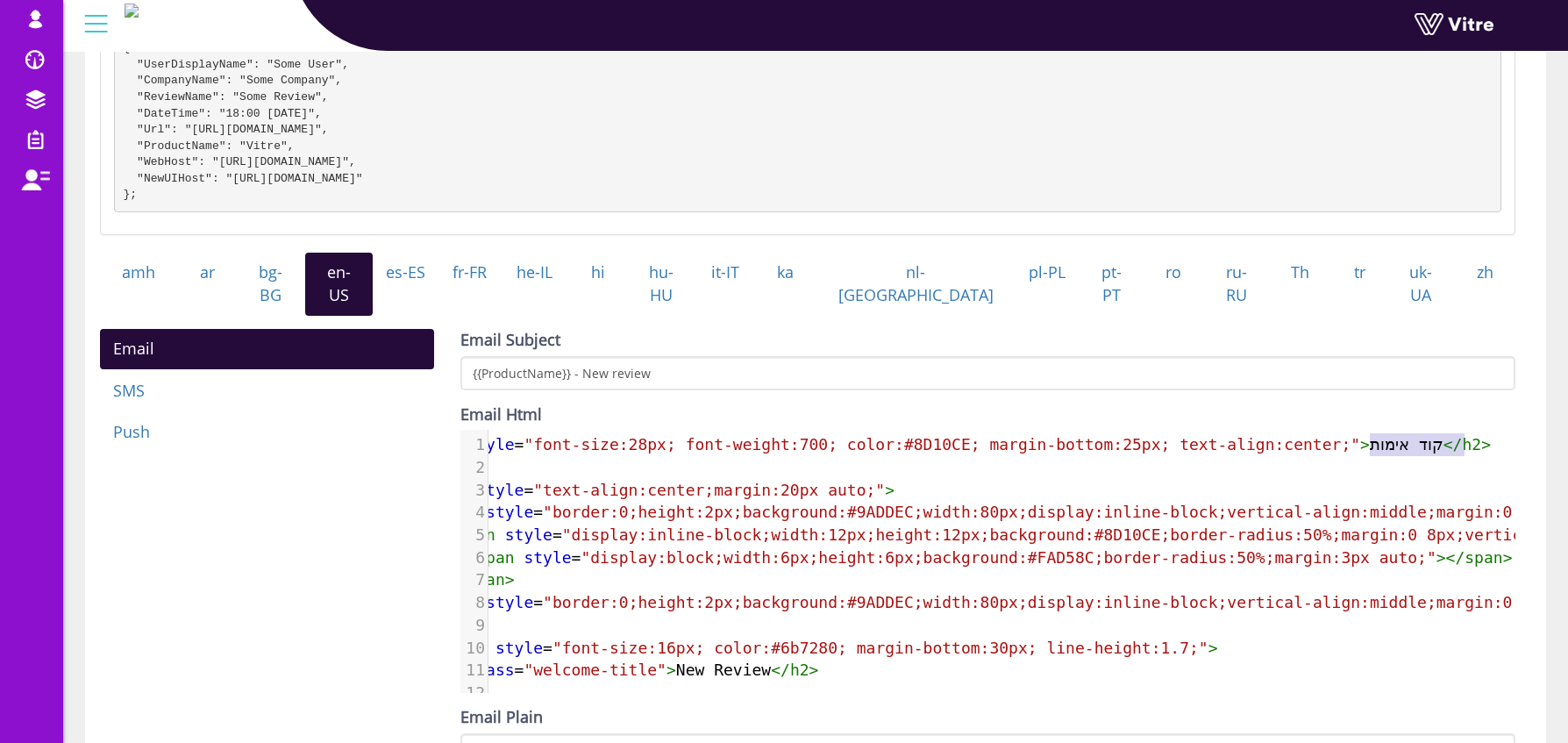
type textarea "קוד אימות"
drag, startPoint x: 1434, startPoint y: 438, endPoint x: 1453, endPoint y: 440, distance: 19.1
click at [1453, 440] on span "< h2 style = "font-size:28px; font-weight:700; color:#8D10CE; margin-bottom:25p…" at bounding box center [959, 444] width 1062 height 18
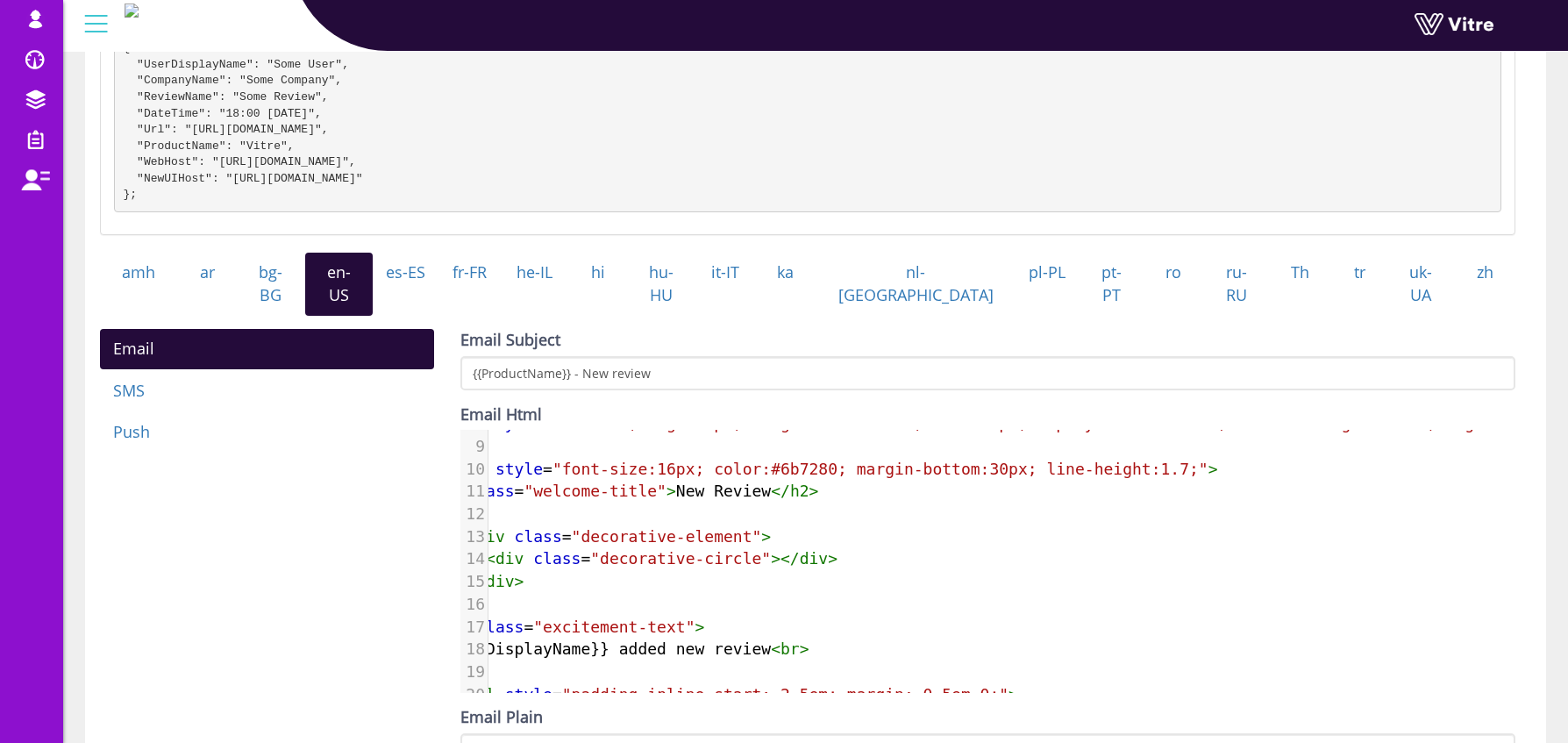
scroll to position [0, 0]
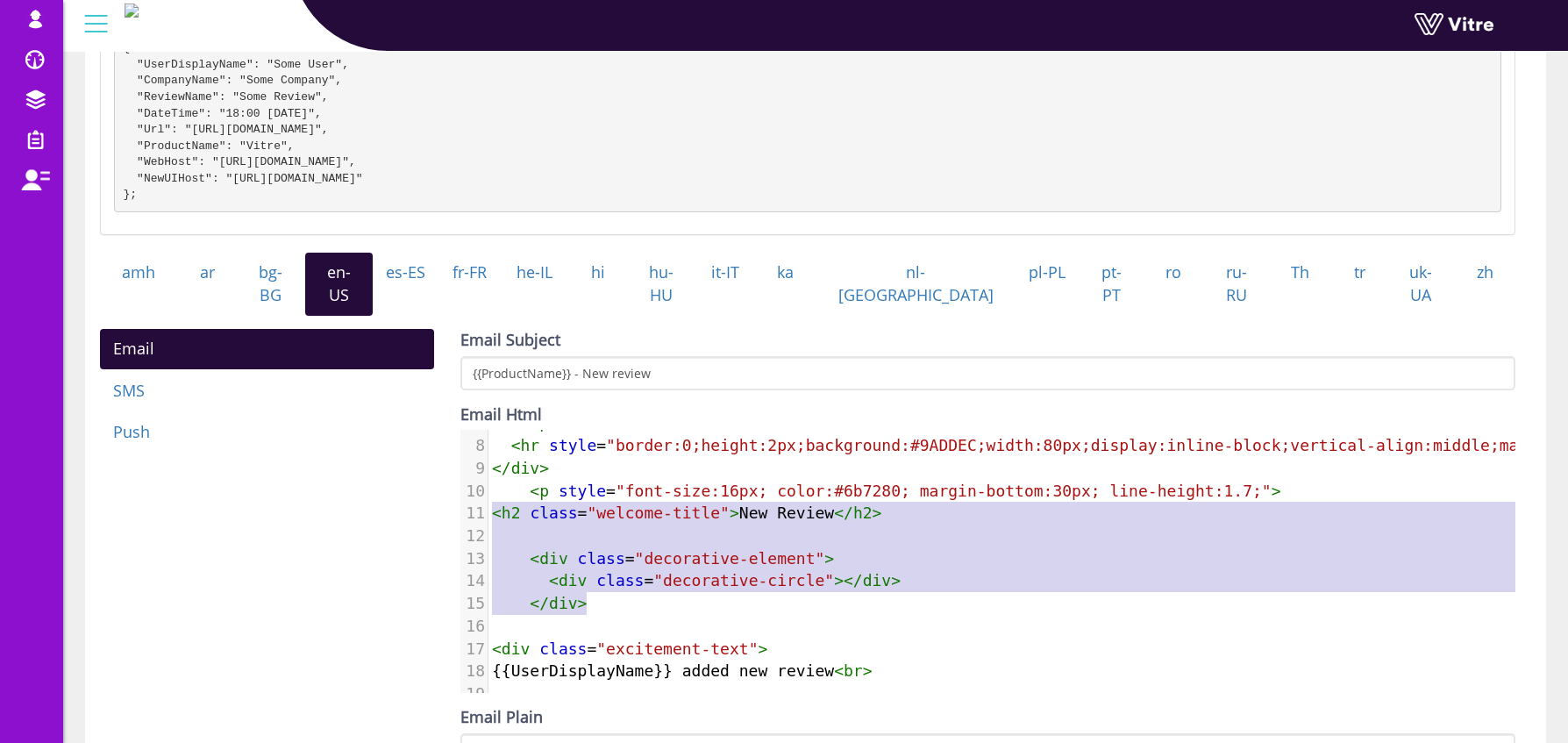
type textarea "<h2 class="welcome-title">New Review</h2> <div class="decorative-element"> <div…"
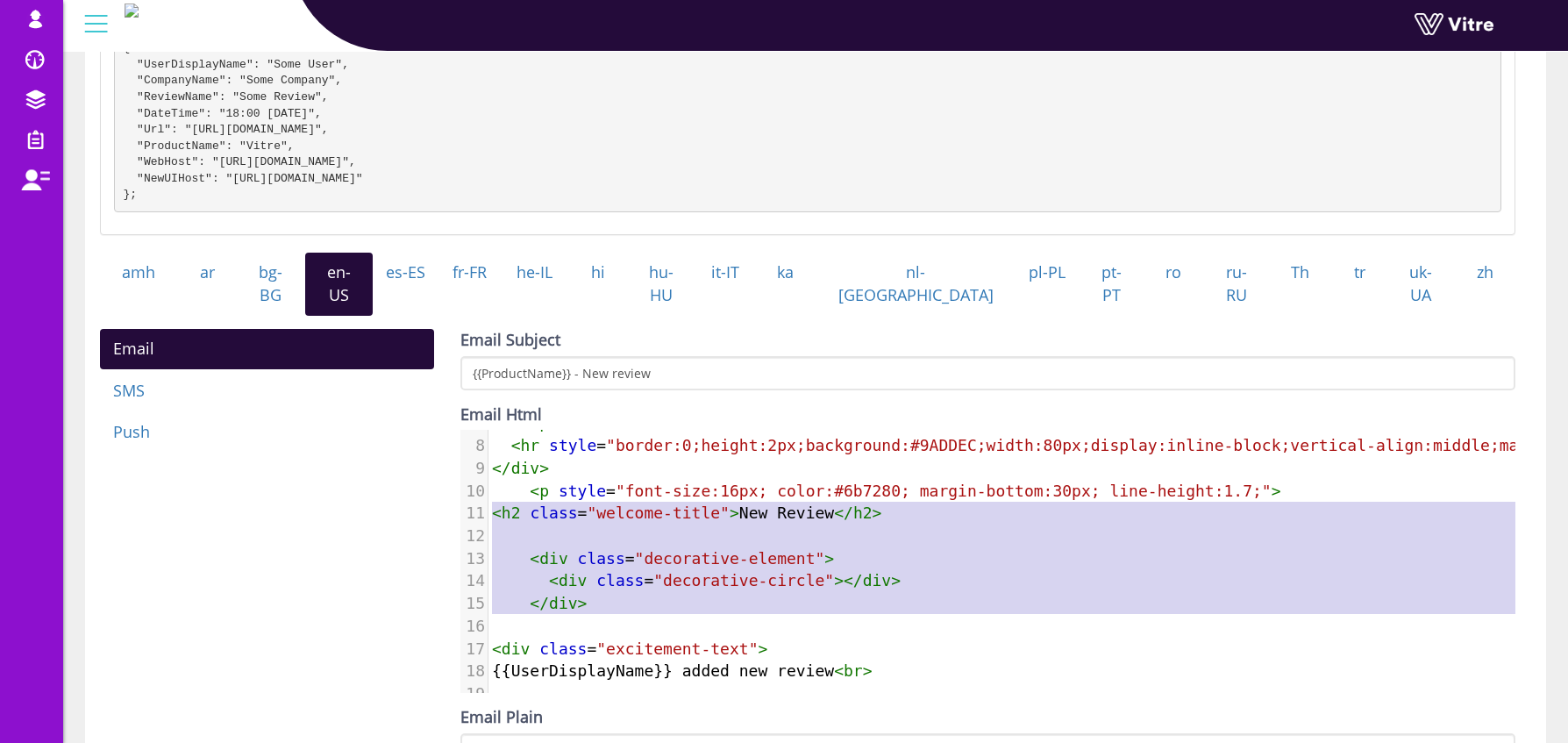
drag, startPoint x: 493, startPoint y: 535, endPoint x: 896, endPoint y: 629, distance: 413.8
click at [896, 629] on div "1 < h2 style = "font-size:28px; font-weight:700; color:#8D10CE; margin-bottom:2…" at bounding box center [1123, 602] width 1270 height 653
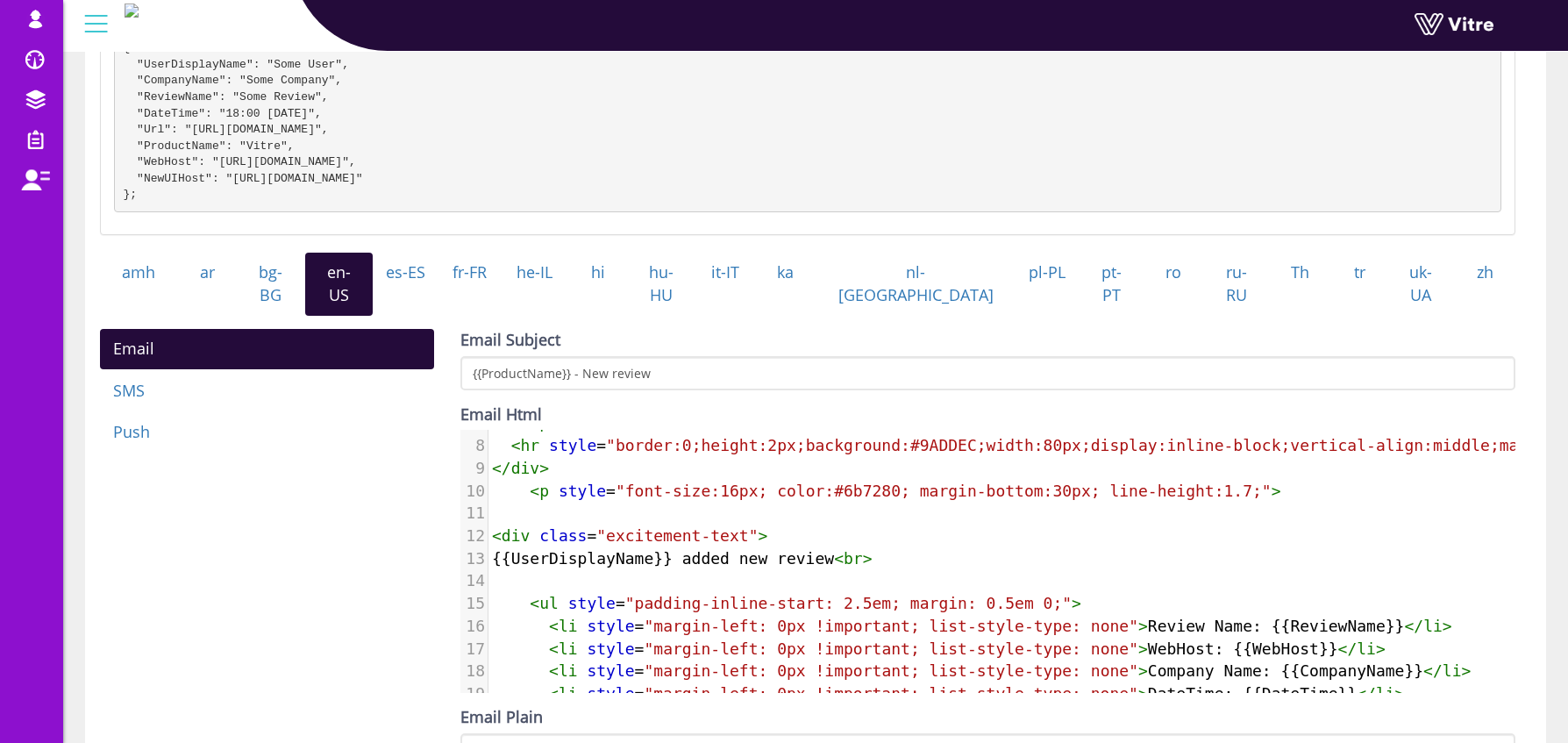
type textarea "<div"
drag, startPoint x: 539, startPoint y: 529, endPoint x: 490, endPoint y: 533, distance: 49.2
click at [492, 533] on span "< div class = "excitement-text" >" at bounding box center [634, 535] width 285 height 18
type textarea "<p"
drag, startPoint x: 555, startPoint y: 485, endPoint x: 529, endPoint y: 485, distance: 26.0
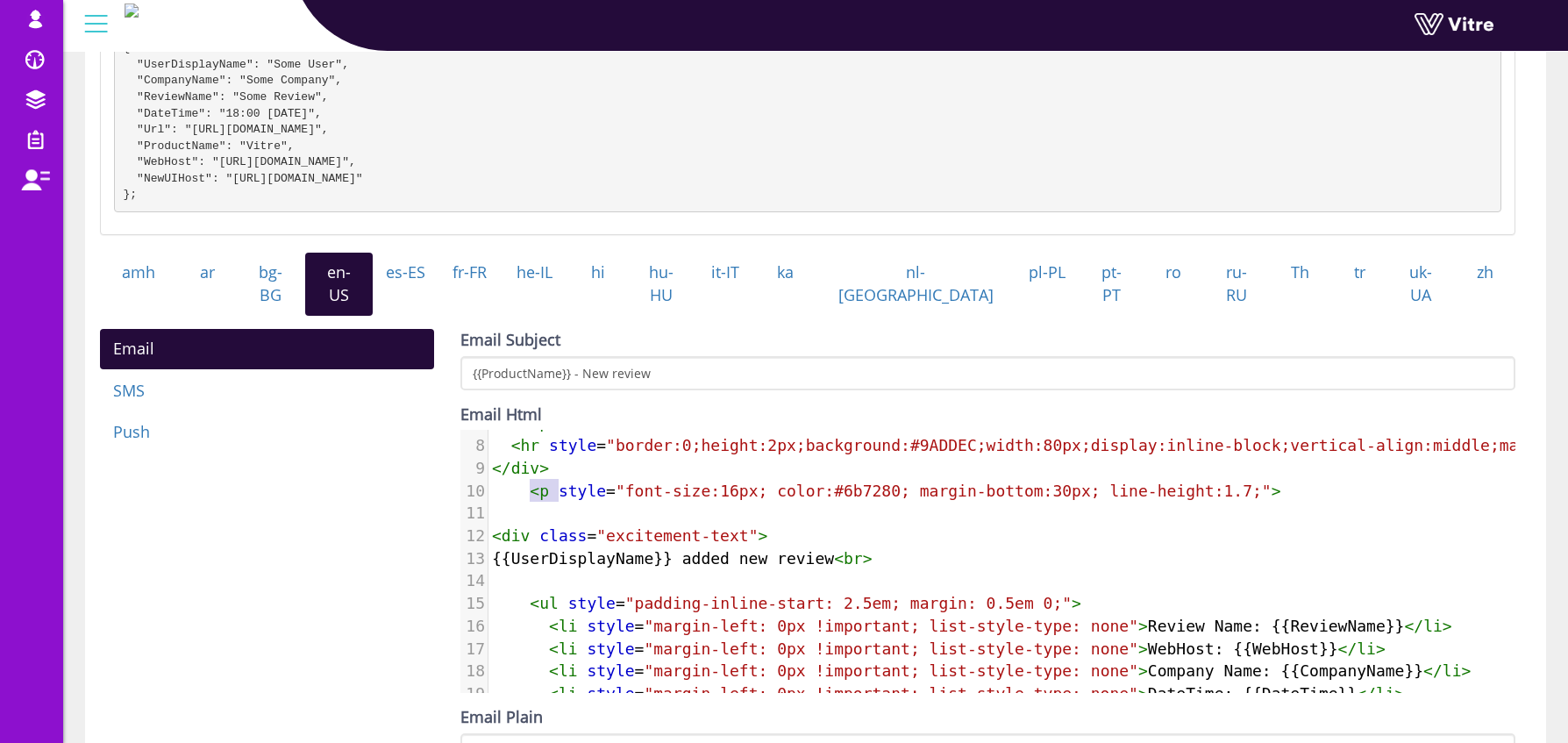
click at [529, 485] on span "< p style = "font-size:16px; color:#6b7280; margin-bottom:30px; line-height:1.7…" at bounding box center [887, 490] width 789 height 18
paste textarea
click at [758, 526] on span ">" at bounding box center [762, 535] width 10 height 18
type textarea "<div class="excitement-text">"
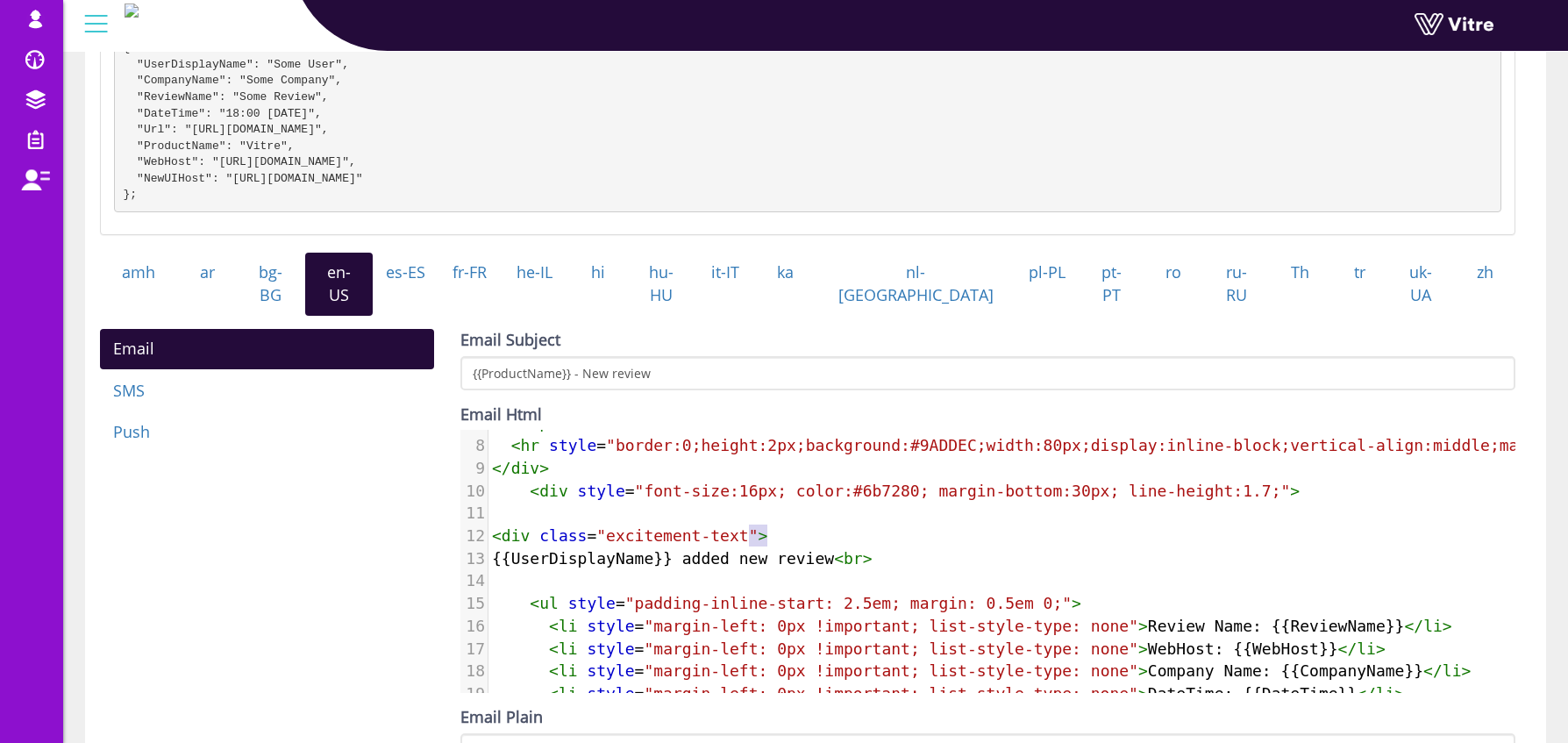
click at [758, 526] on span ">" at bounding box center [762, 535] width 10 height 18
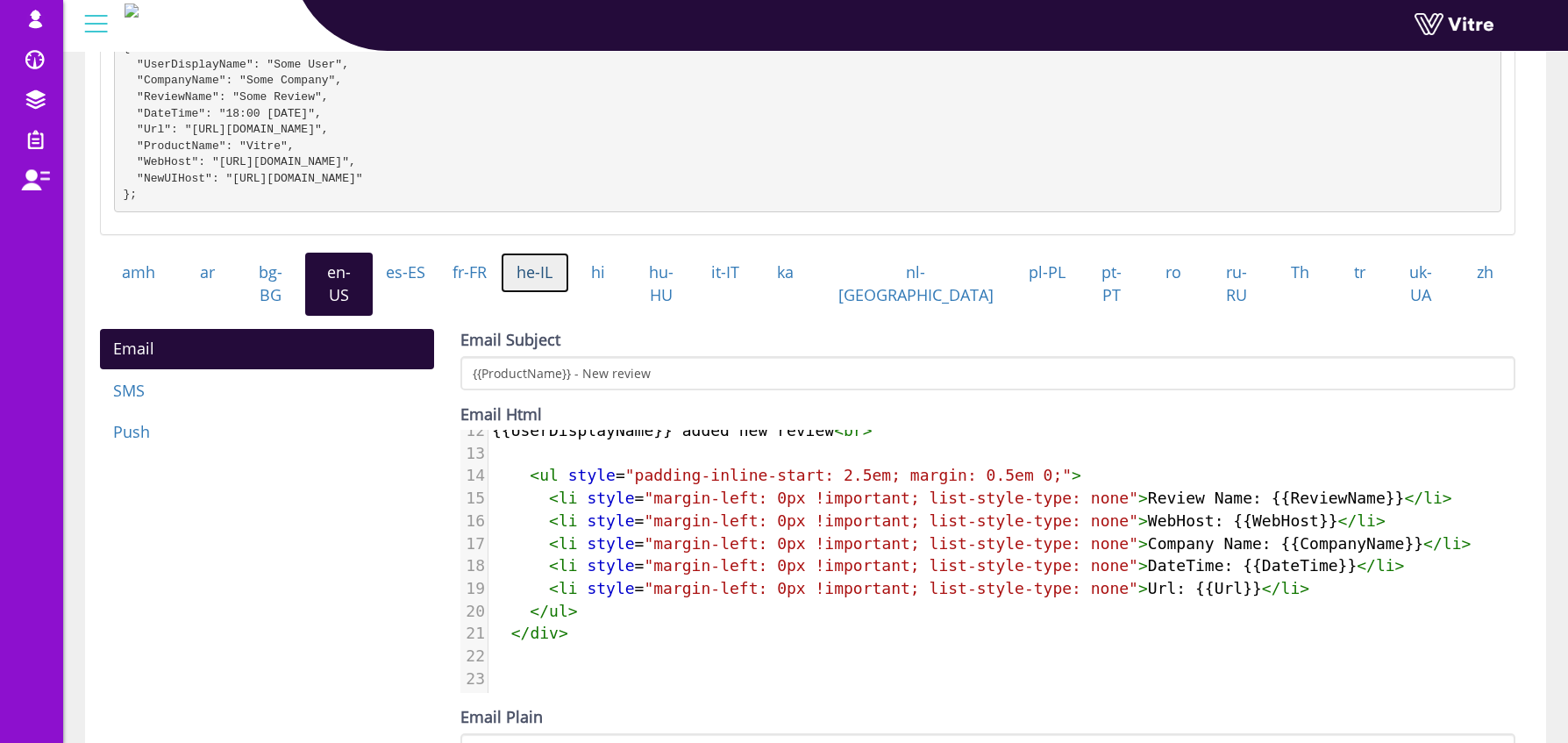
click at [569, 289] on link "he-IL" at bounding box center [535, 273] width 69 height 41
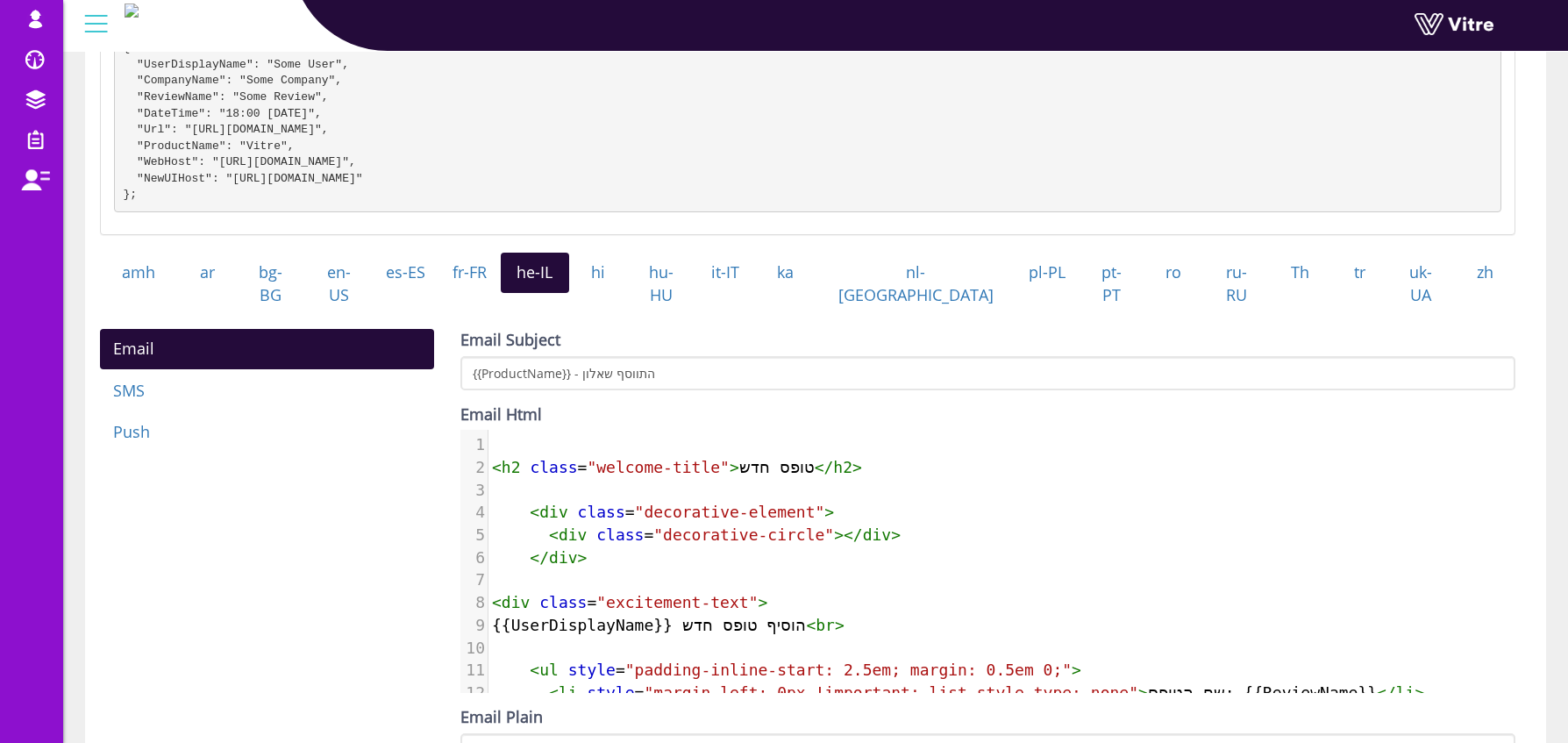
click at [508, 439] on pre "​" at bounding box center [1002, 445] width 1027 height 23
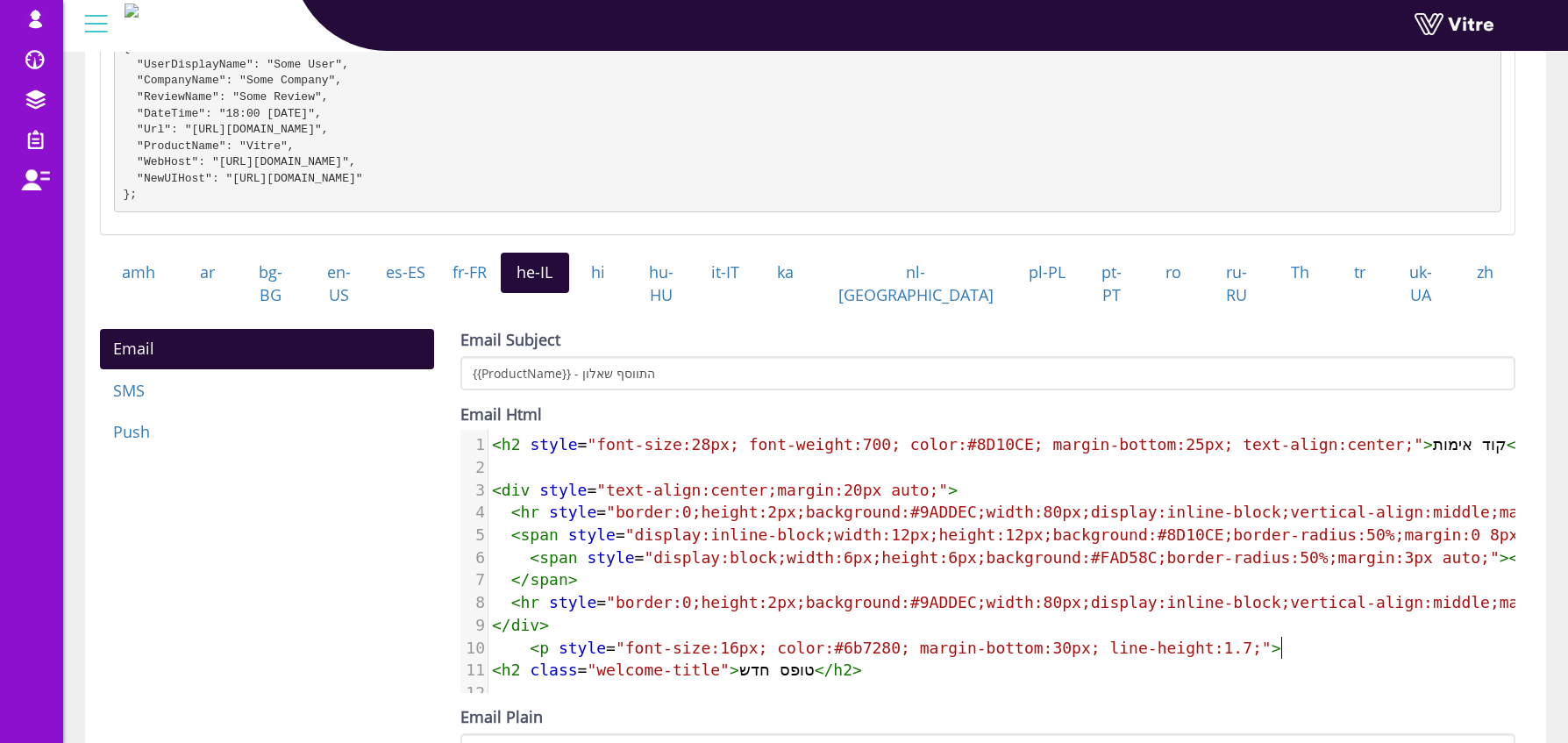
click at [738, 669] on span "< h2 class = "welcome-title" > טופס חדש </ h2 >" at bounding box center [677, 669] width 371 height 18
type textarea "טופס חדש"
drag, startPoint x: 814, startPoint y: 665, endPoint x: 738, endPoint y: 663, distance: 76.0
click at [740, 662] on span "< h2 class = "welcome-title" > טופס חדש </ h2 >" at bounding box center [677, 669] width 371 height 18
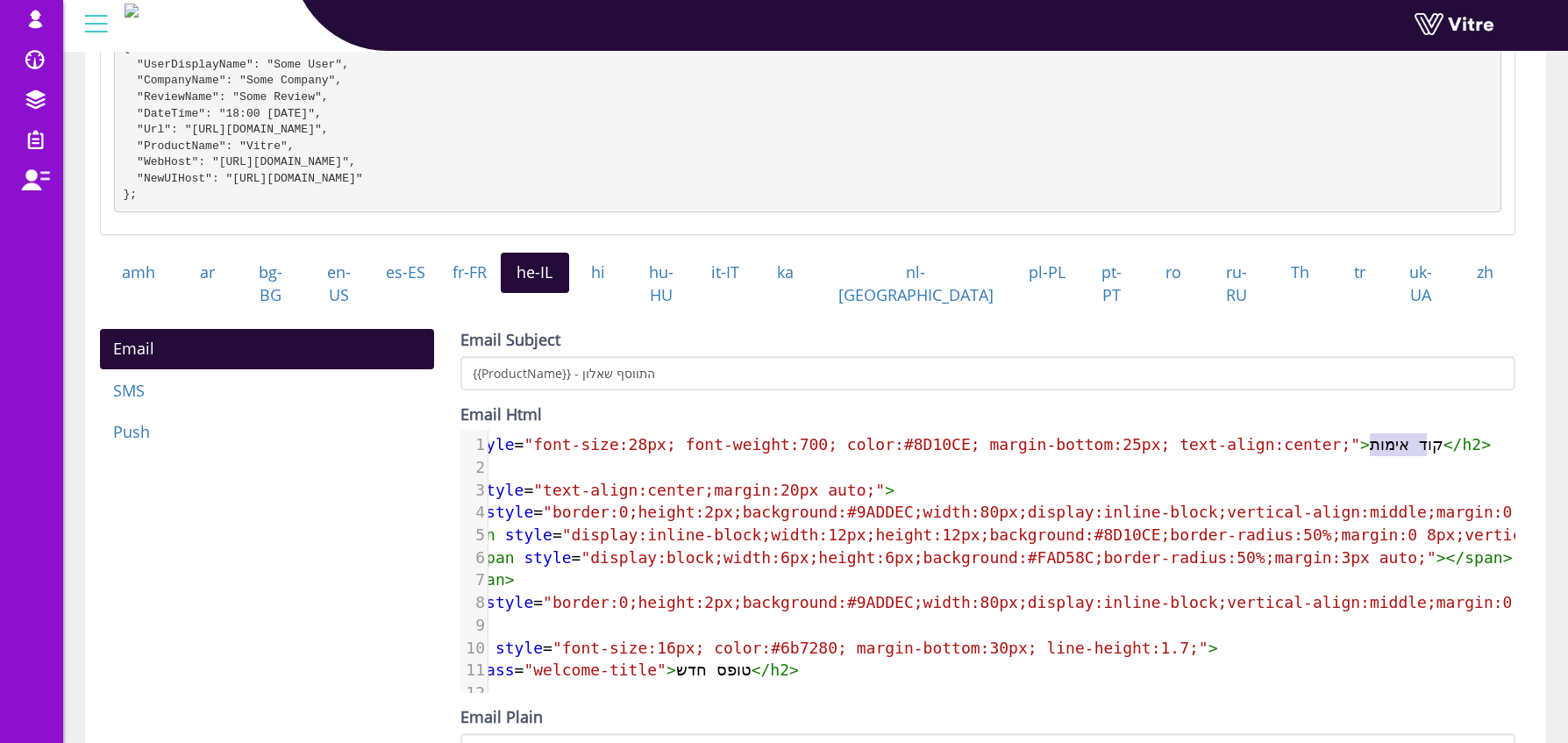
type textarea "קוד אימות"
drag, startPoint x: 1433, startPoint y: 439, endPoint x: 1454, endPoint y: 438, distance: 21.0
click at [1454, 438] on span "< h2 style = "font-size:28px; font-weight:700; color:#8D10CE; margin-bottom:25p…" at bounding box center [959, 444] width 1062 height 18
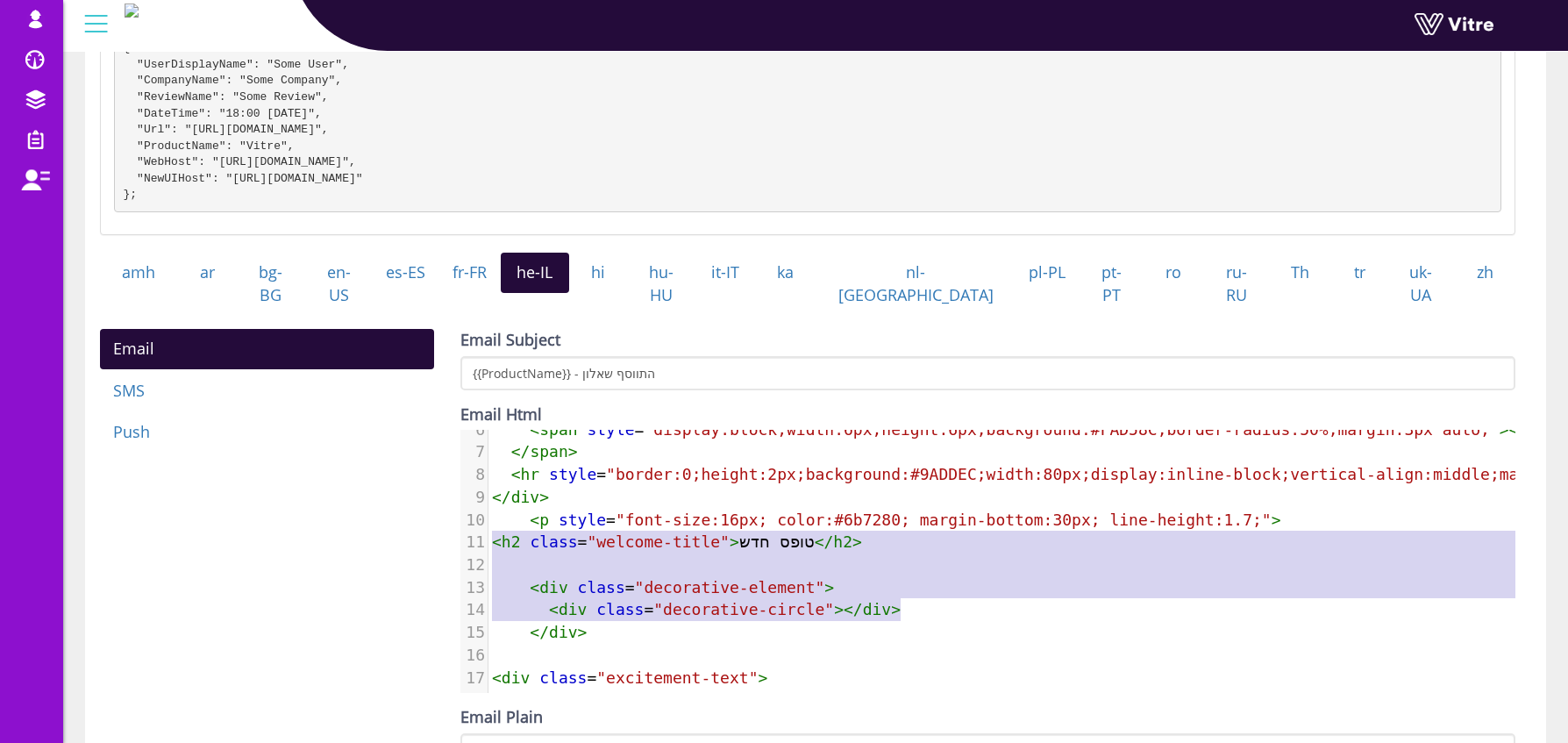
type textarea "<h2 class="welcome-title">טופס חדש</h2> <div class="decorative-element"> <div c…"
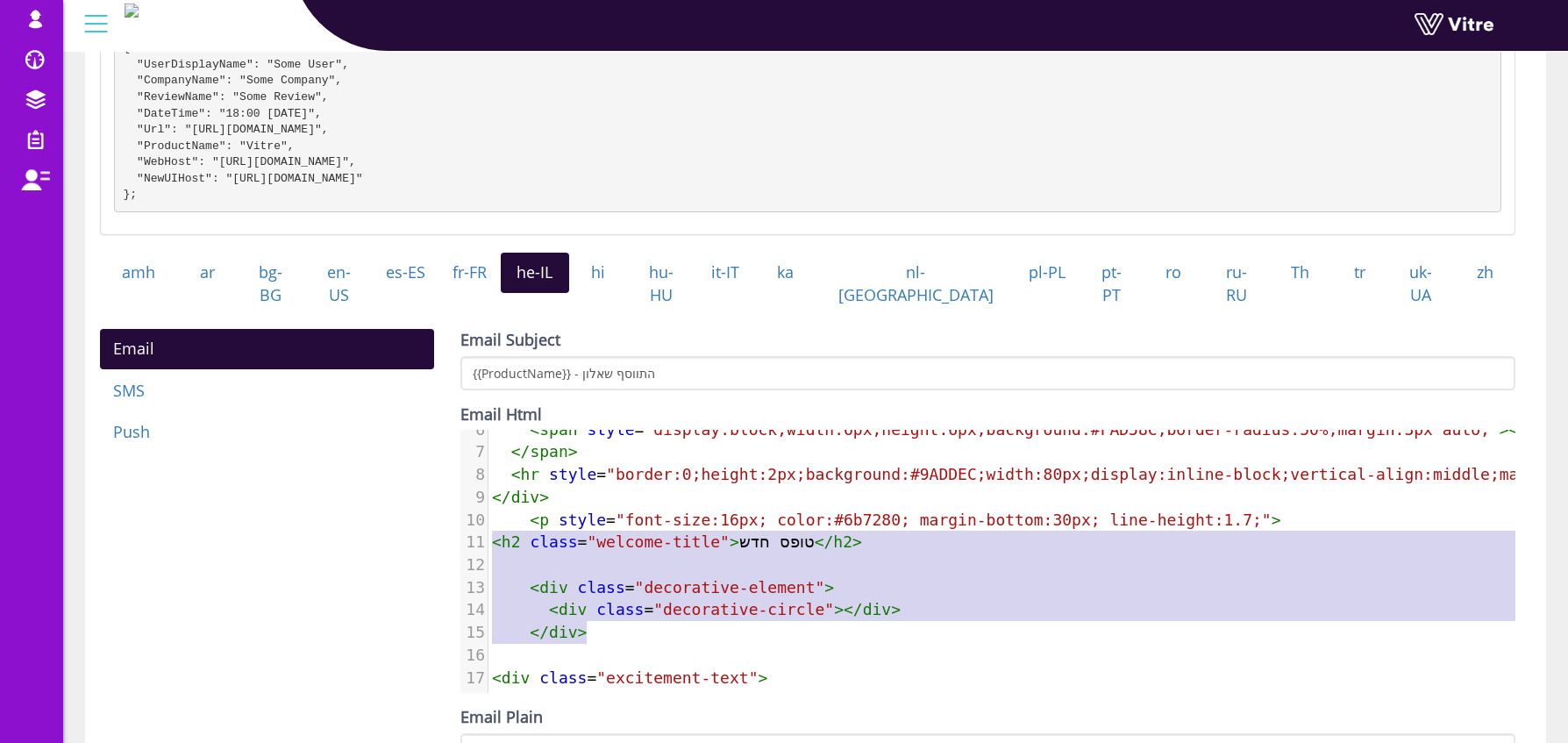
drag, startPoint x: 492, startPoint y: 538, endPoint x: 919, endPoint y: 614, distance: 433.7
click at [920, 618] on div "1 < h2 style = "font-size:28px; font-weight:700; color:#8D10CE; margin-bottom:2…" at bounding box center [1123, 631] width 1270 height 653
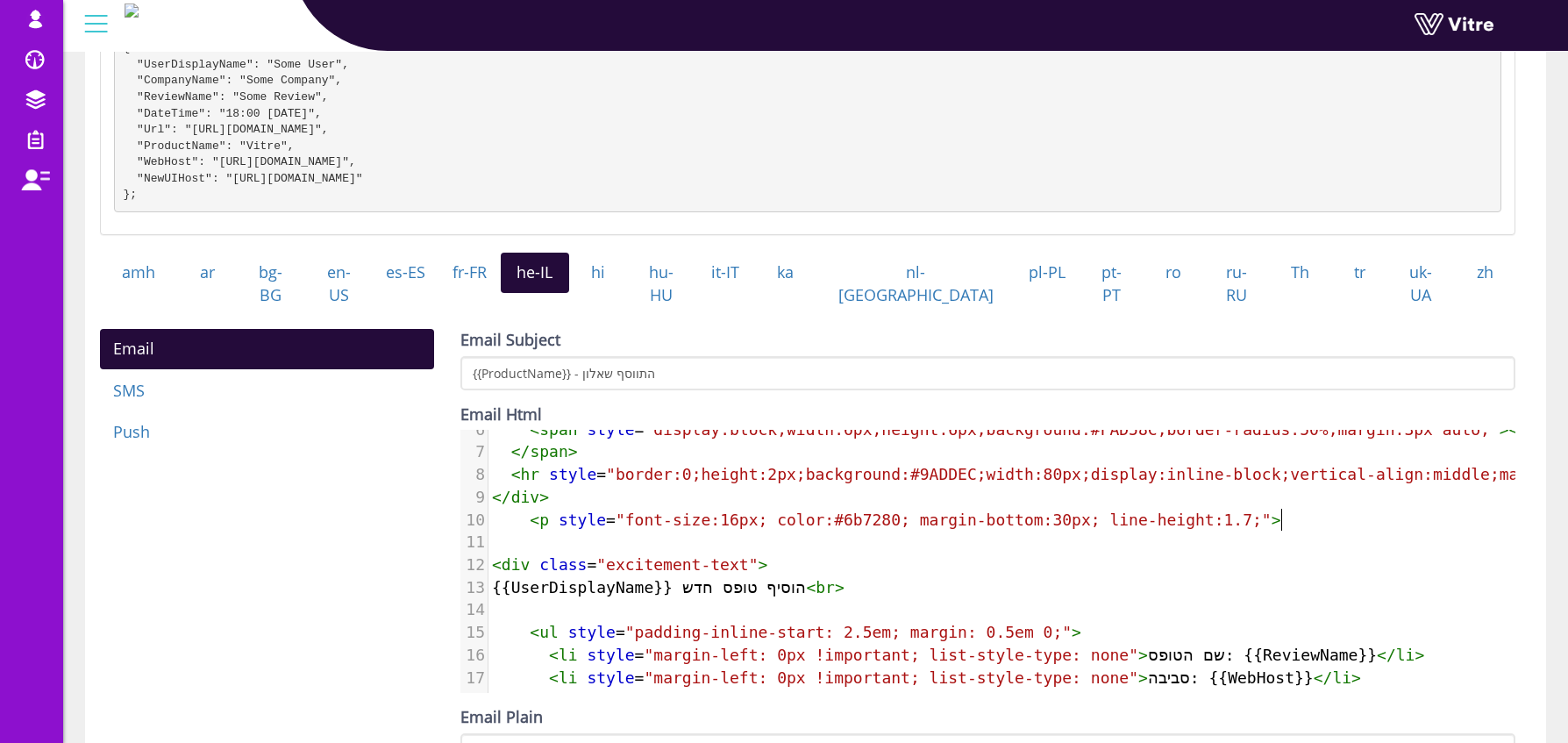
type textarea "<div"
drag, startPoint x: 534, startPoint y: 560, endPoint x: 475, endPoint y: 555, distance: 59.2
click at [488, 556] on div "12 < div class = "excitement-text" >" at bounding box center [1123, 565] width 1270 height 23
type textarea "<p"
drag, startPoint x: 548, startPoint y: 514, endPoint x: 523, endPoint y: 515, distance: 25.0
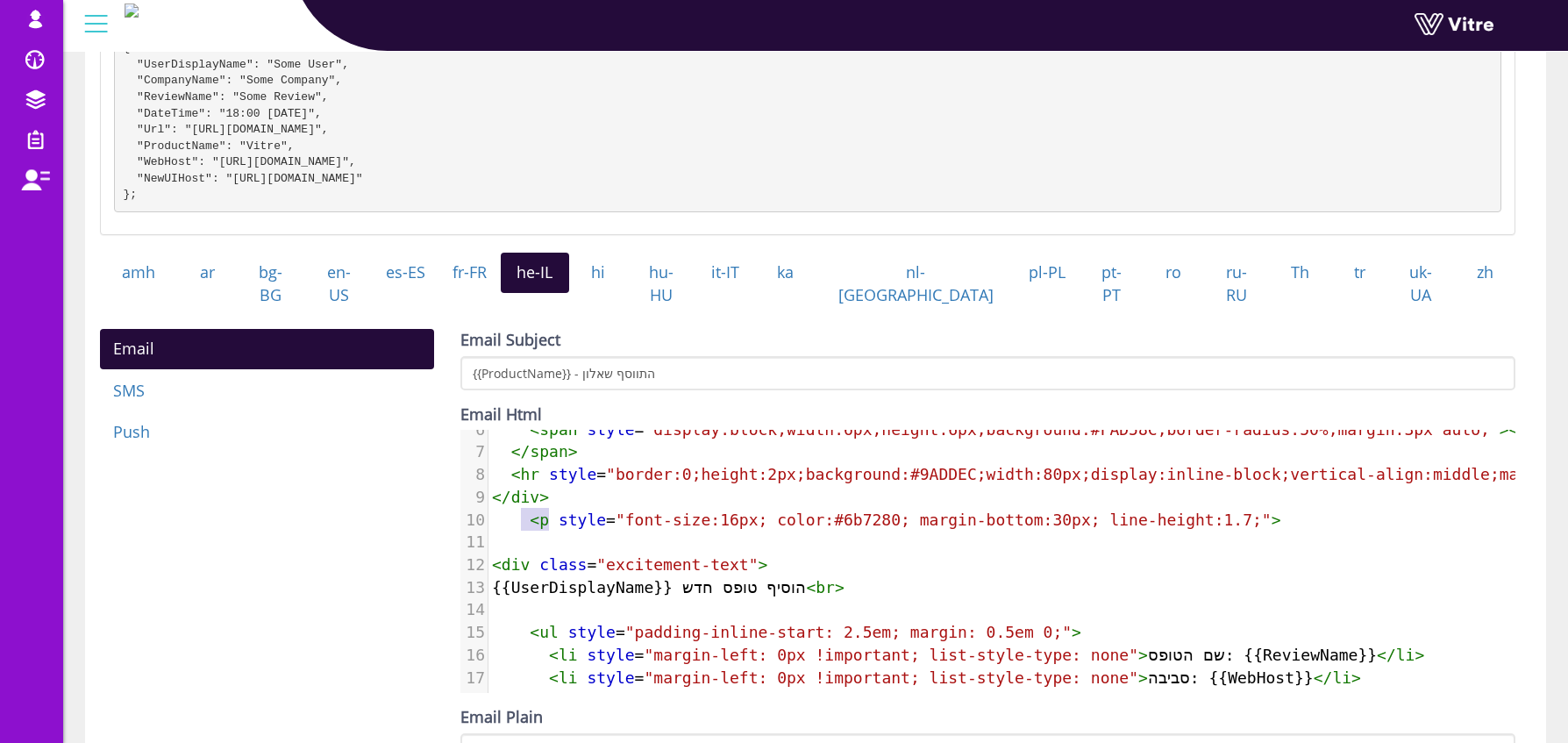
click at [523, 515] on span "< p style = "font-size:16px; color:#6b7280; margin-bottom:30px; line-height:1.7…" at bounding box center [887, 519] width 789 height 18
paste textarea
click at [610, 557] on span ""excitement-text"" at bounding box center [676, 564] width 161 height 18
type textarea "<div class="excitement-text">"
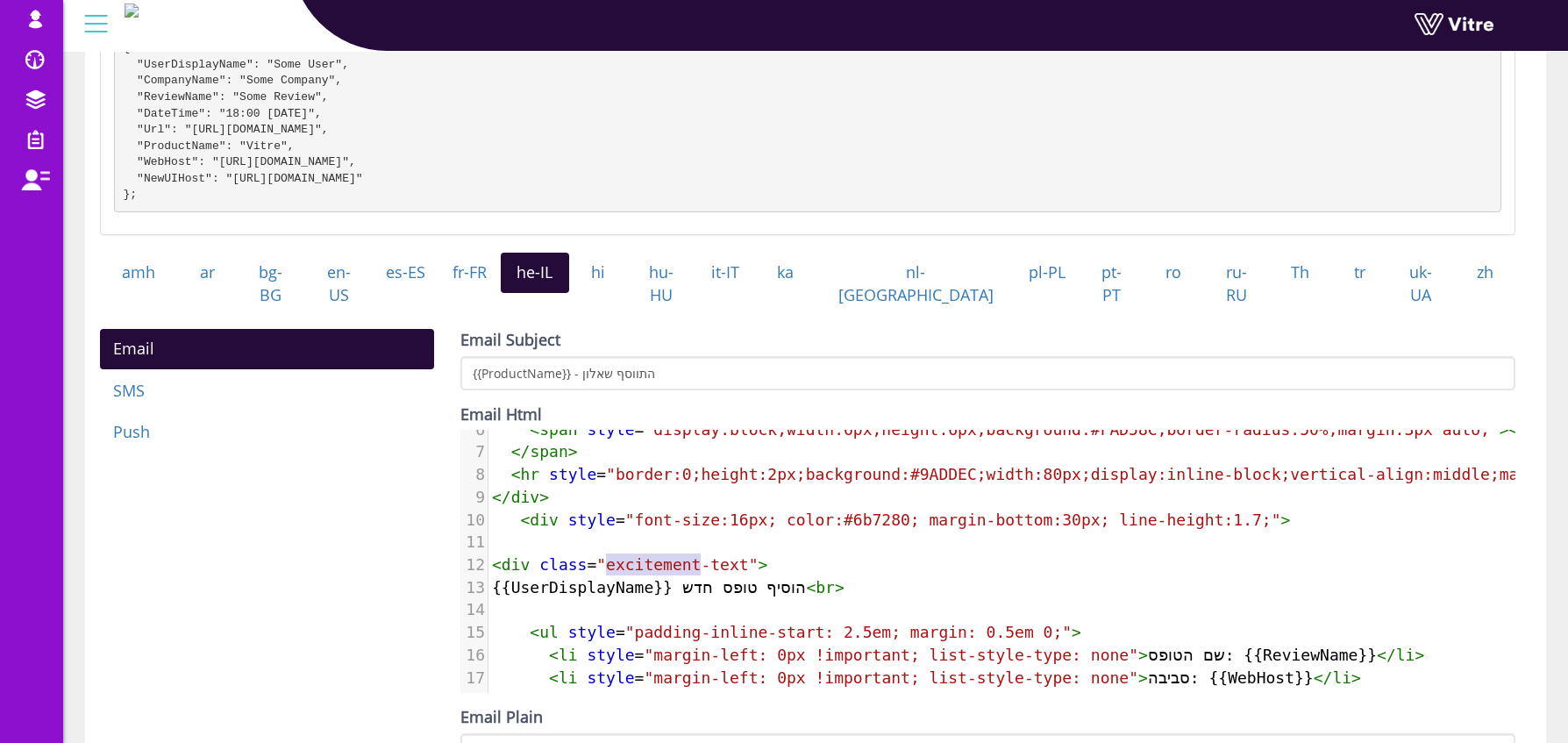
click at [610, 557] on span ""excitement-text"" at bounding box center [676, 564] width 161 height 18
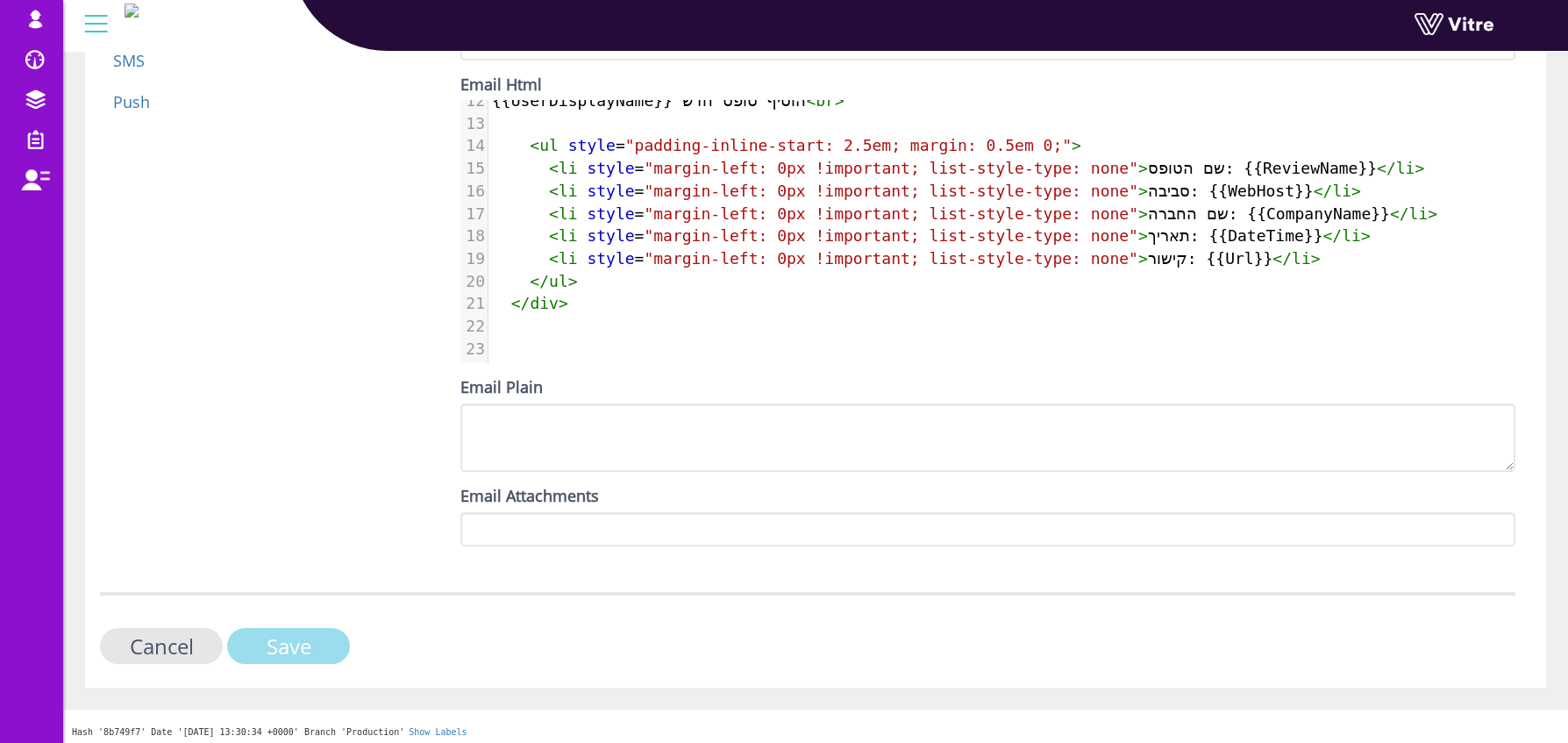
click at [300, 645] on input "Save" at bounding box center [288, 646] width 123 height 36
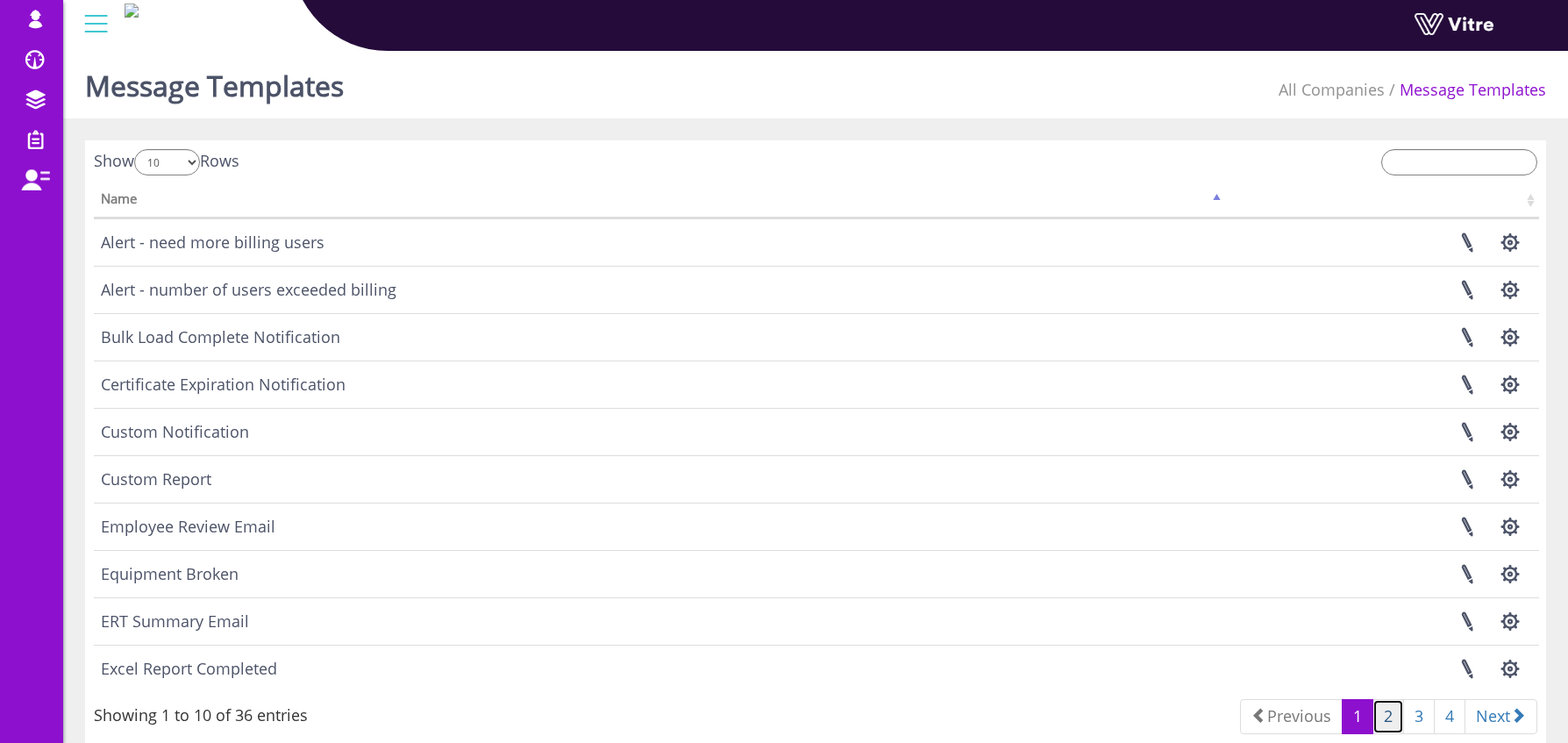
click at [1375, 718] on link "2" at bounding box center [1389, 716] width 32 height 35
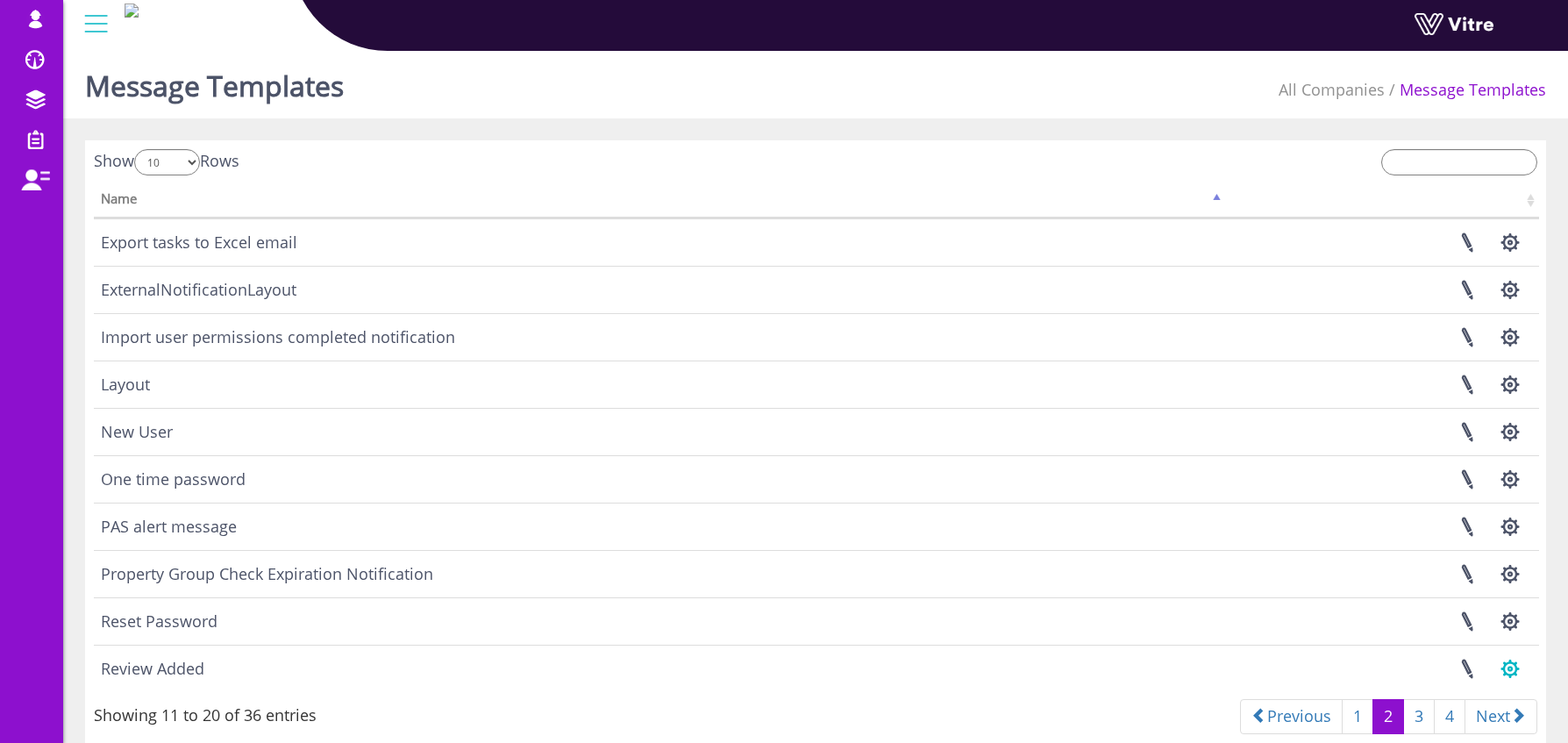
click at [1510, 669] on button "button" at bounding box center [1509, 669] width 43 height 46
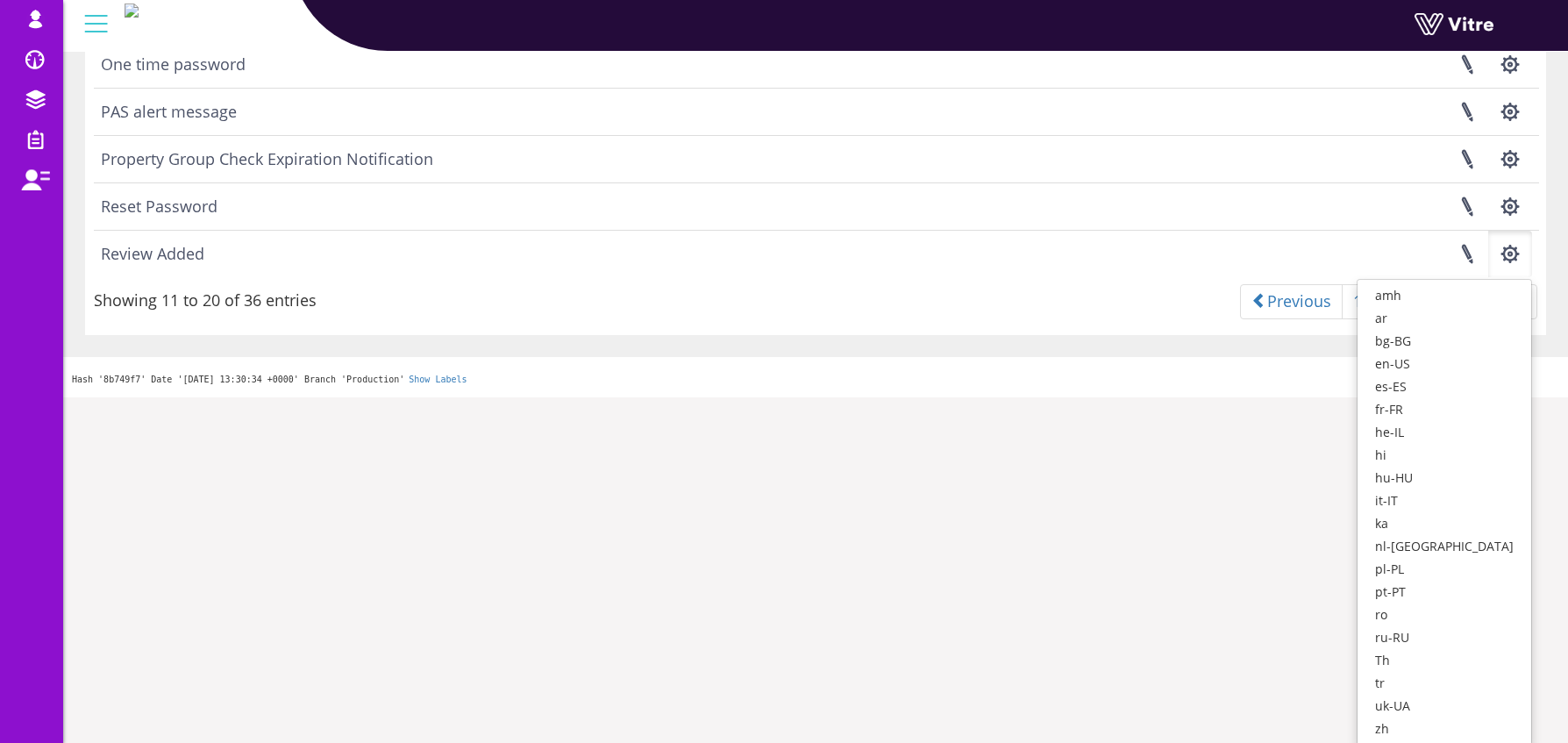
scroll to position [418, 0]
click at [1441, 357] on link "en-US" at bounding box center [1444, 362] width 174 height 23
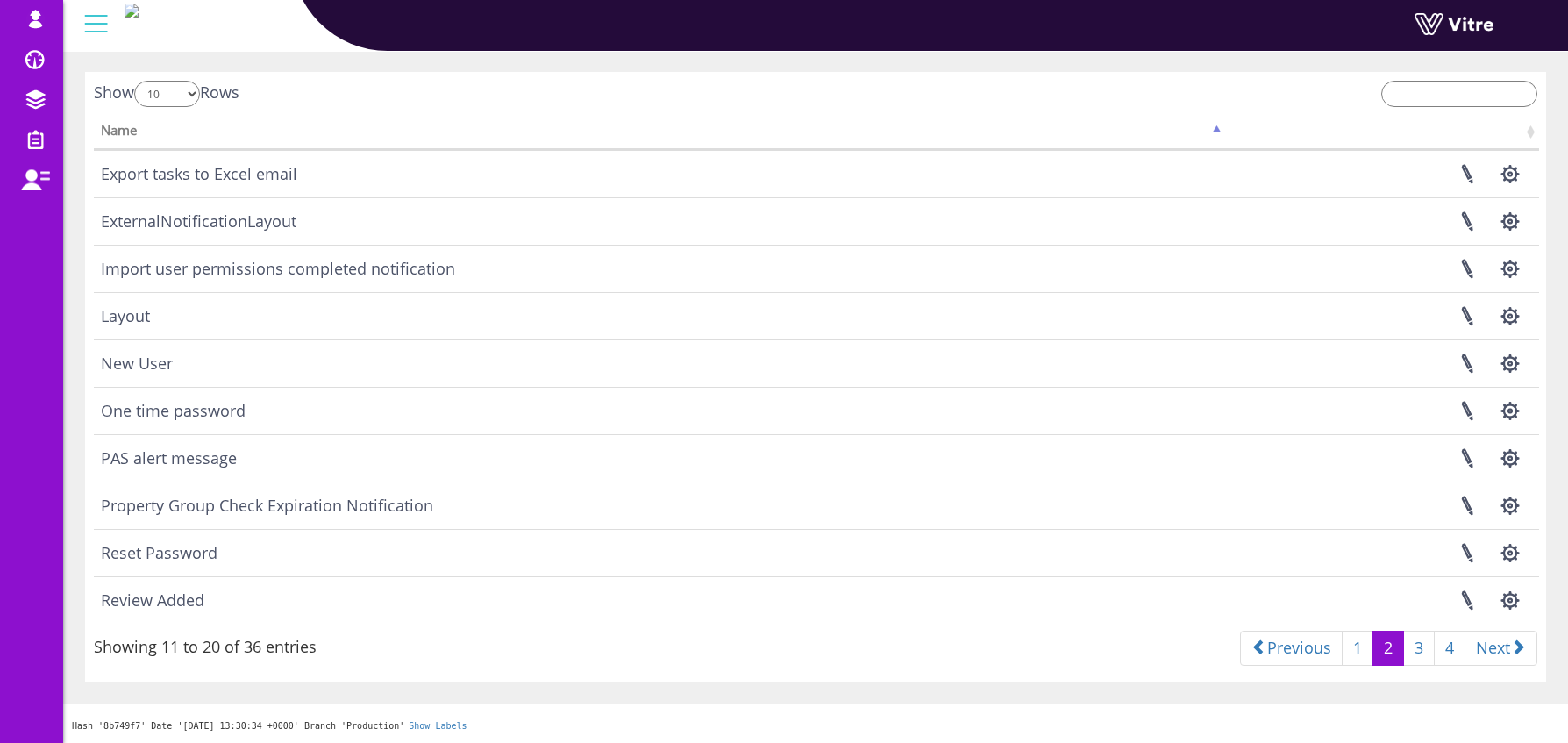
scroll to position [66, 0]
click at [1509, 608] on button "button" at bounding box center [1509, 603] width 43 height 46
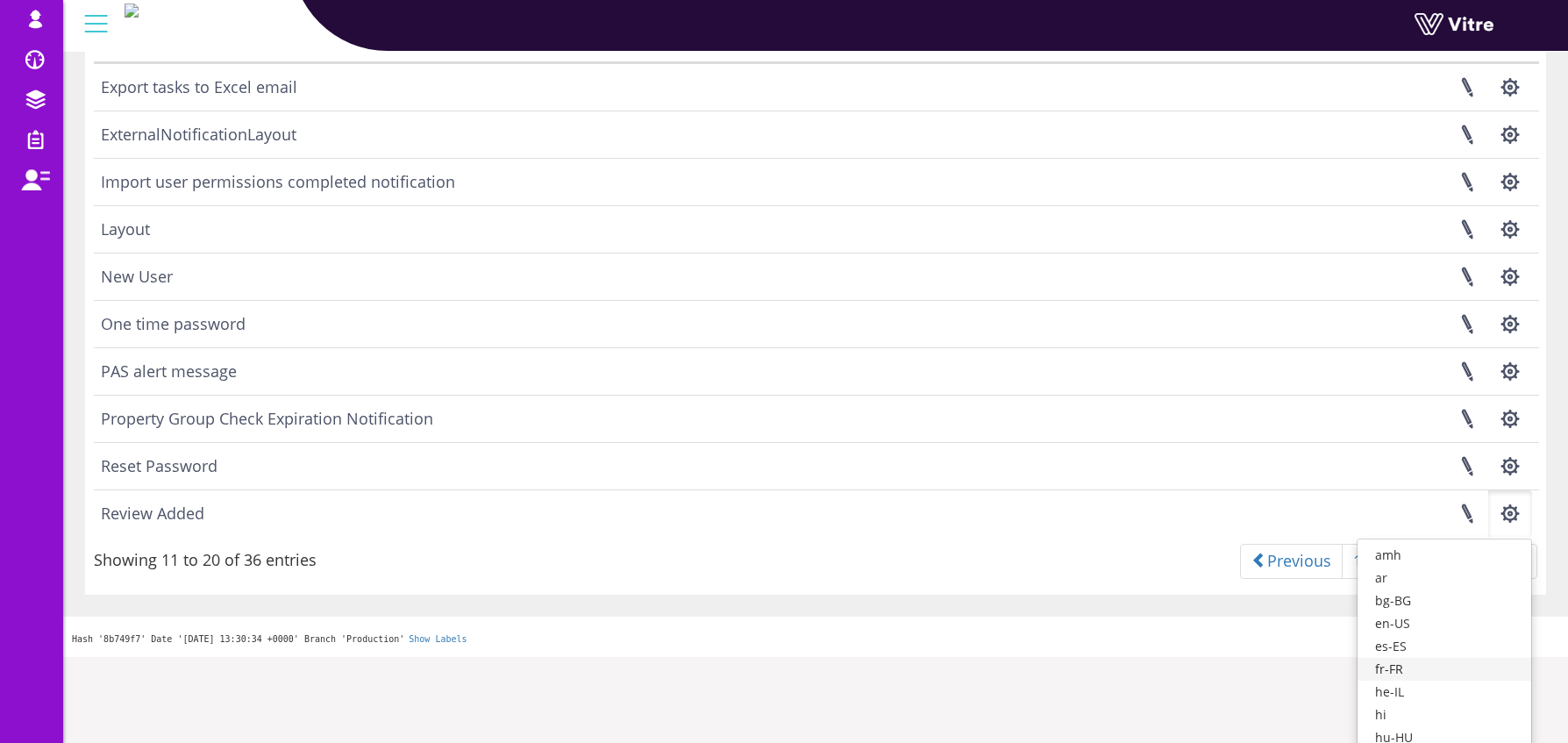
scroll to position [173, 0]
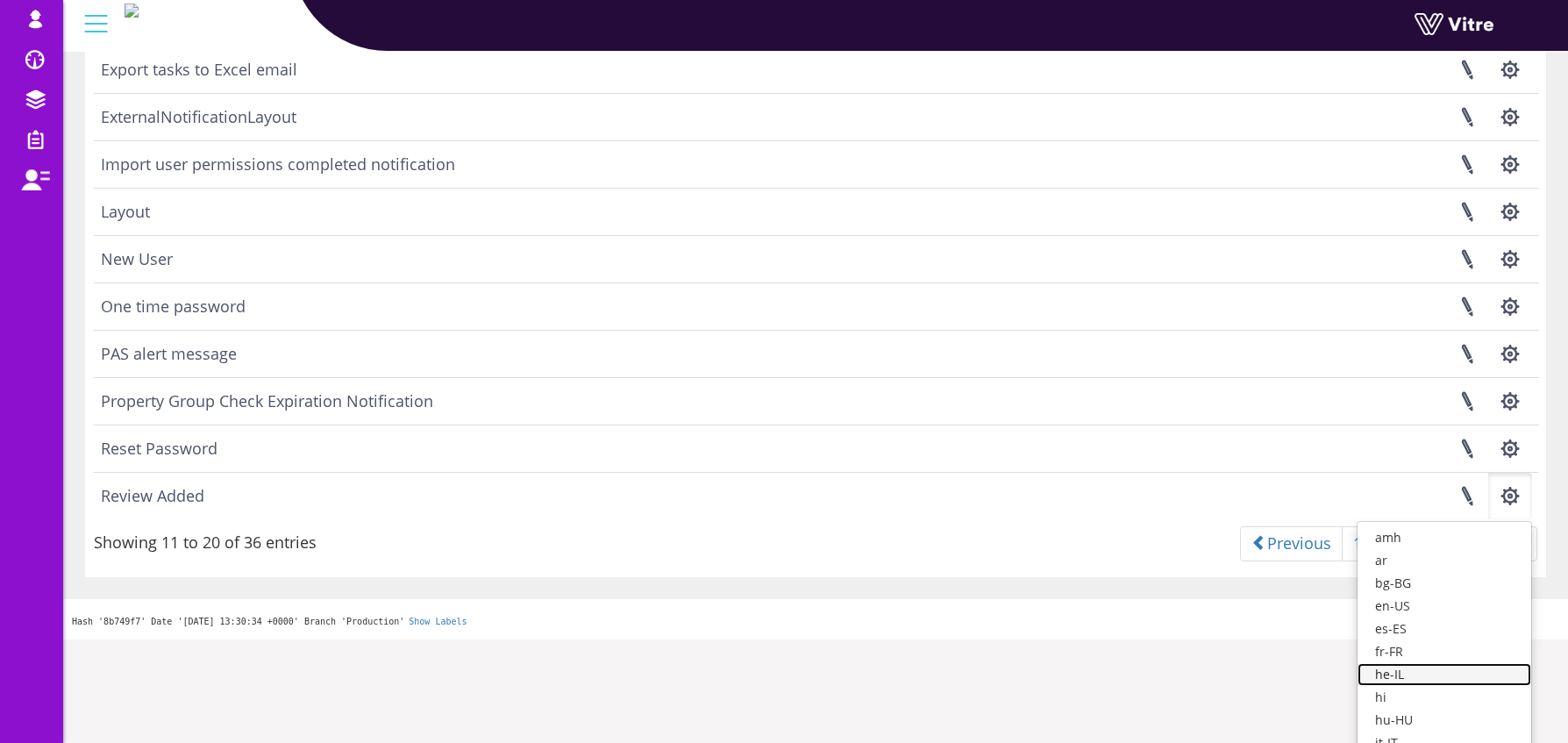
click at [1449, 676] on link "he-IL" at bounding box center [1444, 674] width 174 height 23
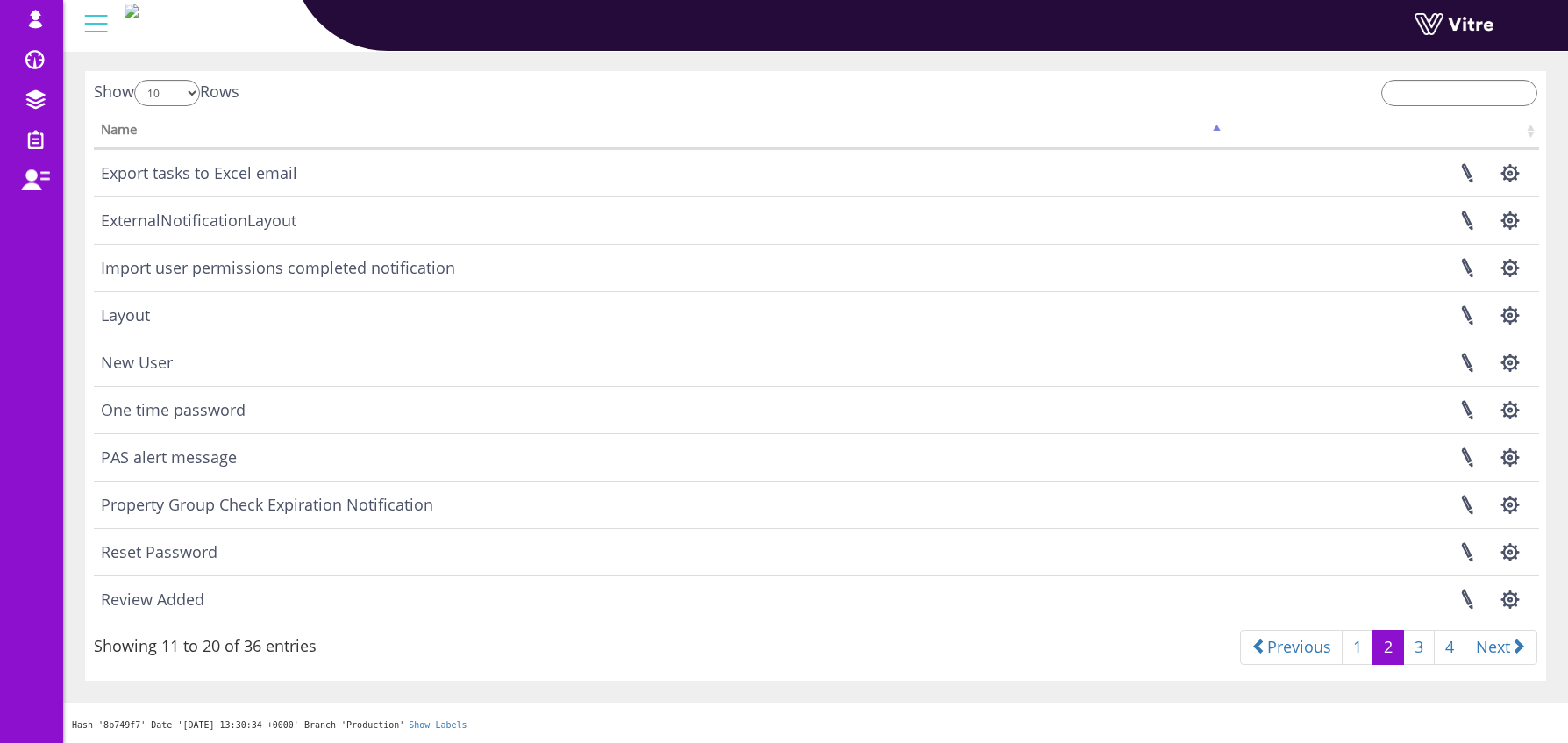
scroll to position [69, 0]
click at [1411, 647] on link "3" at bounding box center [1418, 647] width 32 height 35
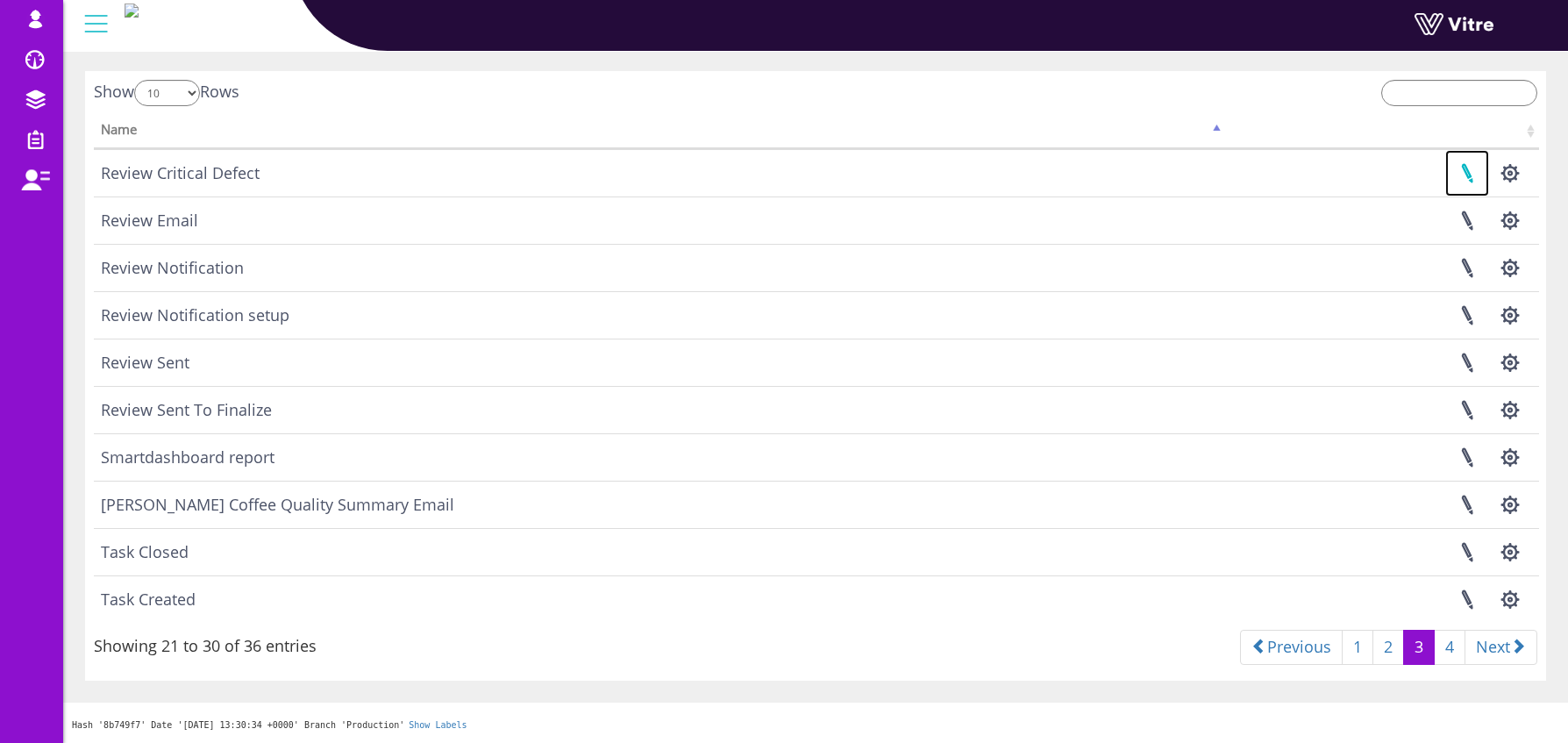
click at [1467, 169] on link at bounding box center [1467, 173] width 43 height 46
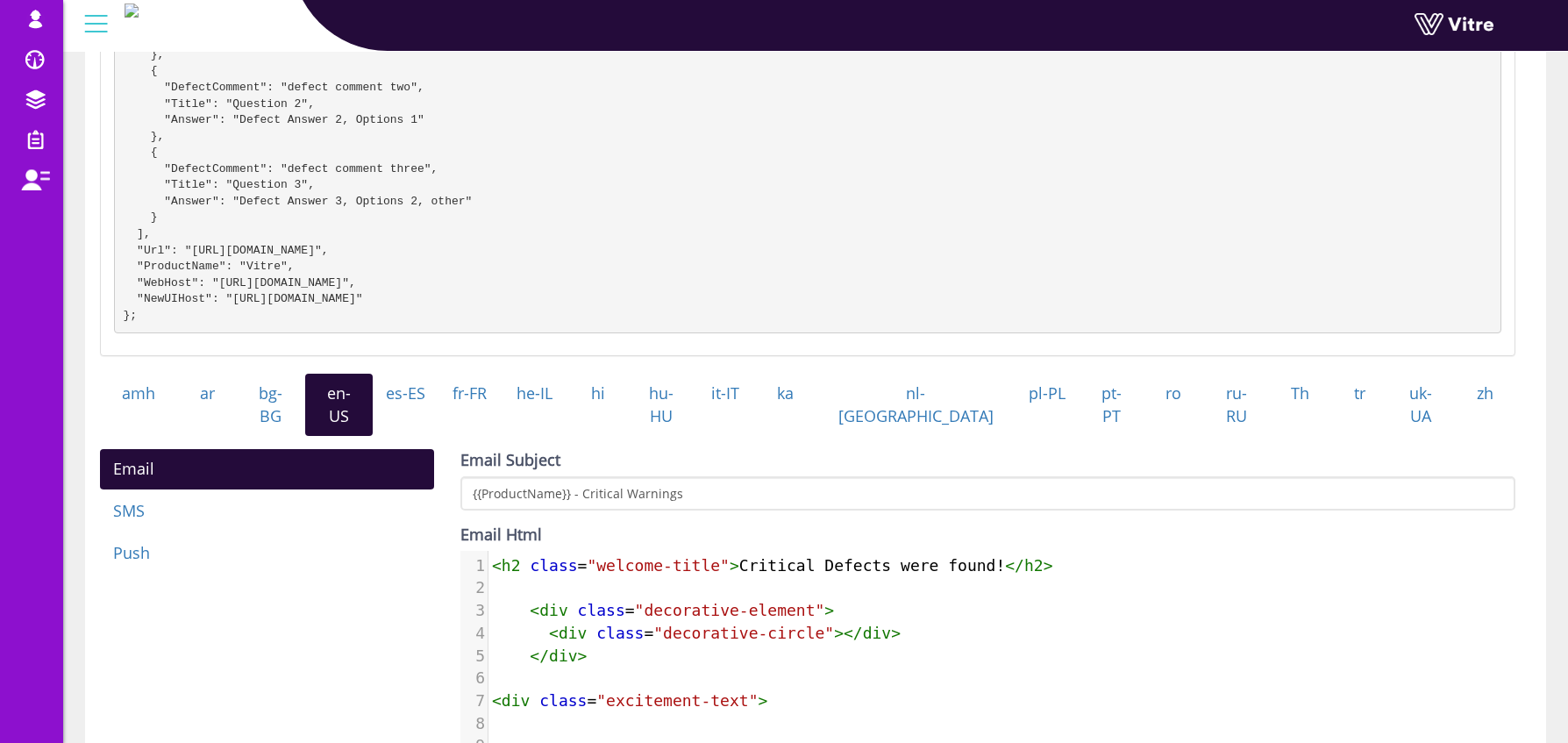
scroll to position [435, 0]
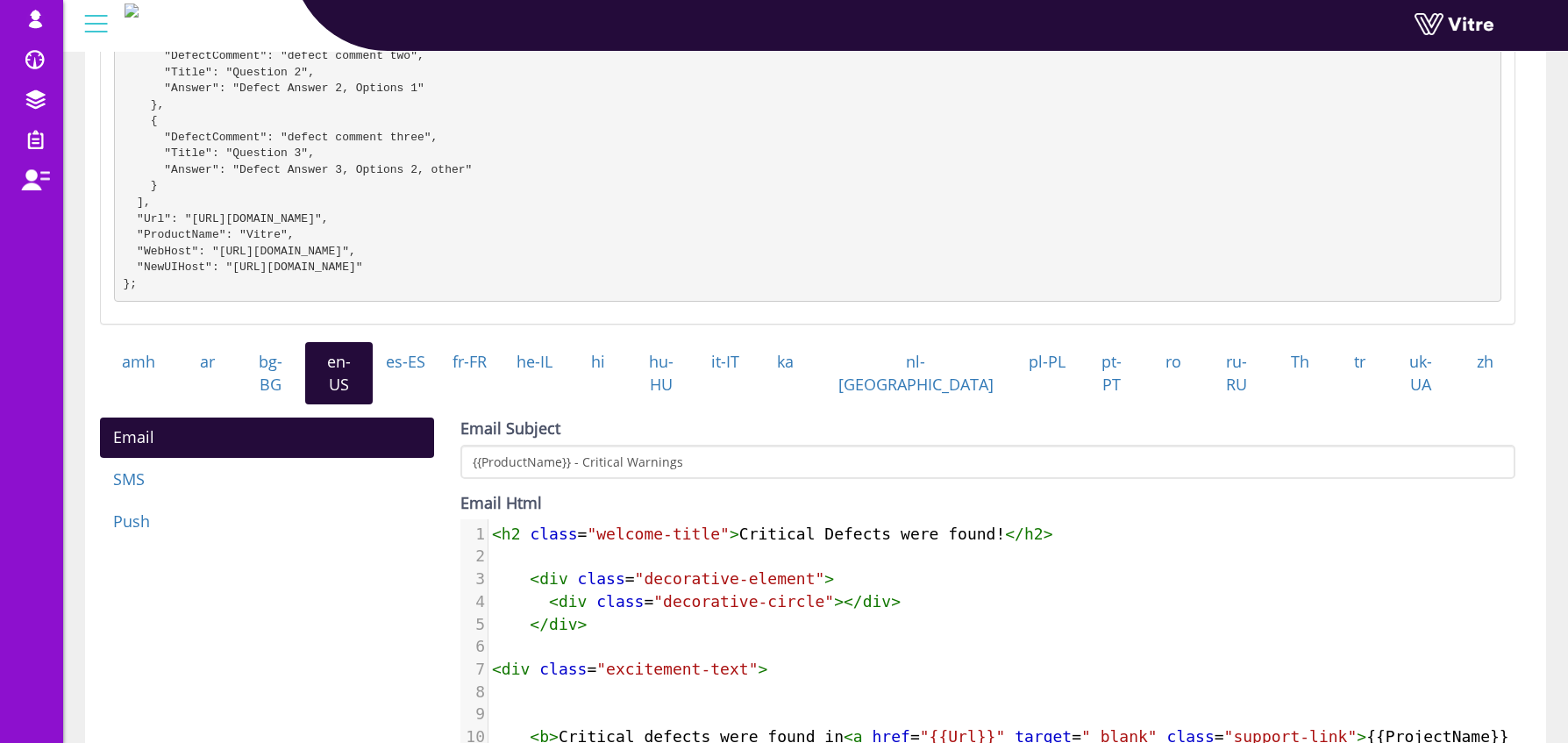
click at [496, 529] on span "<" at bounding box center [497, 534] width 10 height 18
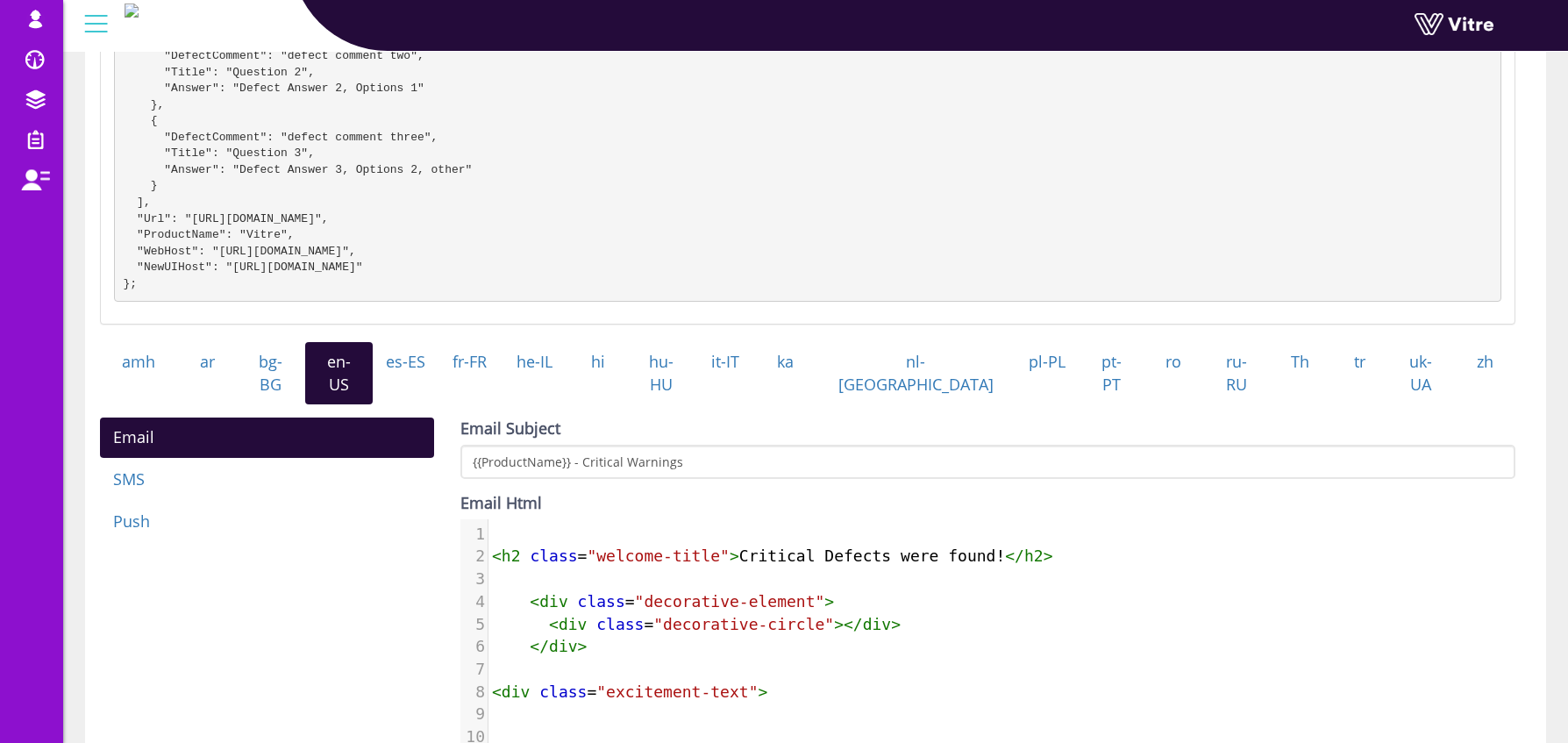
paste textarea "C"
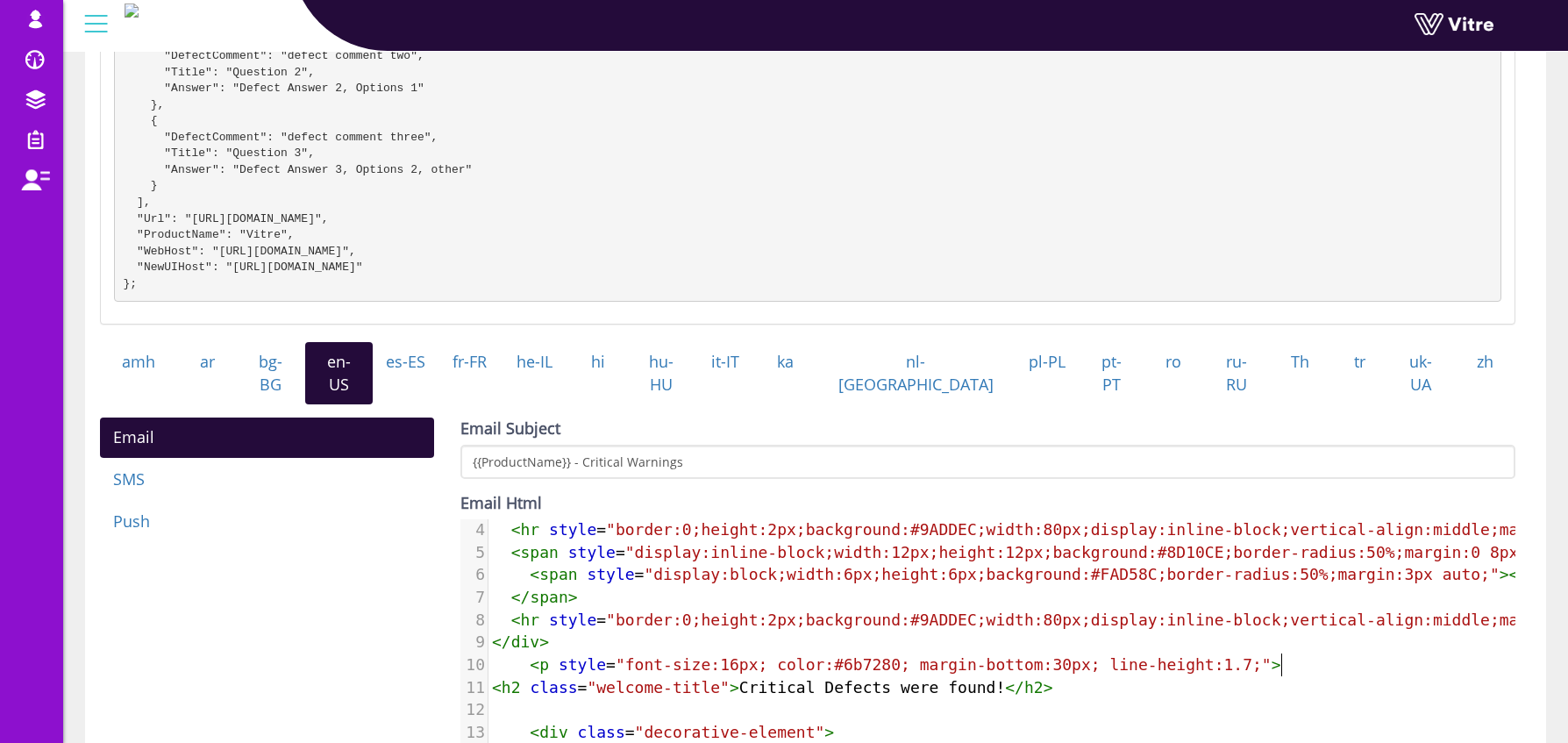
scroll to position [78, 0]
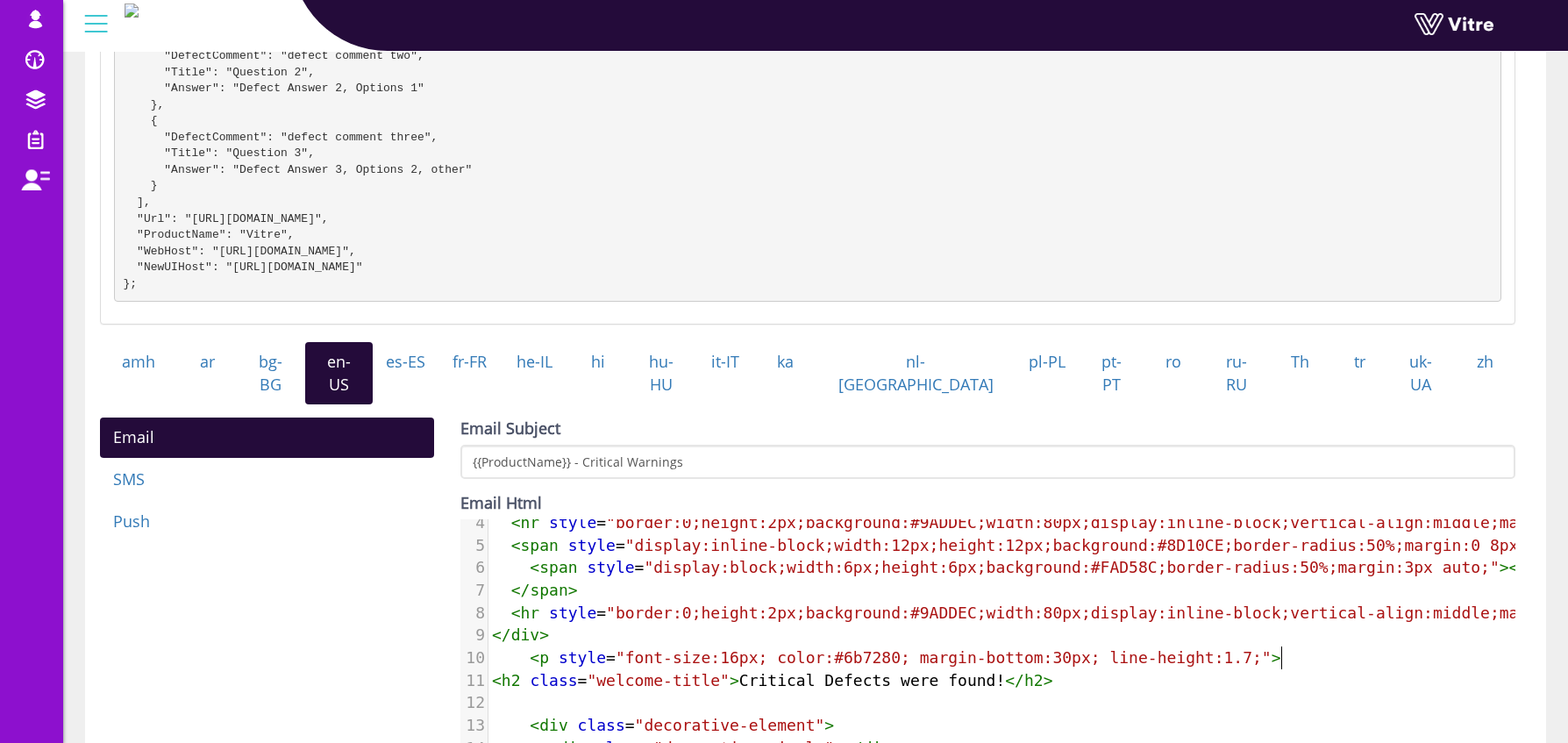
click at [753, 676] on span "< h2 class = "welcome-title" > Critical Defects were found! </ h2 >" at bounding box center [773, 679] width 562 height 18
type textarea "Critical Defects were found!"
drag, startPoint x: 742, startPoint y: 675, endPoint x: 1004, endPoint y: 679, distance: 262.0
click at [1004, 679] on span "< h2 class = "welcome-title" > Critical Defects were found! </ h2 >" at bounding box center [773, 679] width 562 height 18
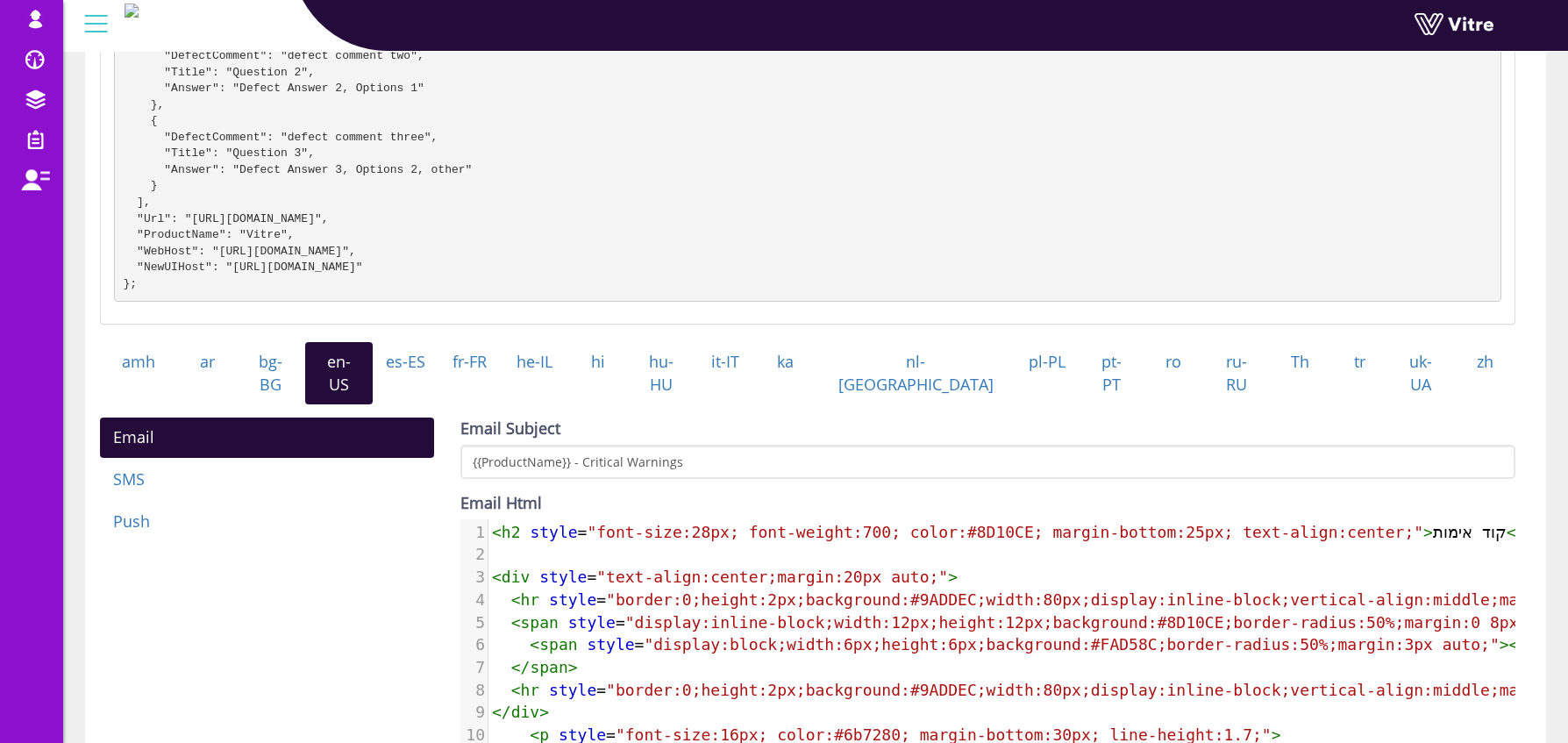
scroll to position [0, 0]
click at [1438, 525] on span "< h2 style = "font-size:28px; font-weight:700; color:#8D10CE; margin-bottom:25p…" at bounding box center [1023, 534] width 1062 height 18
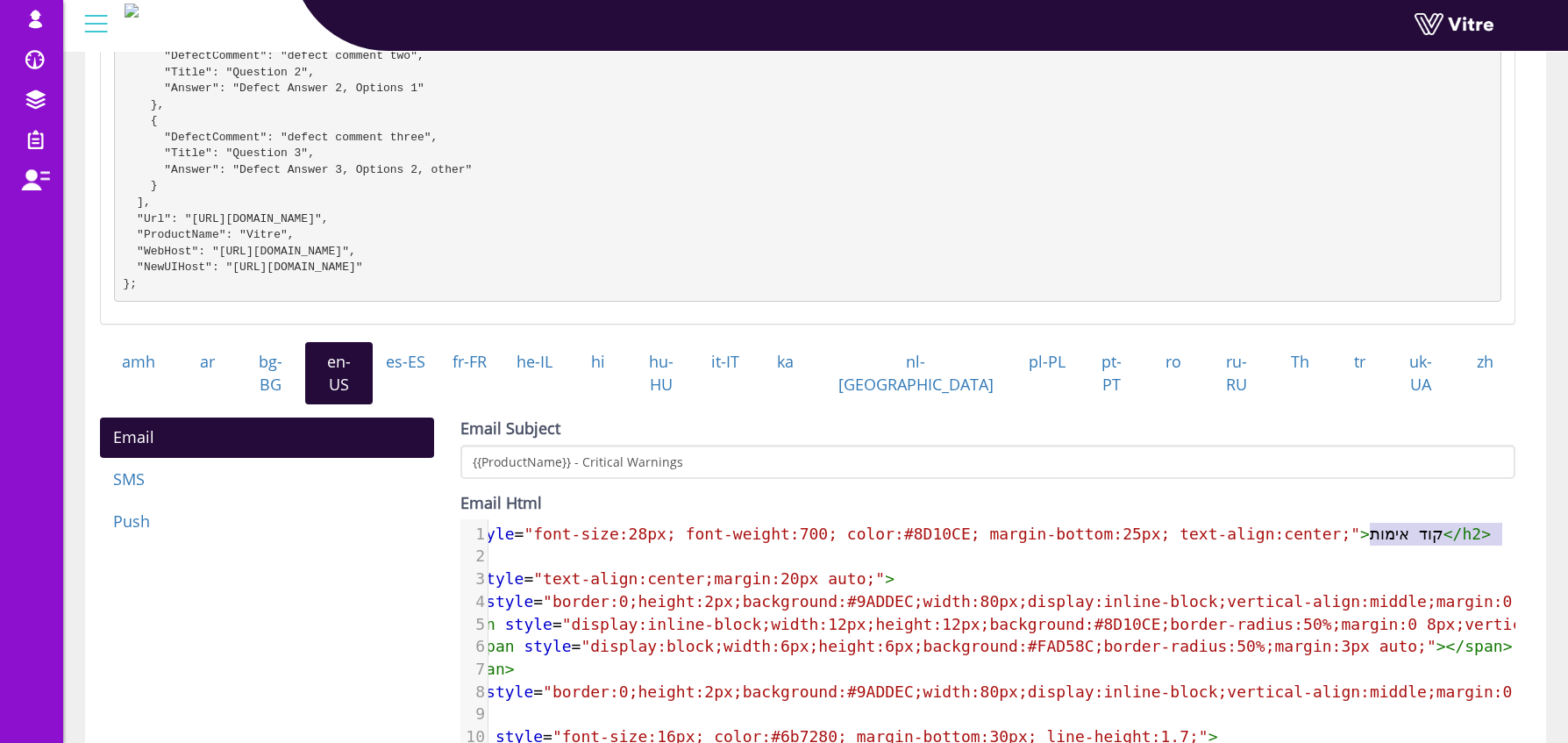
type textarea "קוד אימות"
drag, startPoint x: 1436, startPoint y: 530, endPoint x: 1453, endPoint y: 535, distance: 17.7
click at [1453, 535] on span "< h2 style = "font-size:28px; font-weight:700; color:#8D10CE; margin-bottom:25p…" at bounding box center [959, 534] width 1062 height 18
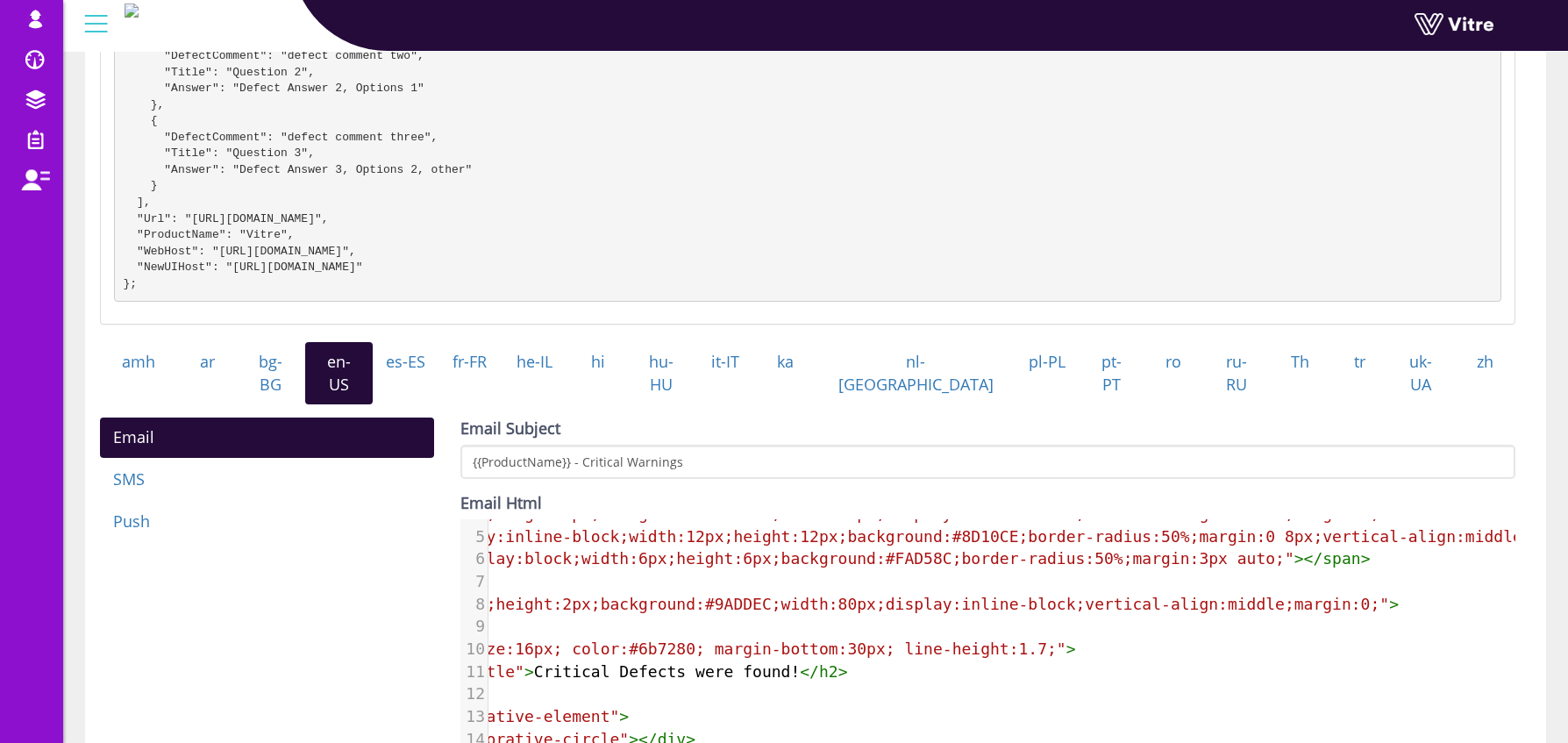
scroll to position [0, 0]
type textarea "<h2 class="welcome-title">Critical Defects were found!</h"
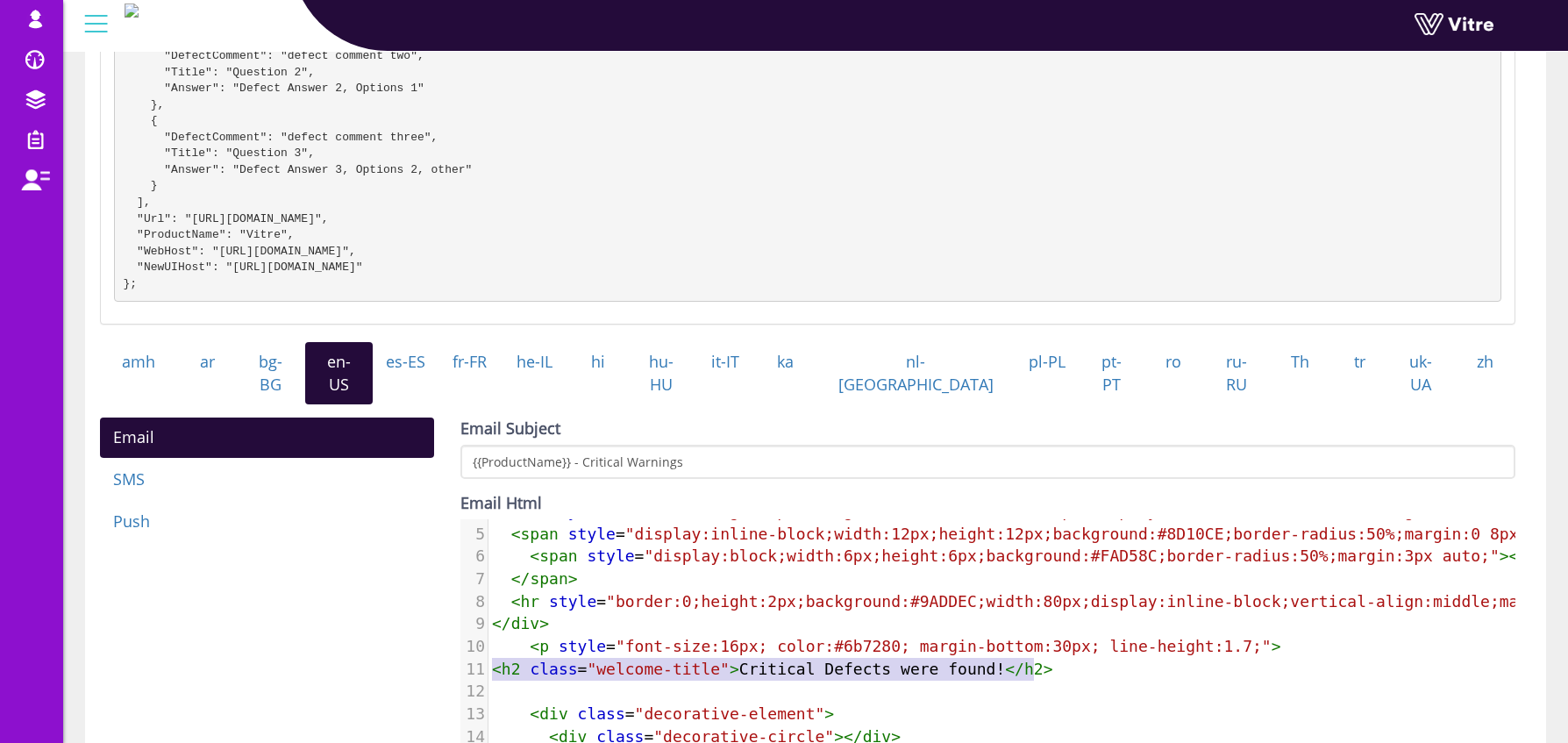
drag, startPoint x: 833, startPoint y: 665, endPoint x: 361, endPoint y: 657, distance: 472.1
click at [361, 657] on div "Email SMS Push Email Subject {{ProductName}} - Critical Warnings Email Html <h2…" at bounding box center [808, 698] width 1442 height 561
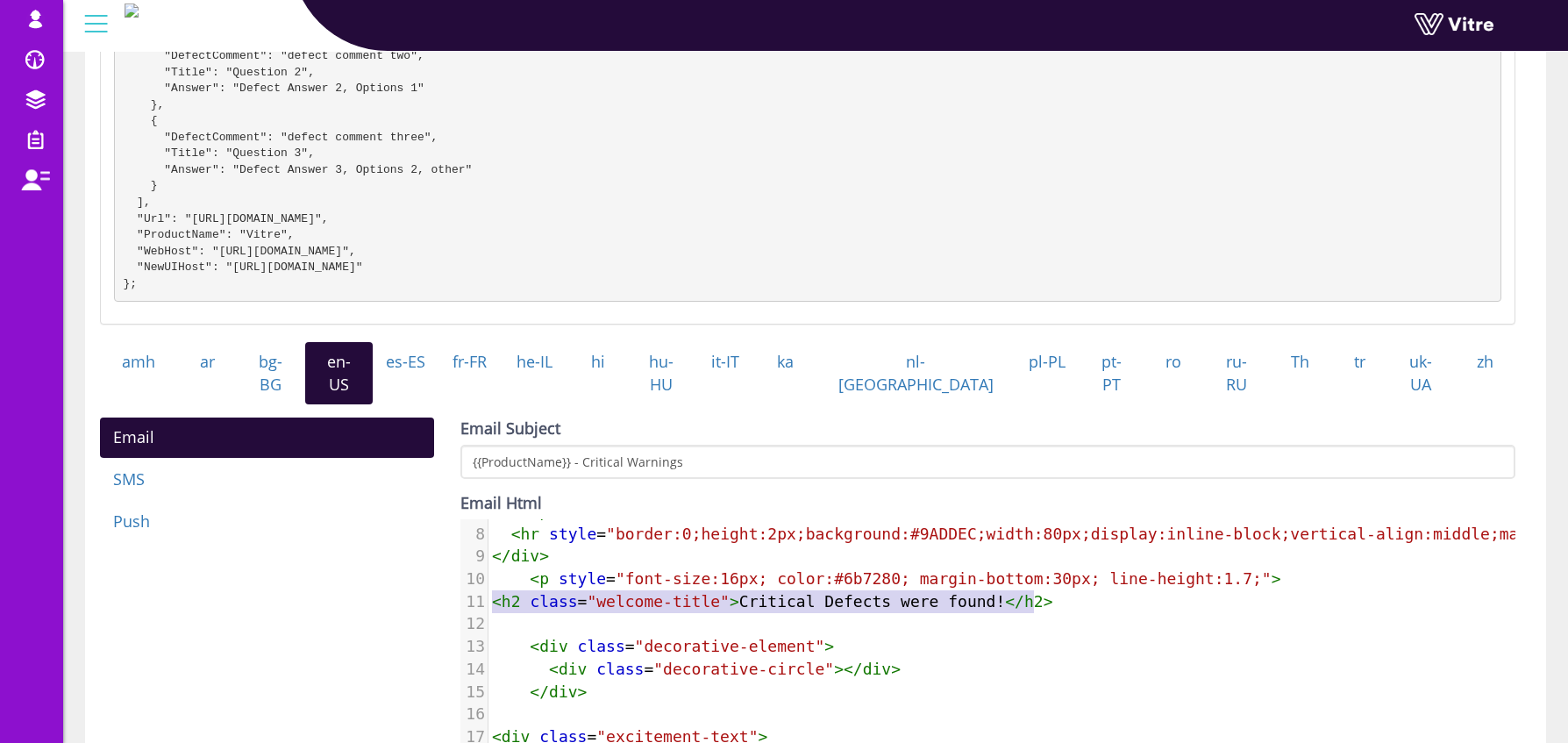
drag, startPoint x: 542, startPoint y: 604, endPoint x: 528, endPoint y: 604, distance: 14.0
click at [542, 603] on pre "< h2 class = "welcome-title" > Critical Defects were found! </ h2 >" at bounding box center [1209, 602] width 1442 height 23
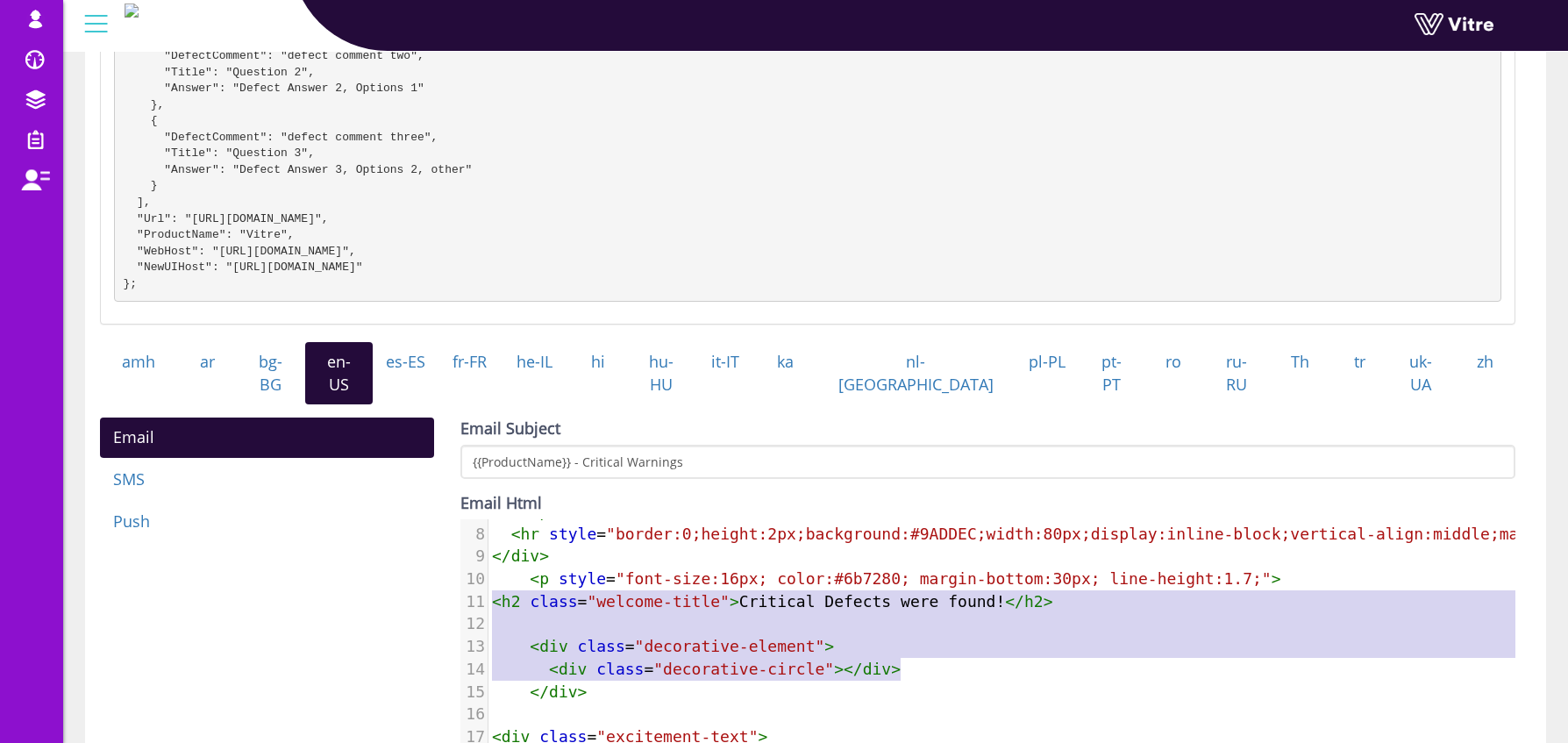
type textarea "<h2 class="welcome-title">Critical Defects were found!</h2> <div class="decorat…"
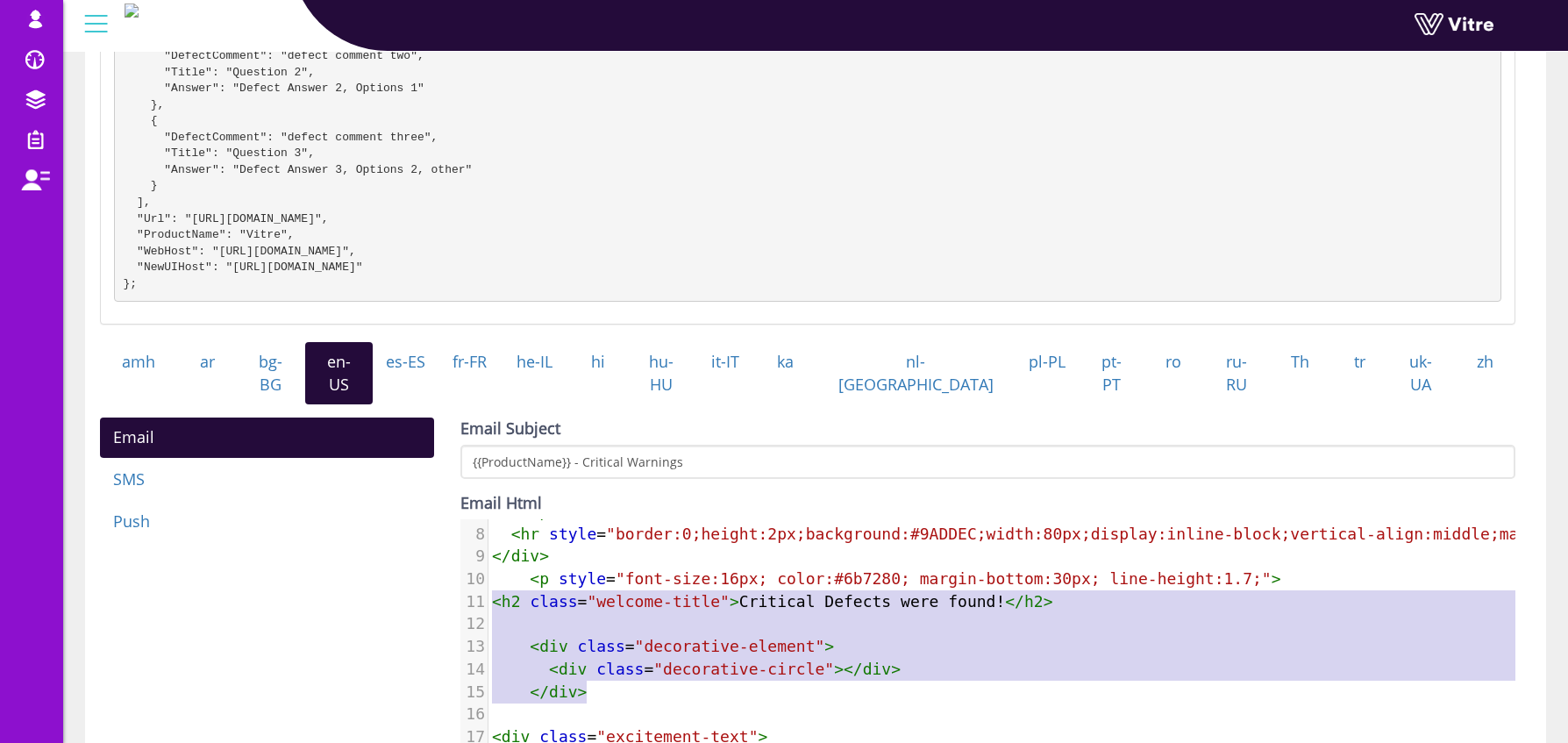
drag, startPoint x: 493, startPoint y: 596, endPoint x: 1021, endPoint y: 675, distance: 533.9
click at [1021, 675] on div "1 < h2 style = "font-size:28px; font-weight:700; color:#8D10CE; margin-bottom:2…" at bounding box center [1209, 691] width 1442 height 653
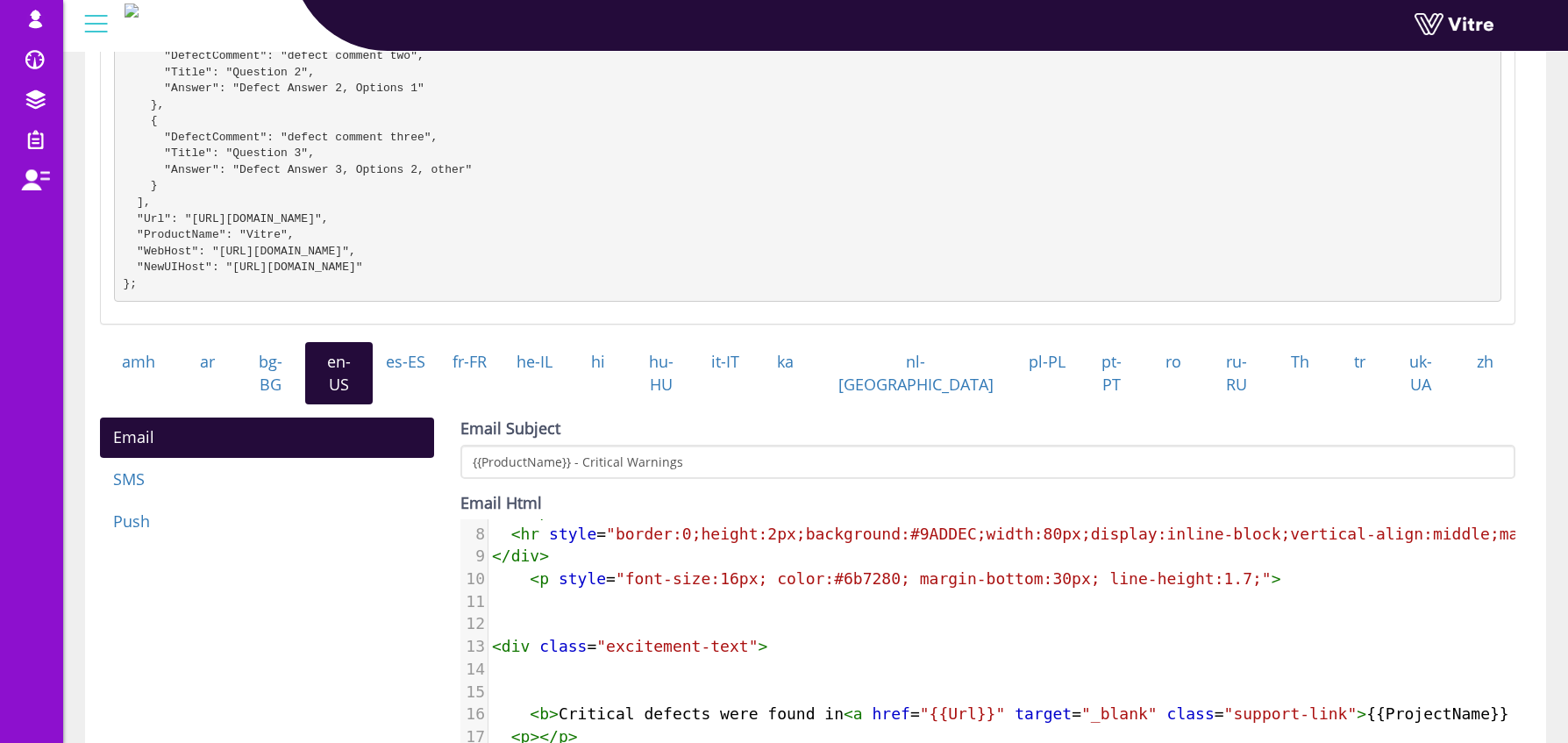
type textarea "<div"
drag, startPoint x: 539, startPoint y: 639, endPoint x: 482, endPoint y: 642, distance: 57.1
click at [488, 640] on div "13 < div class = "excitement-text" >" at bounding box center [1209, 647] width 1442 height 23
type textarea "<p"
drag, startPoint x: 550, startPoint y: 576, endPoint x: 521, endPoint y: 577, distance: 29.0
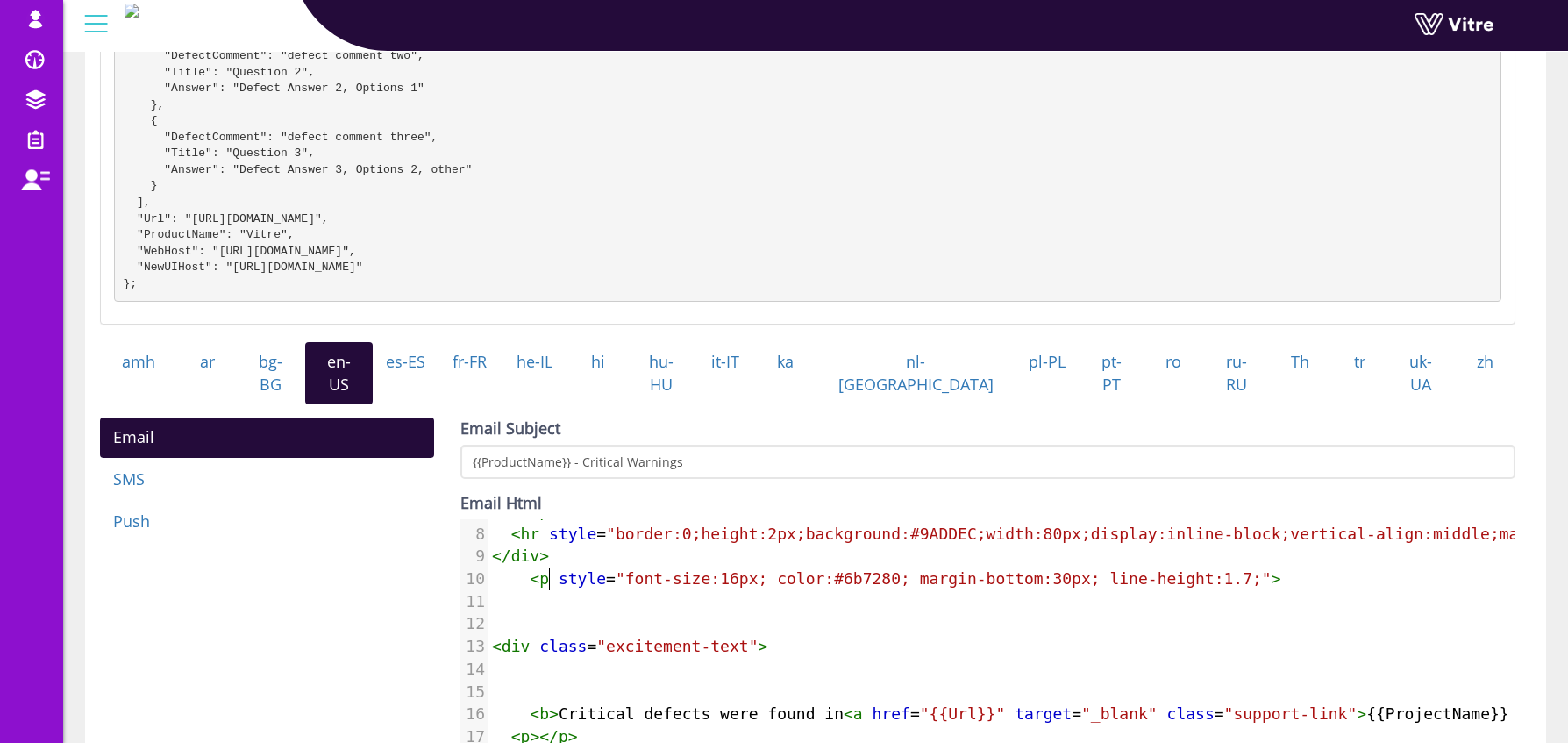
click at [521, 577] on span "< p style = "font-size:16px; color:#6b7280; margin-bottom:30px; line-height:1.7…" at bounding box center [887, 578] width 789 height 18
paste textarea
click at [551, 619] on pre "​" at bounding box center [1209, 623] width 1442 height 23
click at [585, 637] on span "class" at bounding box center [563, 646] width 47 height 18
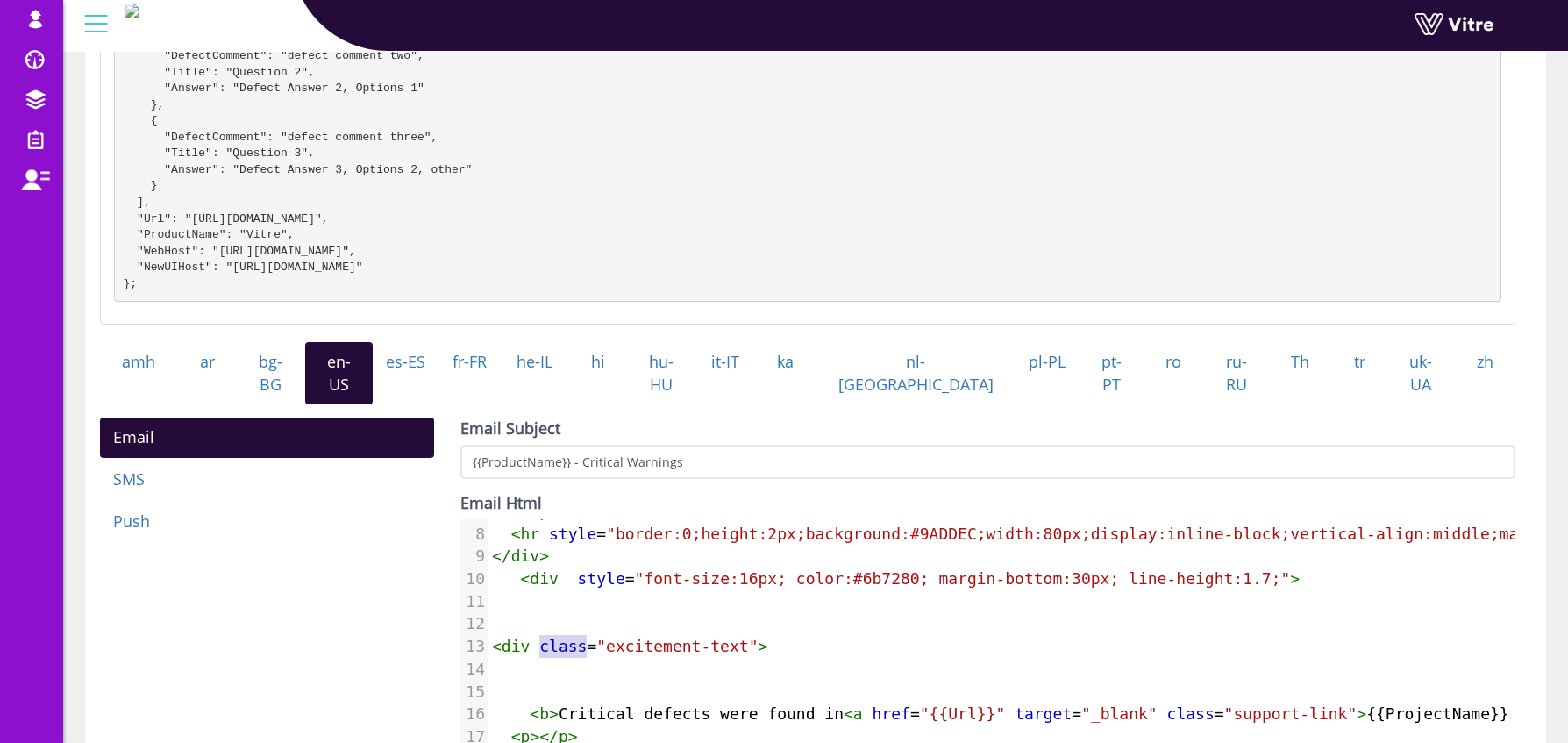
type textarea "<div class="excitement-text">"
click at [585, 637] on span "class" at bounding box center [563, 646] width 47 height 18
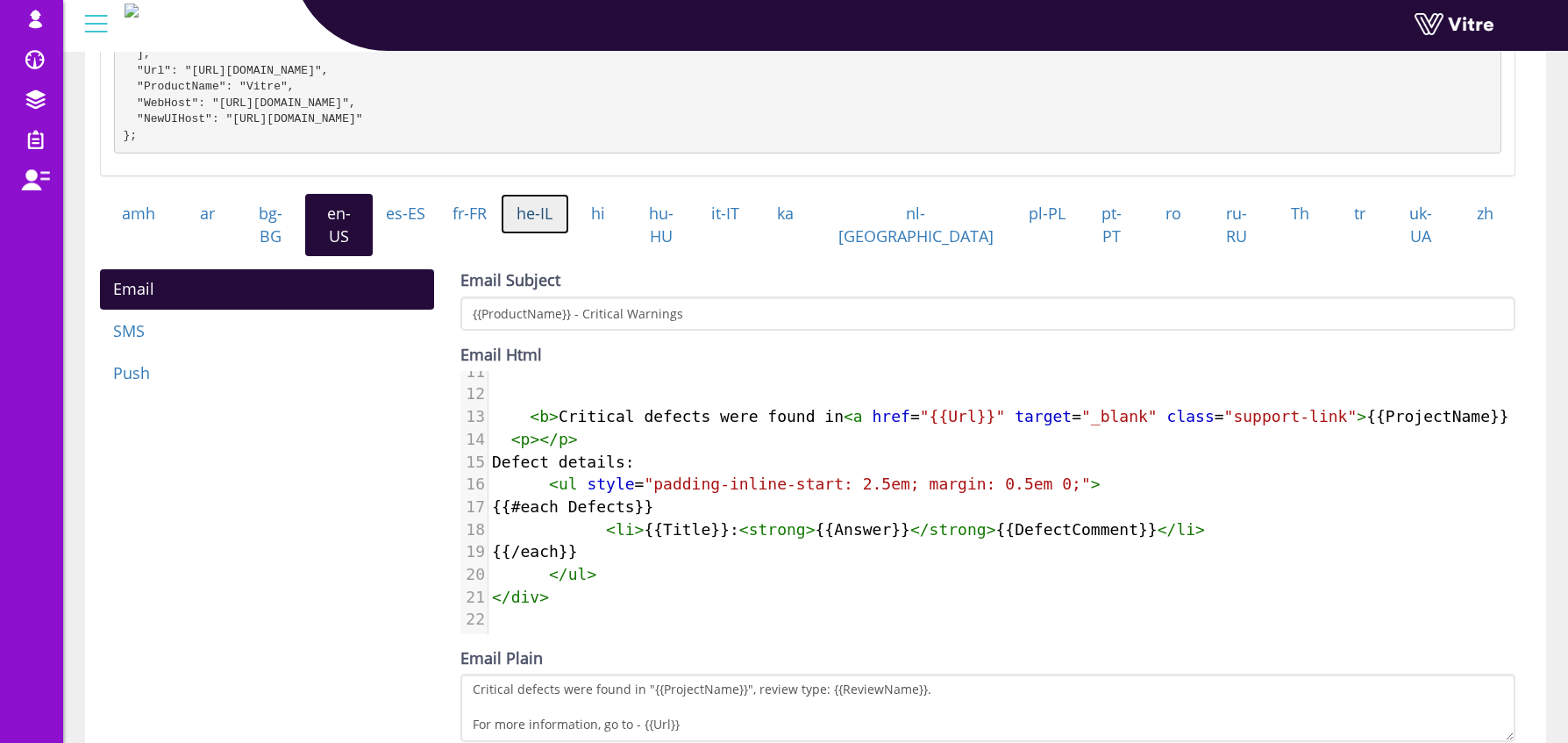
click at [569, 217] on link "he-IL" at bounding box center [535, 214] width 69 height 41
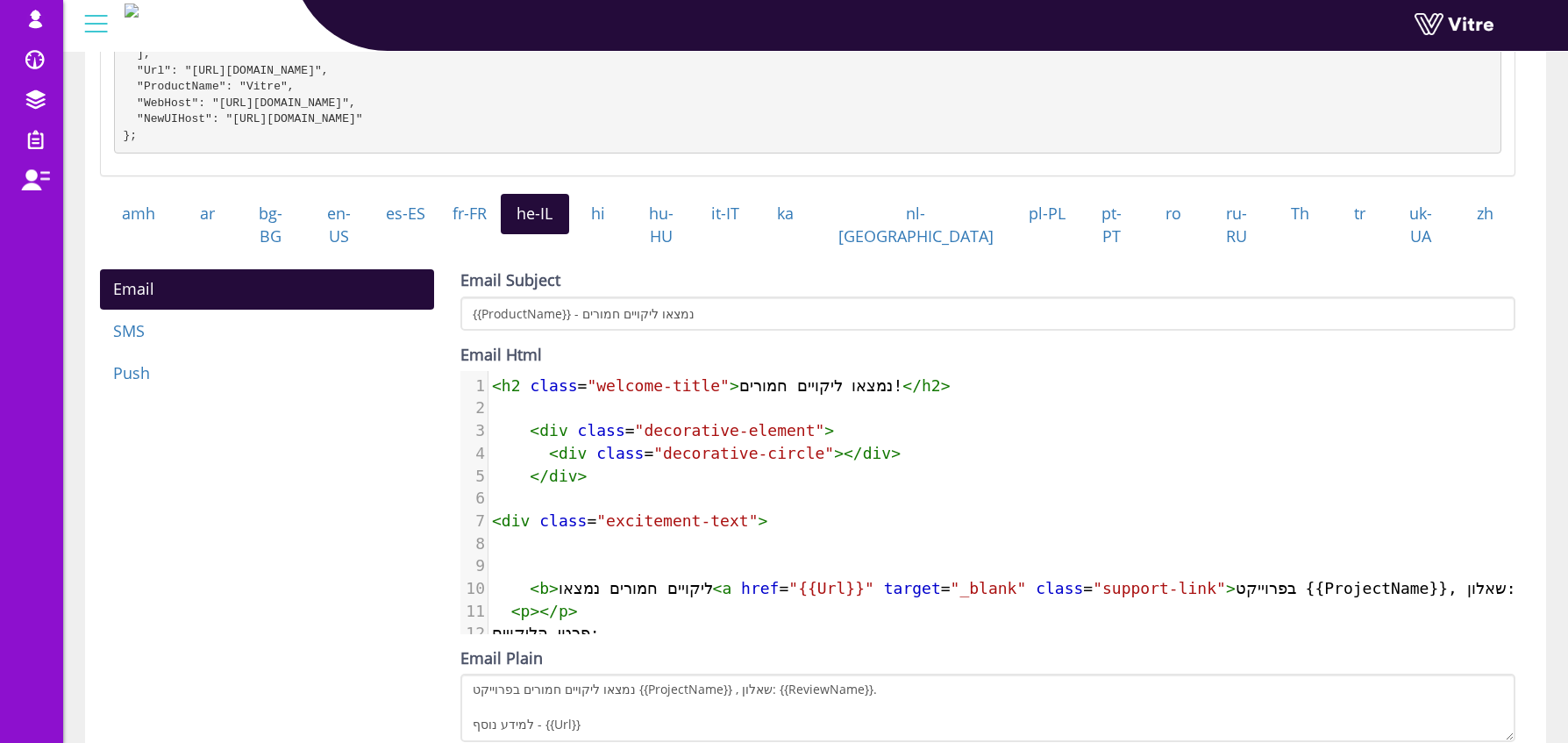
click at [496, 379] on span "<" at bounding box center [497, 385] width 10 height 18
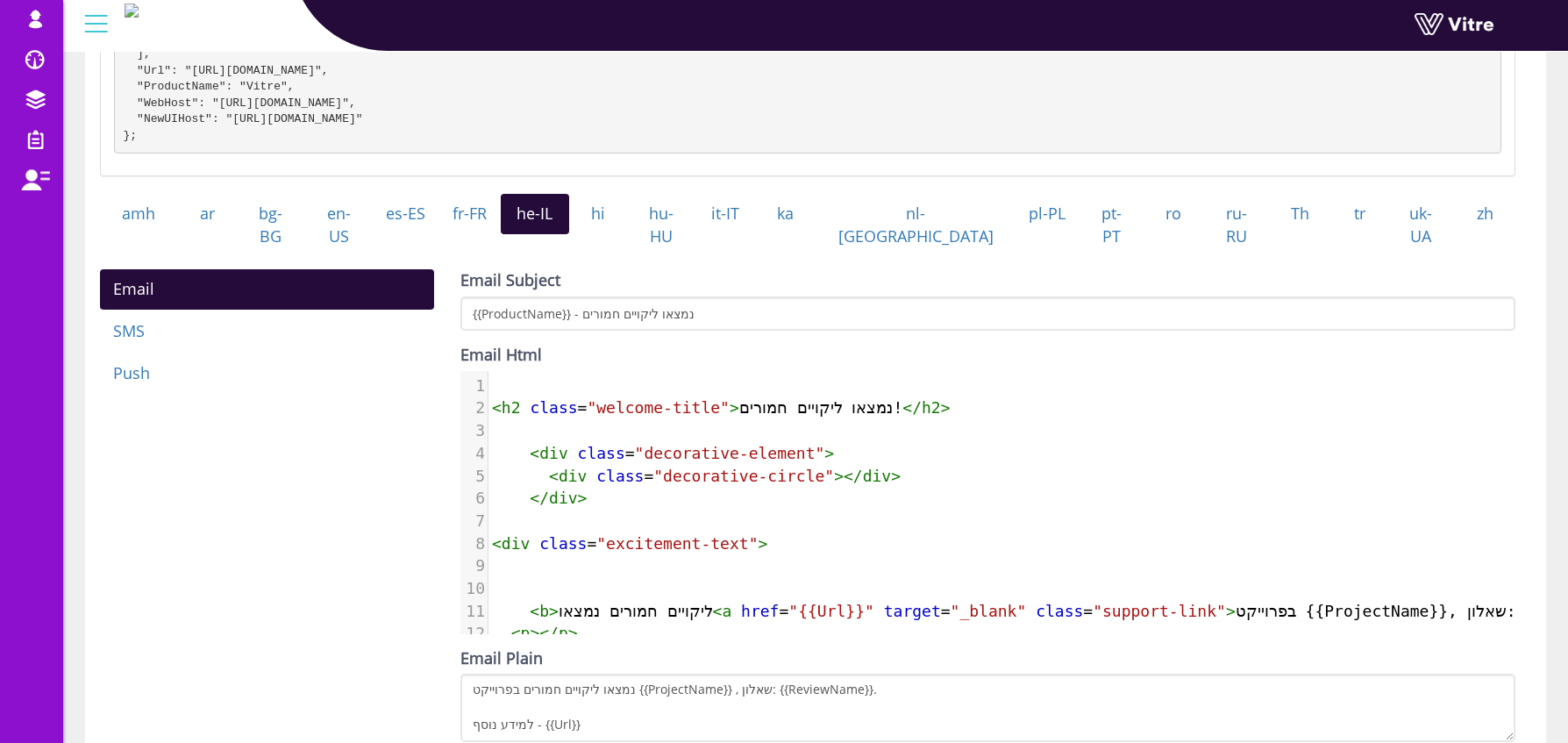
paste textarea "ם"
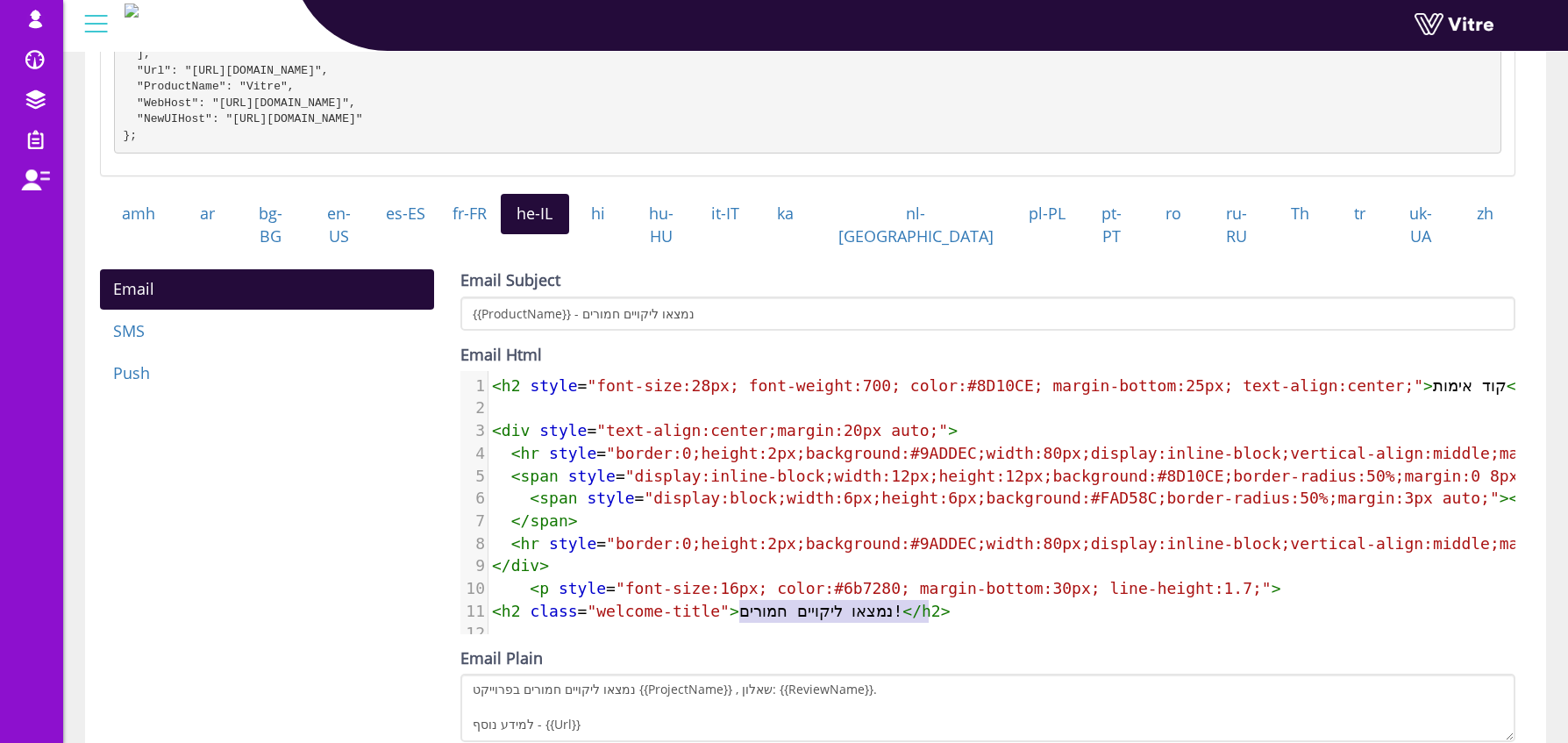
type textarea "נמצאו ליקויים חמורים!"
drag, startPoint x: 741, startPoint y: 609, endPoint x: 935, endPoint y: 598, distance: 194.3
click at [935, 602] on span "< h2 class = "welcome-title" > נמצאו ליקויים חמורים! </ h2 >" at bounding box center [721, 611] width 458 height 18
click at [1458, 380] on span "< h2 style = "font-size:28px; font-weight:700; color:#8D10CE; margin-bottom:25p…" at bounding box center [1023, 385] width 1062 height 18
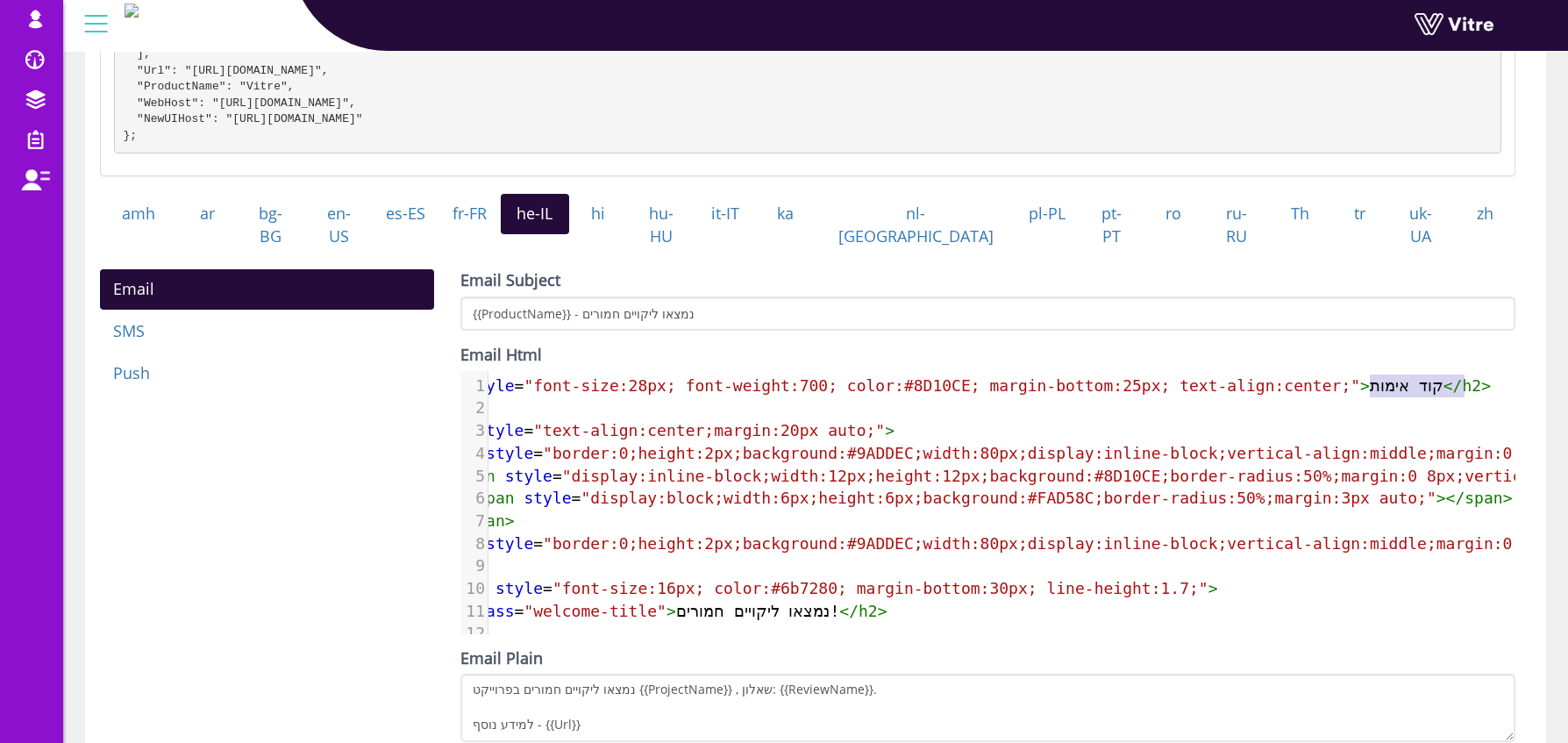
type textarea "קוד אימות"
drag, startPoint x: 1433, startPoint y: 383, endPoint x: 1455, endPoint y: 386, distance: 22.2
click at [1455, 386] on span "< h2 style = "font-size:28px; font-weight:700; color:#8D10CE; margin-bottom:25p…" at bounding box center [959, 385] width 1062 height 18
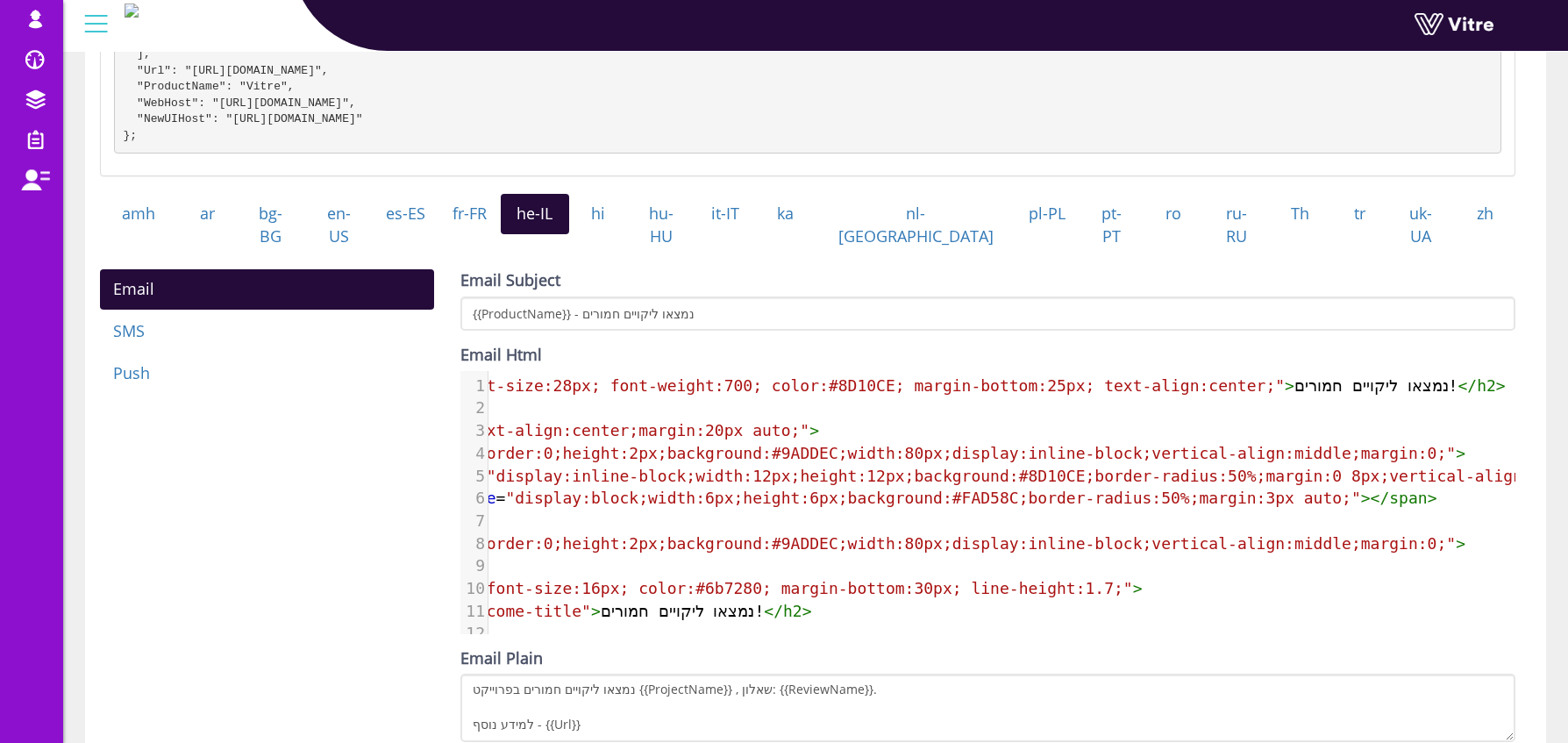
click at [1290, 628] on div "Email Subject {{ProductName}} - נמצאו ליקויים חמורים Email Html <h2 class="welc…" at bounding box center [987, 542] width 1055 height 547
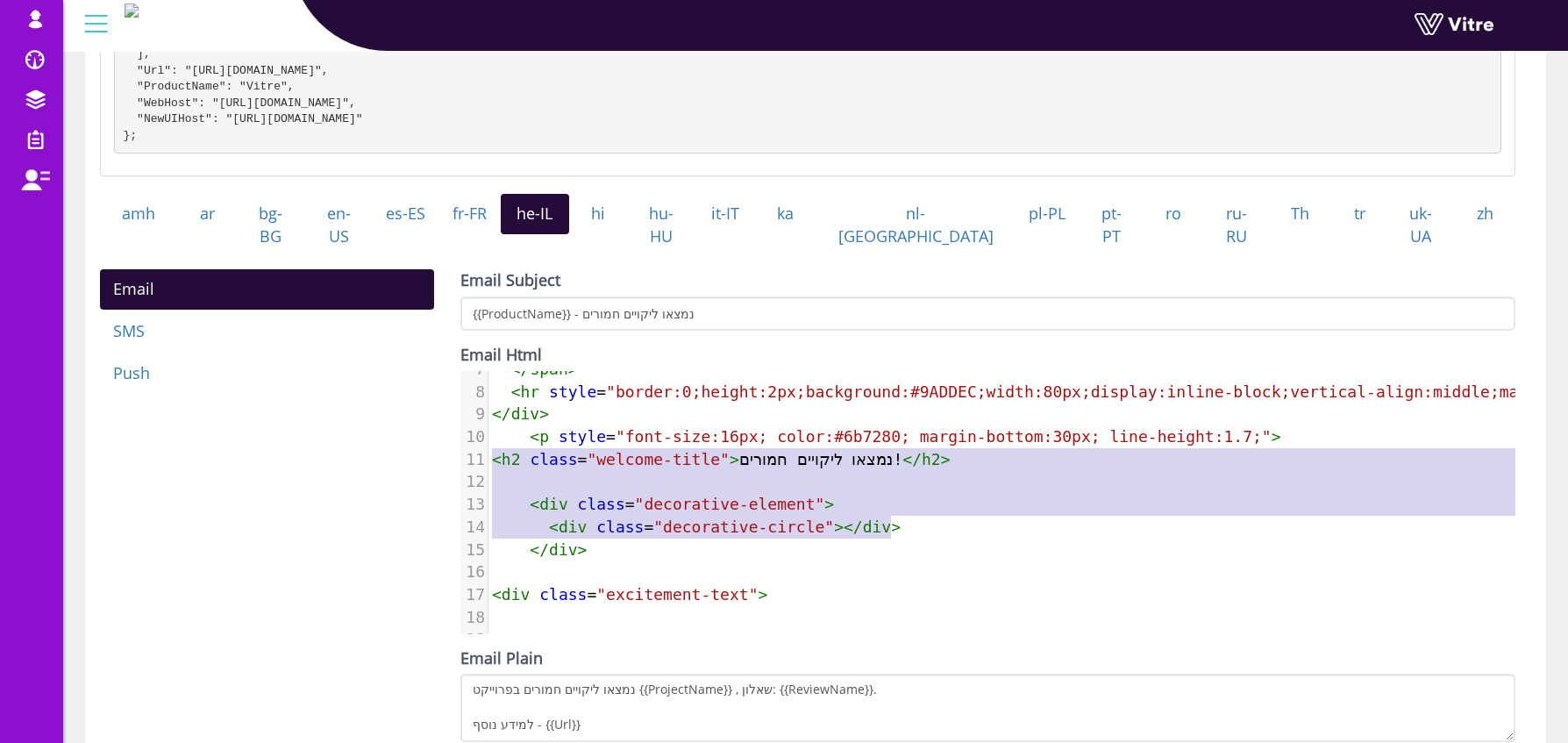
type textarea "<h2 class="welcome-title">נמצאו ליקויים חמורים!</h2> <div class="decorative-ele…"
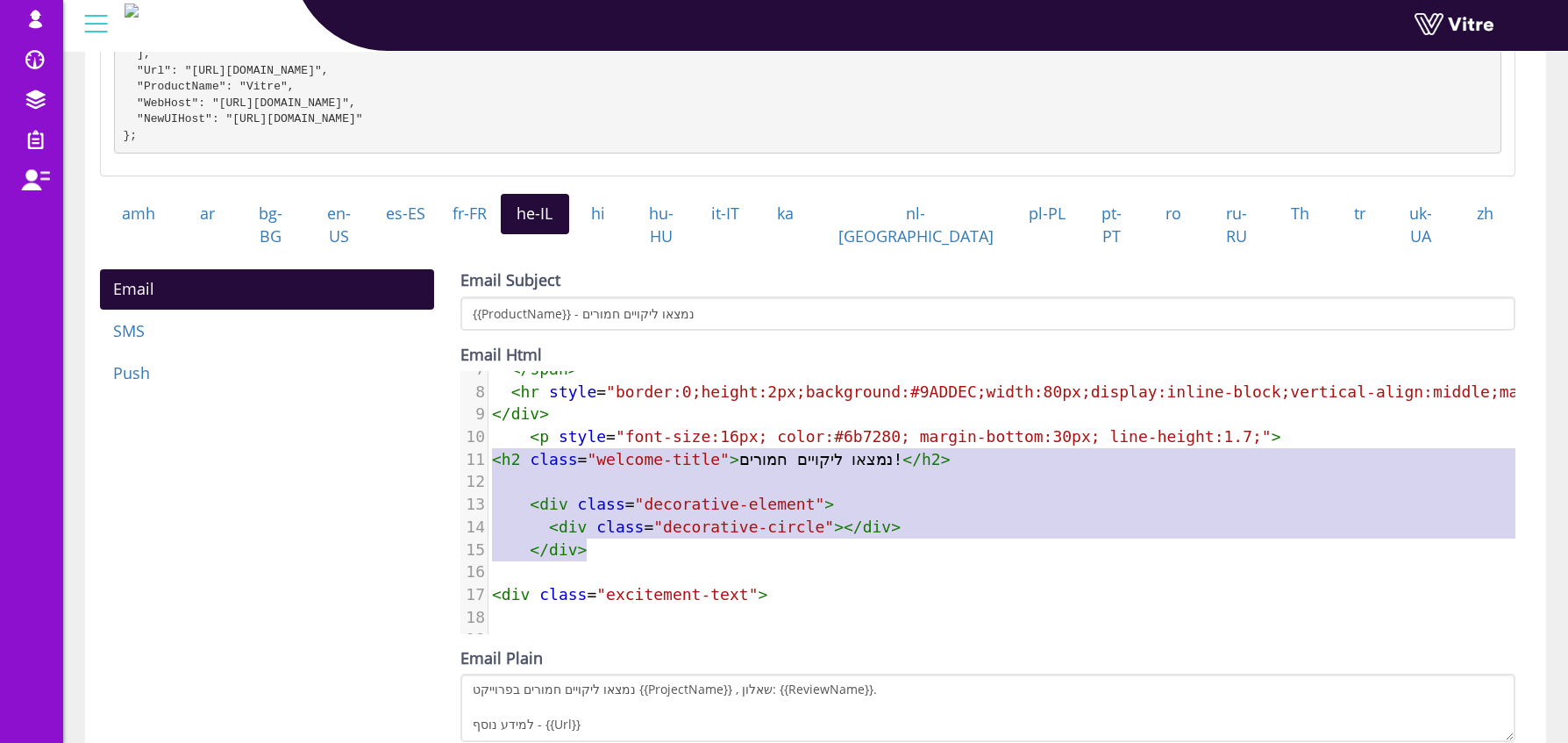
drag, startPoint x: 491, startPoint y: 521, endPoint x: 881, endPoint y: 553, distance: 391.3
click at [881, 553] on div "1 < h2 style = "font-size:28px; font-weight:700; color:#8D10CE; margin-bottom:2…" at bounding box center [1156, 549] width 1335 height 653
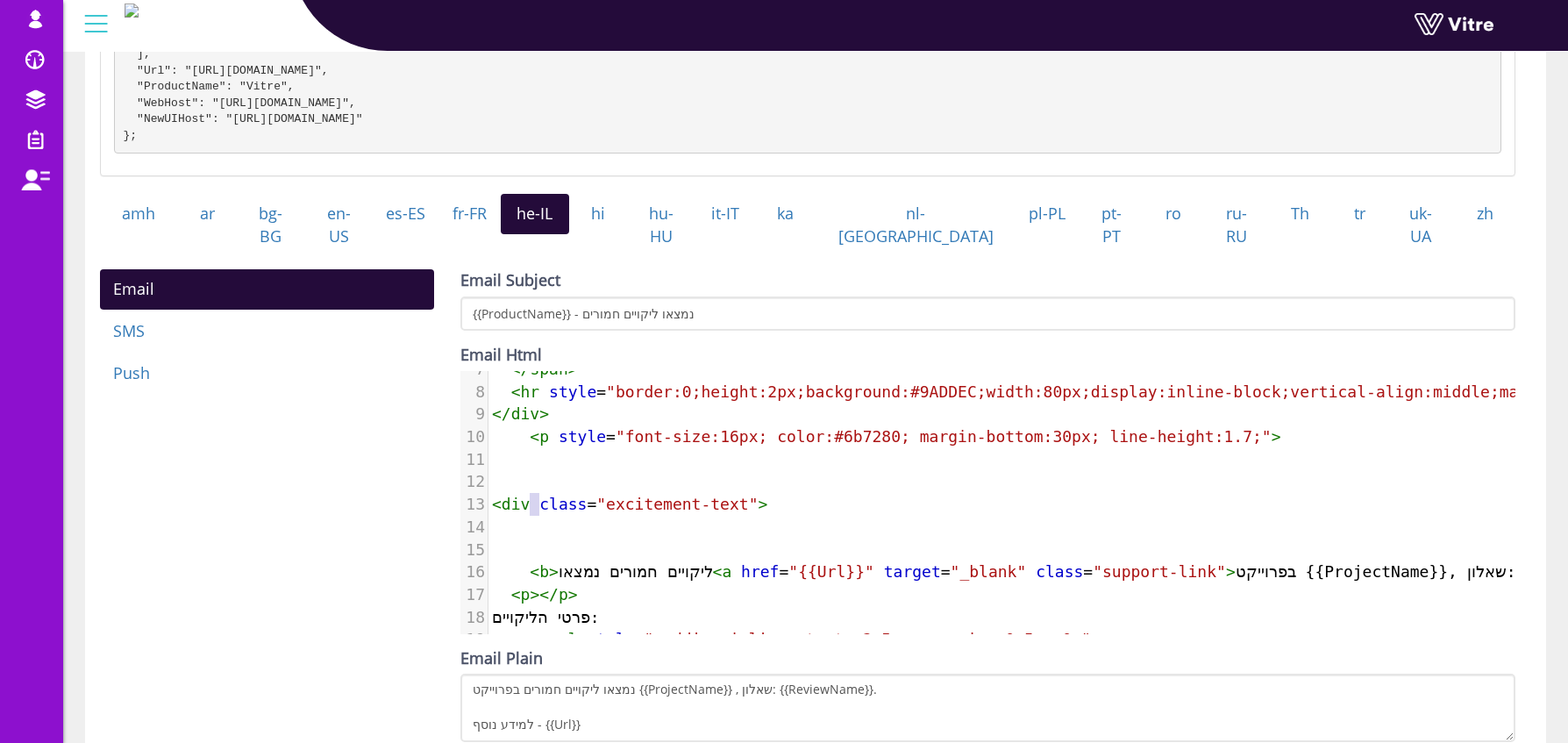
type textarea "<div"
drag, startPoint x: 533, startPoint y: 500, endPoint x: 474, endPoint y: 496, distance: 59.1
click at [488, 496] on div "13 < div class = "excitement-text" >" at bounding box center [1156, 505] width 1335 height 23
type textarea "<p"
drag, startPoint x: 552, startPoint y: 427, endPoint x: 531, endPoint y: 431, distance: 21.4
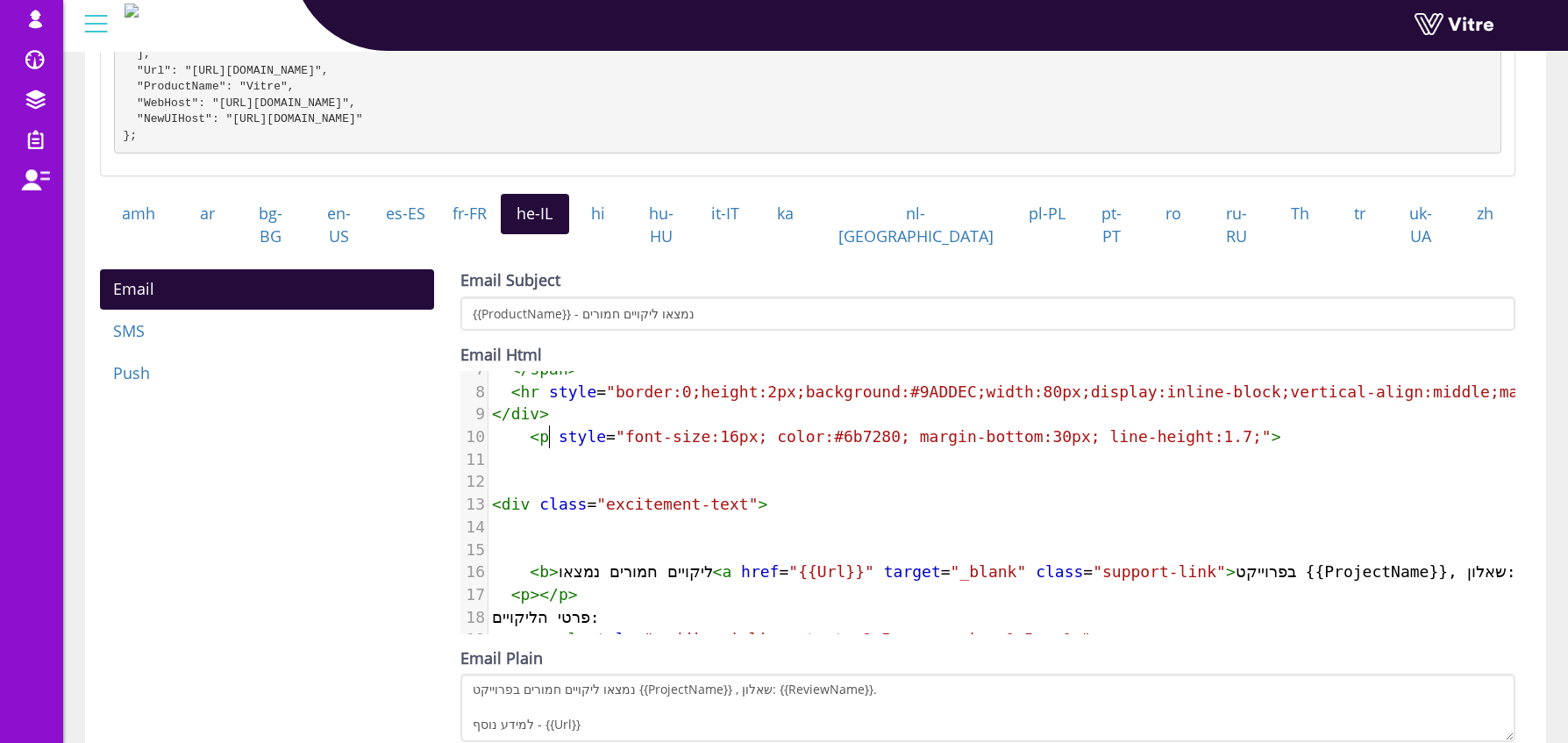
click at [531, 431] on span "< p style = "font-size:16px; color:#6b7280; margin-bottom:30px; line-height:1.7…" at bounding box center [887, 436] width 789 height 18
paste textarea
click at [551, 496] on span "class" at bounding box center [563, 504] width 47 height 18
type textarea "<div class="excitement-text">"
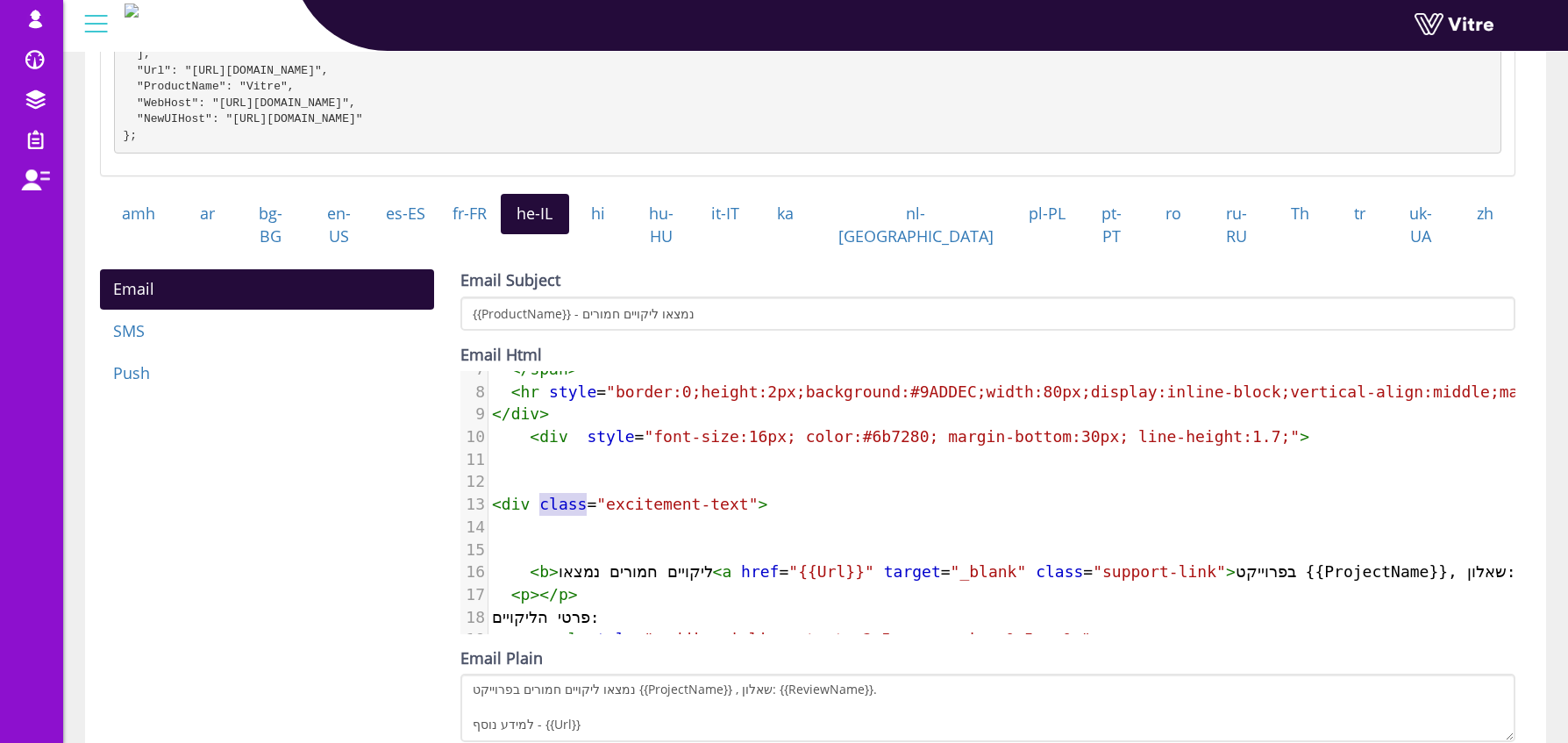
click at [551, 496] on span "class" at bounding box center [563, 504] width 47 height 18
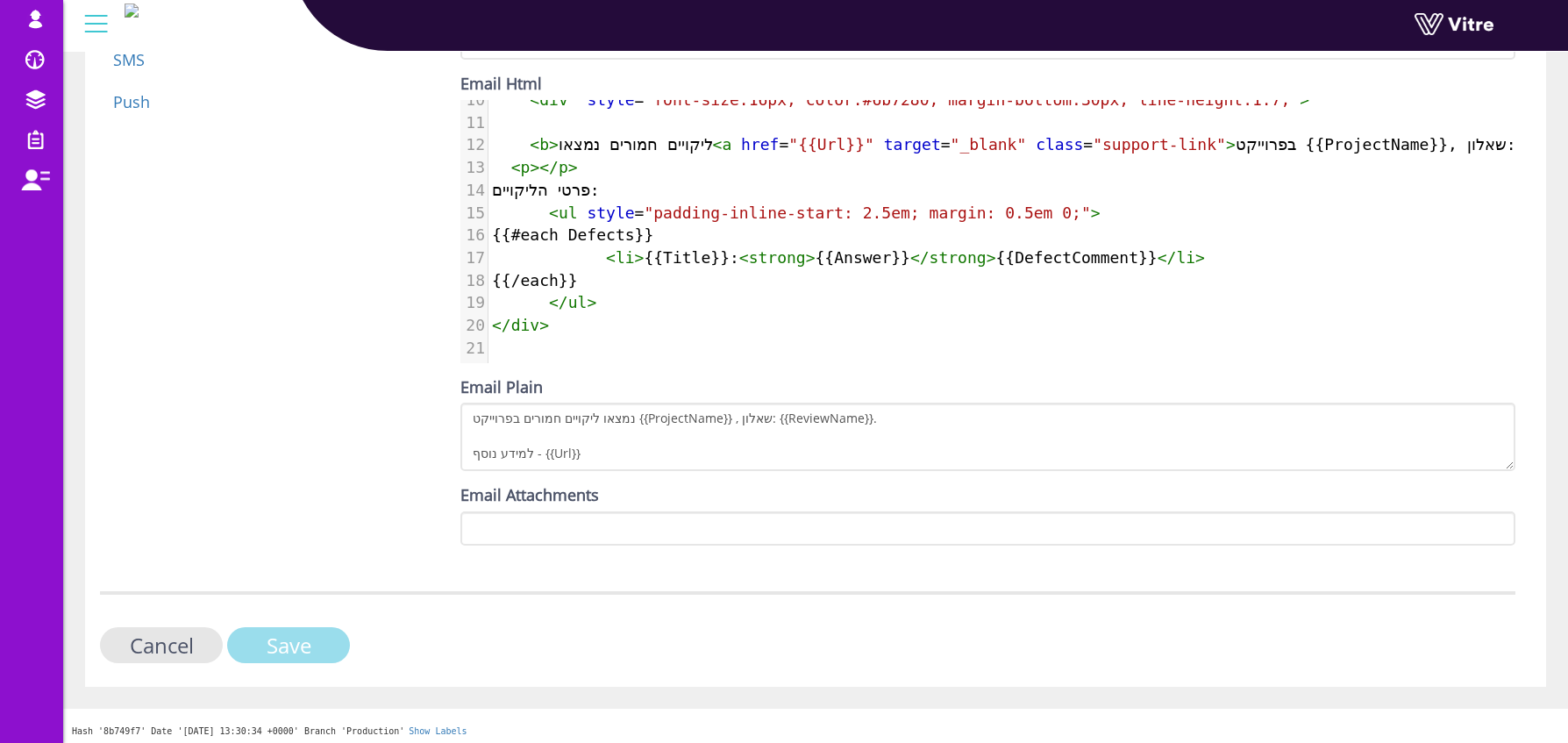
click at [323, 640] on input "Save" at bounding box center [288, 645] width 123 height 36
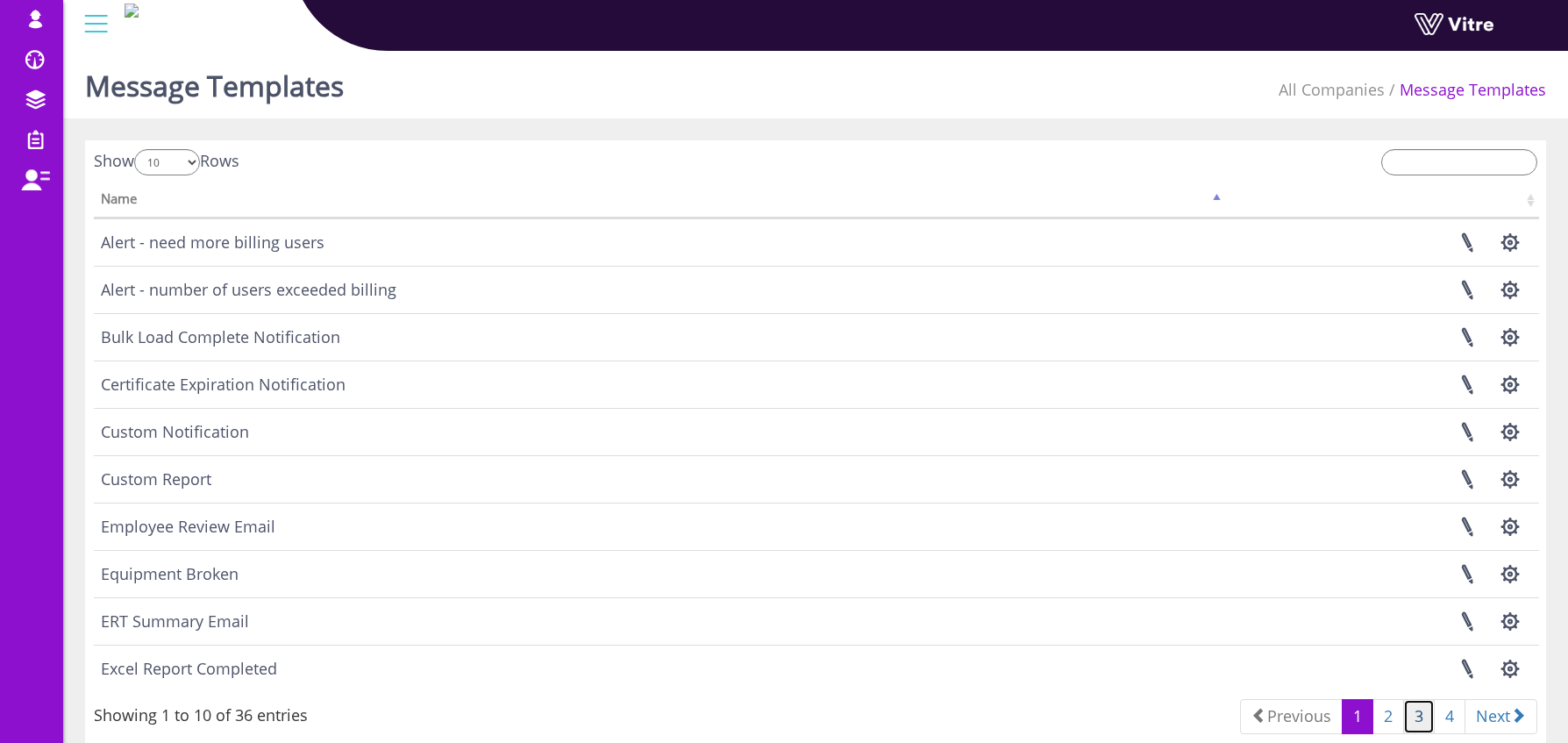
click at [1420, 719] on link "3" at bounding box center [1418, 716] width 32 height 35
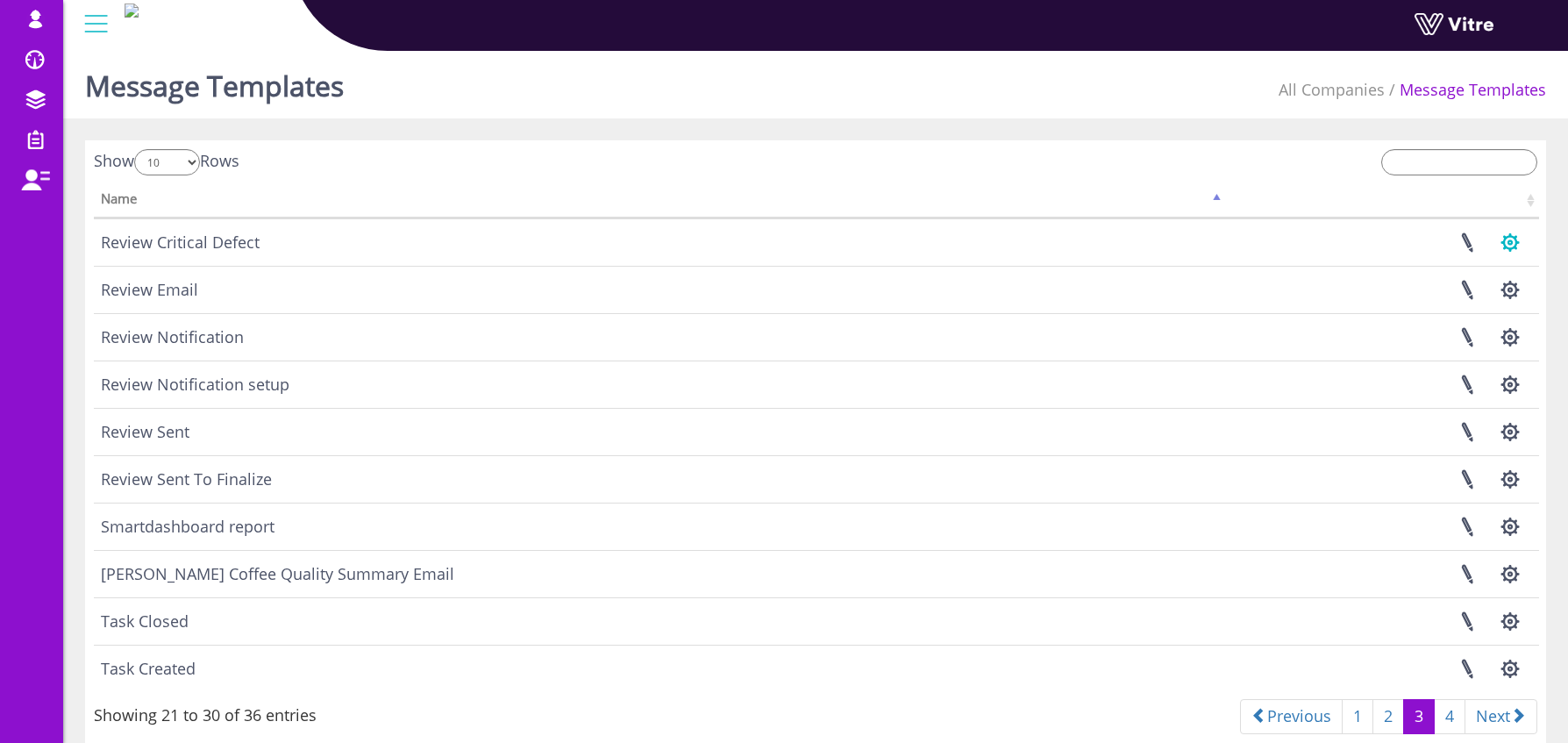
click at [1511, 242] on button "button" at bounding box center [1509, 242] width 43 height 46
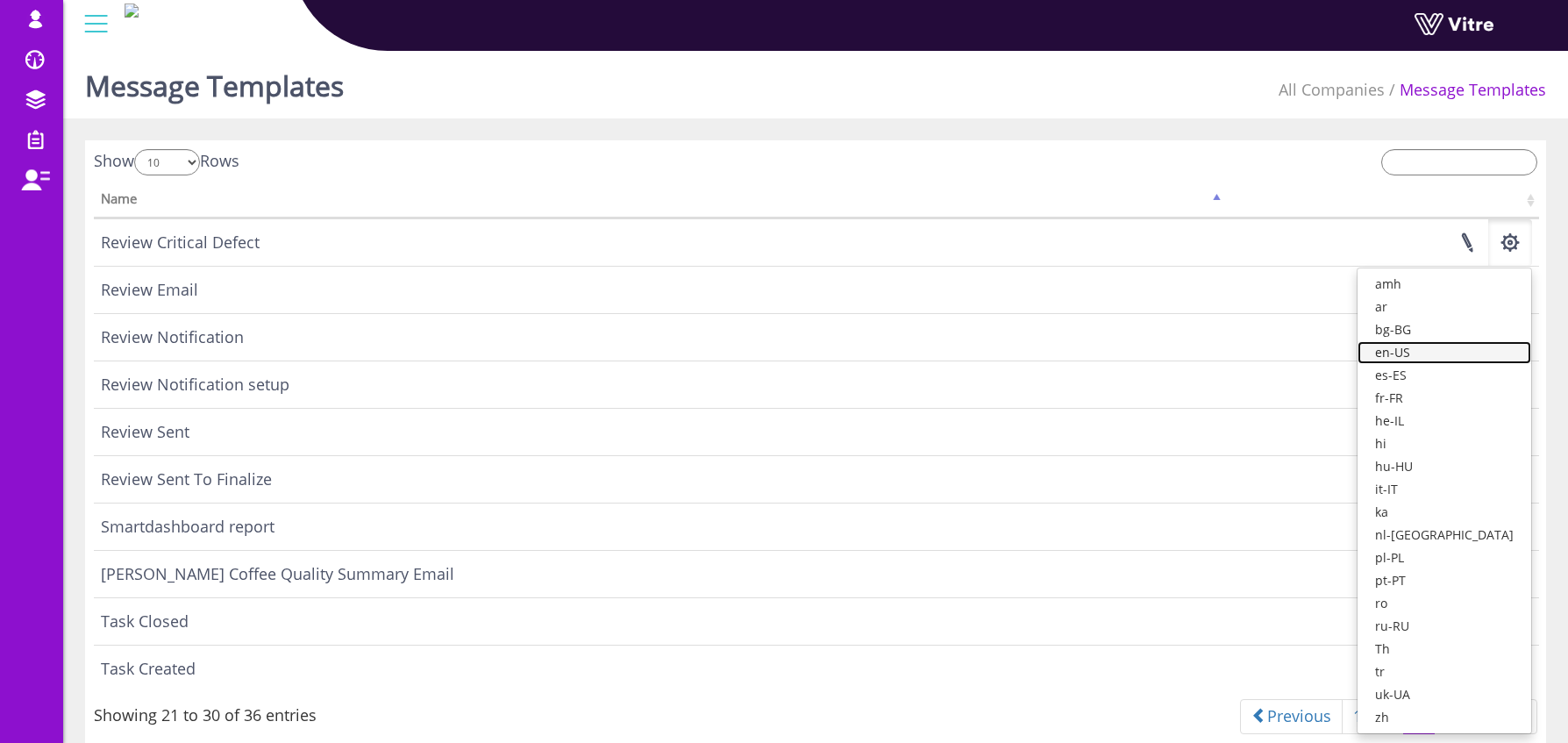
click at [1471, 351] on link "en-US" at bounding box center [1444, 353] width 174 height 23
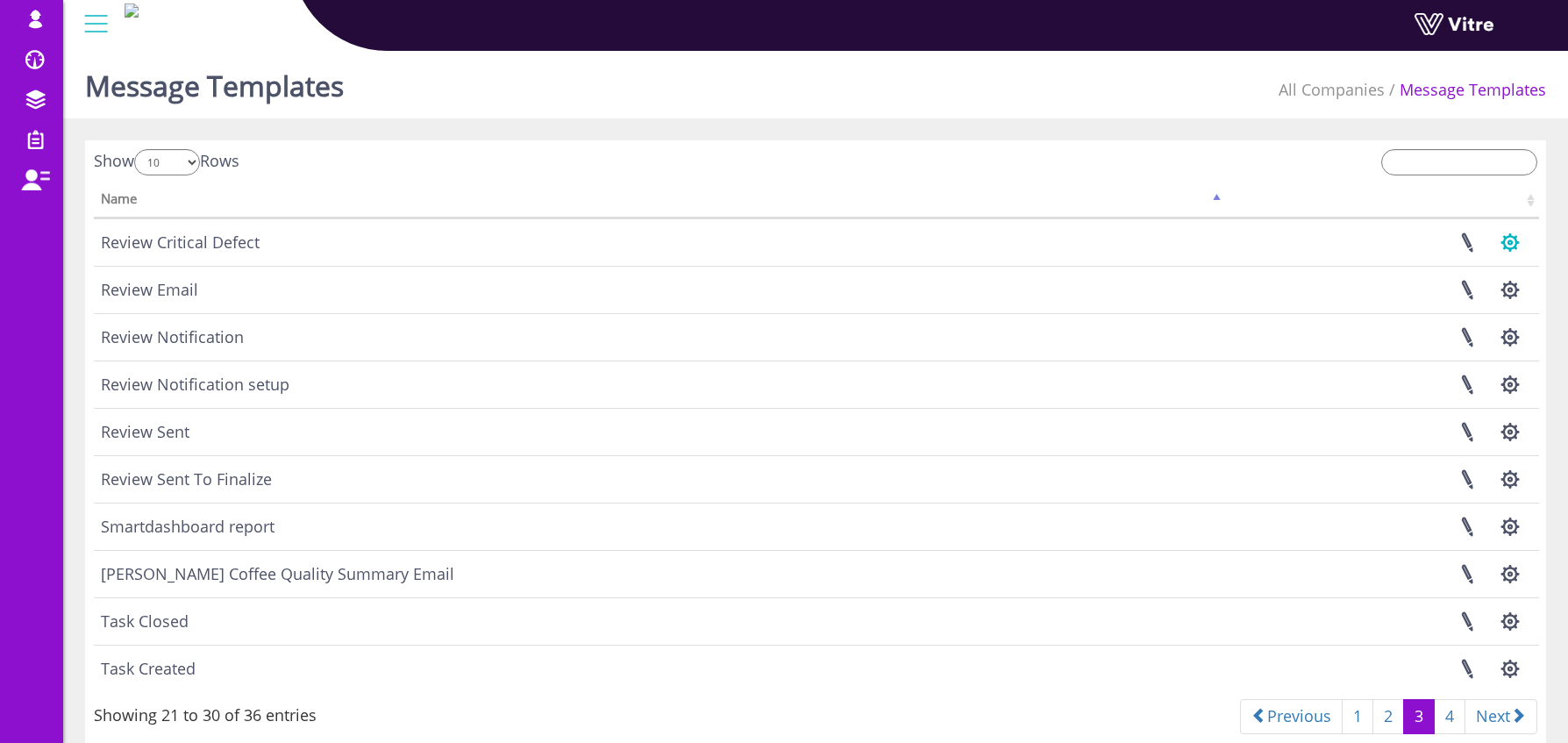
click at [1511, 236] on button "button" at bounding box center [1509, 242] width 43 height 46
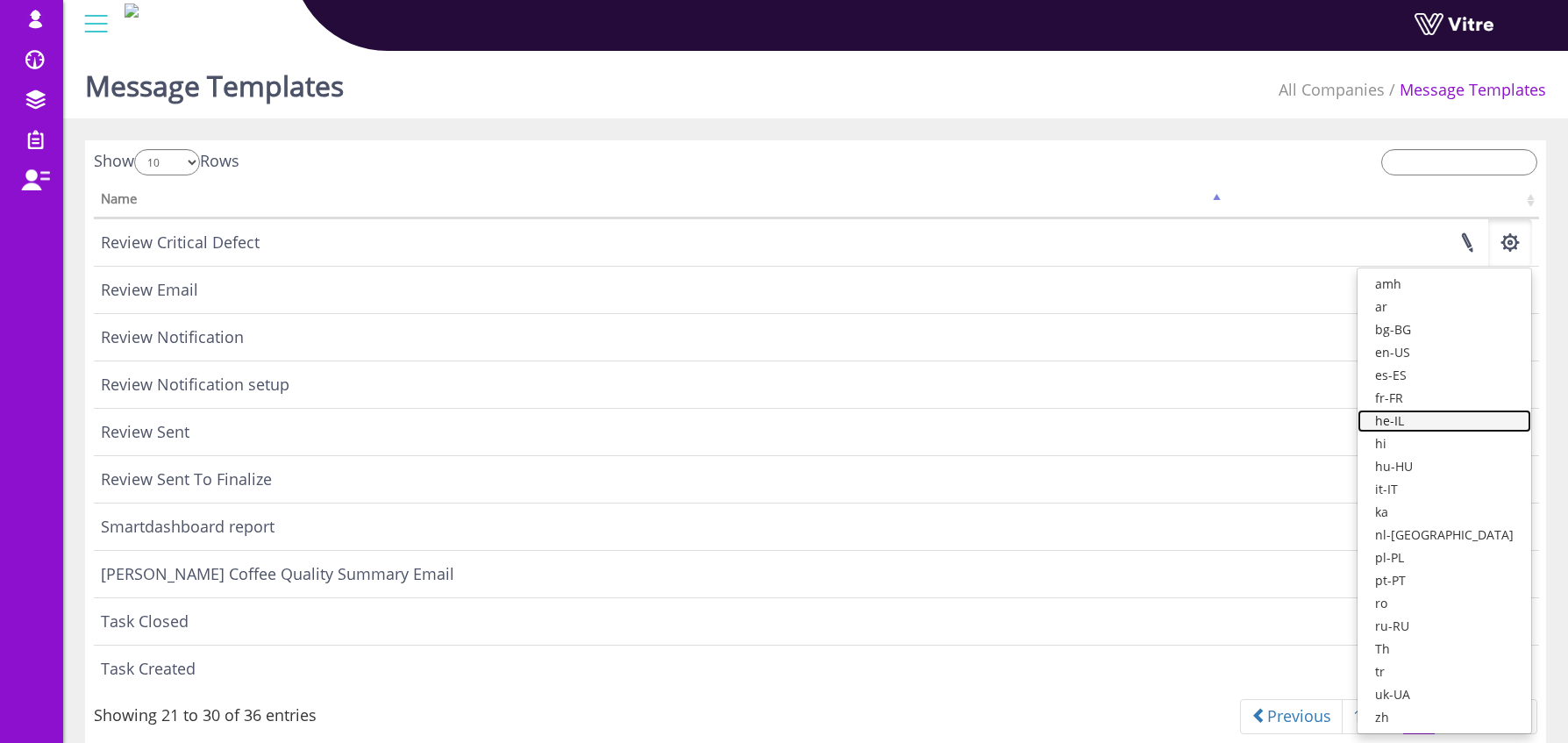
click at [1451, 420] on link "he-IL" at bounding box center [1444, 421] width 174 height 23
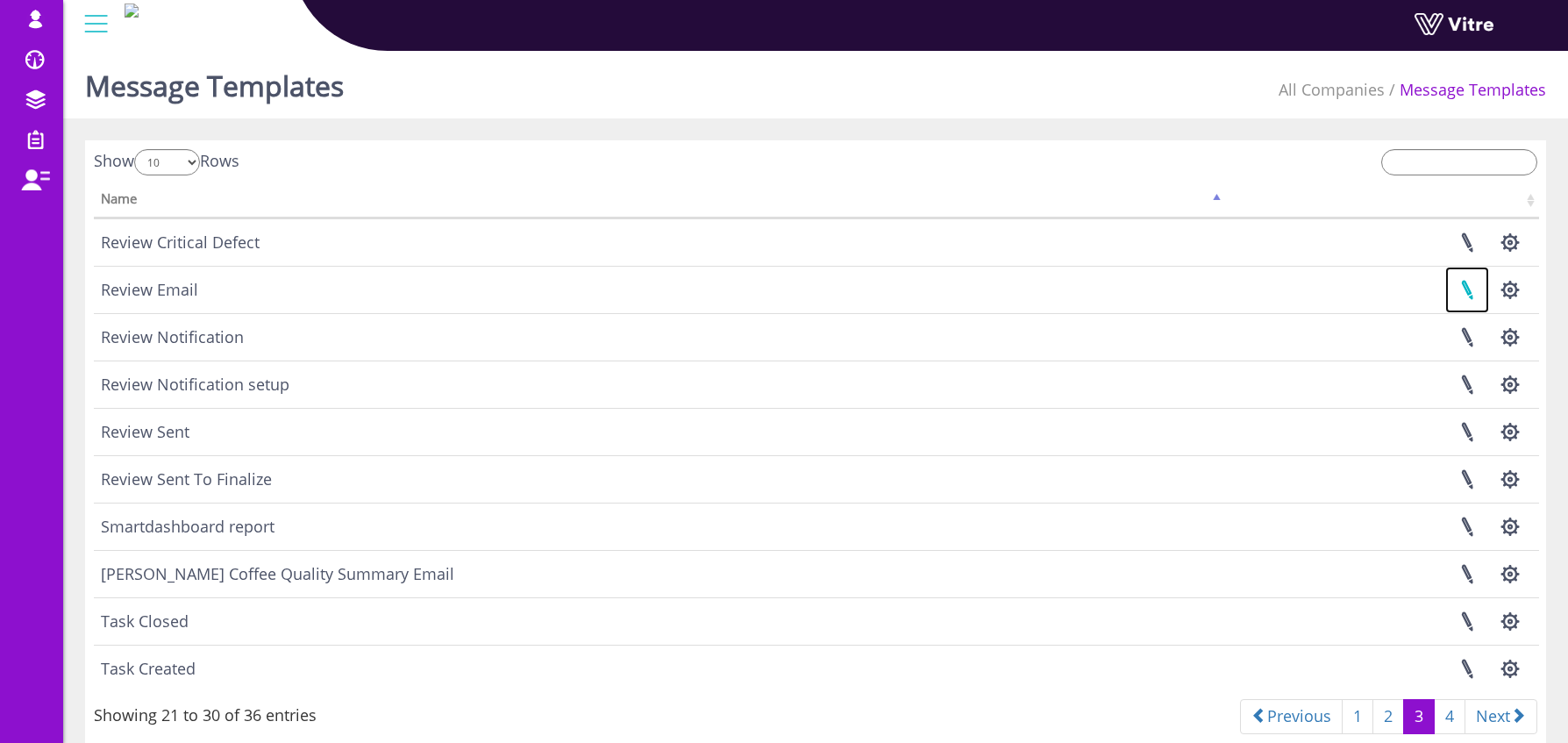
click at [1467, 293] on link at bounding box center [1467, 289] width 43 height 46
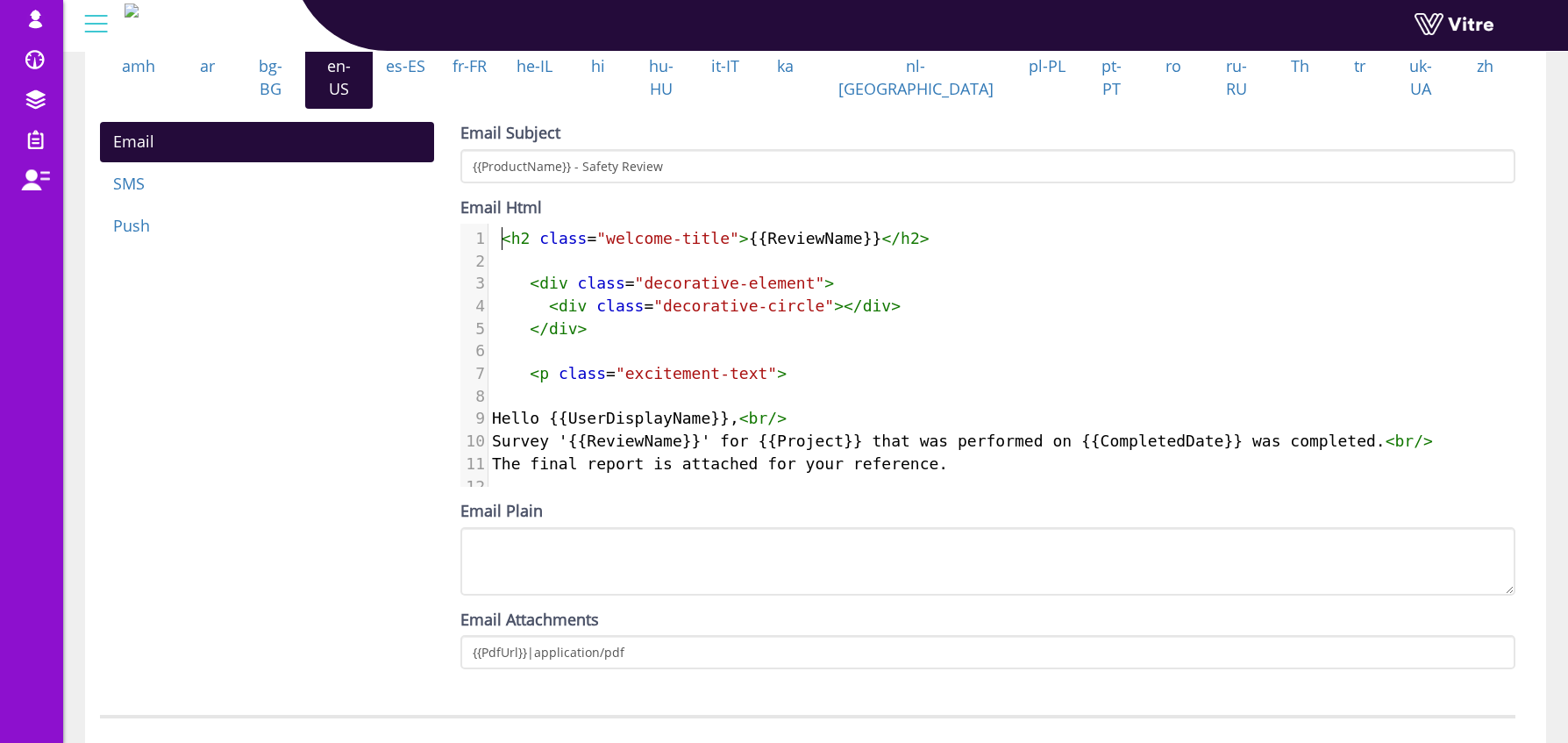
click at [500, 234] on span "< h2 class = "welcome-title" > {{ReviewName}} </ h2 >" at bounding box center [711, 237] width 438 height 18
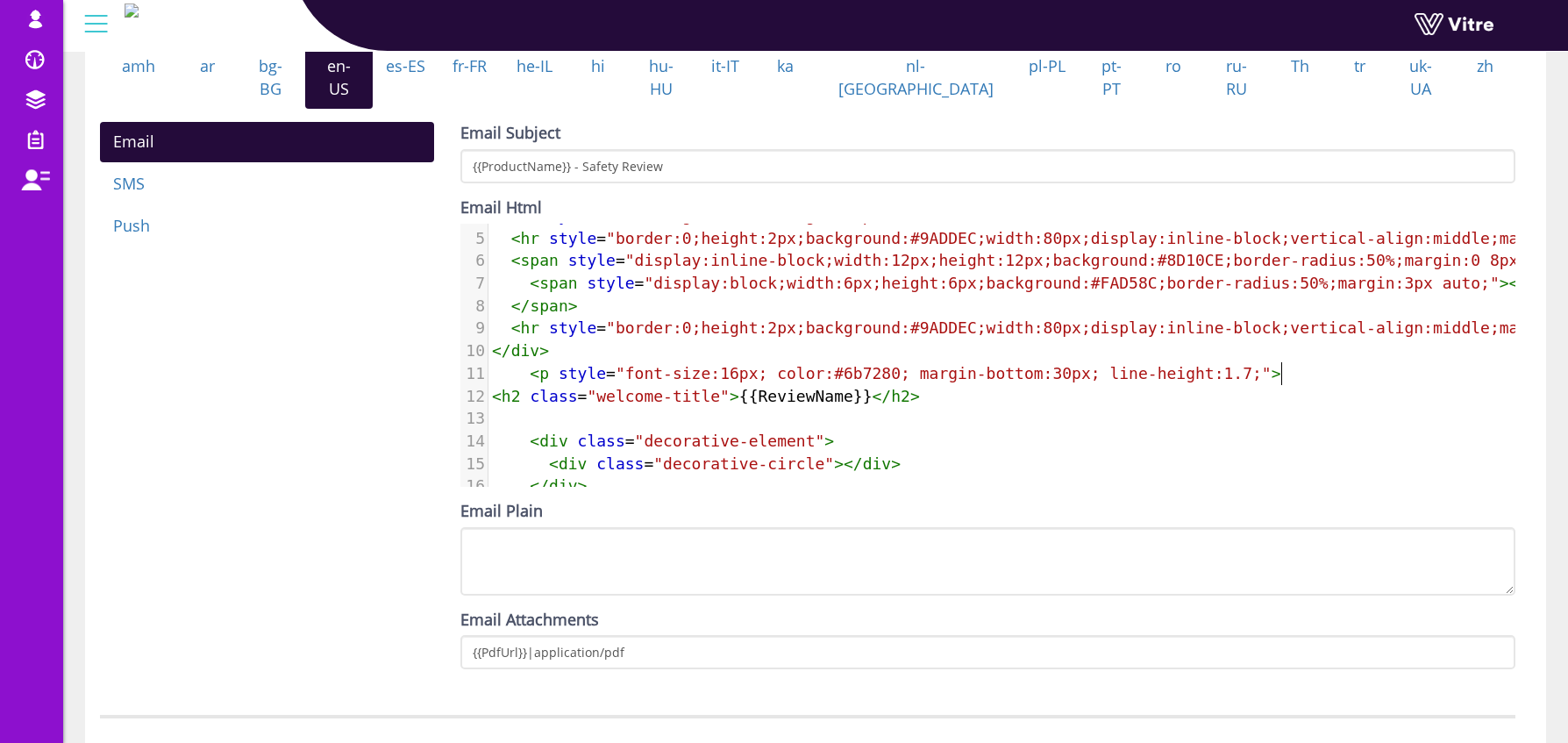
scroll to position [96, 0]
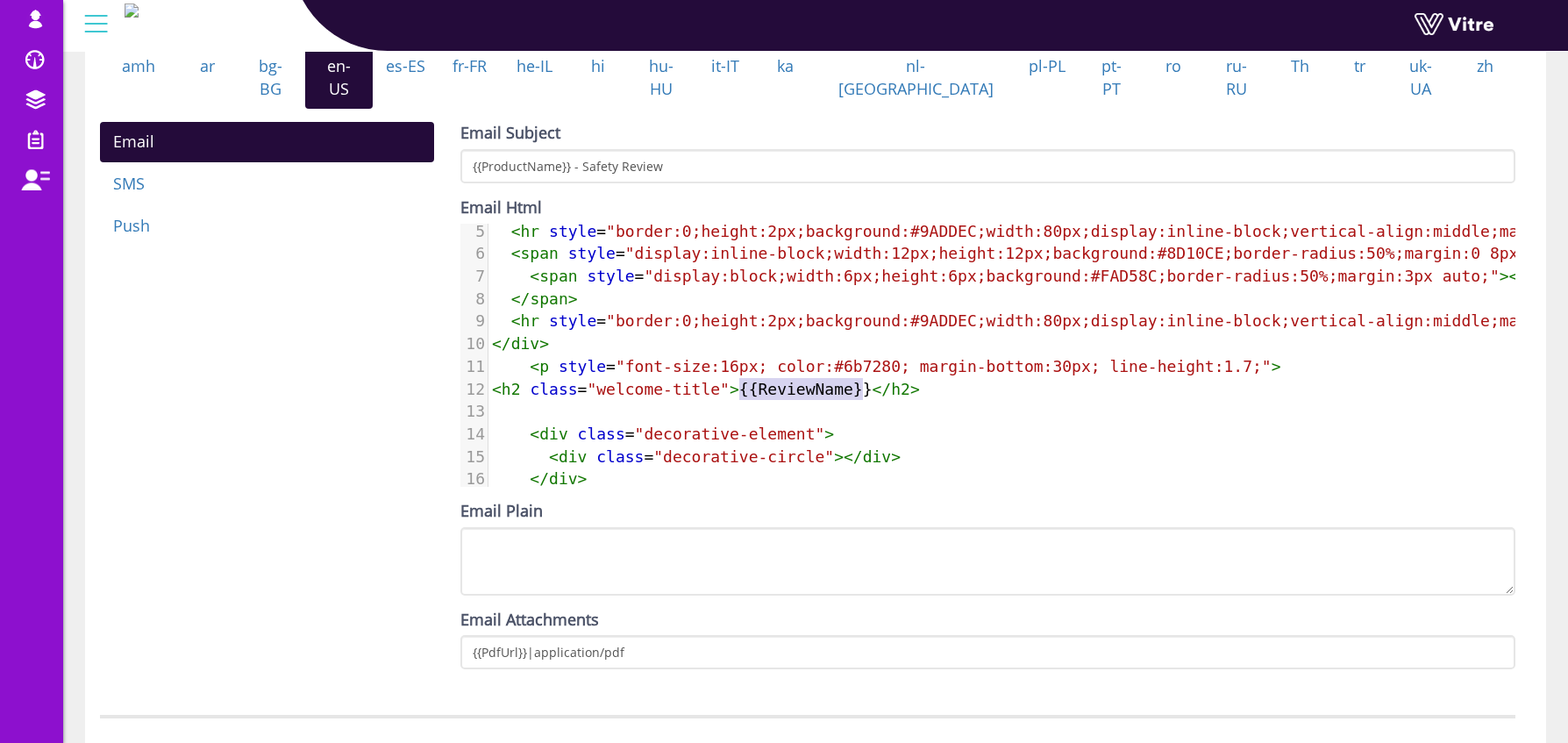
type textarea "{{ReviewName}}"
drag, startPoint x: 743, startPoint y: 385, endPoint x: 871, endPoint y: 385, distance: 128.0
click at [871, 385] on span "< h2 class = "welcome-title" > {{ReviewName}} </ h2 >" at bounding box center [706, 389] width 428 height 18
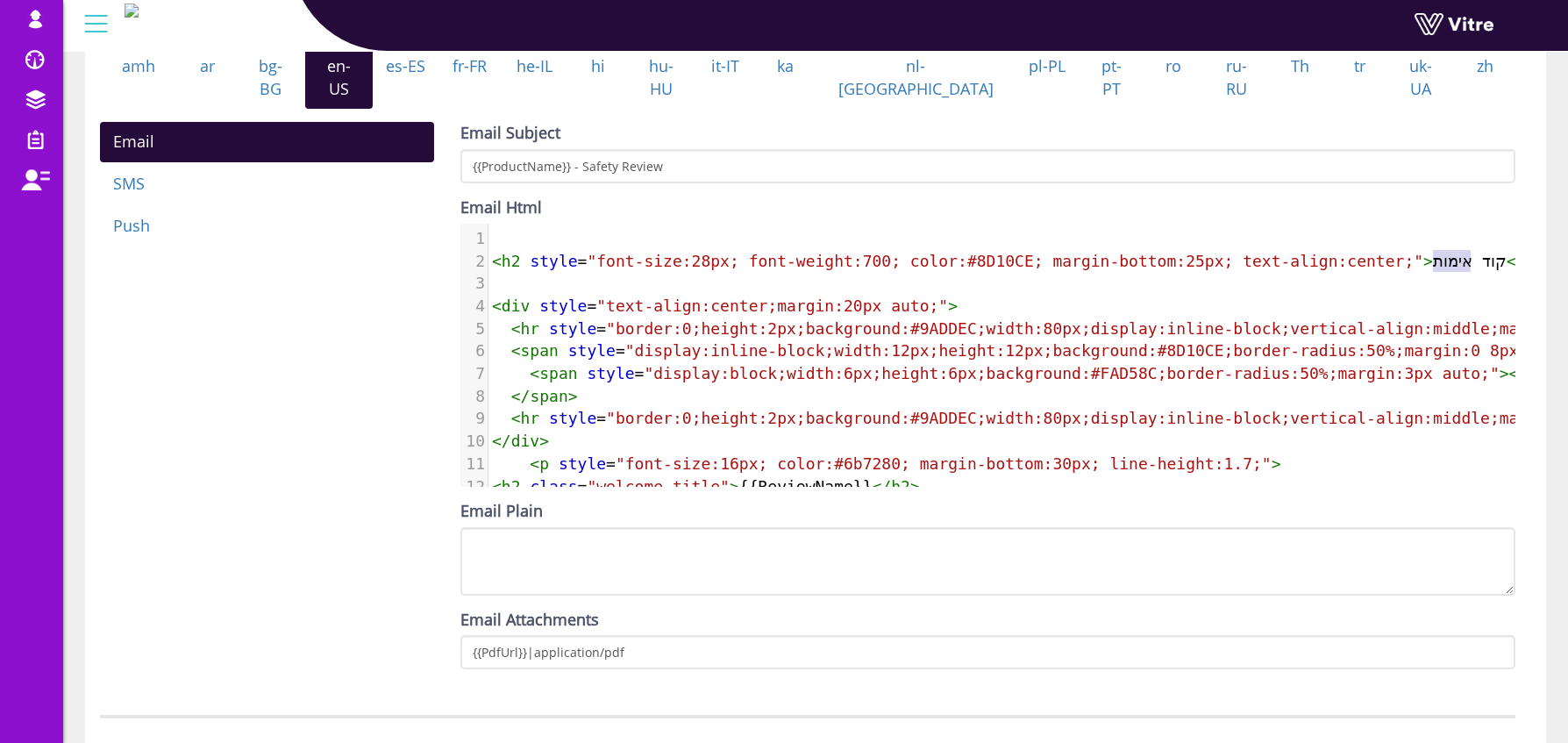
scroll to position [0, 63]
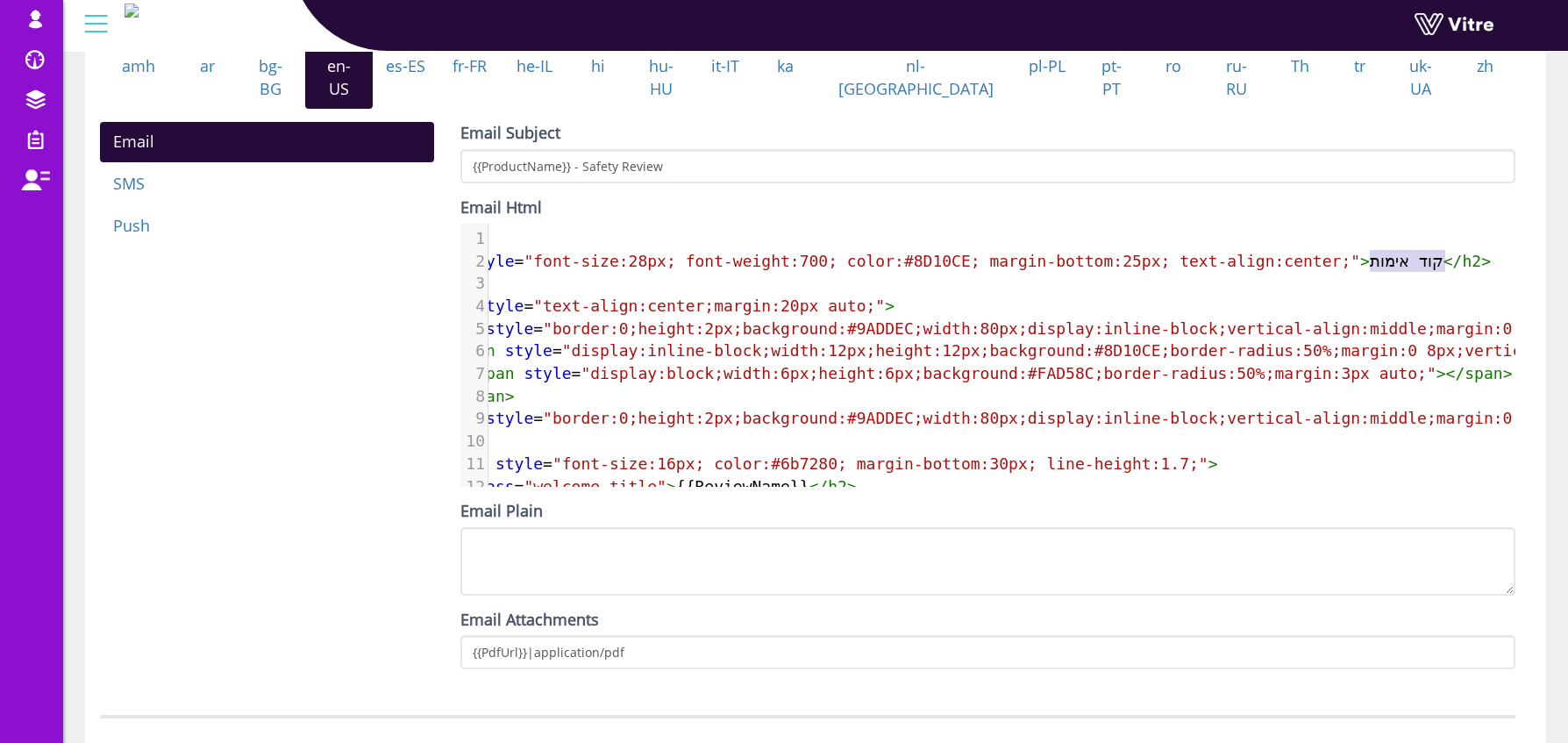
type textarea "קוד אימות"
drag, startPoint x: 1431, startPoint y: 255, endPoint x: 1451, endPoint y: 251, distance: 20.4
click at [1451, 252] on span "< h2 style = "font-size:28px; font-weight:700; color:#8D10CE; margin-bottom:25p…" at bounding box center [959, 261] width 1062 height 18
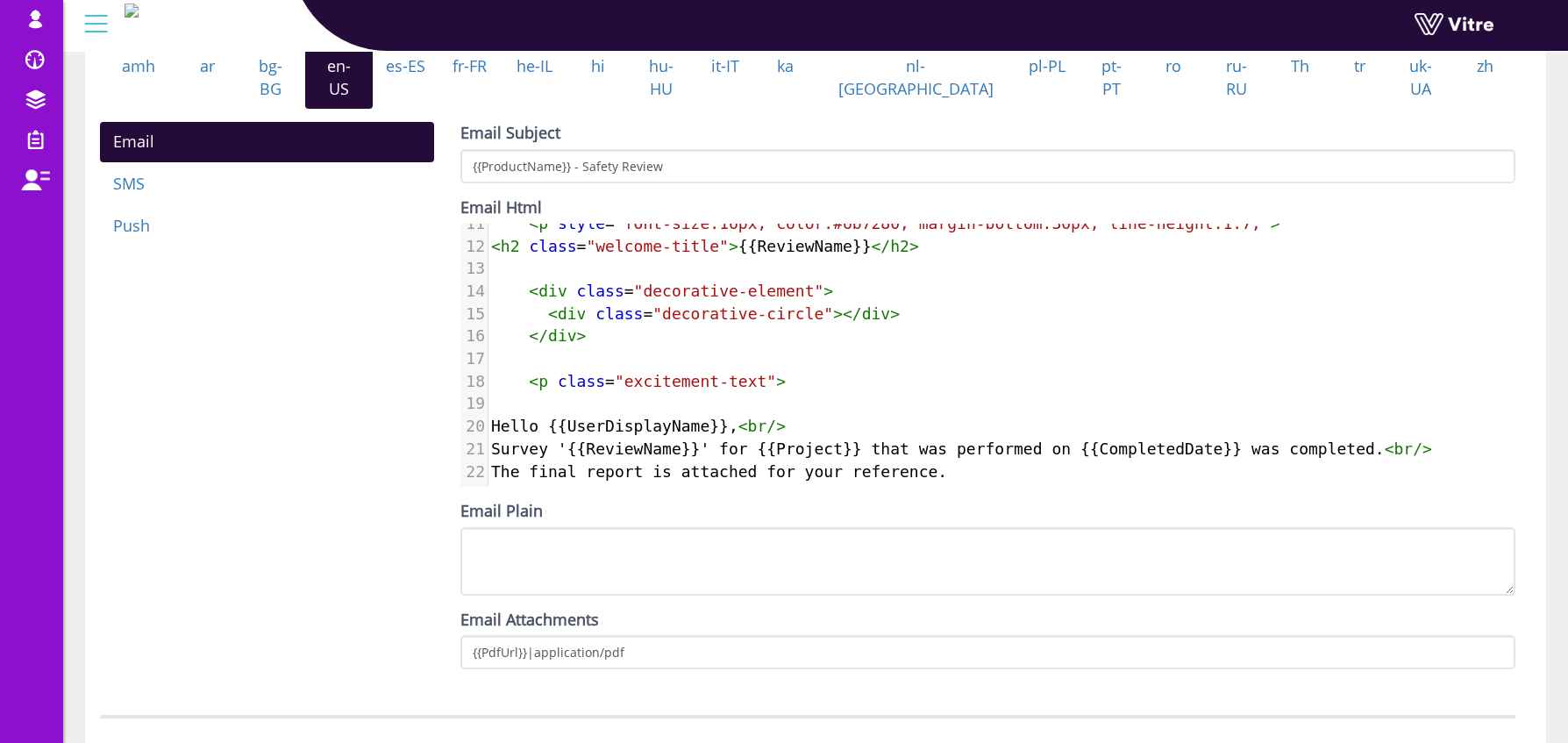
scroll to position [0, 0]
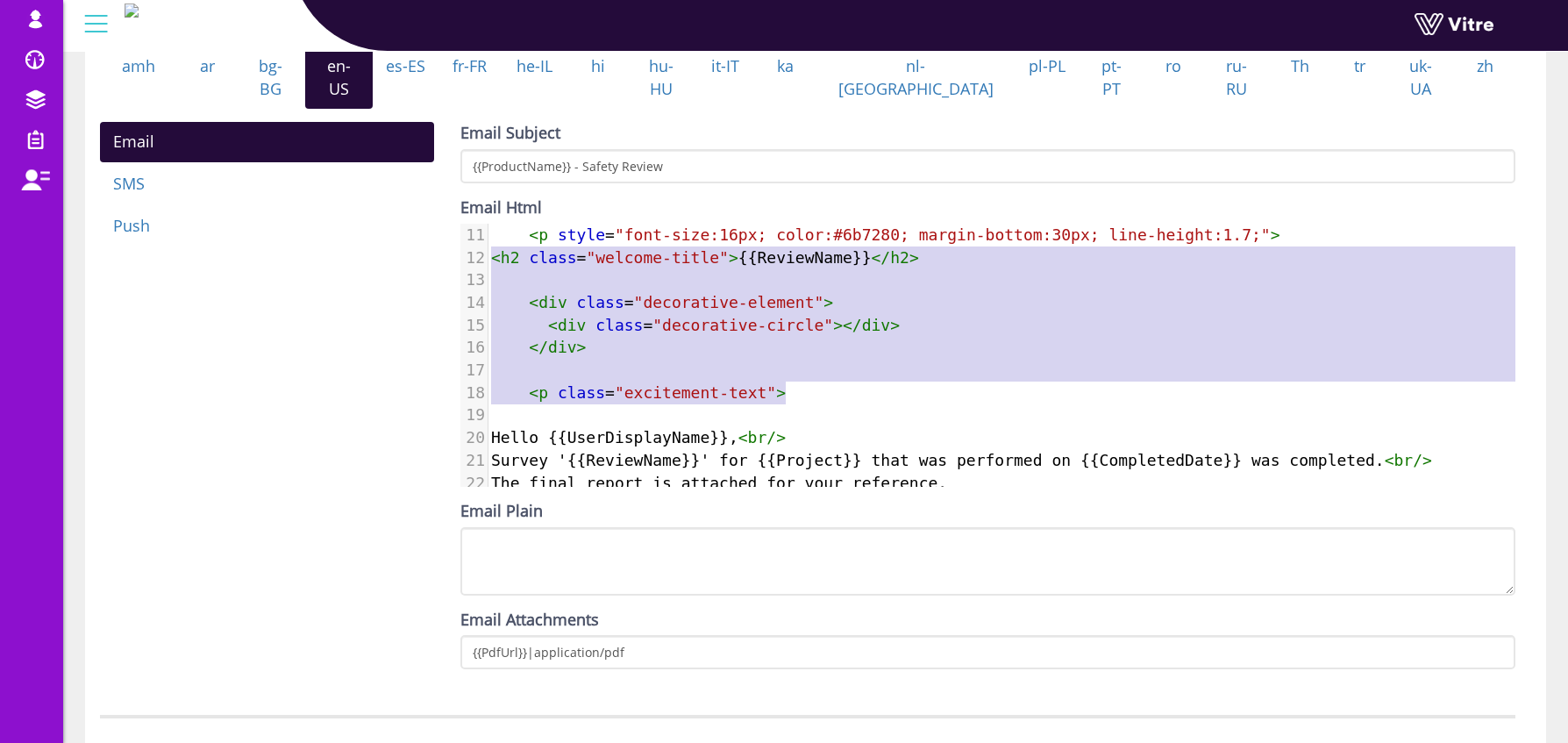
type textarea "<h2 class="welcome-title">{{ReviewName}}</h2> <div class="decorative-element"> …"
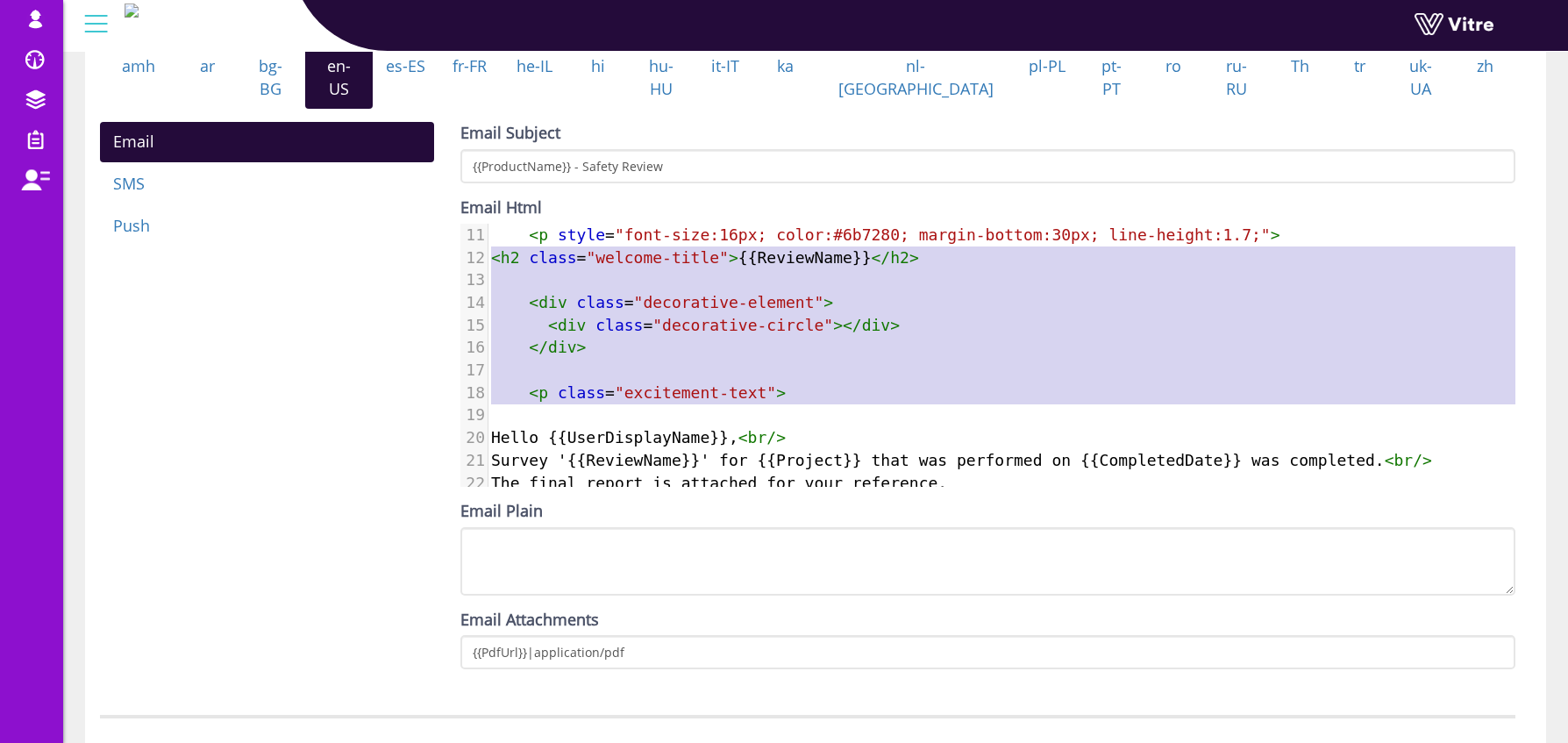
drag, startPoint x: 492, startPoint y: 251, endPoint x: 939, endPoint y: 399, distance: 470.9
click at [939, 399] on div "1 2 < h2 style = "font-size:28px; font-weight:700; color:#8D10CE; margin-bottom…" at bounding box center [1122, 257] width 1270 height 518
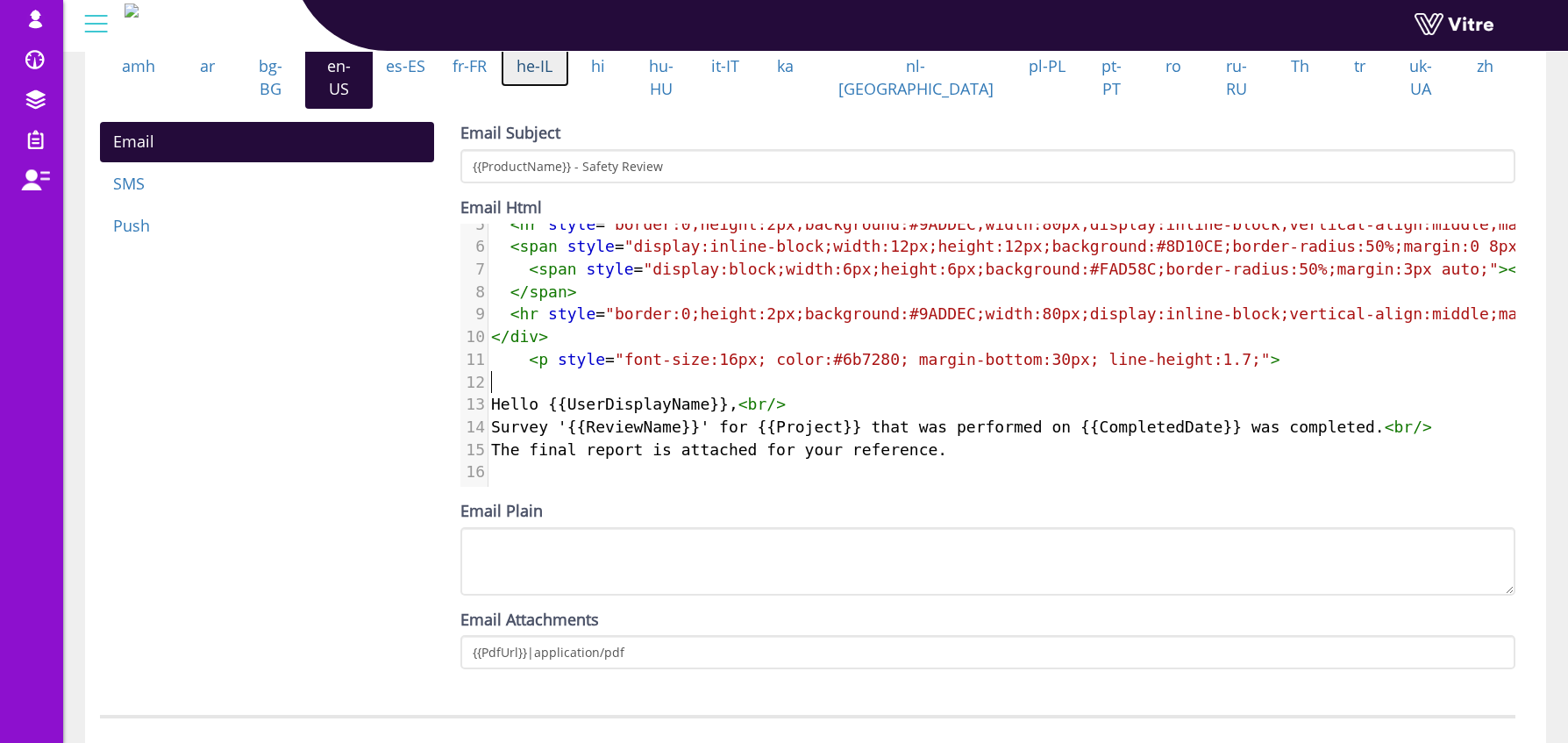
click at [559, 84] on link "he-IL" at bounding box center [535, 67] width 69 height 41
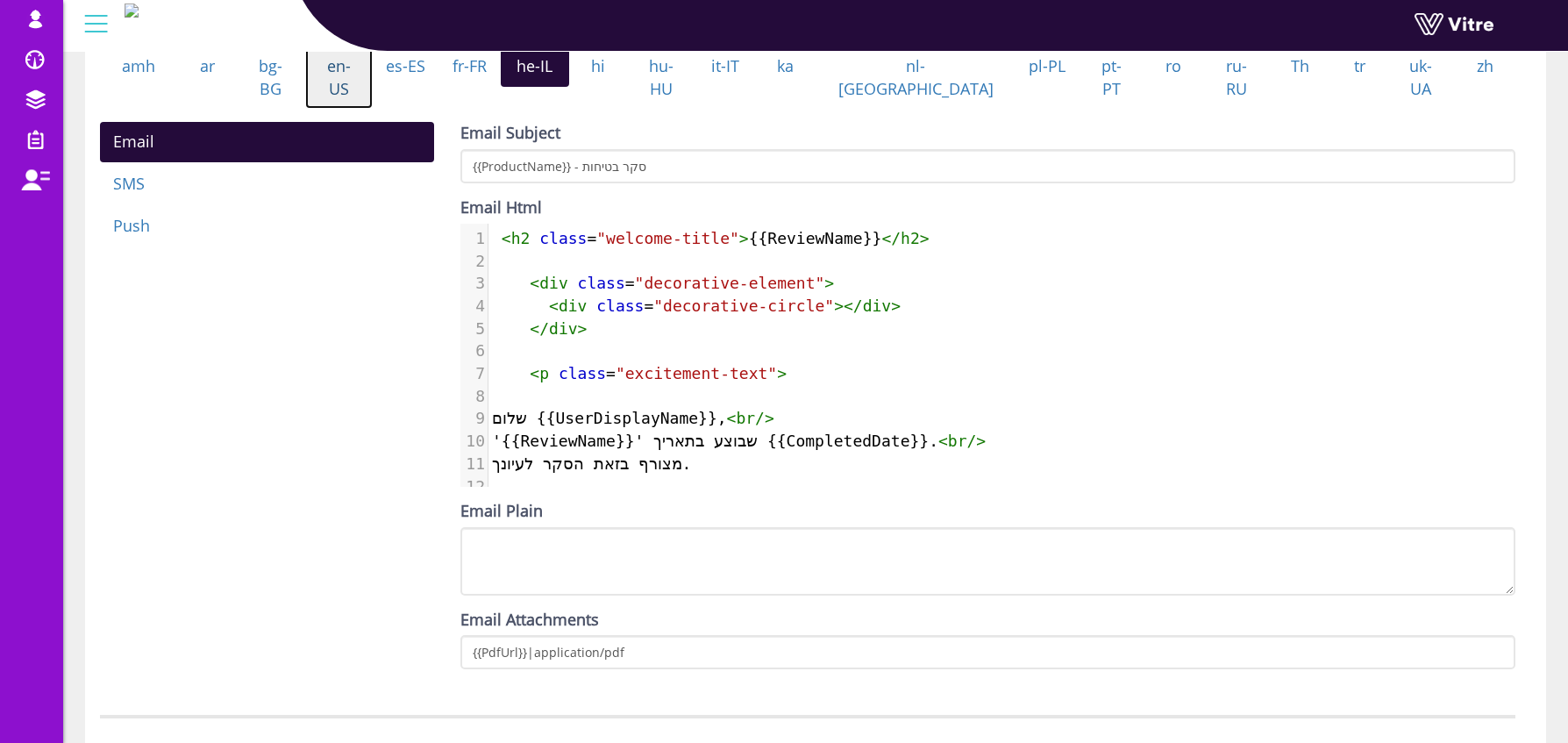
click at [355, 87] on link "en-US" at bounding box center [339, 77] width 69 height 63
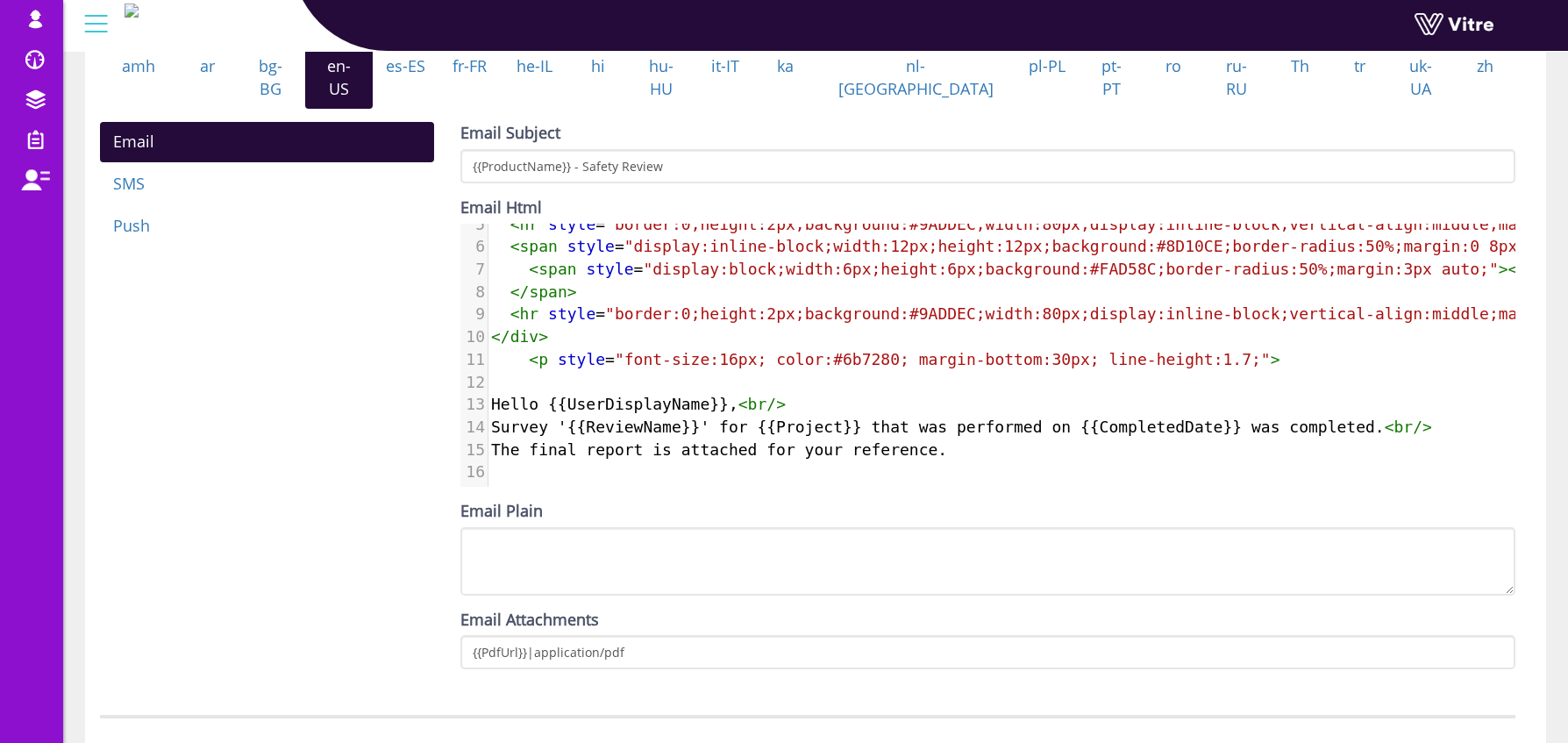
click at [909, 304] on span ""border:0;height:2px;background:#9ADDEC;width:80px;display:inline-block;vertica…" at bounding box center [1099, 313] width 988 height 18
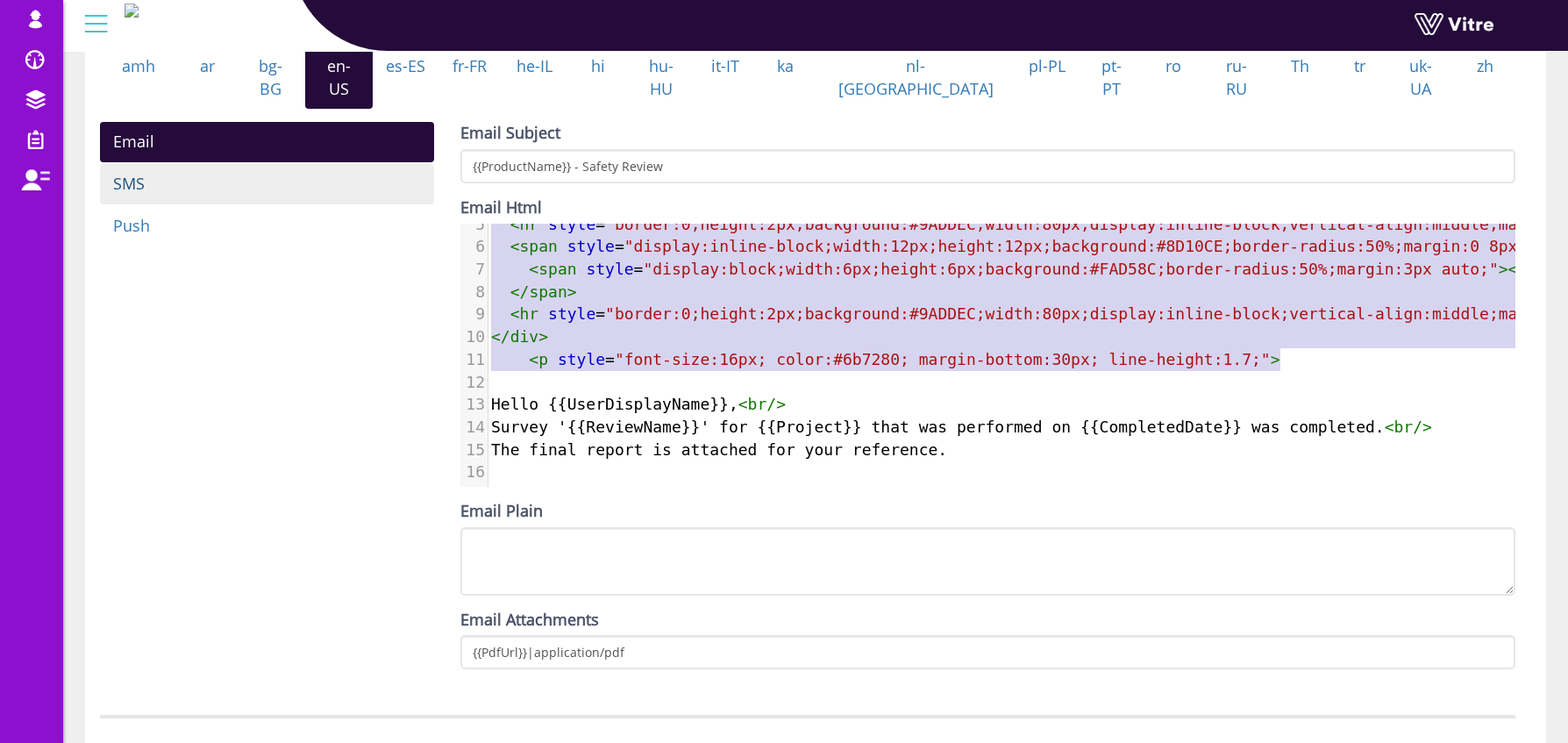
type textarea "<h2 style="font-size:28px; font-weight:700; color:#8D10CE; margin-bottom:25px; …"
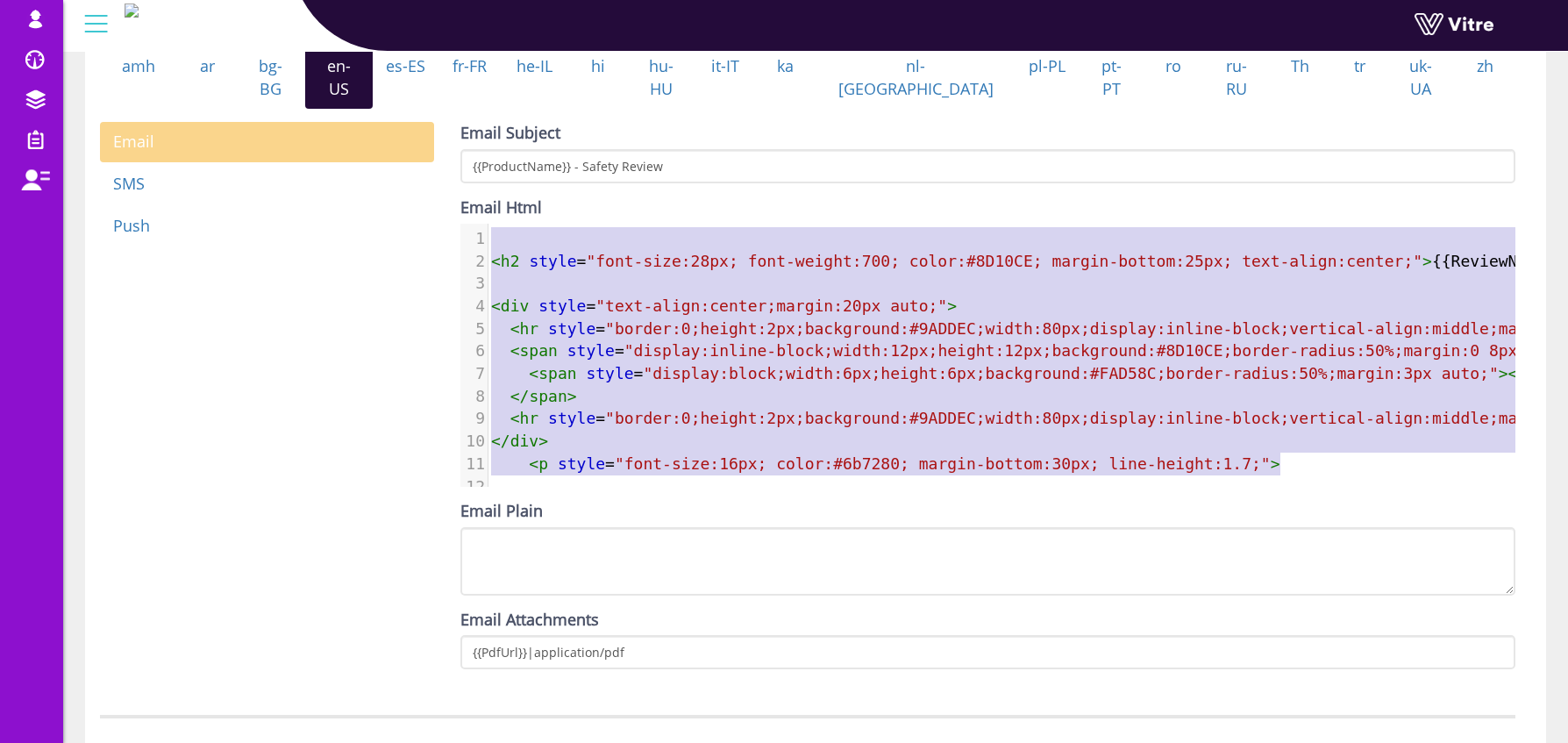
drag, startPoint x: 1336, startPoint y: 341, endPoint x: 343, endPoint y: 126, distance: 1016.0
click at [342, 127] on div "Email SMS Push Email Subject {{ProductName}} - Safety Review Email Html <h2 cla…" at bounding box center [808, 401] width 1442 height 561
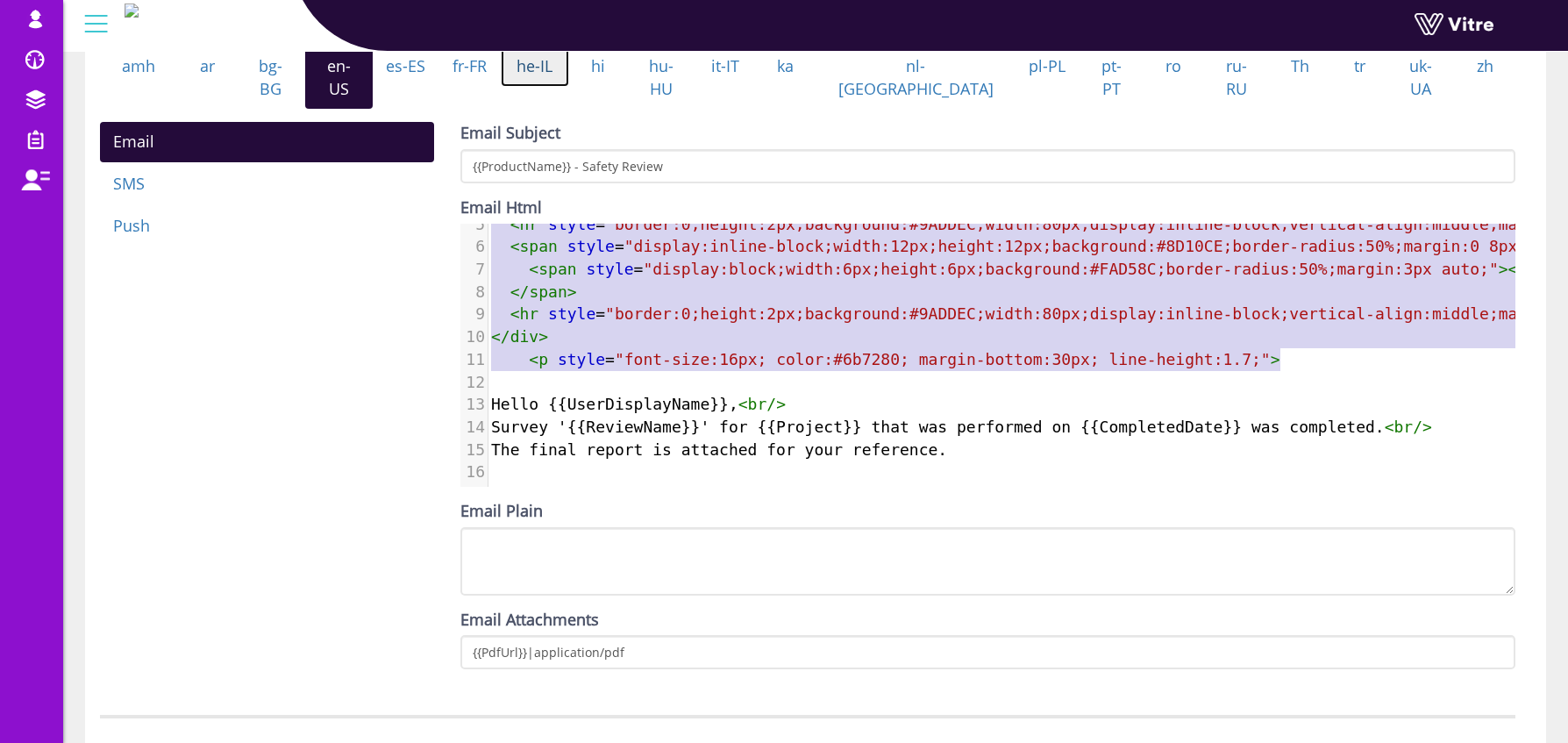
click at [569, 86] on link "he-IL" at bounding box center [535, 67] width 69 height 41
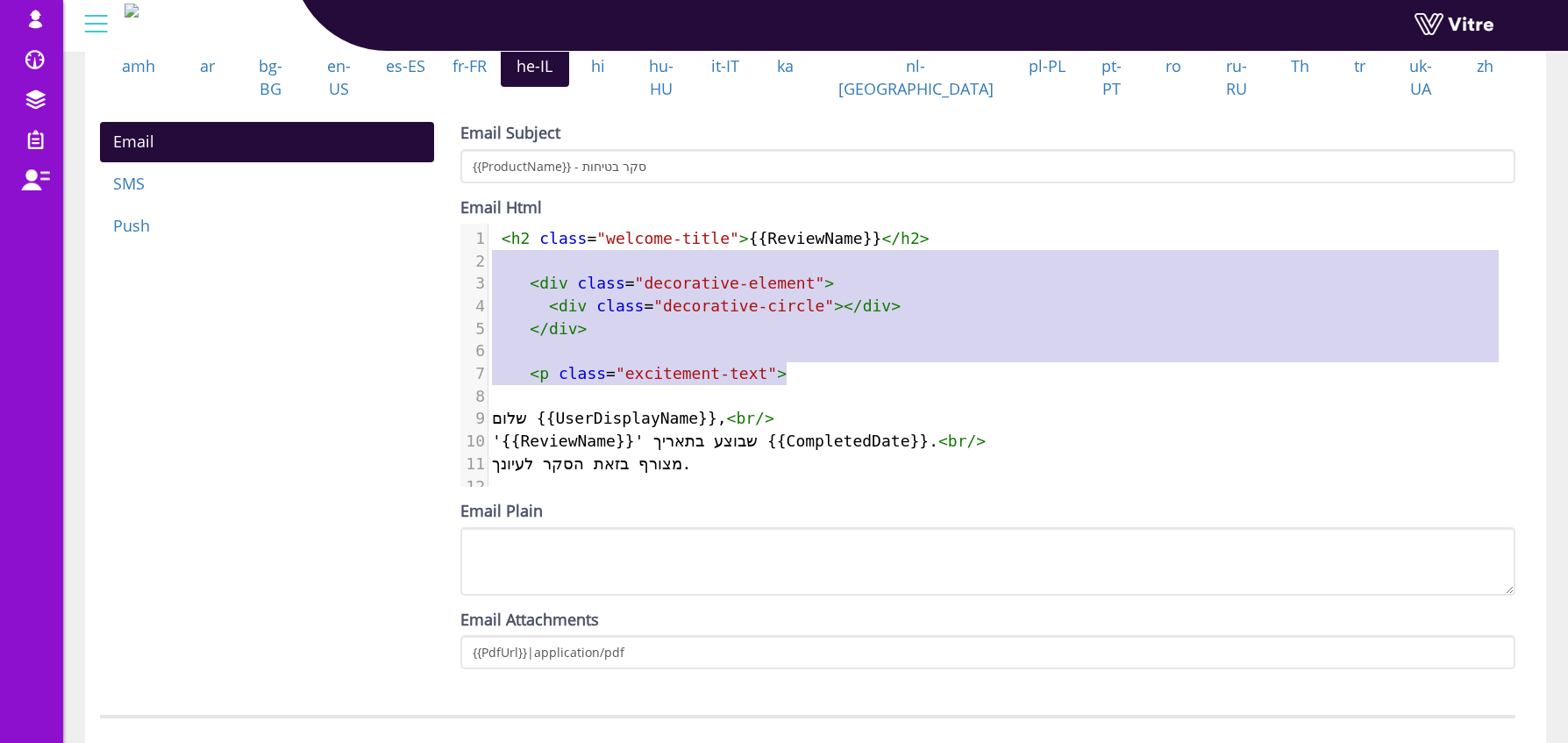
type textarea "<h2 class="welcome-title">{{ReviewName}}</h2> <div class="decorative-element"> …"
drag, startPoint x: 834, startPoint y: 364, endPoint x: 443, endPoint y: 155, distance: 443.4
click at [443, 155] on div "Email SMS Push Email Subject {{ProductName}} - סקר בטיחות Email Html <h2 class=…" at bounding box center [808, 401] width 1442 height 561
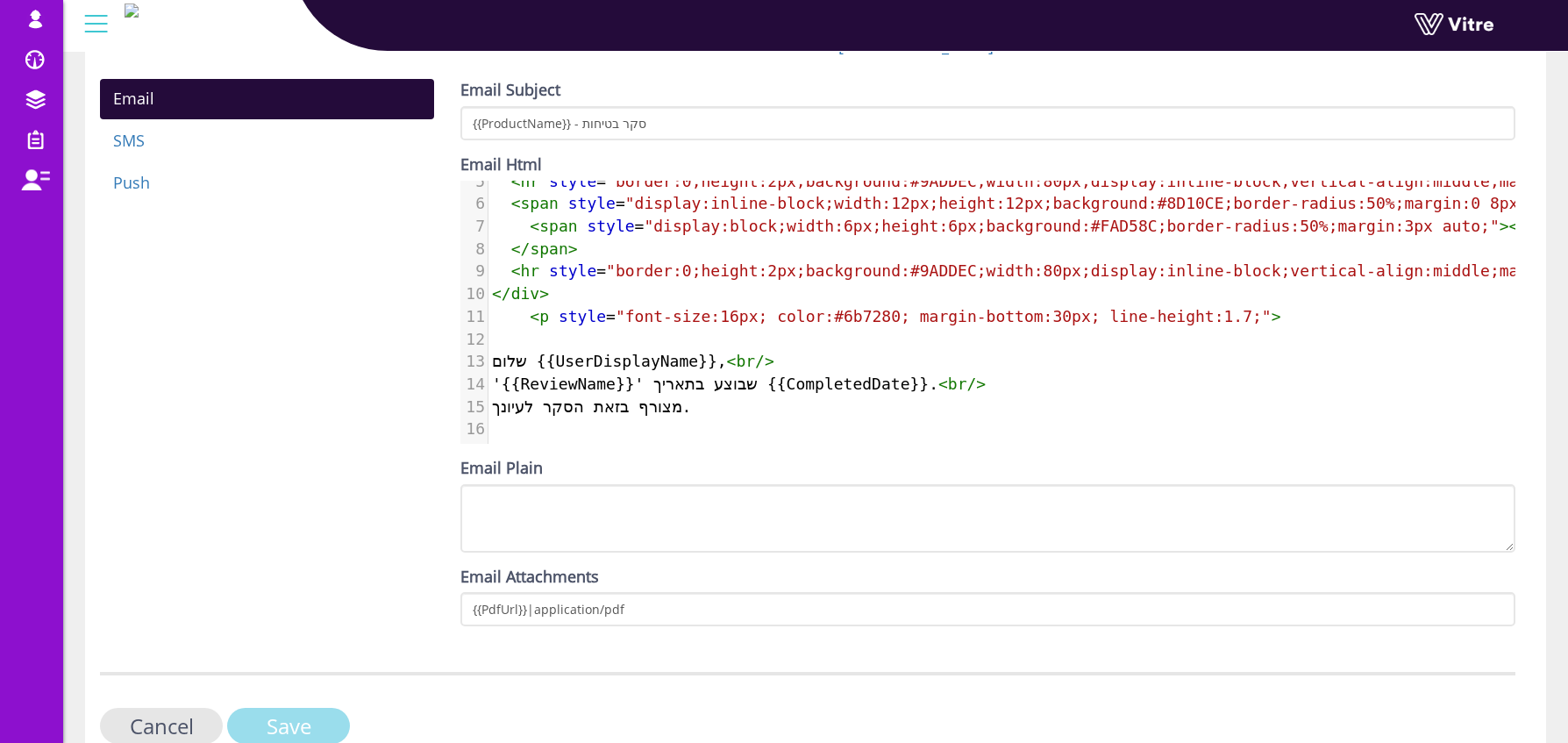
click at [313, 720] on input "Save" at bounding box center [288, 726] width 123 height 36
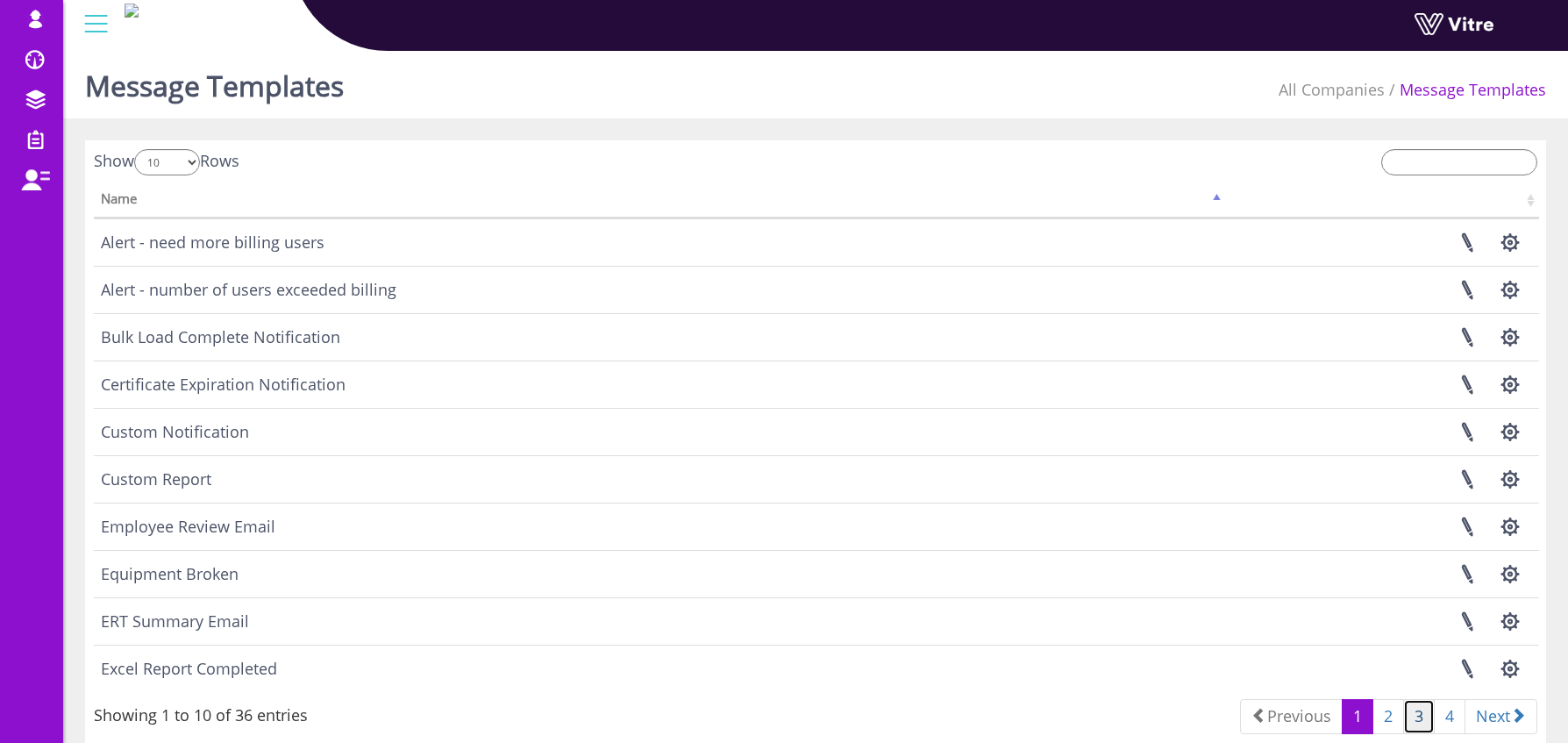
click at [1408, 721] on link "3" at bounding box center [1418, 716] width 32 height 35
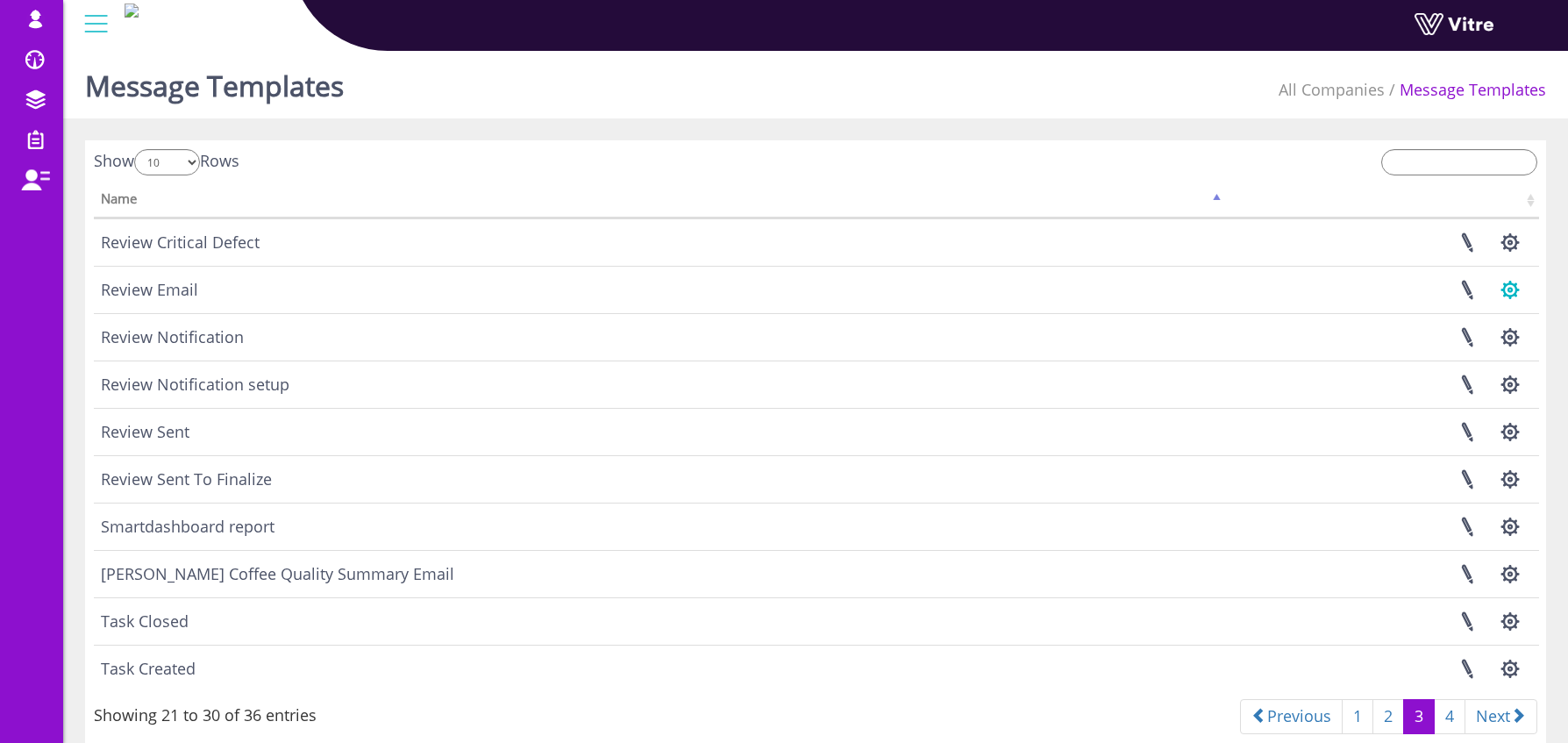
click at [1517, 298] on button "button" at bounding box center [1509, 289] width 43 height 46
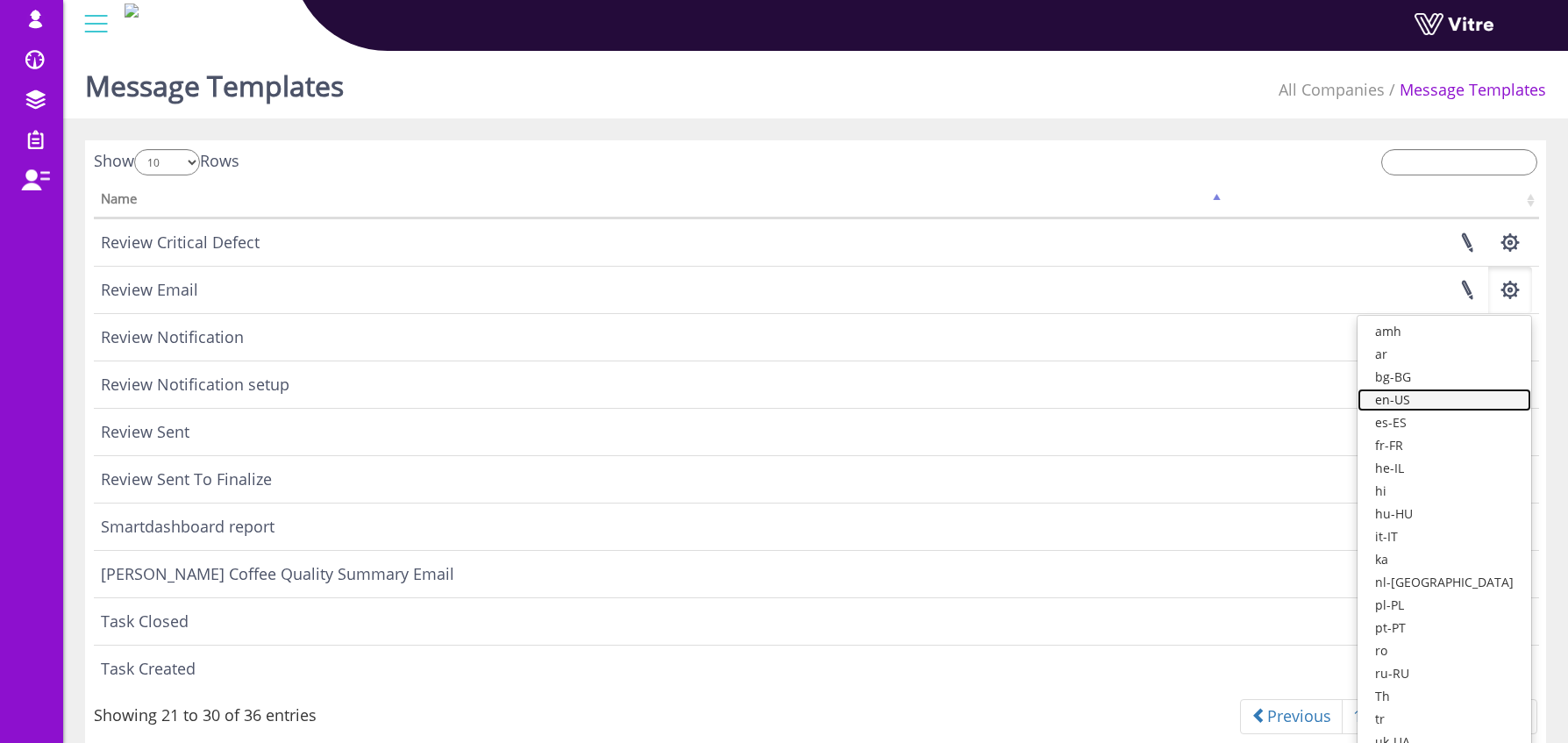
click at [1444, 401] on link "en-US" at bounding box center [1444, 400] width 174 height 23
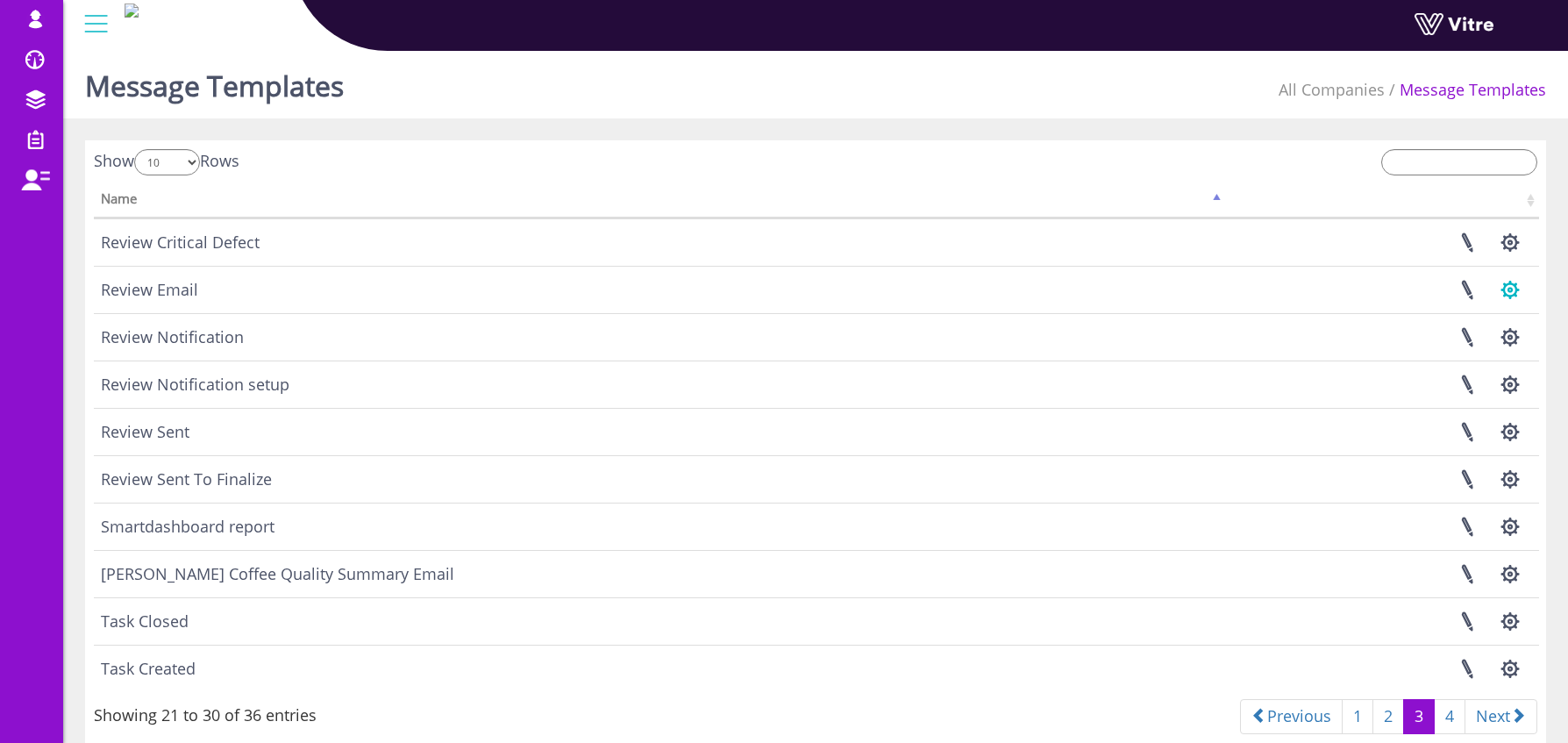
click at [1511, 290] on button "button" at bounding box center [1509, 289] width 43 height 46
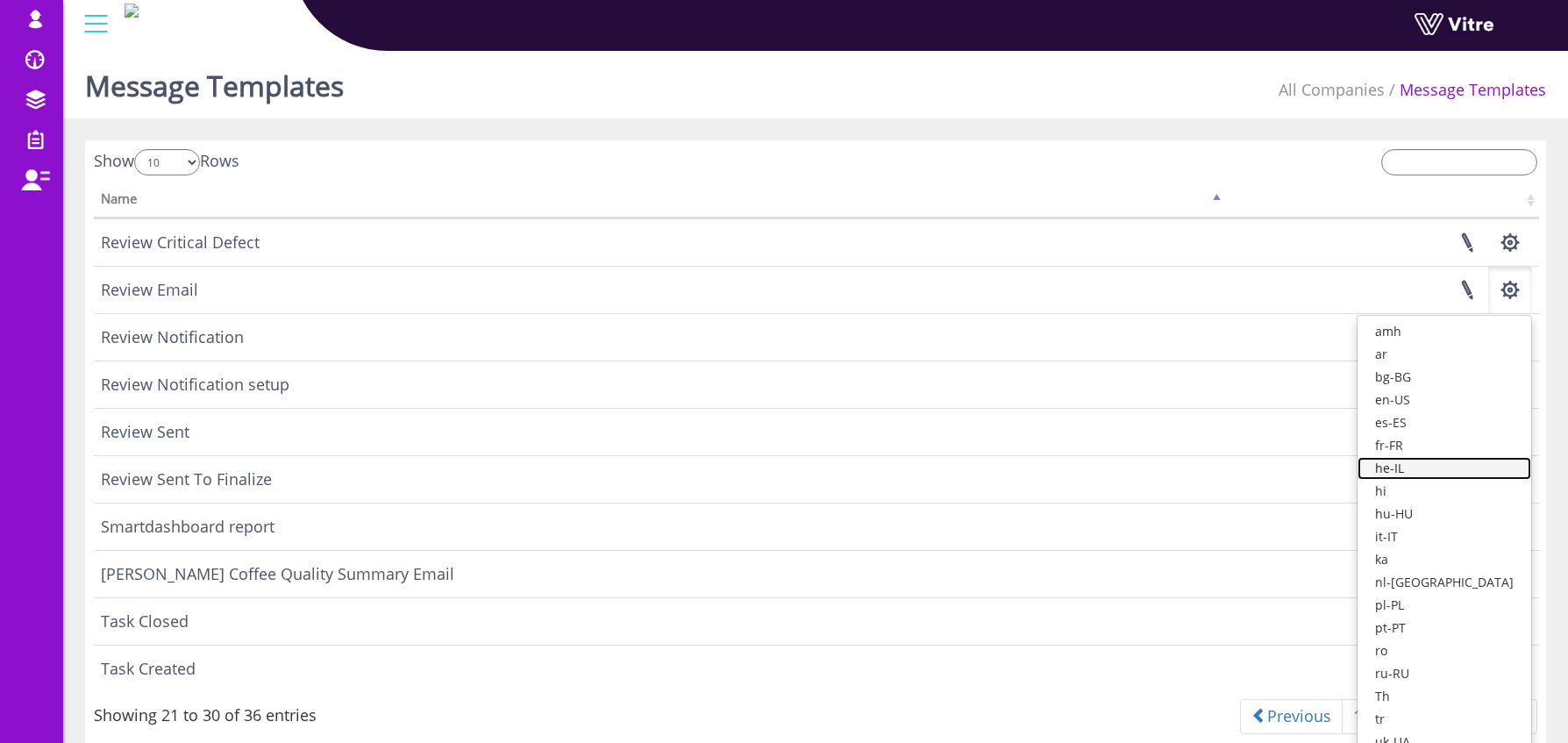
click at [1469, 463] on link "he-IL" at bounding box center [1444, 469] width 174 height 23
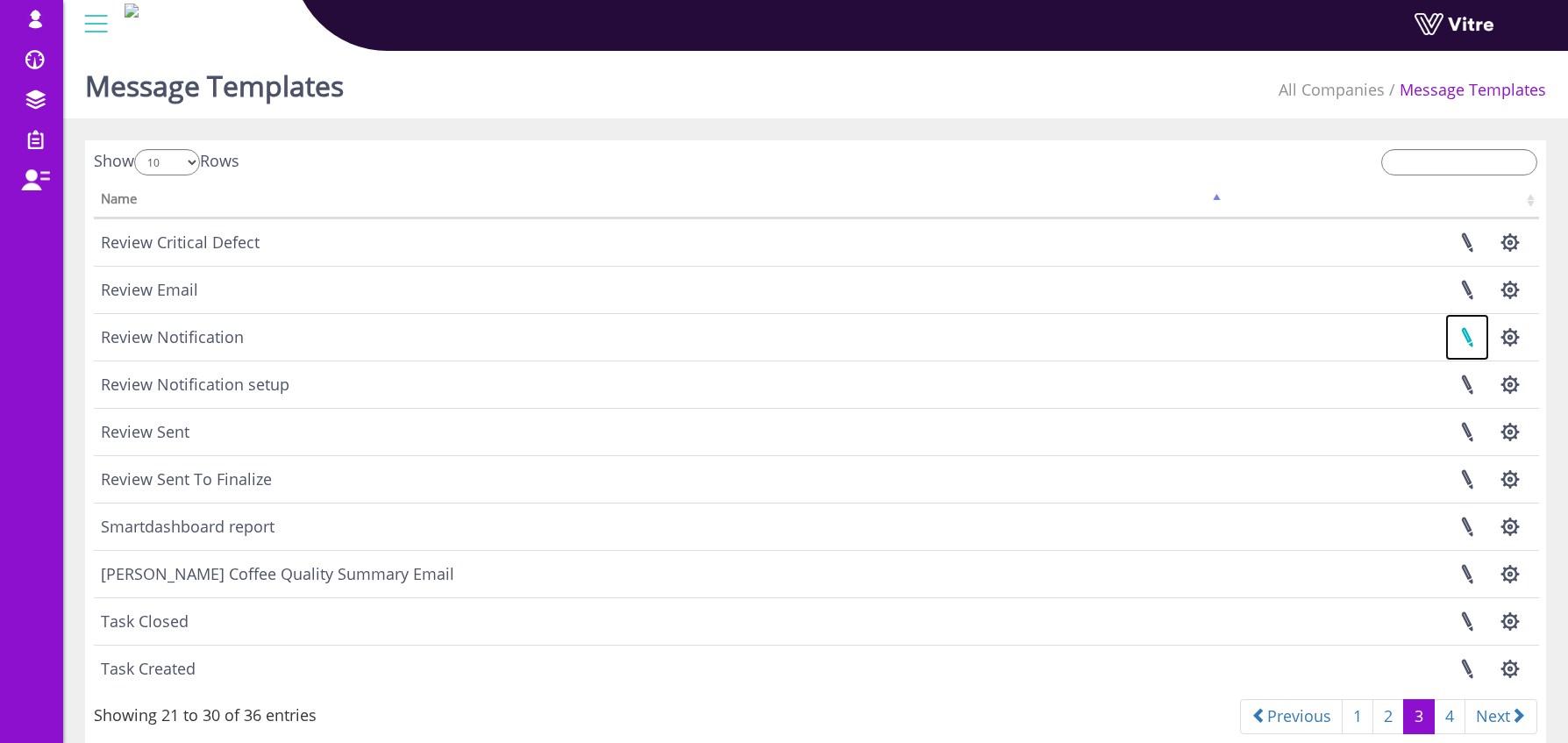
click at [1473, 339] on link at bounding box center [1467, 337] width 43 height 46
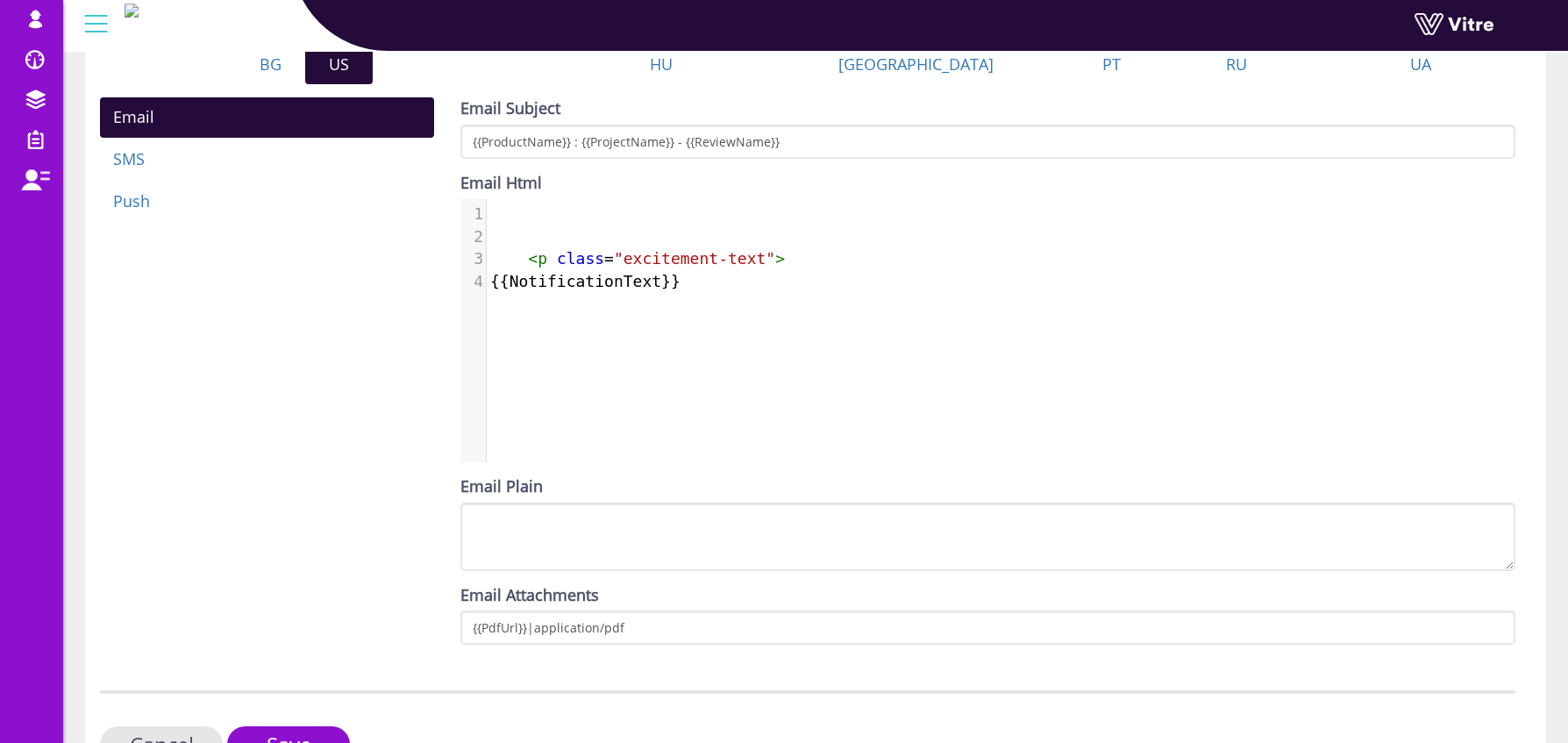
scroll to position [531, 0]
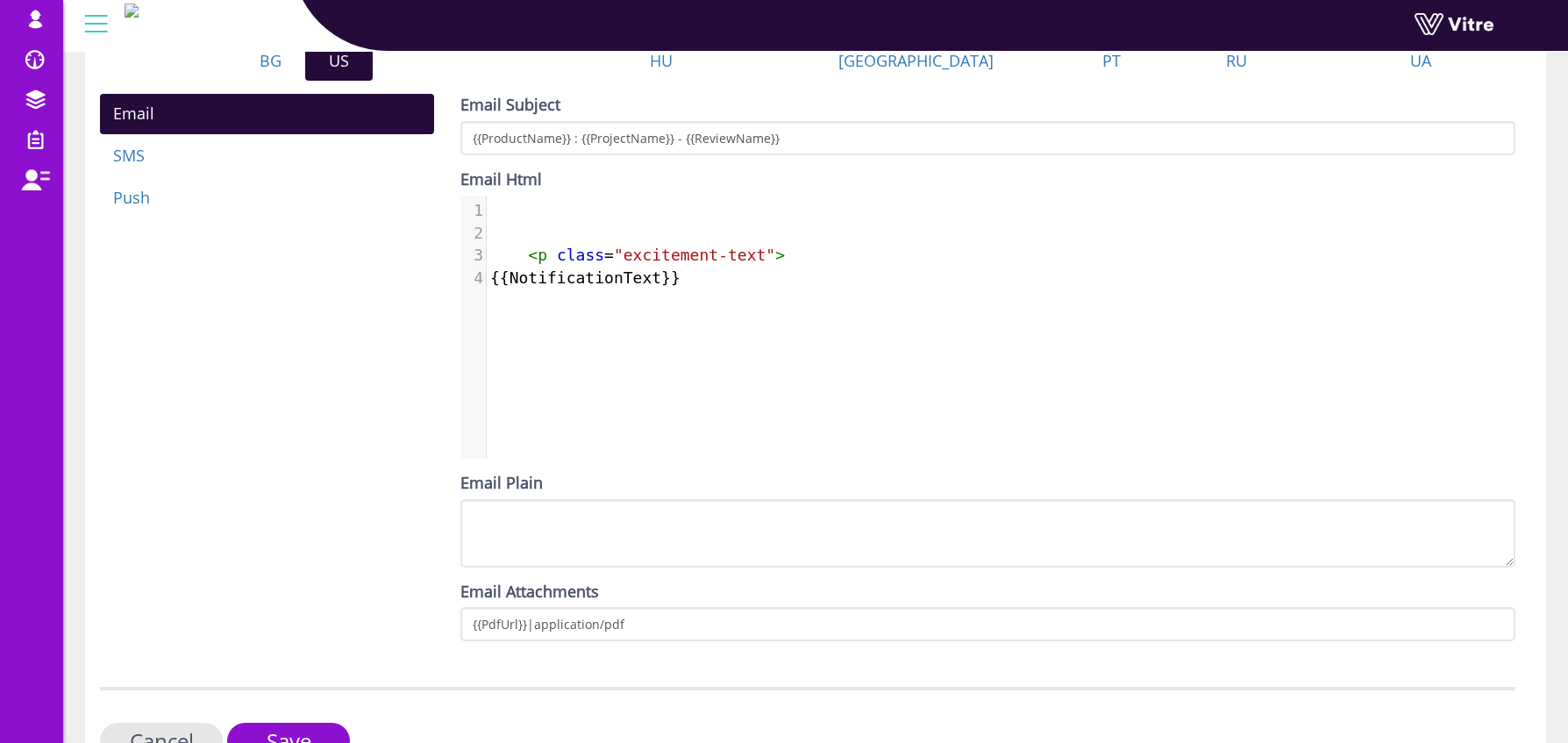
click at [722, 246] on span ""excitement-text"" at bounding box center [694, 255] width 161 height 18
type textarea "<p class="excitement-text">"
click at [722, 246] on span ""excitement-text"" at bounding box center [694, 255] width 161 height 18
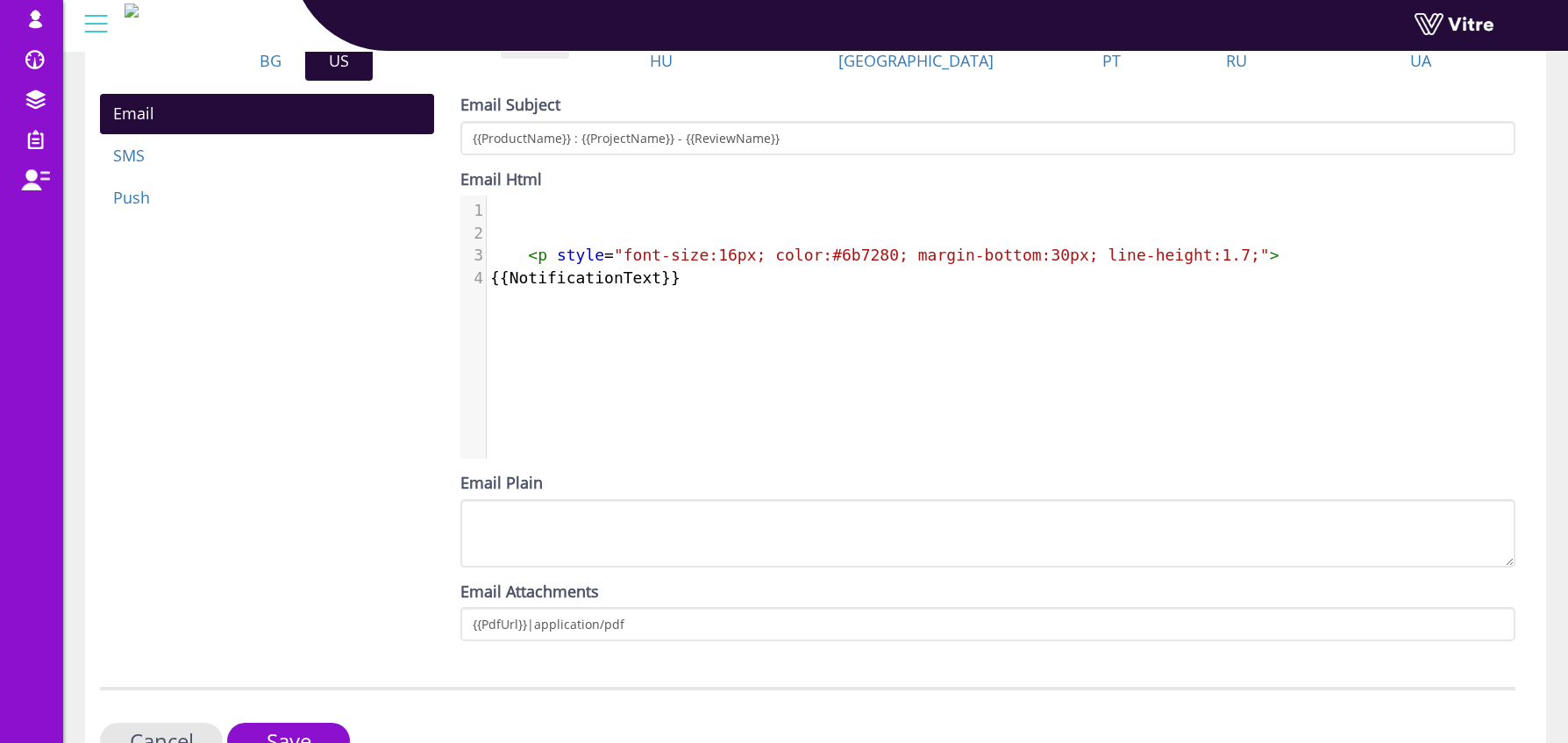
scroll to position [496, 0]
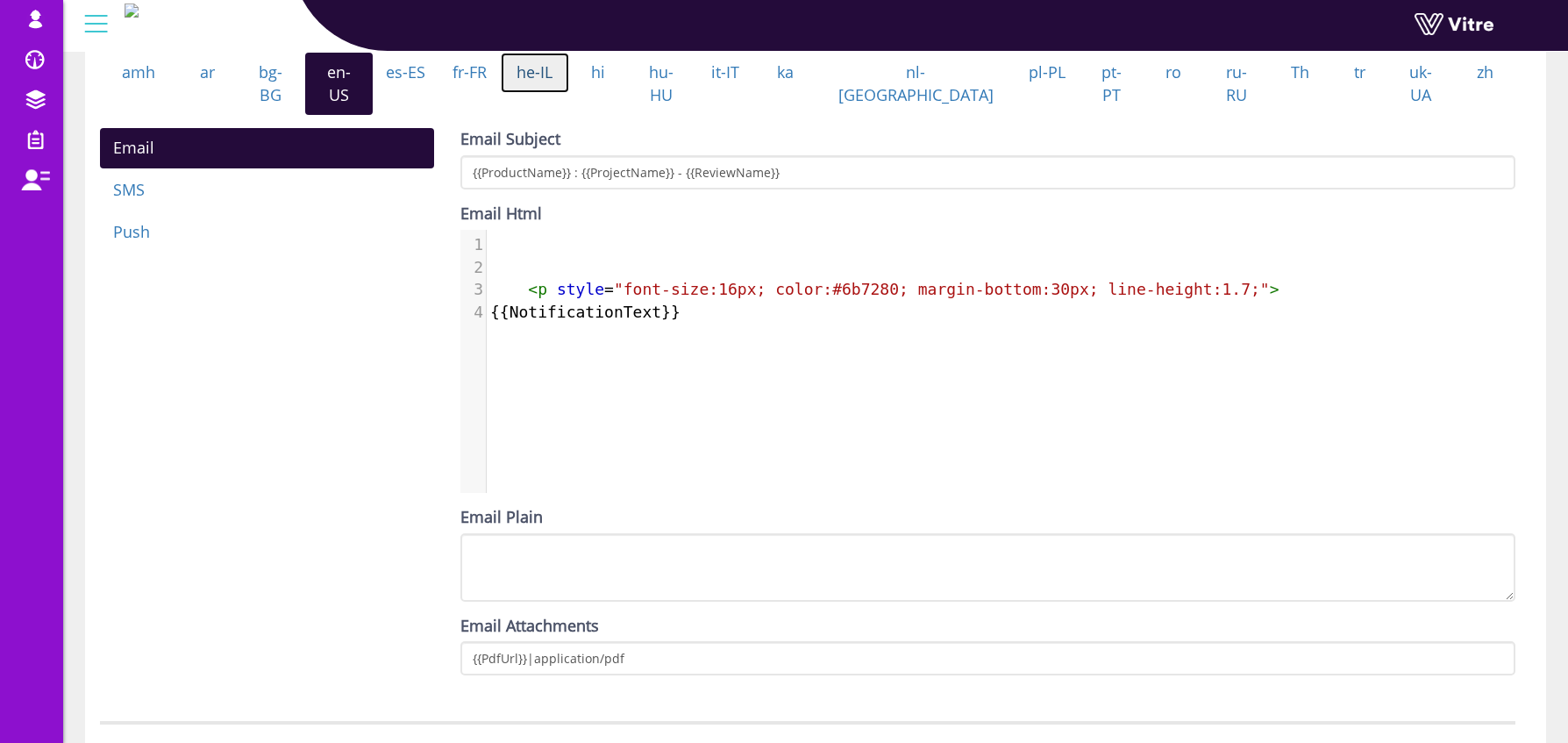
click at [569, 93] on link "he-IL" at bounding box center [535, 73] width 69 height 41
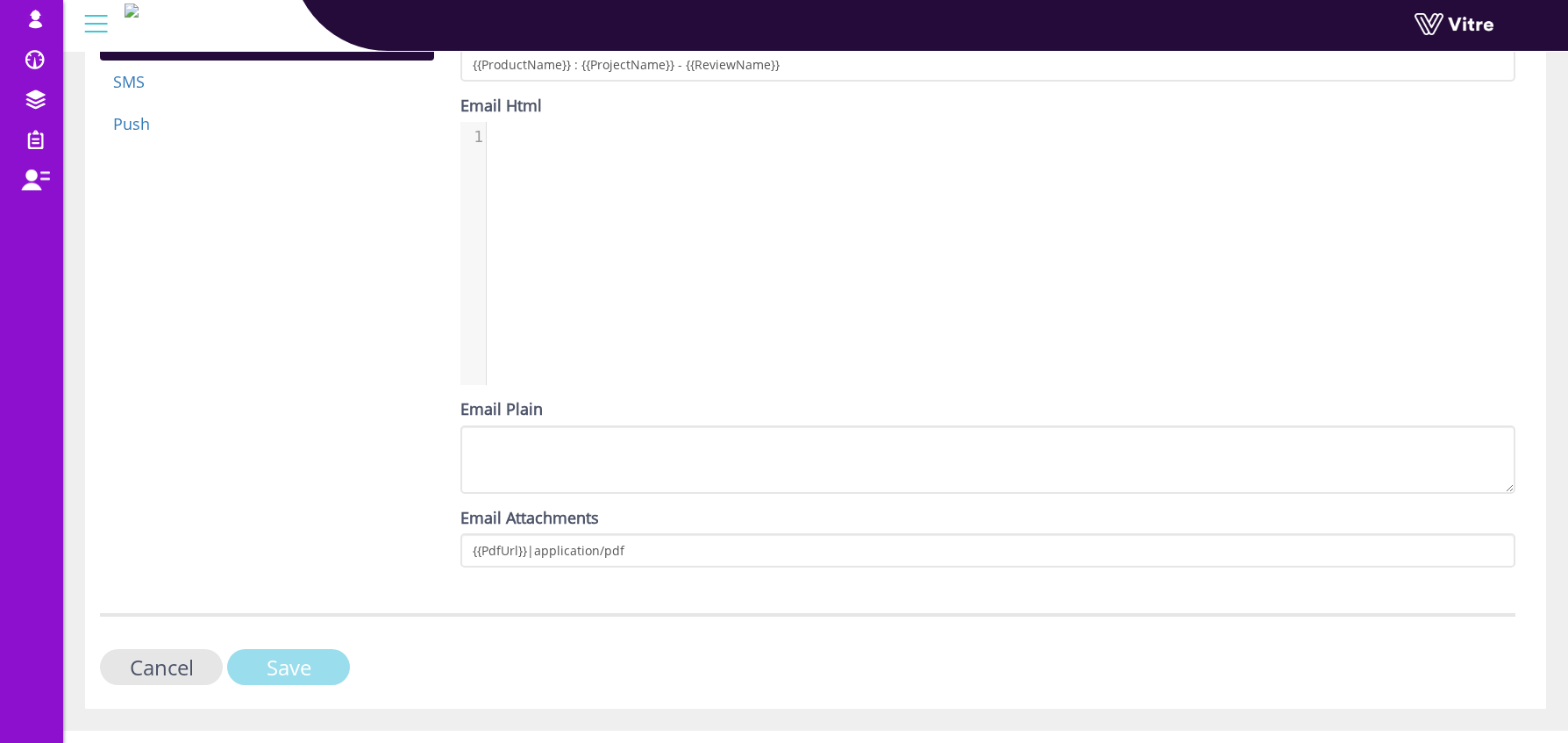
scroll to position [626, 0]
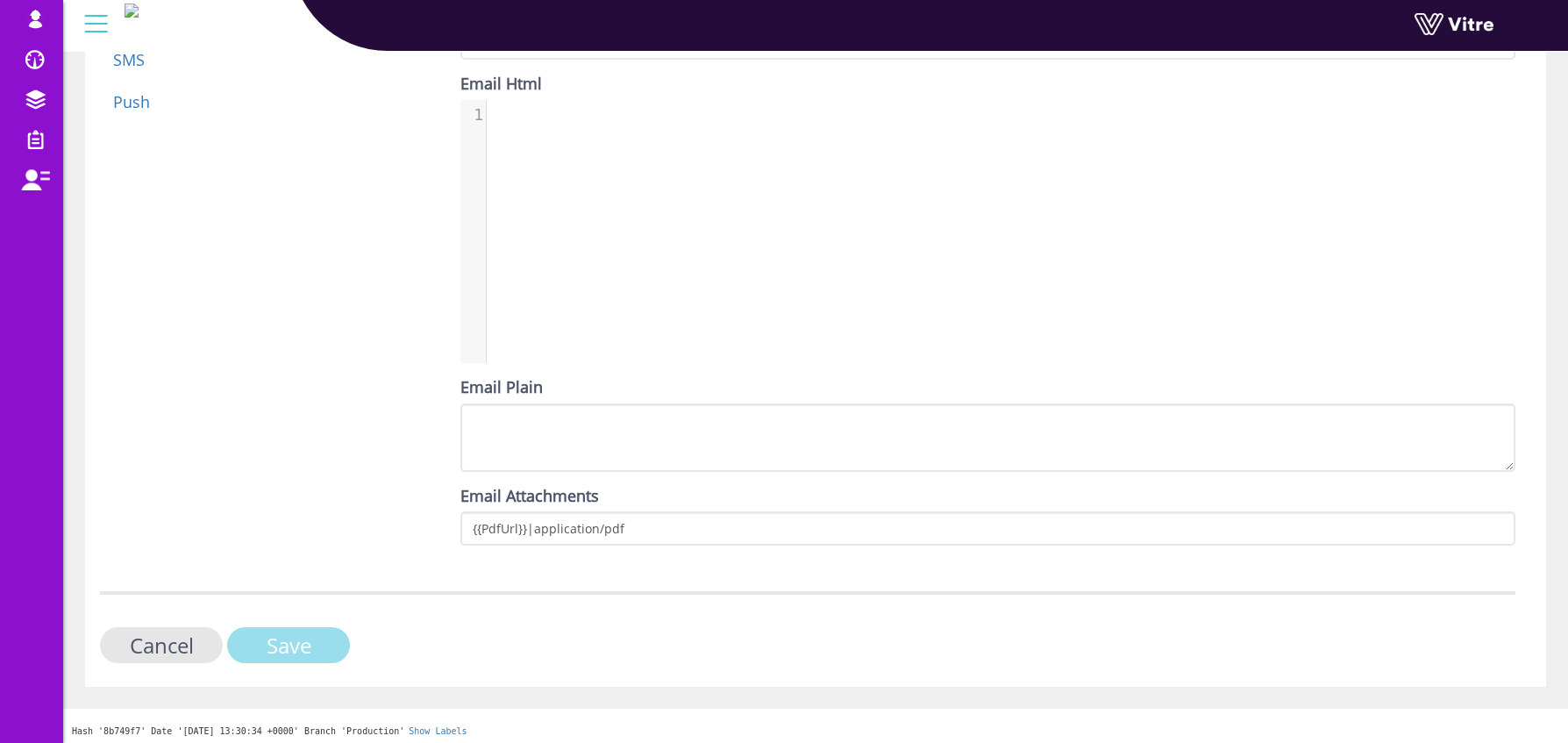
click at [328, 647] on input "Save" at bounding box center [288, 645] width 123 height 36
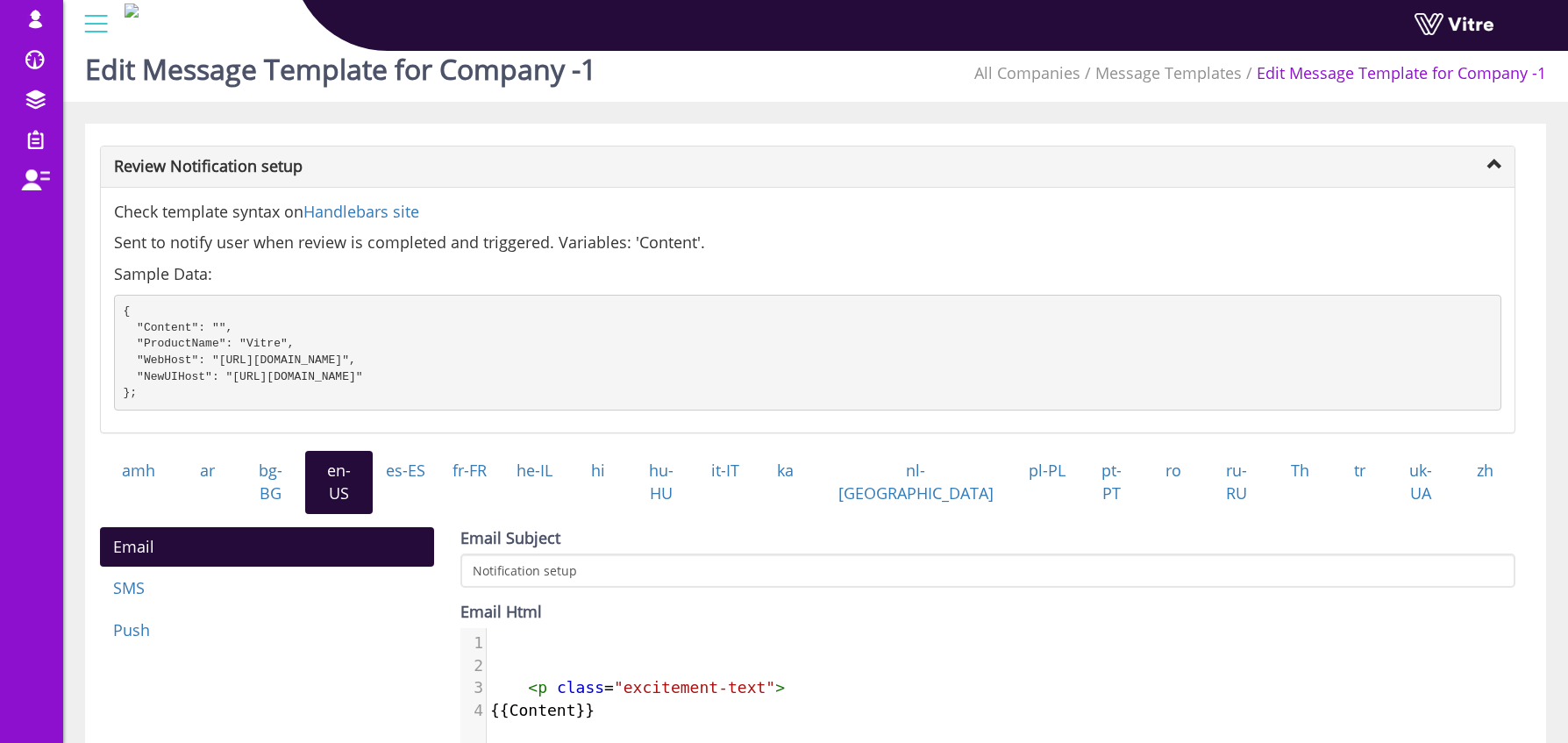
scroll to position [32, 0]
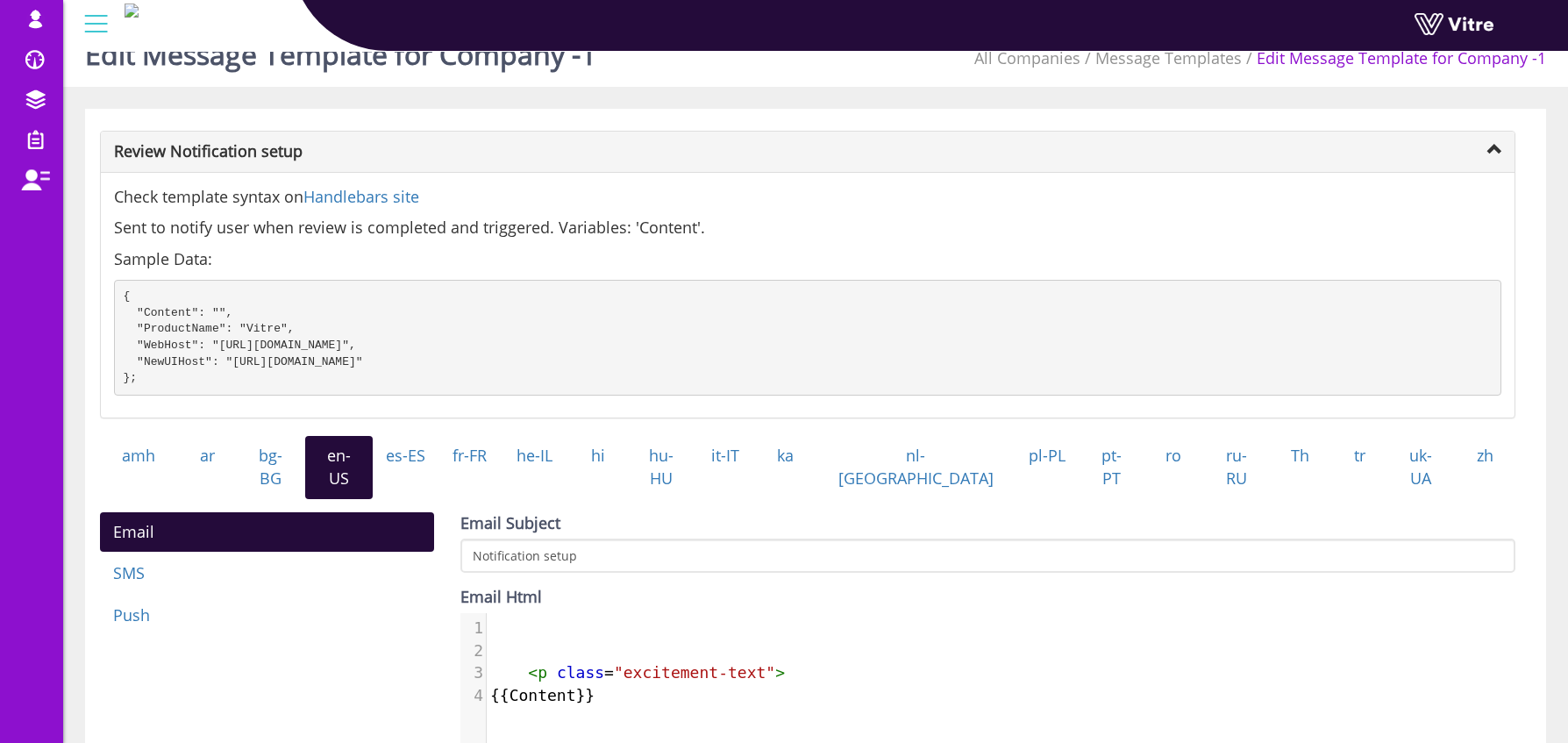
click at [721, 684] on pre "{{Content}}" at bounding box center [1007, 696] width 1042 height 23
click at [727, 670] on span ""excitement-text"" at bounding box center [694, 672] width 161 height 18
type textarea "<p class="excitement-text">"
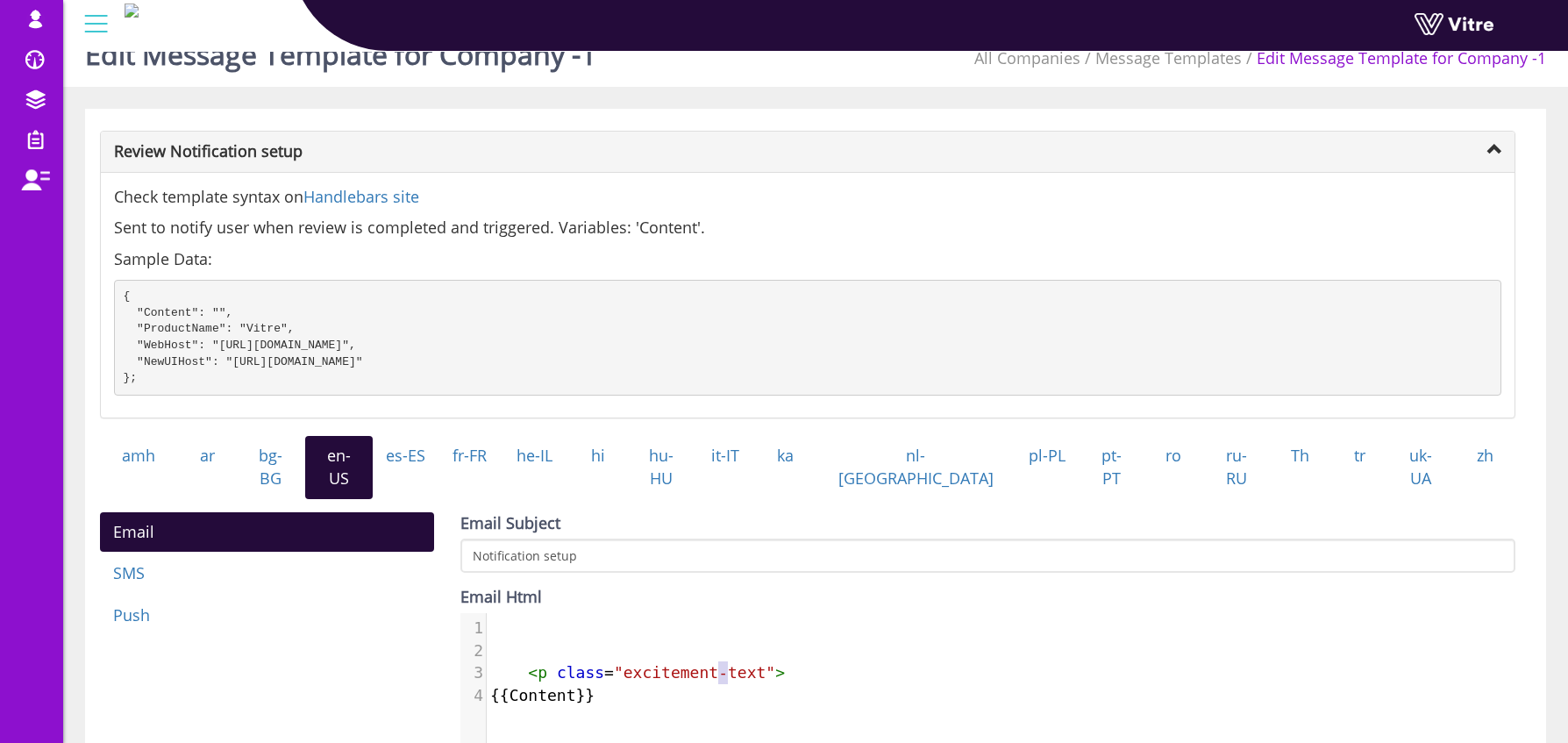
click at [727, 670] on span ""excitement-text"" at bounding box center [694, 672] width 161 height 18
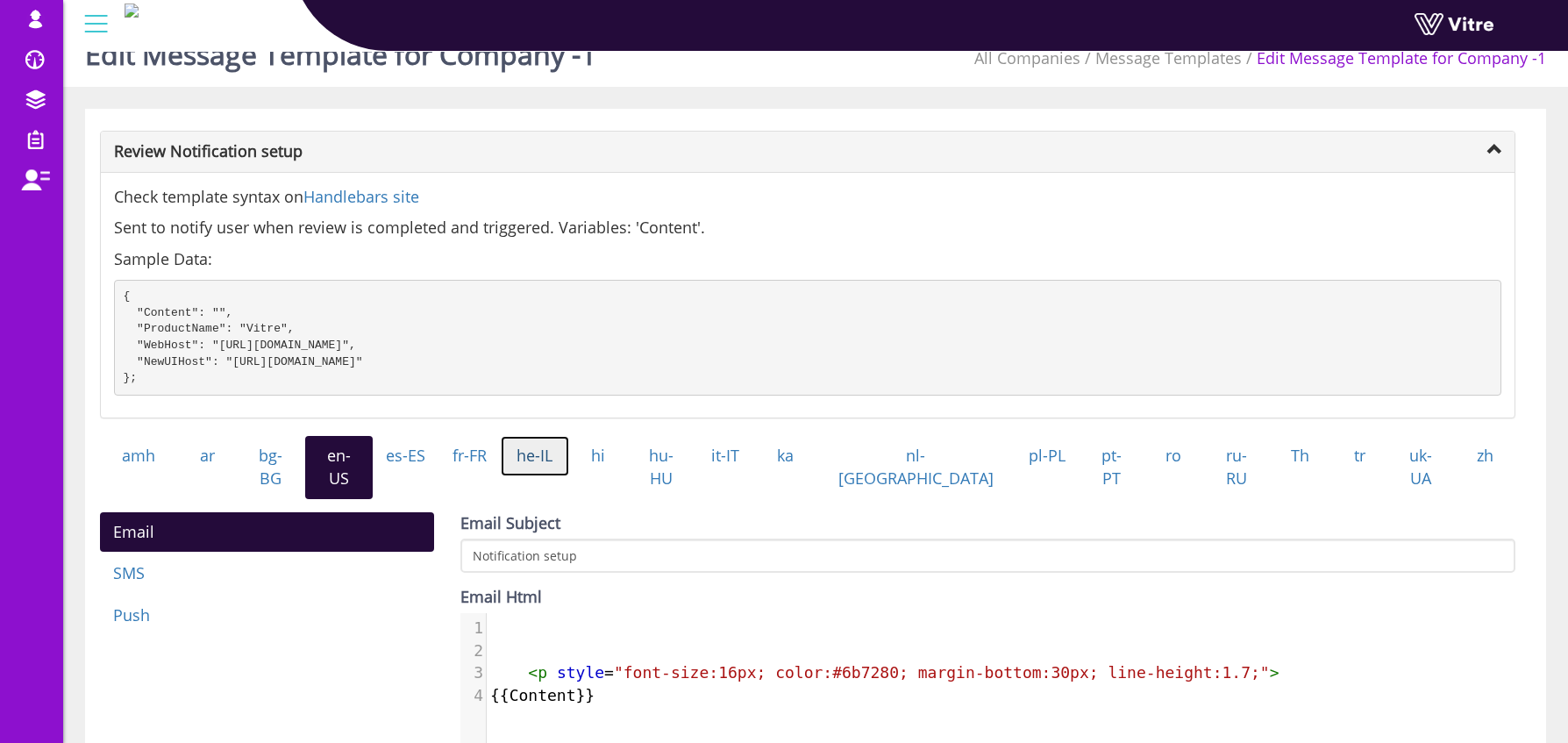
click at [569, 469] on link "he-IL" at bounding box center [535, 456] width 69 height 41
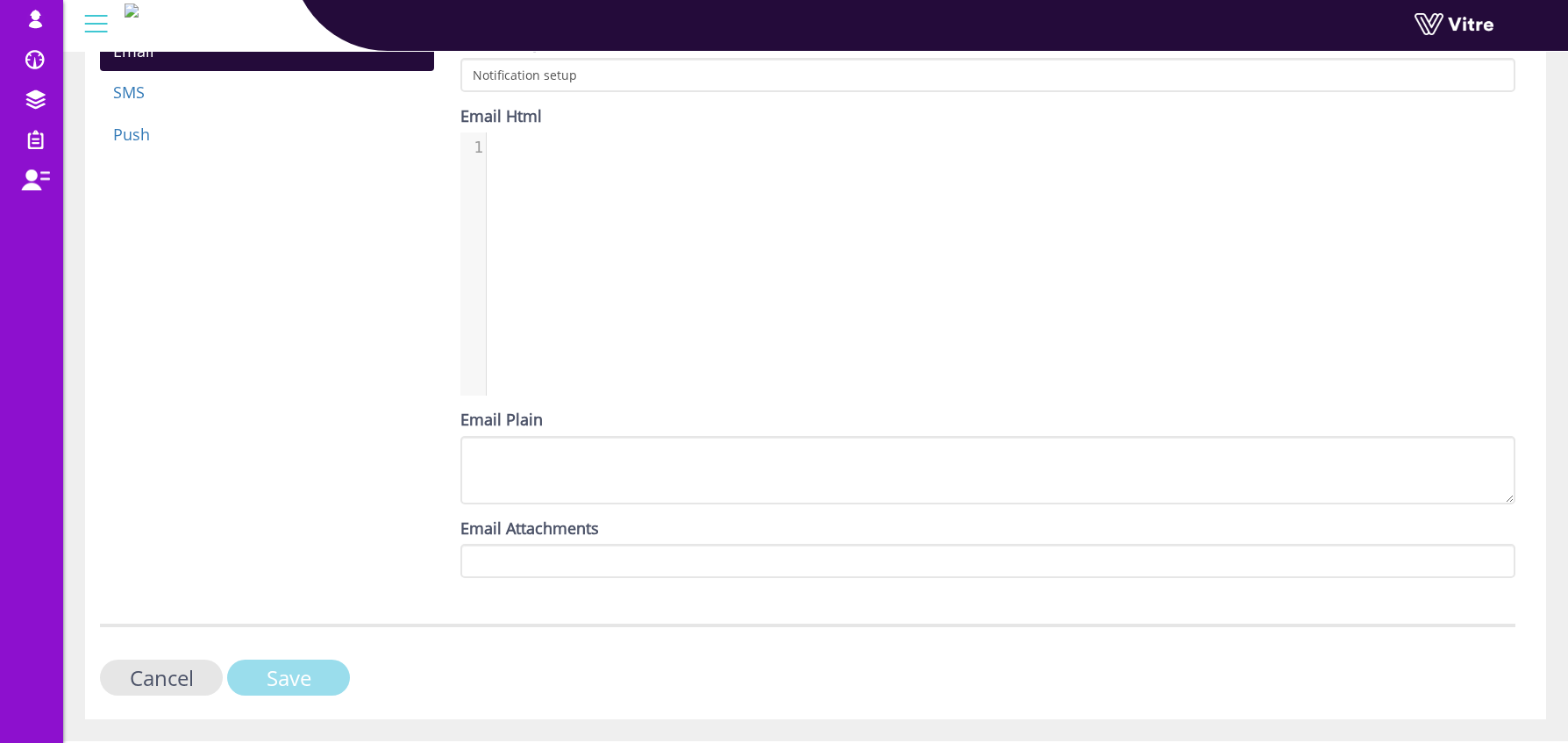
scroll to position [544, 0]
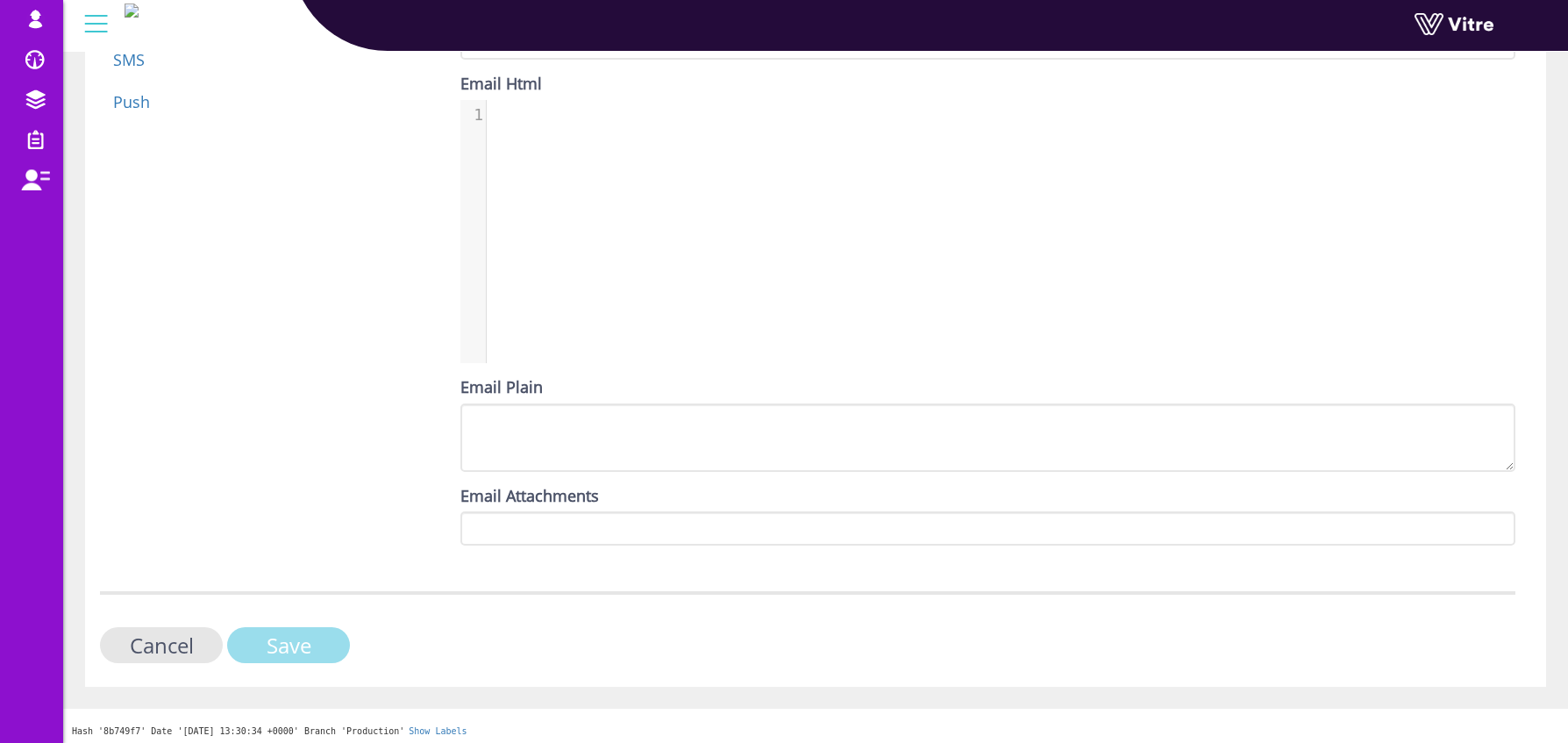
click at [319, 647] on input "Save" at bounding box center [288, 645] width 123 height 36
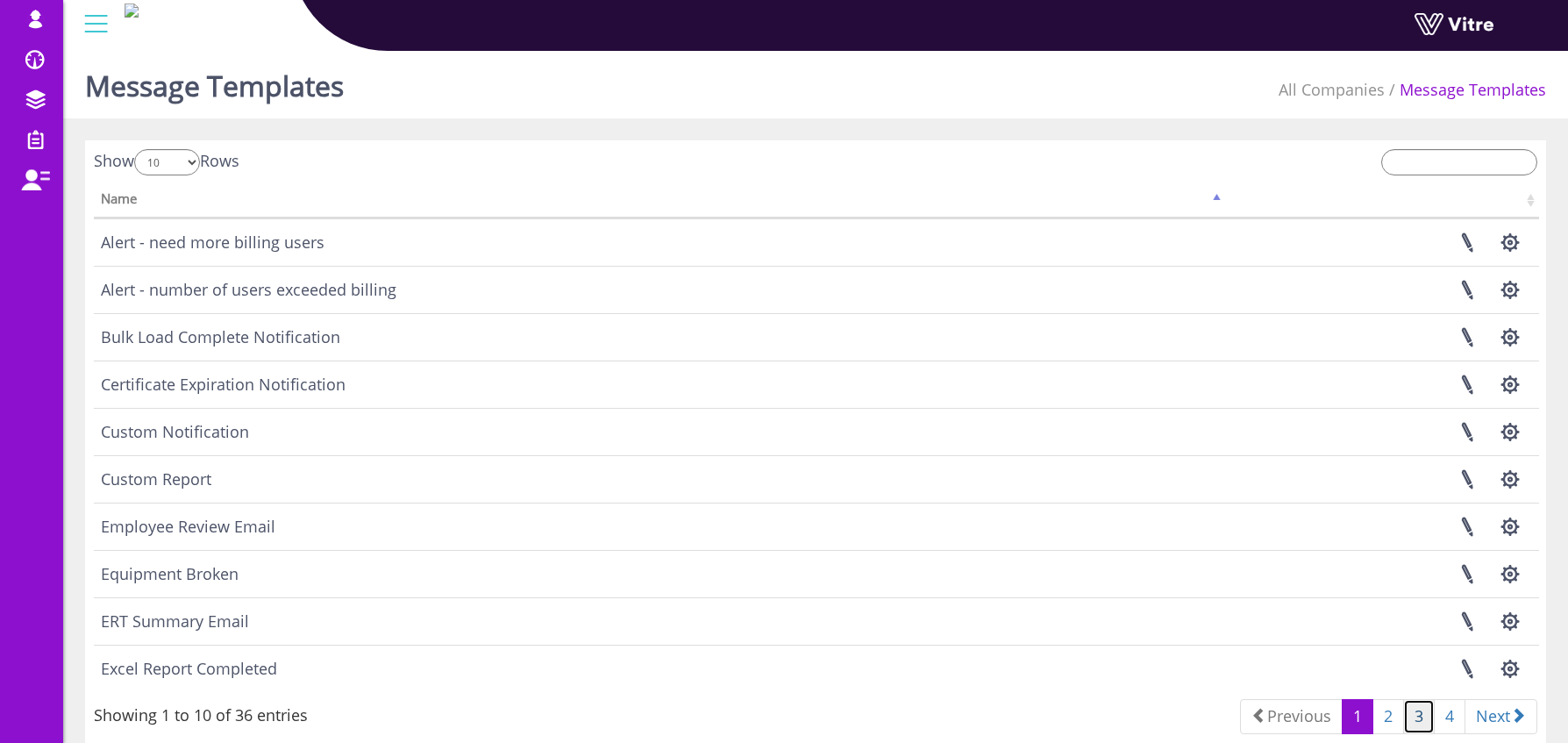
click at [1418, 722] on link "3" at bounding box center [1418, 716] width 32 height 35
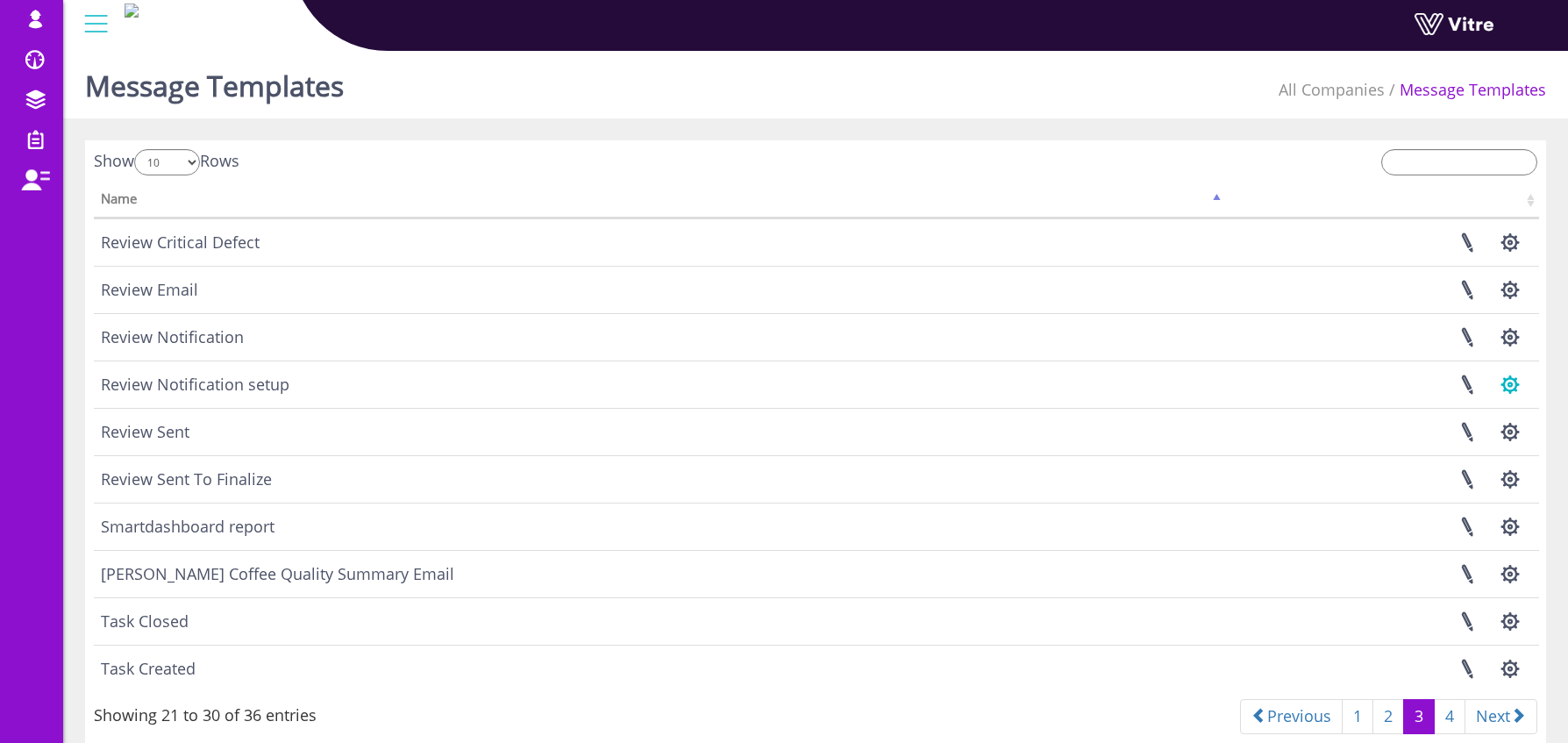
click at [1520, 376] on button "button" at bounding box center [1509, 384] width 43 height 46
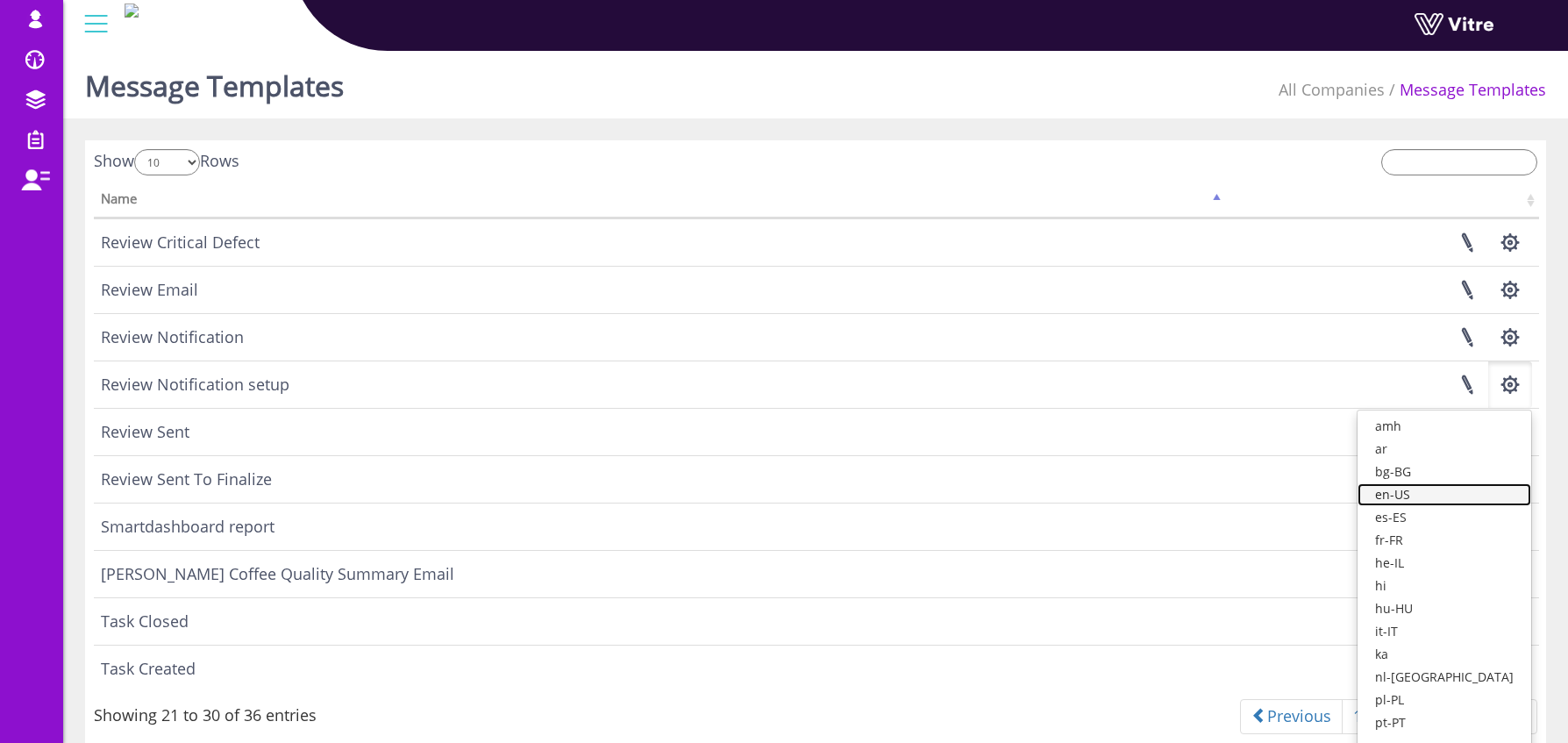
click at [1461, 499] on link "en-US" at bounding box center [1444, 495] width 174 height 23
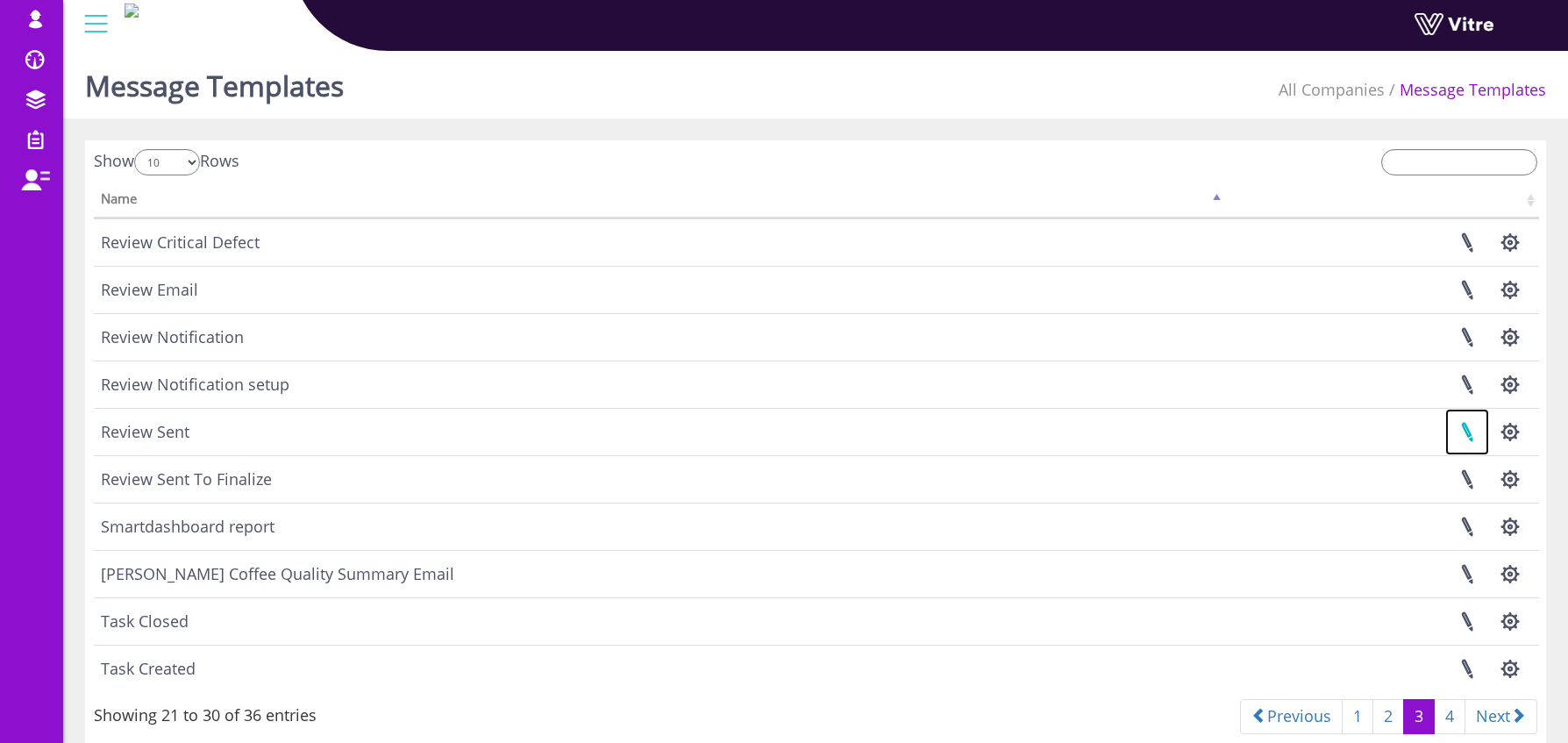
click at [1467, 433] on link at bounding box center [1467, 432] width 43 height 46
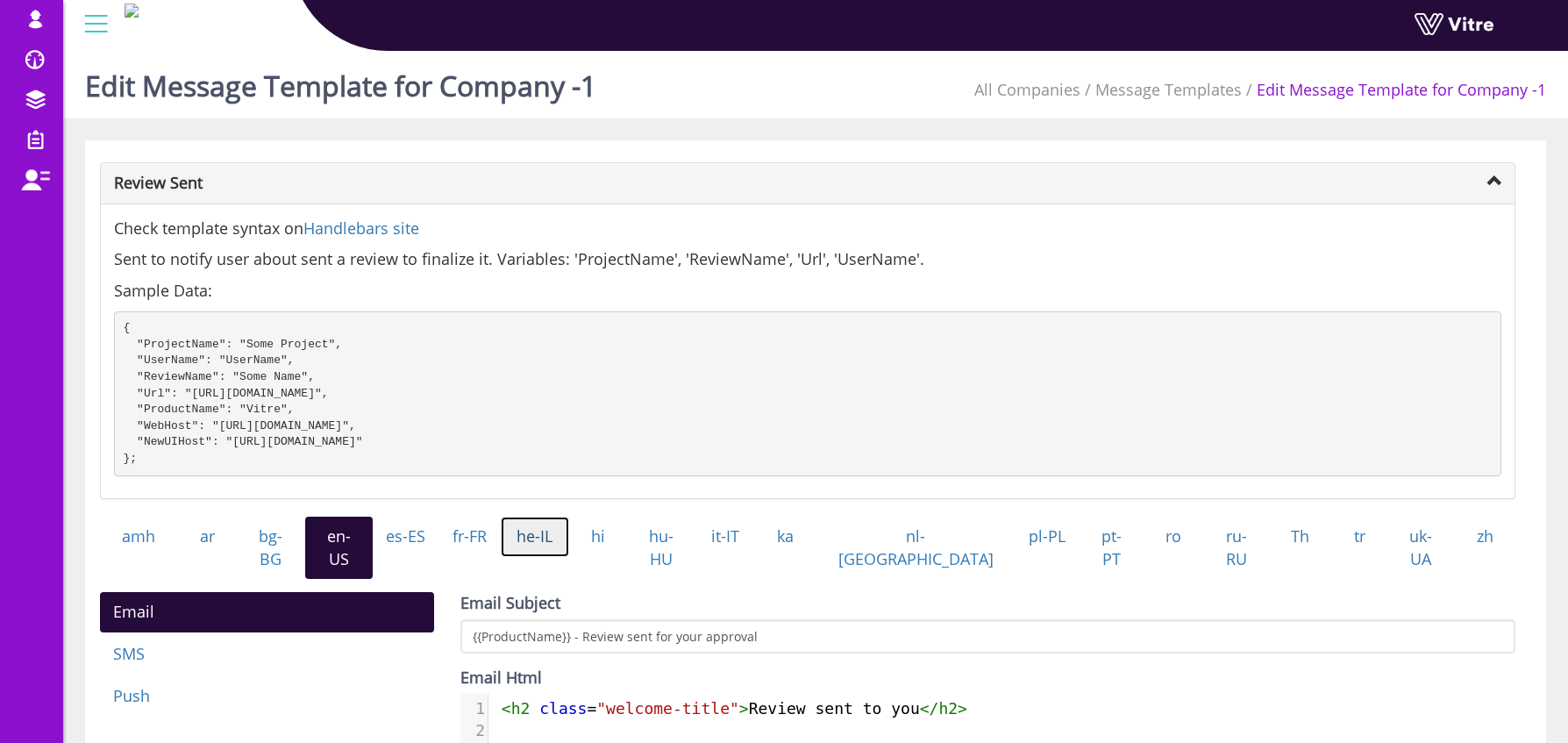
click at [569, 557] on link "he-IL" at bounding box center [535, 537] width 69 height 41
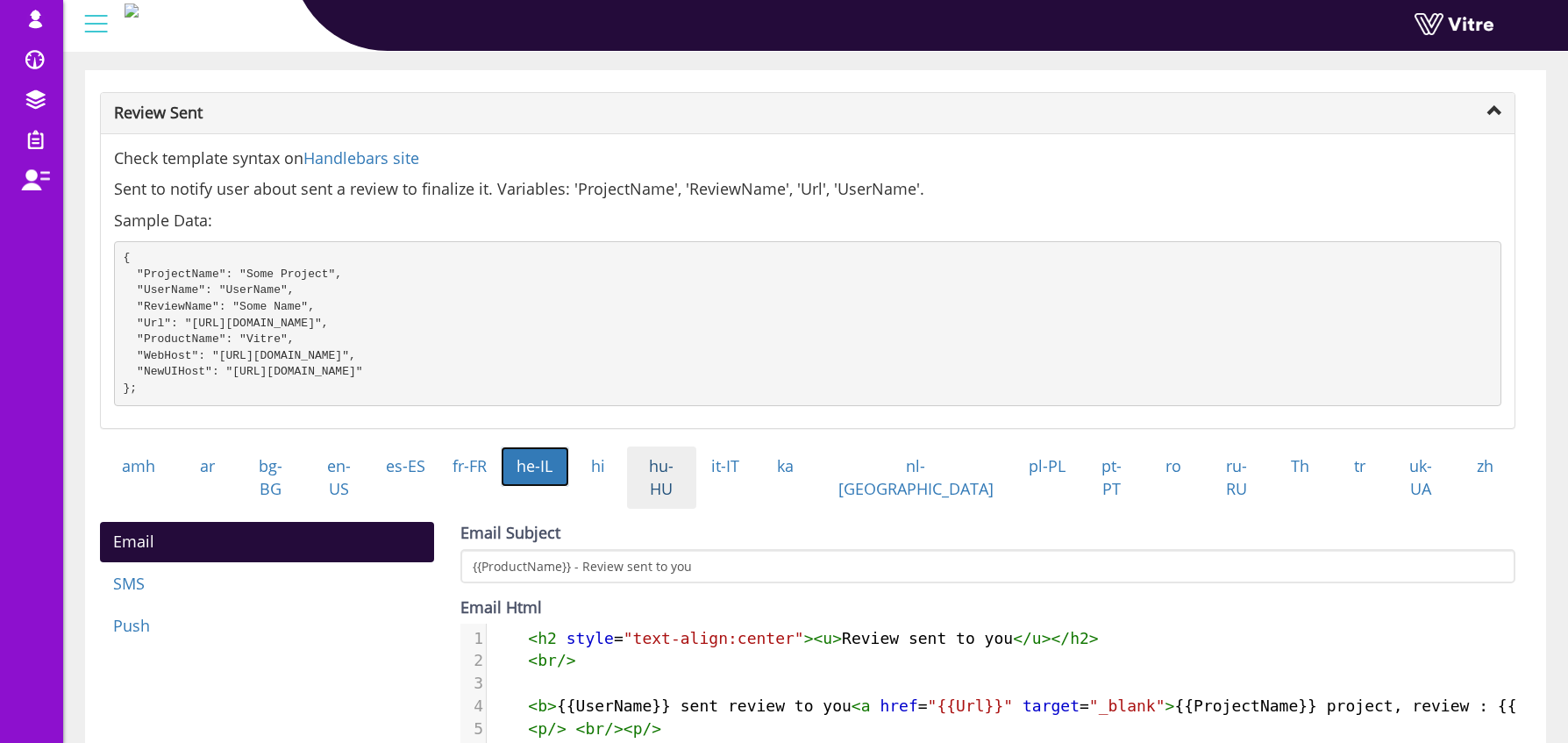
scroll to position [150, 0]
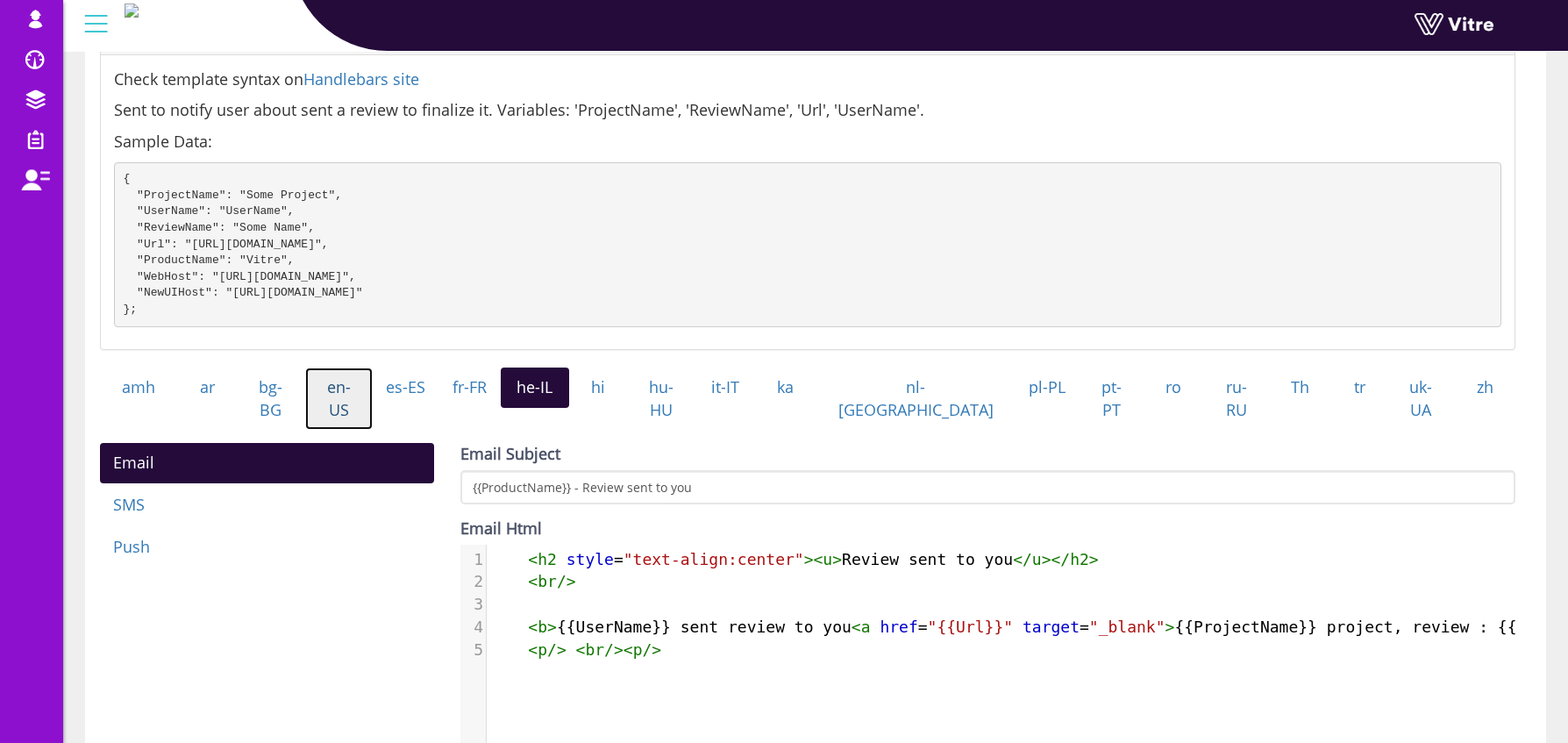
click at [371, 407] on link "en-US" at bounding box center [339, 399] width 69 height 63
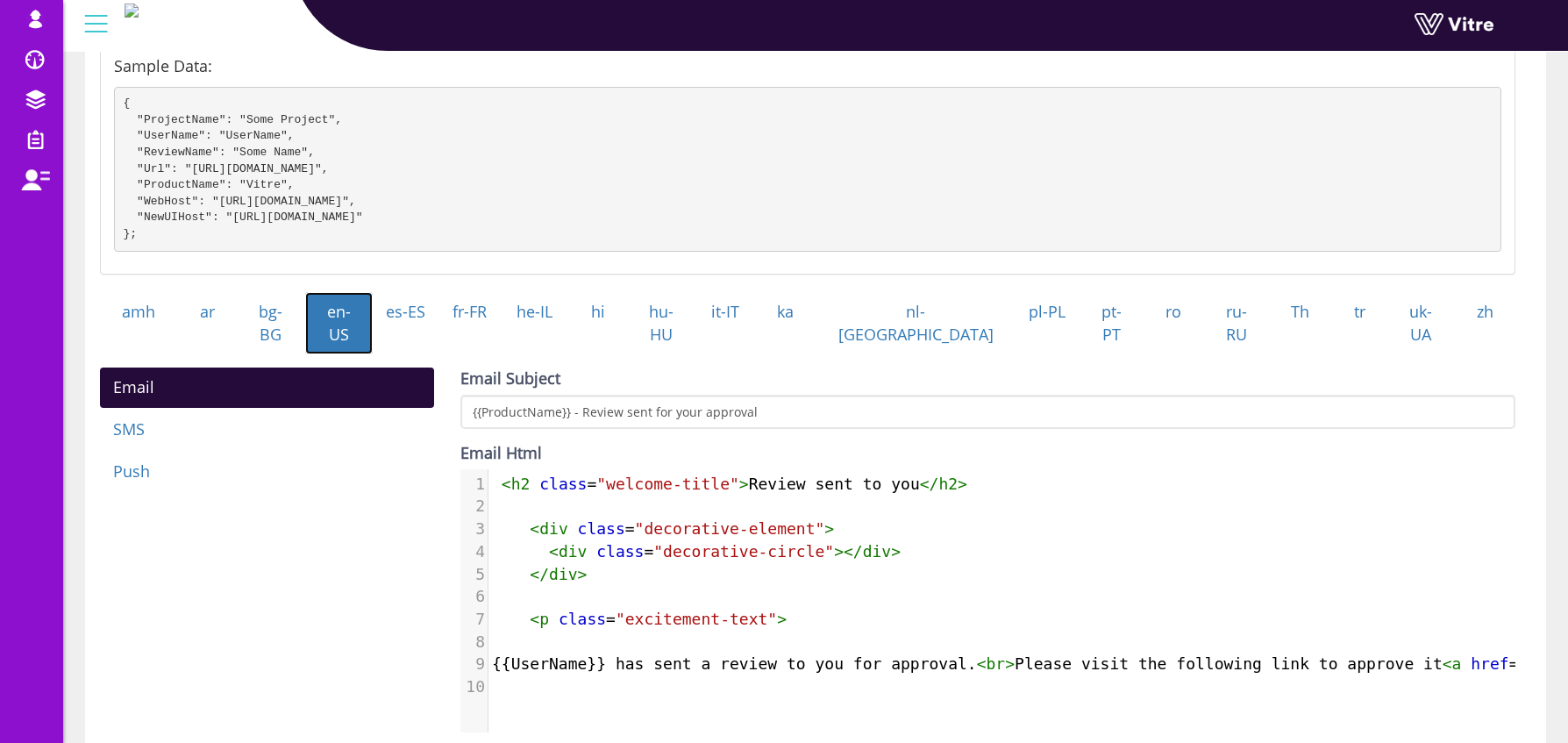
scroll to position [245, 0]
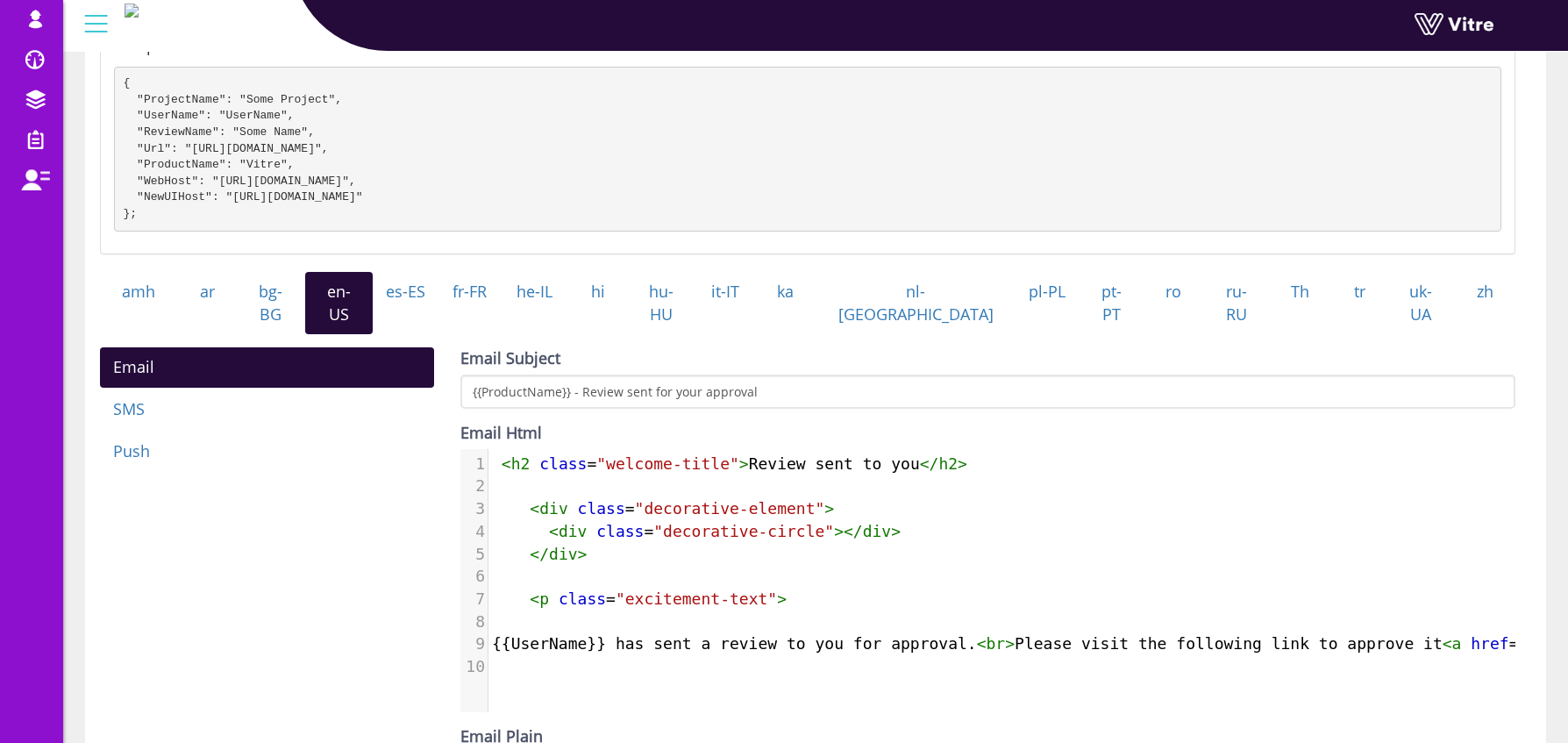
click at [500, 457] on span "< h2 class = "welcome-title" > Review sent to you </ h2 >" at bounding box center [729, 463] width 476 height 18
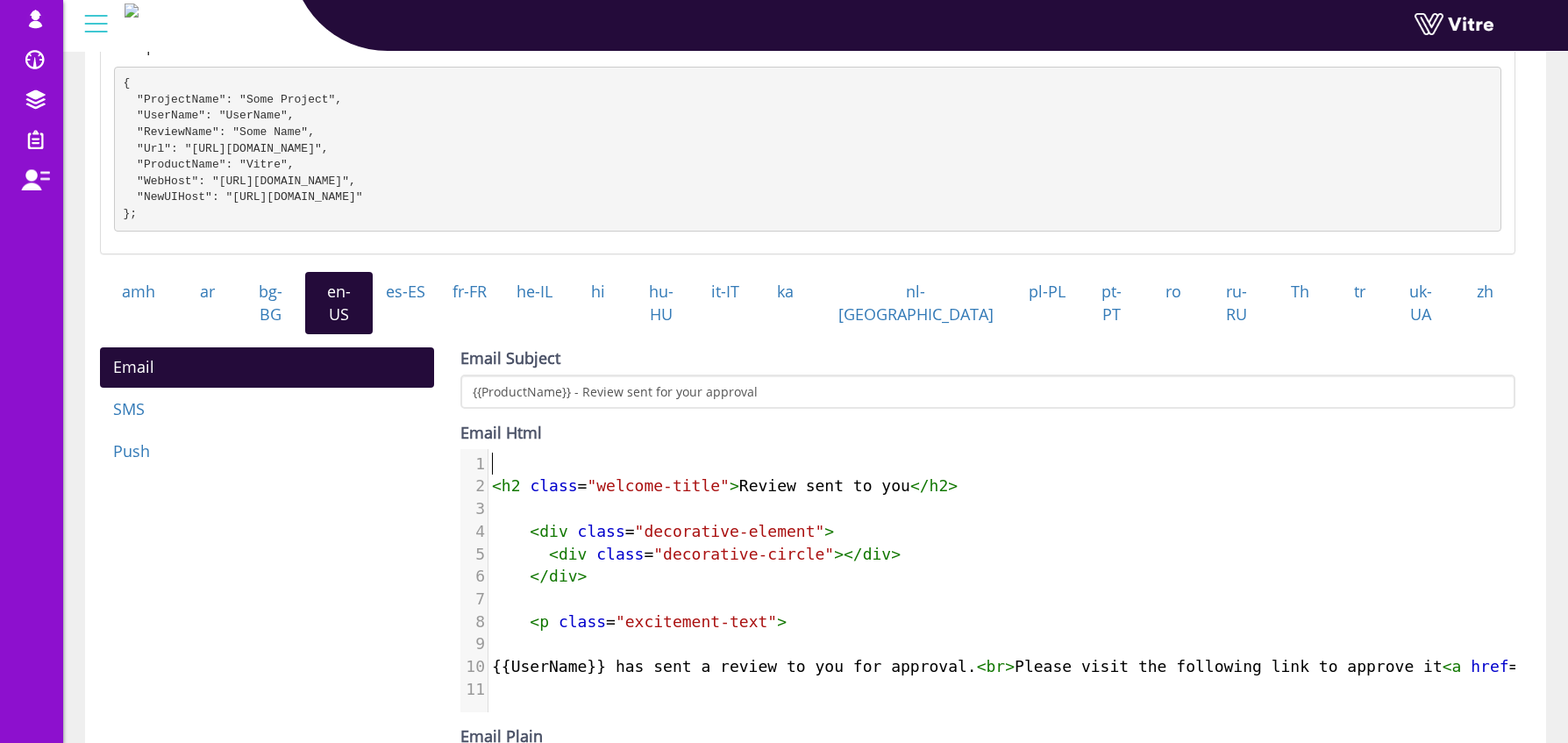
paste textarea "R"
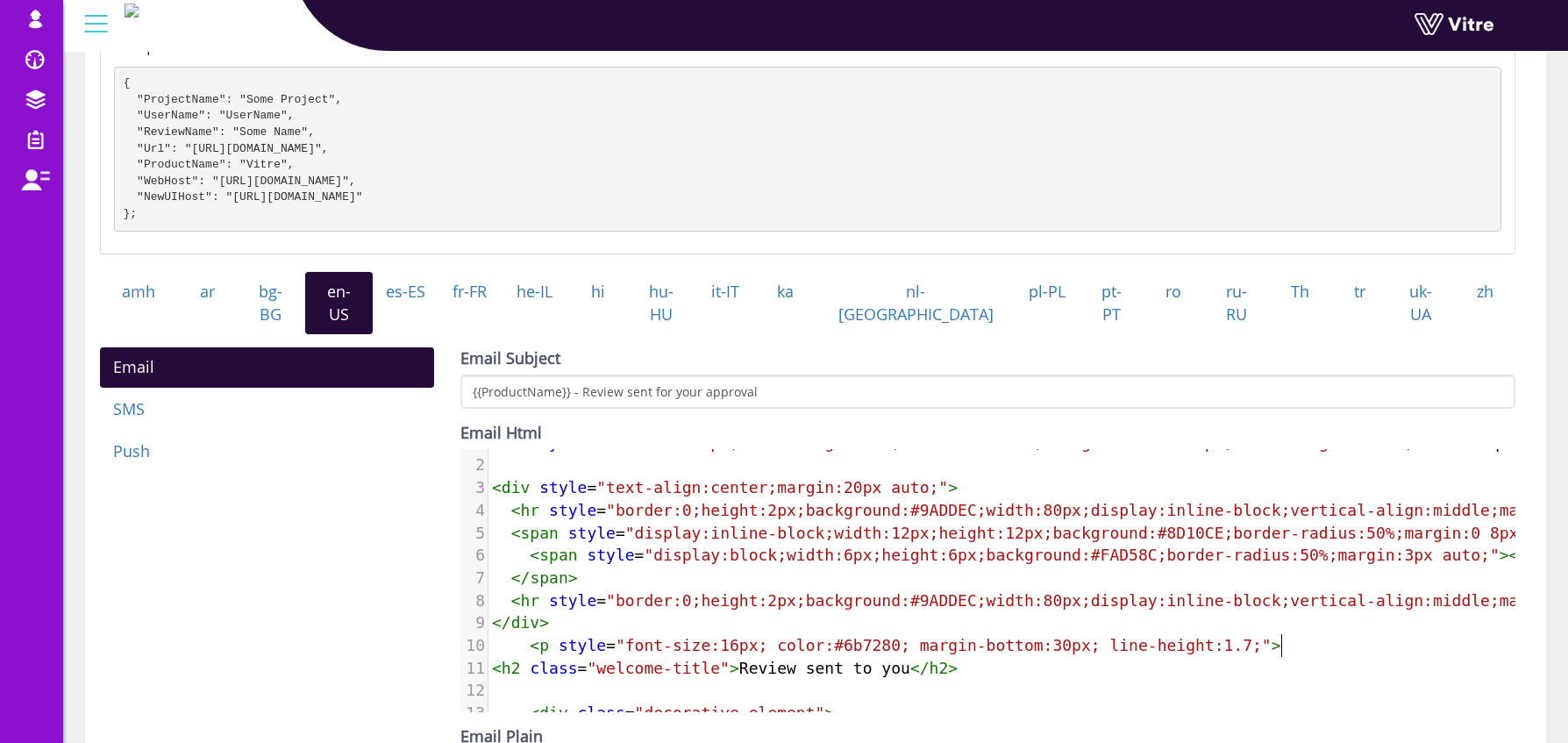
scroll to position [28, 0]
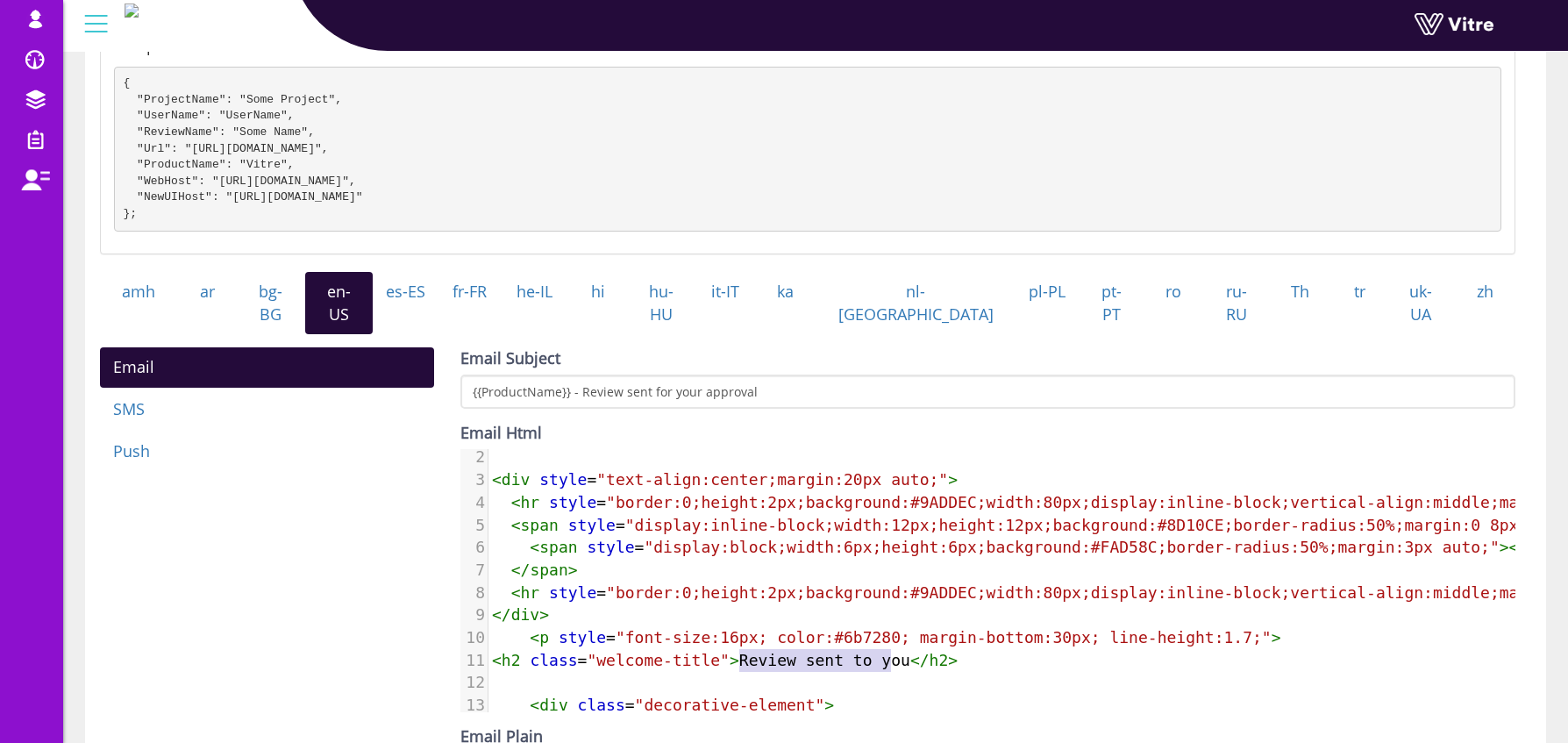
type textarea "Review sent to you"
drag, startPoint x: 735, startPoint y: 659, endPoint x: 907, endPoint y: 647, distance: 172.4
click at [907, 650] on span "< h2 class = "welcome-title" > Review sent to you </ h2 >" at bounding box center [725, 659] width 466 height 18
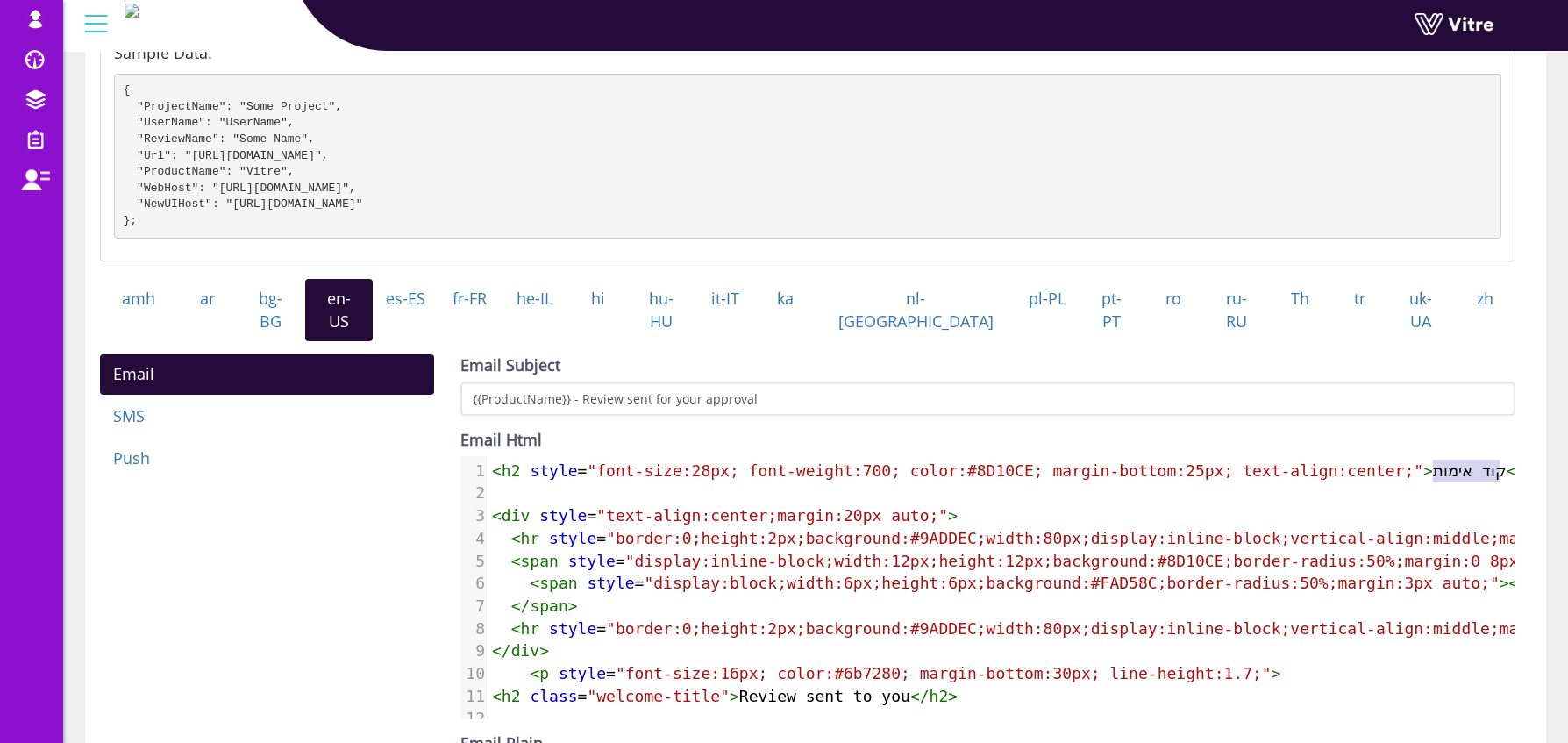
scroll to position [0, 63]
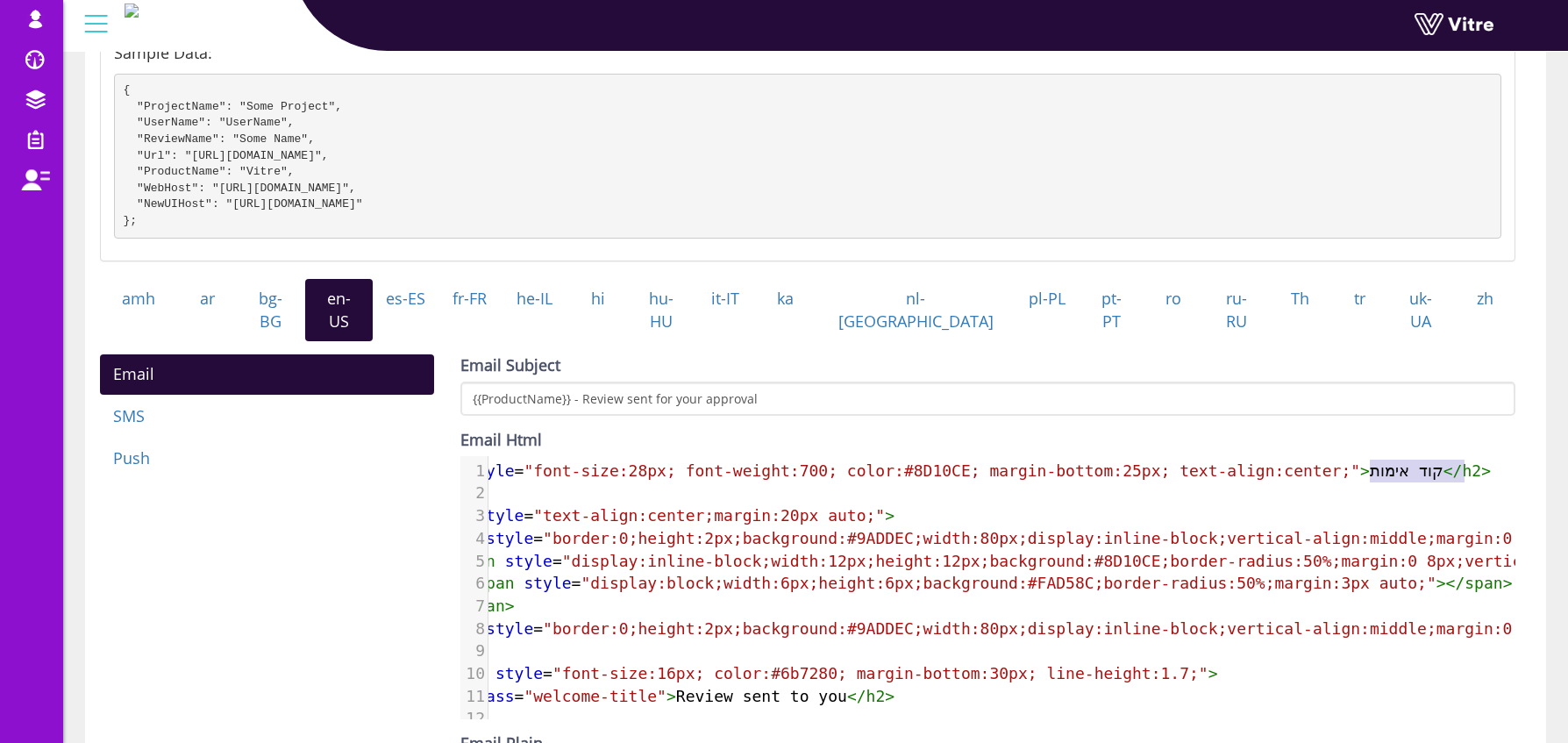
type textarea "קוד אימות"
drag, startPoint x: 1437, startPoint y: 468, endPoint x: 1459, endPoint y: 470, distance: 22.1
click at [1459, 470] on span "< h2 style = "font-size:28px; font-weight:700; color:#8D10CE; margin-bottom:25p…" at bounding box center [959, 470] width 1062 height 18
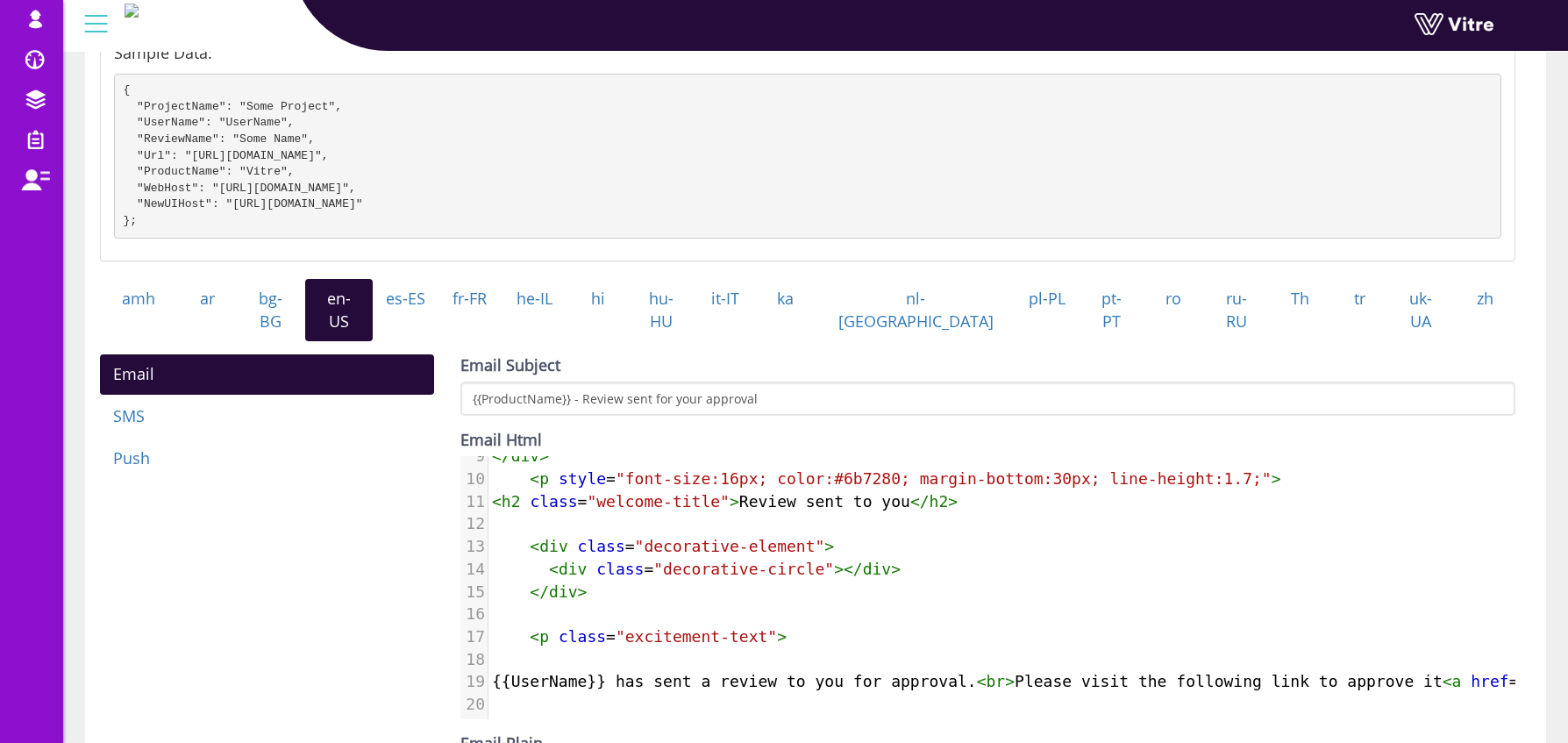
scroll to position [0, 0]
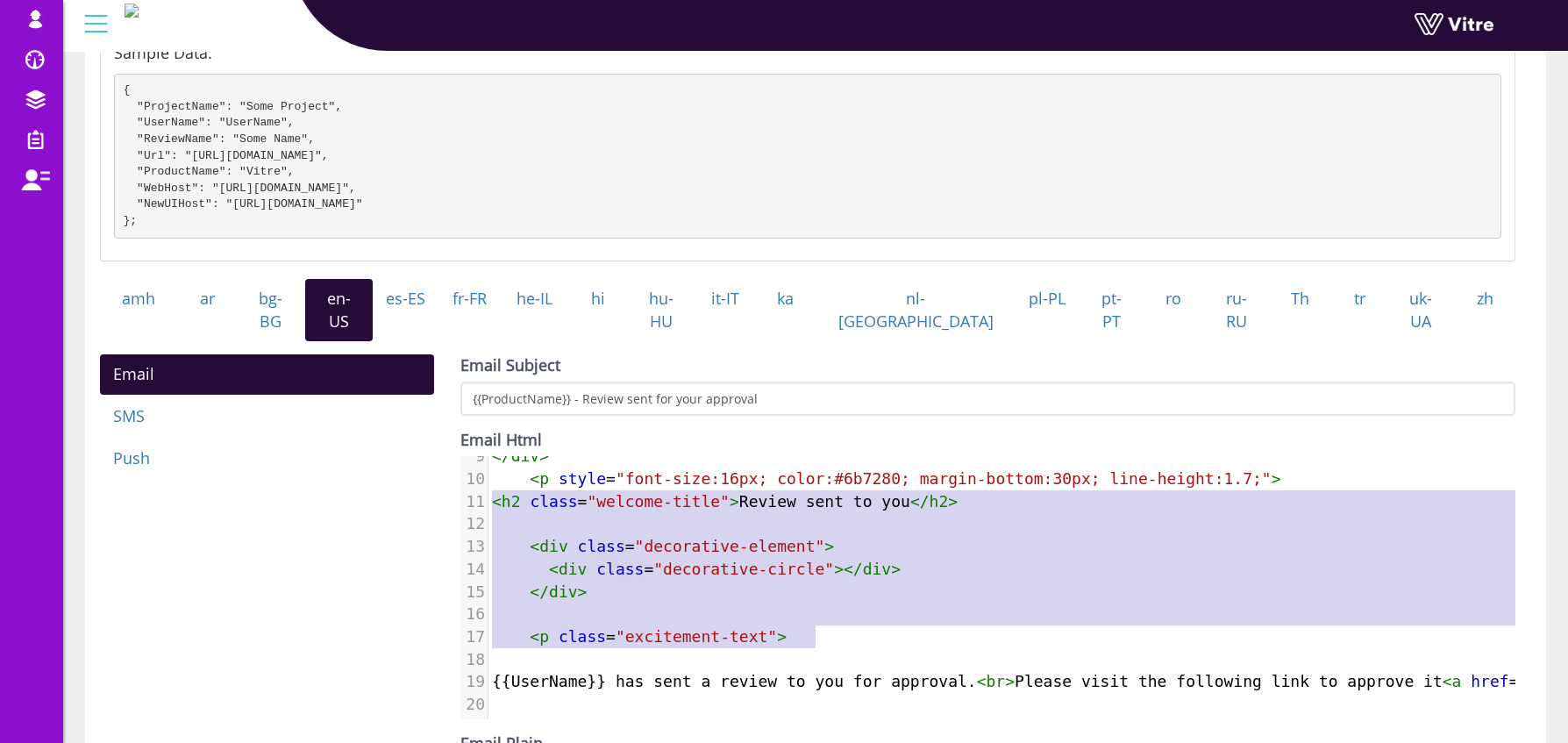
type textarea "<h2 class="welcome-title">Review sent to you</h2> <div class="decorative-elemen…"
drag, startPoint x: 492, startPoint y: 483, endPoint x: 935, endPoint y: 631, distance: 467.1
click at [935, 631] on div "1 < h2 style = "font-size:28px; font-weight:700; color:#8D10CE; margin-bottom:2…" at bounding box center [1508, 490] width 2040 height 451
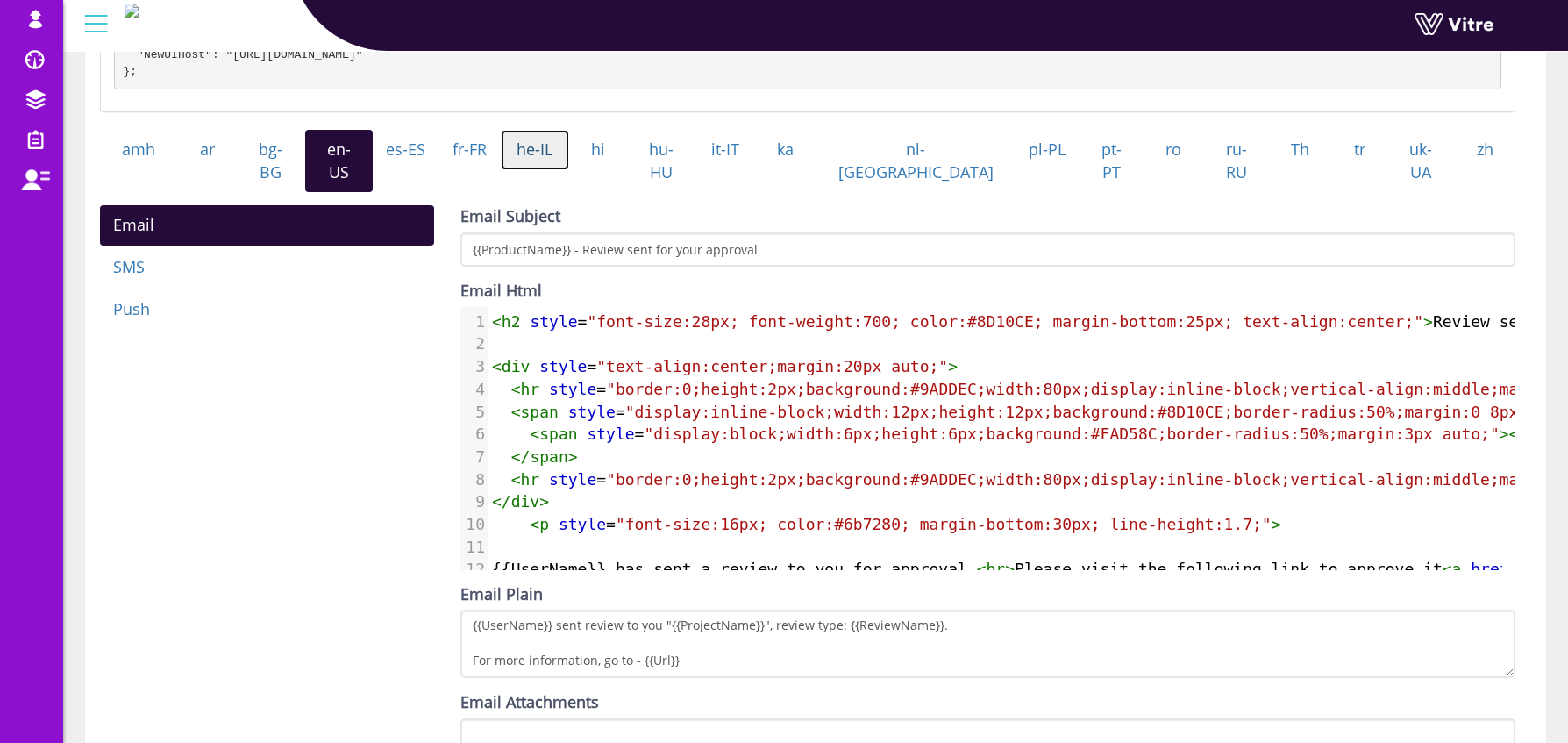
click at [569, 164] on link "he-IL" at bounding box center [535, 151] width 69 height 41
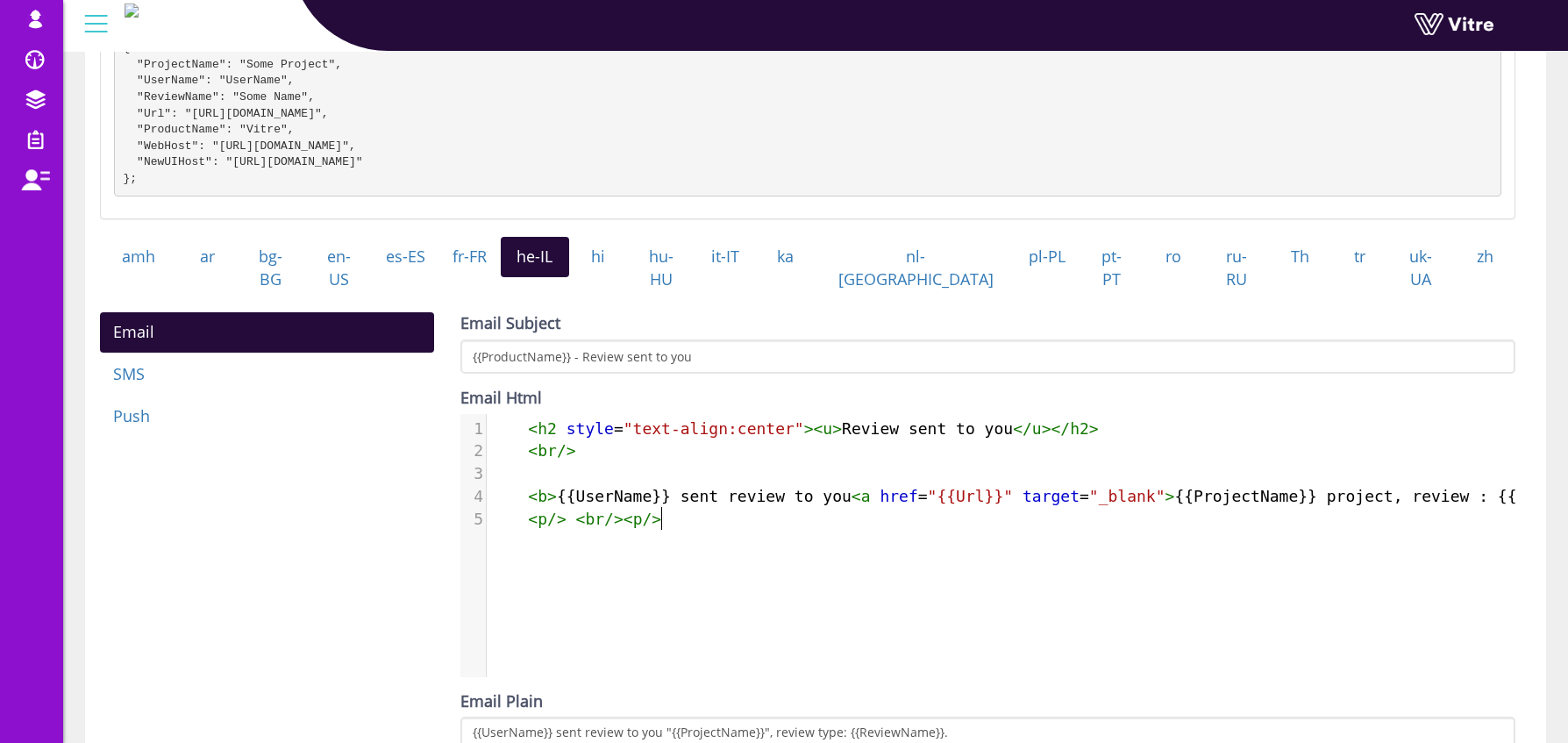
type textarea "<h2 style="text-align:center"><u>Review sent to you</u></h2> <br/> <b>{{UserNam…"
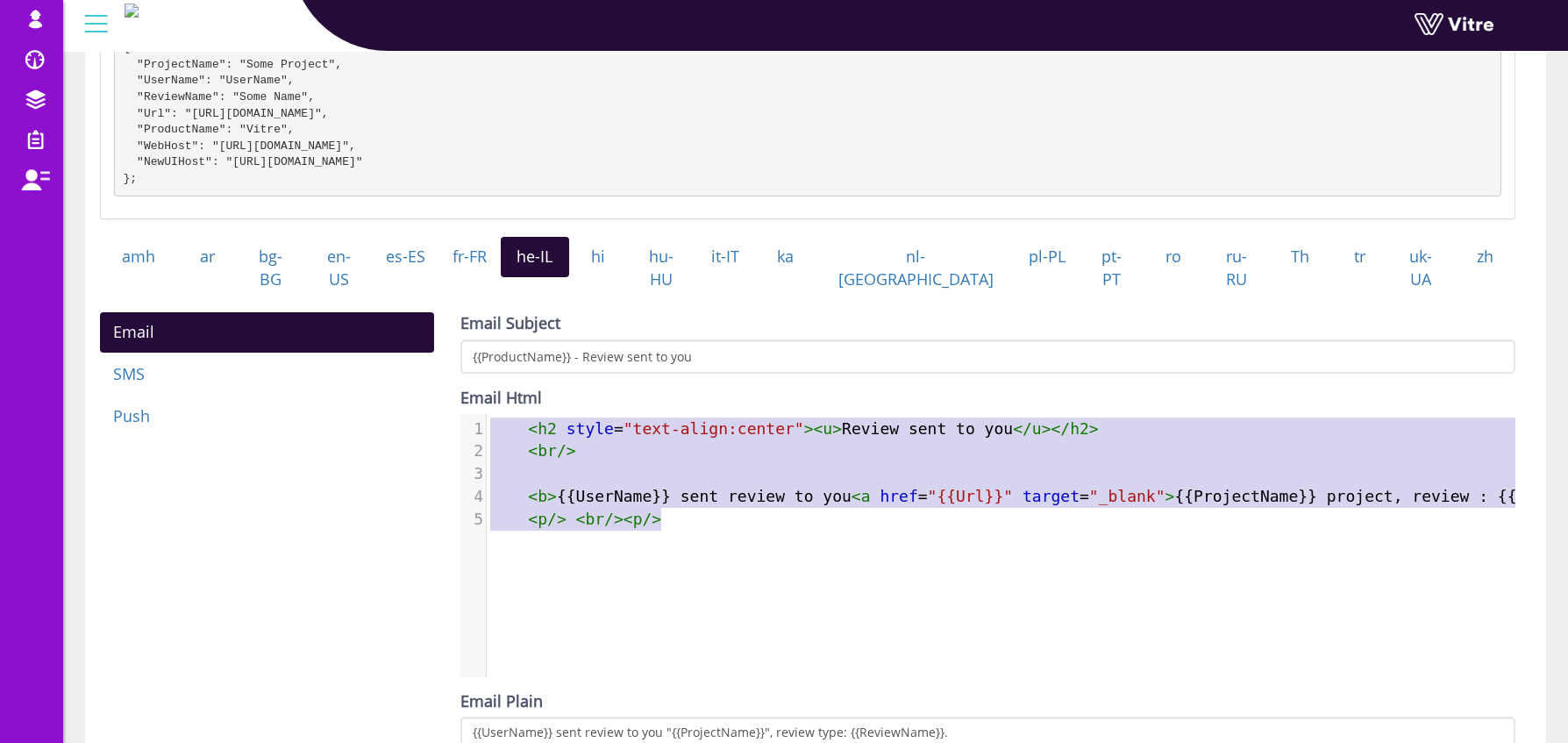
drag, startPoint x: 695, startPoint y: 527, endPoint x: 472, endPoint y: 344, distance: 288.5
click at [472, 344] on div "Email Subject {{ProductName}} - Review sent to you Email Html <h2 style="text-a…" at bounding box center [987, 586] width 1055 height 547
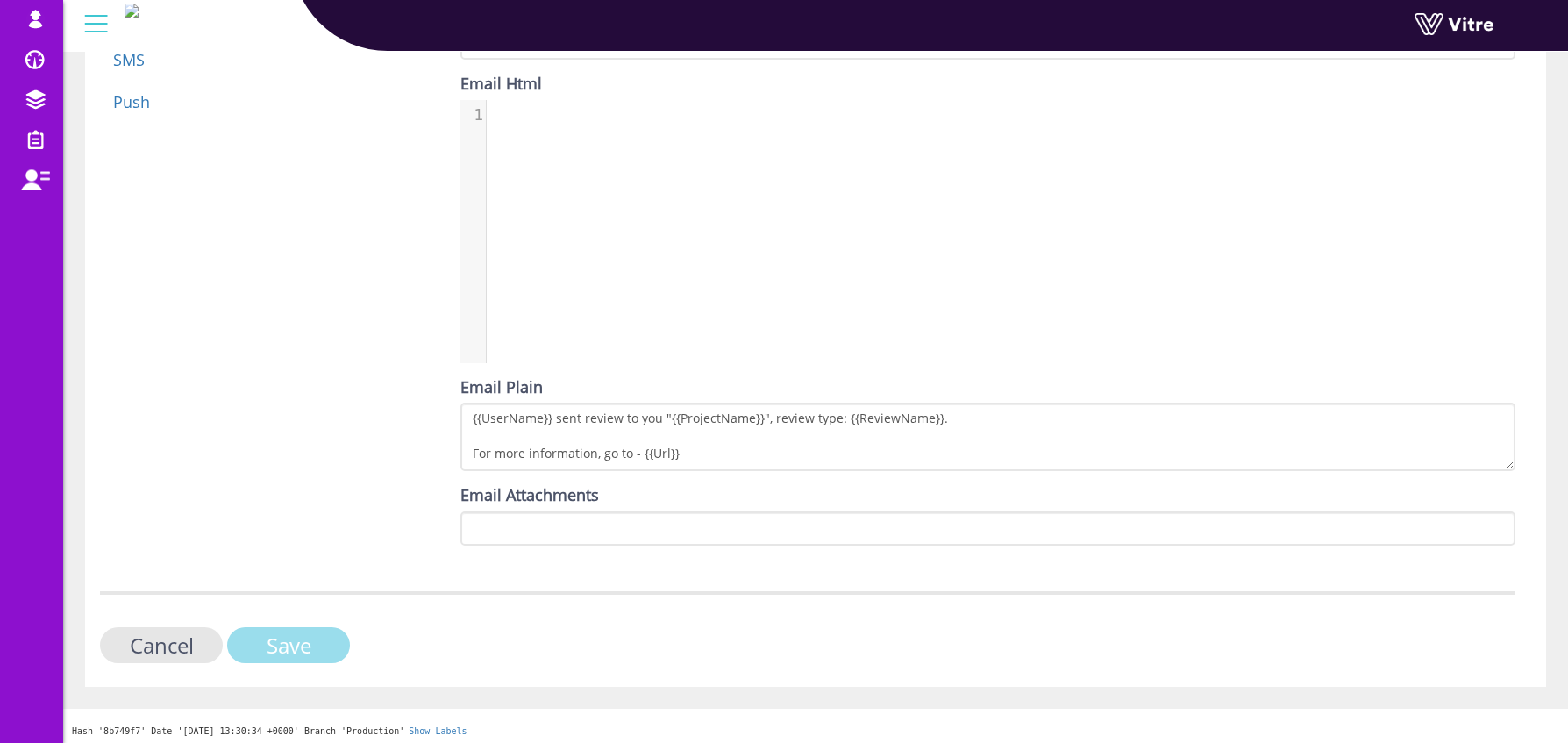
click at [319, 645] on input "Save" at bounding box center [288, 645] width 123 height 36
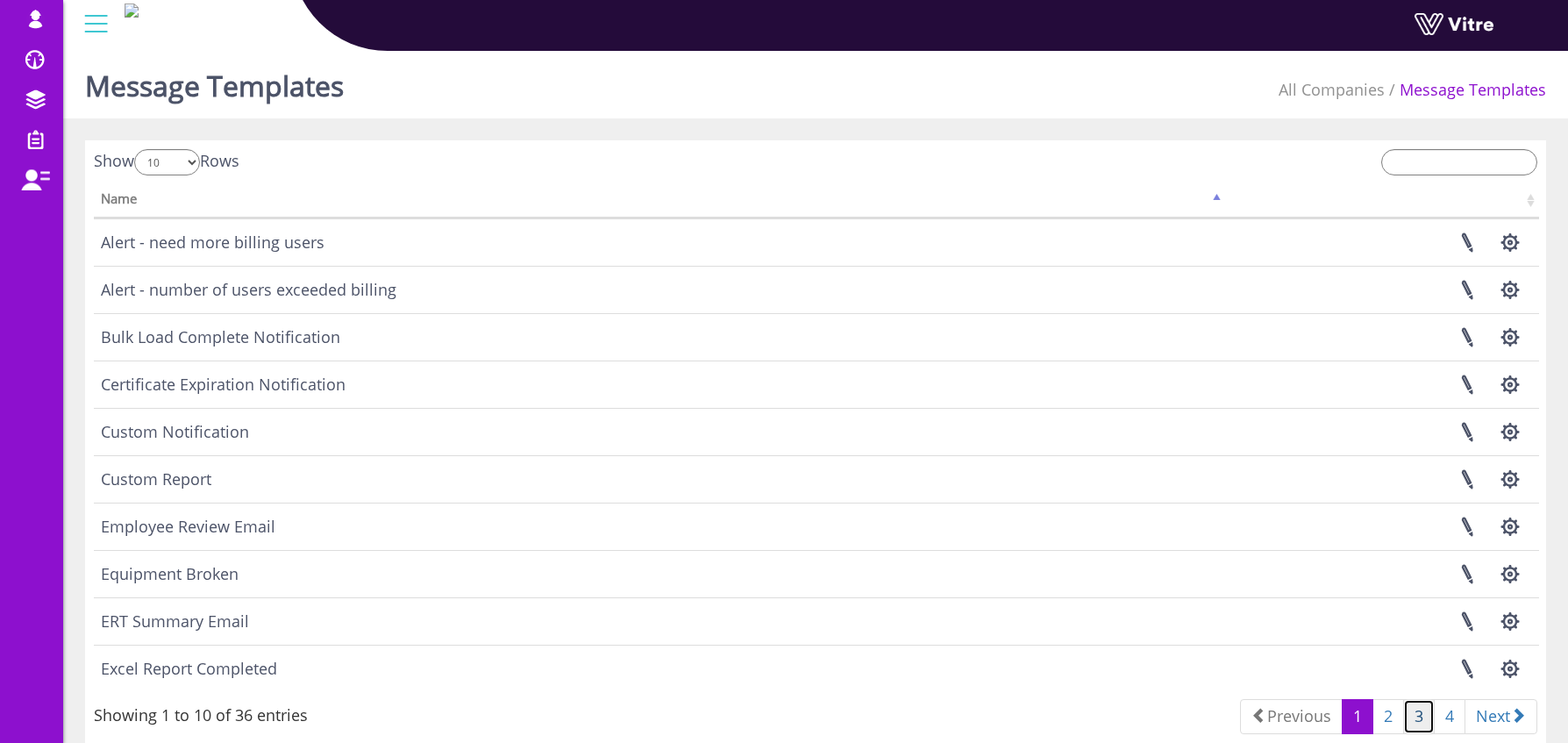
click at [1420, 717] on link "3" at bounding box center [1418, 716] width 32 height 35
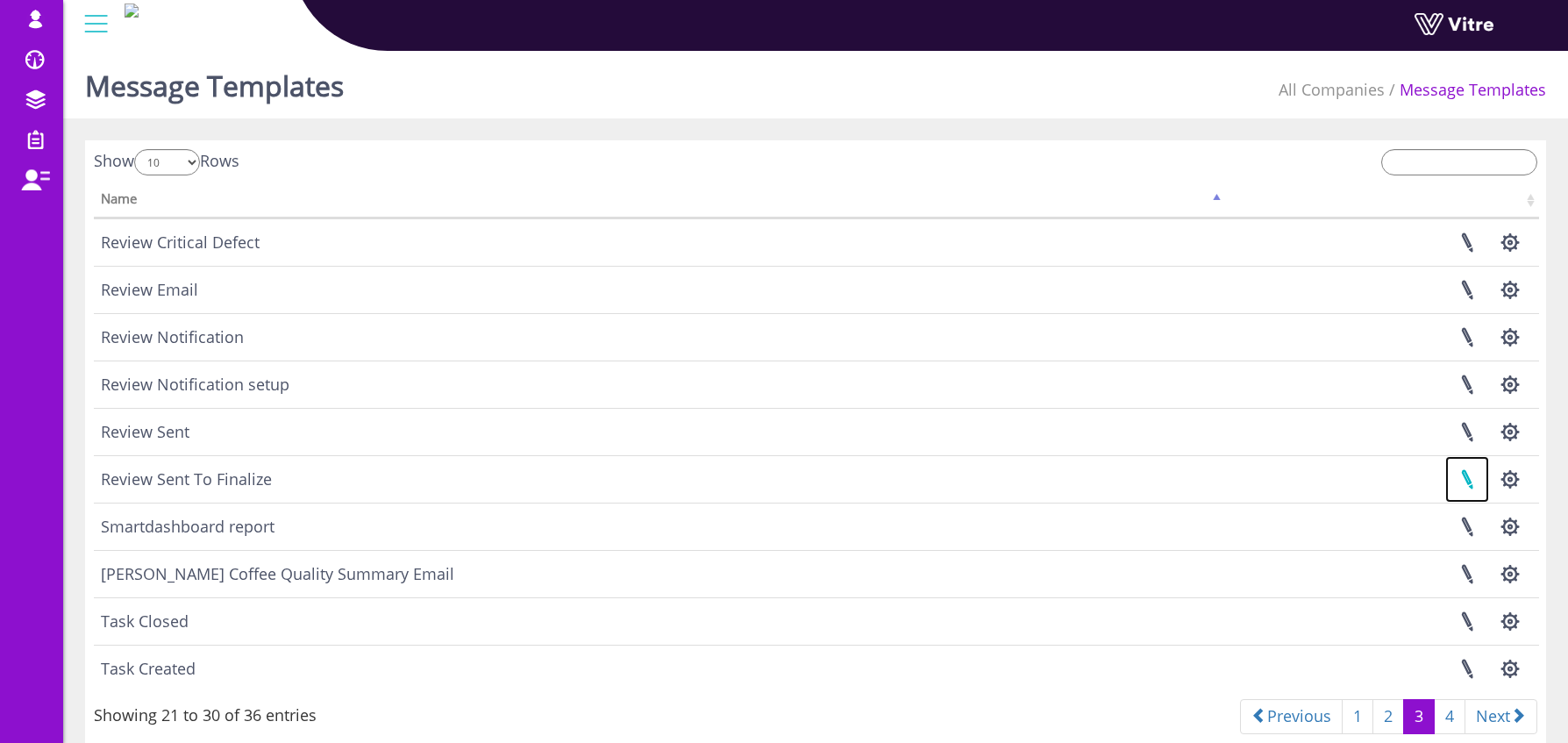
click at [1472, 471] on link at bounding box center [1467, 480] width 43 height 46
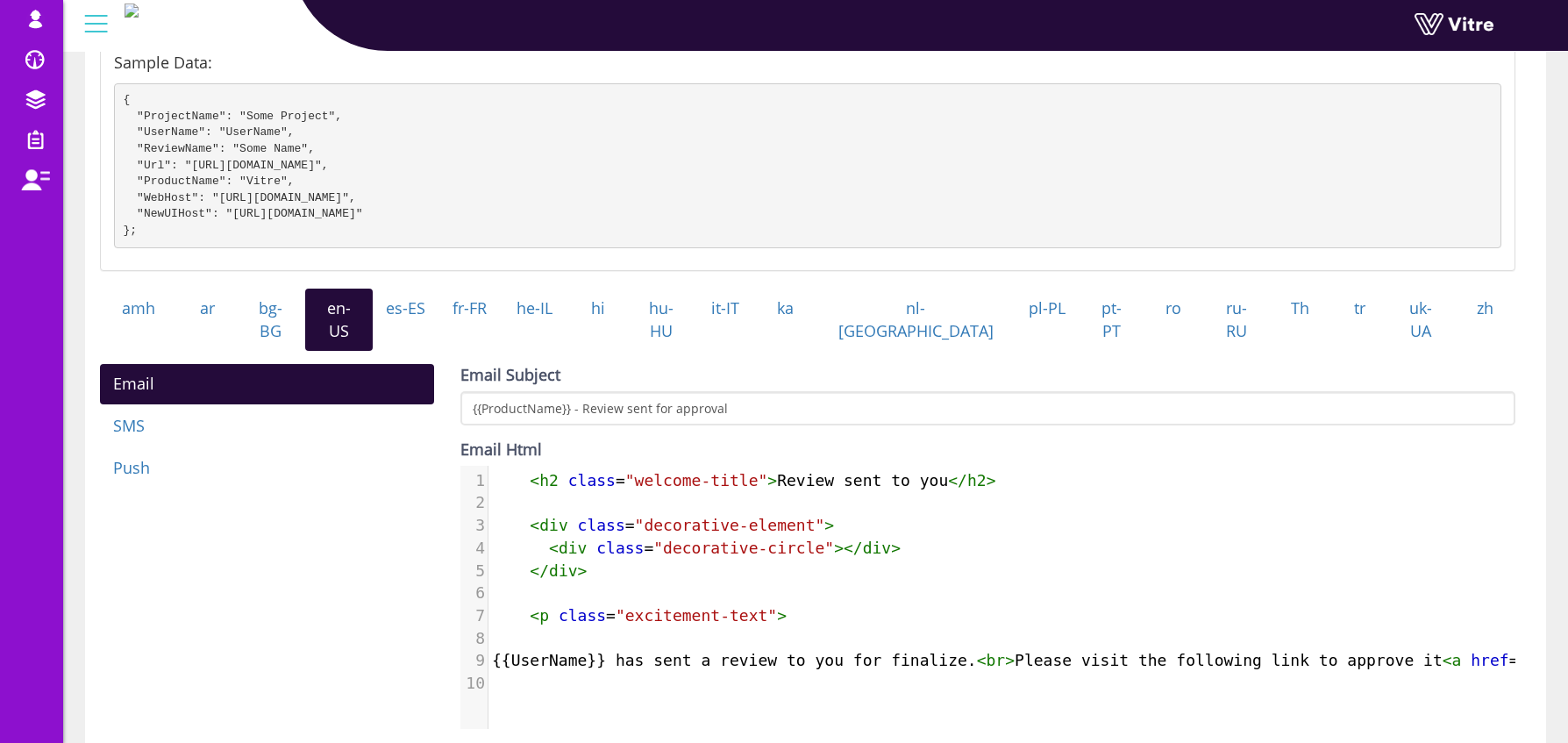
scroll to position [293, 0]
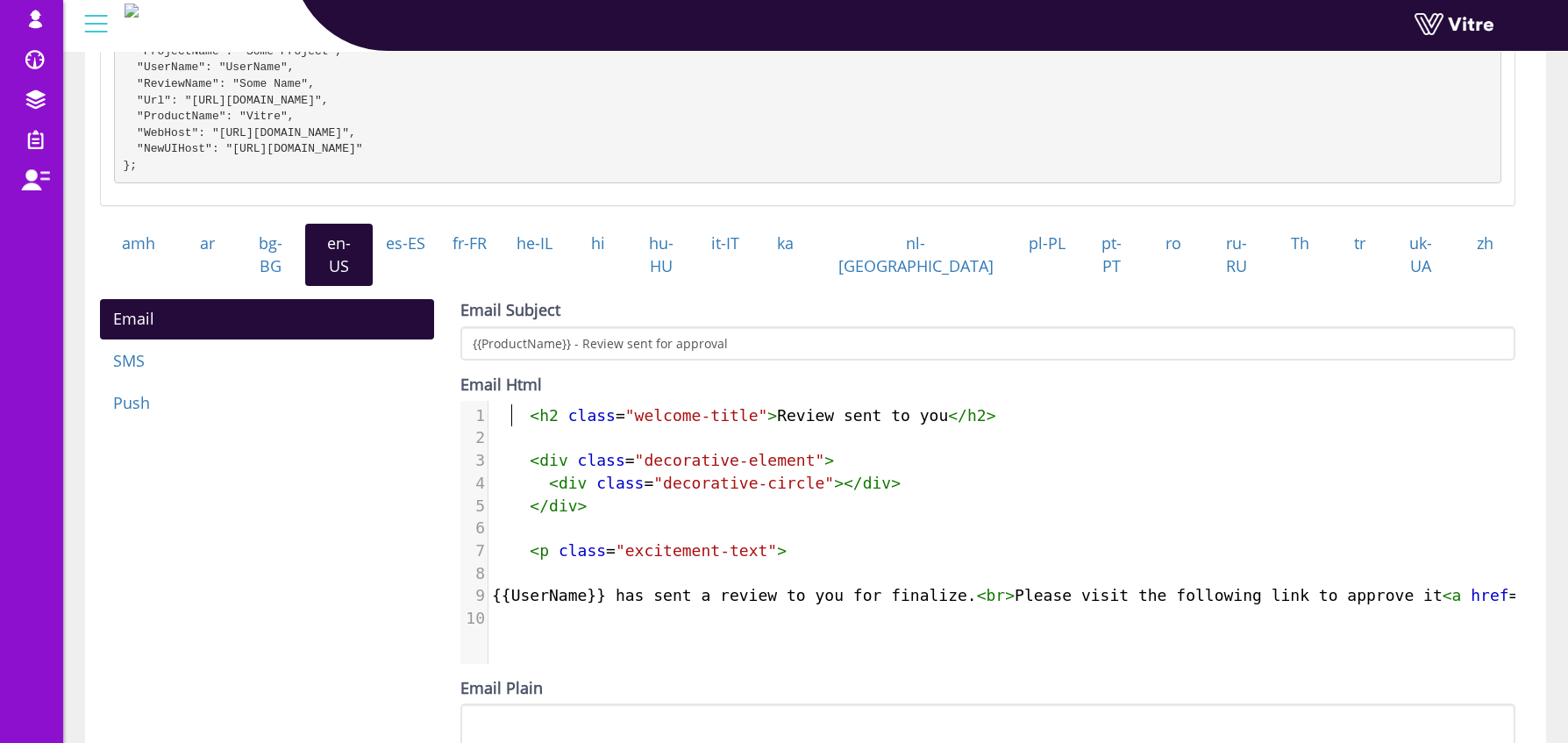
click at [513, 408] on span "< h2 class = "welcome-title" > Review sent to you </ h2 >" at bounding box center [744, 415] width 505 height 18
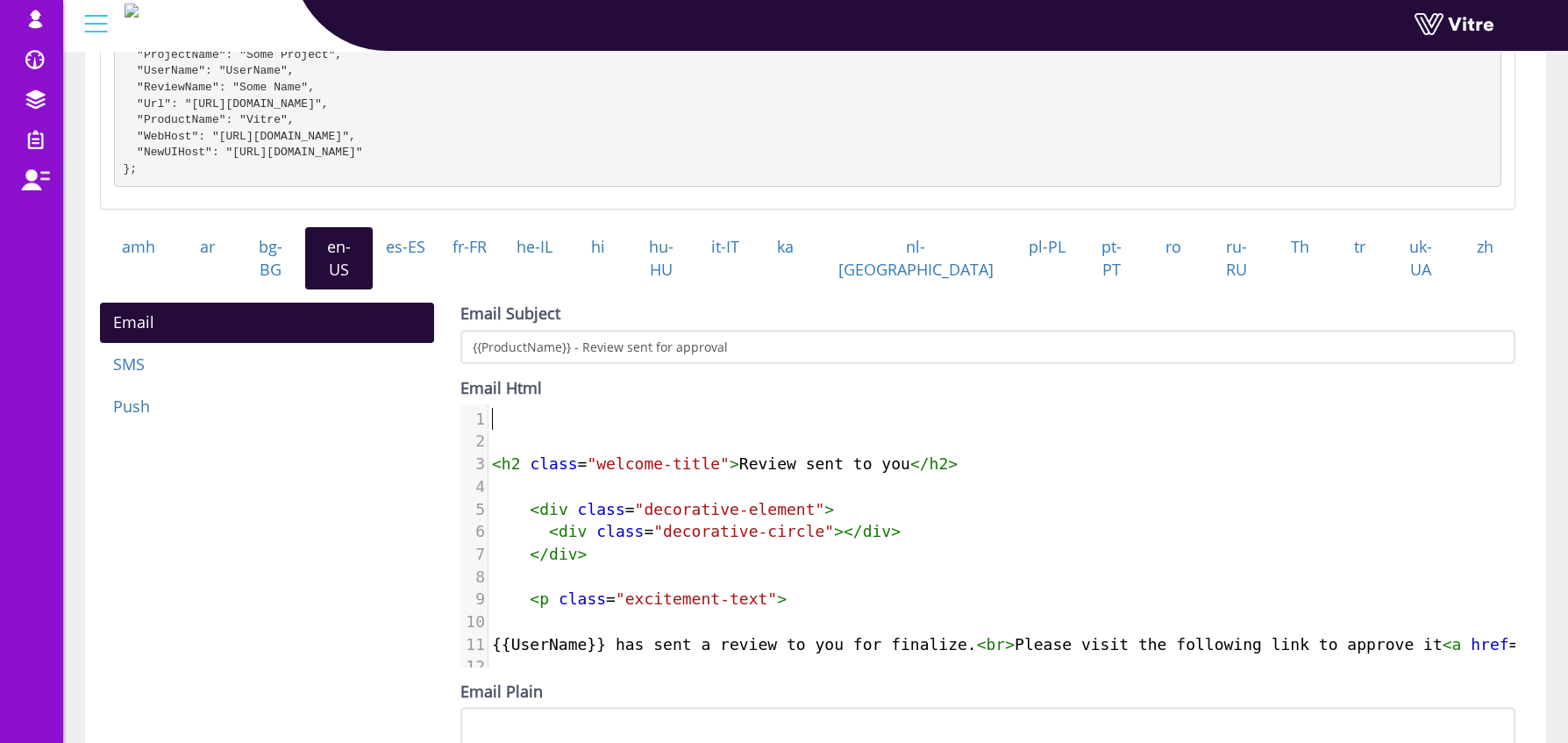
paste textarea "R"
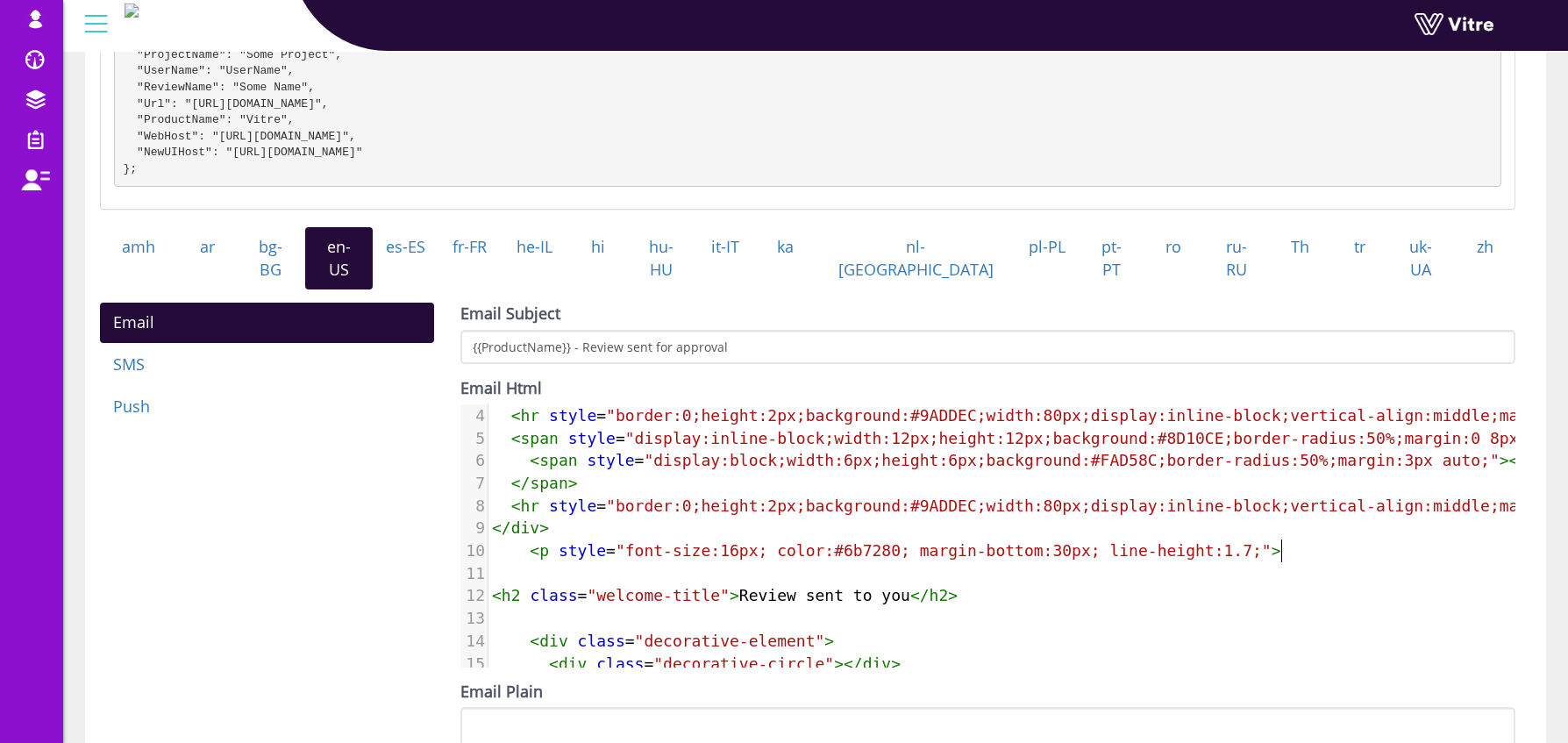
scroll to position [81, 0]
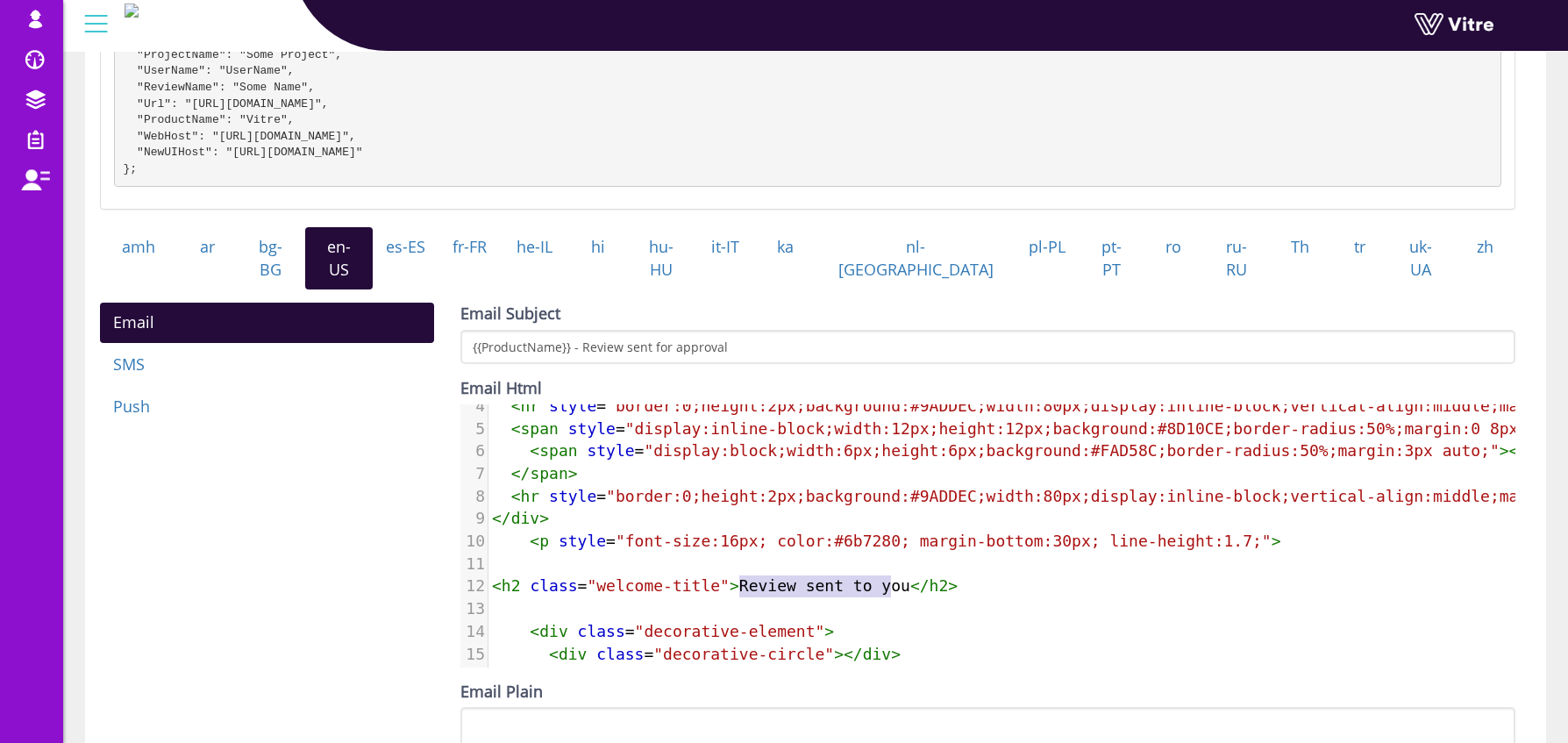
type textarea "Review sent to you"
drag, startPoint x: 740, startPoint y: 583, endPoint x: 908, endPoint y: 583, distance: 168.0
click at [908, 583] on span "< h2 class = "welcome-title" > Review sent to you </ h2 >" at bounding box center [725, 585] width 466 height 18
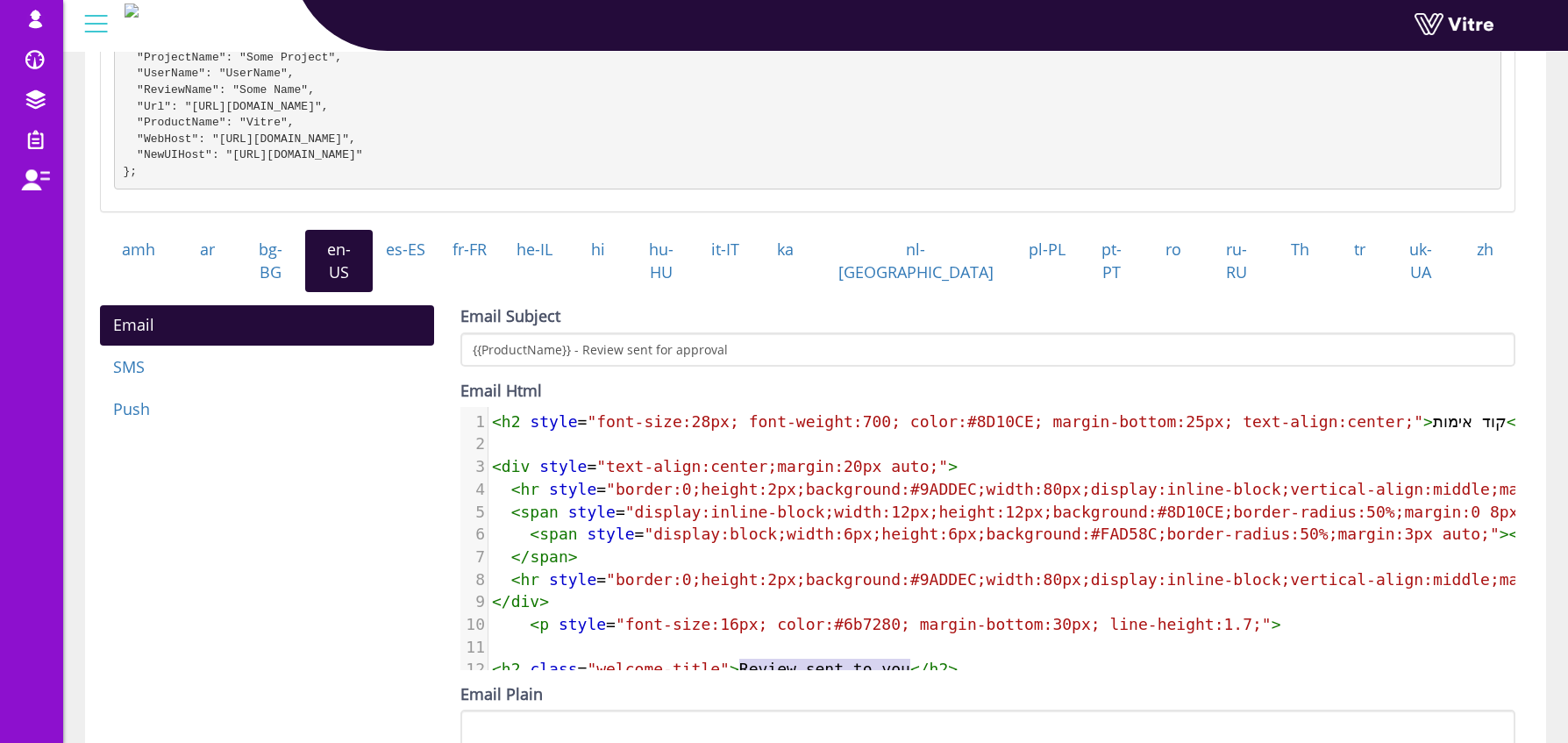
scroll to position [286, 0]
click at [1437, 414] on span "< h2 style = "font-size:28px; font-weight:700; color:#8D10CE; margin-bottom:25p…" at bounding box center [1023, 422] width 1062 height 18
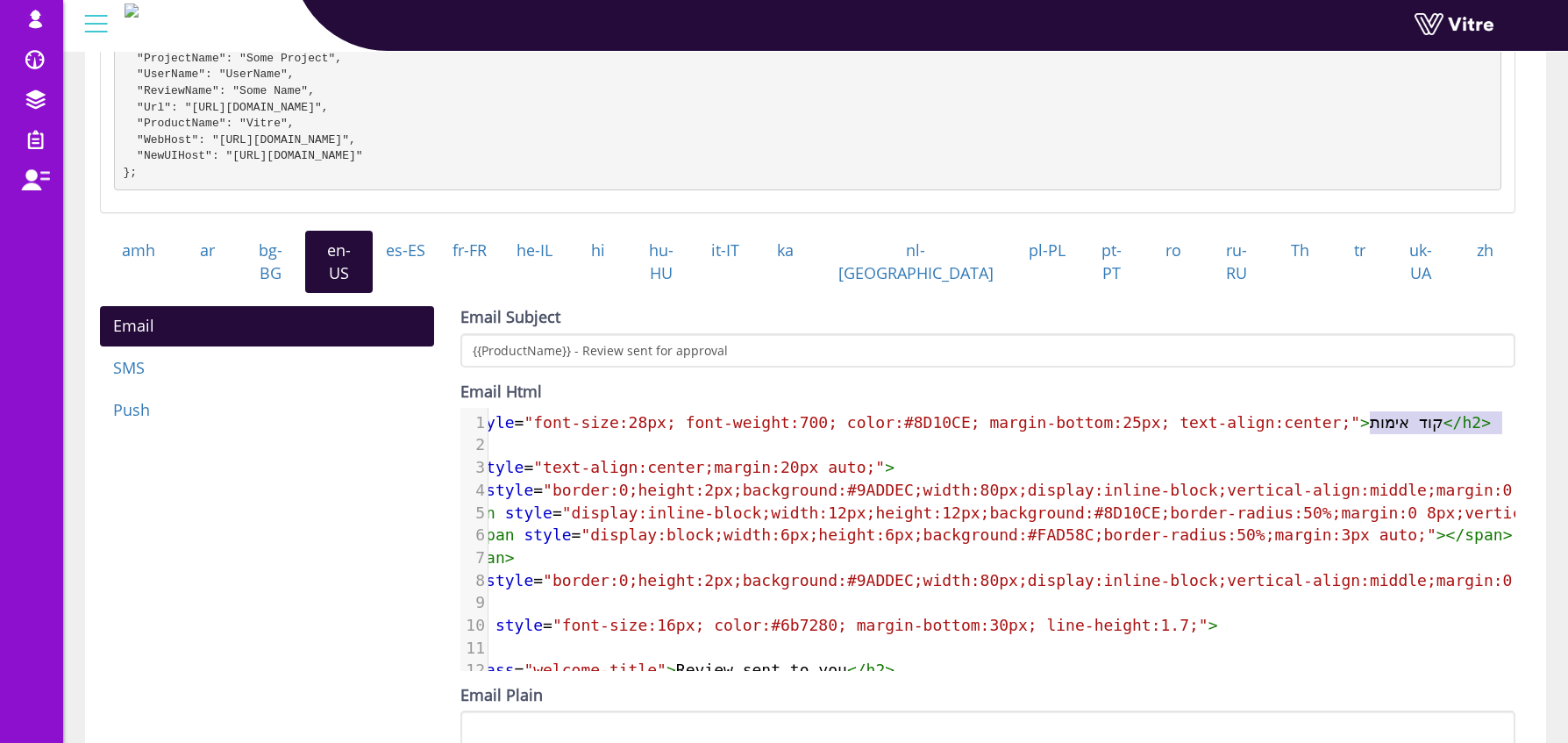
type textarea "קוד אימות"
drag, startPoint x: 1434, startPoint y: 420, endPoint x: 1455, endPoint y: 422, distance: 21.1
click at [1455, 422] on span "< h2 style = "font-size:28px; font-weight:700; color:#8D10CE; margin-bottom:25p…" at bounding box center [959, 422] width 1062 height 18
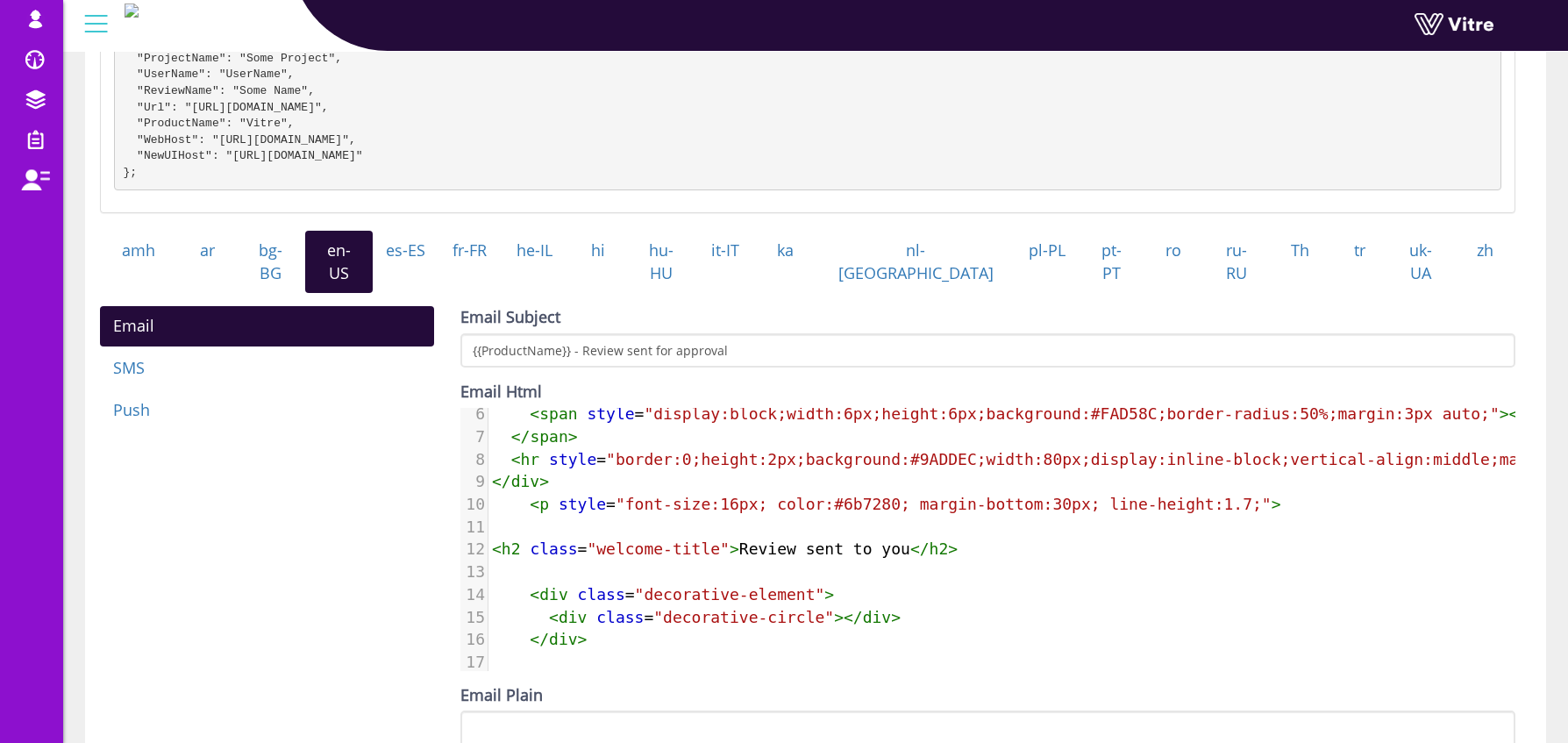
scroll to position [0, 0]
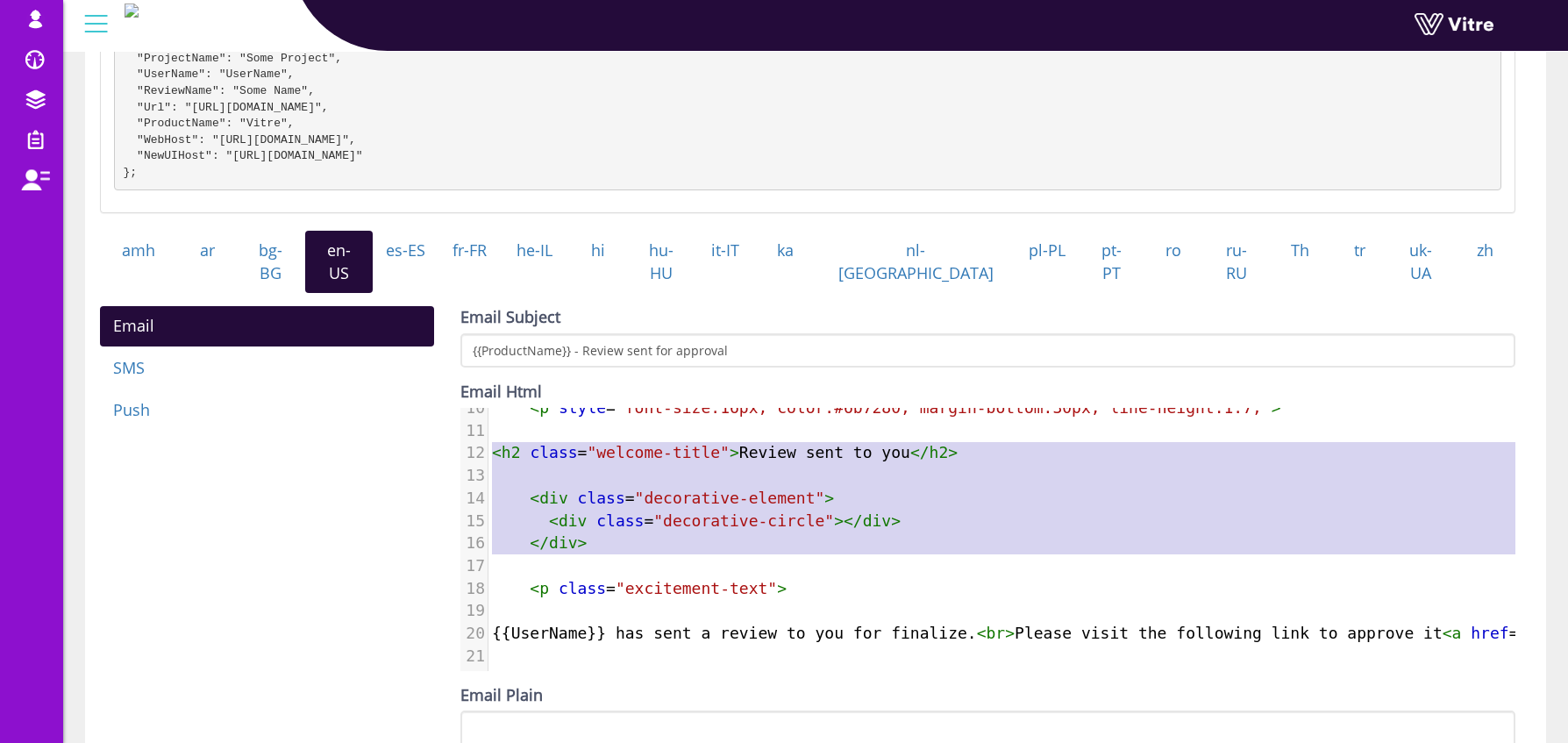
type textarea "<h2 class="welcome-title">Review sent to you</h2> <div class="decorative-elemen…"
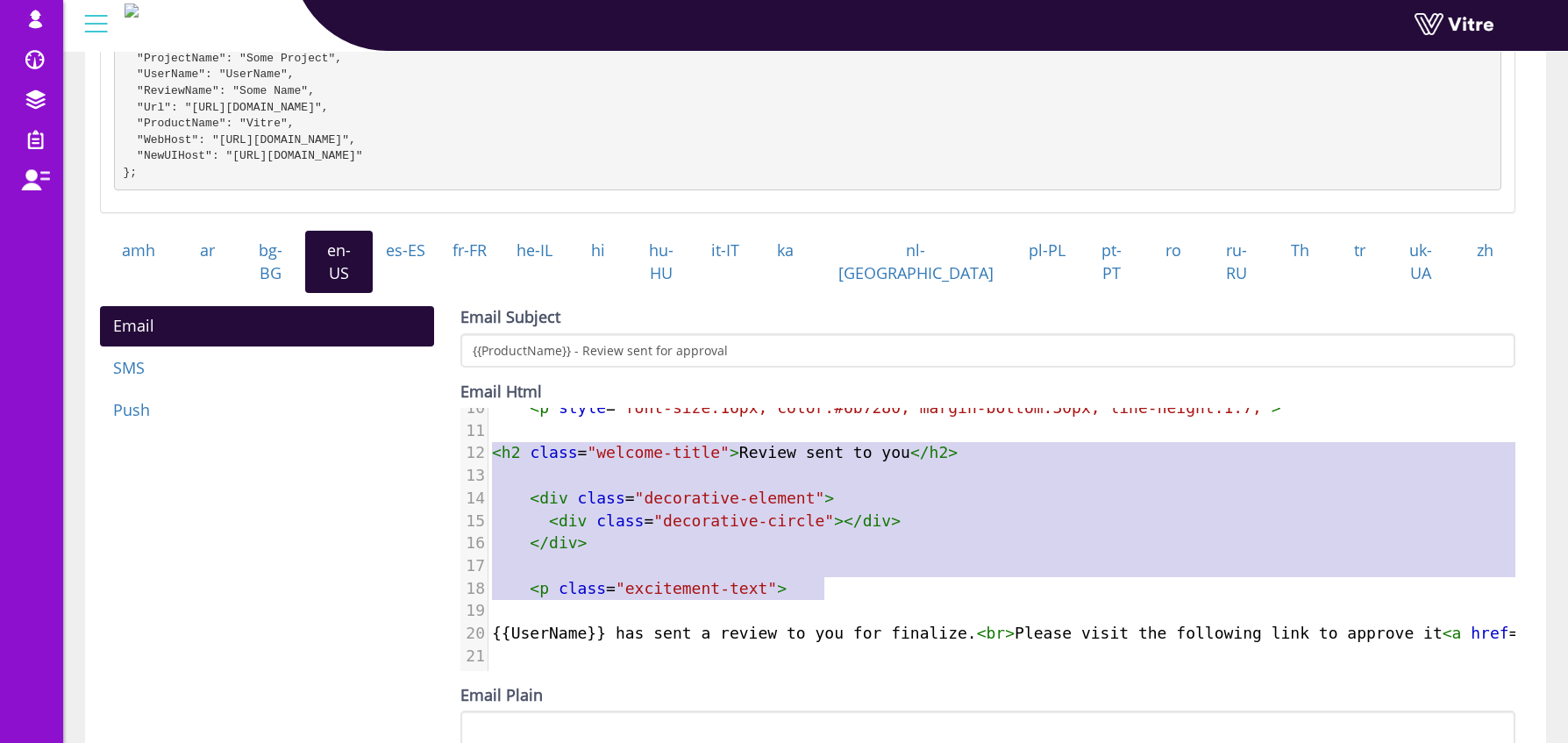
drag, startPoint x: 520, startPoint y: 437, endPoint x: 854, endPoint y: 562, distance: 356.6
click at [854, 562] on div "1 < h2 style = "font-size:28px; font-weight:700; color:#8D10CE; margin-bottom:2…" at bounding box center [1489, 430] width 2002 height 474
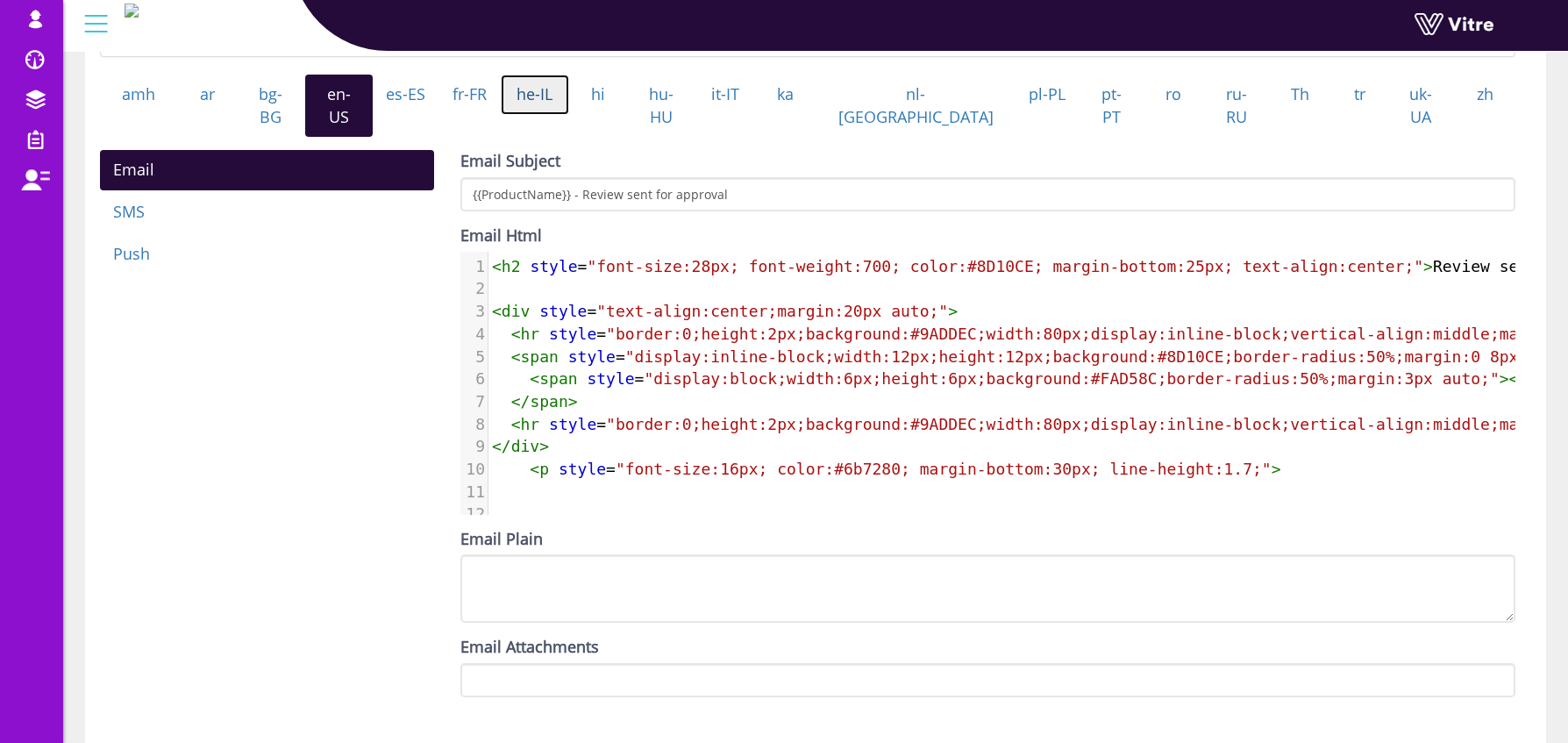
click at [569, 113] on link "he-IL" at bounding box center [535, 95] width 69 height 41
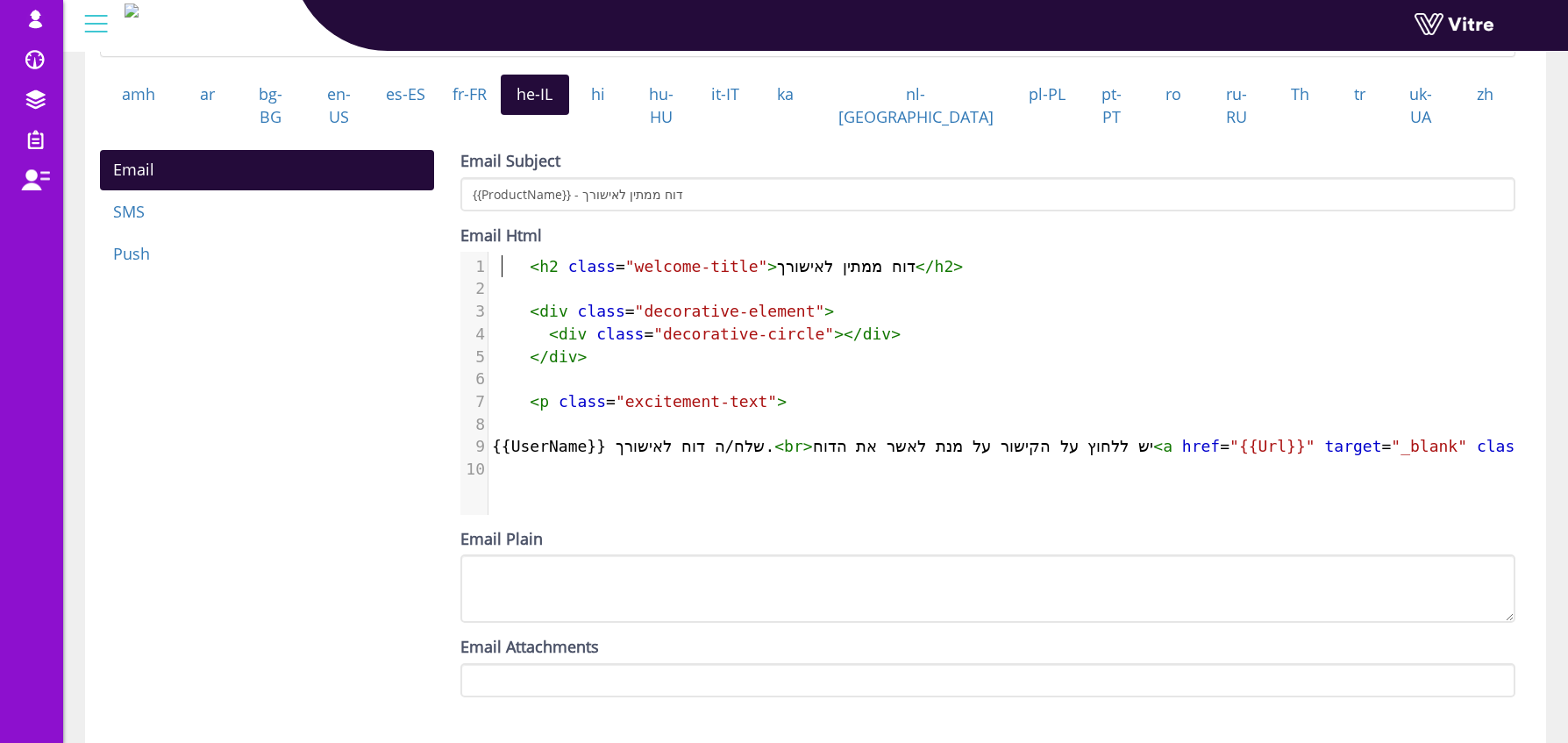
click at [499, 260] on span "< h2 class = "welcome-title" > דוח ממתין לאישורך </ h2 >" at bounding box center [728, 265] width 471 height 18
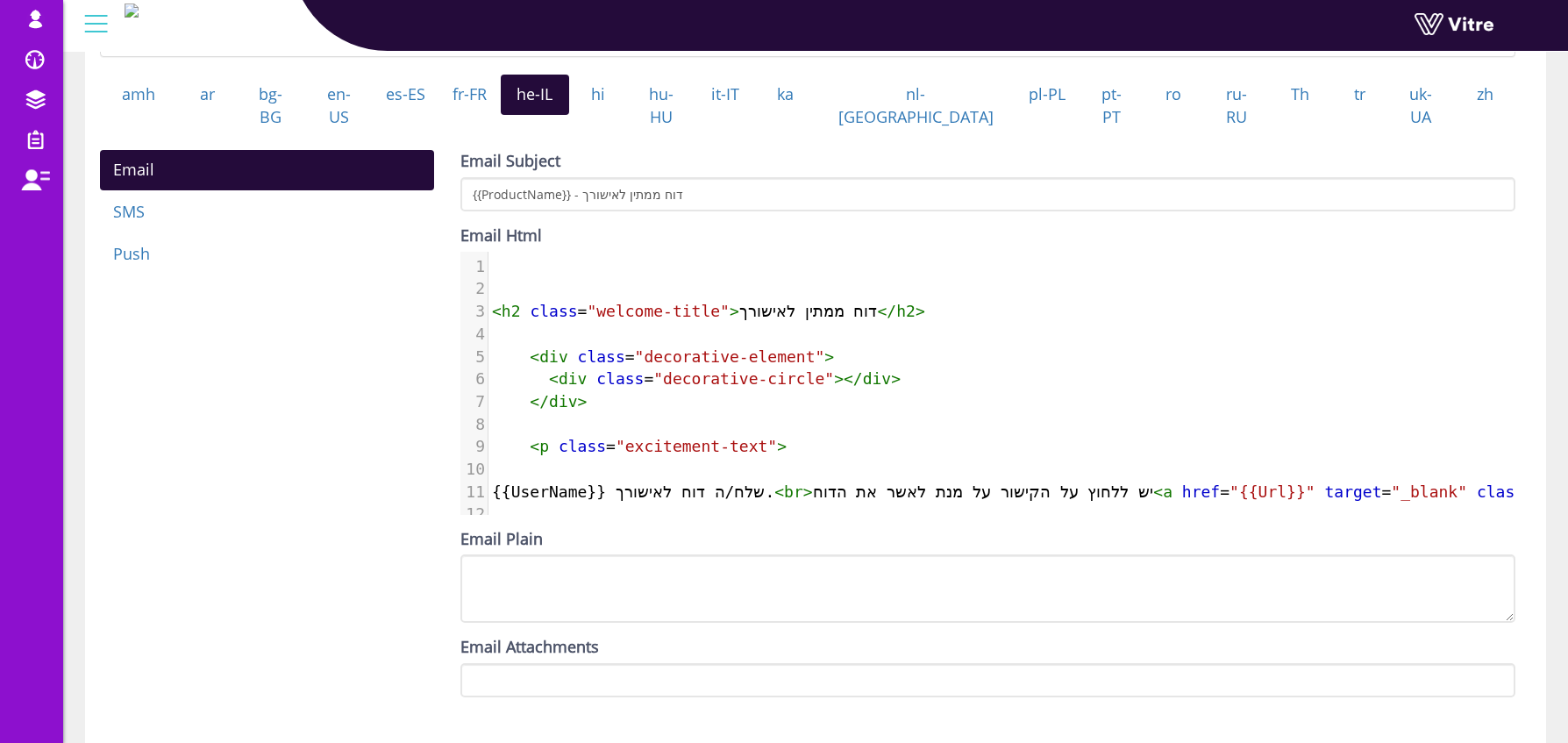
paste textarea "ך"
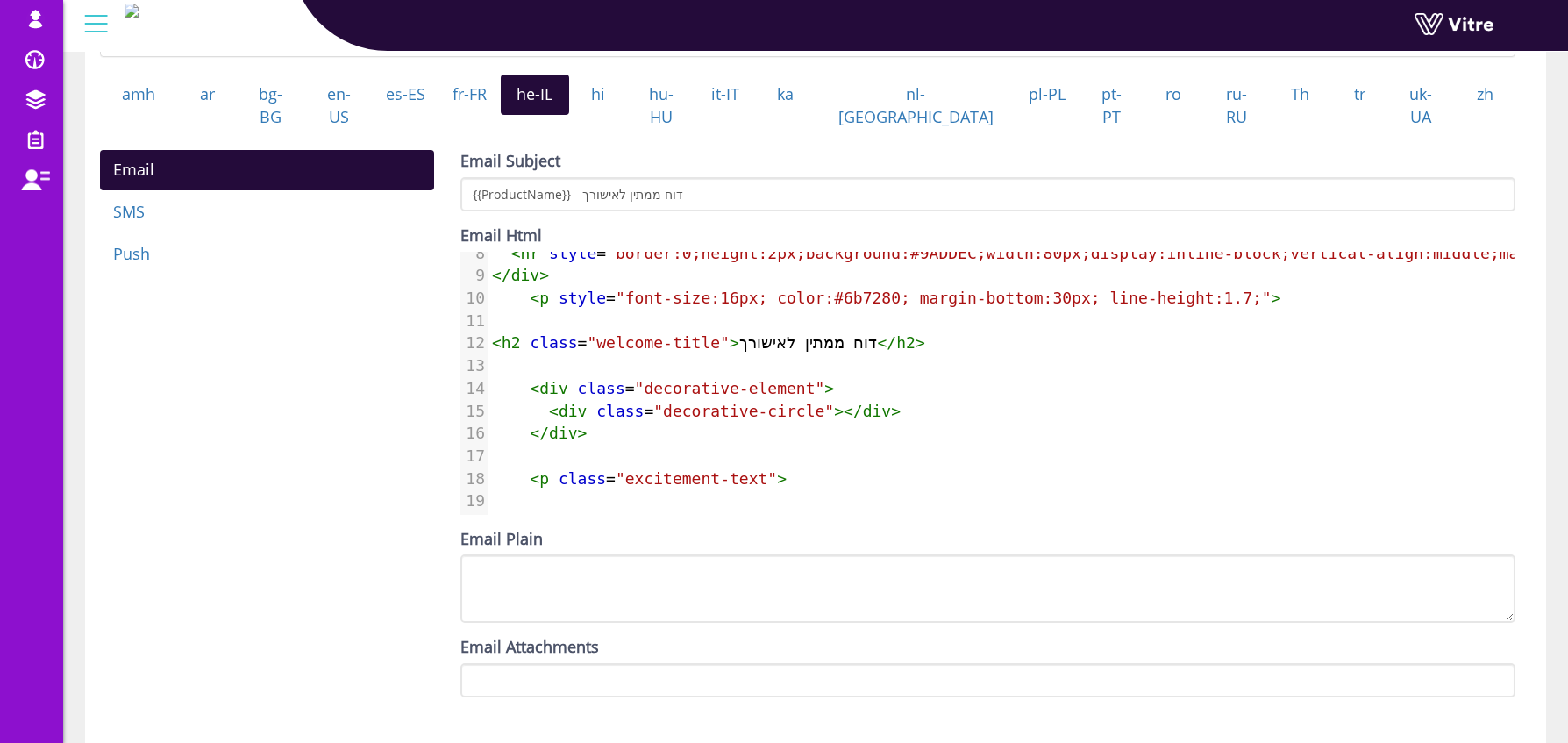
click at [752, 342] on span "< h2 class = "welcome-title" > דוח ממתין לאישורך </ h2 >" at bounding box center [708, 342] width 433 height 18
drag, startPoint x: 741, startPoint y: 340, endPoint x: 900, endPoint y: 338, distance: 159.0
click at [900, 338] on span "< h2 class = "welcome-title" > דוח ממתין לאישורך </ h2 >" at bounding box center [708, 342] width 433 height 18
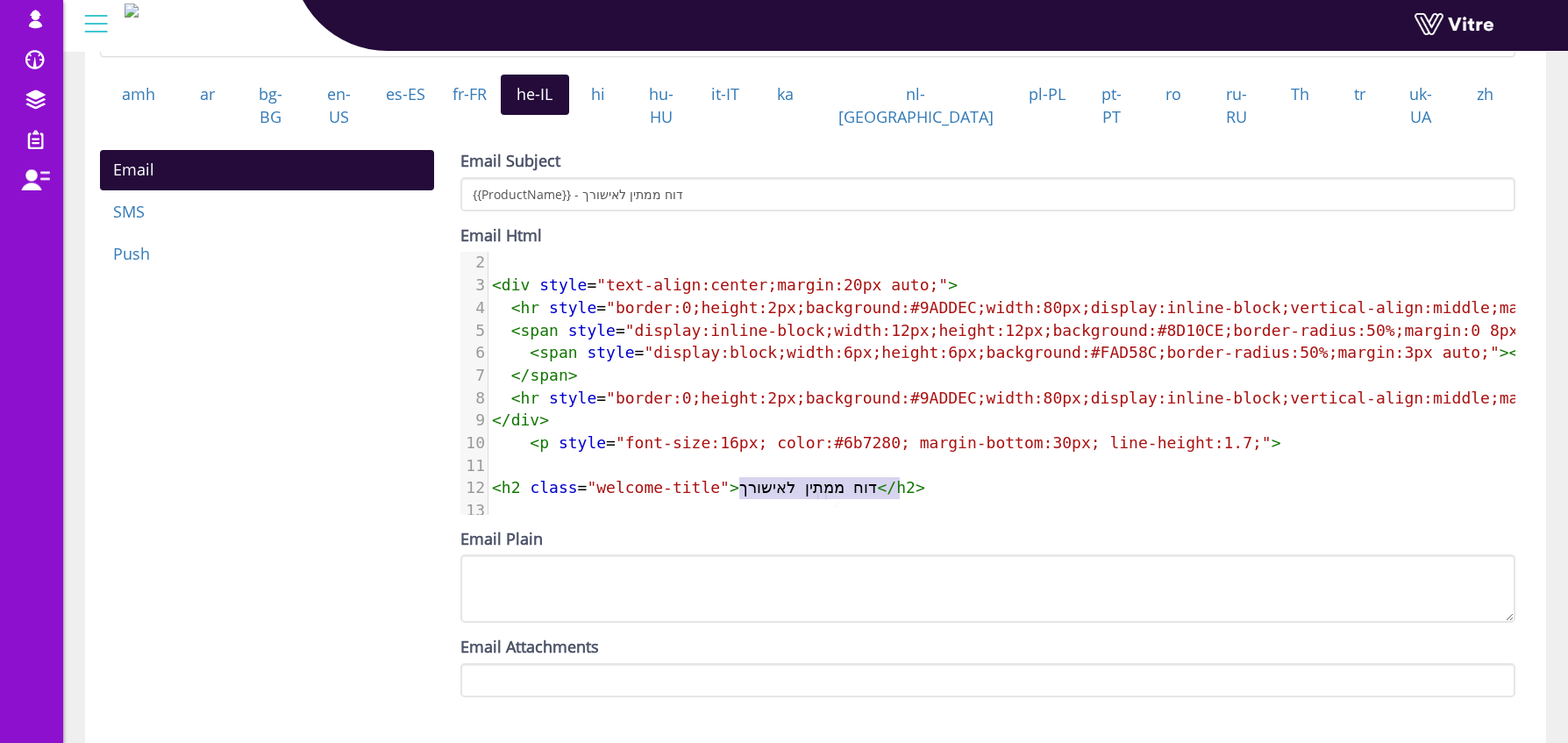
type textarea "​דוח ממתין לאישורך"
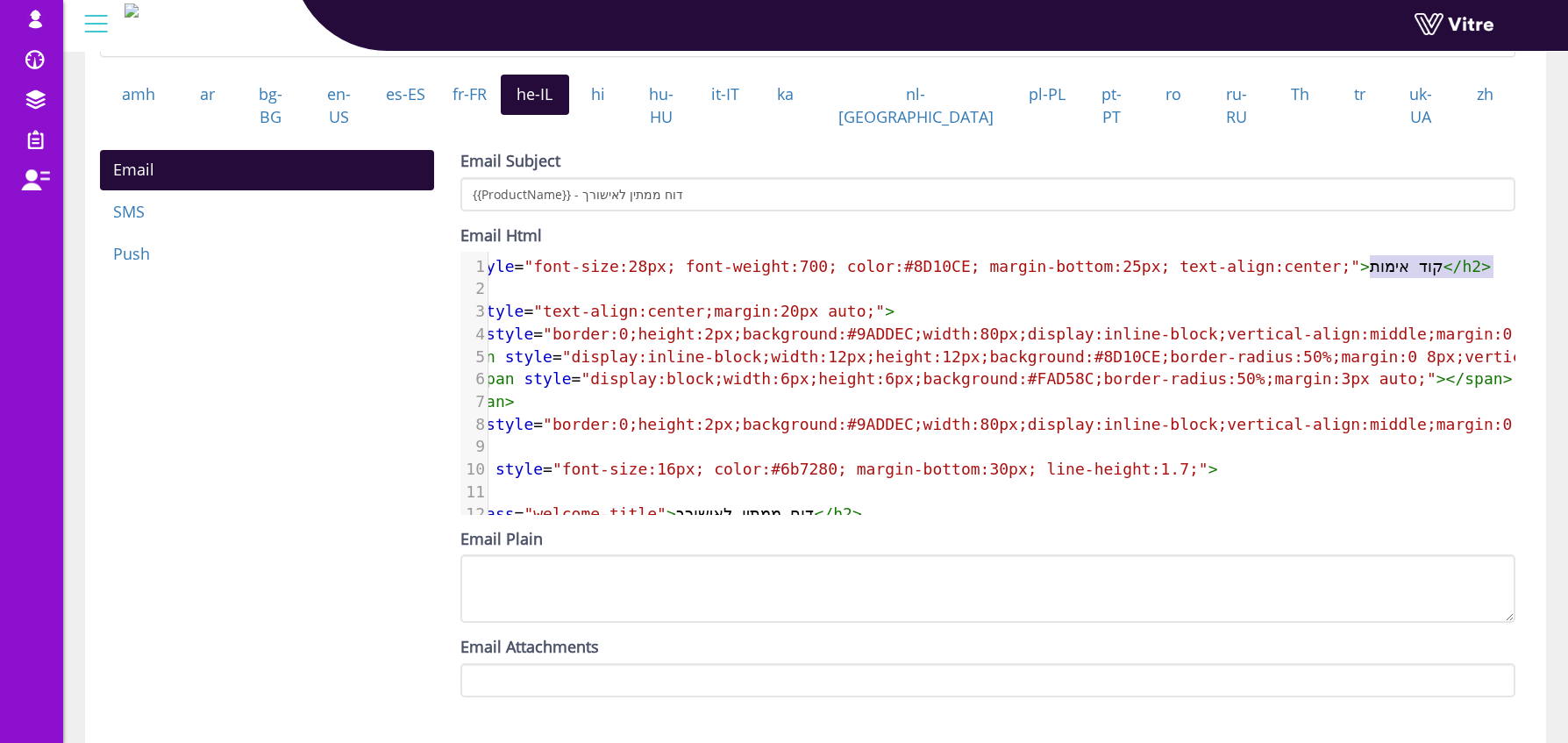
type textarea "קוד אימות"
drag, startPoint x: 1435, startPoint y: 262, endPoint x: 1458, endPoint y: 262, distance: 23.0
click at [1458, 262] on span "< h2 style = "font-size:28px; font-weight:700; color:#8D10CE; margin-bottom:25p…" at bounding box center [959, 265] width 1062 height 18
paste textarea
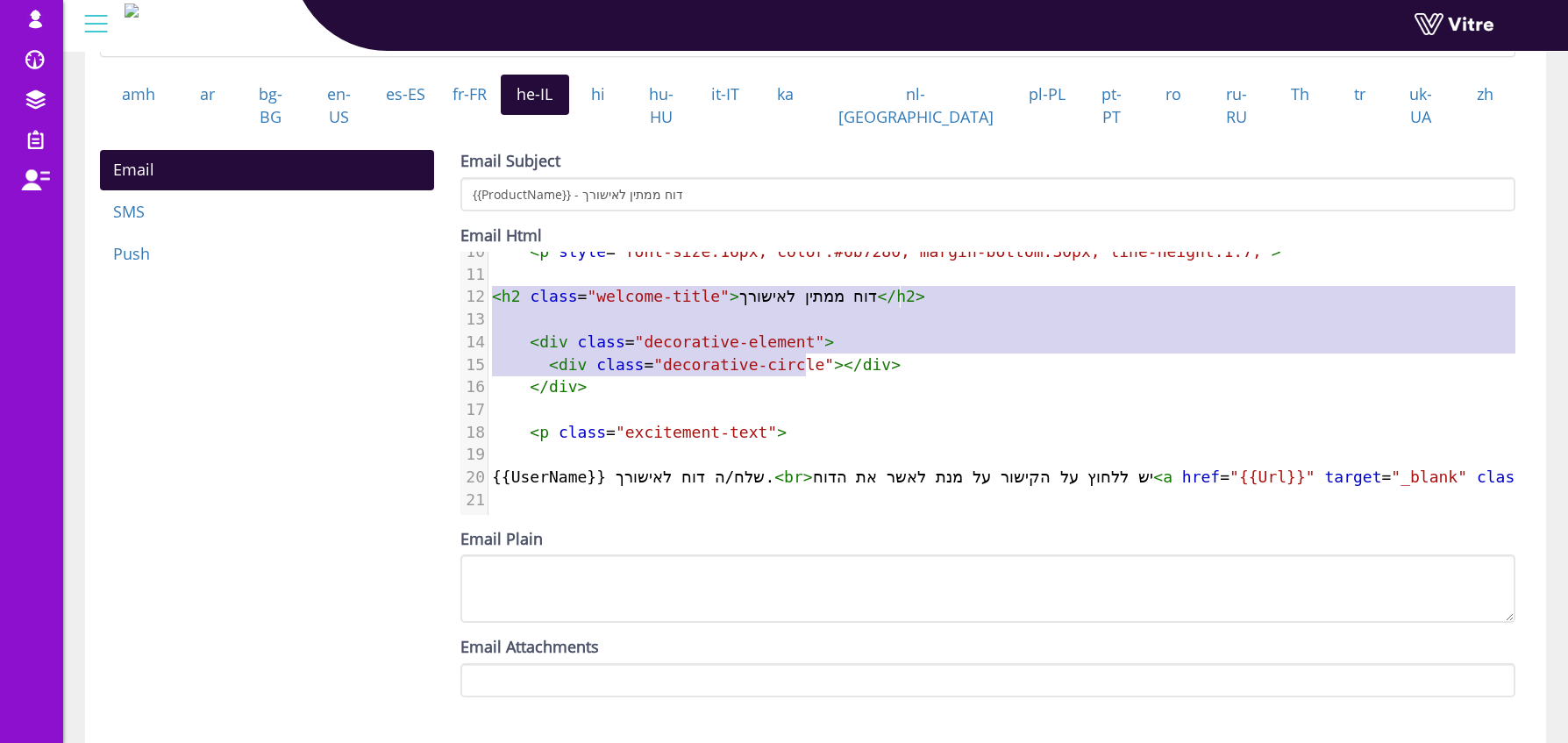
type textarea "<h2 class="welcome-title">דוח ממתין לאישורך</h2> <div class="decorative-element…"
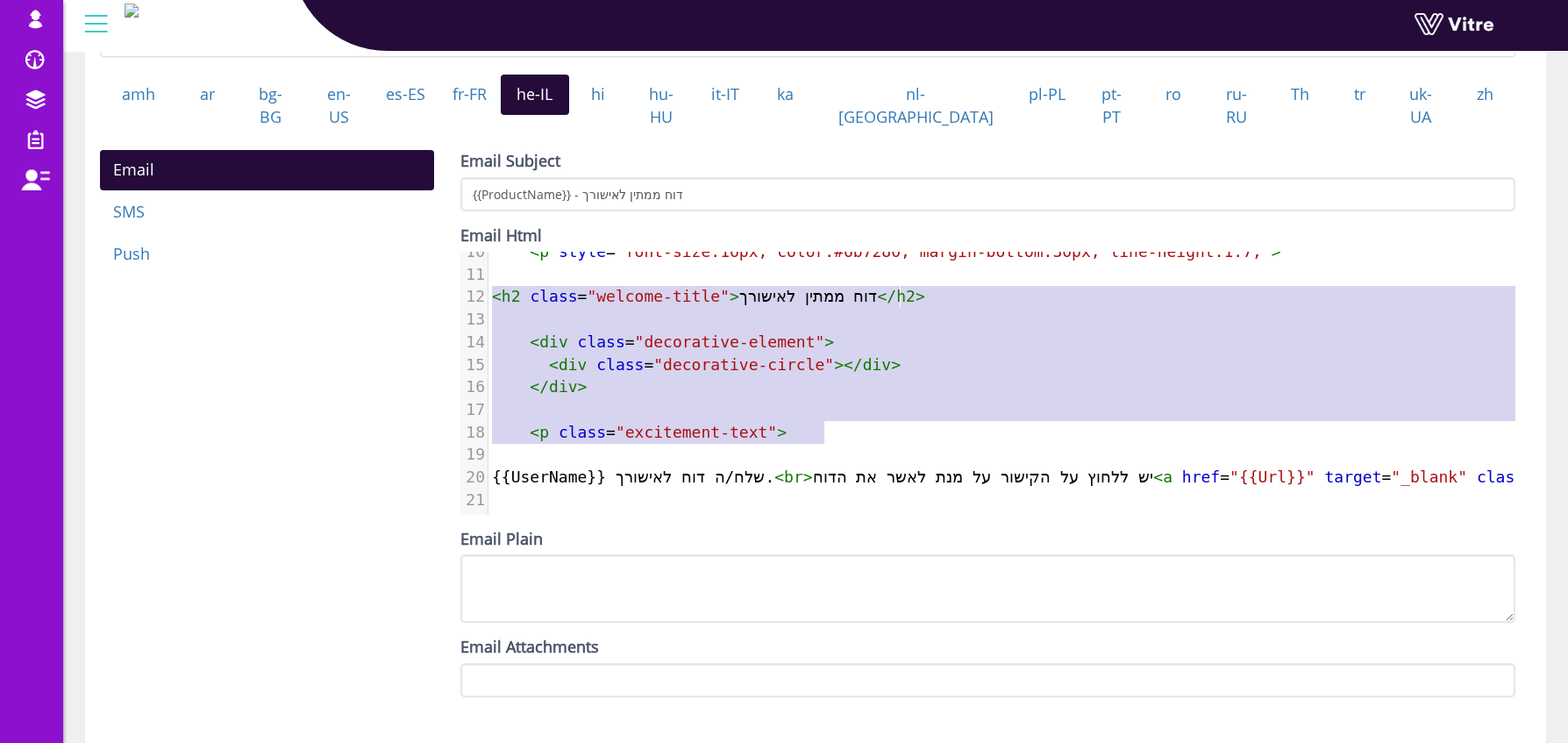
drag, startPoint x: 493, startPoint y: 277, endPoint x: 824, endPoint y: 420, distance: 360.6
click at [824, 420] on div "1 < h2 style = "font-size:28px; font-weight:700; color:#8D10CE; margin-bottom:2…" at bounding box center [1361, 274] width 1745 height 474
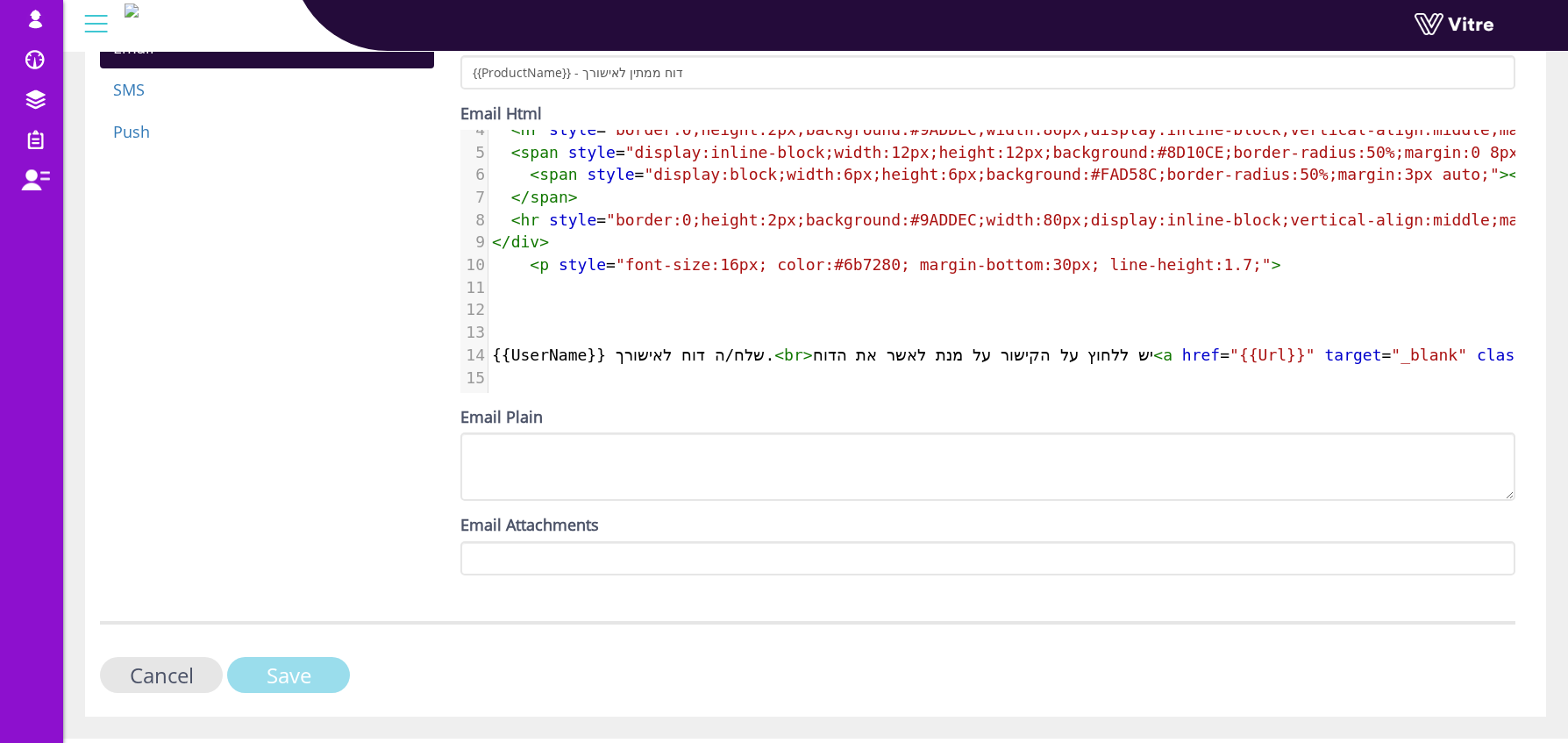
click at [293, 678] on input "Save" at bounding box center [288, 674] width 123 height 36
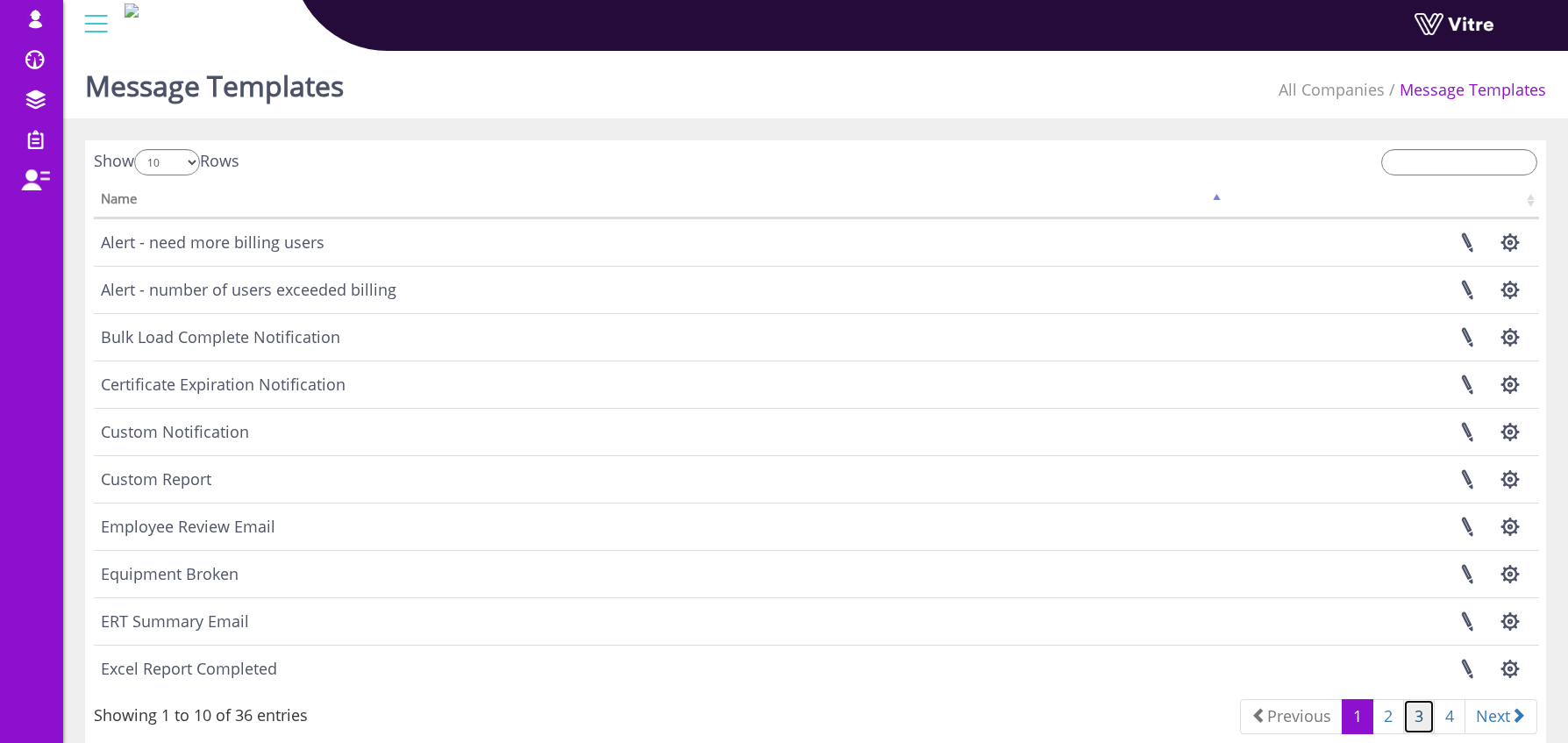
click at [1419, 728] on link "3" at bounding box center [1418, 716] width 32 height 35
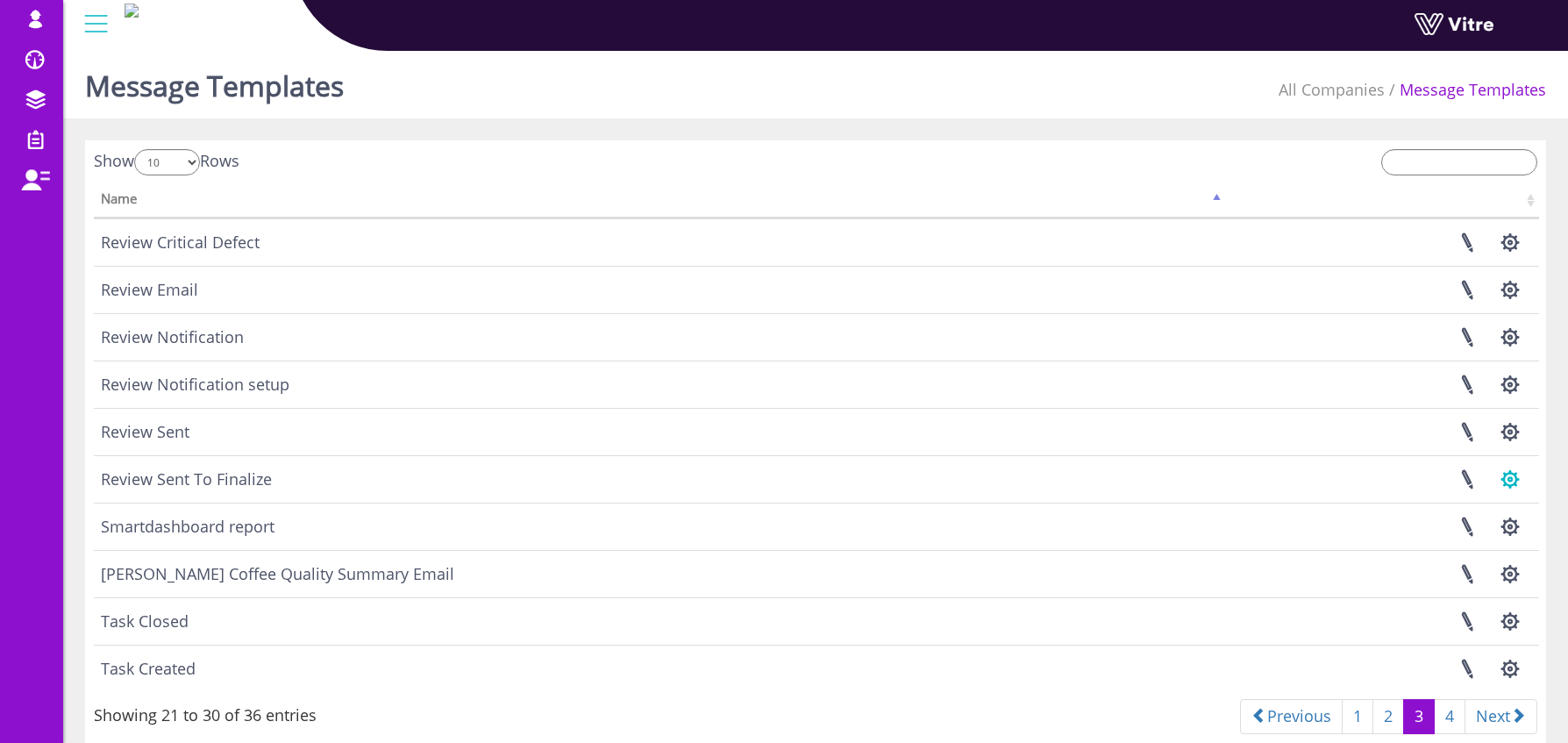
click at [1514, 485] on button "button" at bounding box center [1509, 480] width 43 height 46
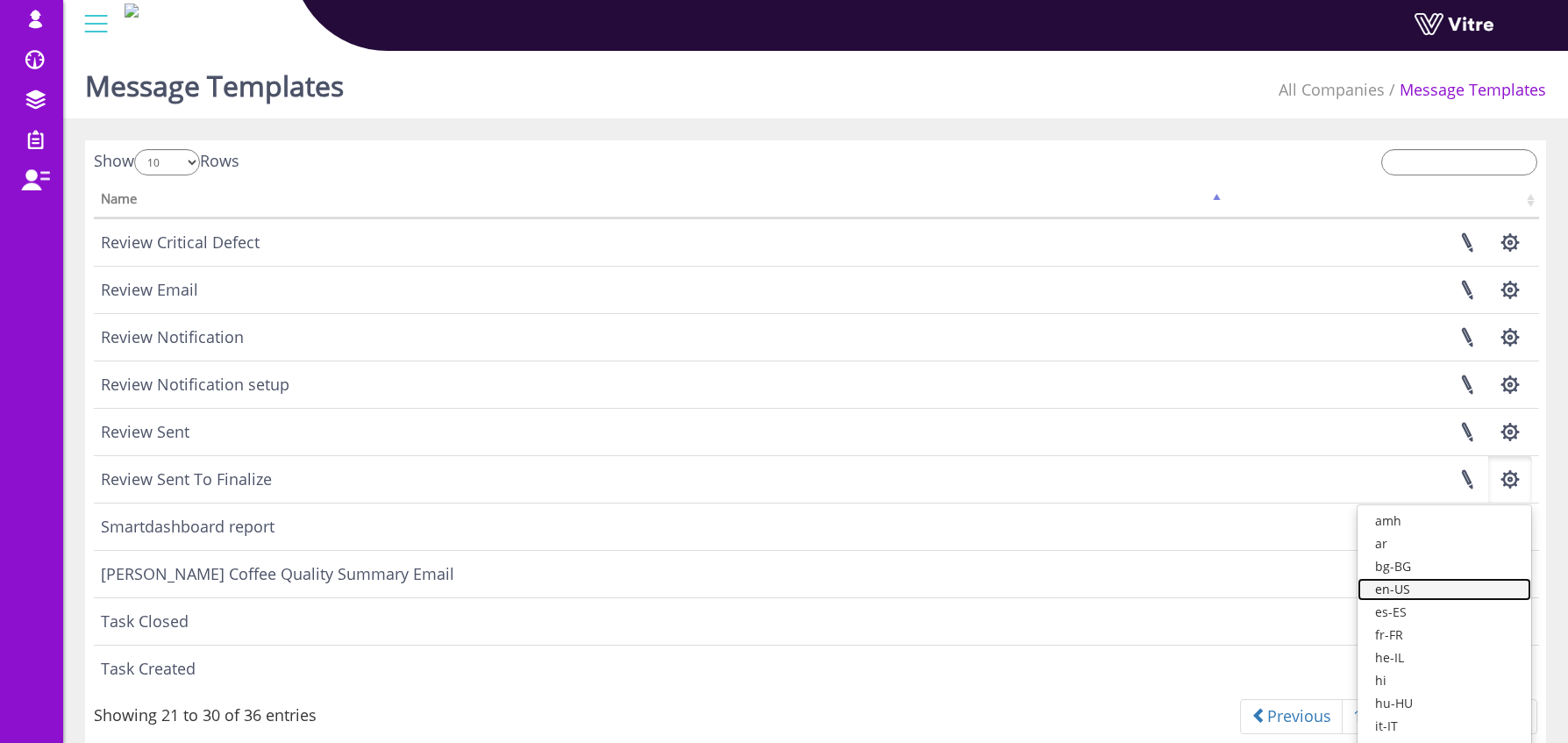
click at [1470, 592] on link "en-US" at bounding box center [1444, 590] width 174 height 23
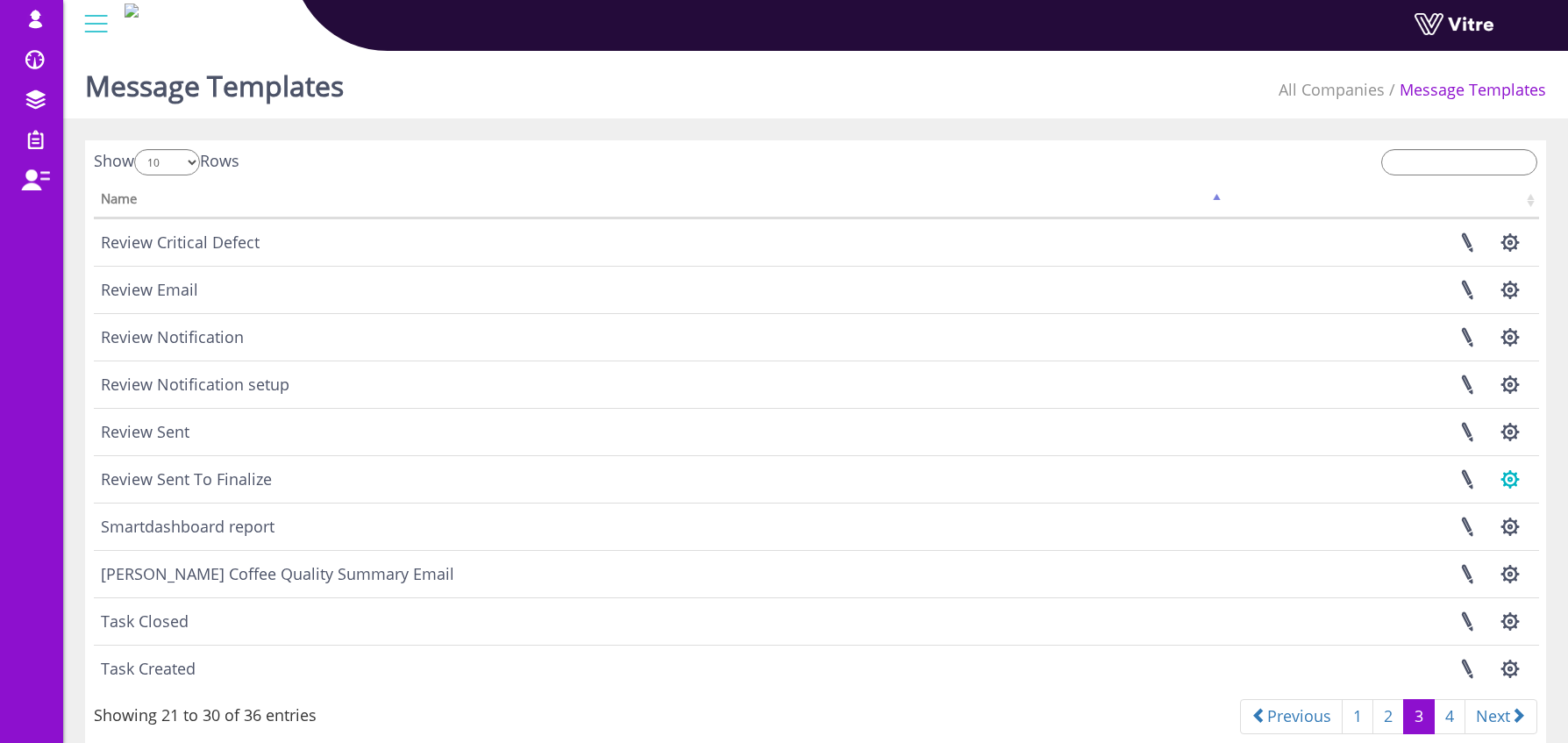
click at [1513, 486] on button "button" at bounding box center [1509, 480] width 43 height 46
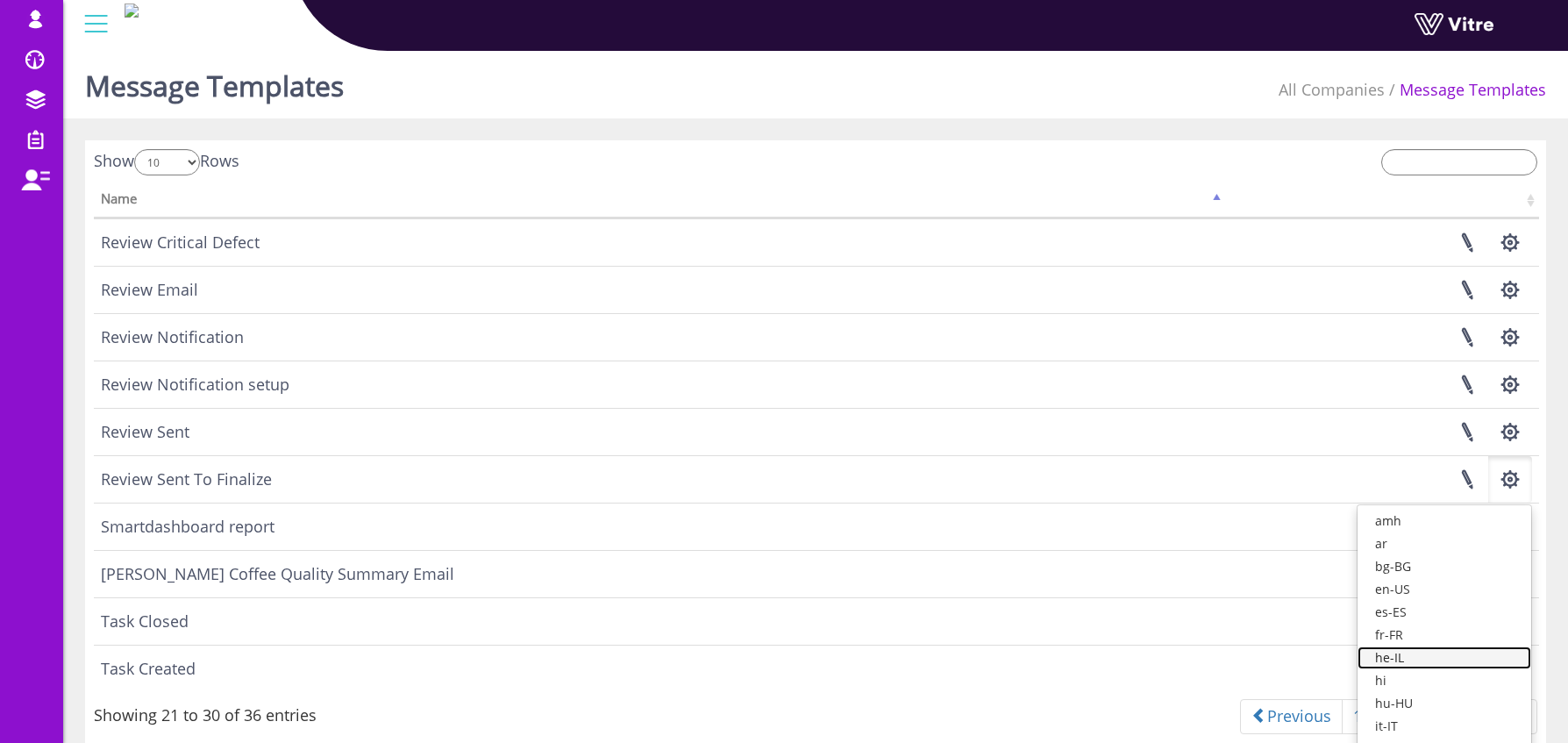
click at [1435, 657] on link "he-IL" at bounding box center [1444, 658] width 174 height 23
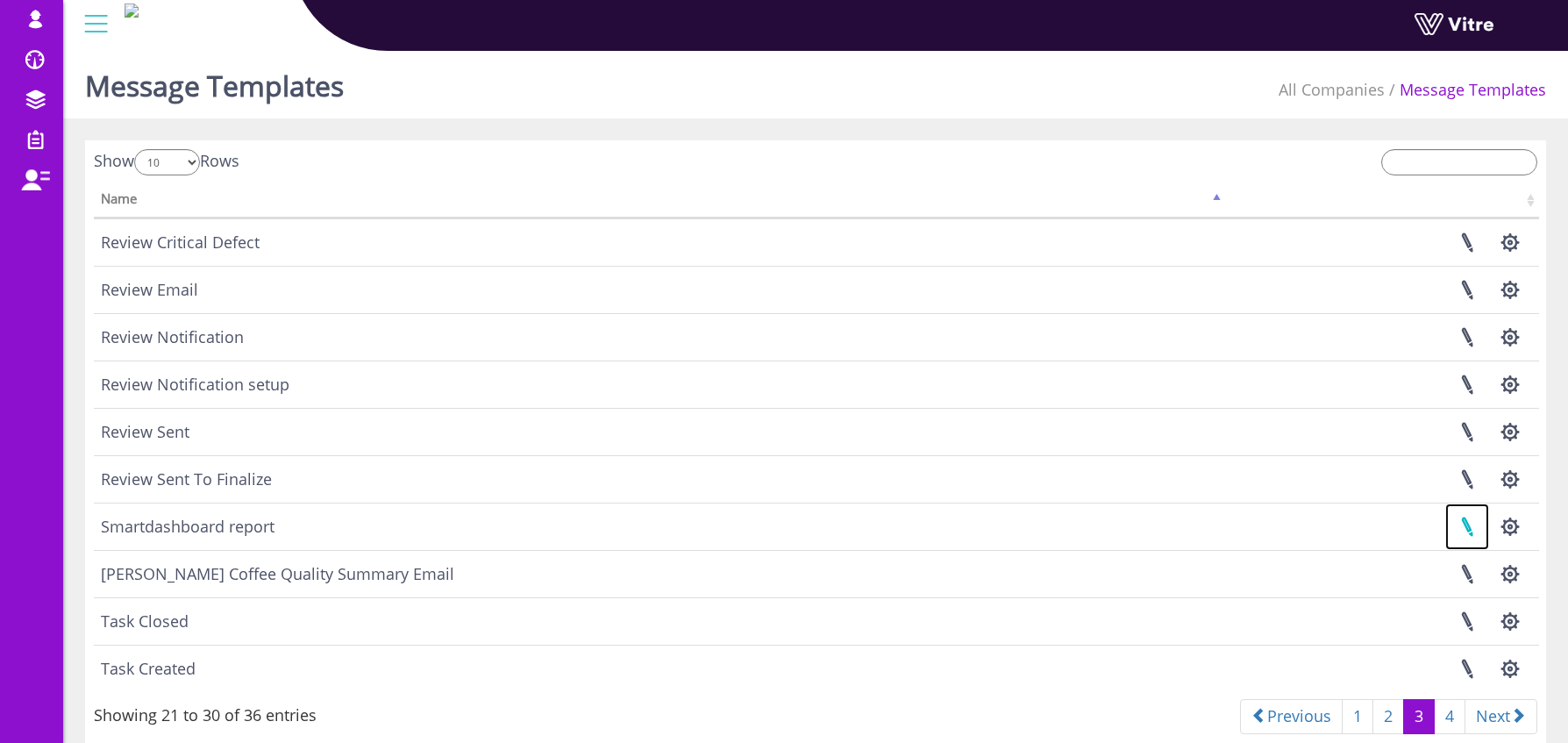
click at [1470, 530] on link at bounding box center [1467, 527] width 43 height 46
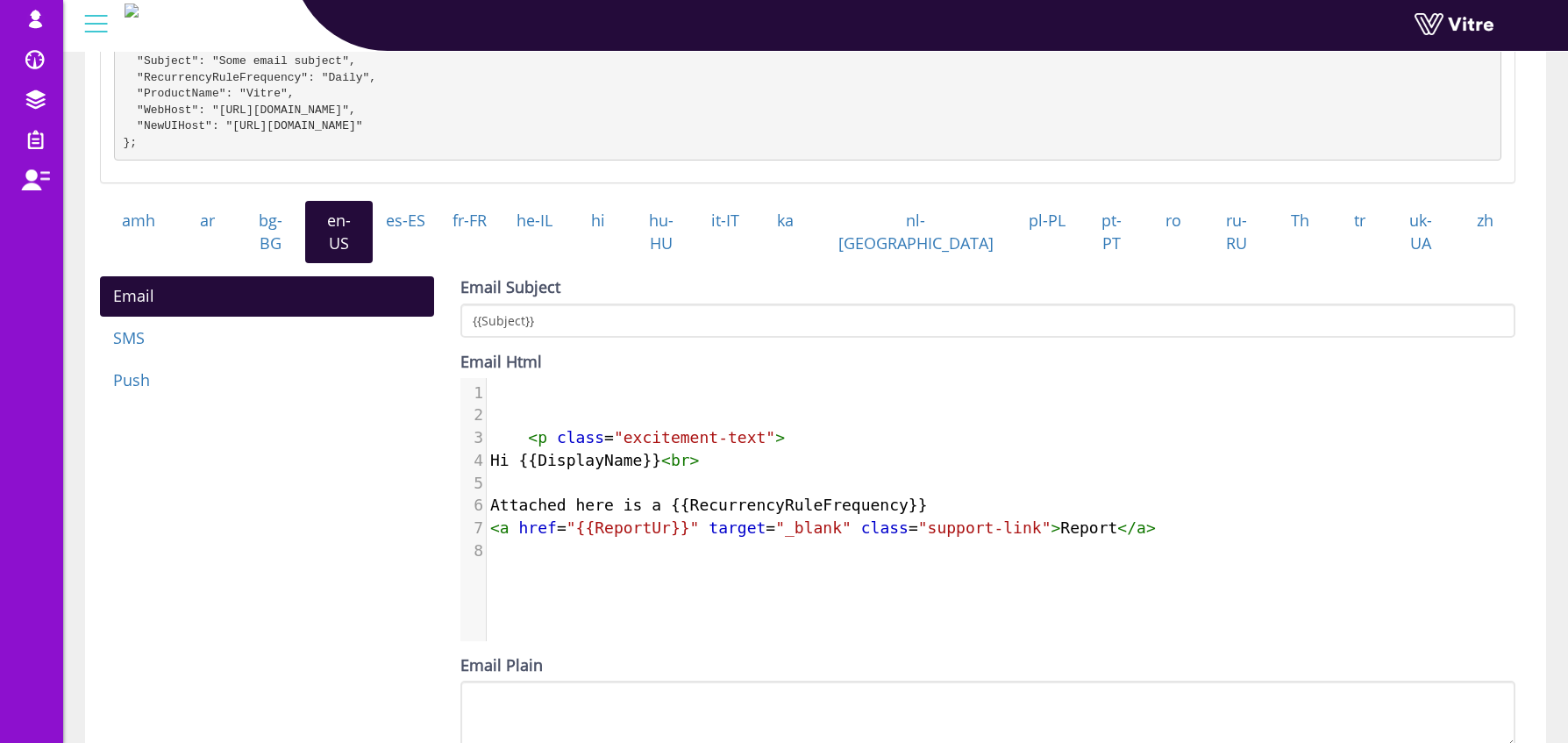
scroll to position [313, 0]
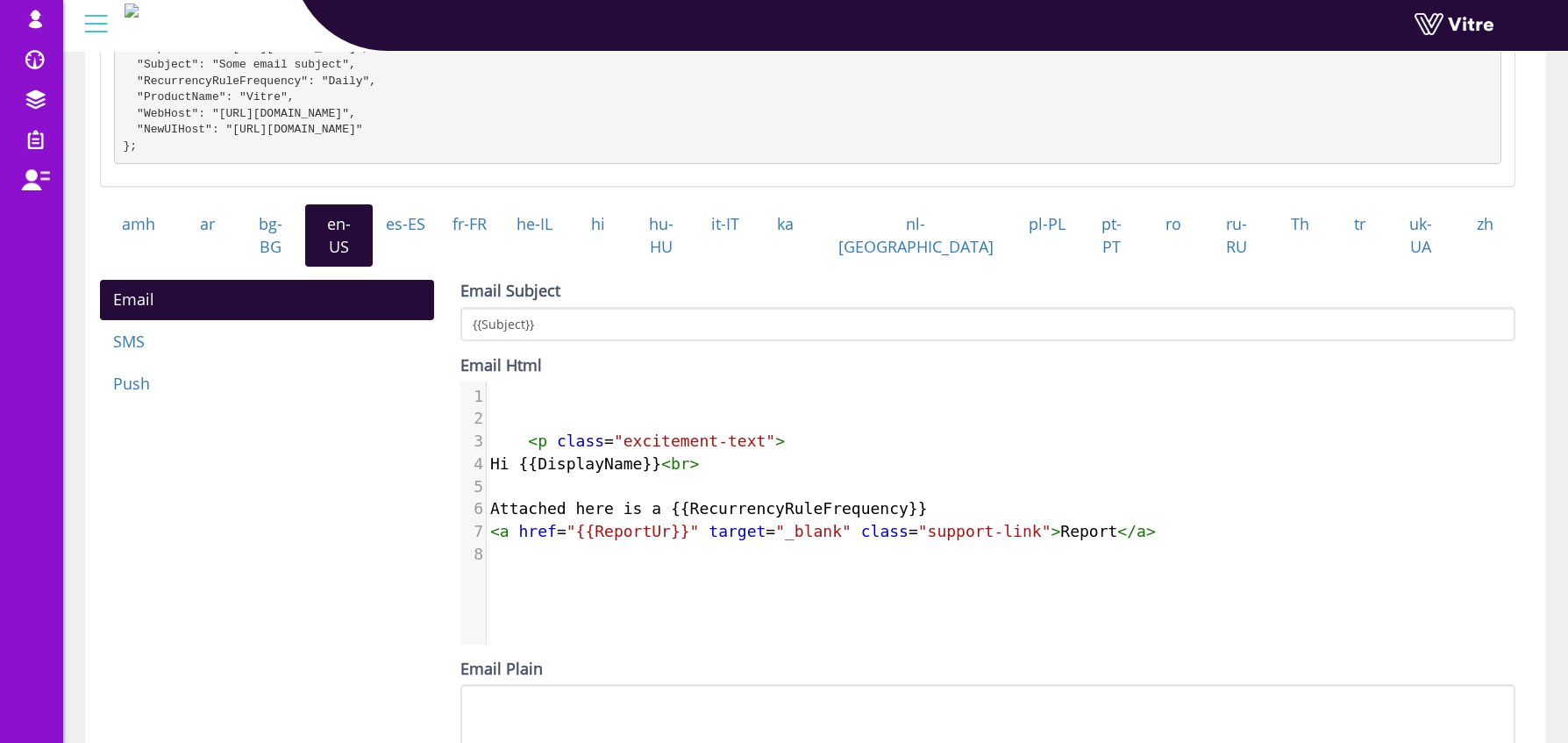
click at [663, 431] on span ""excitement-text"" at bounding box center [694, 440] width 161 height 18
type textarea "<p class="excitement-text">"
click at [663, 431] on span ""excitement-text"" at bounding box center [694, 440] width 161 height 18
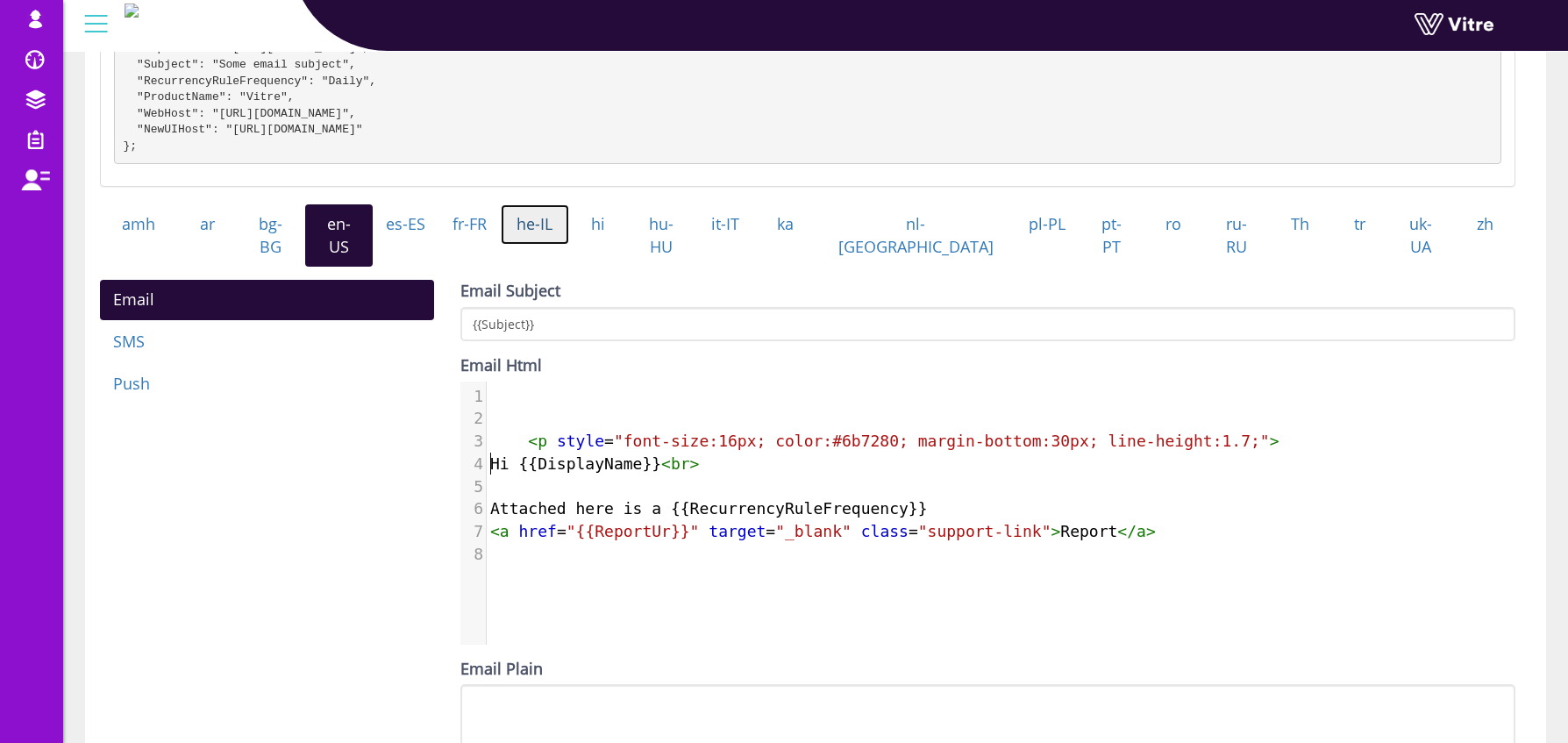
click at [569, 239] on link "he-IL" at bounding box center [535, 225] width 69 height 41
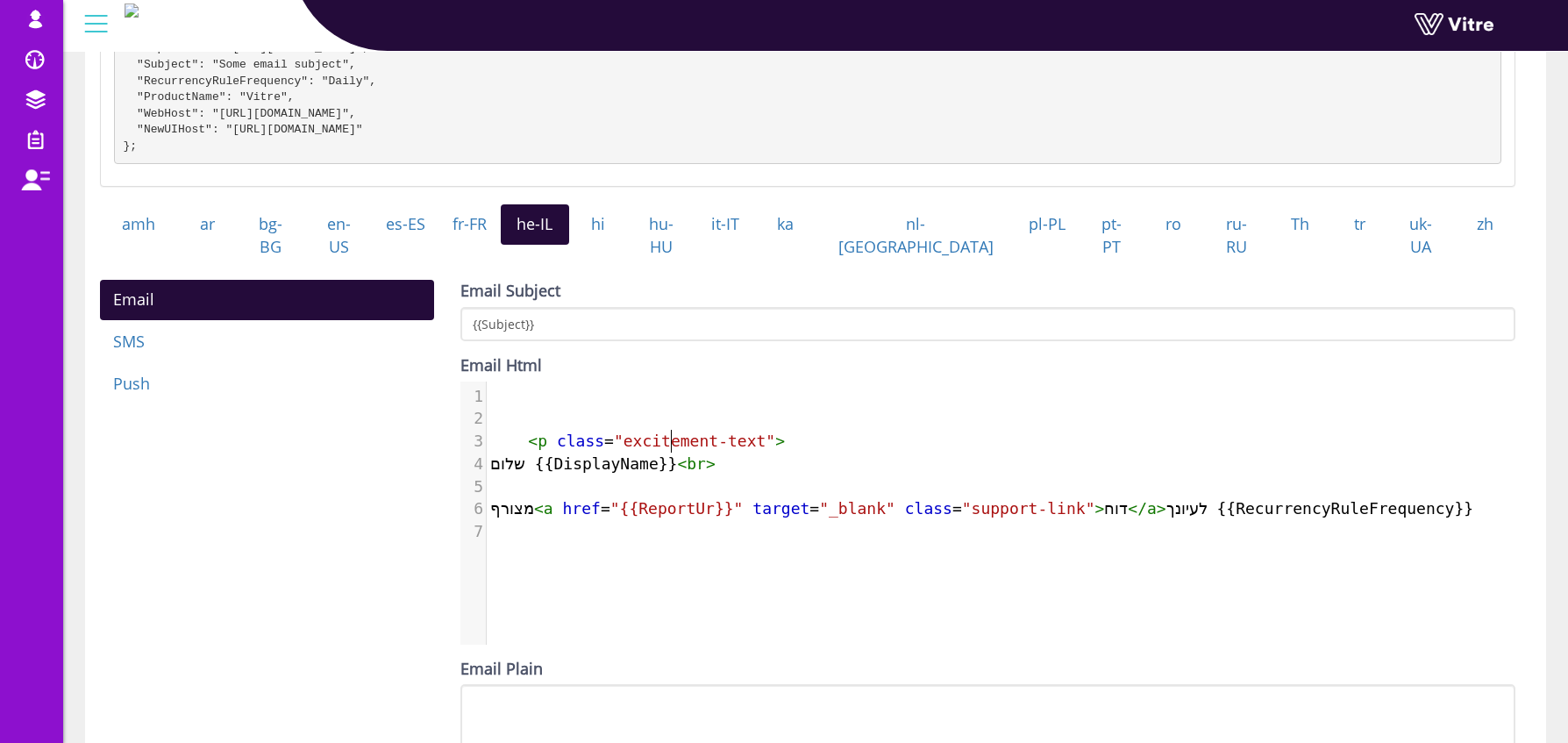
click at [670, 431] on span ""excitement-text"" at bounding box center [694, 440] width 161 height 18
type textarea "<p class="excitement-text">"
click at [670, 431] on span ""excitement-text"" at bounding box center [694, 440] width 161 height 18
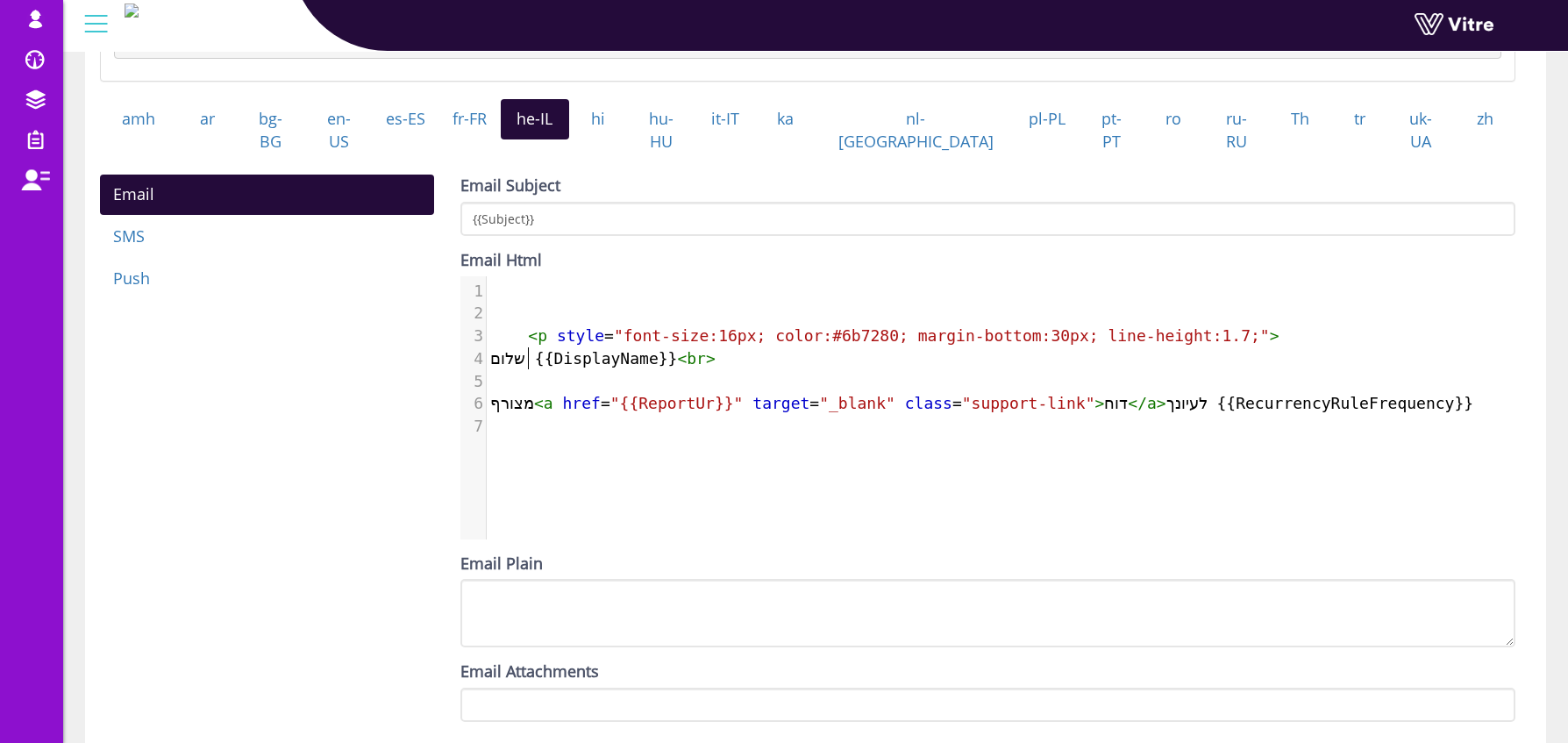
scroll to position [593, 0]
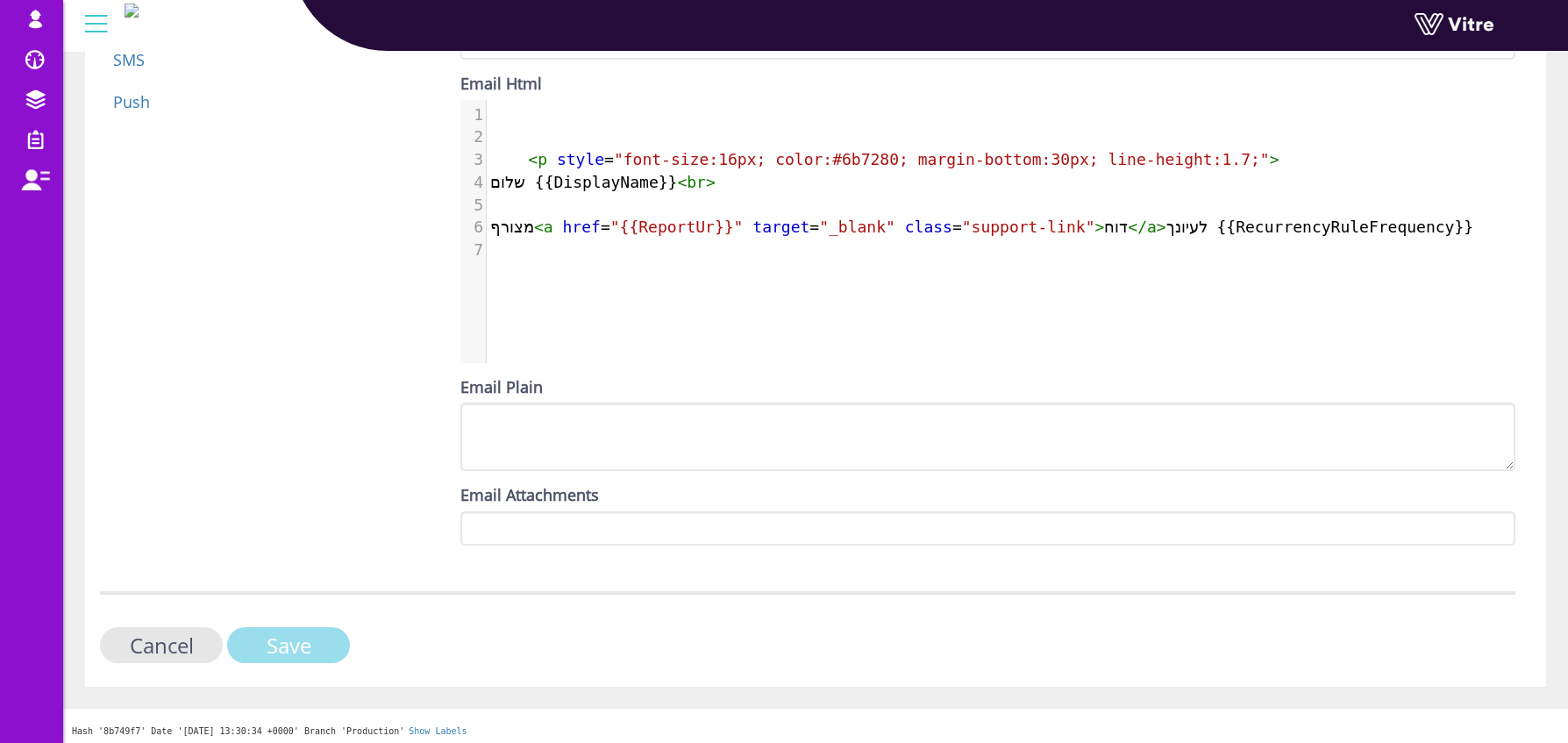
click at [301, 643] on input "Save" at bounding box center [288, 645] width 123 height 36
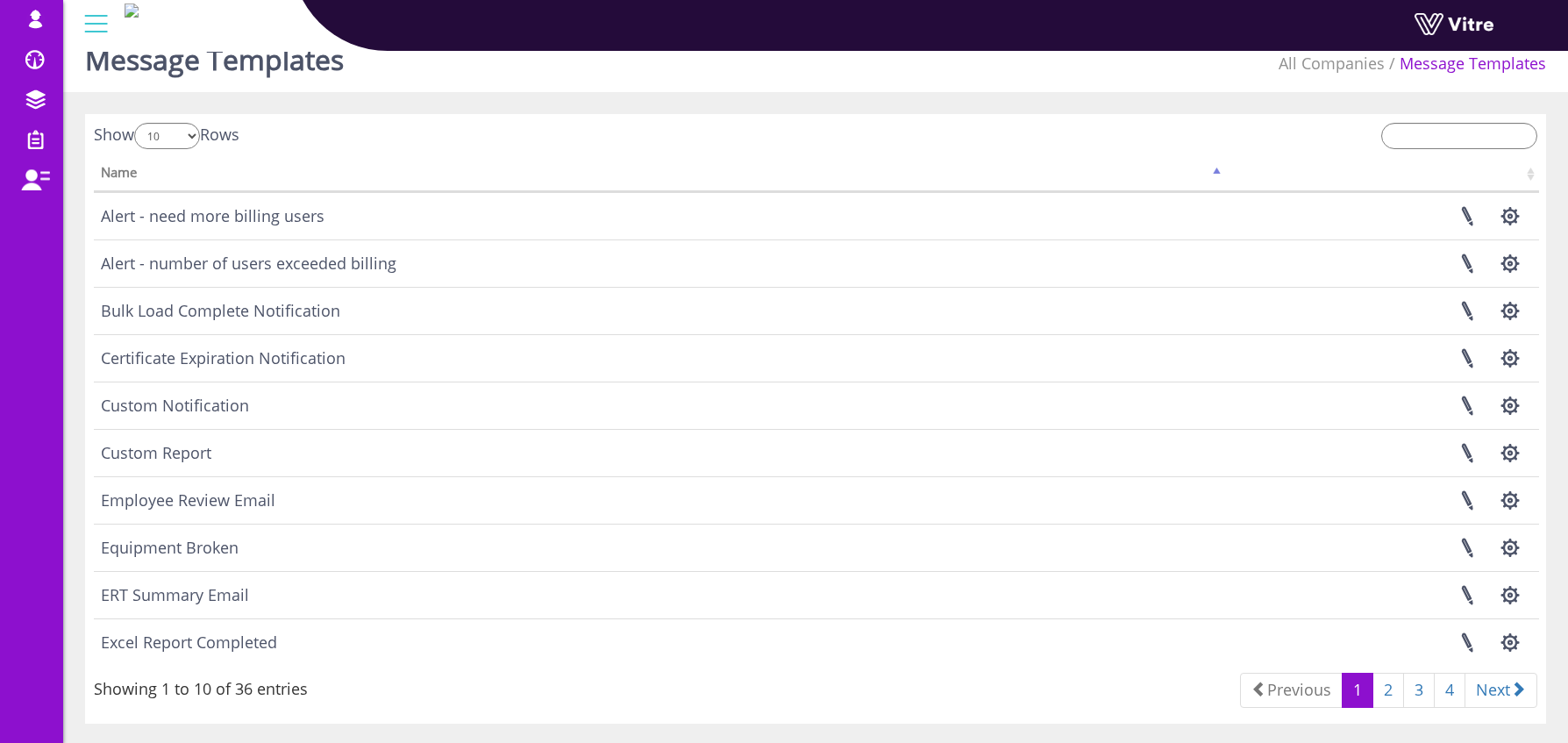
scroll to position [36, 0]
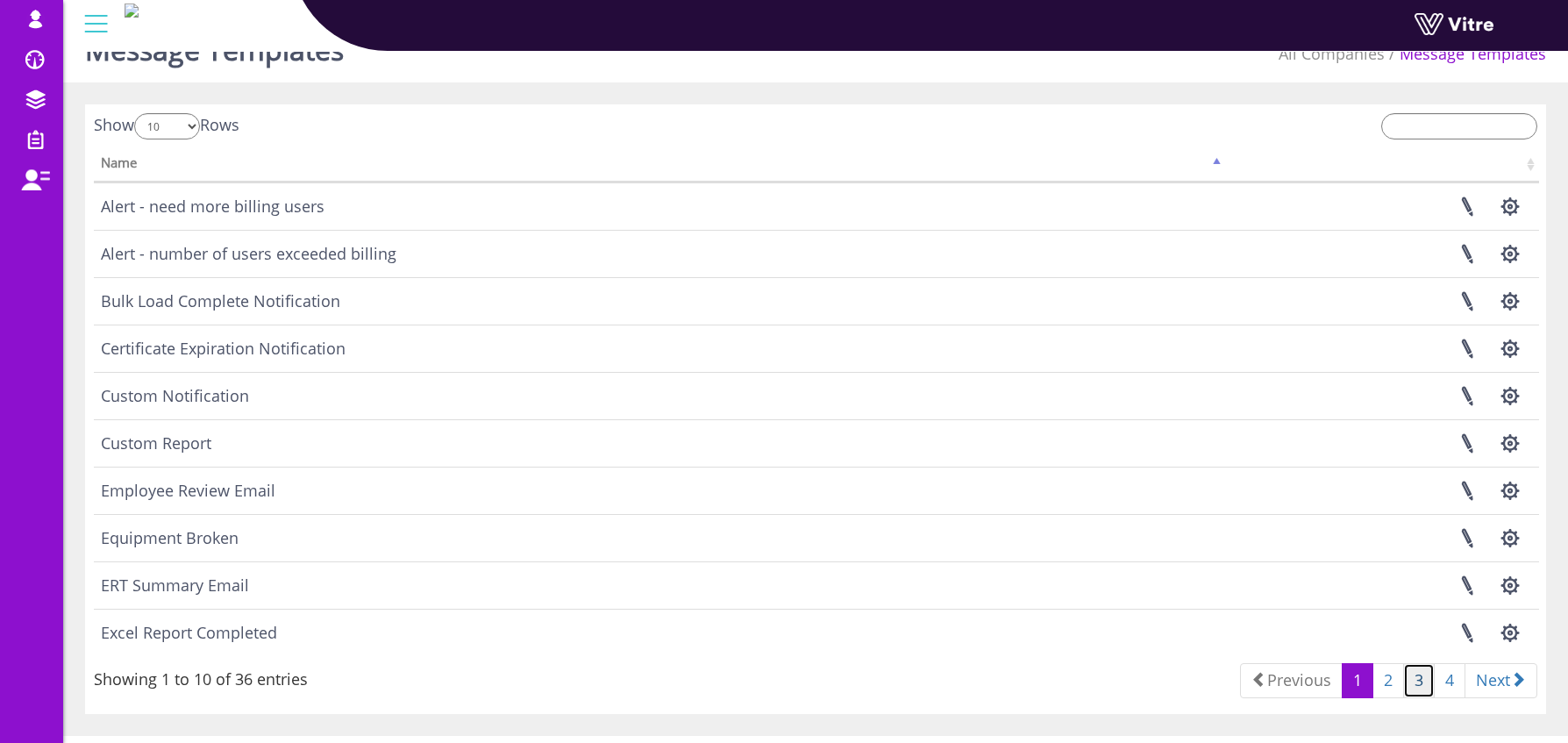
drag, startPoint x: 1420, startPoint y: 682, endPoint x: 1375, endPoint y: 660, distance: 50.1
click at [1420, 681] on link "3" at bounding box center [1418, 680] width 32 height 35
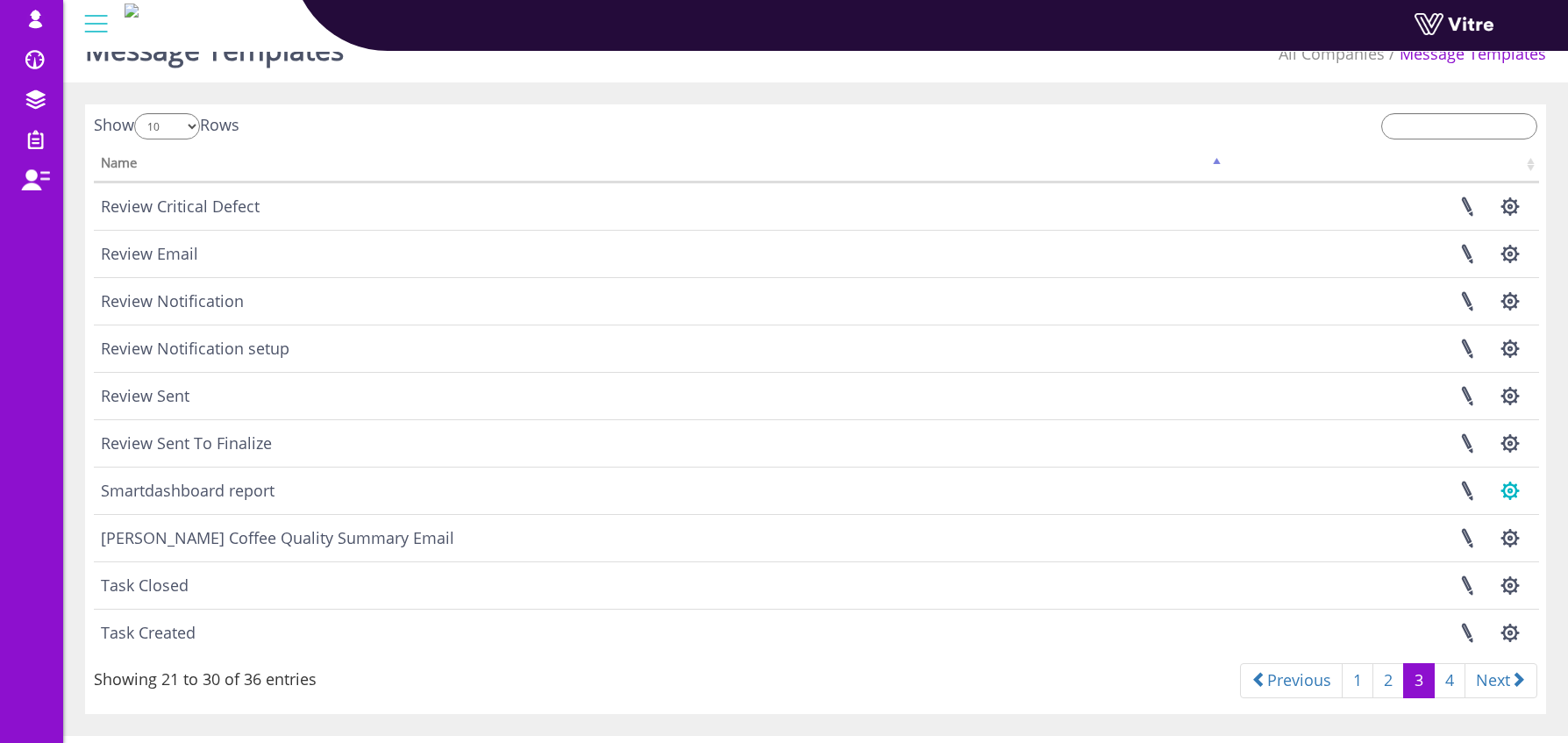
click at [1512, 493] on button "button" at bounding box center [1509, 490] width 43 height 46
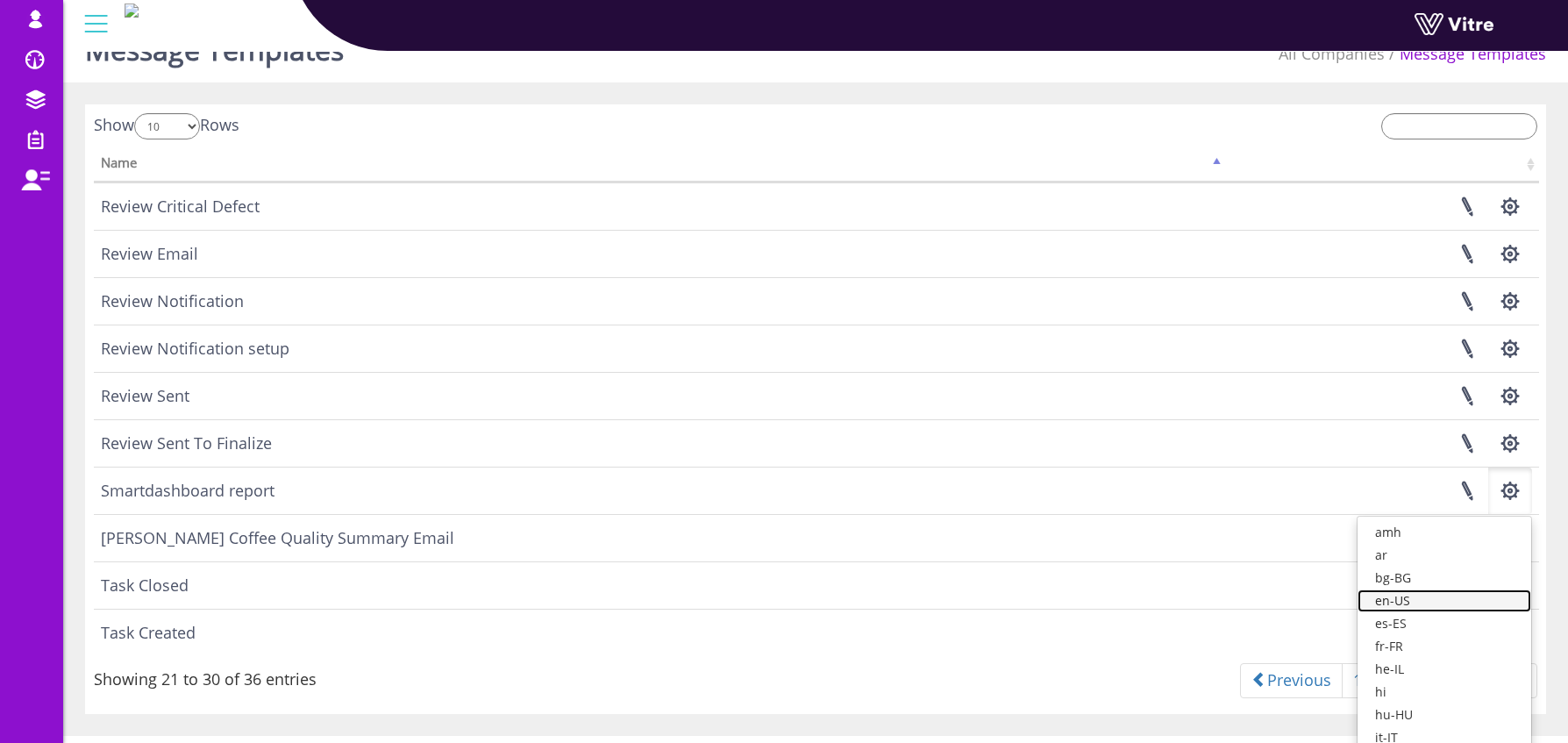
click at [1449, 594] on link "en-US" at bounding box center [1444, 601] width 174 height 23
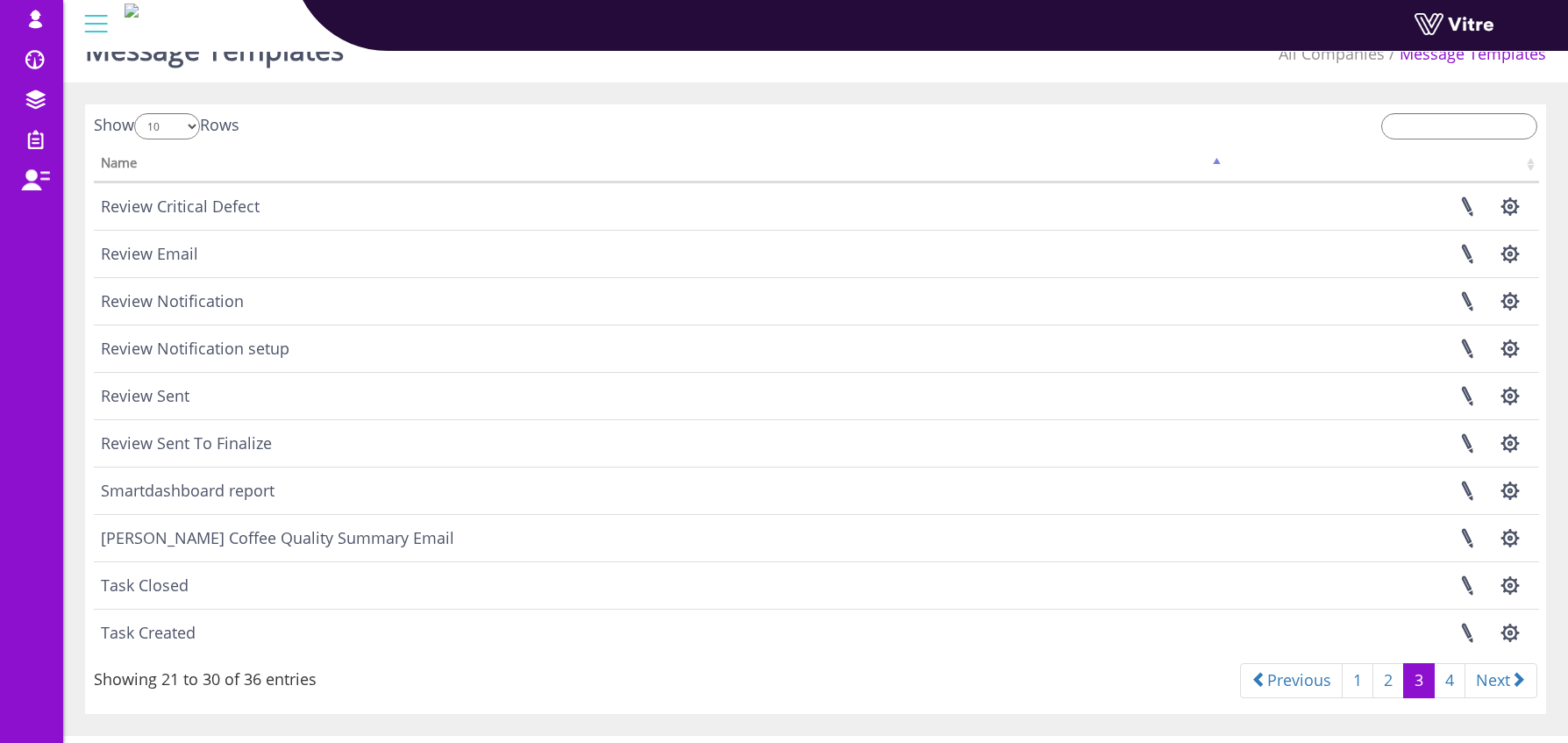
scroll to position [33, 0]
click at [1506, 485] on button "button" at bounding box center [1509, 494] width 43 height 46
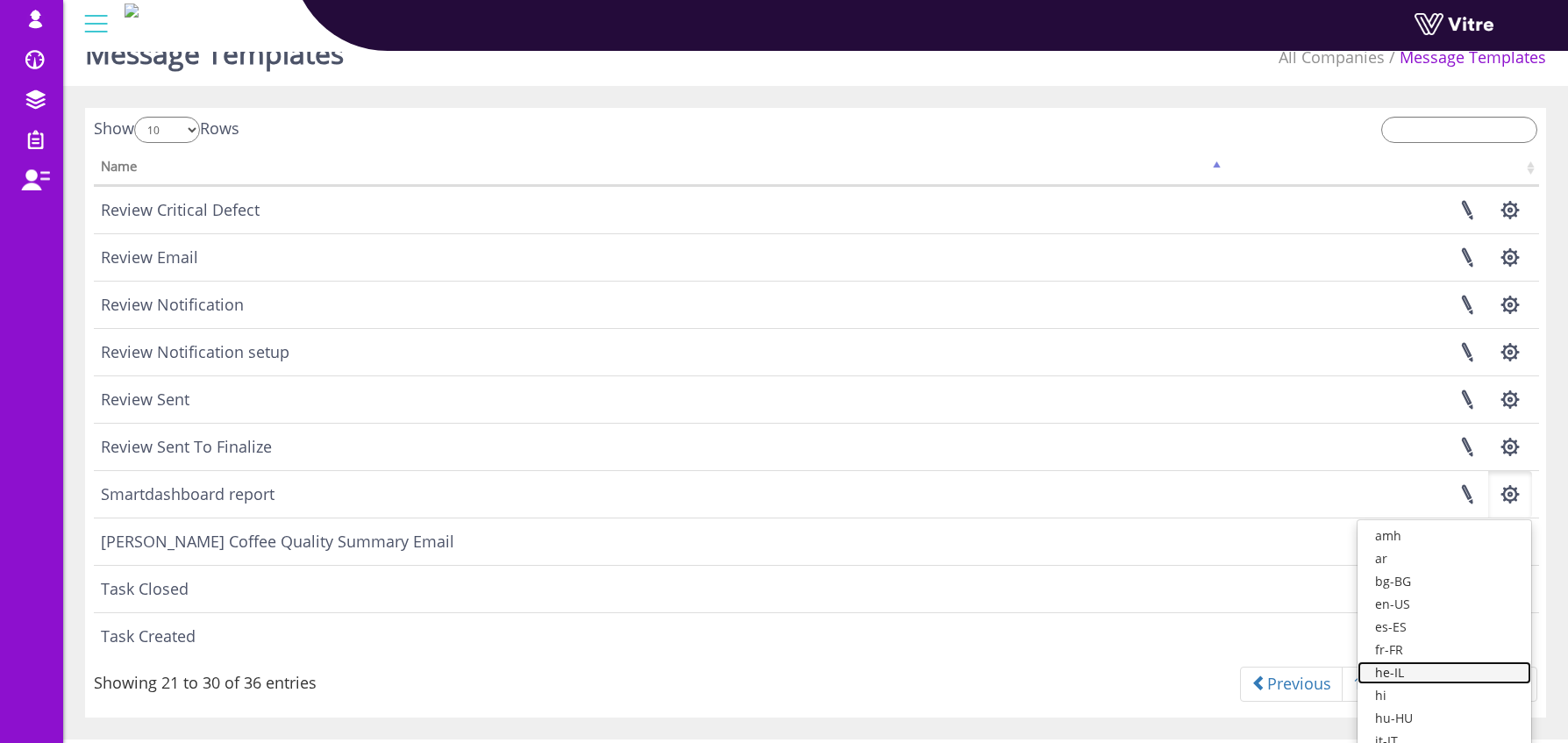
click at [1437, 671] on link "he-IL" at bounding box center [1444, 673] width 174 height 23
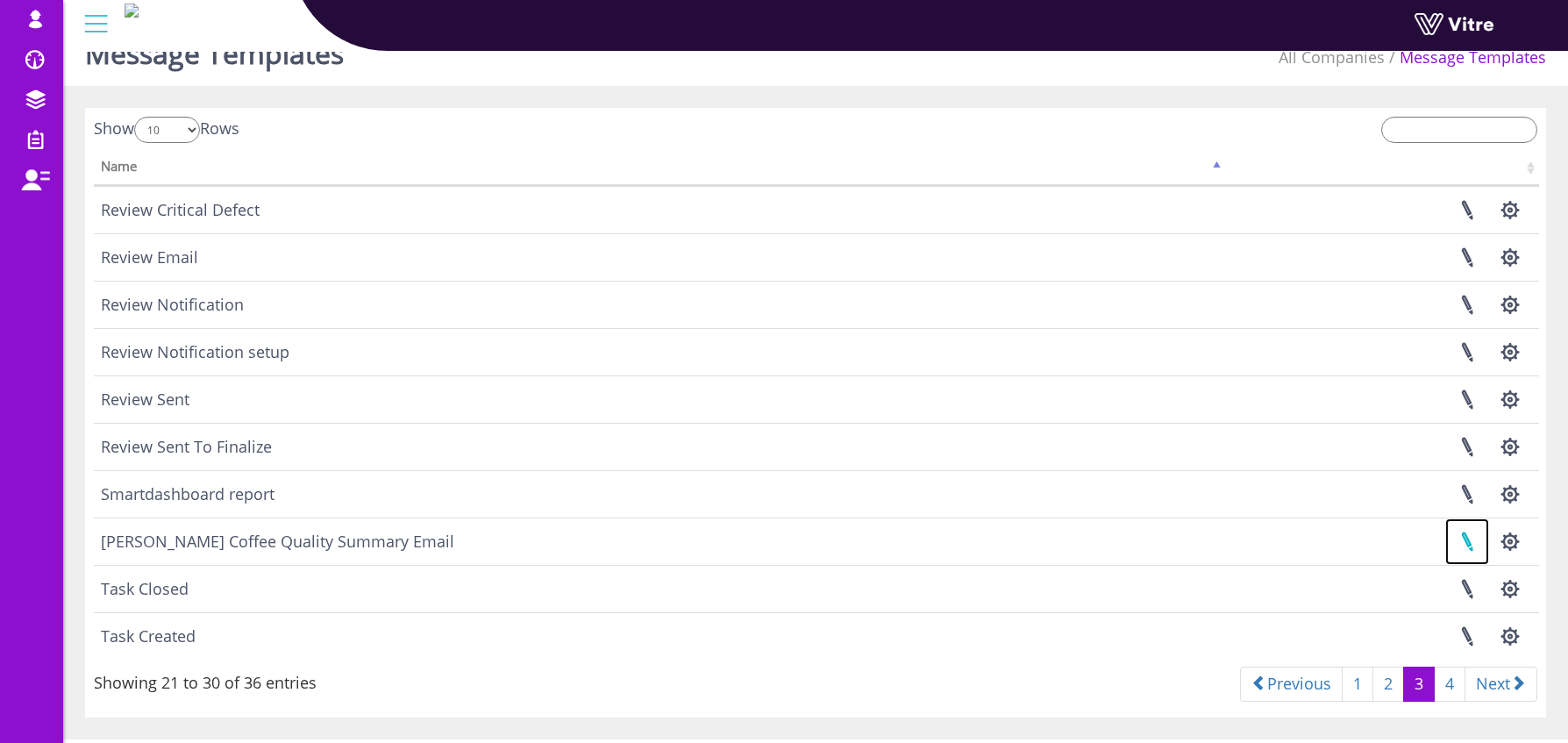
click at [1476, 540] on link at bounding box center [1467, 541] width 43 height 46
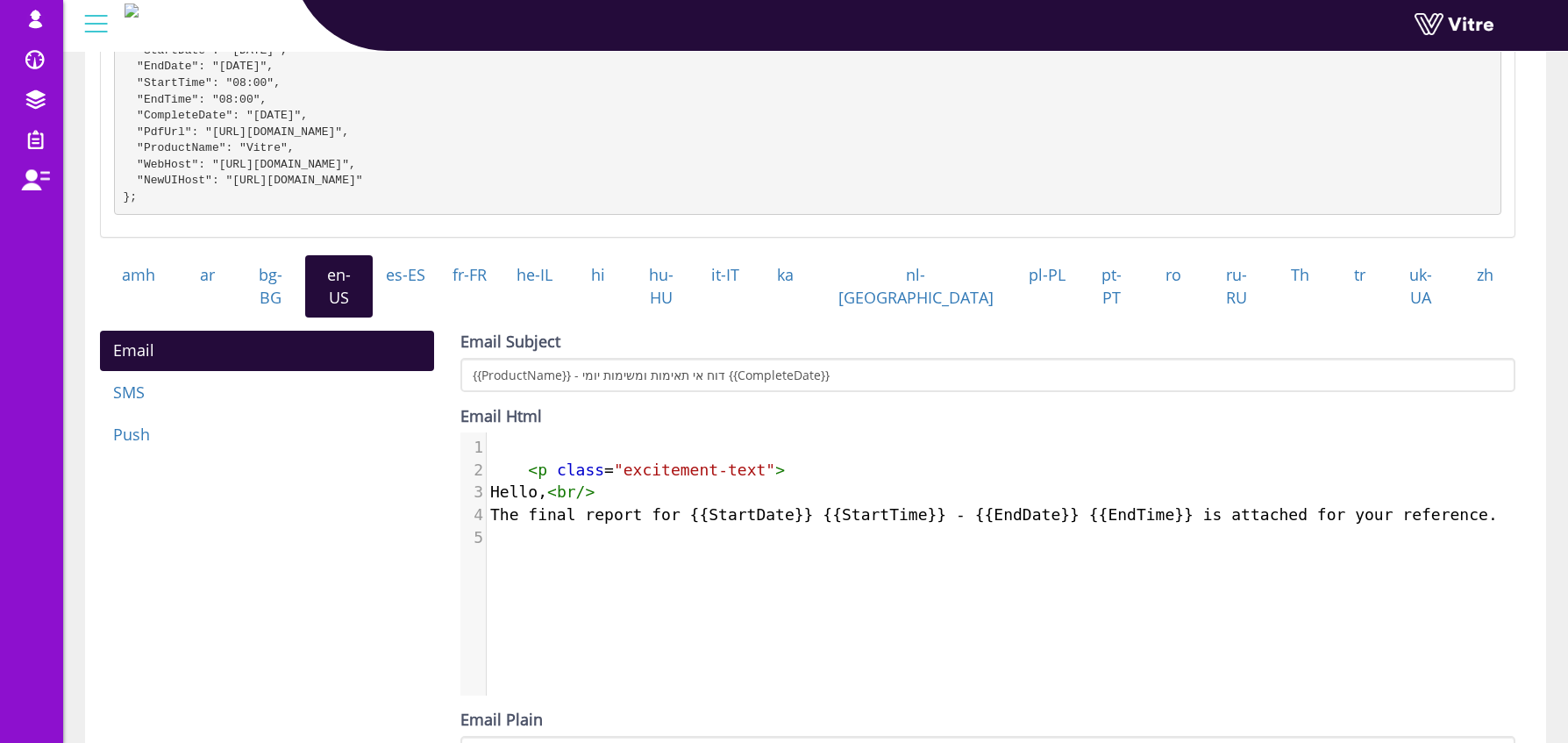
scroll to position [311, 0]
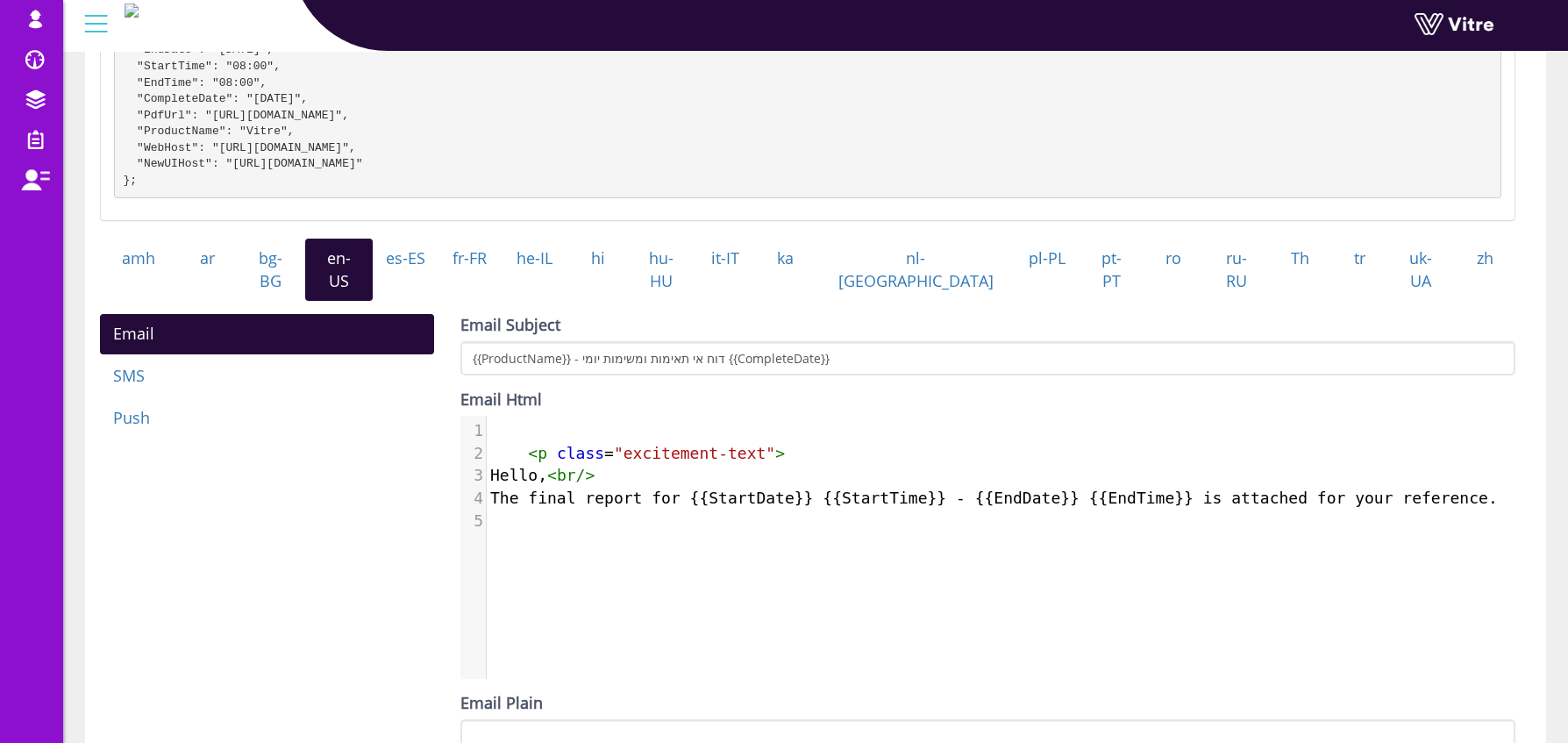
click at [615, 448] on span ""excitement-text"" at bounding box center [694, 453] width 161 height 18
type textarea "<p class="excitement-text">"
click at [615, 448] on span ""excitement-text"" at bounding box center [694, 453] width 161 height 18
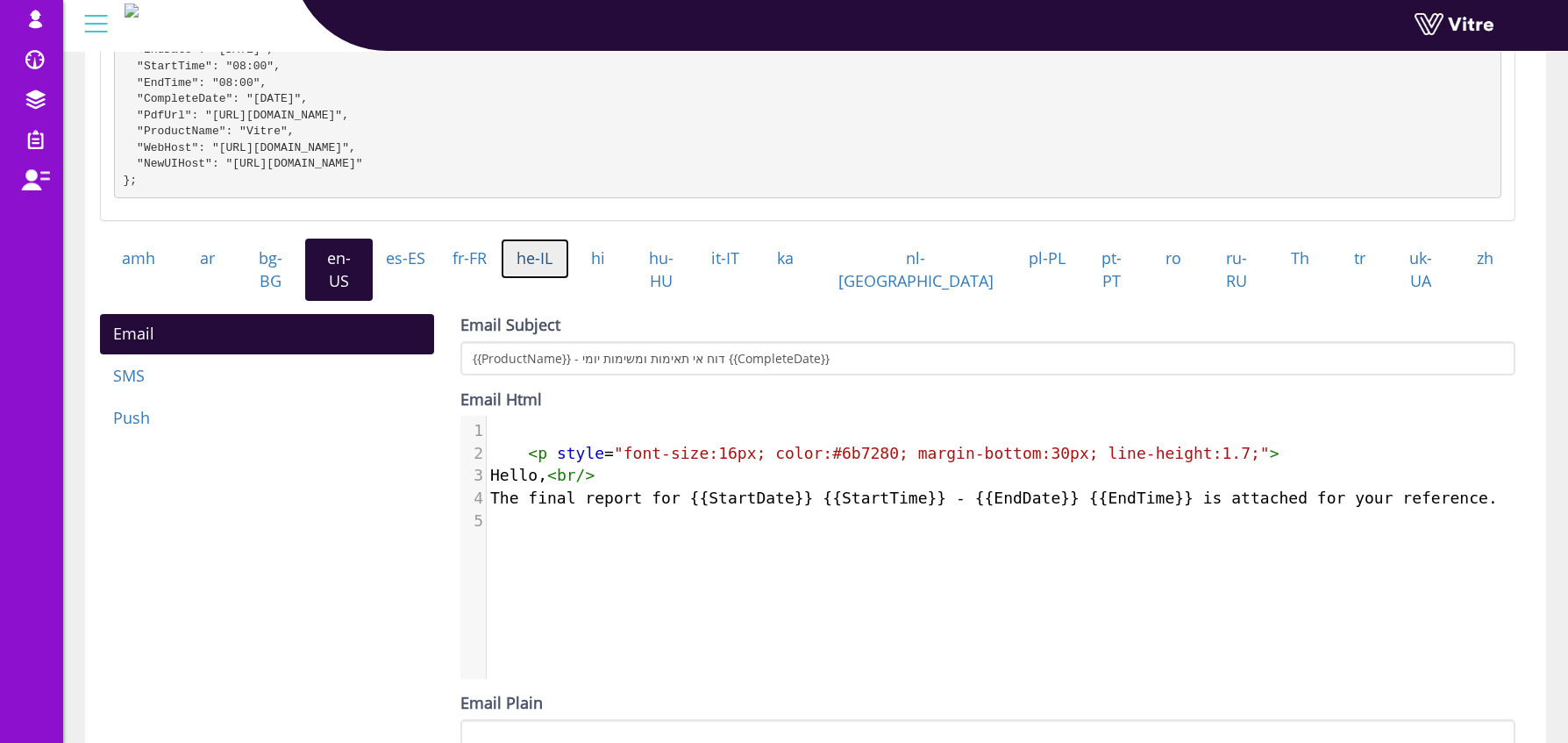
click at [569, 275] on link "he-IL" at bounding box center [535, 259] width 69 height 41
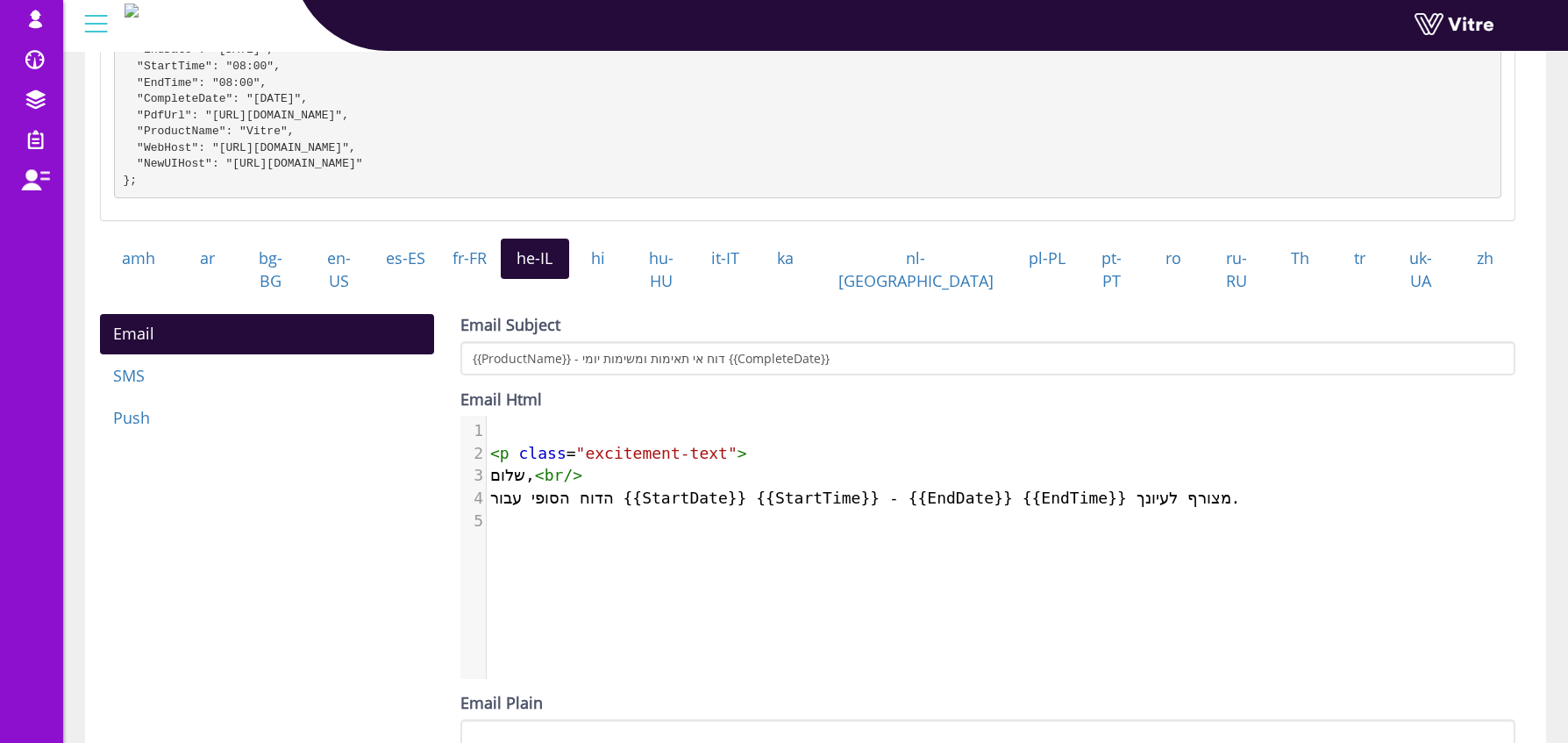
click at [646, 444] on span ""excitement-text"" at bounding box center [656, 453] width 161 height 18
type textarea "<p class="excitement-text">"
click at [646, 444] on span ""excitement-text"" at bounding box center [656, 453] width 161 height 18
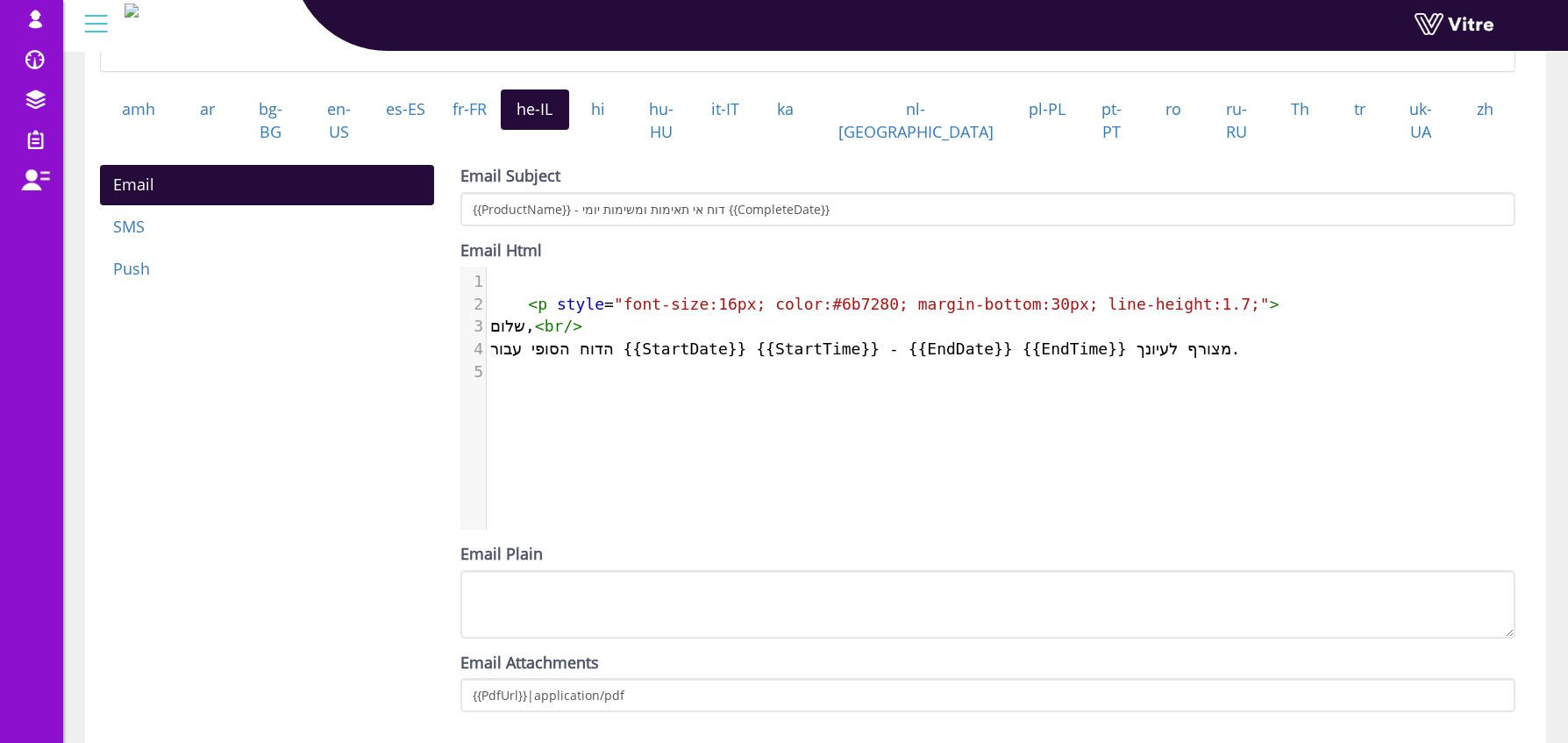
scroll to position [542, 0]
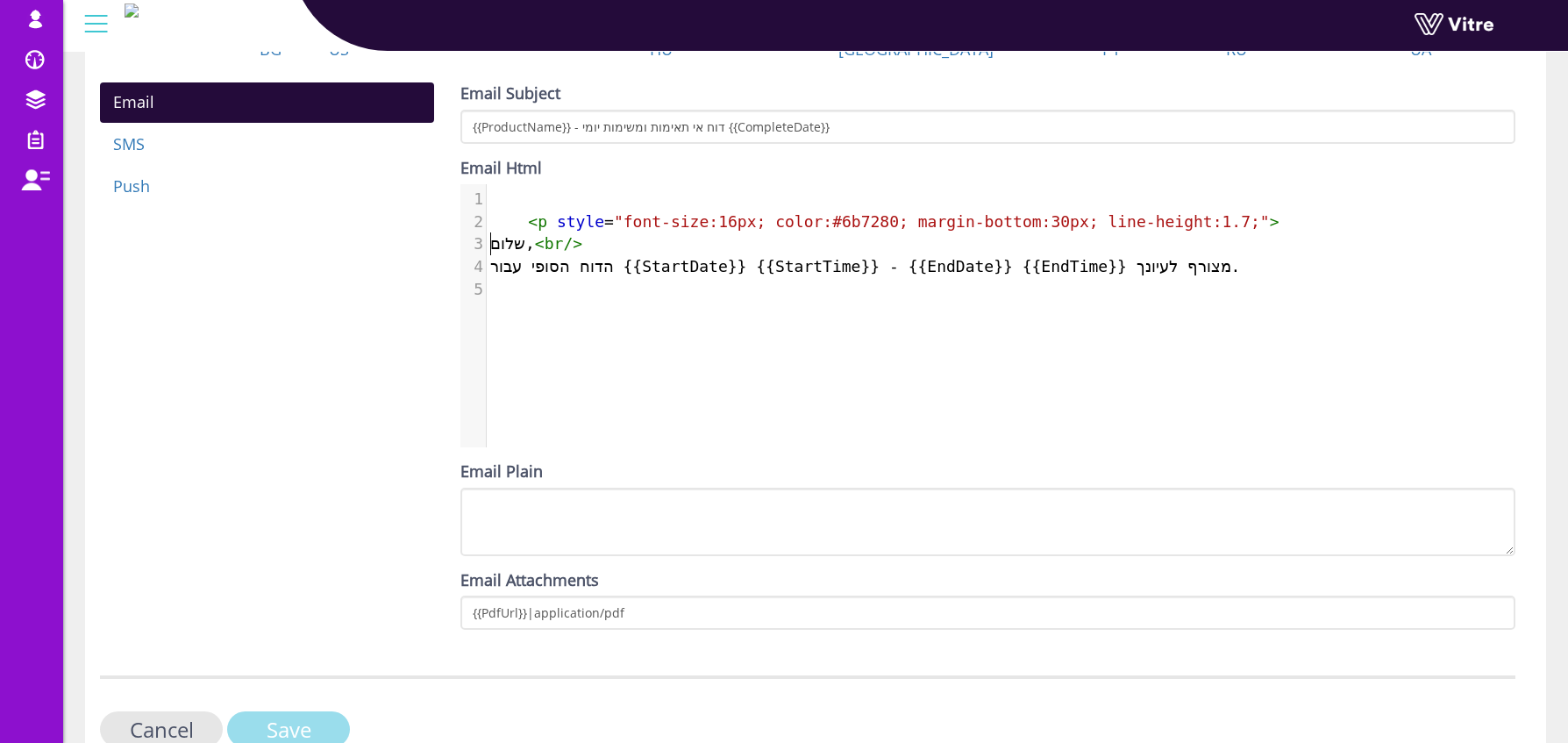
click at [318, 711] on input "Save" at bounding box center [288, 729] width 123 height 36
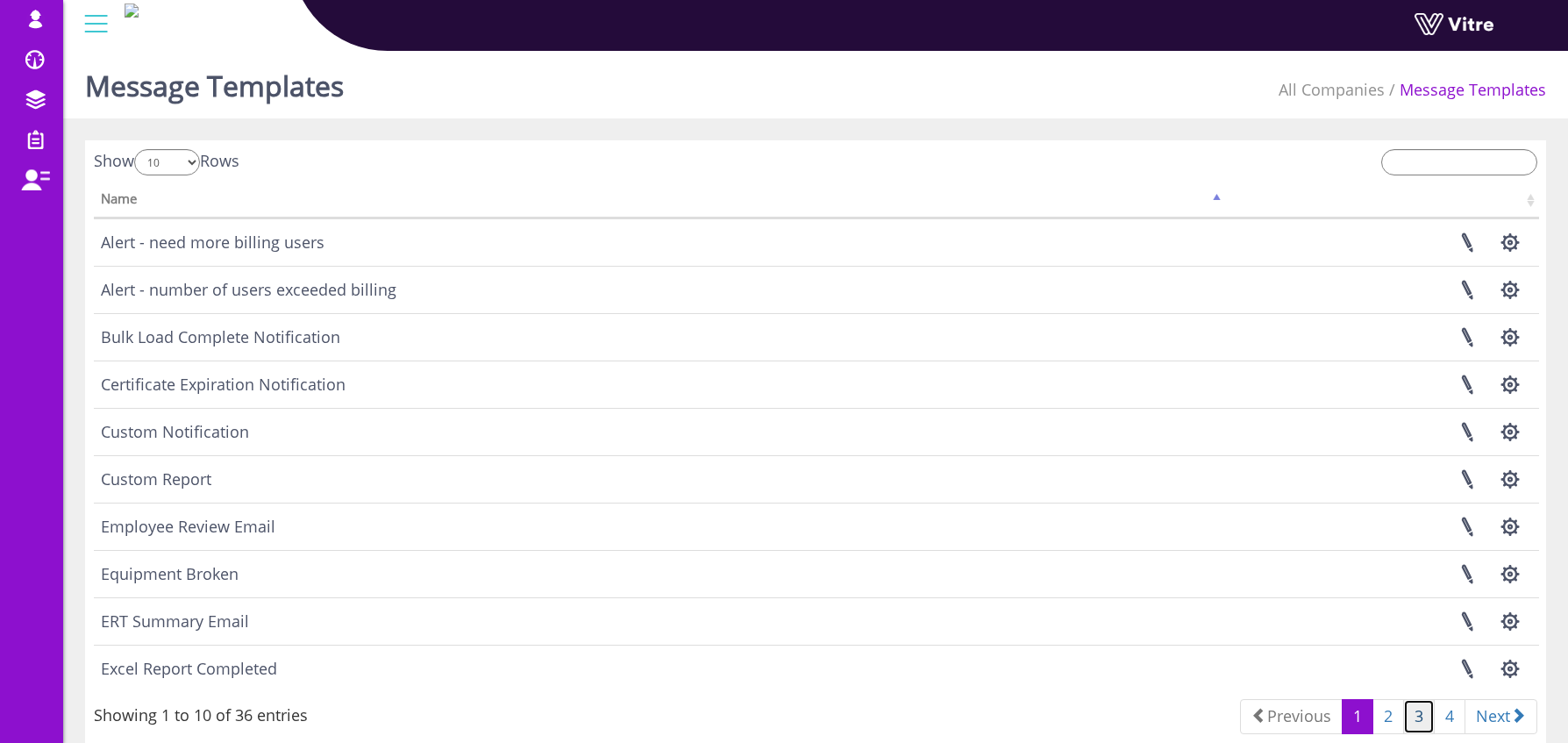
click at [1411, 718] on link "3" at bounding box center [1418, 716] width 32 height 35
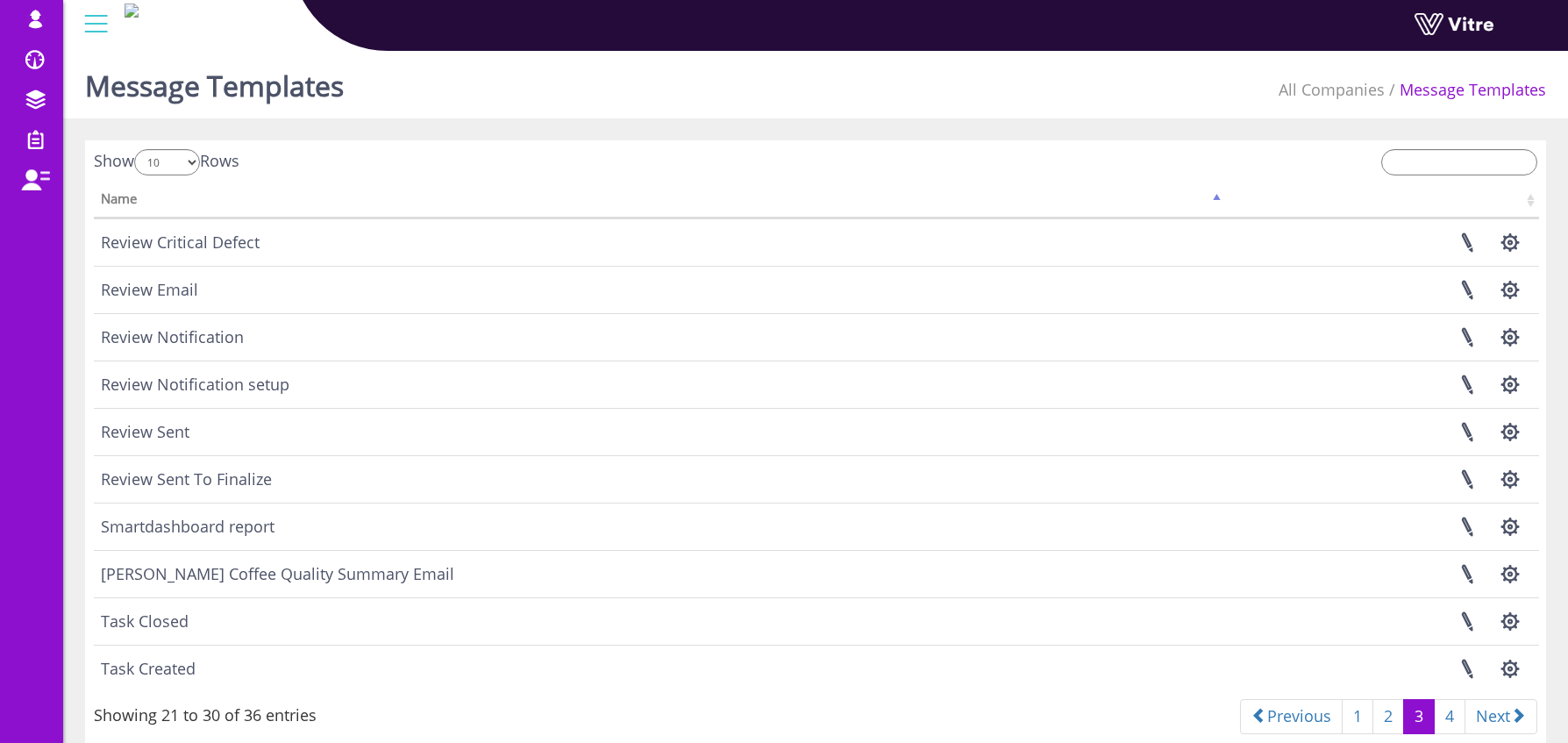
scroll to position [4, 0]
click at [1517, 575] on button "button" at bounding box center [1509, 570] width 43 height 46
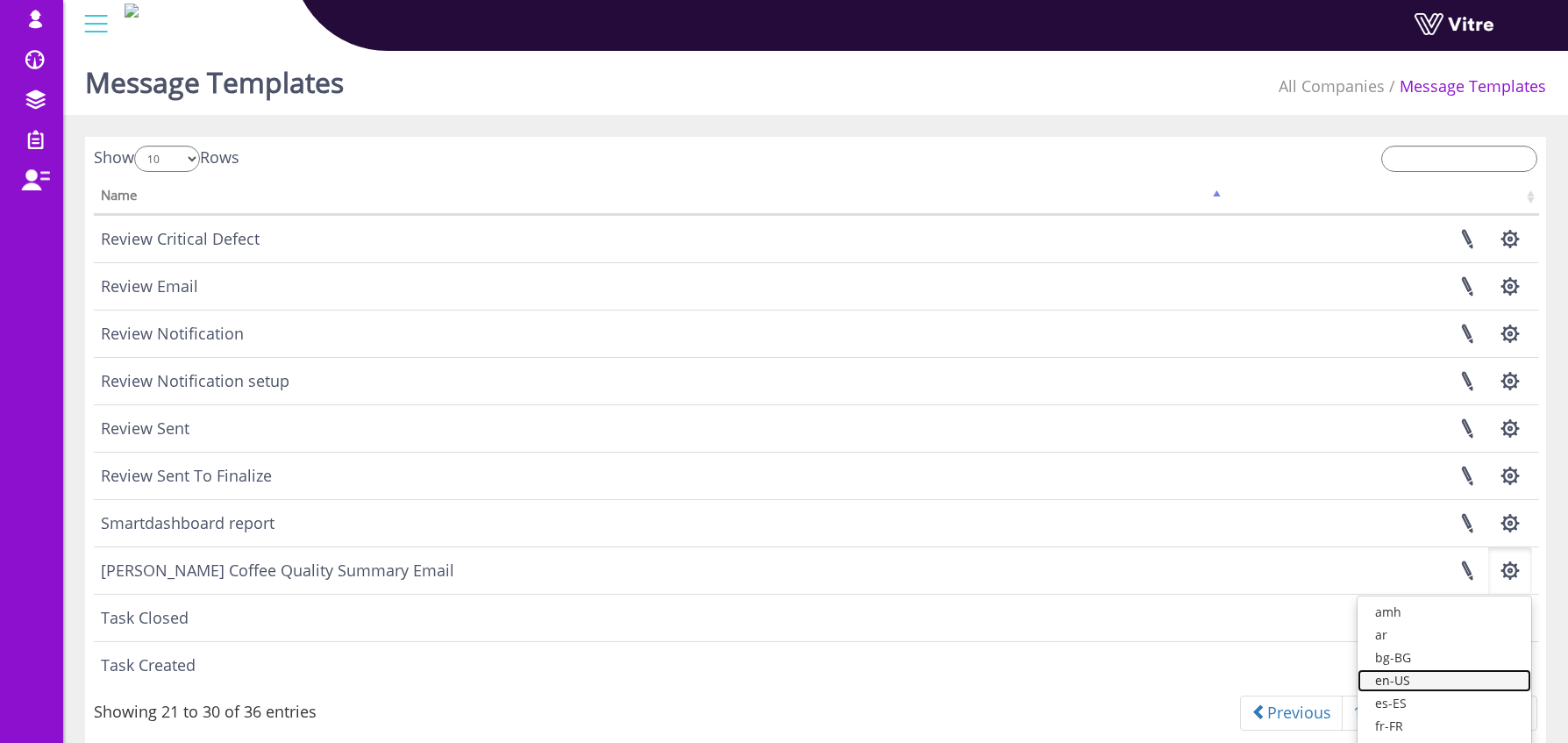
click at [1454, 682] on link "en-US" at bounding box center [1444, 681] width 174 height 23
click at [1515, 572] on button "button" at bounding box center [1509, 570] width 43 height 46
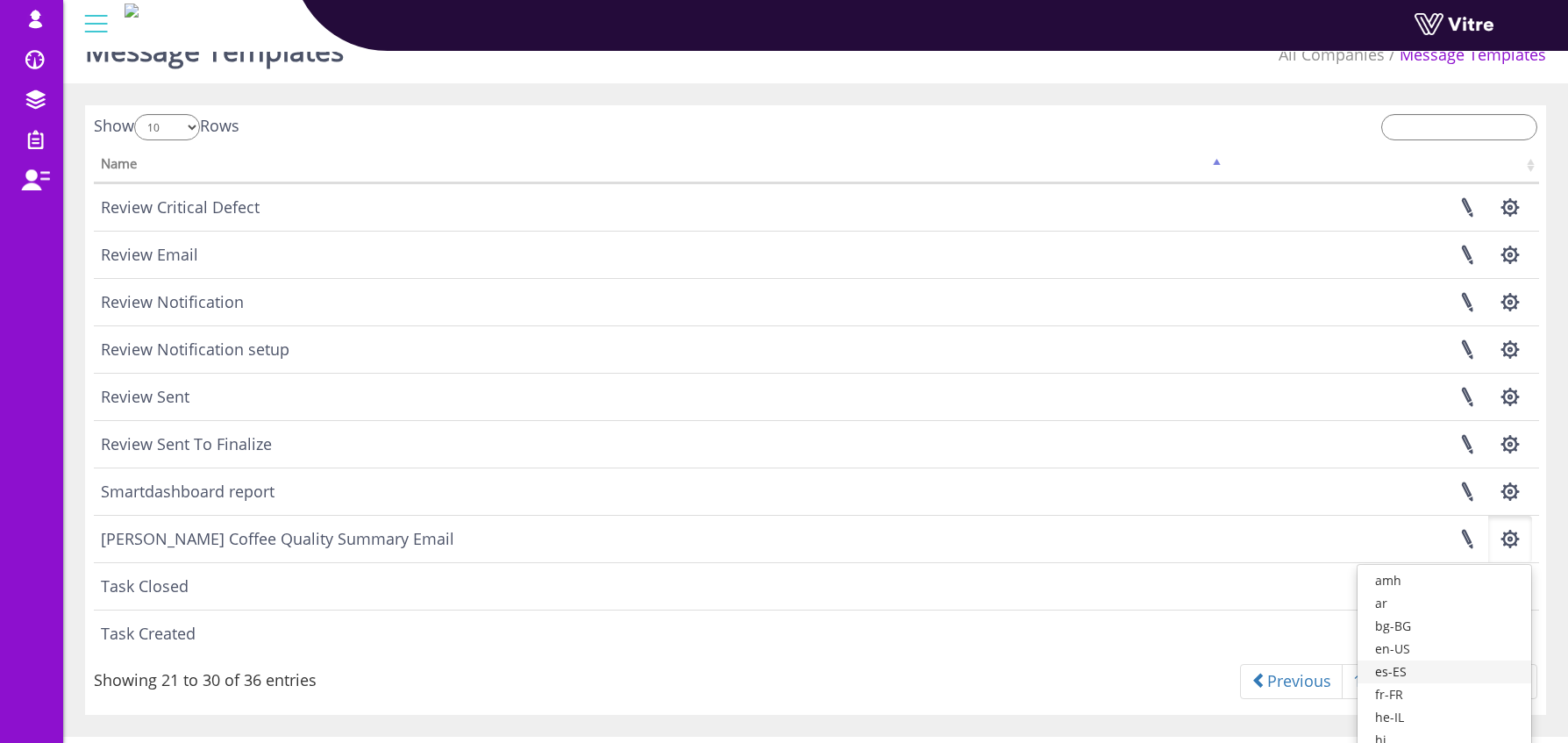
scroll to position [36, 0]
click at [1441, 712] on link "he-IL" at bounding box center [1444, 717] width 174 height 23
click at [1473, 588] on link at bounding box center [1467, 586] width 43 height 46
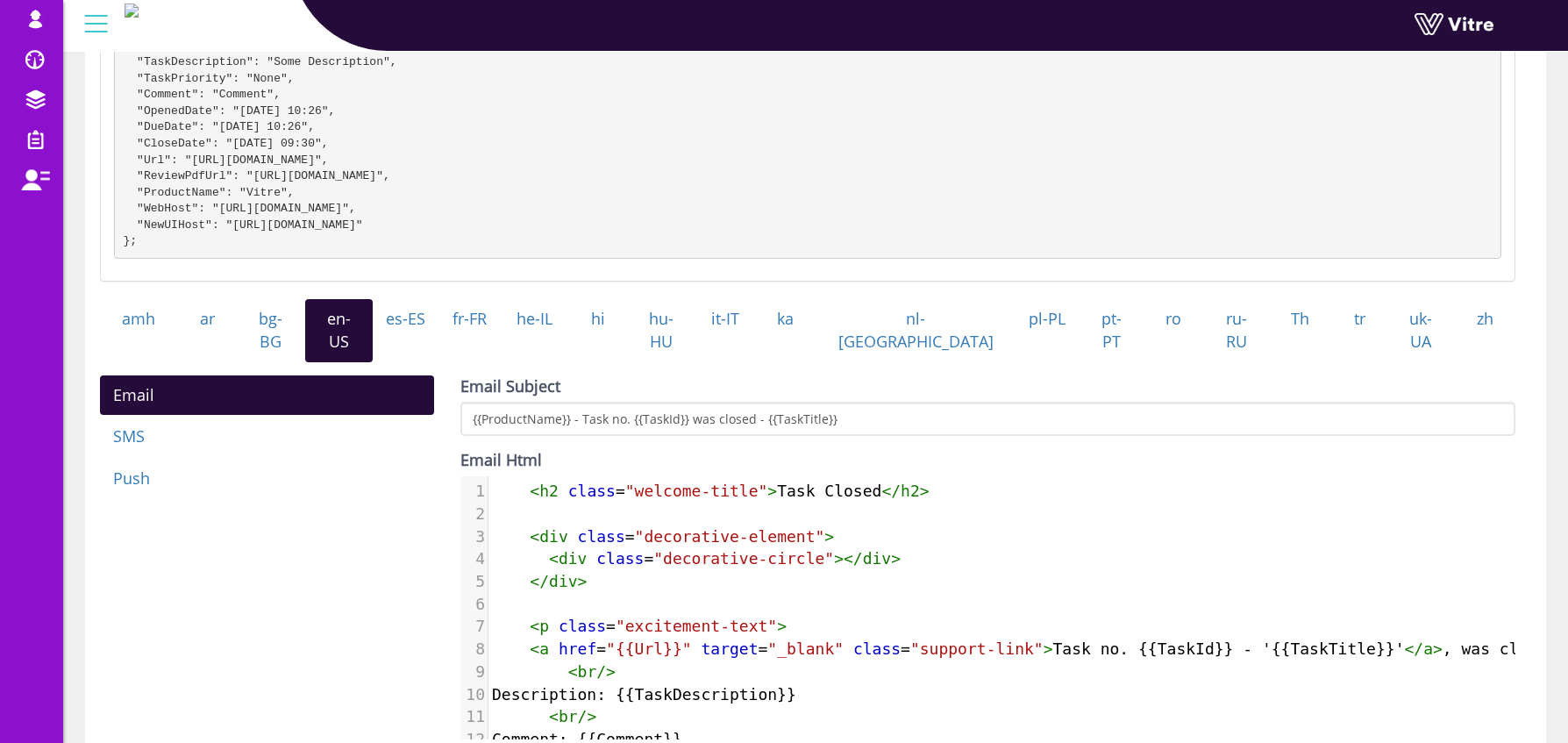
scroll to position [351, 0]
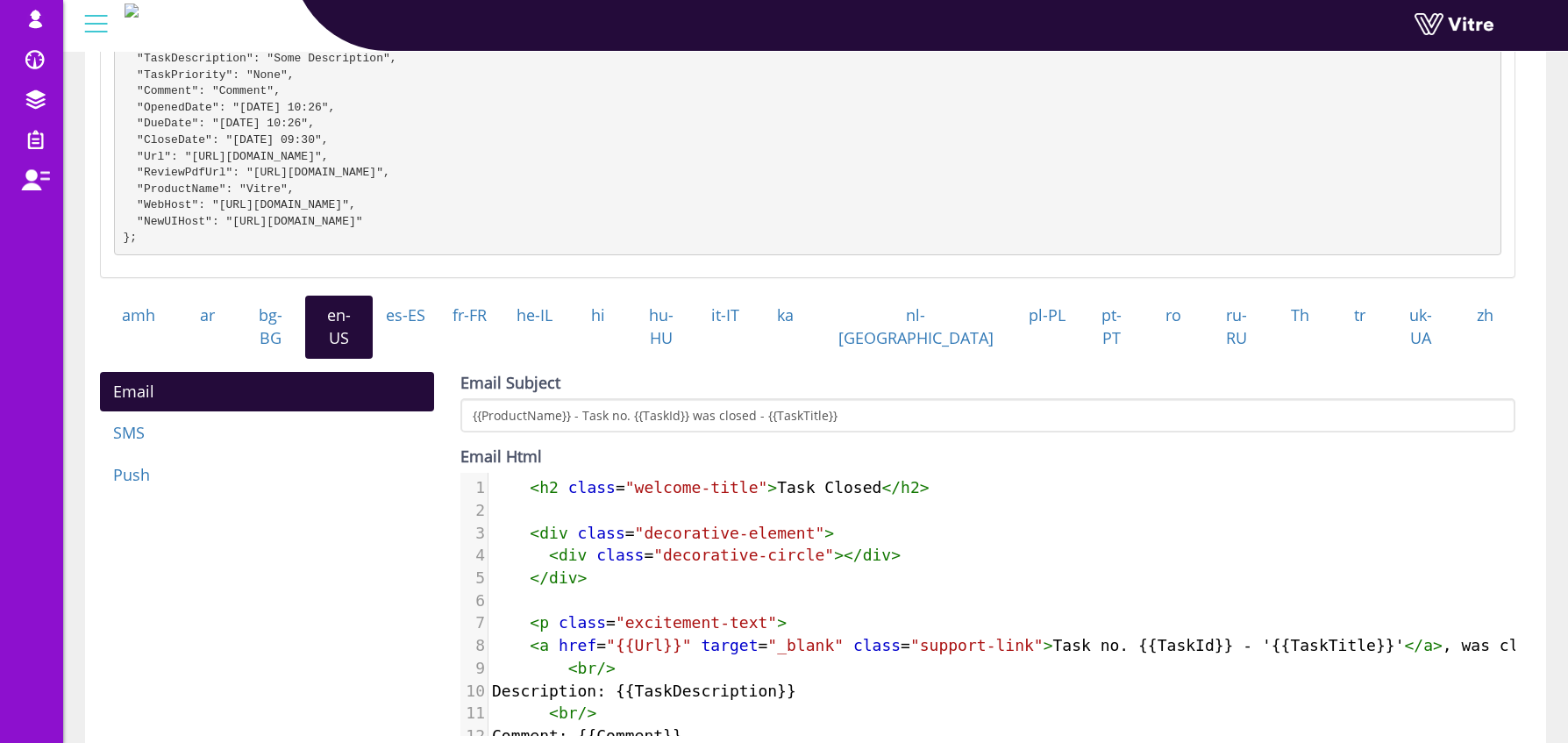
click at [515, 482] on span "< h2 class = "welcome-title" > Task Closed </ h2 >" at bounding box center [711, 486] width 438 height 18
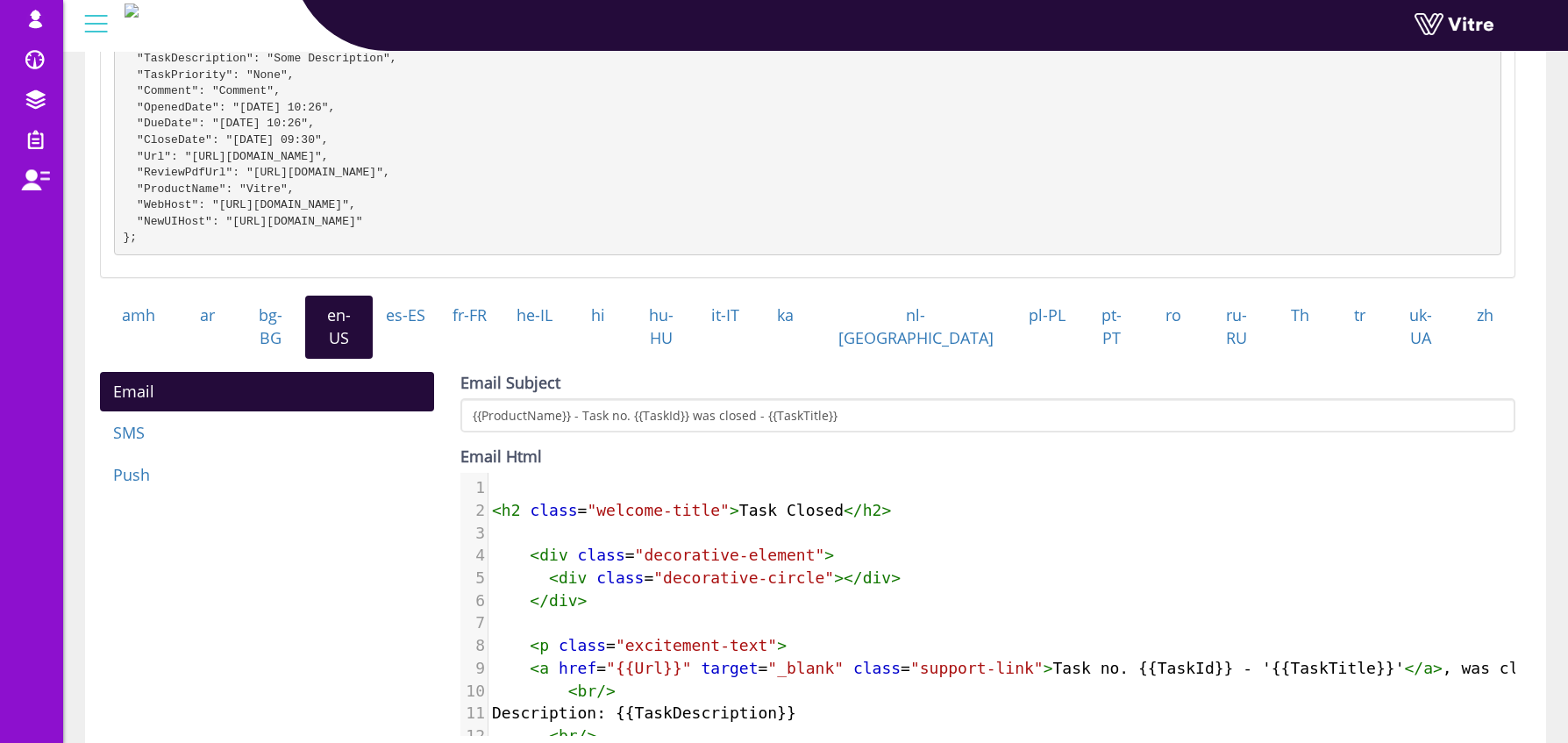
paste textarea "T"
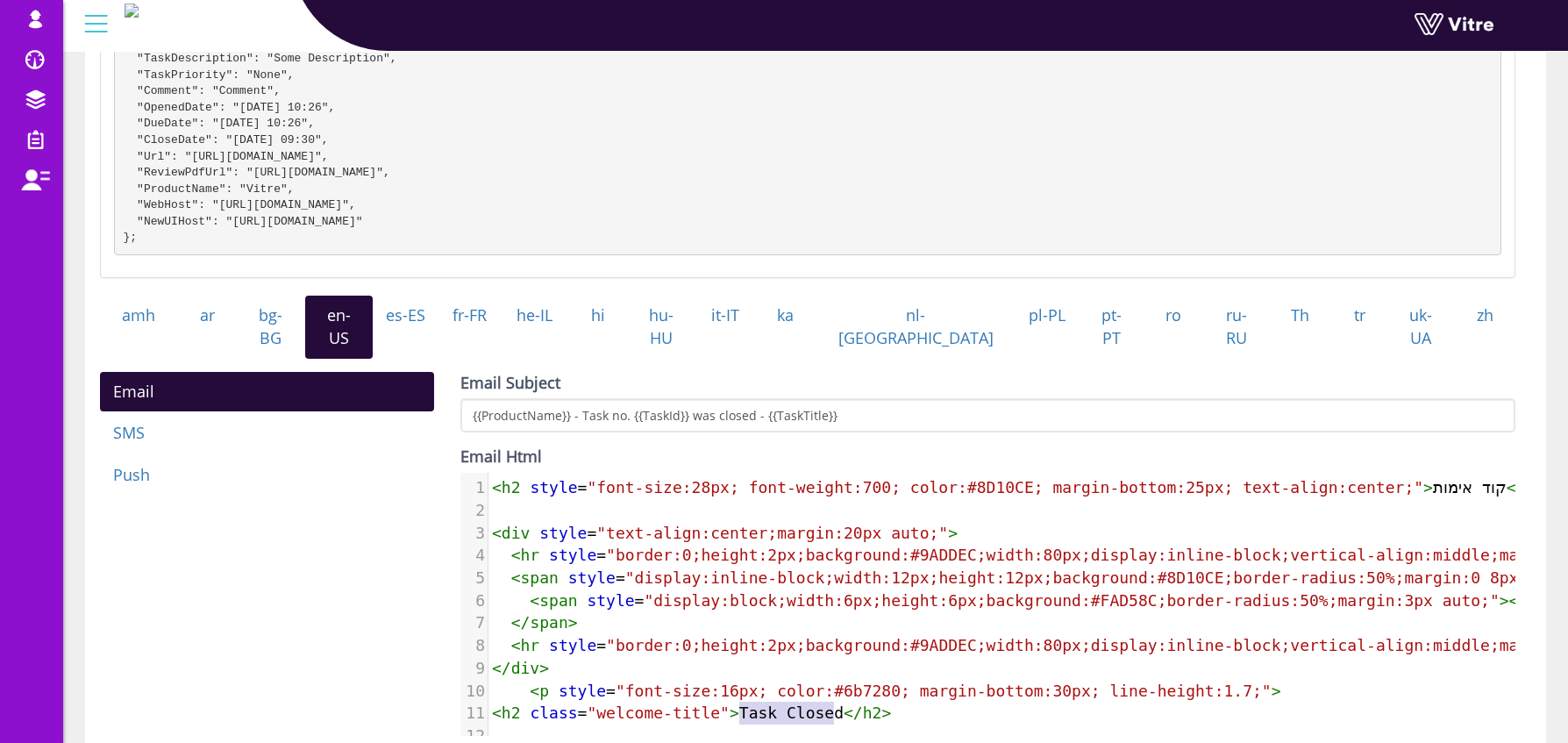
type textarea "Task Closed"
drag, startPoint x: 739, startPoint y: 706, endPoint x: 844, endPoint y: 700, distance: 105.2
click at [844, 703] on span "< h2 class = "welcome-title" > Task Closed </ h2 >" at bounding box center [692, 712] width 399 height 18
click at [1434, 499] on pre "​" at bounding box center [1156, 510] width 1336 height 23
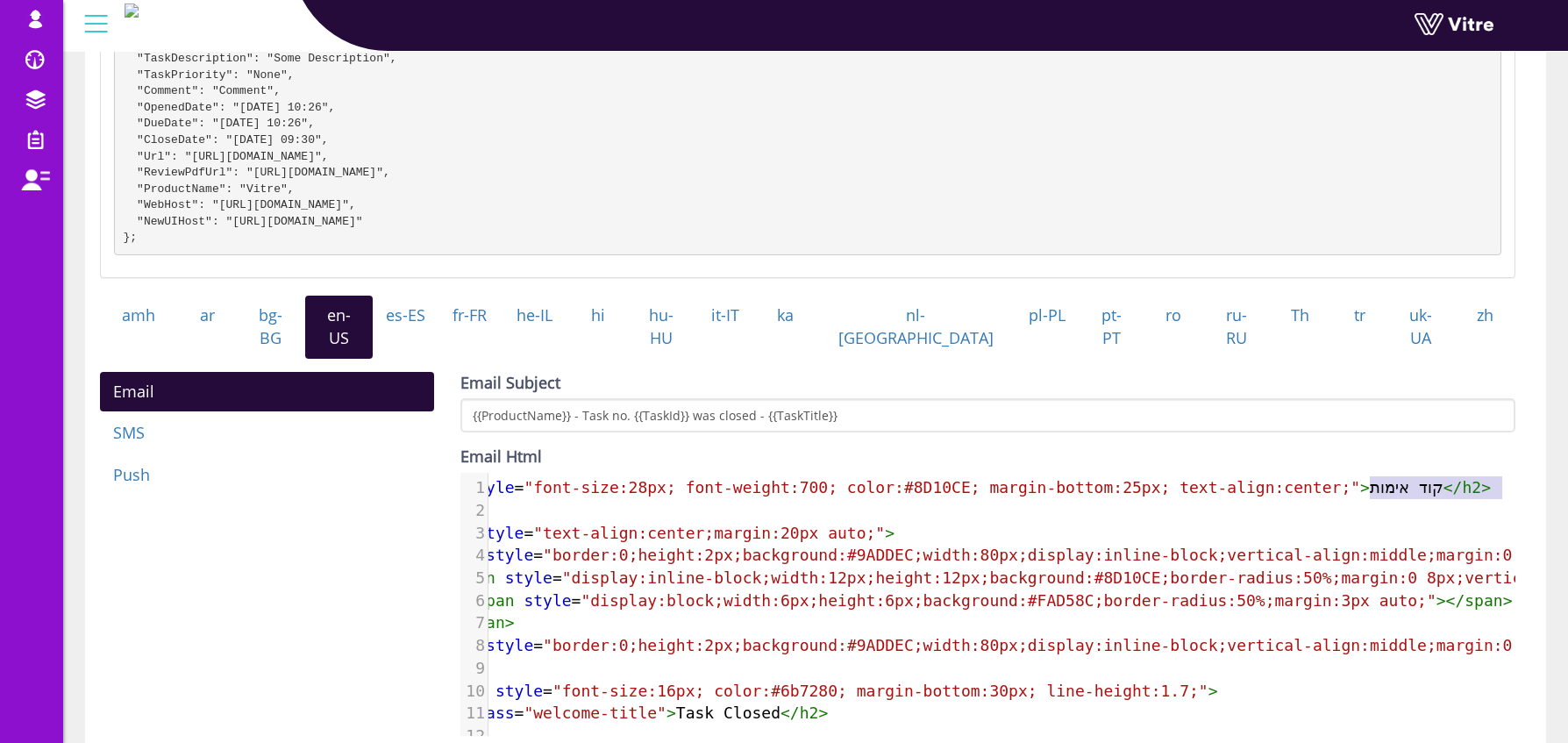
type textarea "קוד אימות"
drag, startPoint x: 1436, startPoint y: 485, endPoint x: 1452, endPoint y: 486, distance: 16.0
click at [1452, 486] on span "< h2 style = "font-size:28px; font-weight:700; color:#8D10CE; margin-bottom:25p…" at bounding box center [959, 486] width 1062 height 18
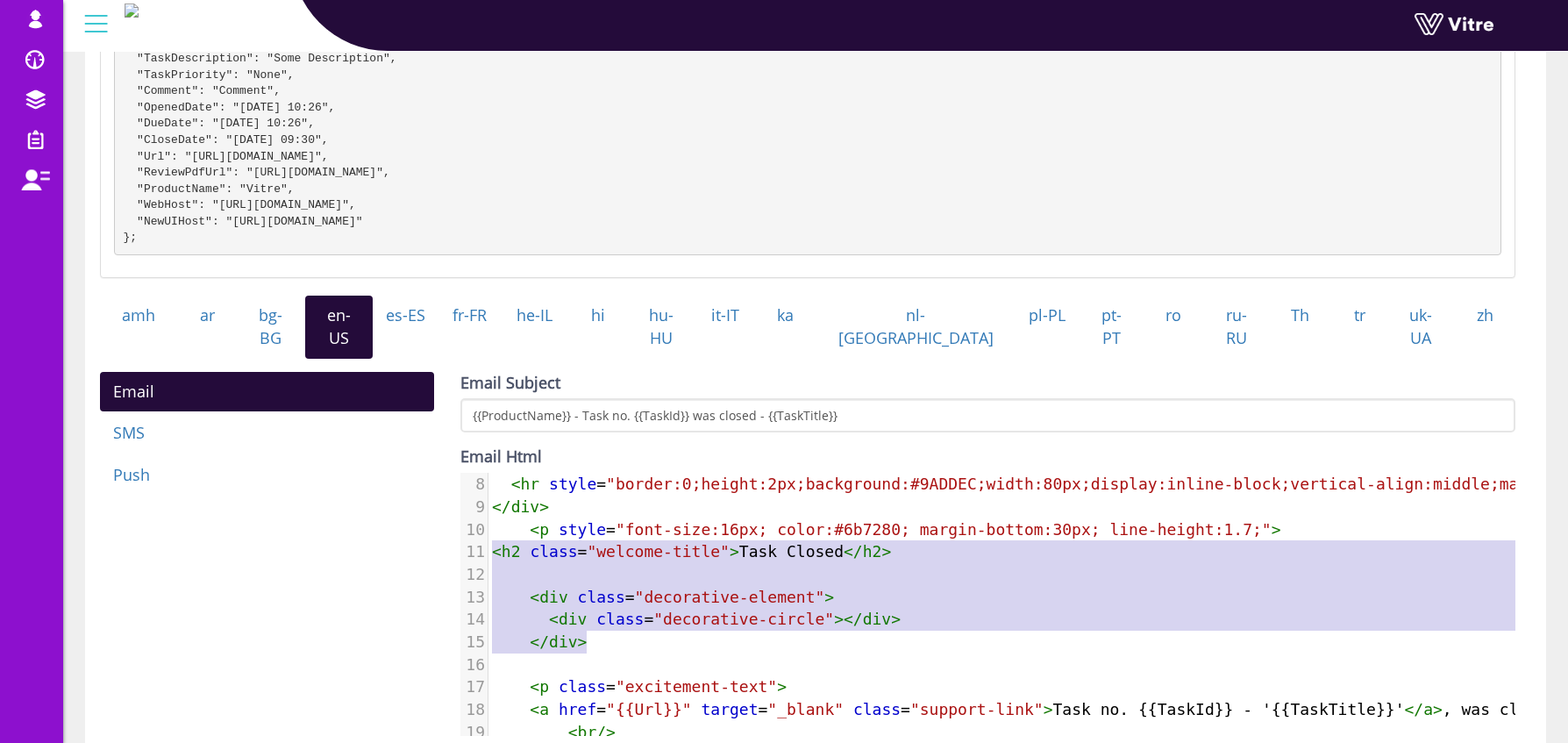
scroll to position [172, 0]
type textarea "<h2 class="welcome-title">Task Closed</h2> <div class="decorative-element"> <di…"
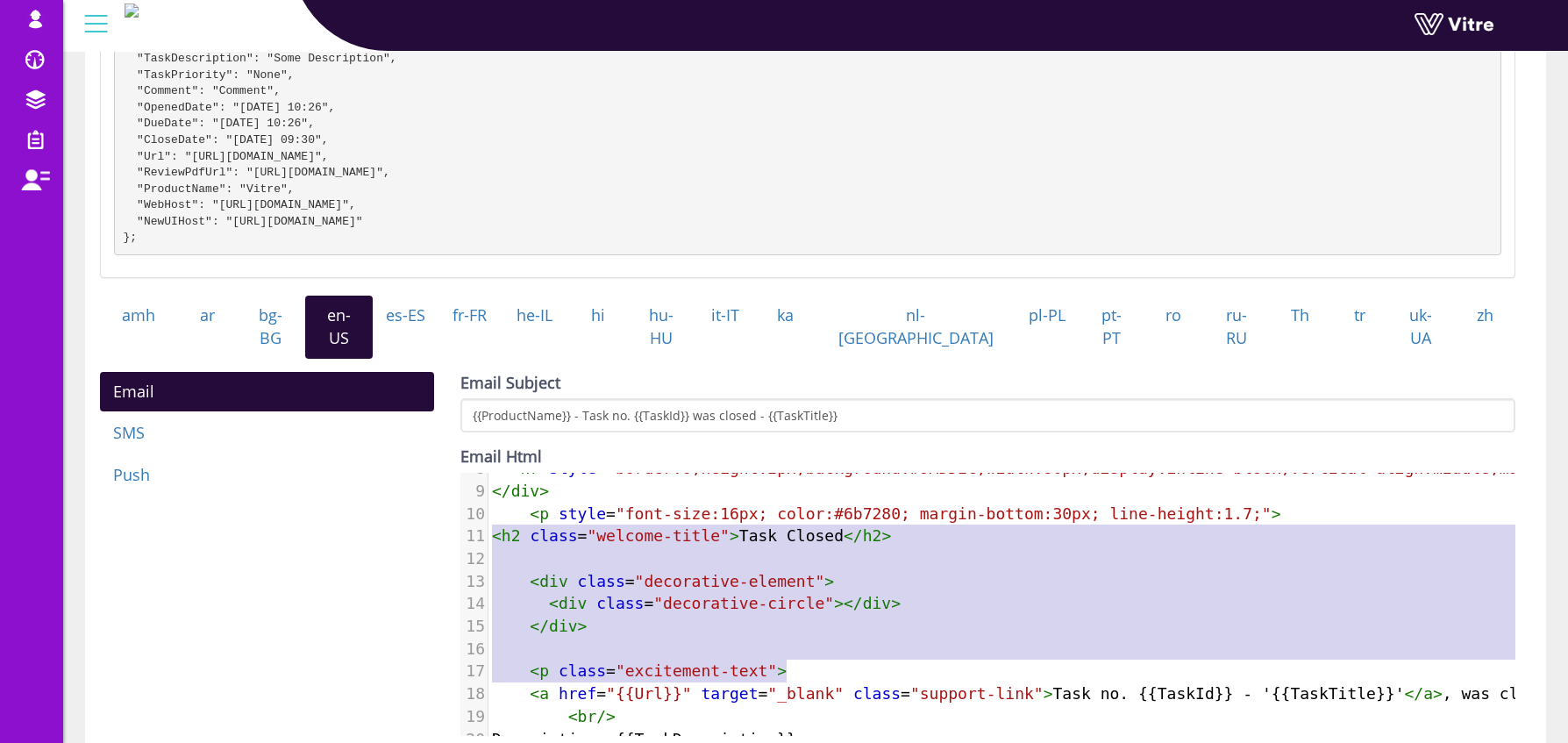
scroll to position [179, 0]
drag, startPoint x: 494, startPoint y: 595, endPoint x: 917, endPoint y: 669, distance: 429.4
click at [917, 669] on div "1 < h2 style = "font-size:28px; font-weight:700; color:#8D10CE; margin-bottom:2…" at bounding box center [1156, 580] width 1336 height 564
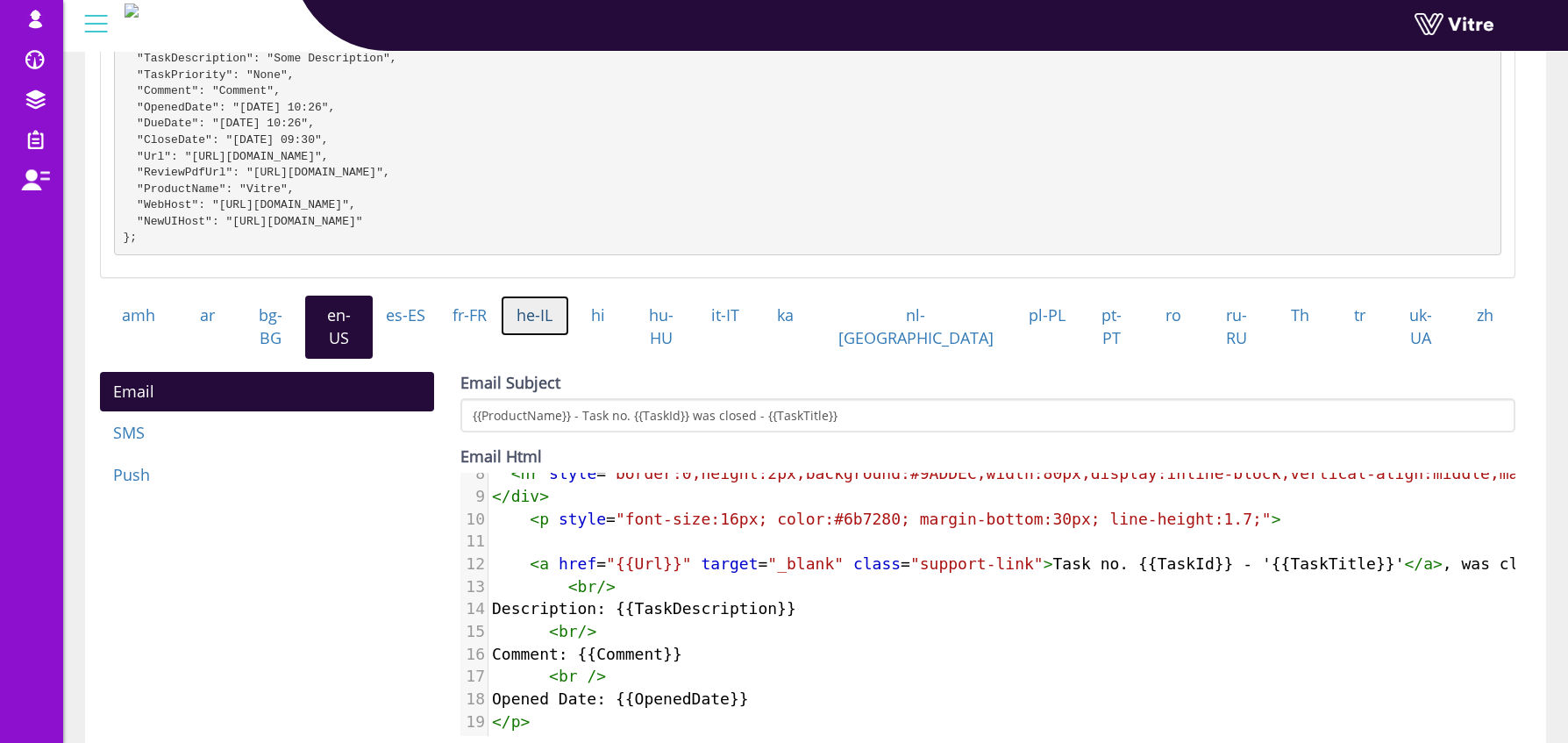
click at [569, 330] on link "he-IL" at bounding box center [535, 316] width 69 height 41
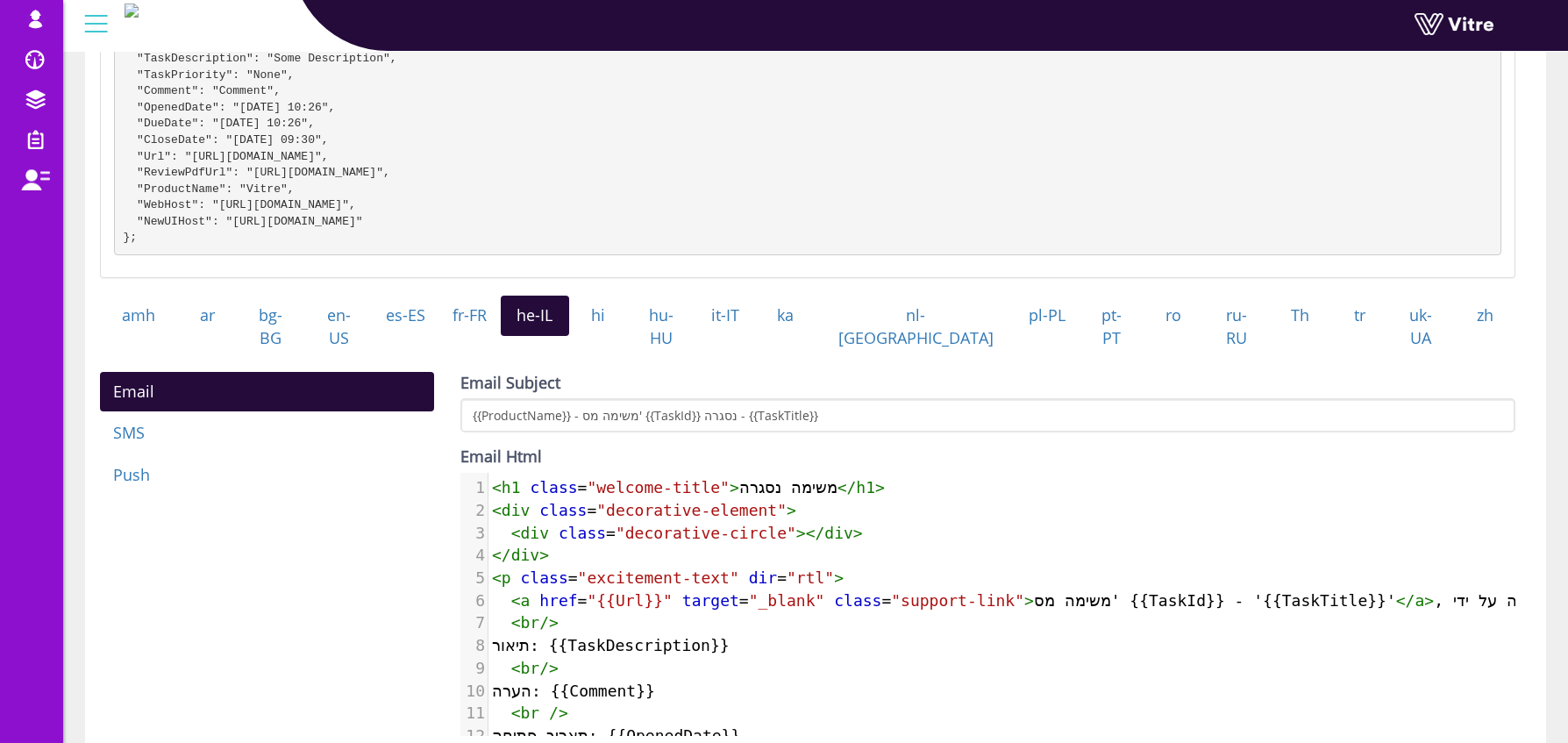
click at [496, 483] on span "<" at bounding box center [497, 486] width 10 height 18
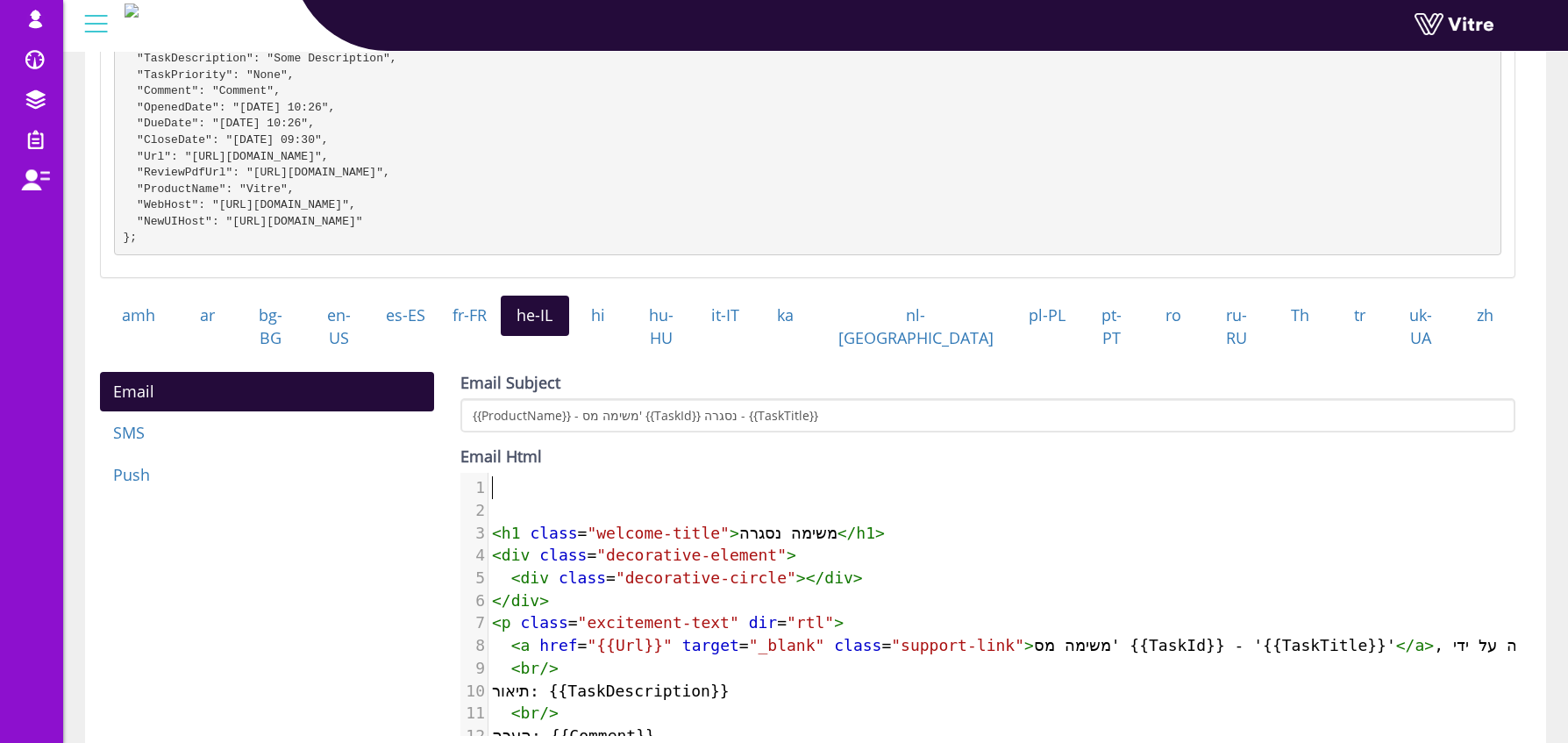
paste textarea "ה"
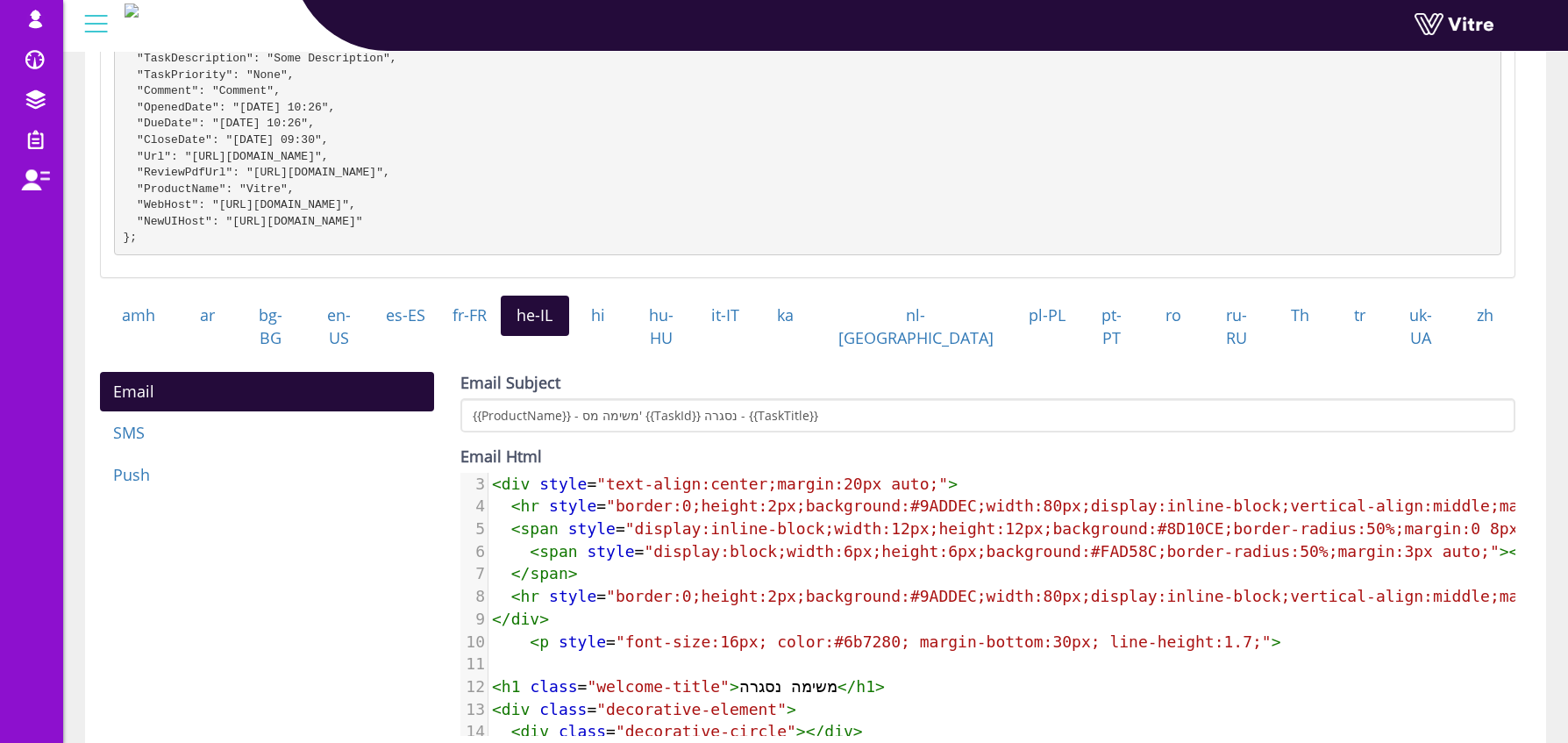
scroll to position [0, 0]
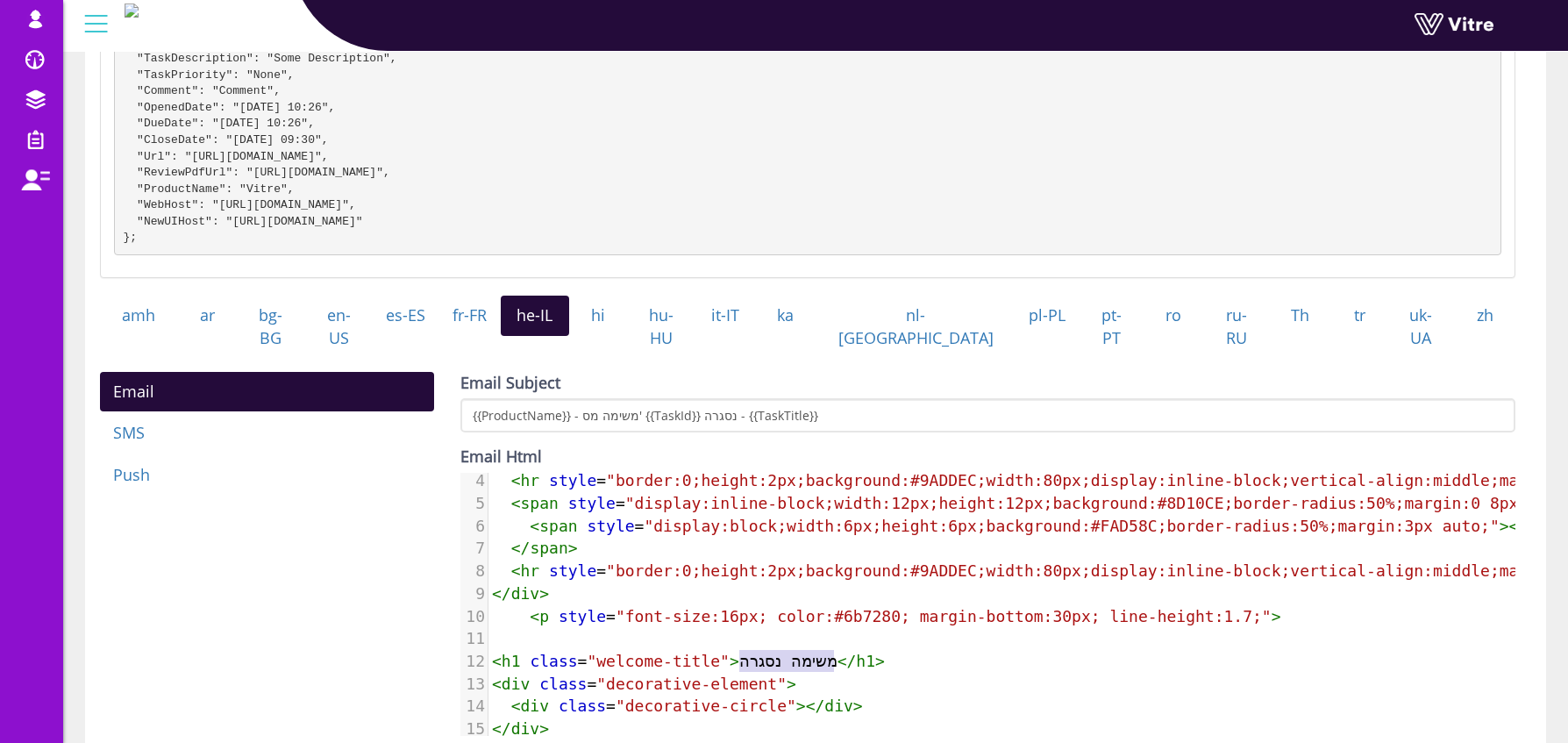
type textarea "משימה נסגרה"
drag, startPoint x: 737, startPoint y: 660, endPoint x: 841, endPoint y: 656, distance: 104.1
click at [841, 656] on span "< h1 class = "welcome-title" > משימה נסגרה </ h1 >" at bounding box center [688, 660] width 393 height 18
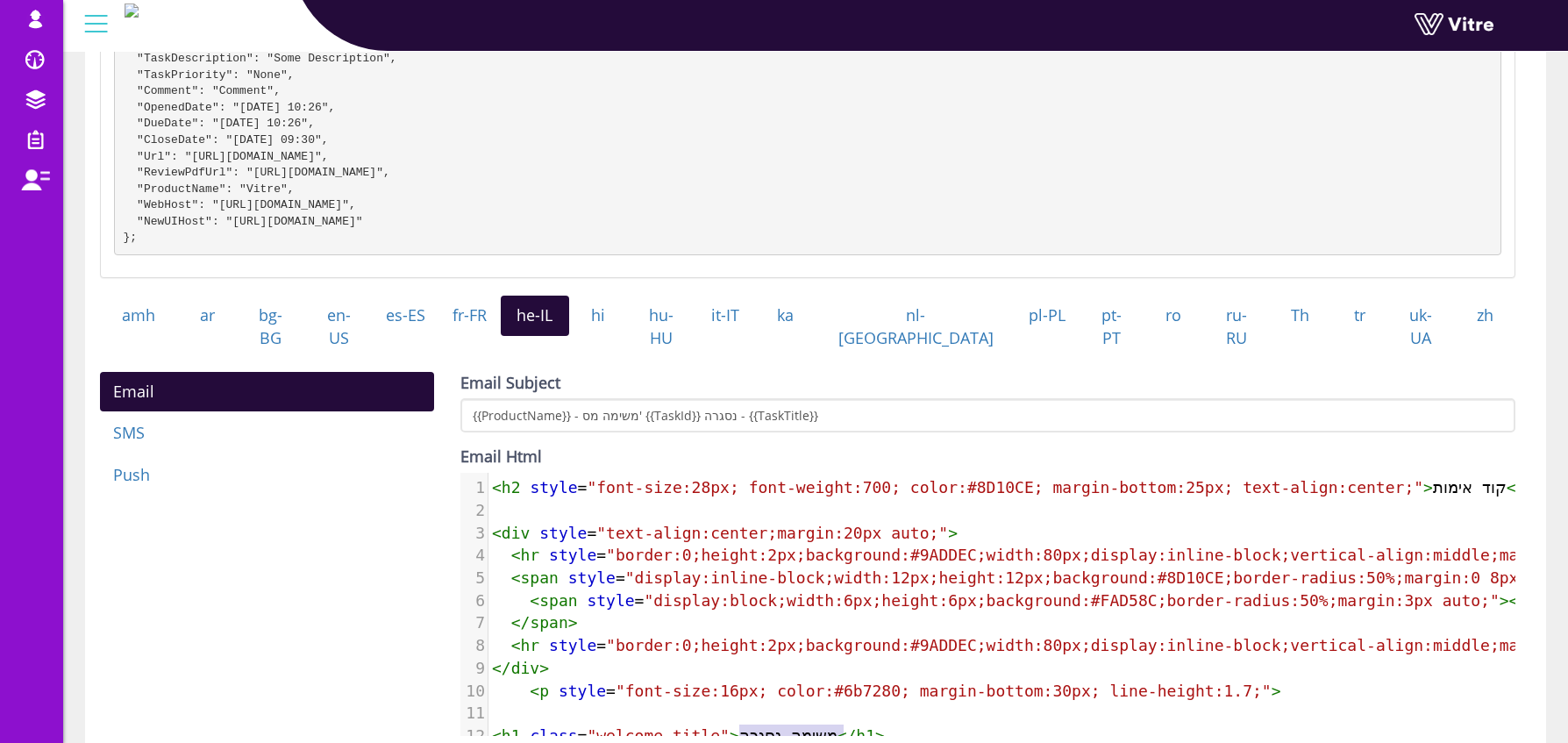
click at [1431, 481] on span ">" at bounding box center [1428, 486] width 10 height 18
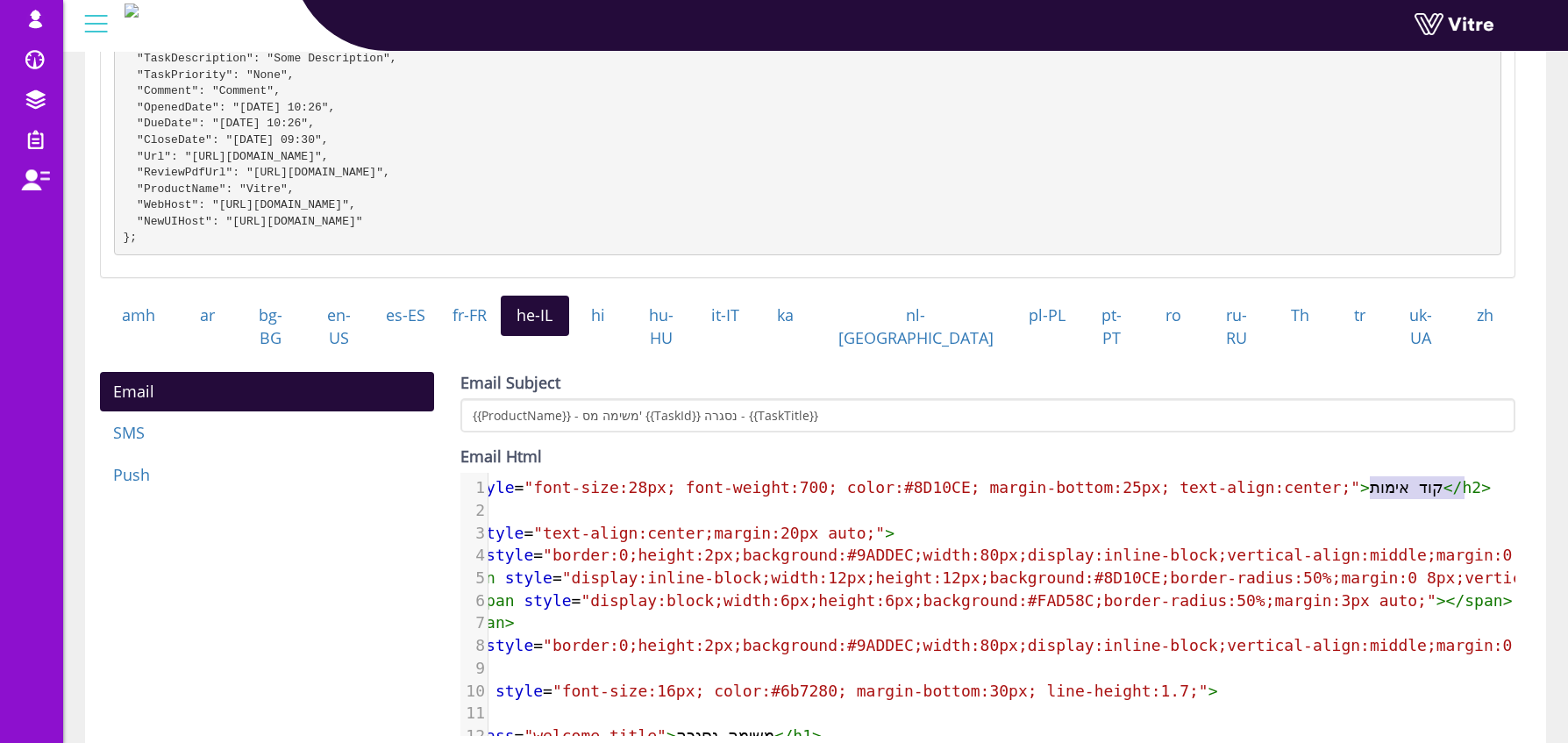
type textarea "קוד אימות"
drag, startPoint x: 1435, startPoint y: 484, endPoint x: 1457, endPoint y: 490, distance: 22.8
click at [1457, 490] on pre "< h2 style = "font-size:28px; font-weight:700; color:#8D10CE; margin-bottom:25p…" at bounding box center [1084, 488] width 1317 height 23
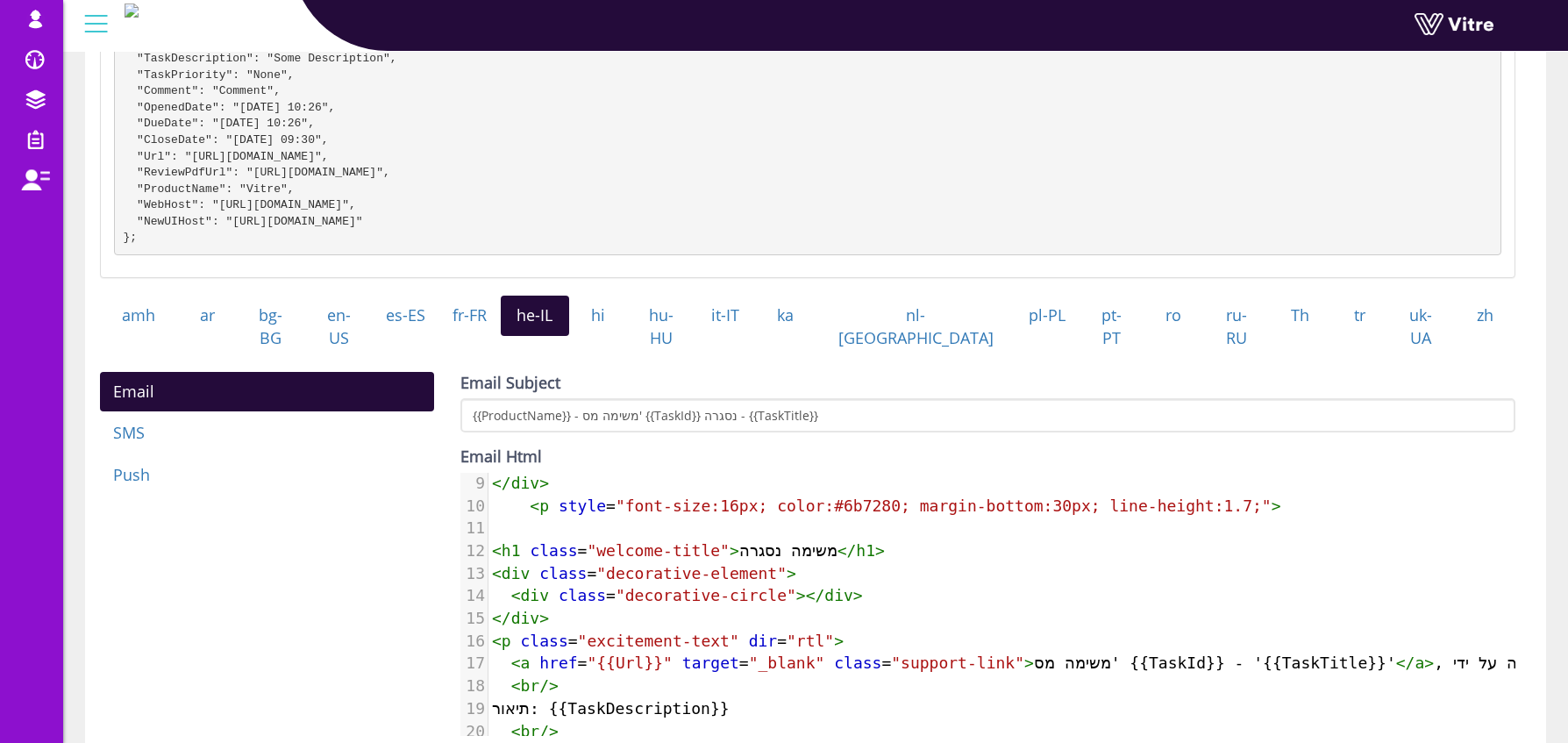
click at [523, 517] on pre "​" at bounding box center [1146, 528] width 1317 height 23
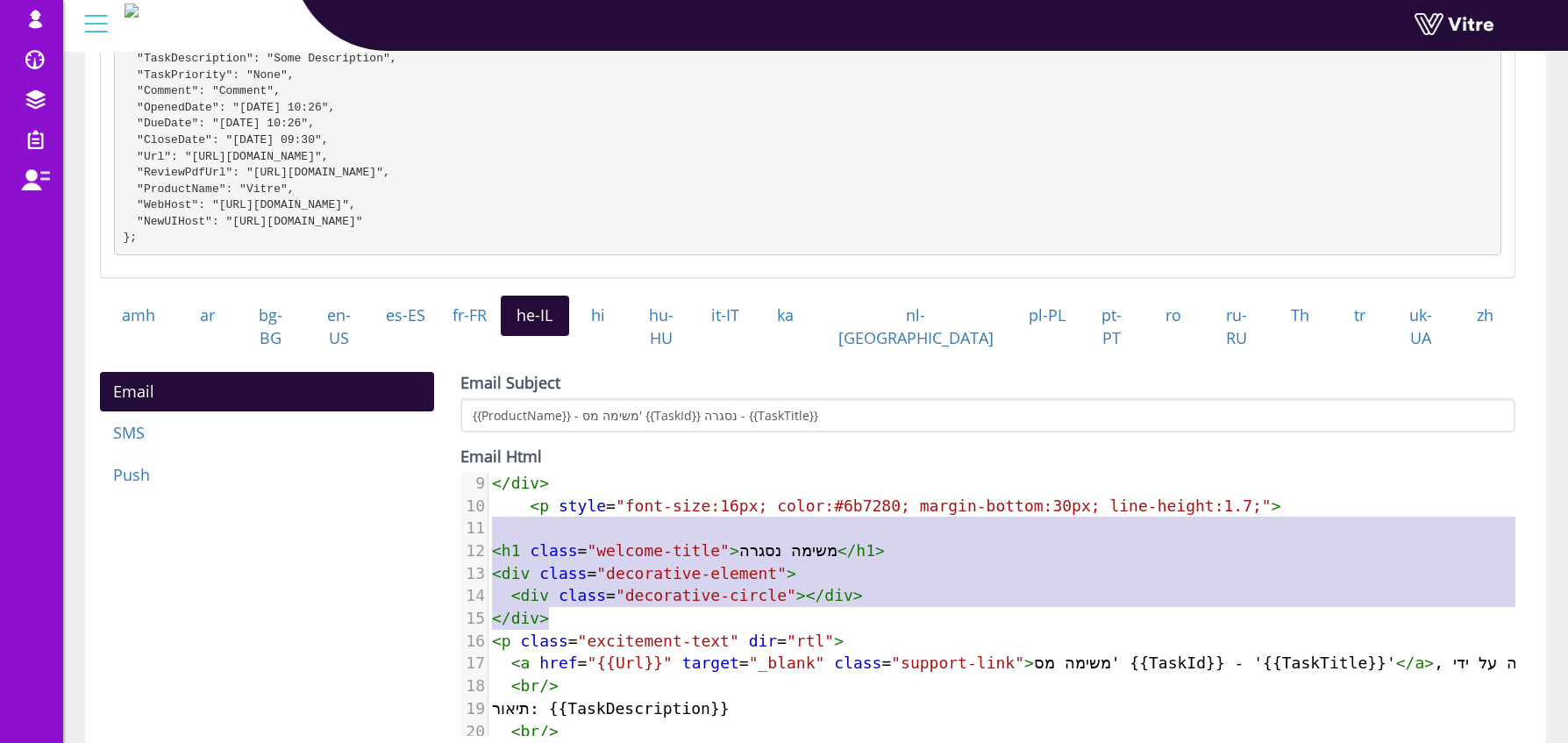
type textarea "<h1 class="welcome-title">משימה נסגרה</h1> <div class="decorative-element"> <di…"
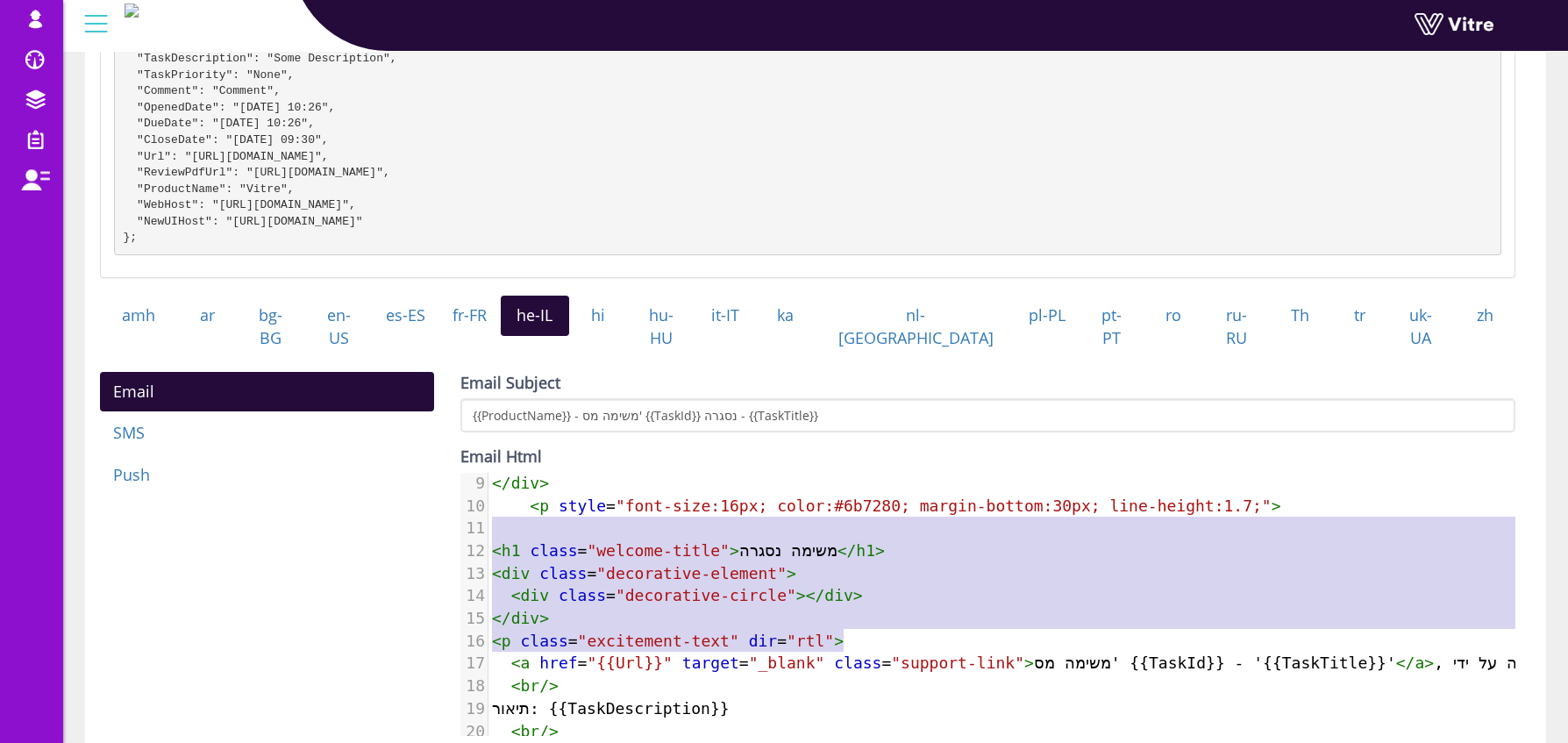
drag, startPoint x: 535, startPoint y: 525, endPoint x: 917, endPoint y: 631, distance: 396.4
click at [917, 631] on div "1 < h2 style = "font-size:28px; font-weight:700; color:#8D10CE; margin-bottom:2…" at bounding box center [1146, 573] width 1317 height 564
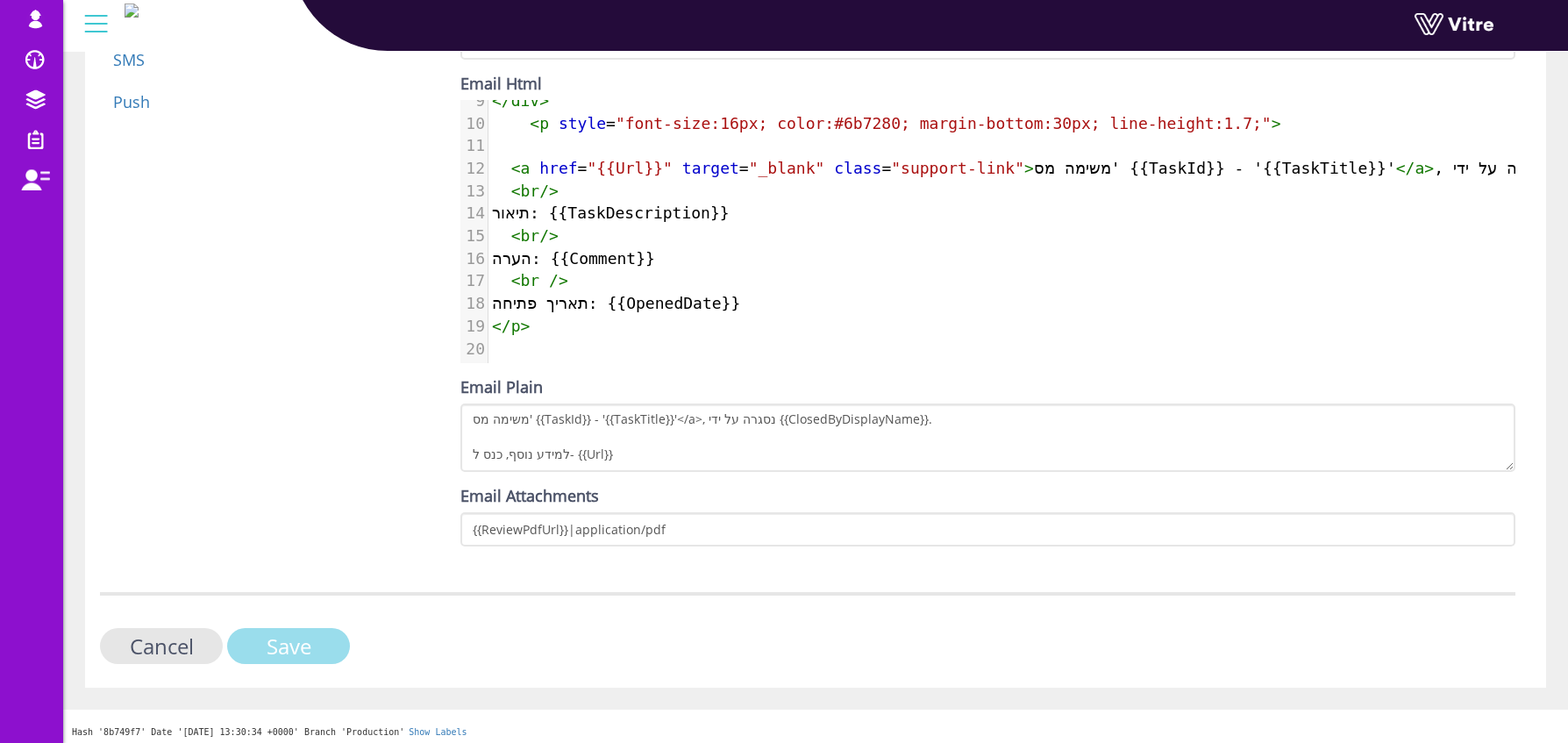
click at [316, 640] on input "Save" at bounding box center [288, 646] width 123 height 36
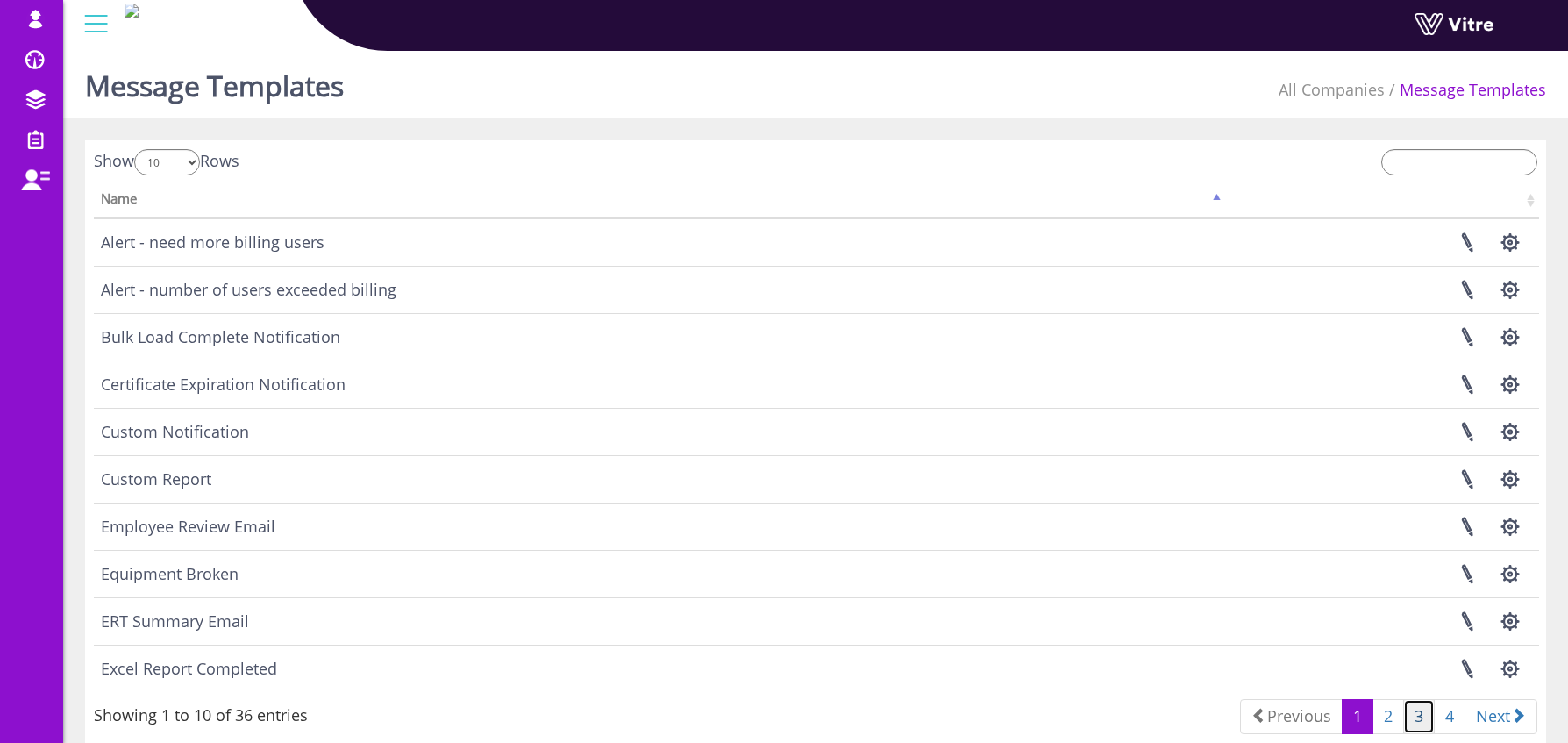
click at [1419, 711] on link "3" at bounding box center [1418, 716] width 32 height 35
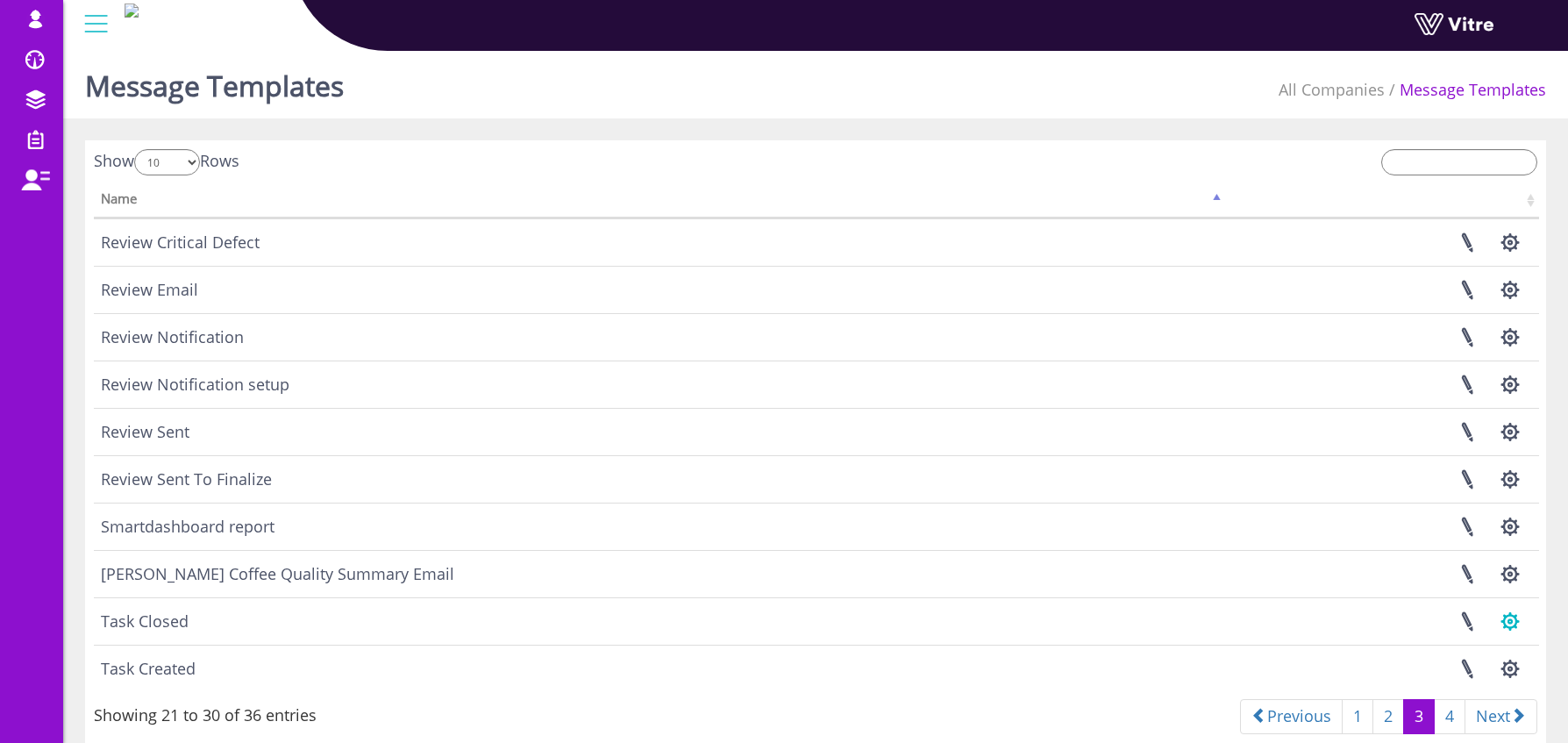
click at [1509, 619] on button "button" at bounding box center [1509, 621] width 43 height 46
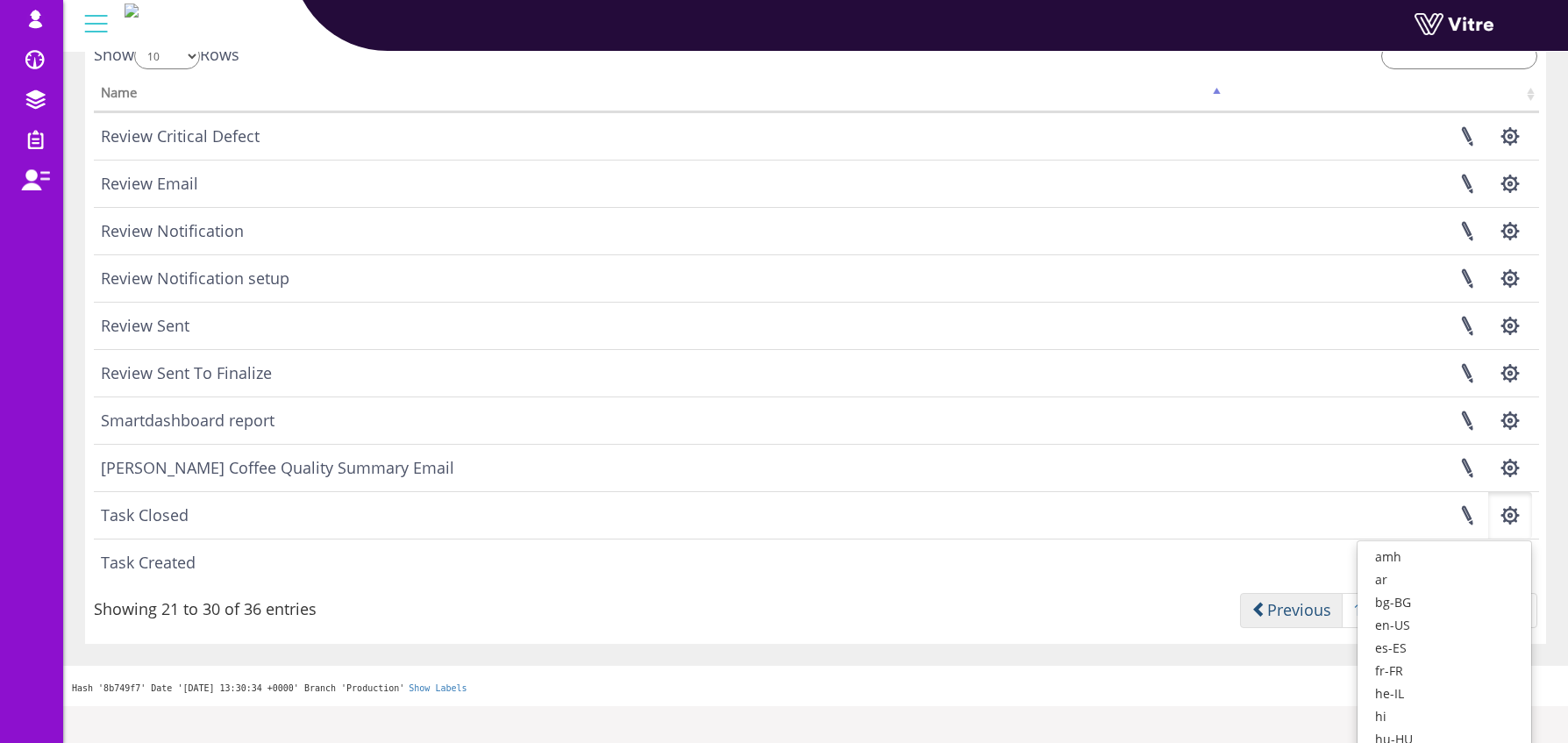
scroll to position [113, 0]
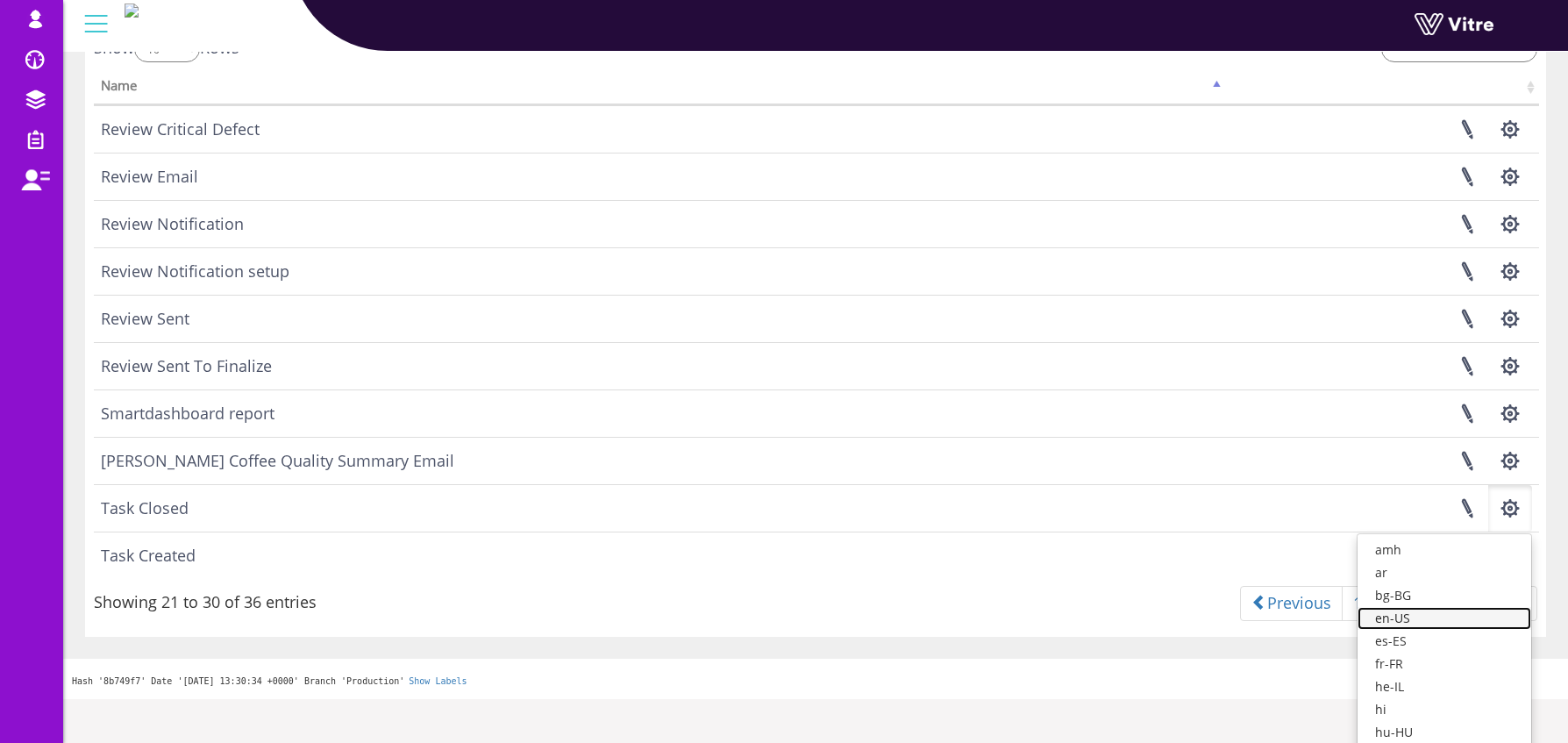
click at [1470, 618] on link "en-US" at bounding box center [1444, 619] width 174 height 23
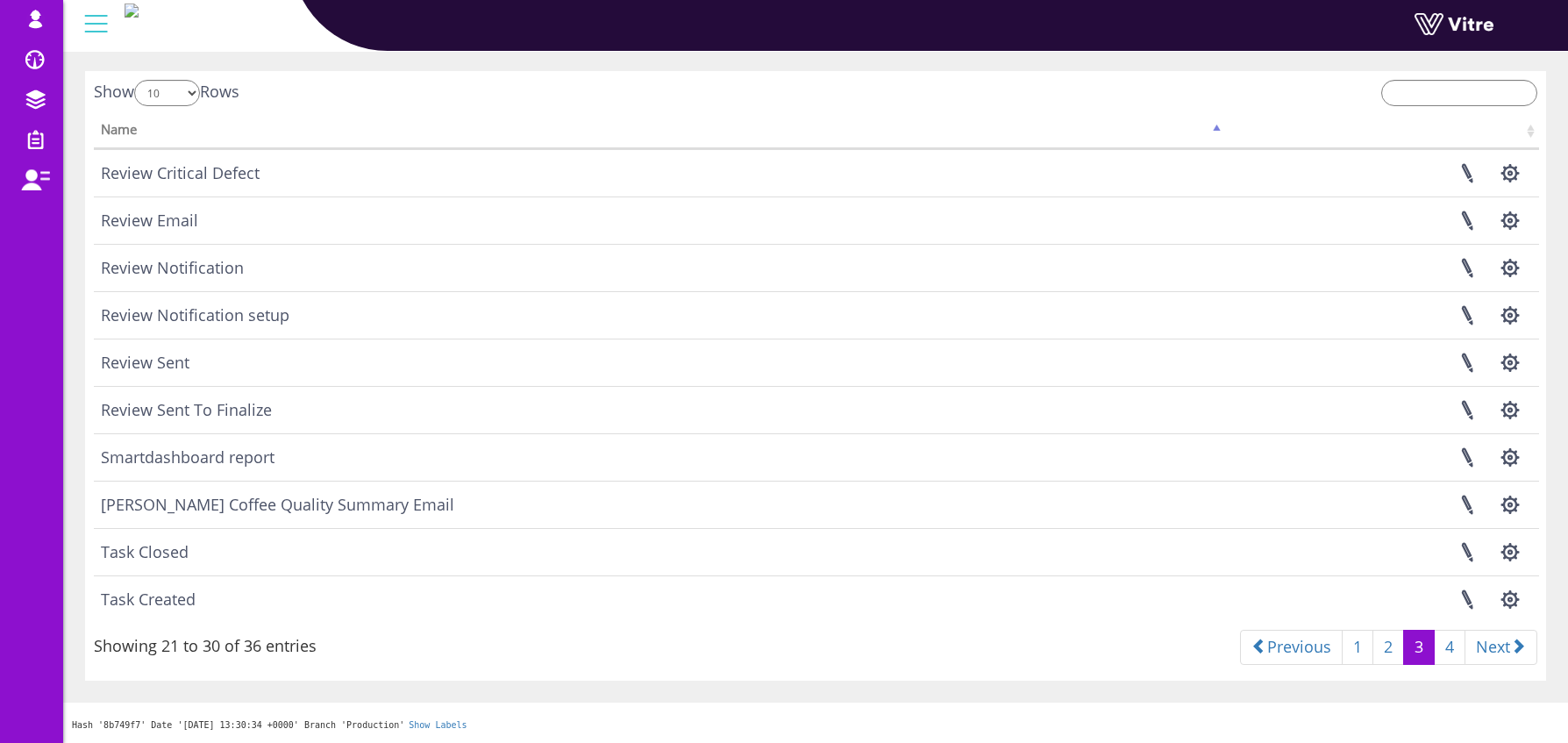
scroll to position [69, 0]
click at [1499, 554] on button "button" at bounding box center [1509, 552] width 43 height 46
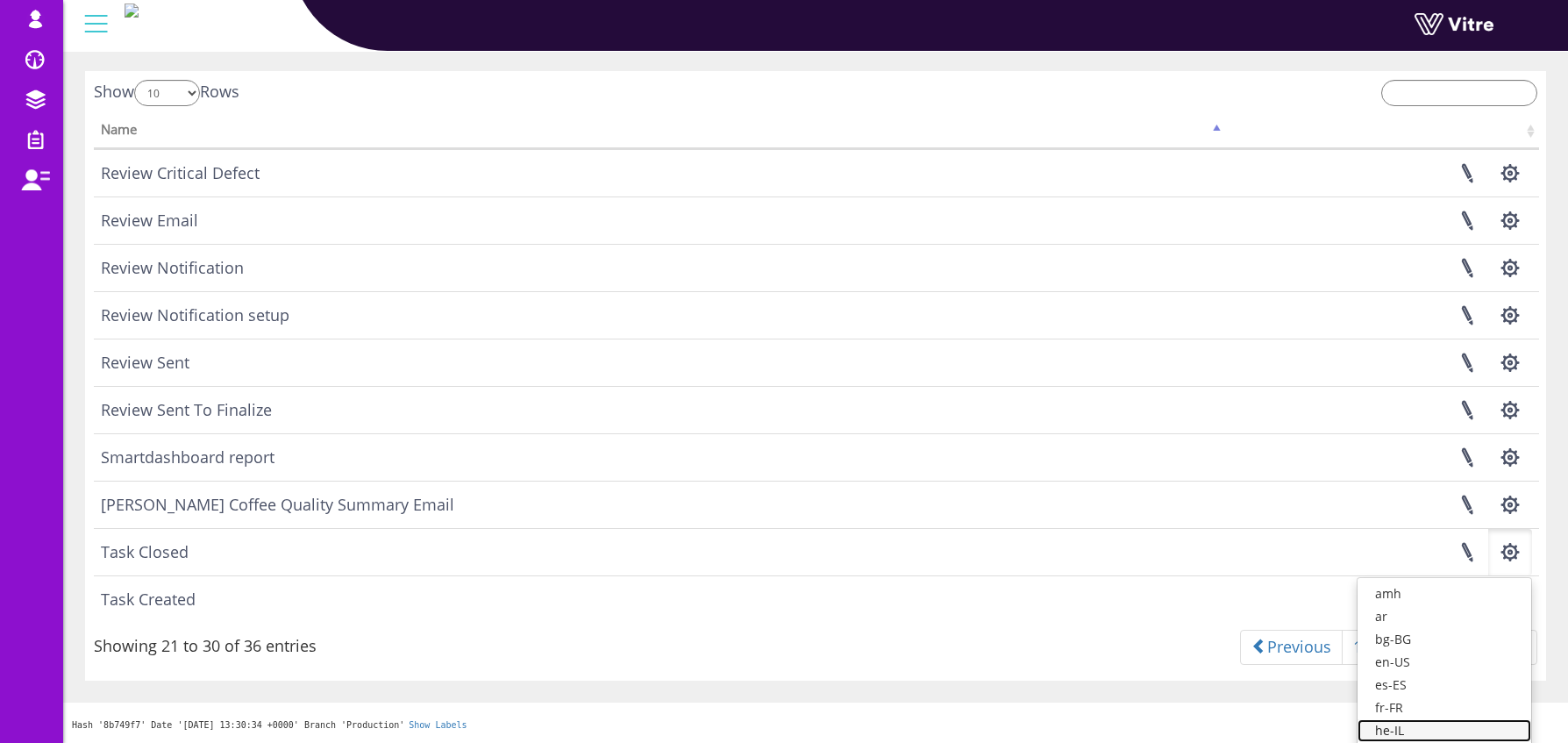
click at [1437, 729] on link "he-IL" at bounding box center [1444, 730] width 174 height 23
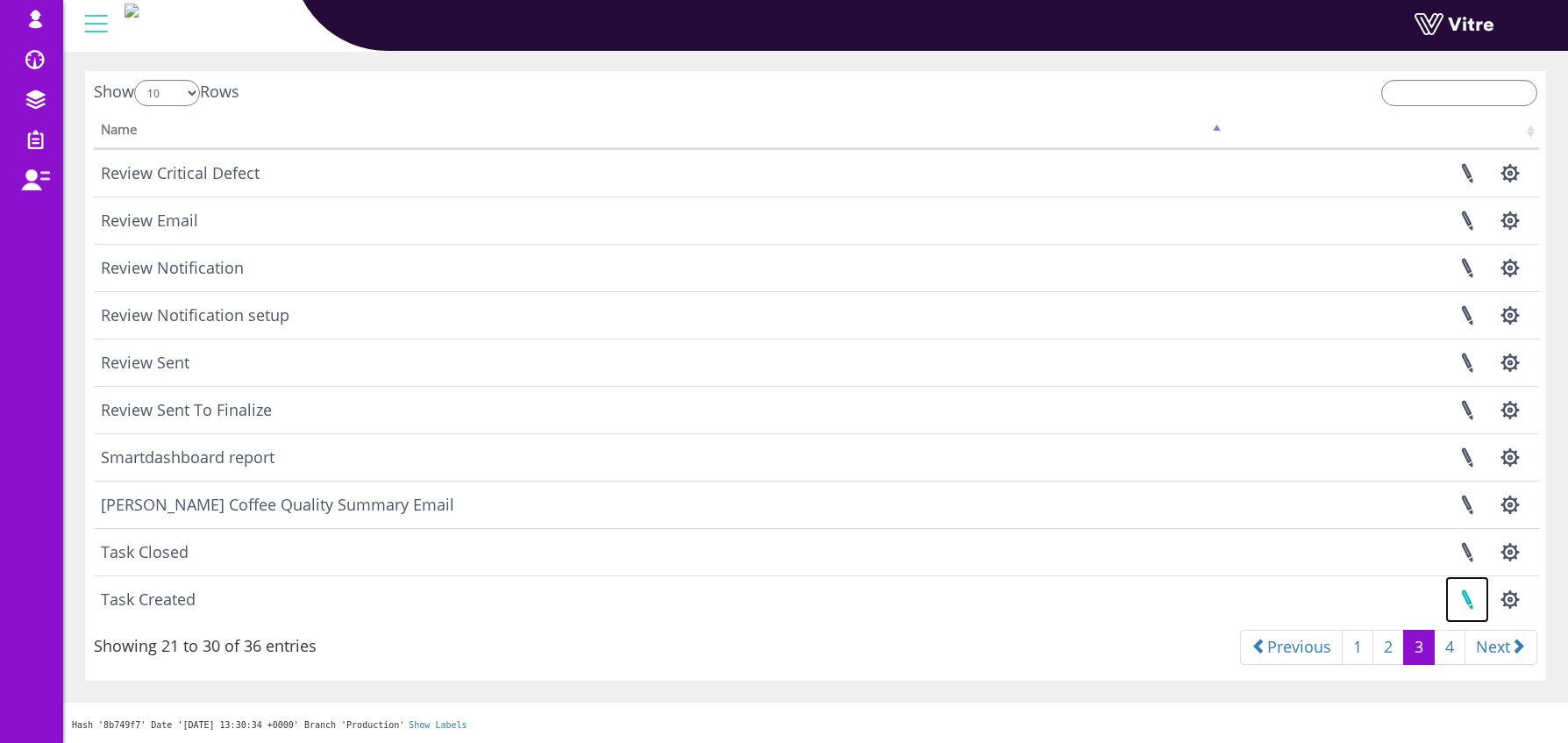
click at [1471, 599] on link at bounding box center [1467, 599] width 43 height 46
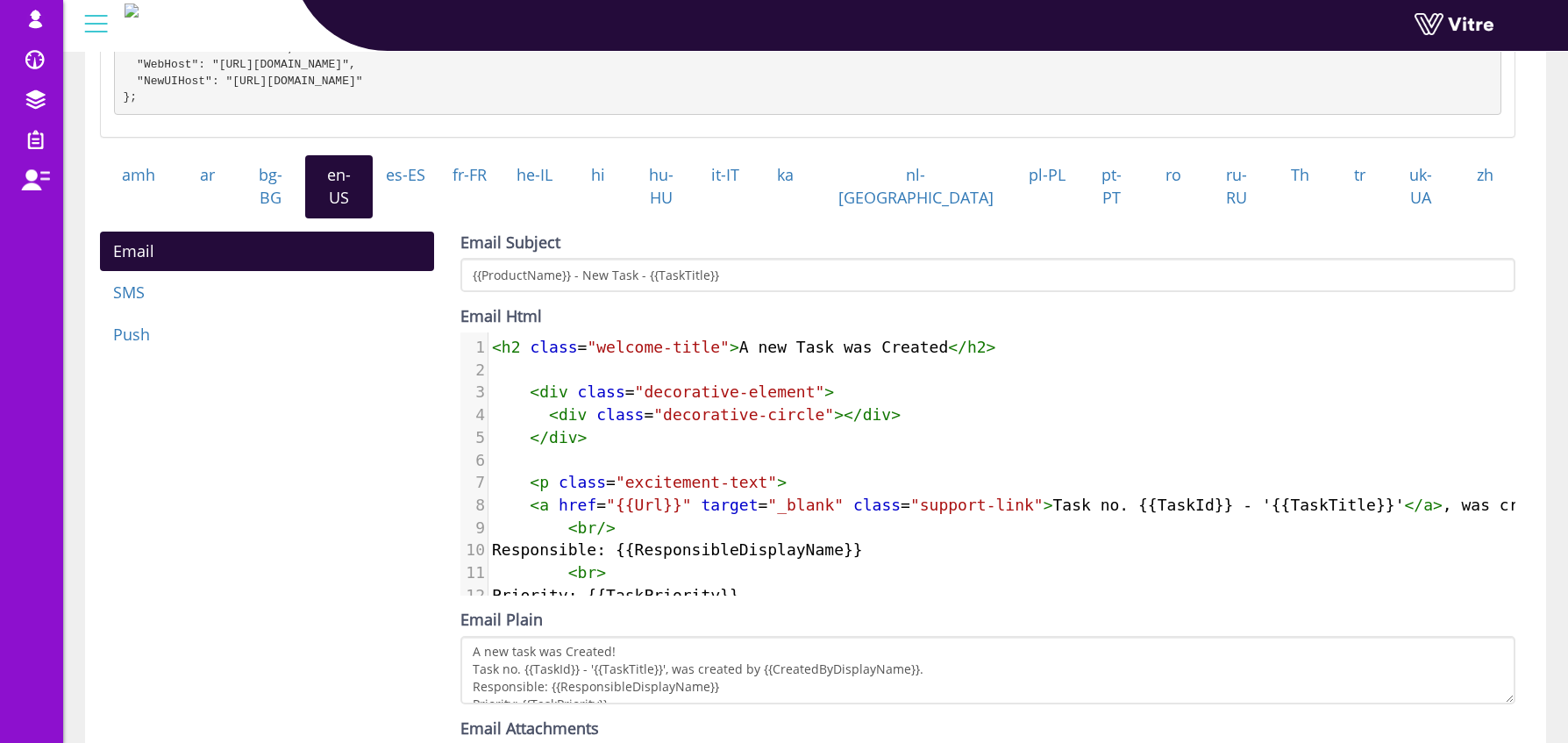
scroll to position [468, 0]
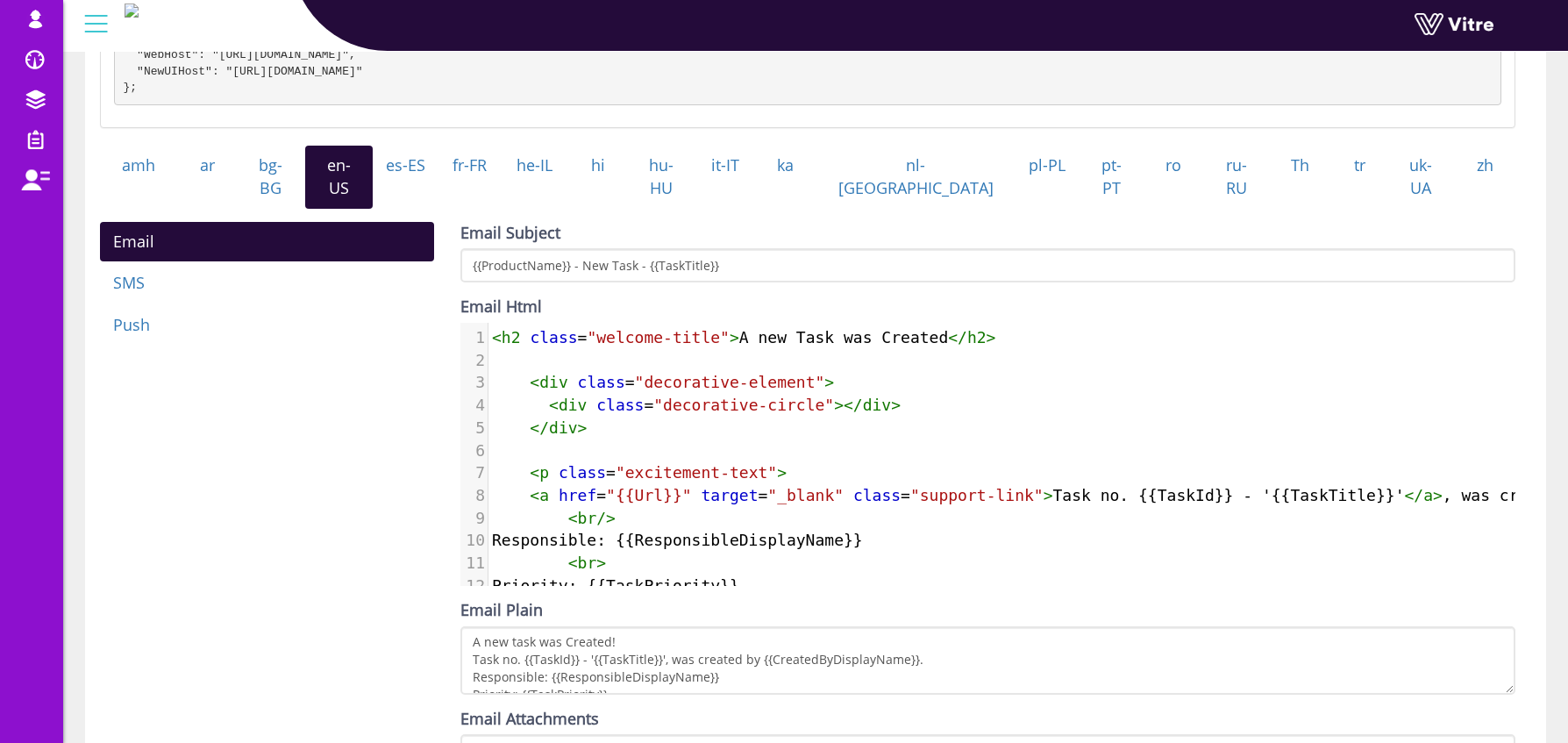
click at [496, 328] on span "<" at bounding box center [497, 337] width 10 height 18
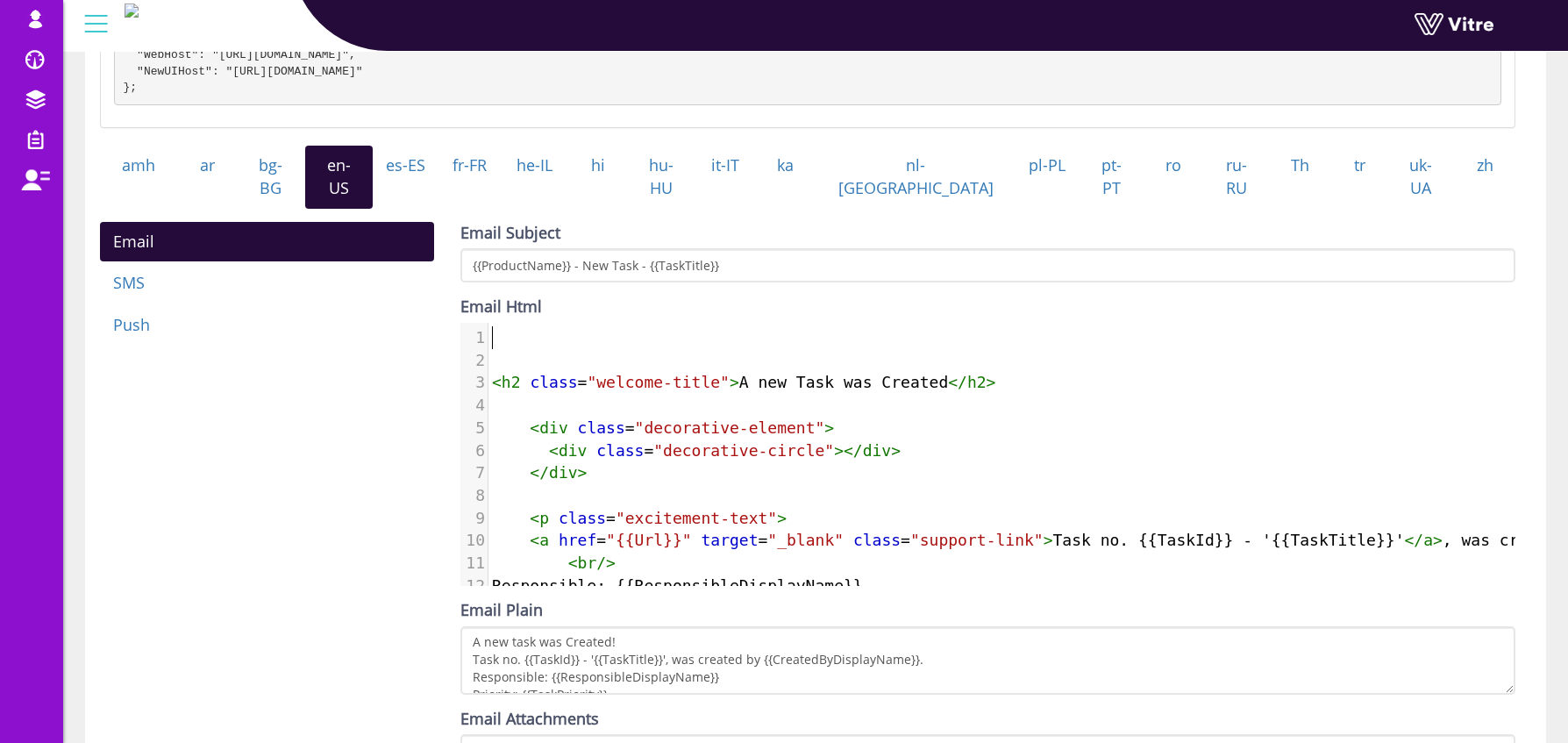
paste textarea "A"
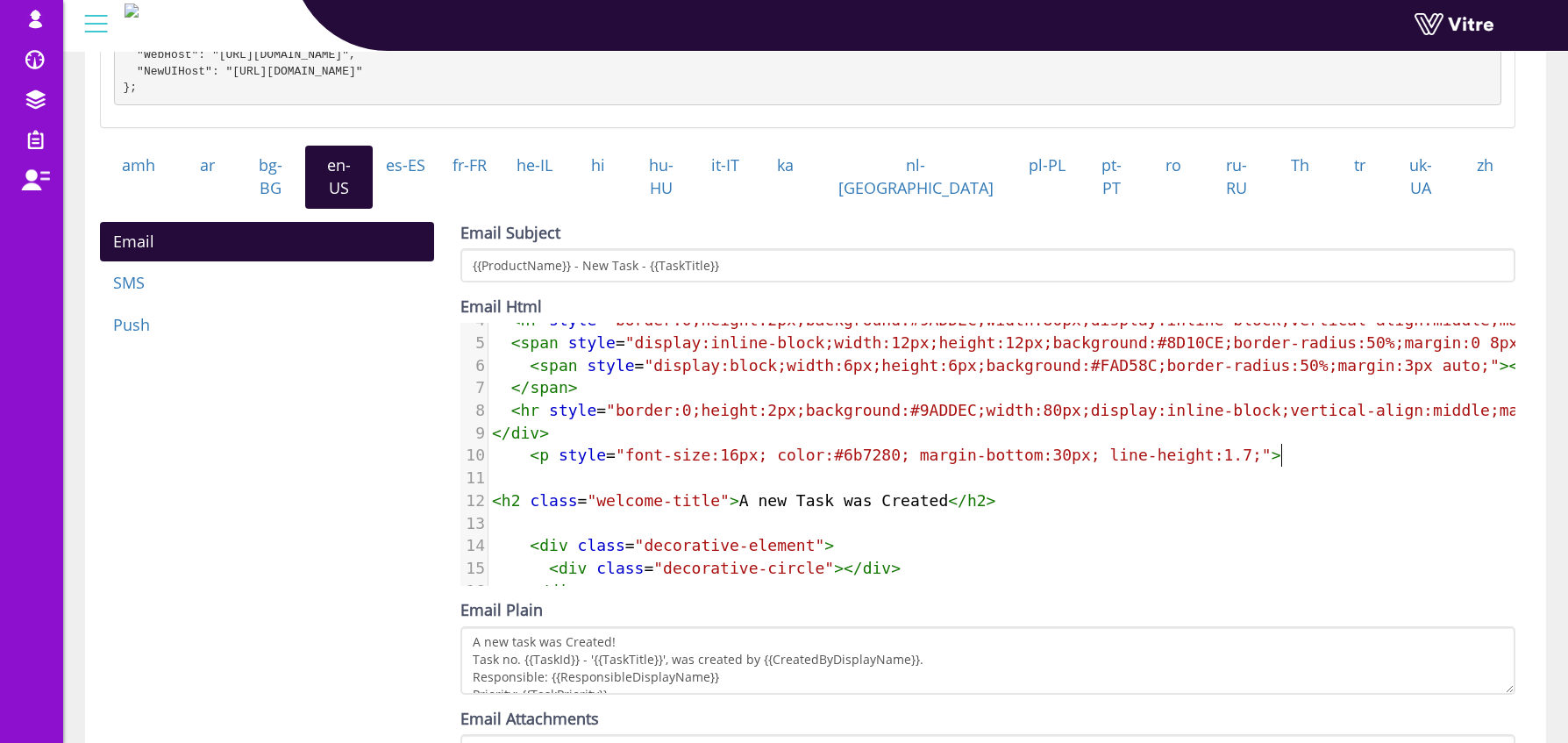
scroll to position [87, 0]
type textarea "A new Task was Created"
drag, startPoint x: 739, startPoint y: 491, endPoint x: 948, endPoint y: 492, distance: 209.0
click at [948, 492] on span "< h2 class = "welcome-title" > A new Task was Created </ h2 >" at bounding box center [744, 497] width 505 height 18
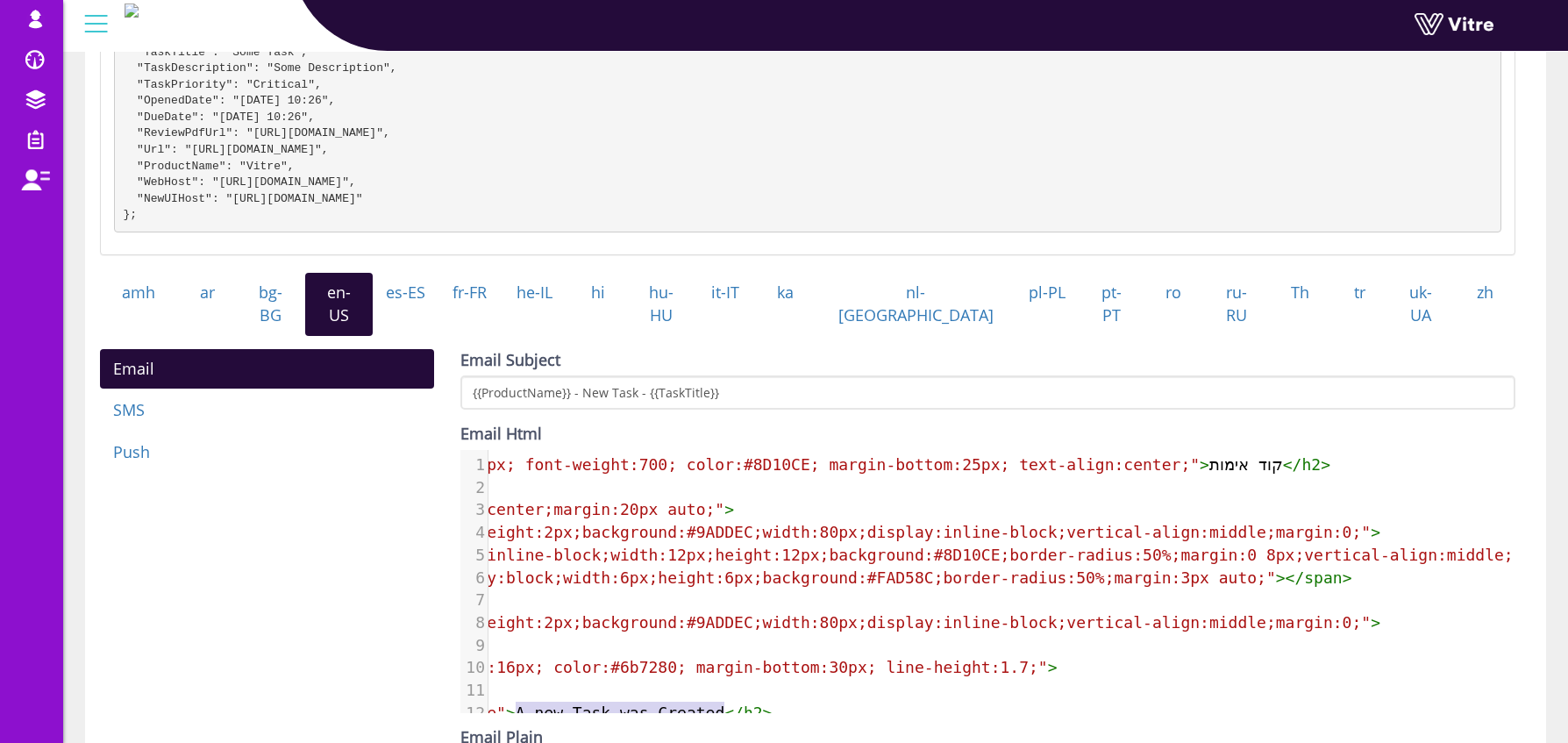
scroll to position [0, 268]
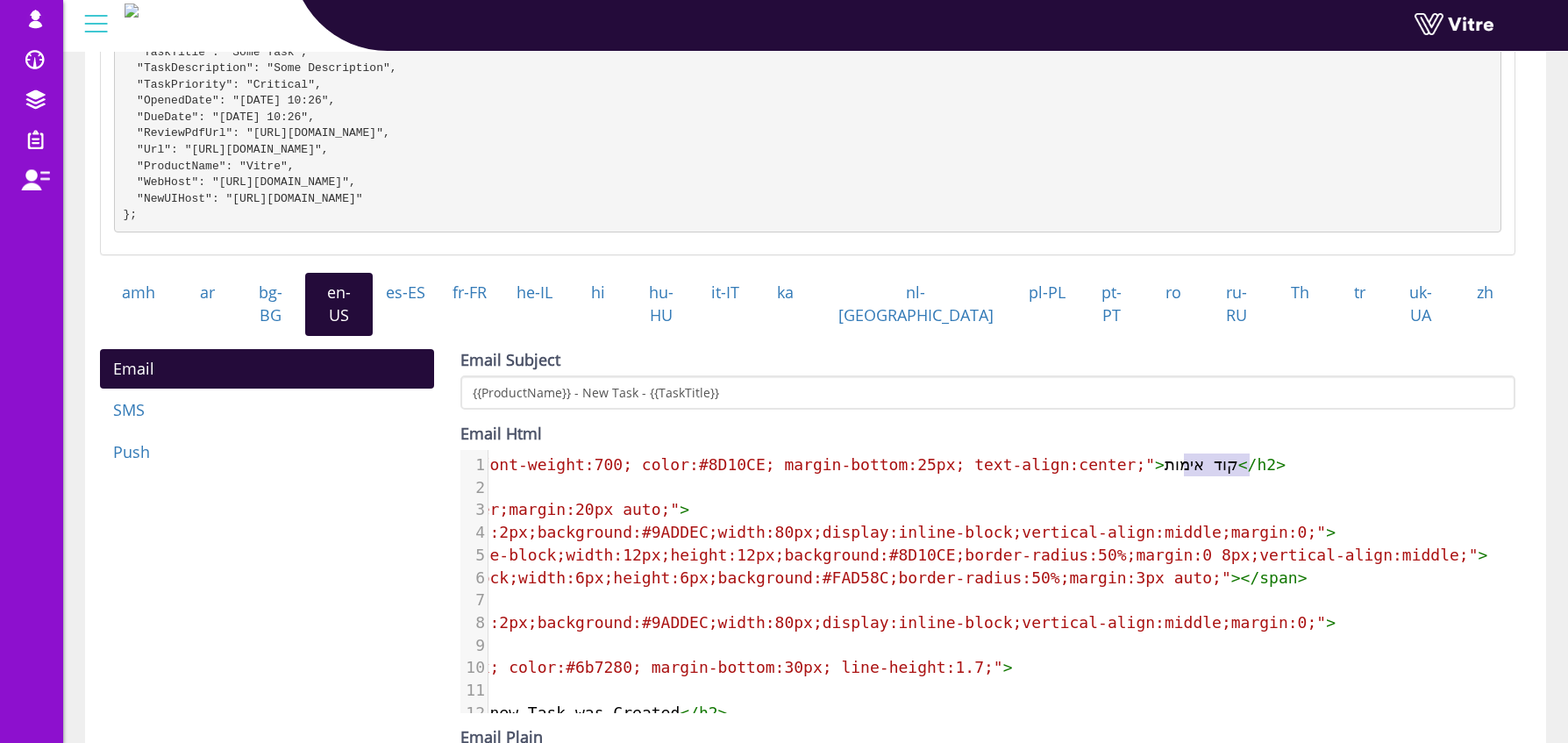
type textarea "קוד אימות"
drag, startPoint x: 1252, startPoint y: 461, endPoint x: 1166, endPoint y: 467, distance: 86.2
click at [1166, 467] on span "< h2 style = "font-size:28px; font-weight:700; color:#8D10CE; margin-bottom:25p…" at bounding box center [755, 464] width 1062 height 18
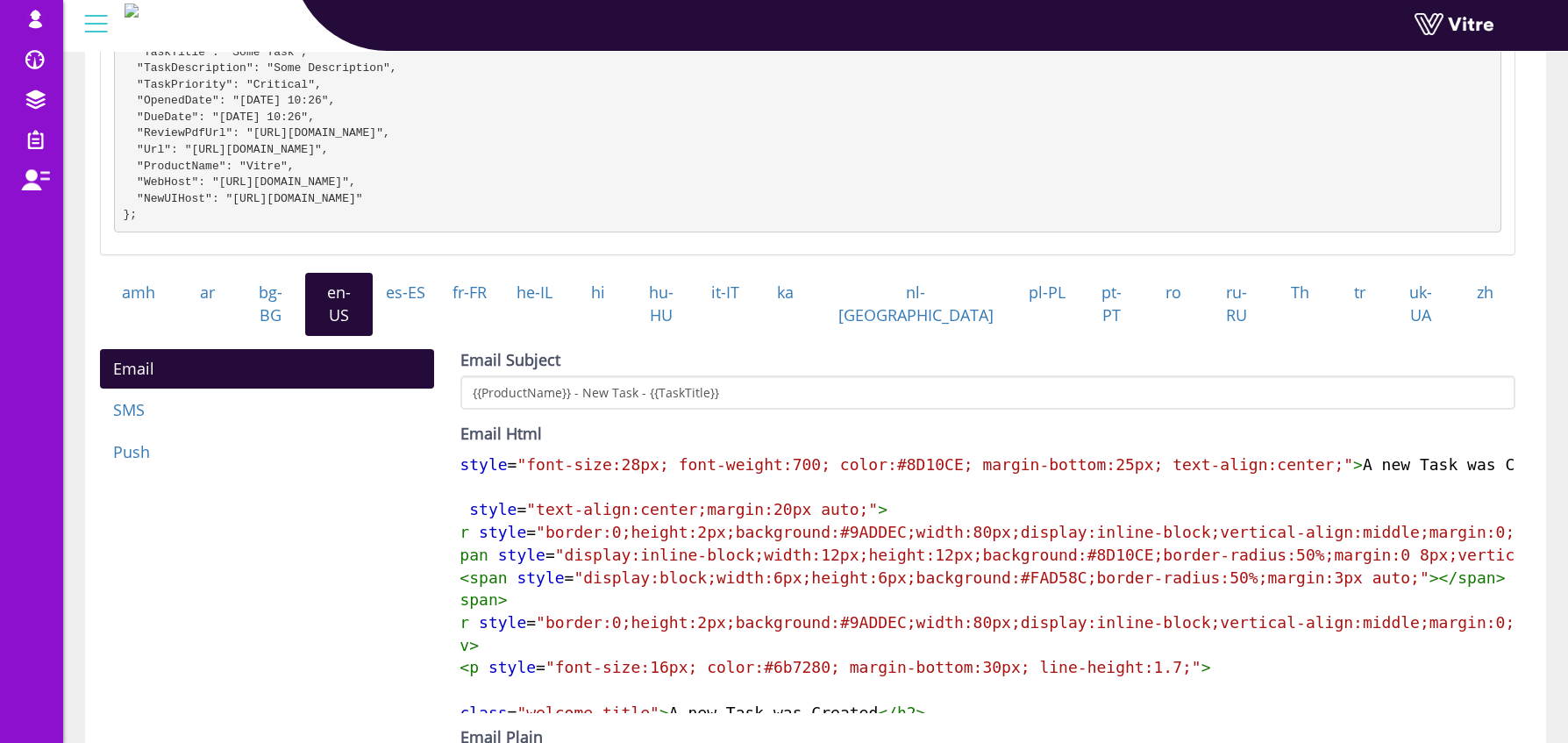
scroll to position [0, 0]
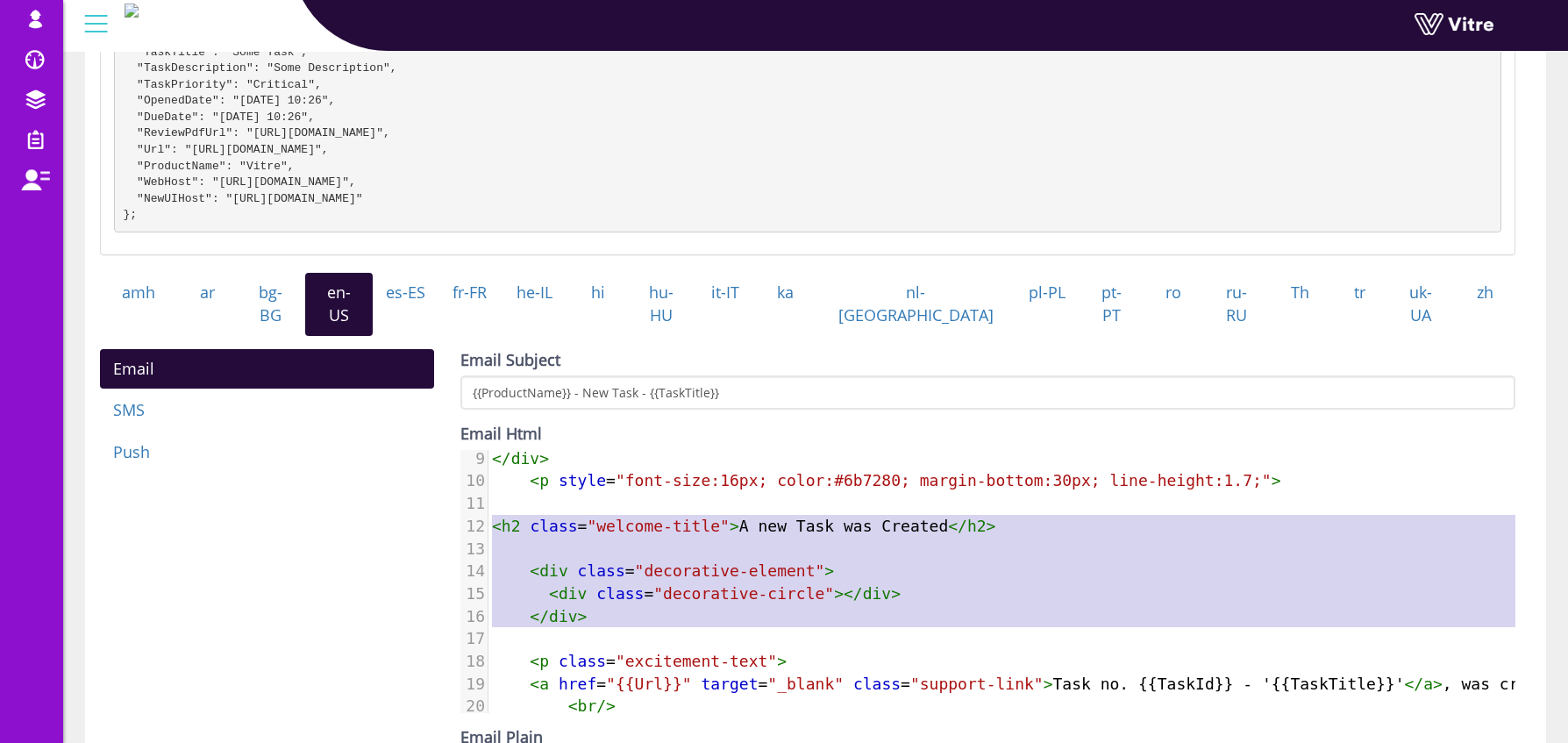
type textarea "<h2 class="welcome-title">A new Task was Created</h2> <div class="decorative-el…"
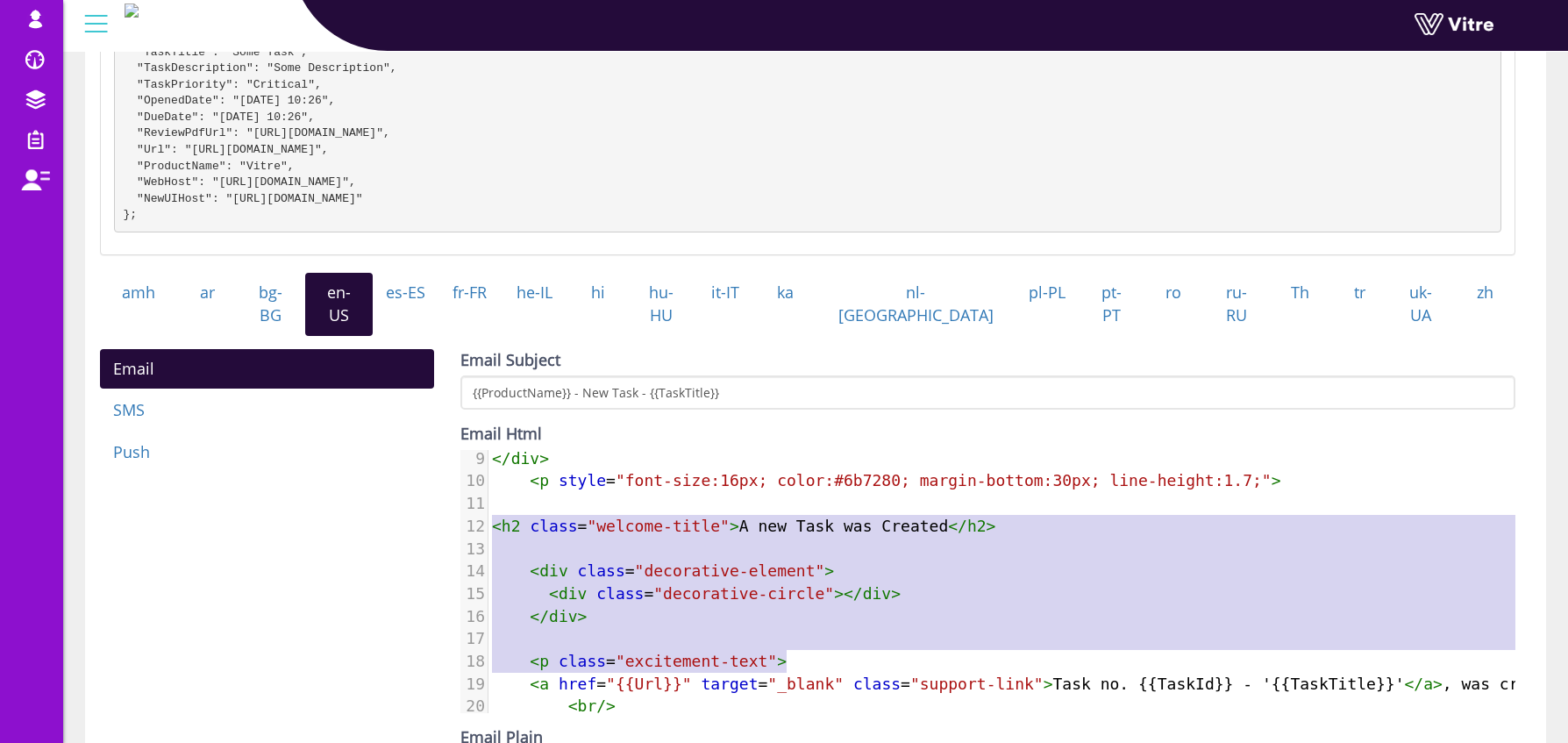
drag, startPoint x: 491, startPoint y: 539, endPoint x: 970, endPoint y: 658, distance: 493.6
click at [970, 658] on div "1 < h2 style = "font-size:28px; font-weight:700; color:#8D10CE; margin-bottom:2…" at bounding box center [1166, 638] width 1356 height 744
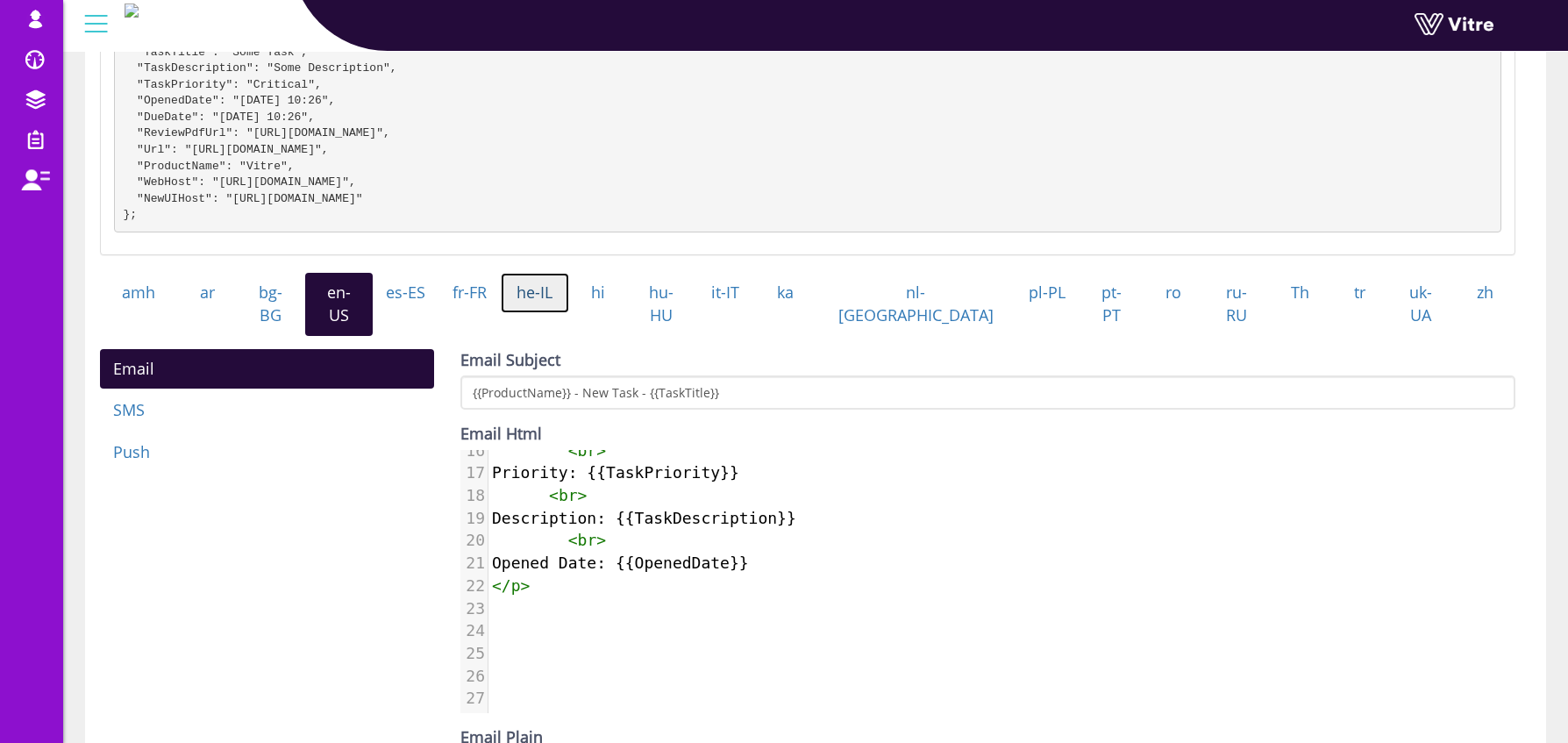
click at [567, 309] on link "he-IL" at bounding box center [535, 293] width 69 height 41
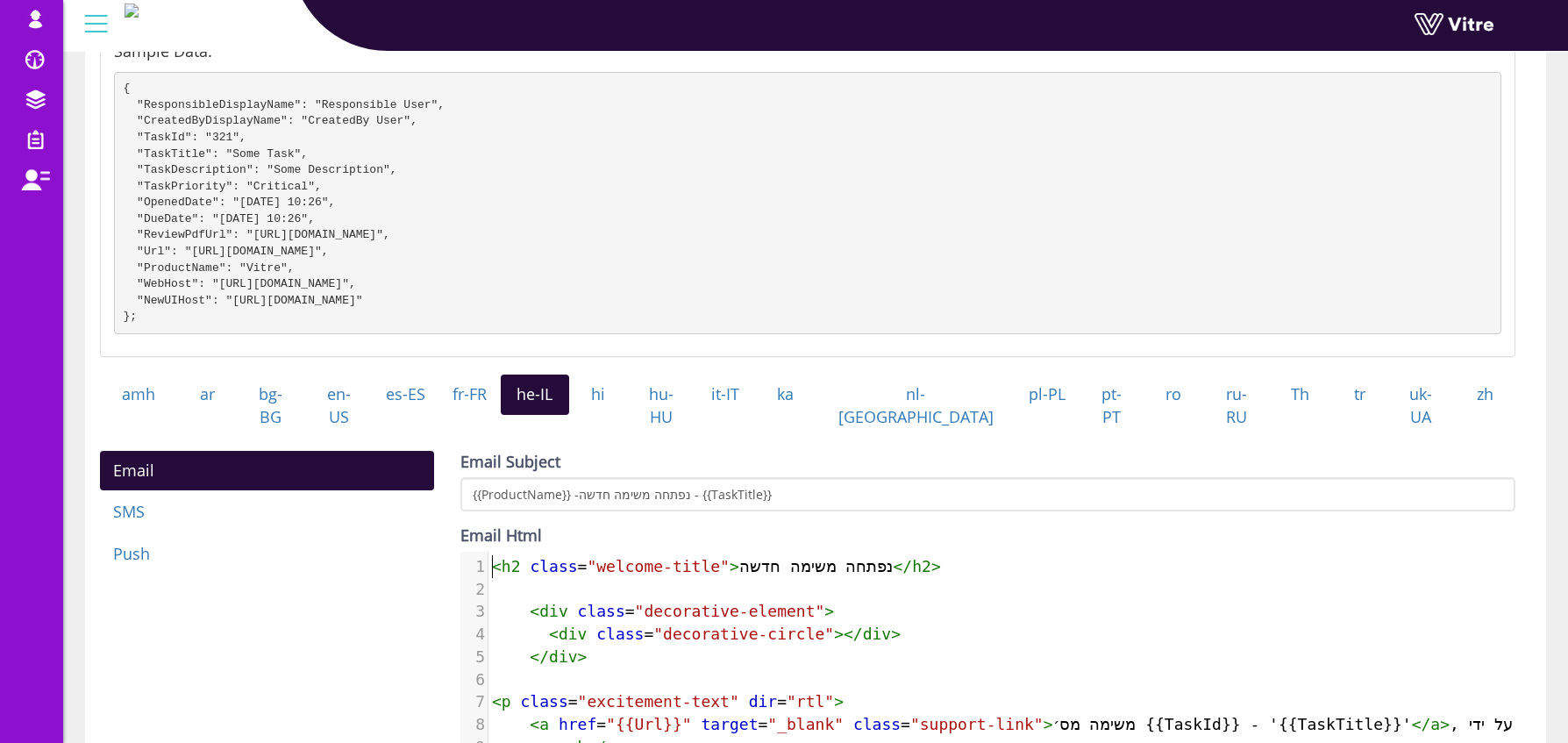
click at [496, 560] on span "<" at bounding box center [497, 565] width 10 height 18
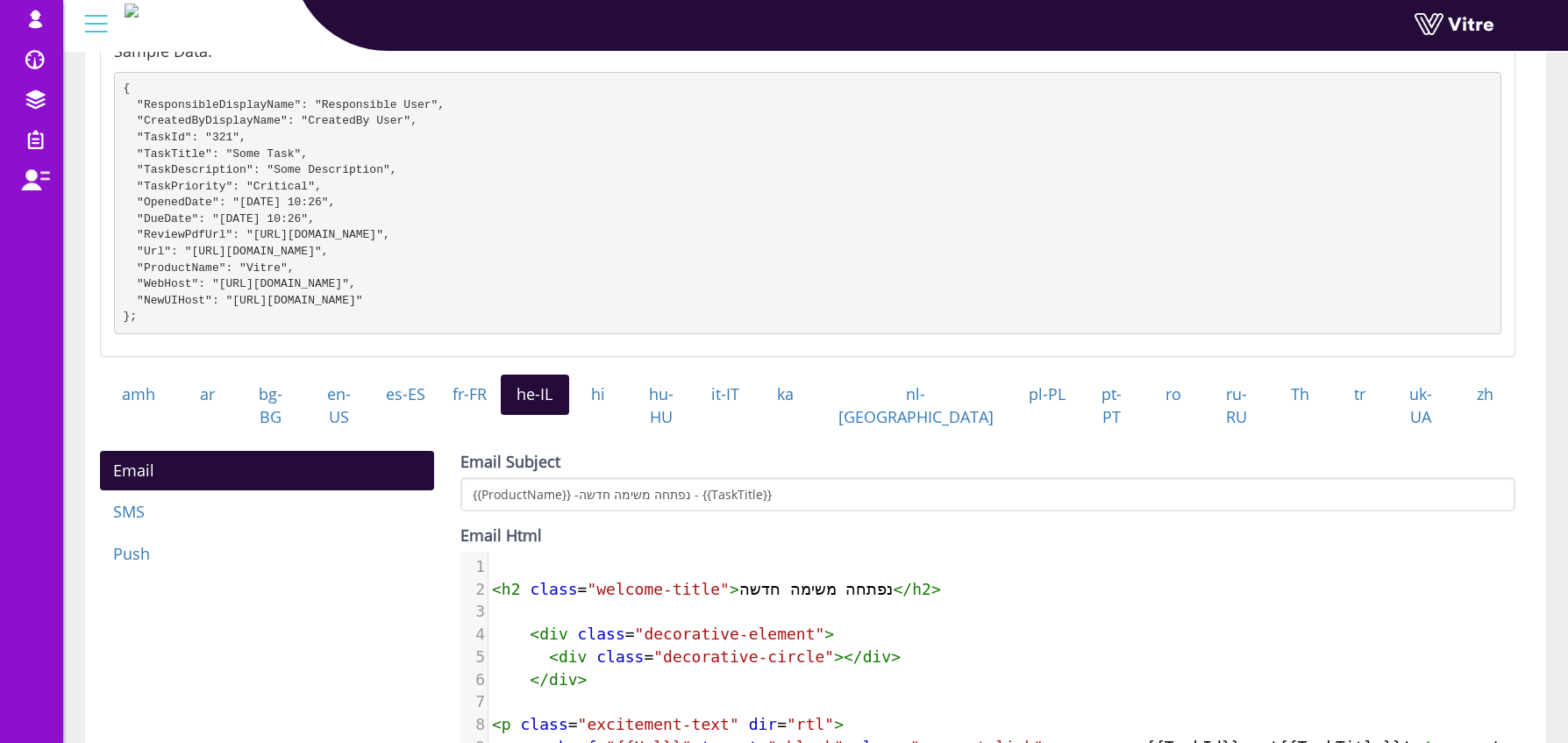
paste textarea "ה"
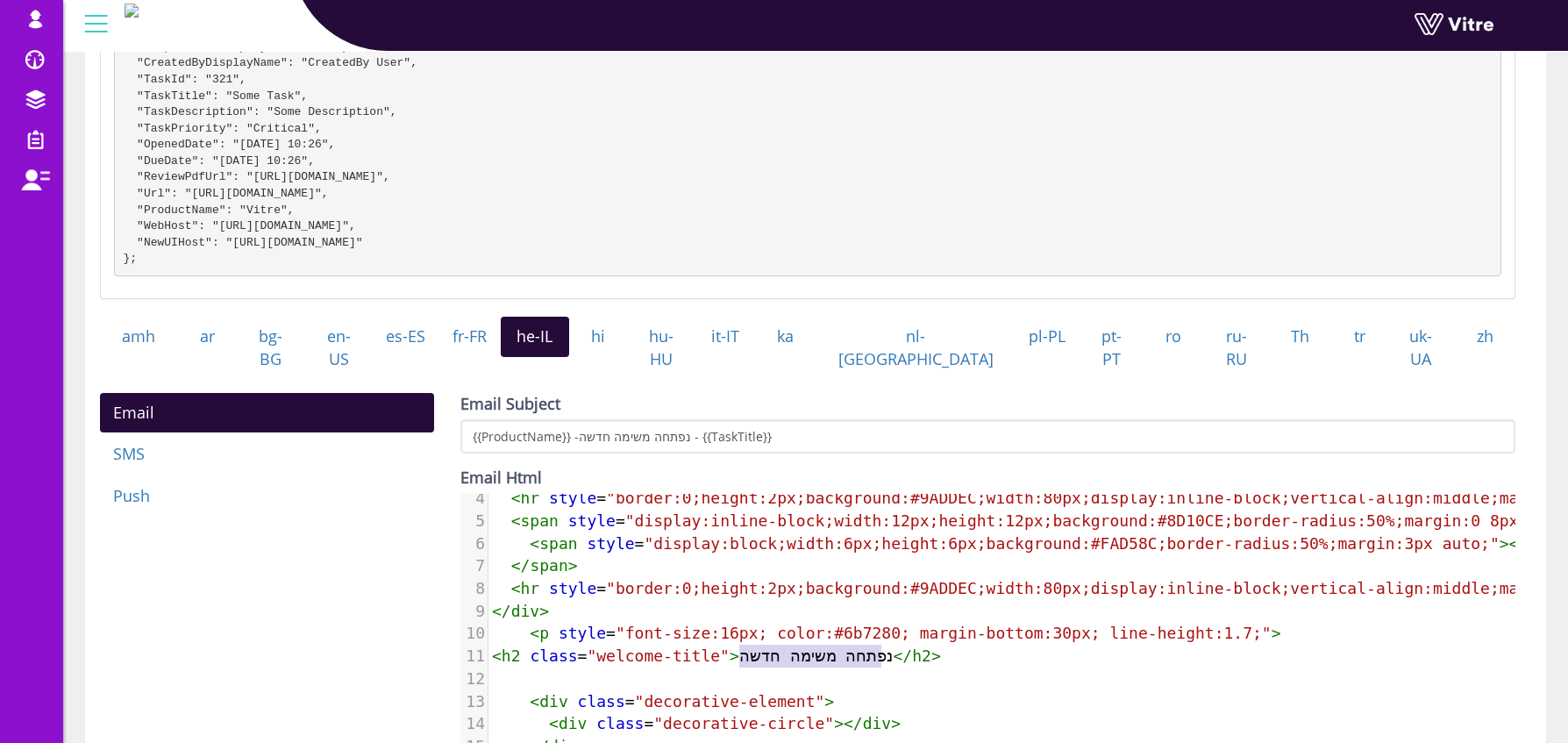
type textarea "נפתחה משימה חדשה"
drag, startPoint x: 738, startPoint y: 653, endPoint x: 881, endPoint y: 654, distance: 143.0
click at [888, 653] on span "< h2 class = "welcome-title" > נפתחה משימה חדשה </ h2 >" at bounding box center [716, 655] width 449 height 18
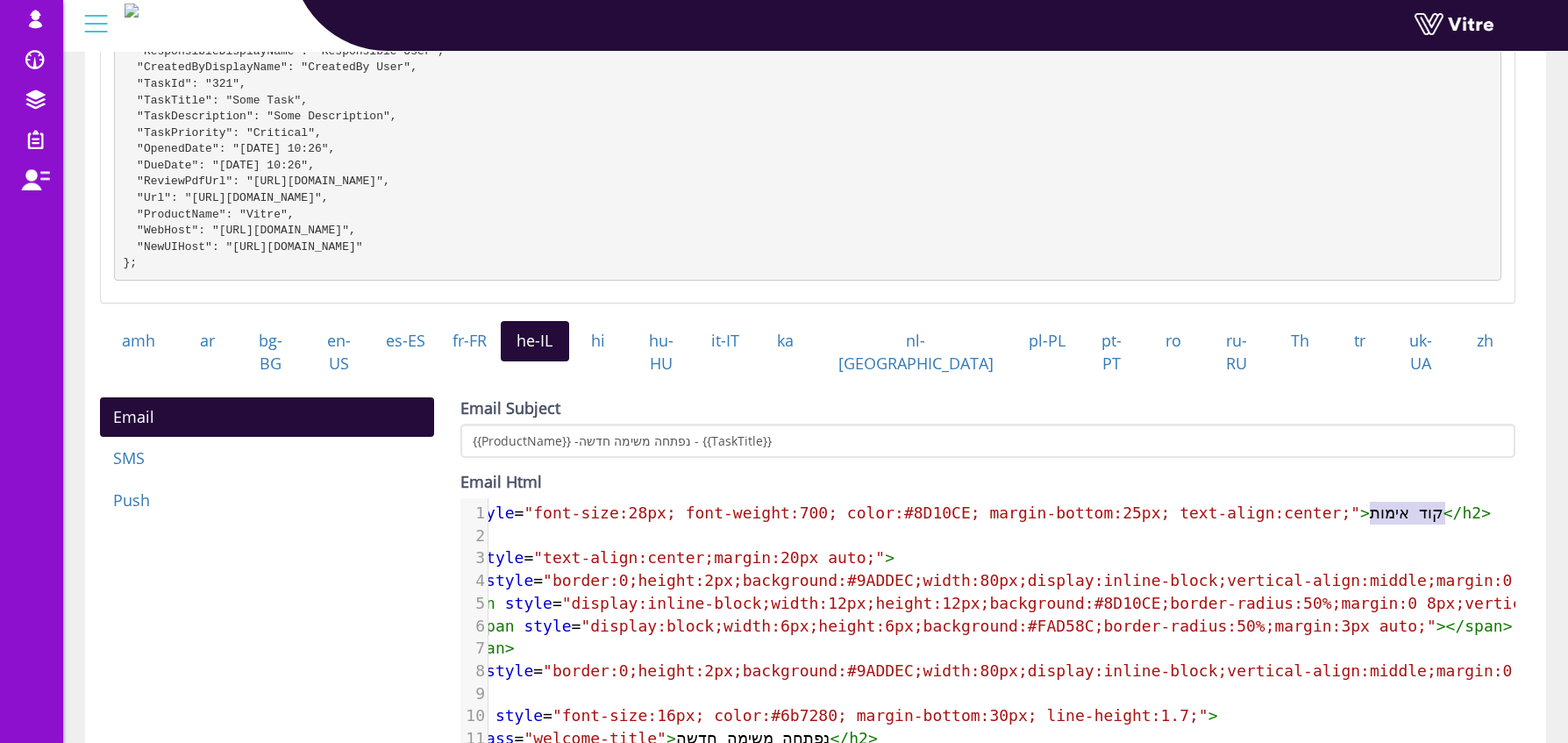
type textarea "קוד אימות"
drag, startPoint x: 1444, startPoint y: 505, endPoint x: 1453, endPoint y: 513, distance: 12.0
click at [1453, 513] on span "< h2 style = "font-size:28px; font-weight:700; color:#8D10CE; margin-bottom:25p…" at bounding box center [959, 512] width 1062 height 18
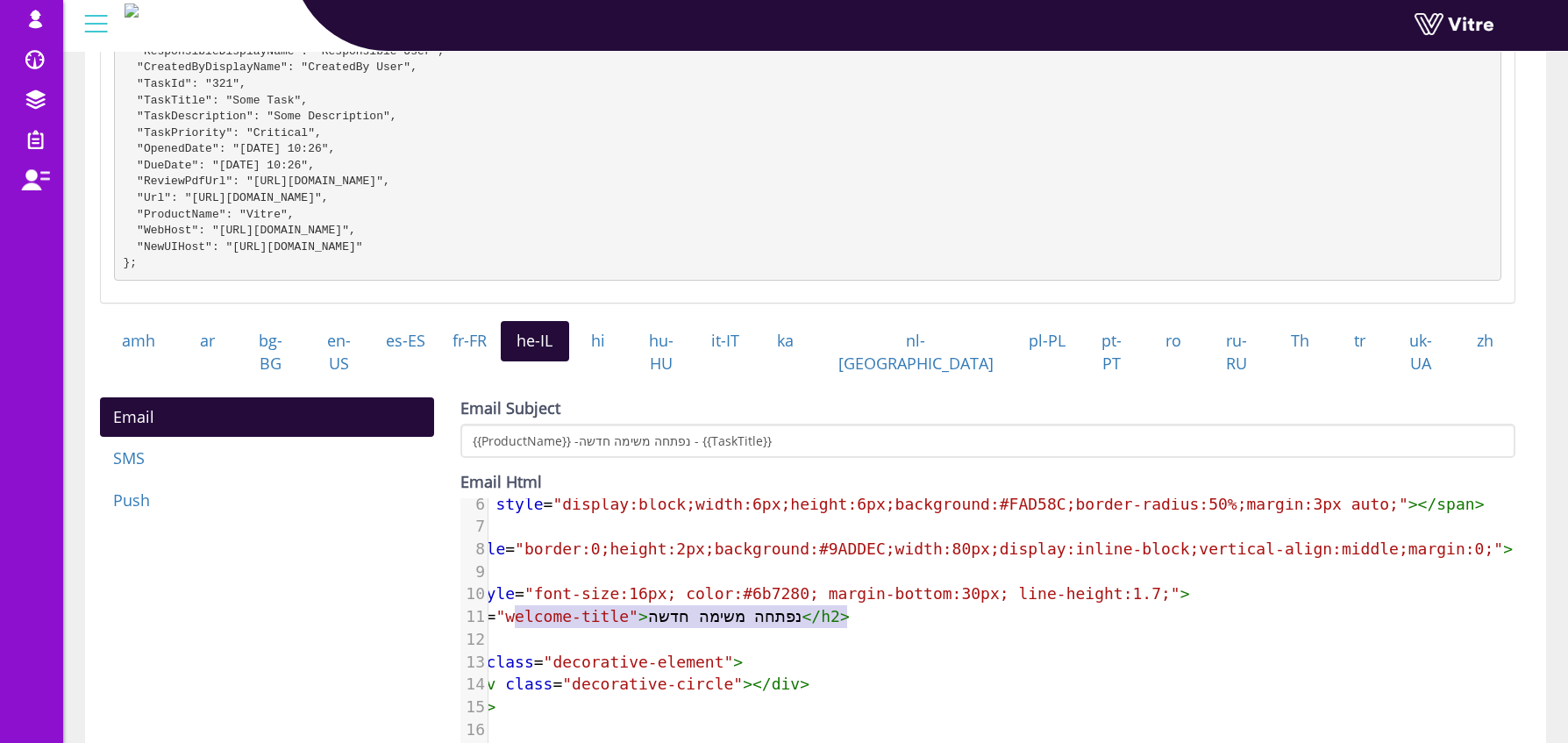
type textarea "<h2 class="welcome-title">נפתחה משימה חדשה</h2>"
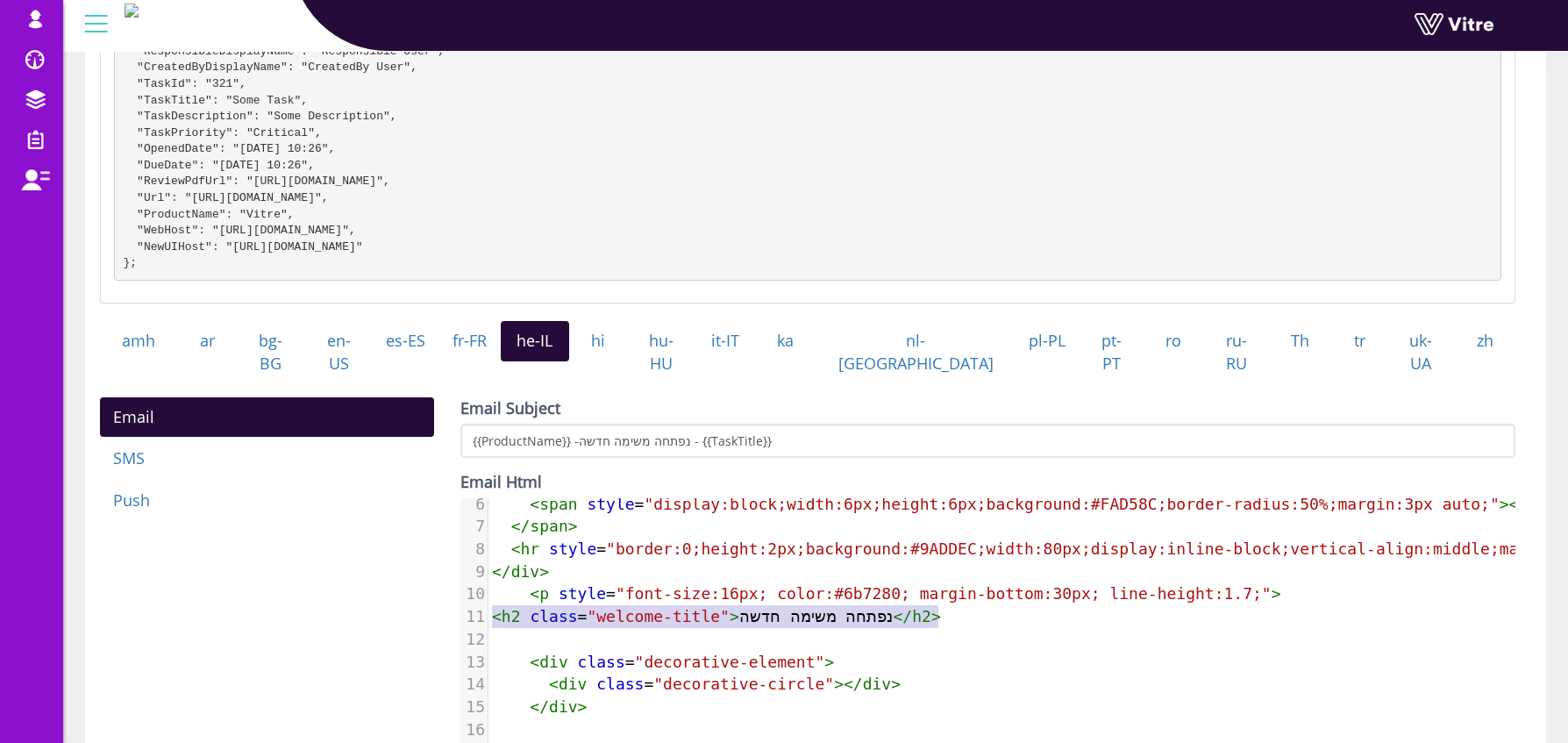
drag, startPoint x: 865, startPoint y: 615, endPoint x: 351, endPoint y: 600, distance: 514.2
click at [353, 599] on div "Email SMS Push Email Subject {{ProductName}} -נפתחה משימה חדשה - {{TaskTitle}} …" at bounding box center [808, 677] width 1442 height 561
click at [552, 633] on pre "​" at bounding box center [1161, 640] width 1346 height 23
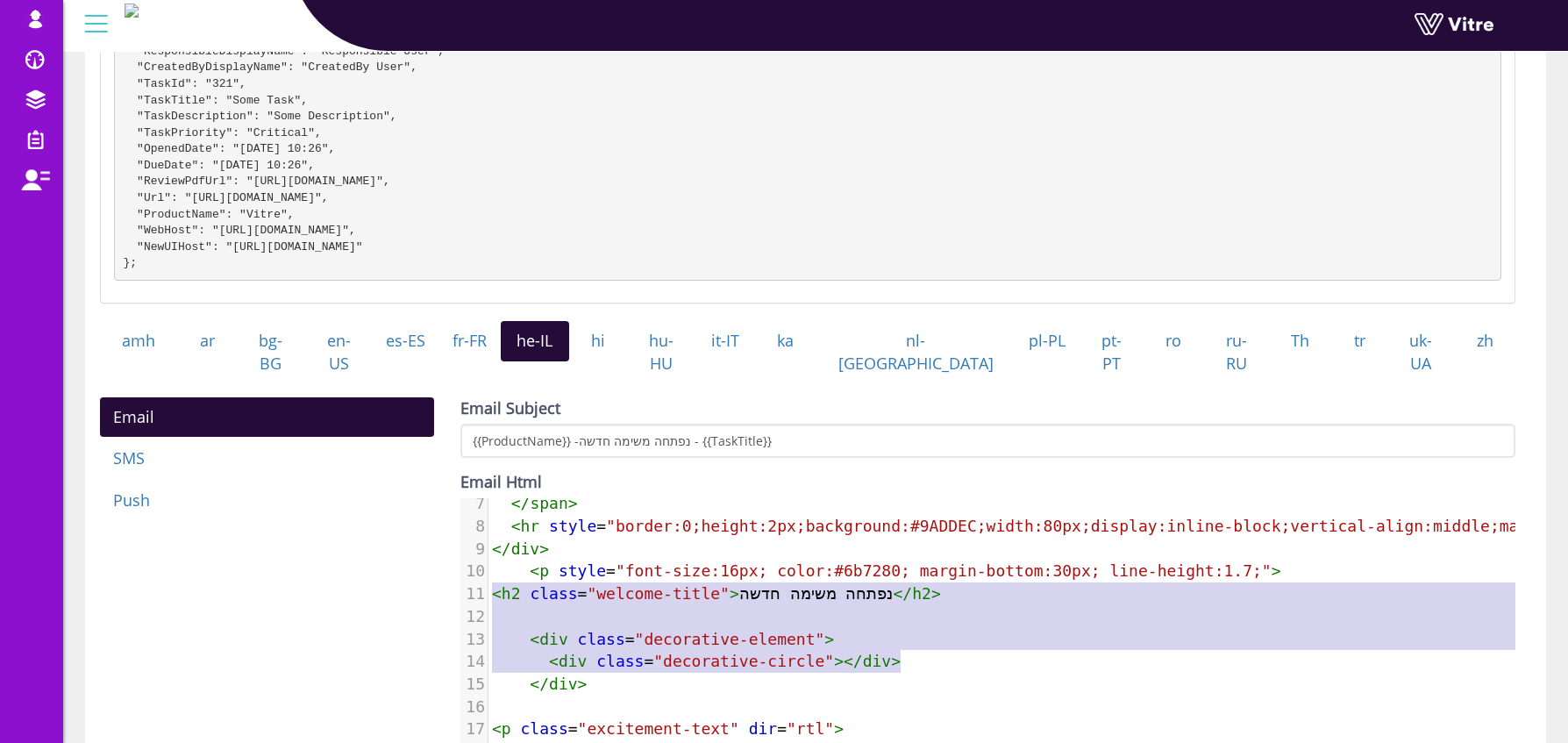
type textarea "<h2 class="welcome-title">נפתחה משימה חדשה</h2> <div class="decorative-element"…"
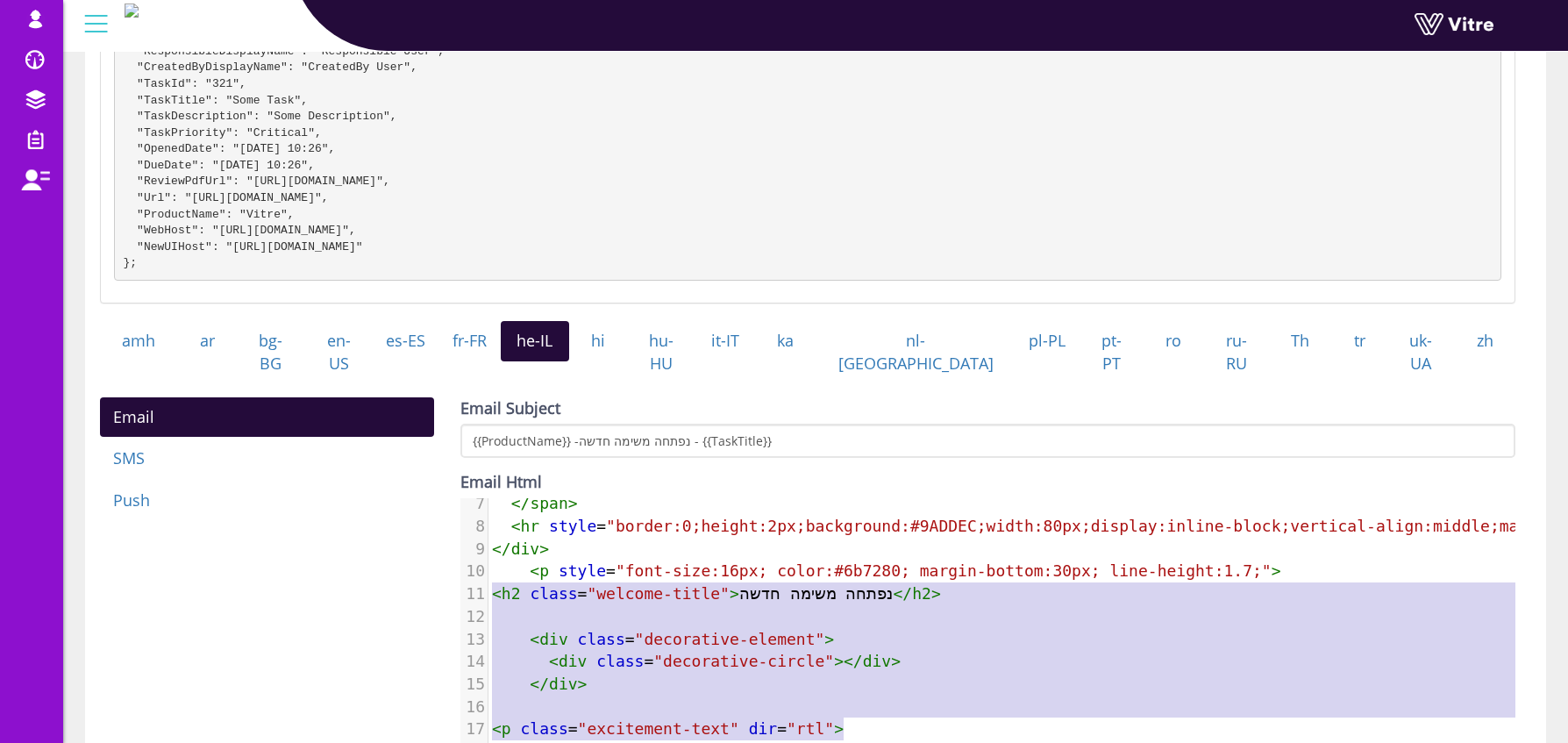
drag, startPoint x: 492, startPoint y: 608, endPoint x: 951, endPoint y: 727, distance: 474.2
click at [951, 727] on div "1 < h2 style = "font-size:28px; font-weight:700; color:#8D10CE; margin-bottom:2…" at bounding box center [1161, 673] width 1346 height 631
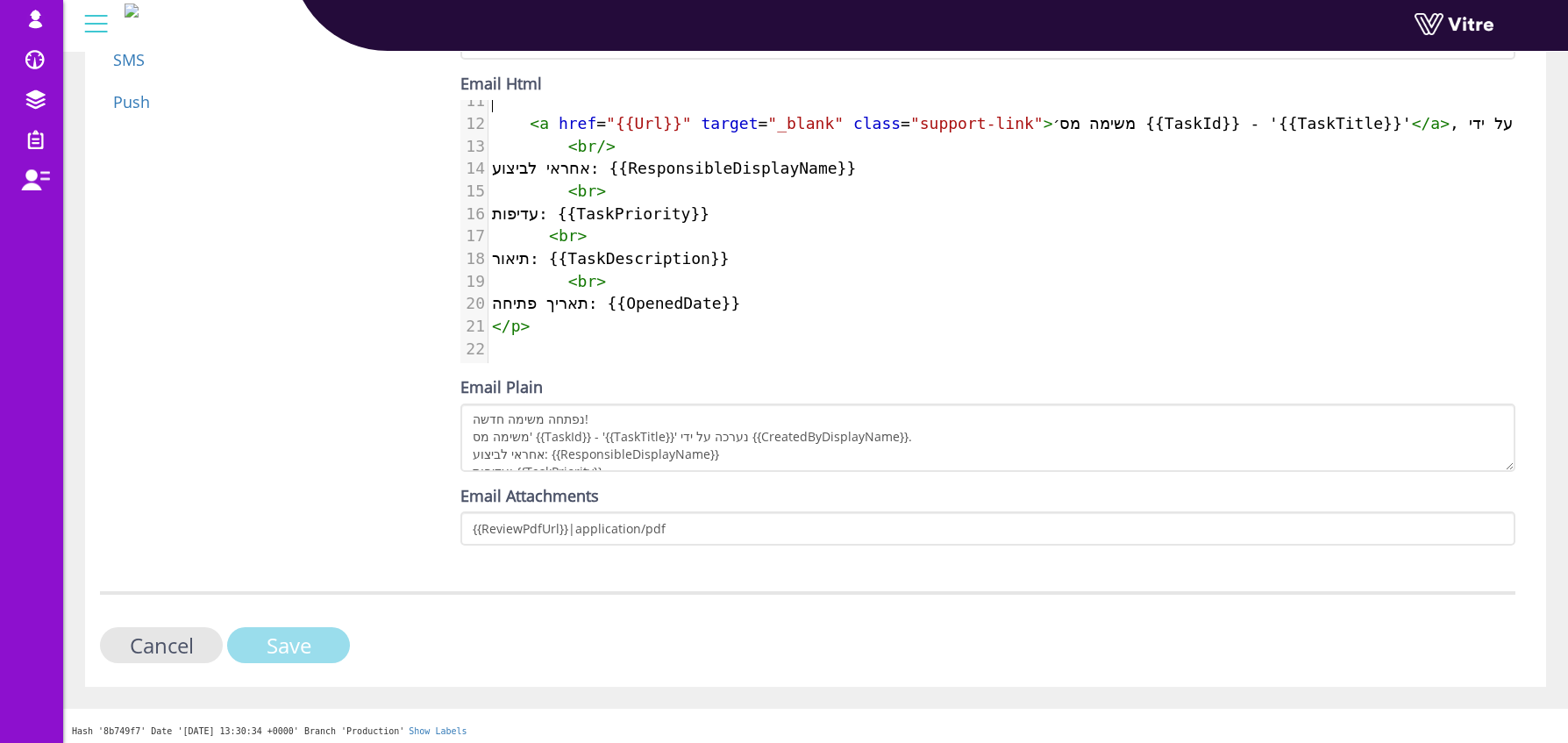
click at [320, 640] on input "Save" at bounding box center [288, 645] width 123 height 36
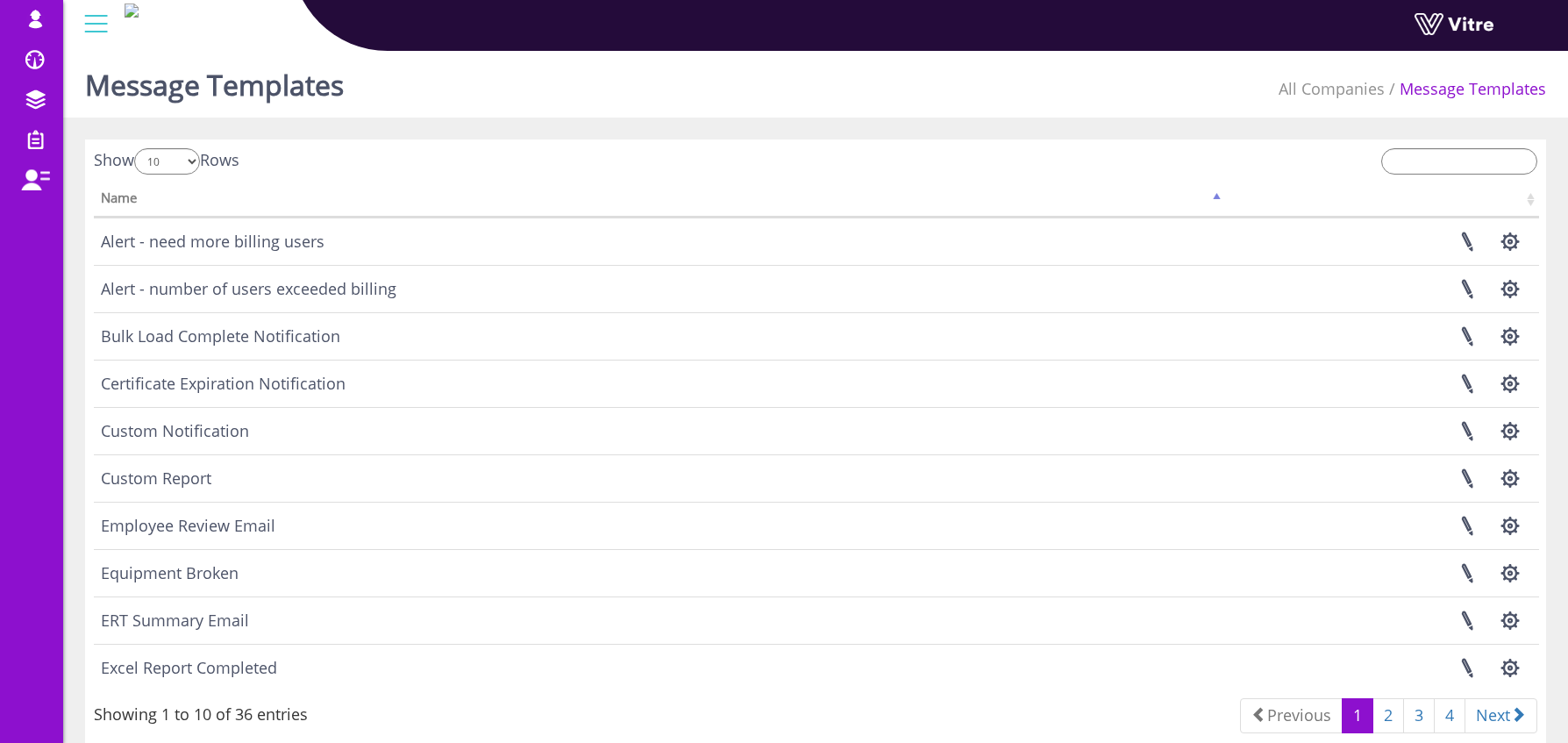
scroll to position [4, 0]
click at [1420, 714] on link "3" at bounding box center [1418, 713] width 32 height 35
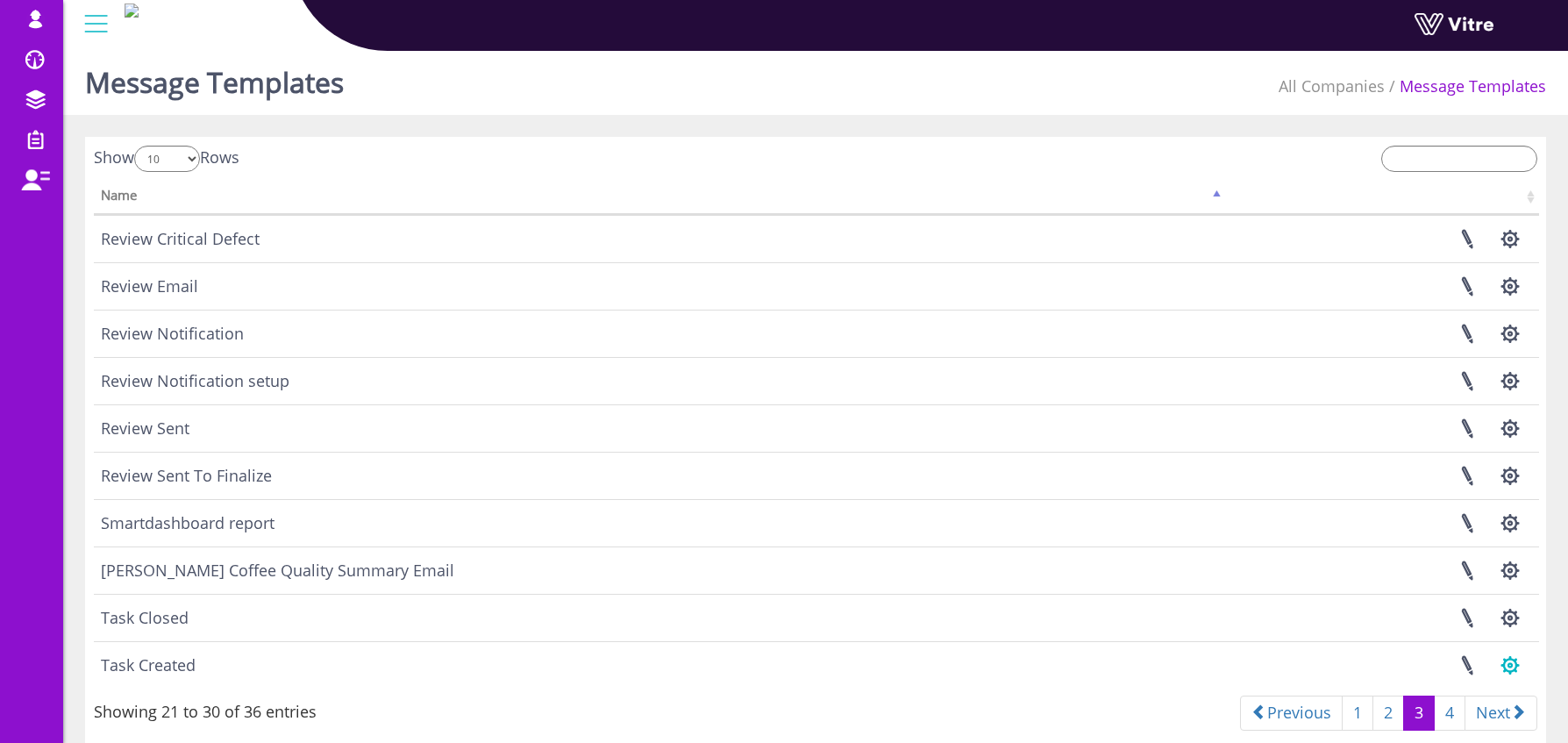
click at [1512, 663] on button "button" at bounding box center [1509, 665] width 43 height 46
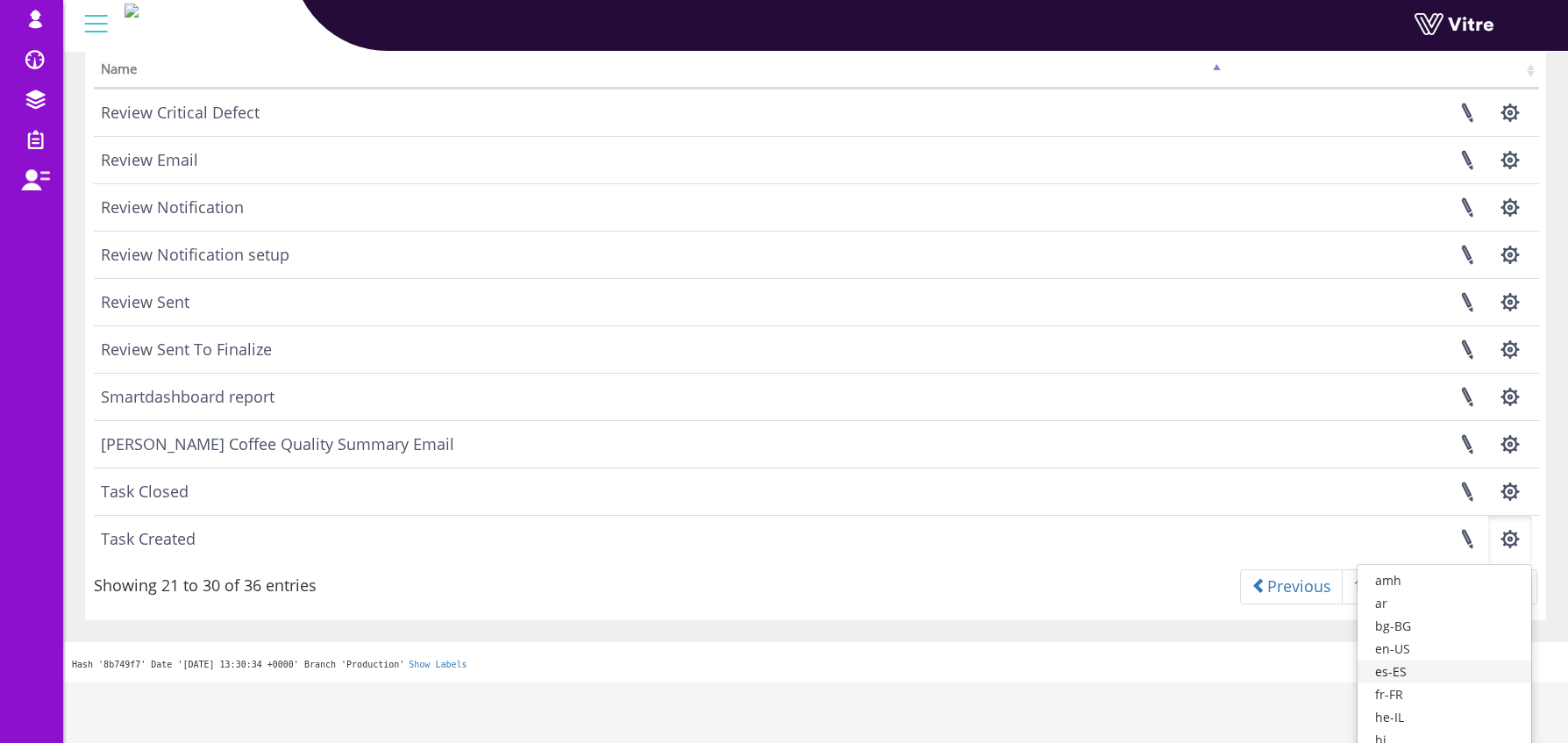
scroll to position [134, 0]
click at [1463, 646] on link "en-US" at bounding box center [1444, 645] width 174 height 23
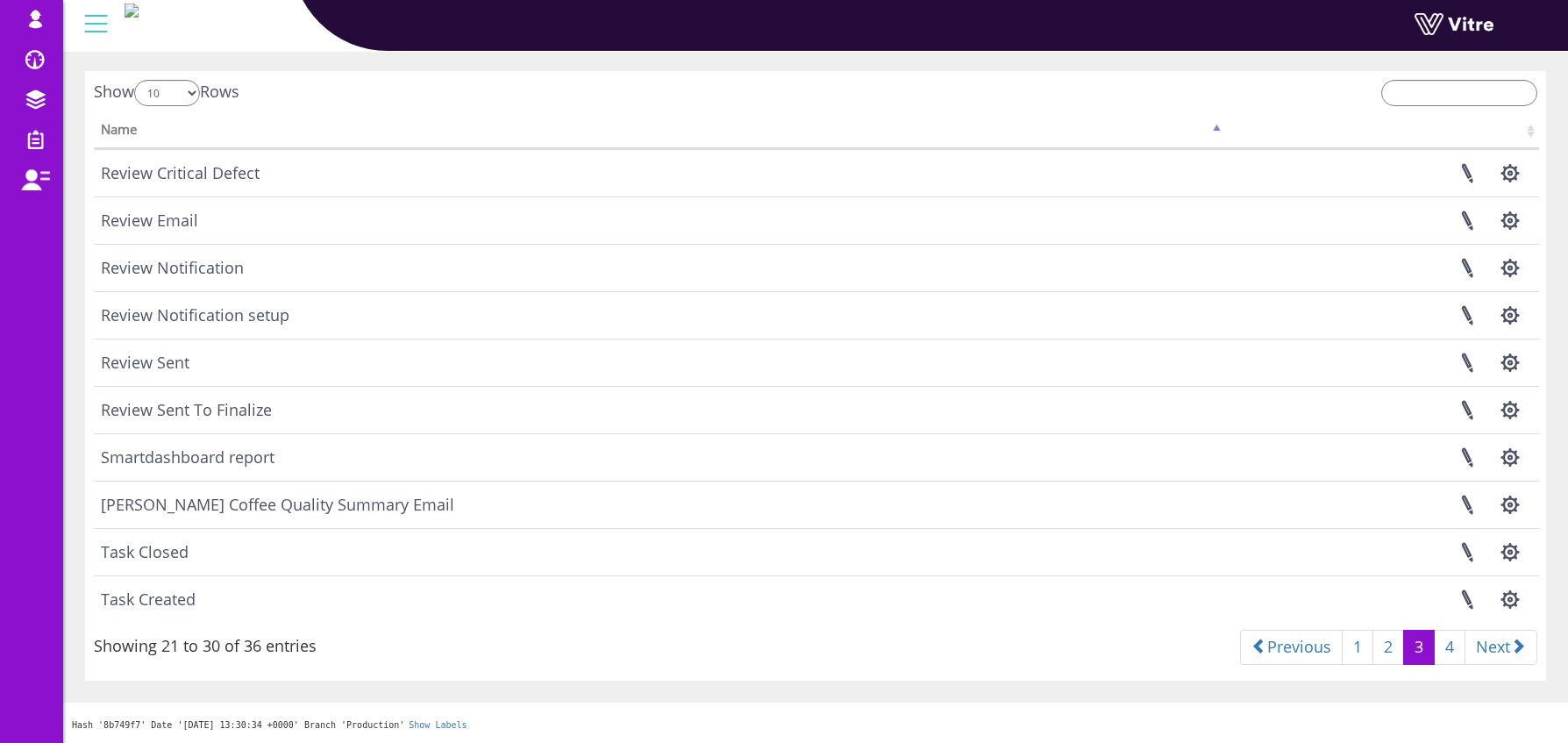
scroll to position [69, 0]
click at [1508, 603] on button "button" at bounding box center [1509, 599] width 43 height 46
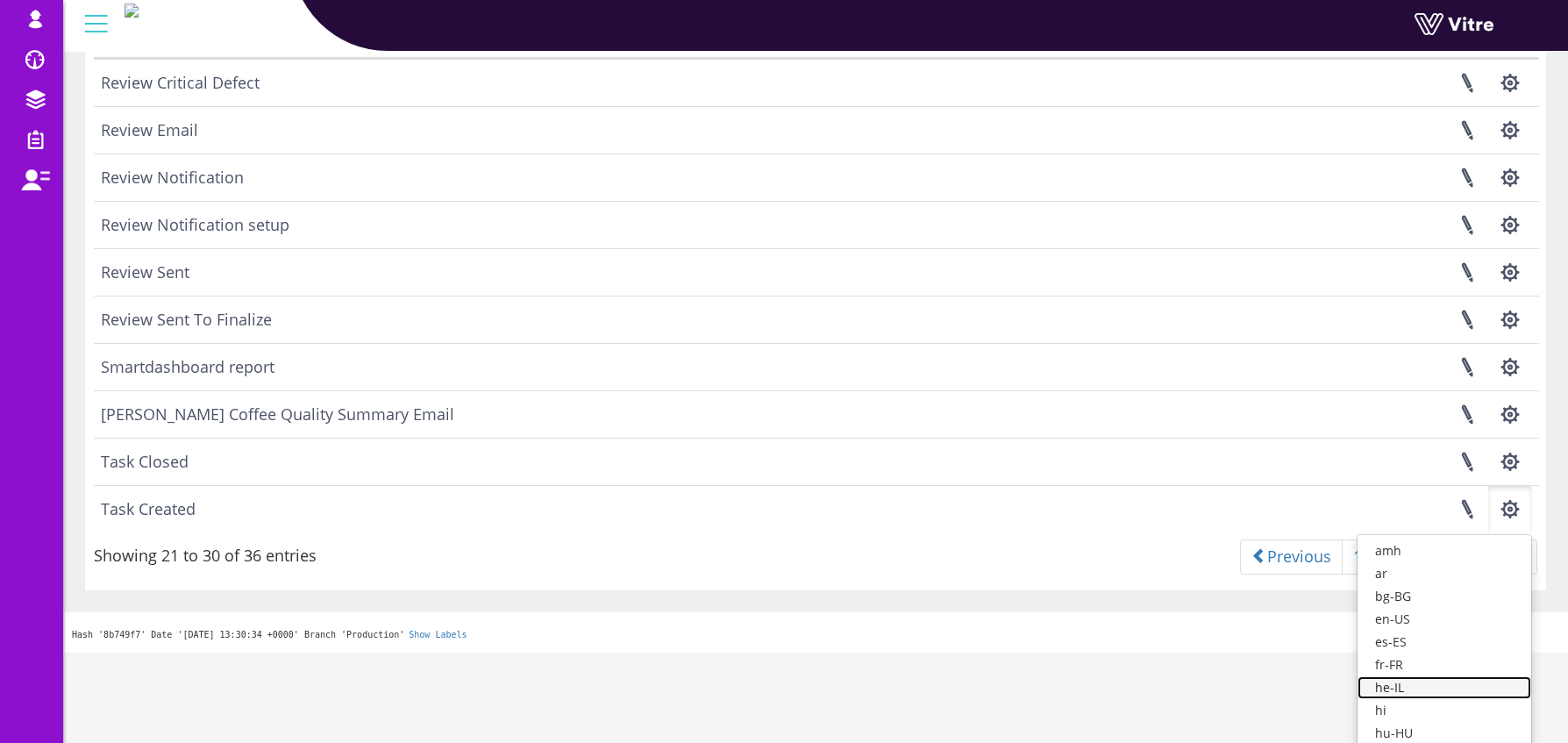
click at [1444, 679] on link "he-IL" at bounding box center [1444, 688] width 174 height 23
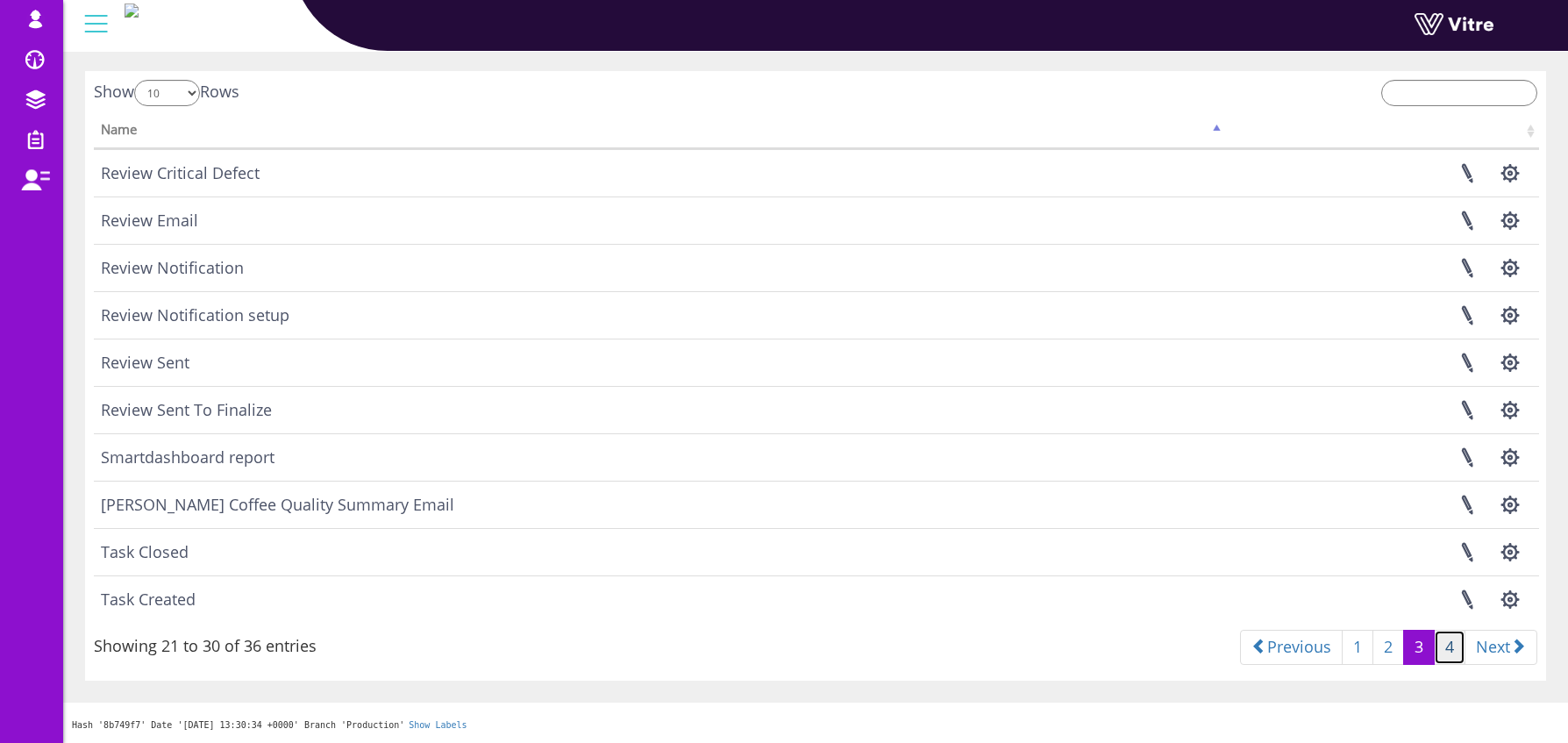
click at [1444, 647] on link "4" at bounding box center [1449, 647] width 32 height 35
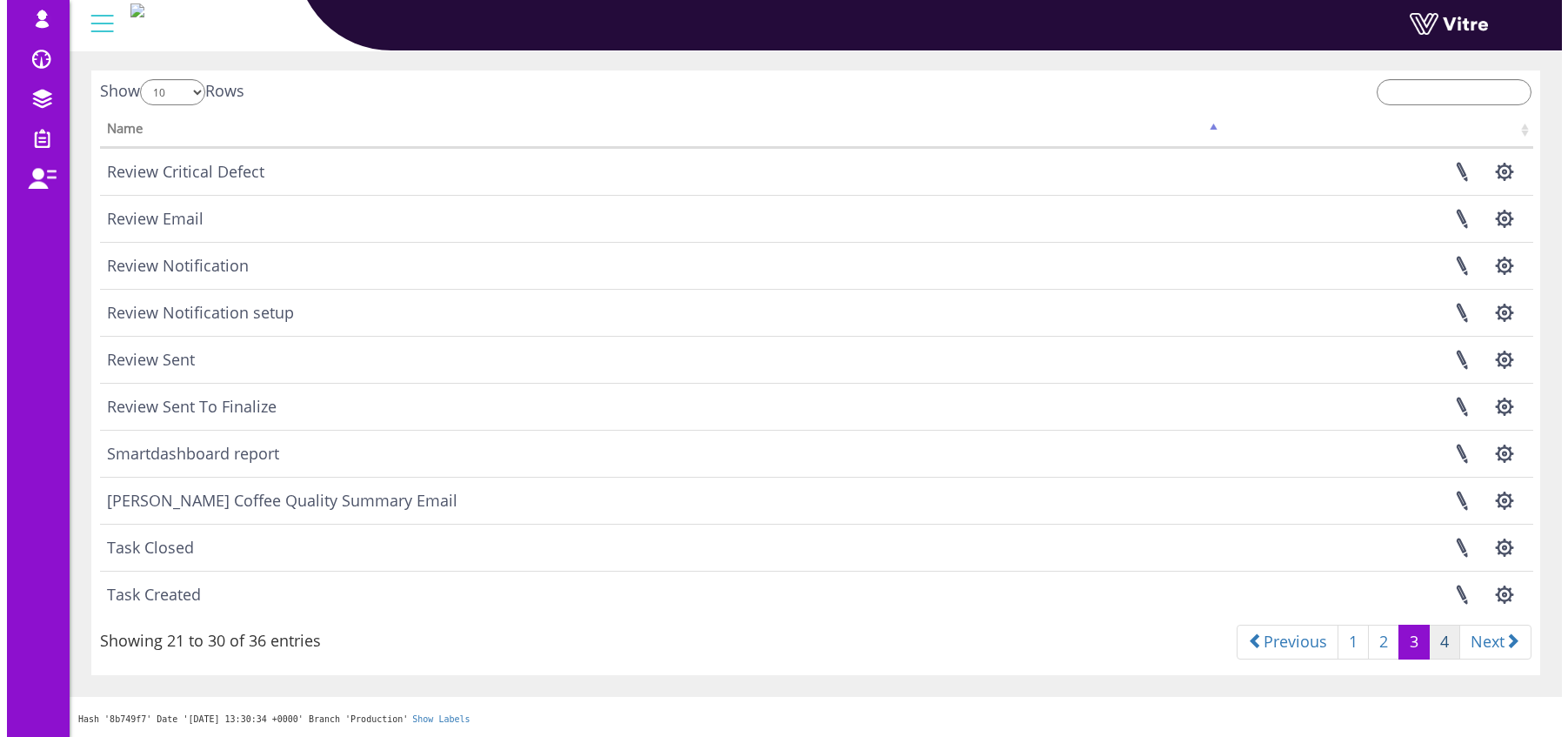
scroll to position [0, 0]
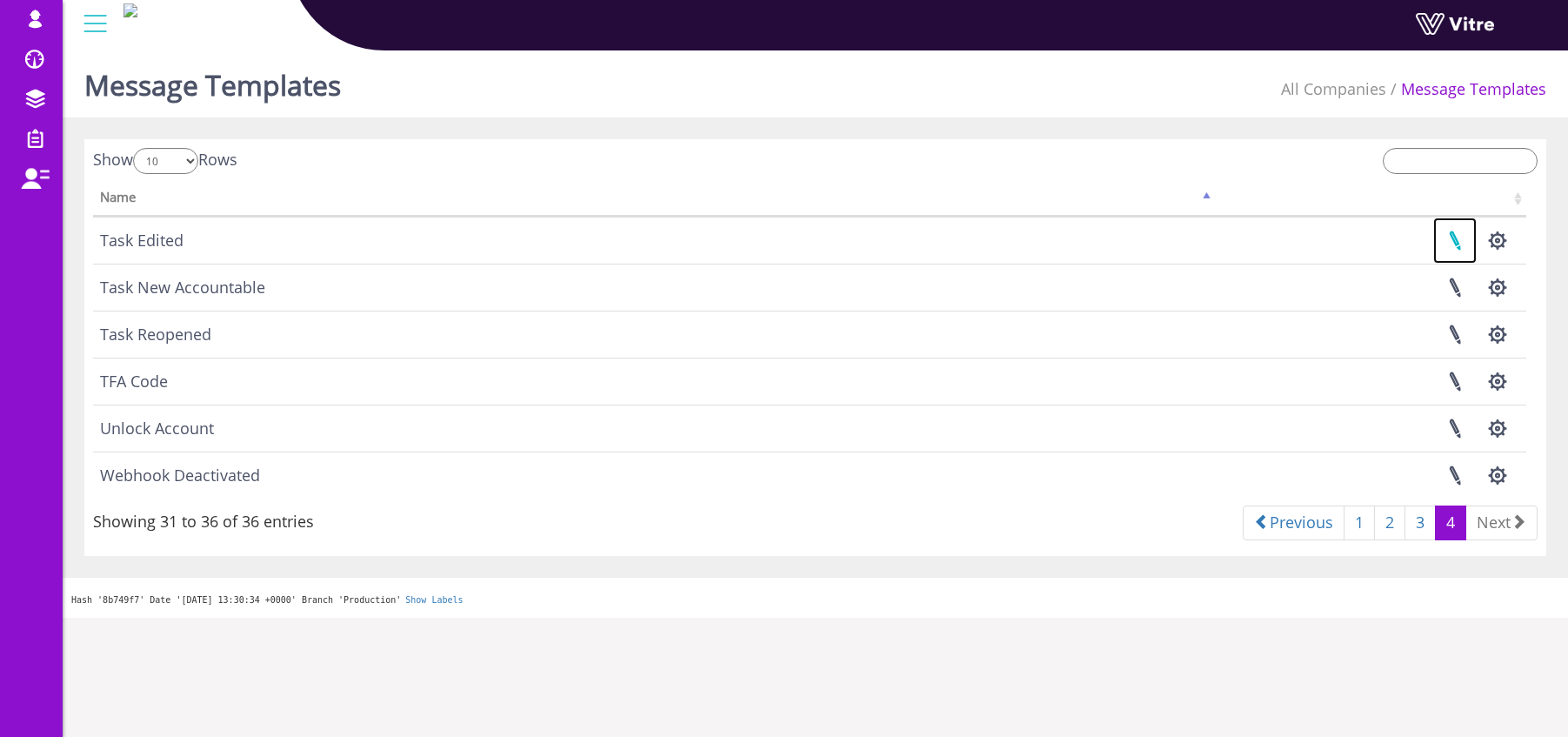
click at [1456, 242] on link at bounding box center [1454, 240] width 43 height 46
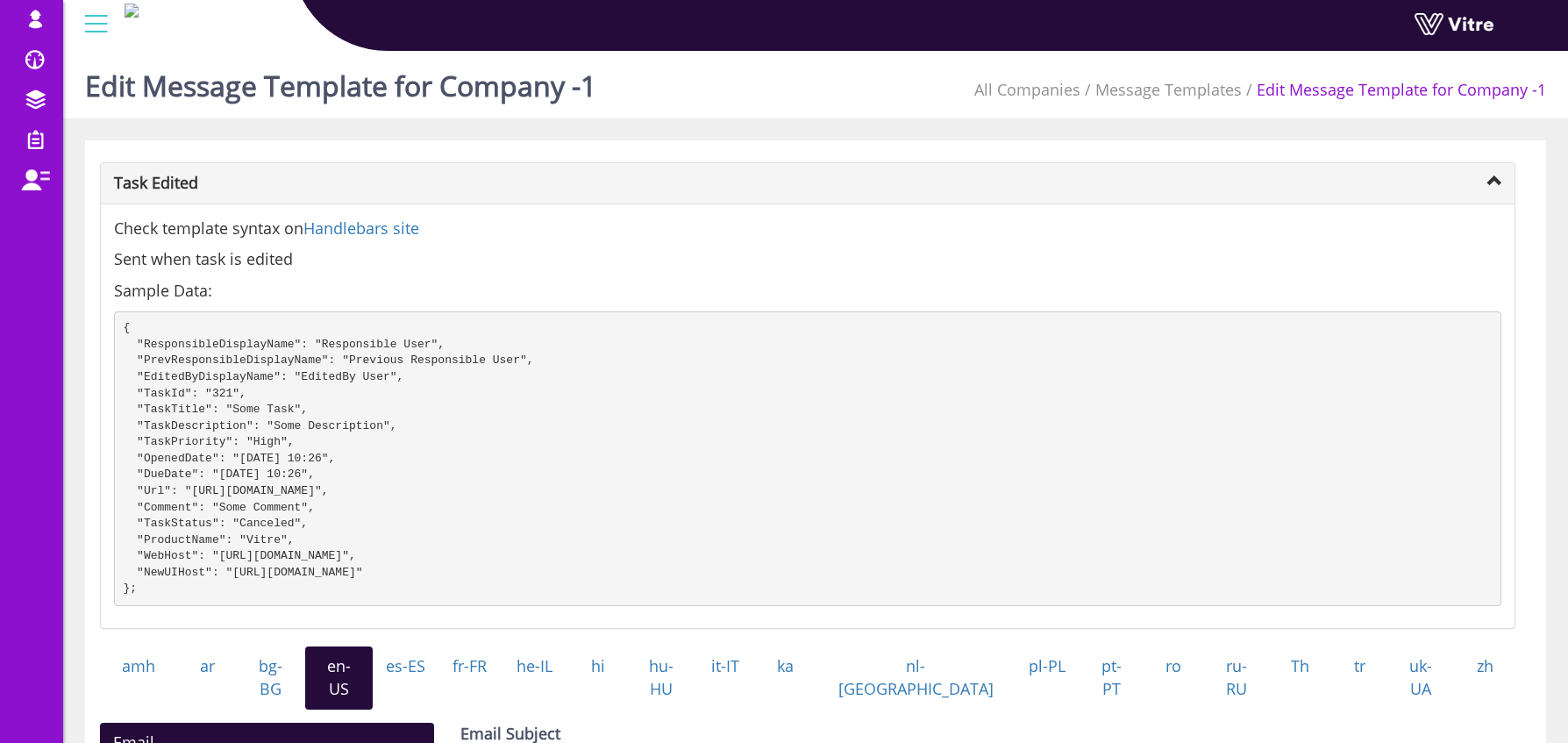
scroll to position [580, 0]
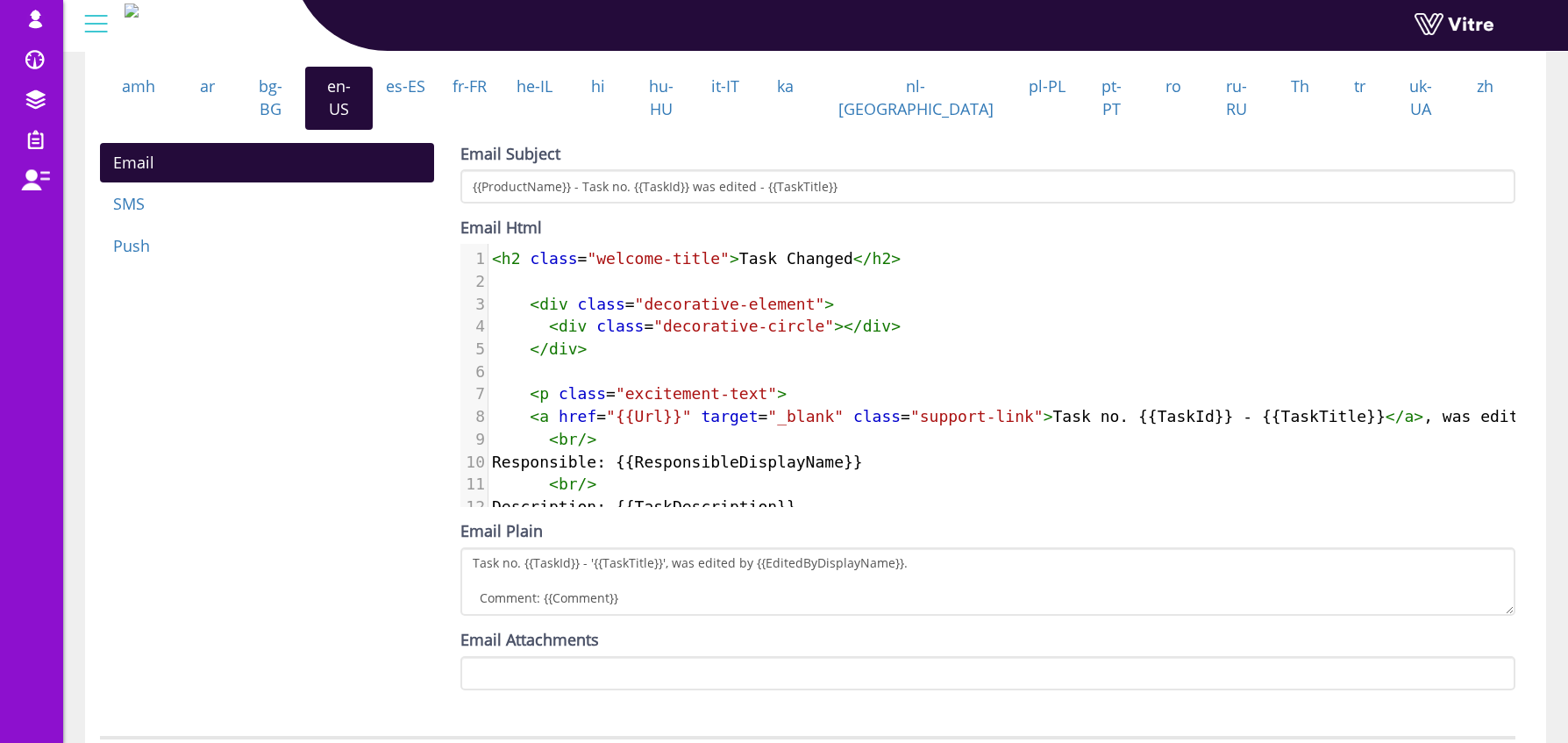
click at [496, 253] on span "<" at bounding box center [497, 258] width 10 height 18
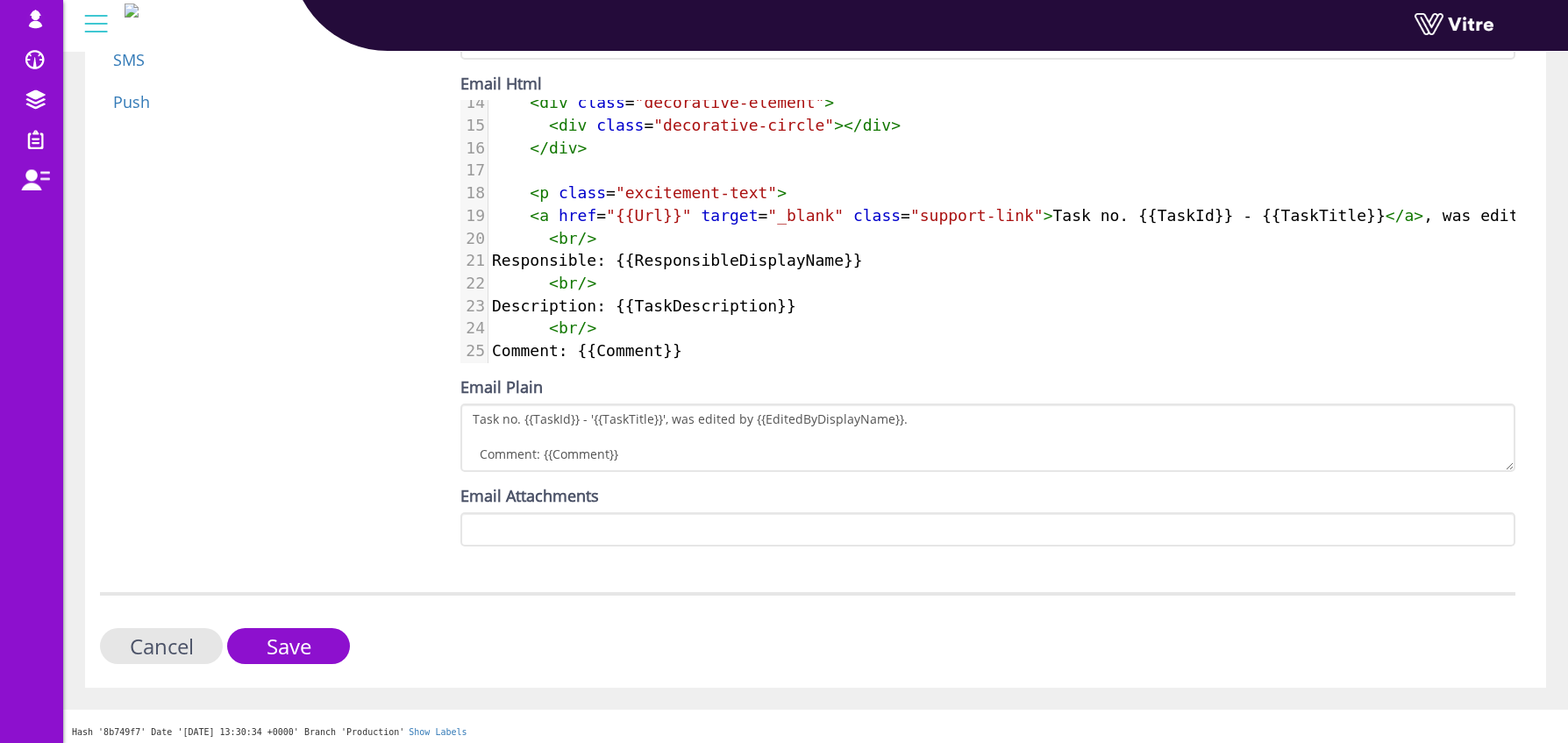
scroll to position [218, 0]
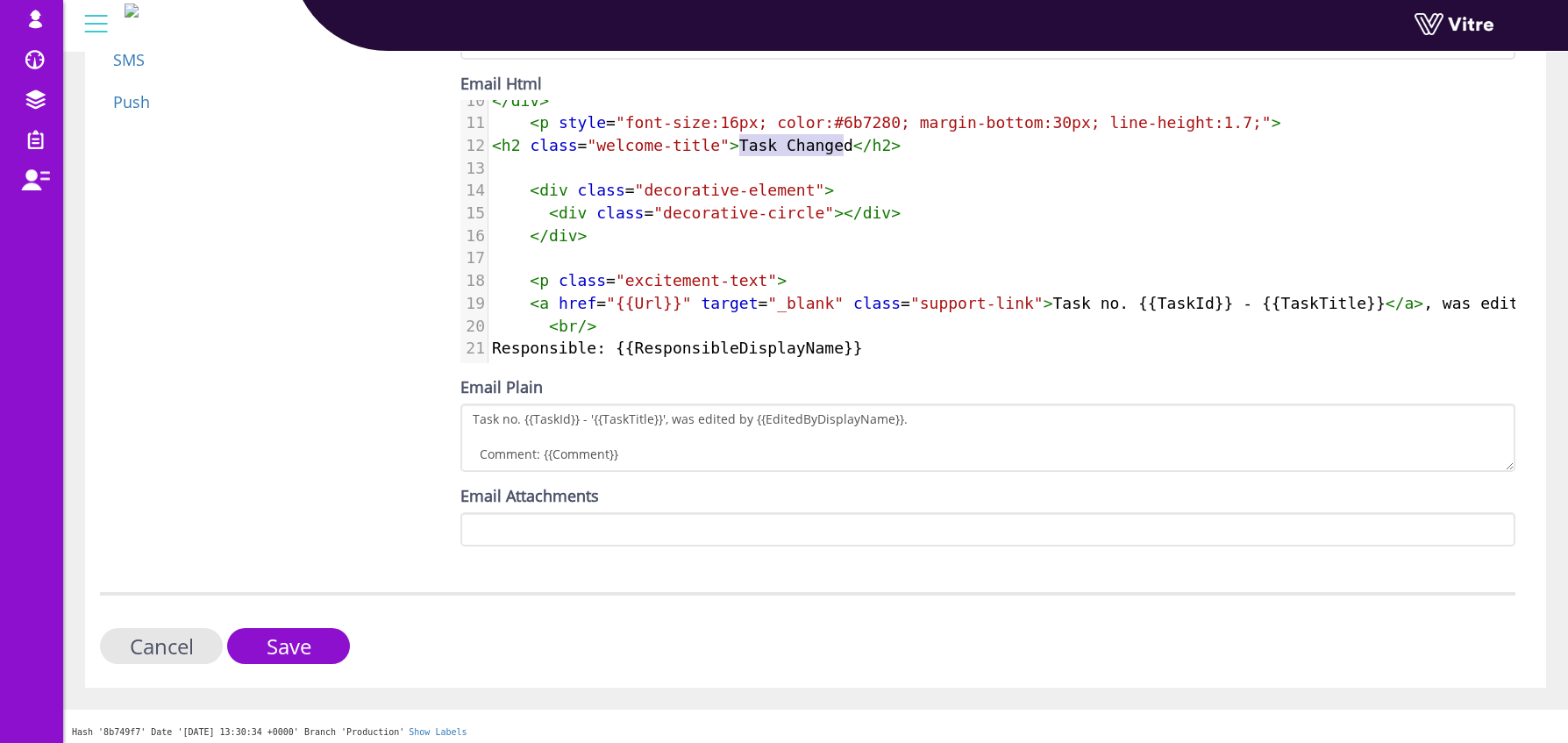
type textarea "Task Changed"
drag, startPoint x: 743, startPoint y: 141, endPoint x: 852, endPoint y: 144, distance: 109.0
click at [852, 144] on span "< h2 class = "welcome-title" > Task Changed </ h2 >" at bounding box center [697, 145] width 409 height 18
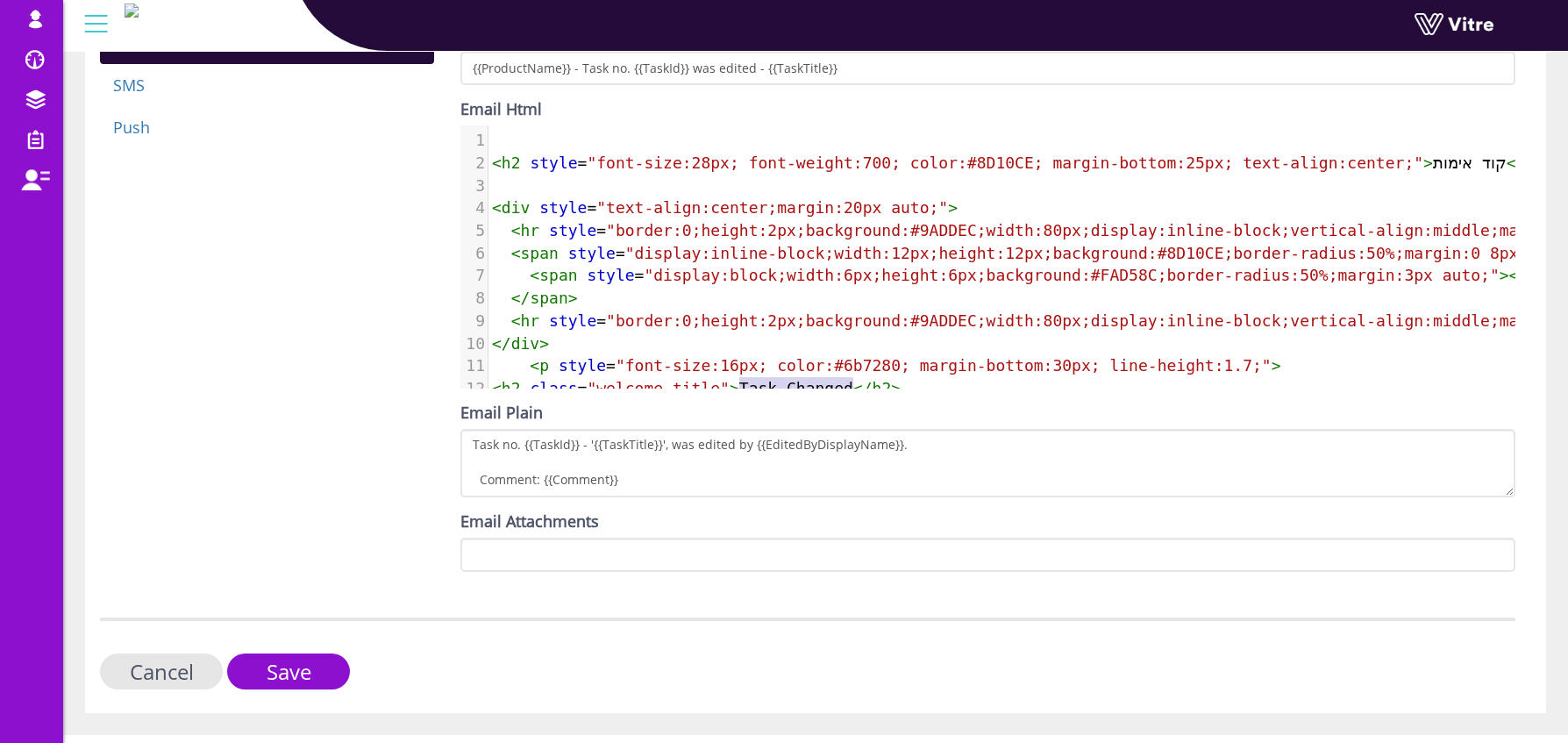
scroll to position [698, 0]
click at [1430, 158] on span ">" at bounding box center [1428, 163] width 10 height 18
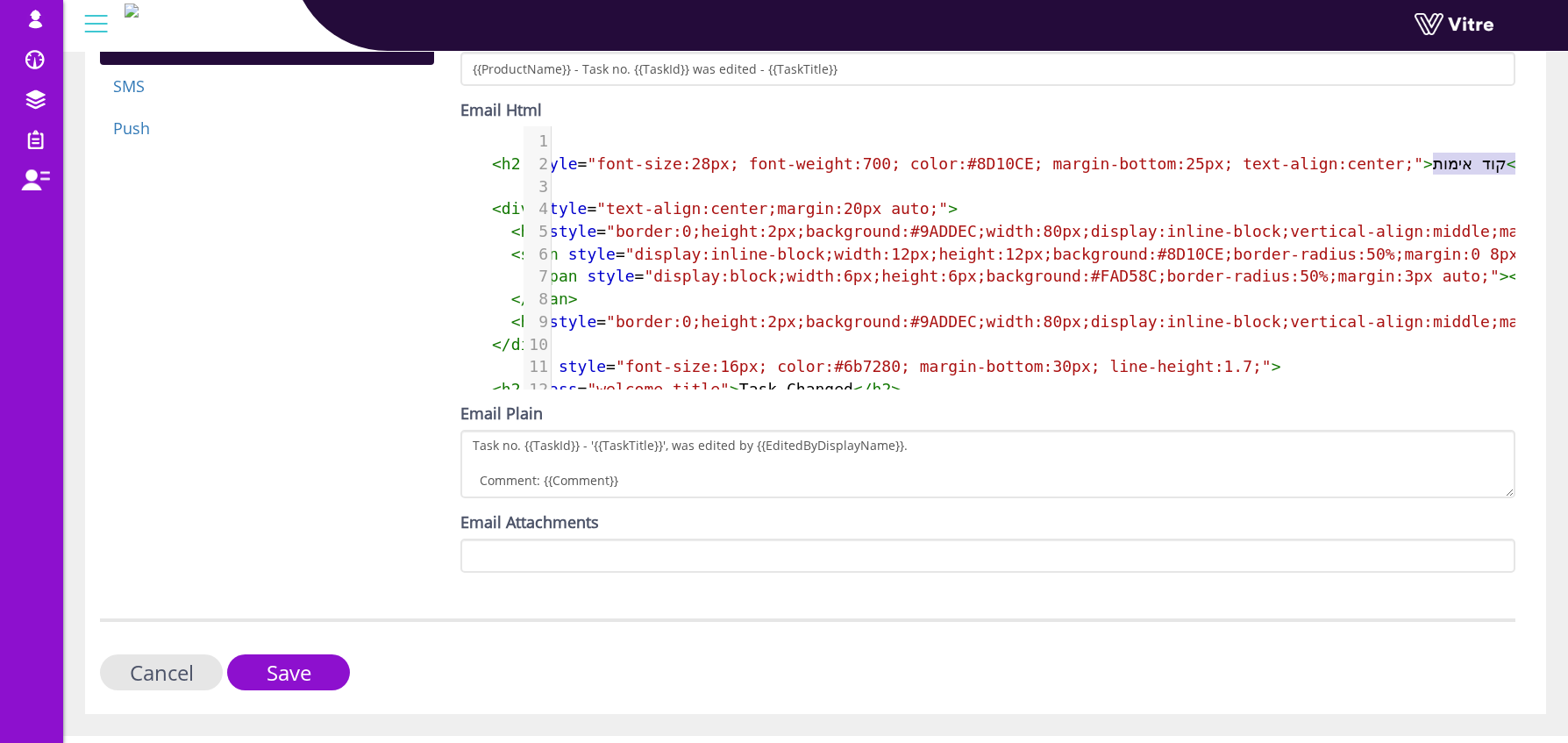
scroll to position [0, 63]
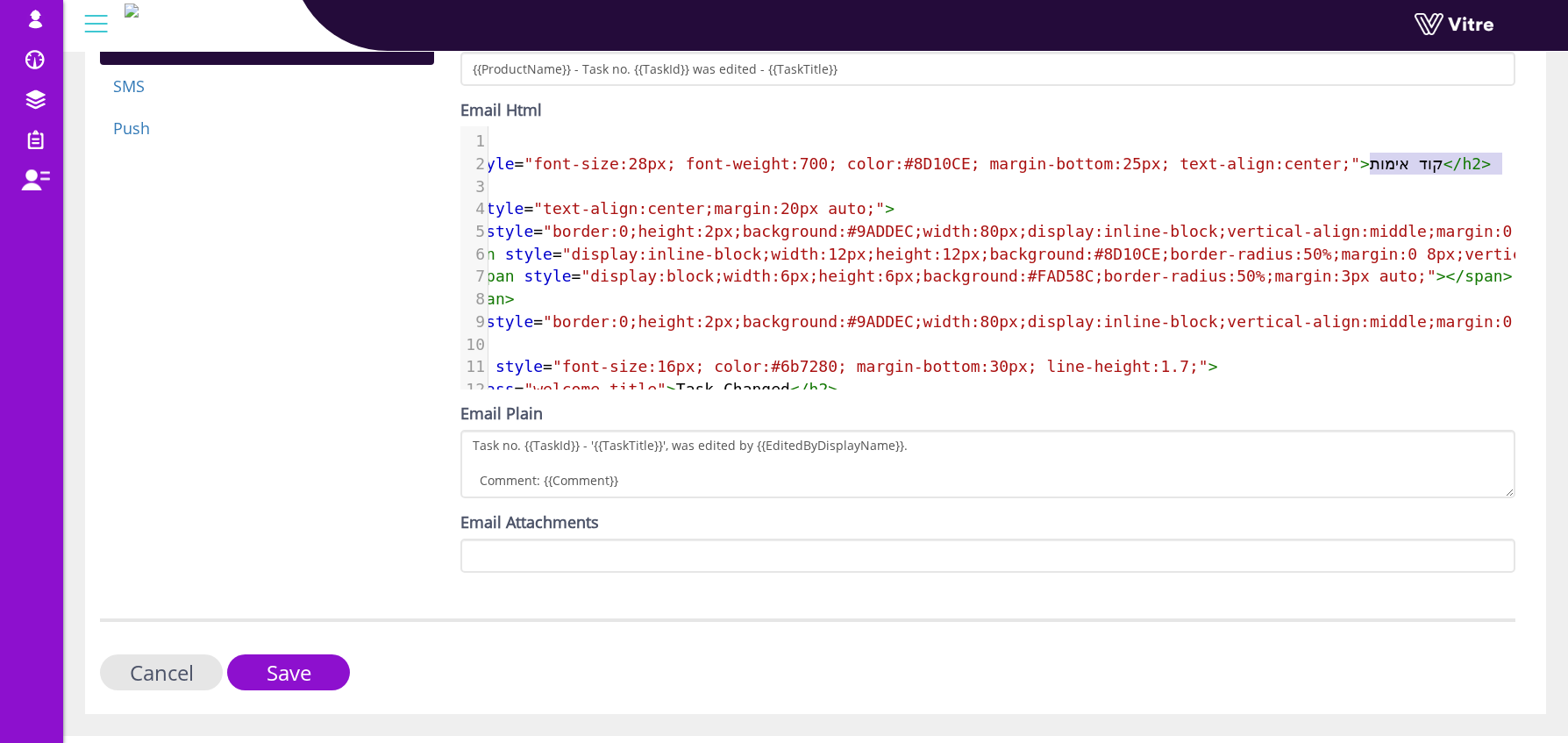
type textarea "קוד אימות"
drag, startPoint x: 1433, startPoint y: 162, endPoint x: 1444, endPoint y: 158, distance: 11.7
click at [1451, 162] on span "< h2 style = "font-size:28px; font-weight:700; color:#8D10CE; margin-bottom:25p…" at bounding box center [959, 163] width 1062 height 18
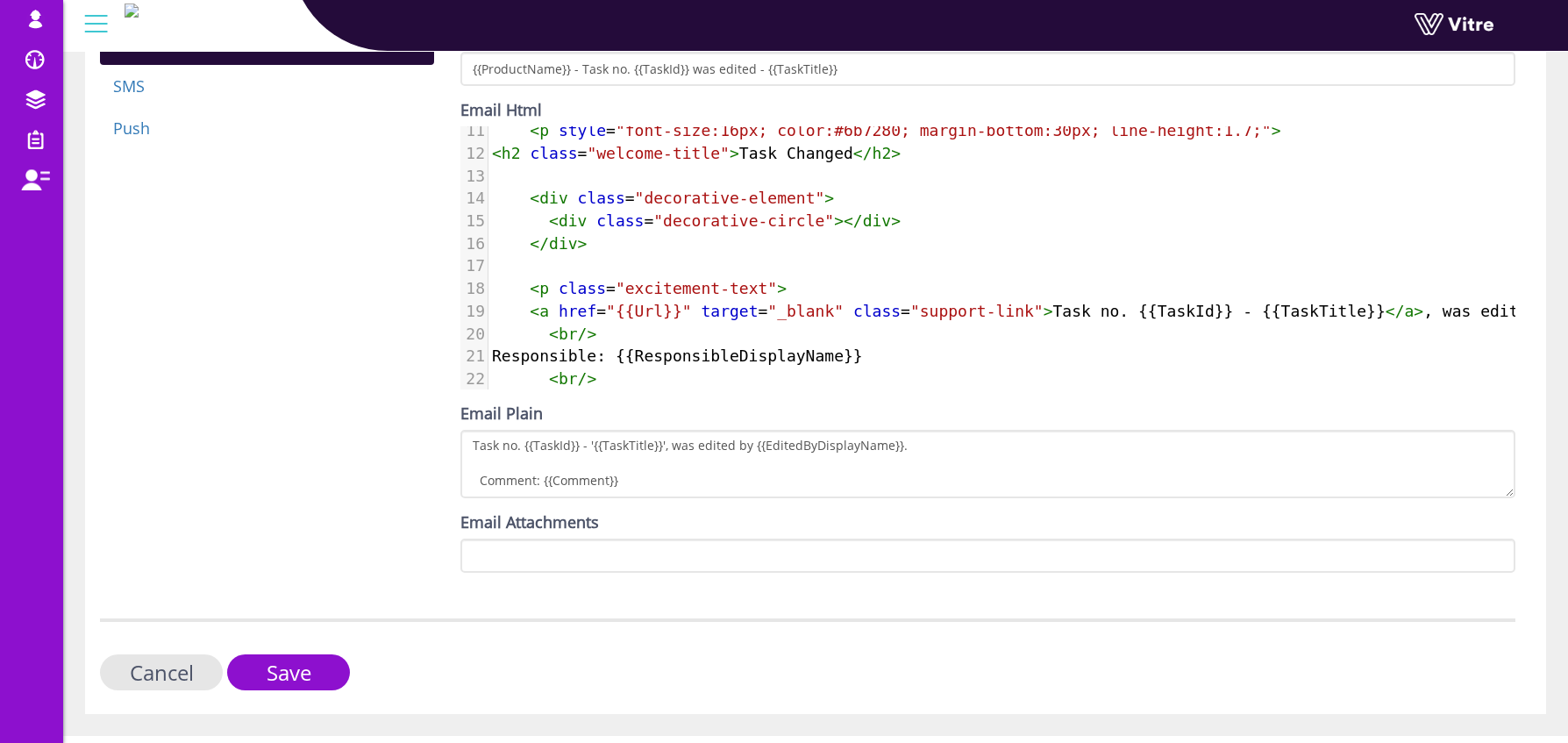
scroll to position [236, 0]
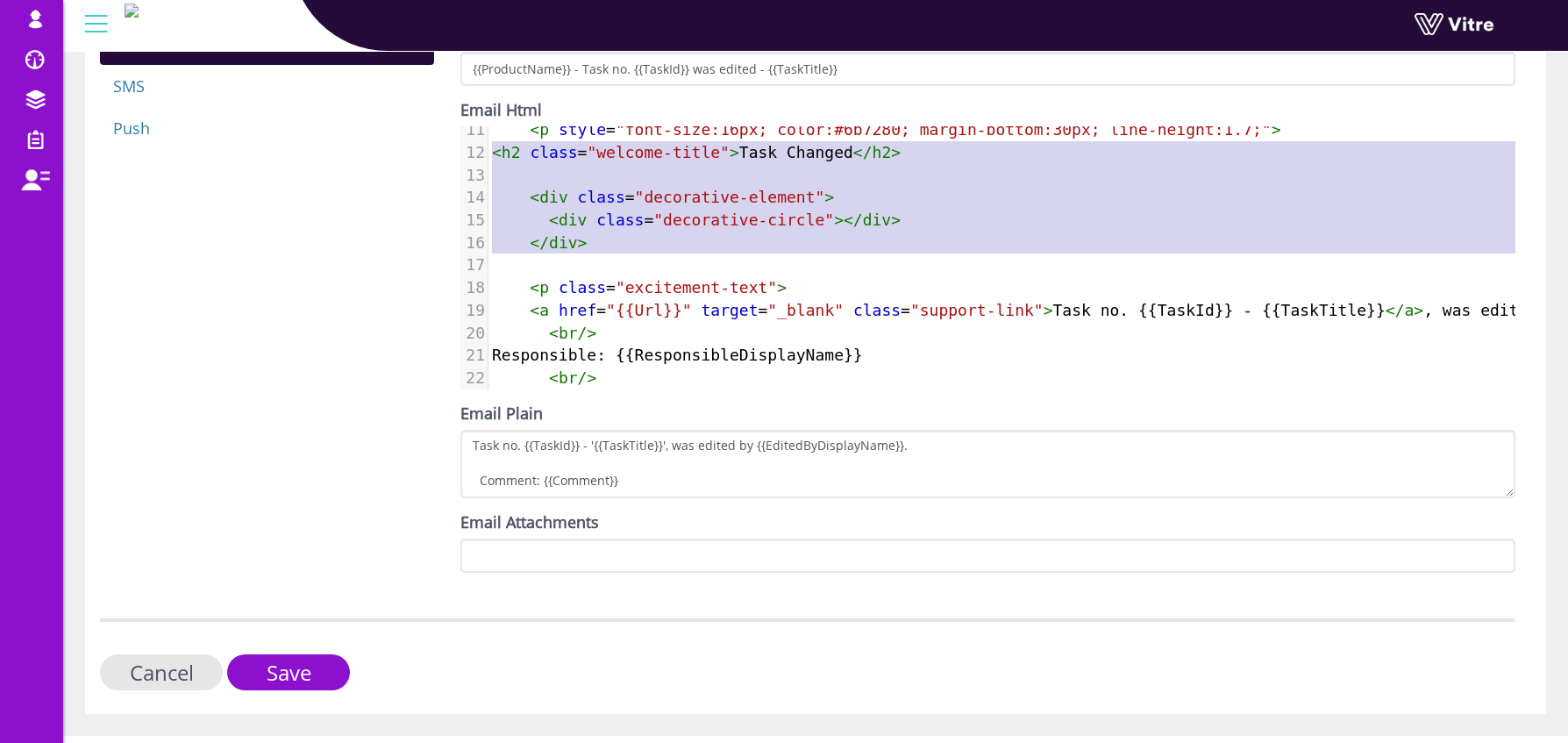
type textarea "<h2 class="welcome-title">Task Changed</h2> <div class="decorative-element"> <d…"
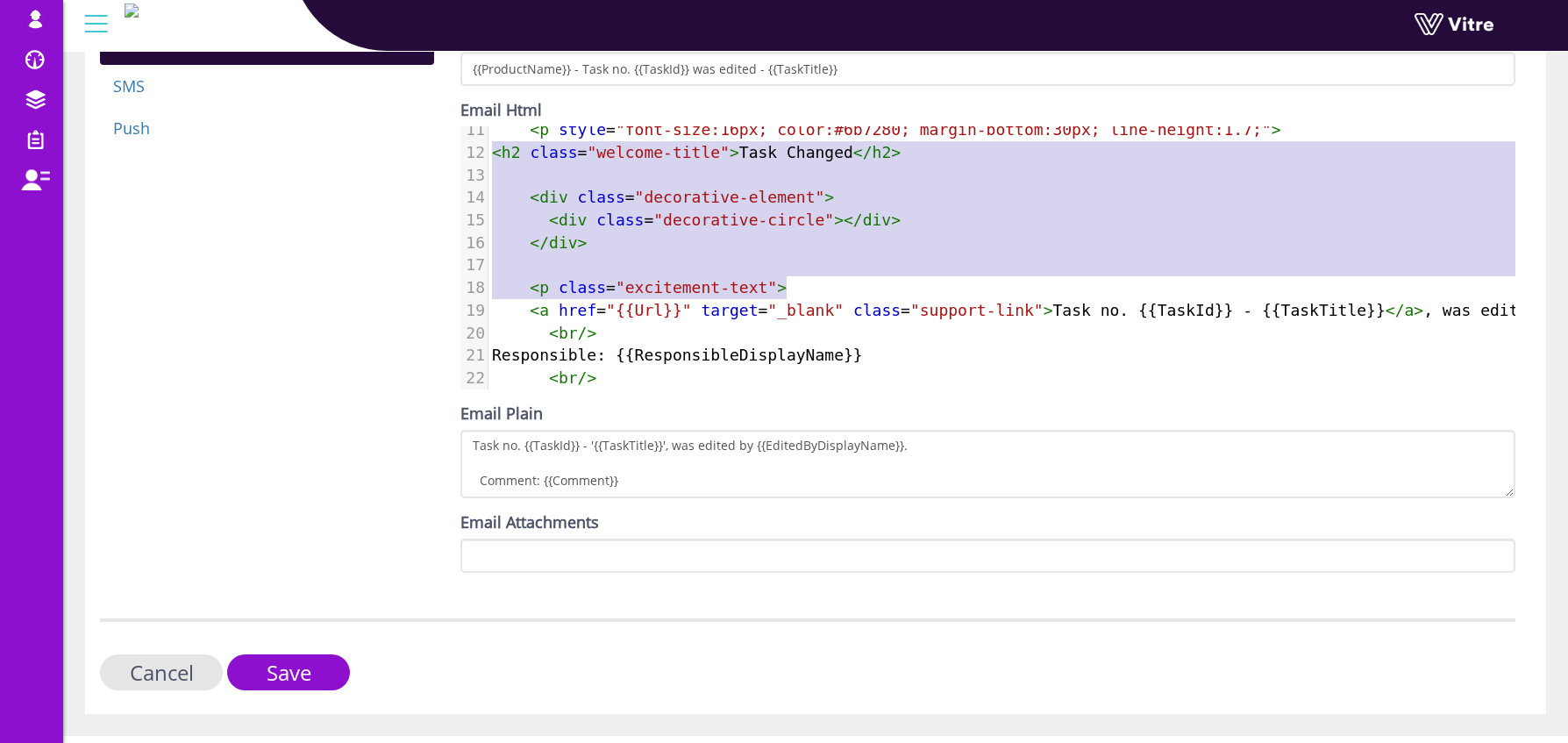
drag, startPoint x: 493, startPoint y: 149, endPoint x: 995, endPoint y: 275, distance: 517.6
click at [995, 275] on div "1 ​ 2 < h2 style = "font-size:28px; font-weight:700; color:#8D10CE; margin-bott…" at bounding box center [1147, 208] width 1318 height 631
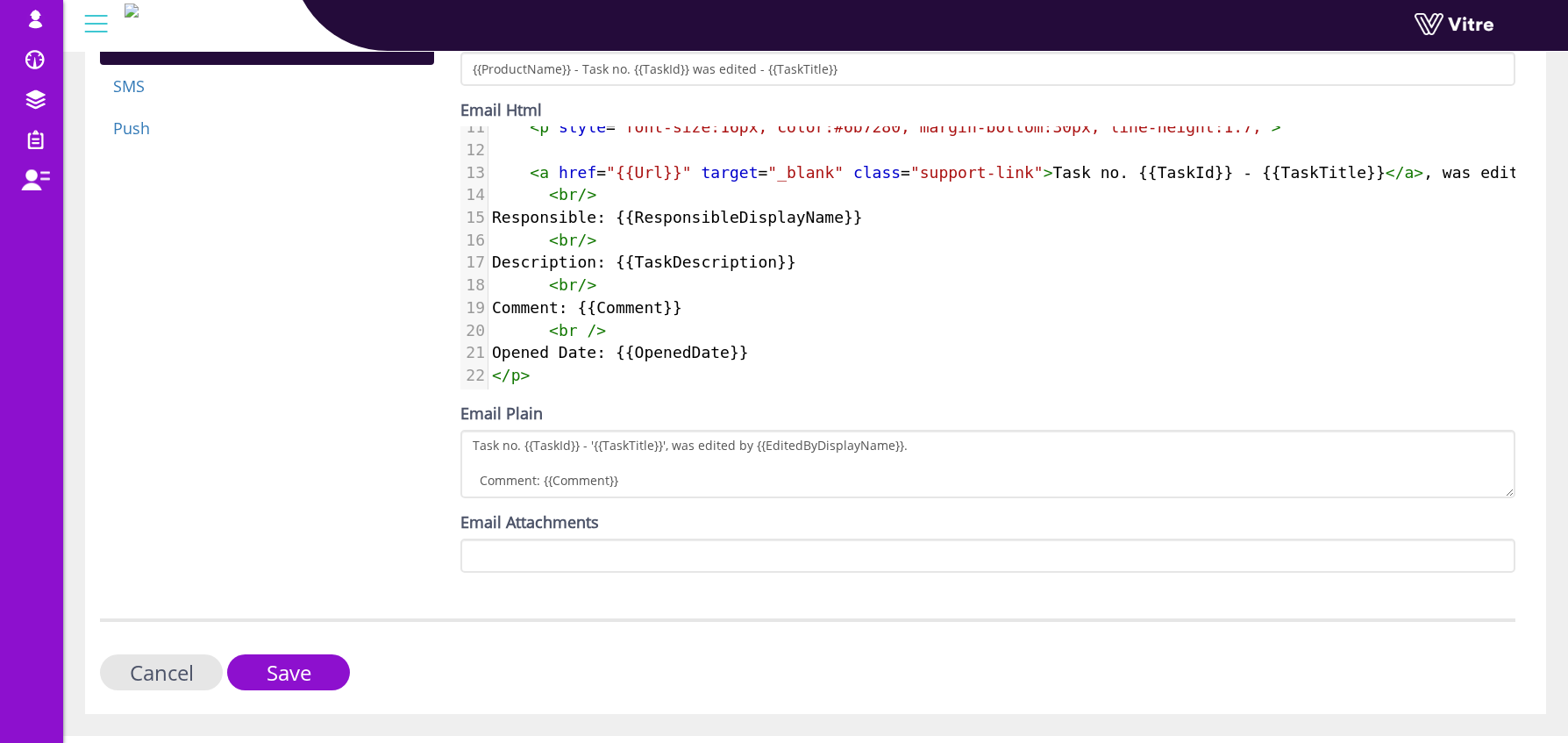
scroll to position [0, 0]
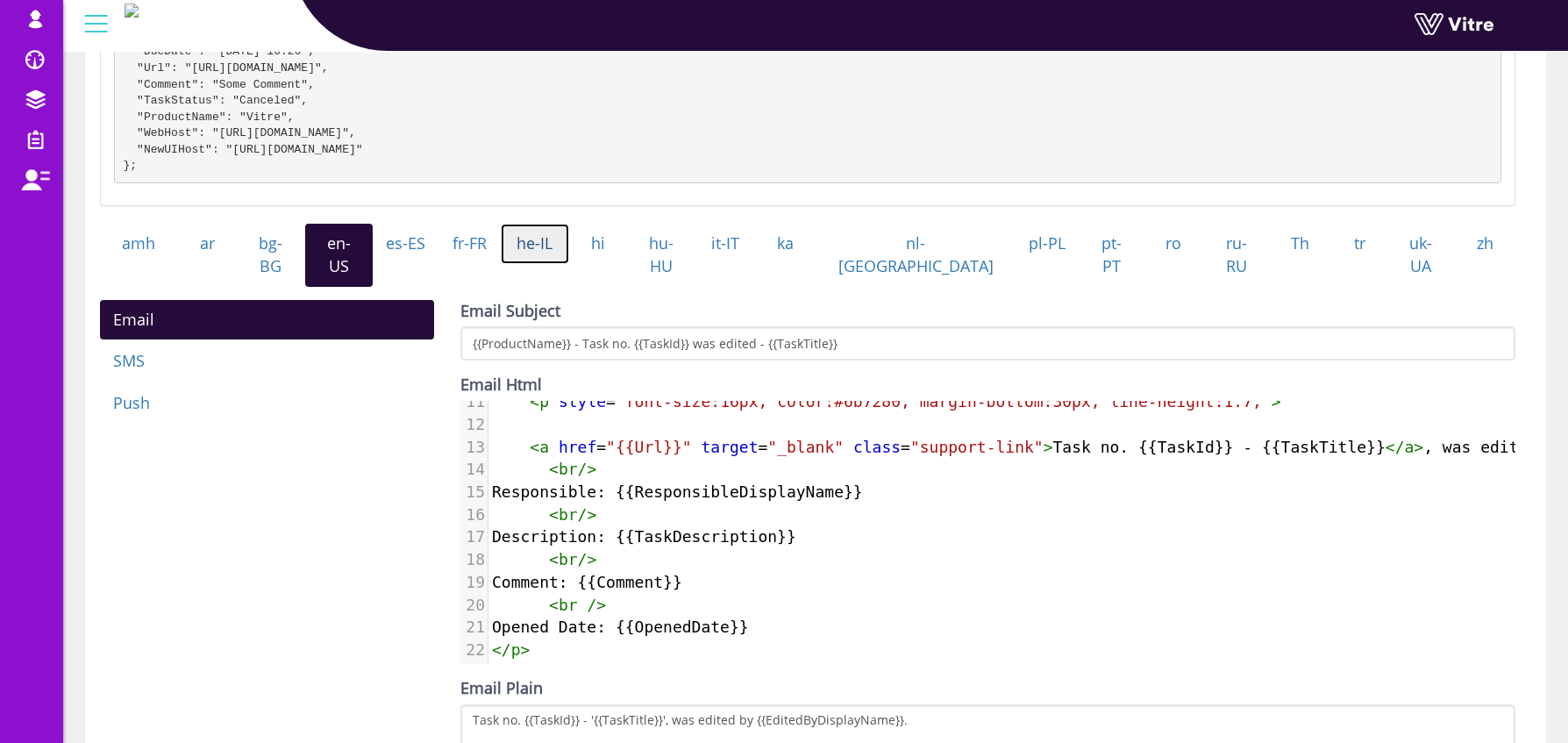
click at [569, 257] on link "he-IL" at bounding box center [535, 244] width 69 height 41
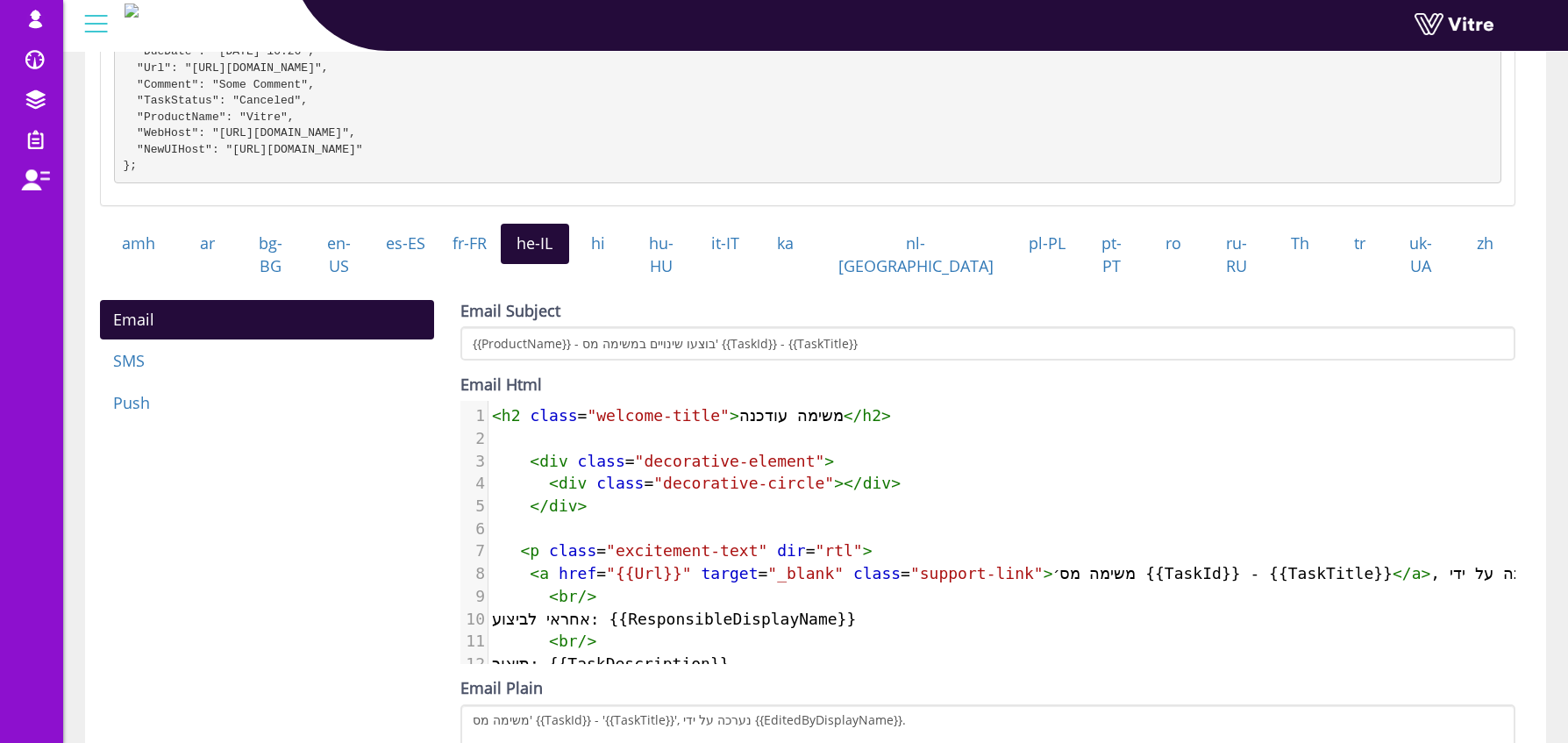
click at [495, 409] on span "<" at bounding box center [497, 415] width 10 height 18
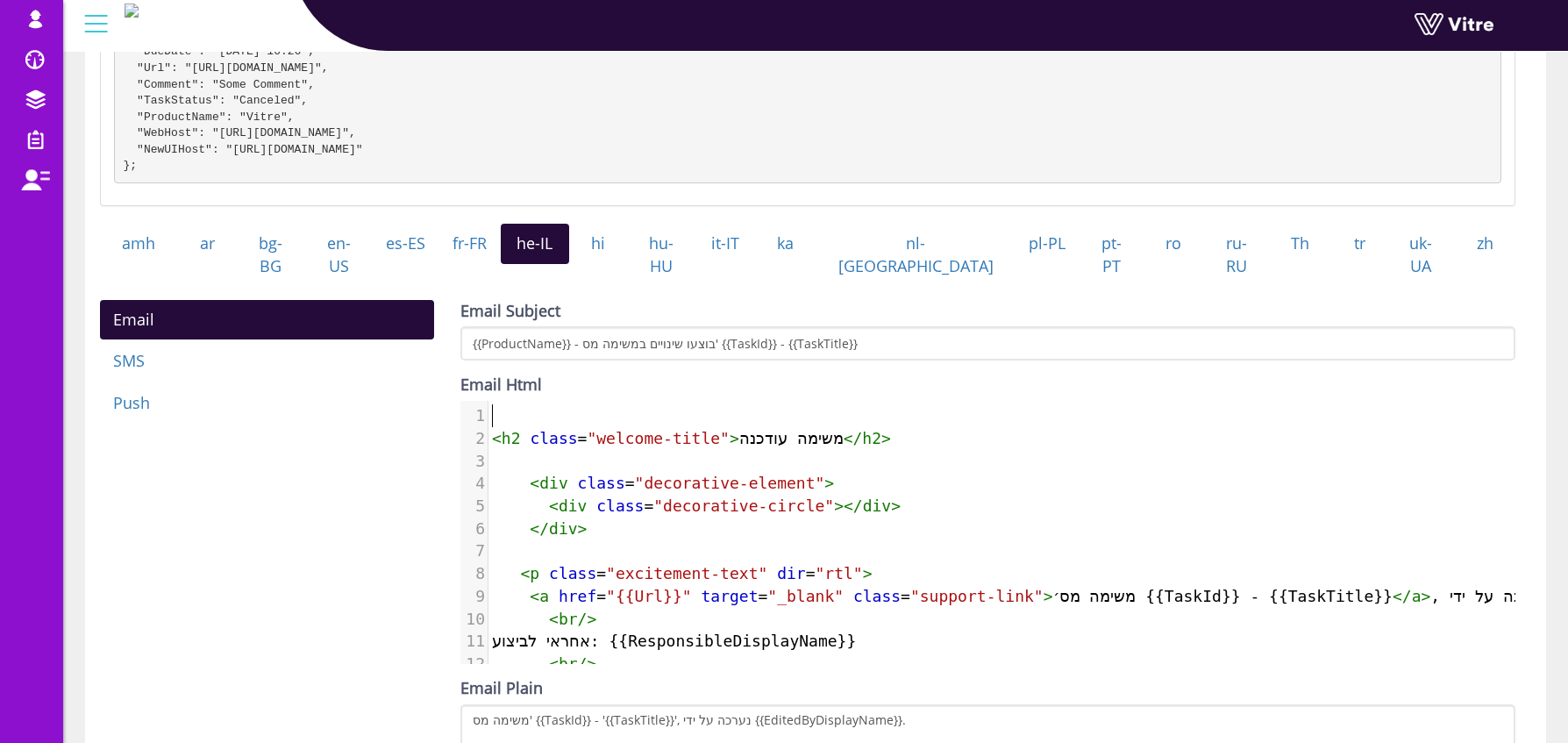
paste textarea "ה"
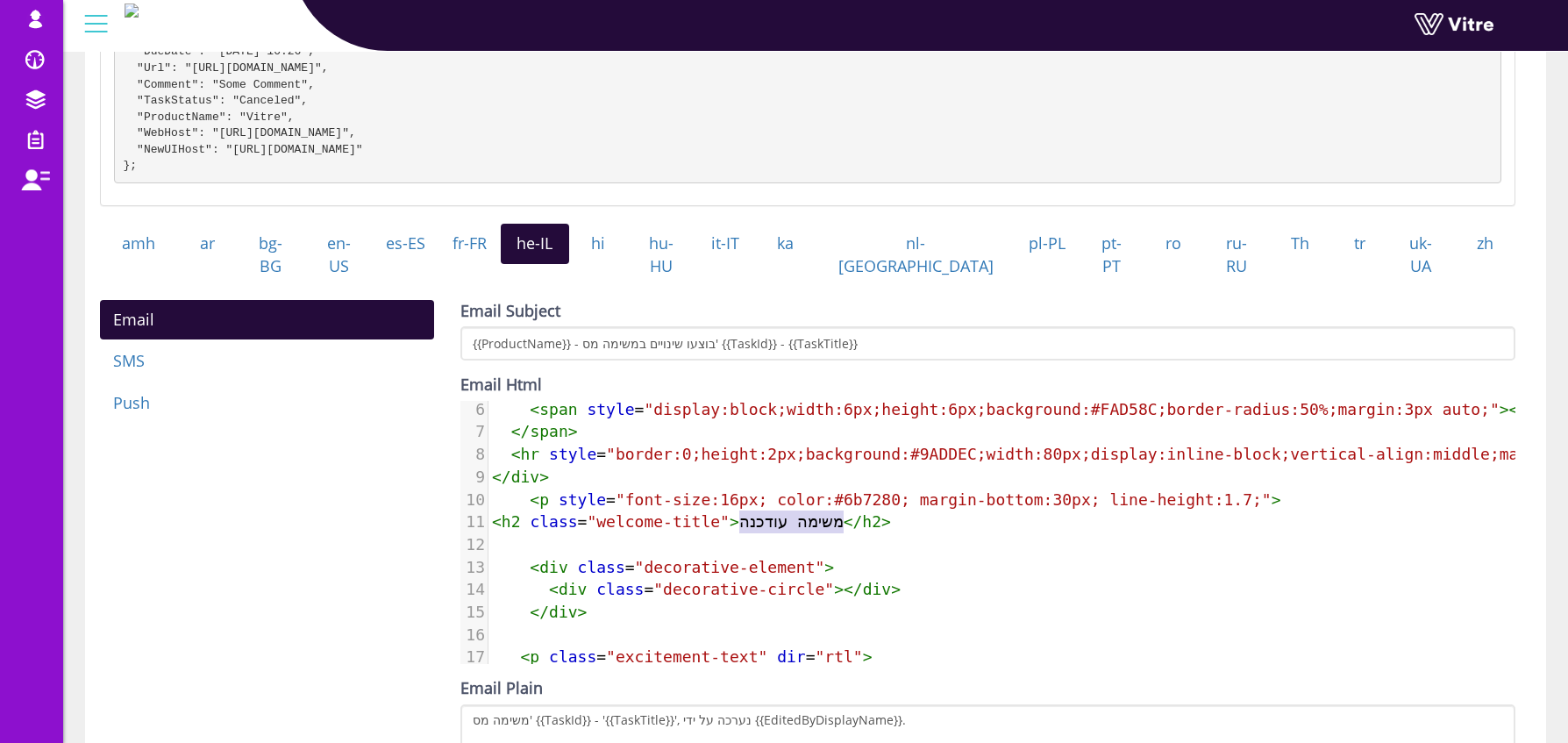
type textarea "משימה עודכנה"
drag, startPoint x: 759, startPoint y: 526, endPoint x: 852, endPoint y: 513, distance: 93.9
click at [852, 513] on span "< h2 class = "welcome-title" > משימה עודכנה </ h2 >" at bounding box center [692, 521] width 399 height 18
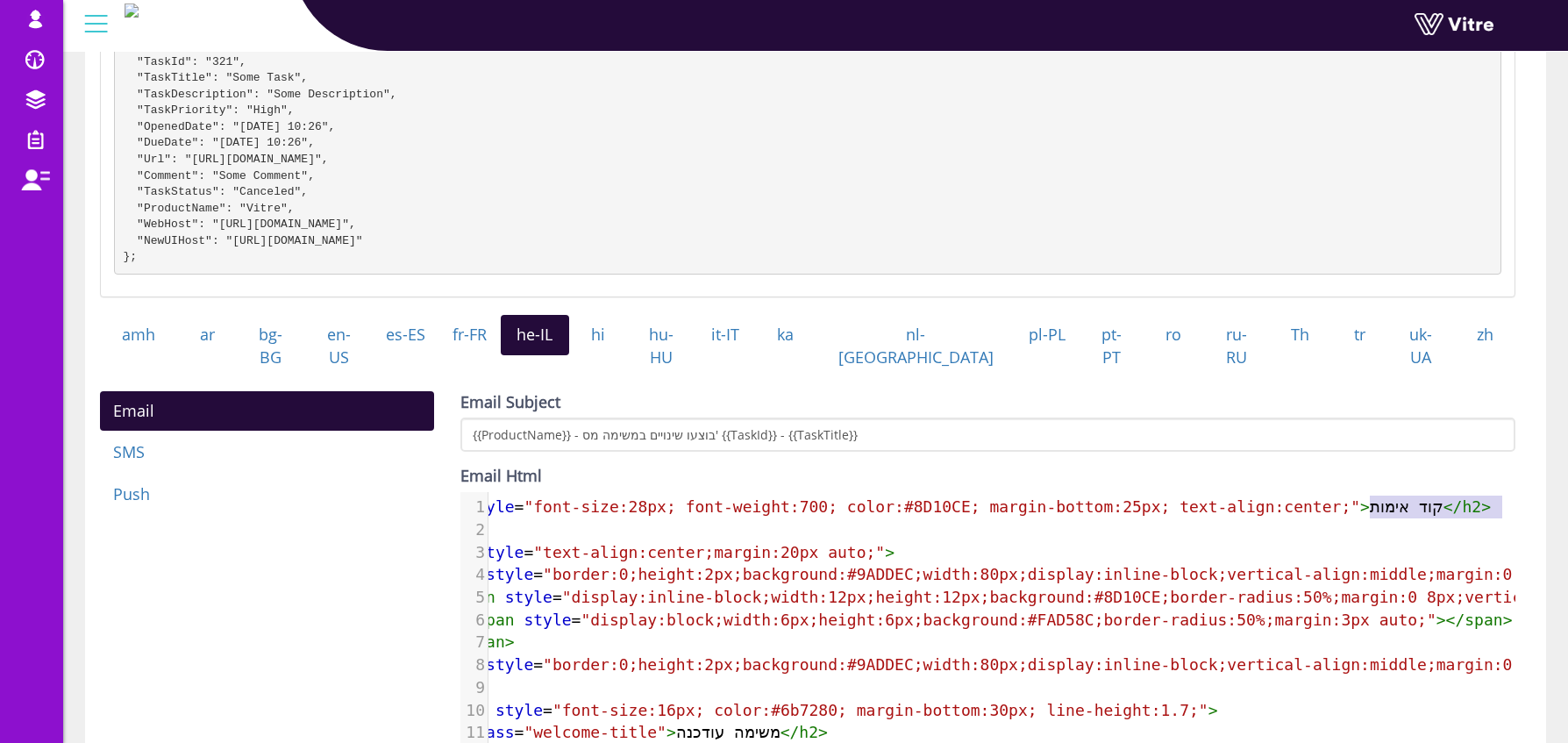
type textarea "קוד אימות"
drag, startPoint x: 1434, startPoint y: 507, endPoint x: 1451, endPoint y: 509, distance: 17.1
click at [1452, 509] on span "< h2 style = "font-size:28px; font-weight:700; color:#8D10CE; margin-bottom:25p…" at bounding box center [959, 506] width 1062 height 18
paste textarea
click at [708, 618] on span ""display:block;width:6px;height:6px;background:#FAD58C;border-radius:50%;margin…" at bounding box center [1008, 619] width 855 height 18
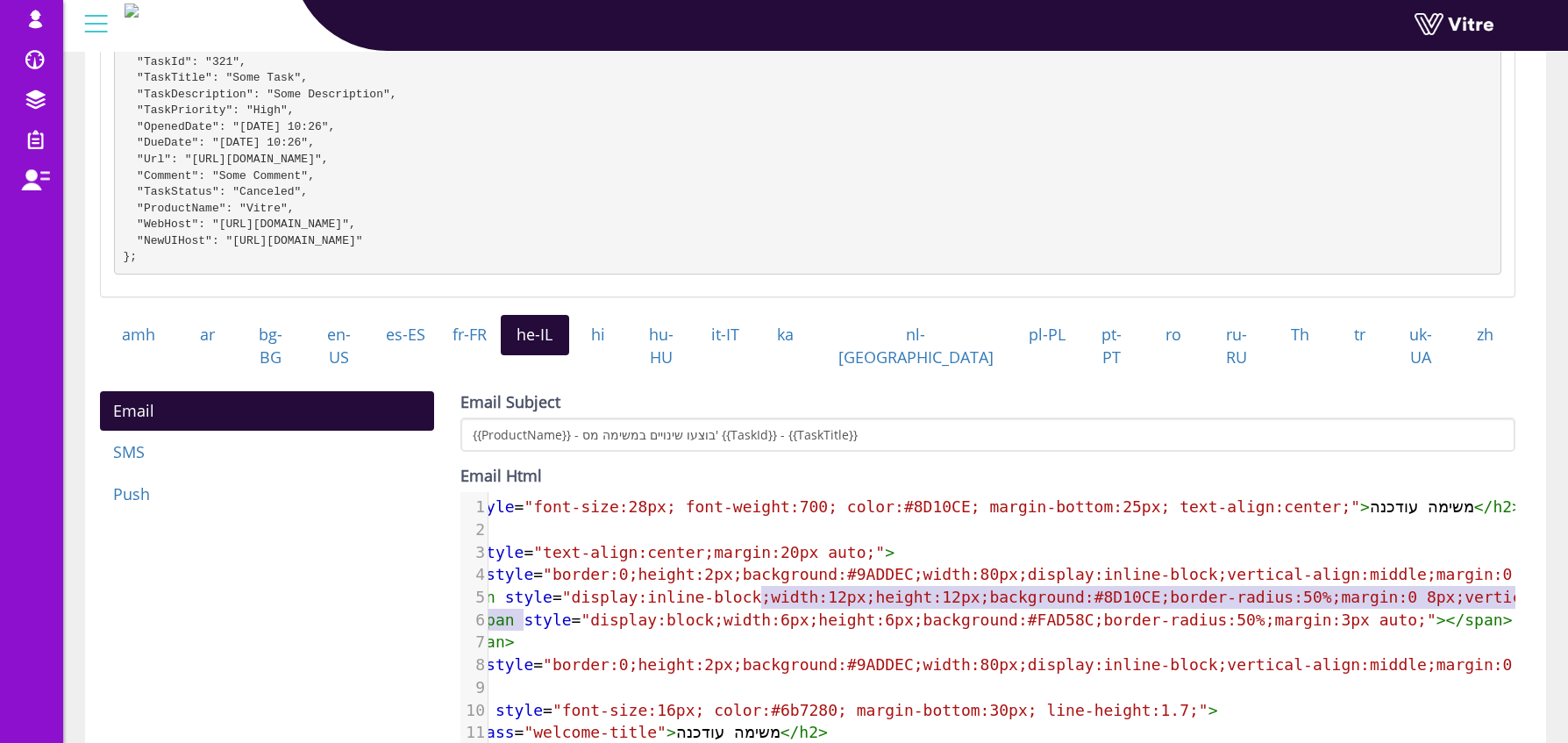
type textarea "<span style="display:inline-block"
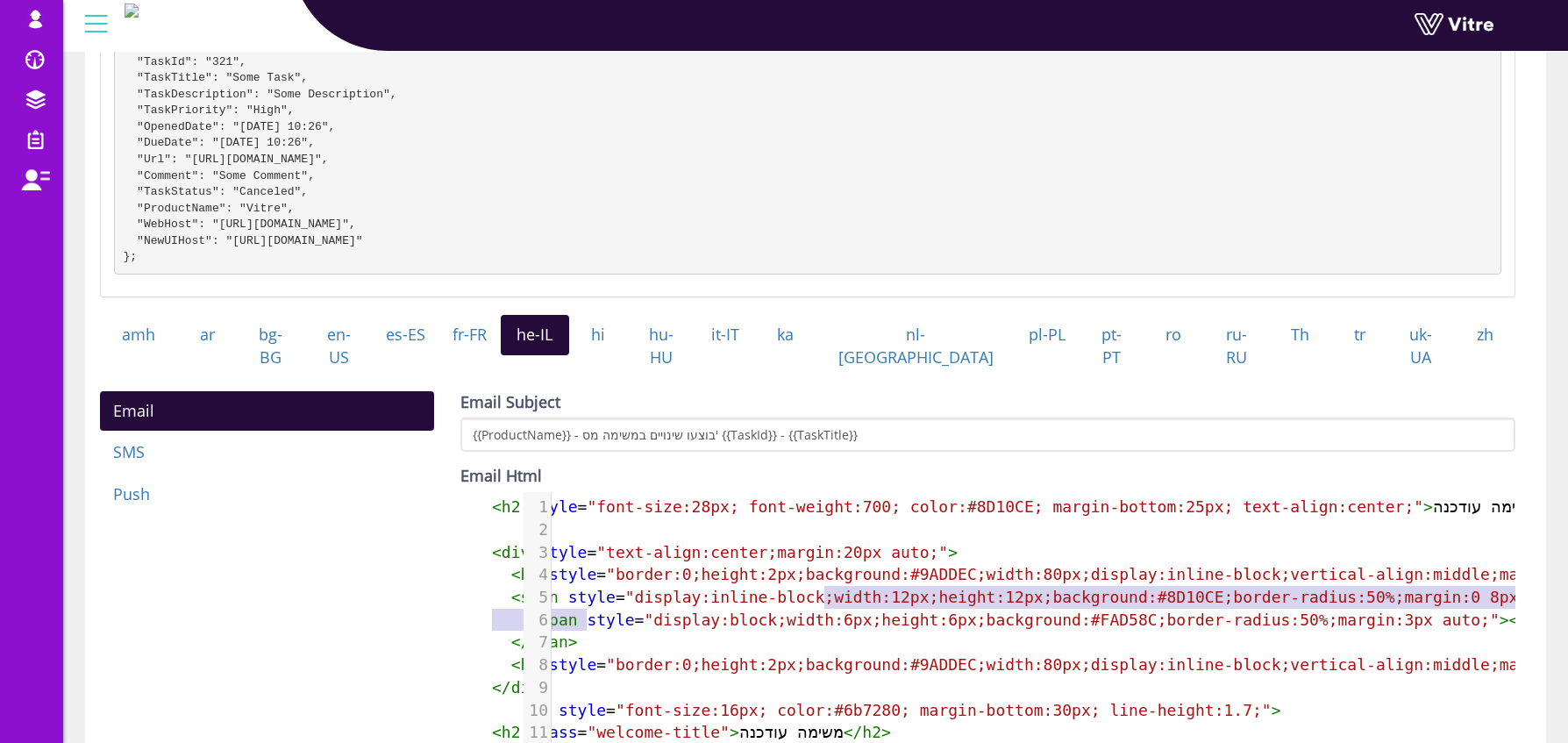
drag, startPoint x: 764, startPoint y: 601, endPoint x: 332, endPoint y: 587, distance: 432.2
click at [332, 587] on div "Email SMS Push Email Subject {{ProductName}} - בוצעו שינויים במשימה מס' {{TaskI…" at bounding box center [808, 671] width 1442 height 561
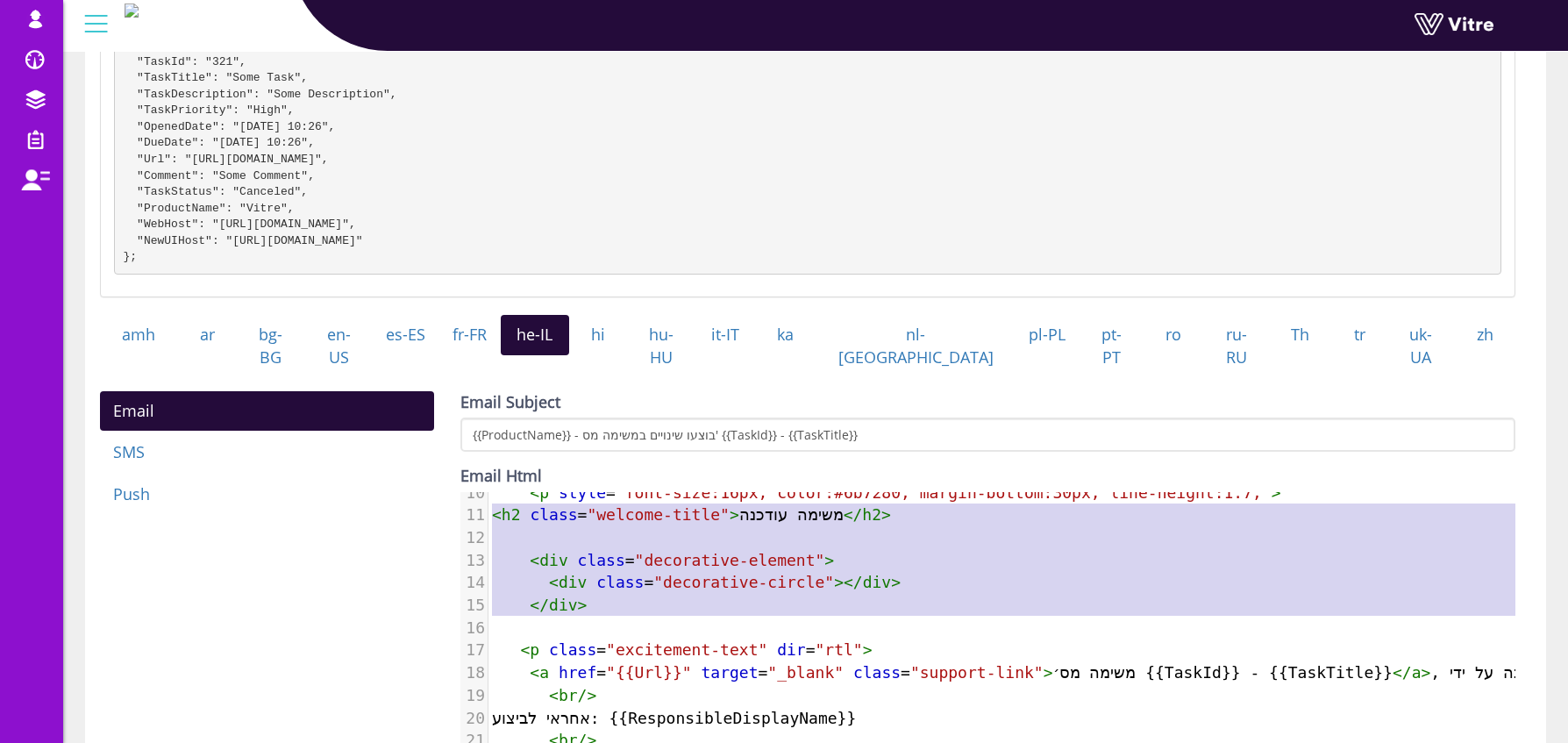
type textarea "<h2 class="welcome-title">משימה עודכנה</h2> <div class="decorative-element"> <d…"
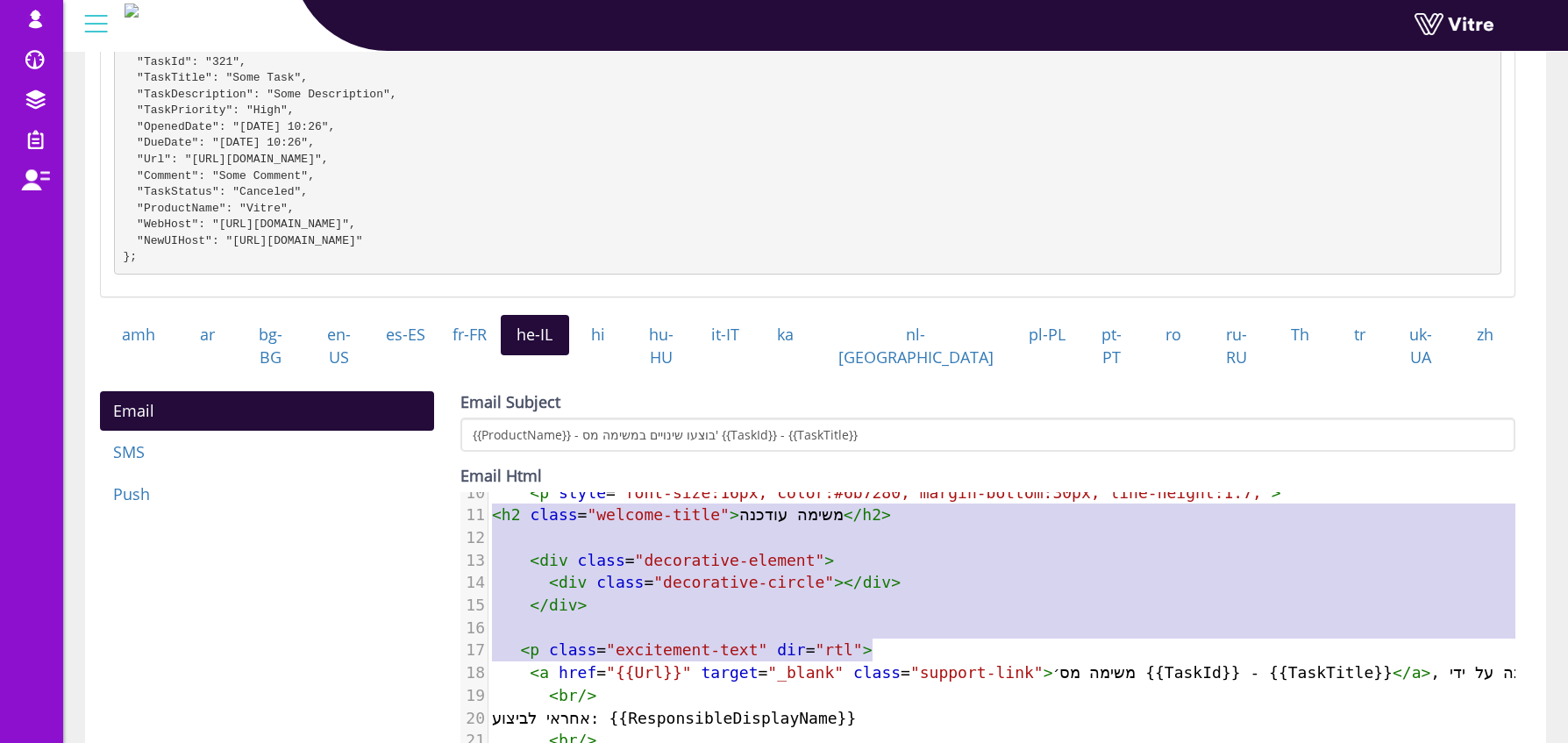
drag, startPoint x: 495, startPoint y: 506, endPoint x: 939, endPoint y: 647, distance: 465.9
click at [939, 647] on div "1 < h2 style = "font-size:28px; font-weight:700; color:#8D10CE; margin-bottom:2…" at bounding box center [1151, 582] width 1327 height 609
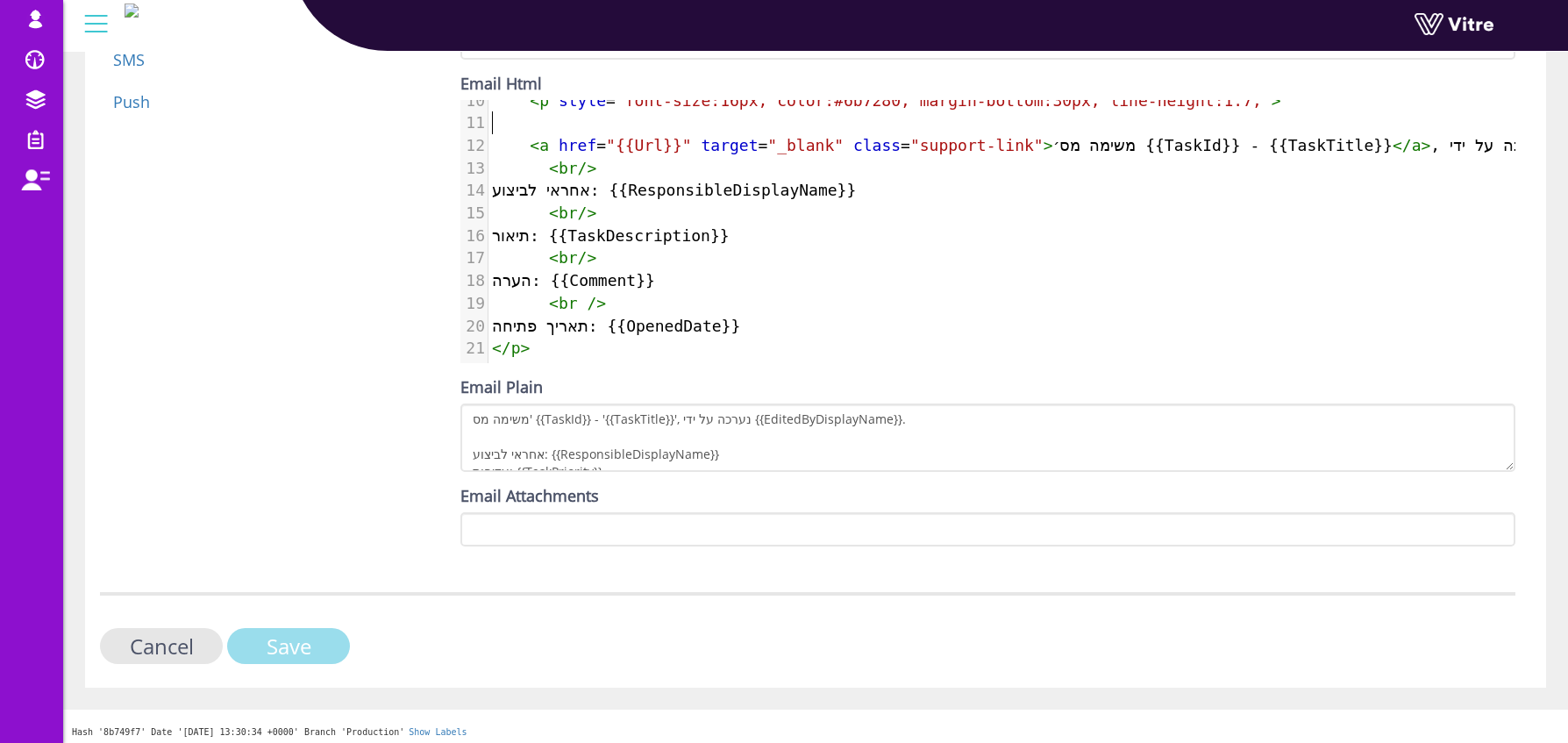
click at [314, 644] on input "Save" at bounding box center [288, 646] width 123 height 36
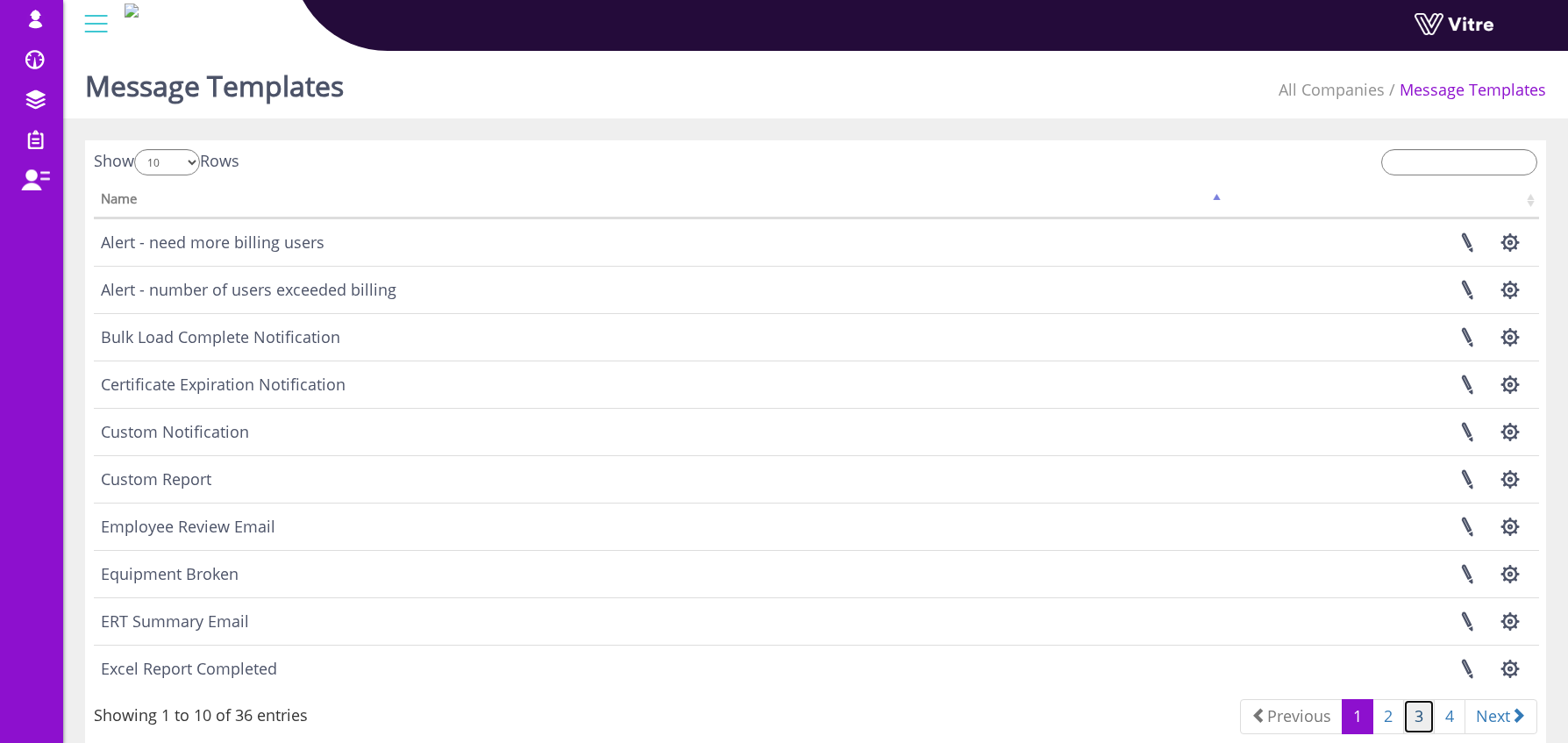
click at [1418, 718] on link "3" at bounding box center [1418, 716] width 32 height 35
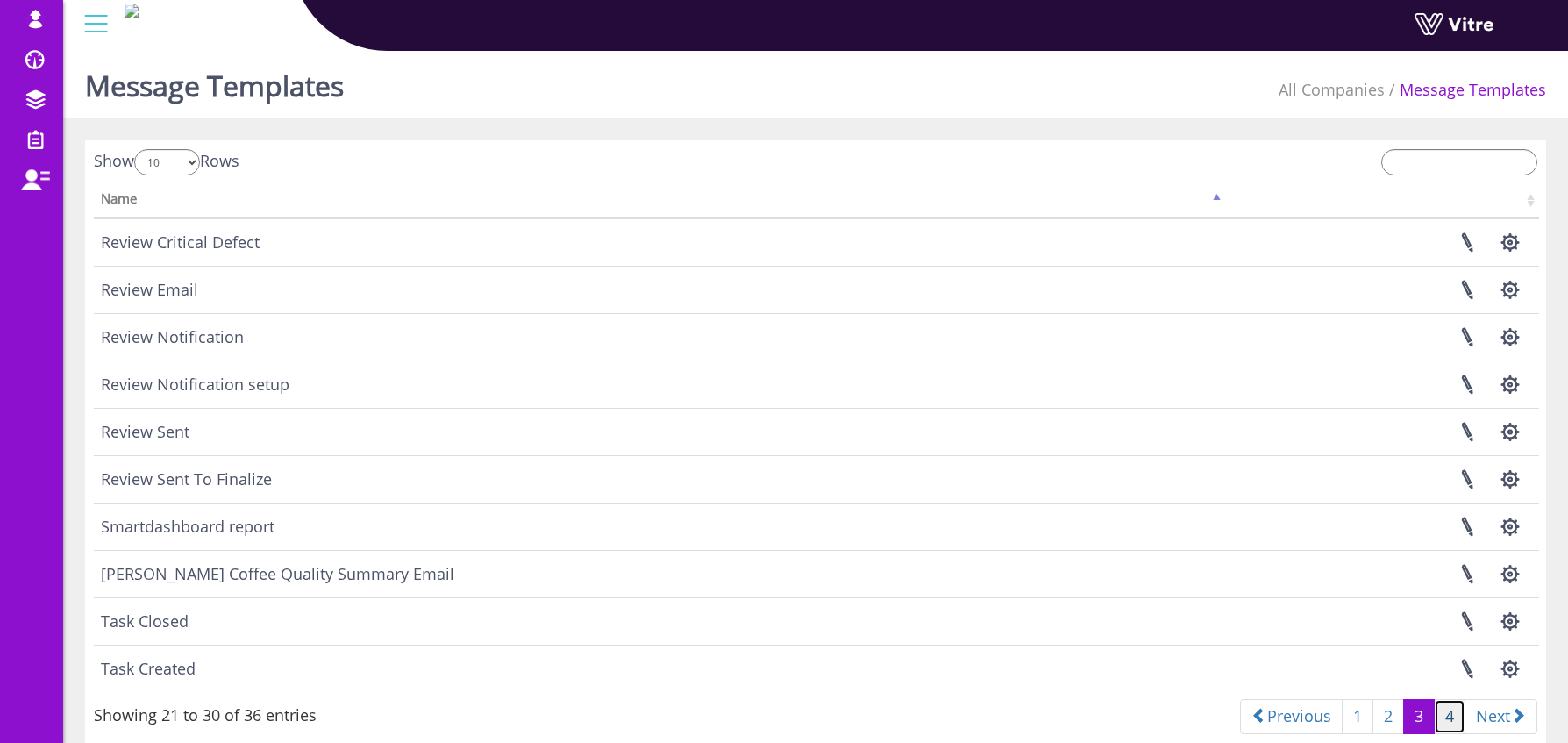
click at [1444, 715] on link "4" at bounding box center [1449, 716] width 32 height 35
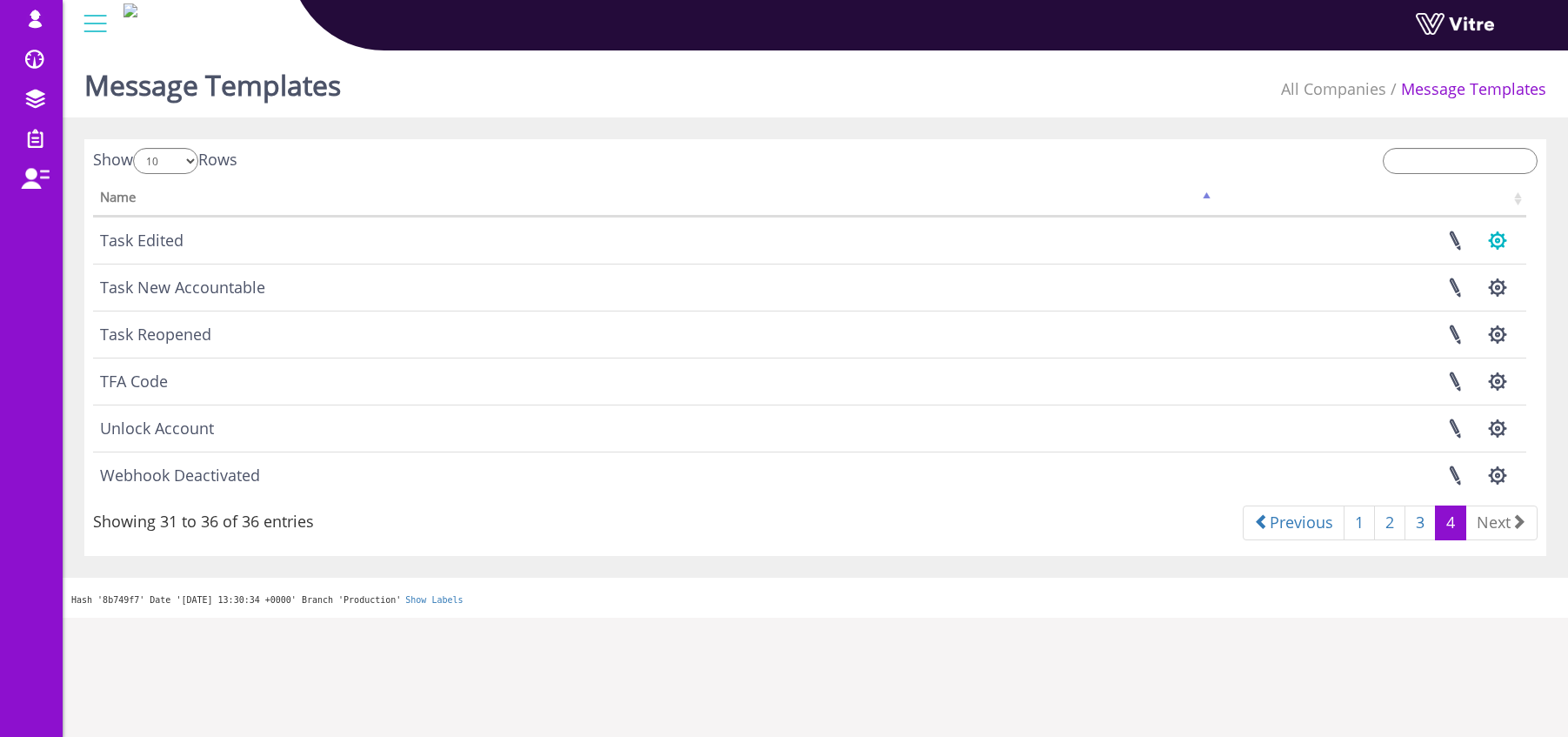
click at [1502, 236] on button "button" at bounding box center [1496, 240] width 43 height 46
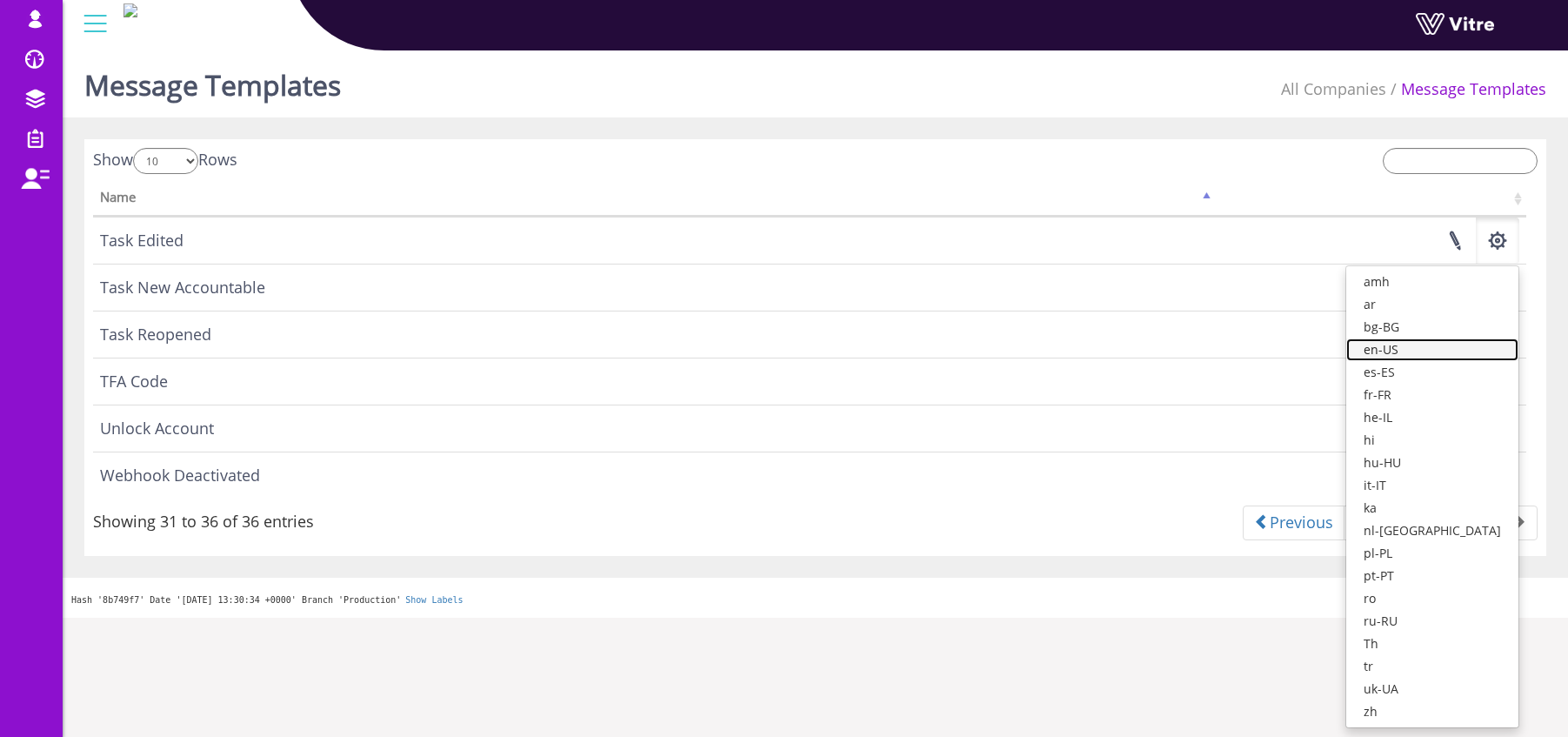
click at [1459, 350] on link "en-US" at bounding box center [1432, 350] width 172 height 23
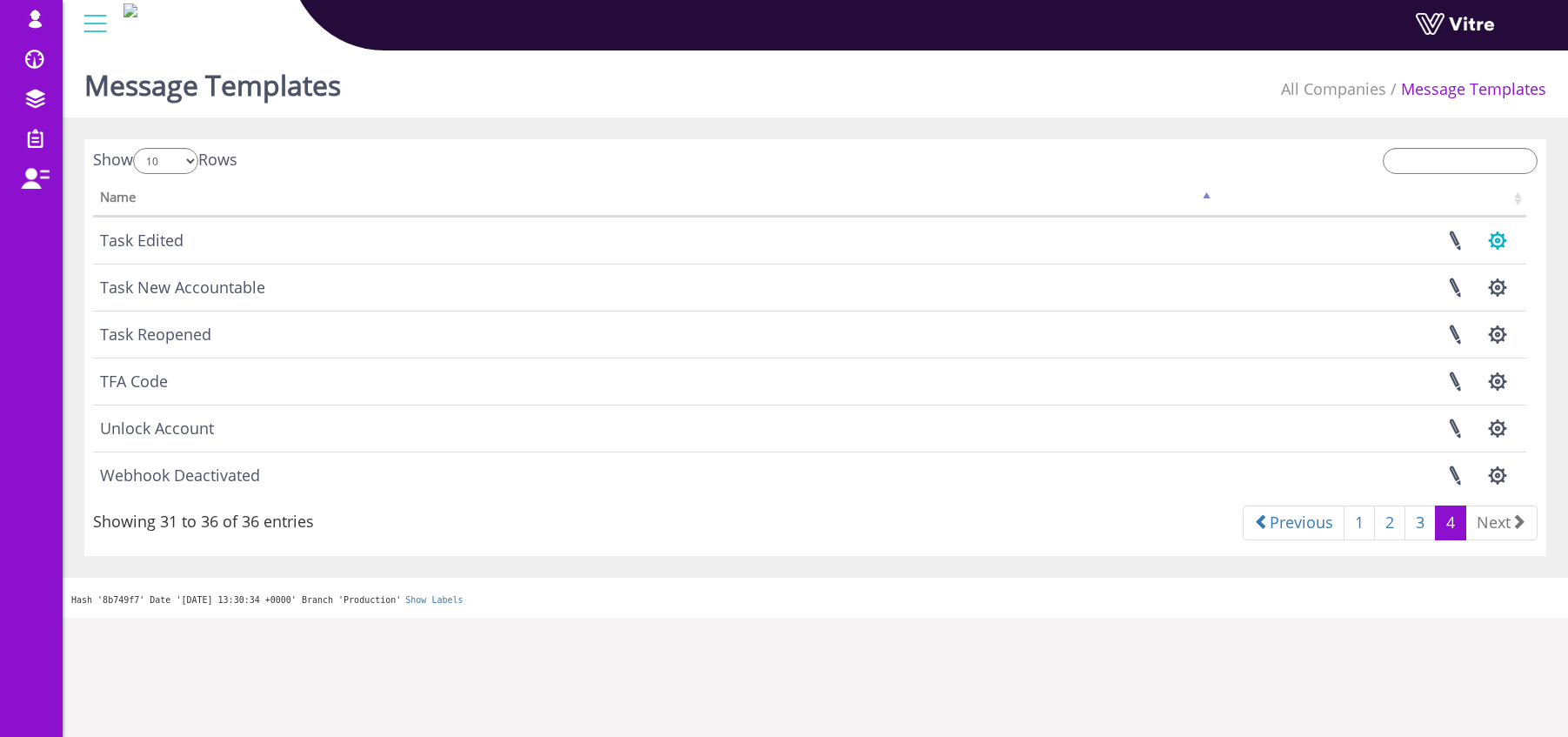
click at [1494, 236] on button "button" at bounding box center [1496, 240] width 43 height 46
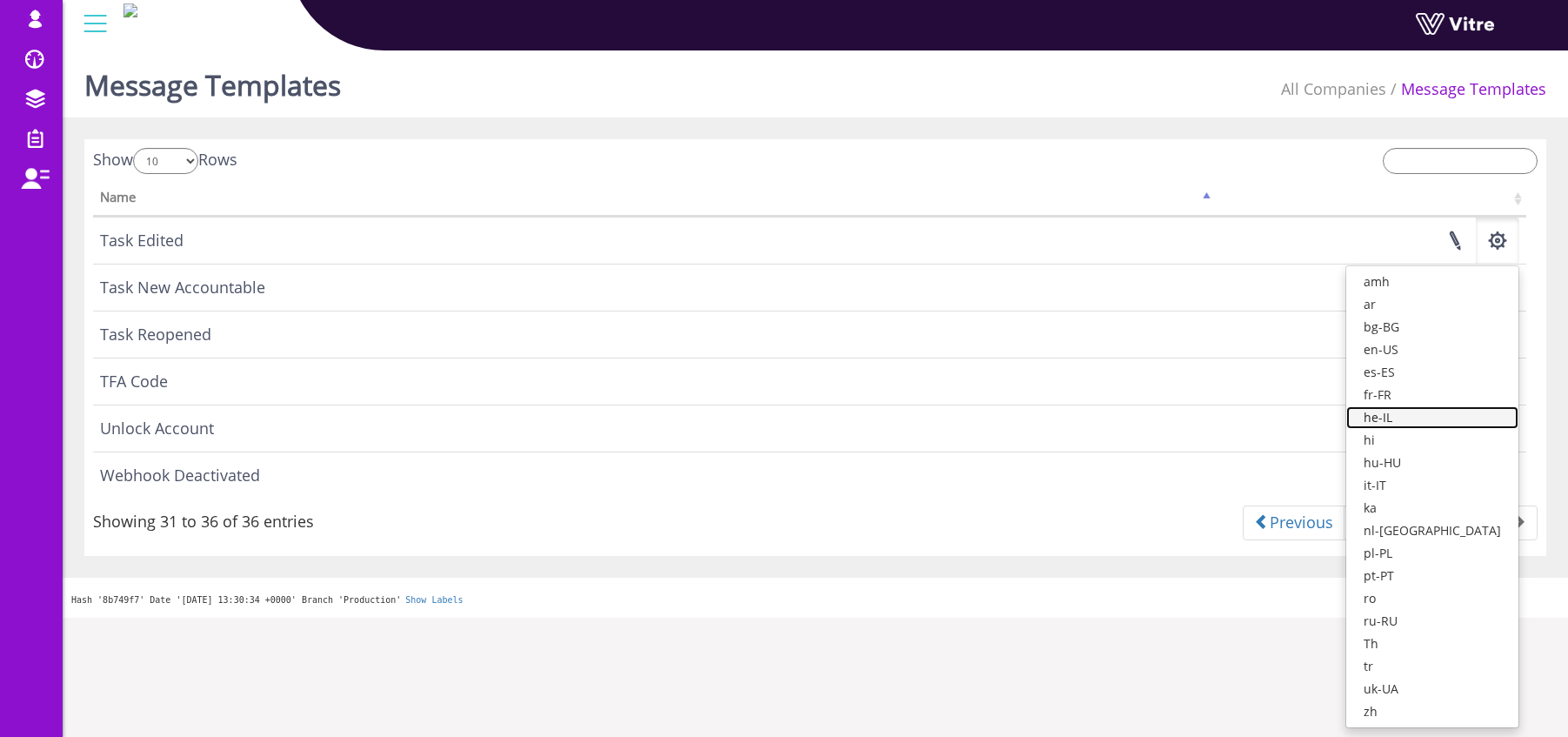
click at [1437, 414] on link "he-IL" at bounding box center [1432, 417] width 172 height 23
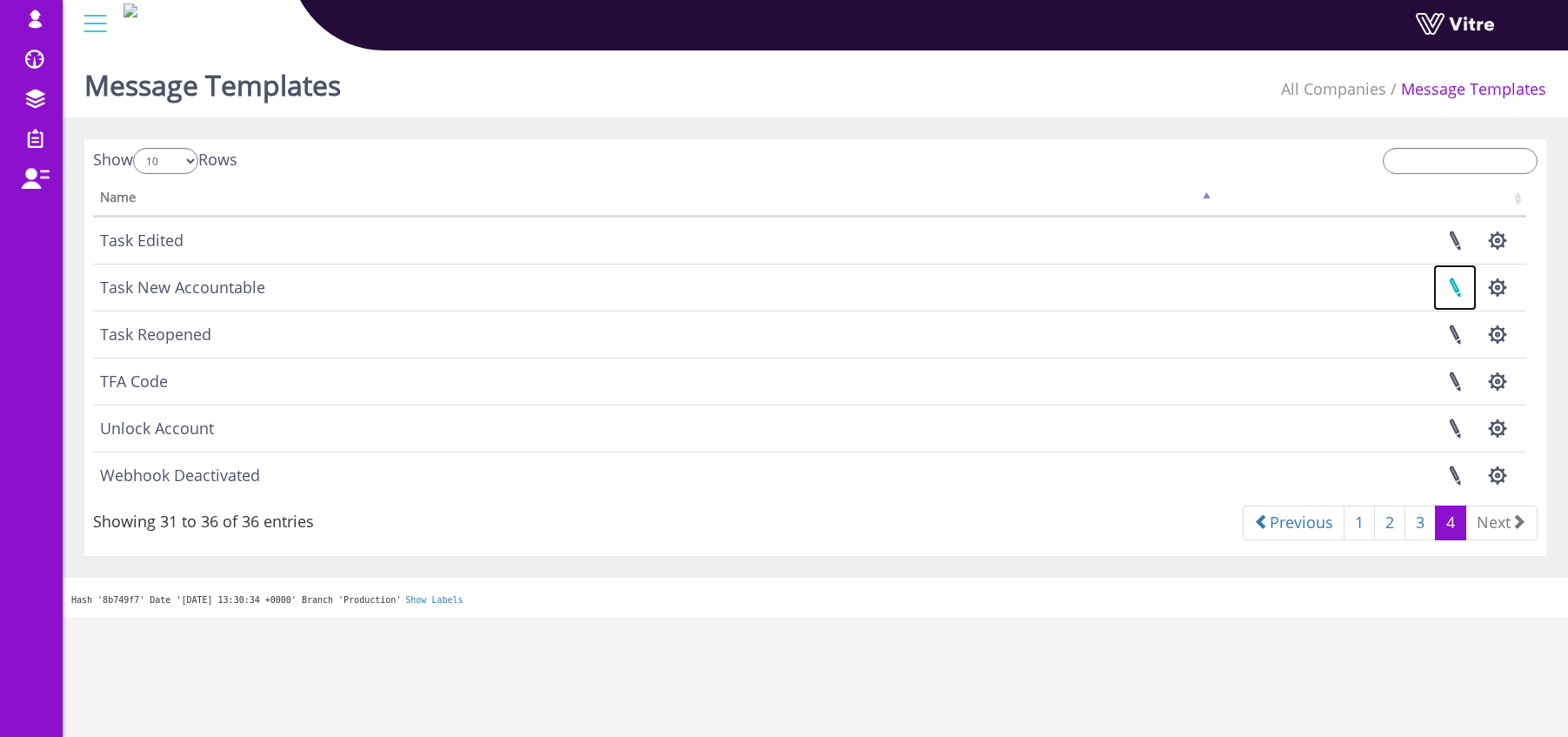
drag, startPoint x: 1456, startPoint y: 290, endPoint x: 1447, endPoint y: 295, distance: 10.3
click at [1456, 290] on link at bounding box center [1454, 287] width 43 height 46
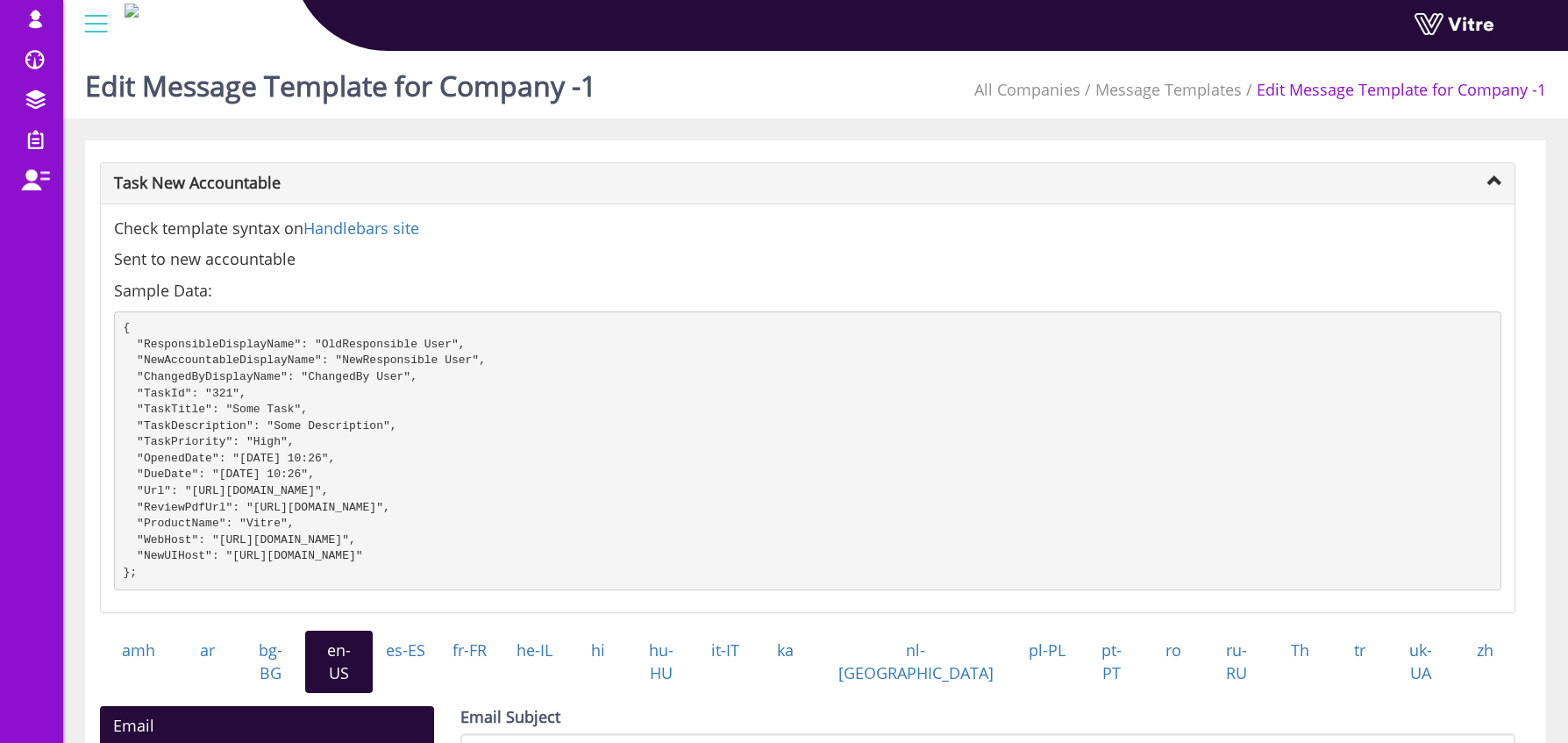
scroll to position [304, 0]
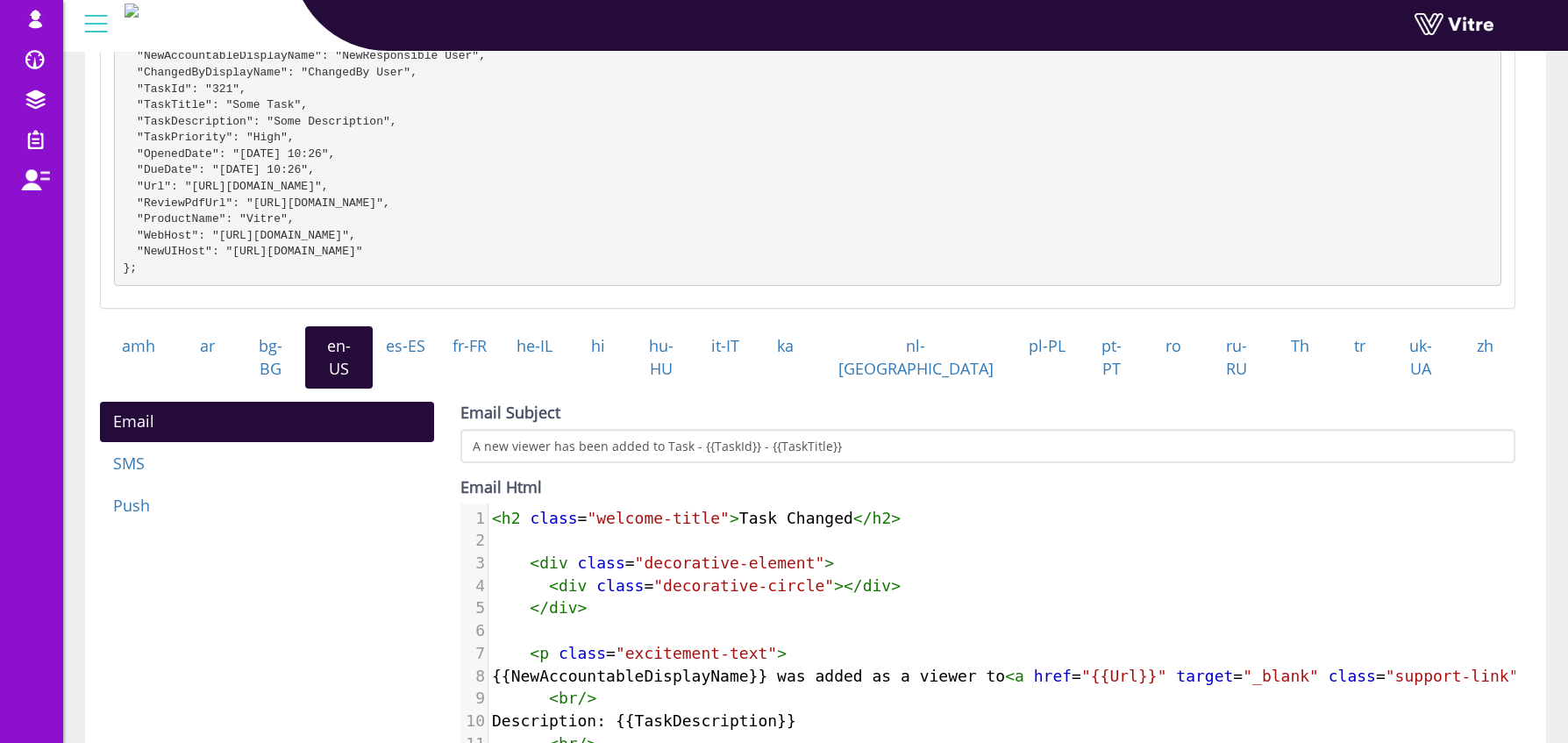
click at [496, 514] on span "<" at bounding box center [497, 517] width 10 height 18
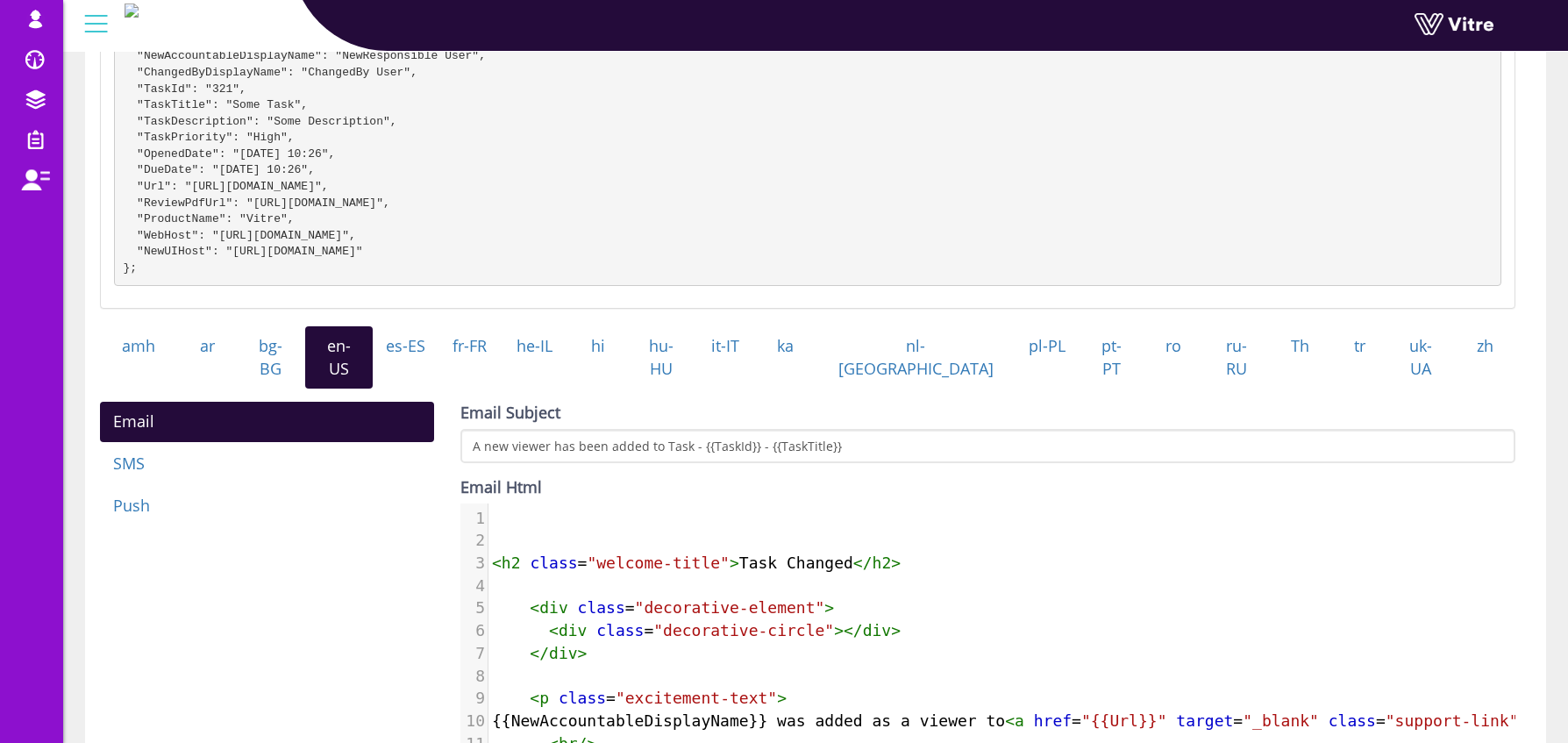
paste textarea "T"
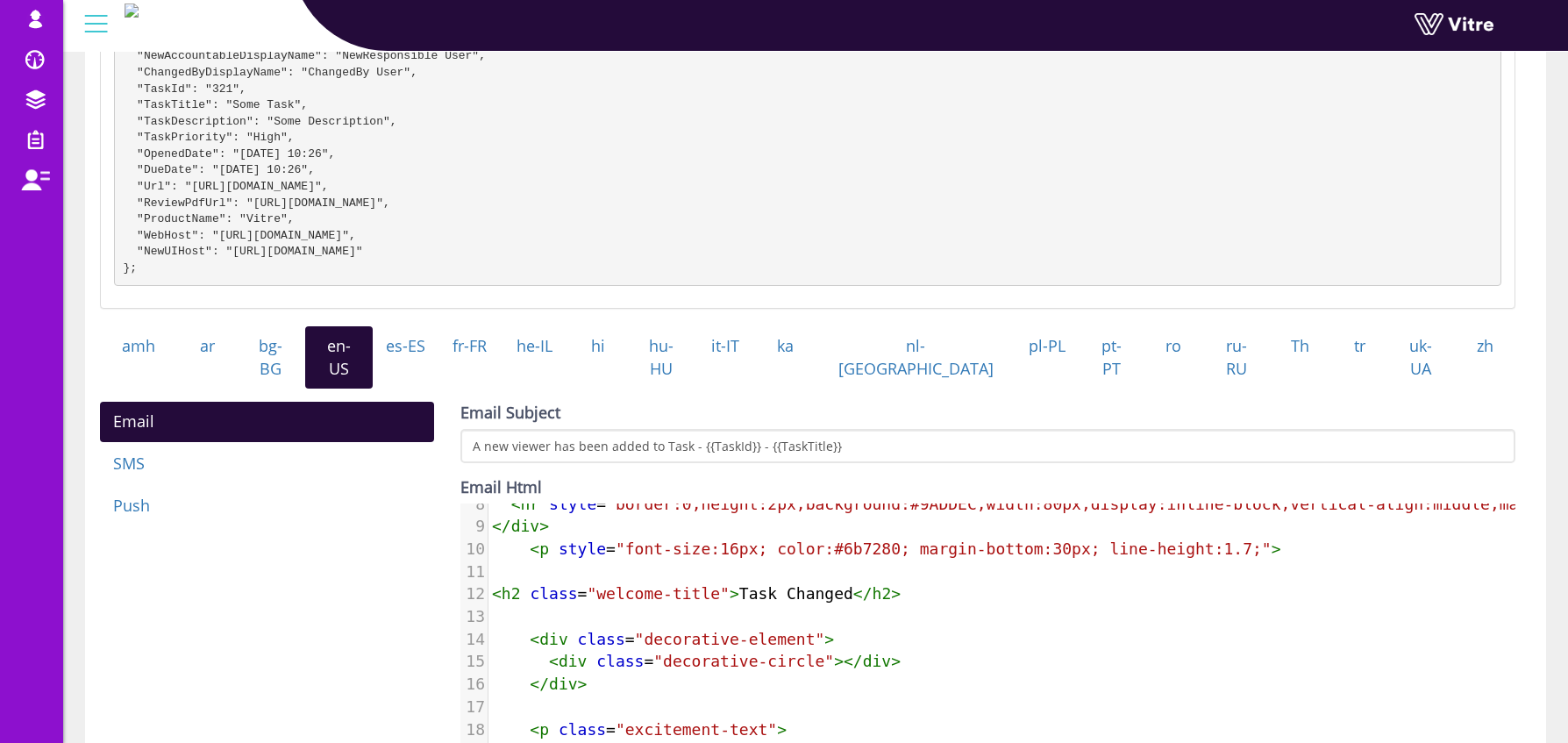
scroll to position [227, 0]
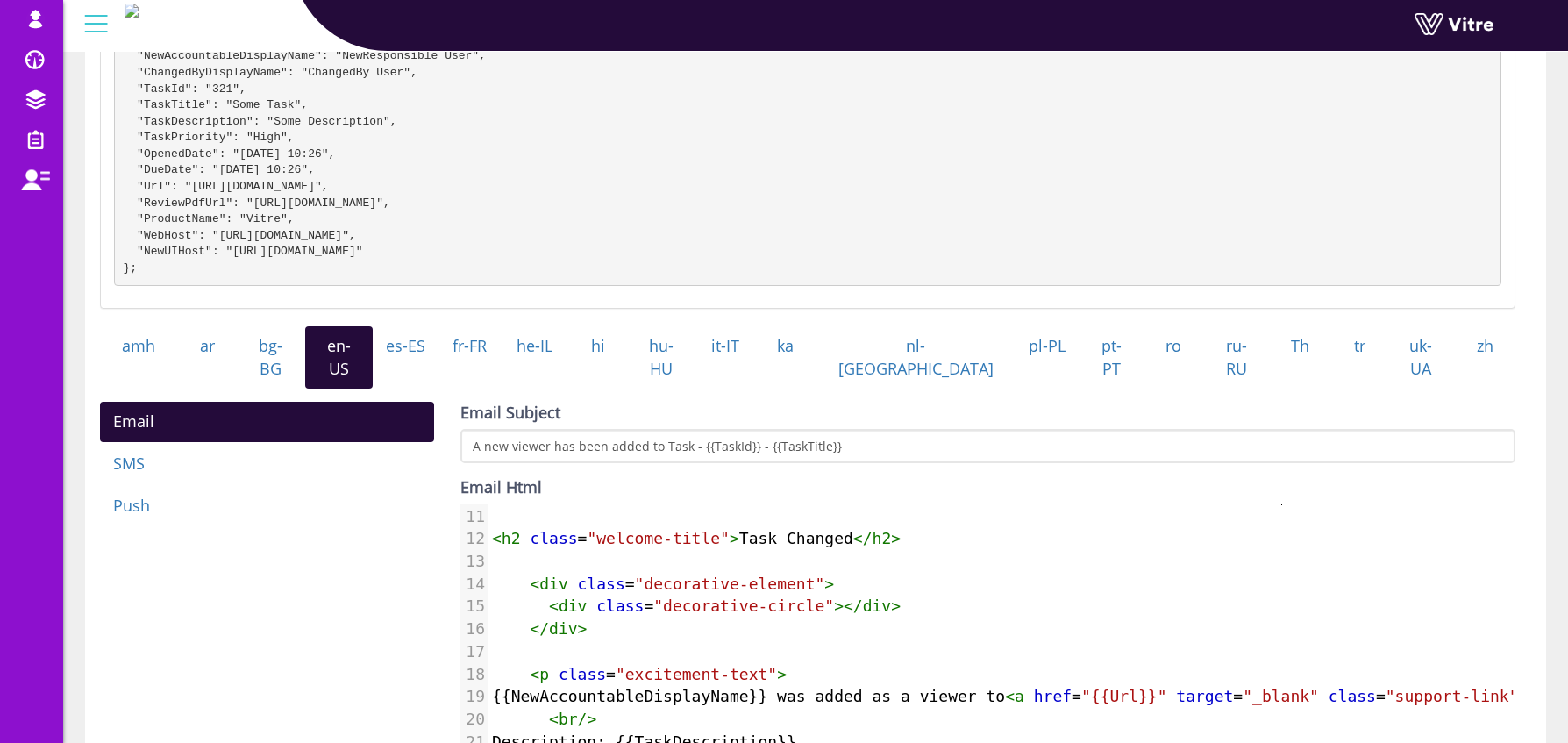
click at [742, 550] on pre "​" at bounding box center [1237, 562] width 1499 height 23
type textarea "Task Changed"
drag, startPoint x: 741, startPoint y: 536, endPoint x: 852, endPoint y: 539, distance: 111.0
click at [852, 539] on span "< h2 class = "welcome-title" > Task Changed </ h2 >" at bounding box center [697, 537] width 409 height 18
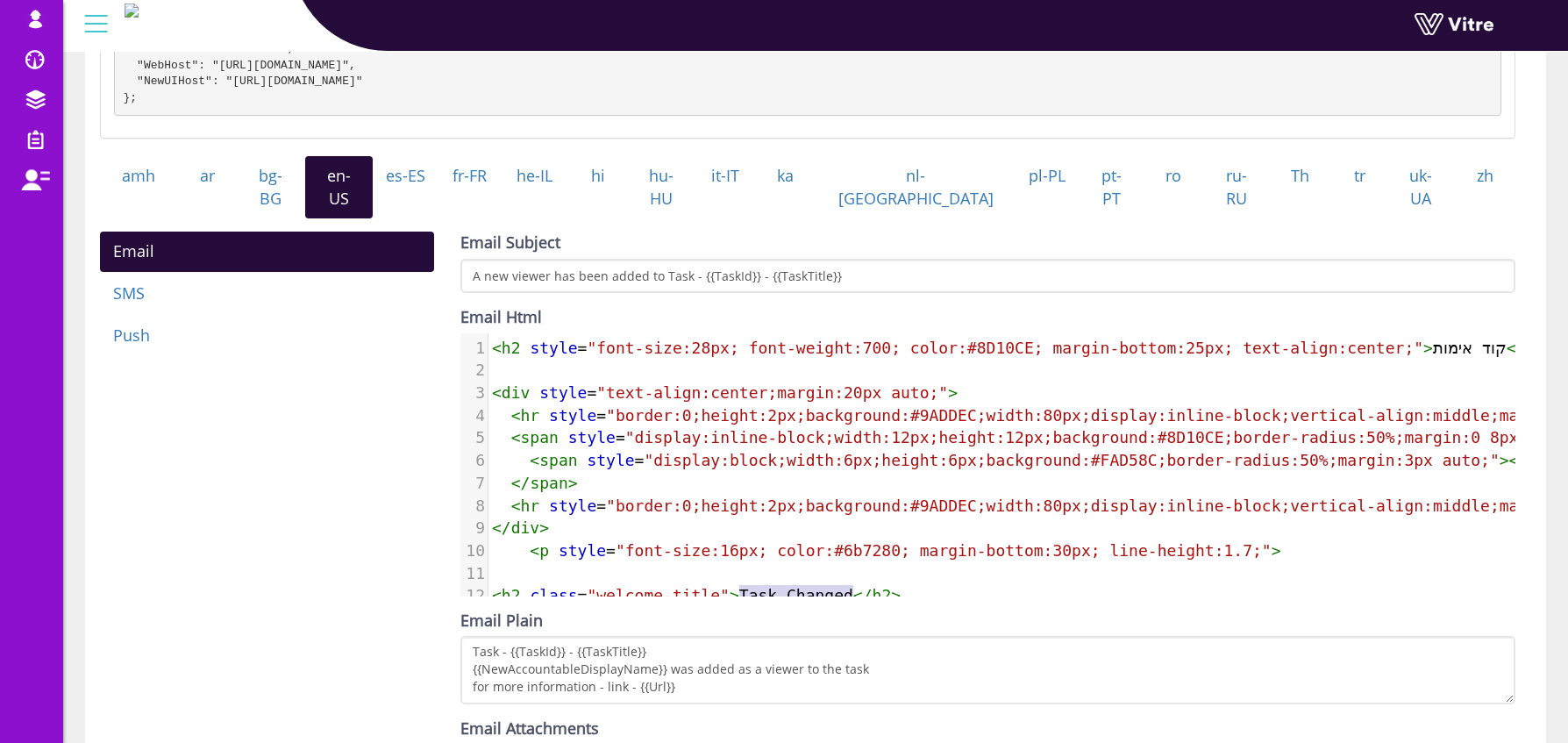
scroll to position [511, 0]
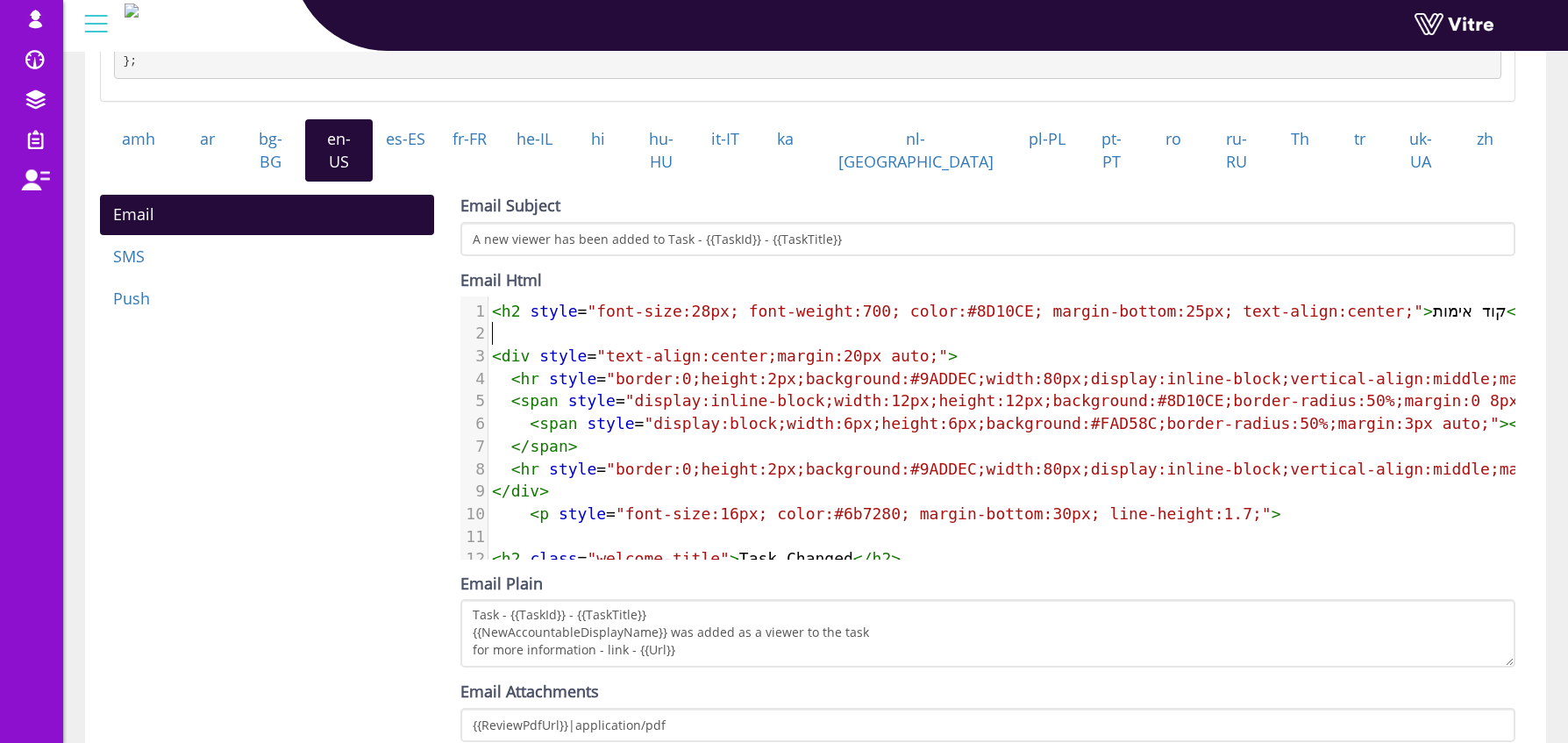
click at [1437, 322] on pre "​" at bounding box center [1237, 334] width 1499 height 23
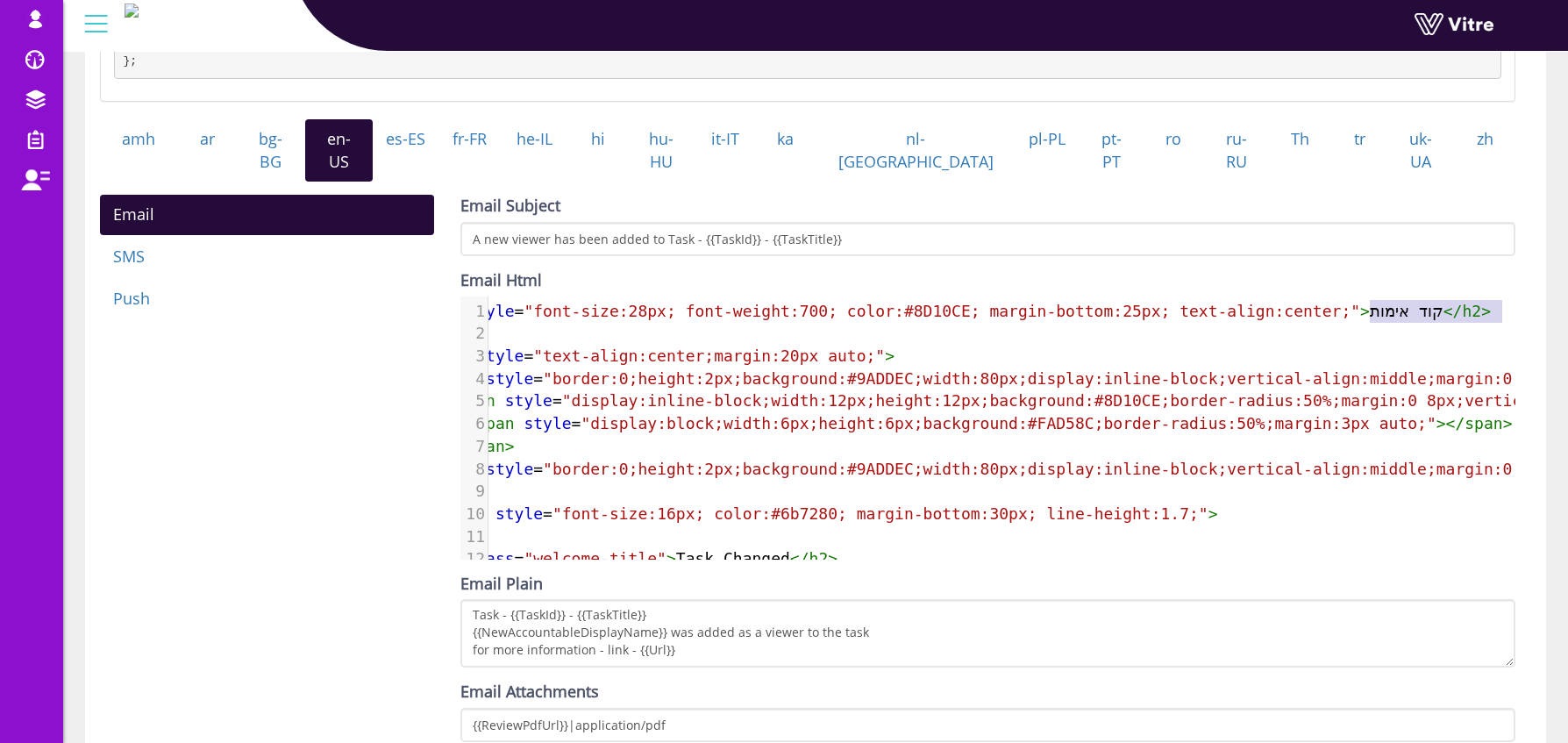
type textarea "קוד אימות"
drag, startPoint x: 1433, startPoint y: 304, endPoint x: 1450, endPoint y: 311, distance: 18.4
click at [1450, 311] on span "< h2 style = "font-size:28px; font-weight:700; color:#8D10CE; margin-bottom:25p…" at bounding box center [959, 311] width 1062 height 18
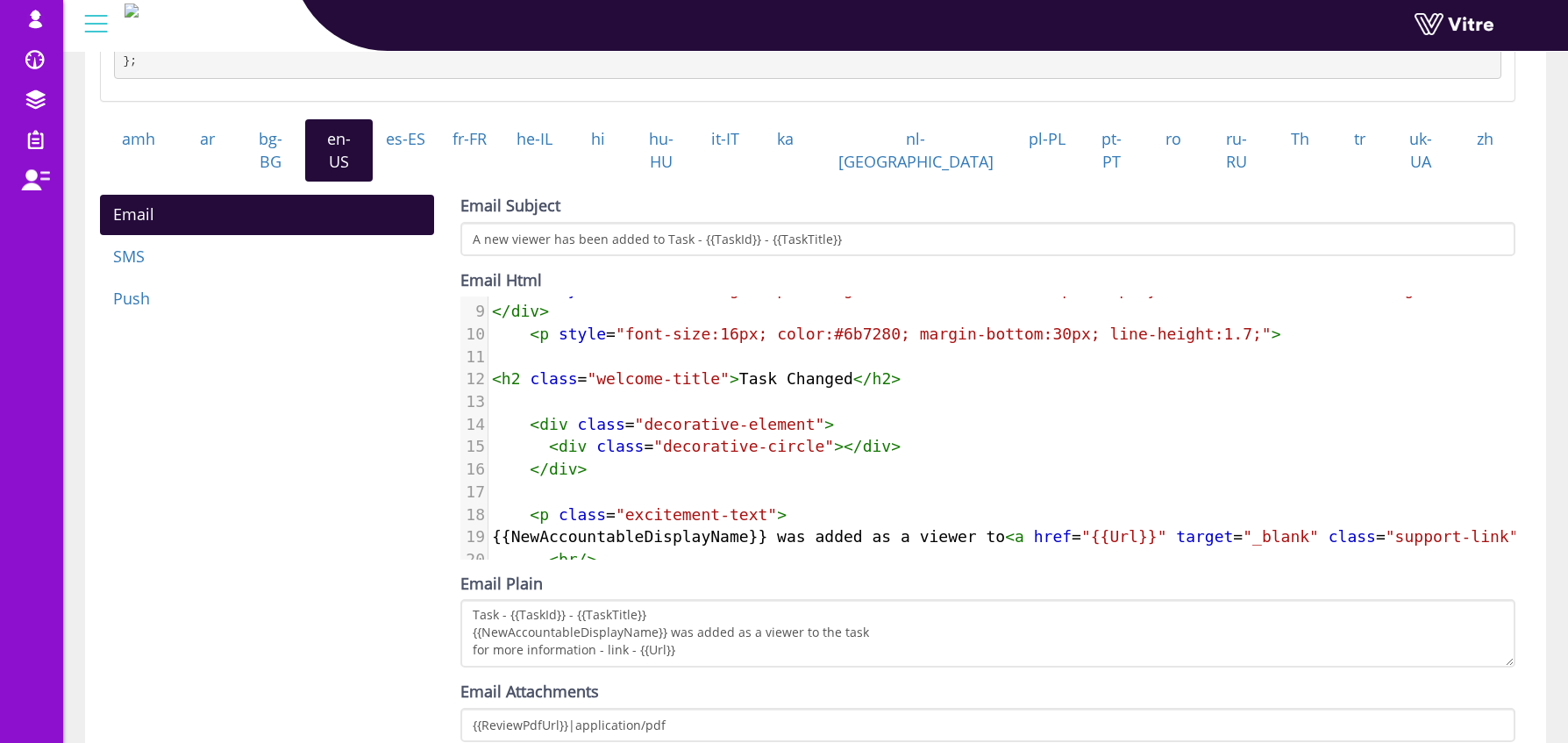
scroll to position [0, 0]
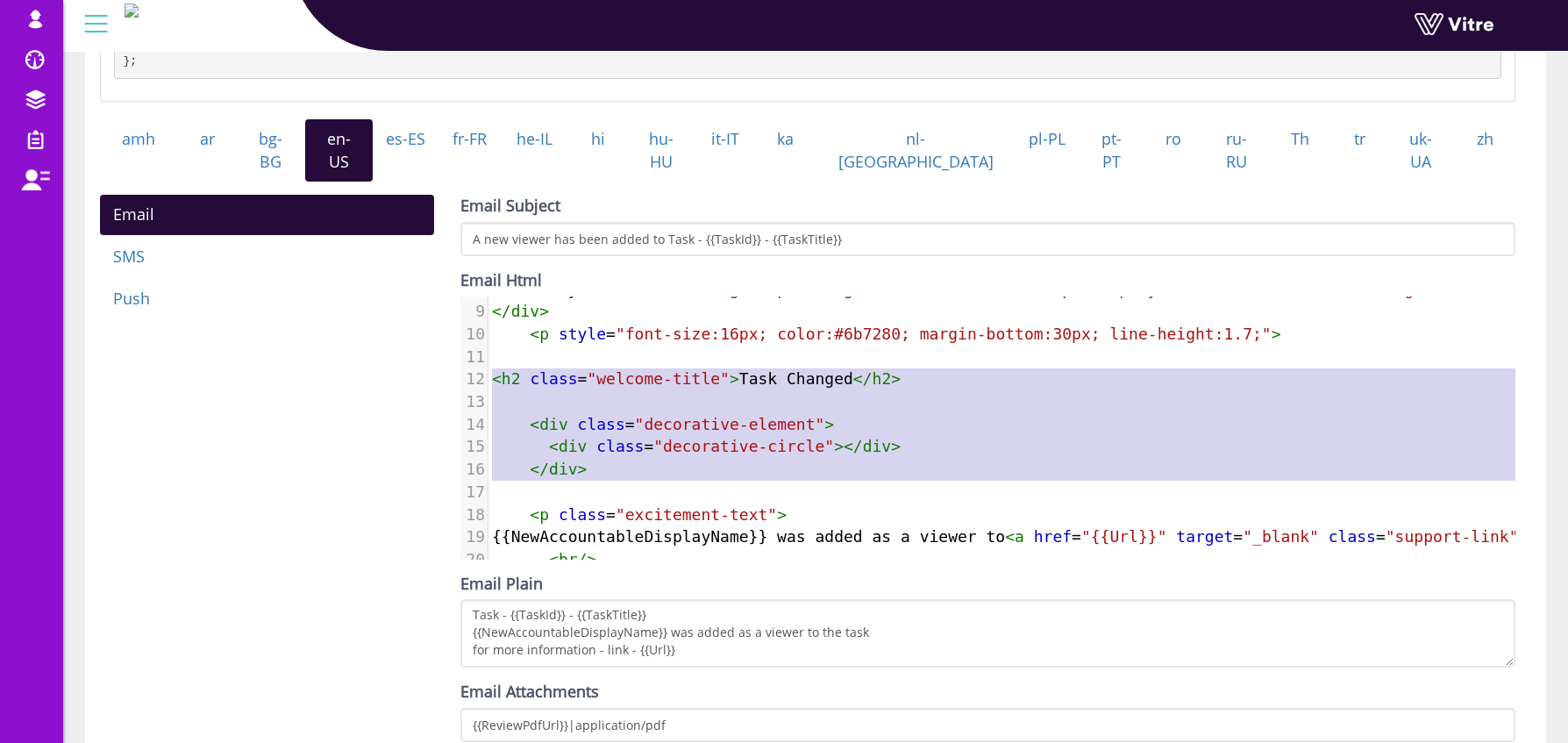
type textarea "<h2 class="welcome-title">Task Changed</h2> <div class="decorative-element"> <d…"
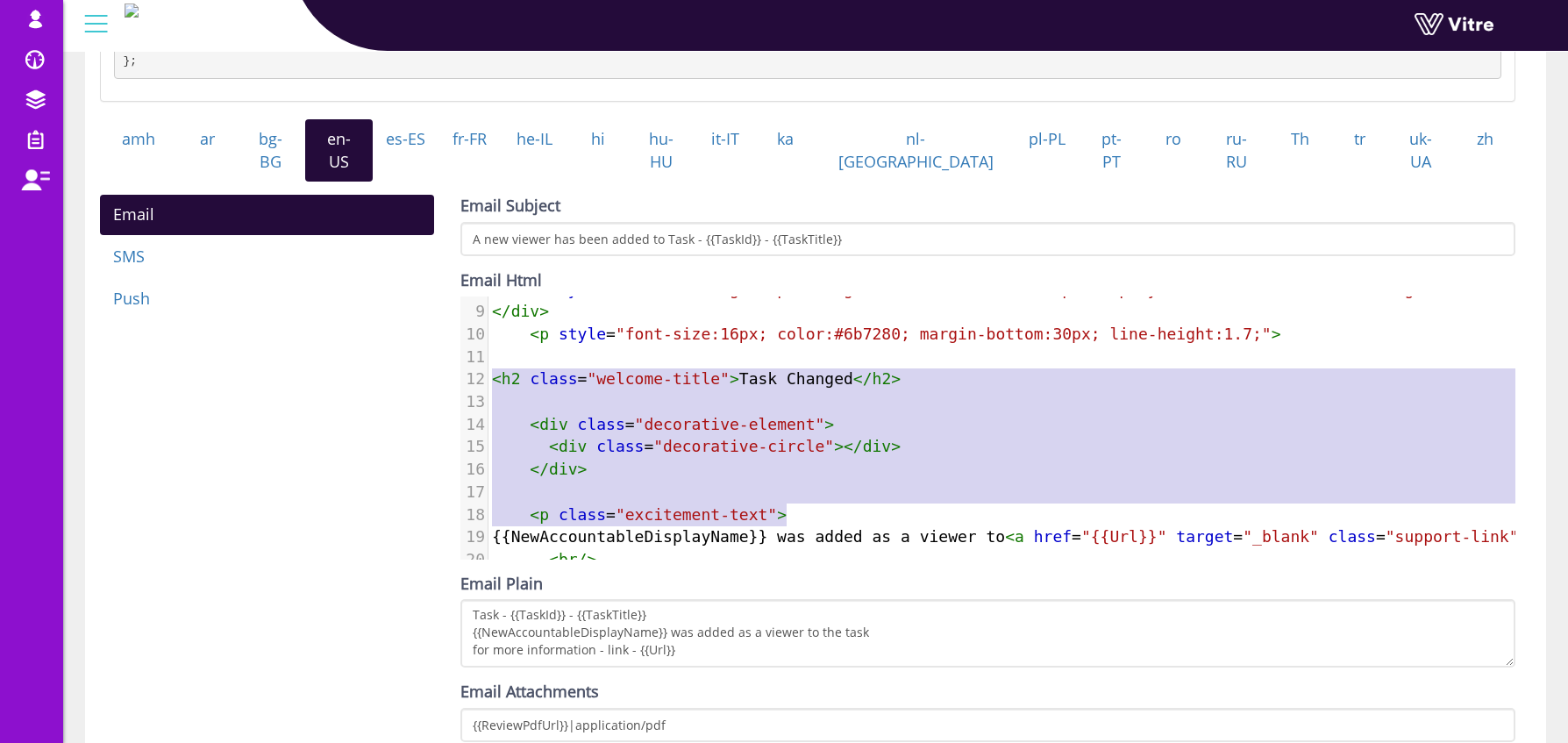
drag, startPoint x: 494, startPoint y: 371, endPoint x: 993, endPoint y: 513, distance: 518.8
click at [993, 513] on div "1 < h2 style = "font-size:28px; font-weight:700; color:#8D10CE; margin-bottom:2…" at bounding box center [1237, 413] width 1499 height 586
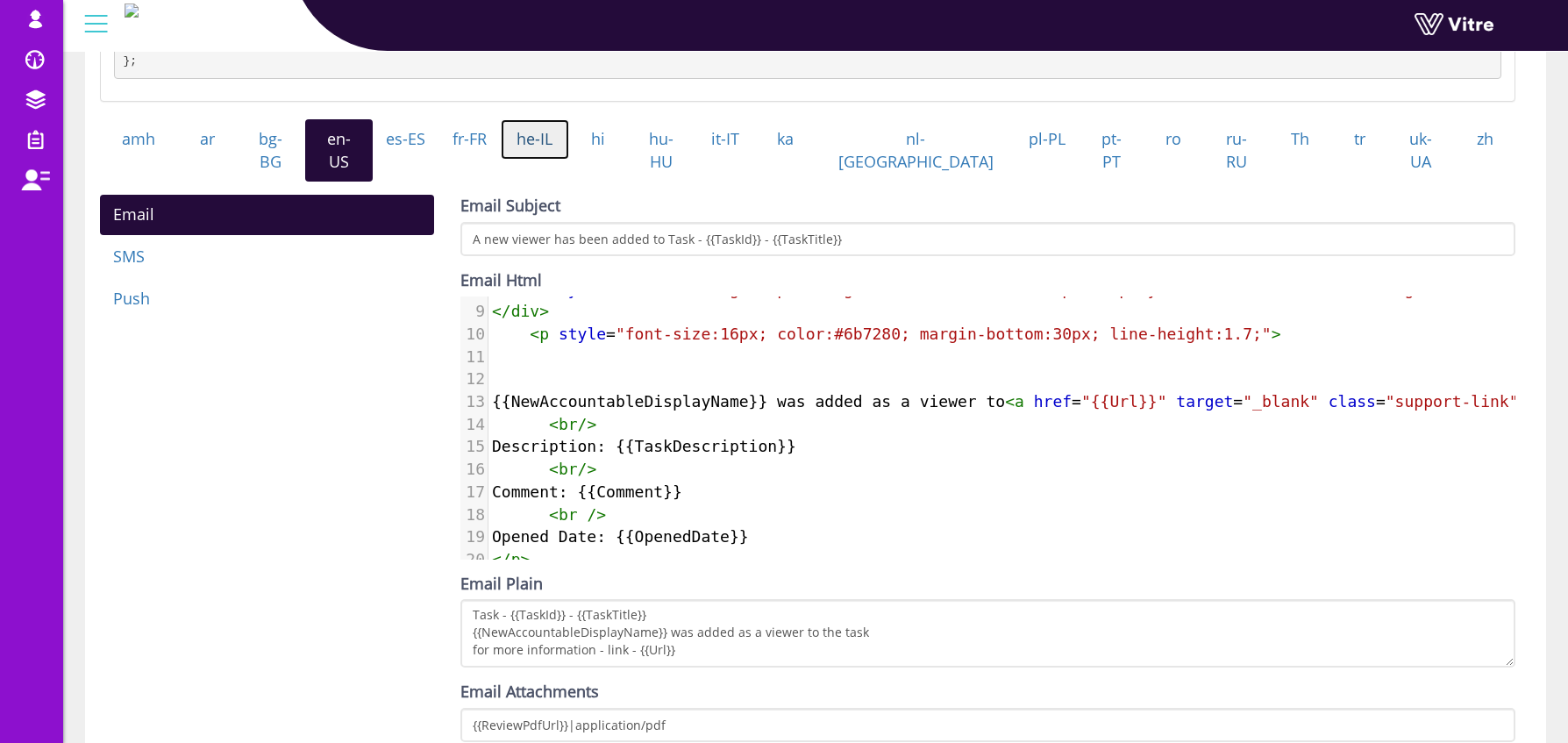
click at [569, 151] on link "he-IL" at bounding box center [535, 140] width 69 height 41
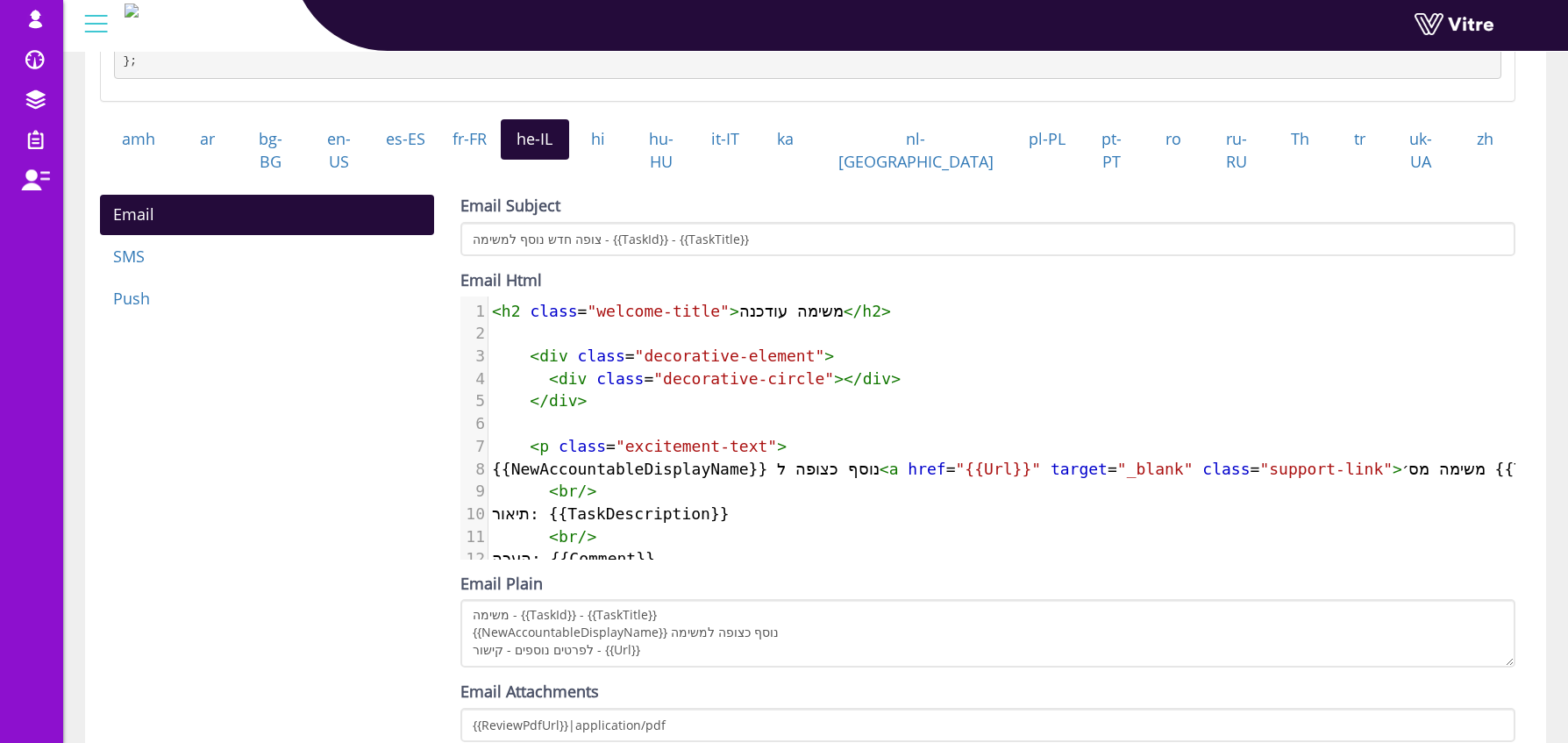
click at [495, 310] on span "<" at bounding box center [497, 311] width 10 height 18
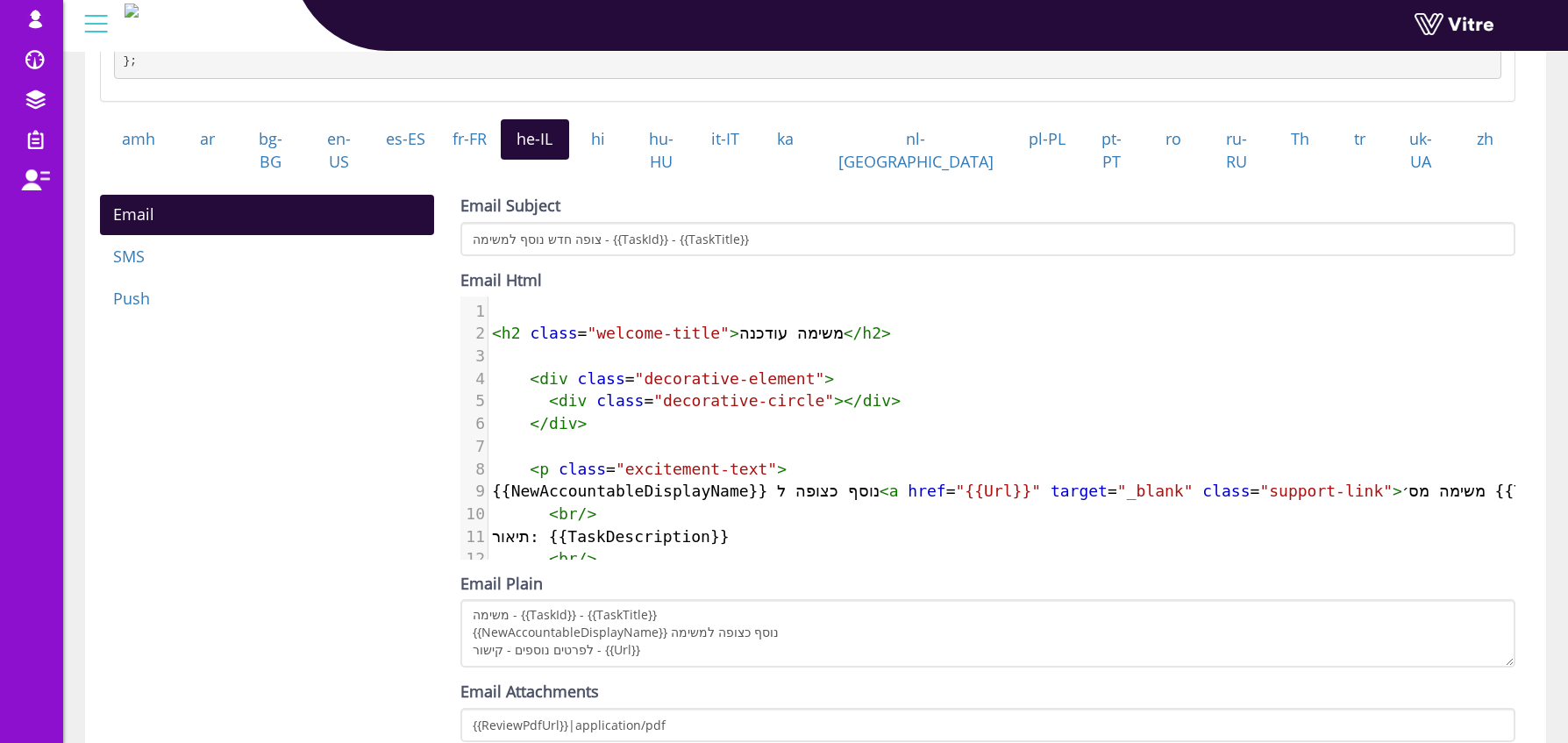
paste textarea "ה"
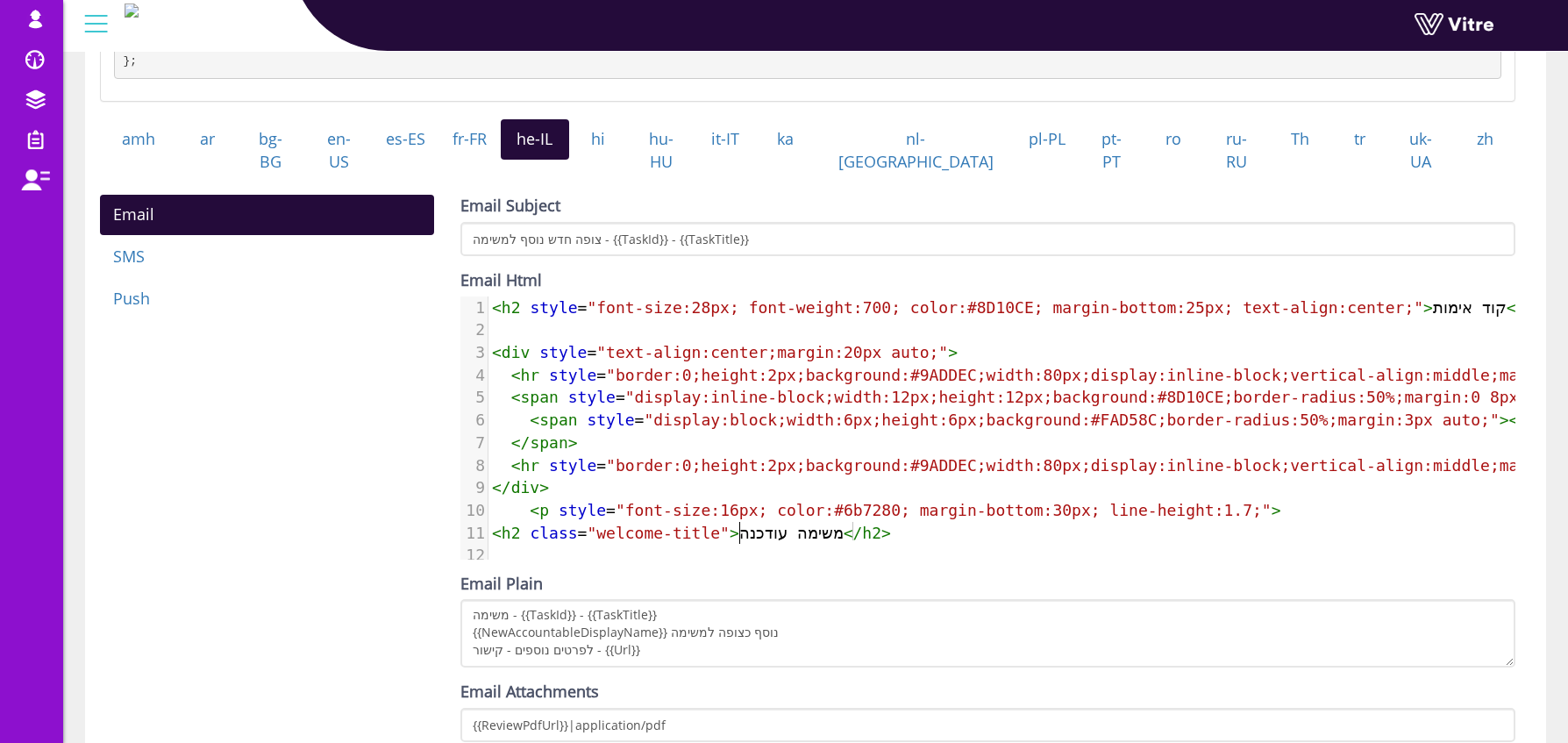
click at [740, 533] on span "< h2 class = "welcome-title" > משימה עודכנה </ h2 >" at bounding box center [692, 533] width 399 height 18
type textarea "משימה עודכנה"
drag, startPoint x: 738, startPoint y: 533, endPoint x: 841, endPoint y: 528, distance: 103.1
click at [852, 531] on span "< h2 class = "welcome-title" > משימה עודכנה </ h2 >" at bounding box center [692, 533] width 399 height 18
click at [1453, 318] on pre "​" at bounding box center [1185, 330] width 1393 height 23
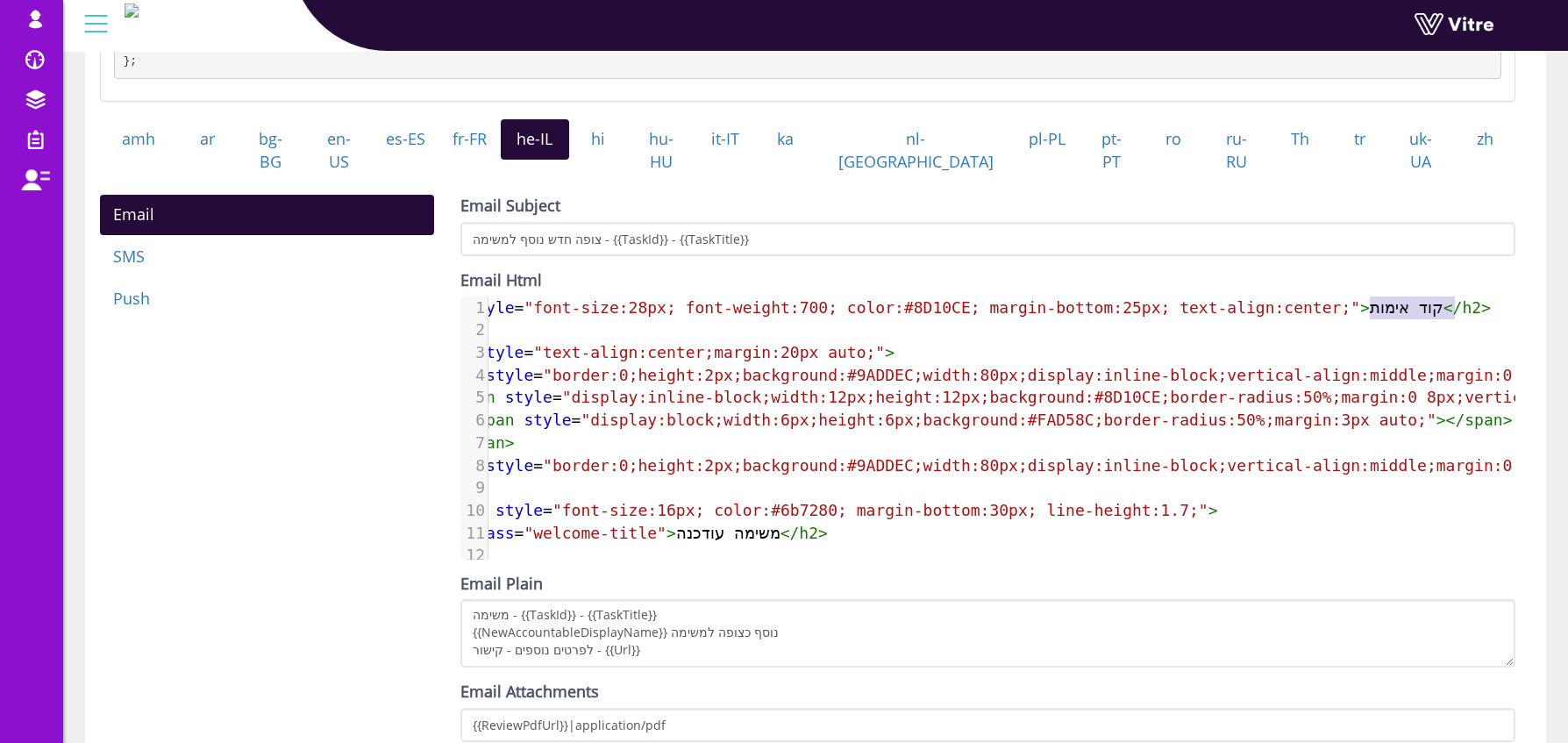
type textarea "קוד אימות</h2>"
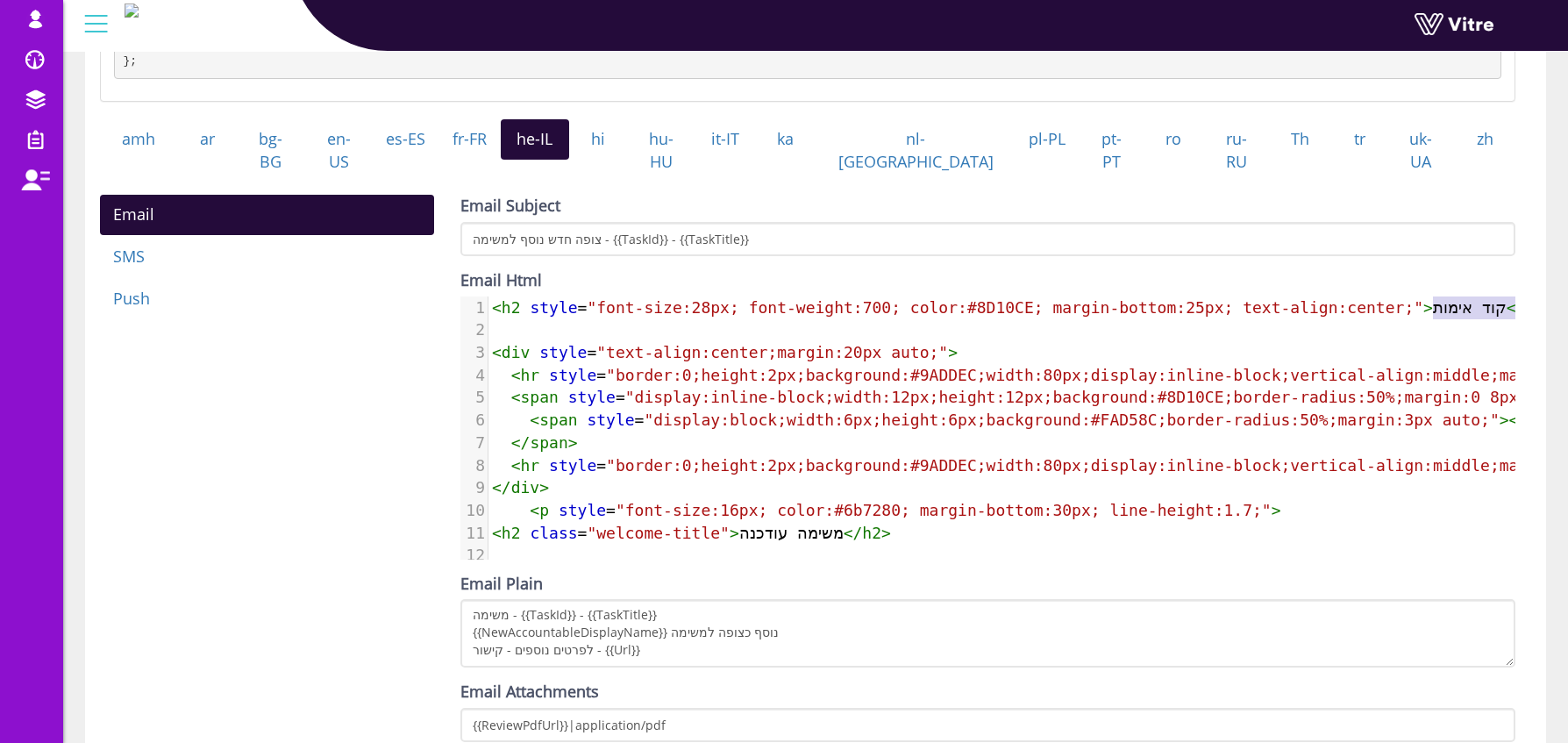
drag, startPoint x: 1435, startPoint y: 303, endPoint x: 1454, endPoint y: 313, distance: 21.5
click at [1454, 313] on div "1 < h2 style = "font-size:28px; font-weight:700; color:#8D10CE; margin-bottom:2…" at bounding box center [1185, 578] width 1393 height 564
paste textarea
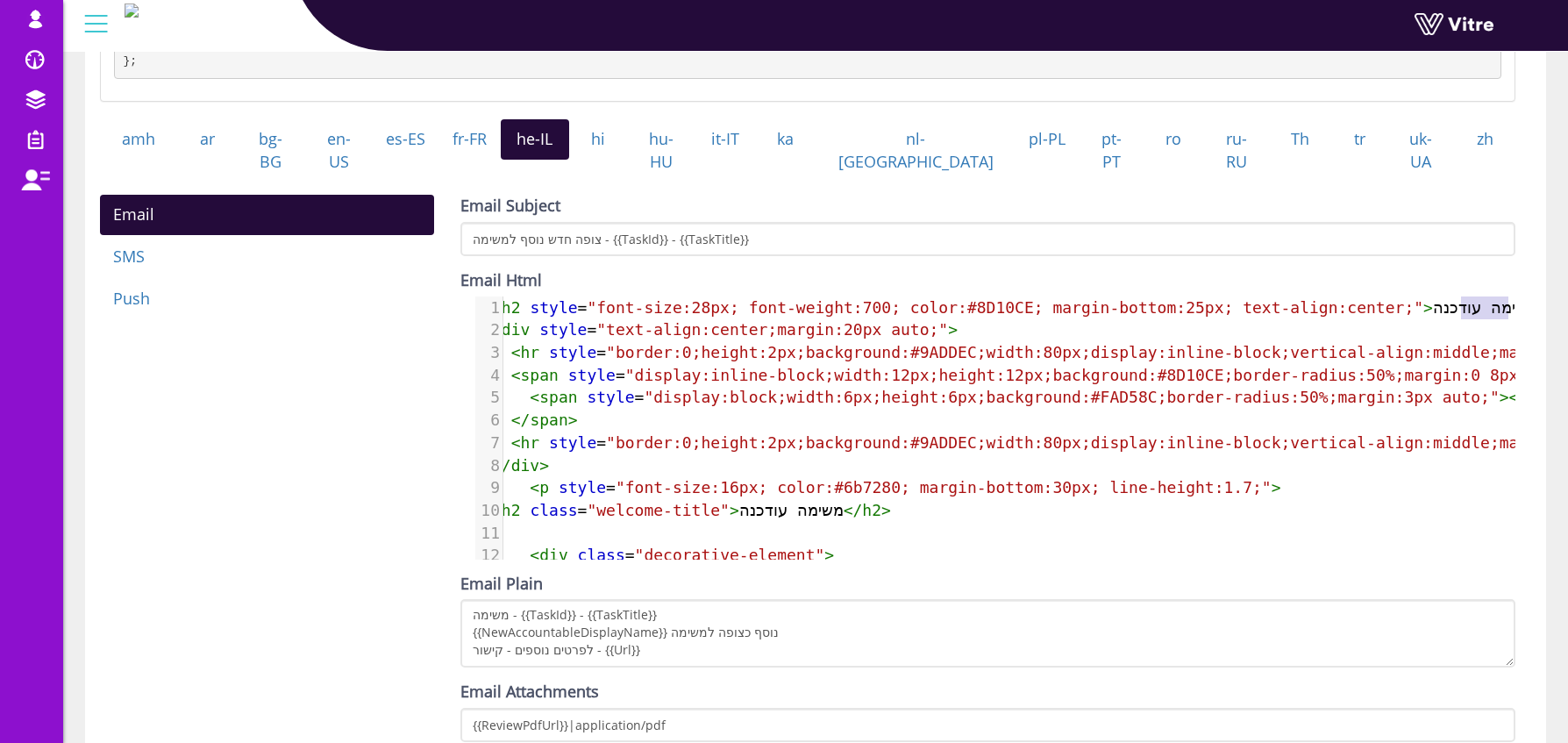
type textarea "משימה עוד"
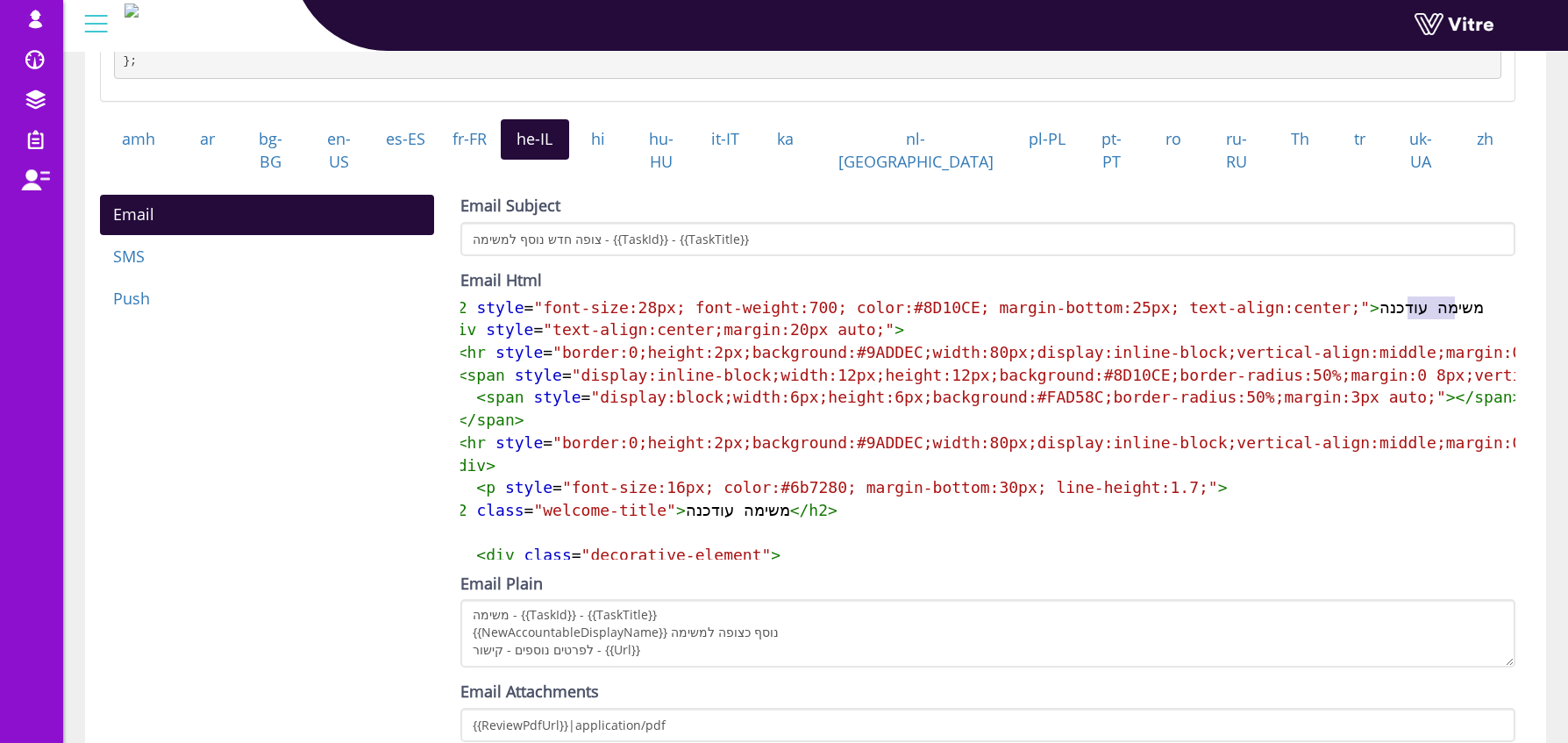
drag, startPoint x: 1462, startPoint y: 292, endPoint x: 1514, endPoint y: 290, distance: 52.0
click at [1514, 296] on div "משימה עוד x 1 < h2 style = "font-size:28px; font-weight:700; color:#8D10CE; mar…" at bounding box center [987, 427] width 1055 height 263
click at [1404, 366] on span ""display:inline-block;width:12px;height:12px;background:#8D10CE;border-radius:5…" at bounding box center [1133, 374] width 1122 height 18
click at [1459, 329] on pre "< div style = "text-align:center;margin:20px auto;" >" at bounding box center [1132, 330] width 1393 height 23
type textarea "משי"
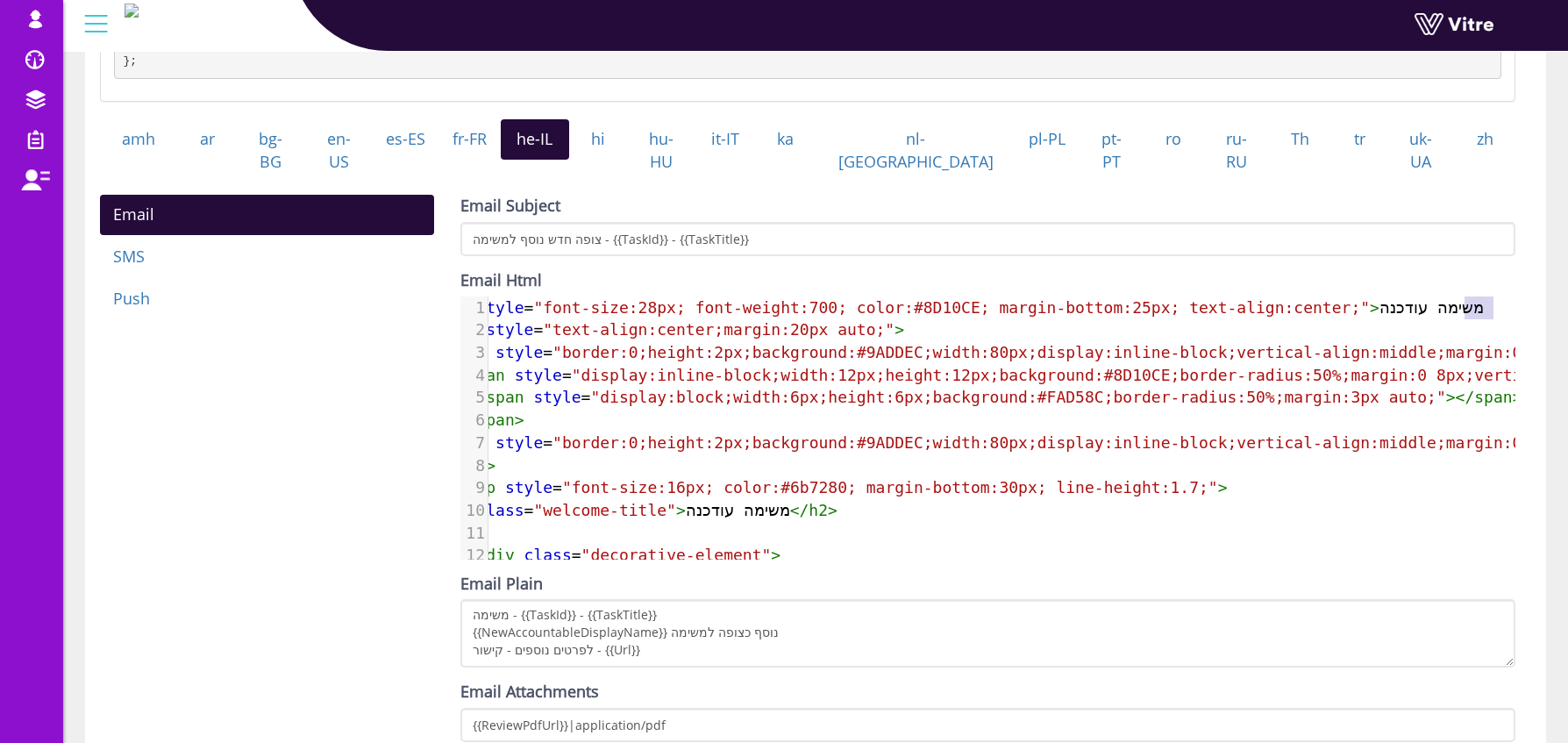
drag, startPoint x: 1463, startPoint y: 300, endPoint x: 1570, endPoint y: 301, distance: 107.0
click at [1567, 300] on html "osher@hbinov.com Profile Notification Change Company English English Español Fr…" at bounding box center [784, 217] width 1568 height 1457
click at [1419, 348] on span ""border:0;height:2px;background:#9ADDEC;width:80px;display:inline-block;vertica…" at bounding box center [1047, 351] width 988 height 18
type textarea "קוד אימות</h2>"
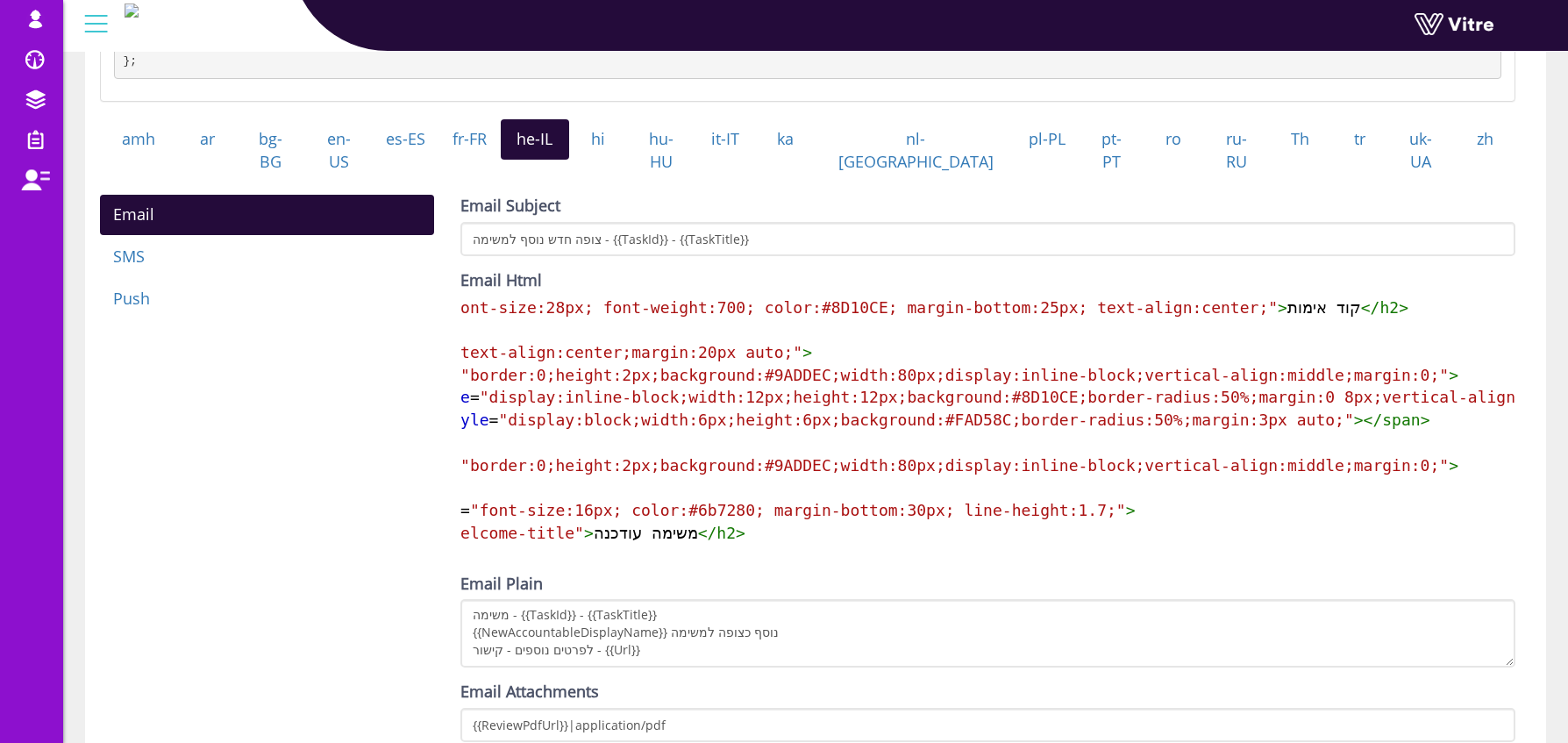
click at [1362, 296] on pre "< h2 style = "font-size:28px; font-weight:700; color:#8D10CE; margin-bottom:25p…" at bounding box center [1039, 308] width 1393 height 23
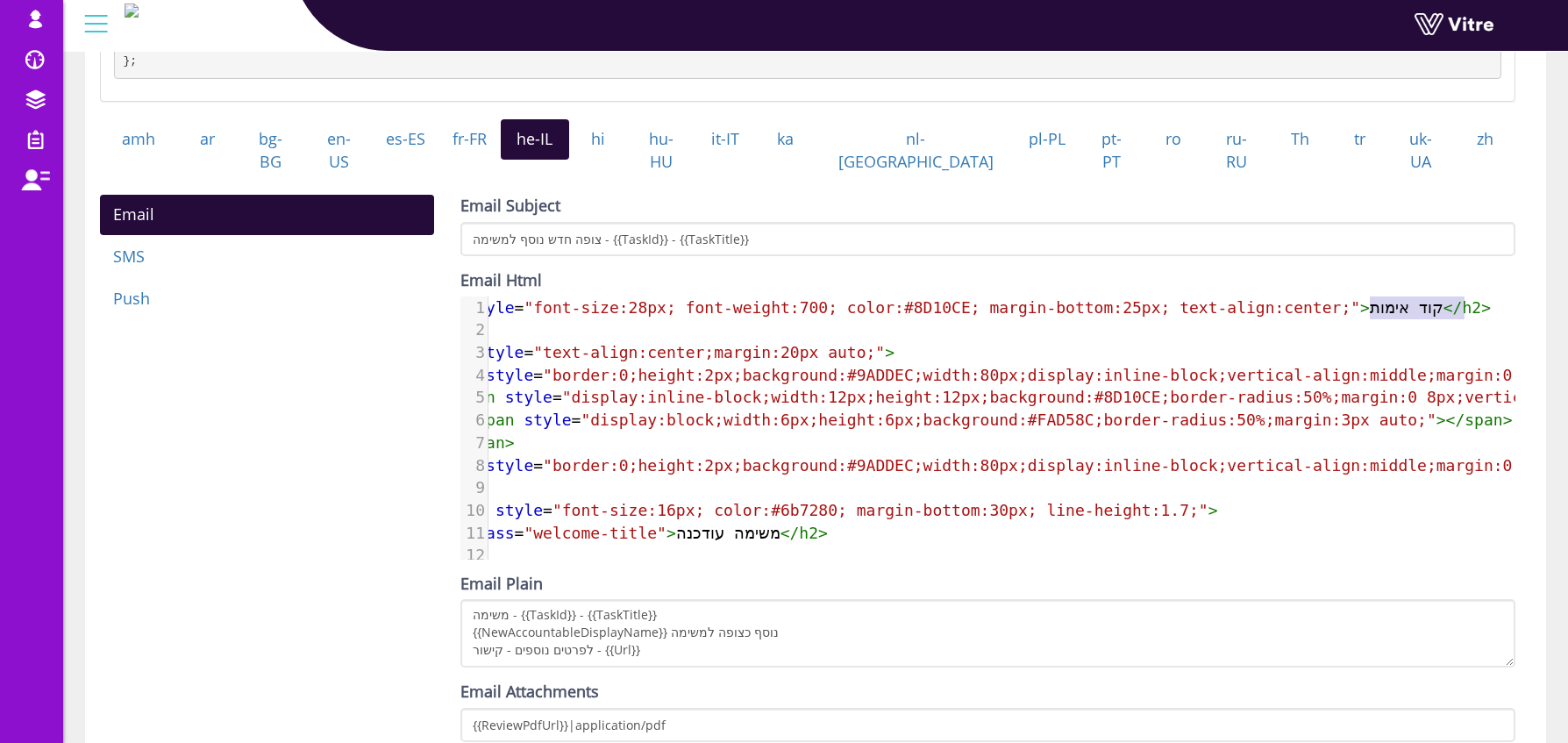
type textarea "קוד אימות"
drag, startPoint x: 1433, startPoint y: 303, endPoint x: 1454, endPoint y: 309, distance: 21.8
click at [1454, 309] on span "< h2 style = "font-size:28px; font-weight:700; color:#8D10CE; margin-bottom:25p…" at bounding box center [959, 307] width 1062 height 18
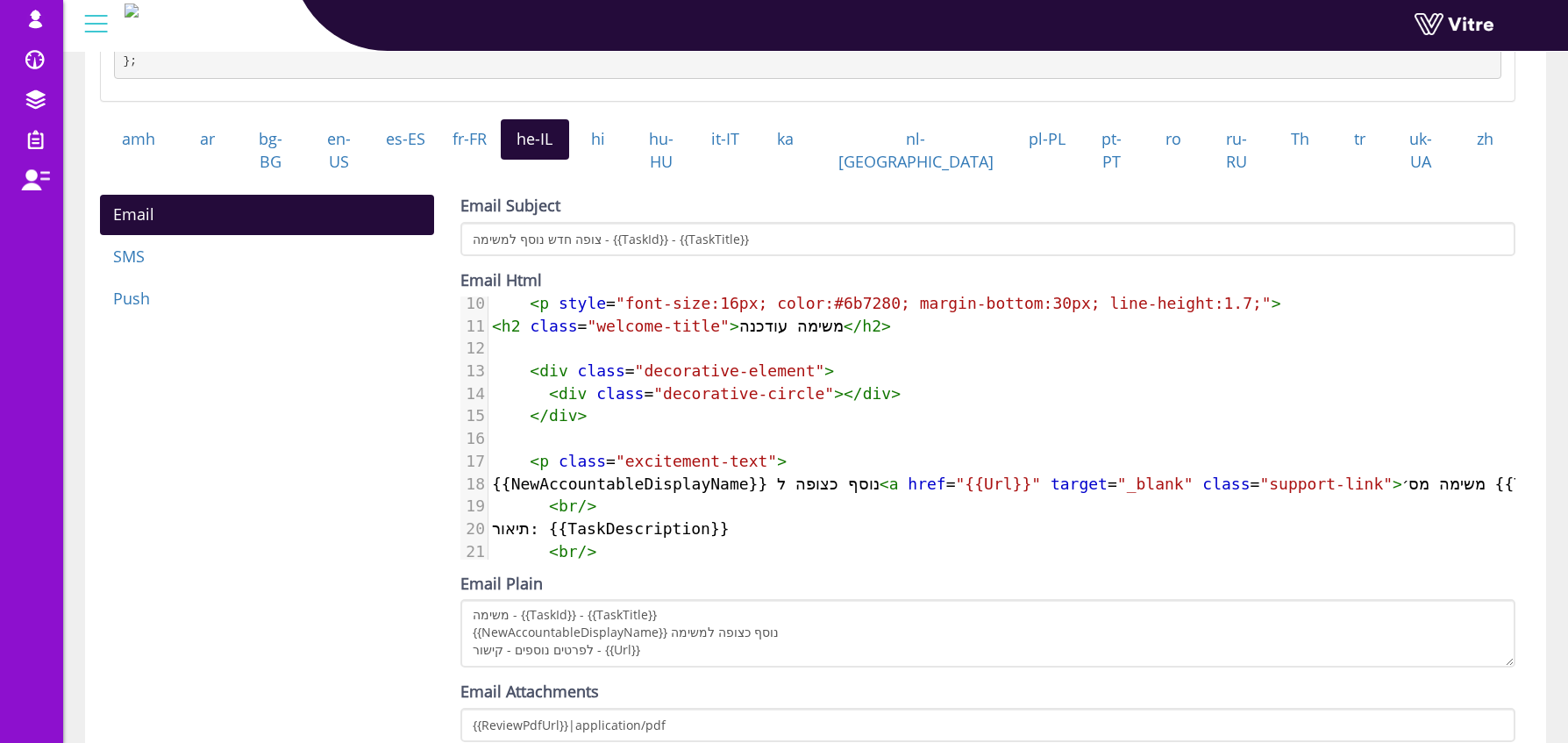
click at [493, 322] on span "<" at bounding box center [497, 325] width 10 height 18
click at [574, 322] on span "class" at bounding box center [553, 325] width 47 height 18
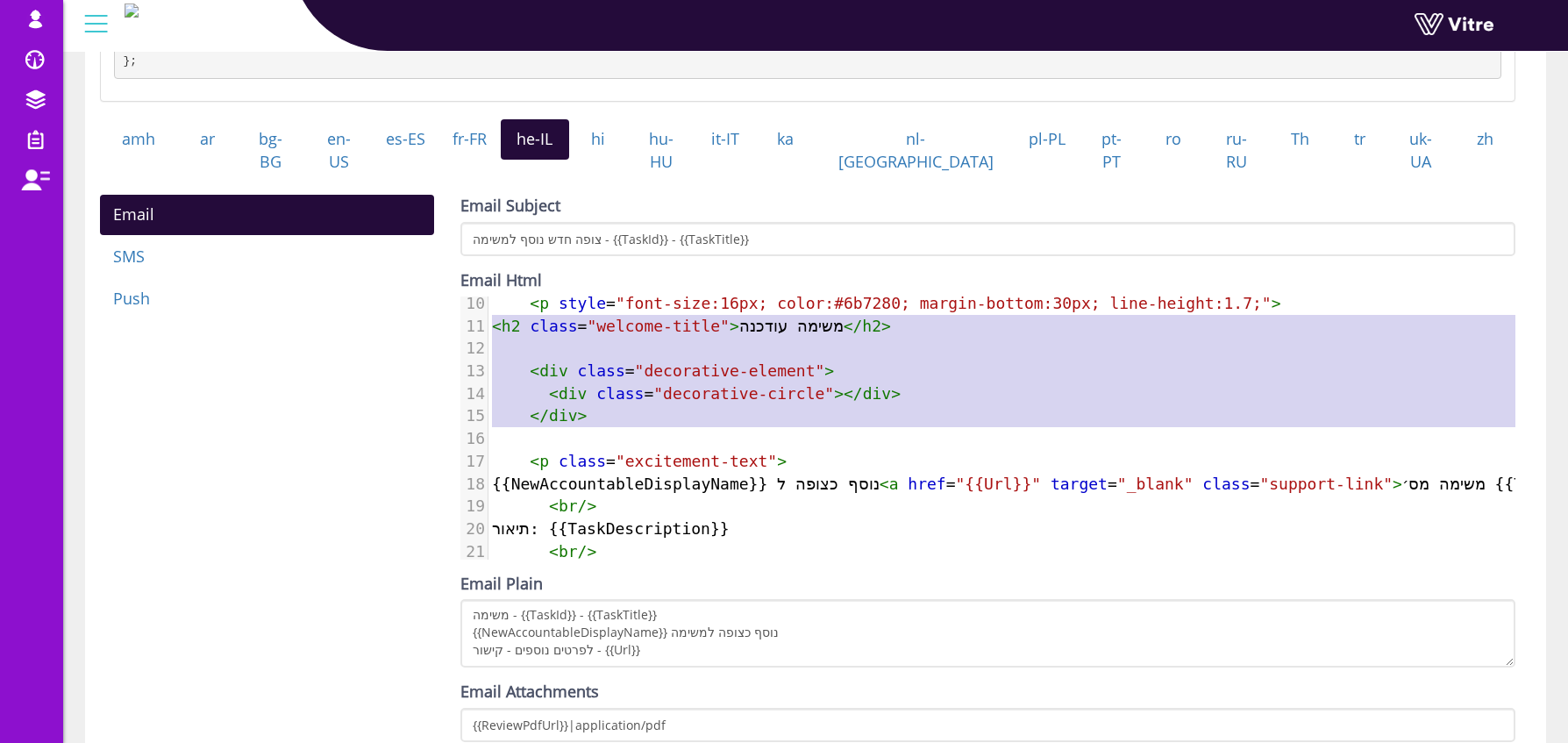
type textarea "<h2 class="welcome-title">משימה עודכנה</h2> <div class="decorative-element"> <d…"
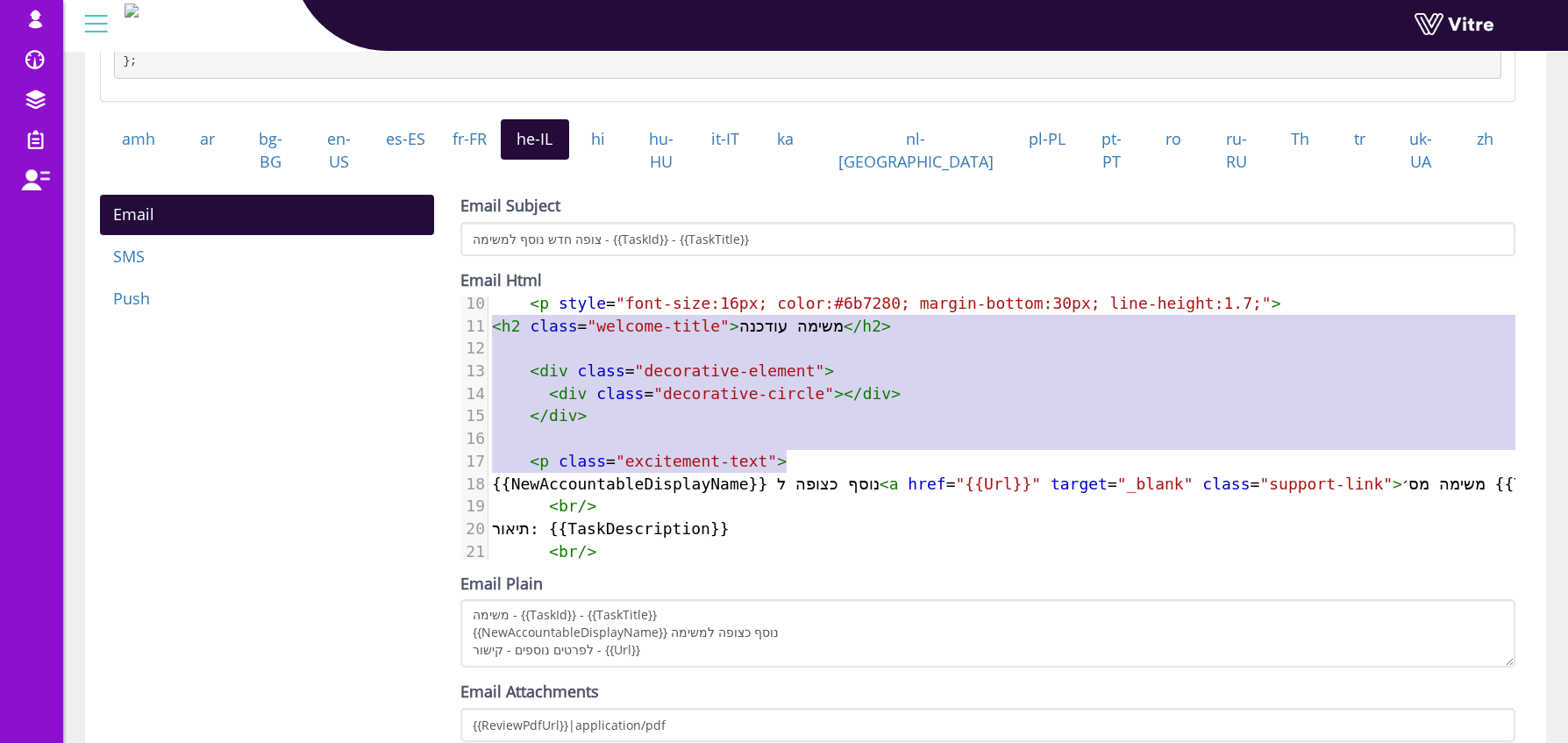
drag, startPoint x: 490, startPoint y: 320, endPoint x: 944, endPoint y: 456, distance: 473.9
click at [944, 456] on div "1 < h2 style = "font-size:28px; font-weight:700; color:#8D10CE; margin-bottom:2…" at bounding box center [1185, 372] width 1393 height 564
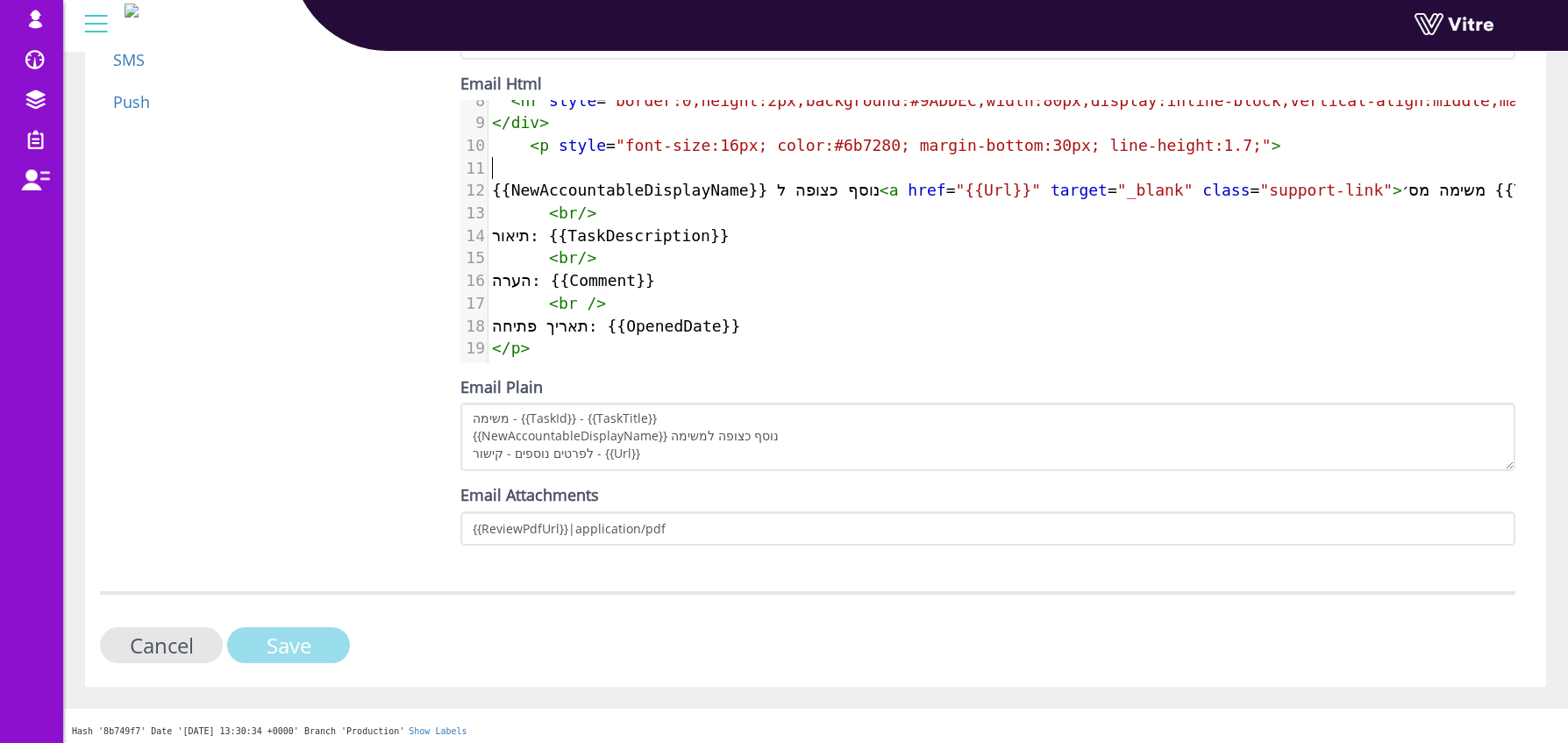
click at [323, 647] on input "Save" at bounding box center [288, 645] width 123 height 36
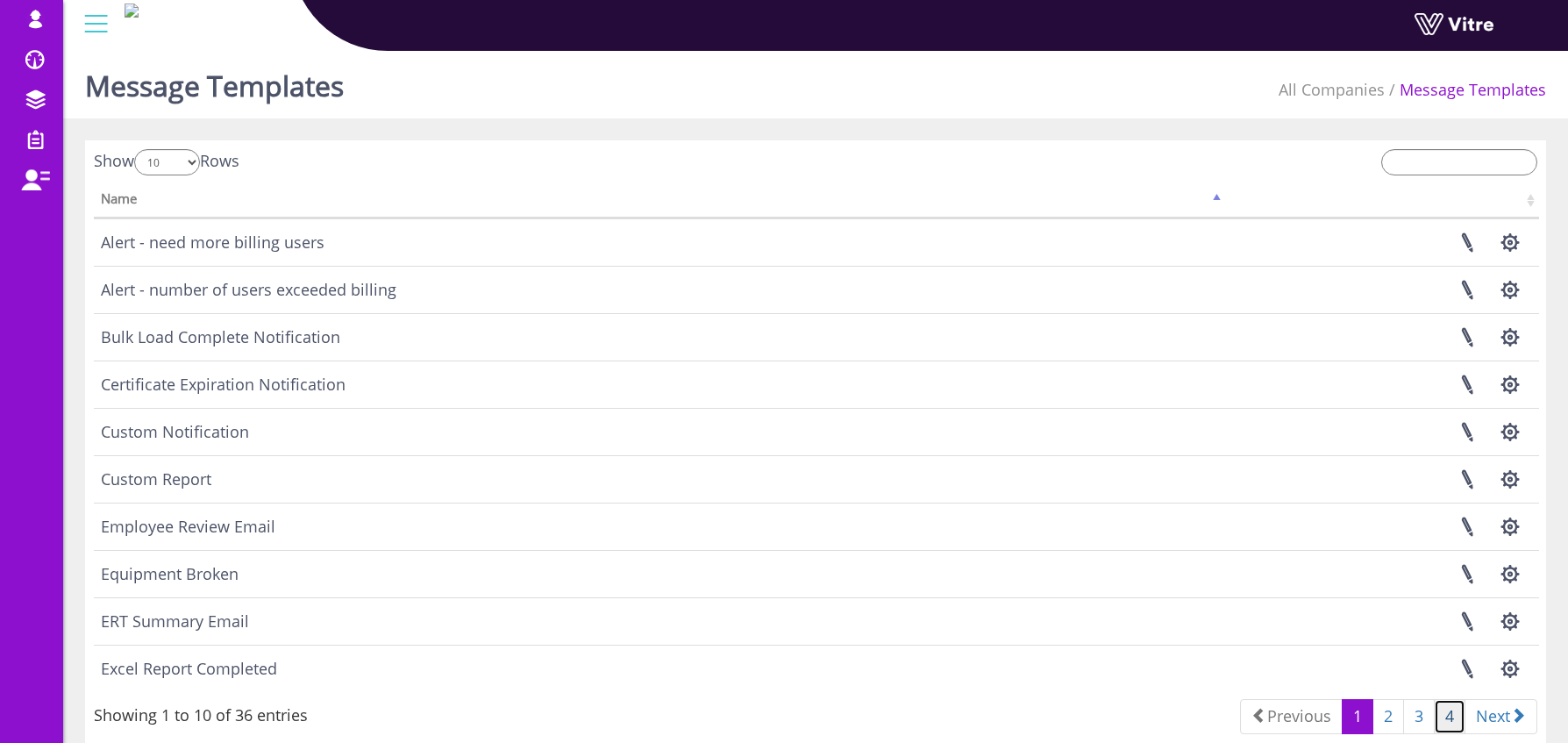
click at [1444, 710] on link "4" at bounding box center [1449, 716] width 32 height 35
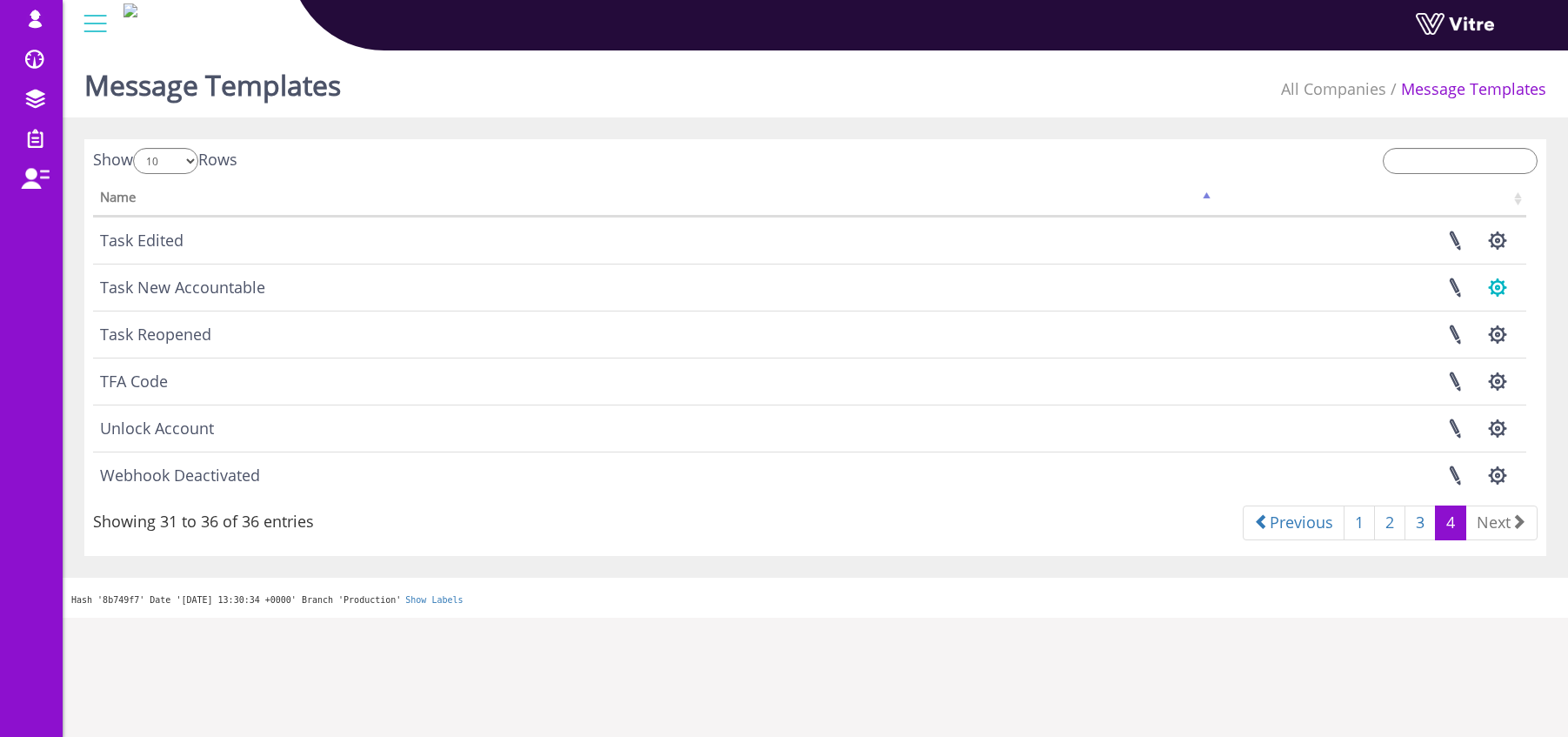
click at [1496, 287] on button "button" at bounding box center [1496, 287] width 43 height 46
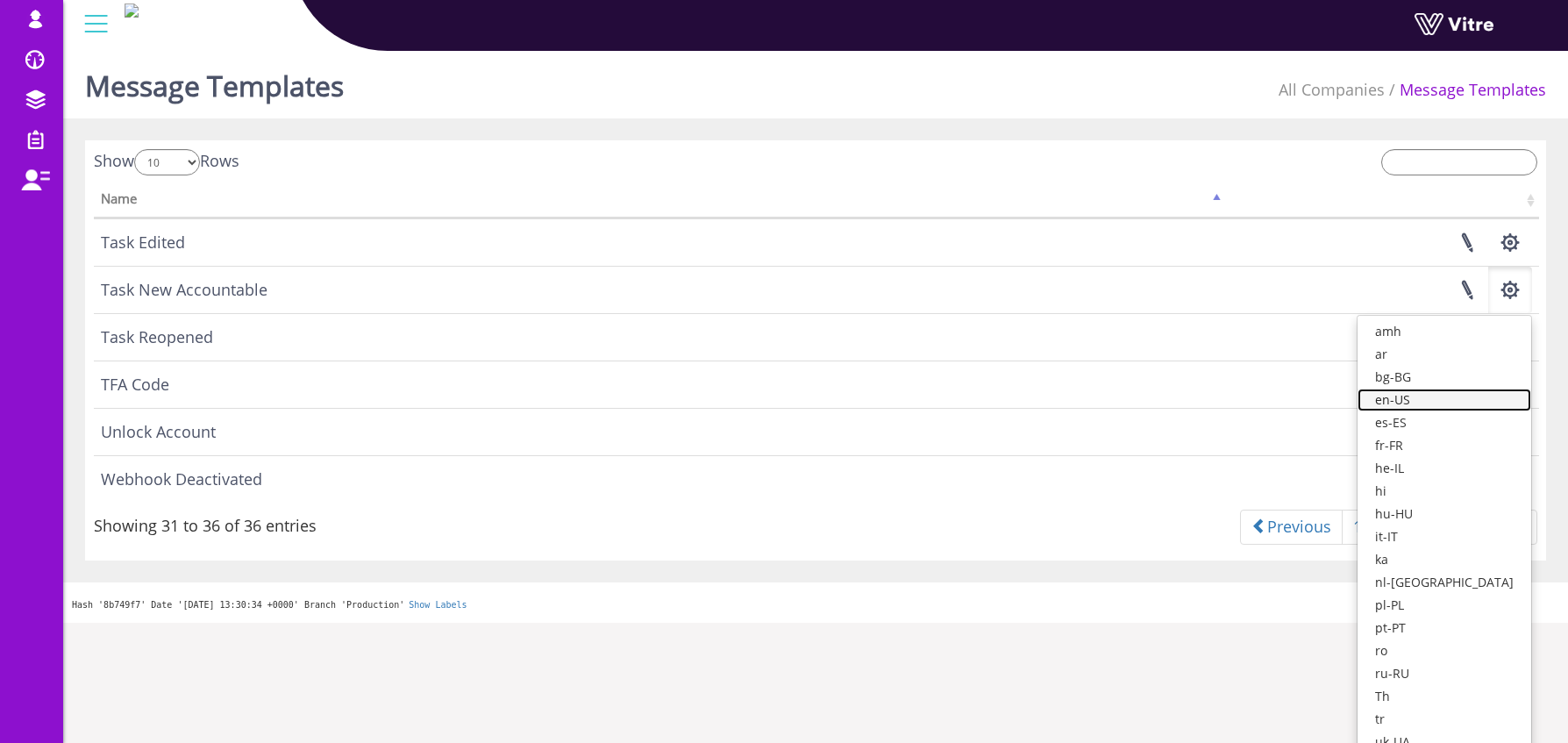
click at [1475, 399] on link "en-US" at bounding box center [1444, 400] width 174 height 23
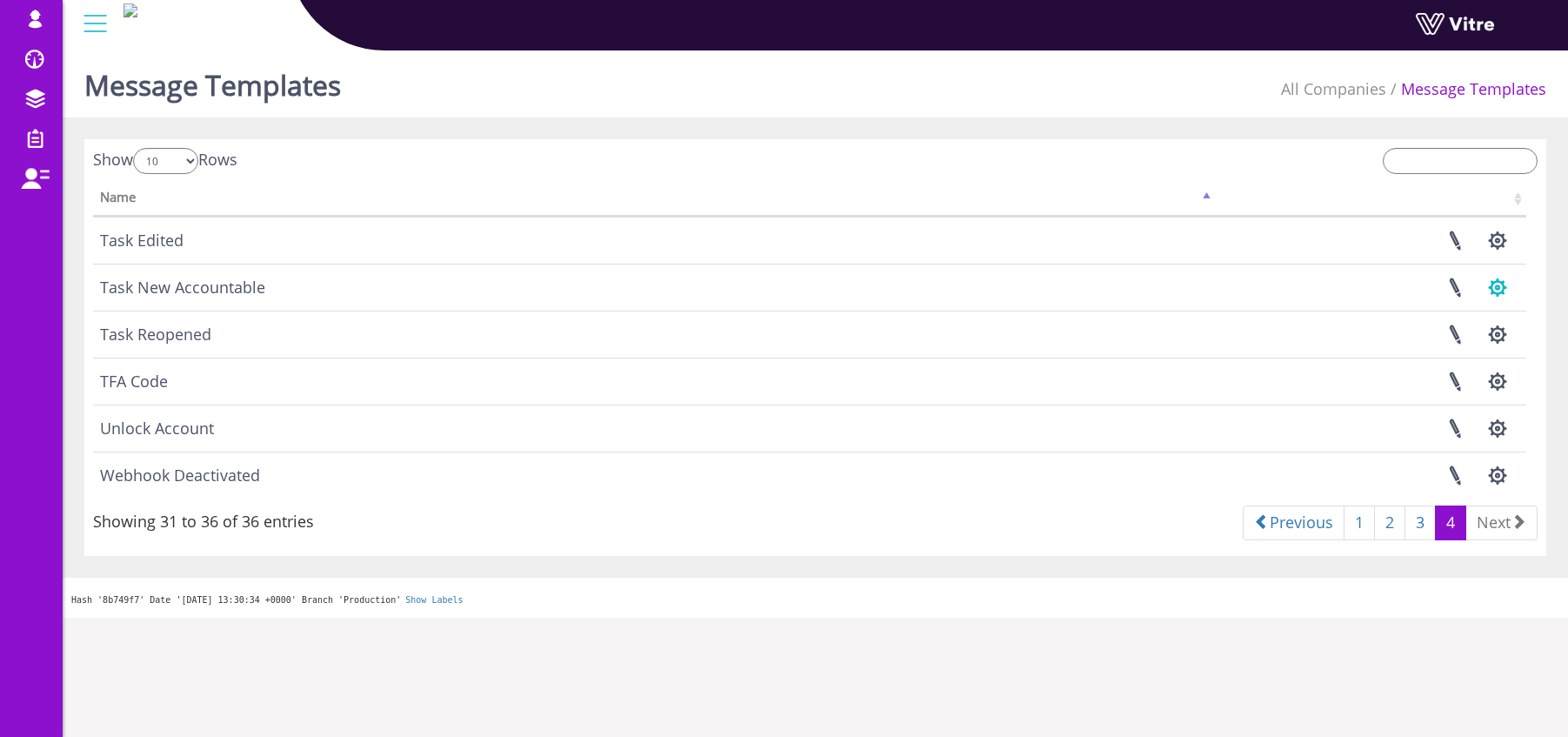
click at [1494, 300] on button "button" at bounding box center [1496, 287] width 43 height 46
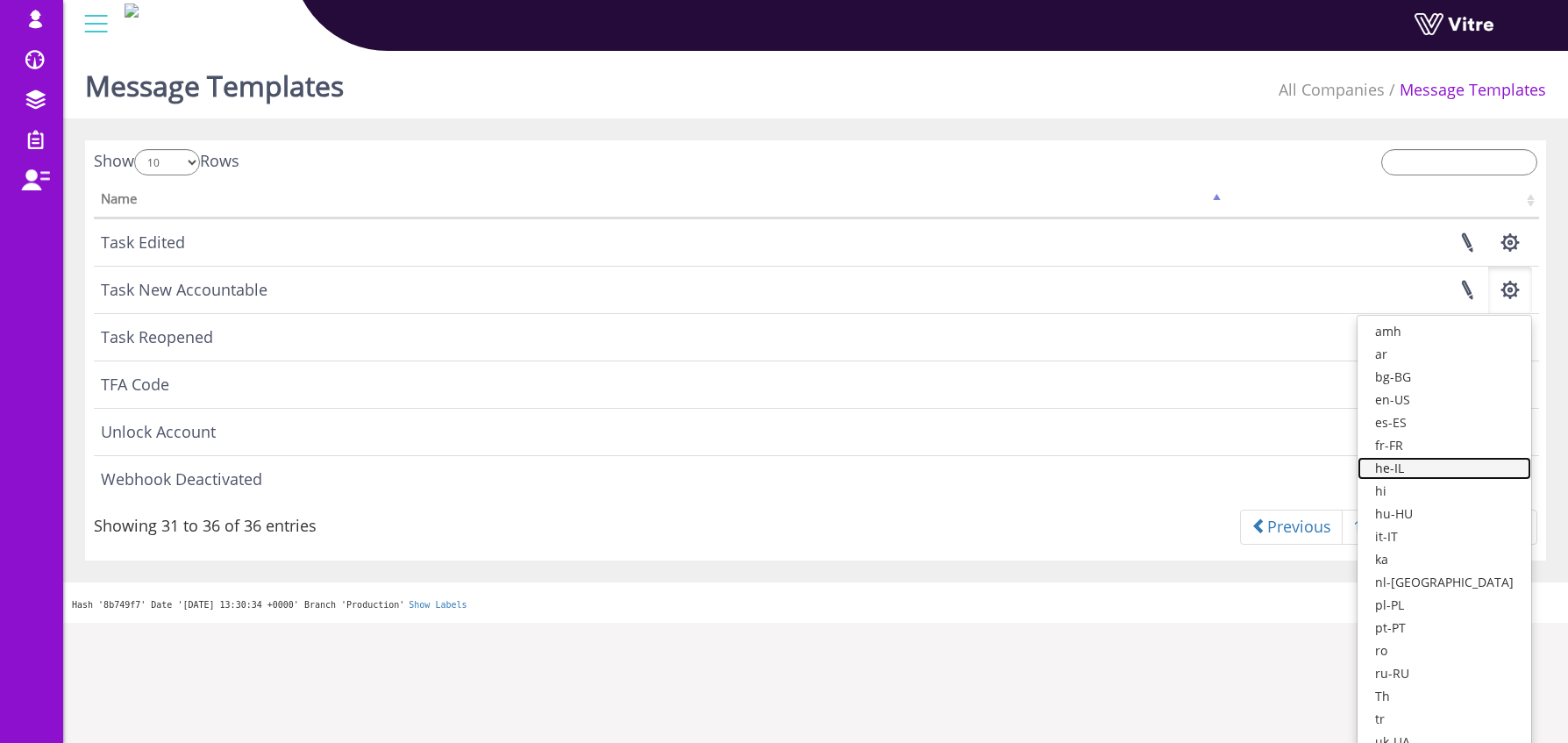
click at [1449, 468] on link "he-IL" at bounding box center [1444, 469] width 174 height 23
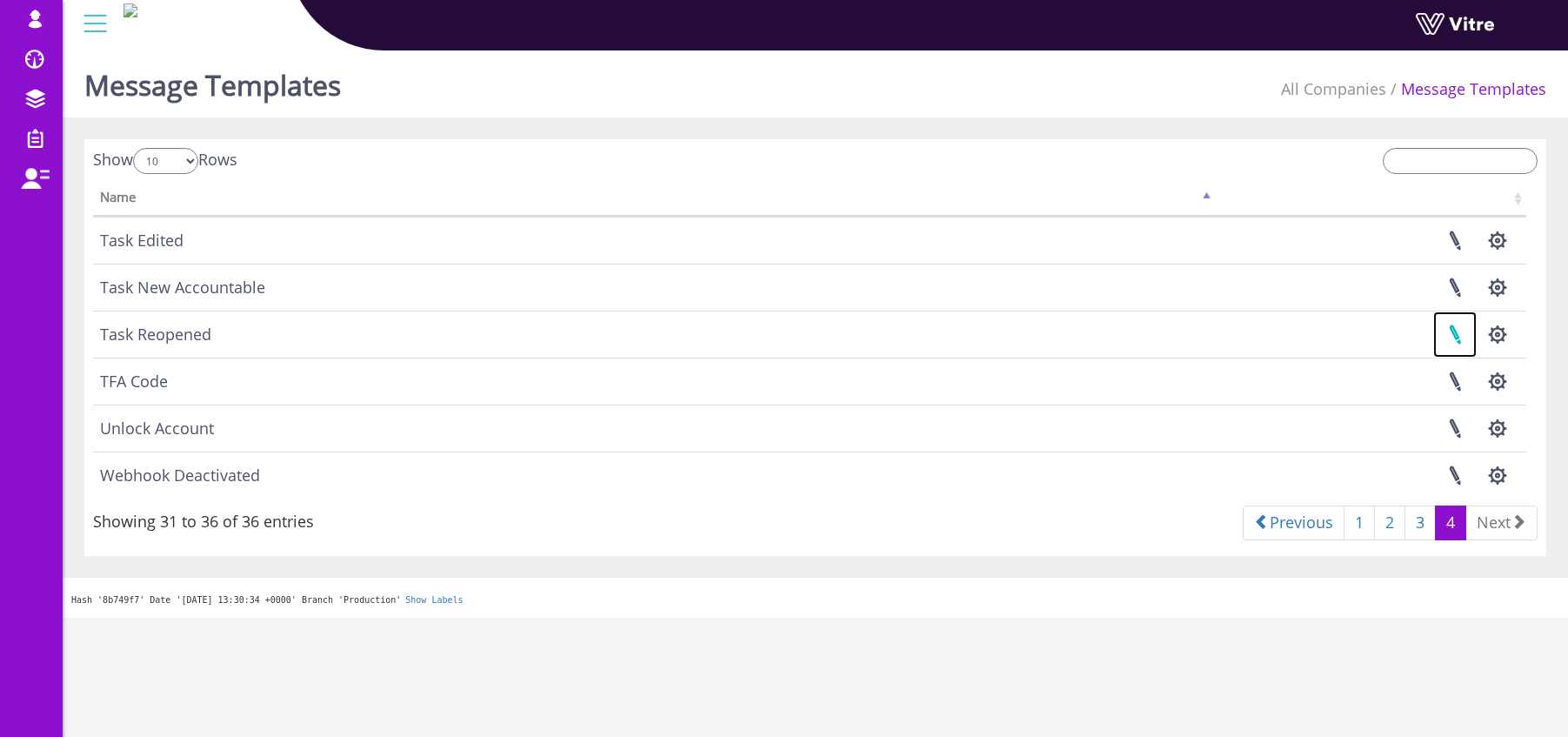
click at [1447, 332] on link at bounding box center [1454, 334] width 43 height 46
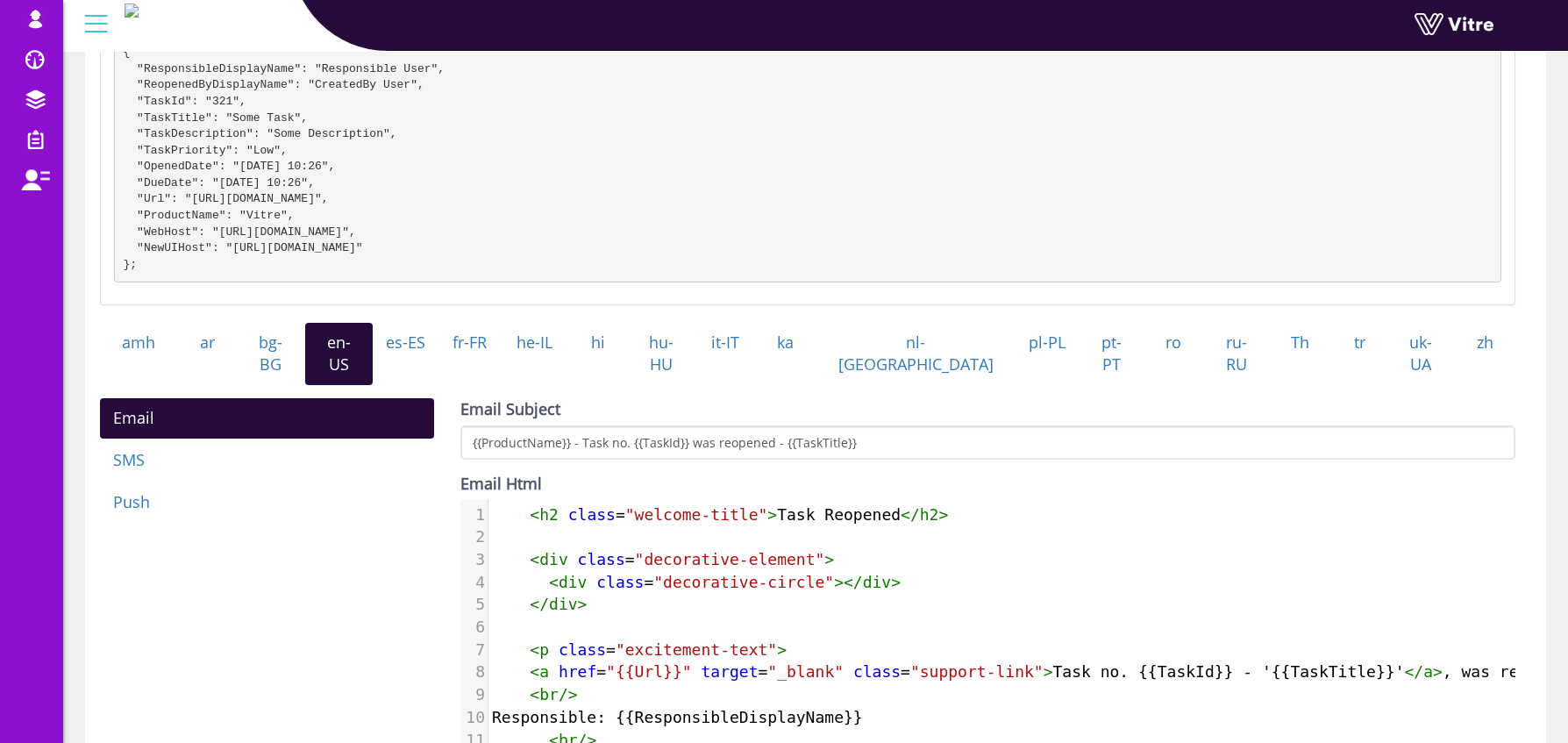
scroll to position [465, 0]
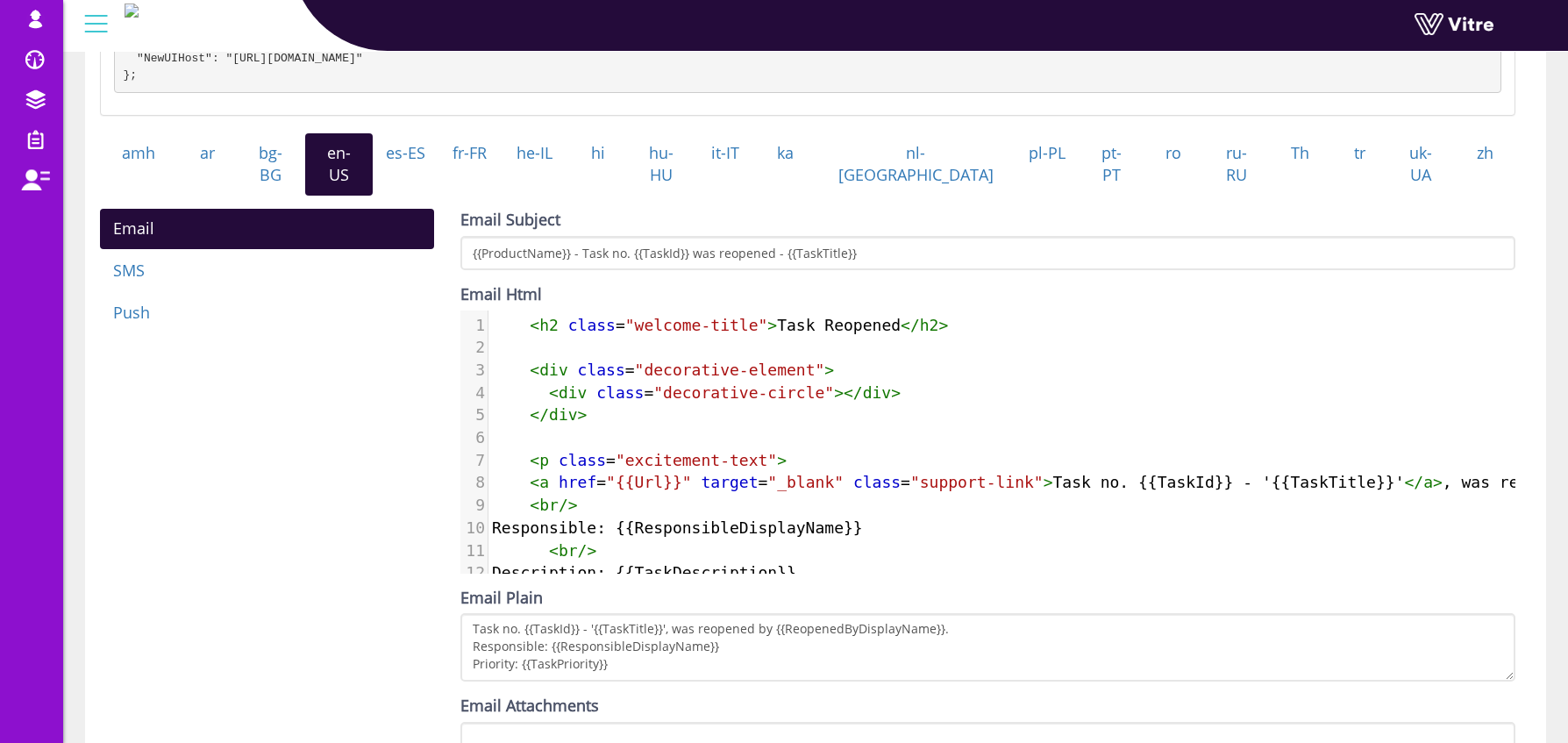
click at [516, 320] on span "< h2 class = "welcome-title" > Task Reopened </ h2 >" at bounding box center [720, 324] width 456 height 18
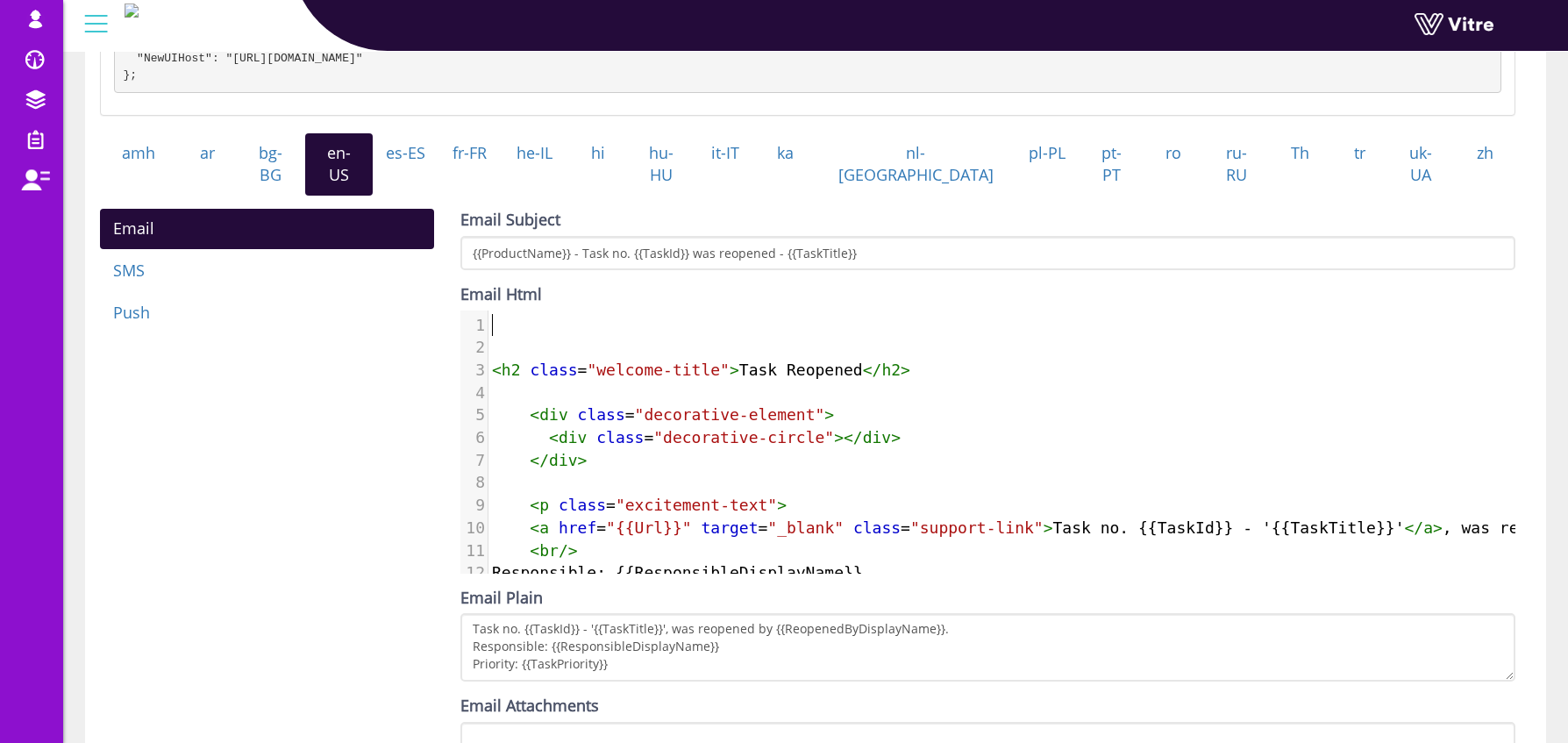
paste textarea "T"
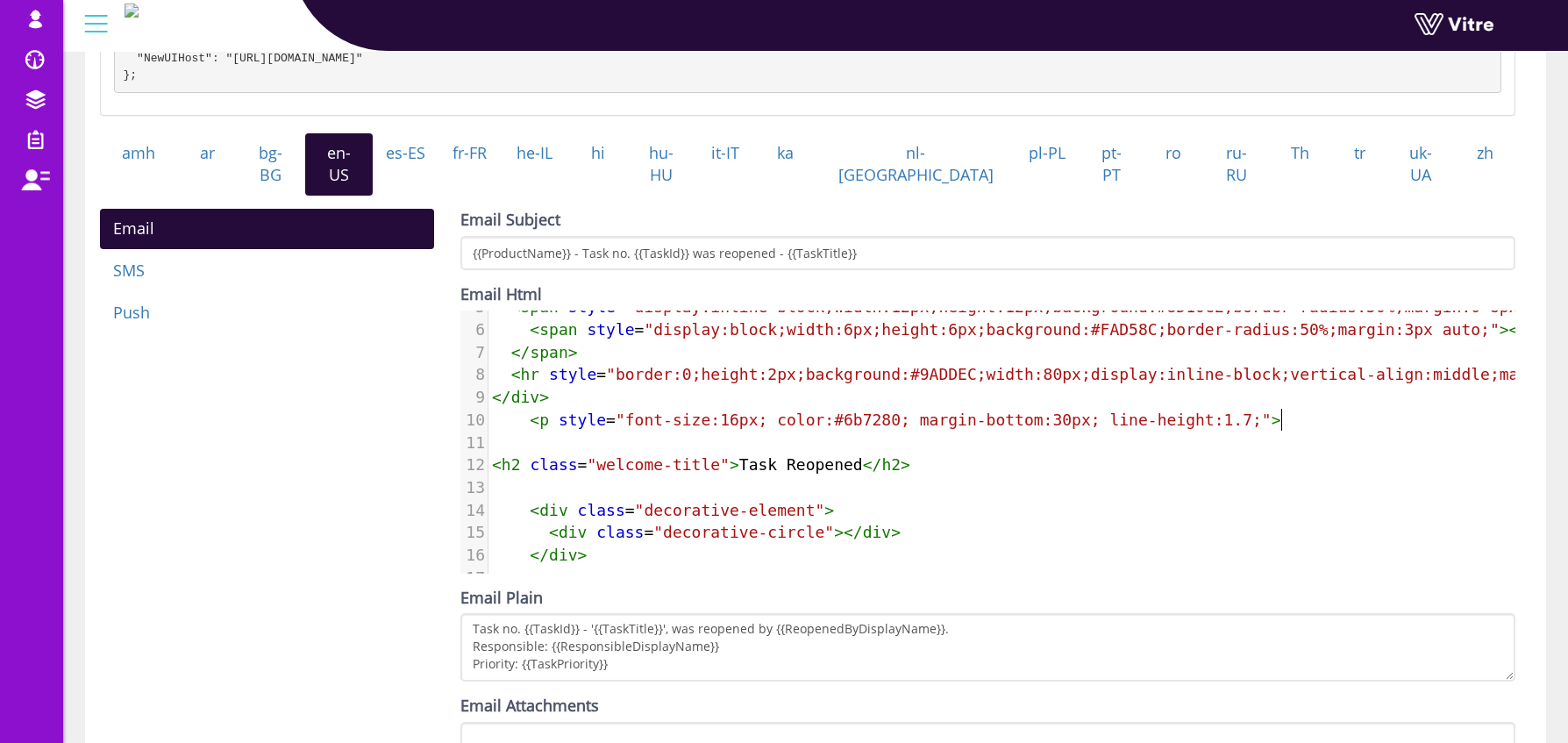
scroll to position [110, 0]
type textarea "Task Reopened"
drag, startPoint x: 751, startPoint y: 462, endPoint x: 863, endPoint y: 465, distance: 112.0
click at [861, 466] on pre "< h2 class = "welcome-title" > Task Reopened </ h2 >" at bounding box center [1175, 463] width 1375 height 23
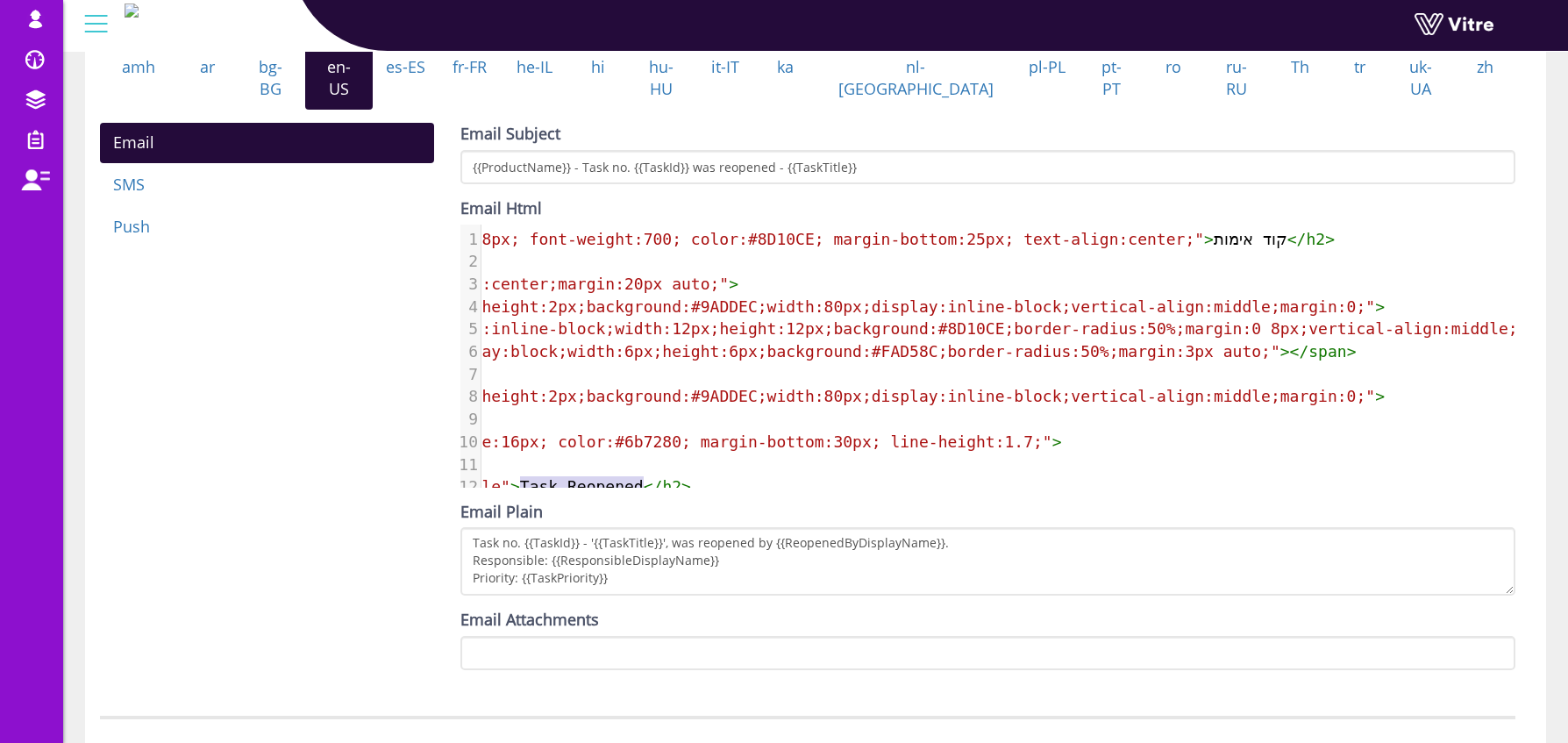
scroll to position [0, 225]
type textarea "קוד אימו"
drag, startPoint x: 1294, startPoint y: 235, endPoint x: 1214, endPoint y: 236, distance: 80.0
click at [1214, 236] on span "< h2 style = "font-size:28px; font-weight:700; color:#8D10CE; margin-bottom:25p…" at bounding box center [798, 238] width 1062 height 18
type textarea "קוד אימות"
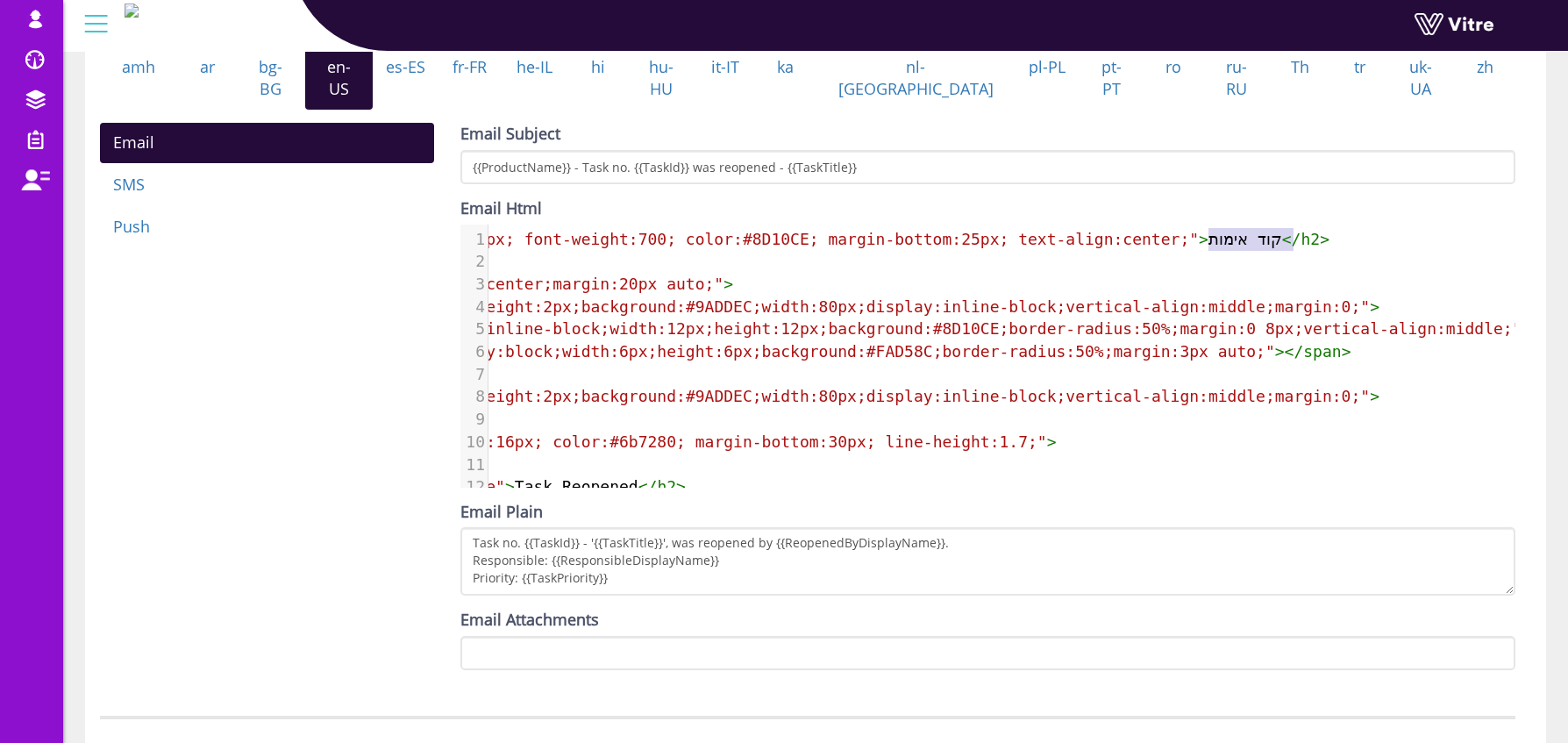
drag, startPoint x: 1208, startPoint y: 235, endPoint x: 1294, endPoint y: 232, distance: 86.1
click at [1294, 232] on span "< h2 style = "font-size:28px; font-weight:700; color:#8D10CE; margin-bottom:25p…" at bounding box center [798, 238] width 1062 height 18
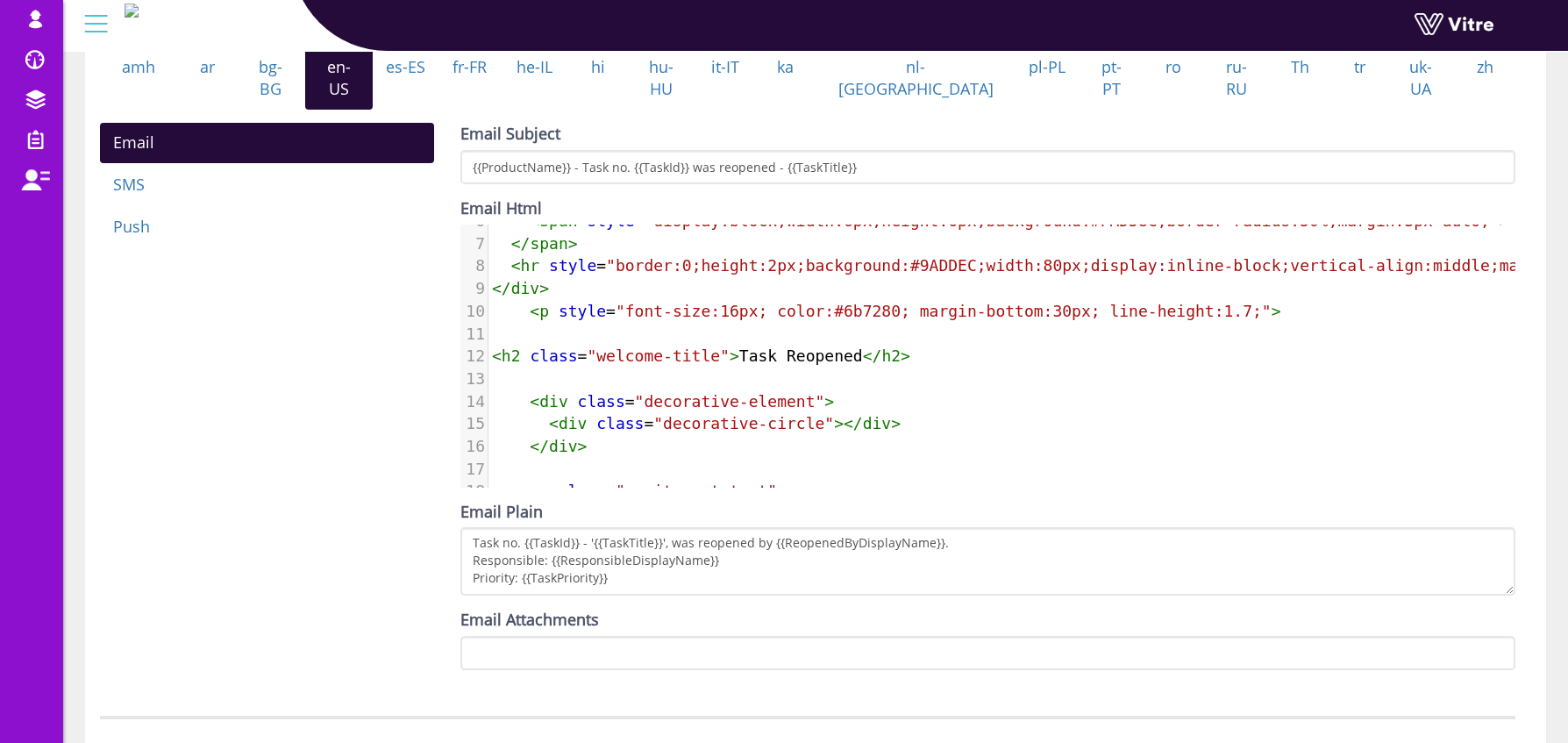
scroll to position [0, 0]
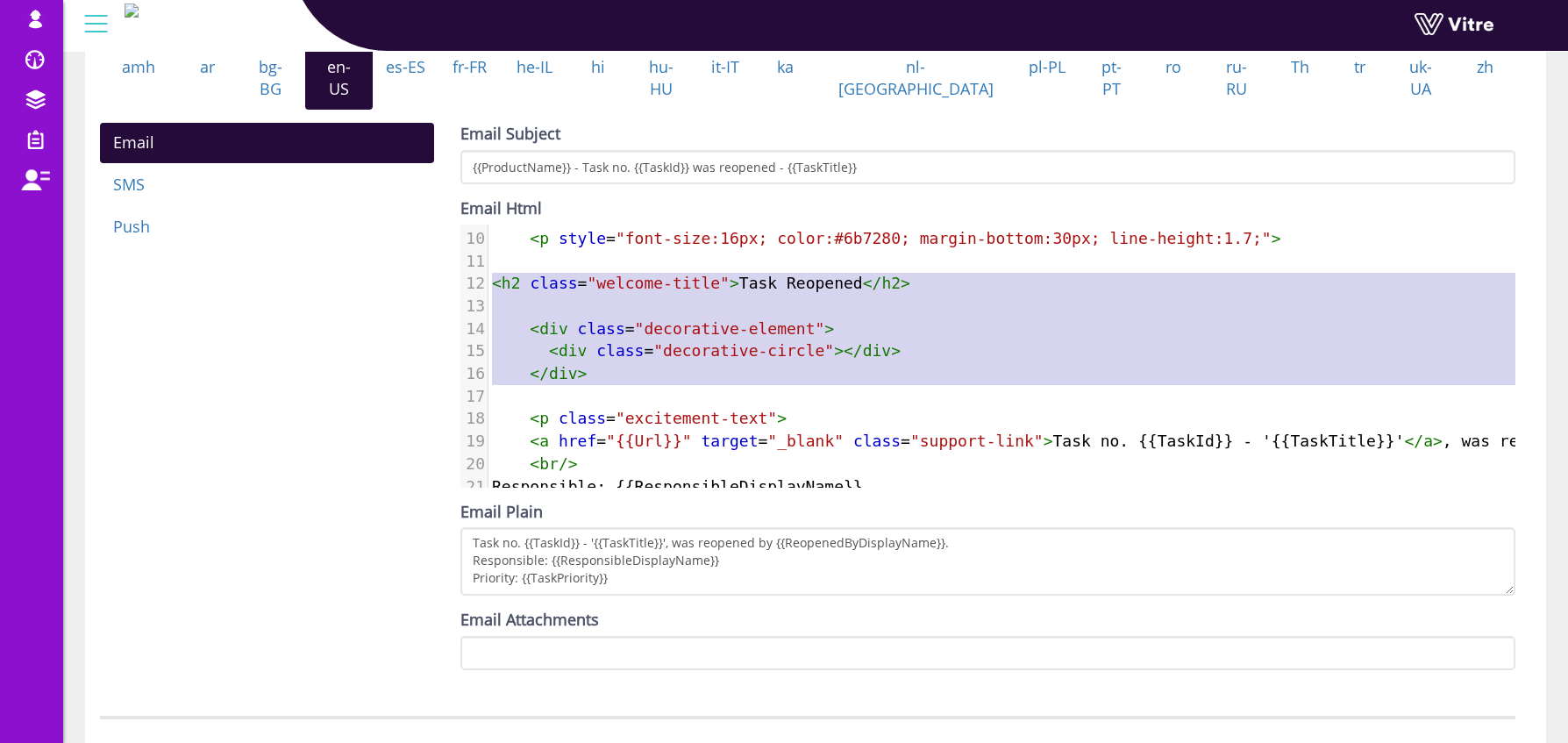
type textarea "<h2 class="welcome-title">Task Reopened</h2> <div class="decorative-element"> <…"
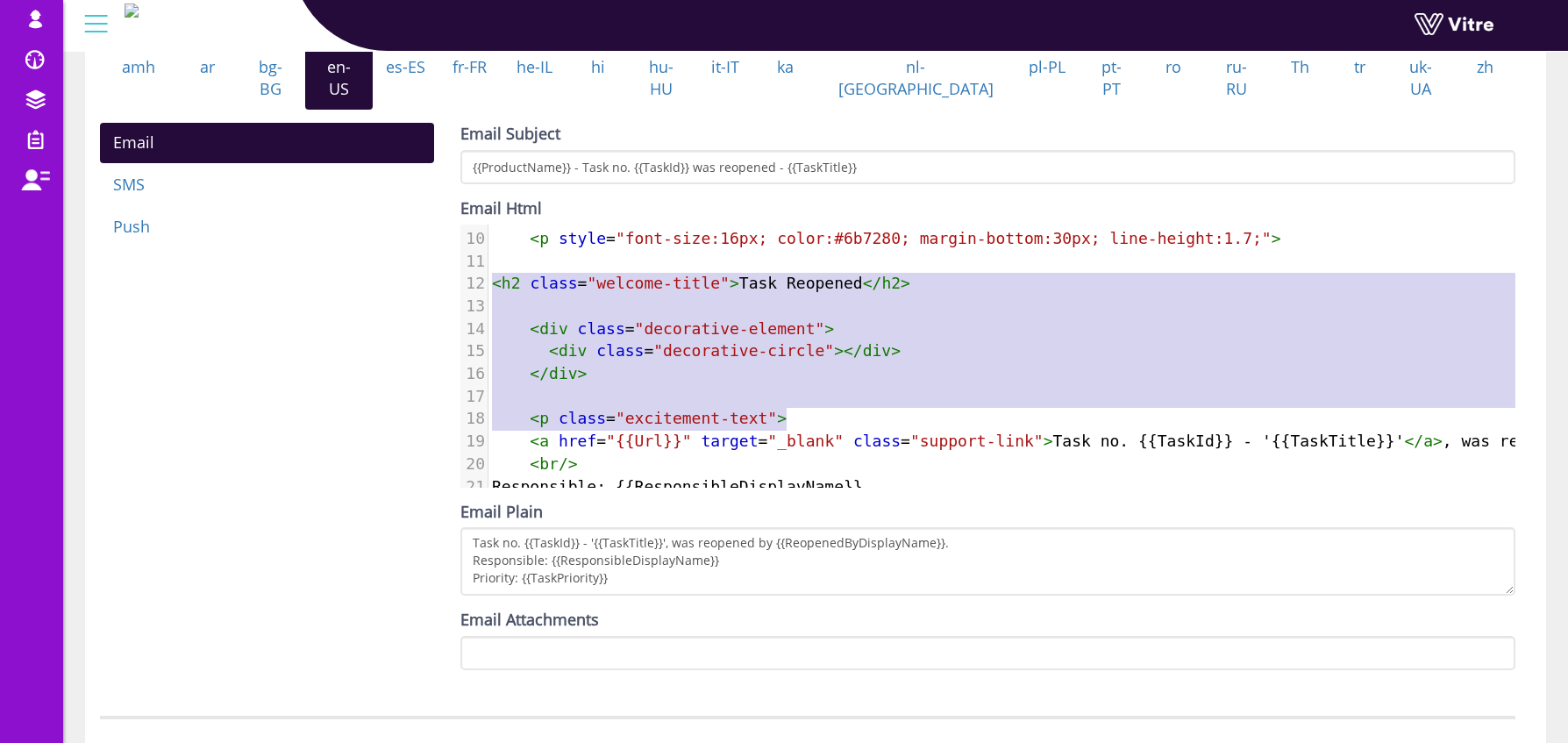
drag, startPoint x: 493, startPoint y: 348, endPoint x: 897, endPoint y: 410, distance: 408.7
click at [897, 410] on div "1 < h2 style = "font-size:28px; font-weight:700; color:#8D10CE; margin-bottom:2…" at bounding box center [1175, 340] width 1375 height 631
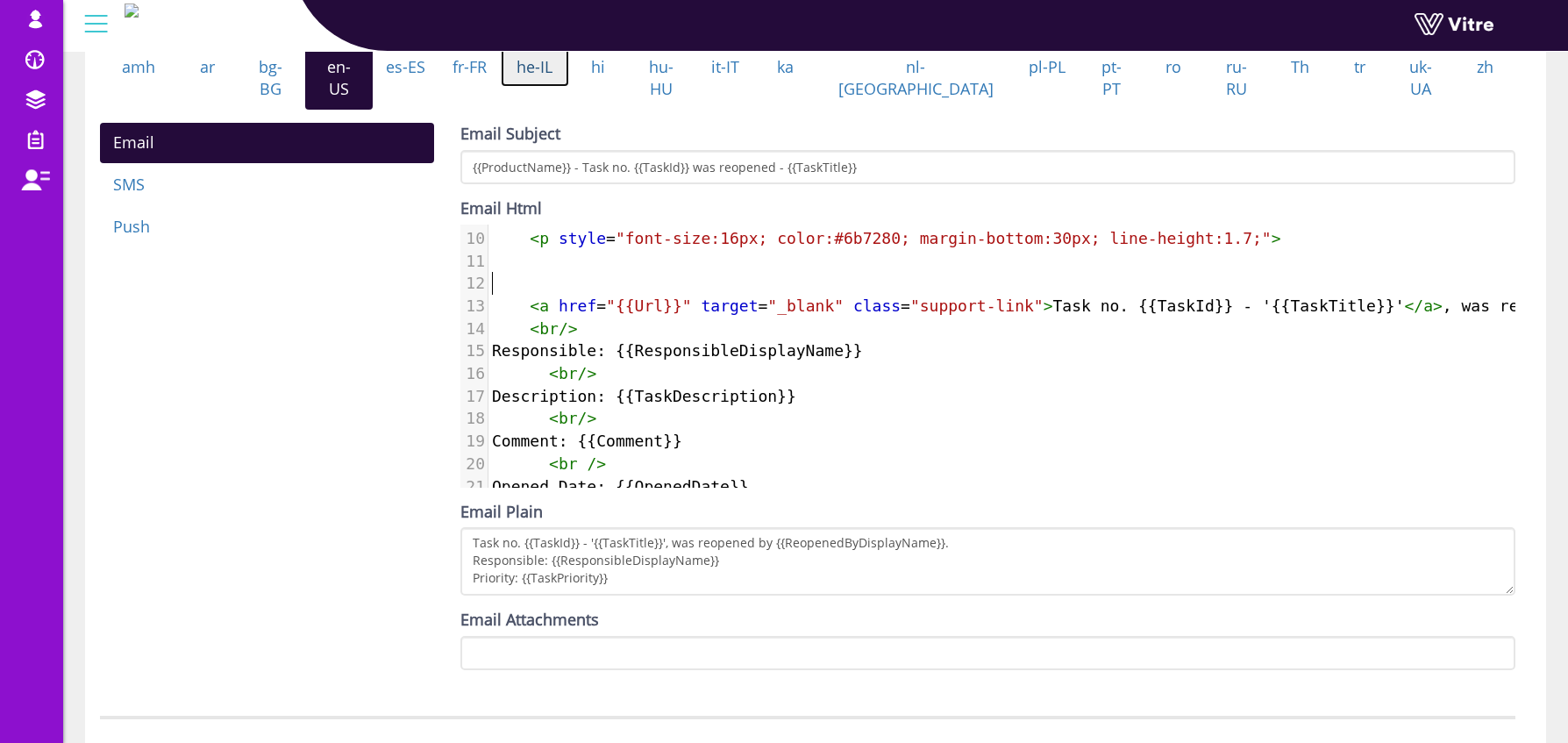
click at [569, 88] on link "he-IL" at bounding box center [535, 68] width 69 height 41
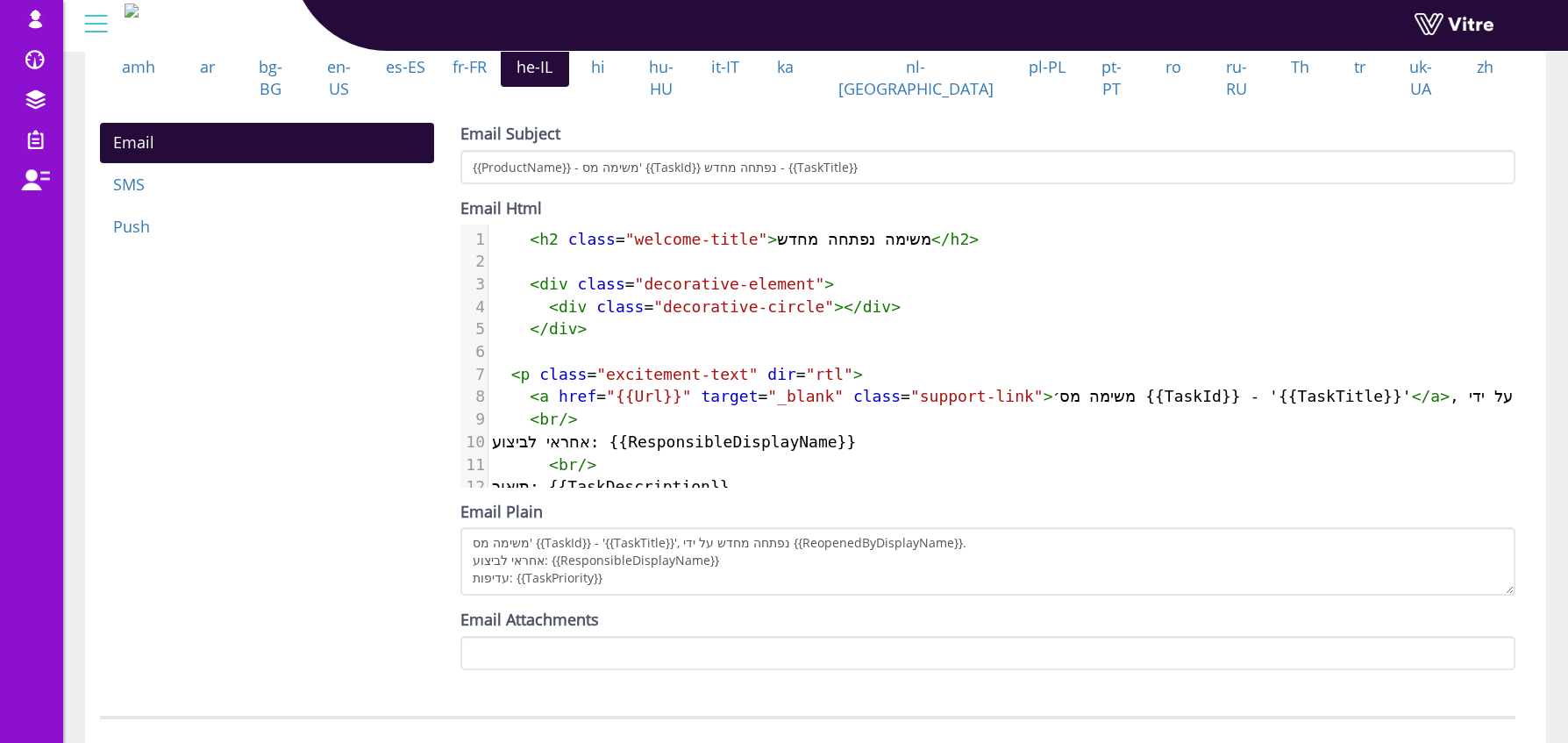
click at [509, 234] on span "< h2 class = "welcome-title" > משימה נפתחה מחדש </ h2 >" at bounding box center [735, 238] width 486 height 18
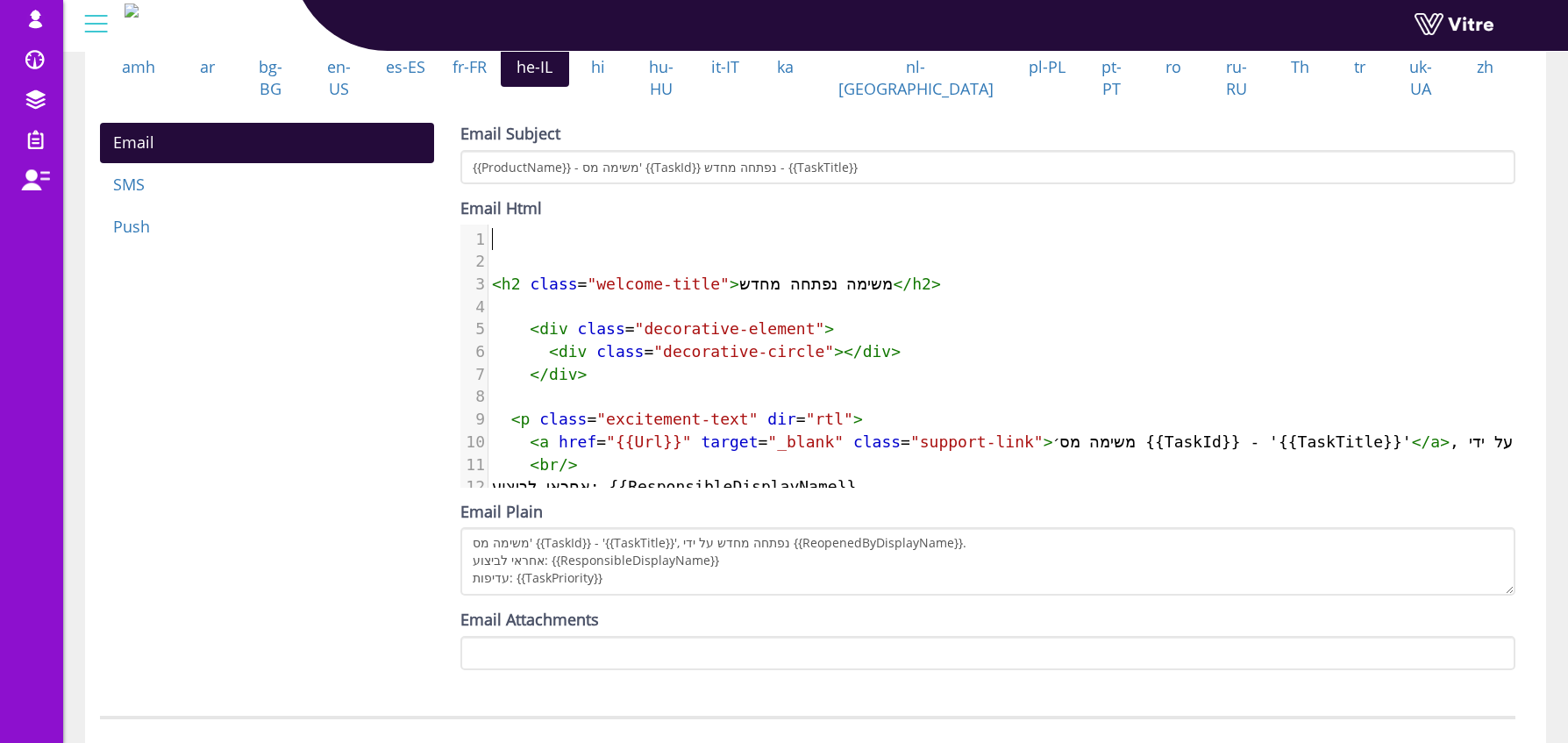
paste textarea "ש"
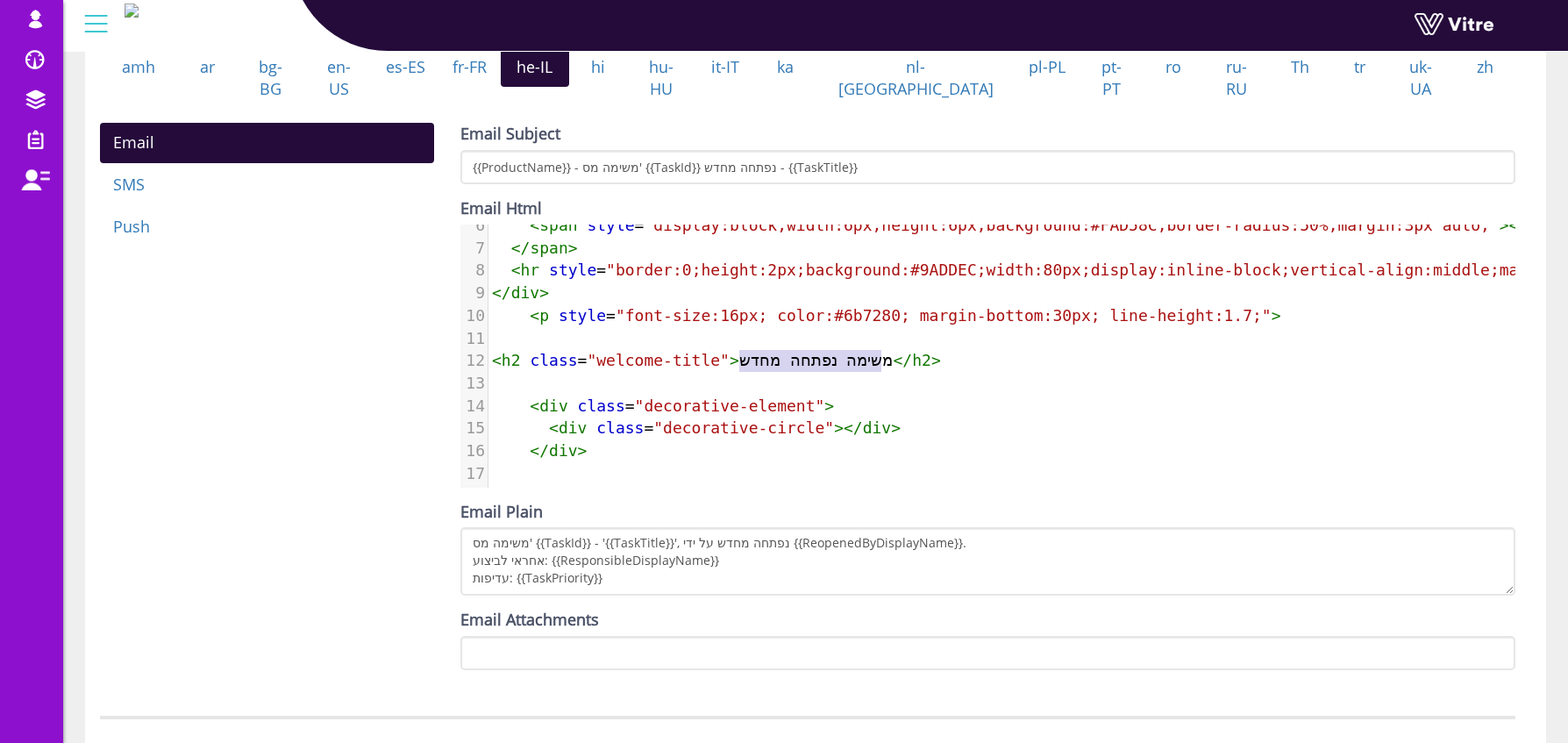
type textarea "משימה נפתחה מחדש"
drag, startPoint x: 740, startPoint y: 358, endPoint x: 888, endPoint y: 364, distance: 148.1
click at [888, 364] on pre "< h2 class = "welcome-title" > משימה נפתחה מחדש </ h2 >" at bounding box center [1189, 361] width 1402 height 23
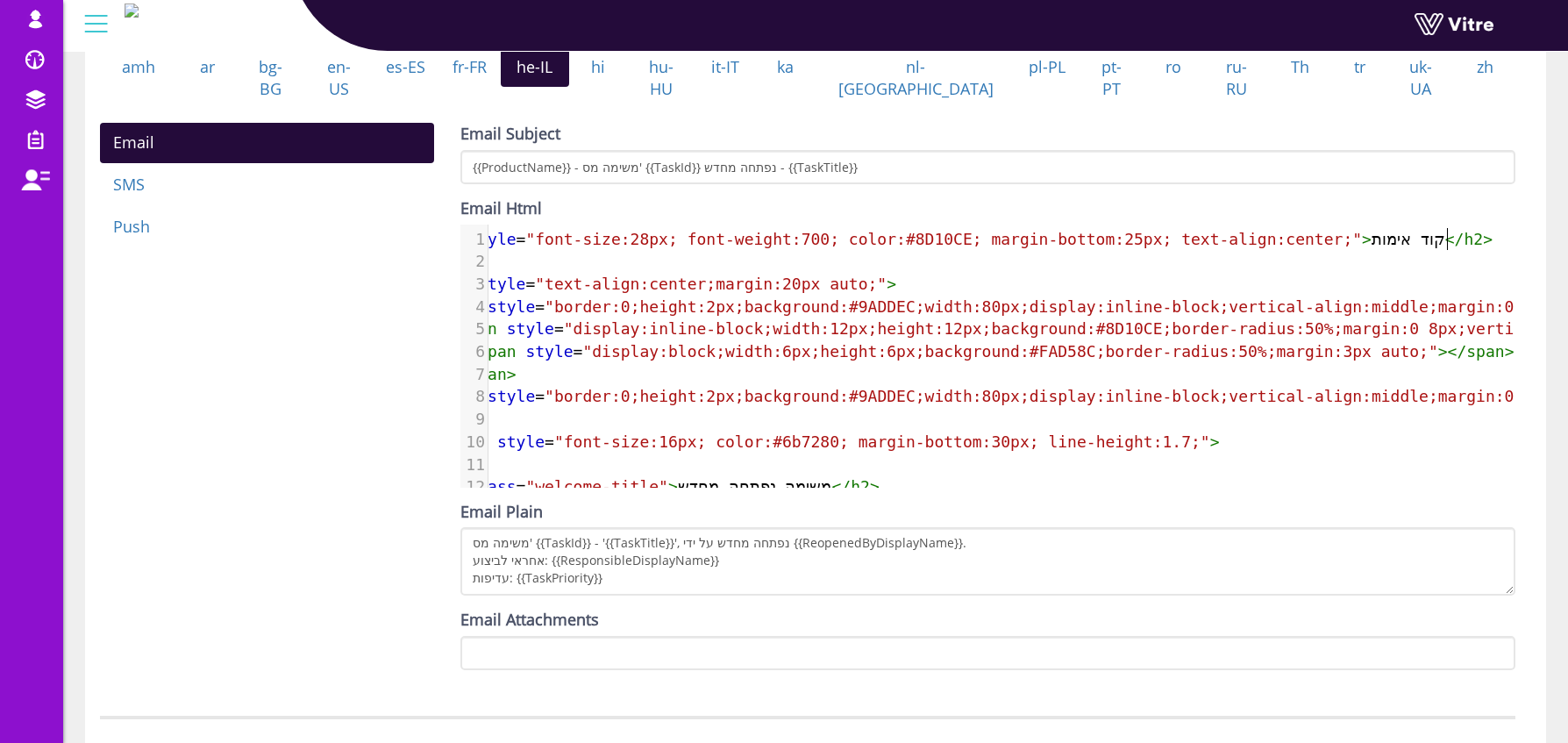
type textarea "וד"
drag, startPoint x: 1449, startPoint y: 236, endPoint x: 1432, endPoint y: 238, distance: 17.1
click at [1431, 238] on span "< h2 style = "font-size:28px; font-weight:700; color:#8D10CE; margin-bottom:25p…" at bounding box center [961, 238] width 1062 height 18
type textarea "קוד אימות"
drag, startPoint x: 1459, startPoint y: 235, endPoint x: 1373, endPoint y: 240, distance: 86.1
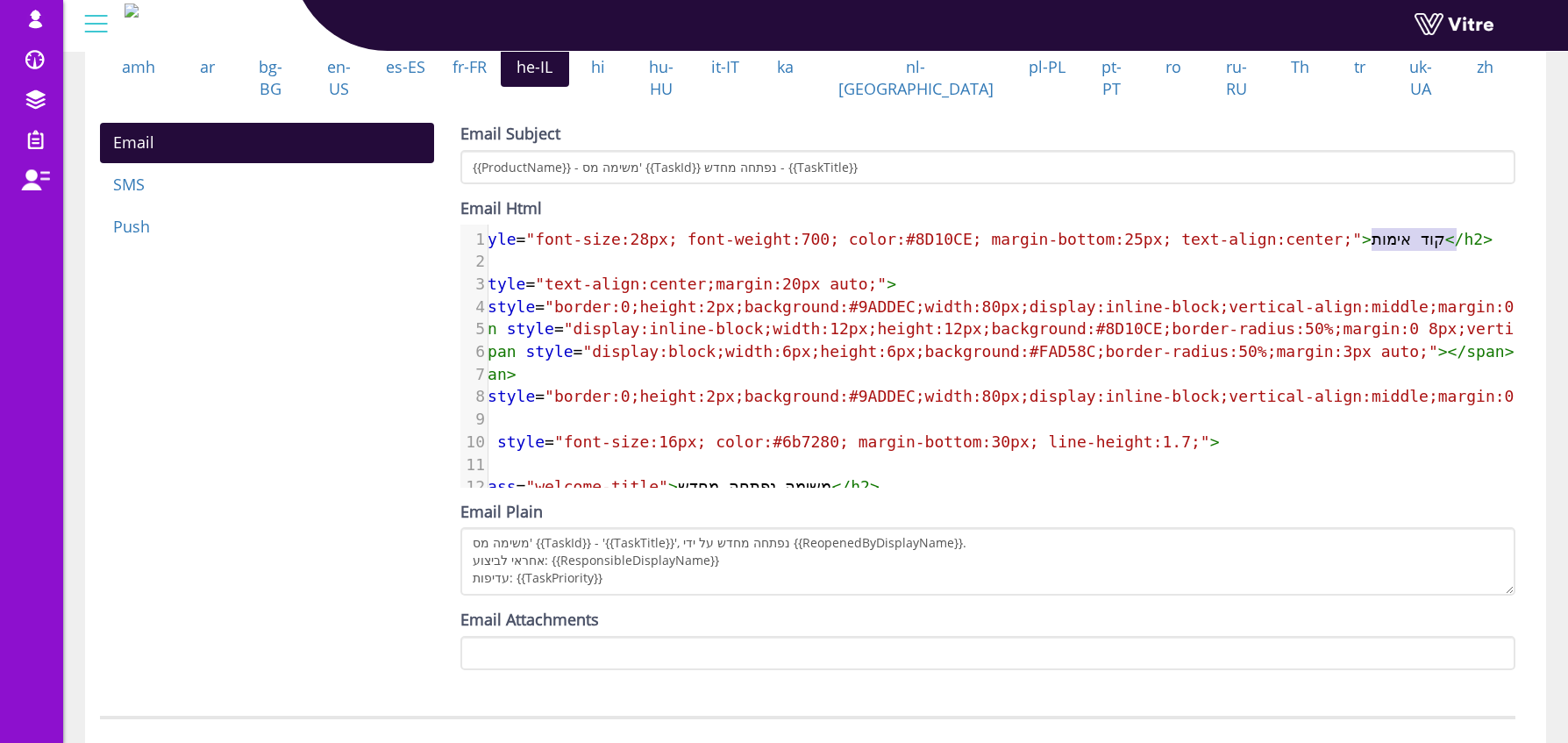
click at [1373, 240] on span "< h2 style = "font-size:28px; font-weight:700; color:#8D10CE; margin-bottom:25p…" at bounding box center [961, 238] width 1062 height 18
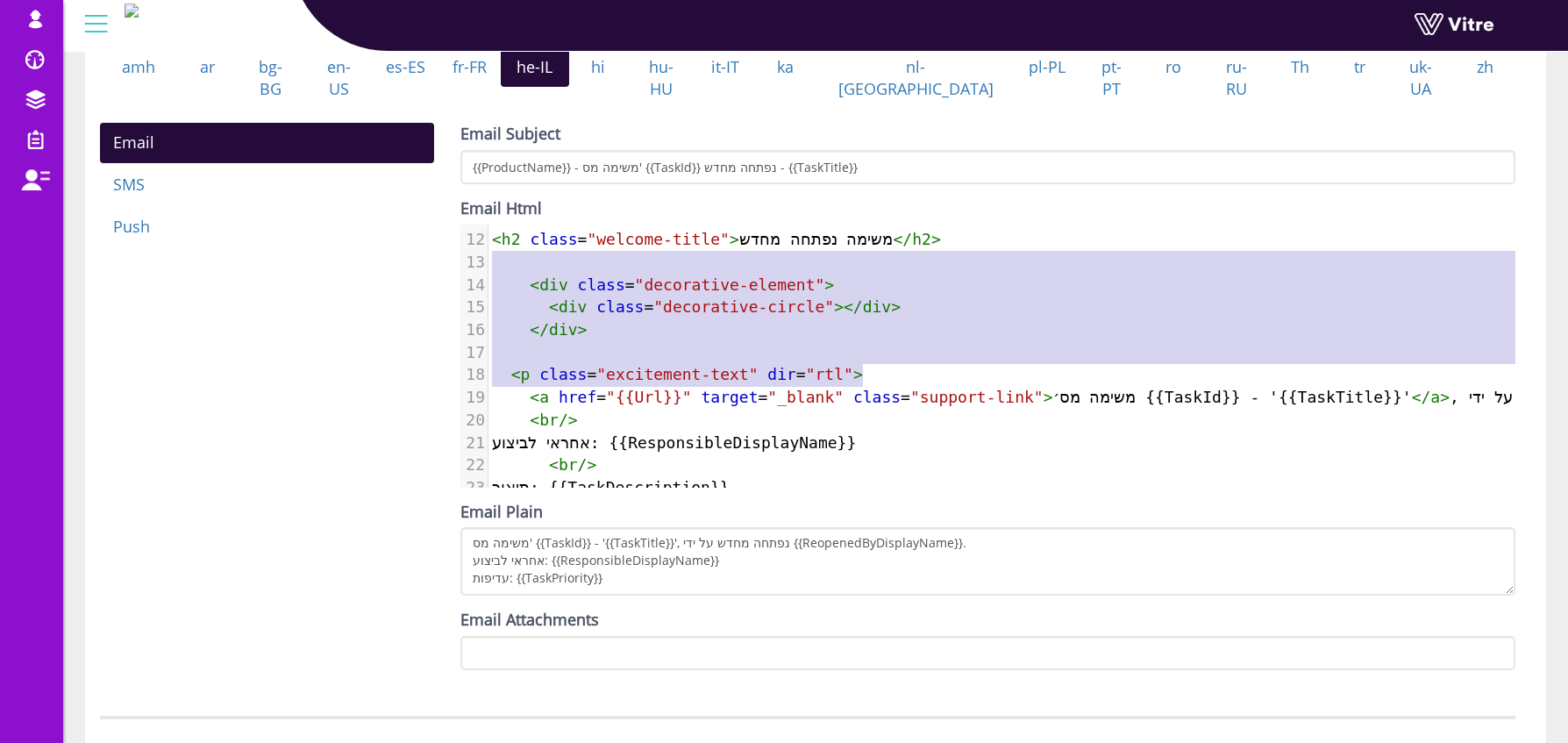
type textarea "<h2 class="welcome-title">משימה נפתחה מחדש</h2> <div class="decorative-element"…"
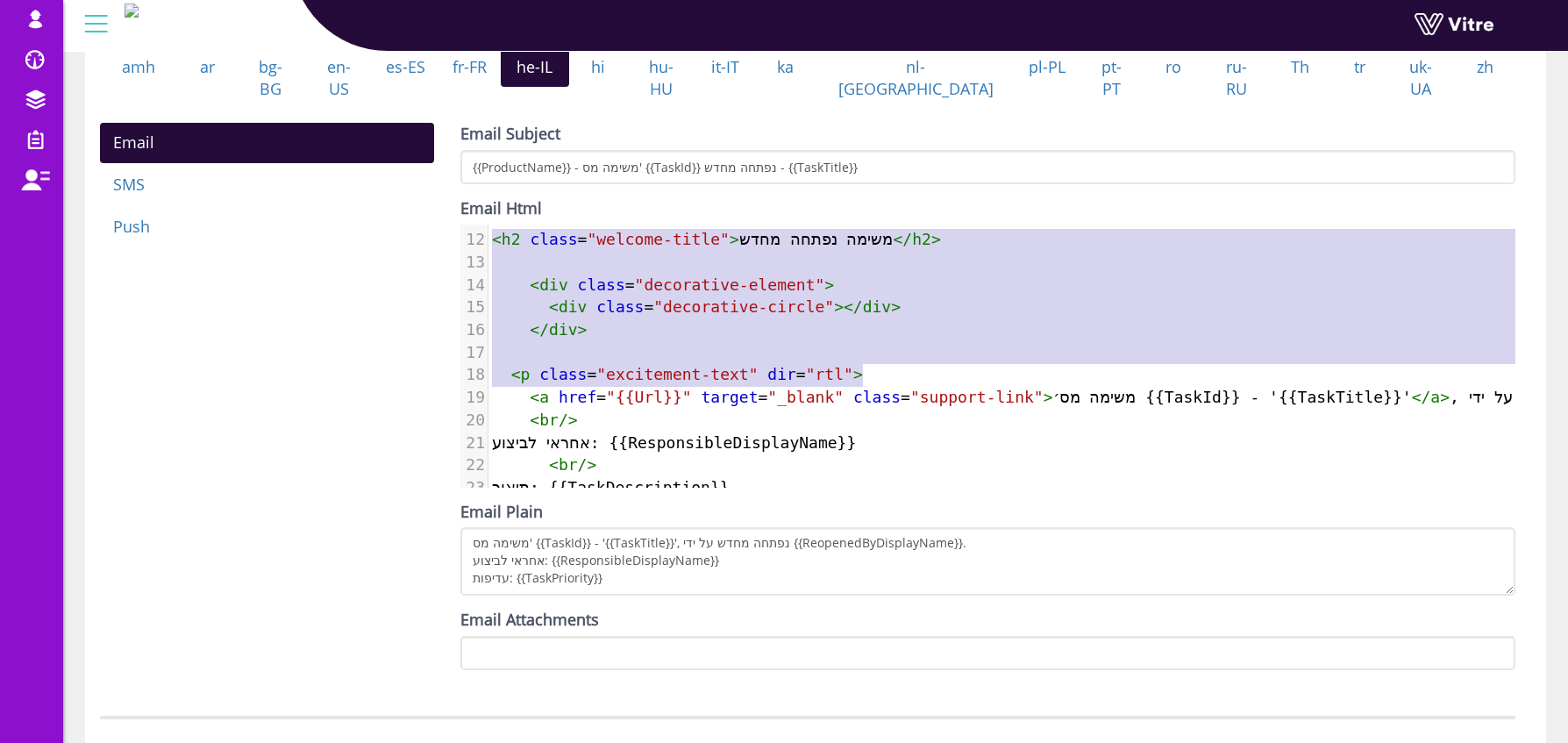
drag, startPoint x: 874, startPoint y: 369, endPoint x: 484, endPoint y: 236, distance: 412.1
click at [488, 236] on div "1 < h2 style = "font-size:28px; font-weight:700; color:#8D10CE; margin-bottom:2…" at bounding box center [1189, 296] width 1402 height 631
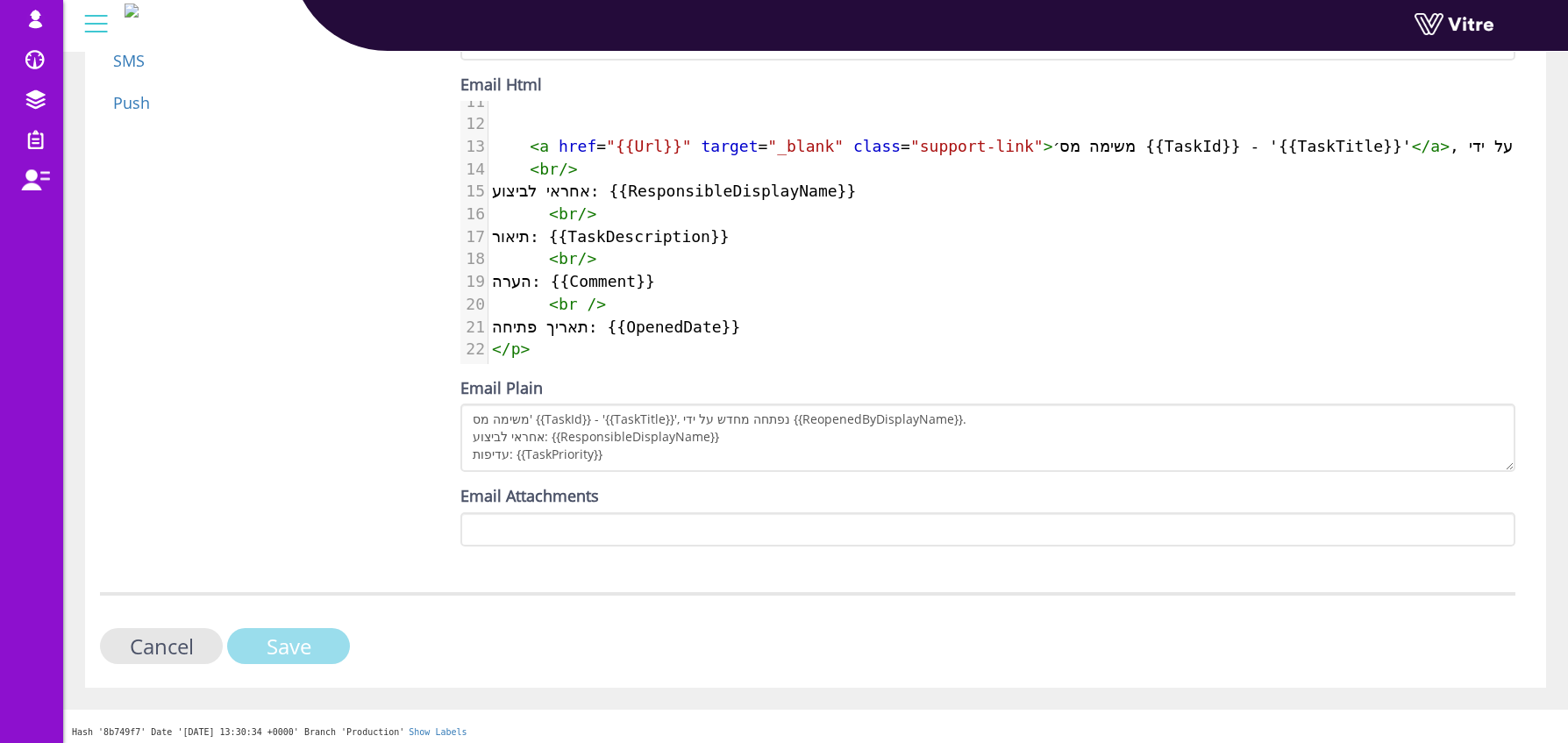
click at [316, 644] on input "Save" at bounding box center [288, 646] width 123 height 36
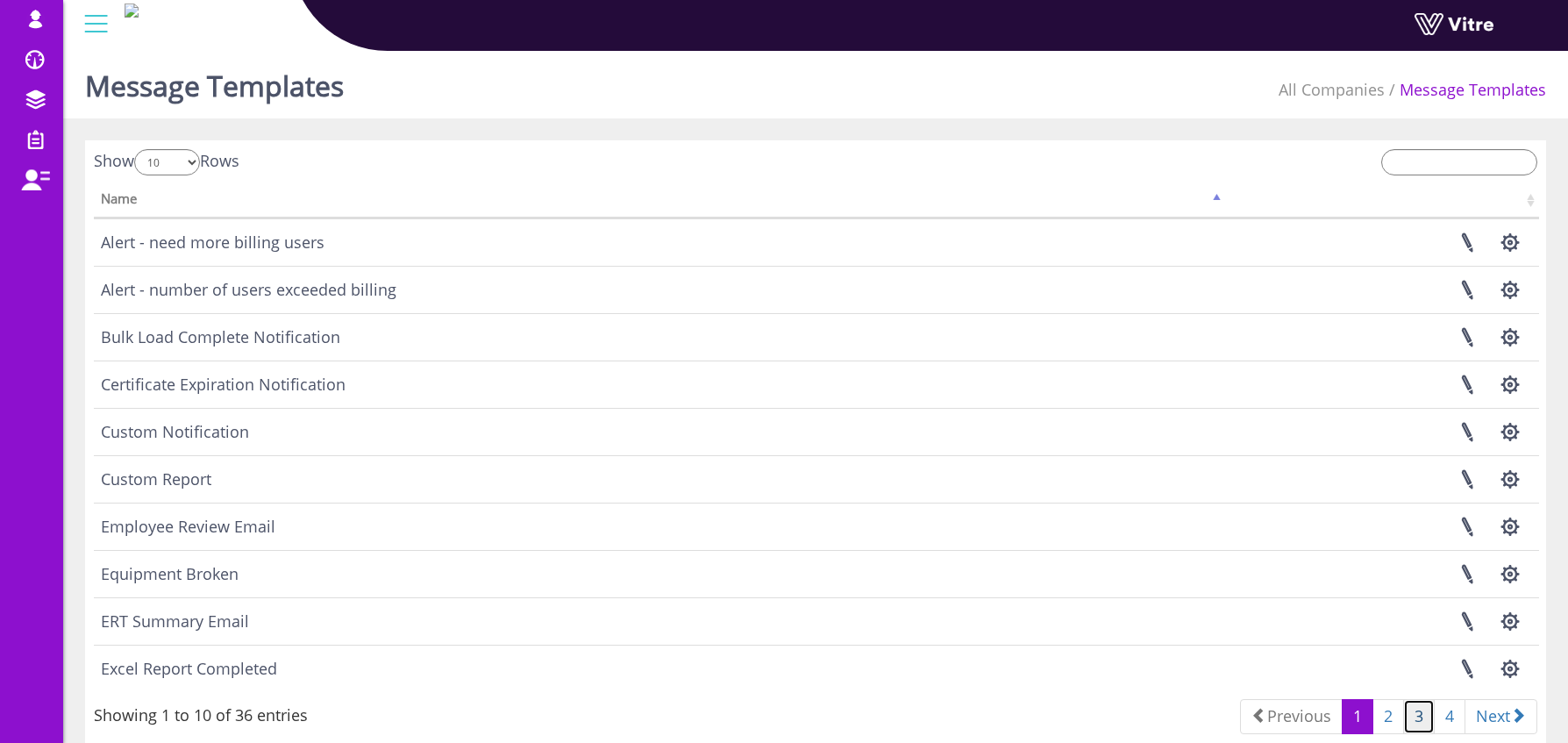
click at [1420, 715] on link "3" at bounding box center [1418, 716] width 32 height 35
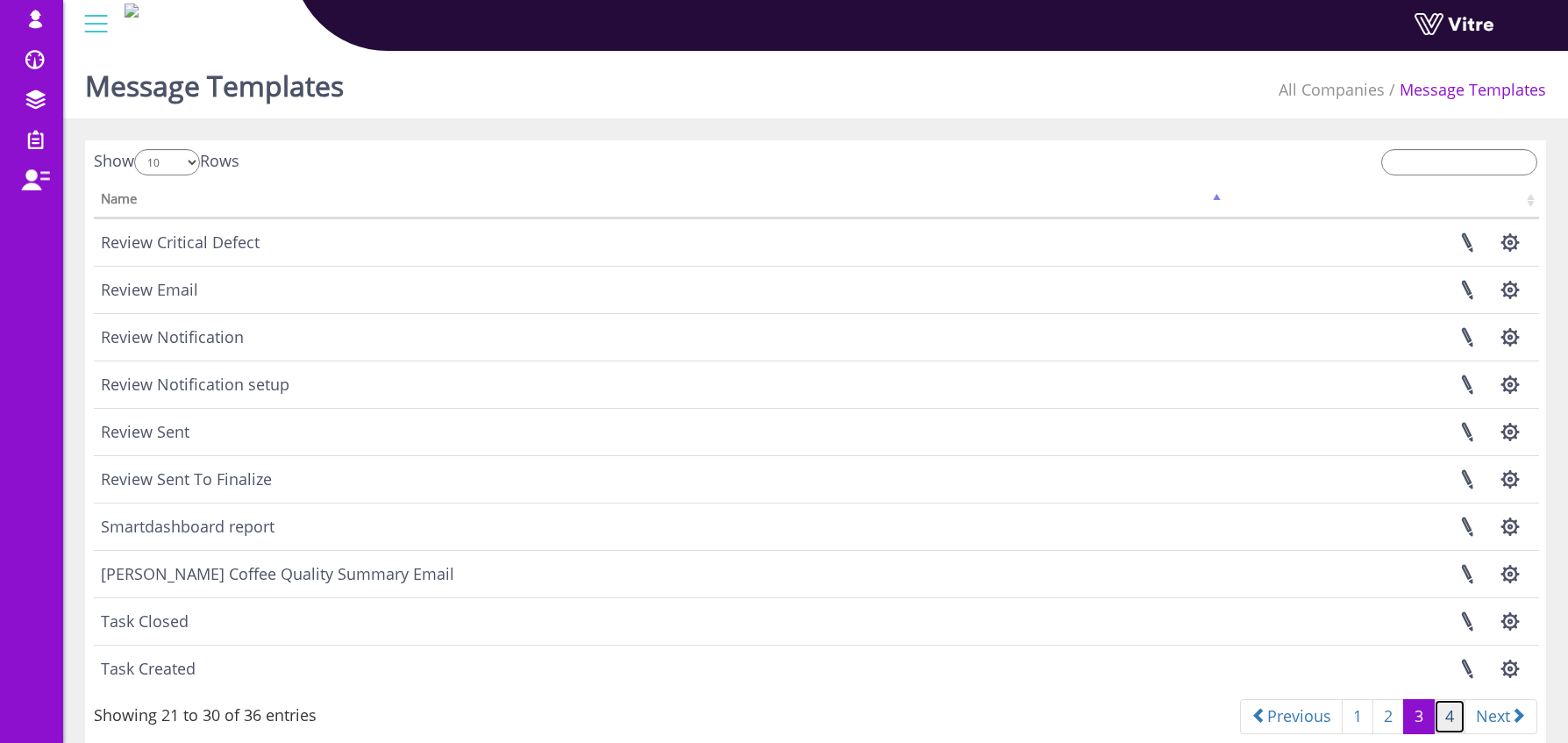
click at [1436, 717] on link "4" at bounding box center [1449, 716] width 32 height 35
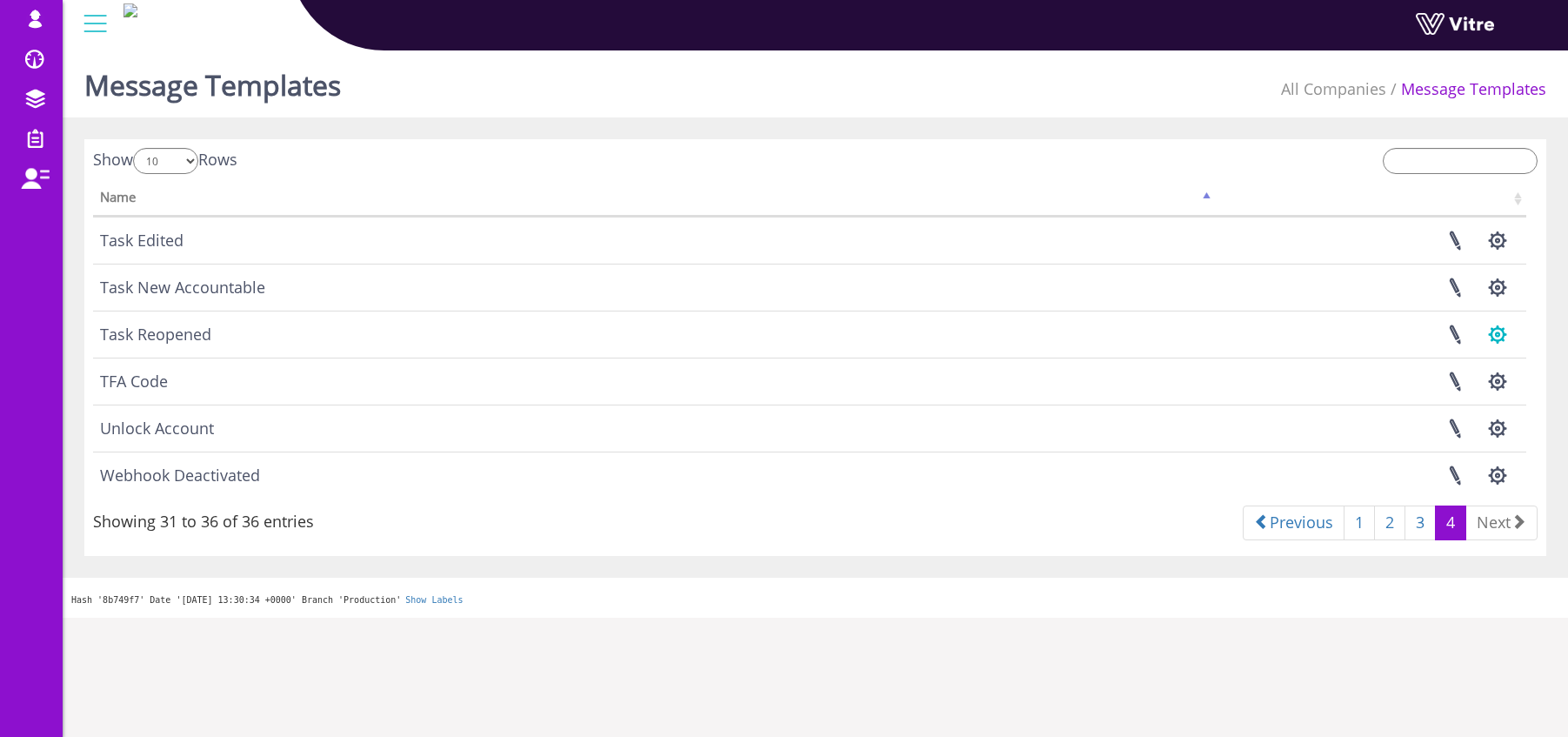
click at [1503, 337] on button "button" at bounding box center [1496, 334] width 43 height 46
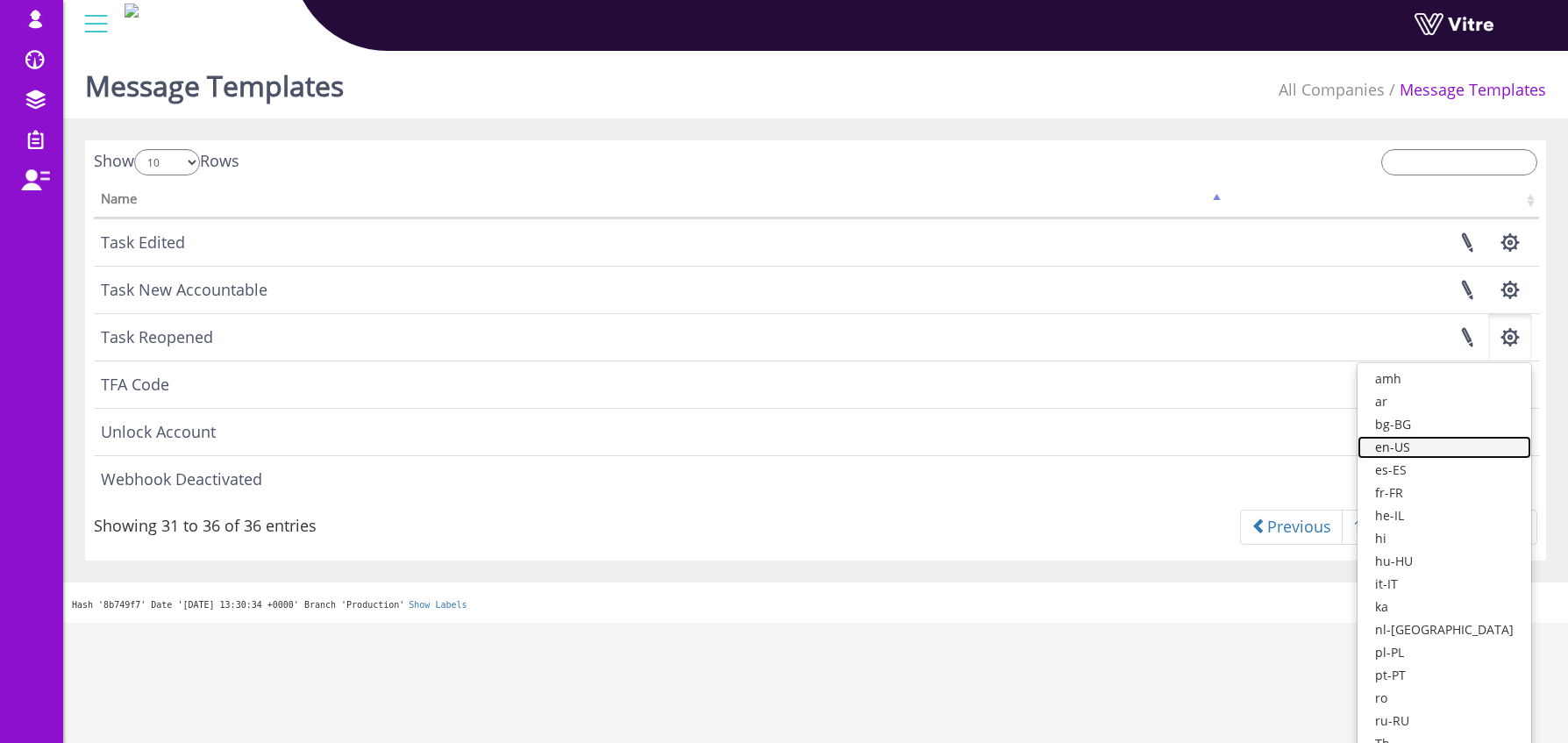
click at [1430, 452] on link "en-US" at bounding box center [1444, 448] width 174 height 23
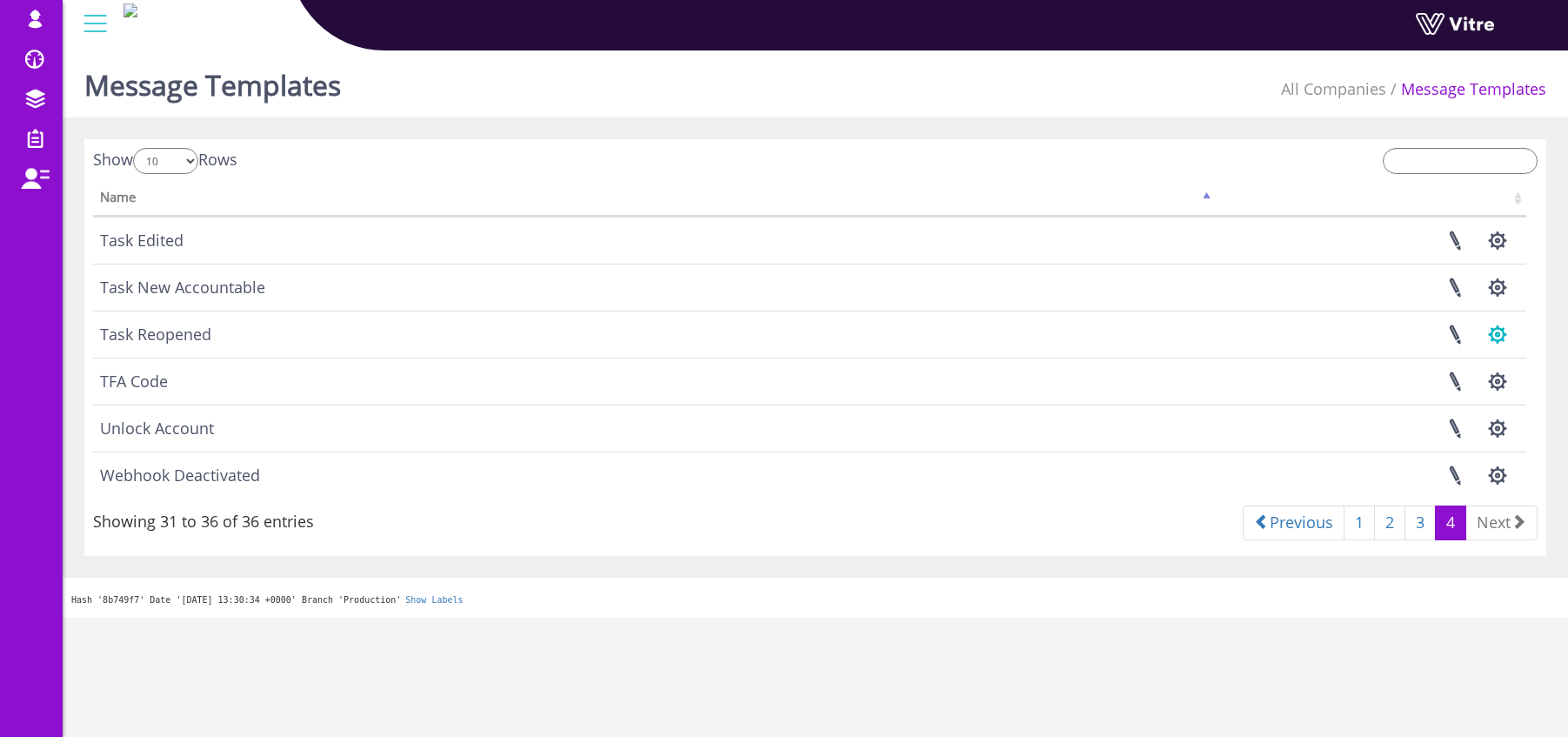
click at [1505, 327] on button "button" at bounding box center [1496, 334] width 43 height 46
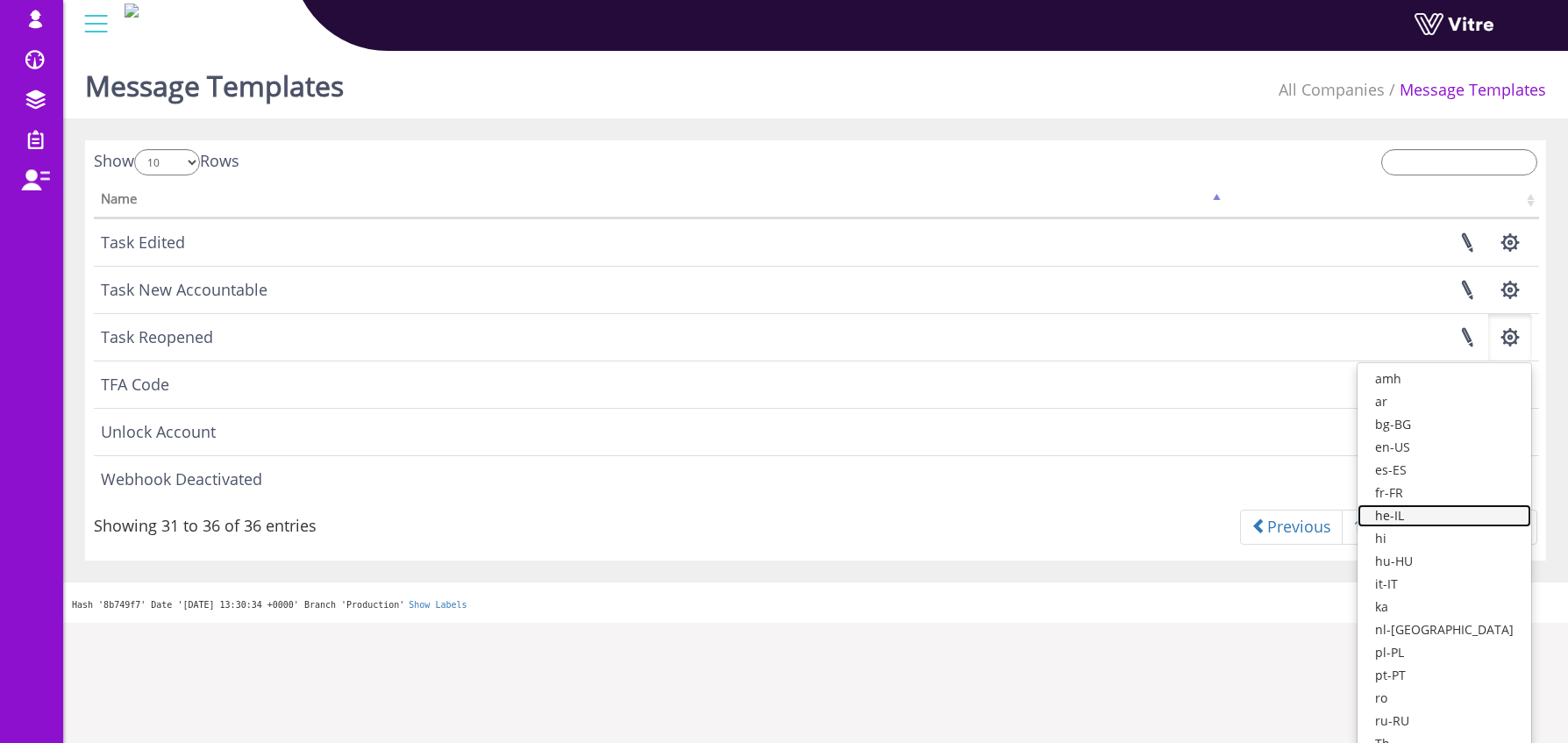
click at [1445, 514] on link "he-IL" at bounding box center [1444, 516] width 174 height 23
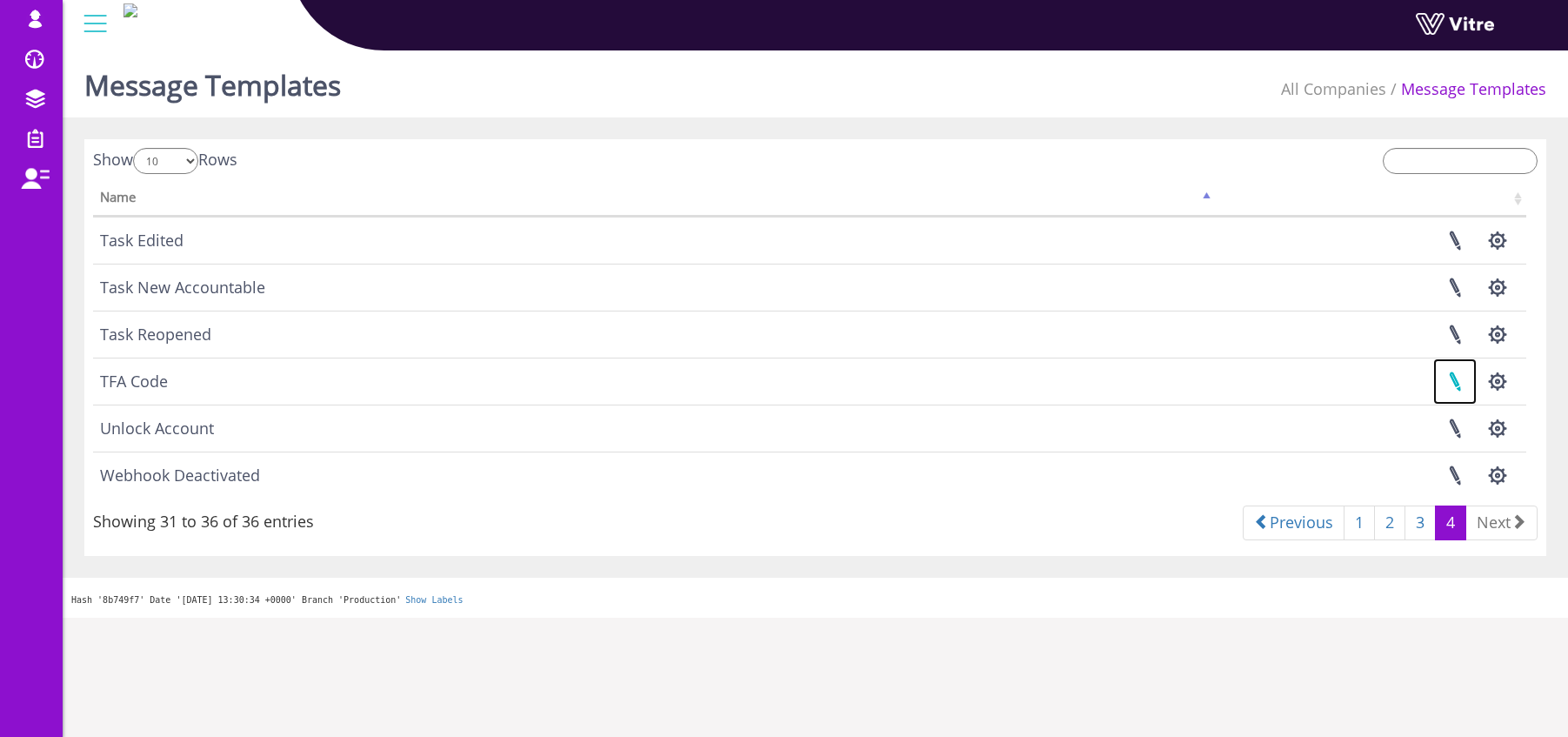
click at [1458, 380] on link at bounding box center [1454, 381] width 43 height 46
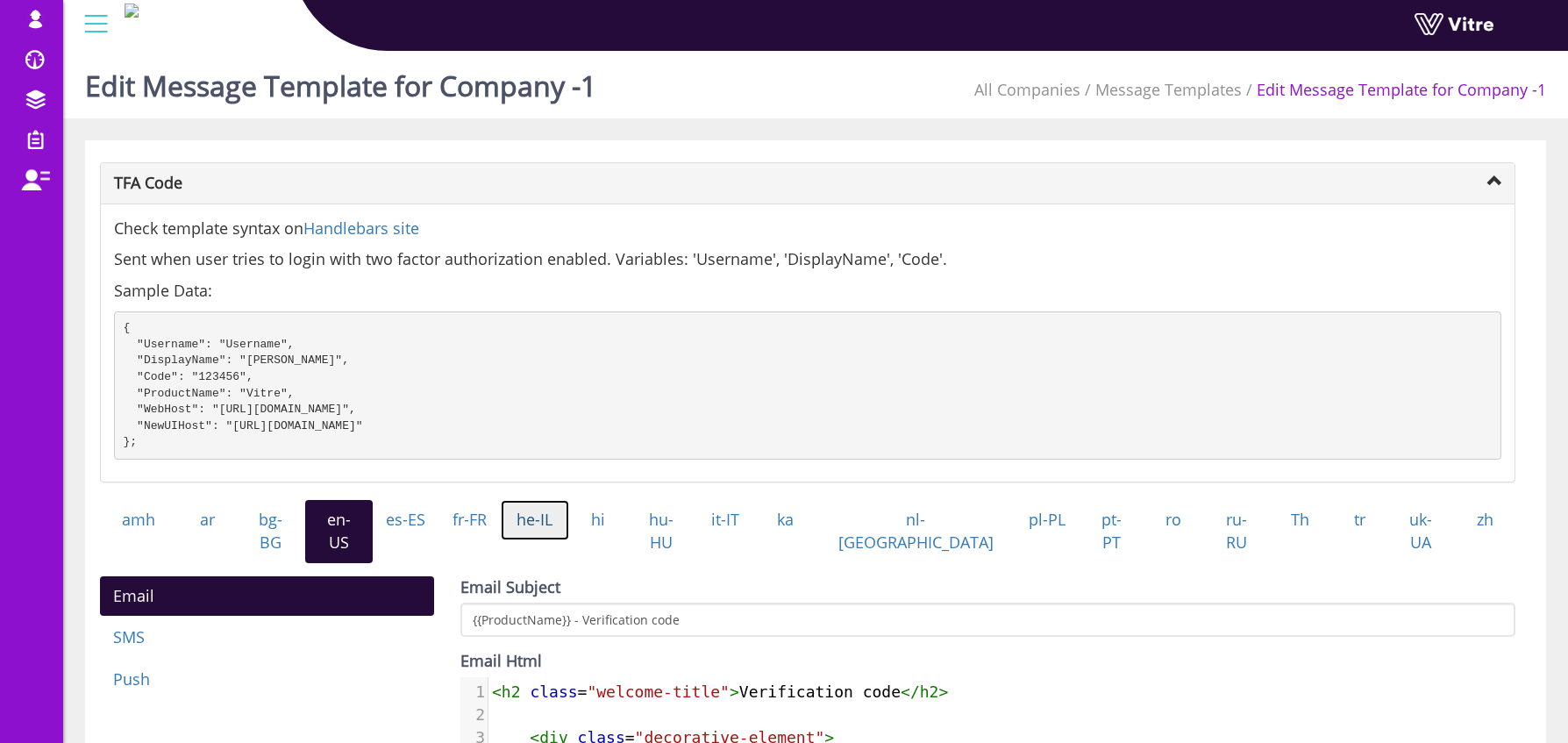
click at [569, 539] on link "he-IL" at bounding box center [535, 520] width 69 height 41
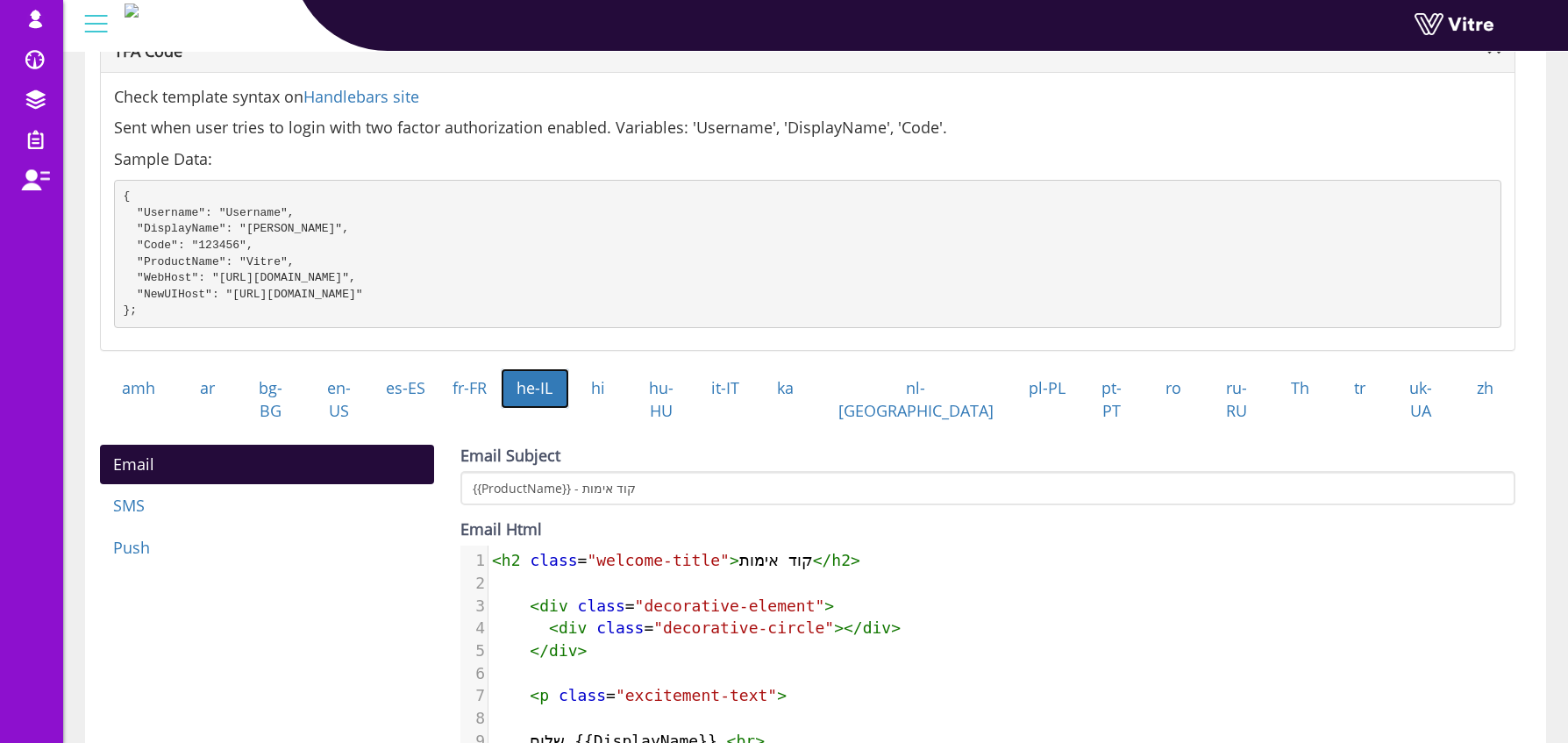
scroll to position [134, 0]
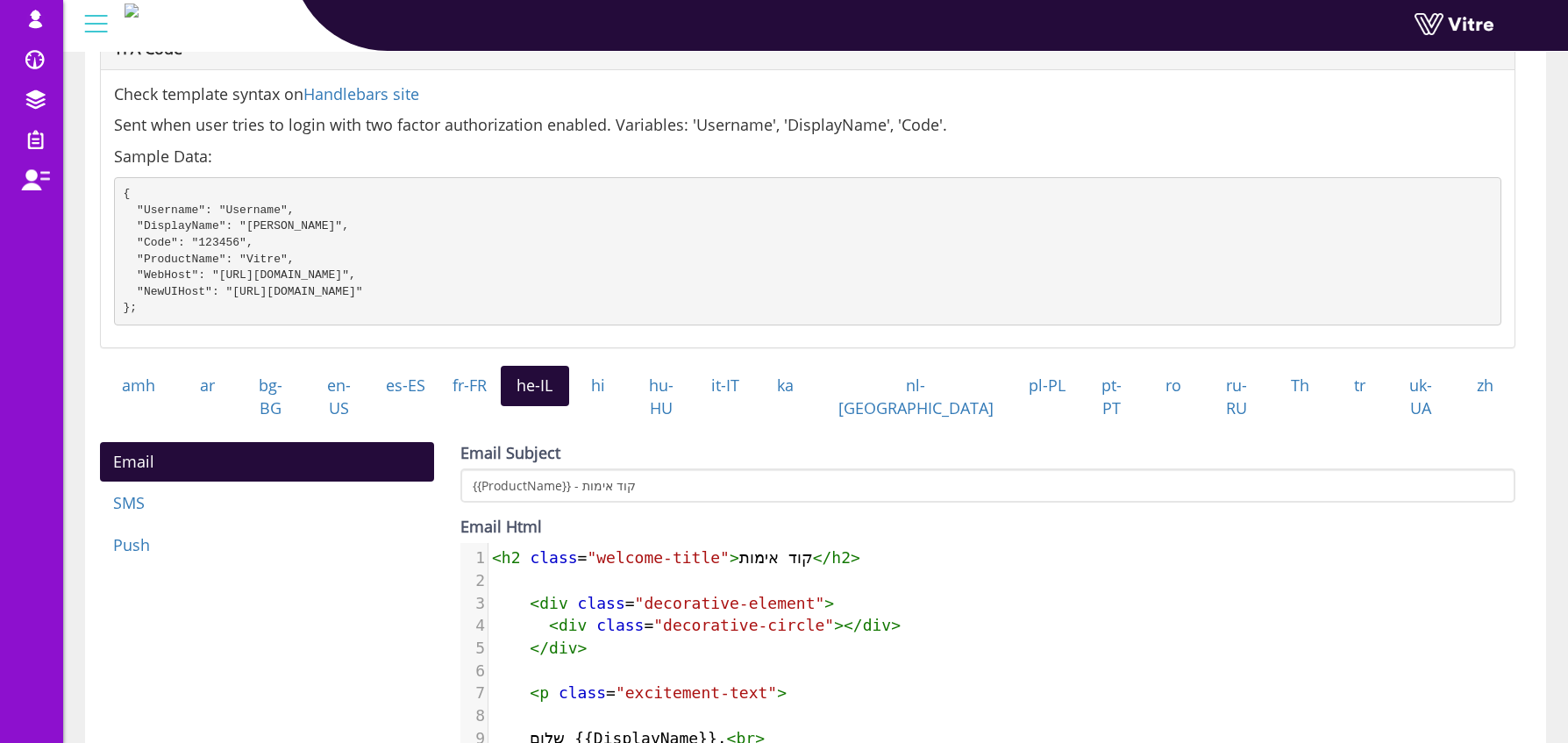
click at [696, 616] on span ""decorative-circle"" at bounding box center [743, 624] width 180 height 18
type textarea "<h2 class="welcome-title">קוד אימות</h2> <div class="decorative-element"> <div …"
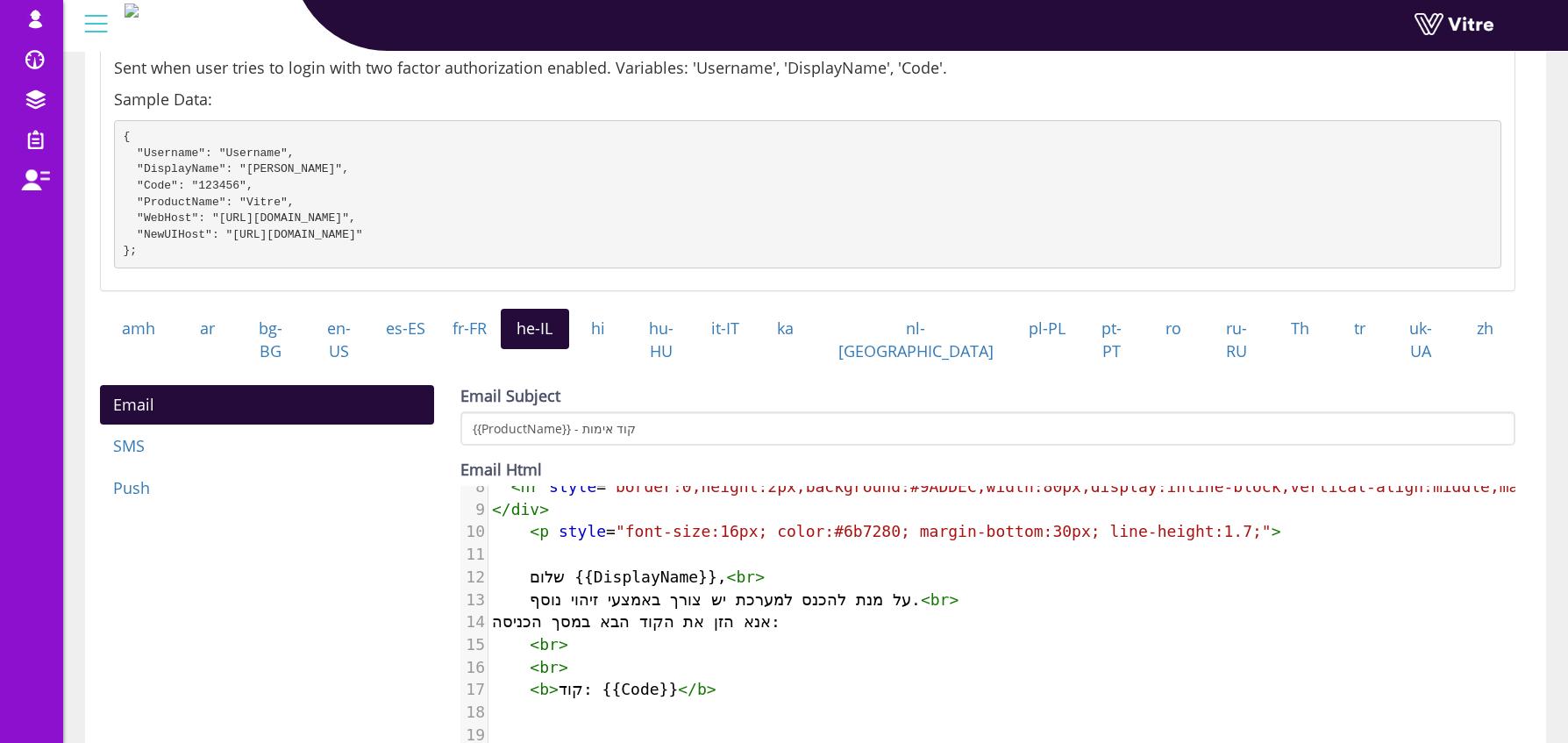
scroll to position [185, 0]
click at [352, 349] on link "en-US" at bounding box center [339, 340] width 69 height 63
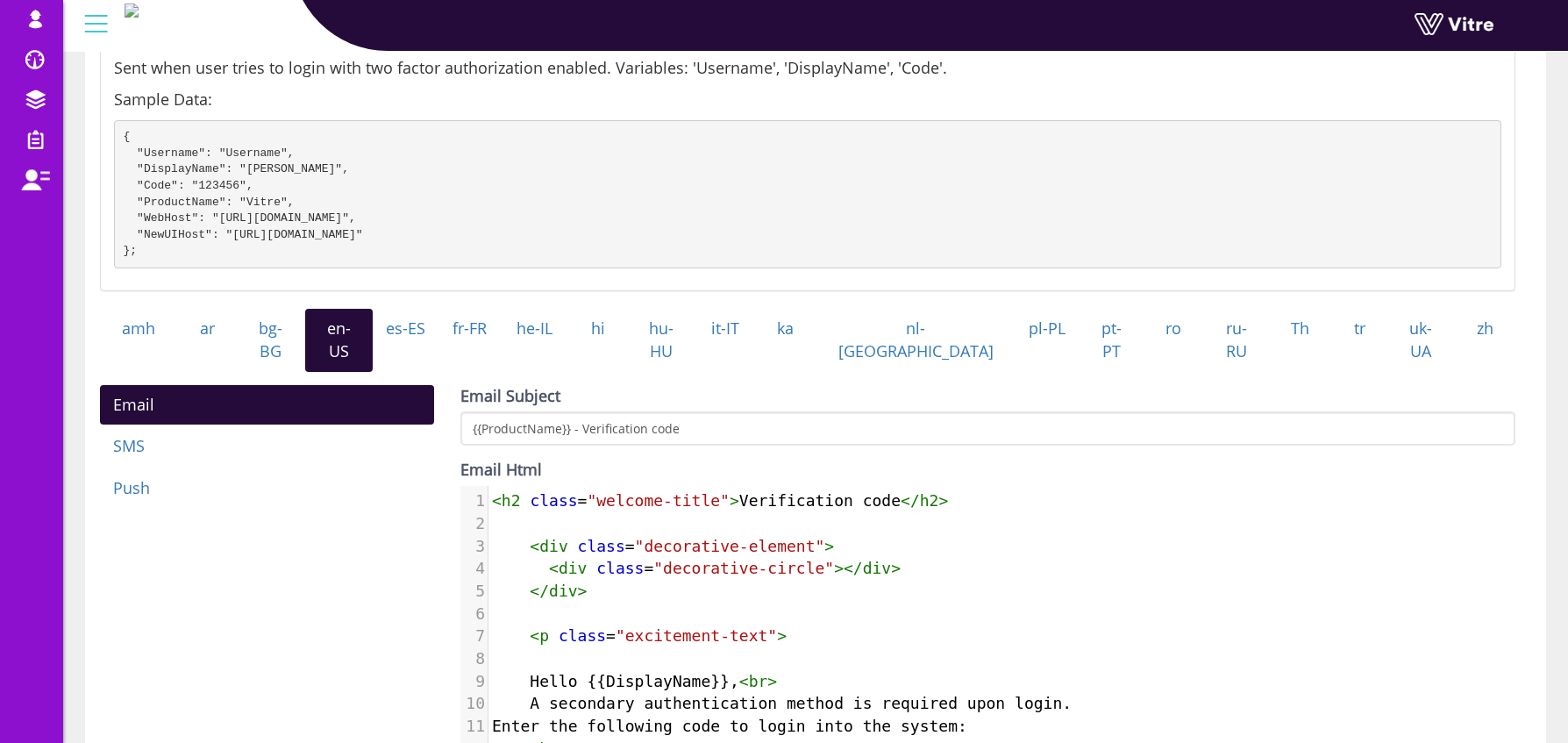
click at [601, 580] on pre "</ div >" at bounding box center [1002, 592] width 1027 height 23
type textarea "<h2 class="welcome-title">Verification code</h2> <div class="decorative-element…"
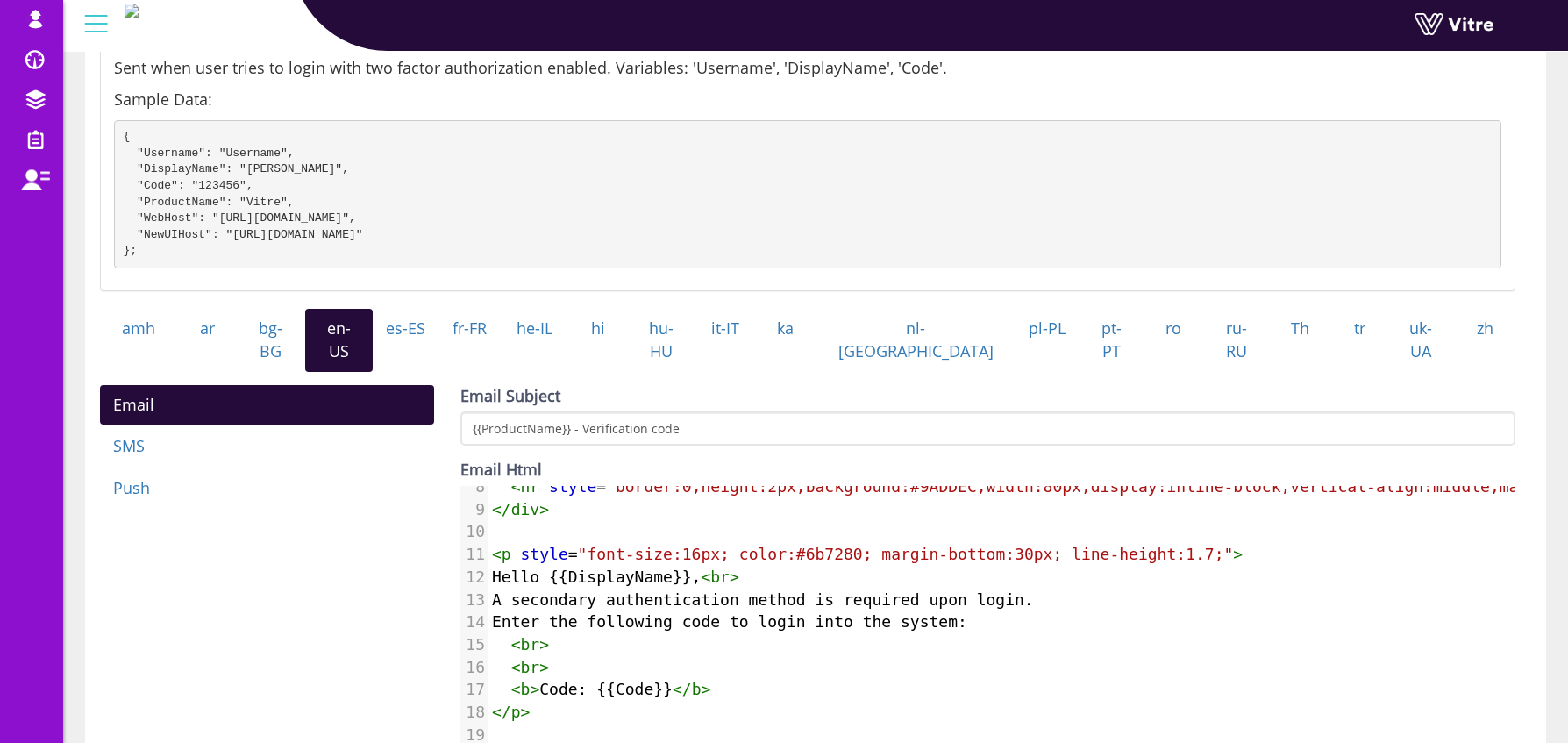
scroll to position [0, 0]
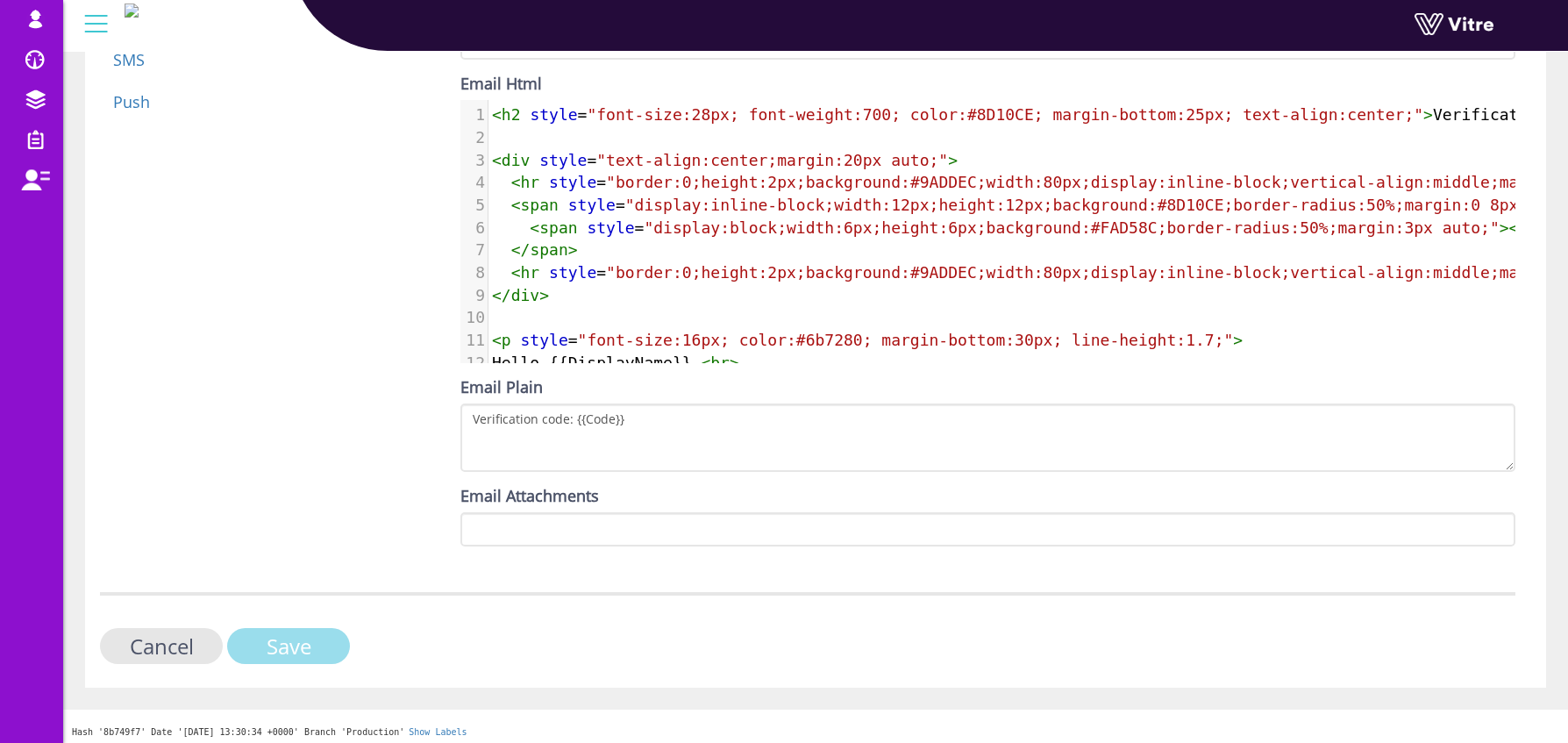
click at [323, 633] on input "Save" at bounding box center [288, 646] width 123 height 36
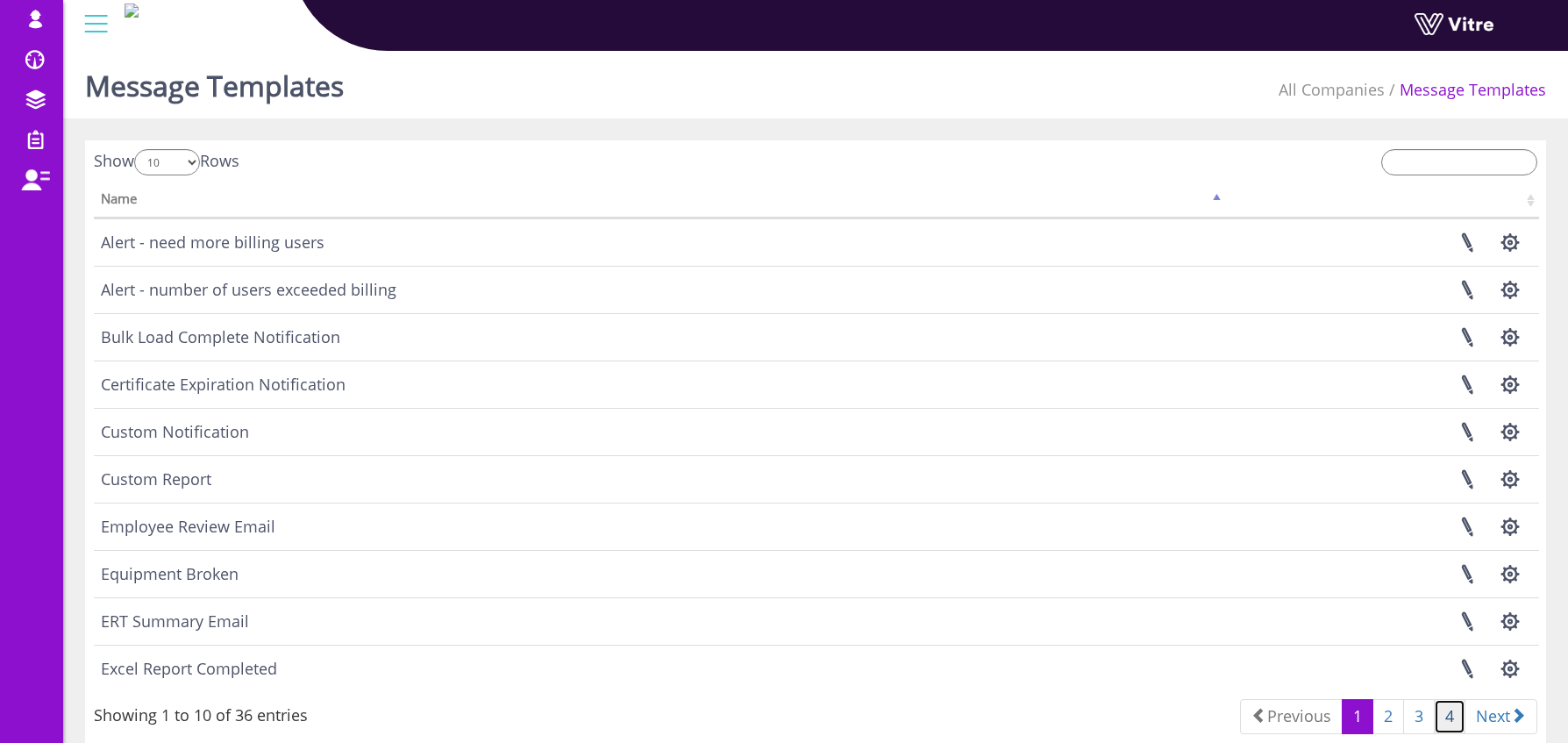
click at [1442, 712] on link "4" at bounding box center [1449, 716] width 32 height 35
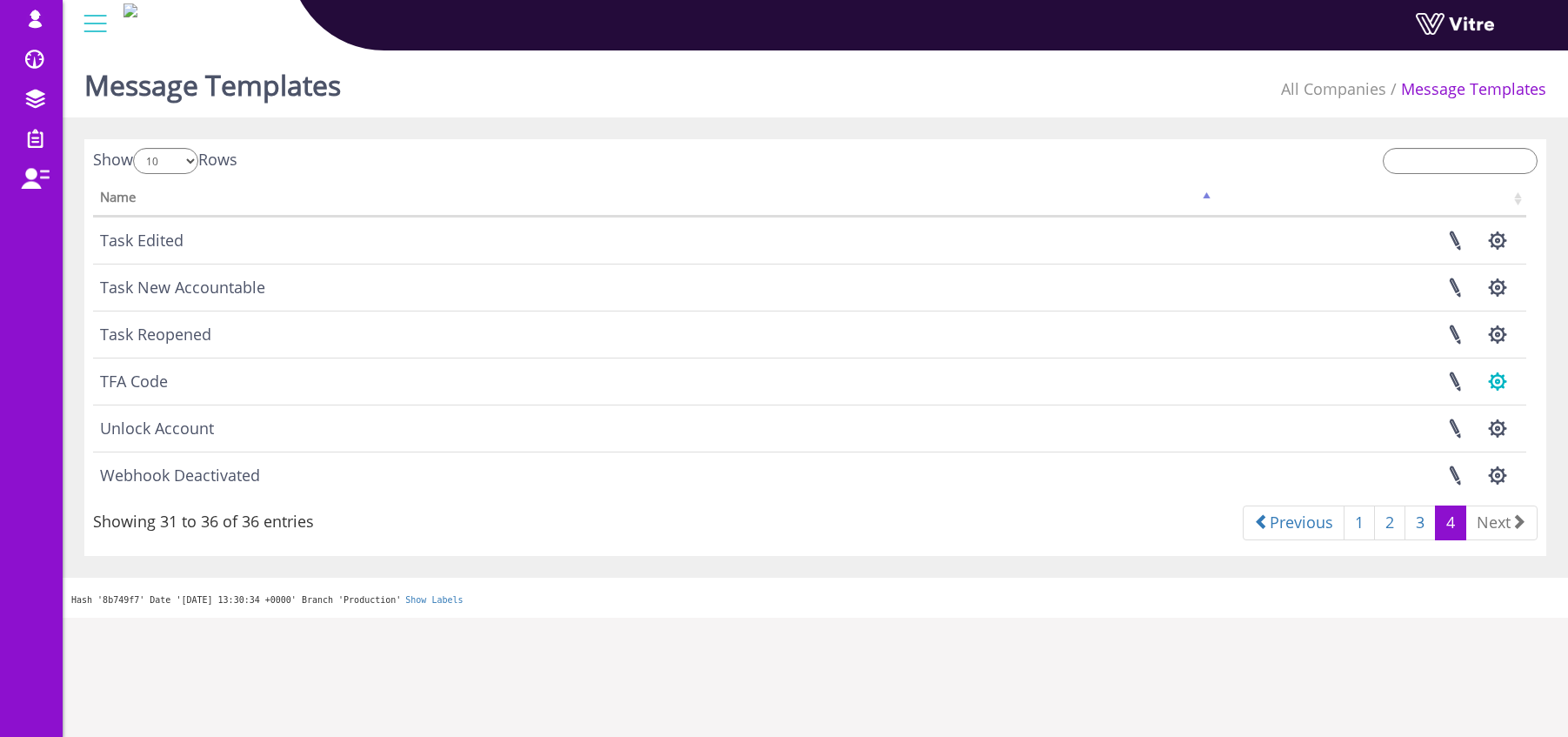
click at [1495, 375] on button "button" at bounding box center [1496, 381] width 43 height 46
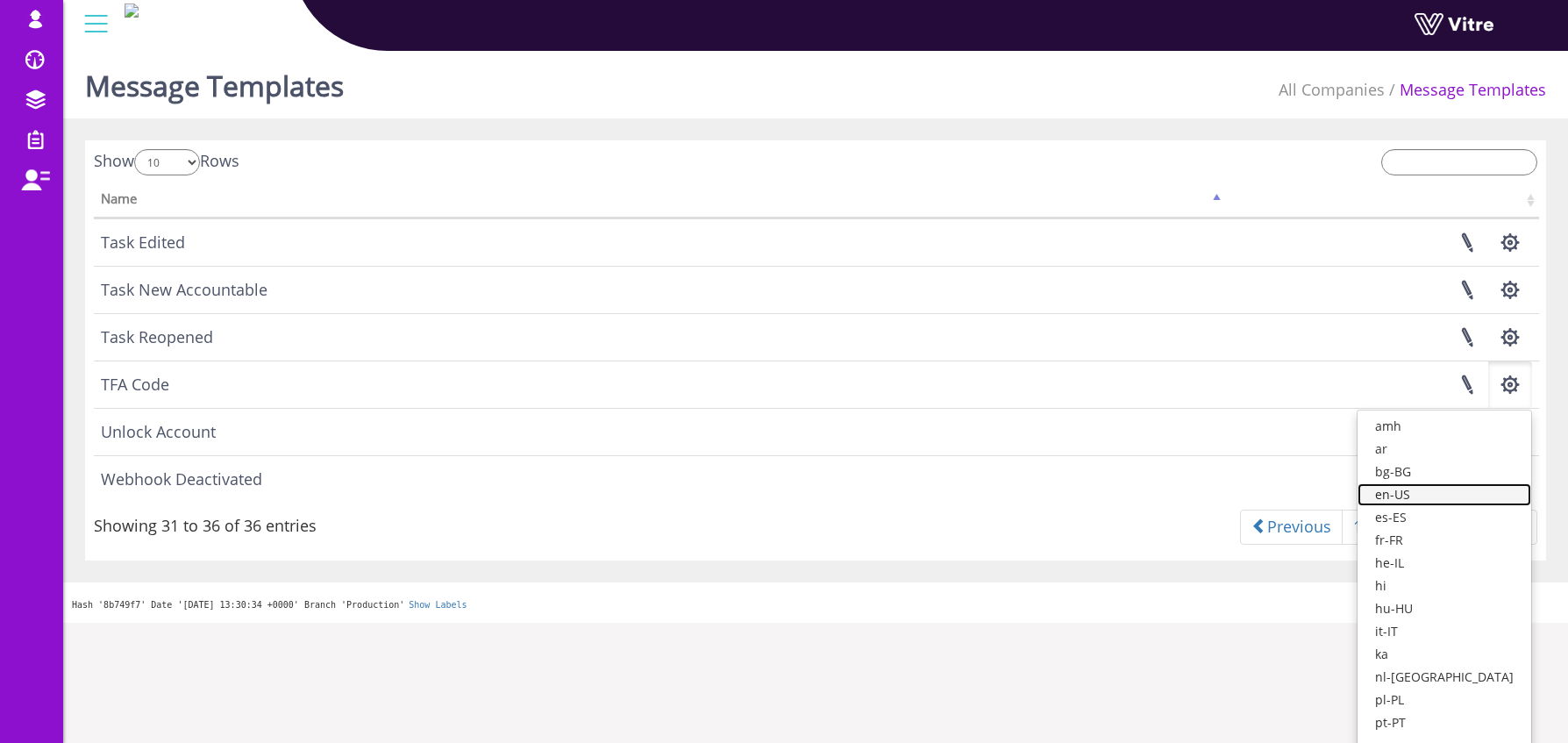
click at [1478, 490] on link "en-US" at bounding box center [1444, 495] width 174 height 23
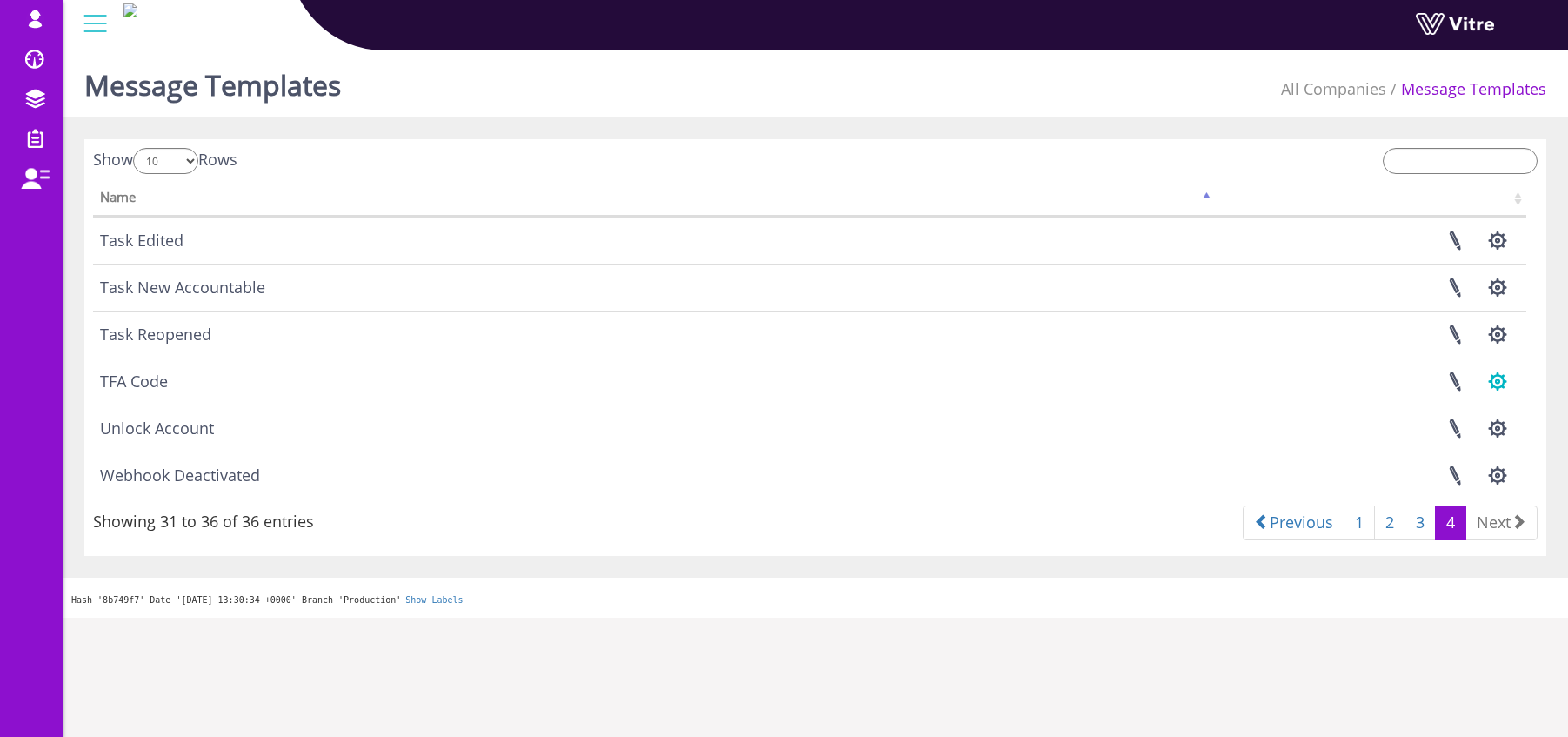
click at [1506, 389] on button "button" at bounding box center [1496, 381] width 43 height 46
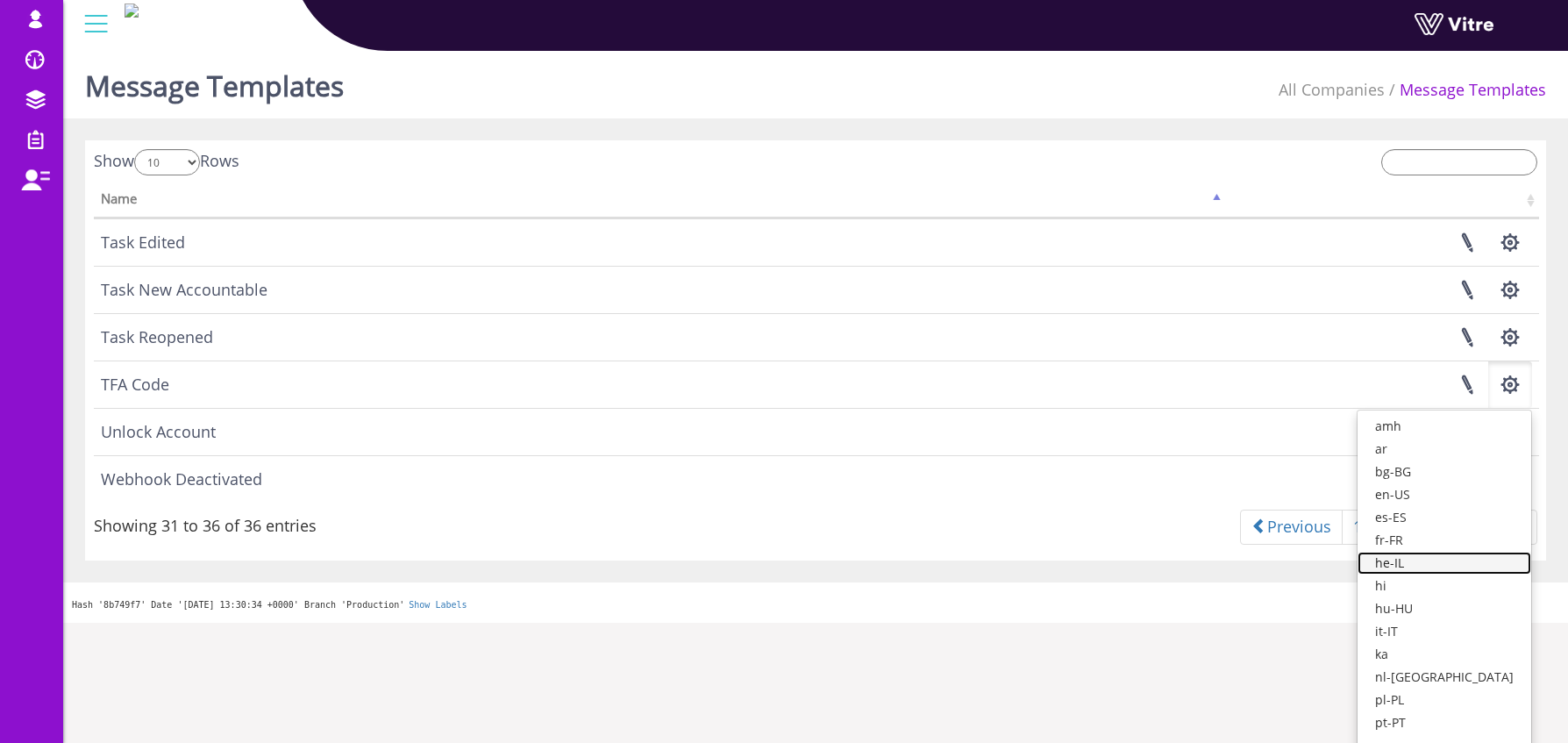
click at [1440, 560] on link "he-IL" at bounding box center [1444, 564] width 174 height 23
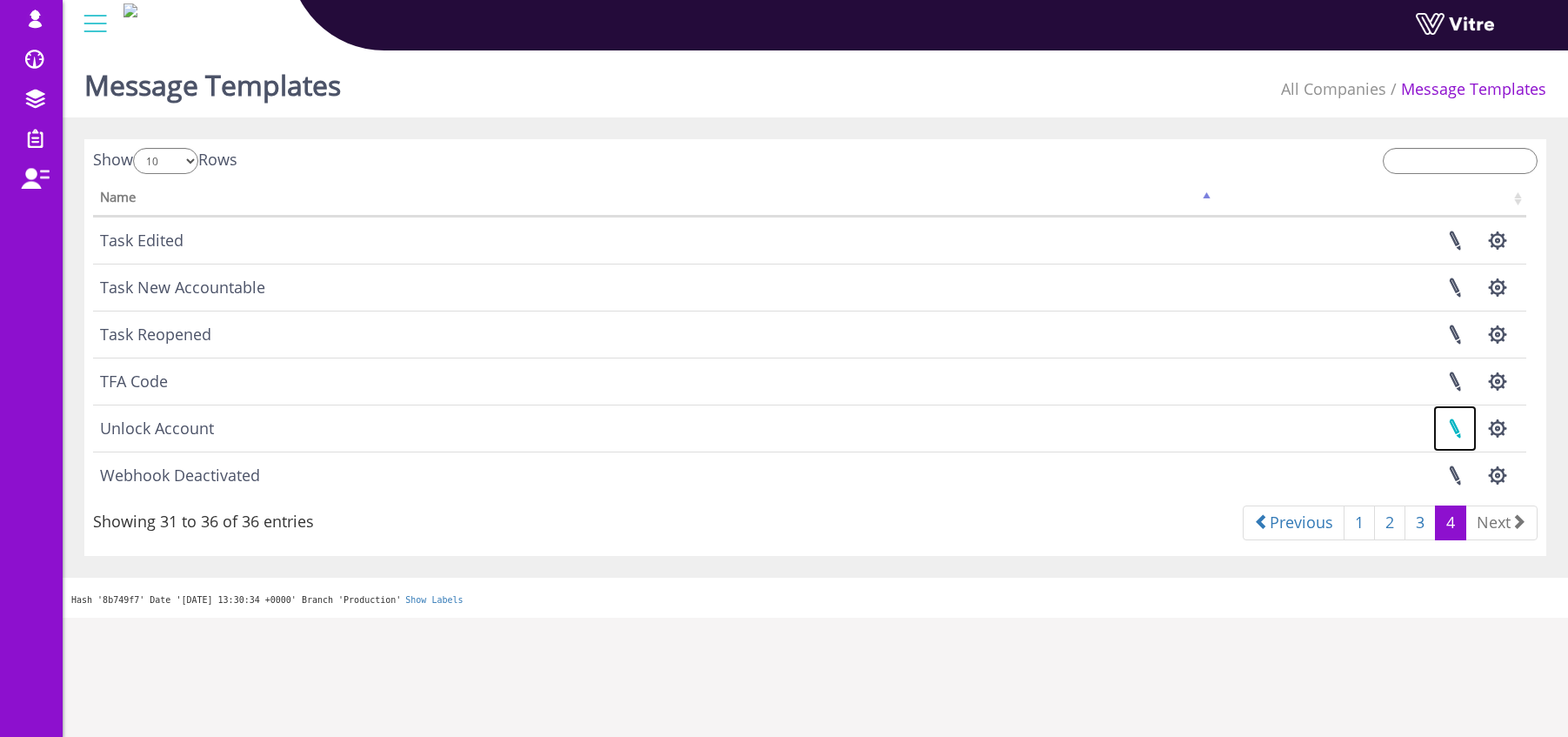
click at [1454, 430] on link at bounding box center [1454, 429] width 43 height 46
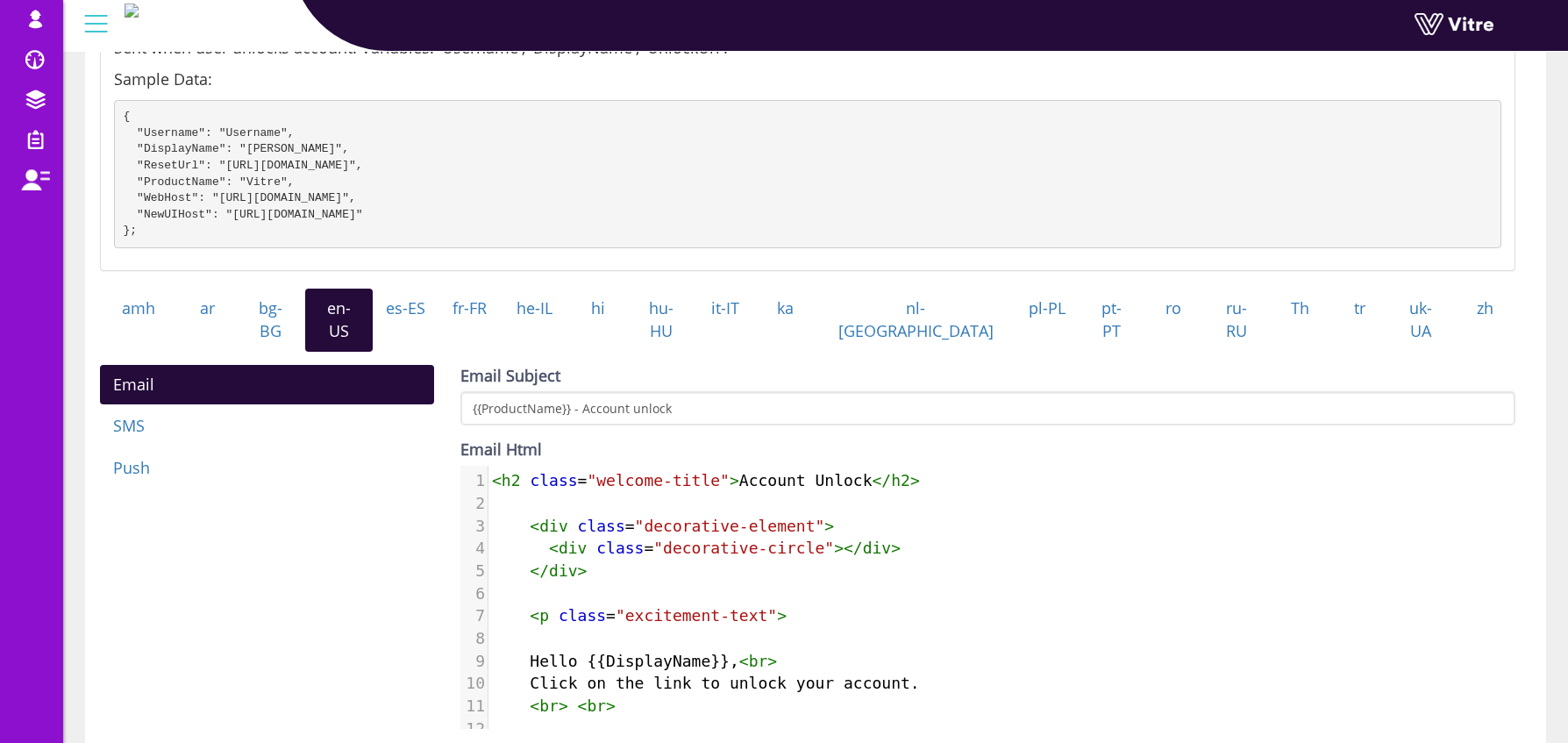
scroll to position [80, 0]
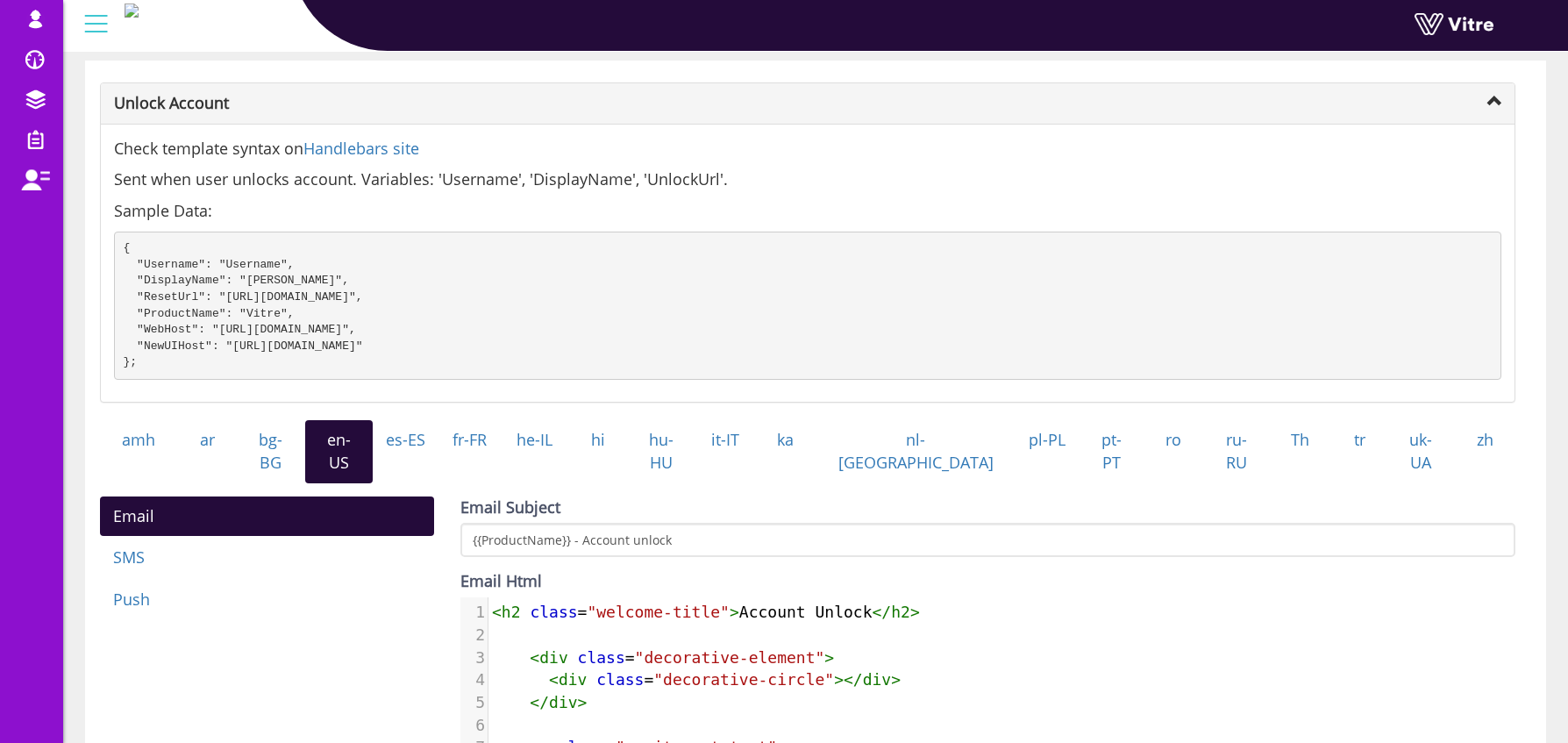
click at [496, 608] on span "<" at bounding box center [497, 611] width 10 height 18
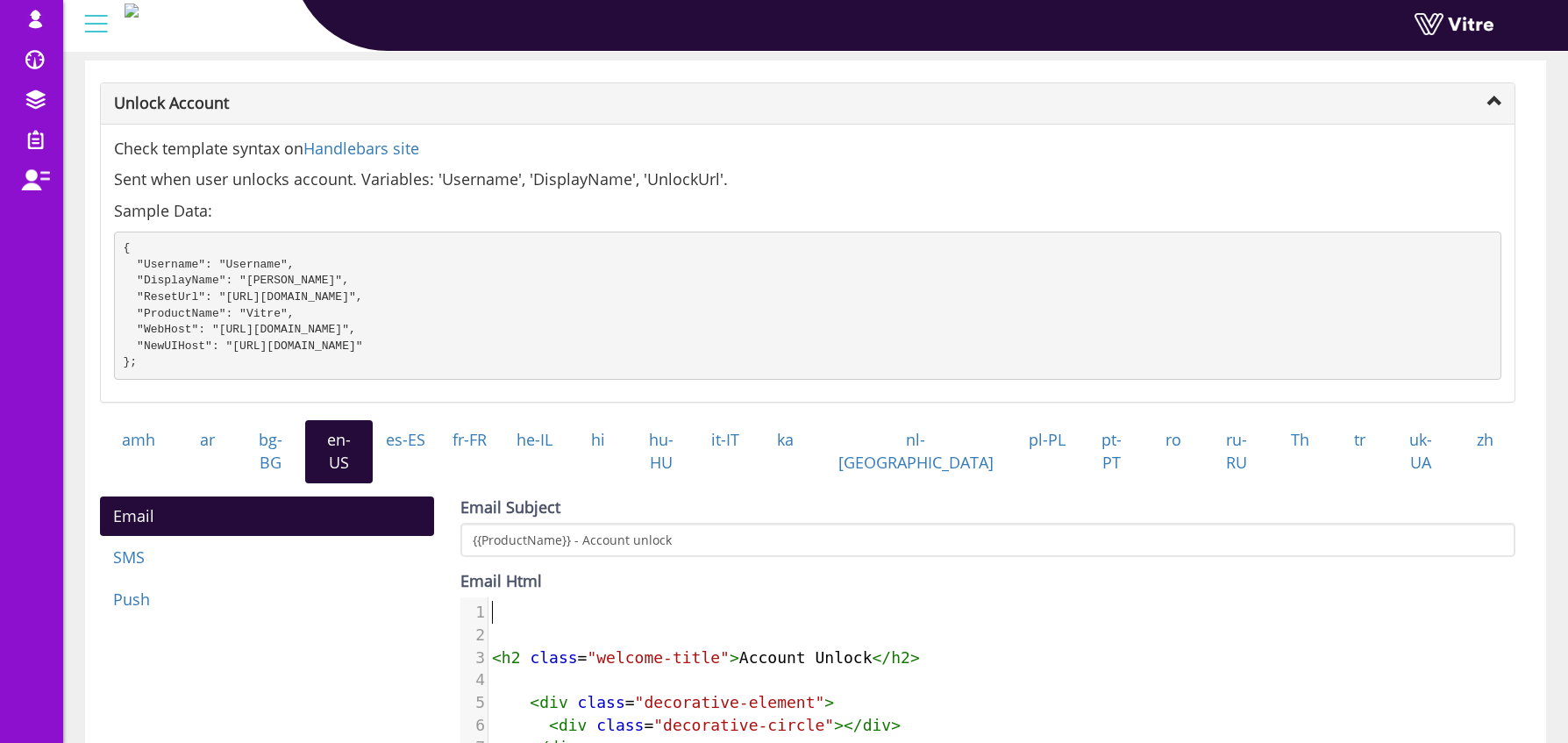
paste textarea "A"
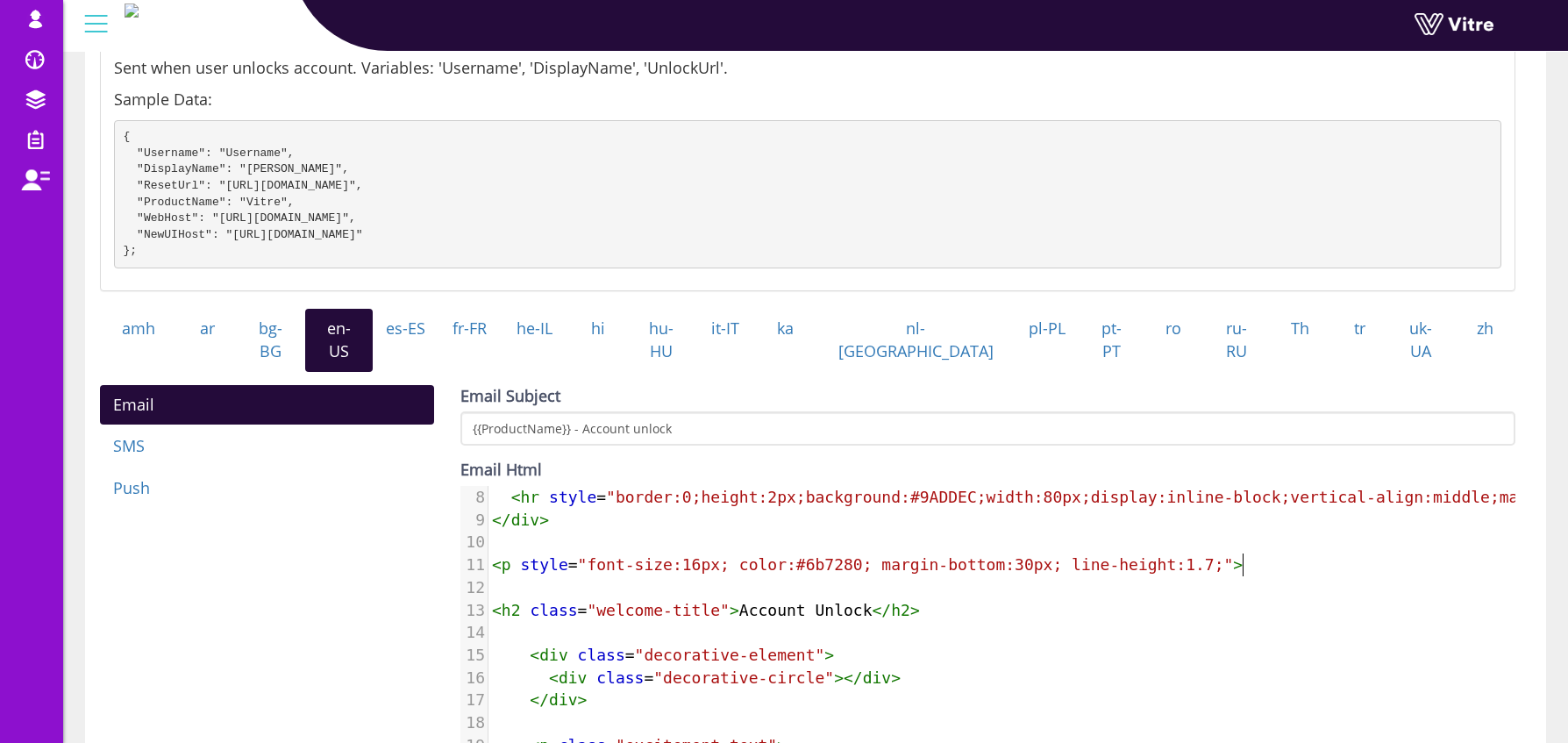
scroll to position [225, 0]
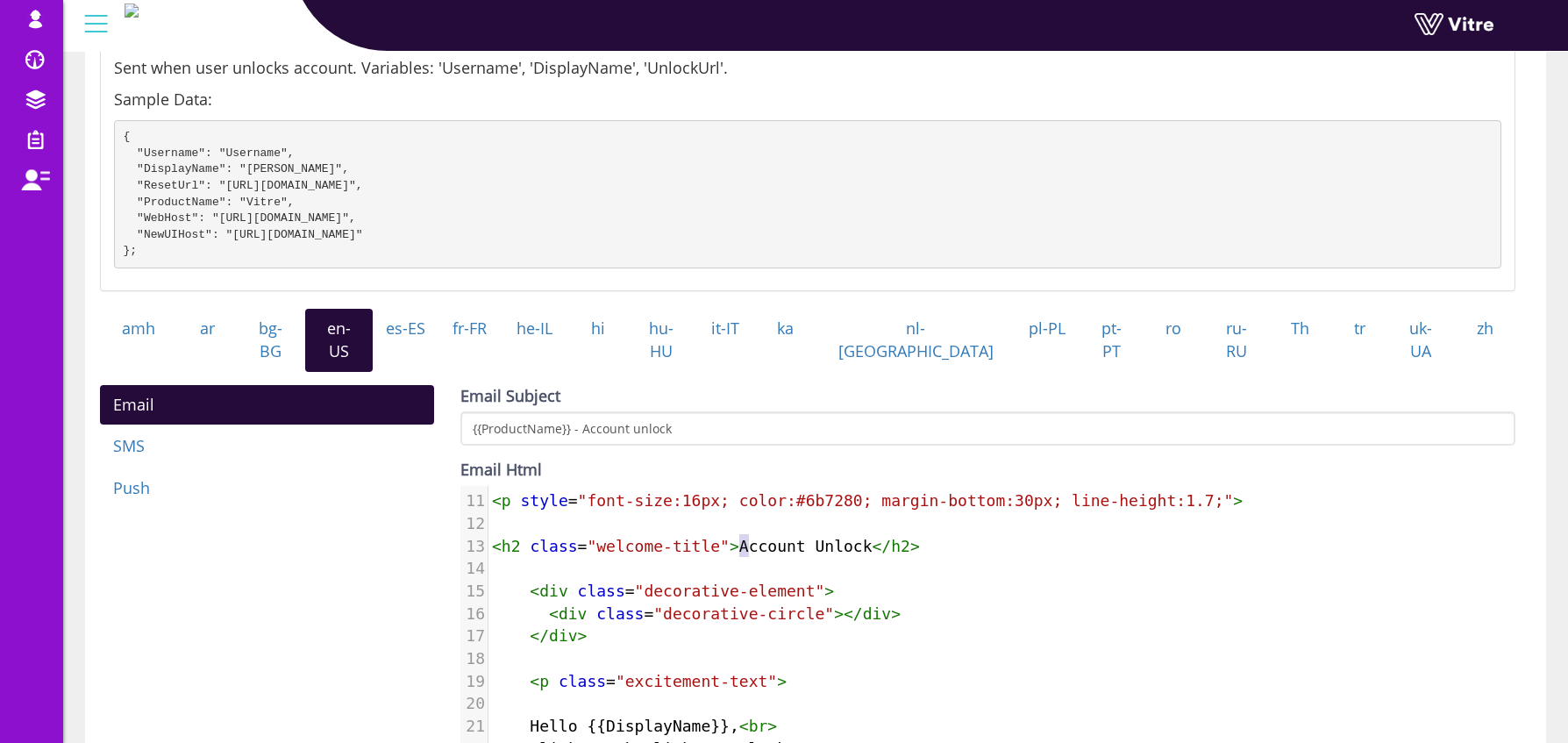
type textarea "Account Unlock<"
drag, startPoint x: 739, startPoint y: 543, endPoint x: 878, endPoint y: 549, distance: 139.1
click at [878, 549] on pre "< h2 class = "welcome-title" > Account Unlock </ h2 >" at bounding box center [1123, 546] width 1270 height 23
click at [780, 549] on pre "< h2 class = "welcome-title" > Account Unlock </ h2 >" at bounding box center [1123, 546] width 1270 height 23
type textarea "Account Unlock"
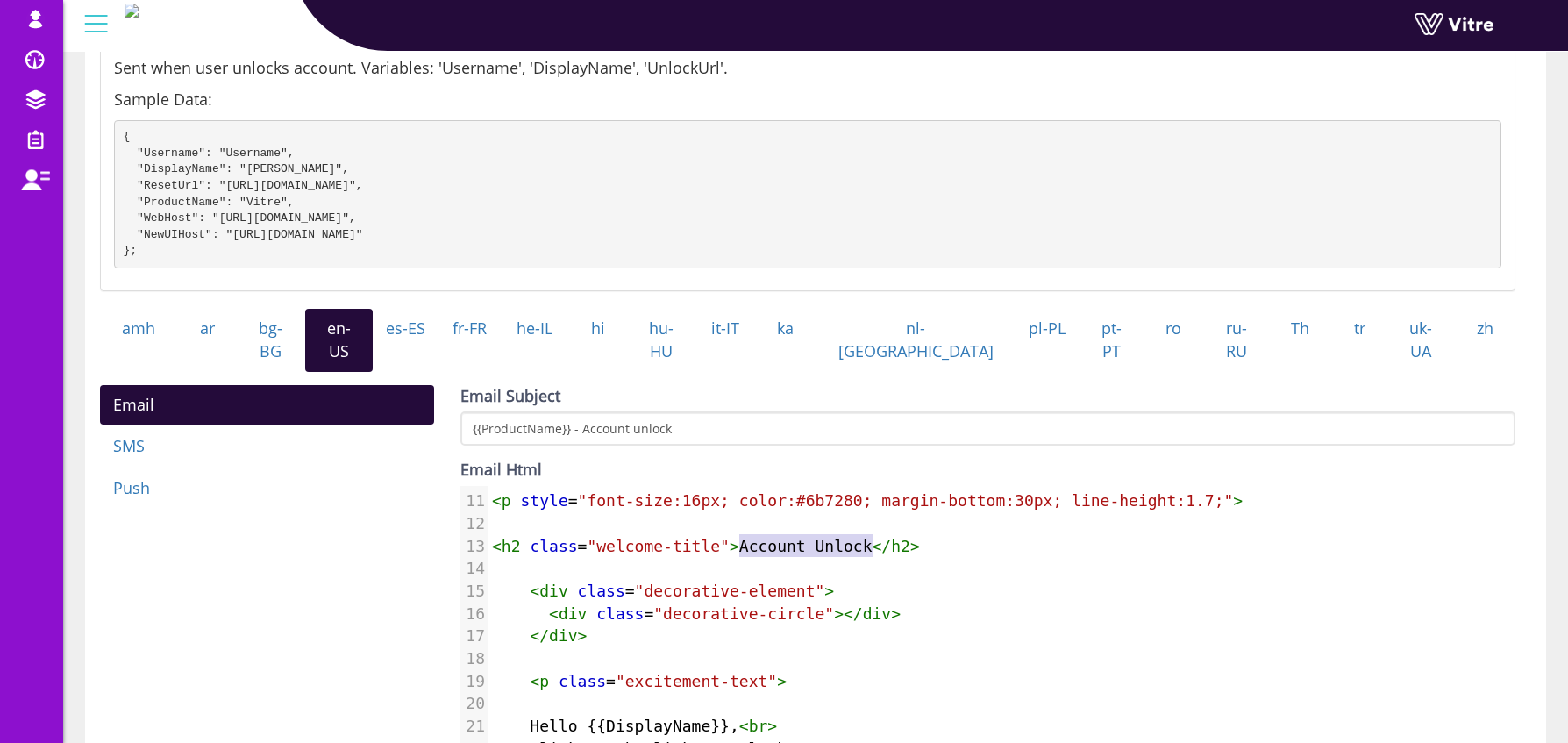
drag, startPoint x: 737, startPoint y: 539, endPoint x: 869, endPoint y: 537, distance: 132.0
click at [869, 537] on span "< h2 class = "welcome-title" > Account Unlock </ h2 >" at bounding box center [706, 545] width 428 height 18
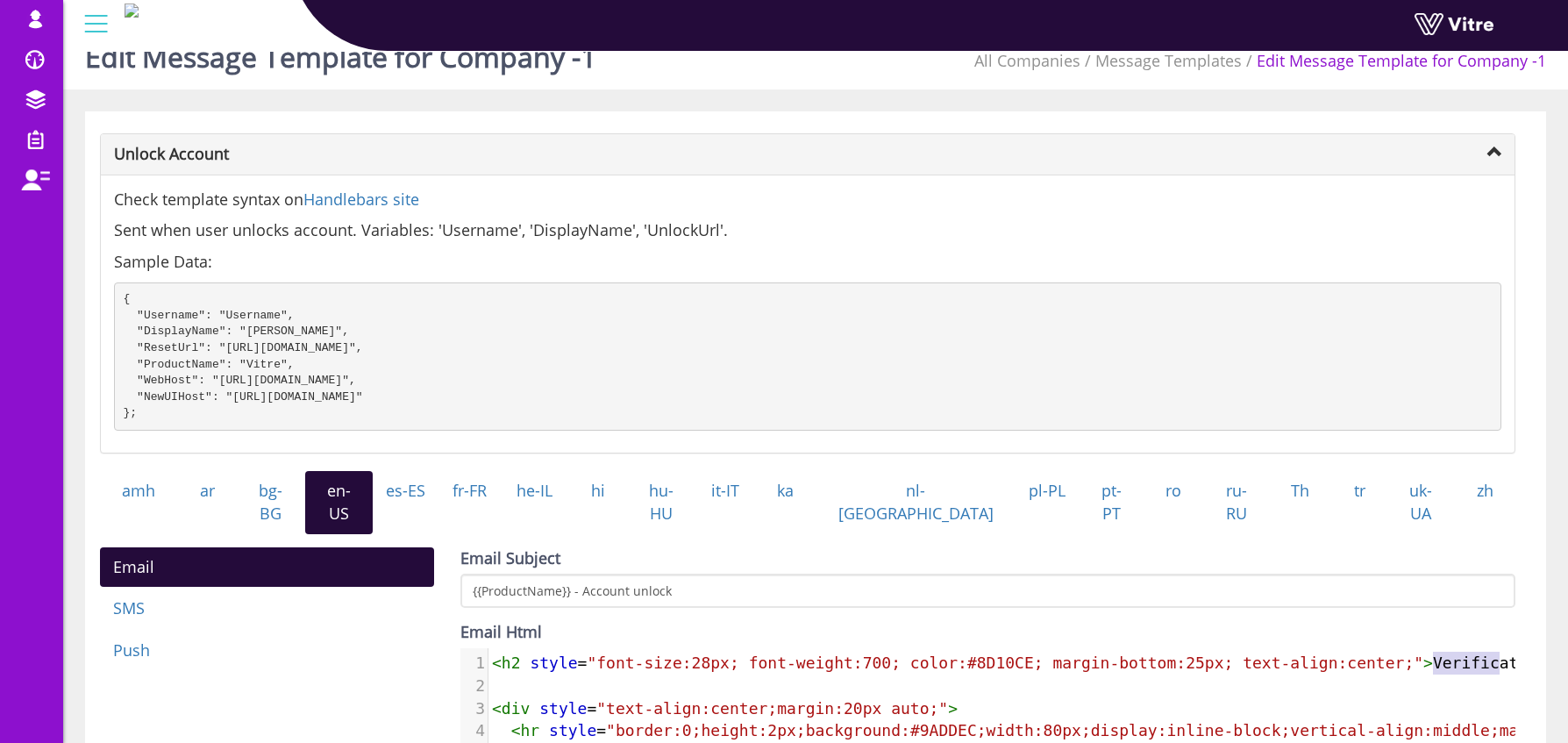
scroll to position [0, 140]
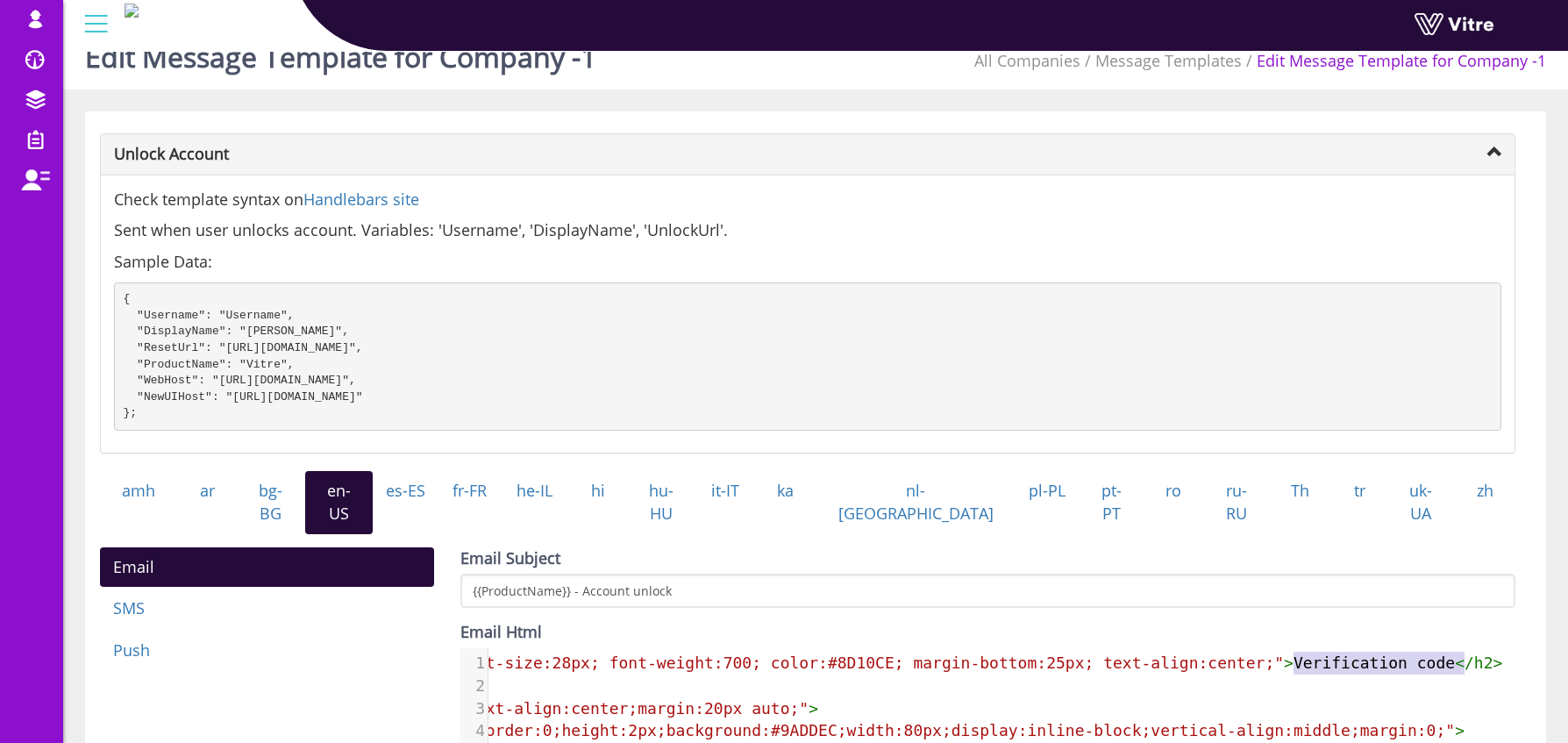
type textarea "Verification code"
drag, startPoint x: 1434, startPoint y: 659, endPoint x: 1451, endPoint y: 661, distance: 17.1
click at [1451, 661] on span "< h2 style = "font-size:28px; font-weight:700; color:#8D10CE; margin-bottom:25p…" at bounding box center [927, 662] width 1150 height 18
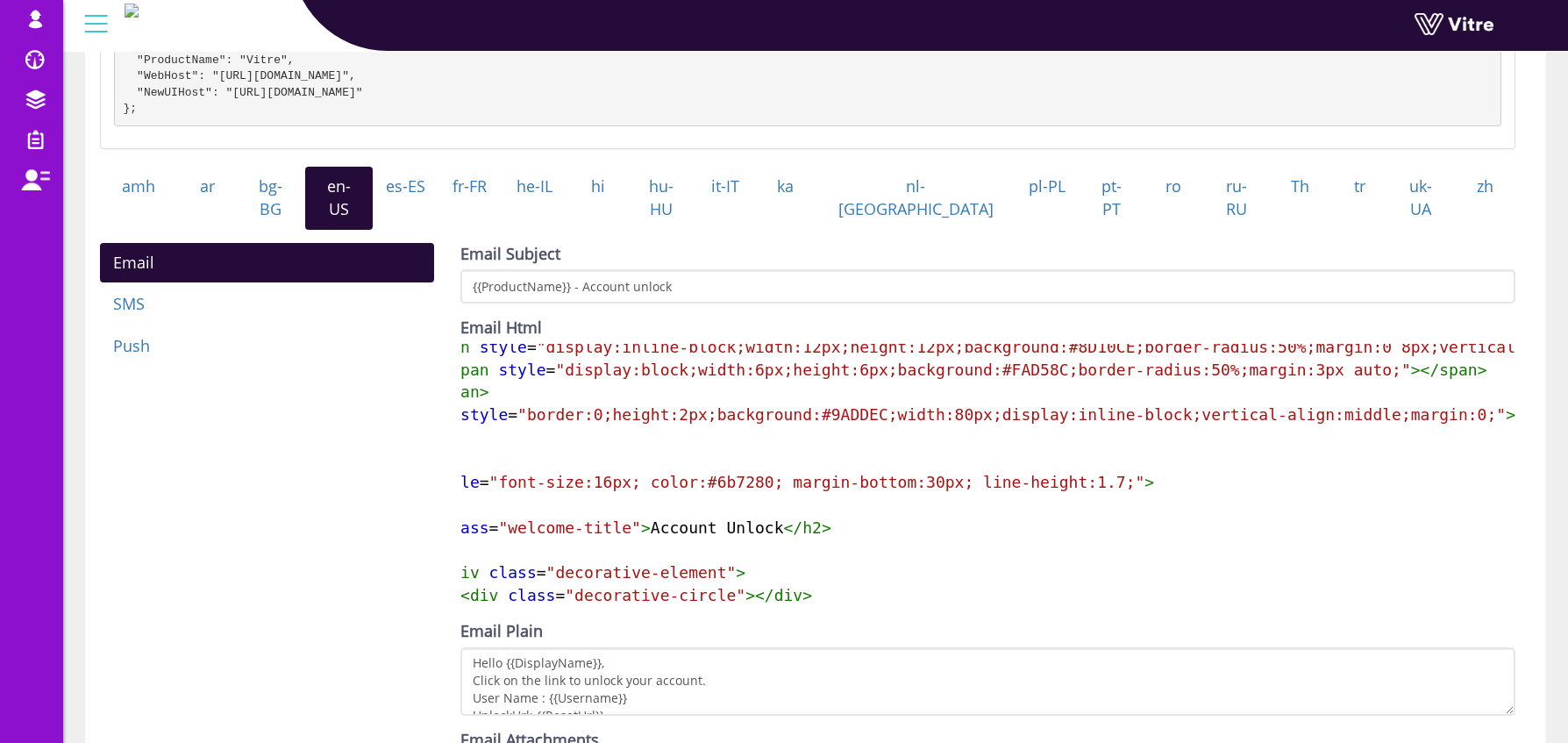
scroll to position [0, 0]
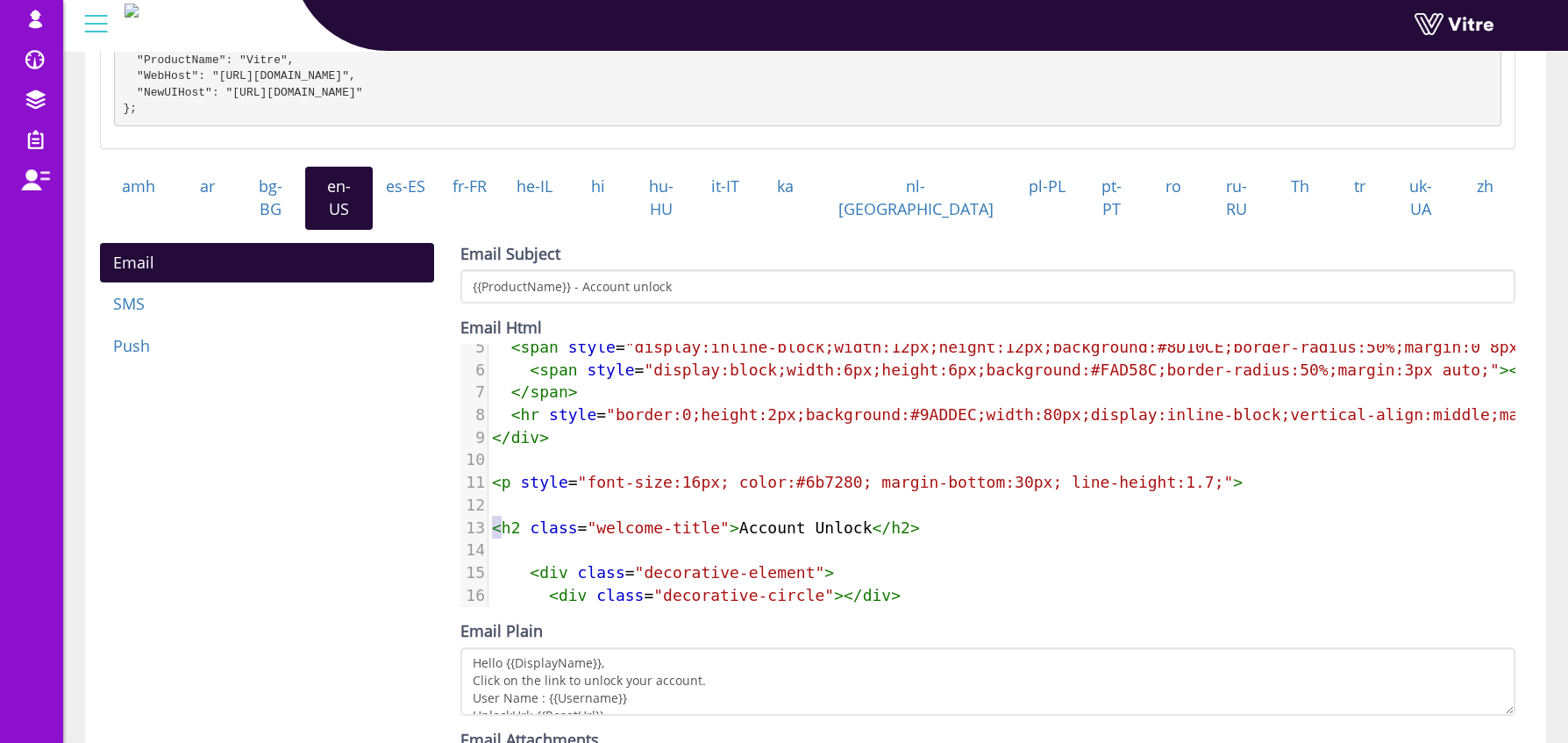
type textarea "<h2 class="welco"
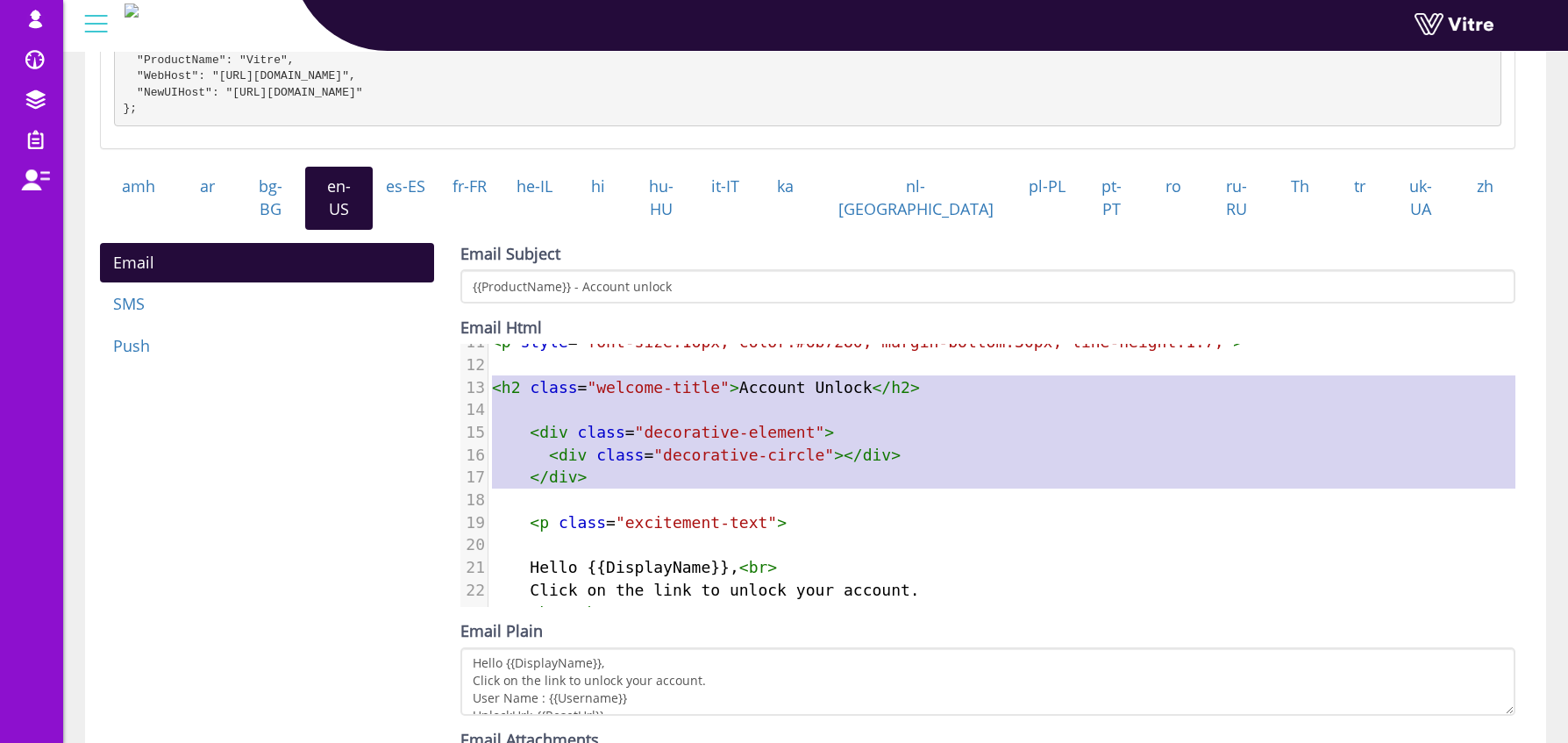
type textarea "<h2 class="welcome-title">Account Unlock</h2> <div class="decorative-element"> …"
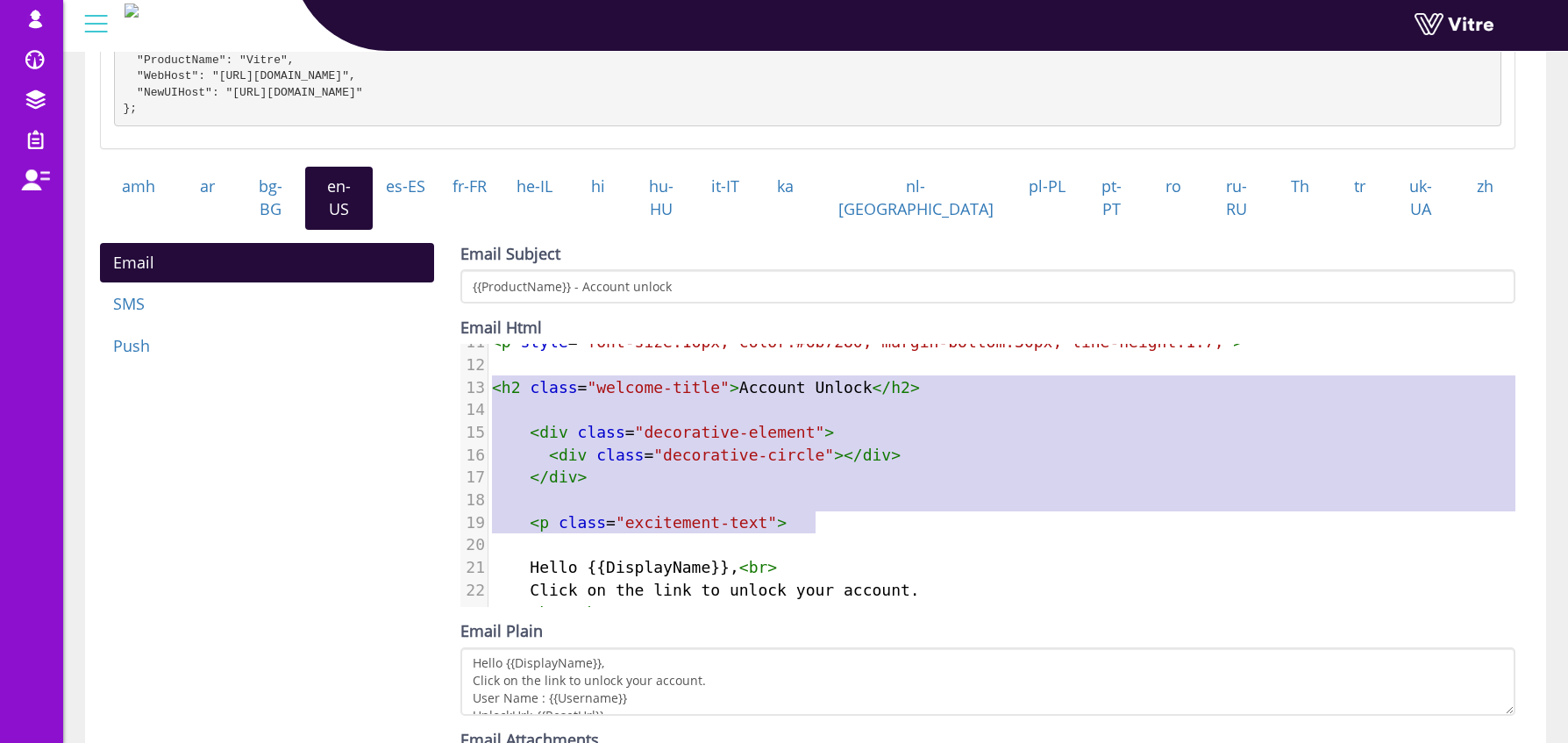
drag, startPoint x: 493, startPoint y: 522, endPoint x: 855, endPoint y: 522, distance: 362.0
click at [855, 522] on div "1 < h2 style = "font-size:28px; font-weight:700; color:#8D10CE; margin-bottom:2…" at bounding box center [1123, 443] width 1270 height 676
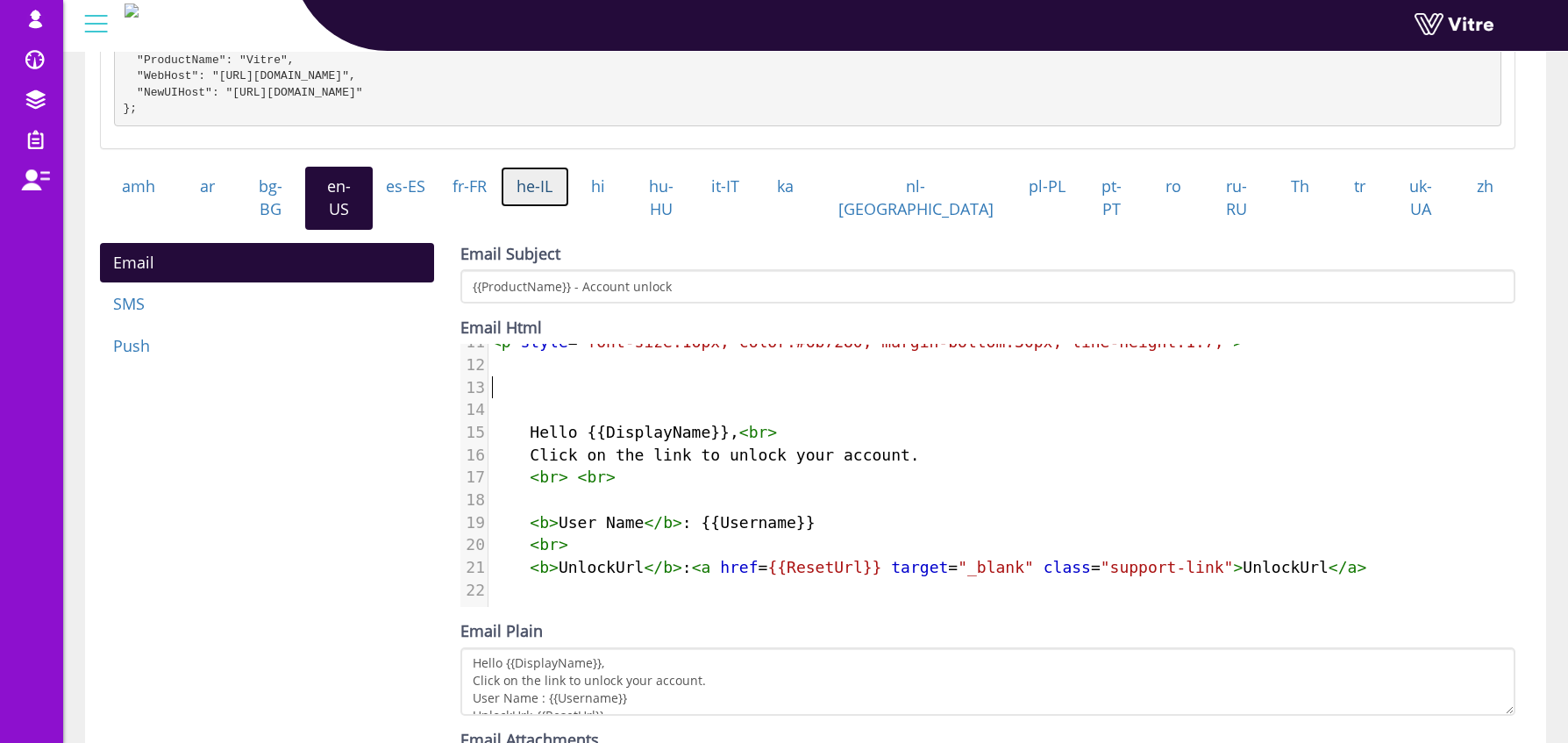
click at [569, 207] on link "he-IL" at bounding box center [535, 187] width 69 height 41
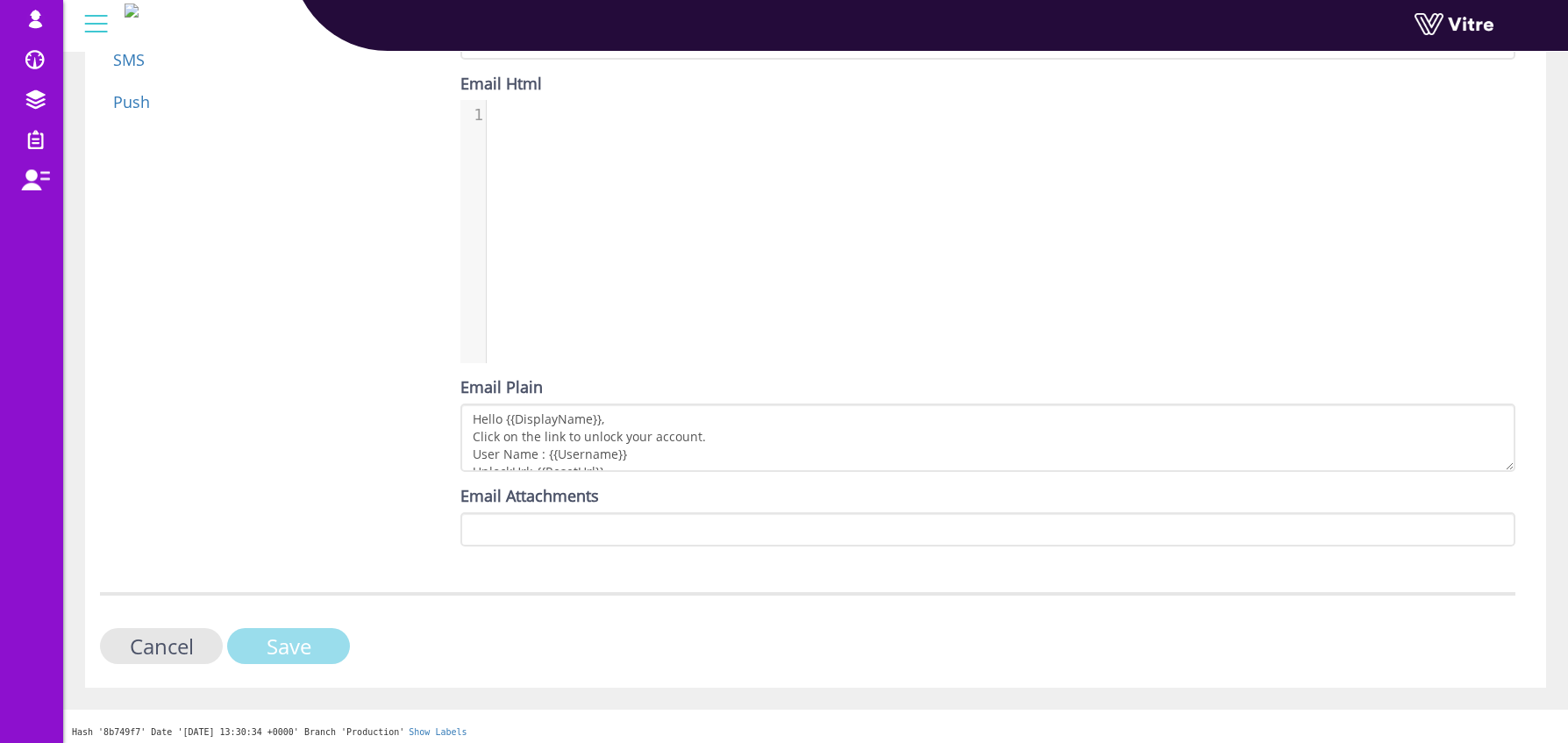
click at [302, 637] on input "Save" at bounding box center [288, 646] width 123 height 36
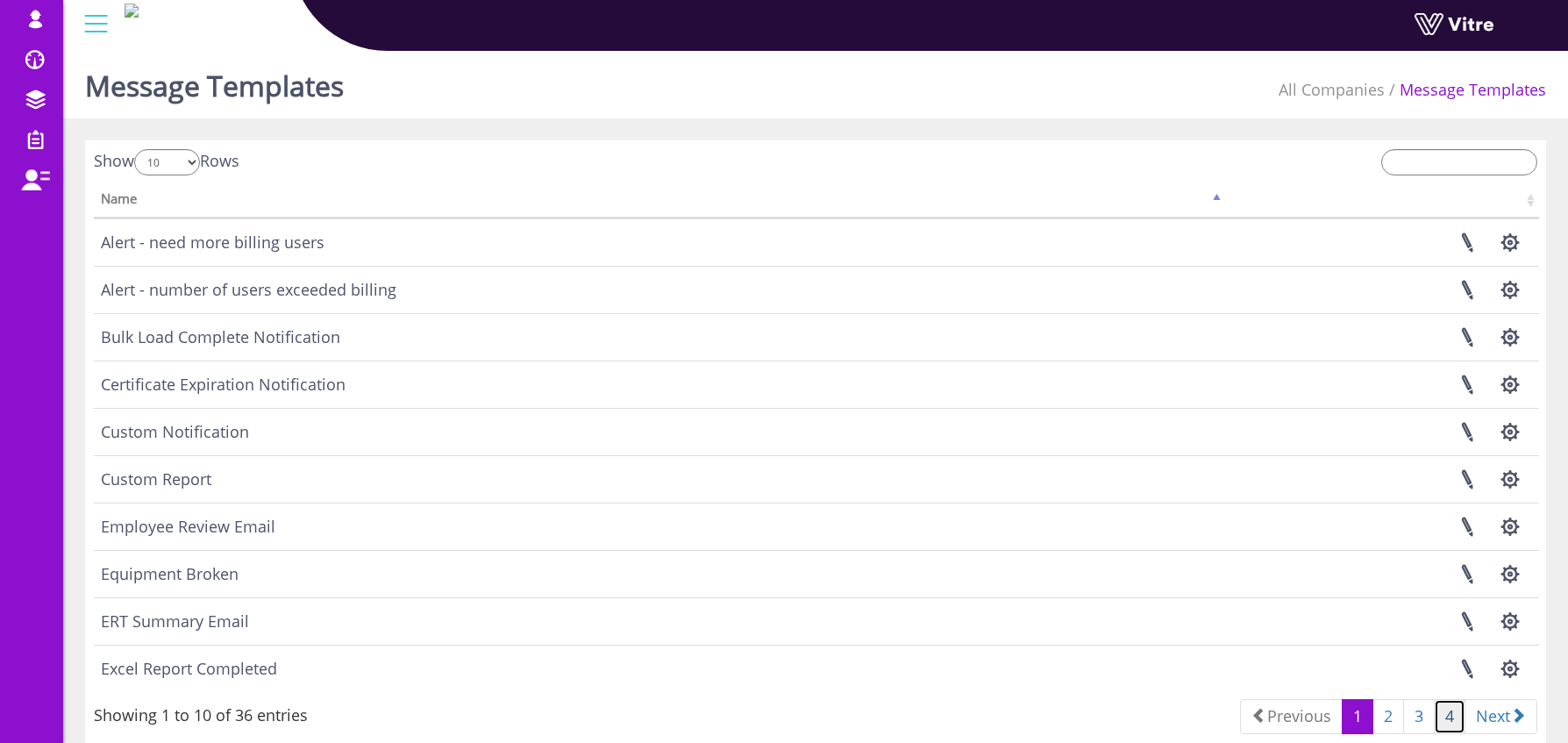
click at [1450, 714] on link "4" at bounding box center [1449, 716] width 32 height 35
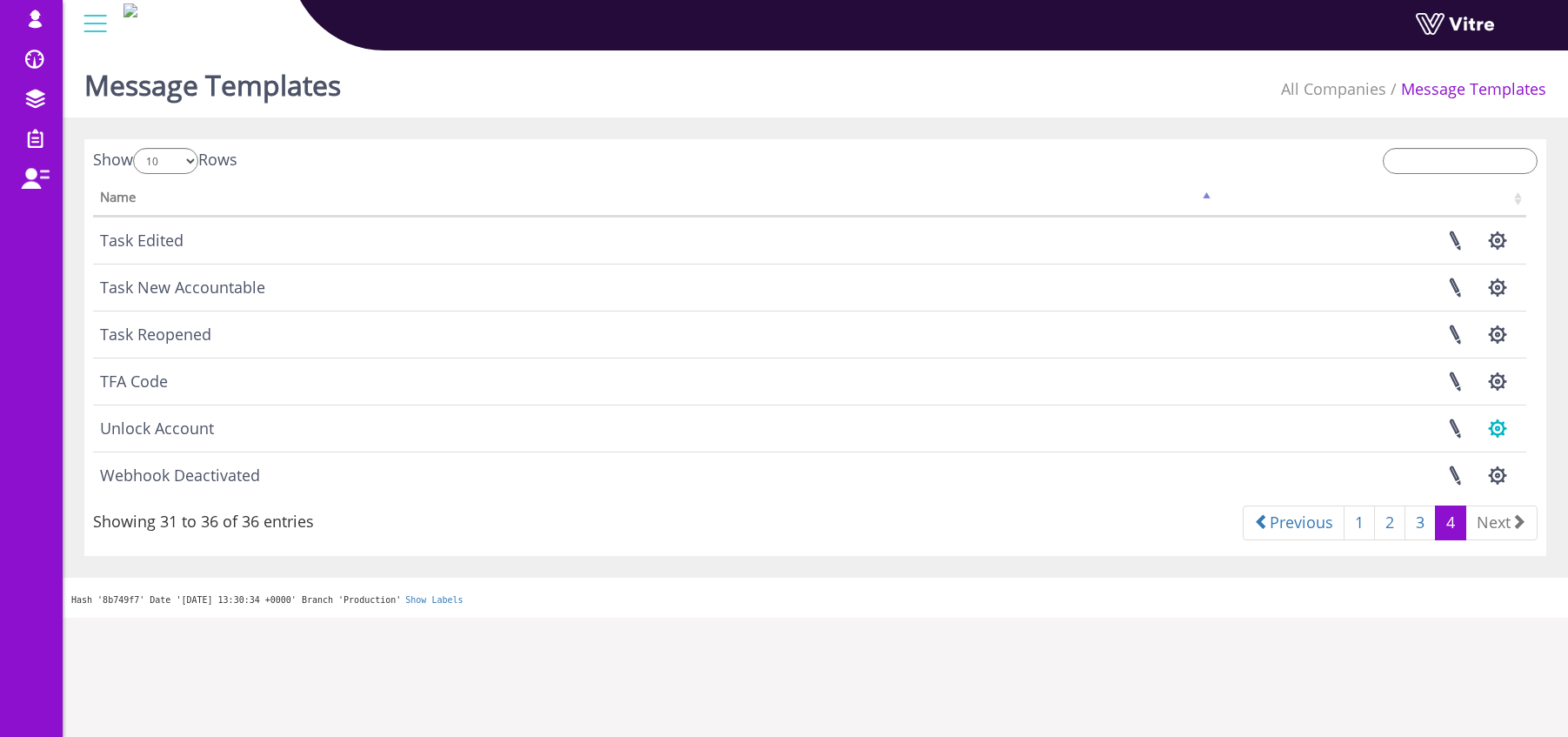
click at [1500, 431] on button "button" at bounding box center [1496, 429] width 43 height 46
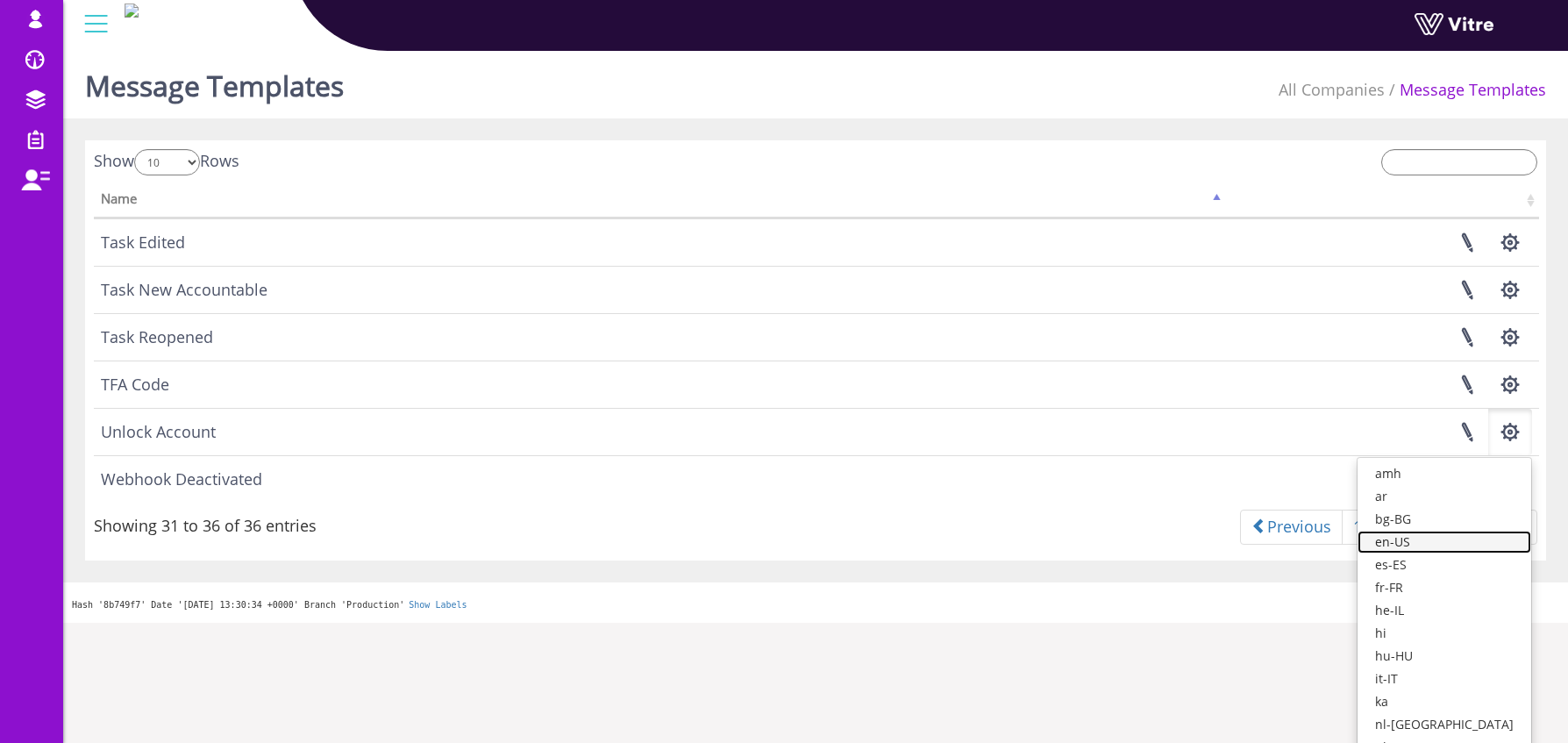
click at [1457, 539] on link "en-US" at bounding box center [1444, 542] width 174 height 23
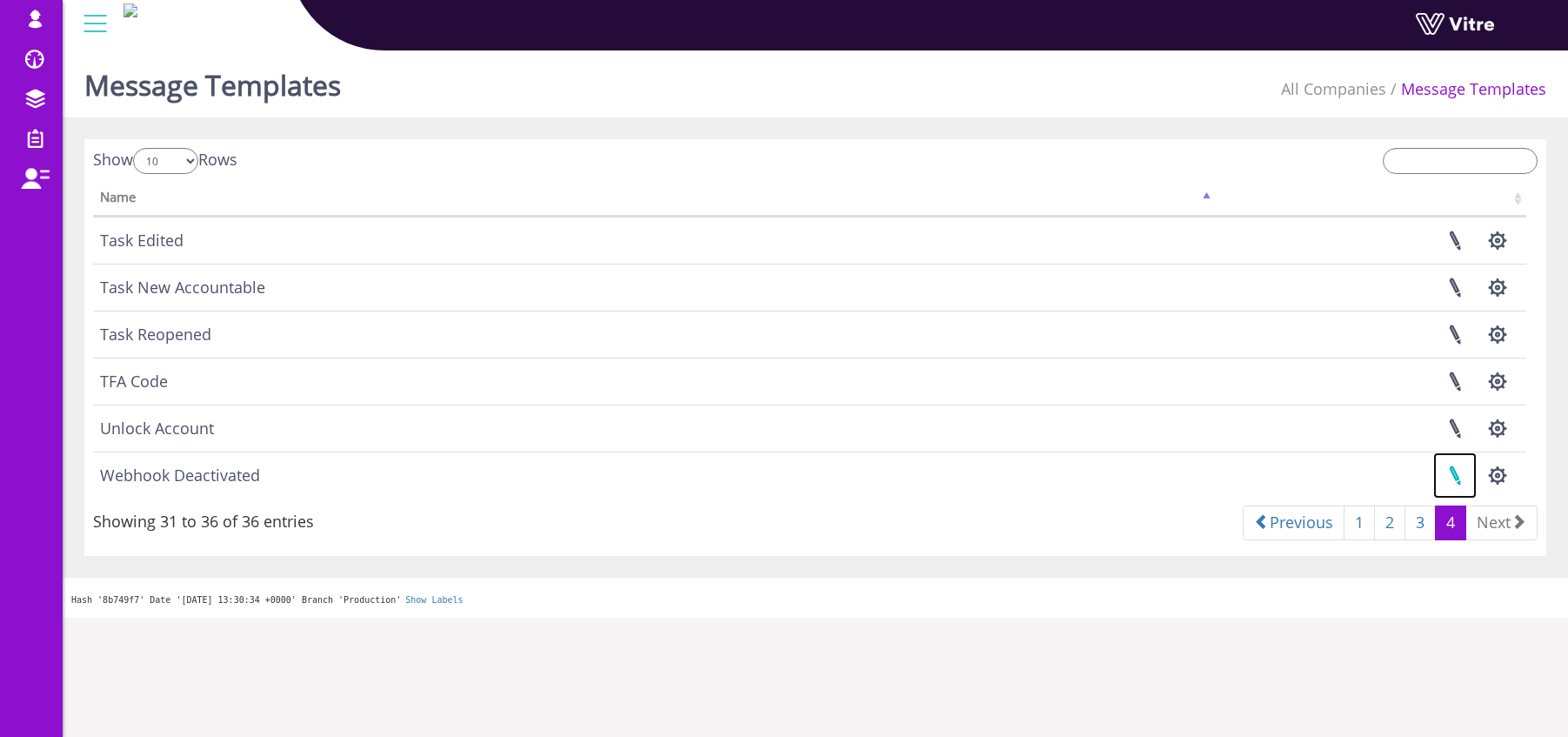
click at [1451, 479] on link at bounding box center [1454, 476] width 43 height 46
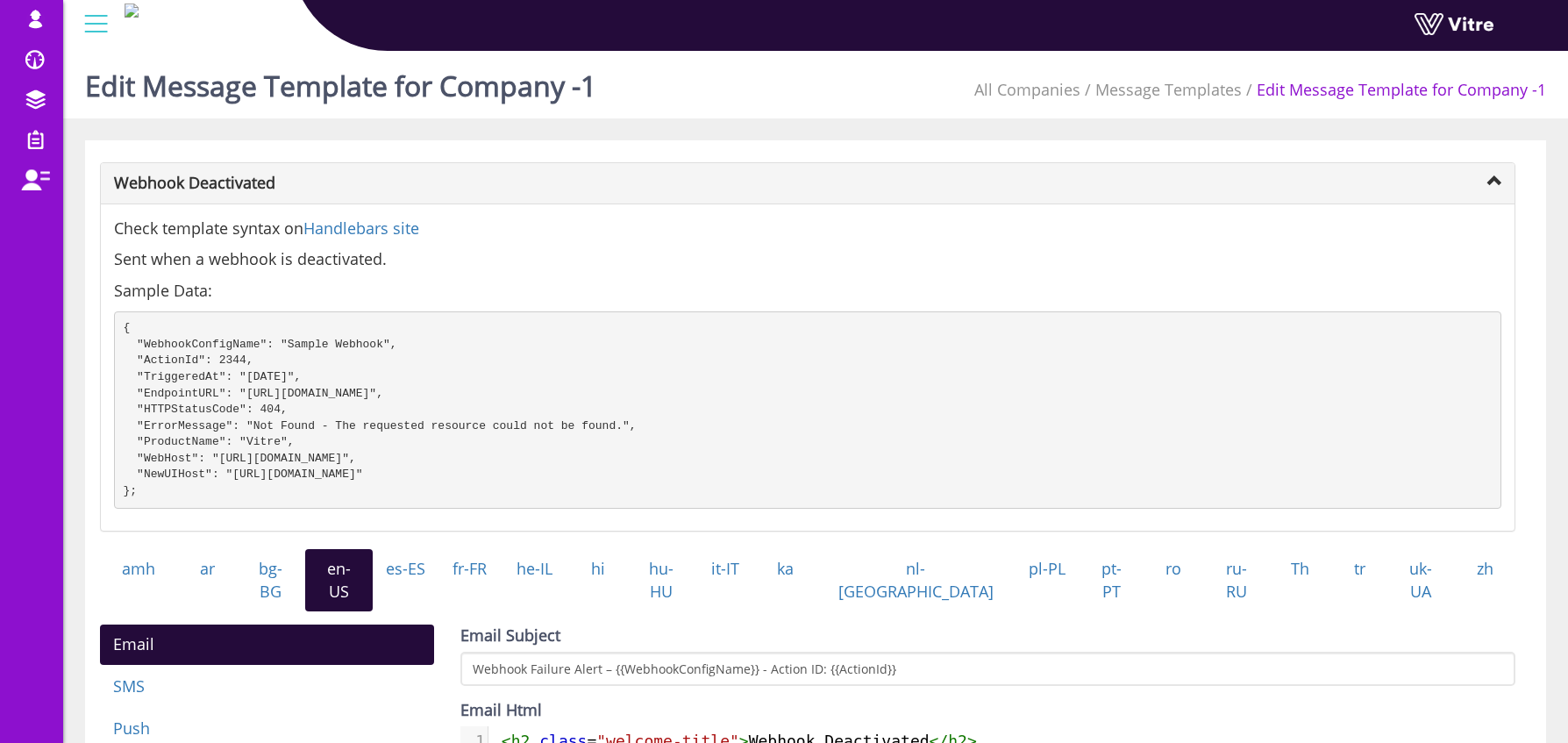
scroll to position [322, 0]
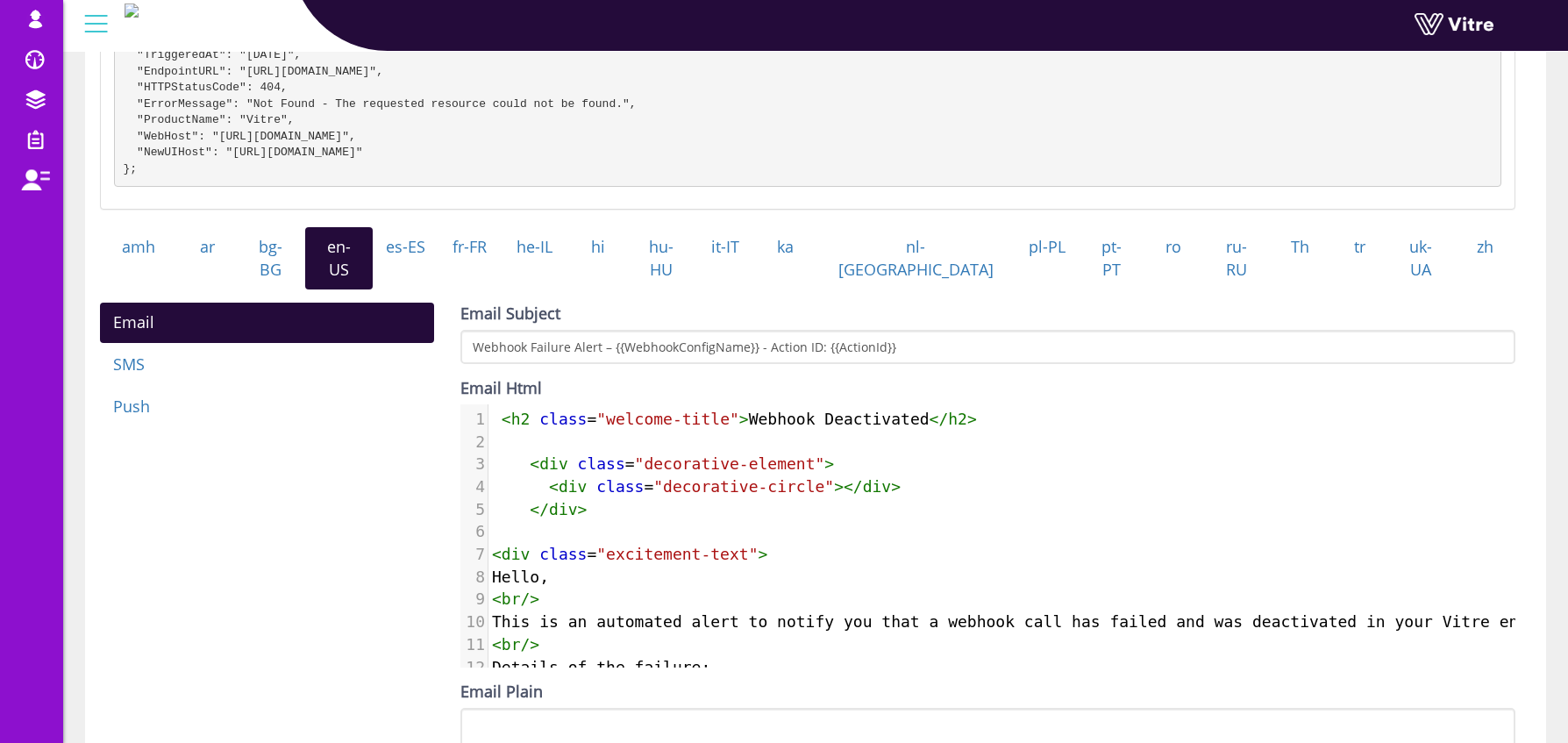
click at [496, 415] on span "< h2 class = "welcome-title" > Webhook Deactivated </ h2 >" at bounding box center [734, 418] width 485 height 18
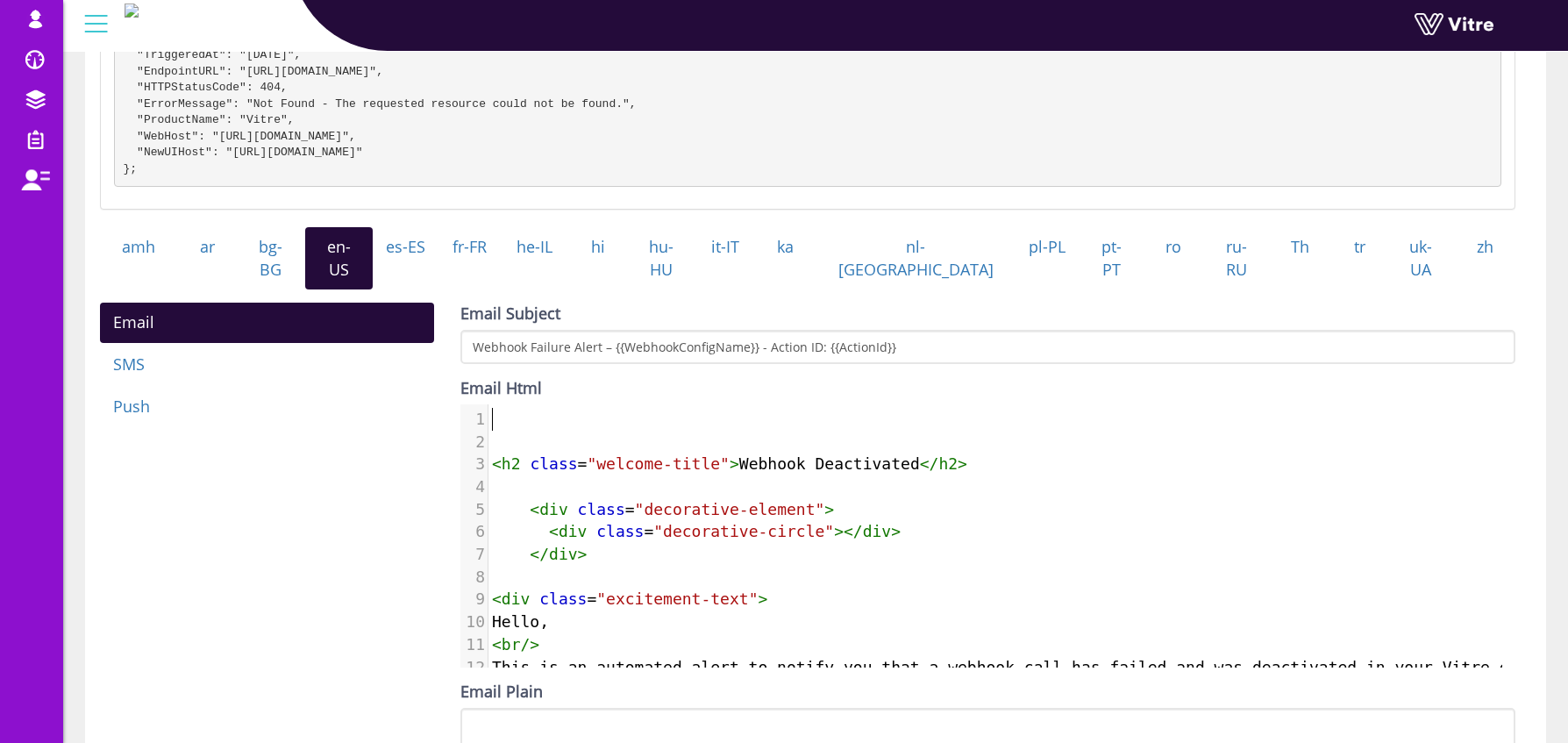
paste textarea "W"
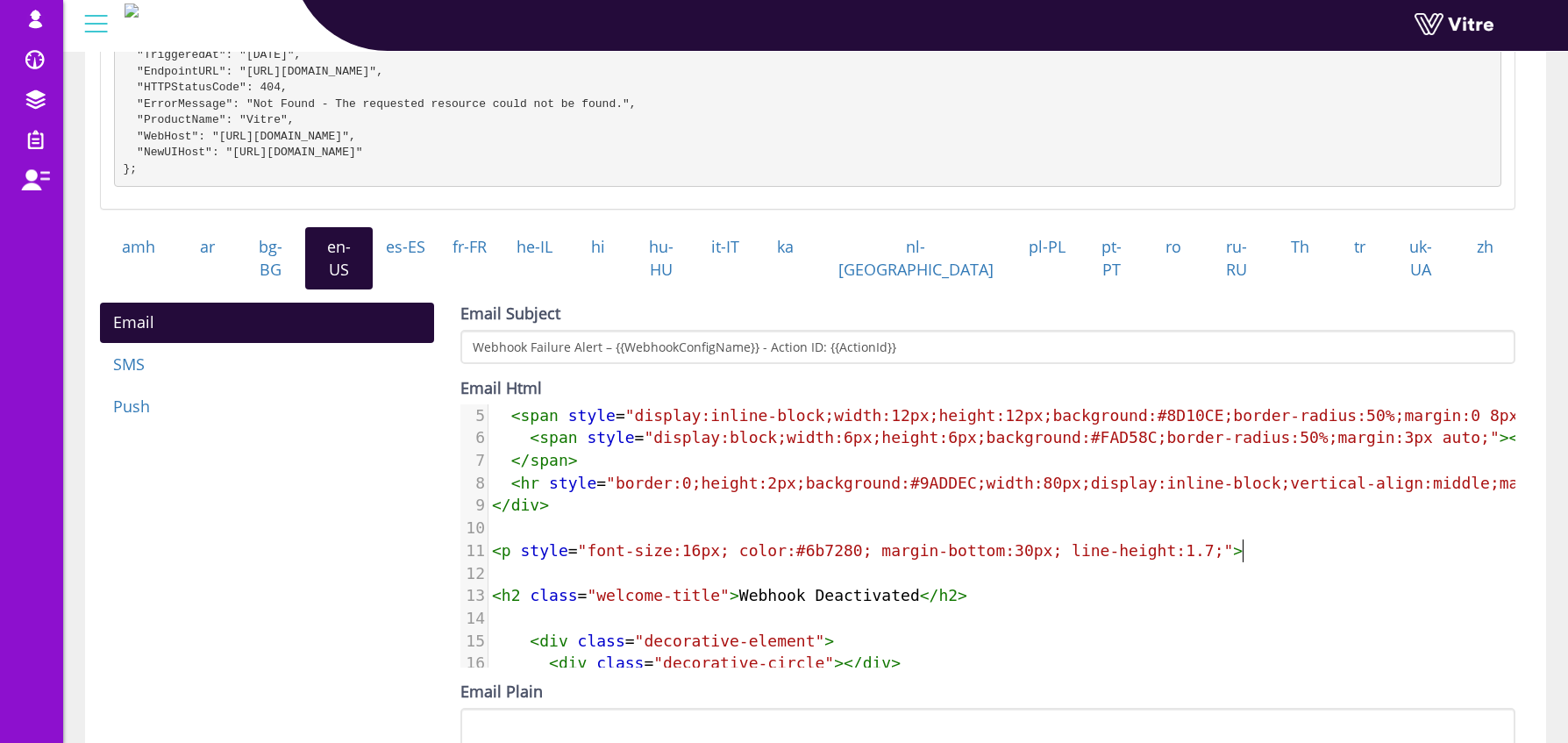
scroll to position [111, 0]
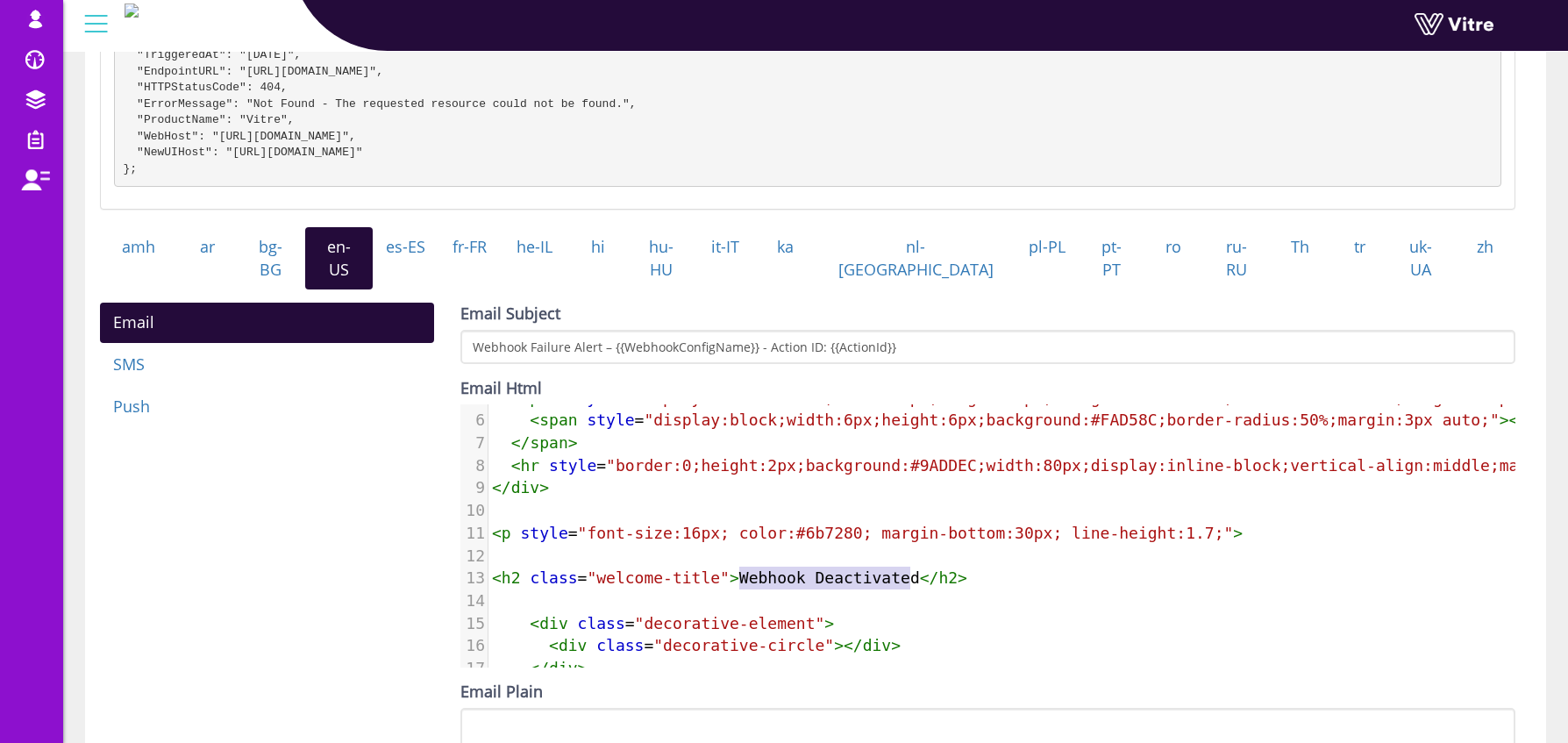
type textarea "Webhook Deactivated"
drag, startPoint x: 740, startPoint y: 575, endPoint x: 921, endPoint y: 582, distance: 181.1
click at [921, 582] on pre "< h2 class = "welcome-title" > Webhook Deactivated </ h2 >" at bounding box center [1123, 578] width 1270 height 23
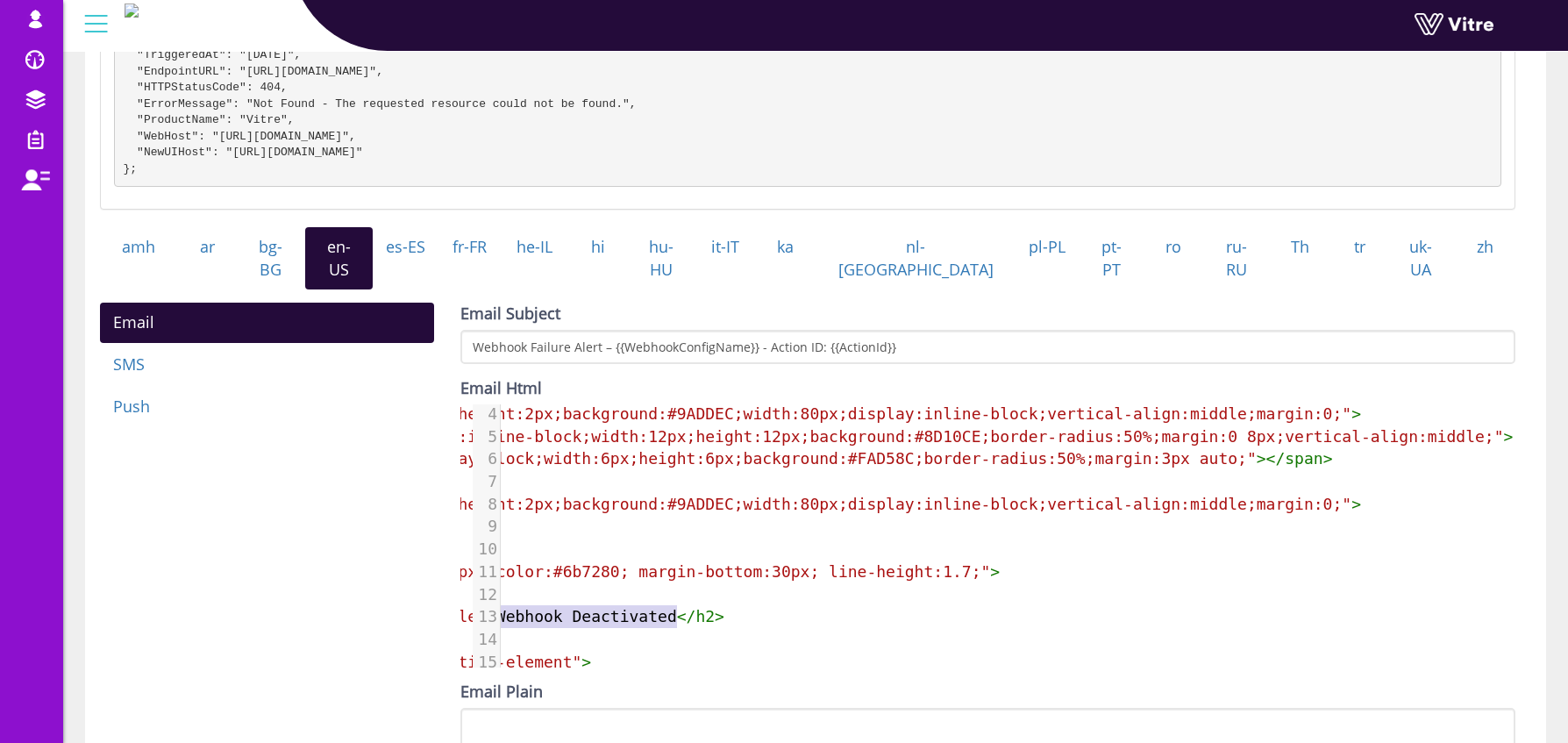
scroll to position [0, 0]
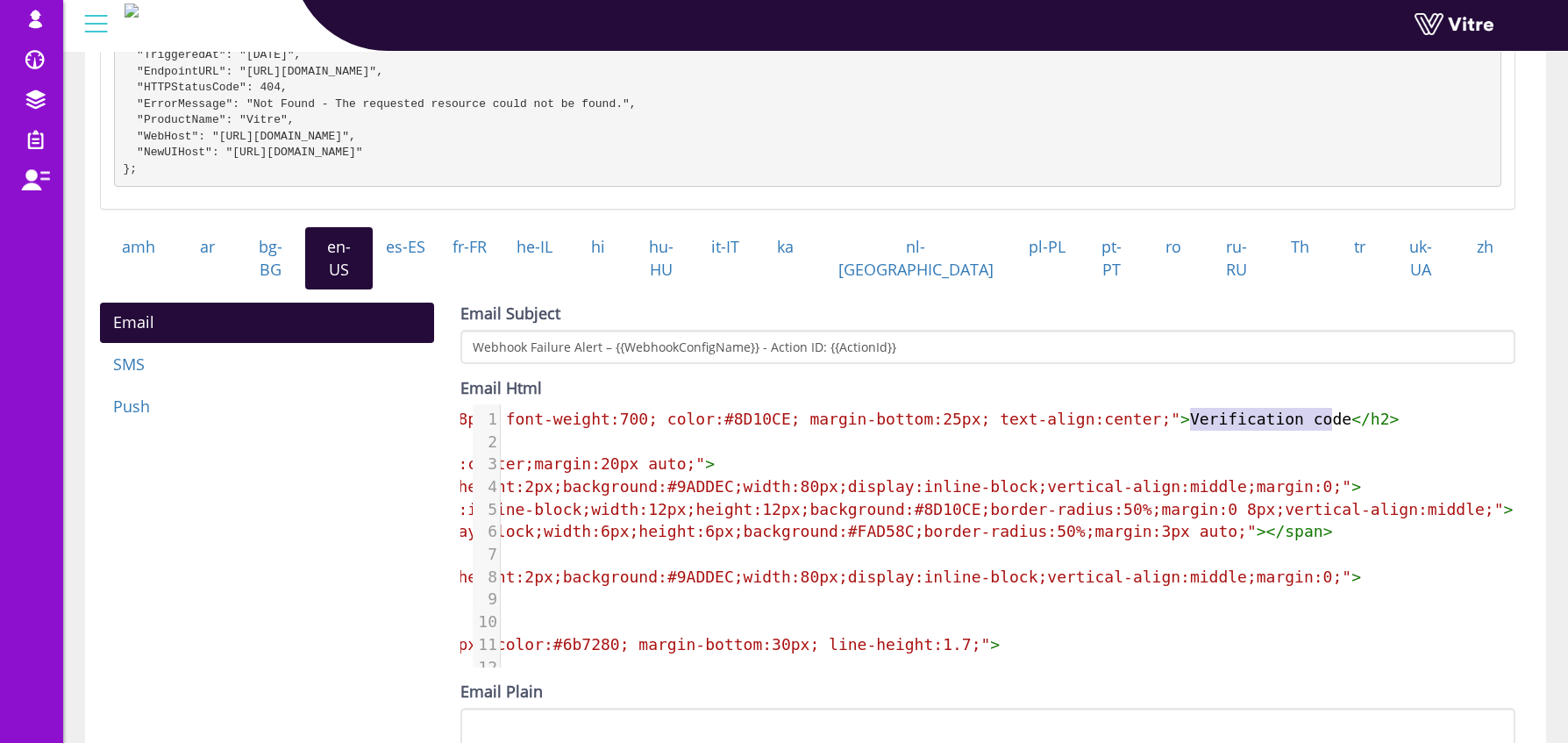
type textarea "Verification code"
drag, startPoint x: 1178, startPoint y: 410, endPoint x: 1337, endPoint y: 410, distance: 159.0
click at [1337, 410] on span "< h2 style = "font-size:28px; font-weight:700; color:#8D10CE; margin-bottom:25p…" at bounding box center [824, 418] width 1150 height 18
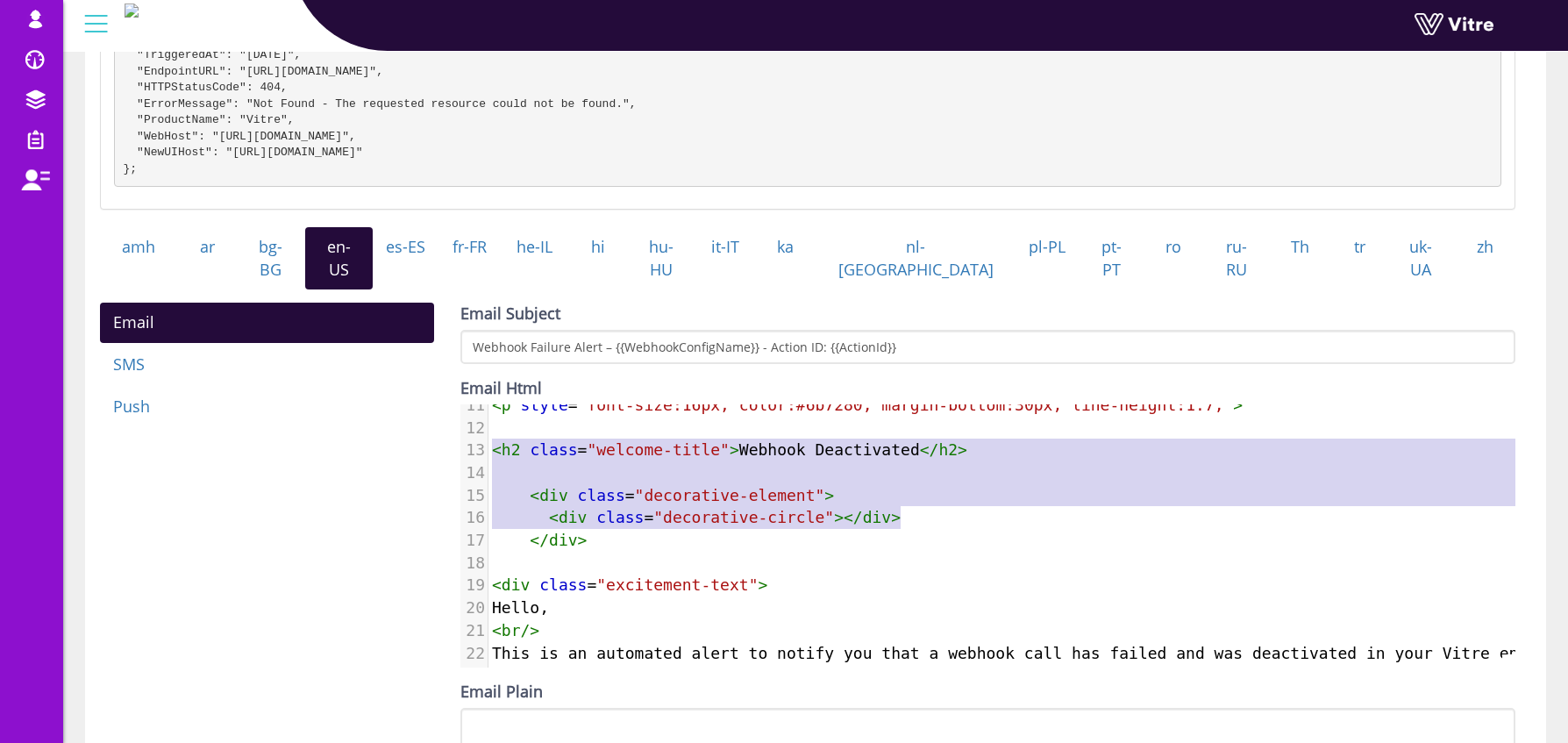
scroll to position [238, 0]
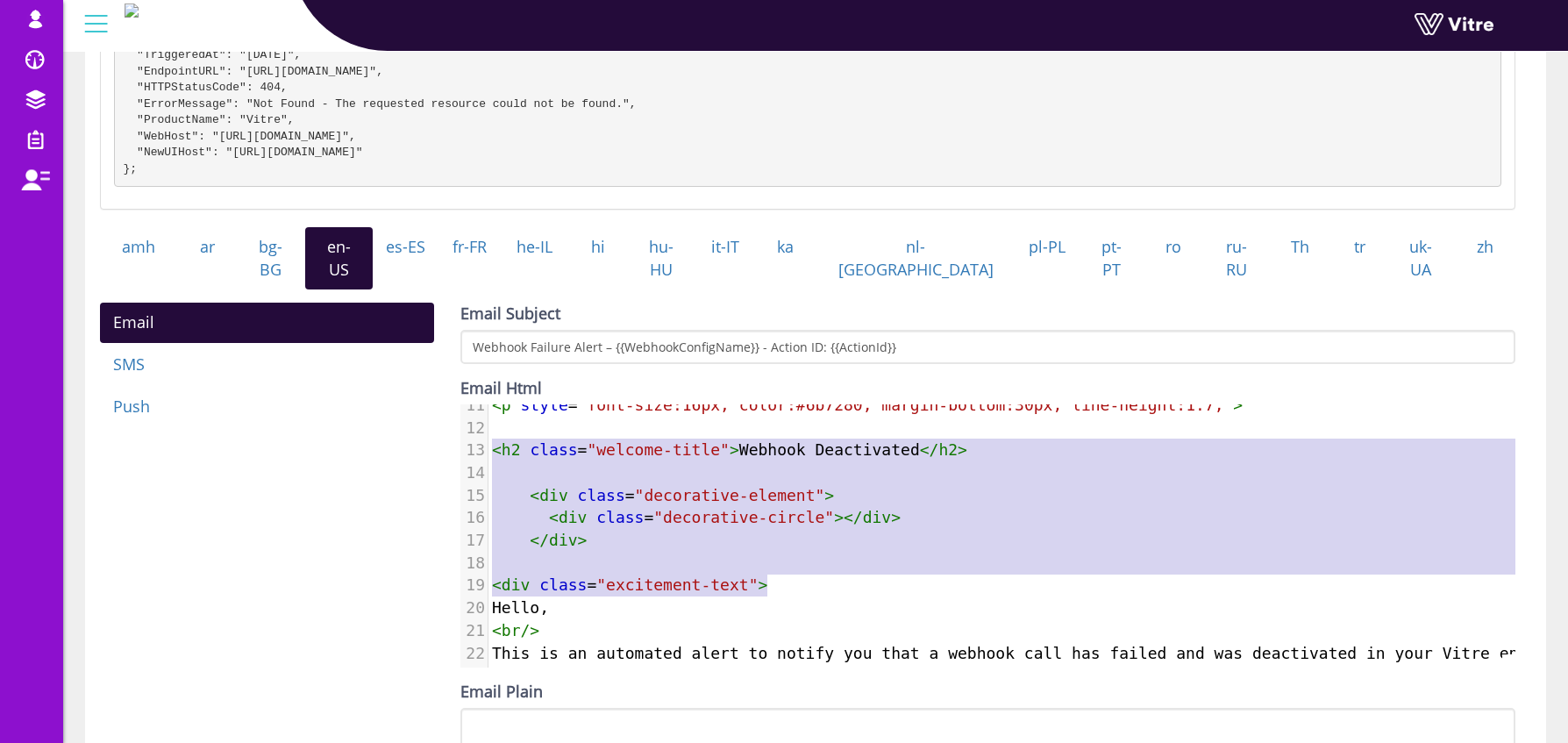
type textarea "<h2 class="welcome-title">Webhook Deactivated</h2> <div class="decorative-eleme…"
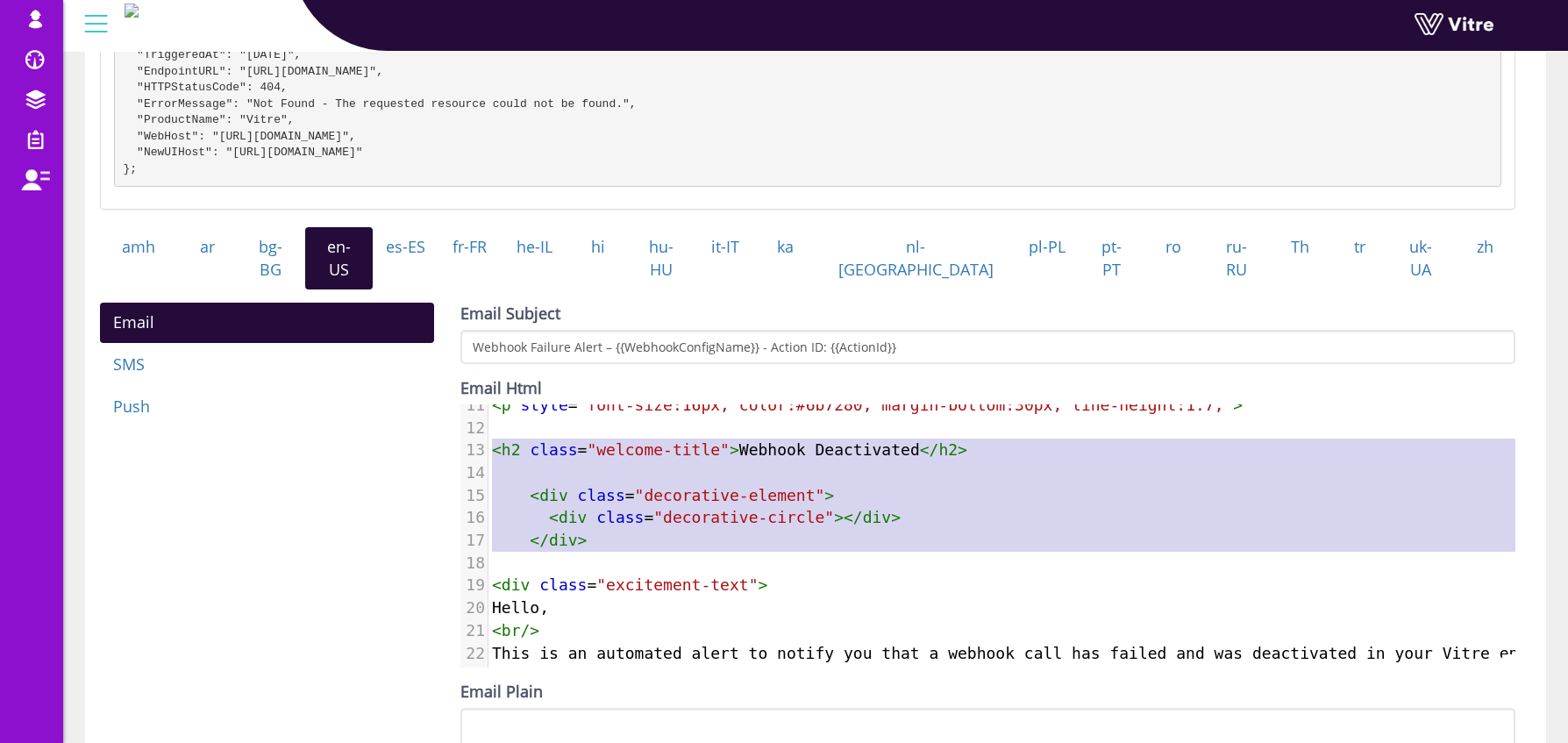
drag, startPoint x: 492, startPoint y: 544, endPoint x: 893, endPoint y: 564, distance: 401.5
click at [893, 564] on div "1 < h2 style = "font-size:28px; font-weight:700; color:#8D10CE; margin-bottom:2…" at bounding box center [1123, 540] width 1270 height 744
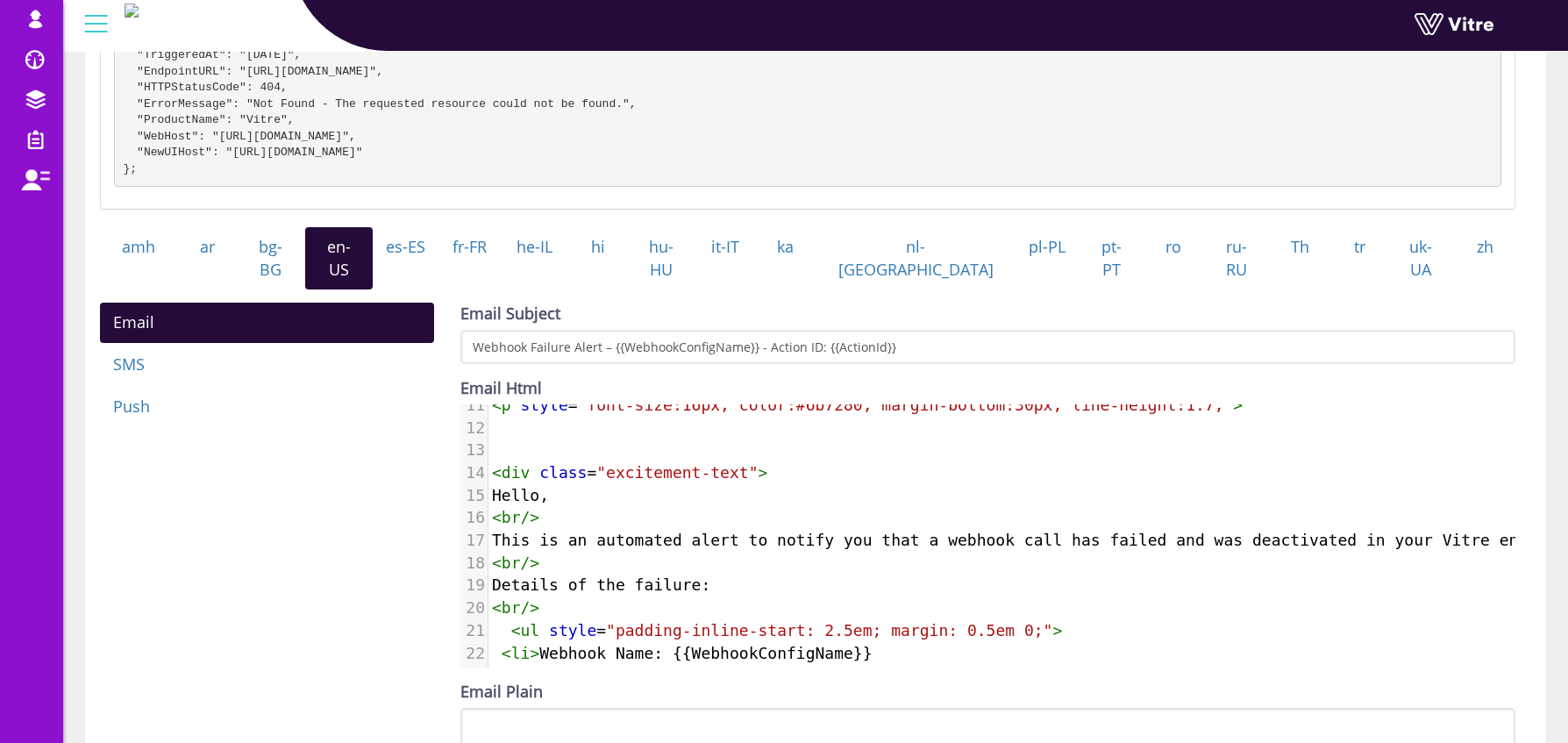
type textarea "<div"
drag, startPoint x: 501, startPoint y: 470, endPoint x: 457, endPoint y: 470, distance: 44.0
click at [488, 470] on div "14 < div class = "excitement-text" >" at bounding box center [1123, 473] width 1270 height 23
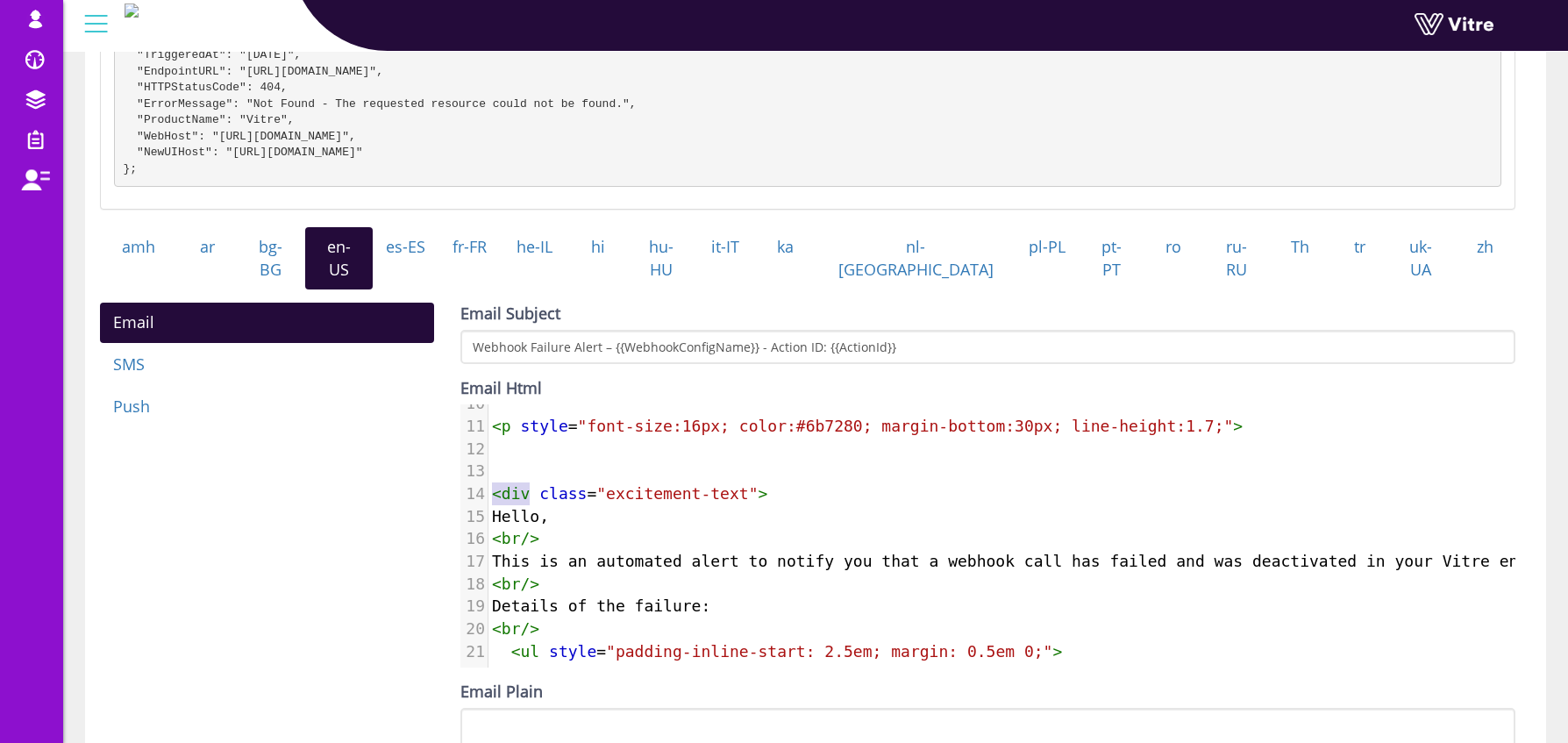
scroll to position [207, 0]
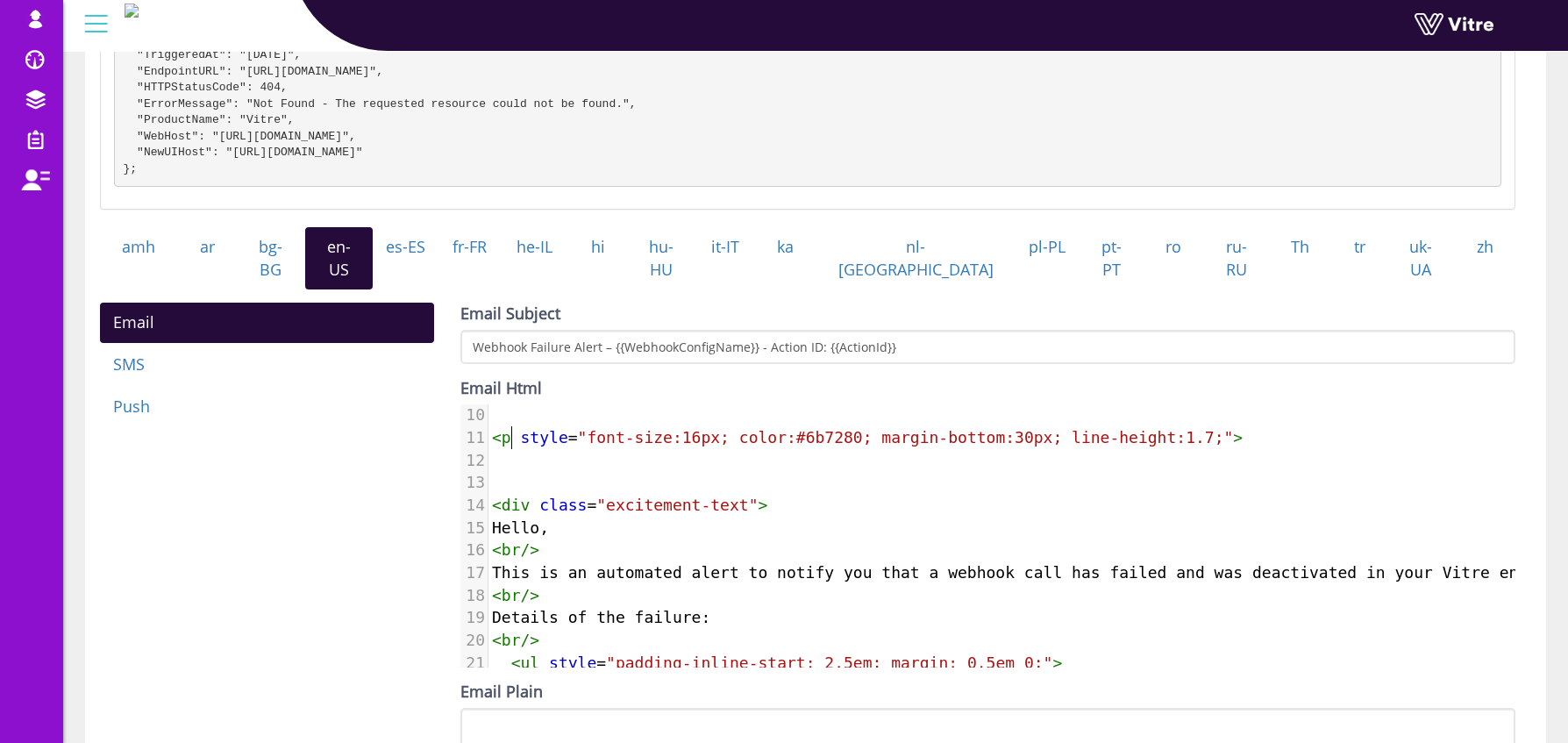
type textarea "<p"
drag, startPoint x: 507, startPoint y: 434, endPoint x: 489, endPoint y: 438, distance: 18.4
click at [488, 435] on div "11 < p style = "font-size:16px; color:#6b7280; margin-bottom:30px; line-height:…" at bounding box center [1123, 438] width 1270 height 23
paste textarea
click at [551, 500] on span "class" at bounding box center [563, 505] width 47 height 18
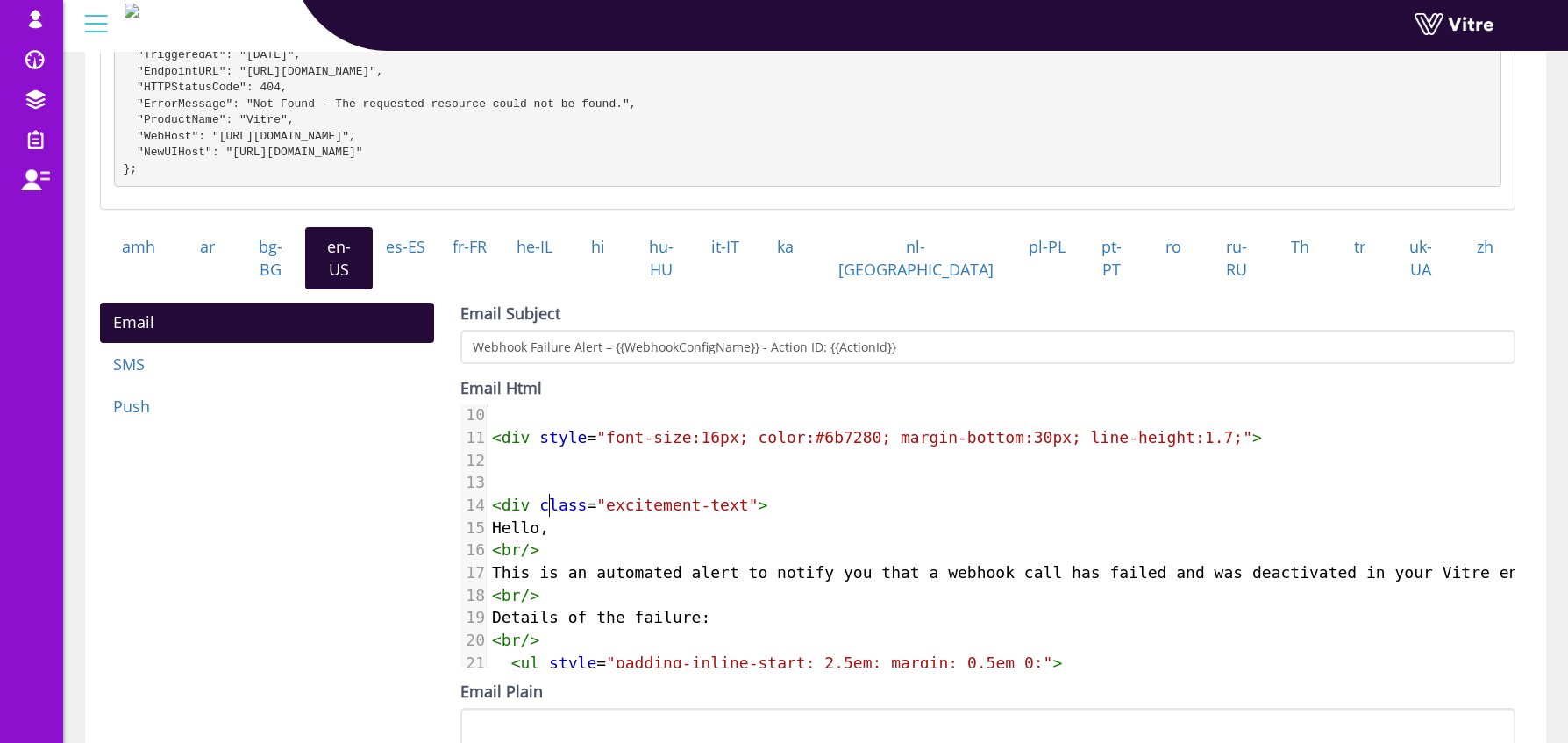
click at [551, 500] on span "class" at bounding box center [563, 505] width 47 height 18
type textarea "<div class="excitement-text">"
click at [551, 500] on span "class" at bounding box center [563, 505] width 47 height 18
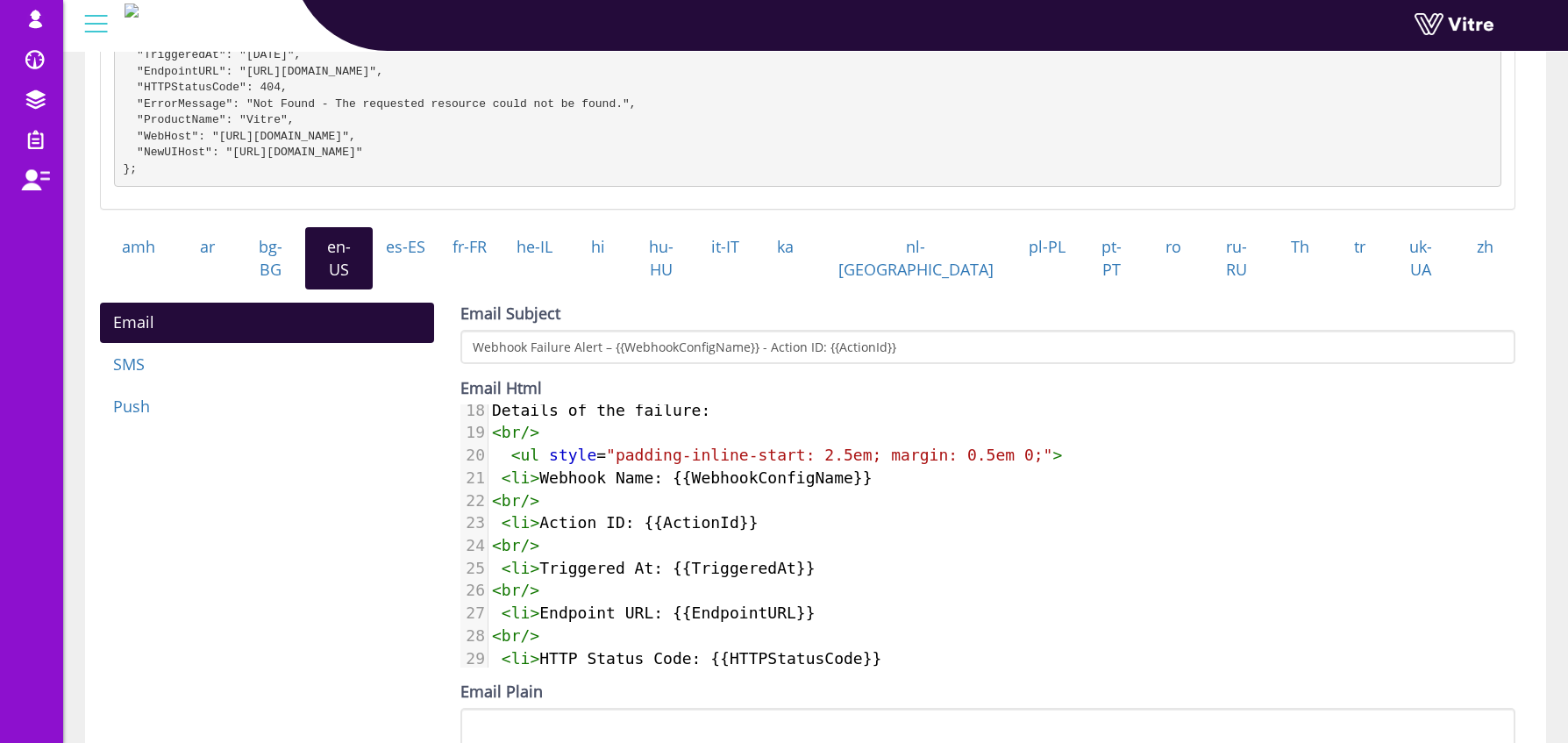
scroll to position [0, 0]
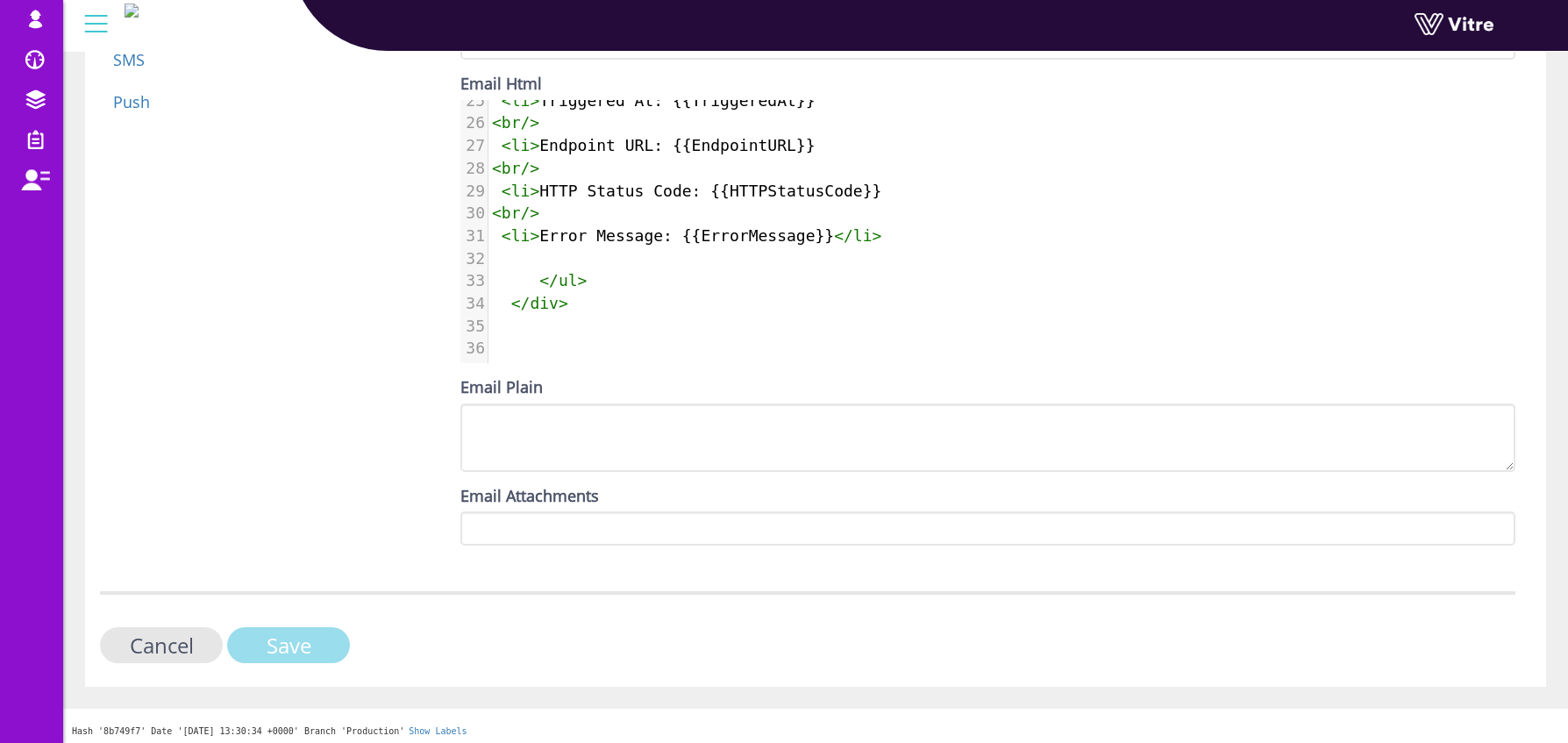
click at [316, 650] on input "Save" at bounding box center [288, 645] width 123 height 36
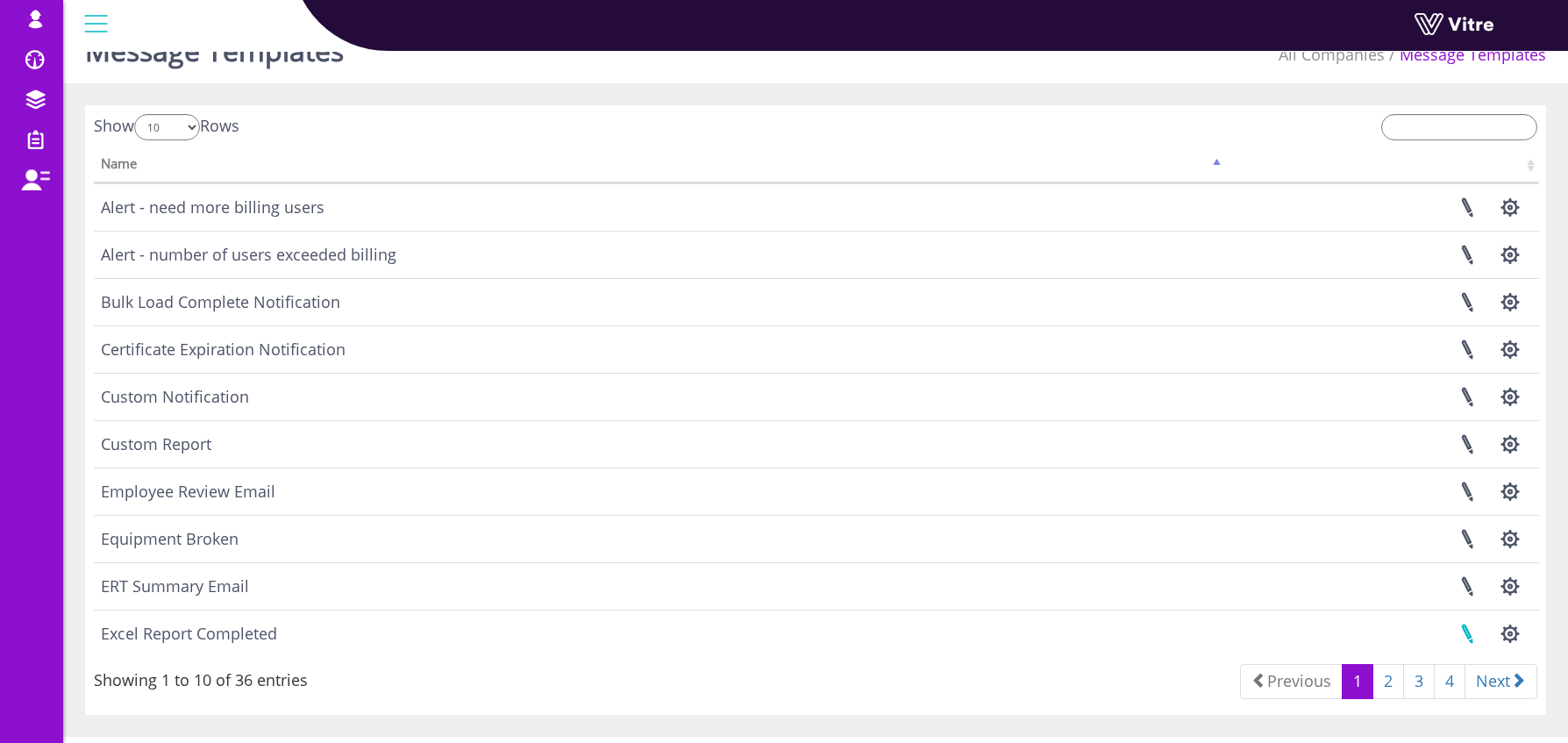
scroll to position [69, 0]
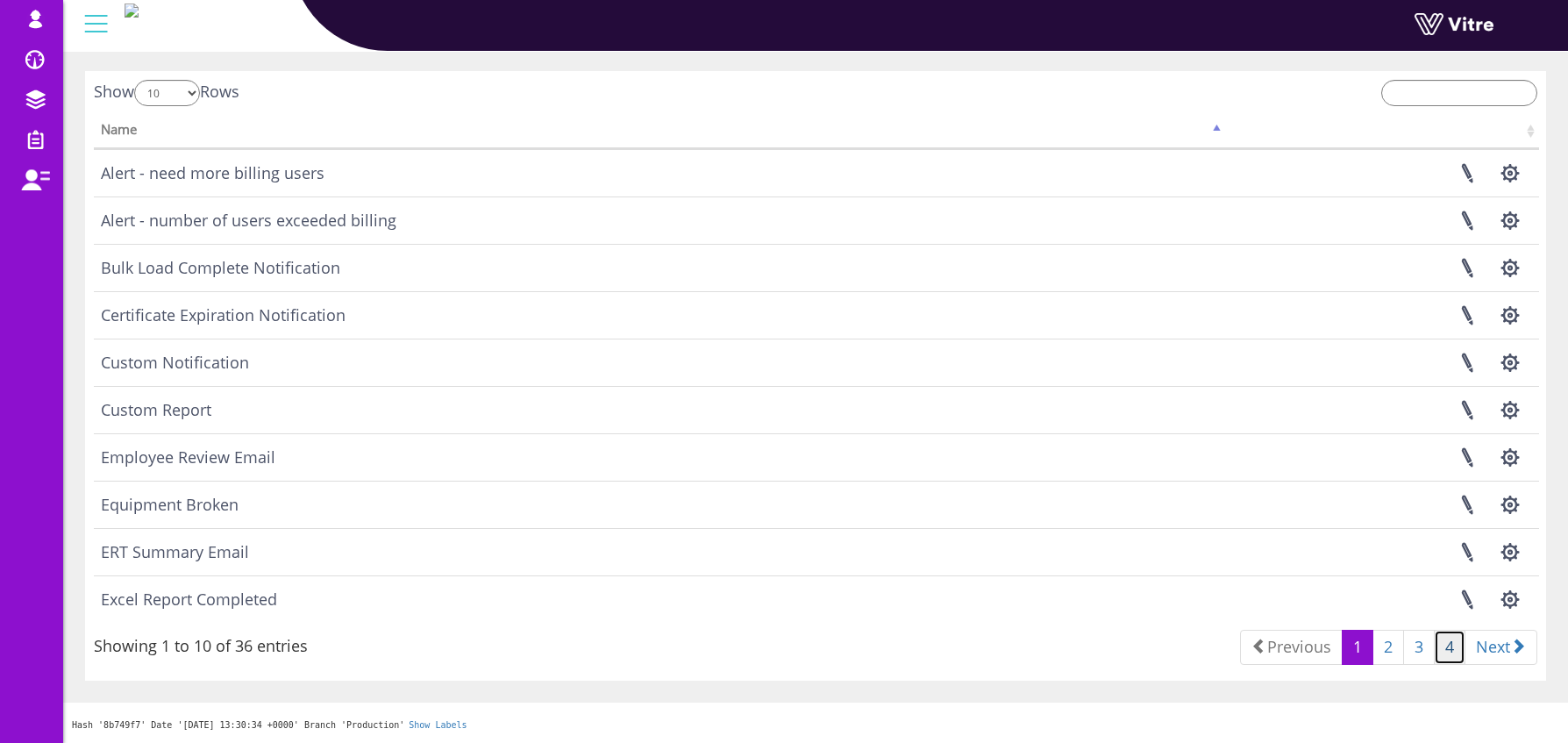
drag, startPoint x: 1452, startPoint y: 644, endPoint x: 1501, endPoint y: 628, distance: 51.5
click at [1451, 644] on link "4" at bounding box center [1449, 647] width 32 height 35
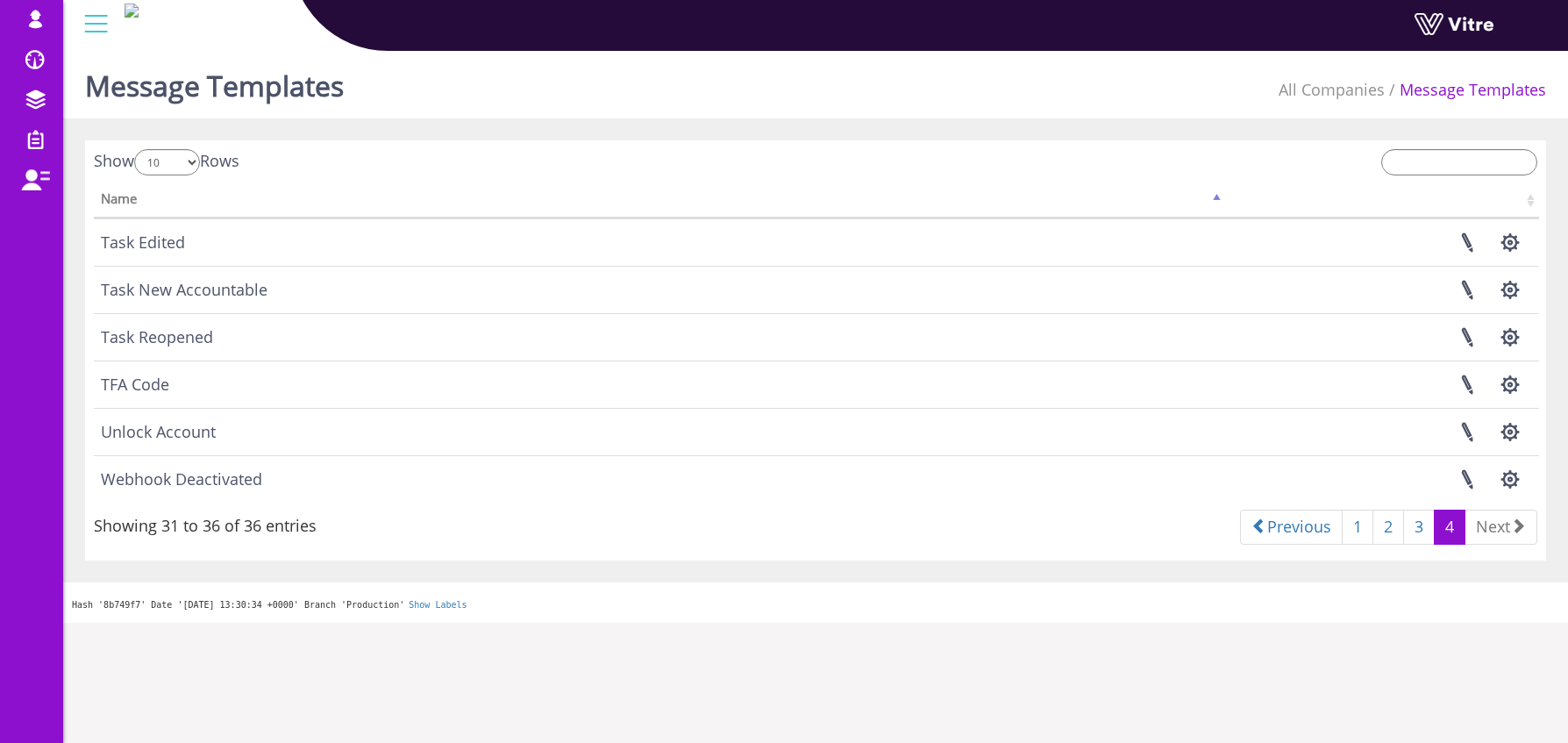
scroll to position [0, 0]
drag, startPoint x: 1518, startPoint y: 481, endPoint x: 1528, endPoint y: 500, distance: 21.5
click at [1518, 481] on button "button" at bounding box center [1509, 480] width 43 height 46
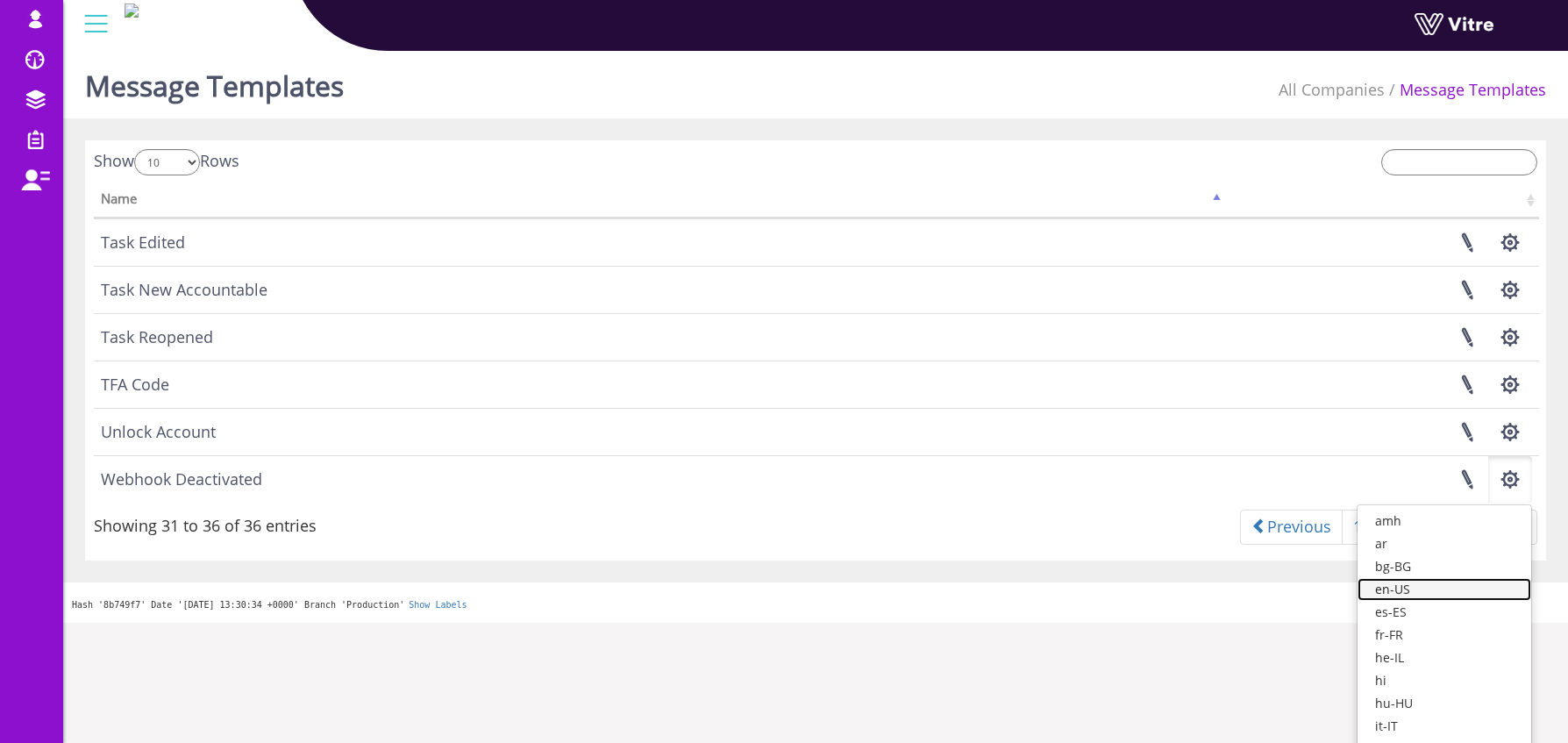
click at [1452, 588] on link "en-US" at bounding box center [1444, 590] width 174 height 23
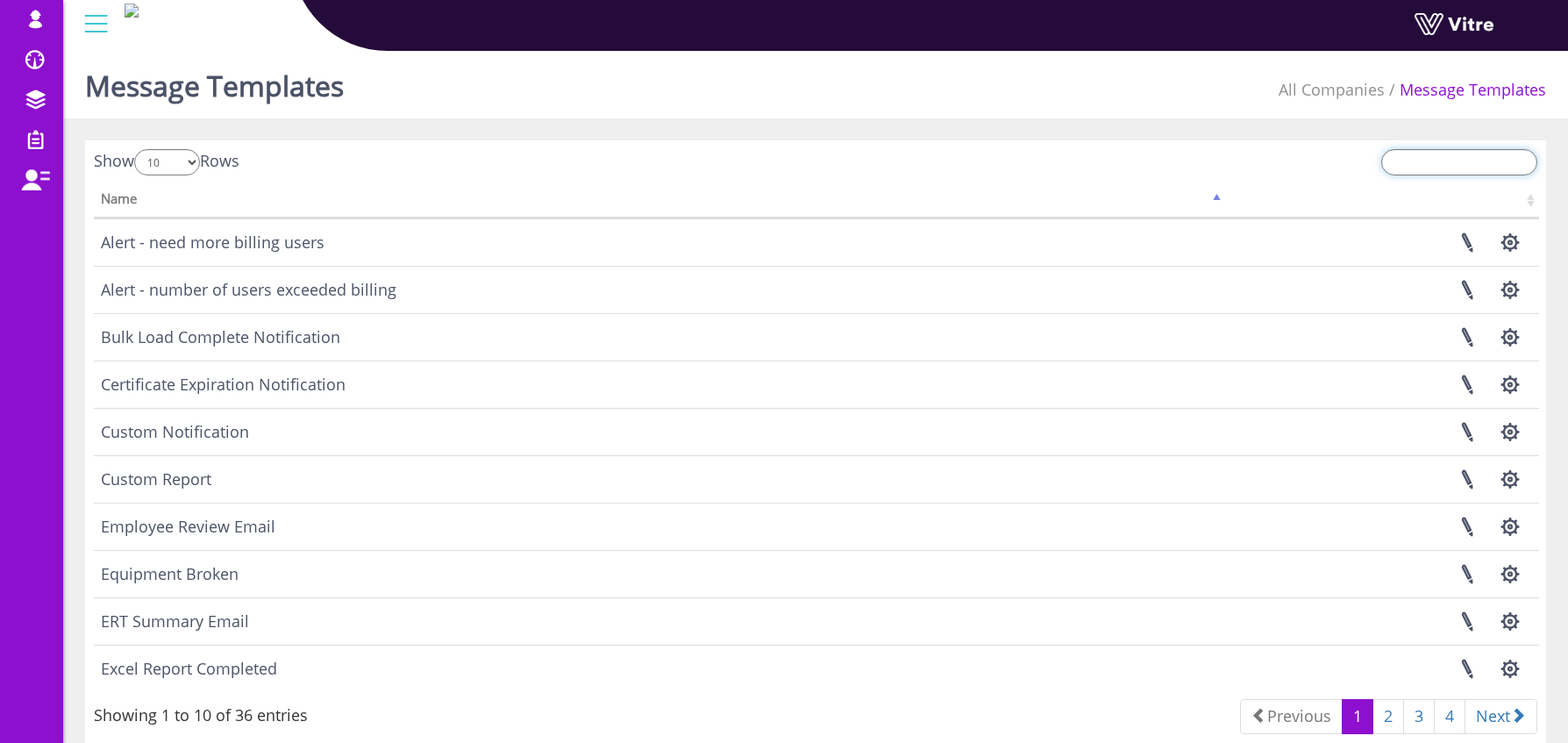
click at [1436, 158] on input "search" at bounding box center [1460, 162] width 156 height 26
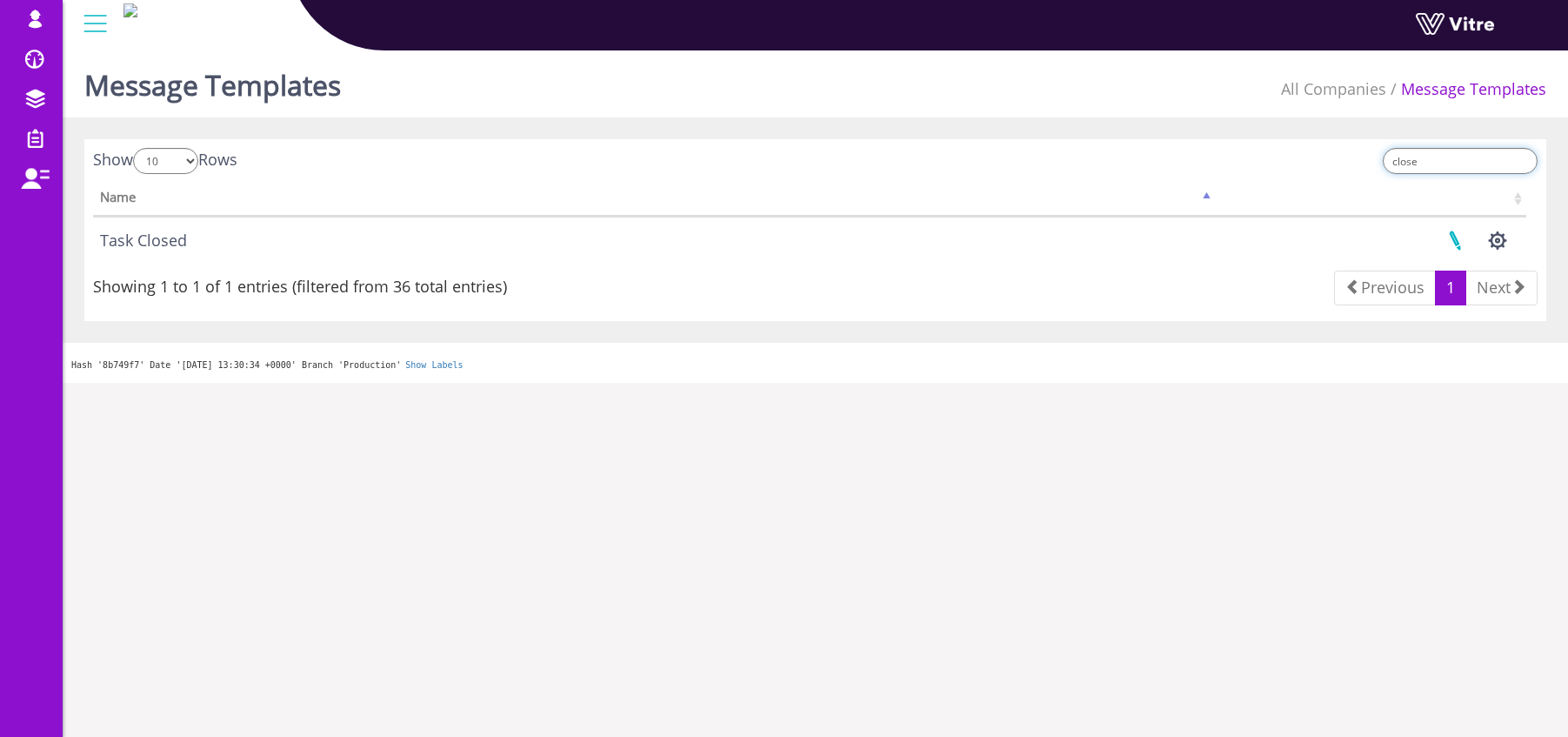
type input "close"
click at [1457, 238] on link at bounding box center [1454, 240] width 43 height 46
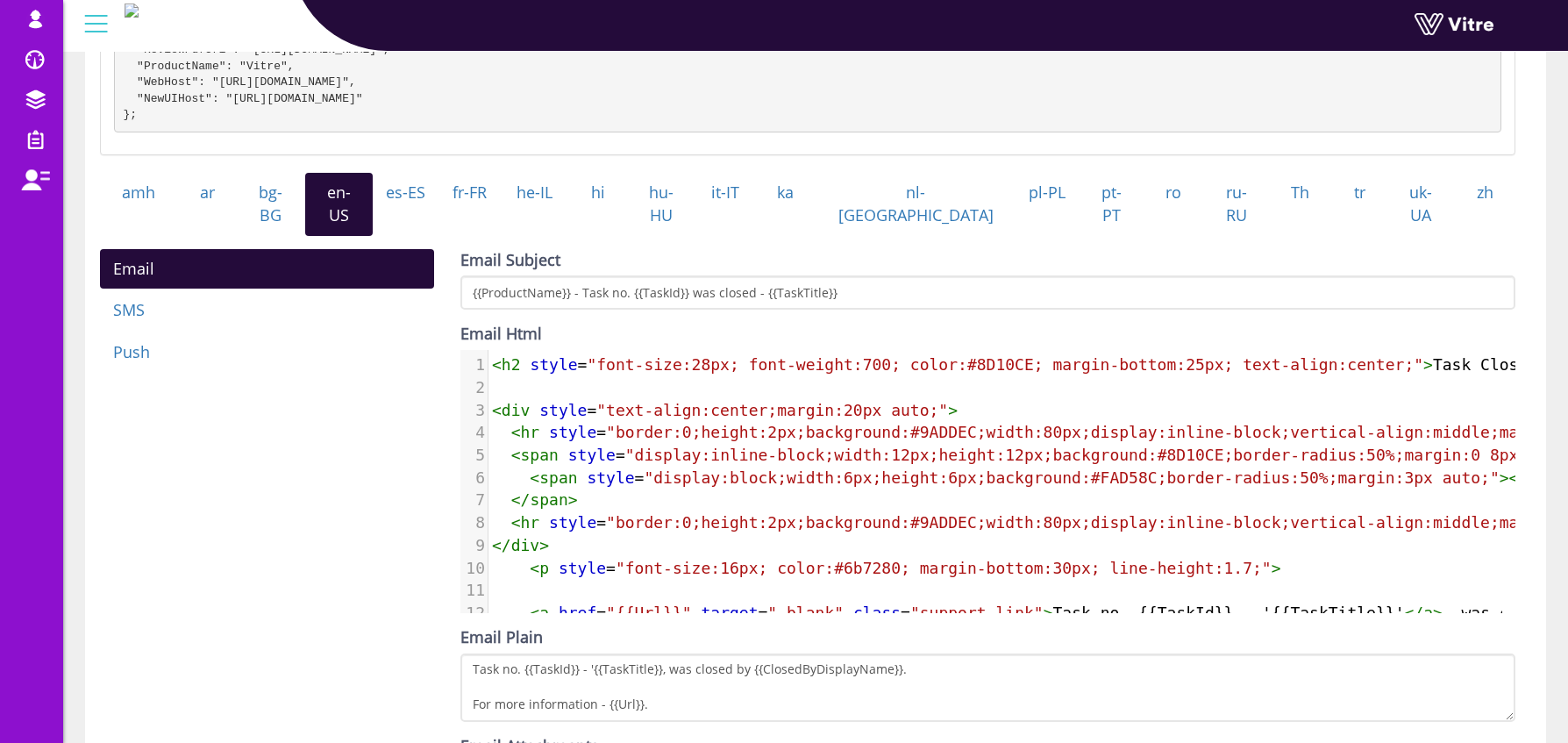
scroll to position [475, 0]
click at [971, 422] on span ""border:0;height:2px;background:#9ADDEC;width:80px;display:inline-block;vertica…" at bounding box center [1100, 430] width 988 height 18
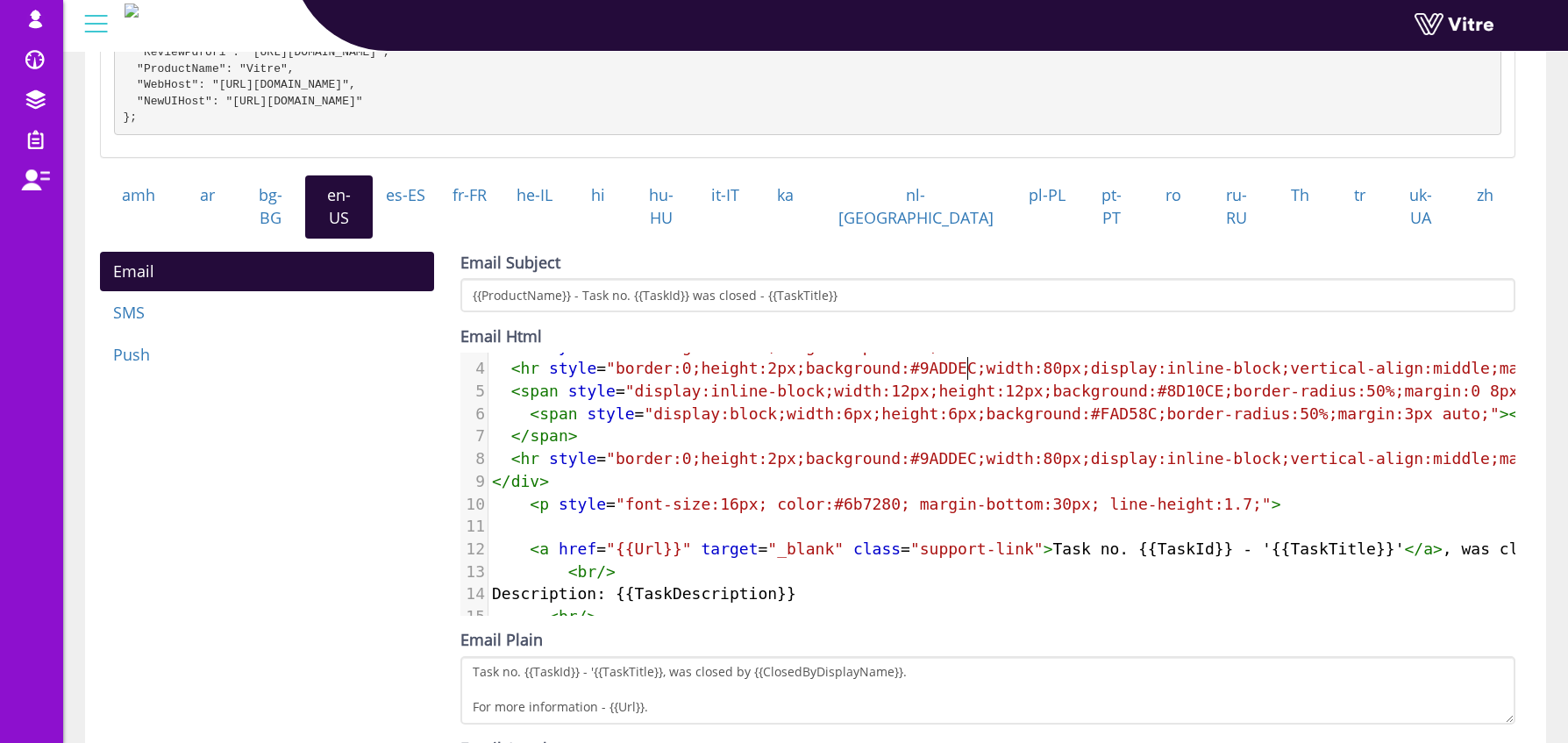
scroll to position [69, 0]
click at [1149, 558] on pre "< br />" at bounding box center [1156, 569] width 1336 height 23
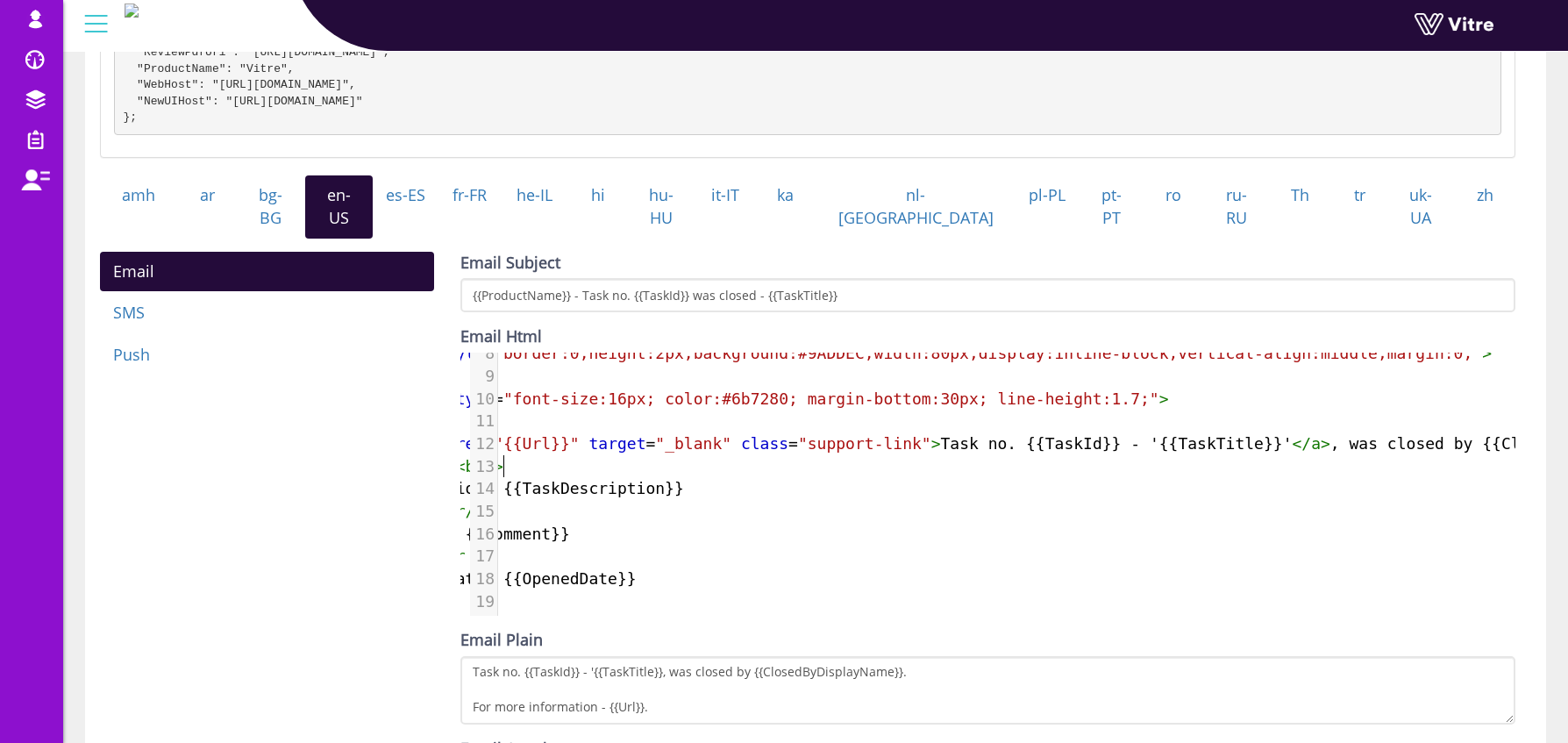
scroll to position [0, 122]
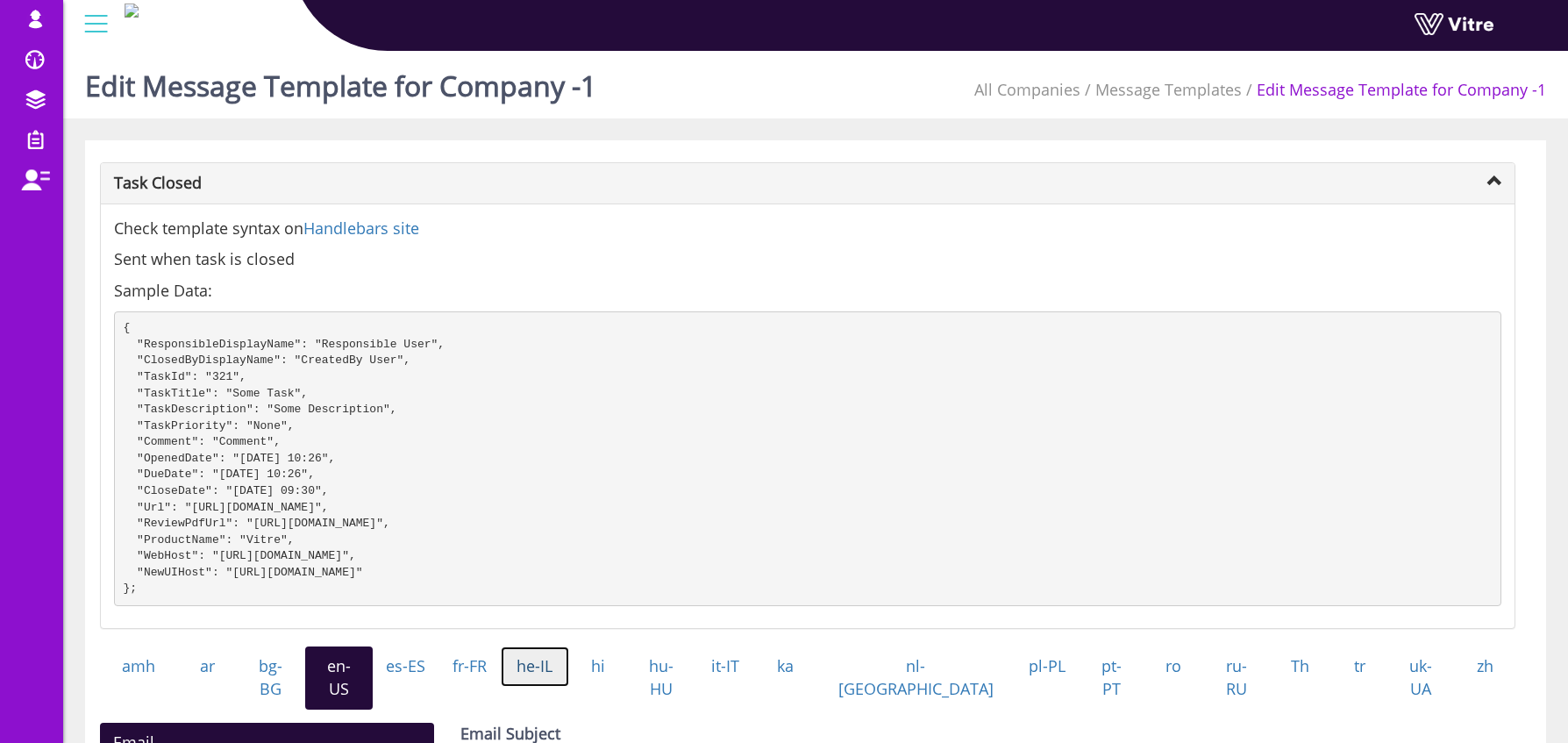
click at [569, 686] on link "he-IL" at bounding box center [535, 667] width 69 height 41
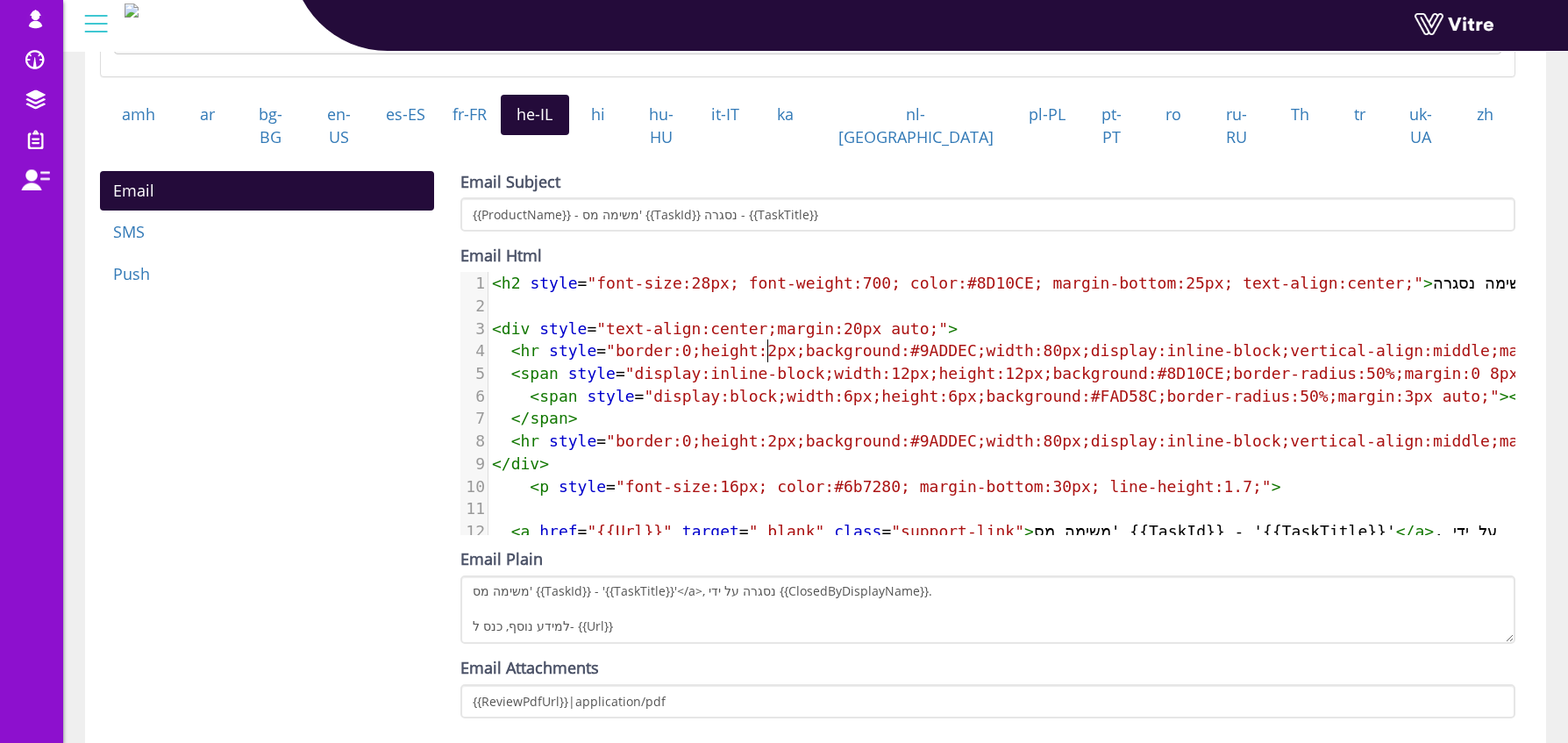
click at [766, 348] on span ""border:0;height:2px;background:#9ADDEC;width:80px;display:inline-block;vertica…" at bounding box center [1100, 350] width 988 height 18
